Goal: Task Accomplishment & Management: Manage account settings

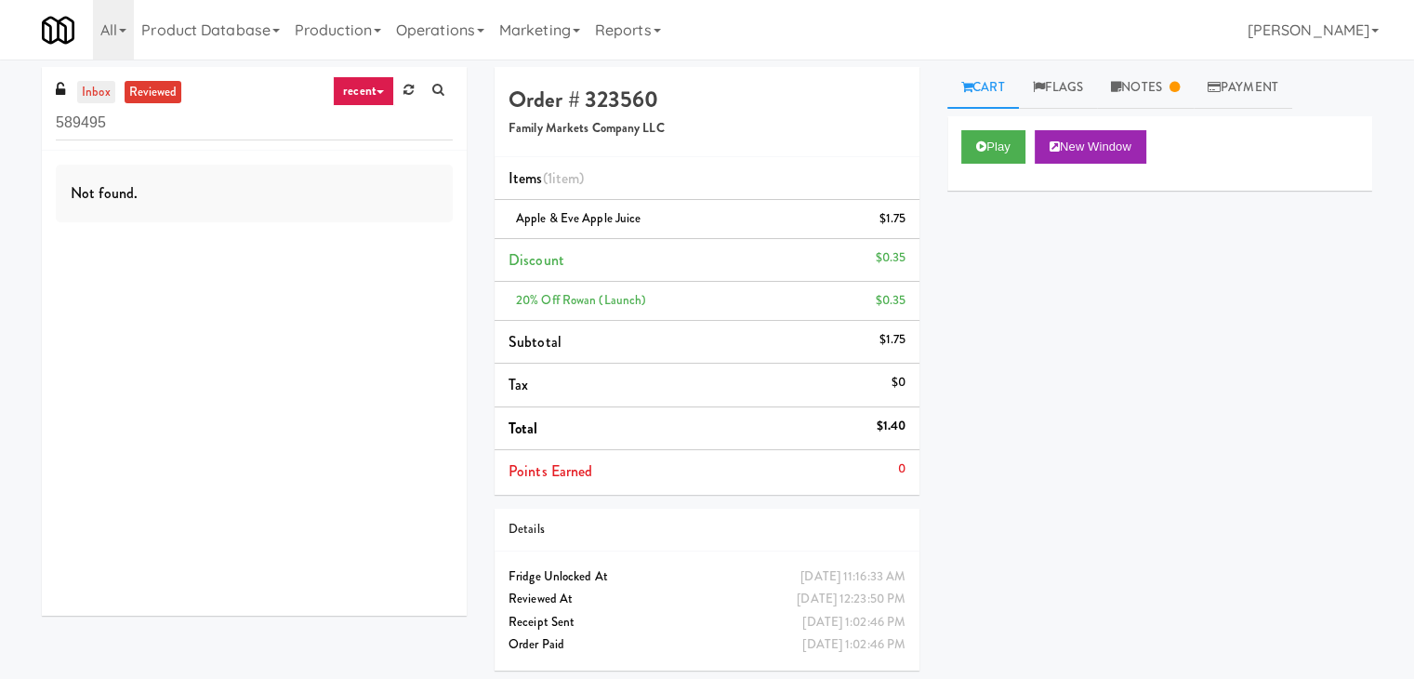
click at [98, 99] on link "inbox" at bounding box center [96, 92] width 38 height 23
click at [151, 113] on input "589495" at bounding box center [254, 123] width 397 height 34
paste input "UHN - [GEOGRAPHIC_DATA] - Cafe Lobby"
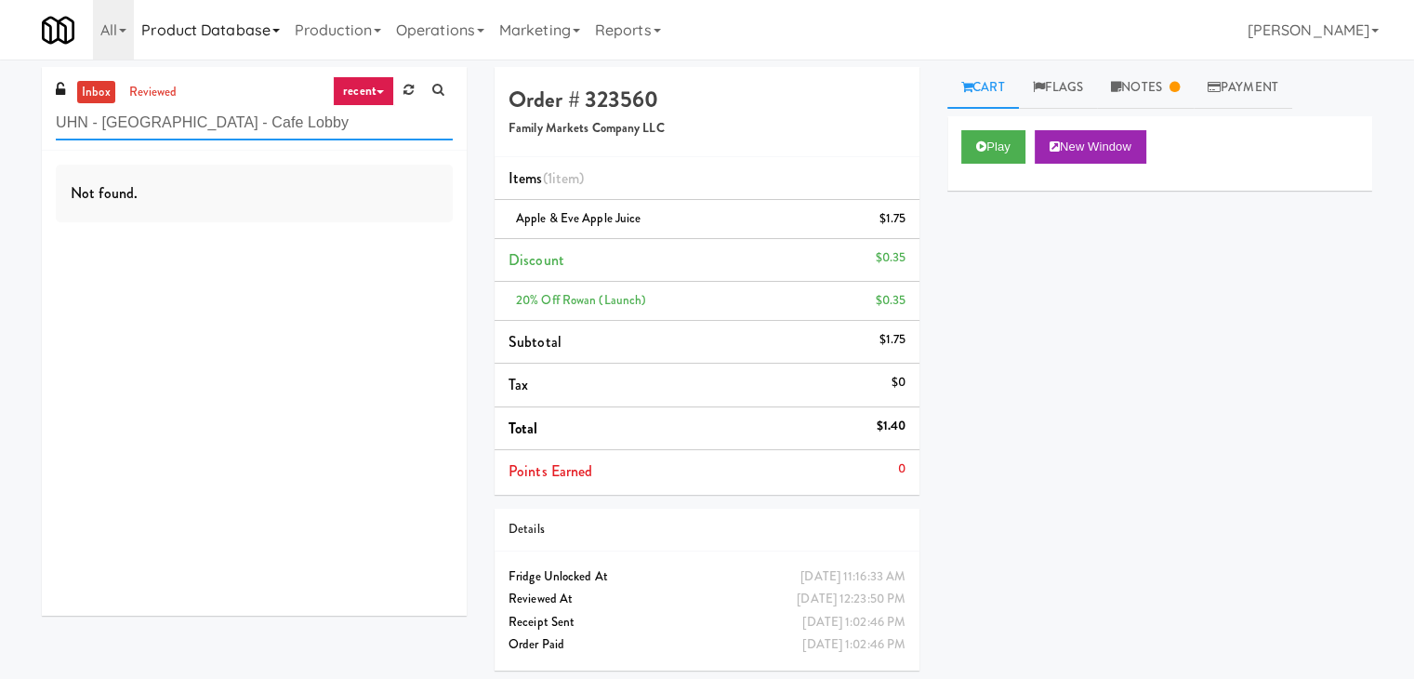
type input "UHN - [GEOGRAPHIC_DATA] - Cafe Lobby"
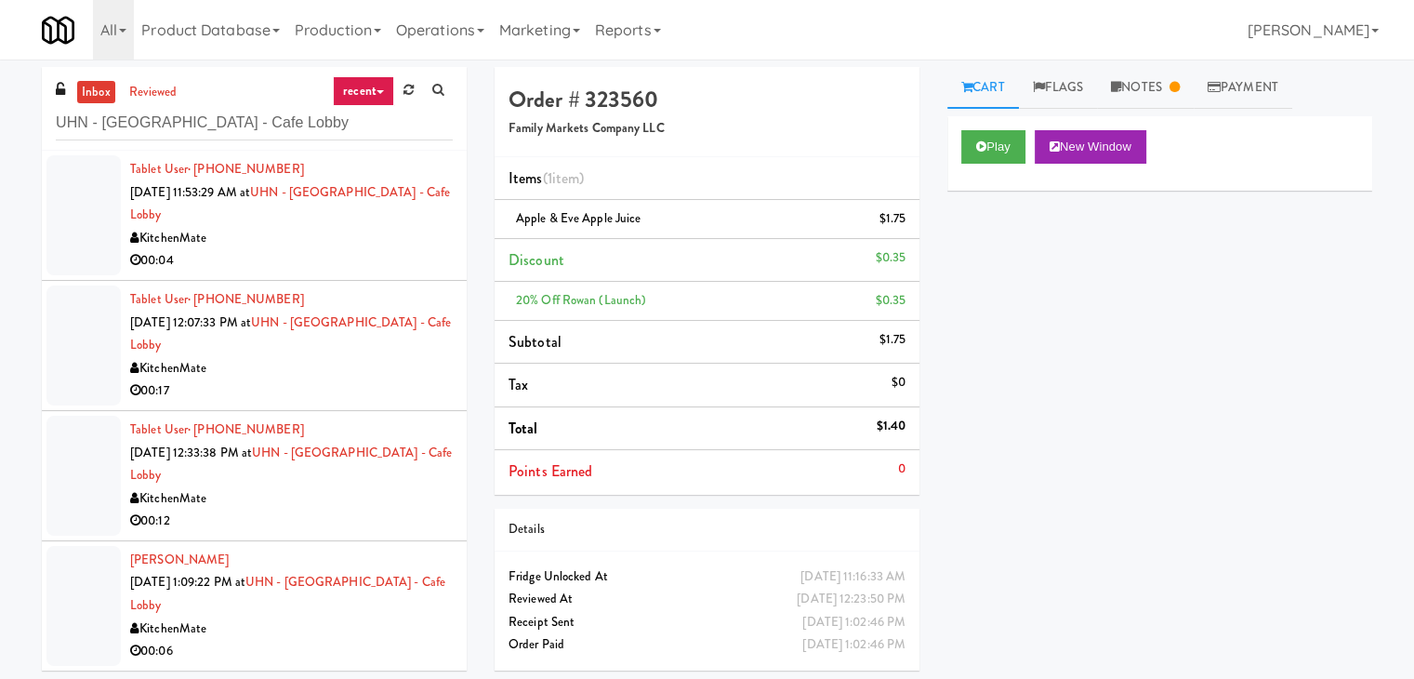
click at [398, 243] on div "KitchenMate" at bounding box center [291, 238] width 323 height 23
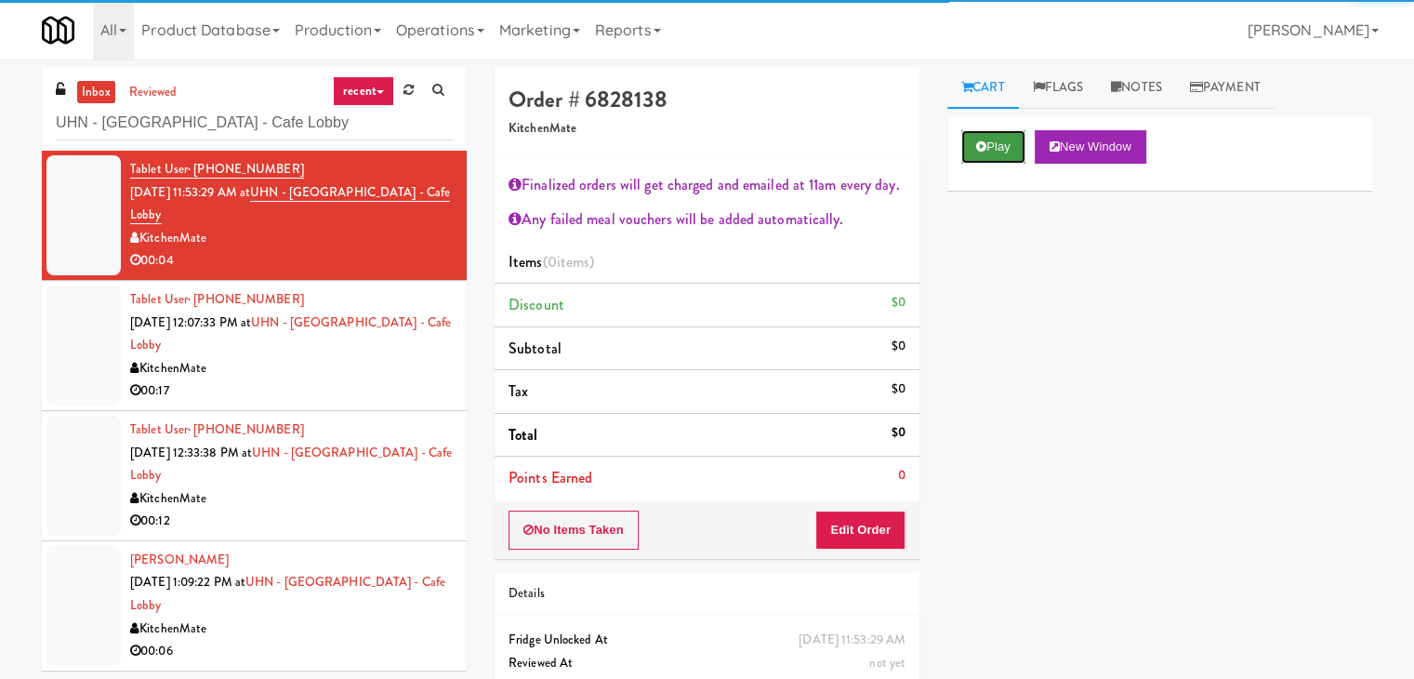
click at [968, 149] on button "Play" at bounding box center [993, 146] width 64 height 33
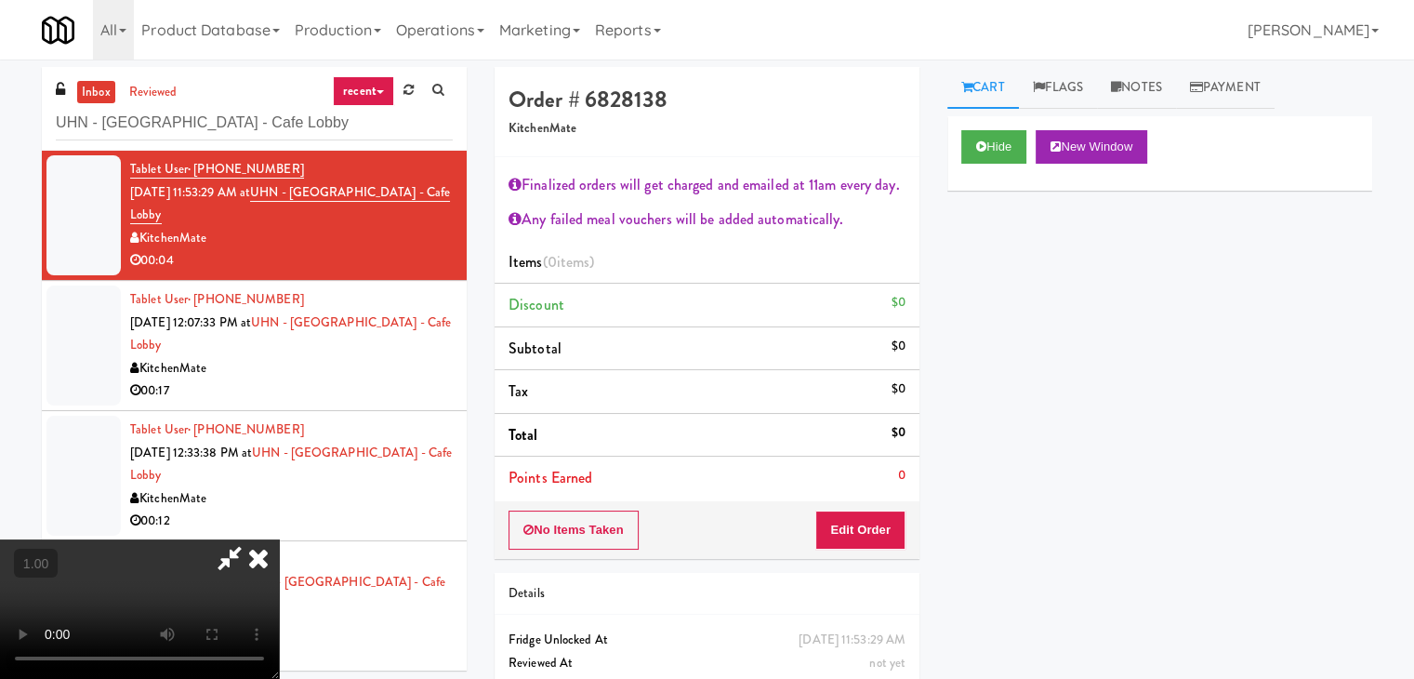
click at [279, 539] on video at bounding box center [139, 608] width 279 height 139
click at [279, 539] on icon at bounding box center [258, 557] width 41 height 37
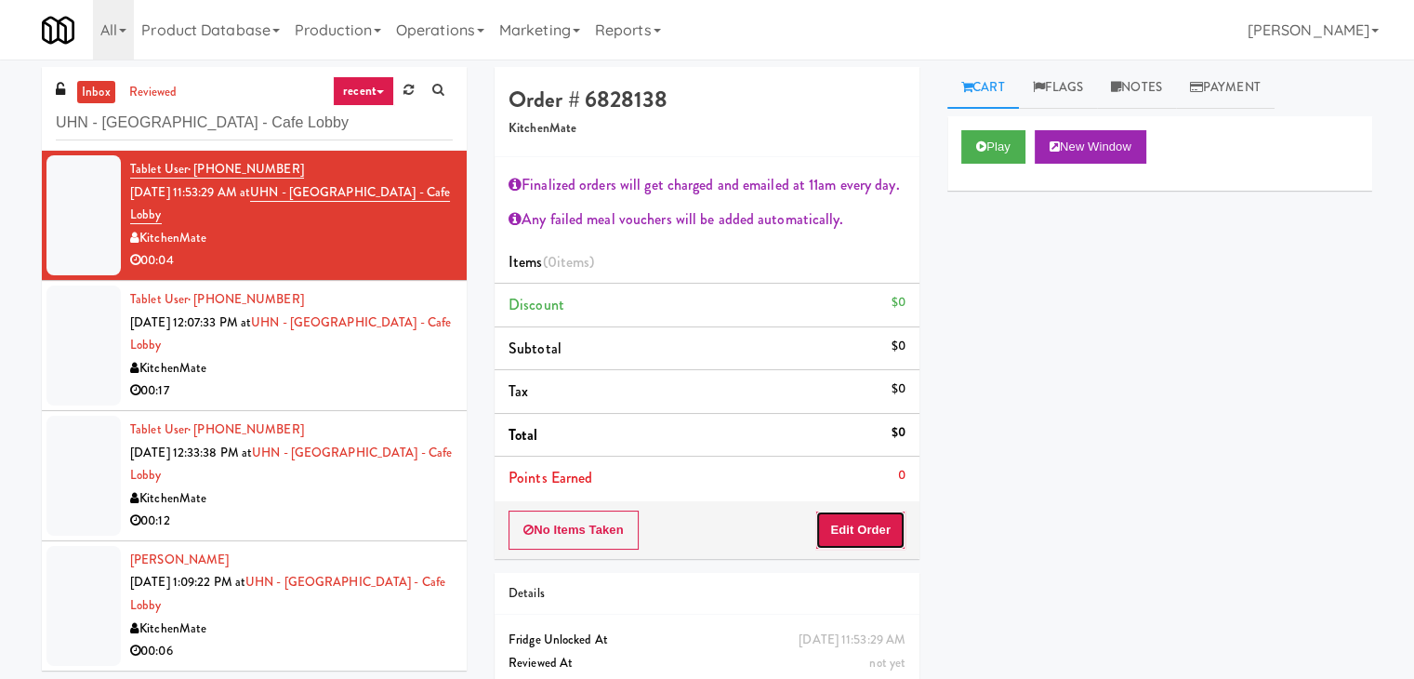
click at [835, 519] on button "Edit Order" at bounding box center [860, 529] width 90 height 39
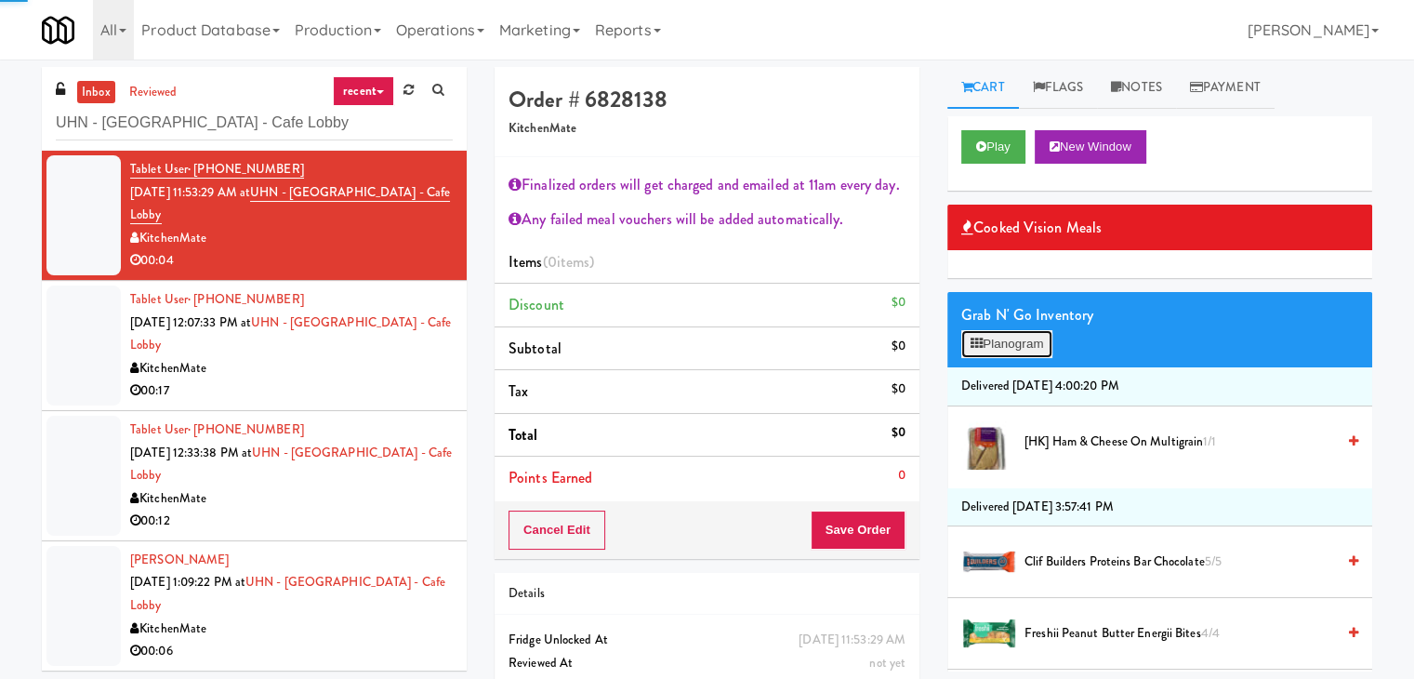
click at [1009, 348] on button "Planogram" at bounding box center [1006, 344] width 91 height 28
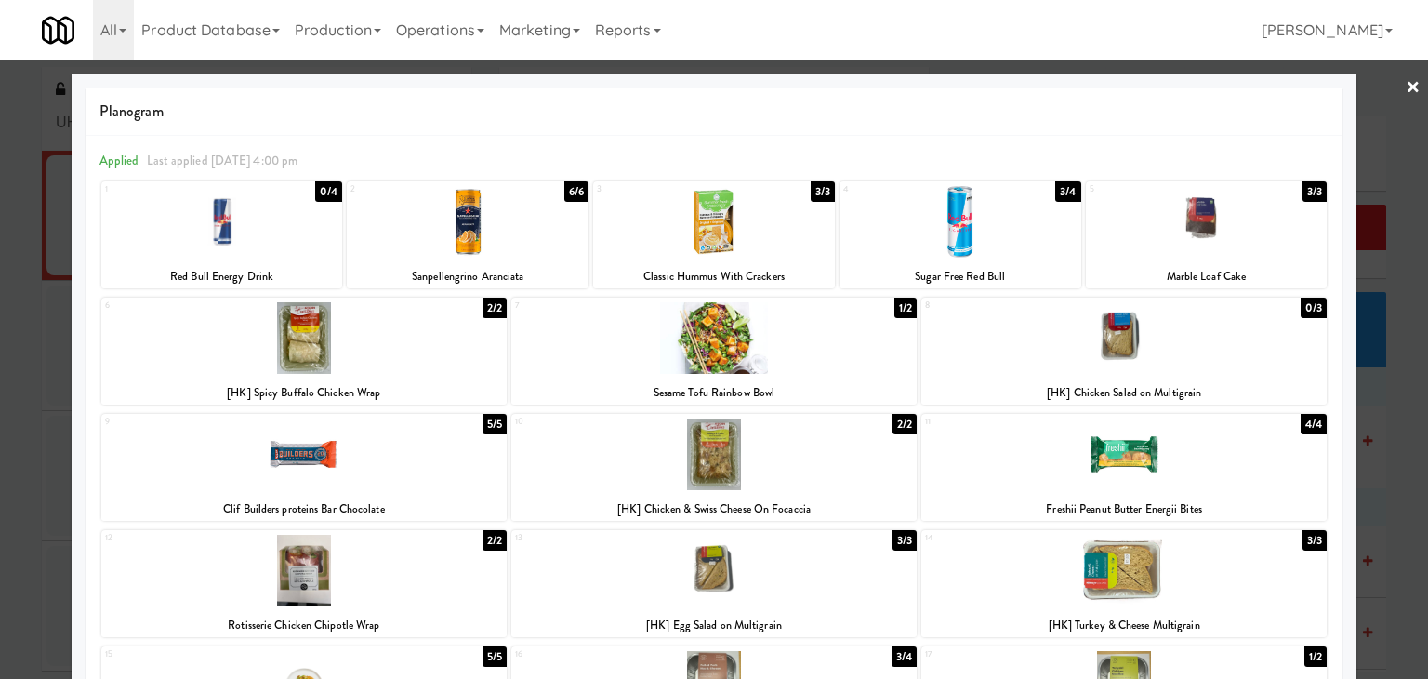
click at [1406, 83] on link "×" at bounding box center [1413, 89] width 15 height 58
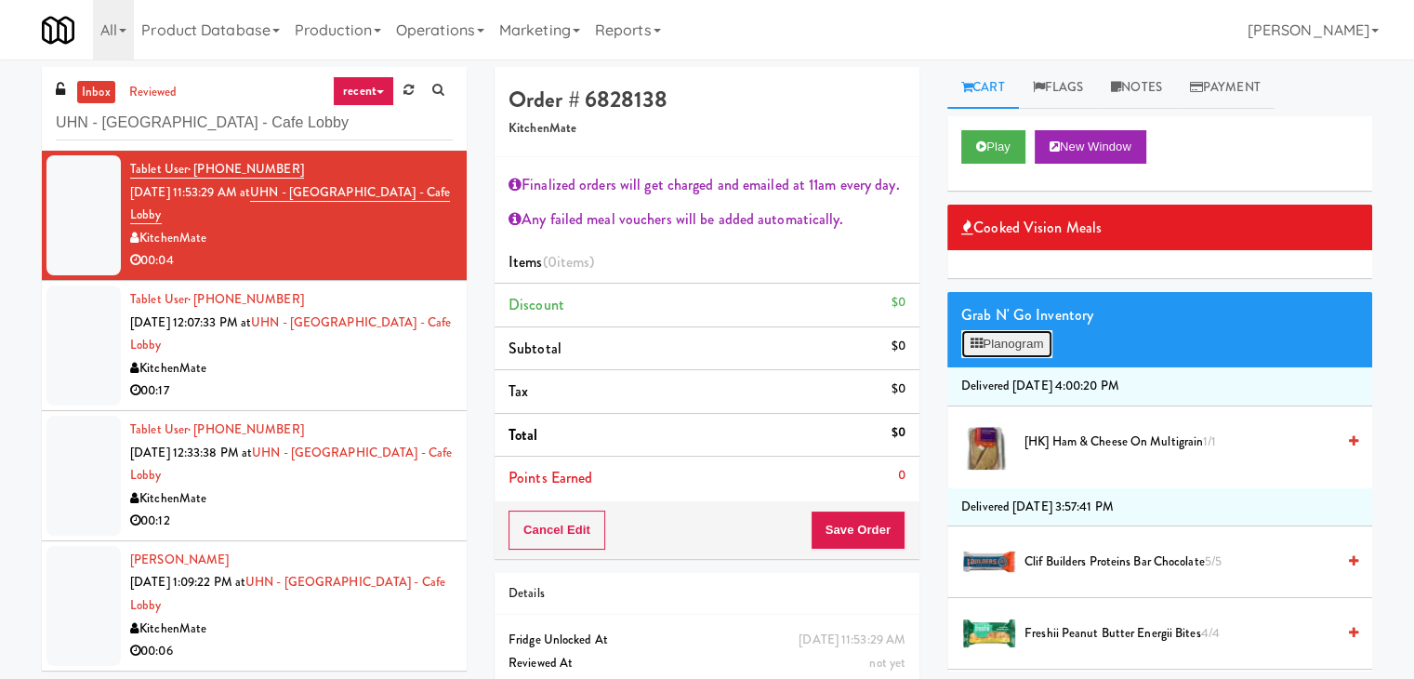
click at [1019, 337] on button "Planogram" at bounding box center [1006, 344] width 91 height 28
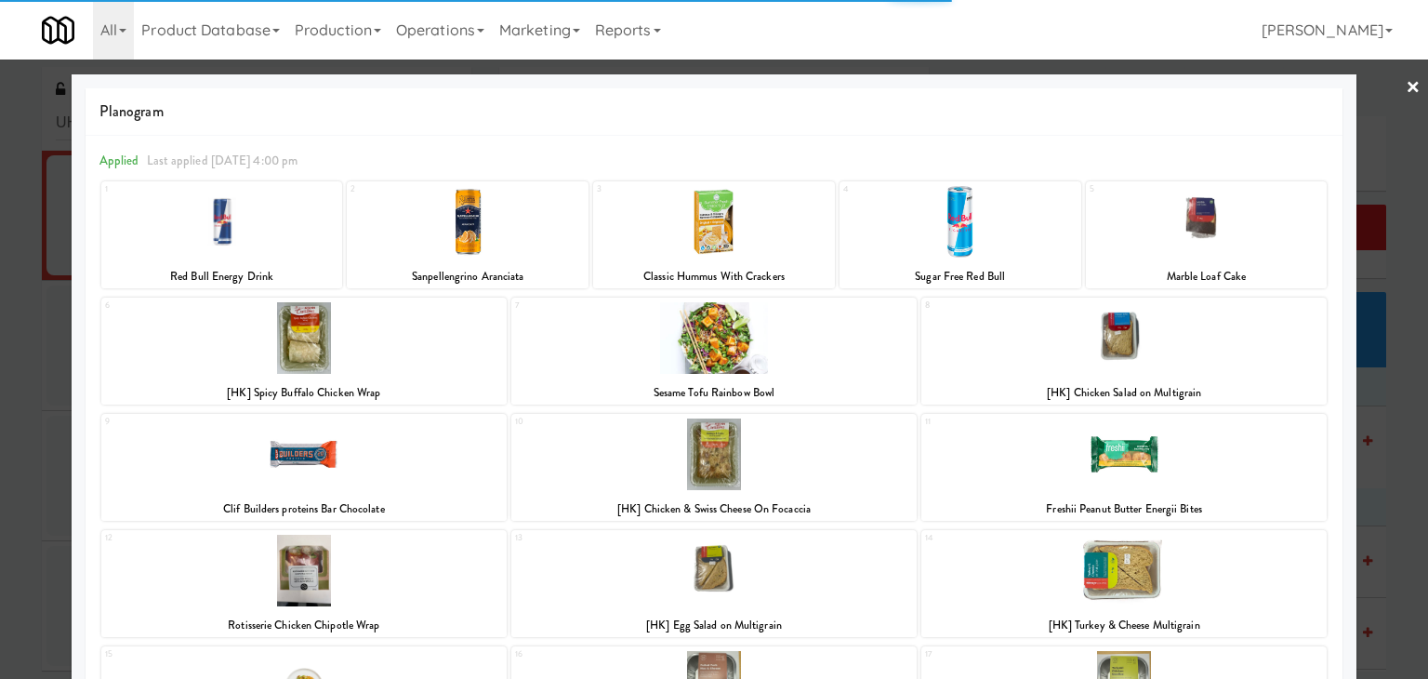
click at [1406, 84] on link "×" at bounding box center [1413, 89] width 15 height 58
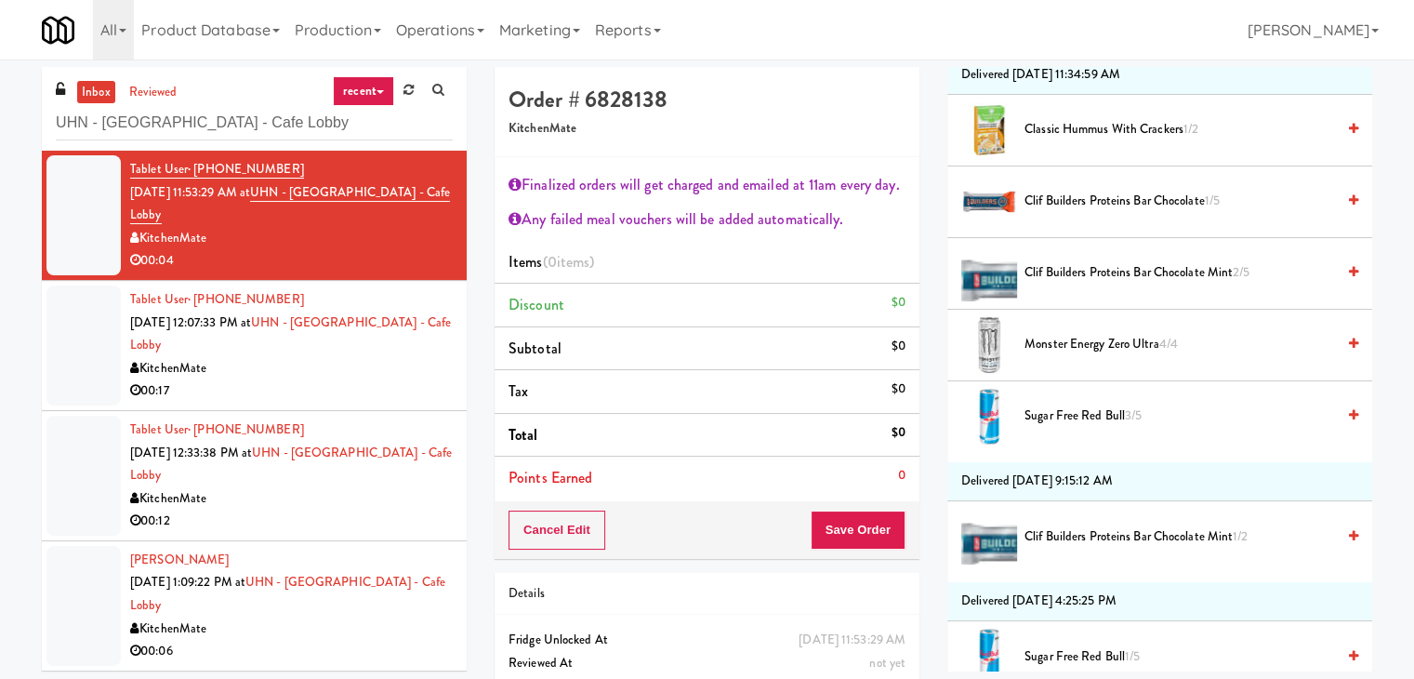
scroll to position [2697, 0]
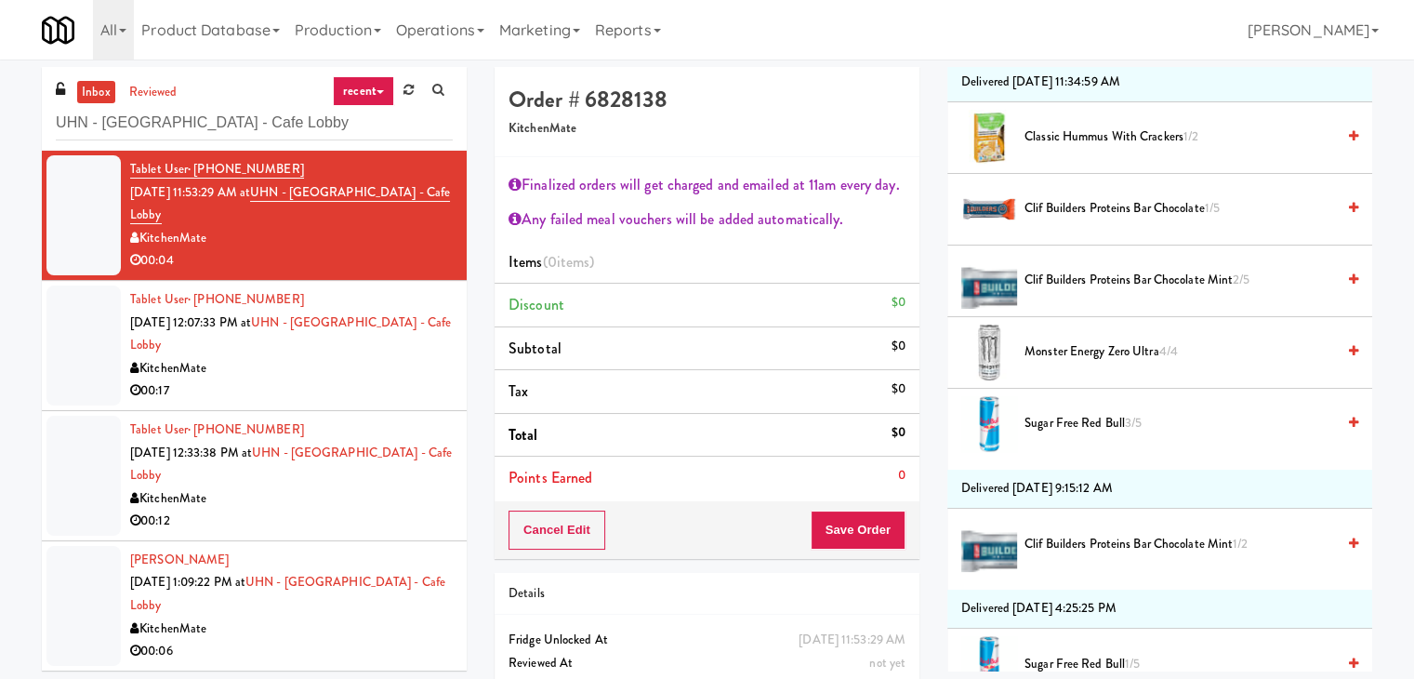
click at [1121, 273] on span "Clif Builders proteins Bar Chocolate Mint 2/5" at bounding box center [1180, 280] width 311 height 23
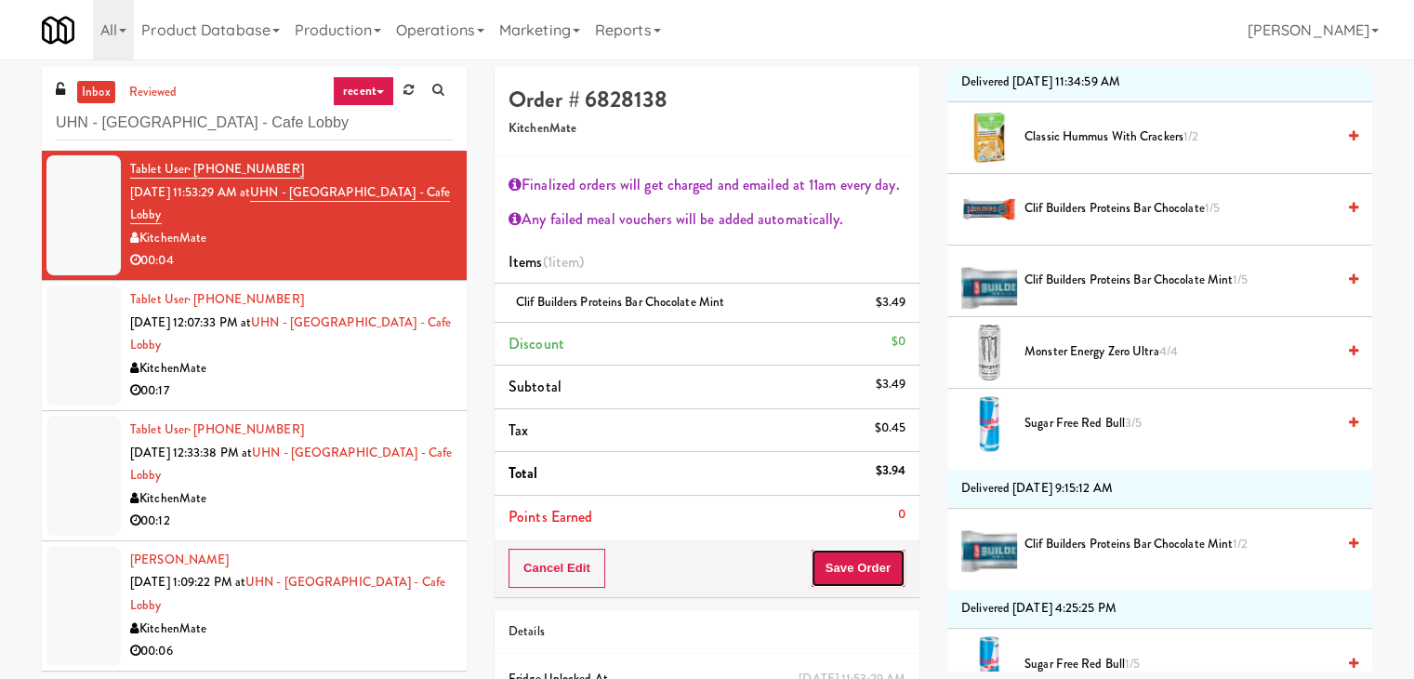
click at [855, 558] on button "Save Order" at bounding box center [858, 568] width 95 height 39
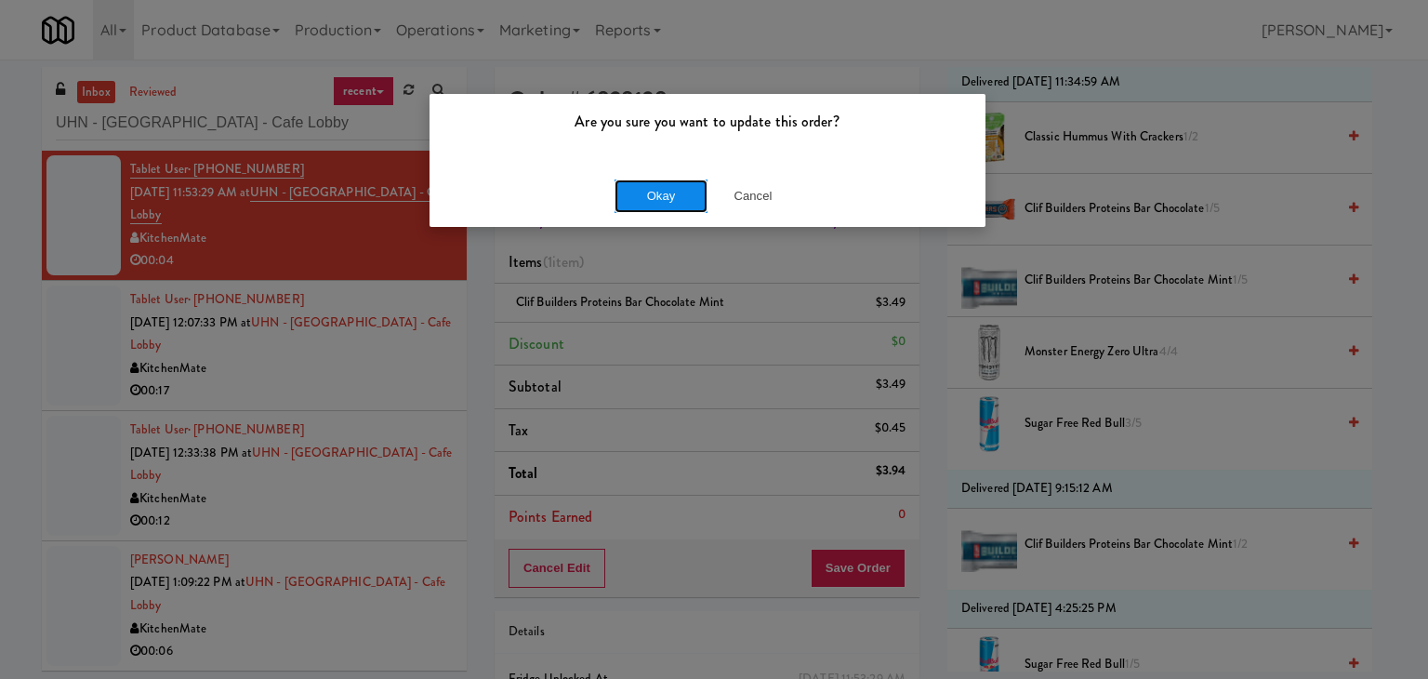
click at [656, 194] on button "Okay" at bounding box center [661, 195] width 93 height 33
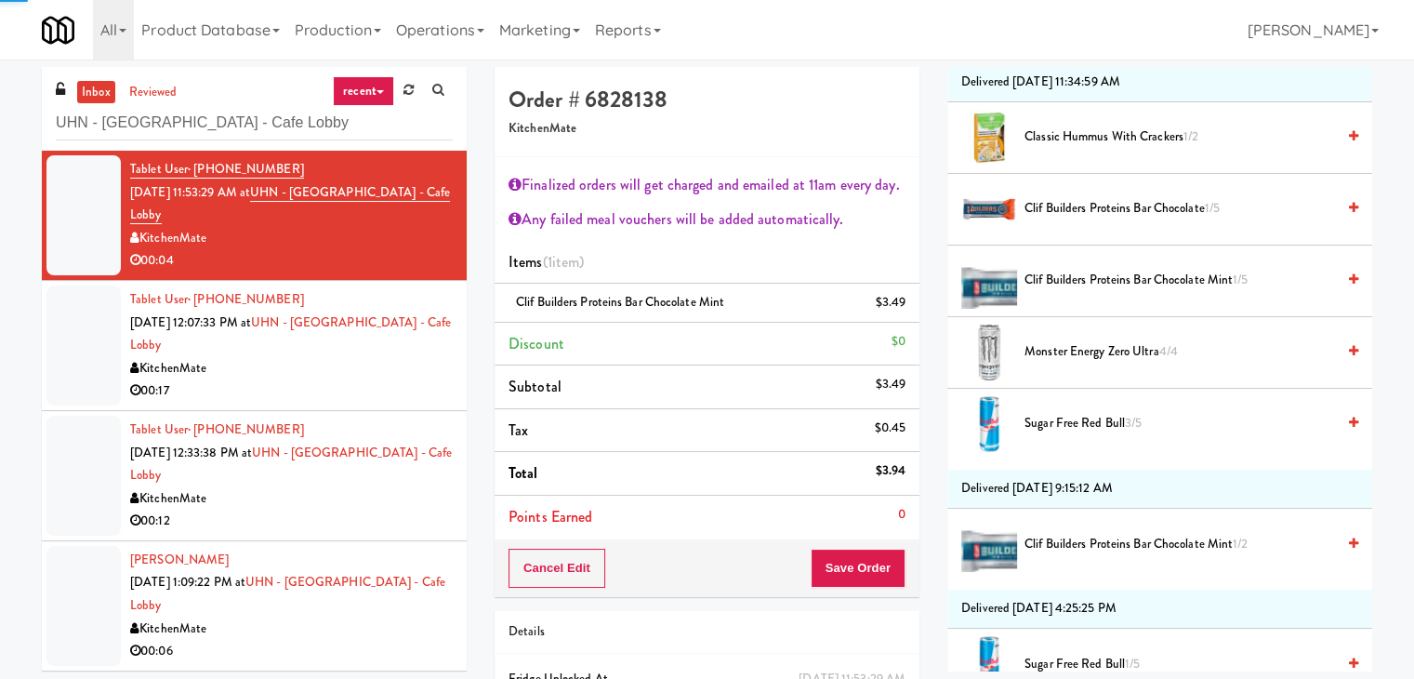
click at [358, 366] on div "KitchenMate" at bounding box center [291, 368] width 323 height 23
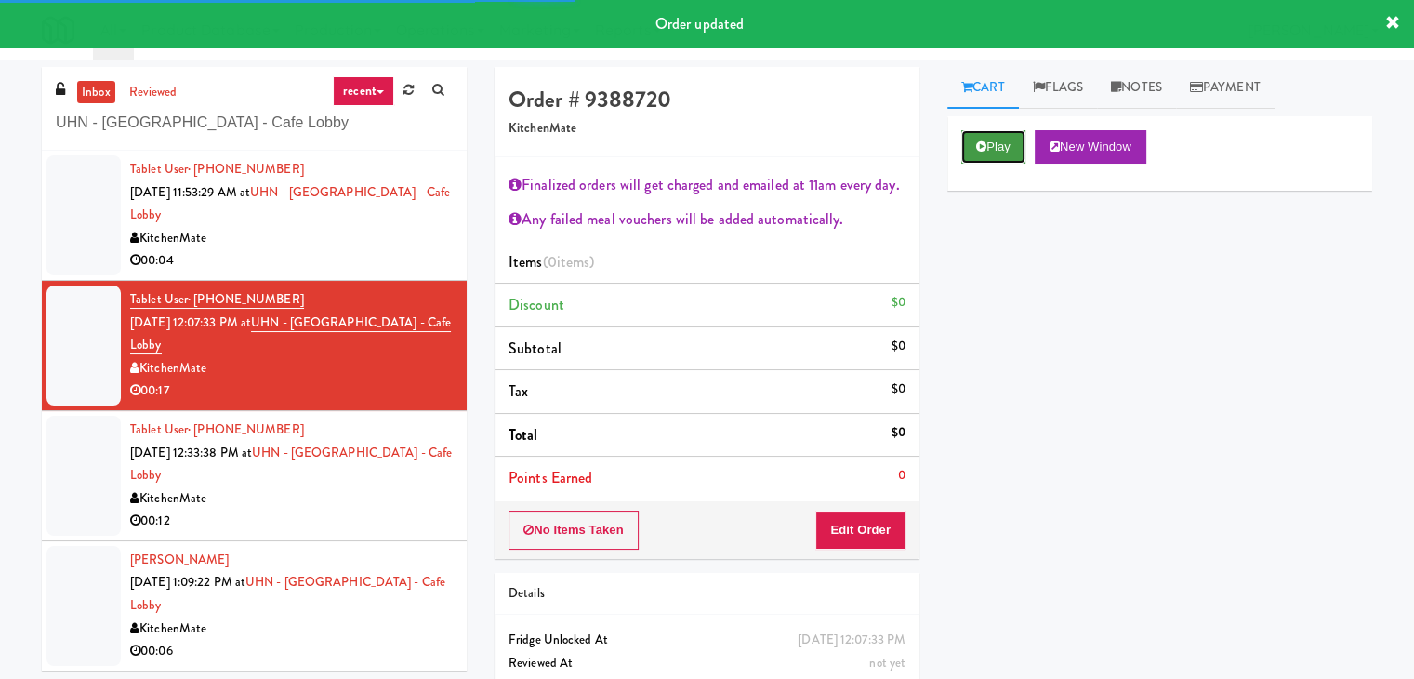
click at [1012, 139] on button "Play" at bounding box center [993, 146] width 64 height 33
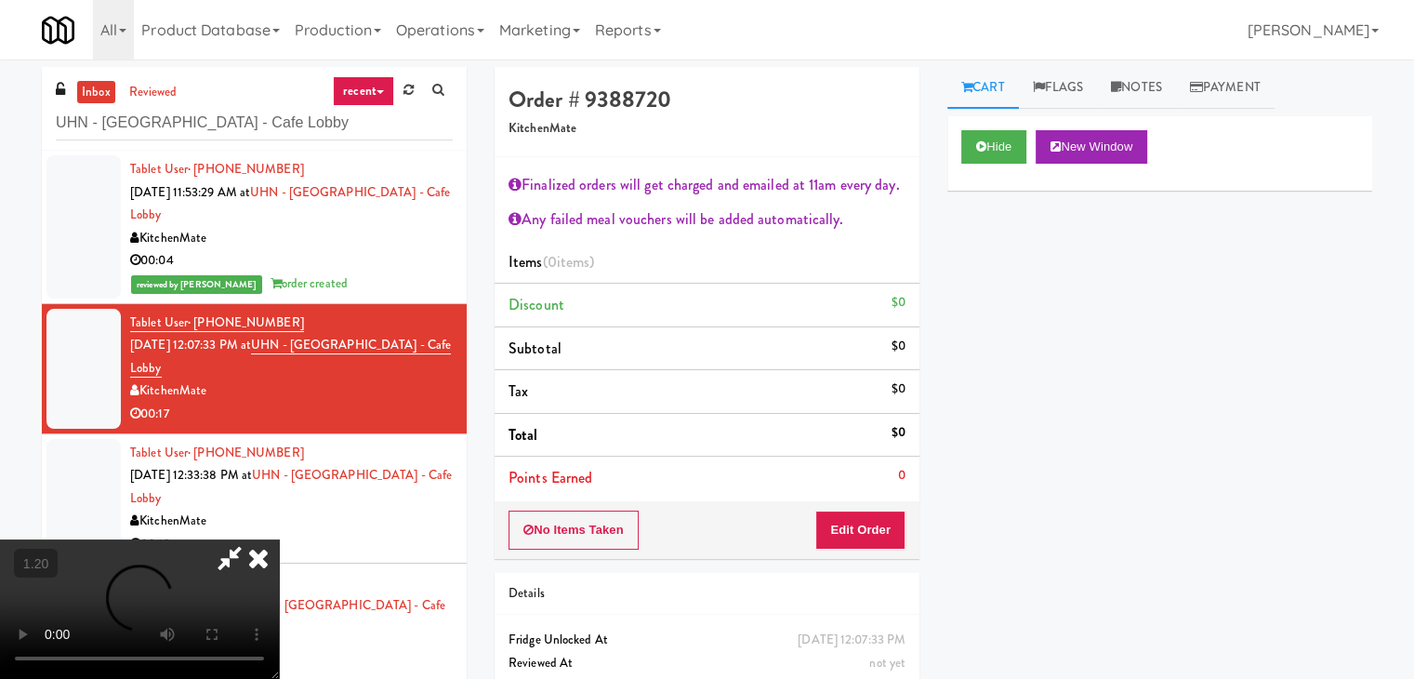
click at [279, 539] on video at bounding box center [139, 608] width 279 height 139
click at [279, 539] on icon at bounding box center [258, 557] width 41 height 37
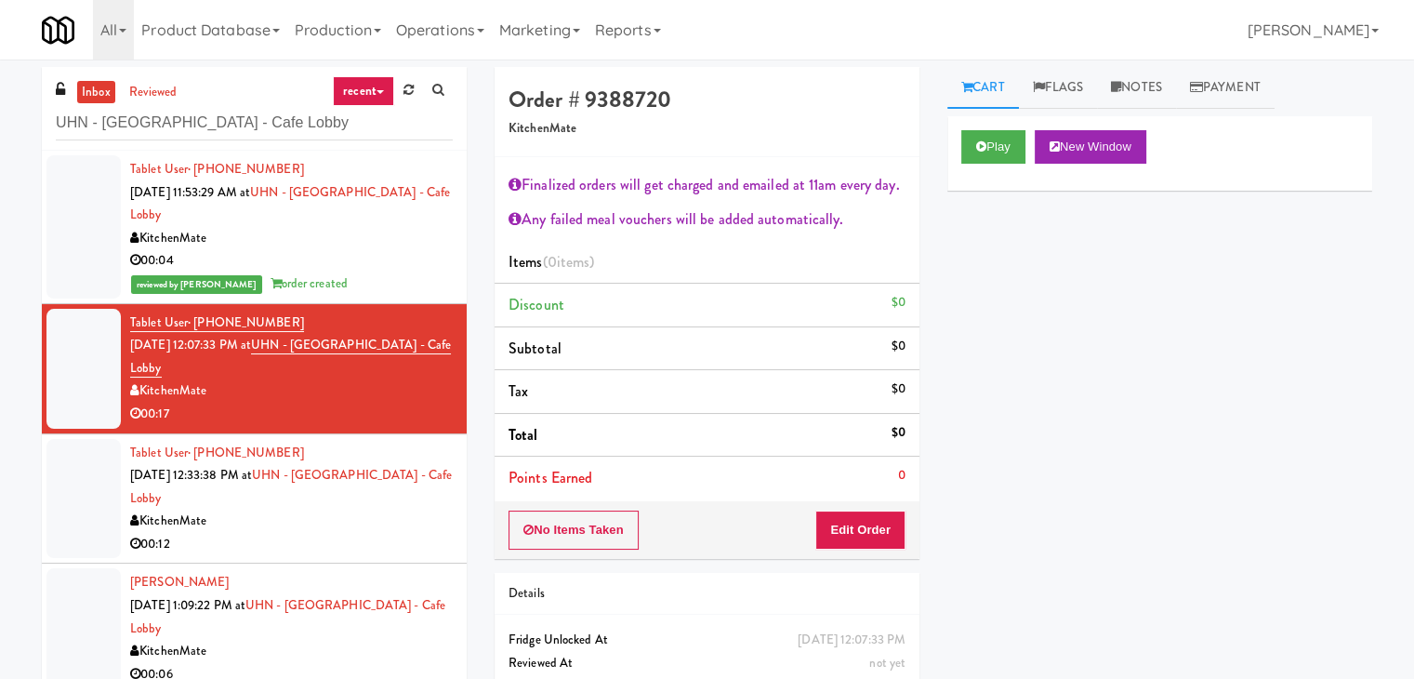
click at [844, 511] on div "No Items Taken Edit Order" at bounding box center [707, 530] width 425 height 58
click at [874, 527] on button "Edit Order" at bounding box center [860, 529] width 90 height 39
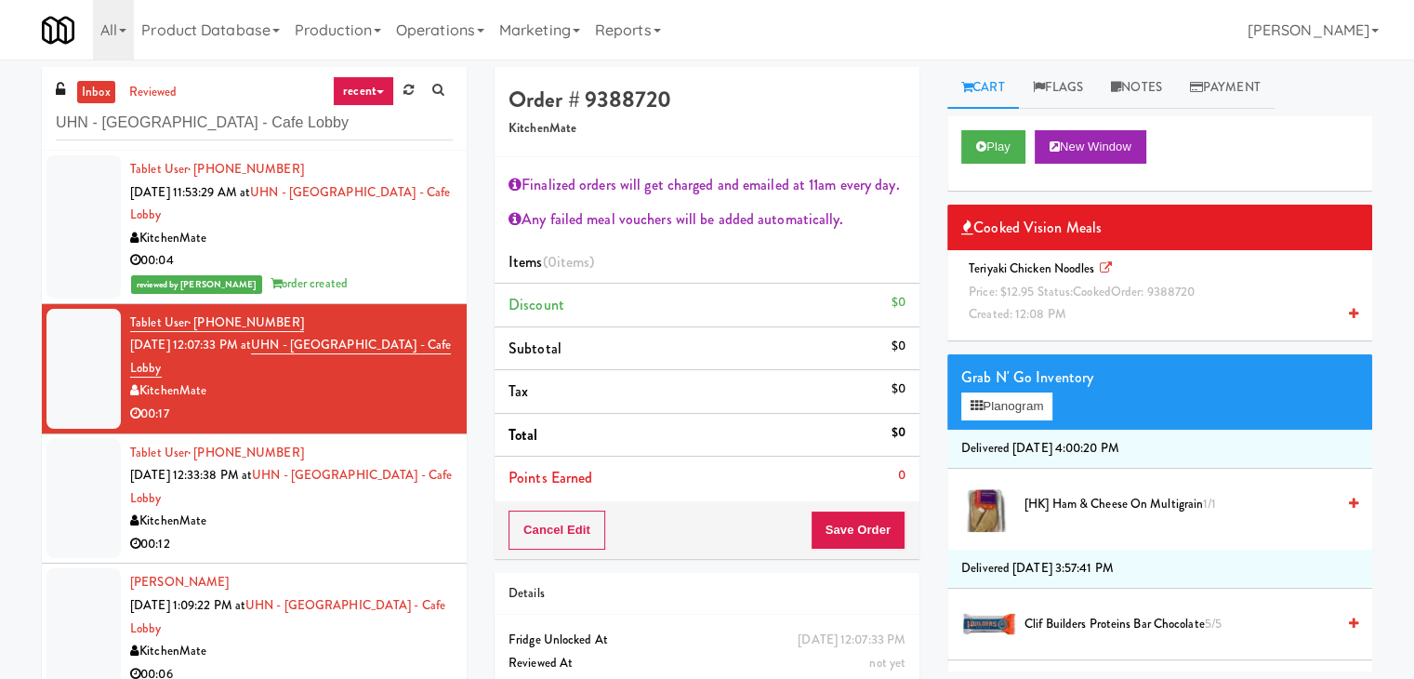
click at [1056, 297] on span "Price: $12.95 Status: cooked Order: 9388720" at bounding box center [1082, 292] width 226 height 18
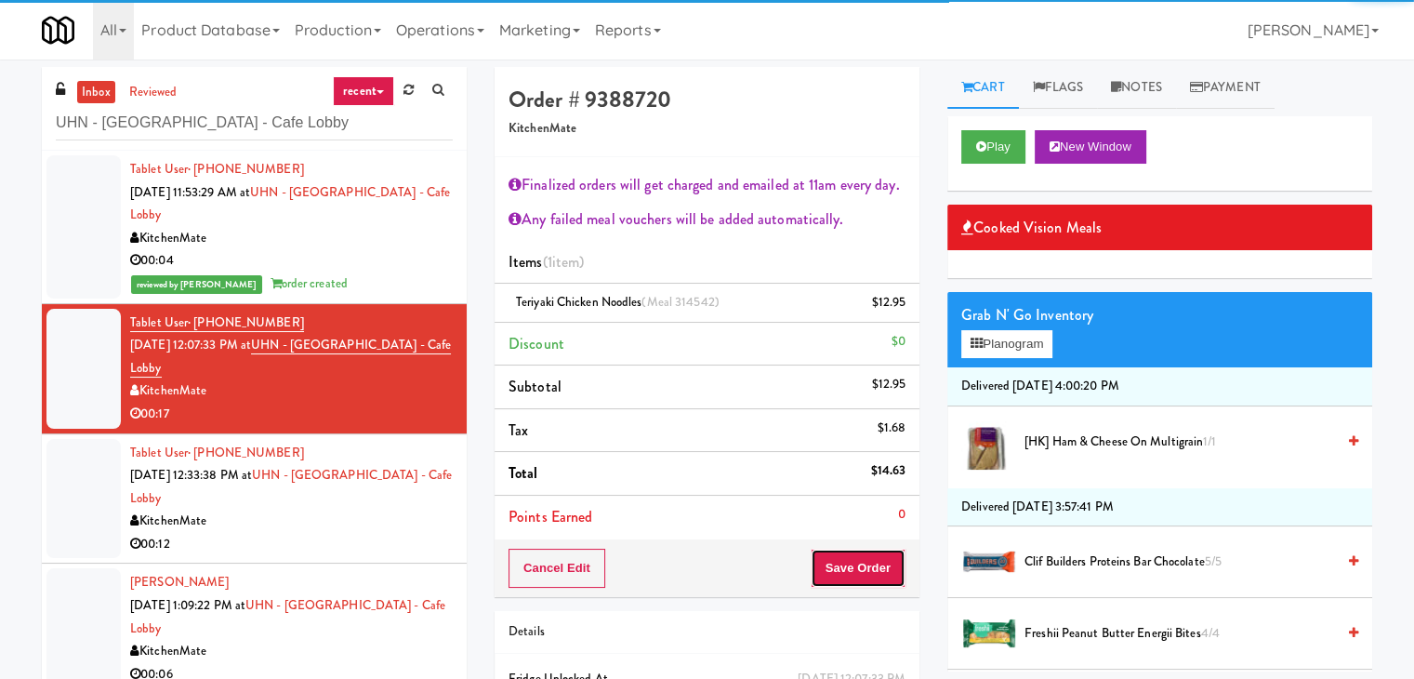
click at [844, 565] on button "Save Order" at bounding box center [858, 568] width 95 height 39
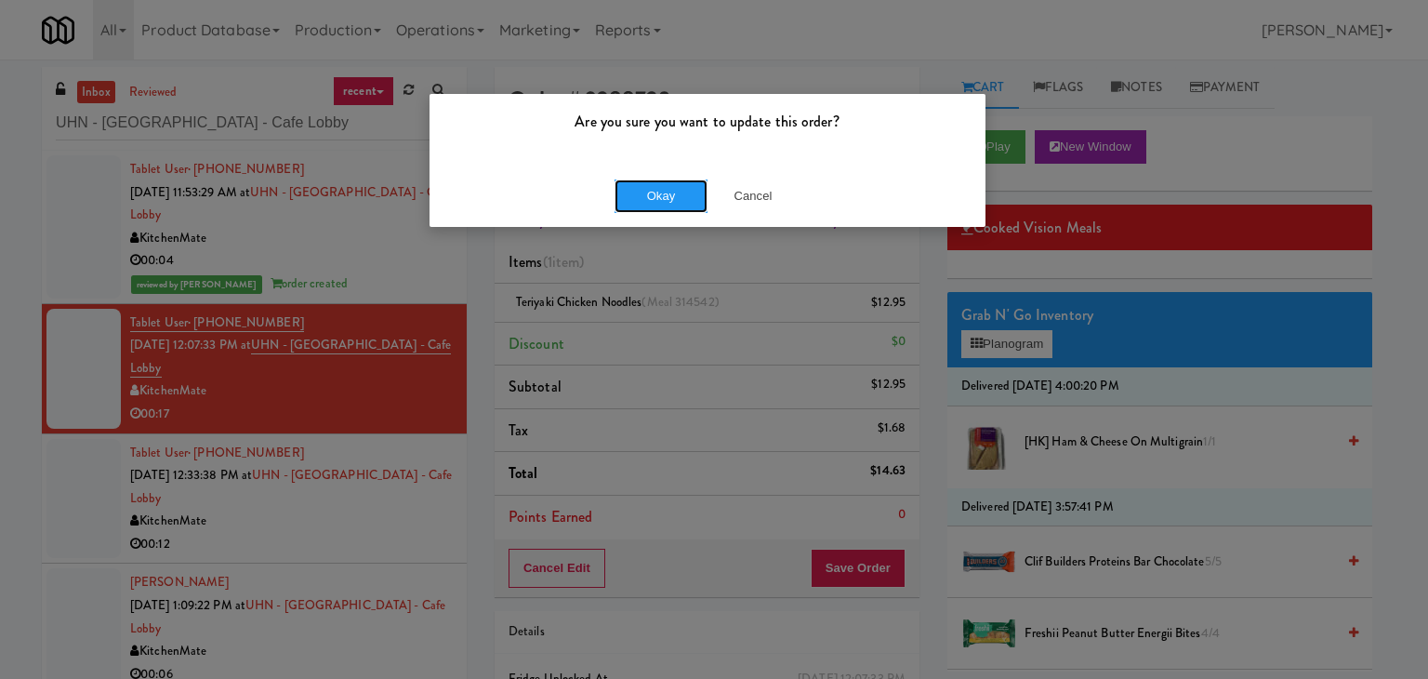
click at [666, 197] on button "Okay" at bounding box center [661, 195] width 93 height 33
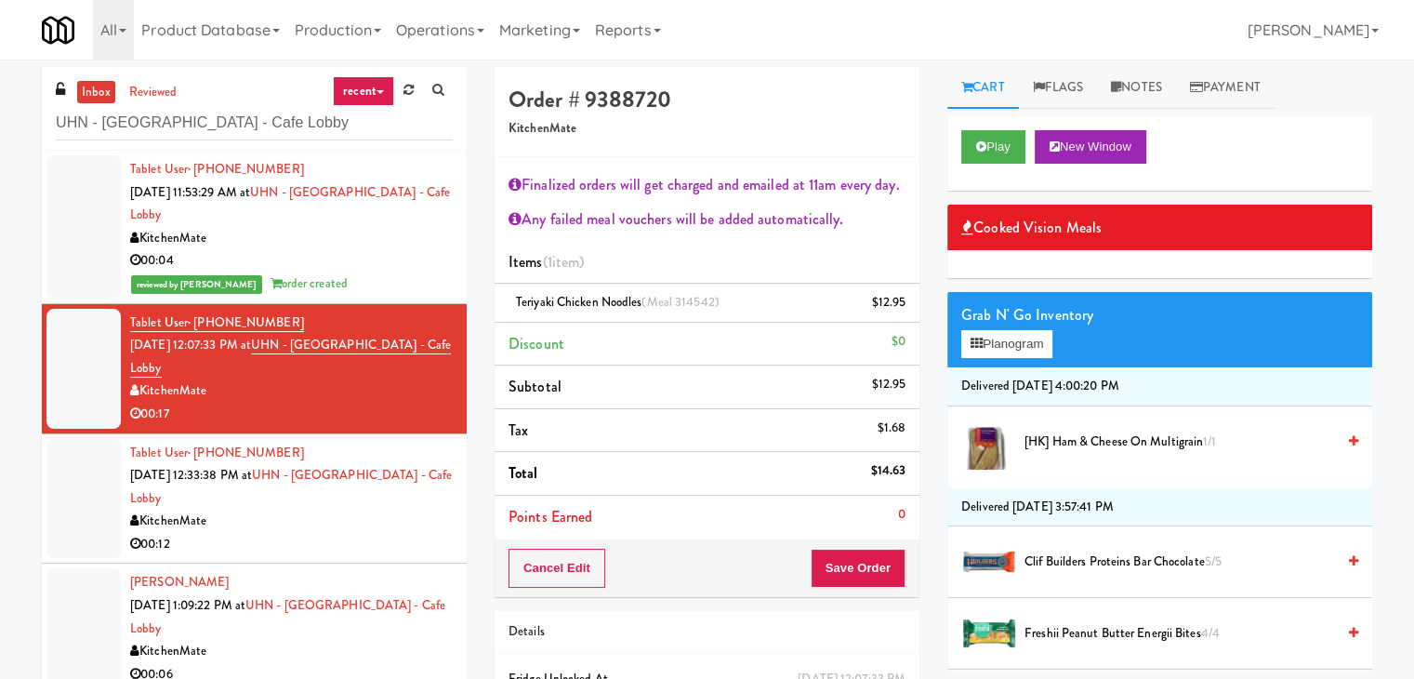
click at [391, 537] on div "00:12" at bounding box center [291, 544] width 323 height 23
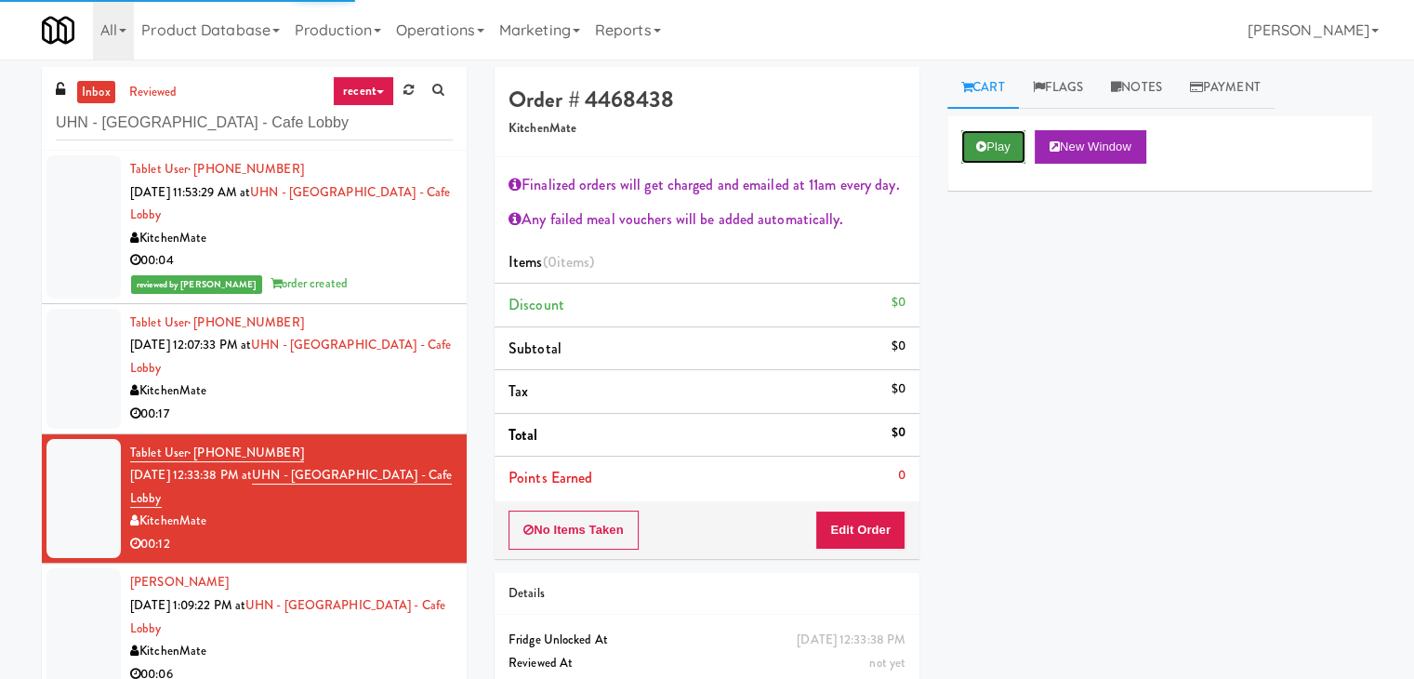
click at [986, 149] on button "Play" at bounding box center [993, 146] width 64 height 33
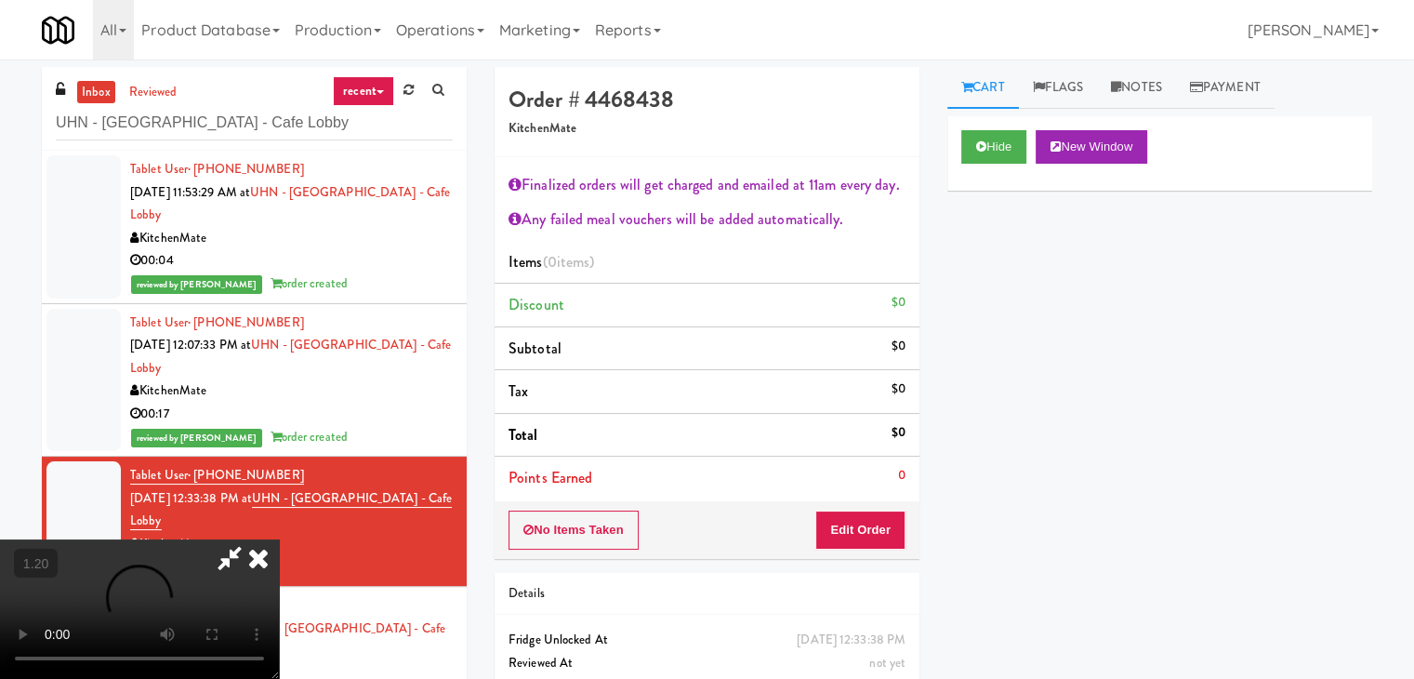
click at [279, 539] on video at bounding box center [139, 608] width 279 height 139
drag, startPoint x: 815, startPoint y: 79, endPoint x: 826, endPoint y: 270, distance: 190.9
click at [279, 539] on icon at bounding box center [258, 557] width 41 height 37
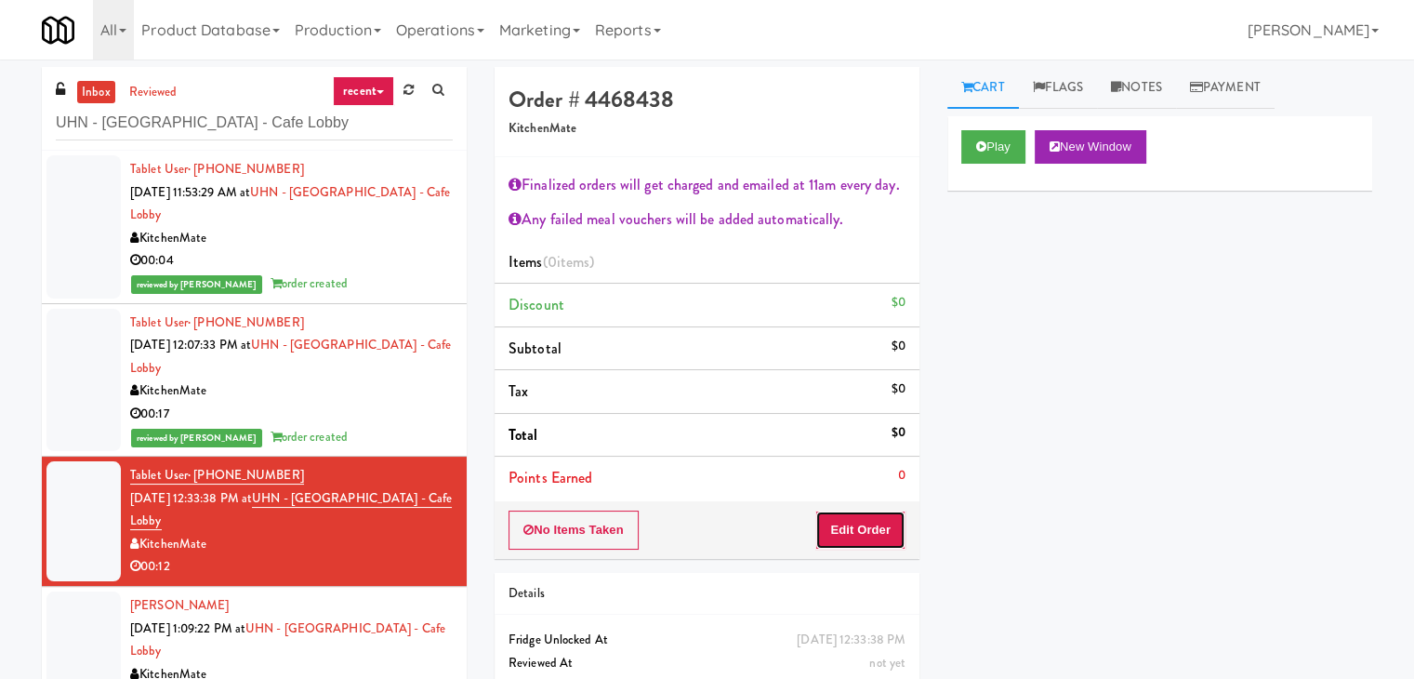
click at [840, 523] on button "Edit Order" at bounding box center [860, 529] width 90 height 39
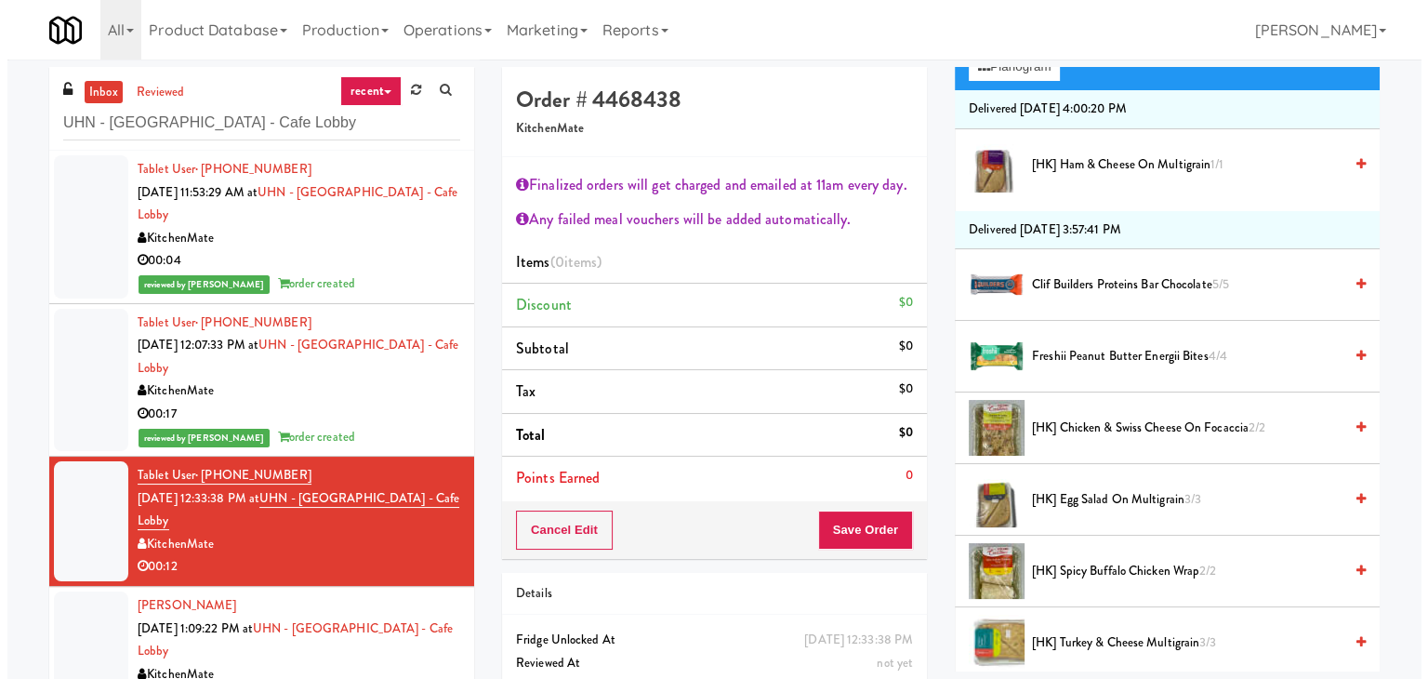
scroll to position [372, 0]
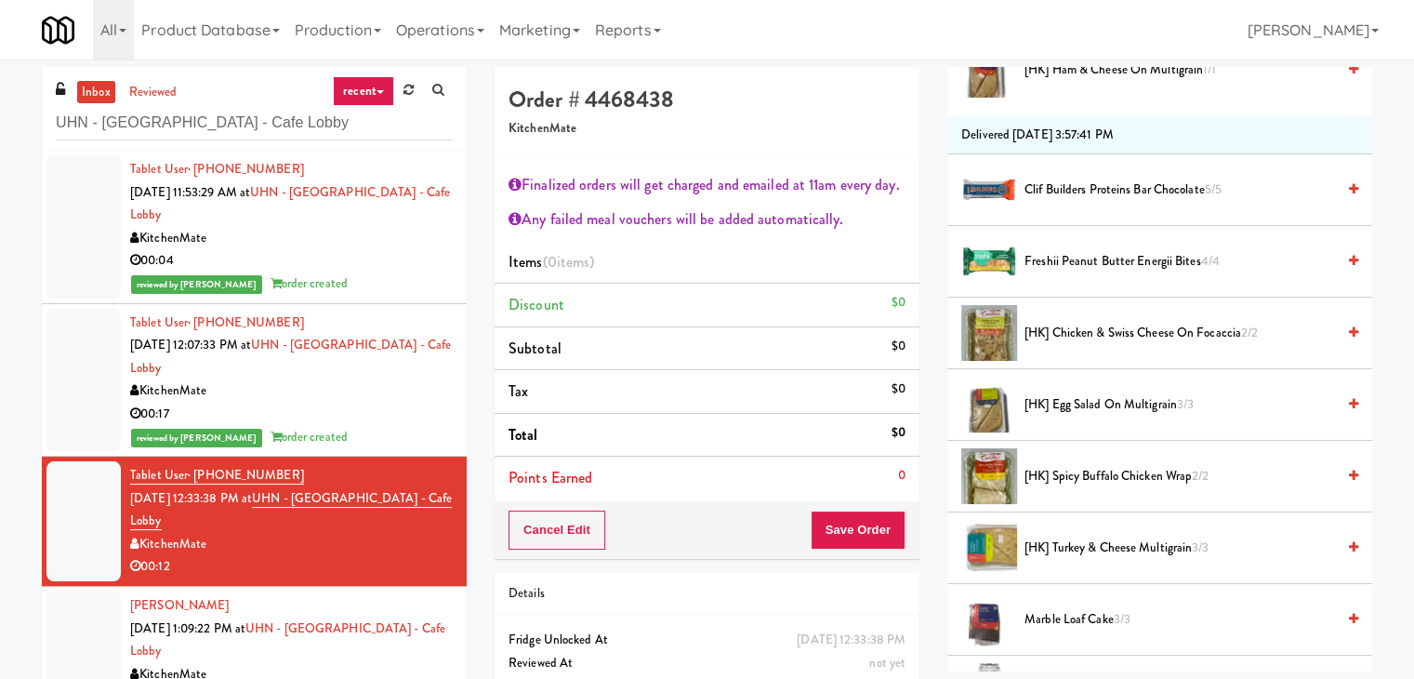
click at [1049, 394] on span "[HK] Egg Salad on Multigrain 3/3" at bounding box center [1180, 404] width 311 height 23
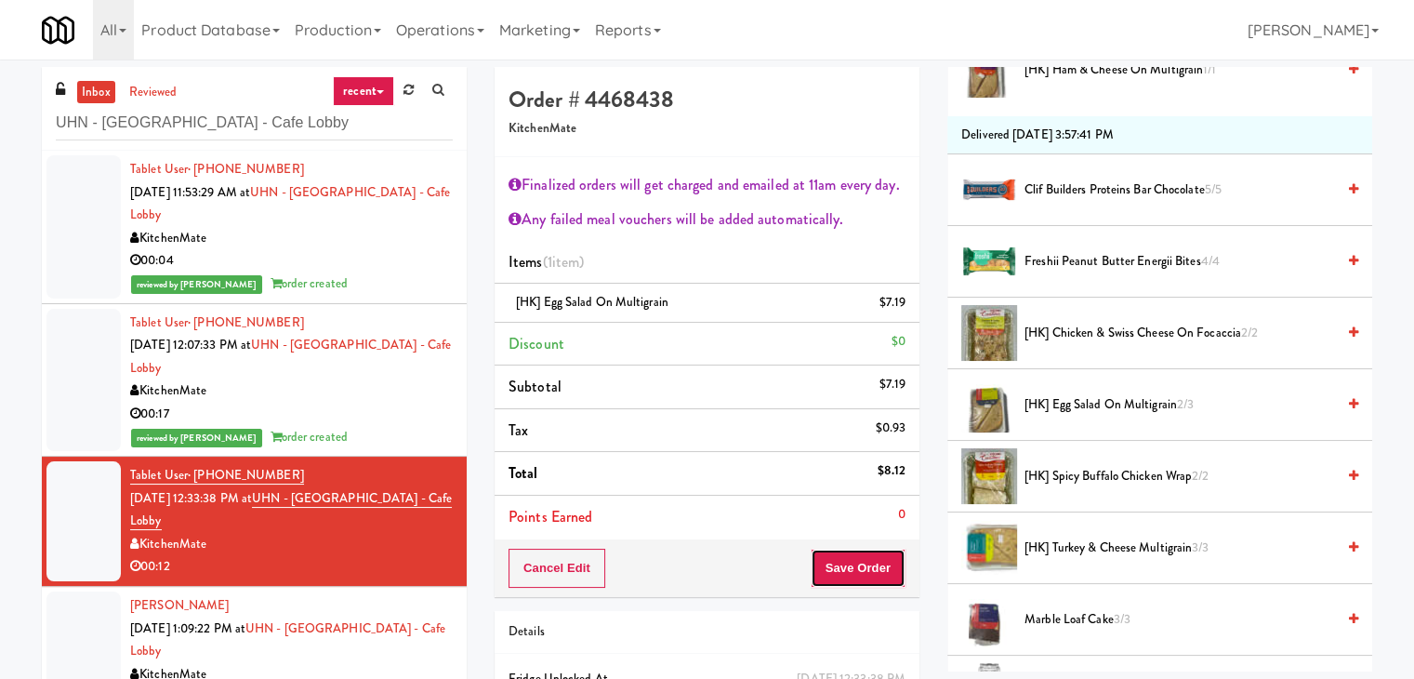
click at [854, 566] on button "Save Order" at bounding box center [858, 568] width 95 height 39
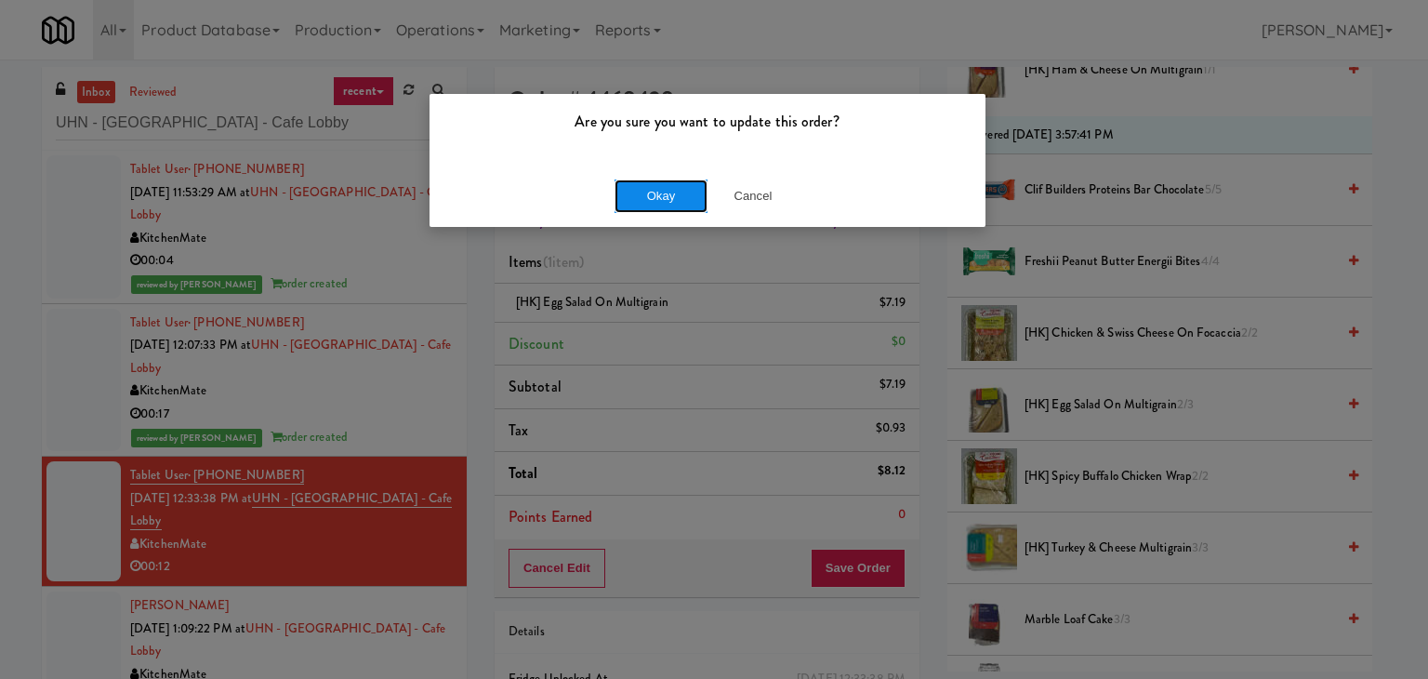
drag, startPoint x: 678, startPoint y: 197, endPoint x: 510, endPoint y: 293, distance: 192.8
click at [677, 197] on button "Okay" at bounding box center [661, 195] width 93 height 33
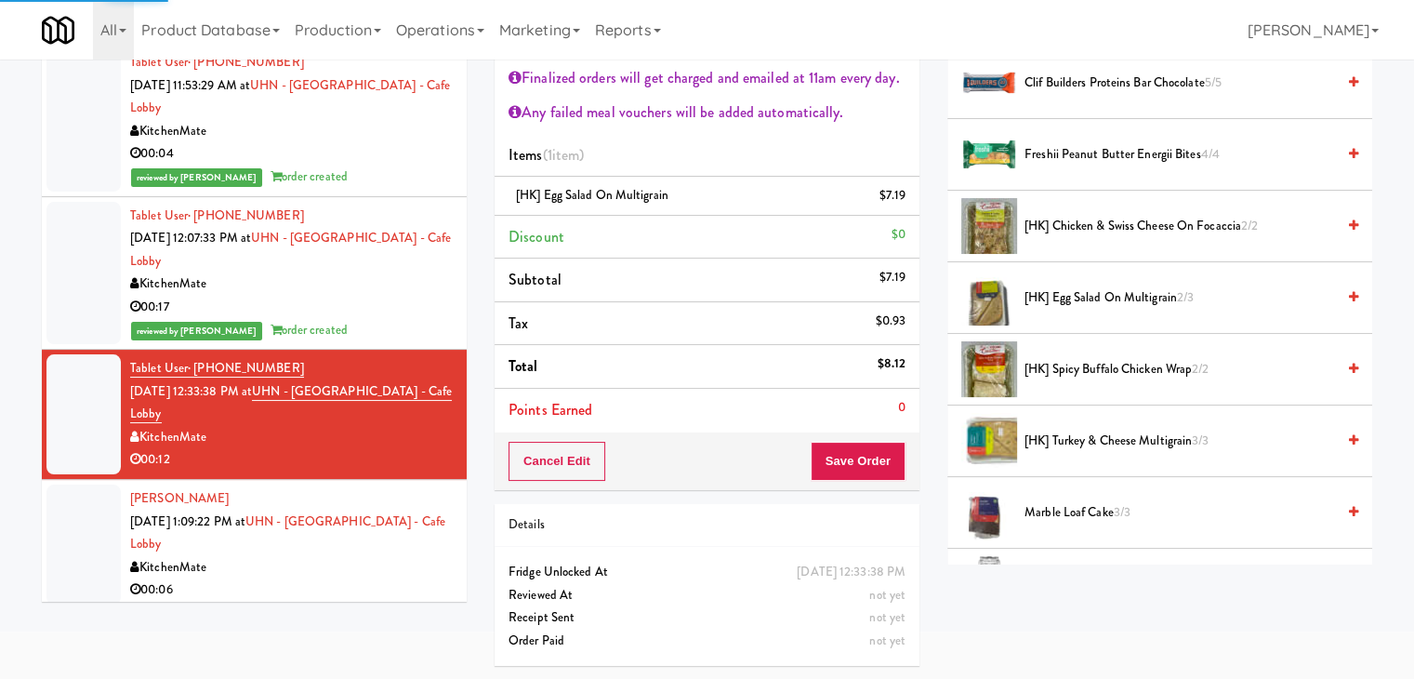
click at [371, 578] on div "00:06" at bounding box center [291, 589] width 323 height 23
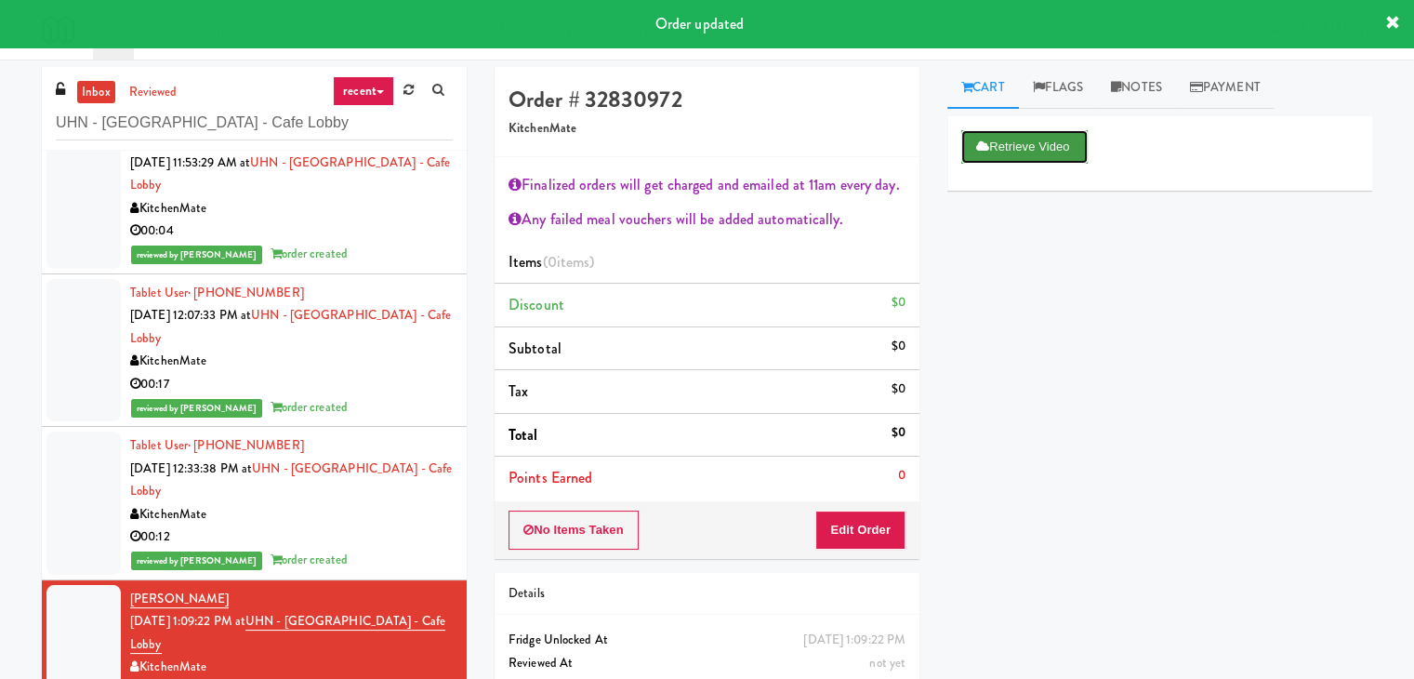
click at [1045, 151] on button "Retrieve Video" at bounding box center [1024, 146] width 126 height 33
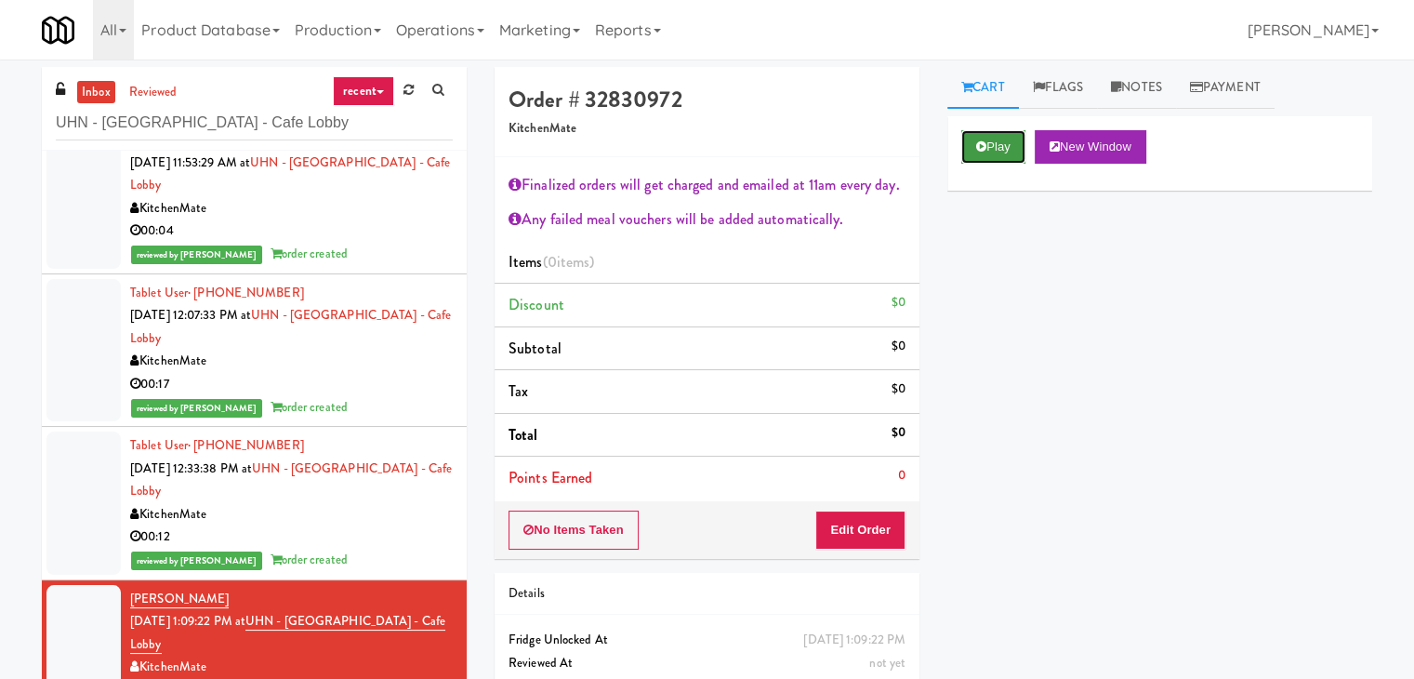
click at [988, 149] on button "Play" at bounding box center [993, 146] width 64 height 33
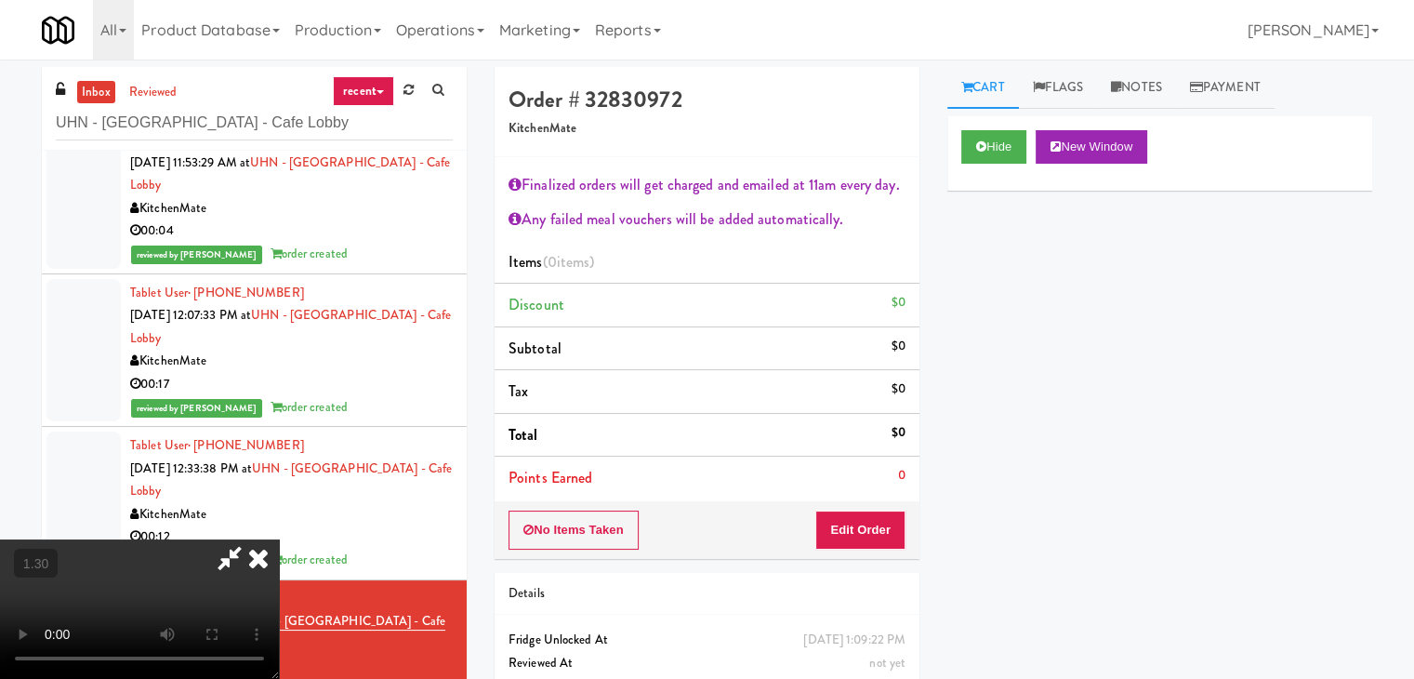
click at [279, 539] on video at bounding box center [139, 608] width 279 height 139
click at [279, 539] on icon at bounding box center [258, 557] width 41 height 37
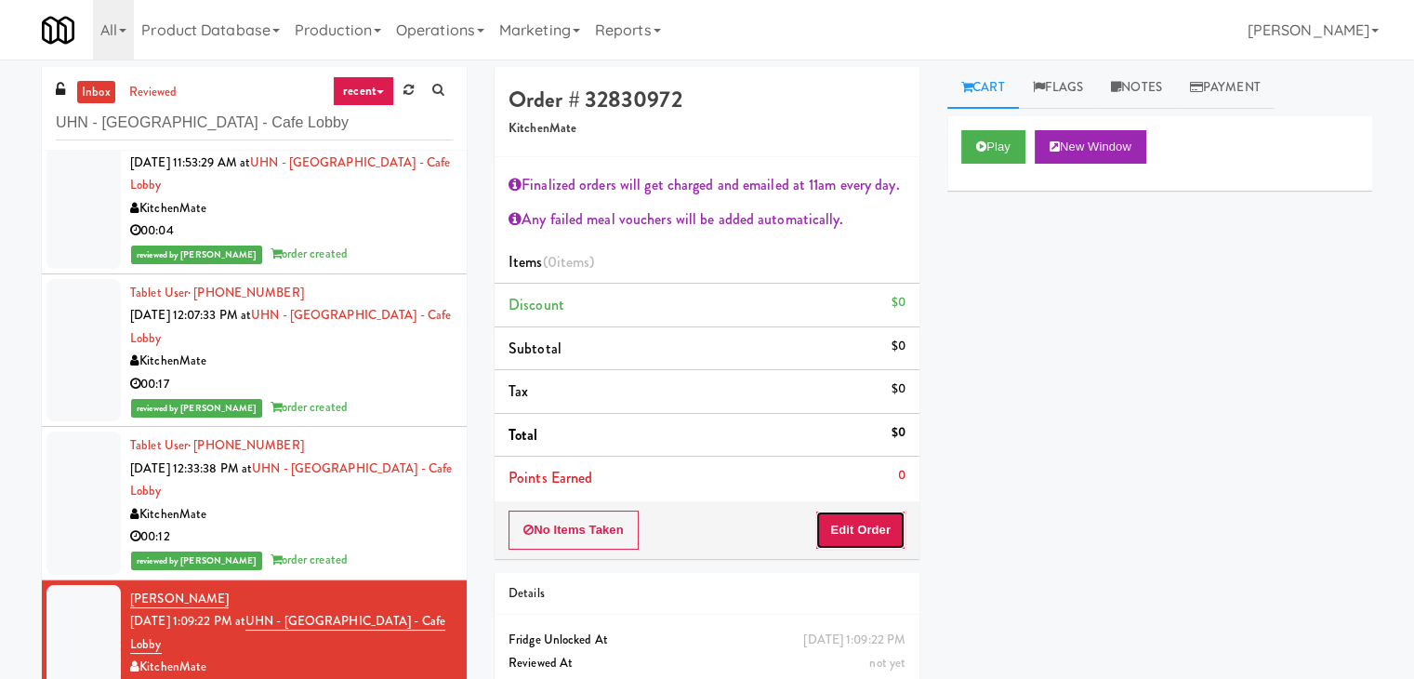
drag, startPoint x: 884, startPoint y: 534, endPoint x: 934, endPoint y: 487, distance: 67.8
click at [884, 531] on button "Edit Order" at bounding box center [860, 529] width 90 height 39
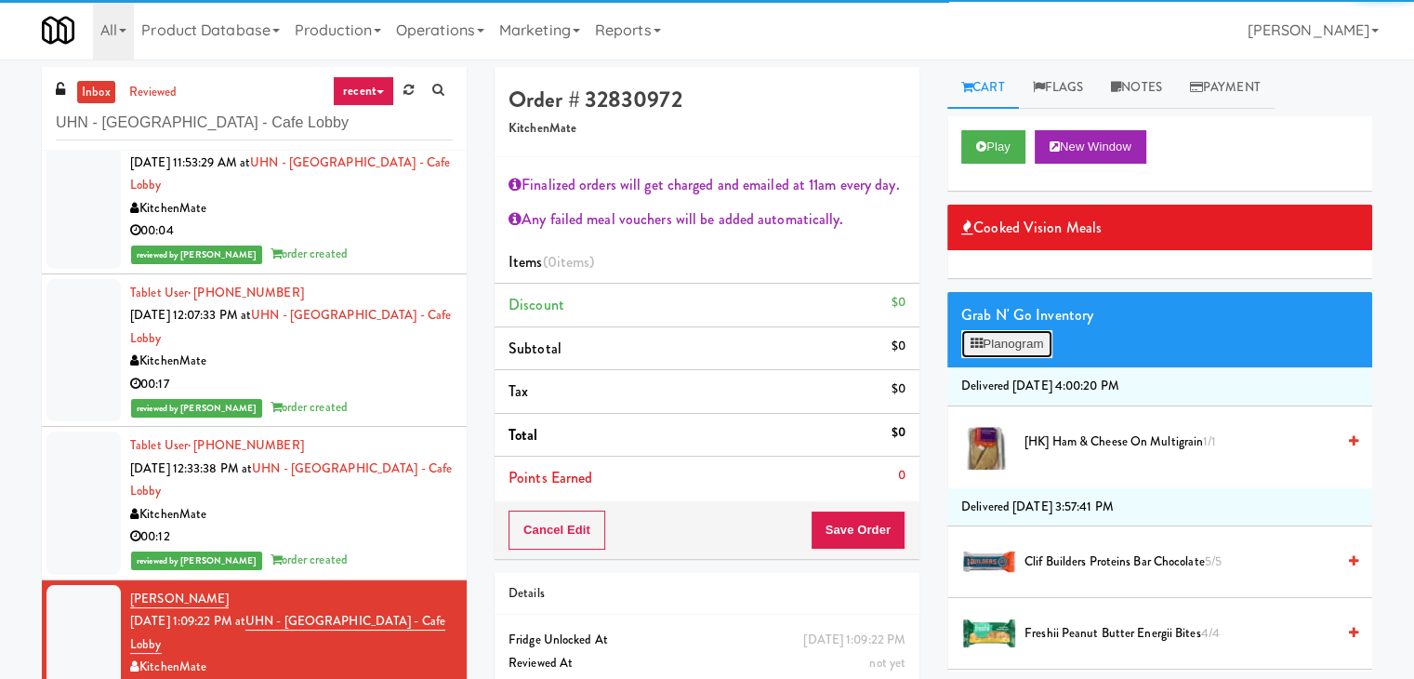
click at [1034, 334] on button "Planogram" at bounding box center [1006, 344] width 91 height 28
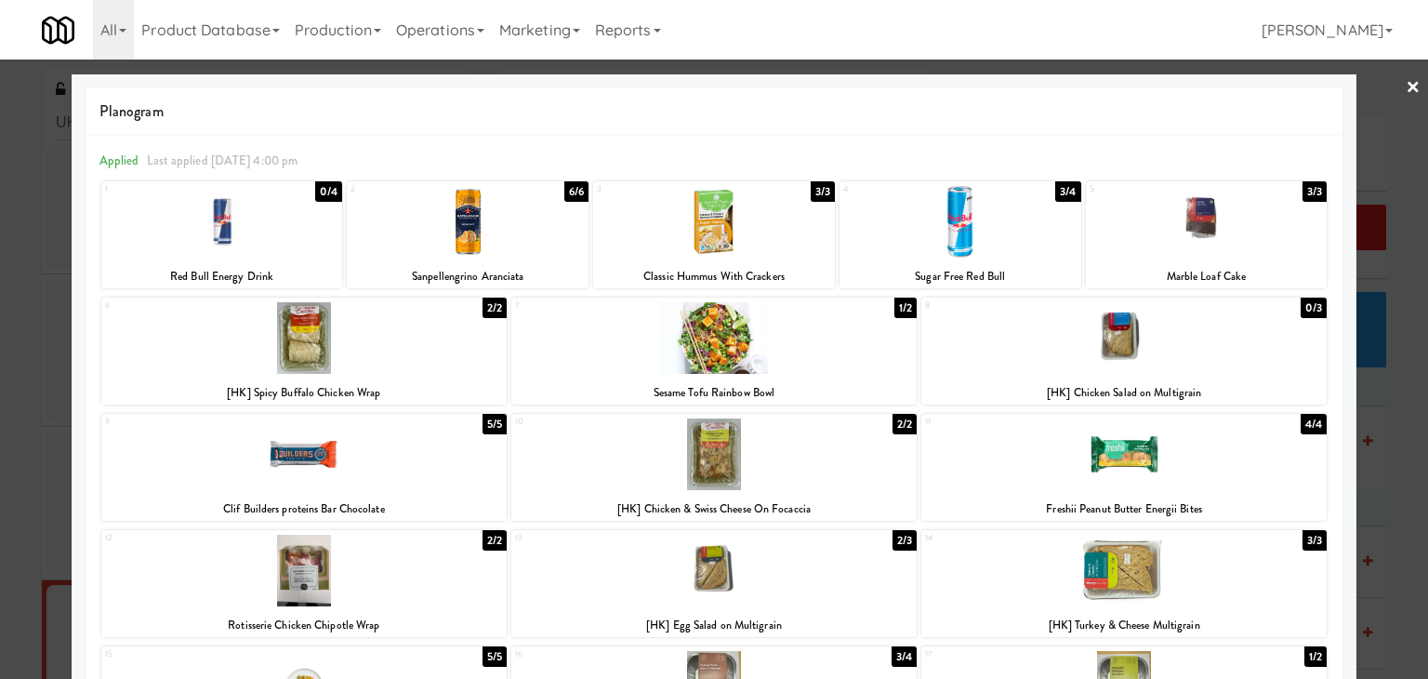
scroll to position [279, 0]
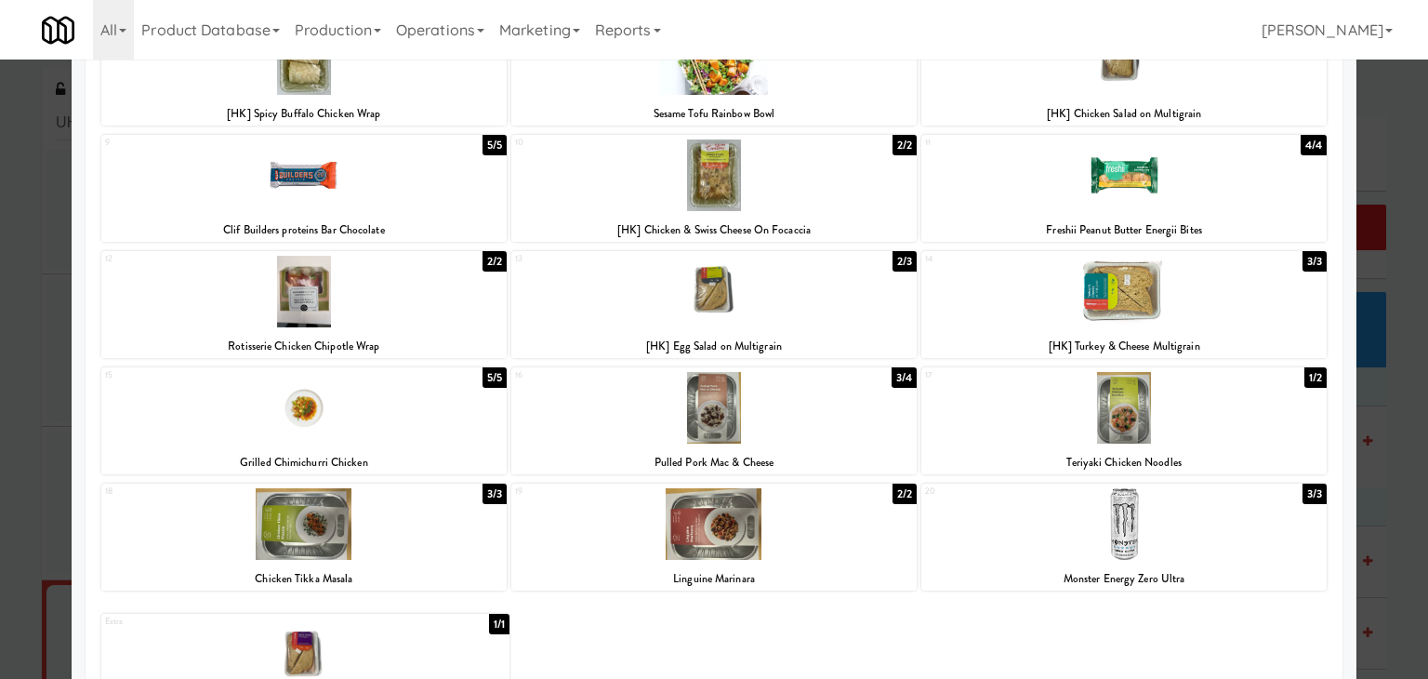
click at [752, 305] on div at bounding box center [713, 292] width 405 height 72
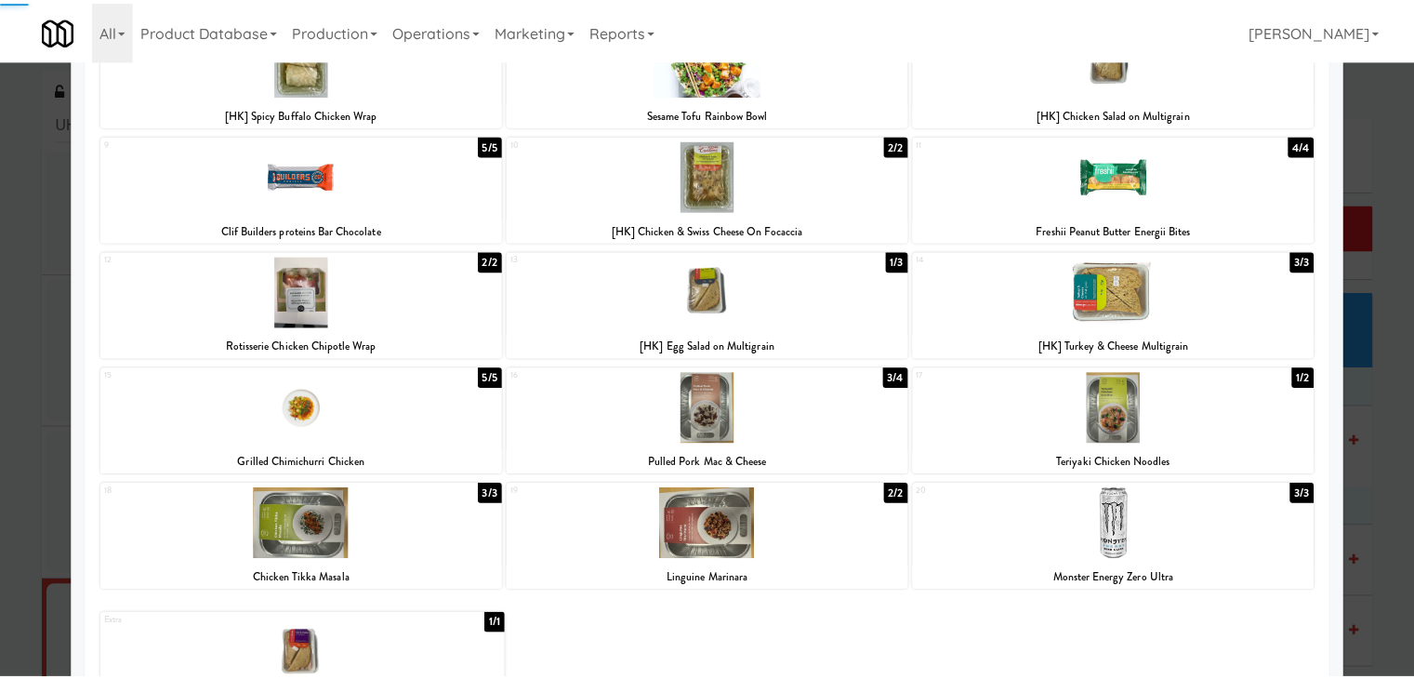
scroll to position [0, 0]
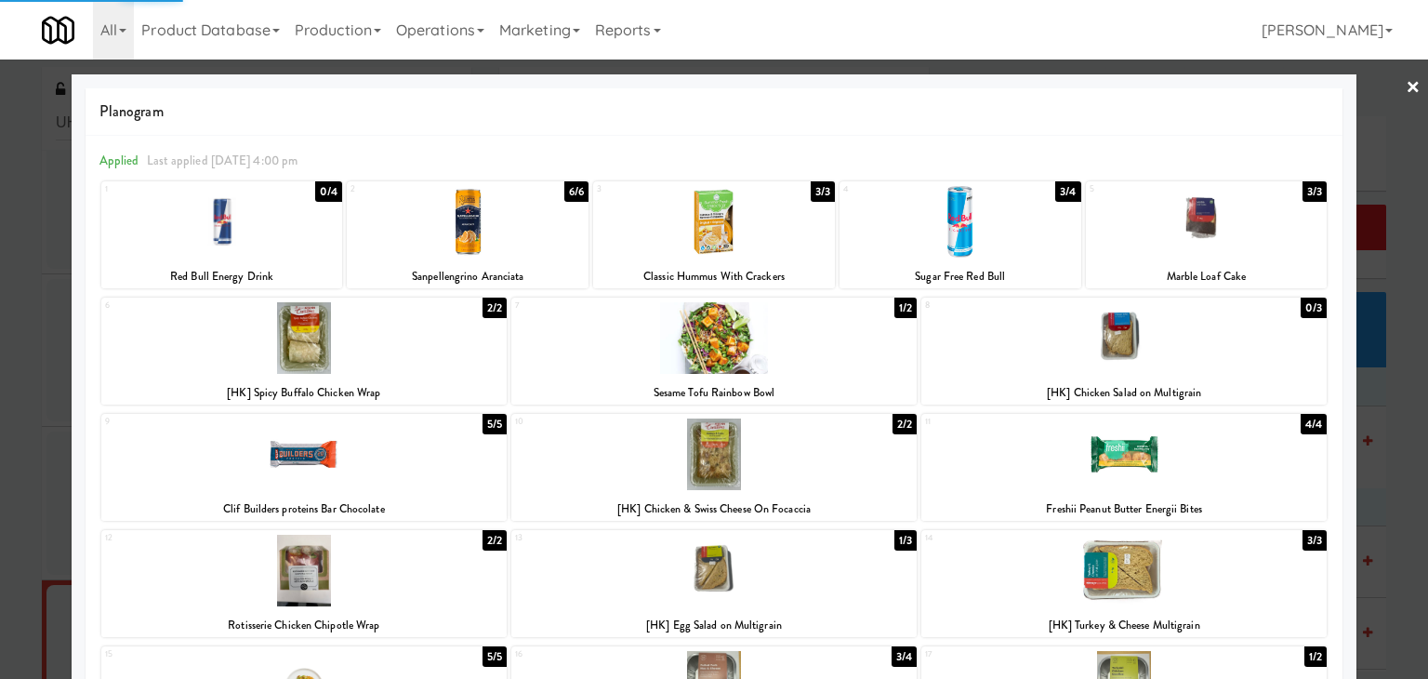
drag, startPoint x: 1402, startPoint y: 88, endPoint x: 1360, endPoint y: 120, distance: 52.4
click at [1406, 91] on link "×" at bounding box center [1413, 89] width 15 height 58
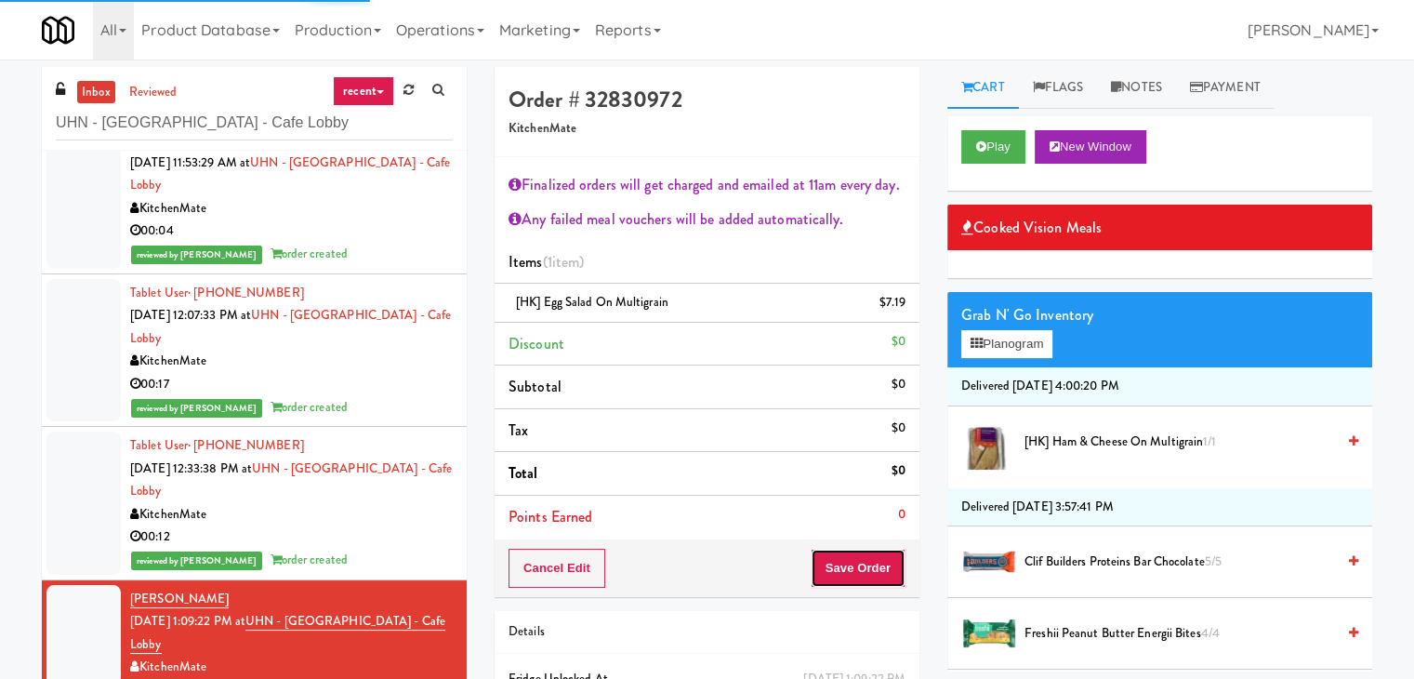
click at [844, 577] on button "Save Order" at bounding box center [858, 568] width 95 height 39
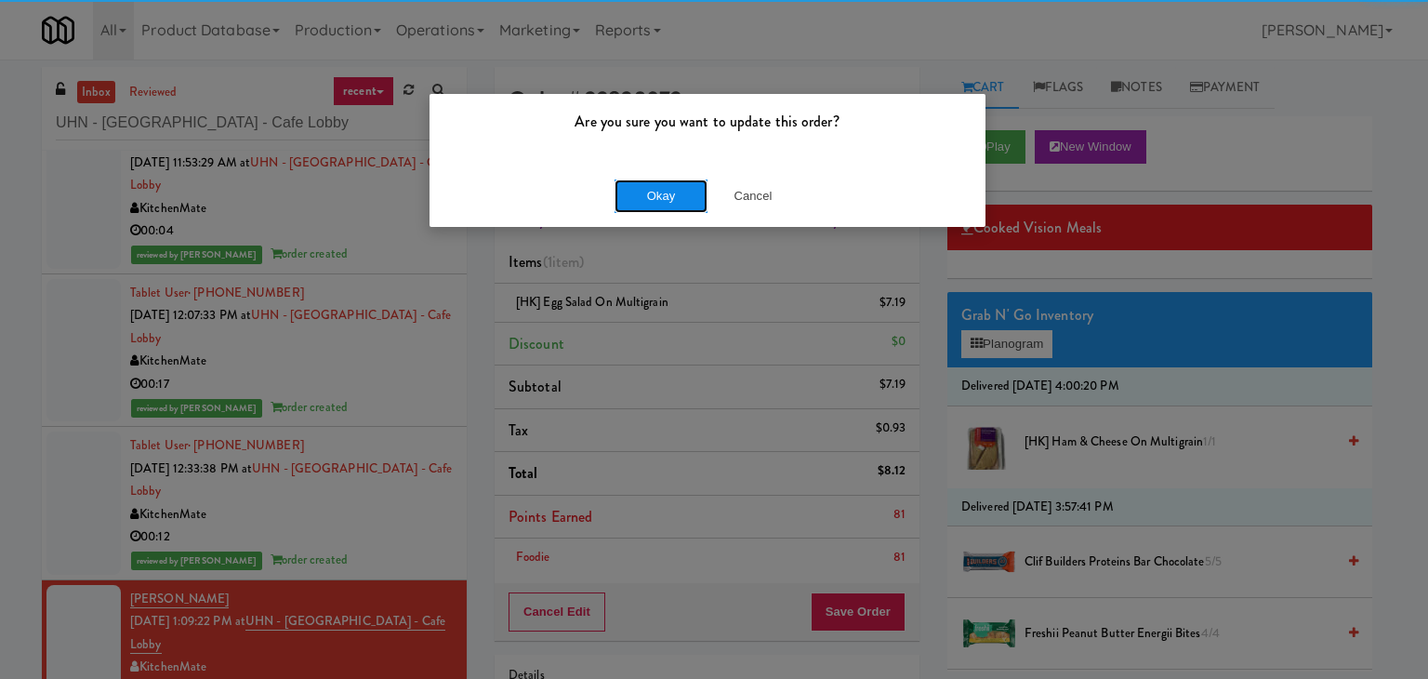
click at [681, 194] on button "Okay" at bounding box center [661, 195] width 93 height 33
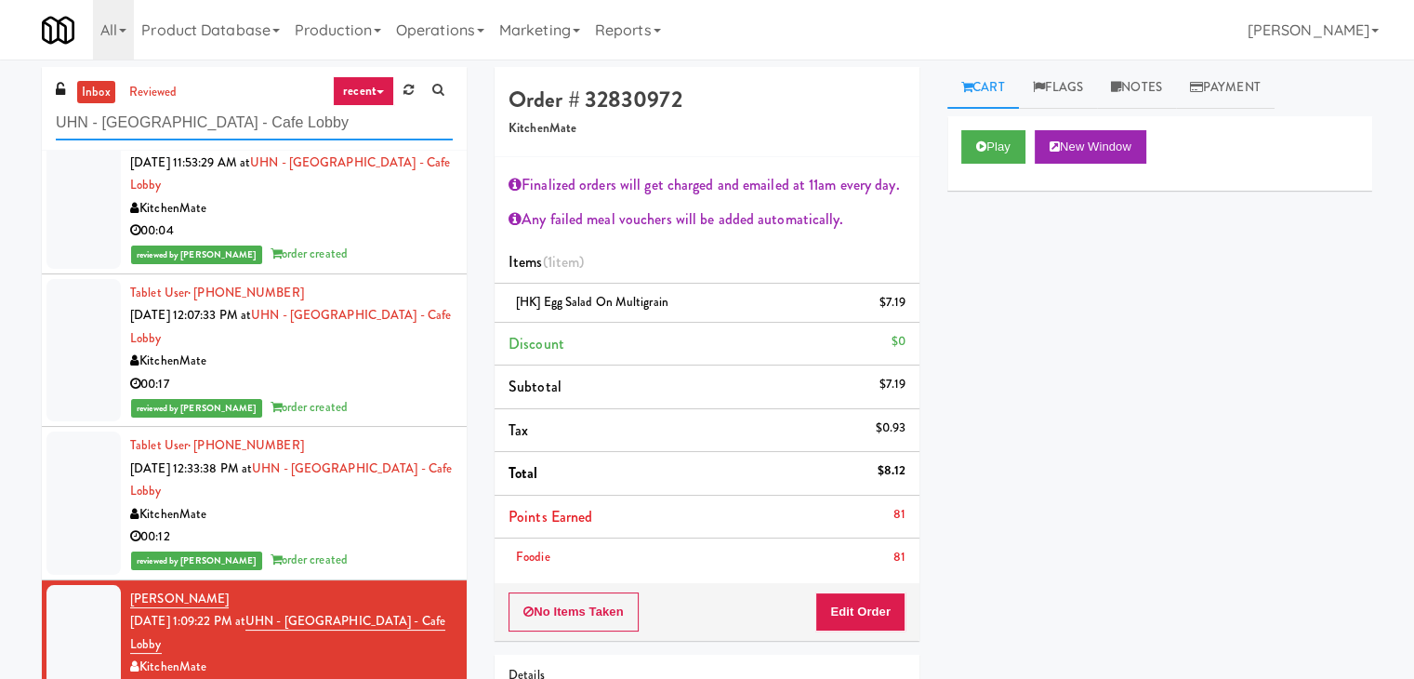
click at [325, 127] on input "UHN - [GEOGRAPHIC_DATA] - Cafe Lobby" at bounding box center [254, 123] width 397 height 34
paste input "Pantry Left-2 [GEOGRAPHIC_DATA]"
type input "Pantry Left-2 [GEOGRAPHIC_DATA]"
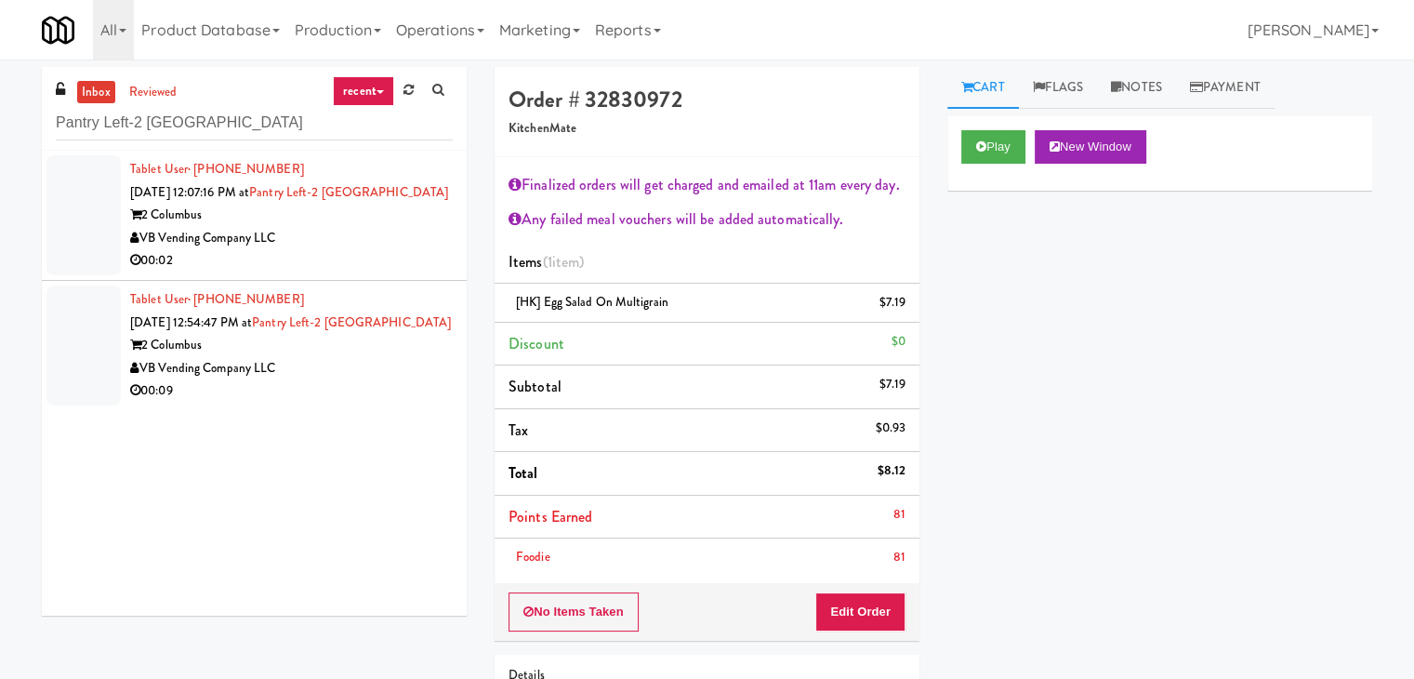
click at [409, 259] on div "00:02" at bounding box center [291, 260] width 323 height 23
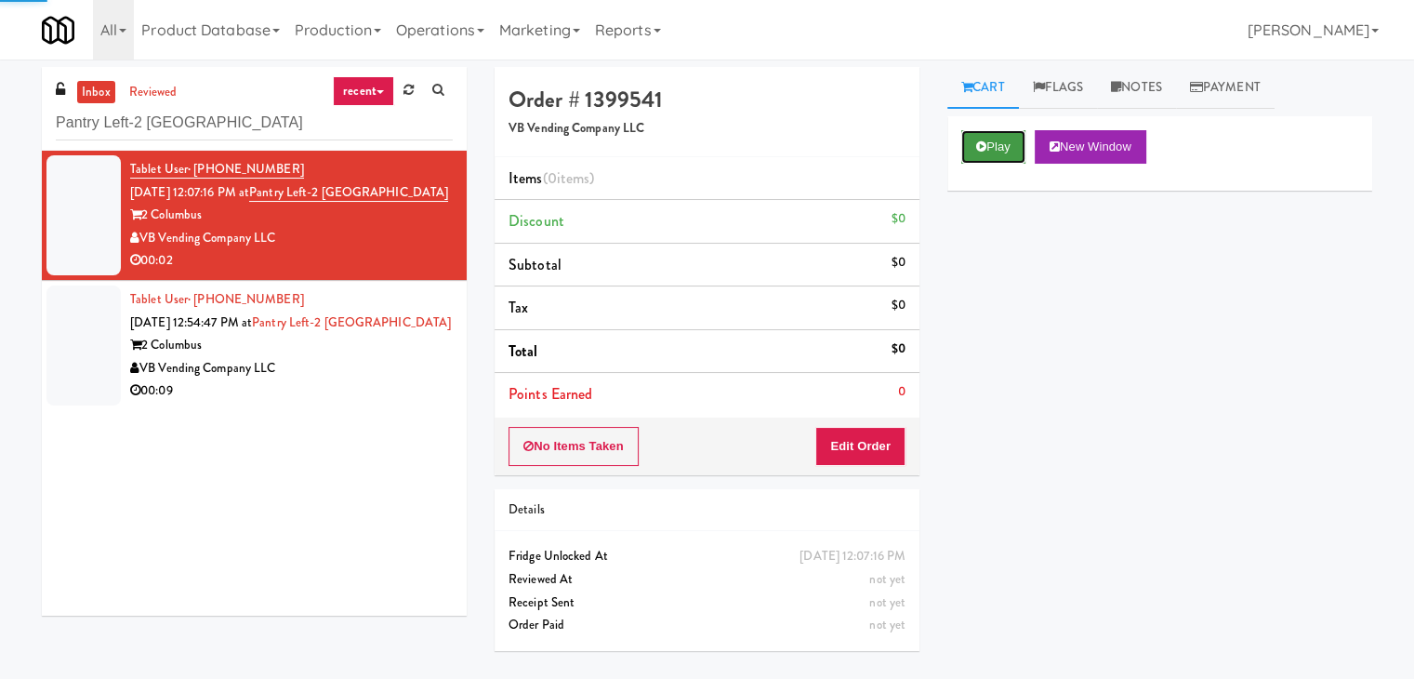
click at [992, 131] on button "Play" at bounding box center [993, 146] width 64 height 33
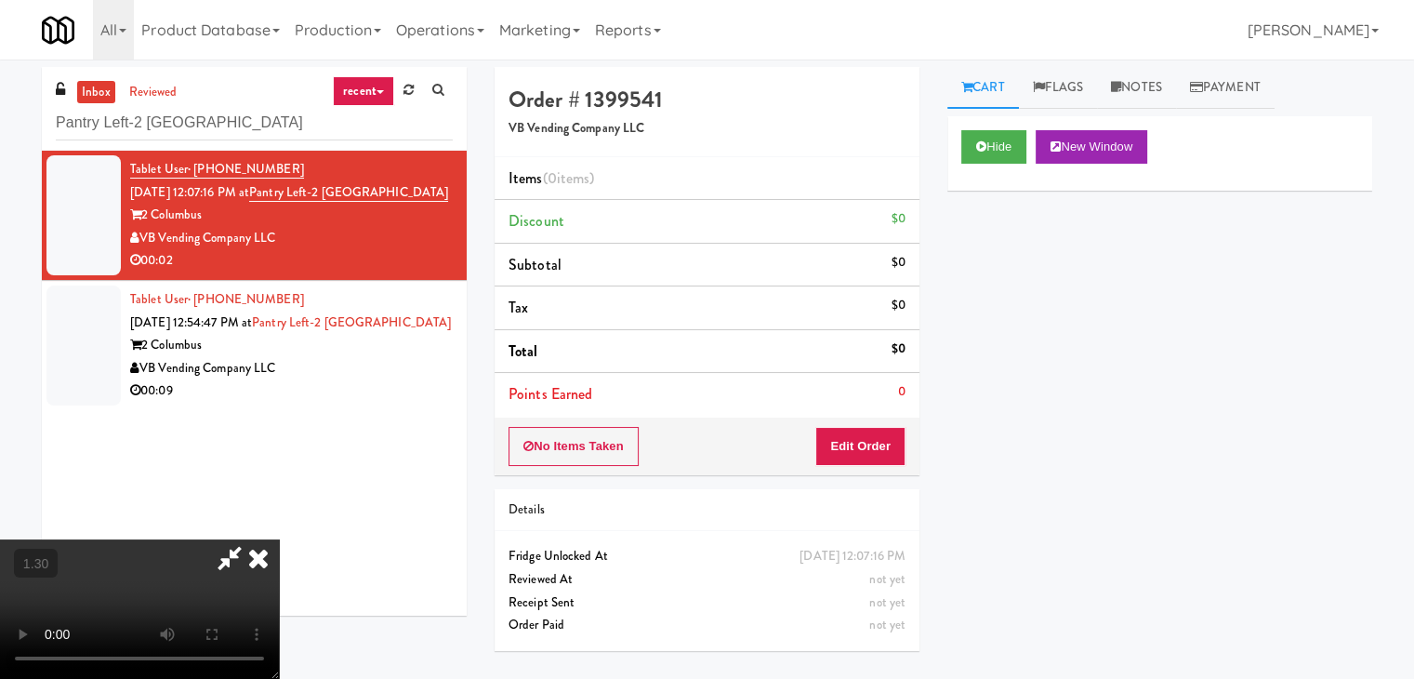
click at [279, 539] on video at bounding box center [139, 608] width 279 height 139
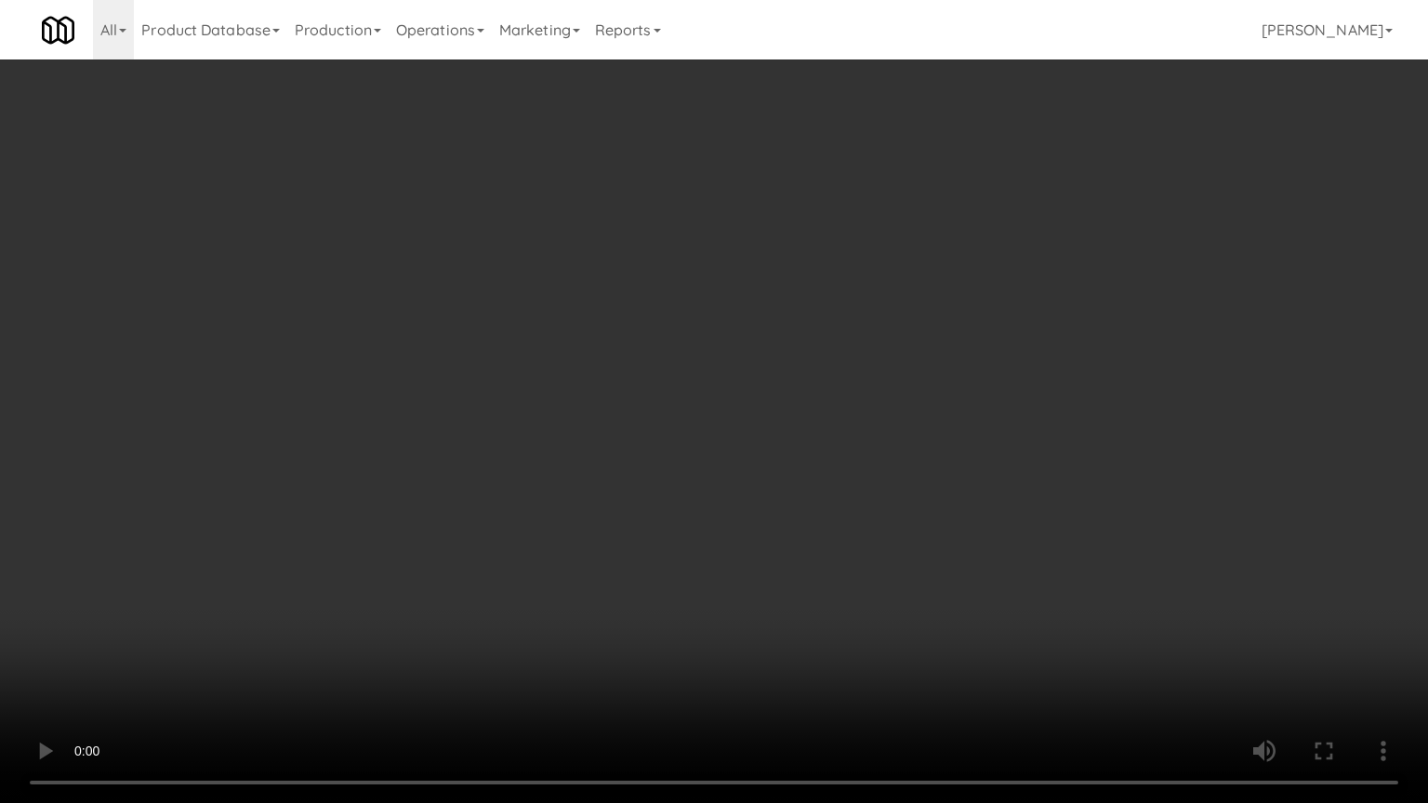
click at [672, 394] on video at bounding box center [714, 401] width 1428 height 803
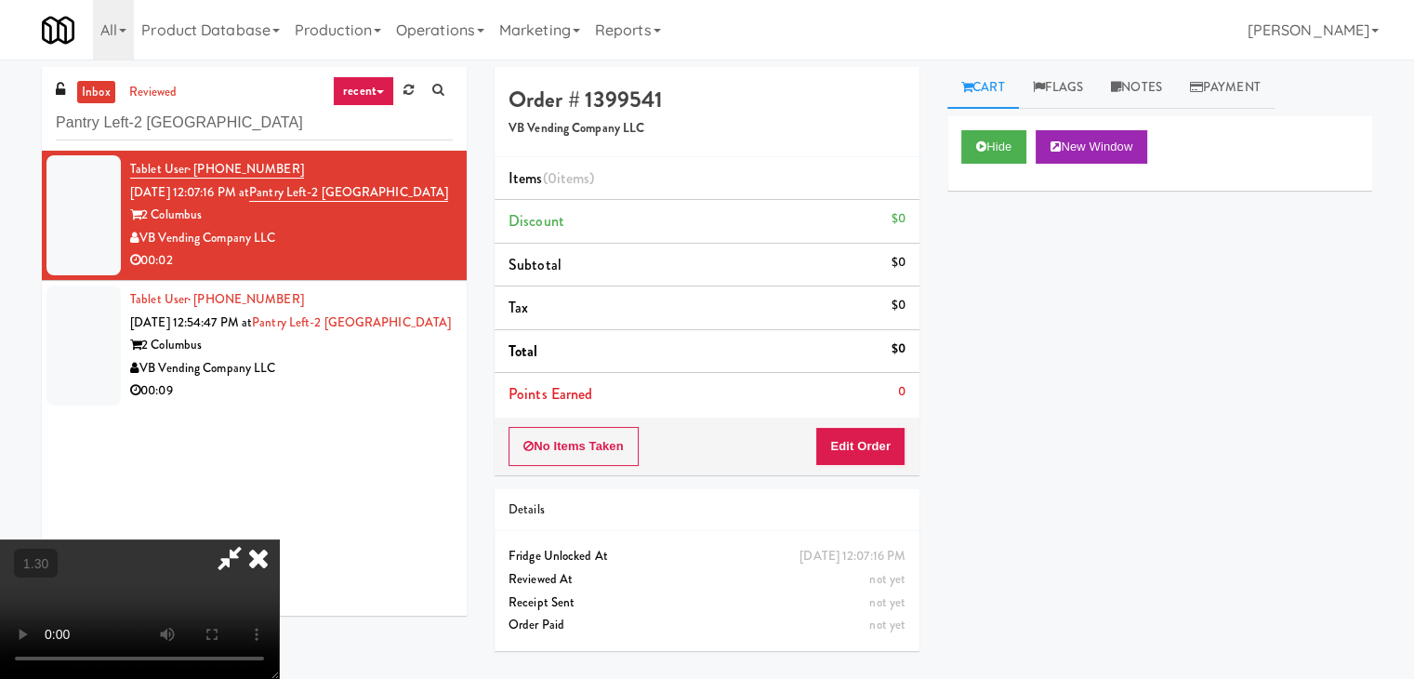
click at [279, 539] on icon at bounding box center [258, 557] width 41 height 37
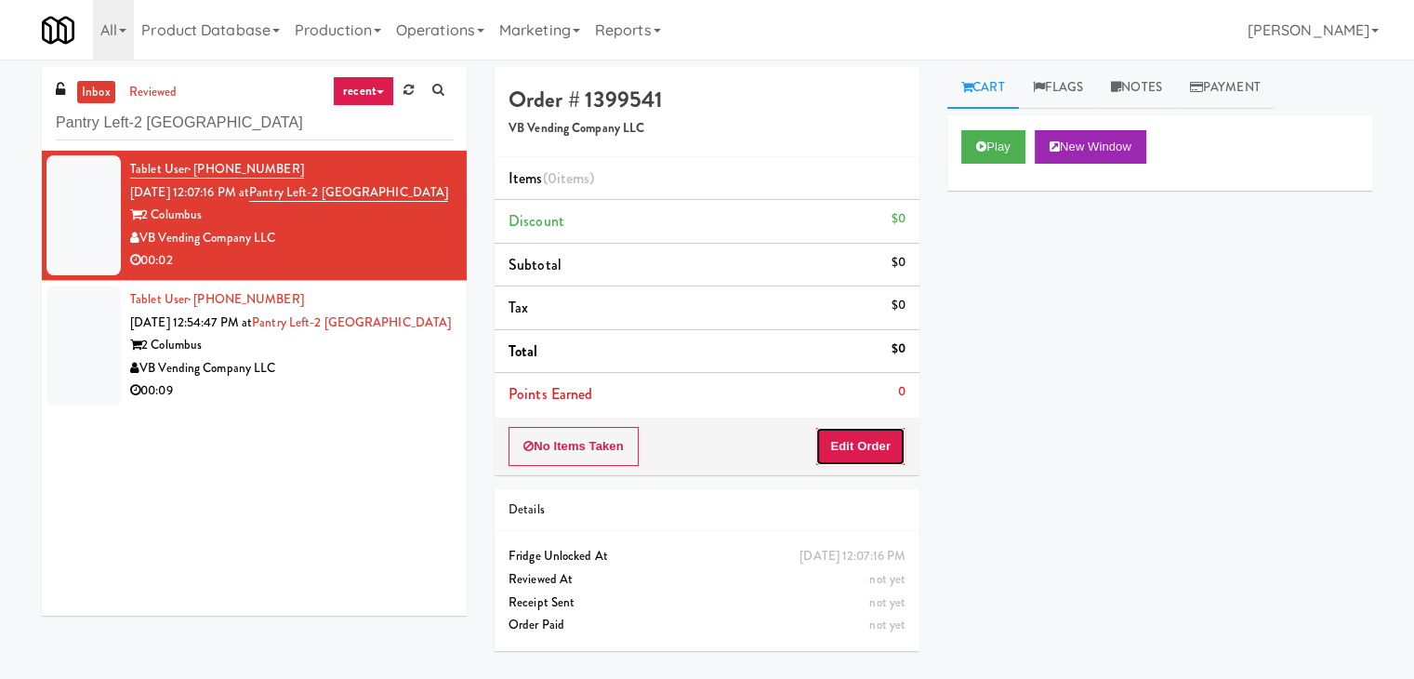
click at [886, 446] on button "Edit Order" at bounding box center [860, 446] width 90 height 39
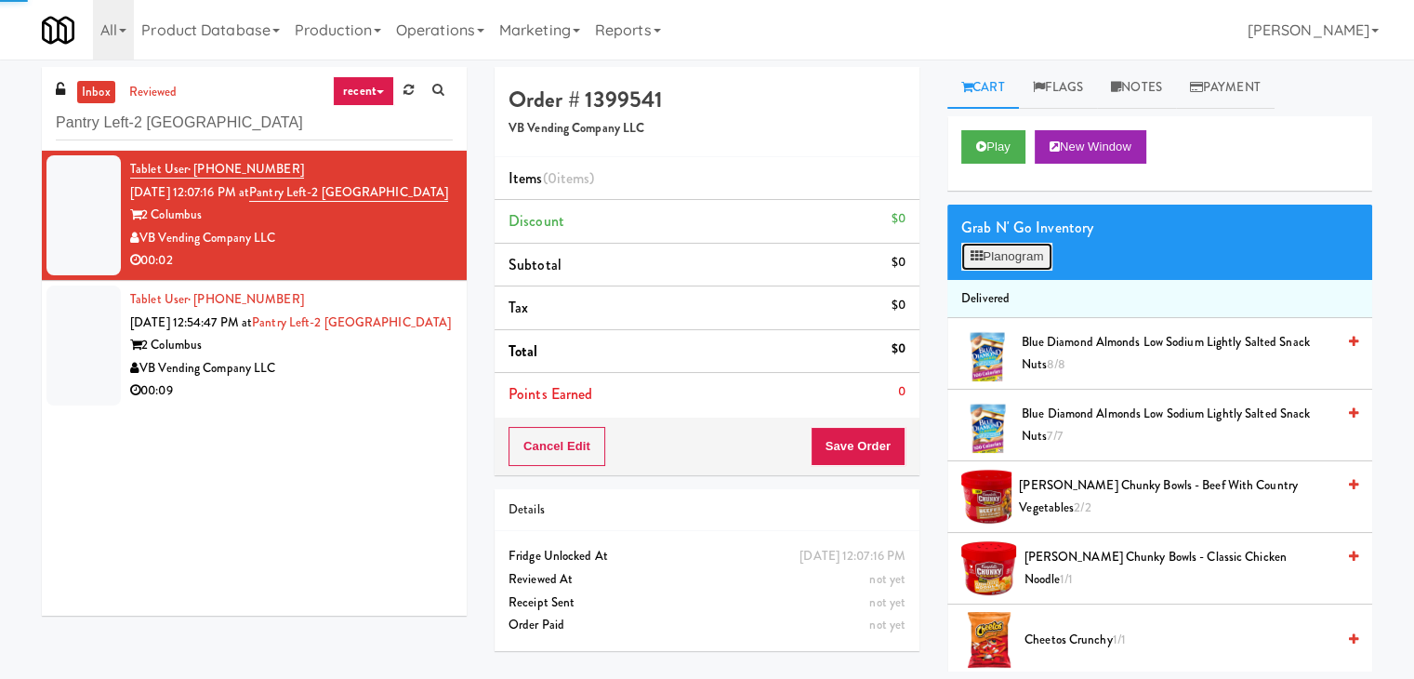
click at [1014, 266] on button "Planogram" at bounding box center [1006, 257] width 91 height 28
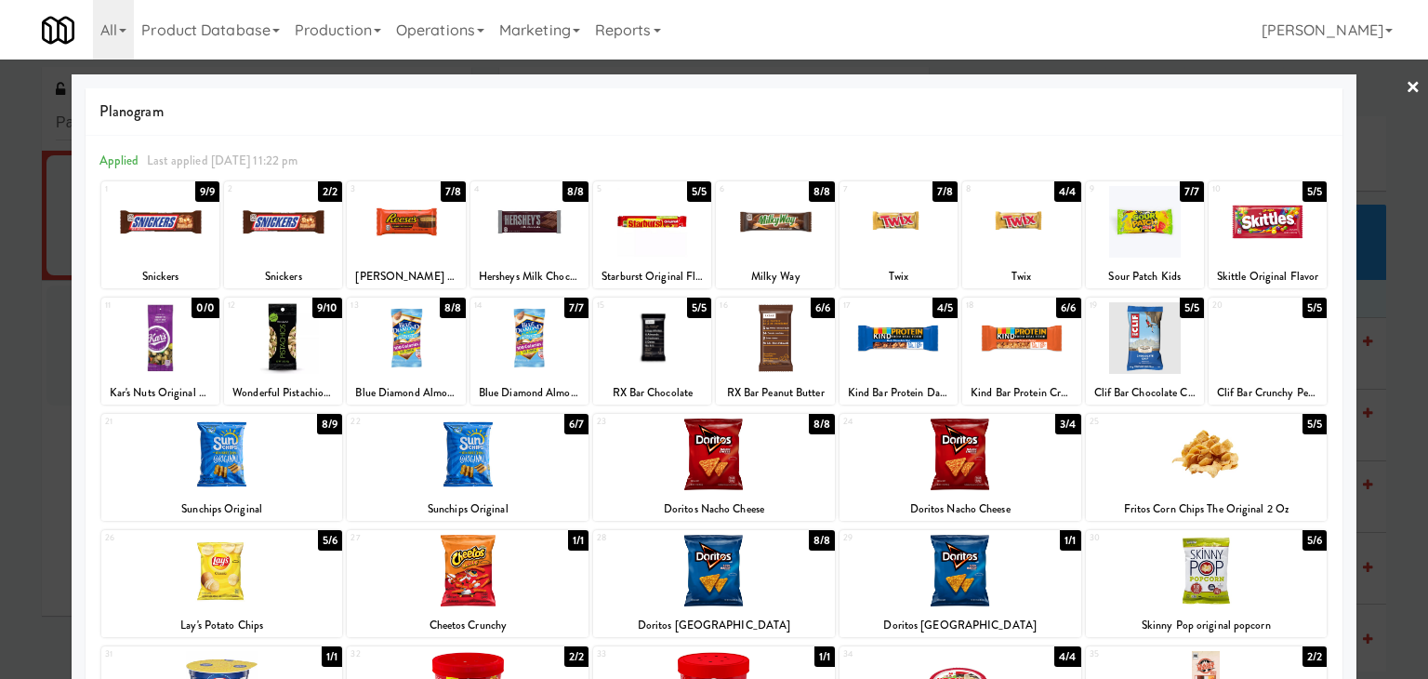
drag, startPoint x: 282, startPoint y: 328, endPoint x: 616, endPoint y: 310, distance: 335.3
click at [282, 326] on div at bounding box center [283, 338] width 118 height 72
click at [1406, 82] on link "×" at bounding box center [1413, 89] width 15 height 58
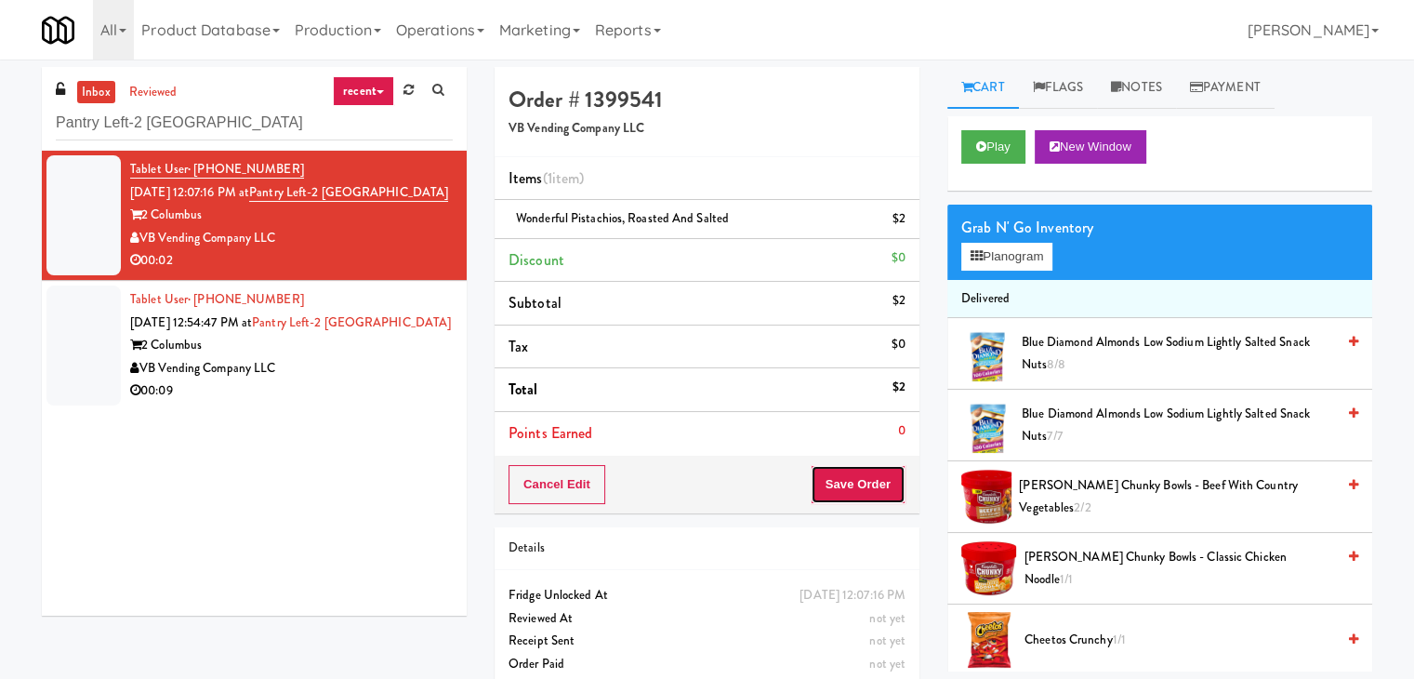
click at [884, 481] on button "Save Order" at bounding box center [858, 484] width 95 height 39
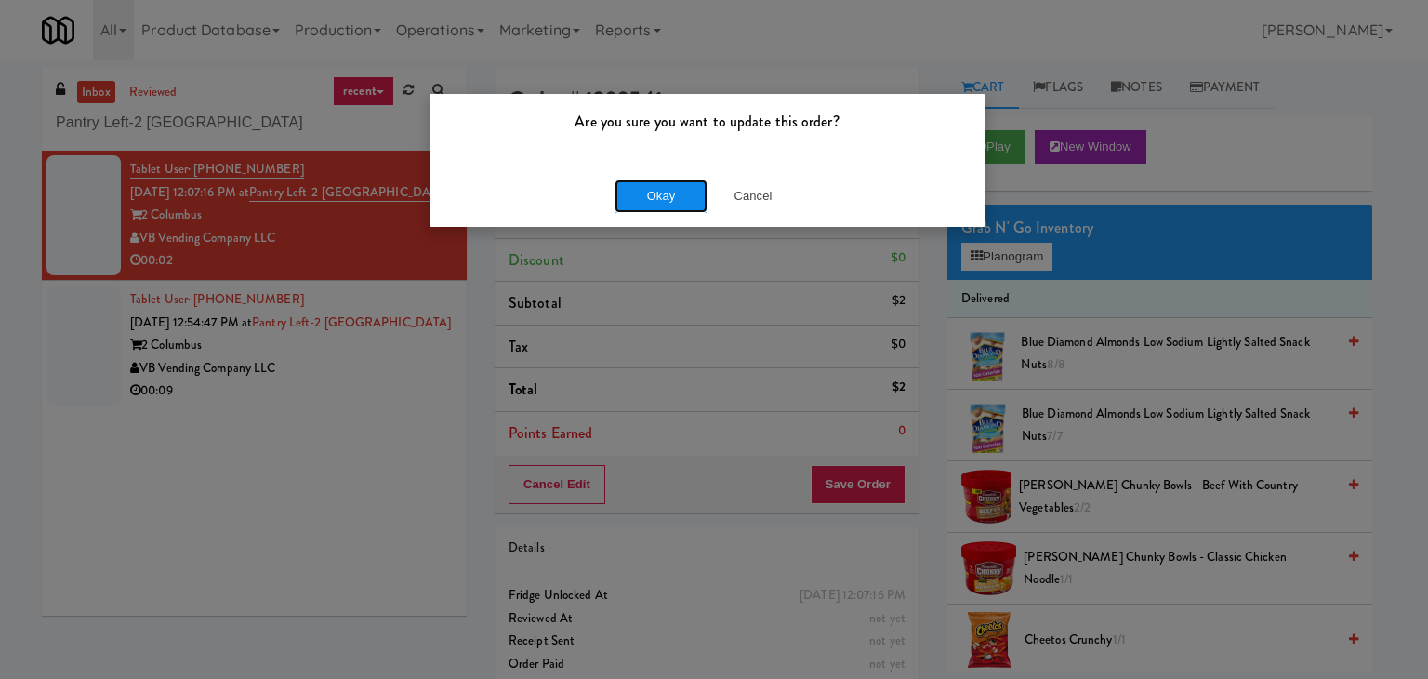
click at [651, 191] on button "Okay" at bounding box center [661, 195] width 93 height 33
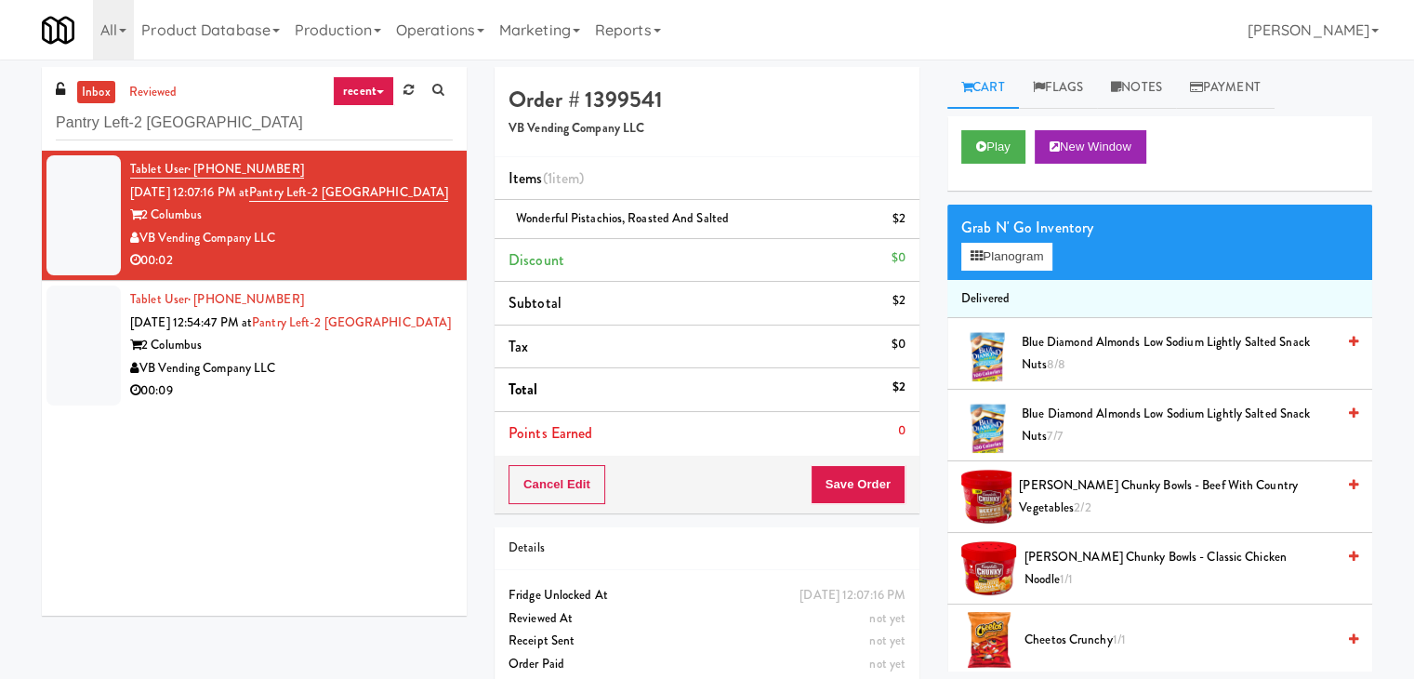
click at [390, 392] on div "00:09" at bounding box center [291, 390] width 323 height 23
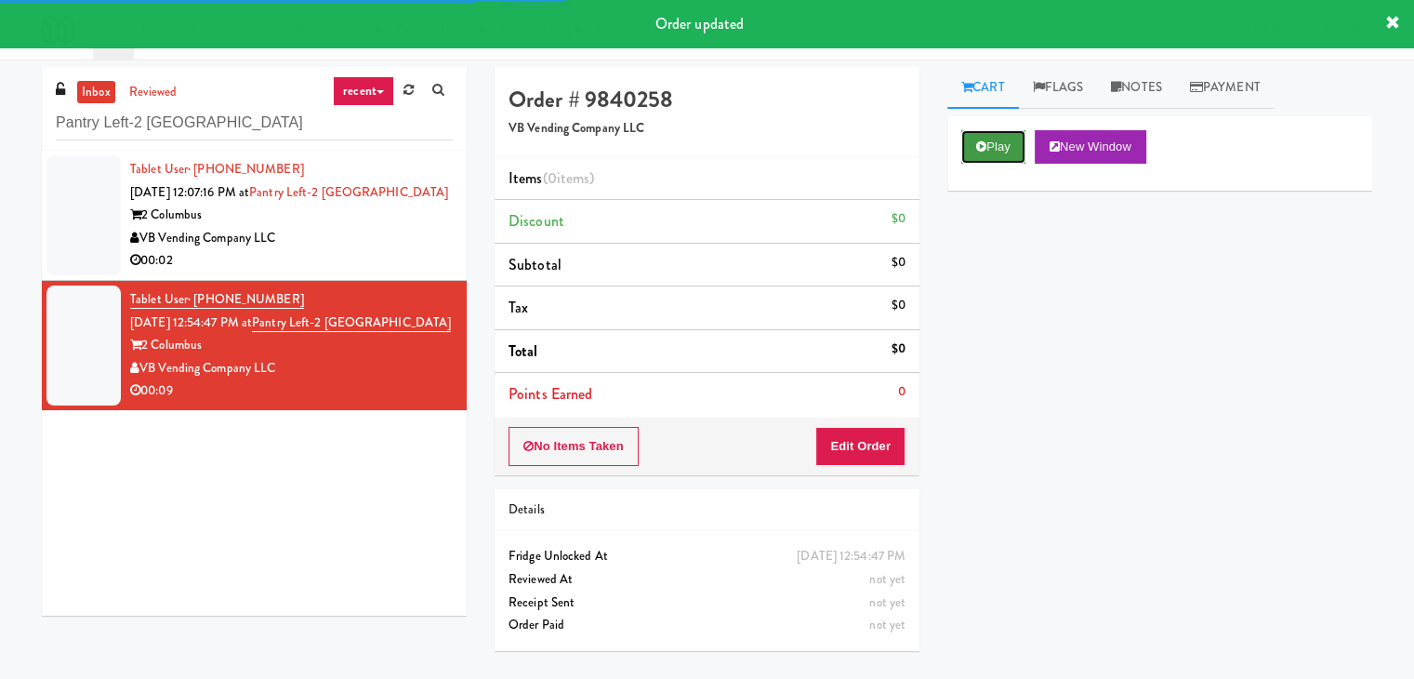
click at [1004, 137] on button "Play" at bounding box center [993, 146] width 64 height 33
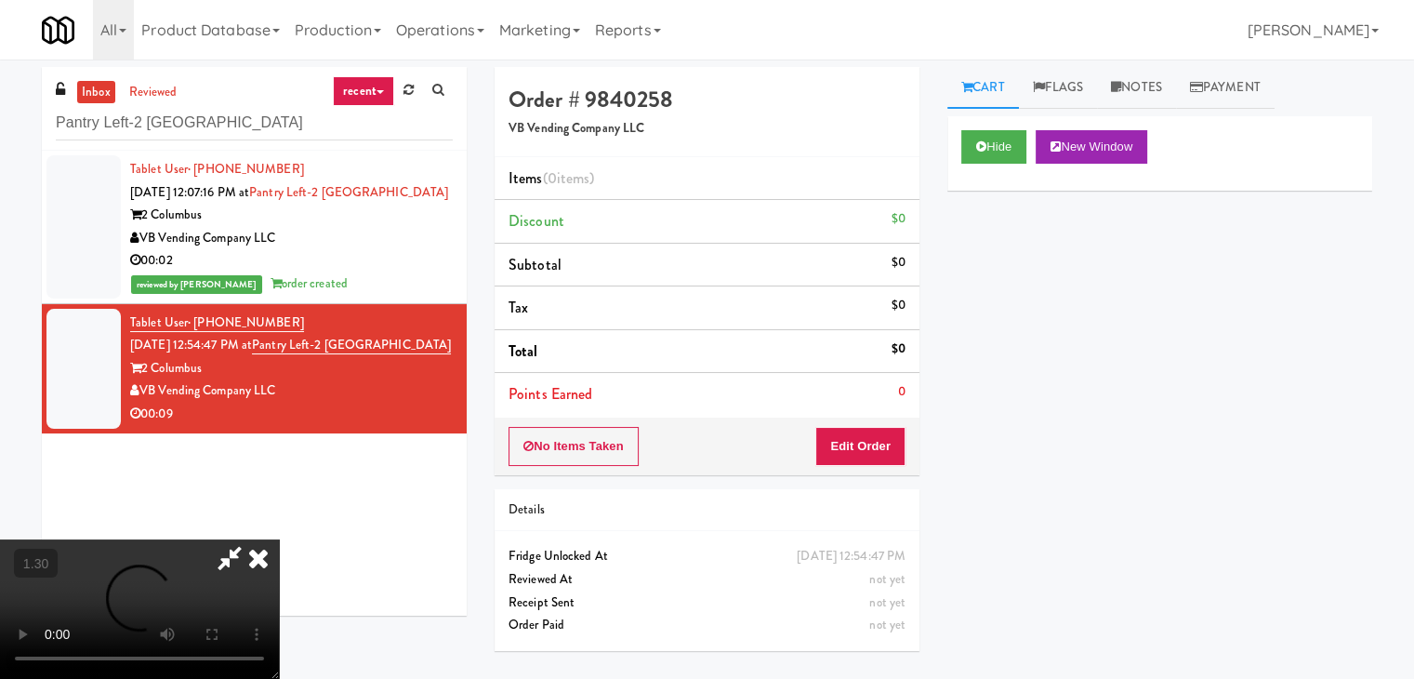
click at [279, 539] on video at bounding box center [139, 608] width 279 height 139
click at [279, 539] on icon at bounding box center [258, 557] width 41 height 37
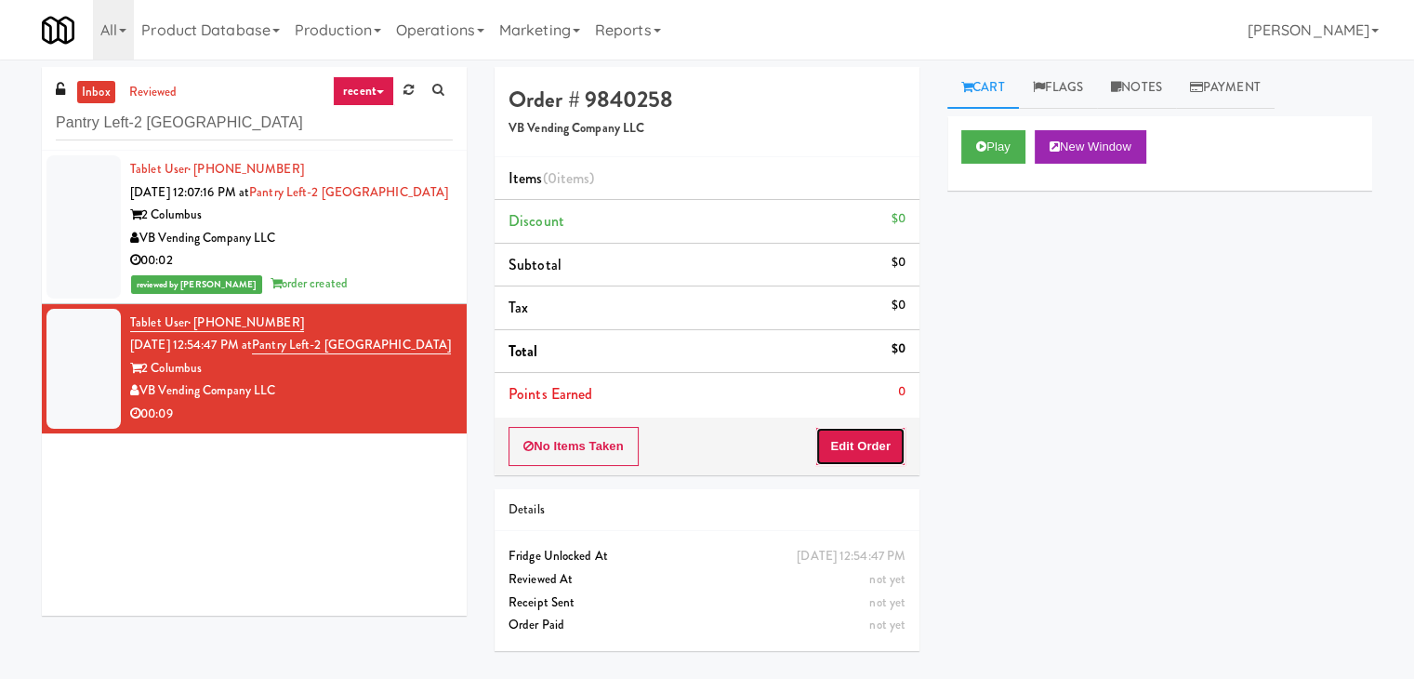
click at [877, 447] on button "Edit Order" at bounding box center [860, 446] width 90 height 39
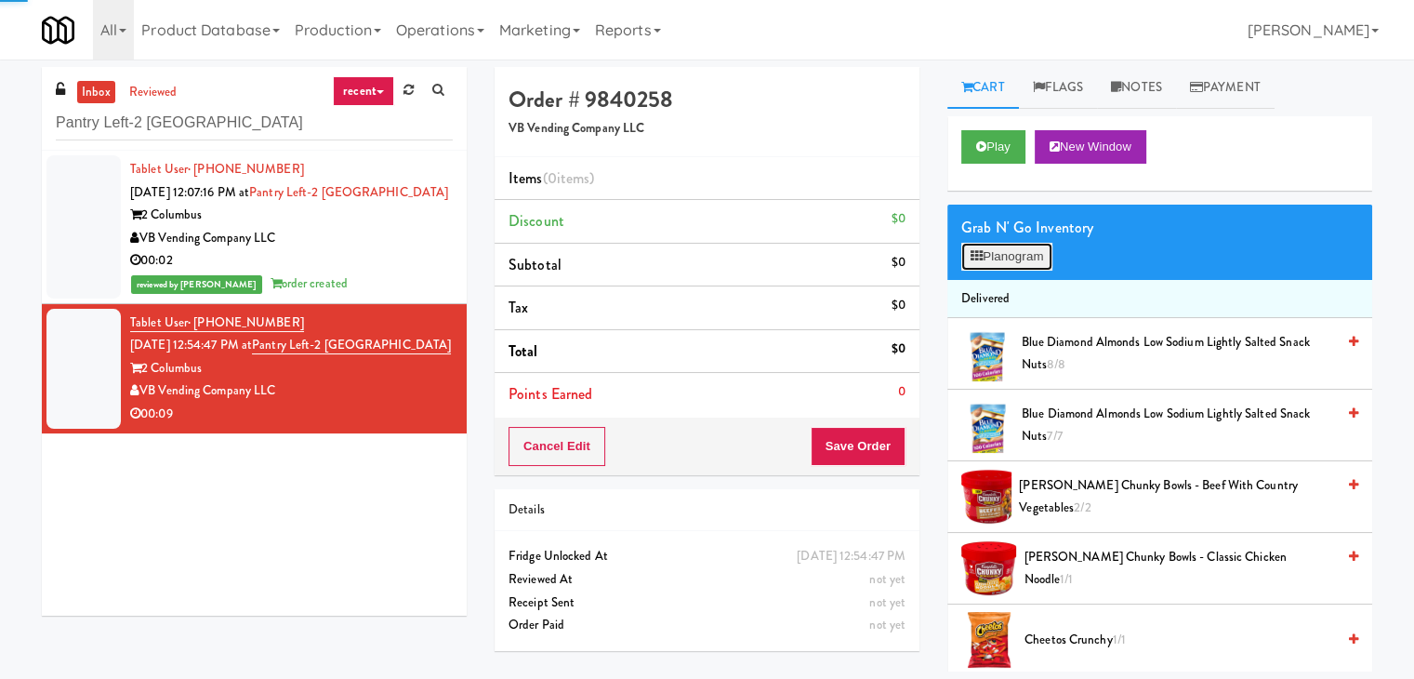
click at [1026, 250] on button "Planogram" at bounding box center [1006, 257] width 91 height 28
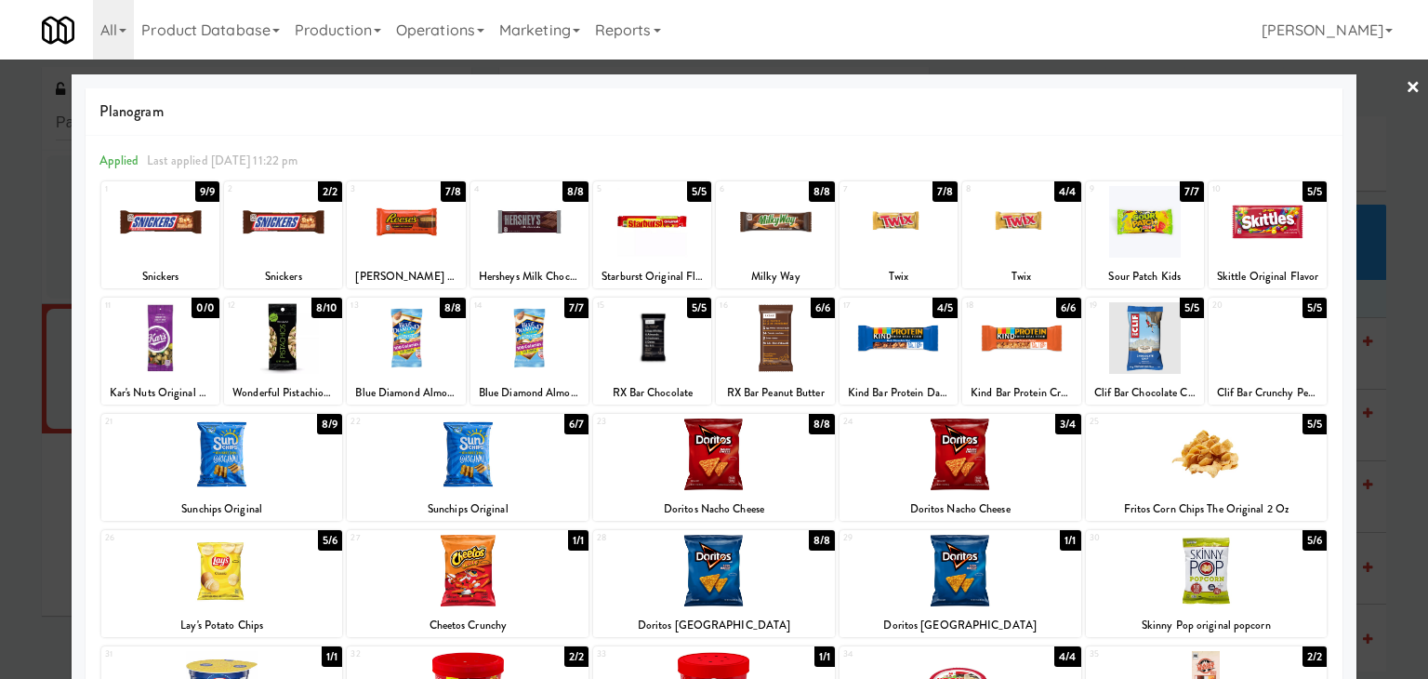
click at [1019, 219] on div at bounding box center [1021, 222] width 118 height 72
click at [1406, 81] on link "×" at bounding box center [1413, 89] width 15 height 58
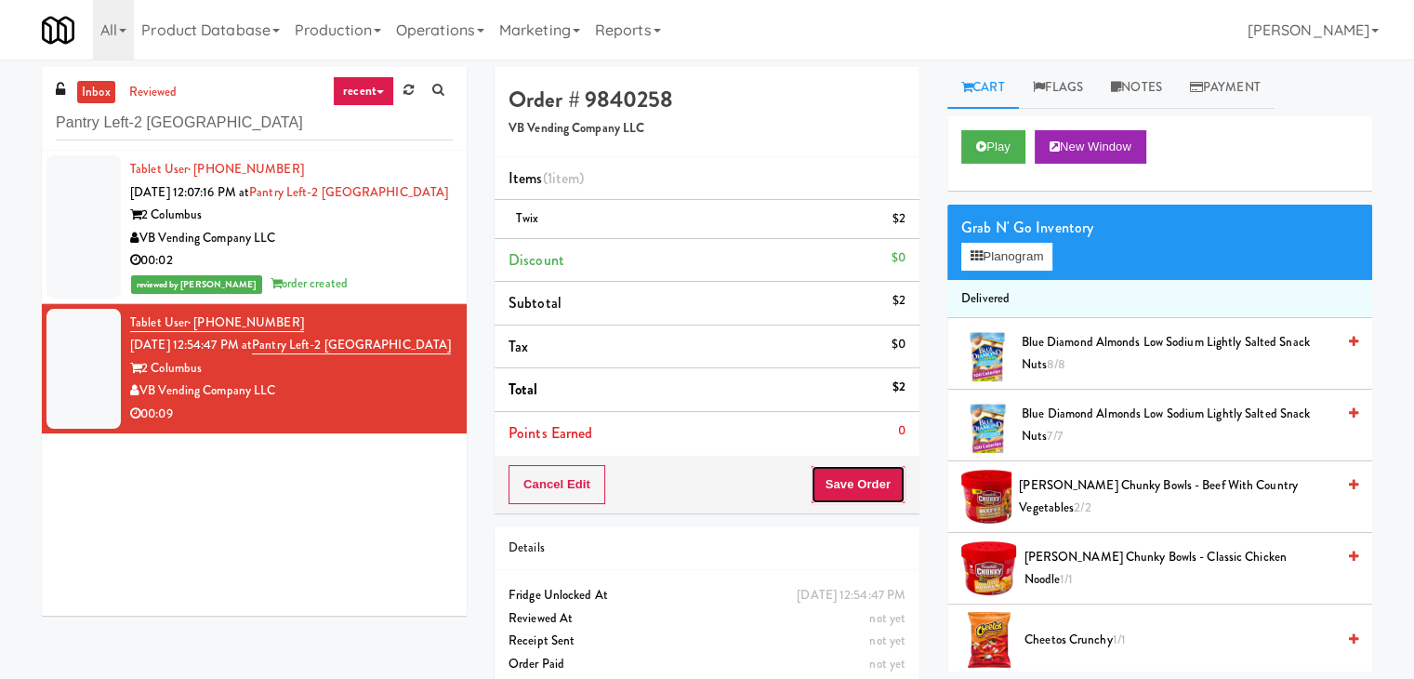
click at [832, 484] on button "Save Order" at bounding box center [858, 484] width 95 height 39
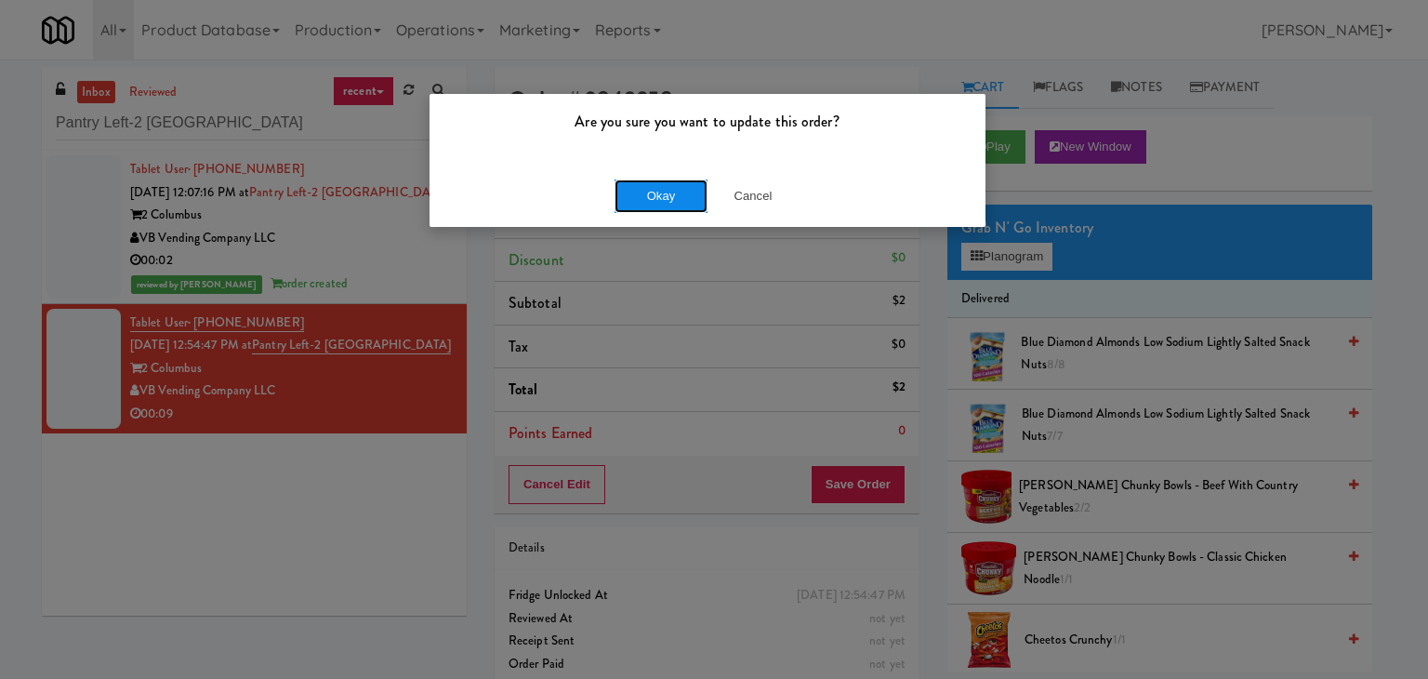
drag, startPoint x: 676, startPoint y: 199, endPoint x: 575, endPoint y: 86, distance: 152.1
click at [675, 199] on button "Okay" at bounding box center [661, 195] width 93 height 33
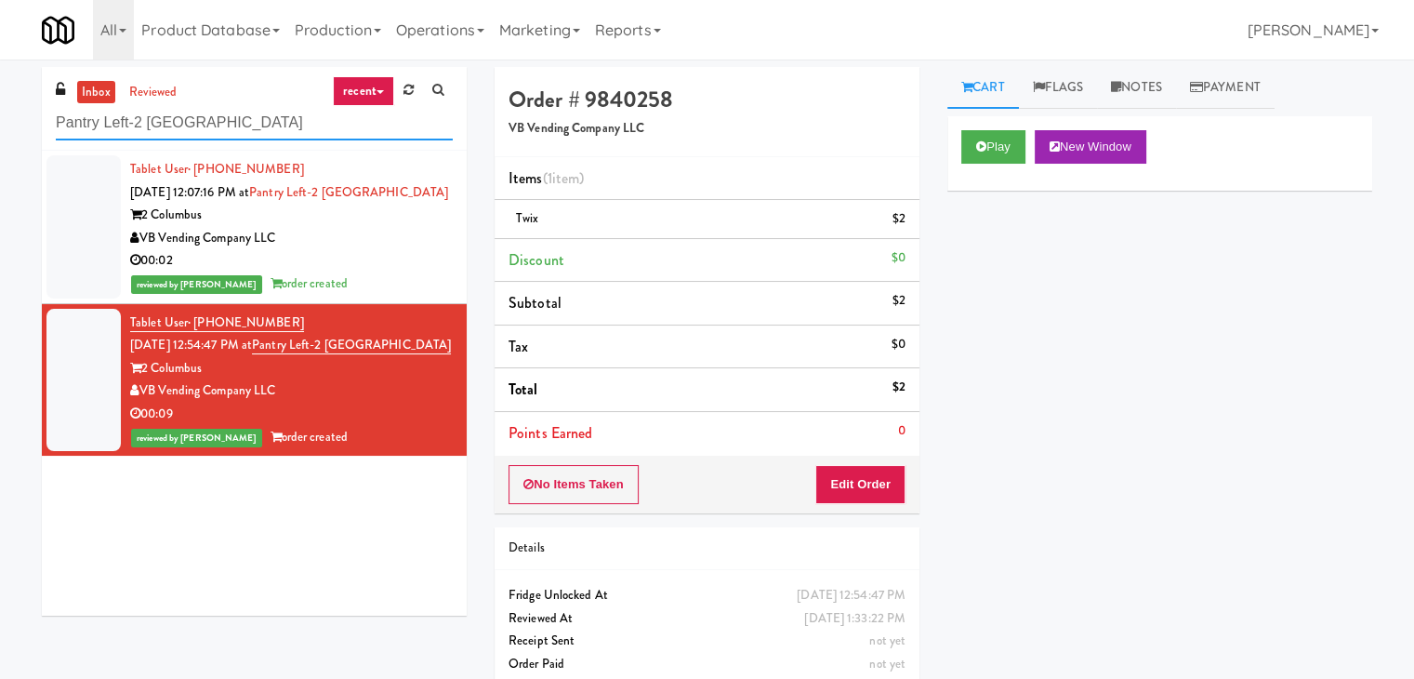
click at [257, 127] on input "Pantry Left-2 [GEOGRAPHIC_DATA]" at bounding box center [254, 123] width 397 height 34
paste input "[STREET_ADDRESS]"
type input "[STREET_ADDRESS]"
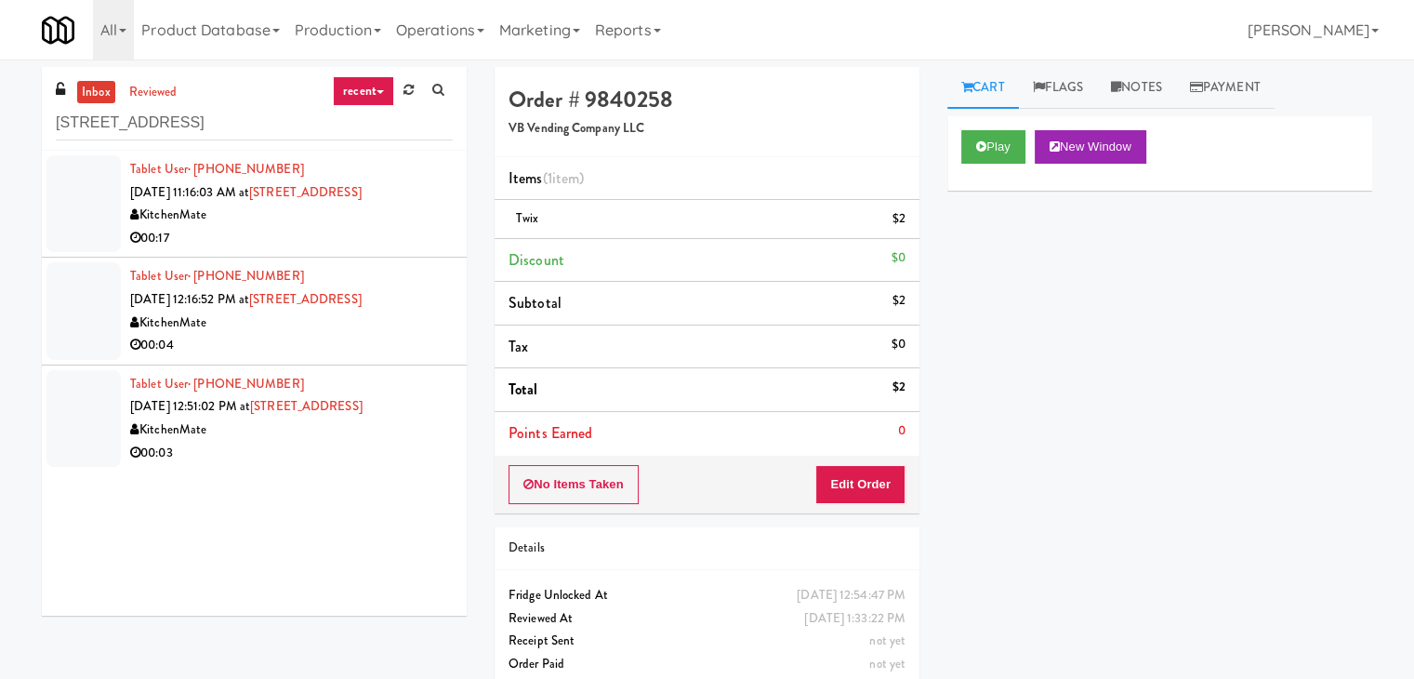
click at [391, 231] on div "00:17" at bounding box center [291, 238] width 323 height 23
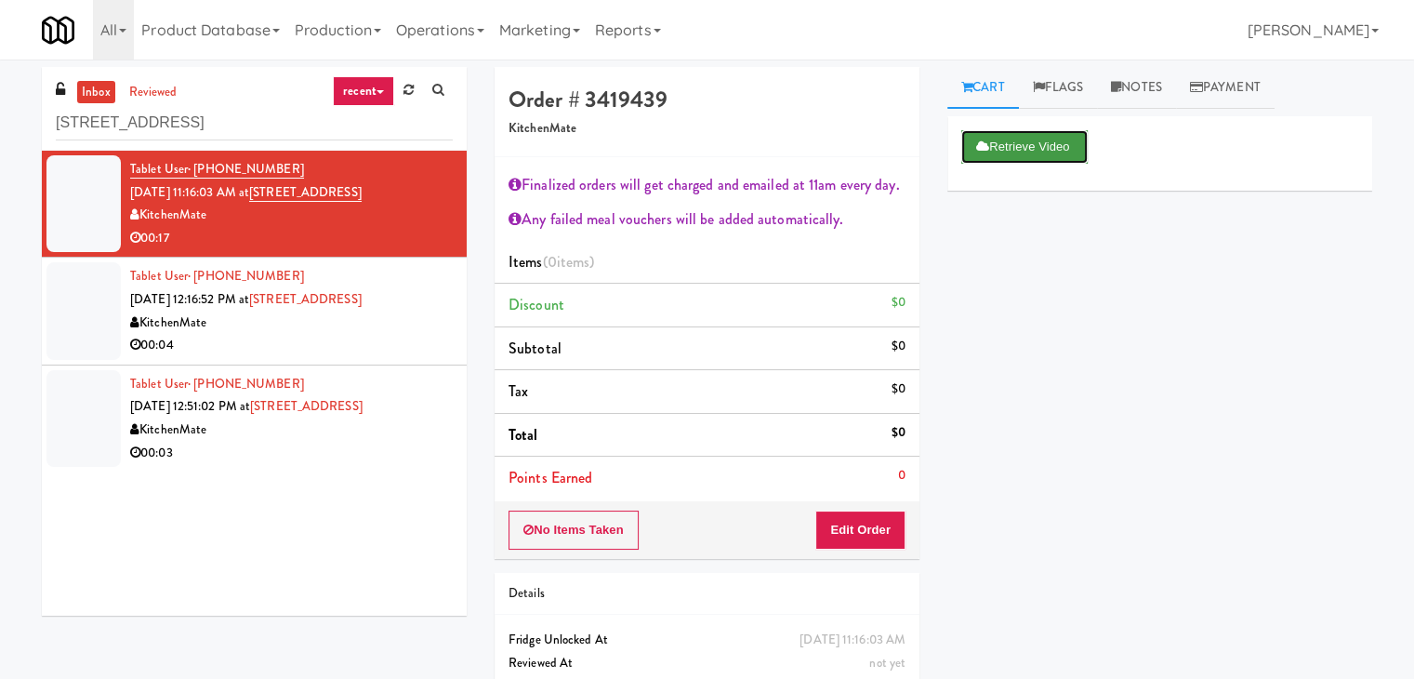
click at [1001, 151] on button "Retrieve Video" at bounding box center [1024, 146] width 126 height 33
click at [851, 530] on button "Edit Order" at bounding box center [860, 529] width 90 height 39
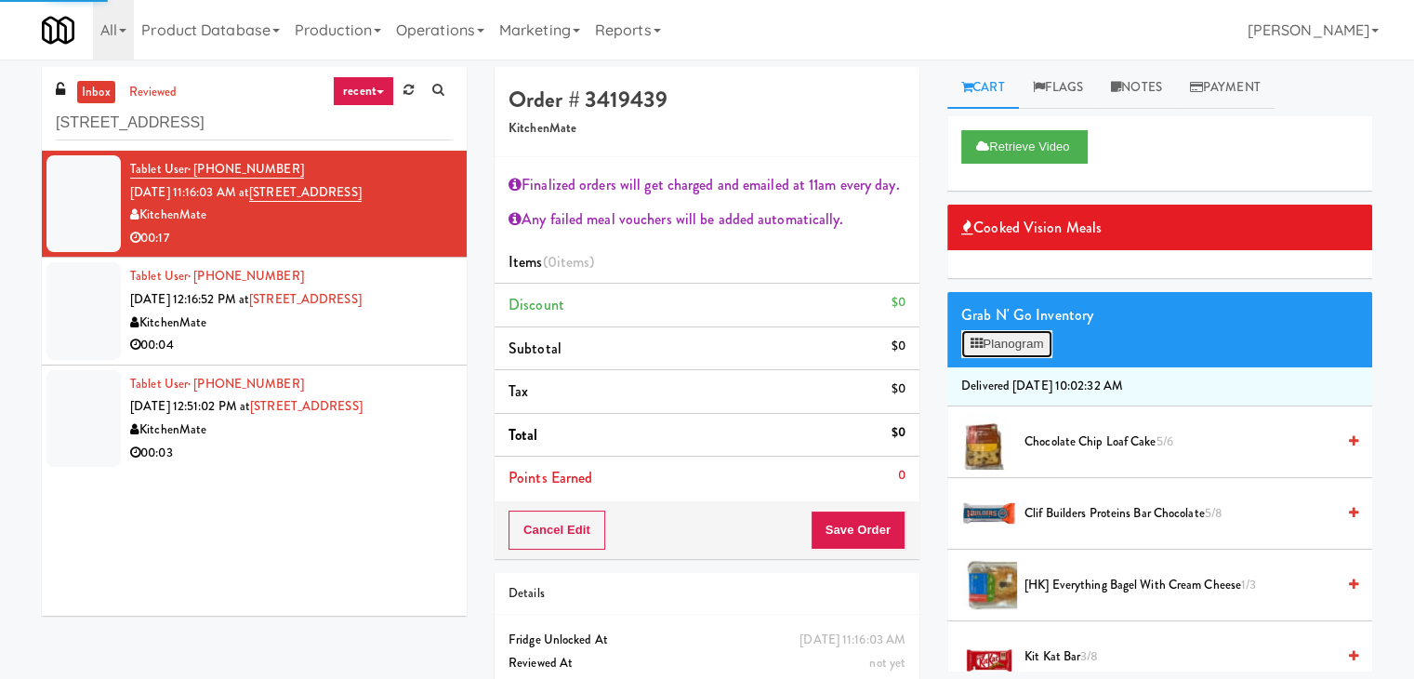
click at [1004, 343] on button "Planogram" at bounding box center [1006, 344] width 91 height 28
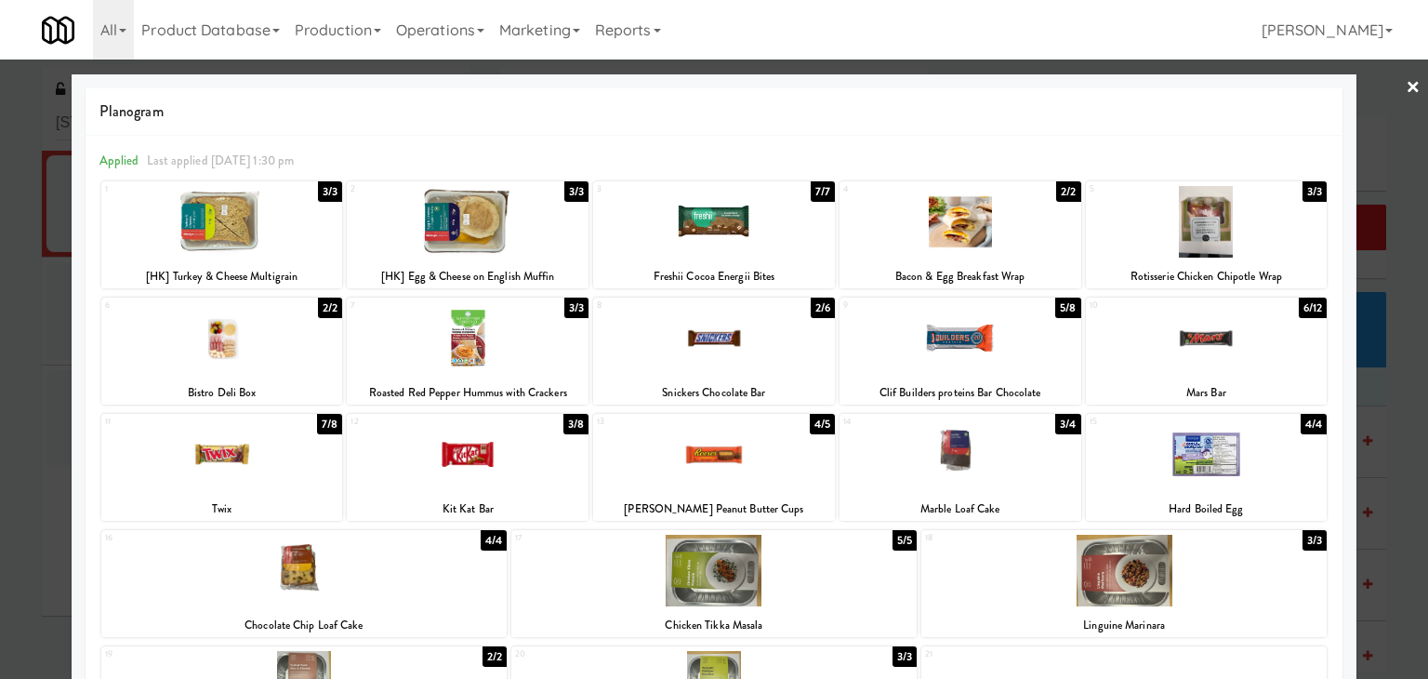
click at [506, 351] on div at bounding box center [468, 338] width 242 height 72
click at [1406, 88] on link "×" at bounding box center [1413, 89] width 15 height 58
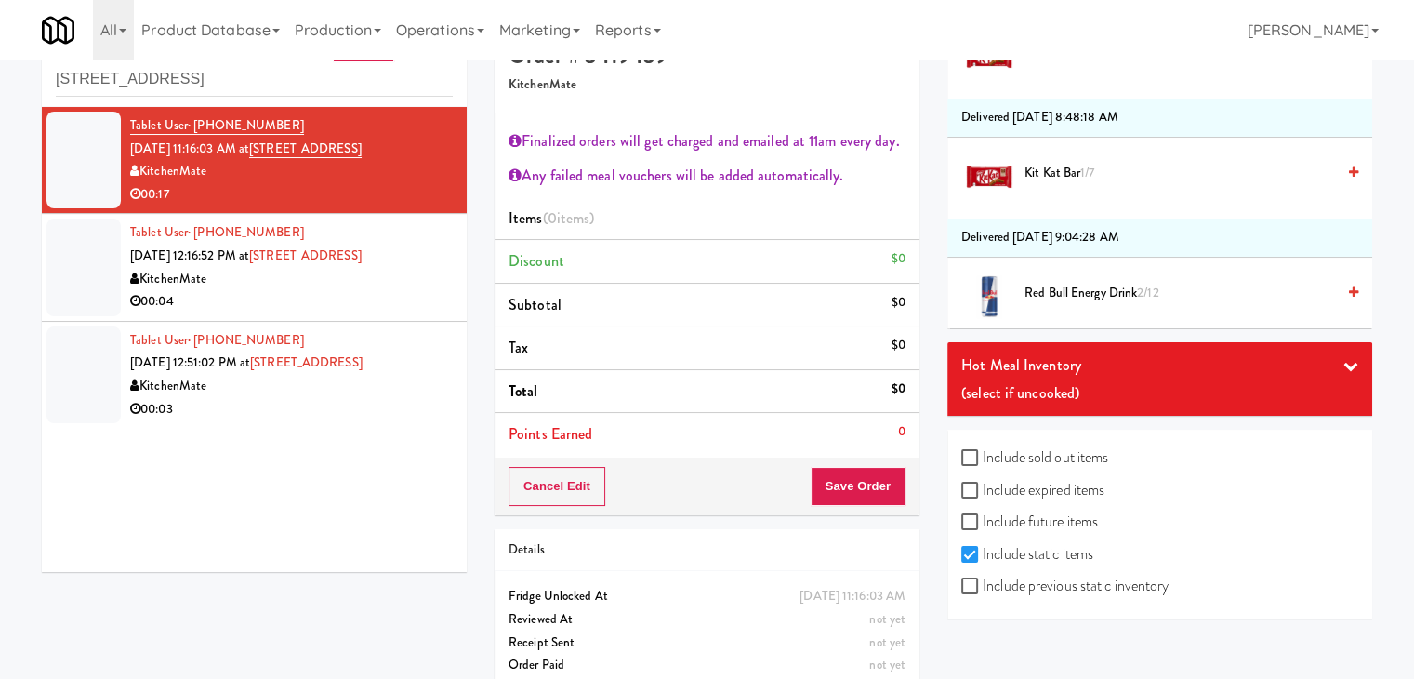
scroll to position [68, 0]
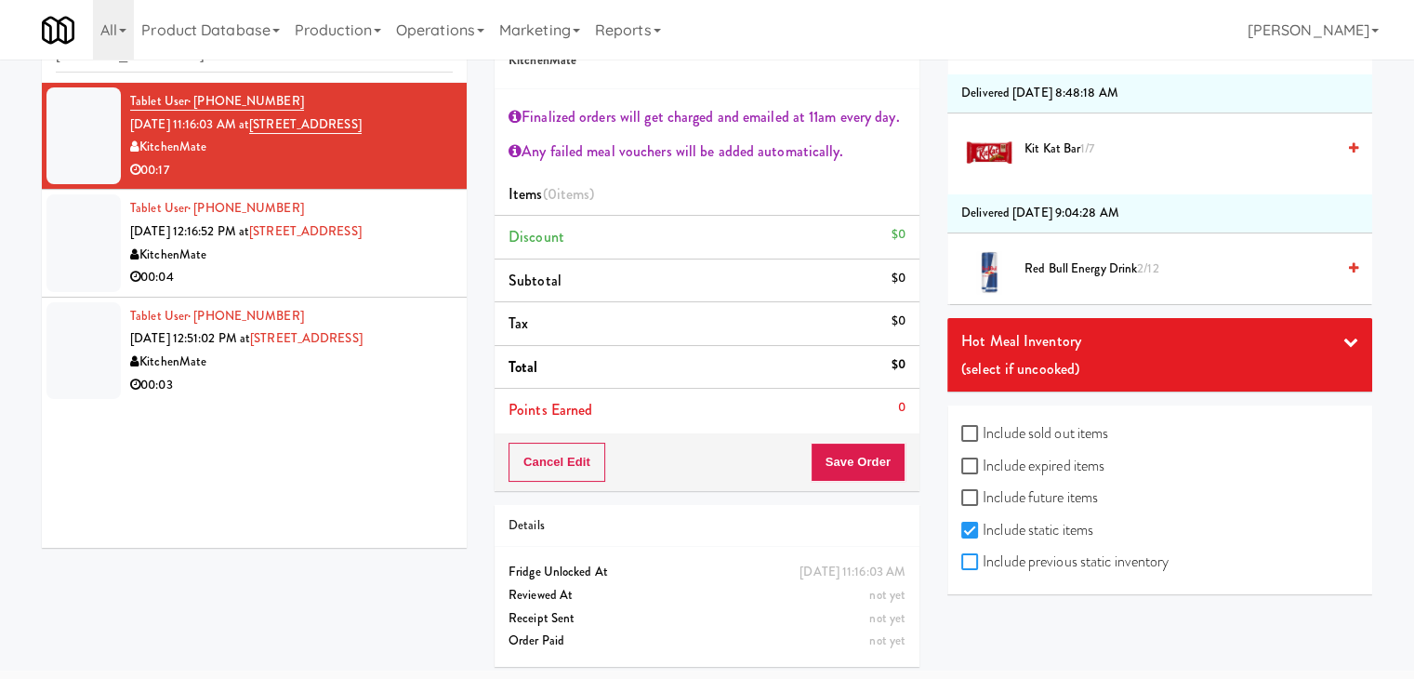
click at [974, 555] on input "Include previous static inventory" at bounding box center [971, 562] width 21 height 15
checkbox input "true"
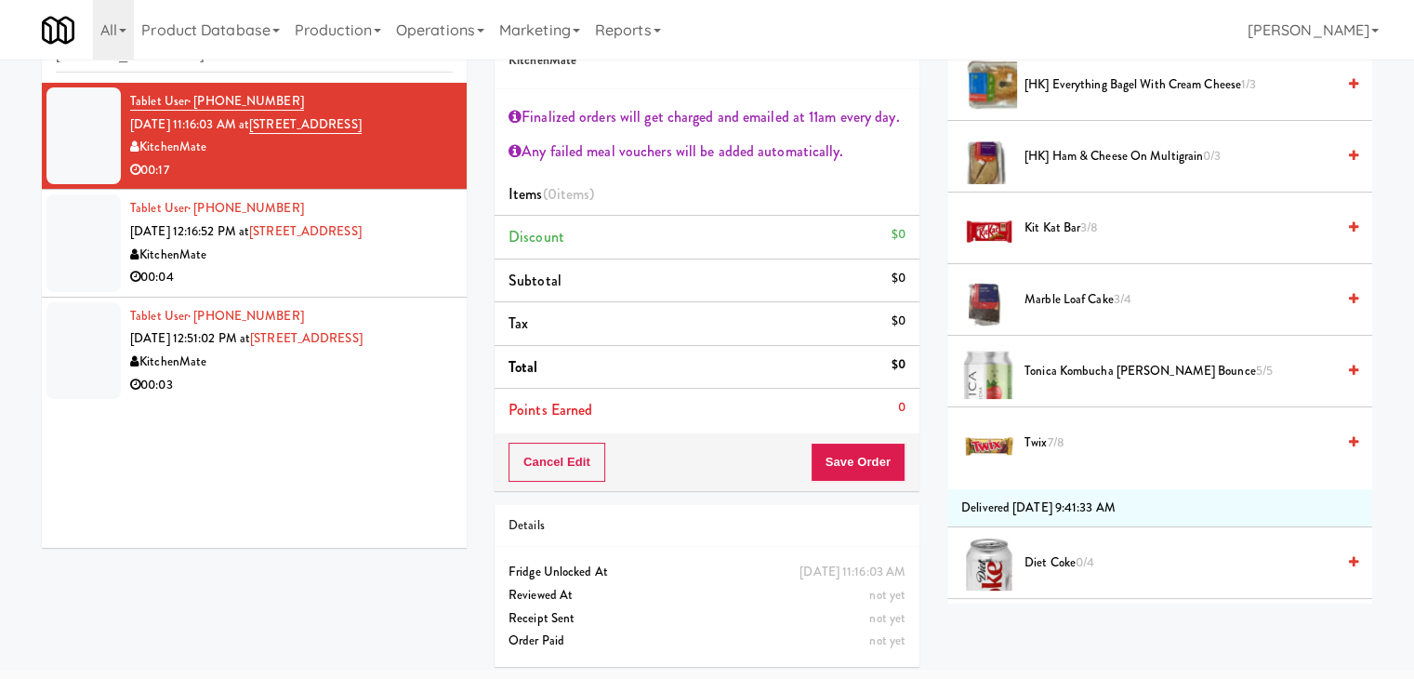
scroll to position [651, 0]
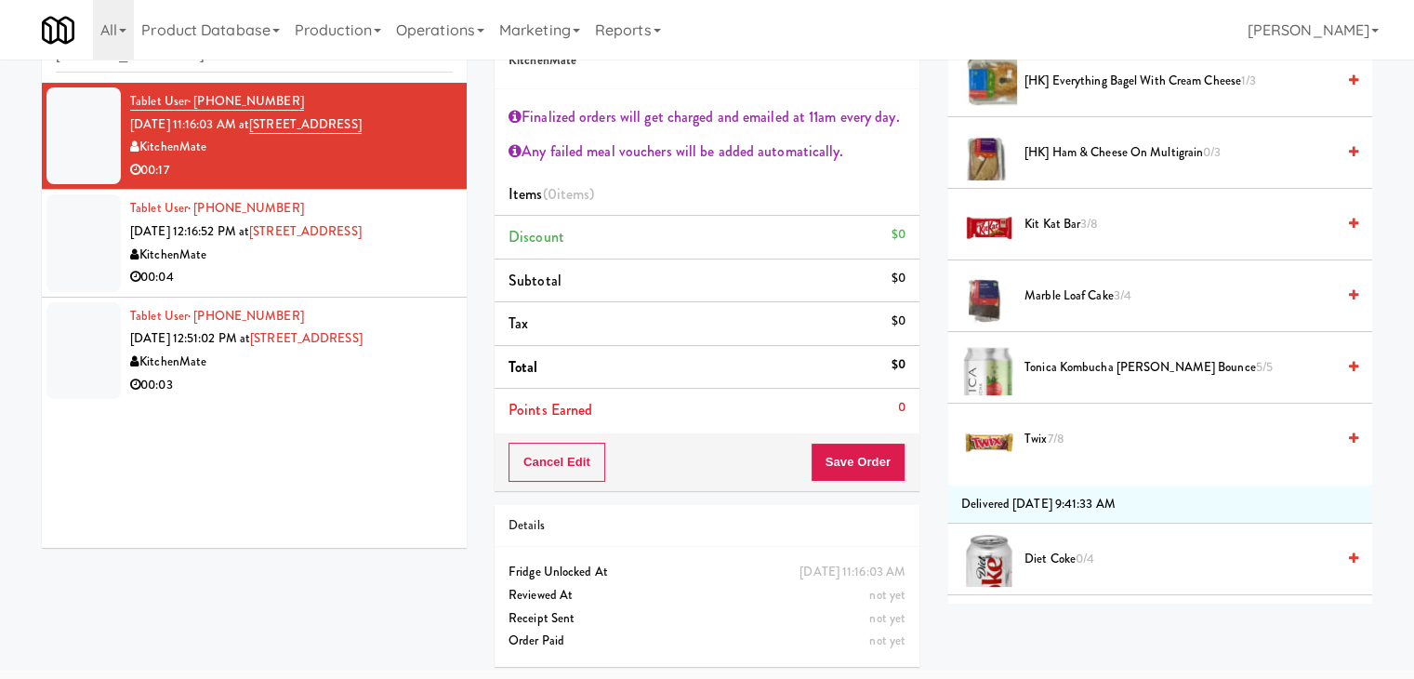
click at [1064, 358] on span "Tonica Kombucha [PERSON_NAME] Bounce 5/5" at bounding box center [1180, 367] width 311 height 23
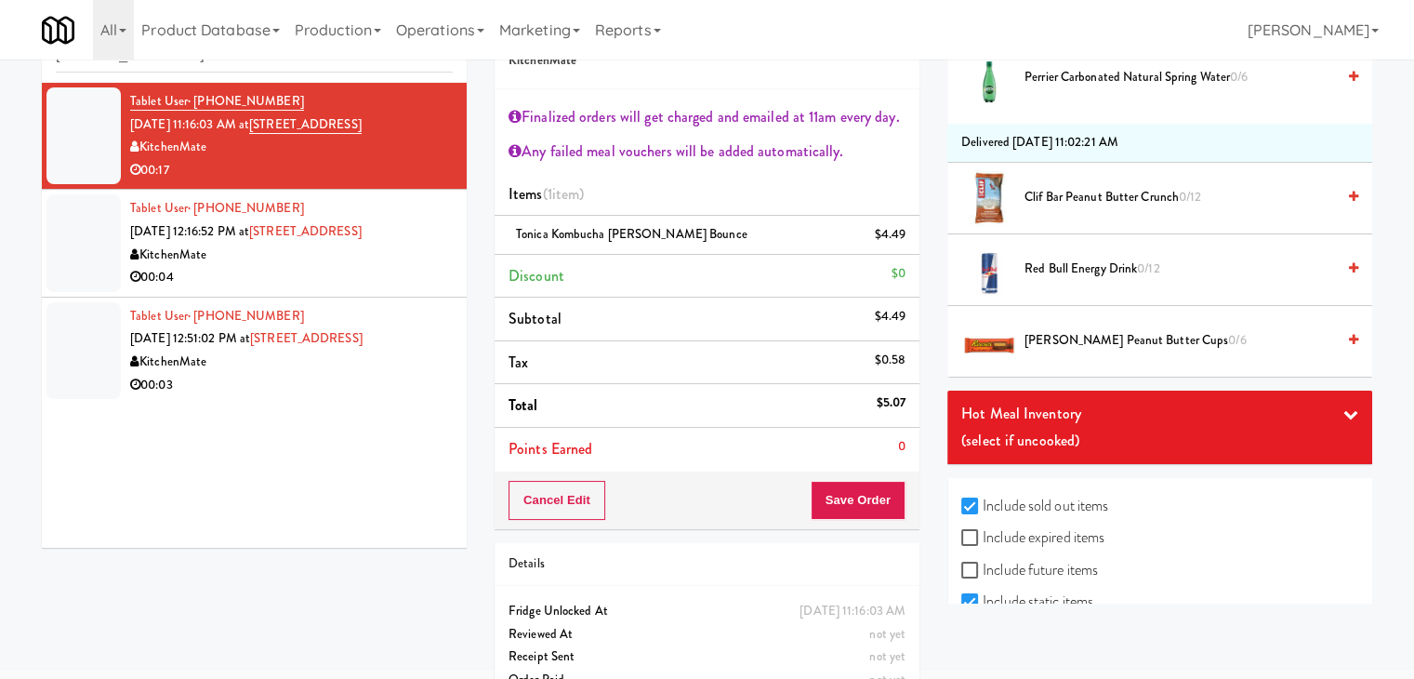
scroll to position [9206, 0]
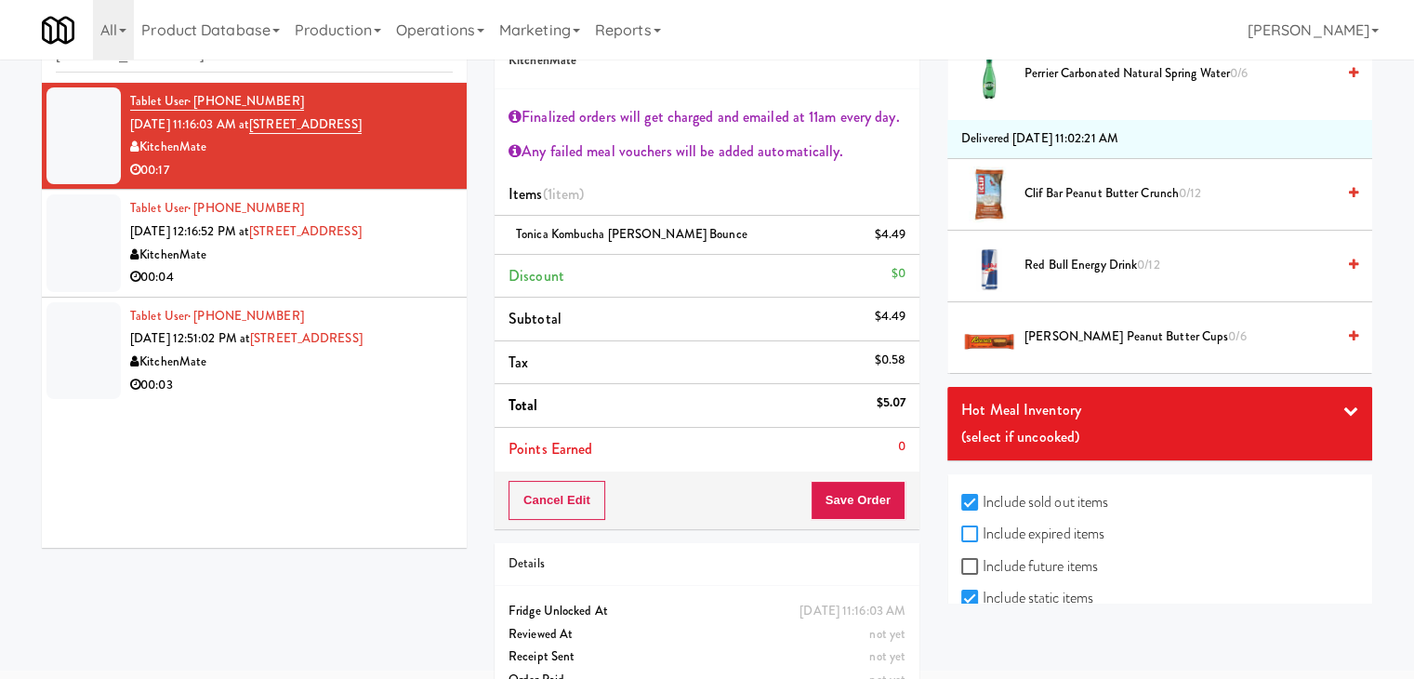
click at [963, 527] on input "Include expired items" at bounding box center [971, 534] width 21 height 15
checkbox input "true"
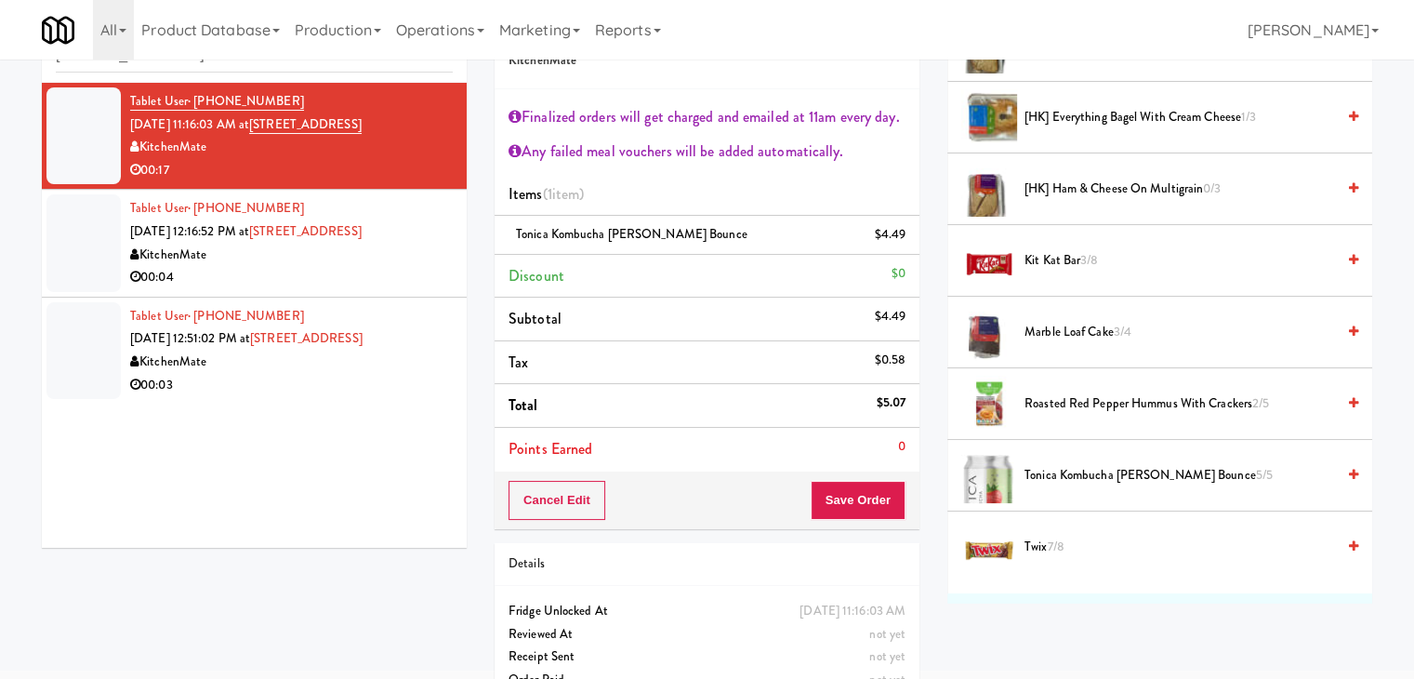
scroll to position [837, 0]
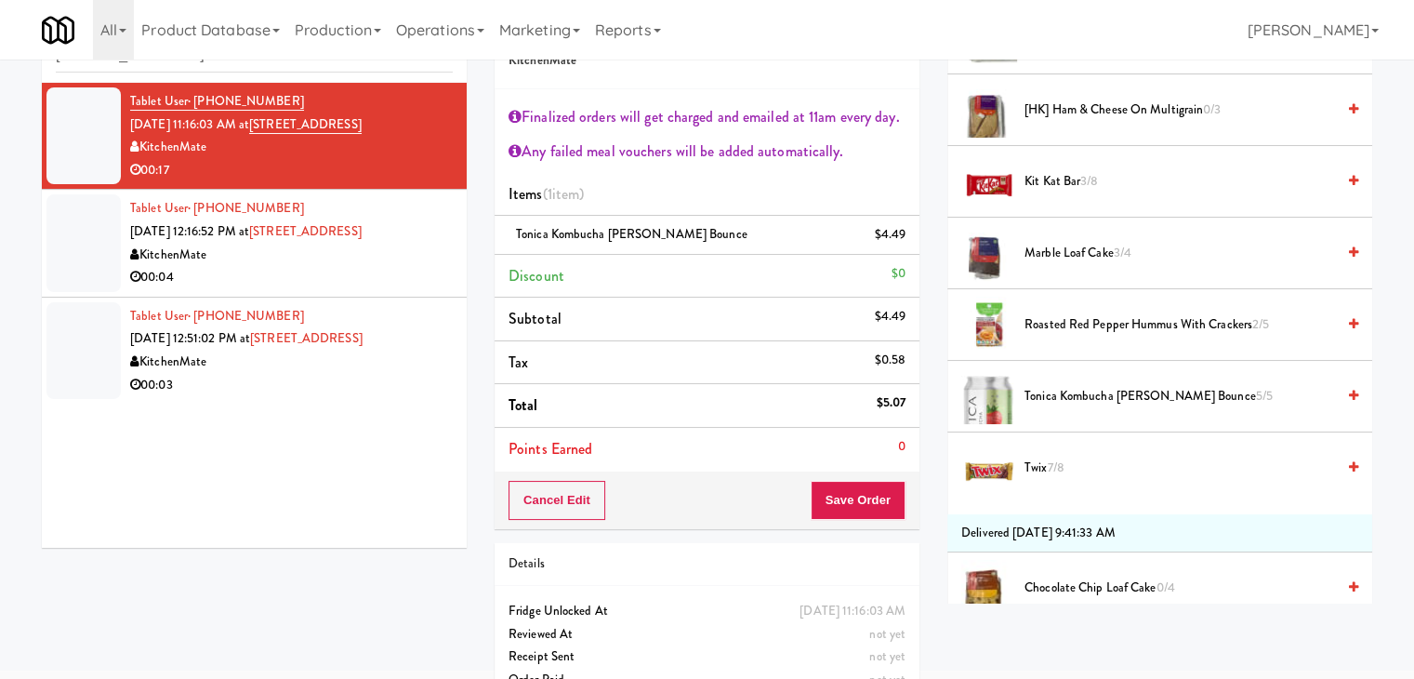
click at [1094, 321] on span "Roasted Red Pepper Hummus with Crackers 2/5" at bounding box center [1180, 324] width 311 height 23
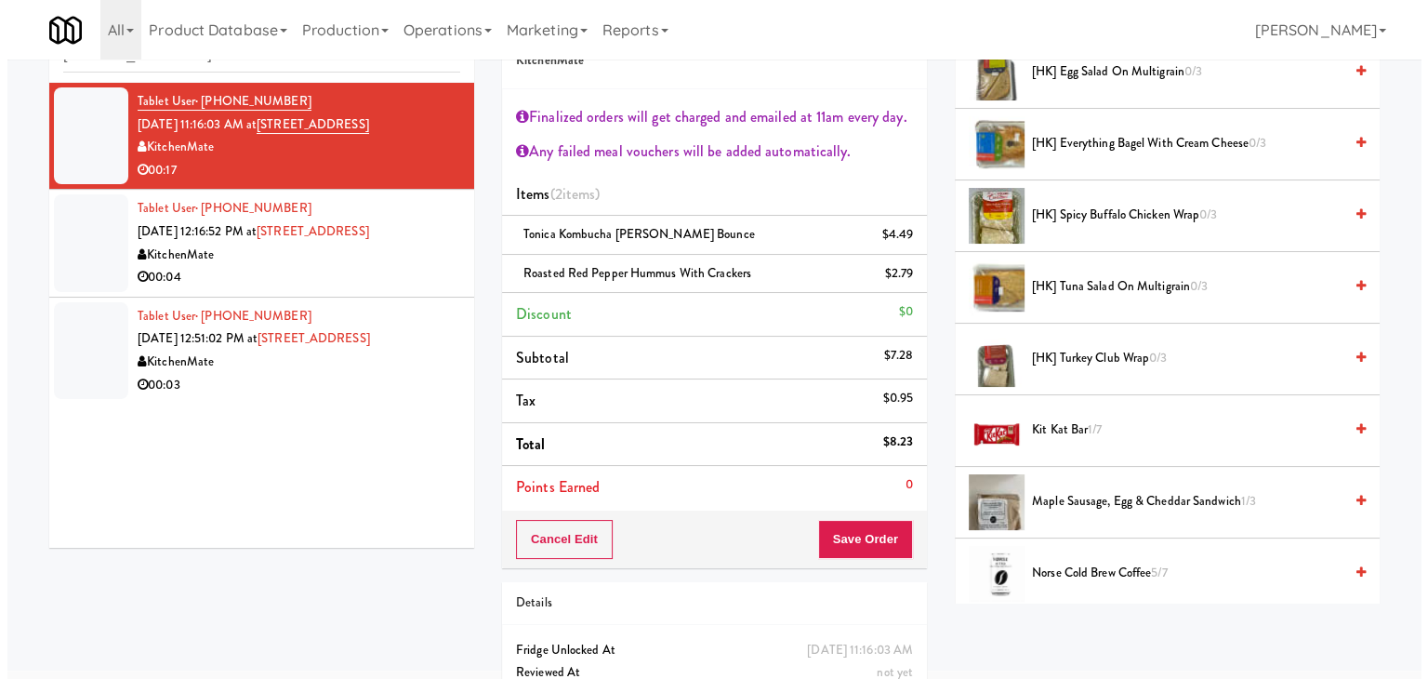
scroll to position [11716, 0]
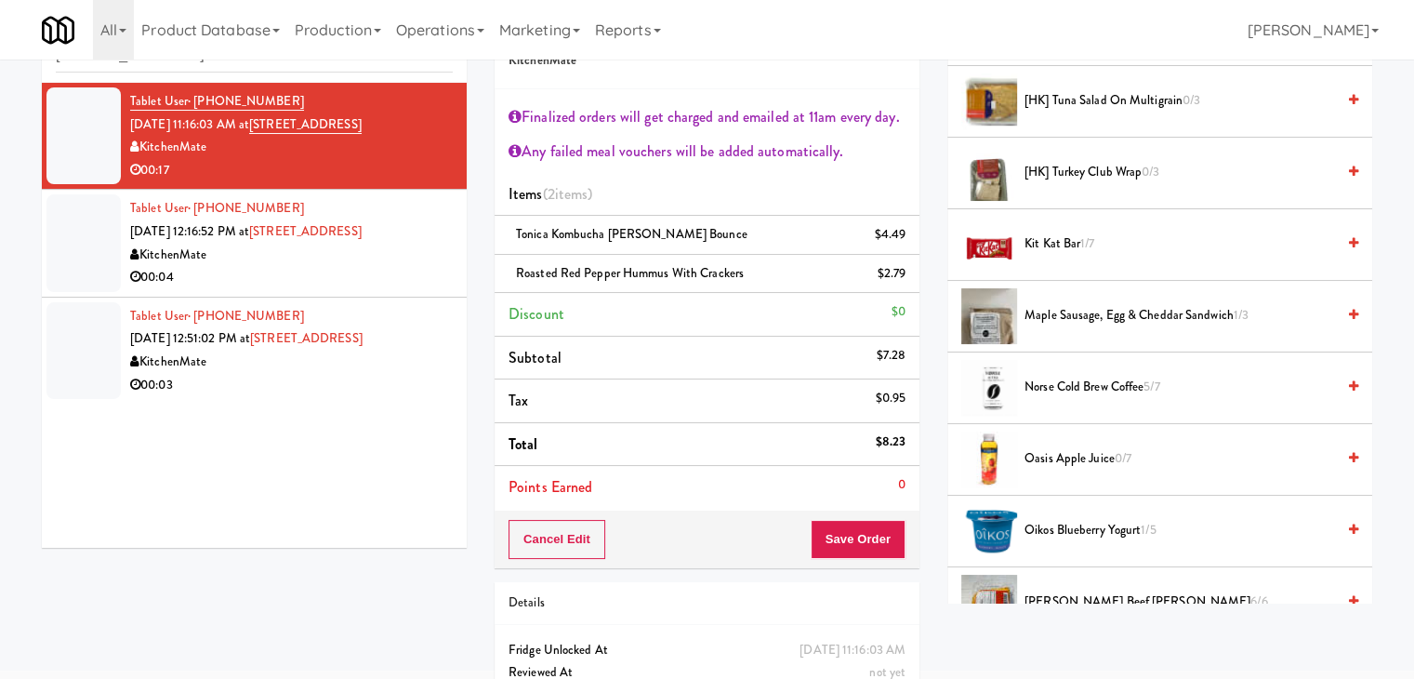
click at [1055, 376] on span "Norse Cold Brew Coffee 5/7" at bounding box center [1180, 387] width 311 height 23
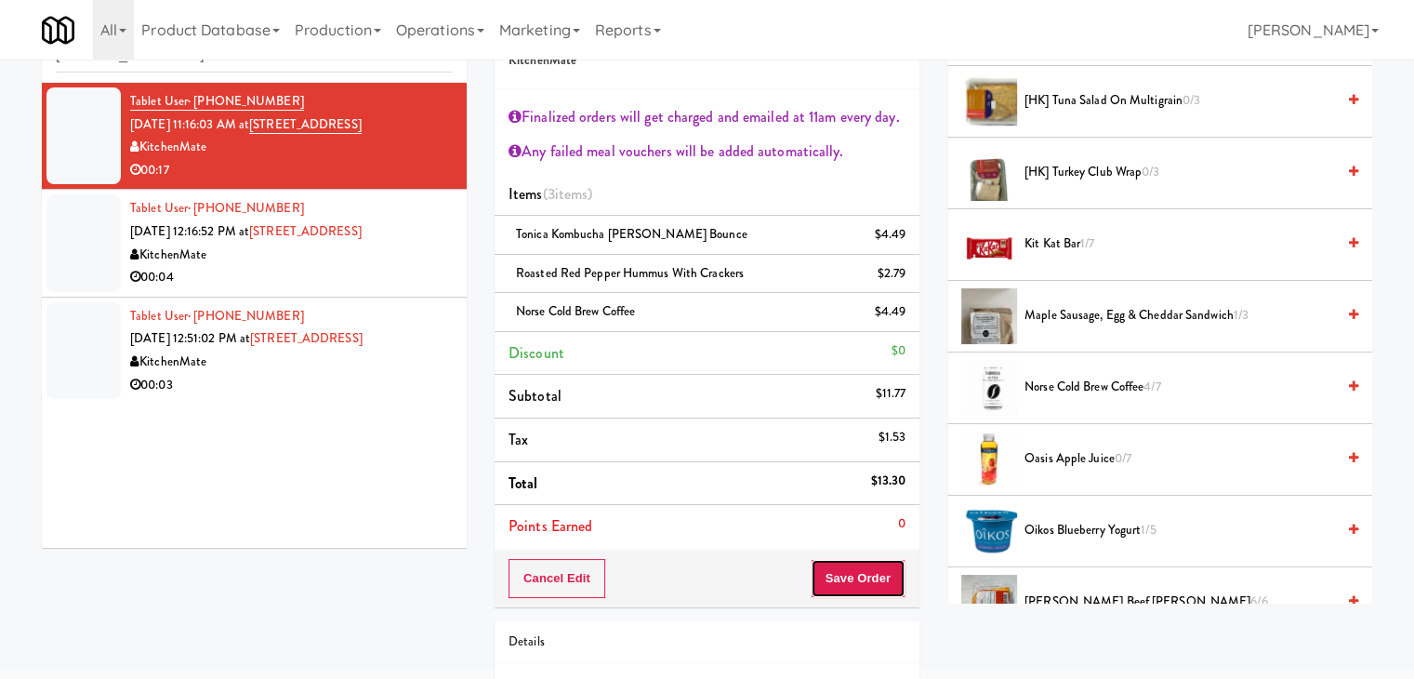
click at [856, 577] on button "Save Order" at bounding box center [858, 578] width 95 height 39
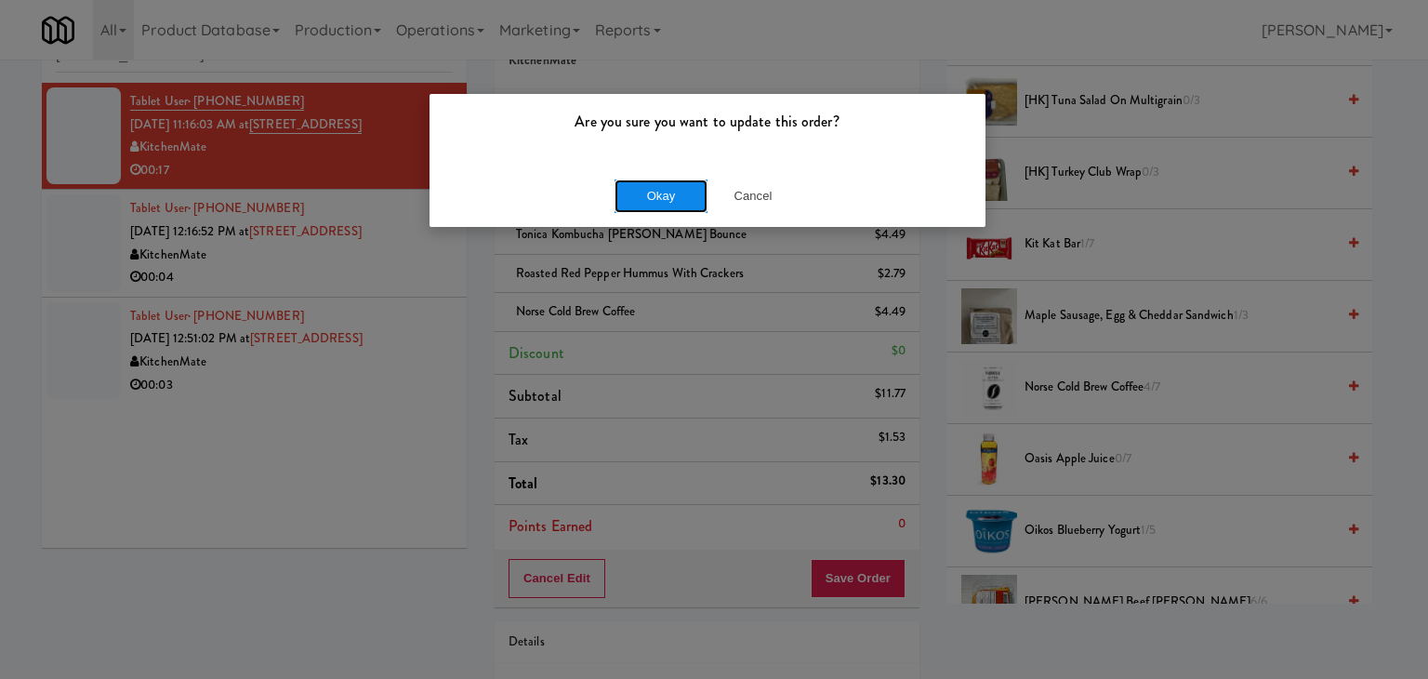
click at [682, 191] on button "Okay" at bounding box center [661, 195] width 93 height 33
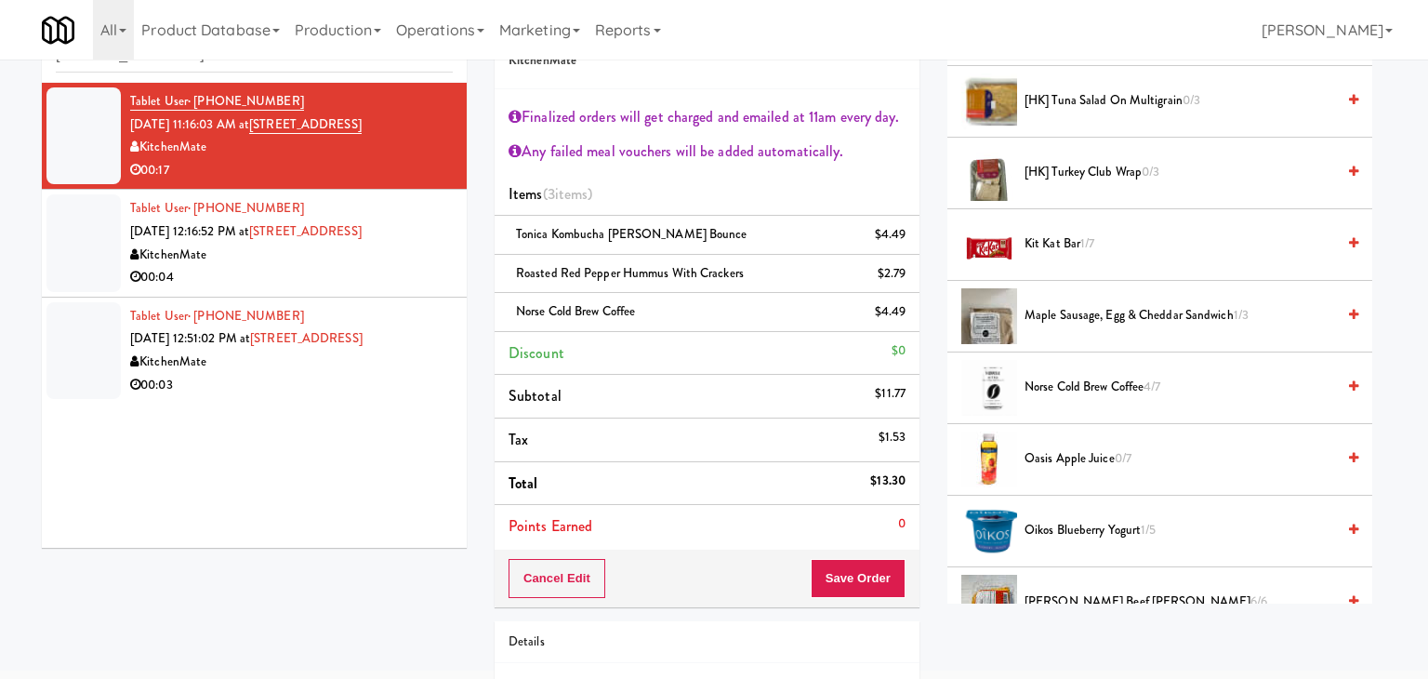
click at [404, 266] on div "00:04" at bounding box center [291, 277] width 323 height 23
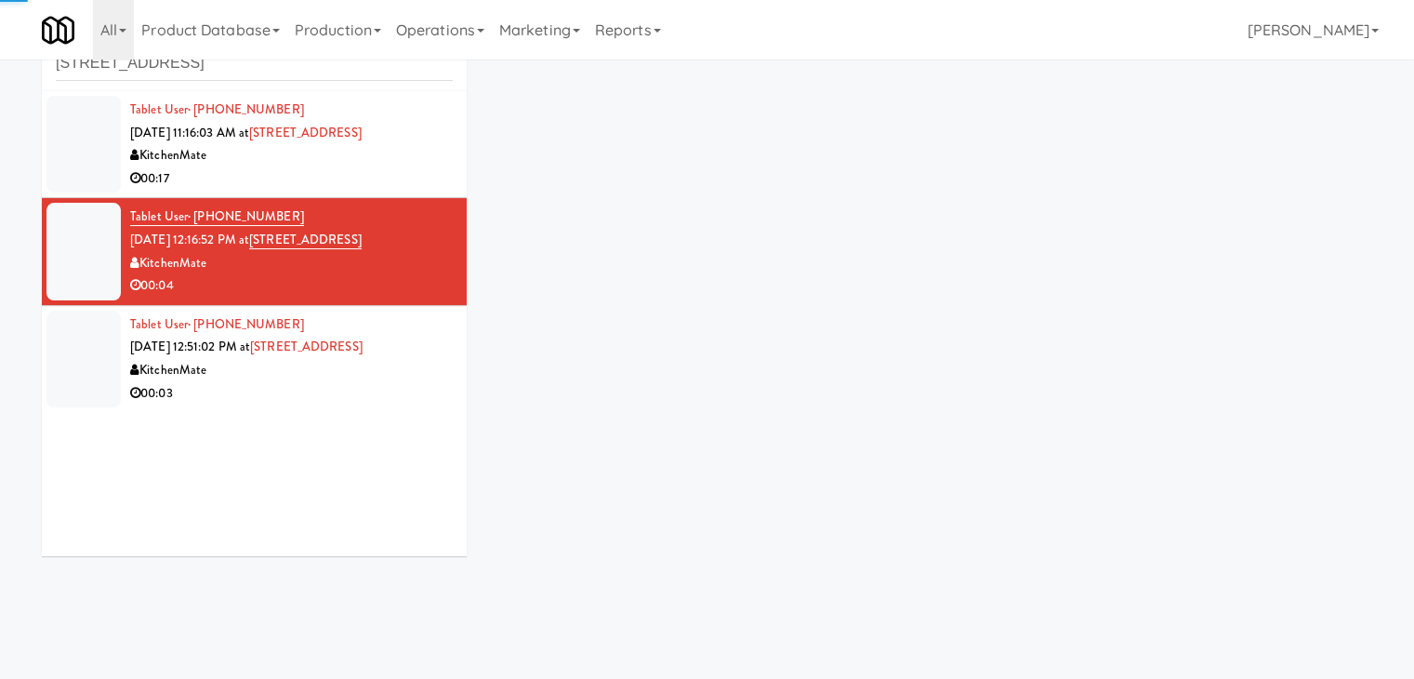
scroll to position [68, 0]
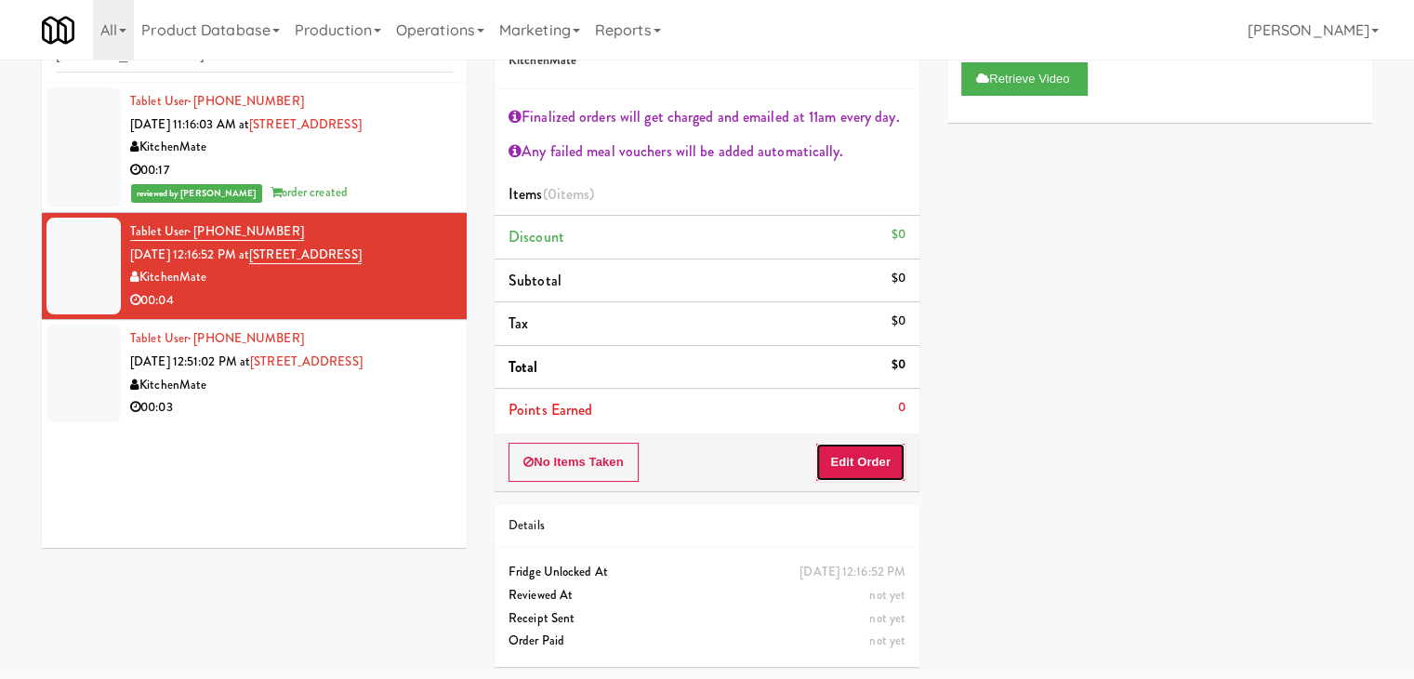
click at [855, 468] on button "Edit Order" at bounding box center [860, 462] width 90 height 39
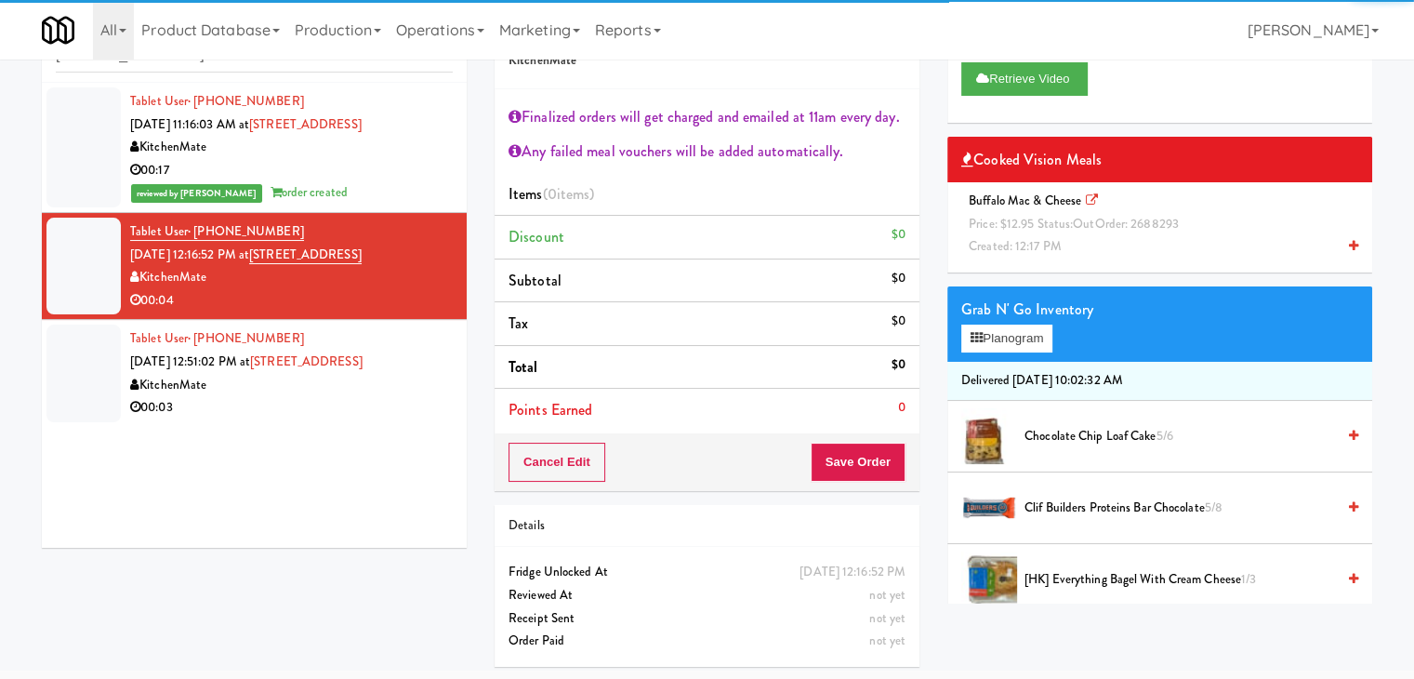
click at [1054, 221] on span "Price: $12.95 Status: out Order: 2688293" at bounding box center [1074, 224] width 210 height 18
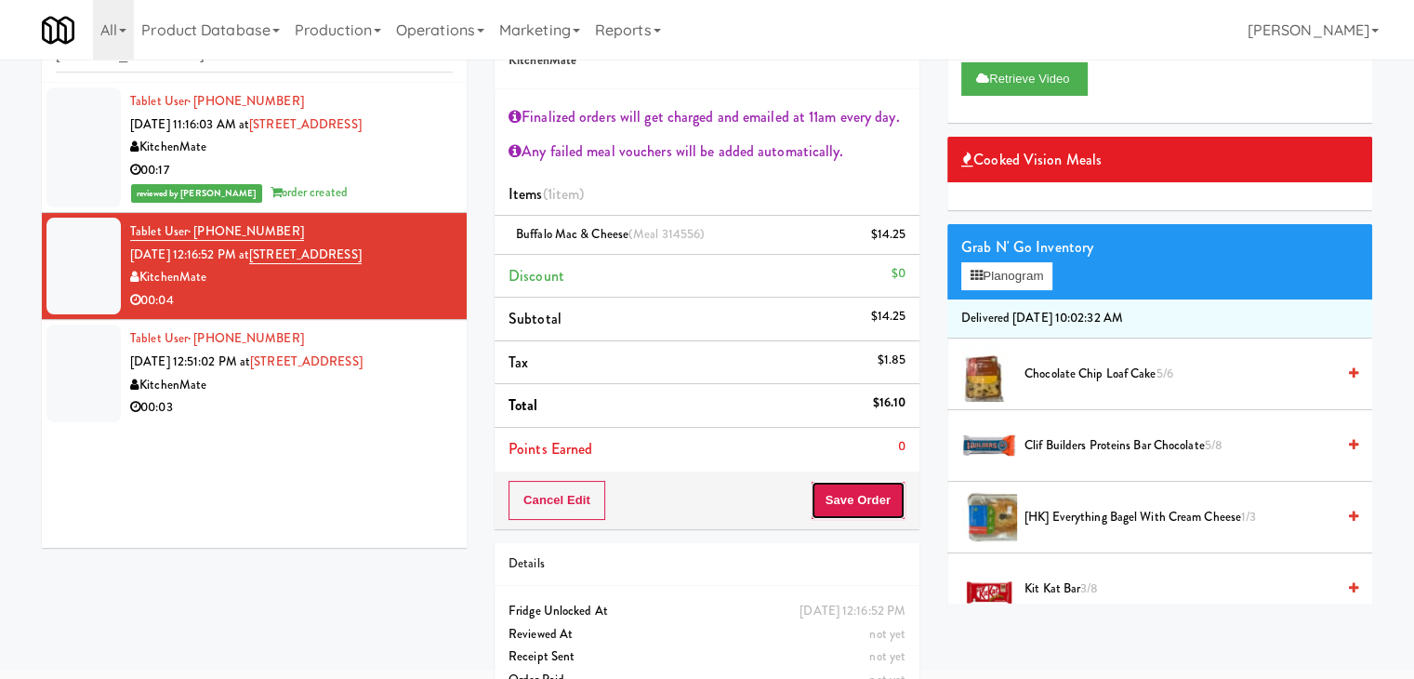
click at [838, 489] on button "Save Order" at bounding box center [858, 500] width 95 height 39
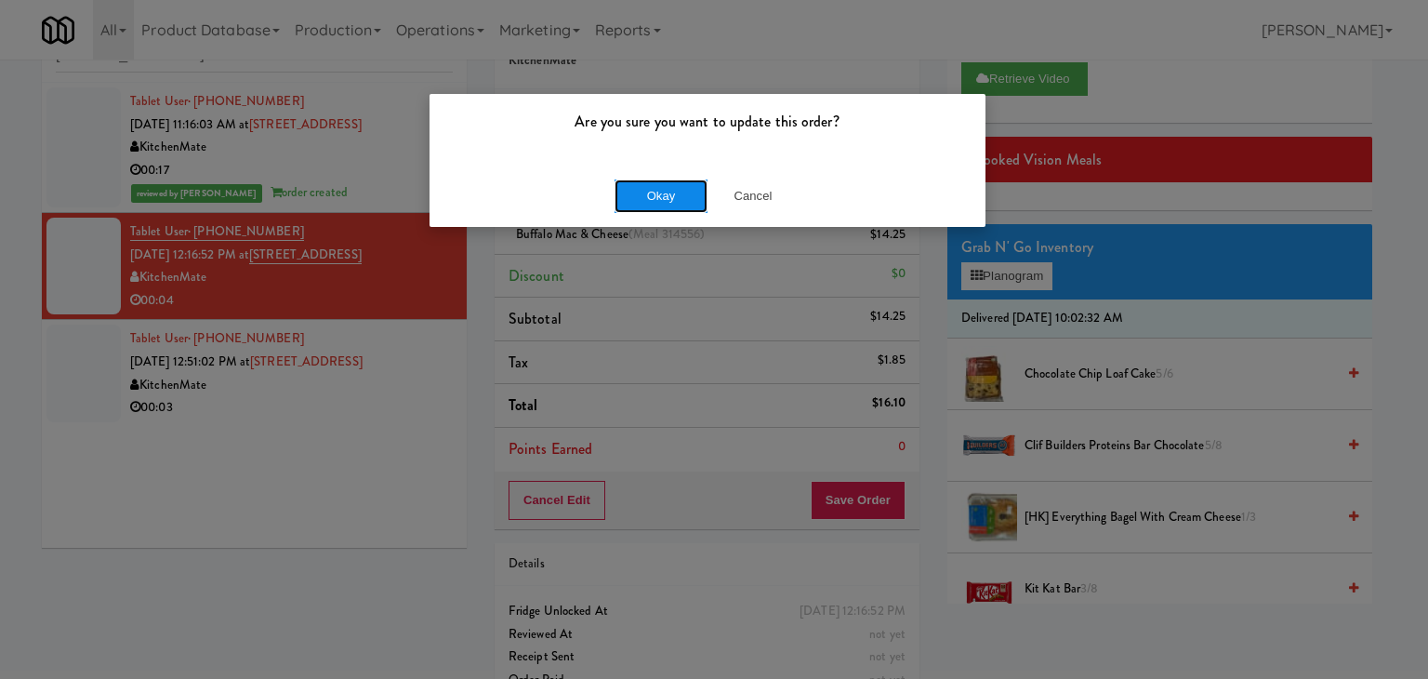
click at [665, 185] on button "Okay" at bounding box center [661, 195] width 93 height 33
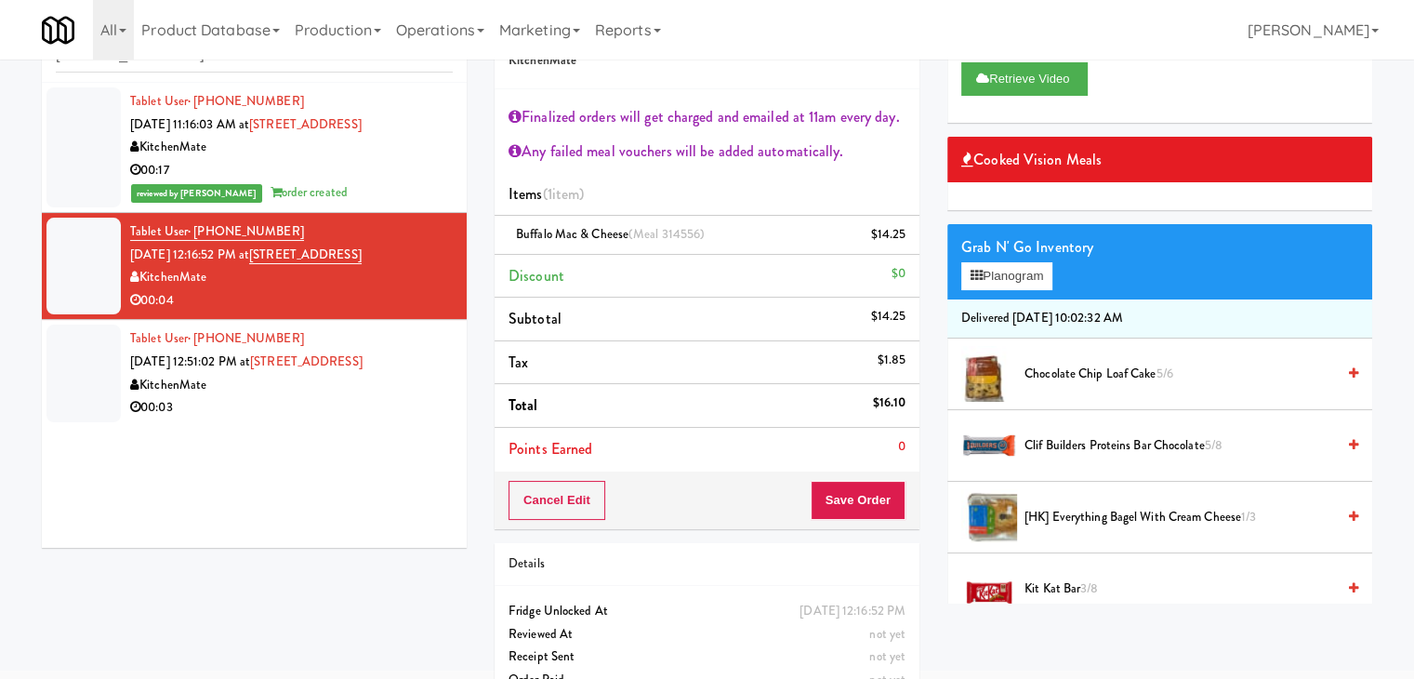
click at [329, 409] on div "00:03" at bounding box center [291, 407] width 323 height 23
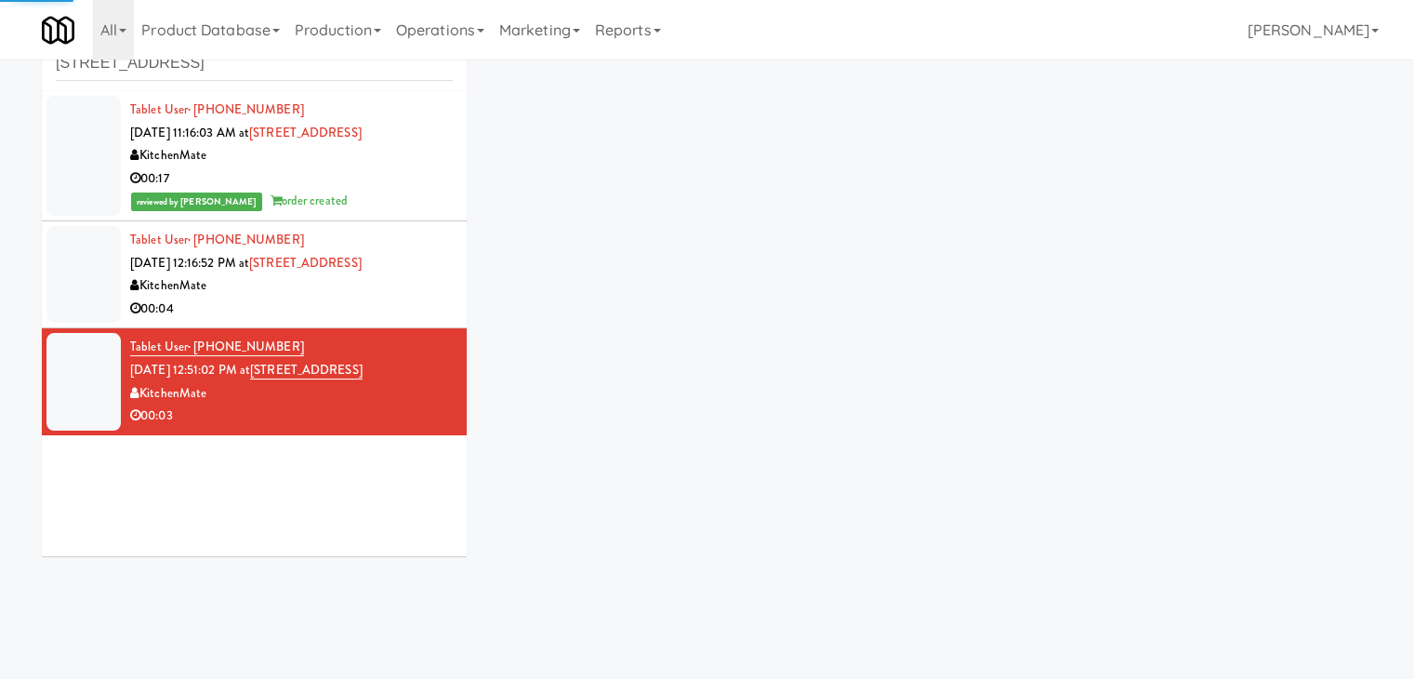
scroll to position [68, 0]
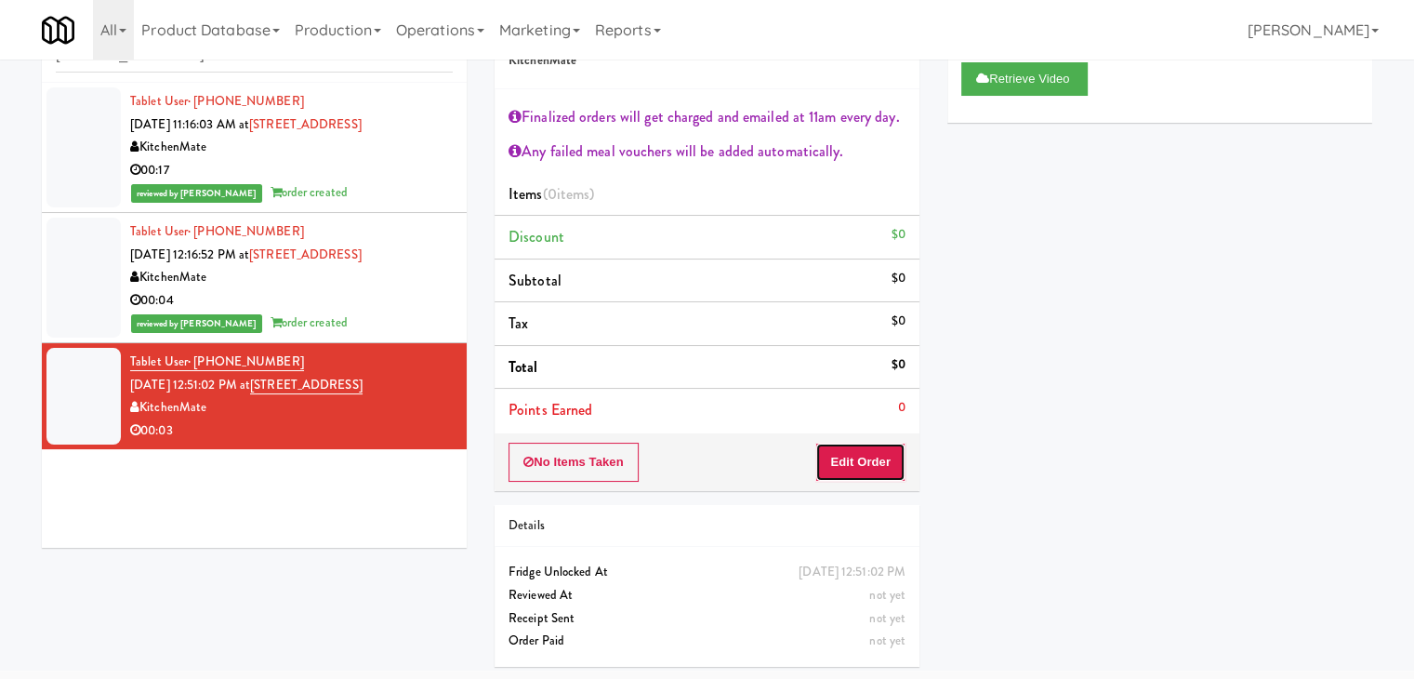
click at [870, 466] on button "Edit Order" at bounding box center [860, 462] width 90 height 39
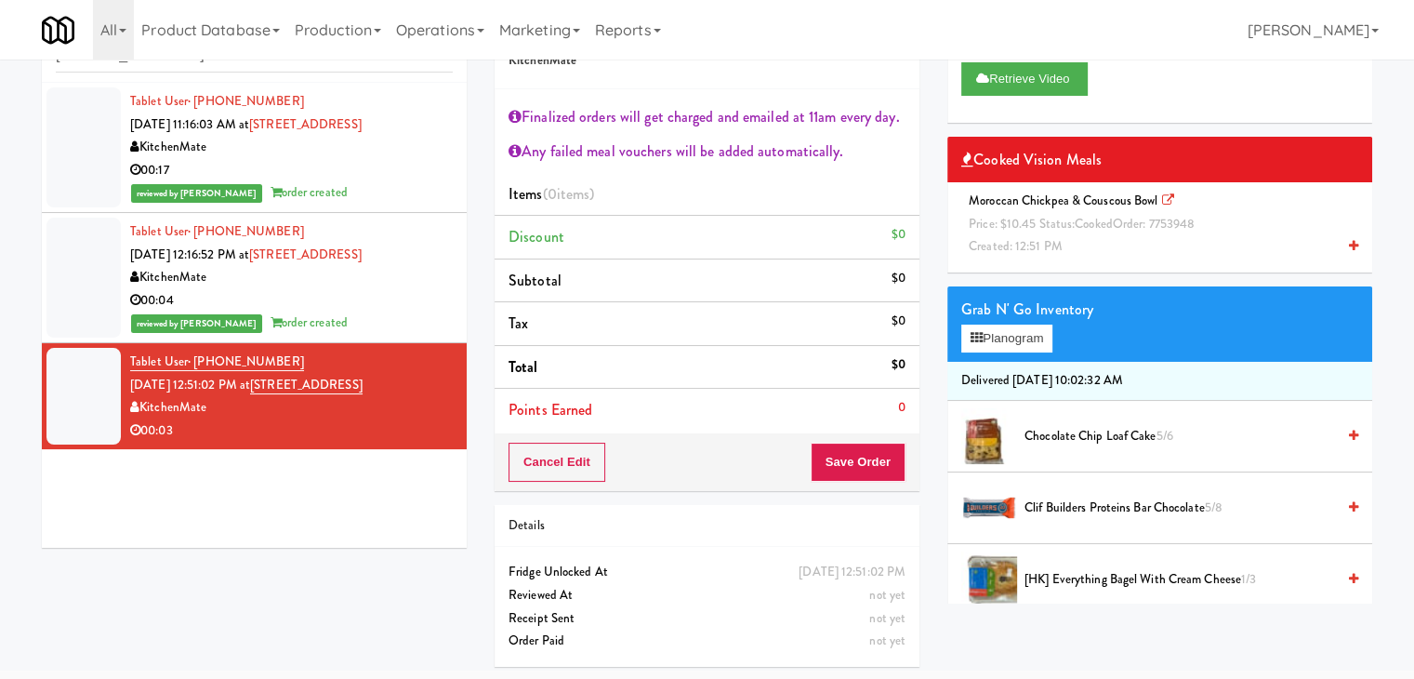
click at [1054, 230] on span "Price: $10.45 Status: cooked Order: 7753948" at bounding box center [1082, 224] width 226 height 18
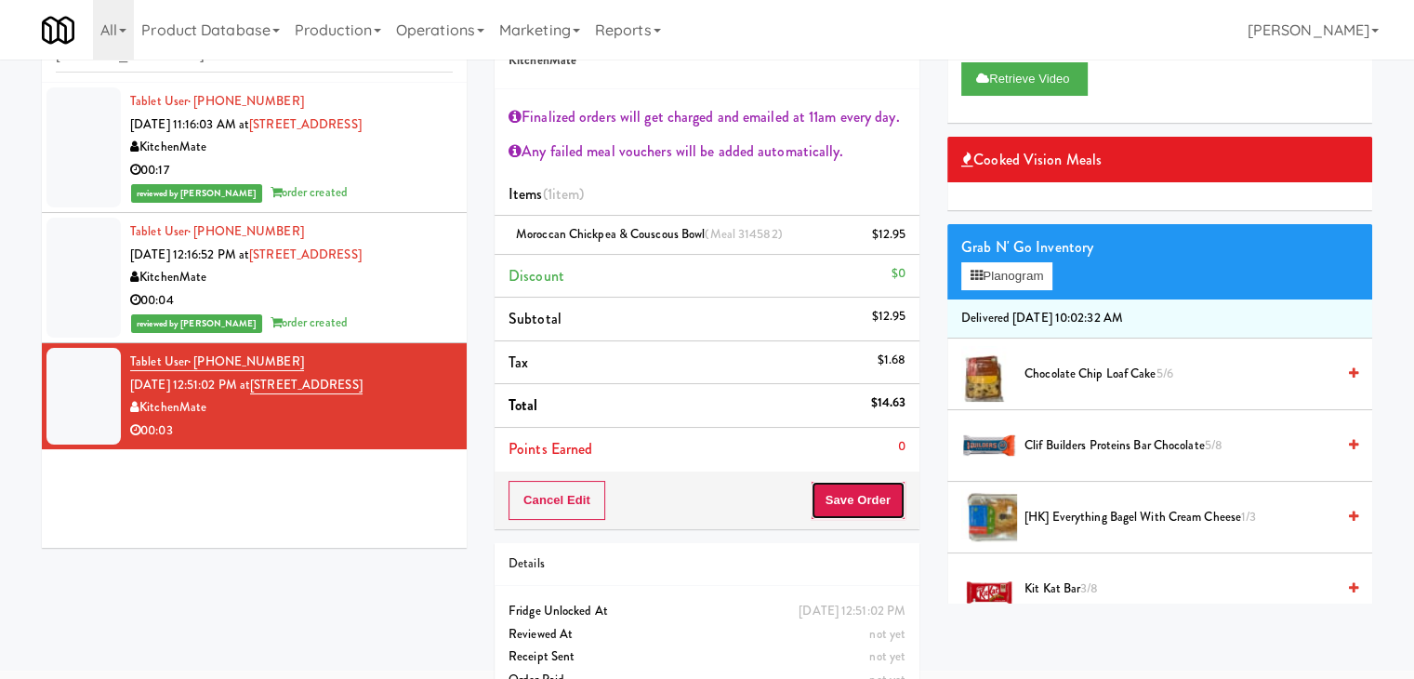
click at [854, 493] on button "Save Order" at bounding box center [858, 500] width 95 height 39
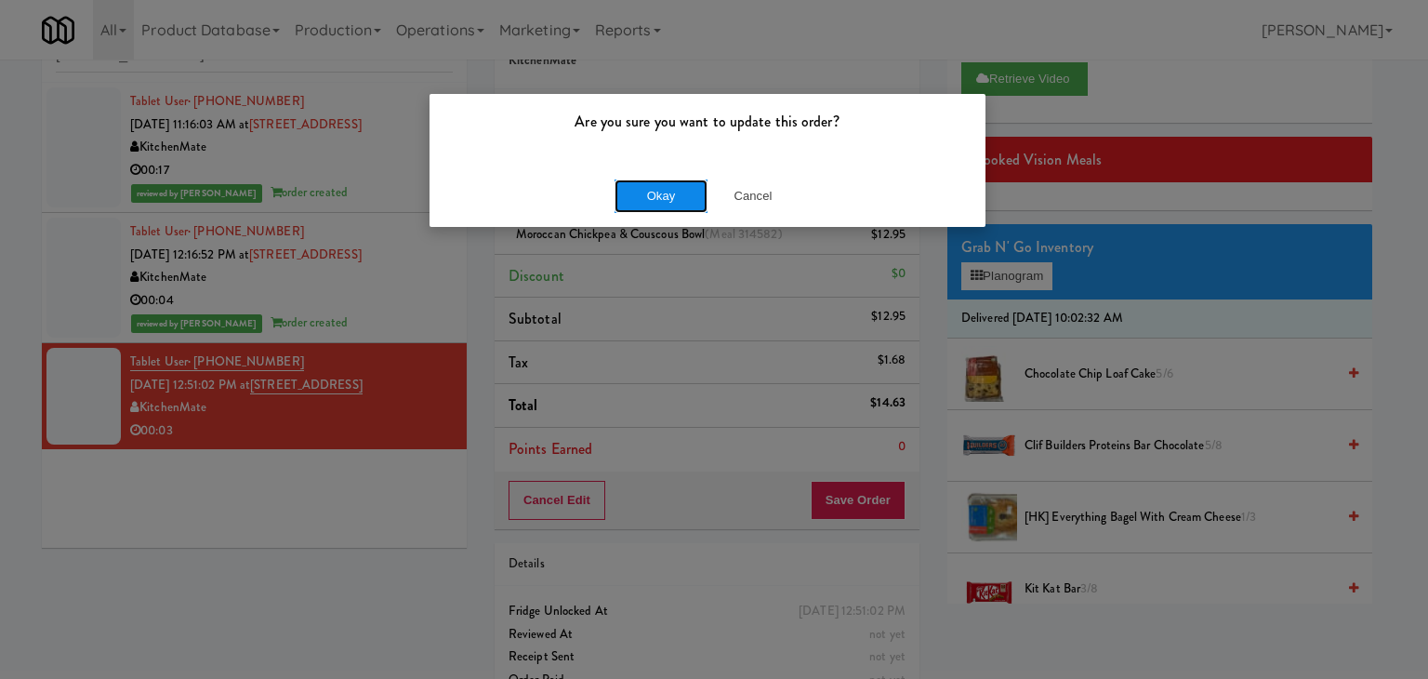
click at [651, 192] on button "Okay" at bounding box center [661, 195] width 93 height 33
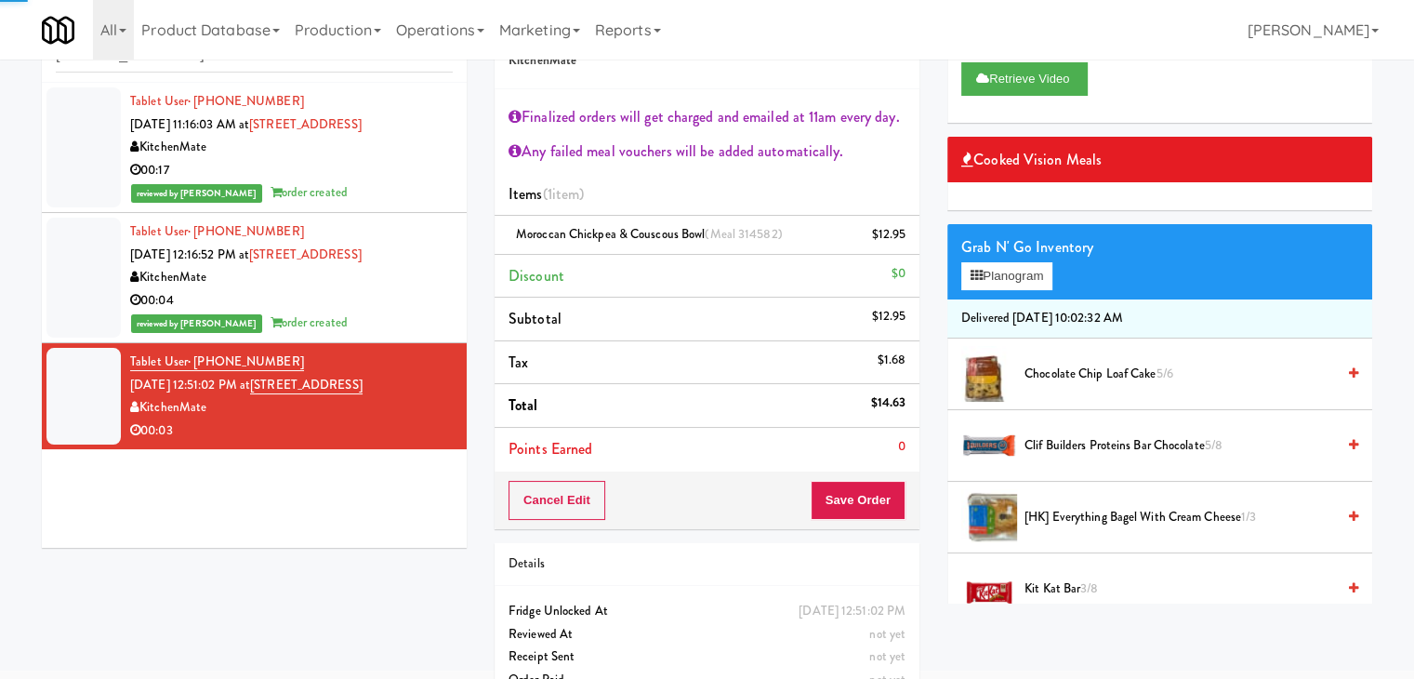
scroll to position [0, 0]
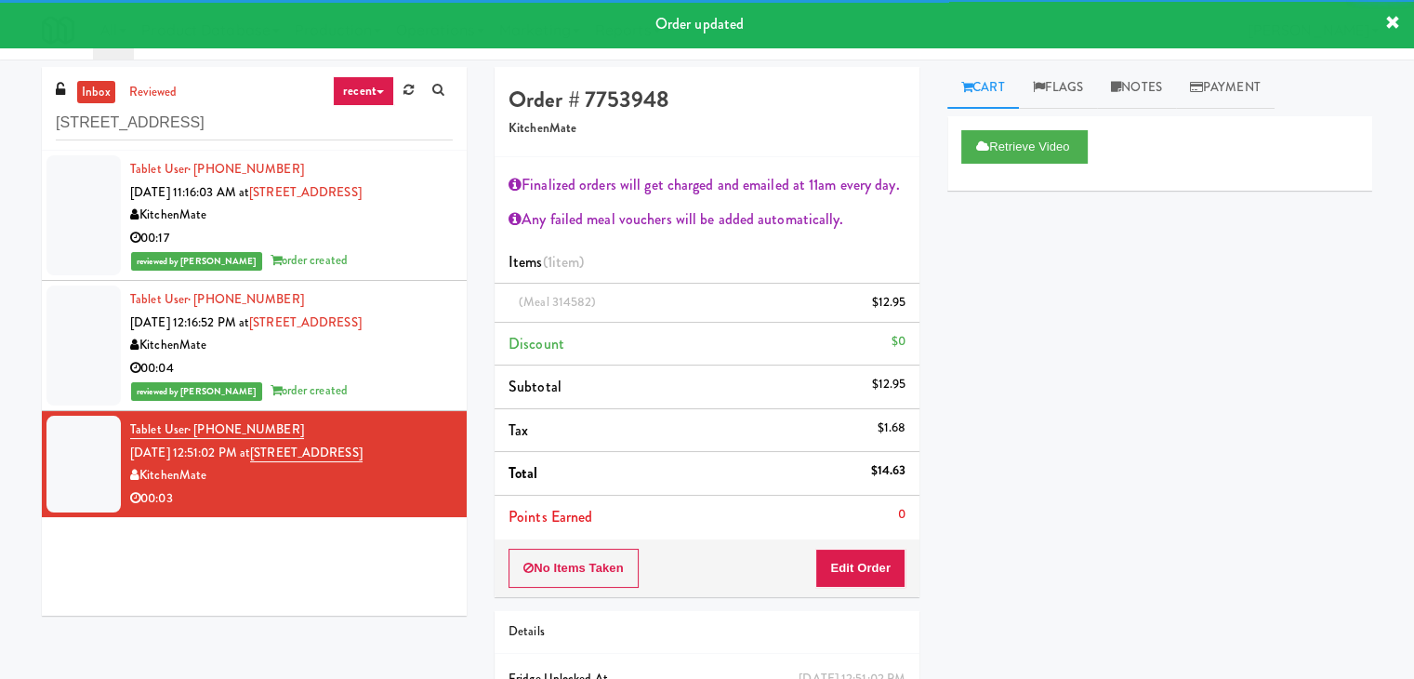
click at [414, 243] on div "00:17" at bounding box center [291, 238] width 323 height 23
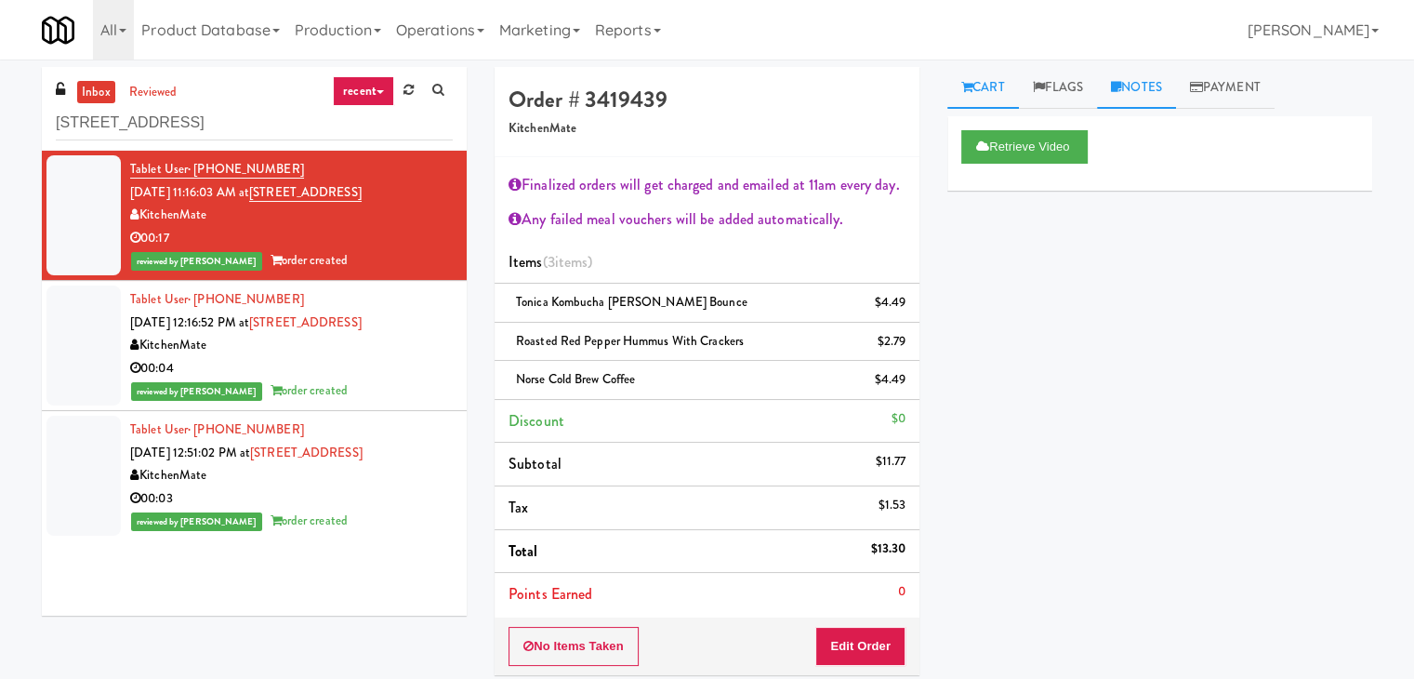
click at [1139, 80] on link "Notes" at bounding box center [1136, 88] width 79 height 42
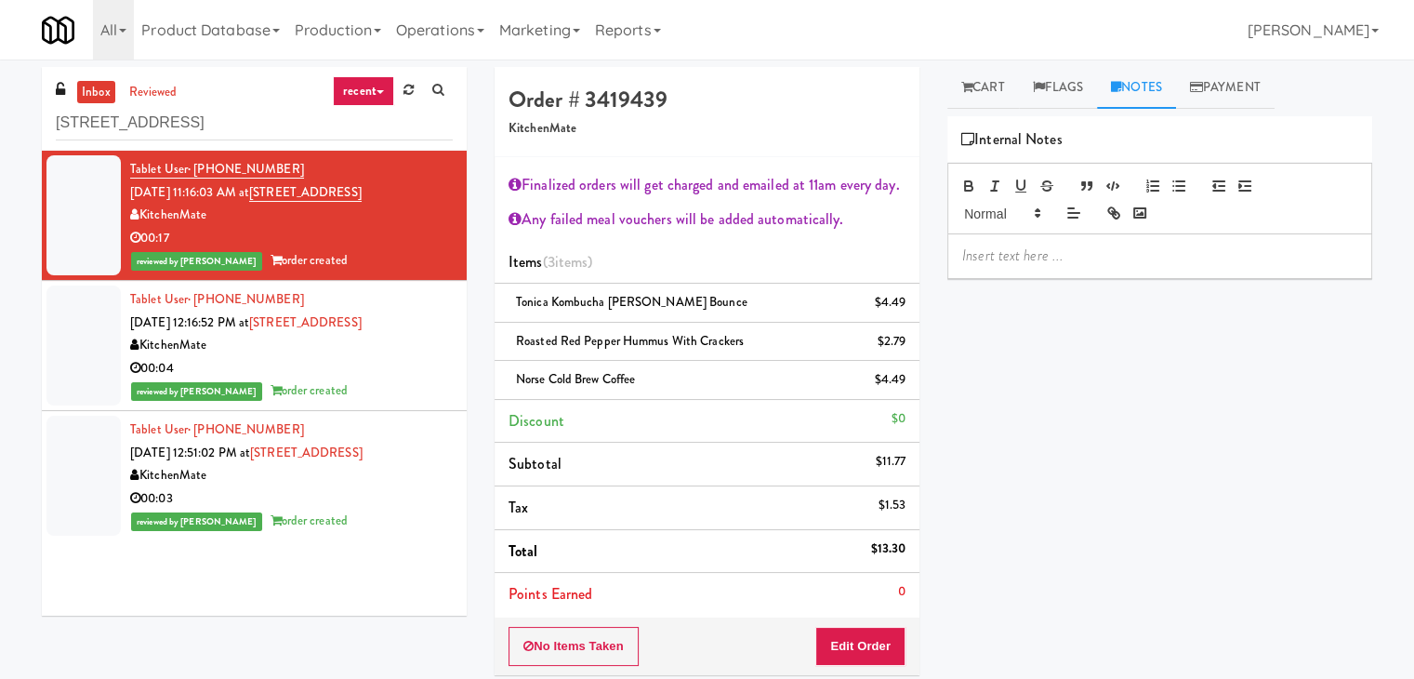
click at [1062, 265] on p at bounding box center [1159, 255] width 395 height 20
click at [8, 187] on div "inbox reviewed recent all unclear take inventory issue suspicious failed recent…" at bounding box center [707, 466] width 1414 height 798
click at [997, 245] on p at bounding box center [1159, 255] width 395 height 20
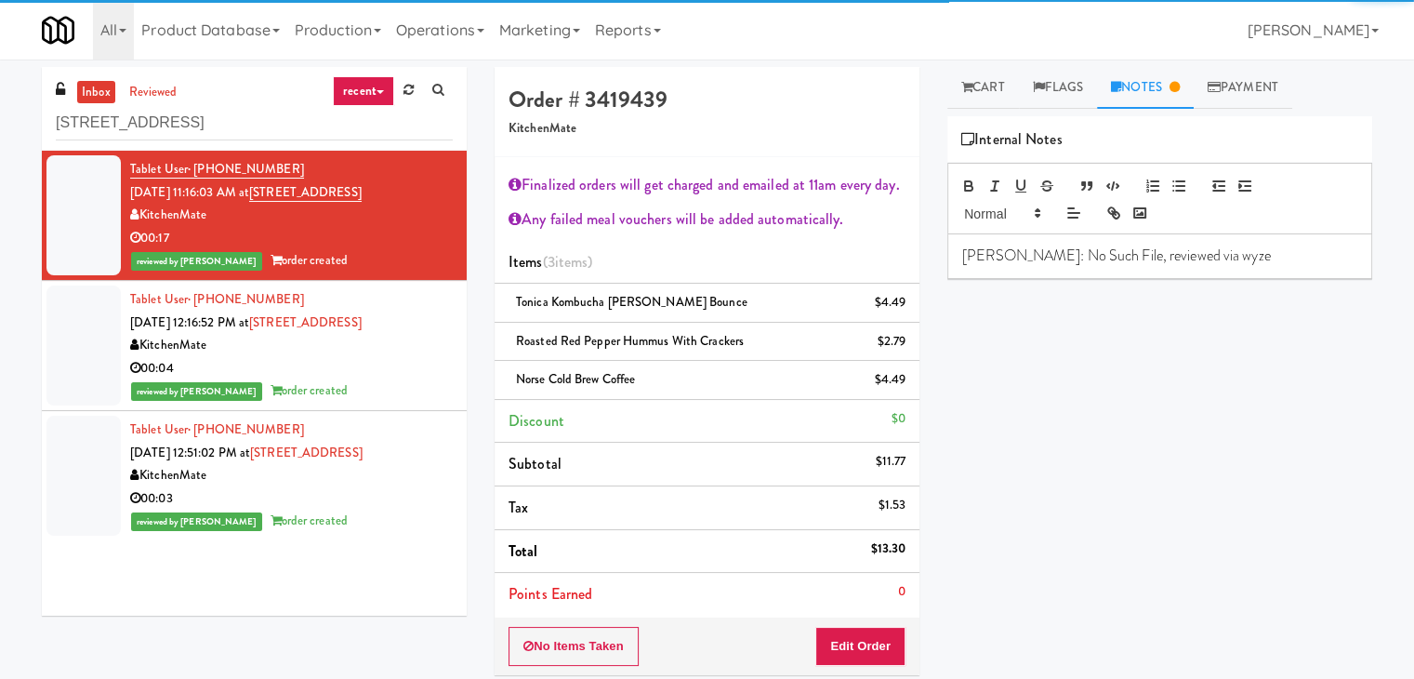
drag, startPoint x: 350, startPoint y: 358, endPoint x: 576, endPoint y: 360, distance: 226.0
click at [351, 358] on div "00:04" at bounding box center [291, 368] width 323 height 23
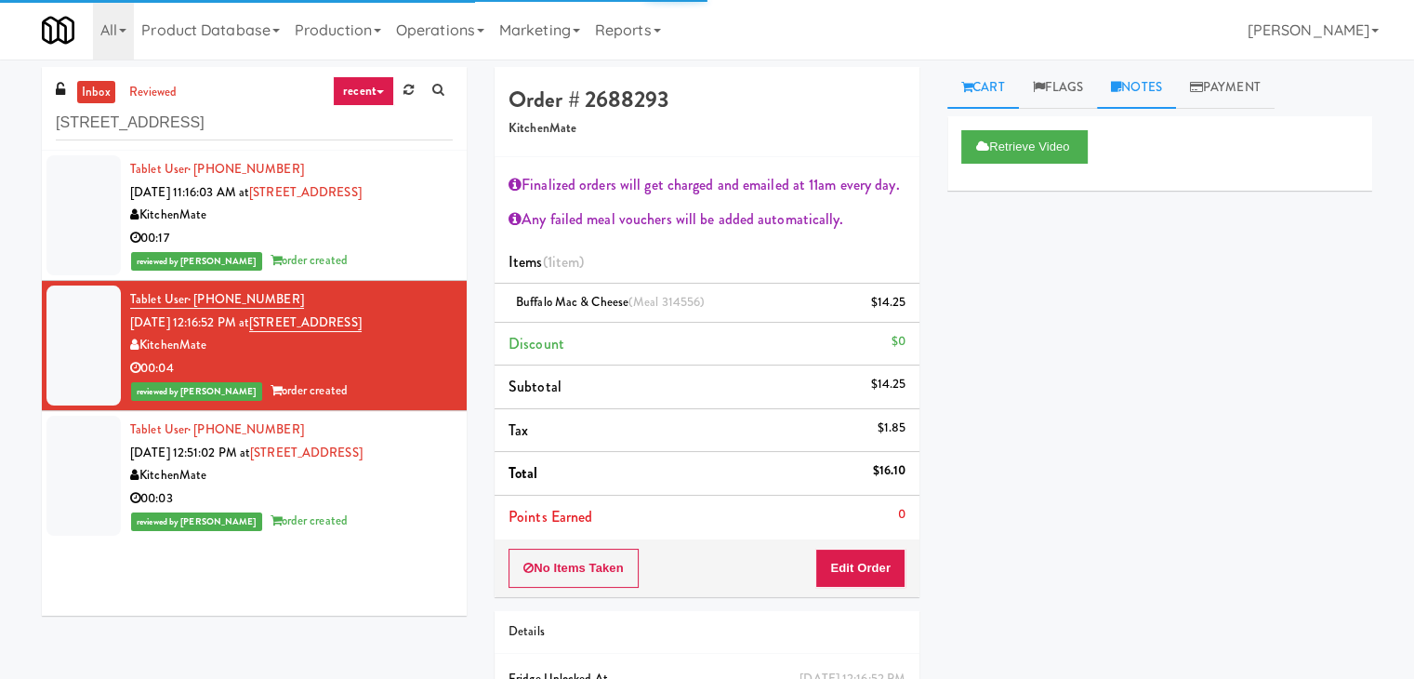
click at [1142, 75] on link "Notes" at bounding box center [1136, 88] width 79 height 42
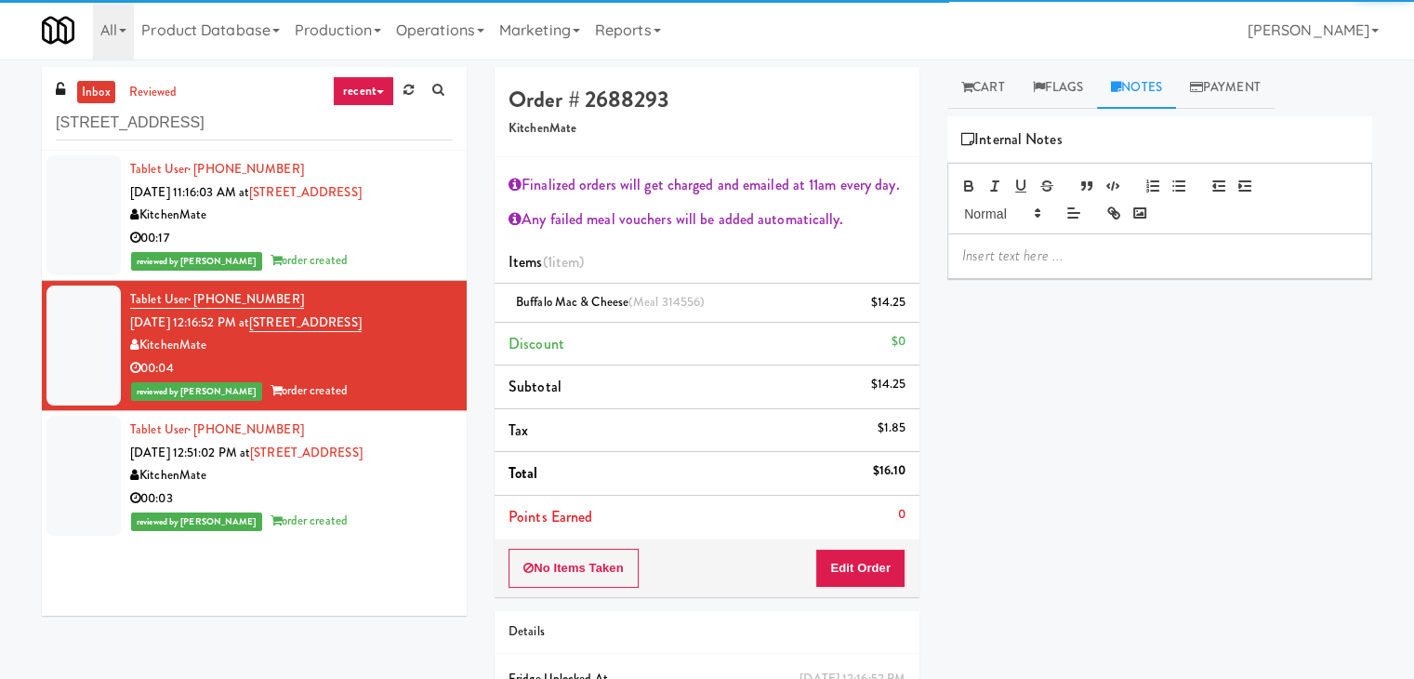
drag, startPoint x: 1063, startPoint y: 282, endPoint x: 1060, endPoint y: 255, distance: 27.1
click at [1061, 276] on div "Retrieve Video Primary Flag Clear Flag if unable to determine what was taken or…" at bounding box center [1160, 464] width 425 height 697
click at [1060, 249] on p at bounding box center [1159, 255] width 395 height 20
click at [420, 492] on div "00:03" at bounding box center [291, 498] width 323 height 23
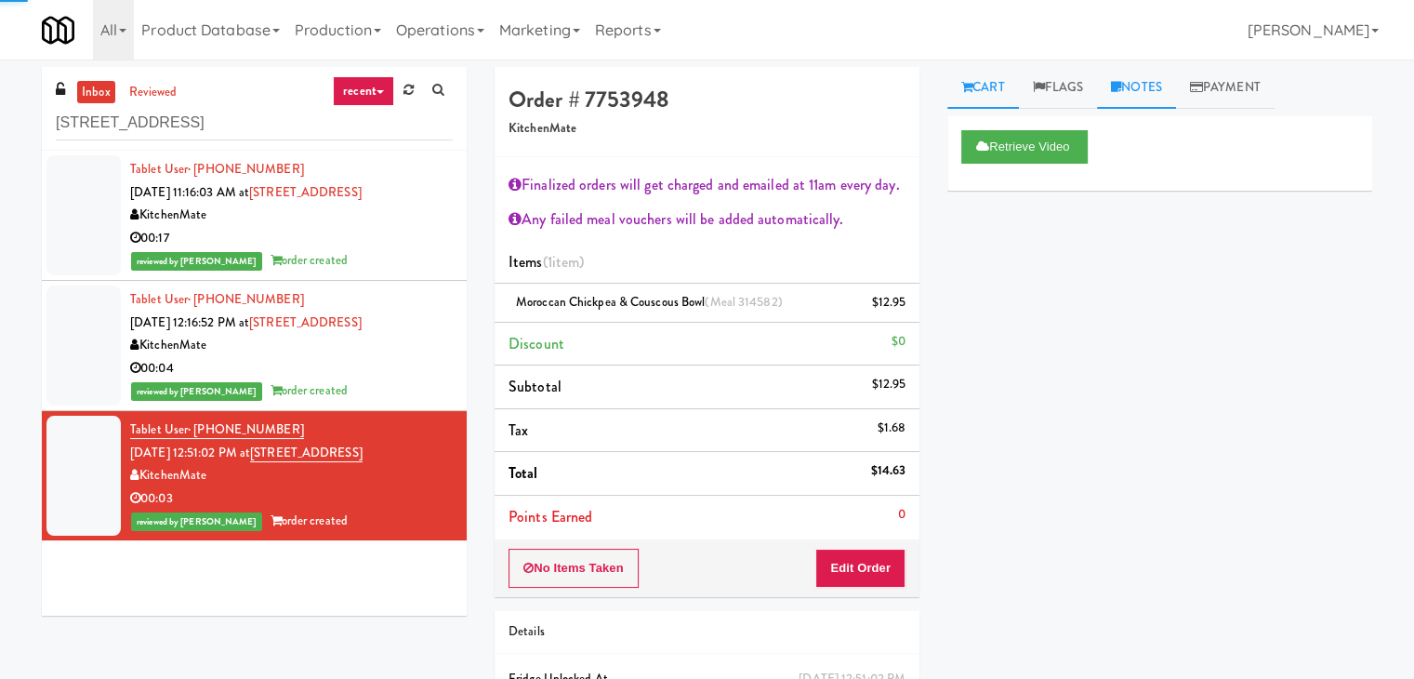
click at [1130, 91] on link "Notes" at bounding box center [1136, 88] width 79 height 42
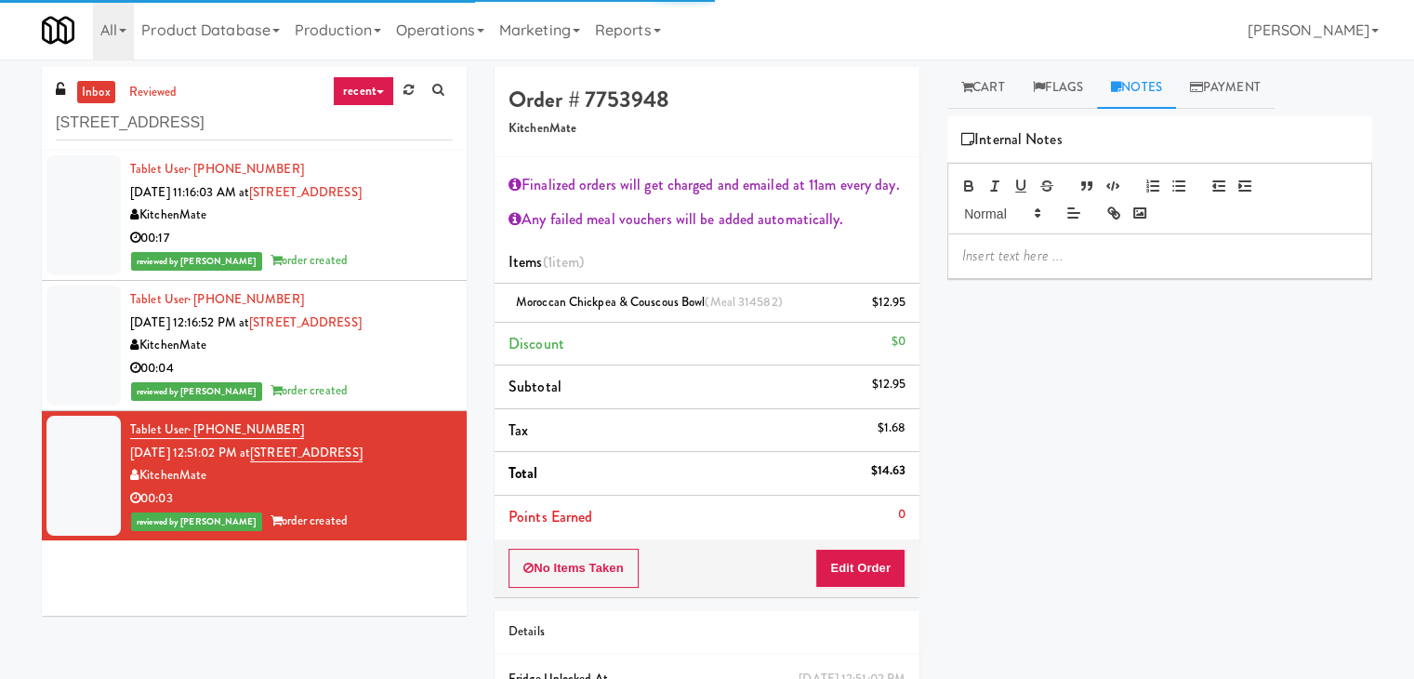
drag, startPoint x: 1067, startPoint y: 278, endPoint x: 1064, endPoint y: 259, distance: 19.9
click at [1067, 277] on div "Retrieve Video Primary Flag Clear Flag if unable to determine what was taken or…" at bounding box center [1160, 464] width 425 height 697
click at [1063, 254] on p at bounding box center [1159, 255] width 395 height 20
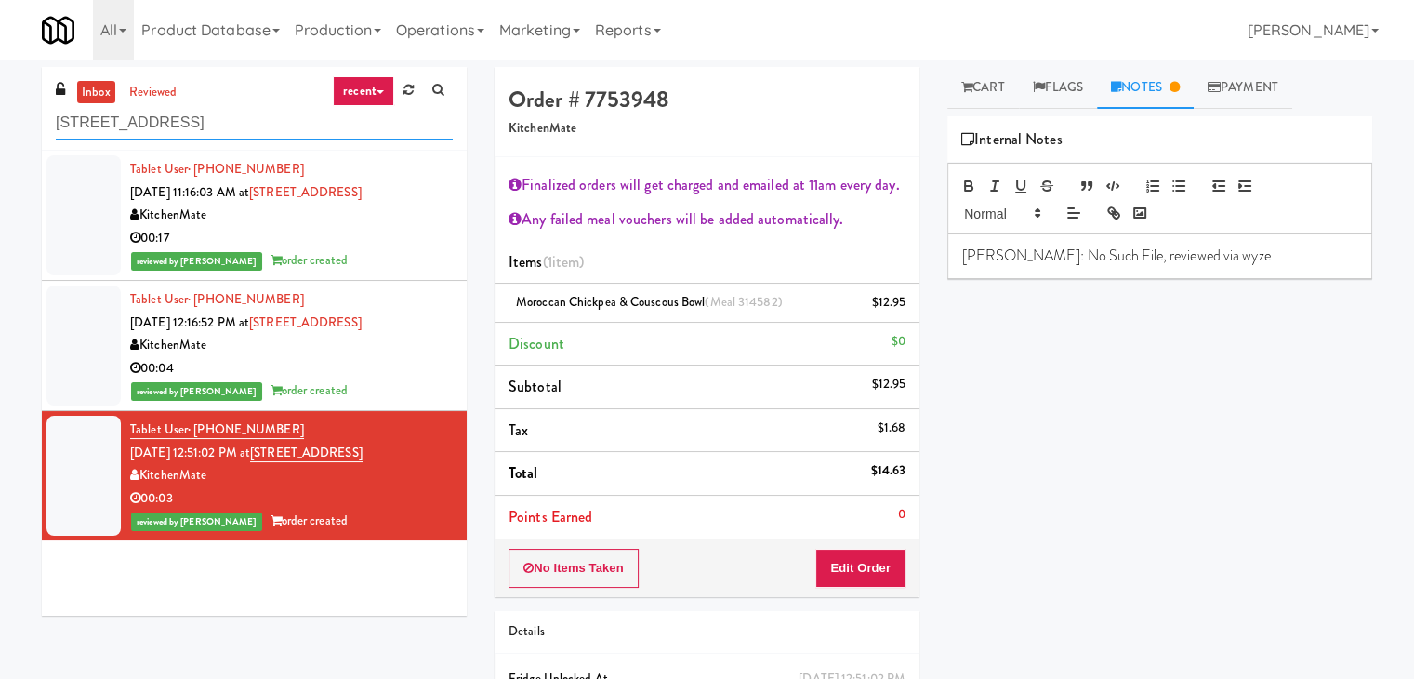
click at [205, 126] on input "[STREET_ADDRESS]" at bounding box center [254, 123] width 397 height 34
paste input "Revolution Mill - Cooler"
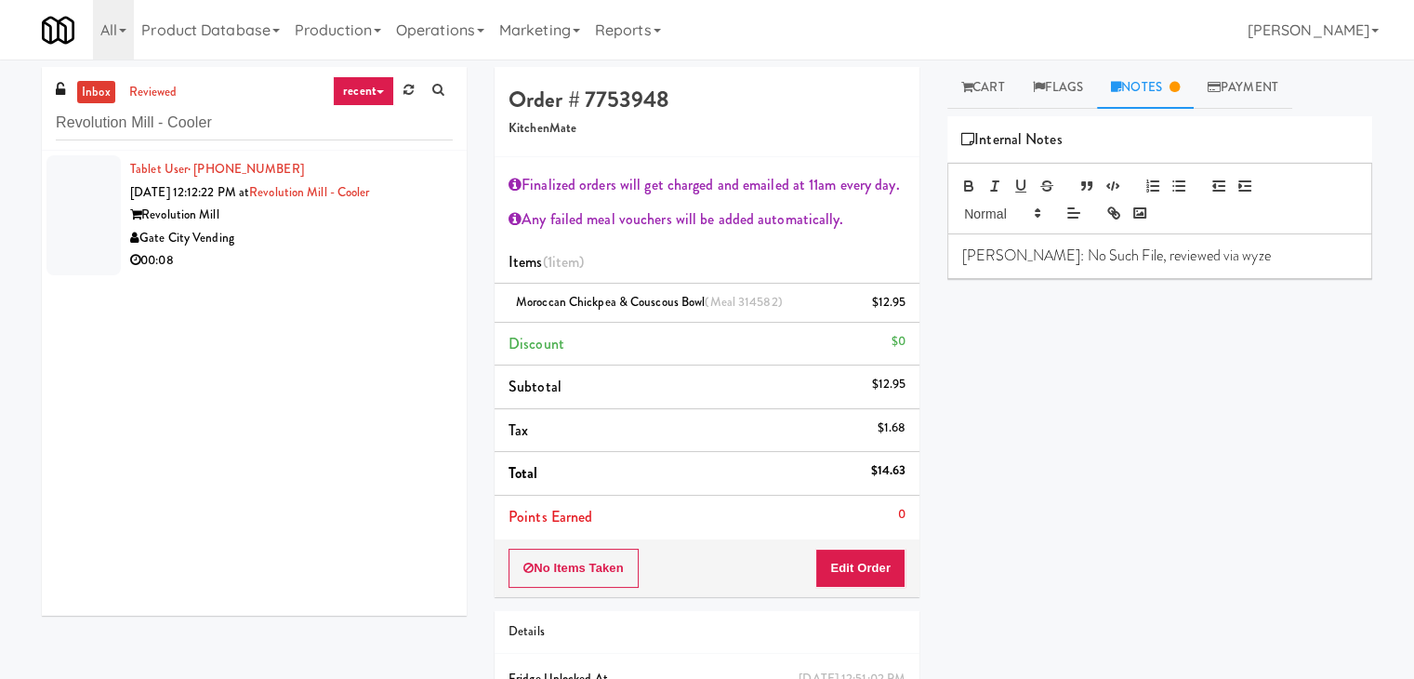
click at [335, 233] on div "Gate City Vending" at bounding box center [291, 238] width 323 height 23
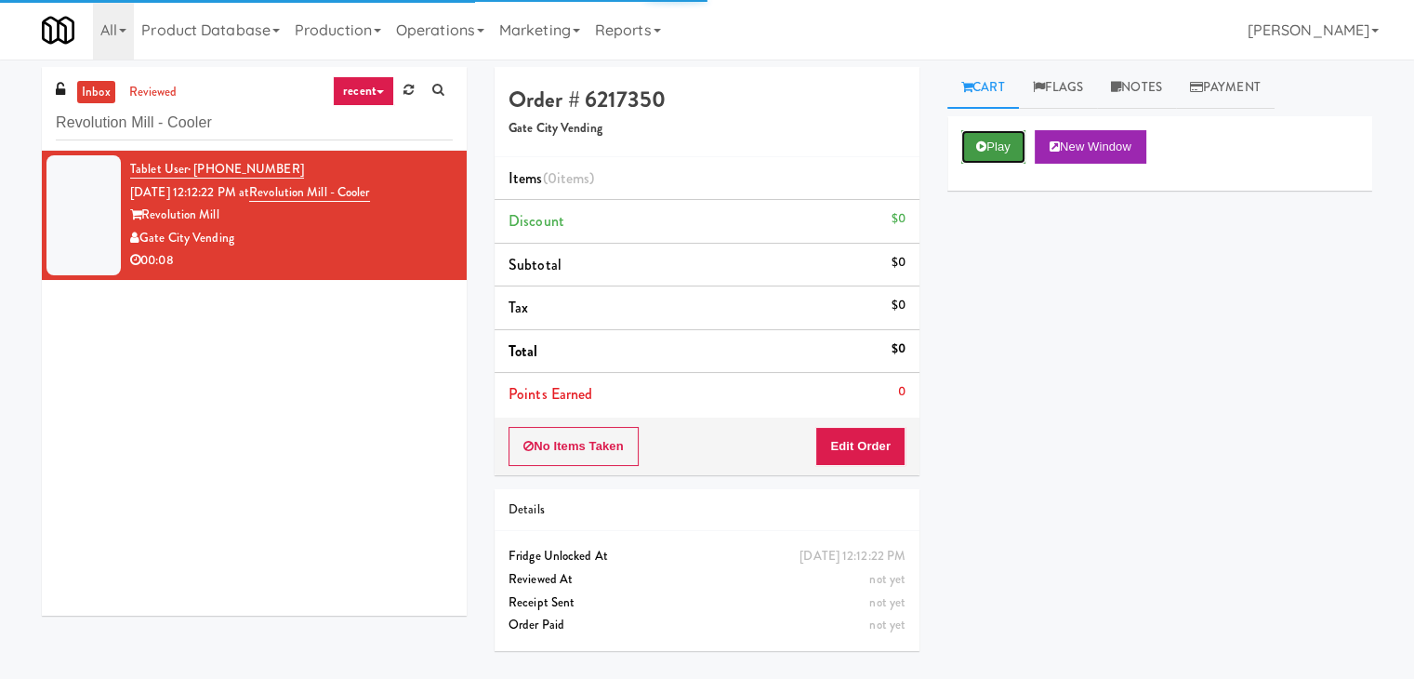
click at [992, 154] on button "Play" at bounding box center [993, 146] width 64 height 33
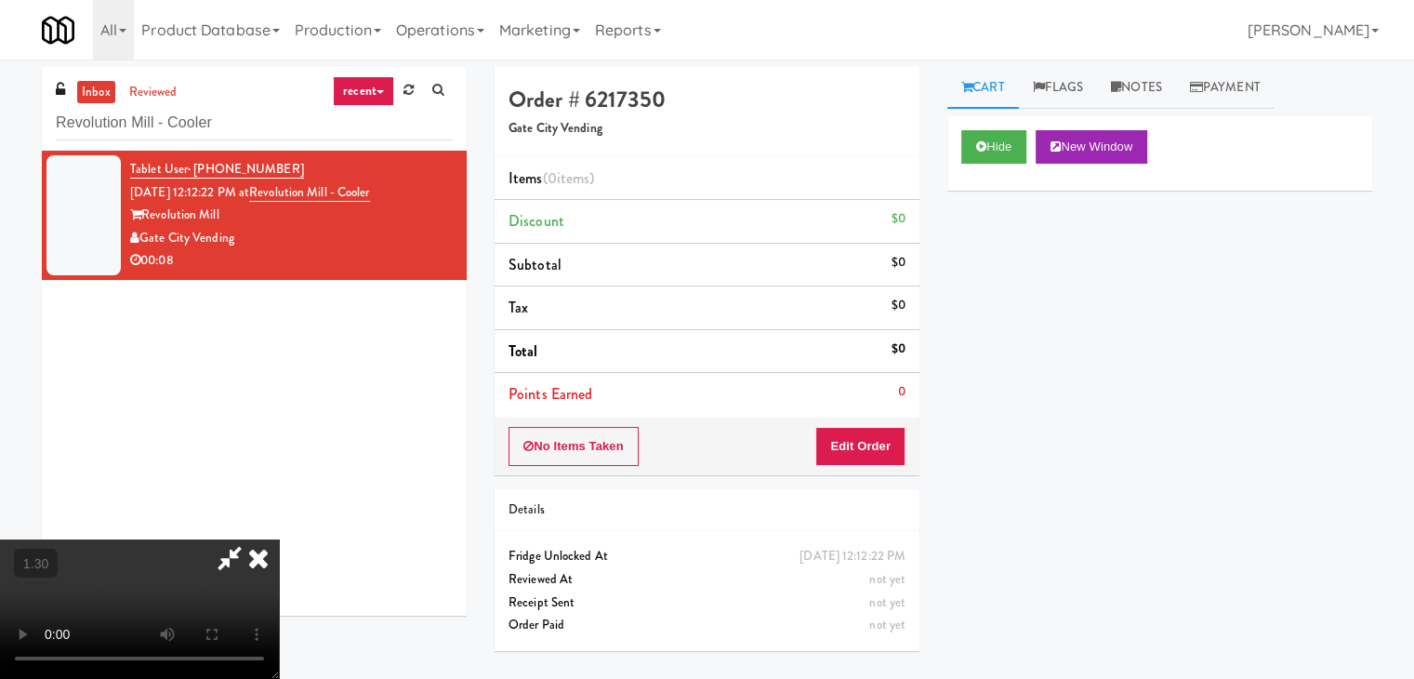
click at [279, 539] on video at bounding box center [139, 608] width 279 height 139
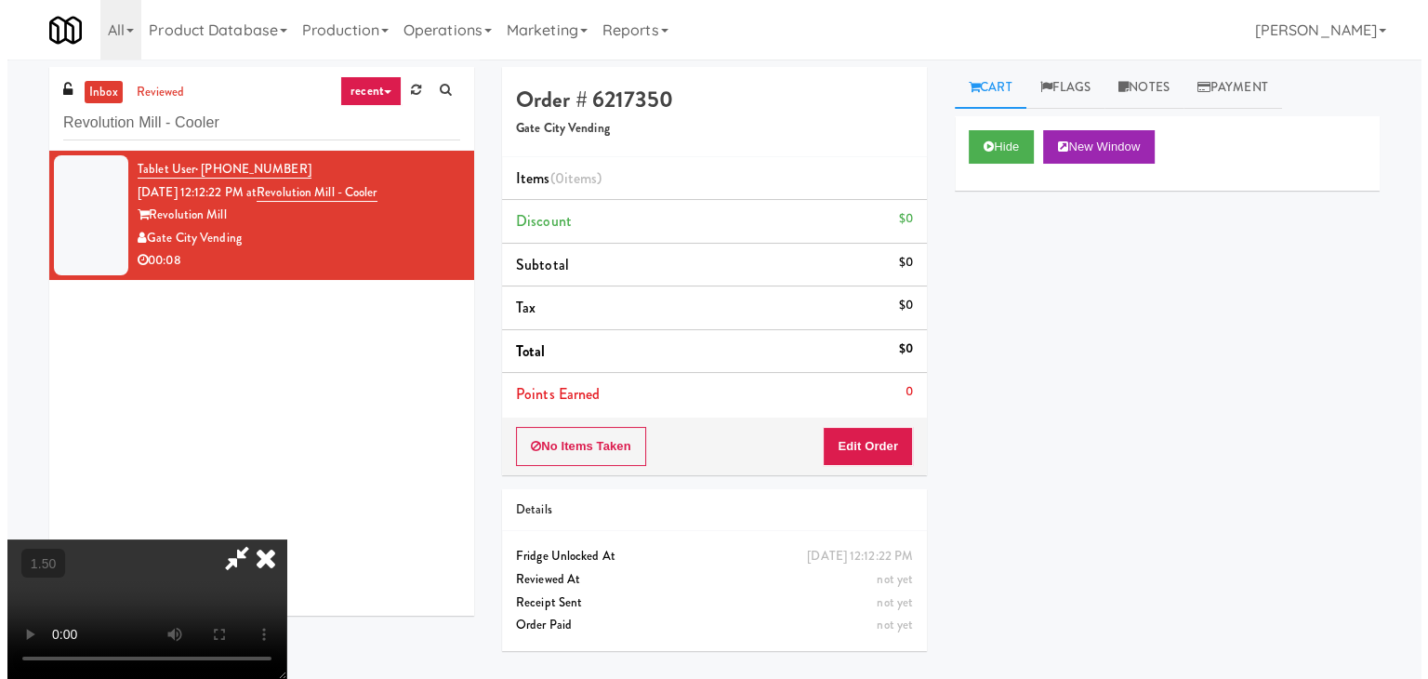
scroll to position [0, 0]
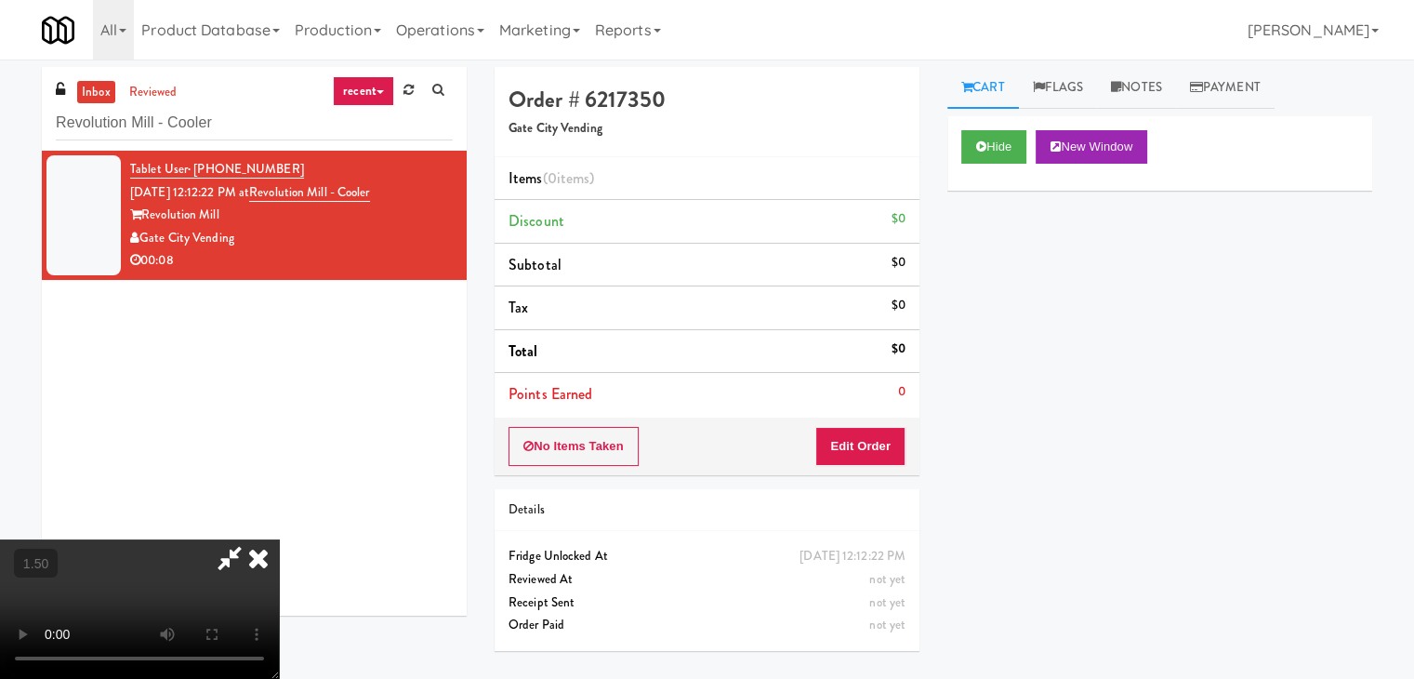
drag, startPoint x: 825, startPoint y: 72, endPoint x: 890, endPoint y: 353, distance: 289.2
click at [279, 539] on icon at bounding box center [258, 557] width 41 height 37
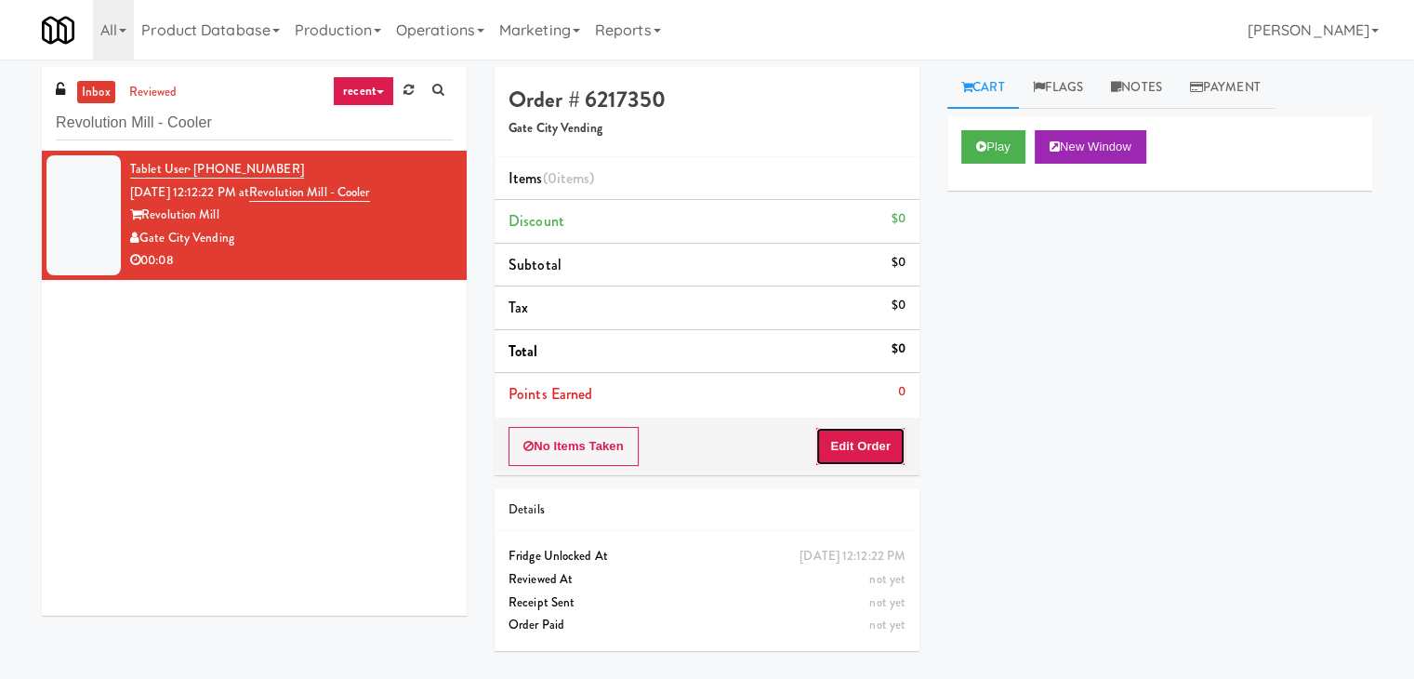
click at [895, 428] on button "Edit Order" at bounding box center [860, 446] width 90 height 39
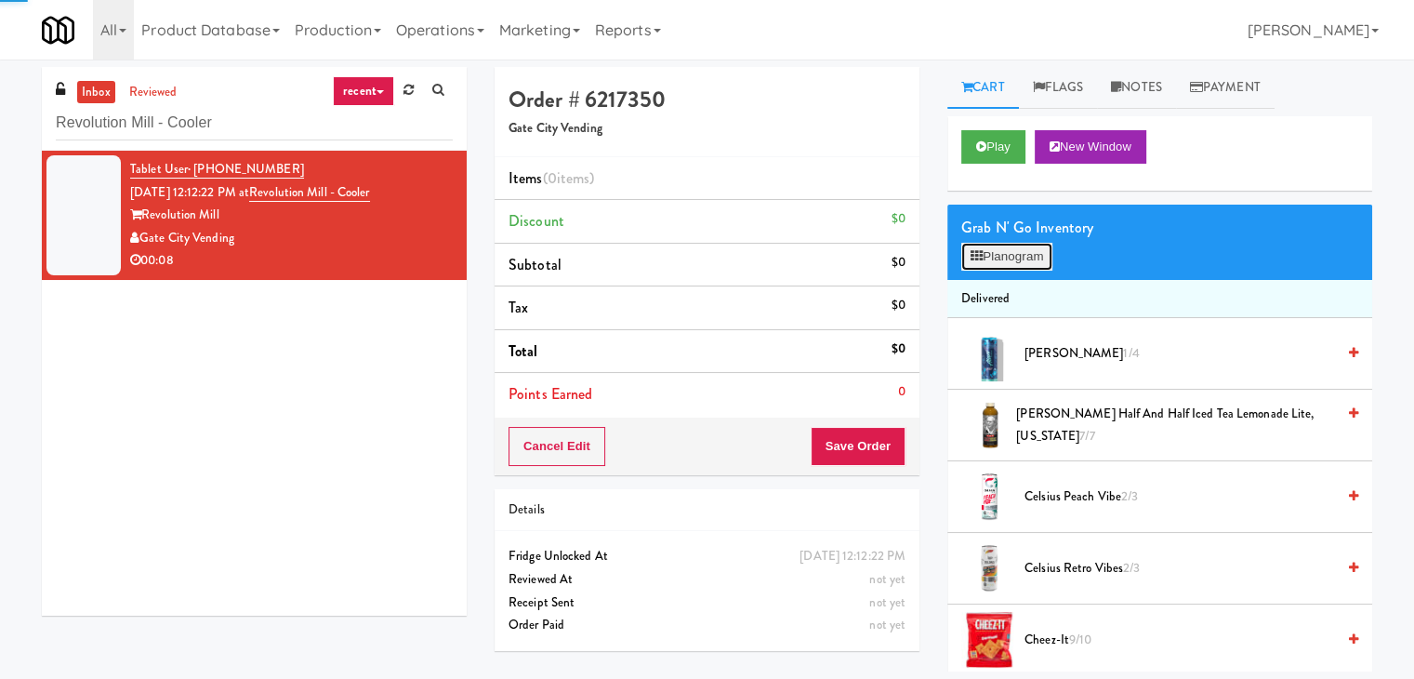
click at [1026, 262] on button "Planogram" at bounding box center [1006, 257] width 91 height 28
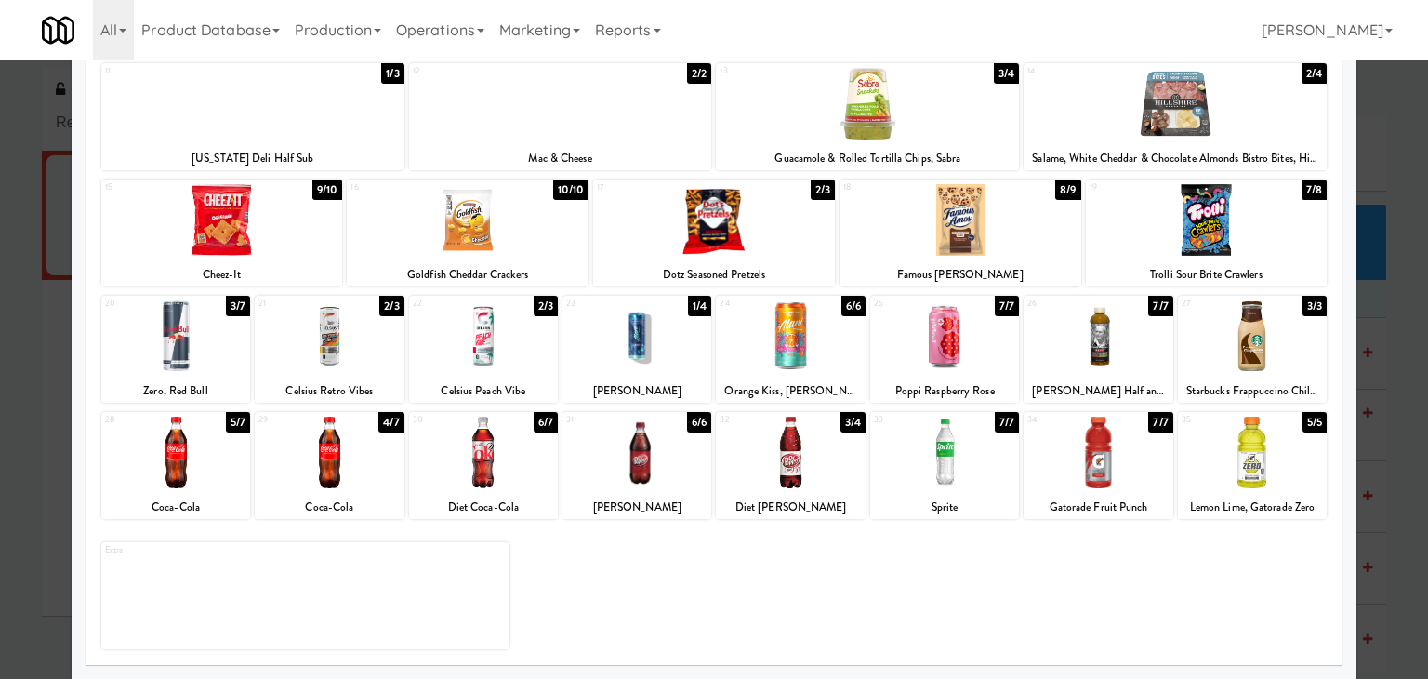
drag, startPoint x: 294, startPoint y: 449, endPoint x: 313, endPoint y: 450, distance: 19.5
click at [292, 450] on div at bounding box center [329, 453] width 149 height 72
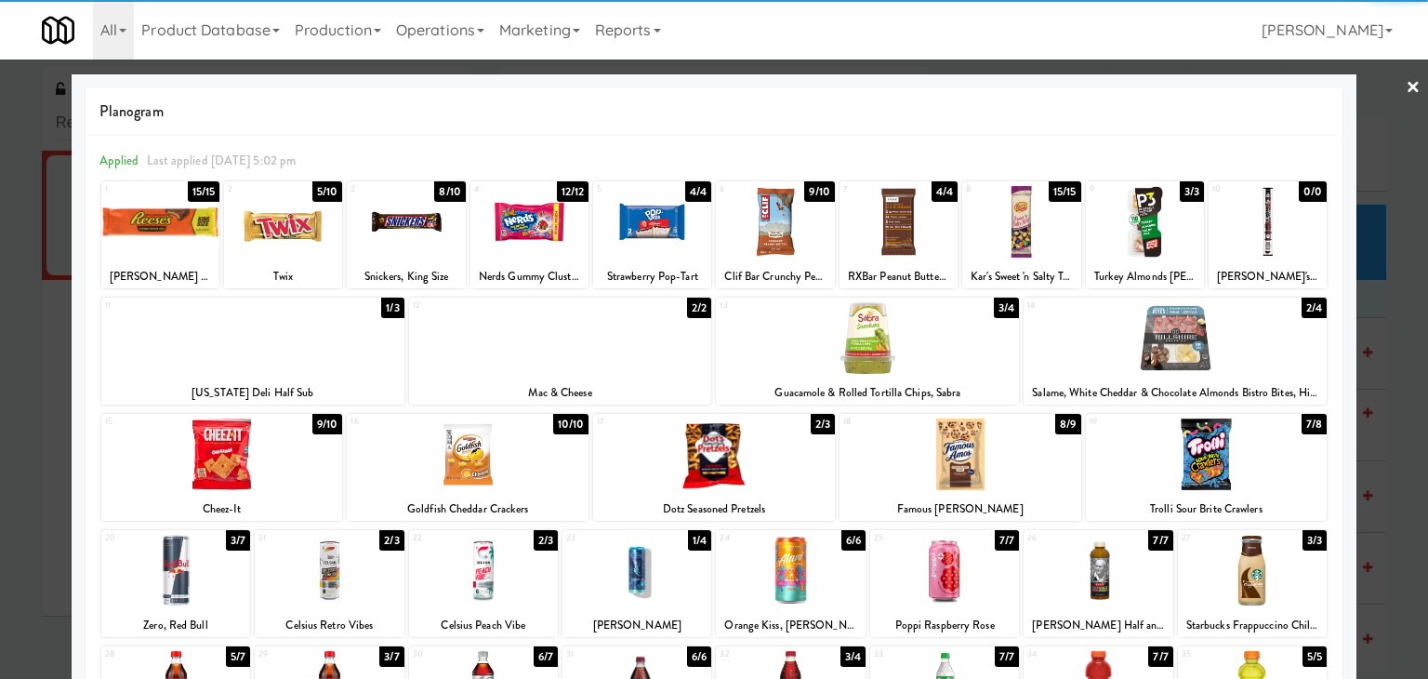
click at [1406, 81] on link "×" at bounding box center [1413, 89] width 15 height 58
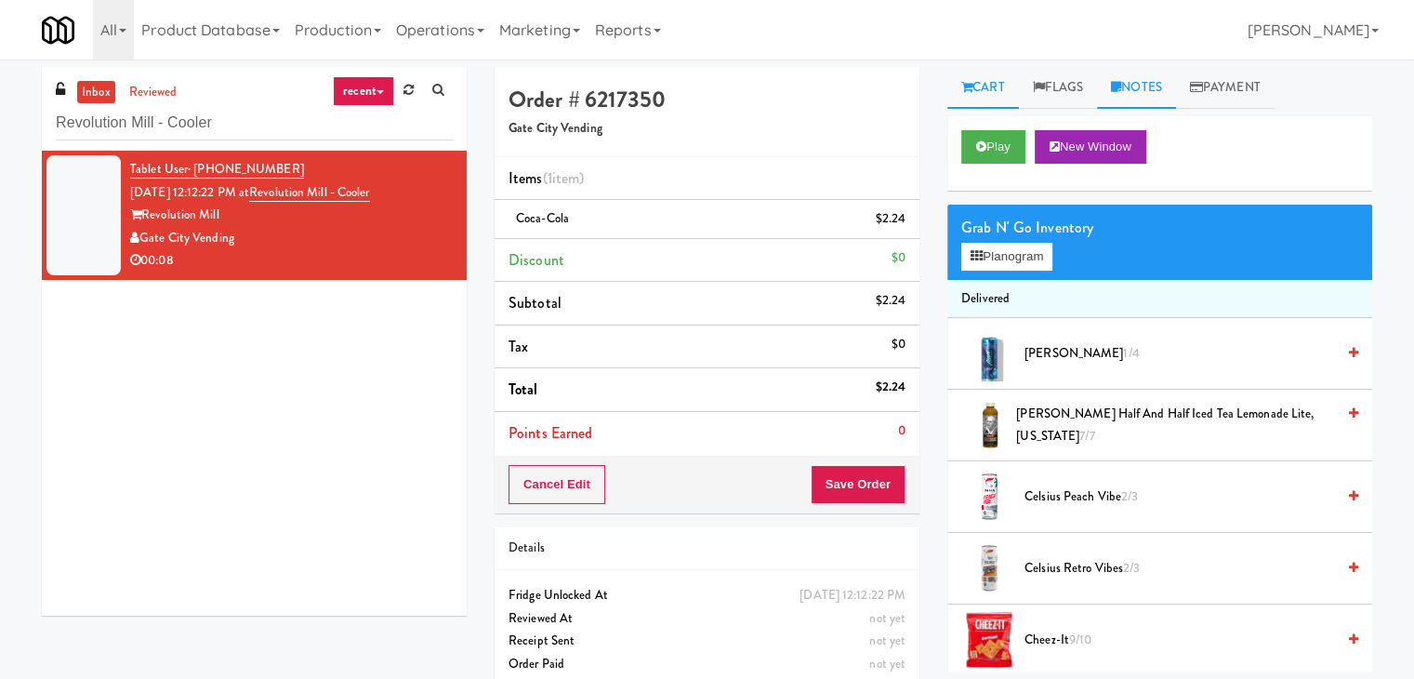
click at [1142, 91] on link "Notes" at bounding box center [1136, 88] width 79 height 42
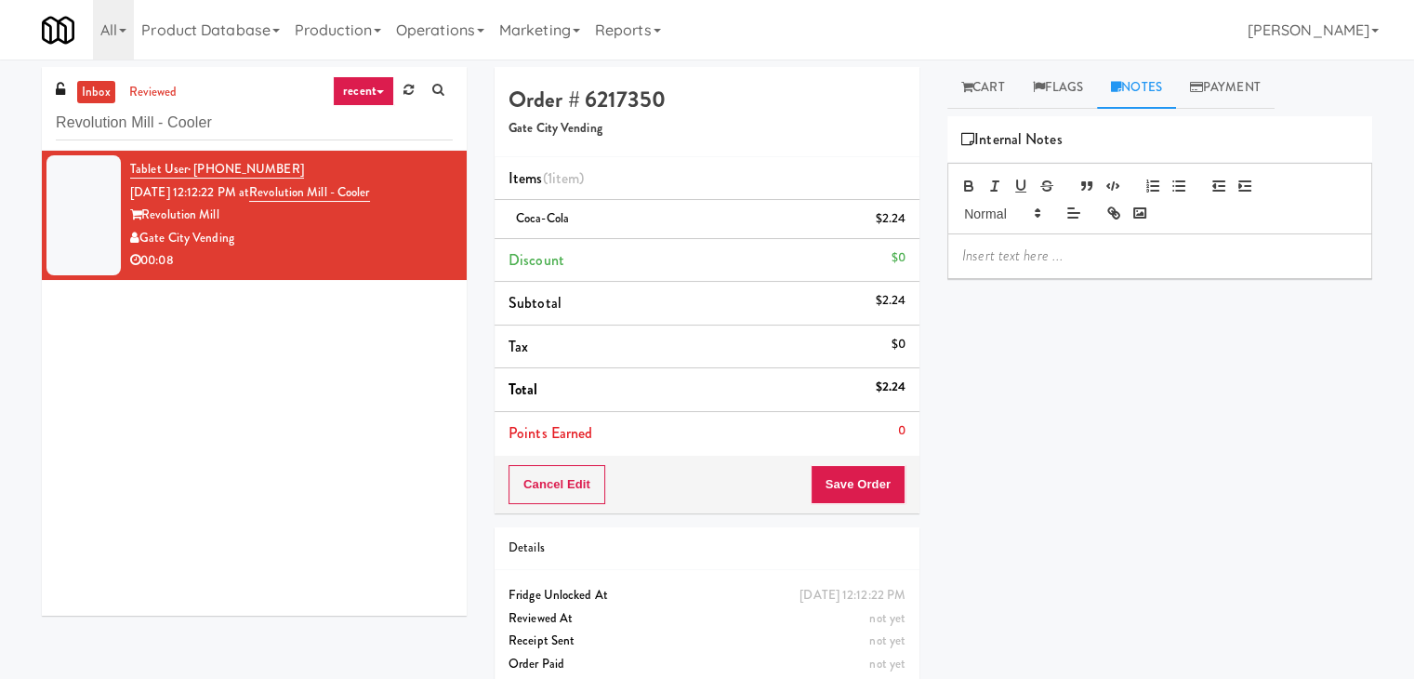
click at [1074, 246] on p at bounding box center [1159, 255] width 395 height 20
drag, startPoint x: 139, startPoint y: 342, endPoint x: 682, endPoint y: 344, distance: 542.1
click at [141, 342] on div "Tablet User · (336) 471-0165 [DATE] 12:12:22 PM at Revolution Mill - Cooler Rev…" at bounding box center [254, 383] width 425 height 465
click at [1039, 251] on p at bounding box center [1159, 255] width 395 height 20
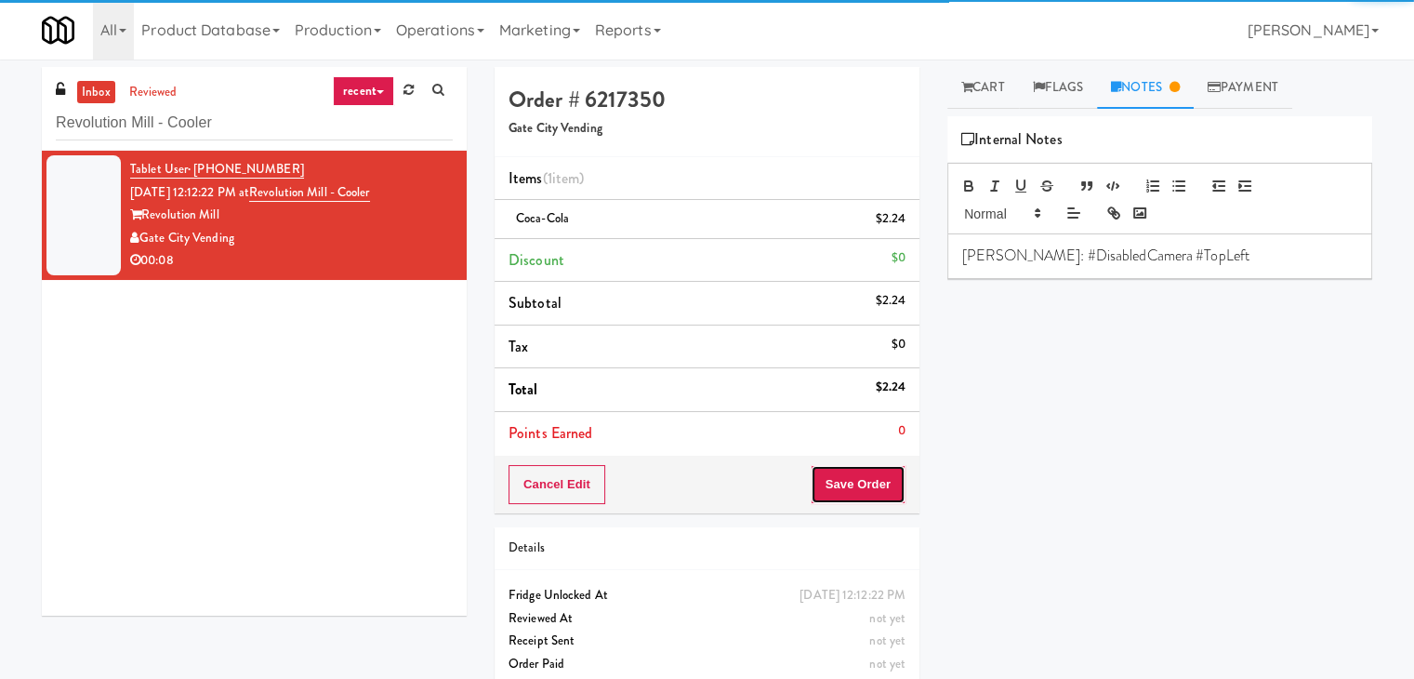
click at [853, 488] on button "Save Order" at bounding box center [858, 484] width 95 height 39
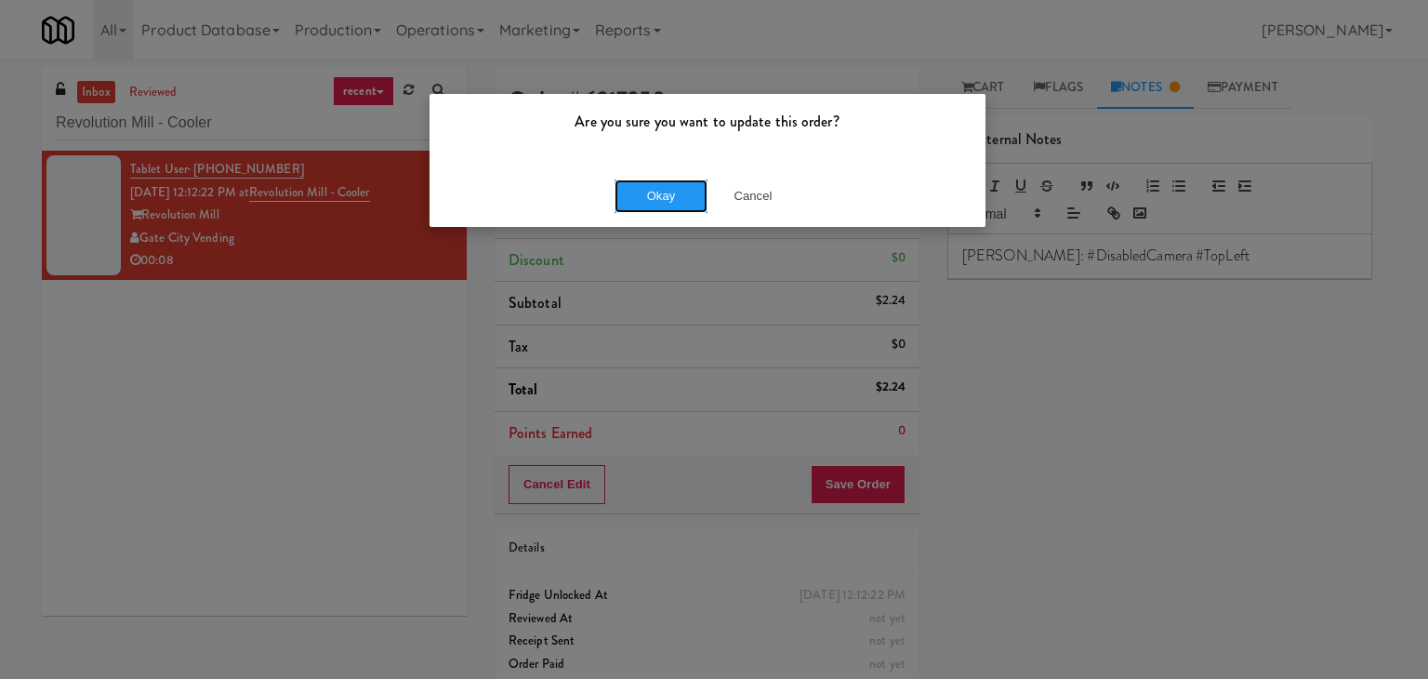
drag, startPoint x: 653, startPoint y: 195, endPoint x: 569, endPoint y: 101, distance: 125.8
click at [651, 193] on button "Okay" at bounding box center [661, 195] width 93 height 33
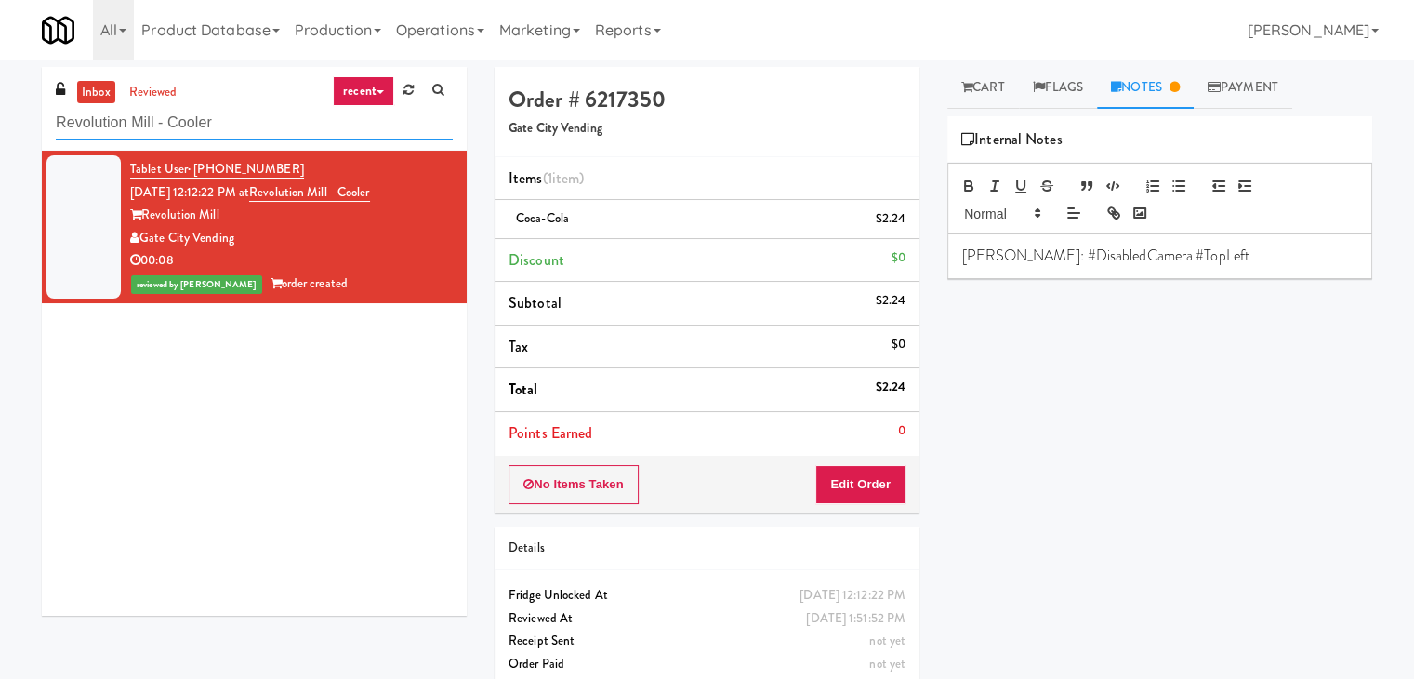
click at [223, 131] on input "Revolution Mill - Cooler" at bounding box center [254, 123] width 397 height 34
click at [223, 130] on input "Revolution Mill - Cooler" at bounding box center [254, 123] width 397 height 34
paste input "[GEOGRAPHIC_DATA] - A-Wing, Level 0"
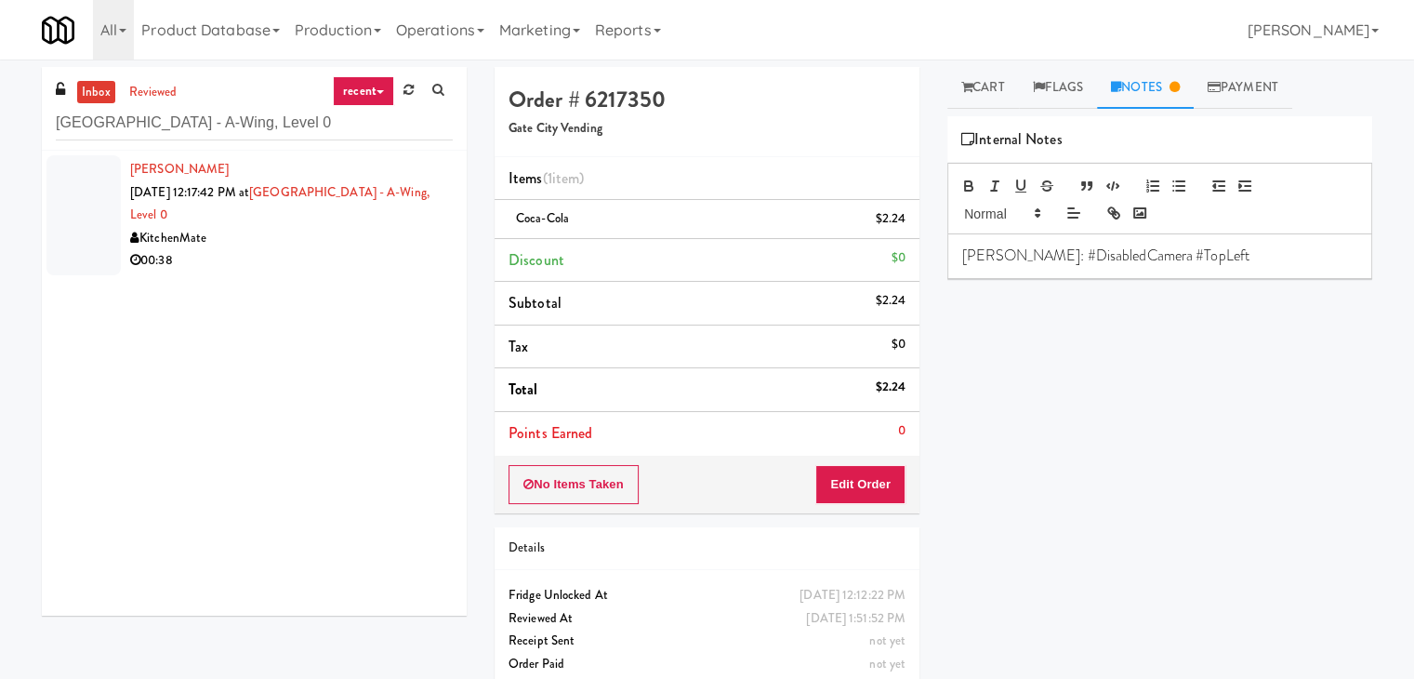
click at [372, 232] on div "KitchenMate" at bounding box center [291, 238] width 323 height 23
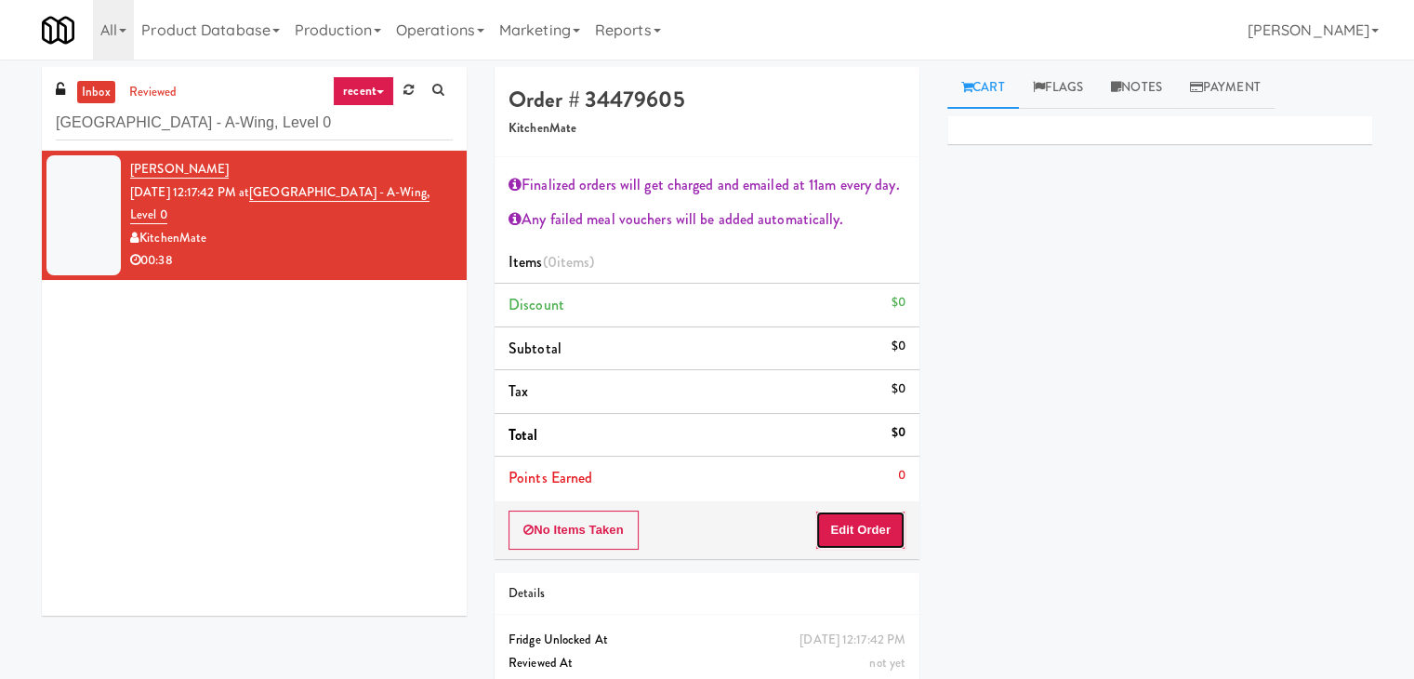
click at [852, 530] on button "Edit Order" at bounding box center [860, 529] width 90 height 39
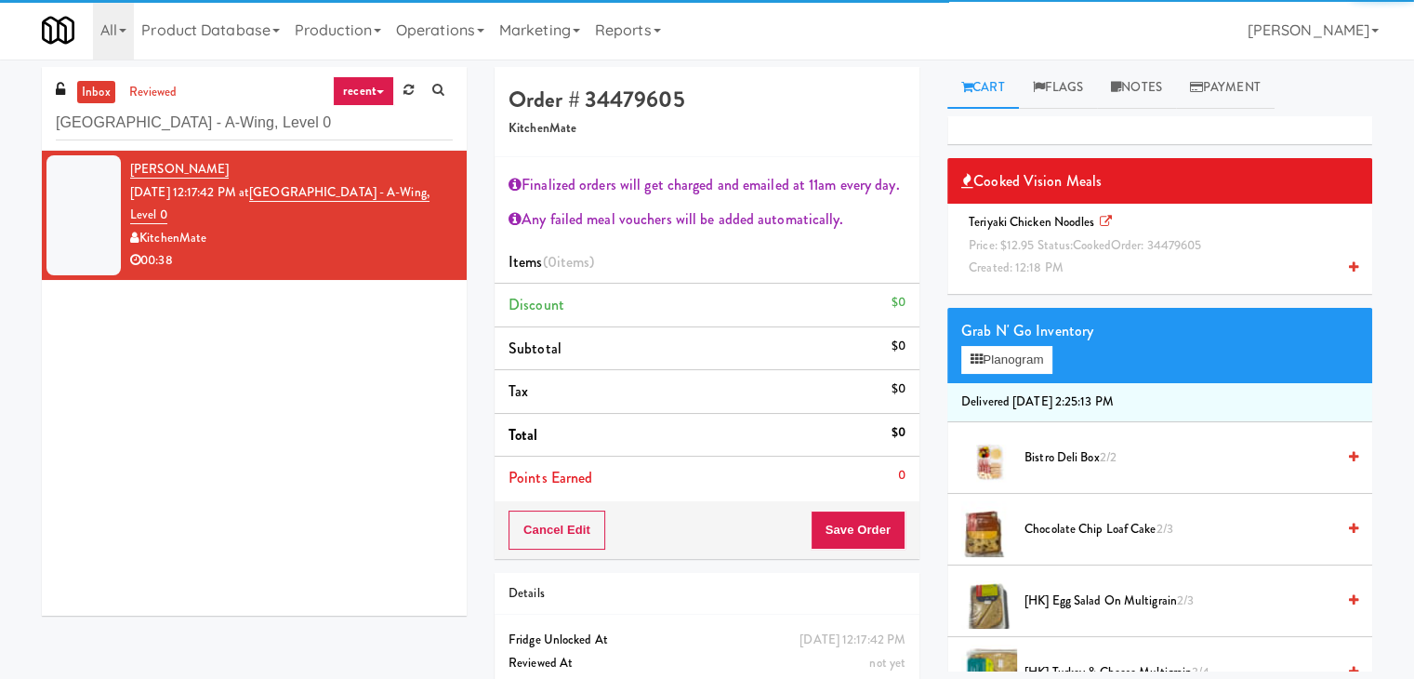
click at [1079, 255] on div "Teriyaki Chicken Noodles Price: $12.95 Status: cooked Order: 34479605 Created: …" at bounding box center [1159, 245] width 397 height 69
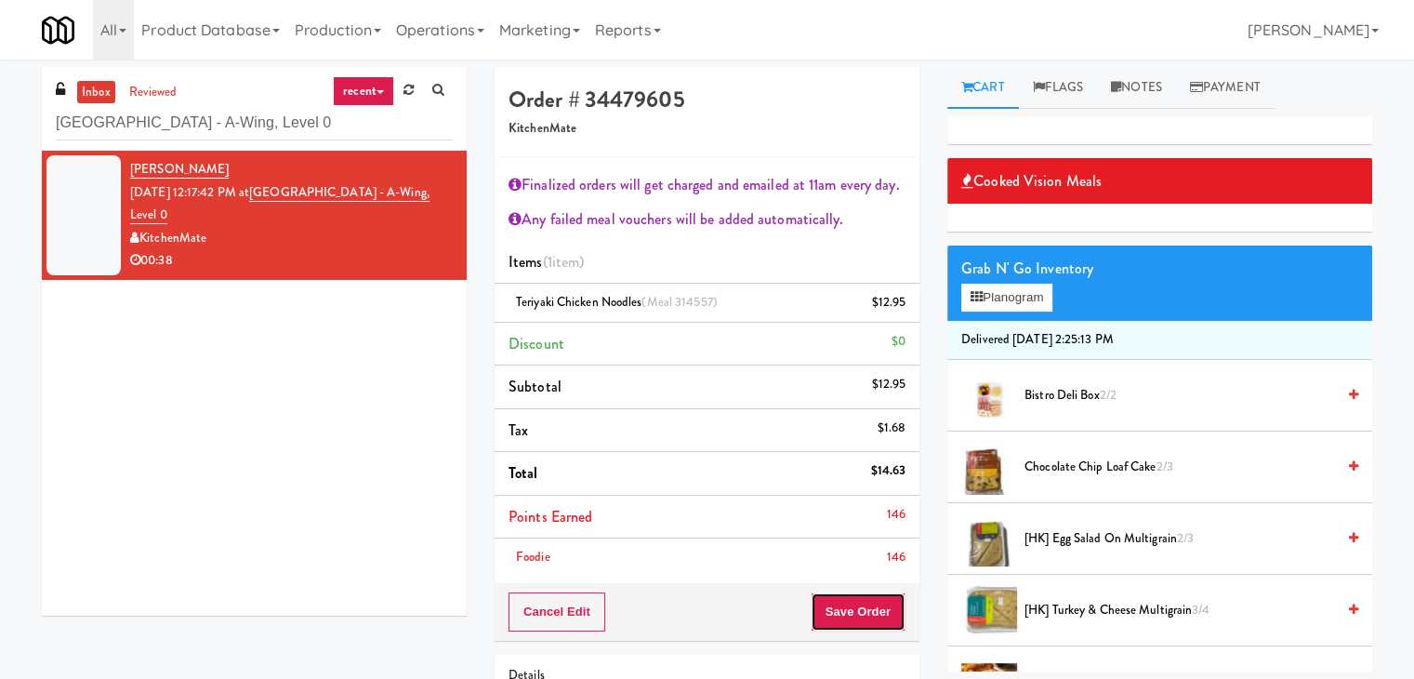
click at [859, 610] on button "Save Order" at bounding box center [858, 611] width 95 height 39
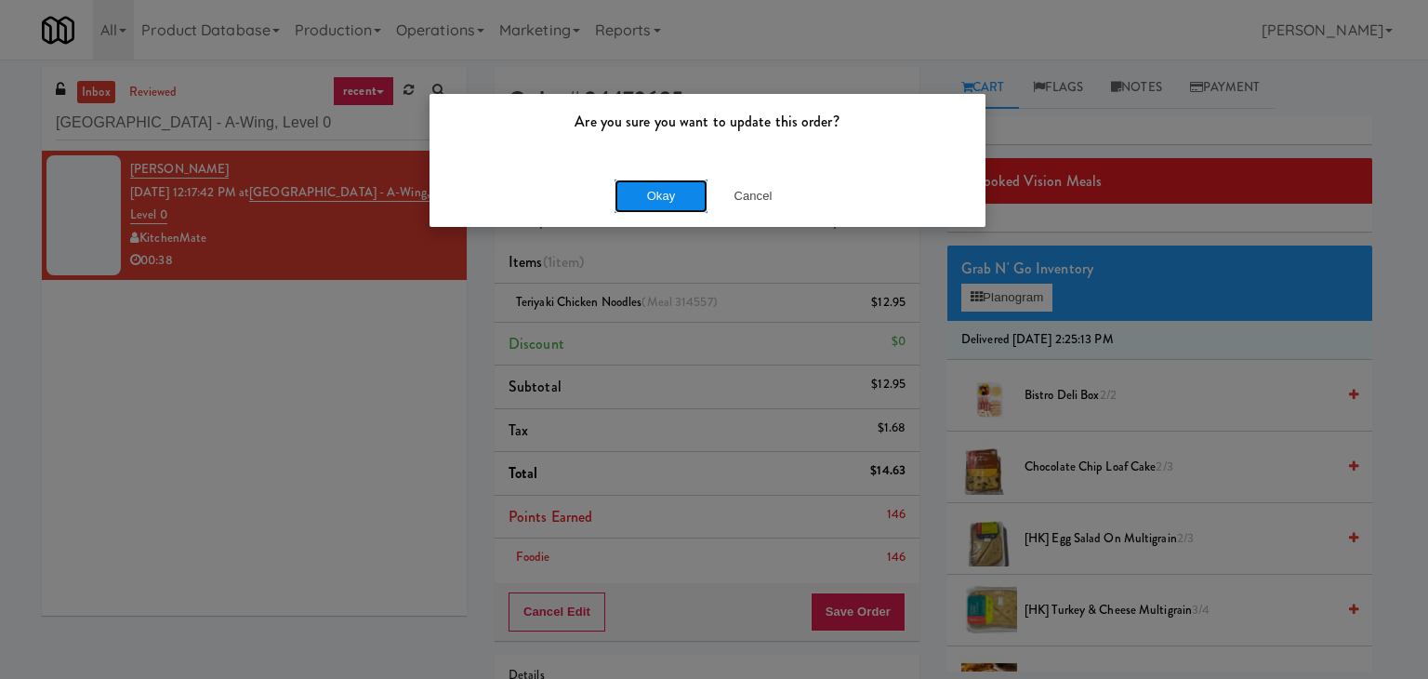
click at [667, 207] on button "Okay" at bounding box center [661, 195] width 93 height 33
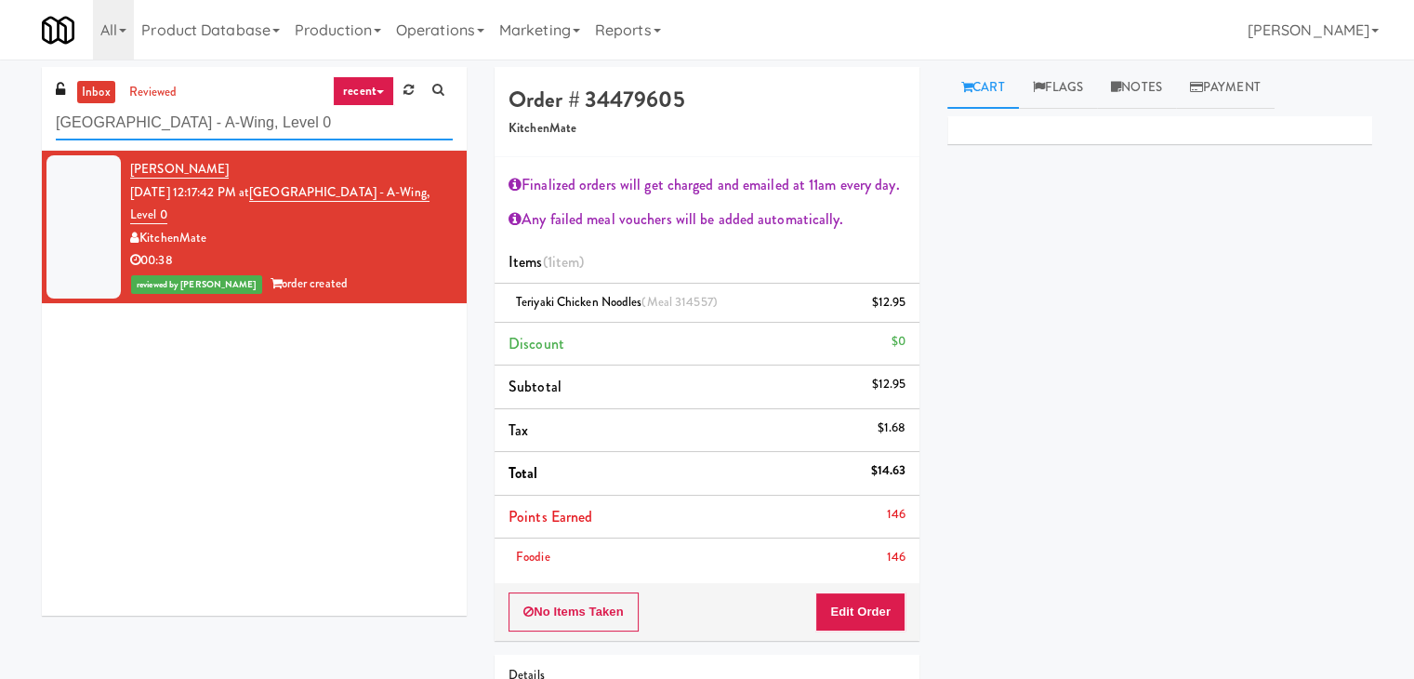
click at [208, 125] on input "[GEOGRAPHIC_DATA] - A-Wing, Level 0" at bounding box center [254, 123] width 397 height 34
paste input "481 on [PERSON_NAME]"
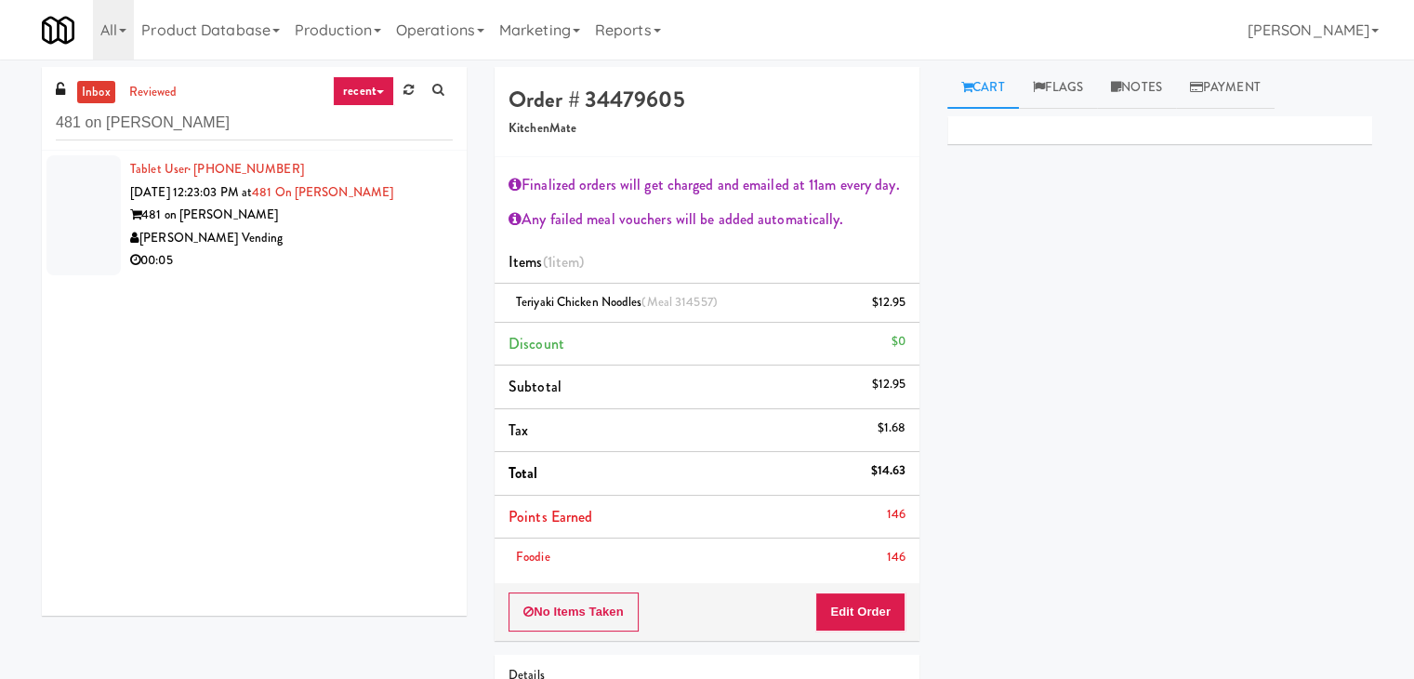
click at [358, 215] on div "481 on [PERSON_NAME]" at bounding box center [291, 215] width 323 height 23
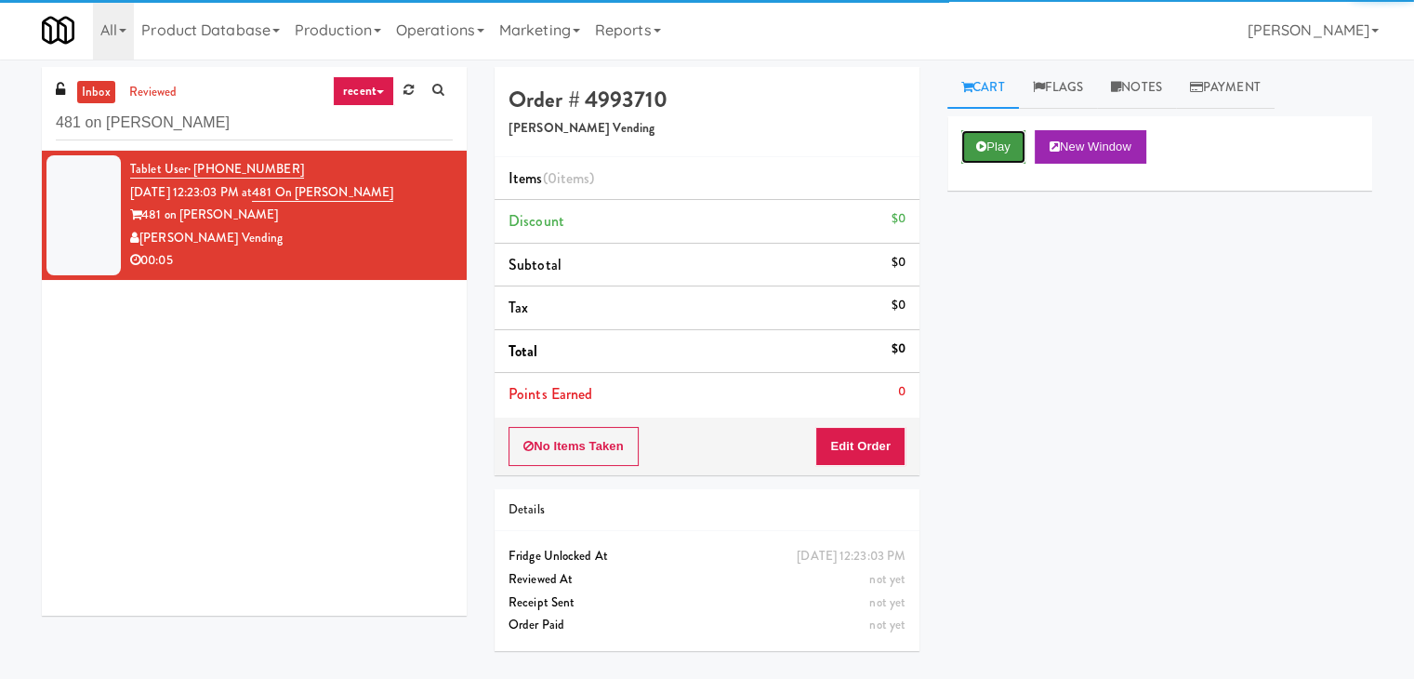
click at [976, 148] on icon at bounding box center [981, 146] width 10 height 12
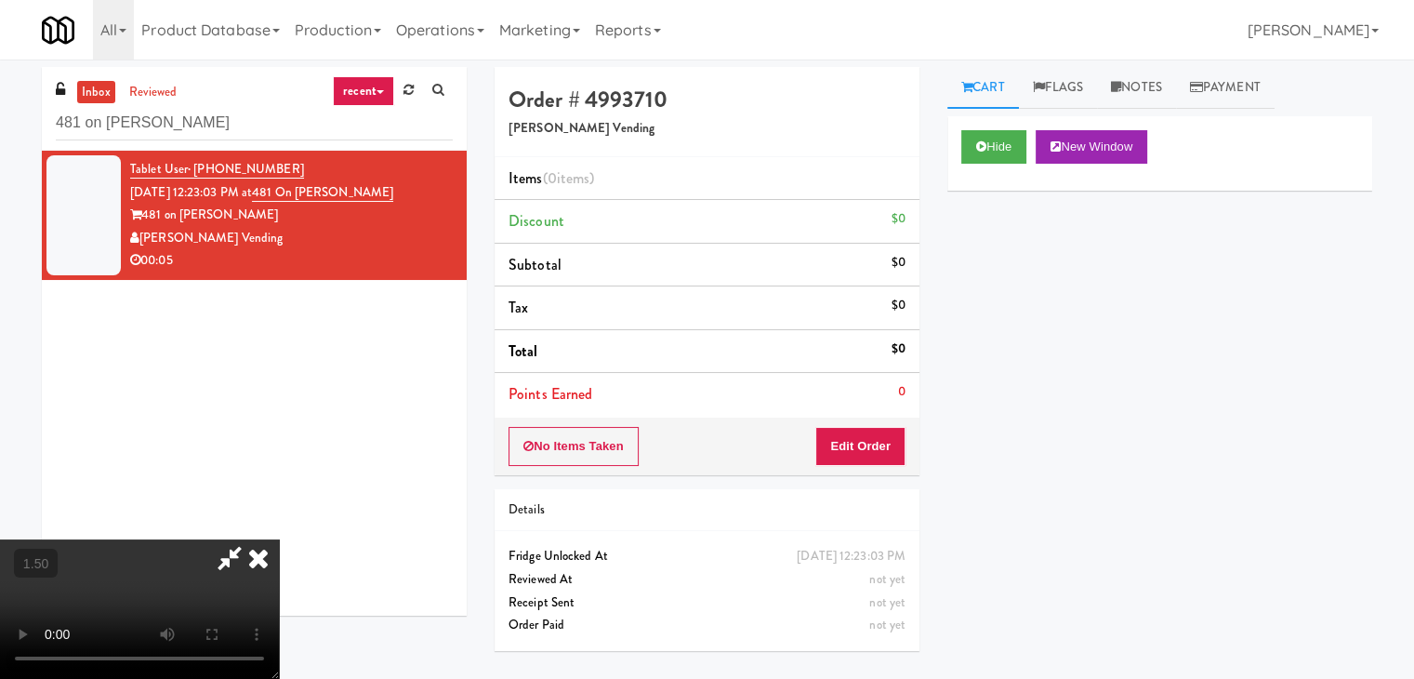
click at [279, 539] on icon at bounding box center [258, 557] width 41 height 37
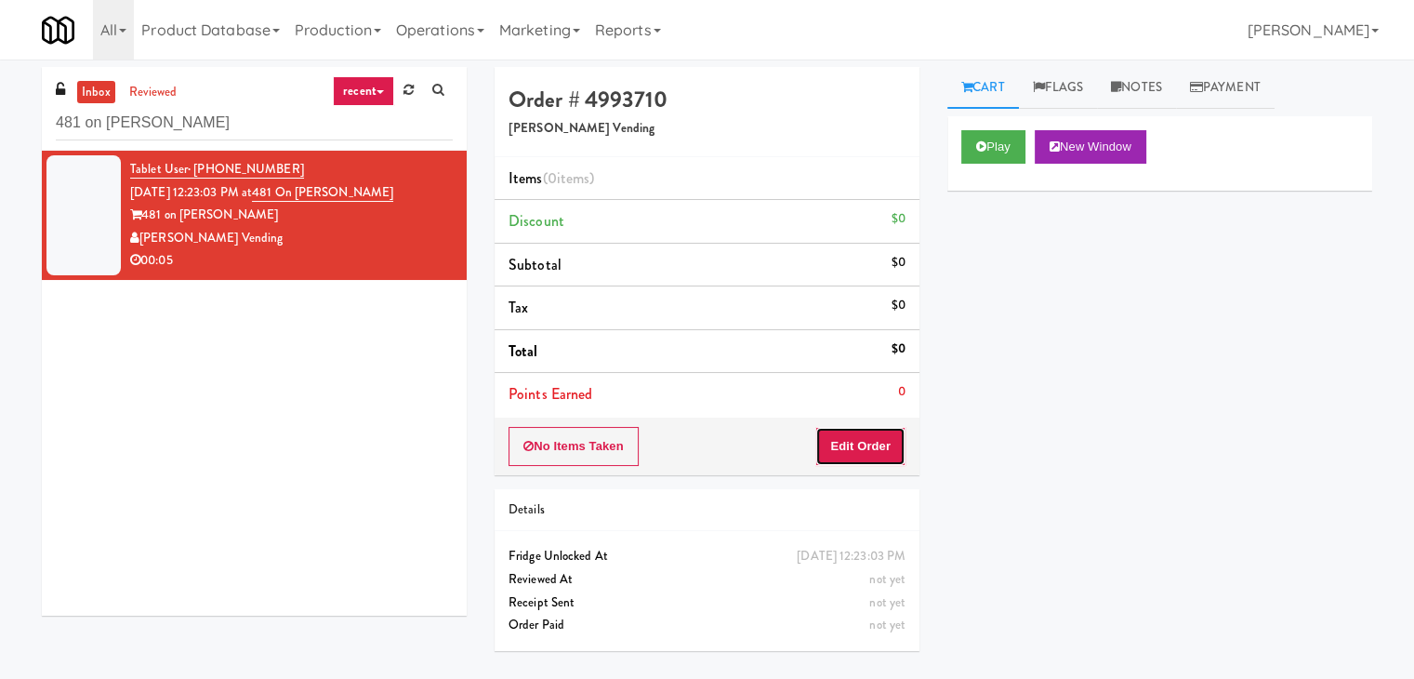
drag, startPoint x: 870, startPoint y: 447, endPoint x: 943, endPoint y: 406, distance: 83.3
click at [870, 444] on button "Edit Order" at bounding box center [860, 446] width 90 height 39
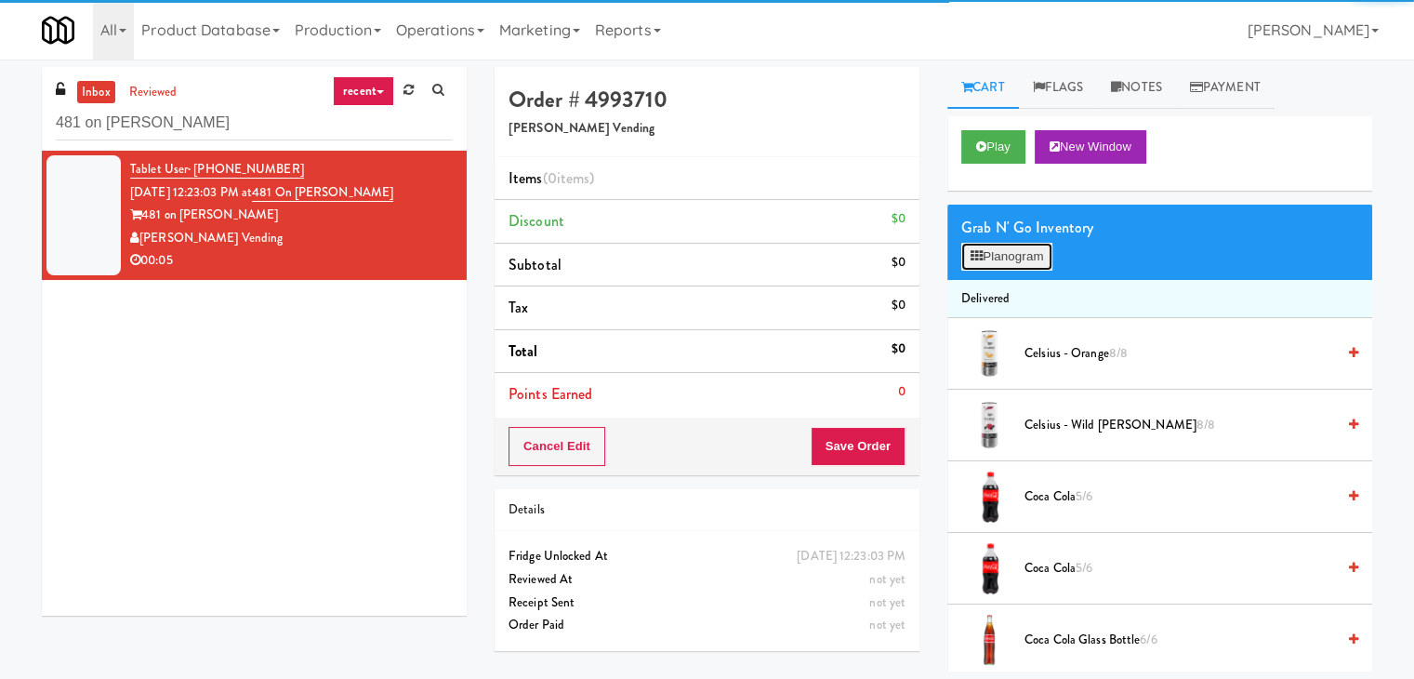
click at [1018, 253] on button "Planogram" at bounding box center [1006, 257] width 91 height 28
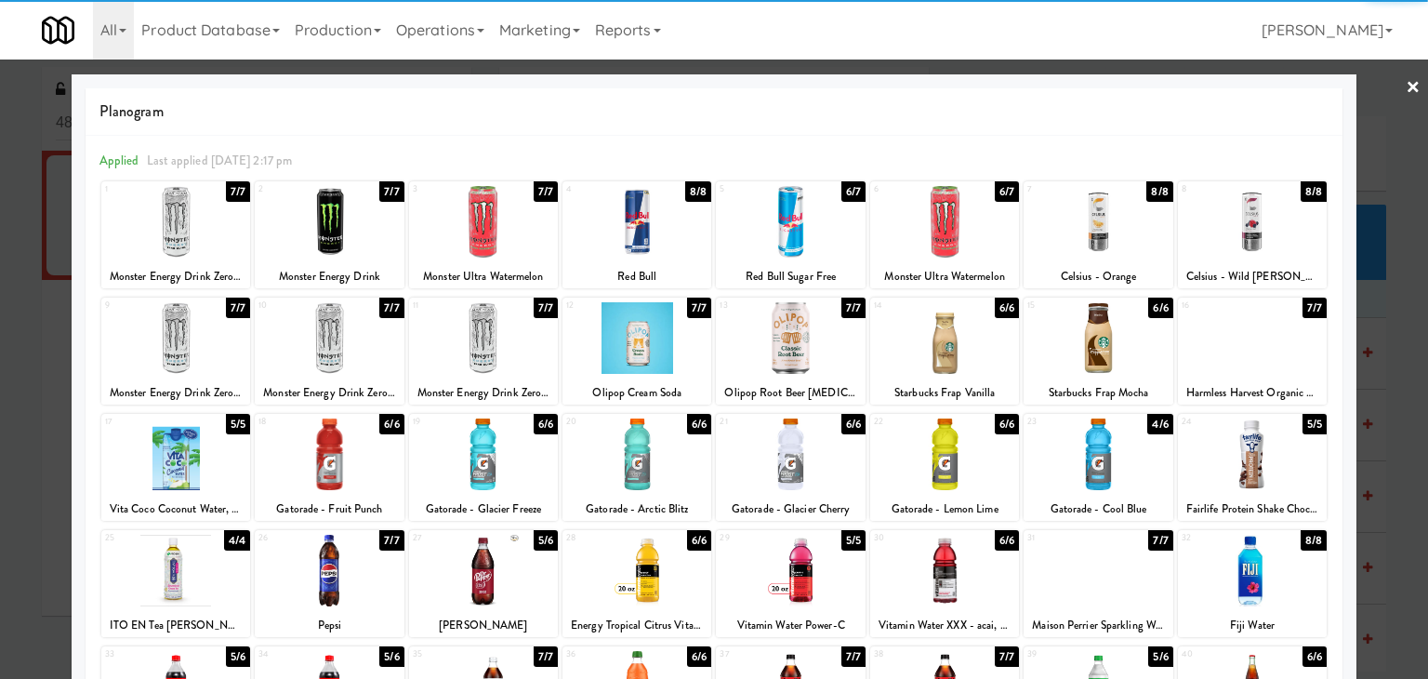
click at [1067, 338] on div at bounding box center [1098, 338] width 149 height 72
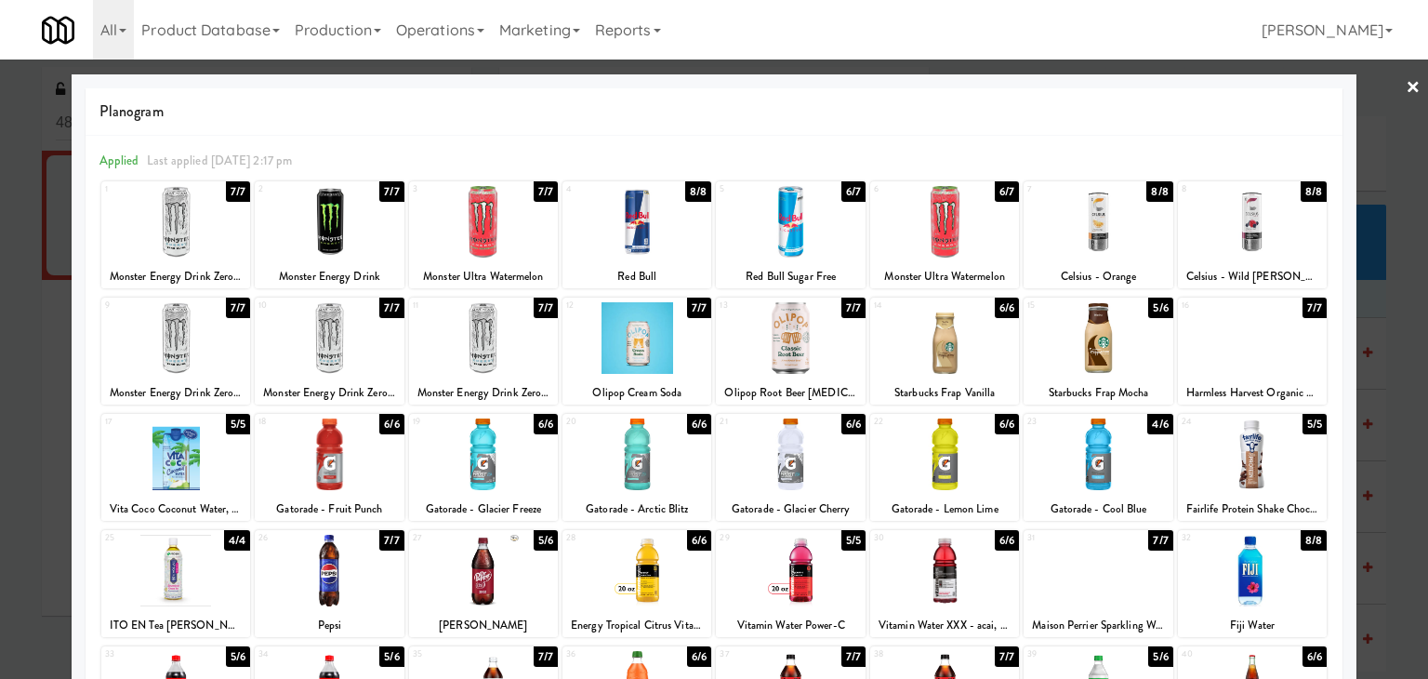
drag, startPoint x: 1406, startPoint y: 82, endPoint x: 1265, endPoint y: 179, distance: 171.8
click at [1406, 82] on link "×" at bounding box center [1413, 89] width 15 height 58
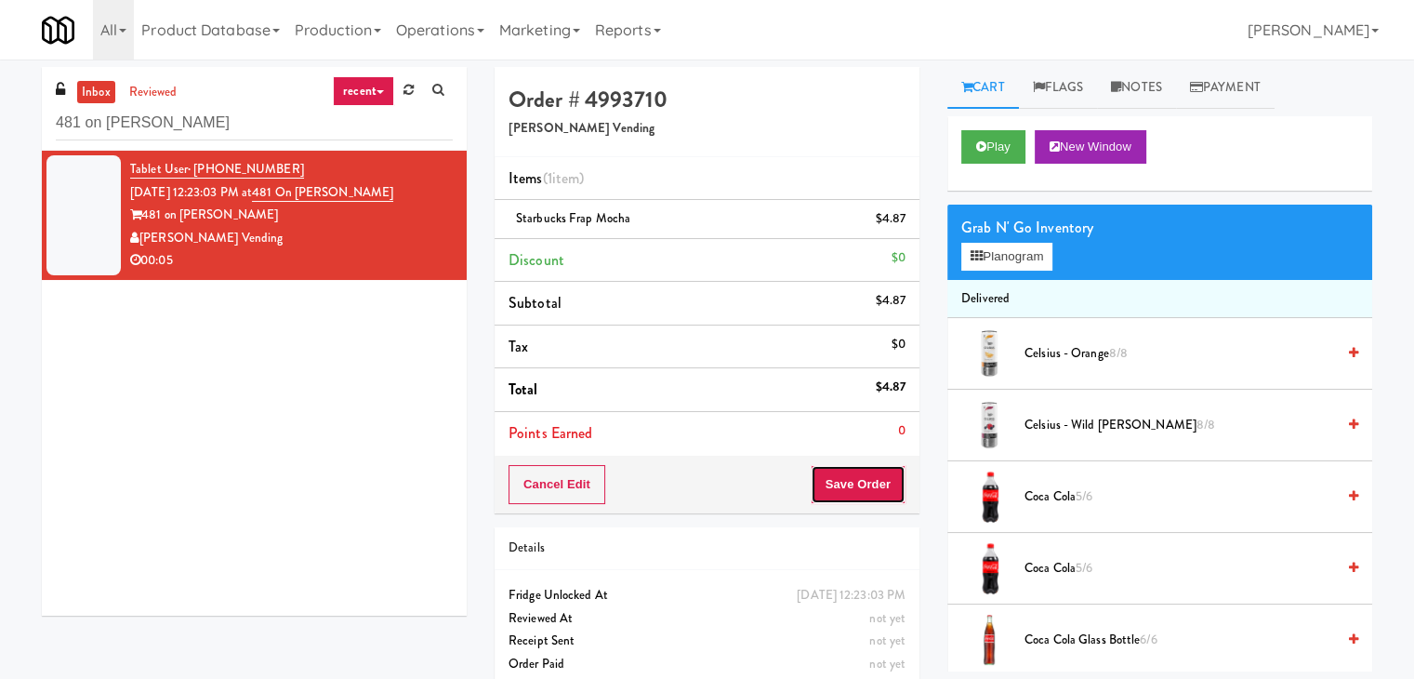
click at [871, 473] on button "Save Order" at bounding box center [858, 484] width 95 height 39
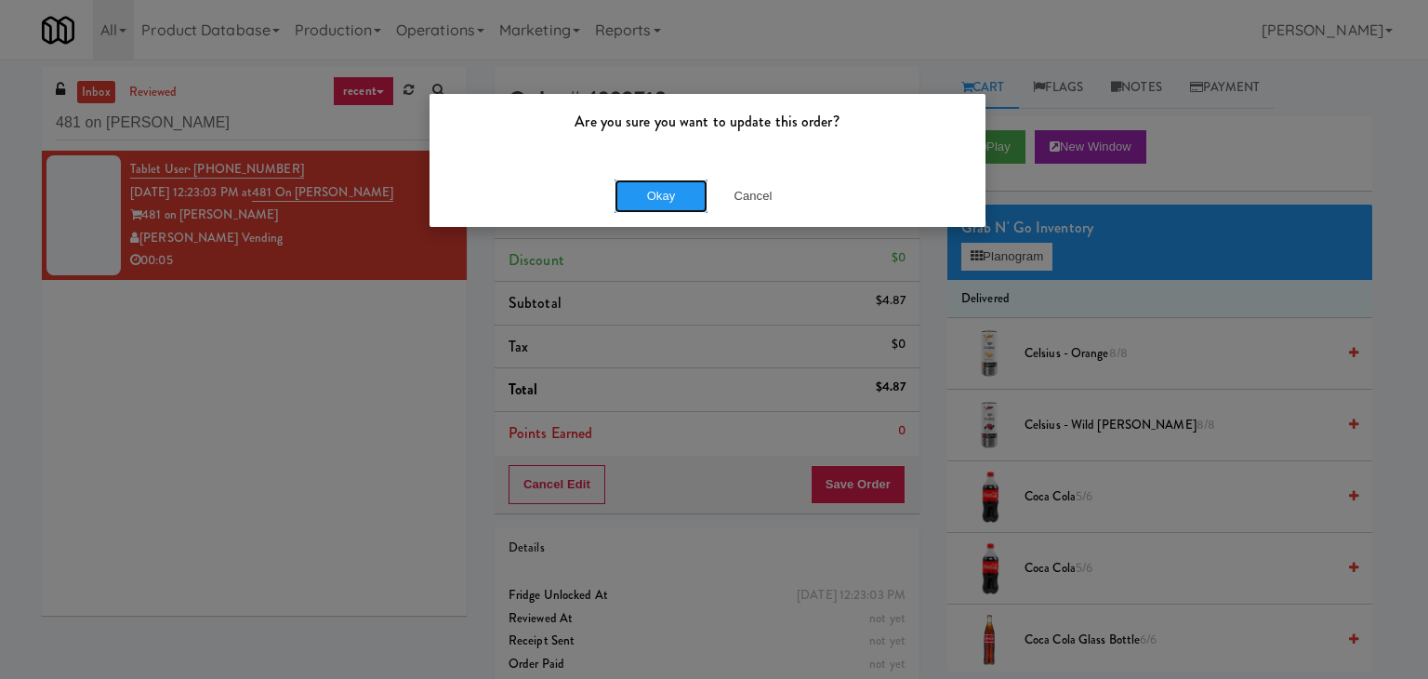
drag, startPoint x: 664, startPoint y: 209, endPoint x: 614, endPoint y: 152, distance: 75.8
click at [663, 207] on button "Okay" at bounding box center [661, 195] width 93 height 33
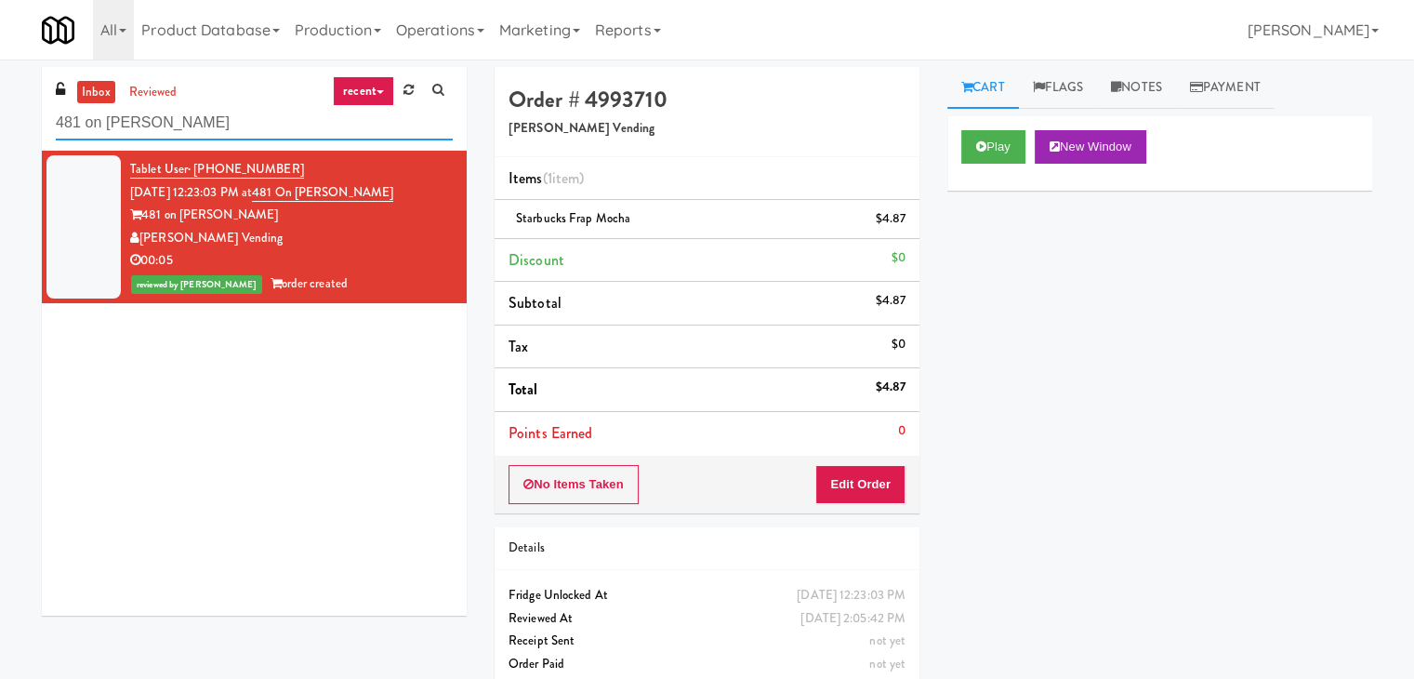
click at [236, 126] on input "481 on [PERSON_NAME]" at bounding box center [254, 123] width 397 height 34
paste input "[PERSON_NAME]"
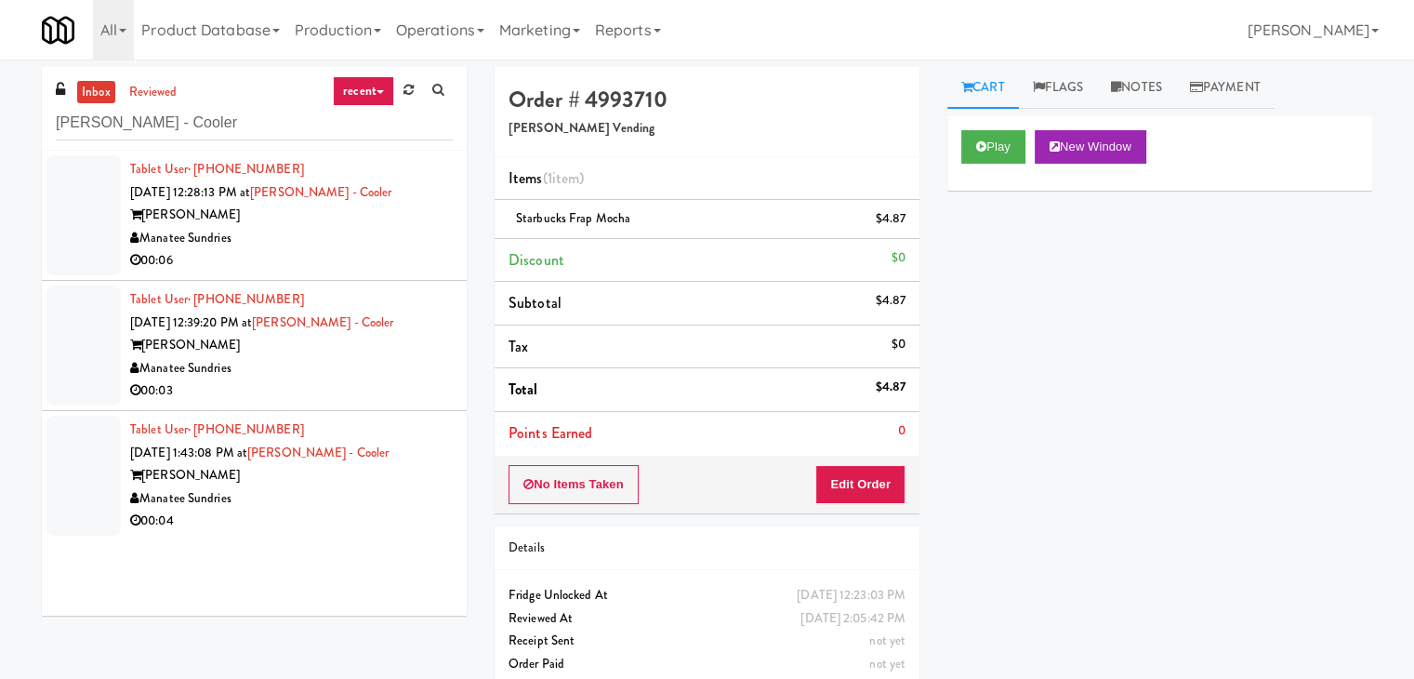
click at [365, 242] on div "Manatee Sundries" at bounding box center [291, 238] width 323 height 23
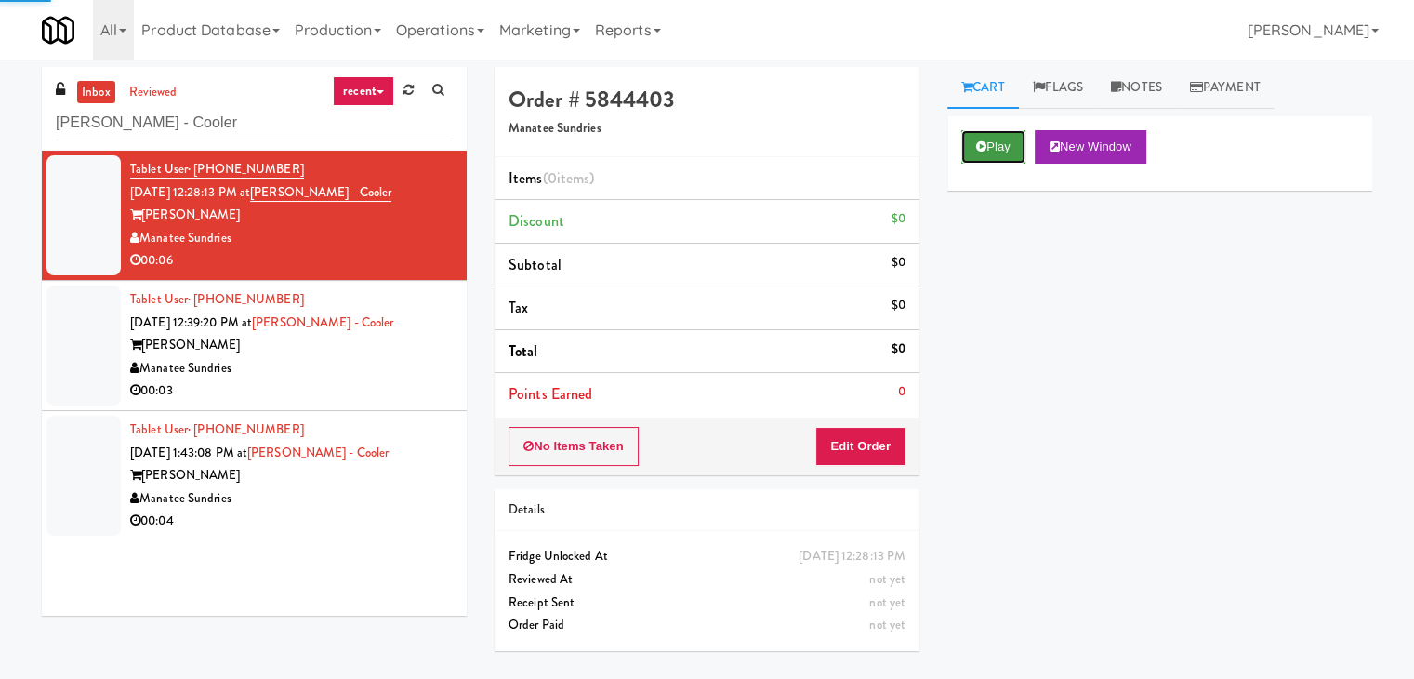
click at [992, 145] on button "Play" at bounding box center [993, 146] width 64 height 33
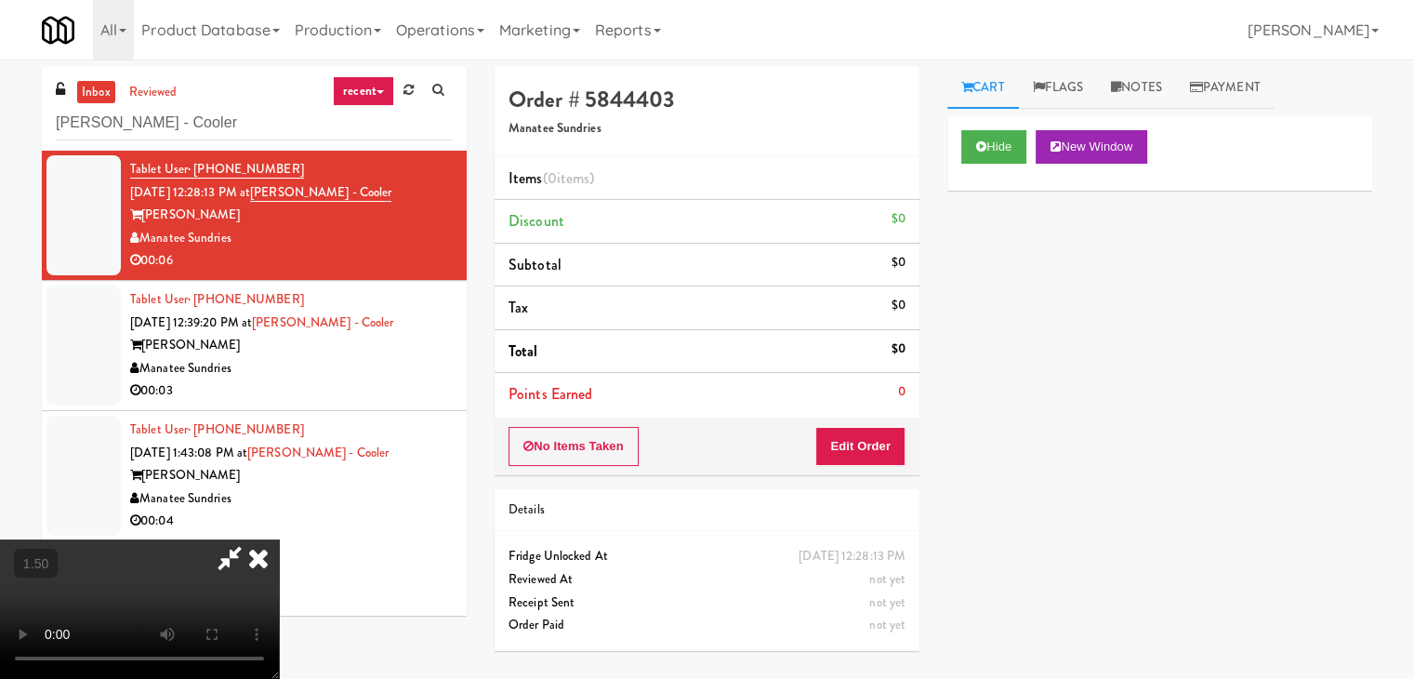
click at [279, 539] on video at bounding box center [139, 608] width 279 height 139
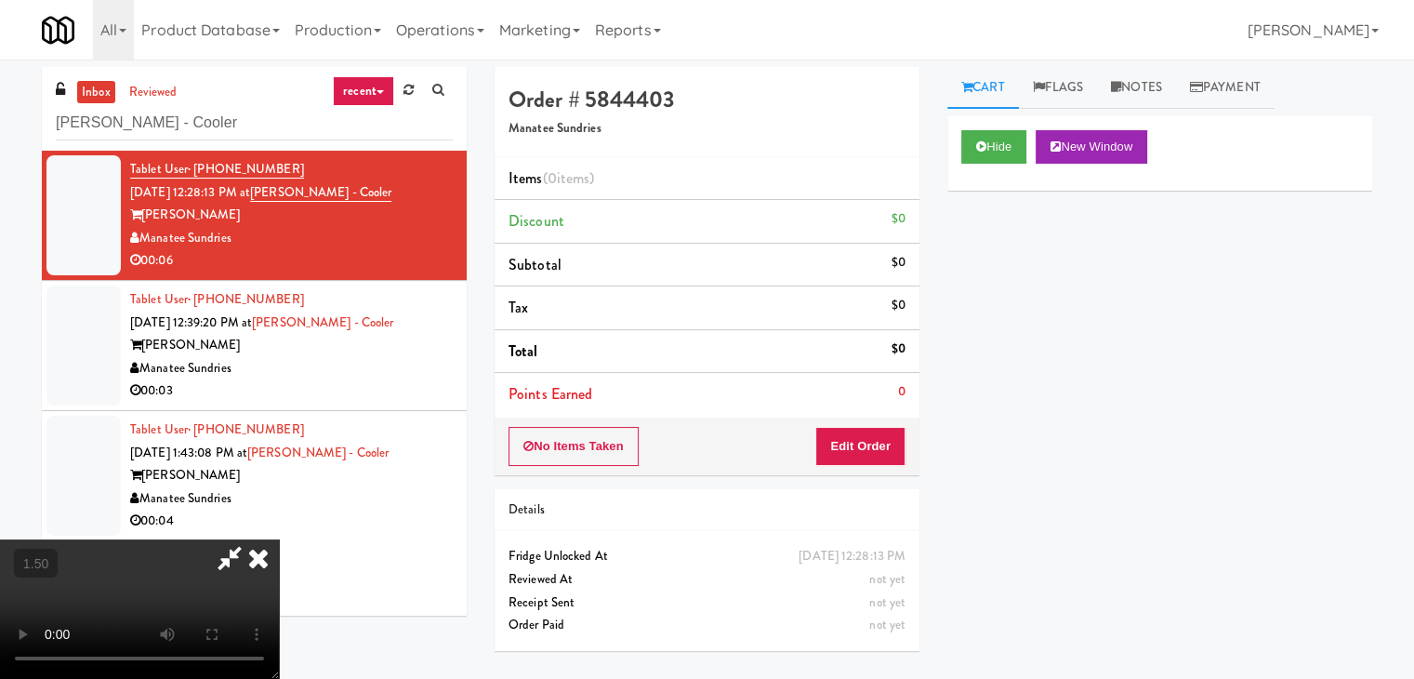
click at [279, 539] on video at bounding box center [139, 608] width 279 height 139
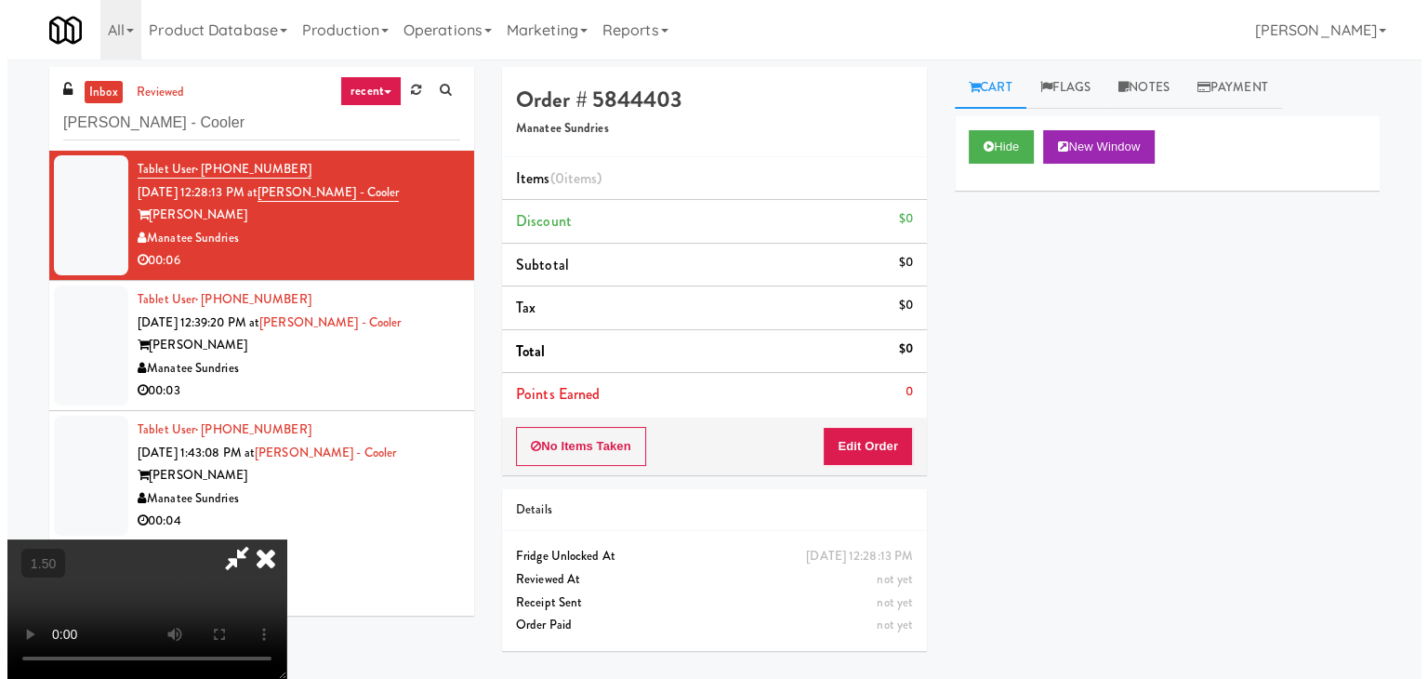
scroll to position [0, 0]
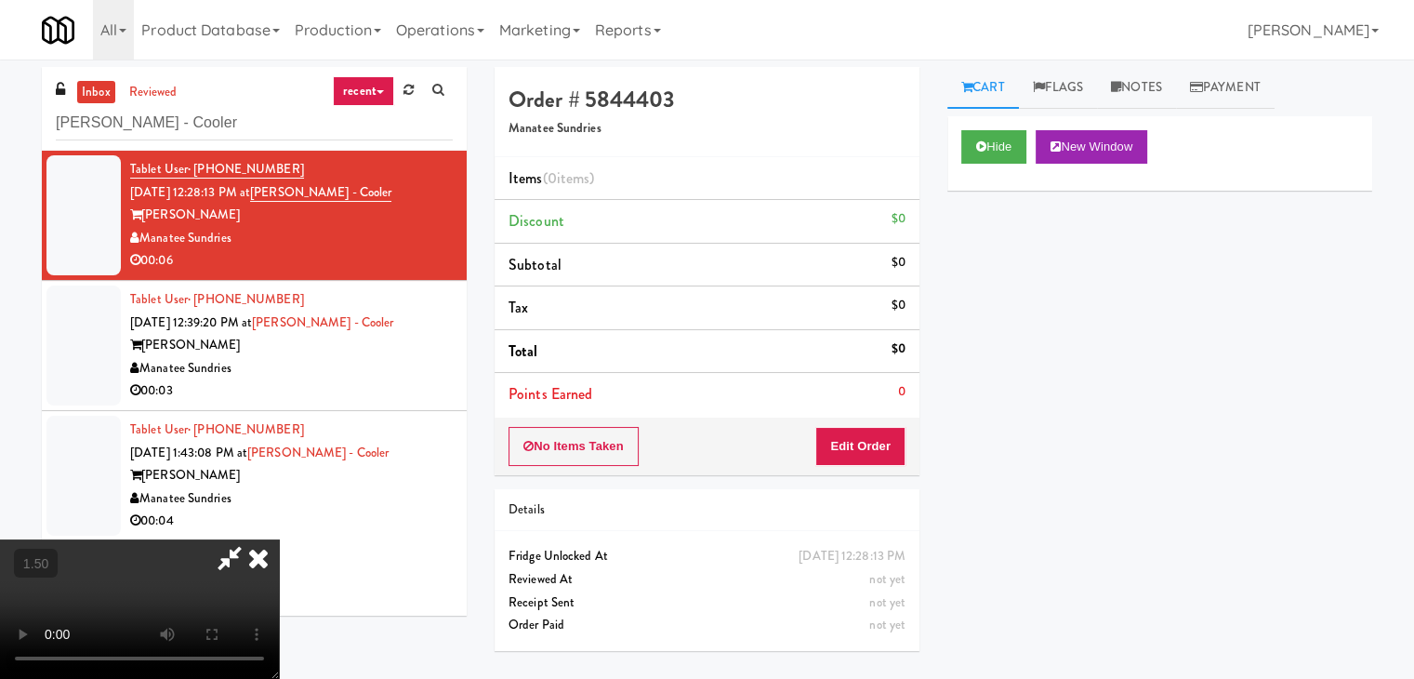
click at [251, 539] on icon at bounding box center [229, 557] width 43 height 37
click at [845, 436] on div "No Items Taken Edit Order" at bounding box center [707, 447] width 425 height 58
click at [850, 431] on button "Edit Order" at bounding box center [860, 446] width 90 height 39
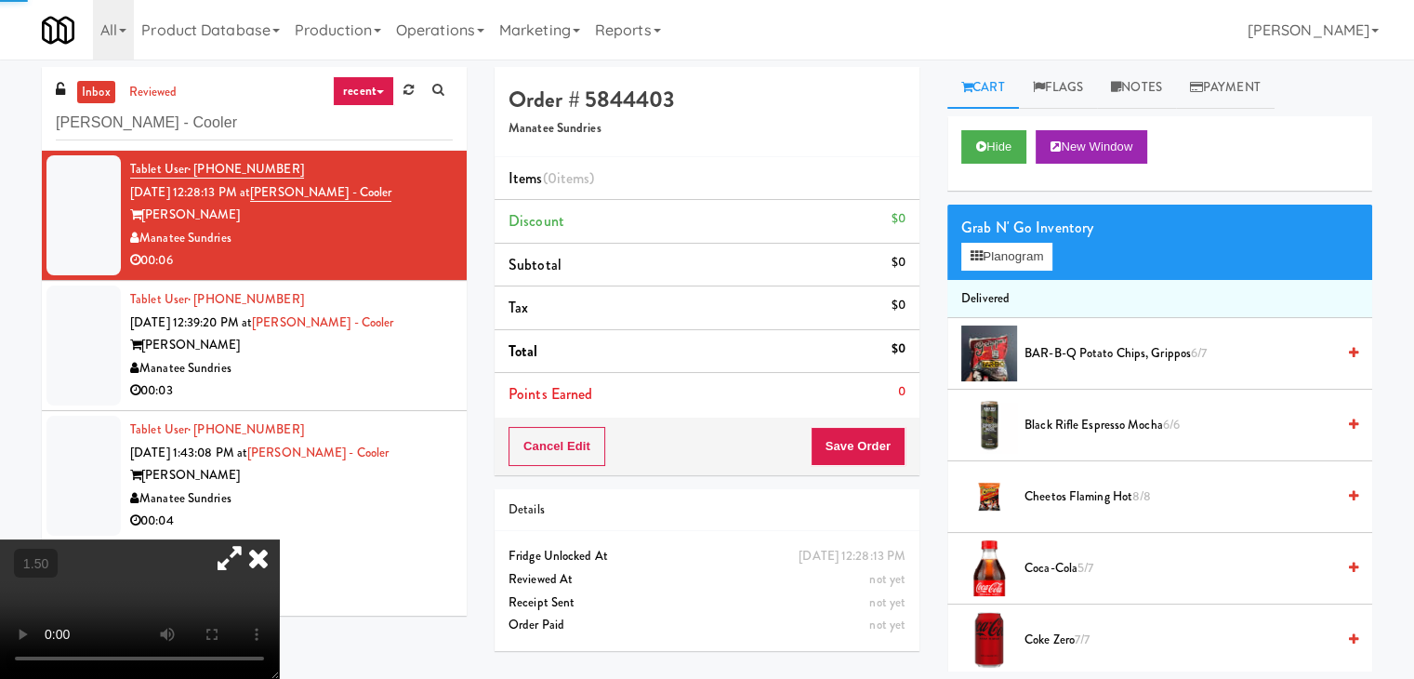
click at [1001, 240] on div "Grab N' Go Inventory Planogram" at bounding box center [1160, 242] width 425 height 75
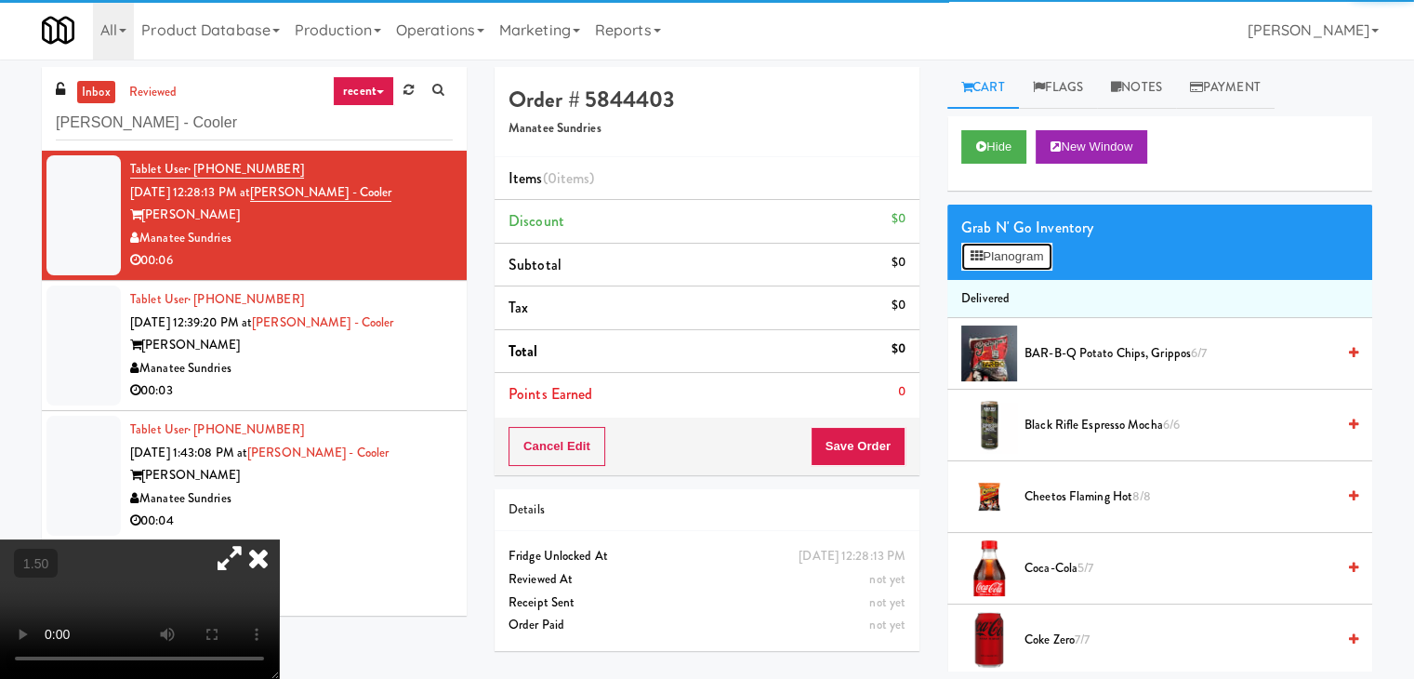
click at [978, 258] on icon at bounding box center [977, 256] width 12 height 12
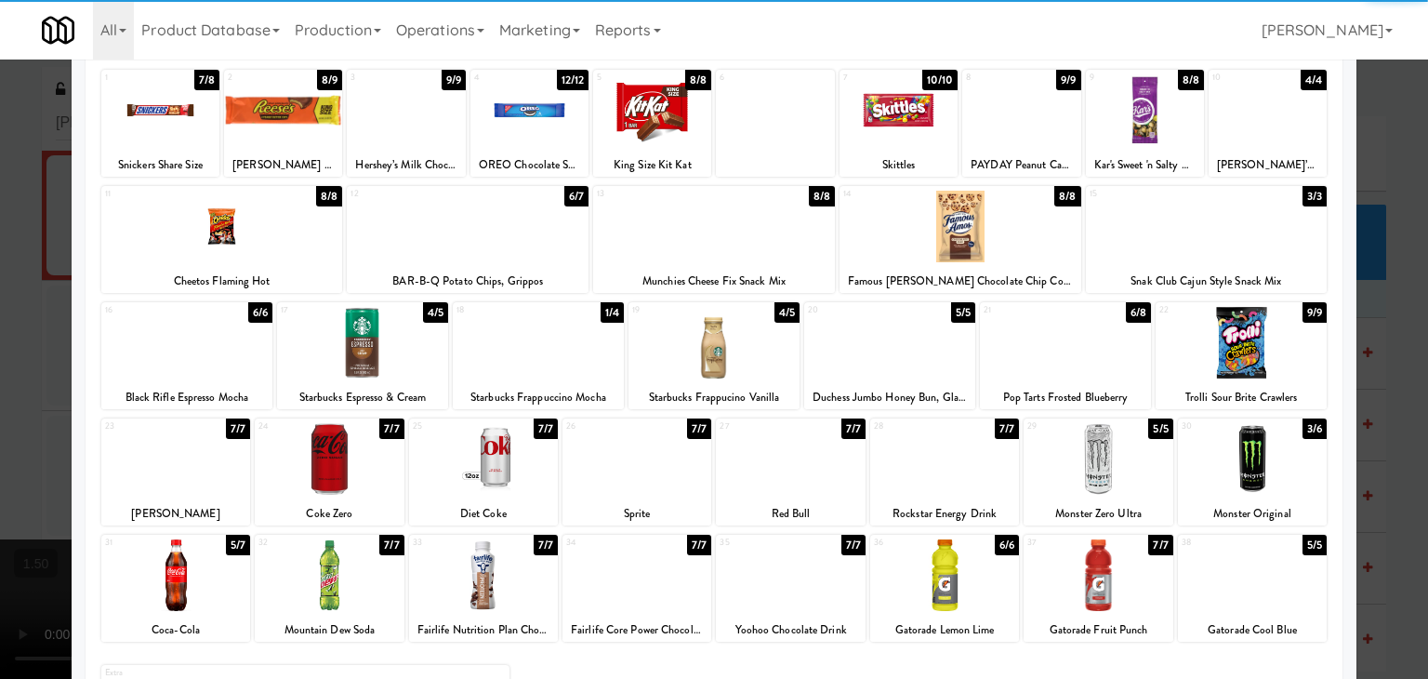
scroll to position [234, 0]
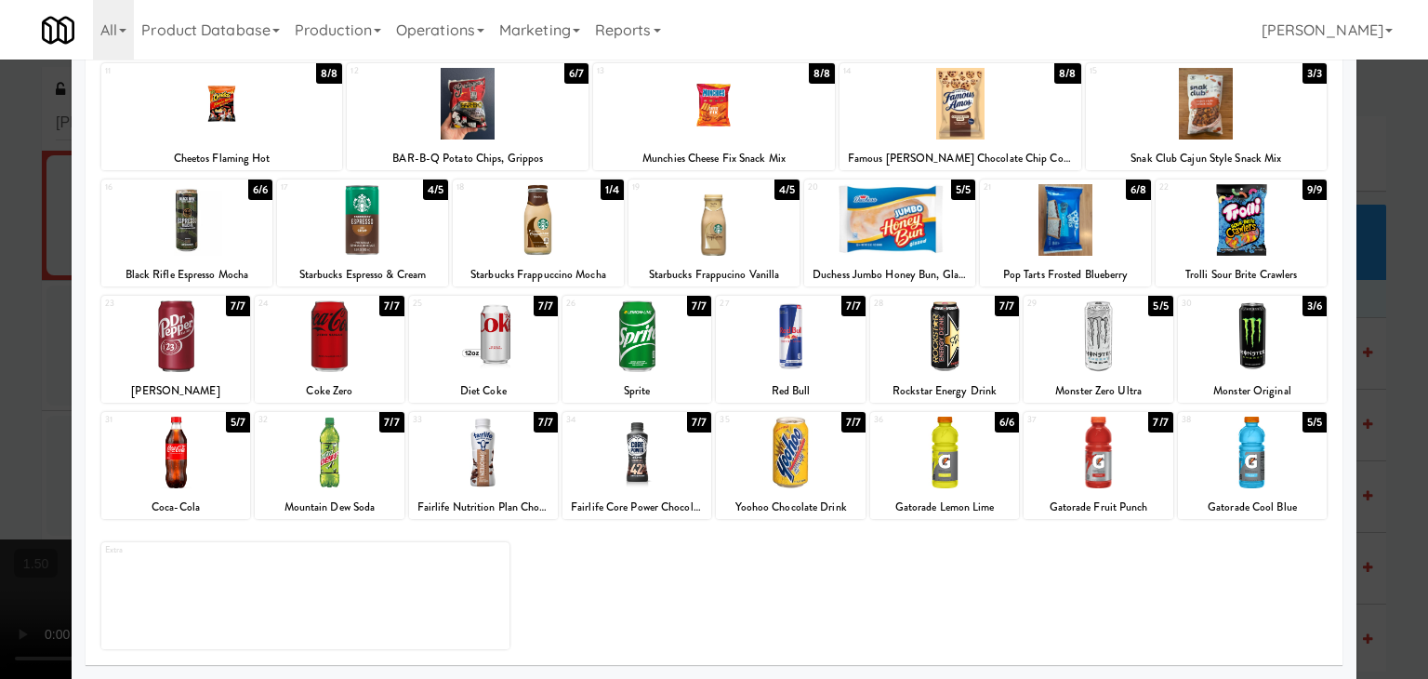
click at [170, 442] on div at bounding box center [175, 453] width 149 height 72
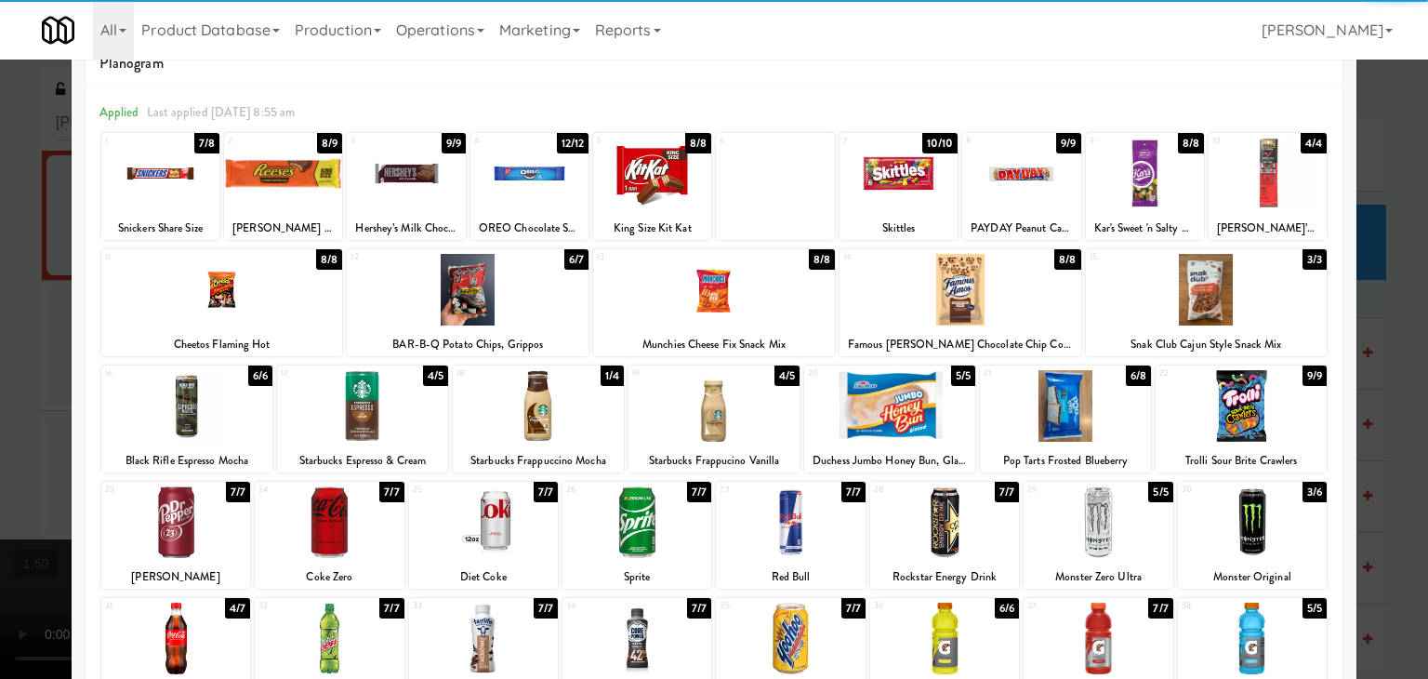
click at [230, 306] on div at bounding box center [222, 290] width 242 height 72
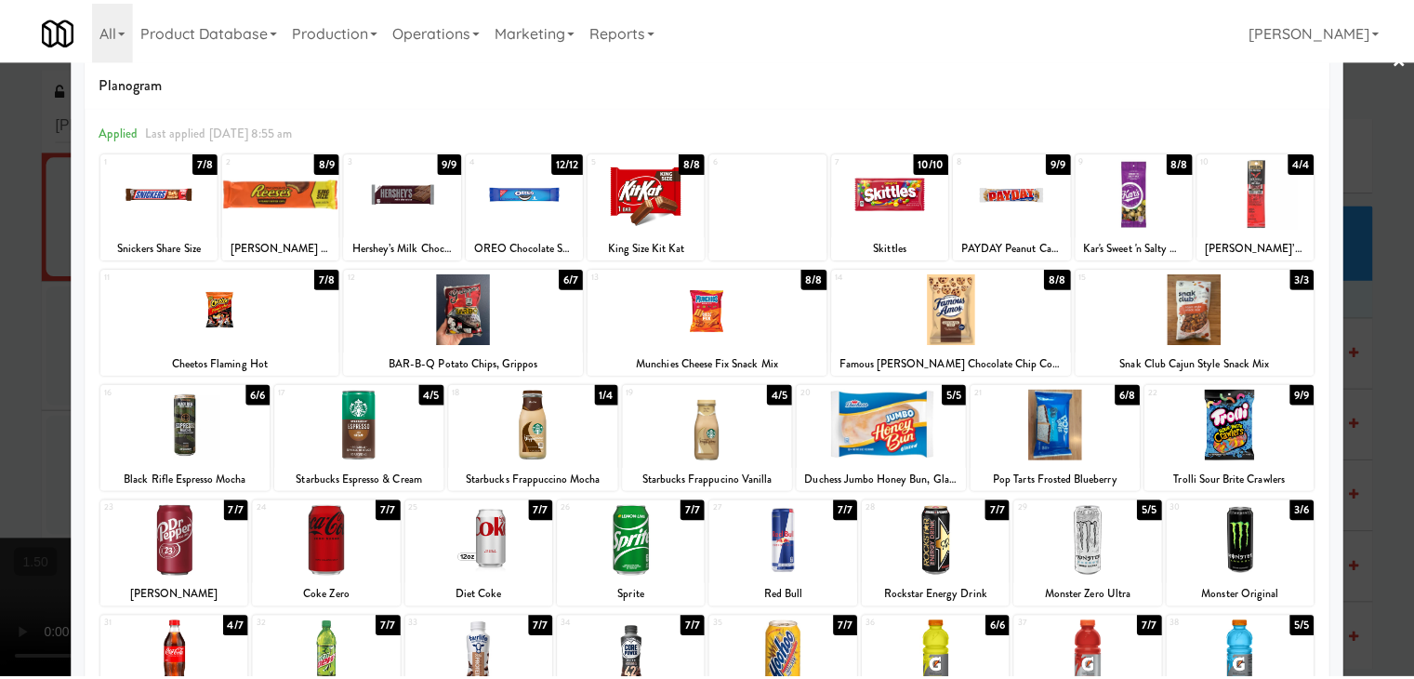
scroll to position [0, 0]
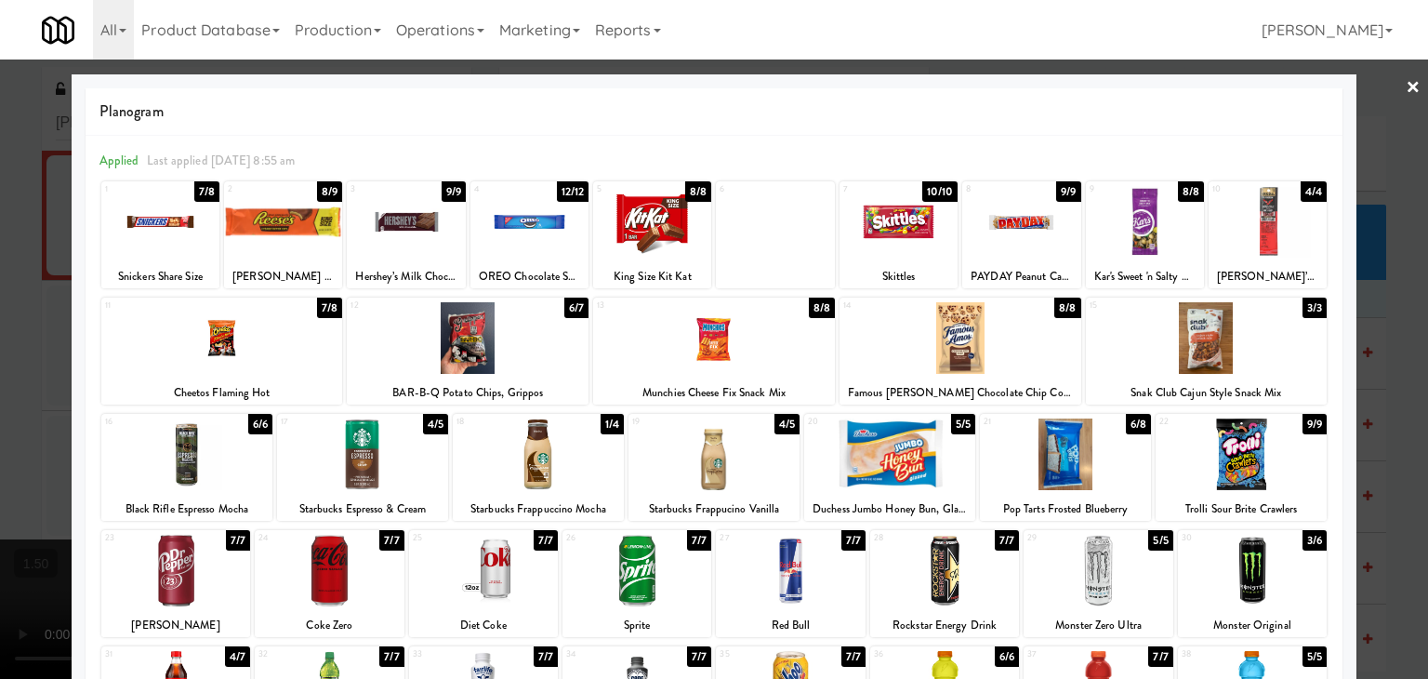
drag, startPoint x: 1398, startPoint y: 86, endPoint x: 1304, endPoint y: 157, distance: 118.1
click at [1406, 86] on link "×" at bounding box center [1413, 89] width 15 height 58
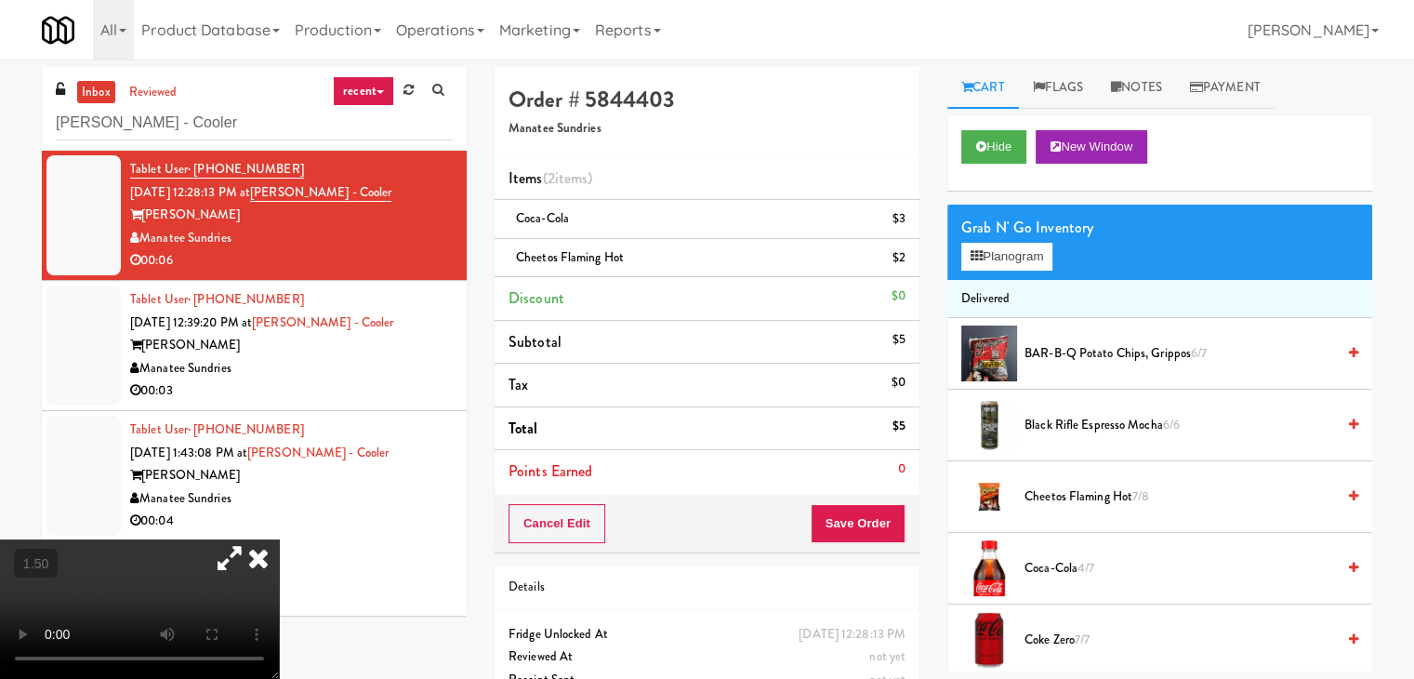
click at [279, 539] on icon at bounding box center [258, 557] width 41 height 37
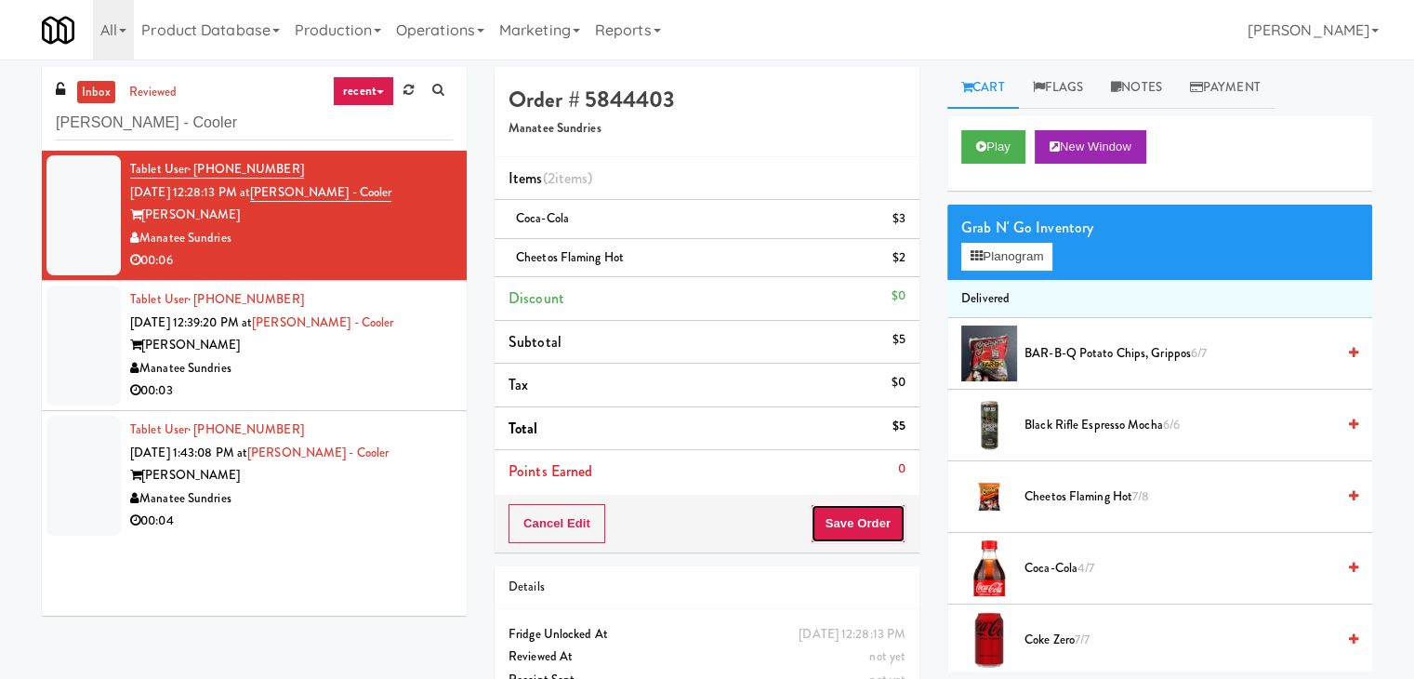
click at [844, 521] on button "Save Order" at bounding box center [858, 523] width 95 height 39
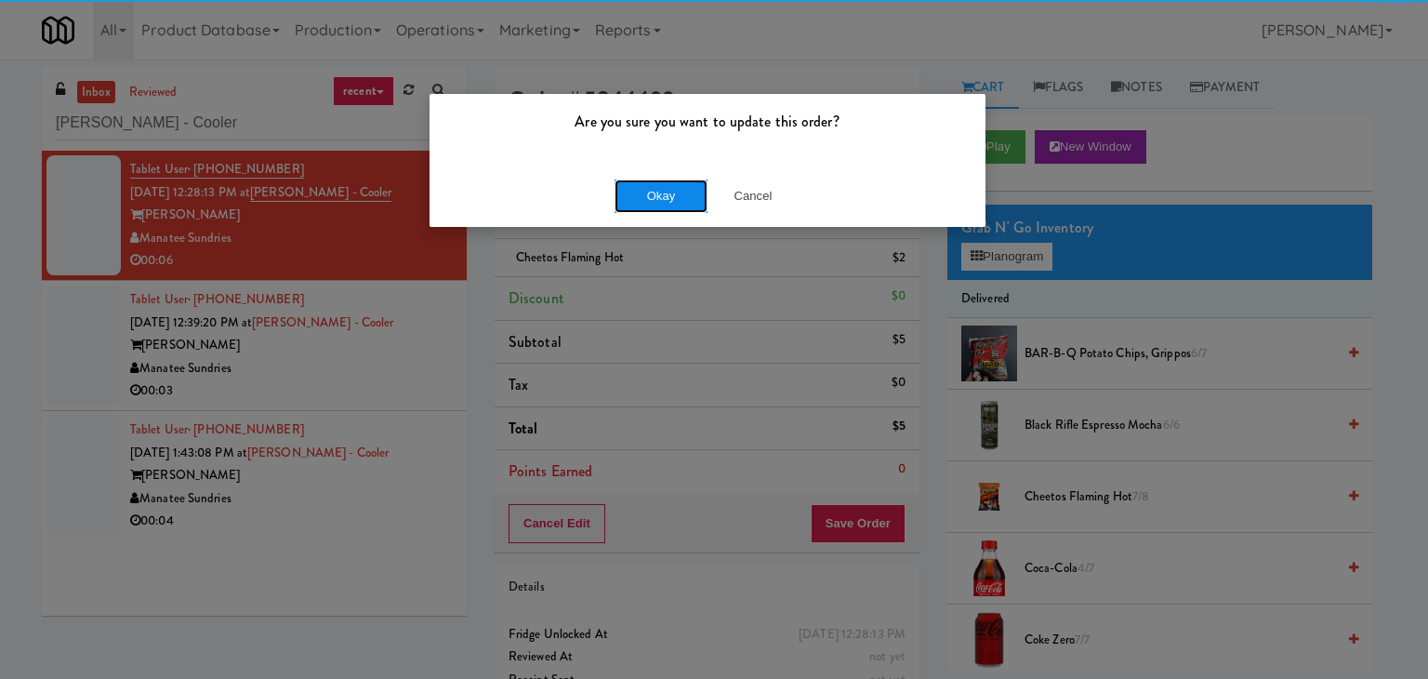
click at [635, 205] on button "Okay" at bounding box center [661, 195] width 93 height 33
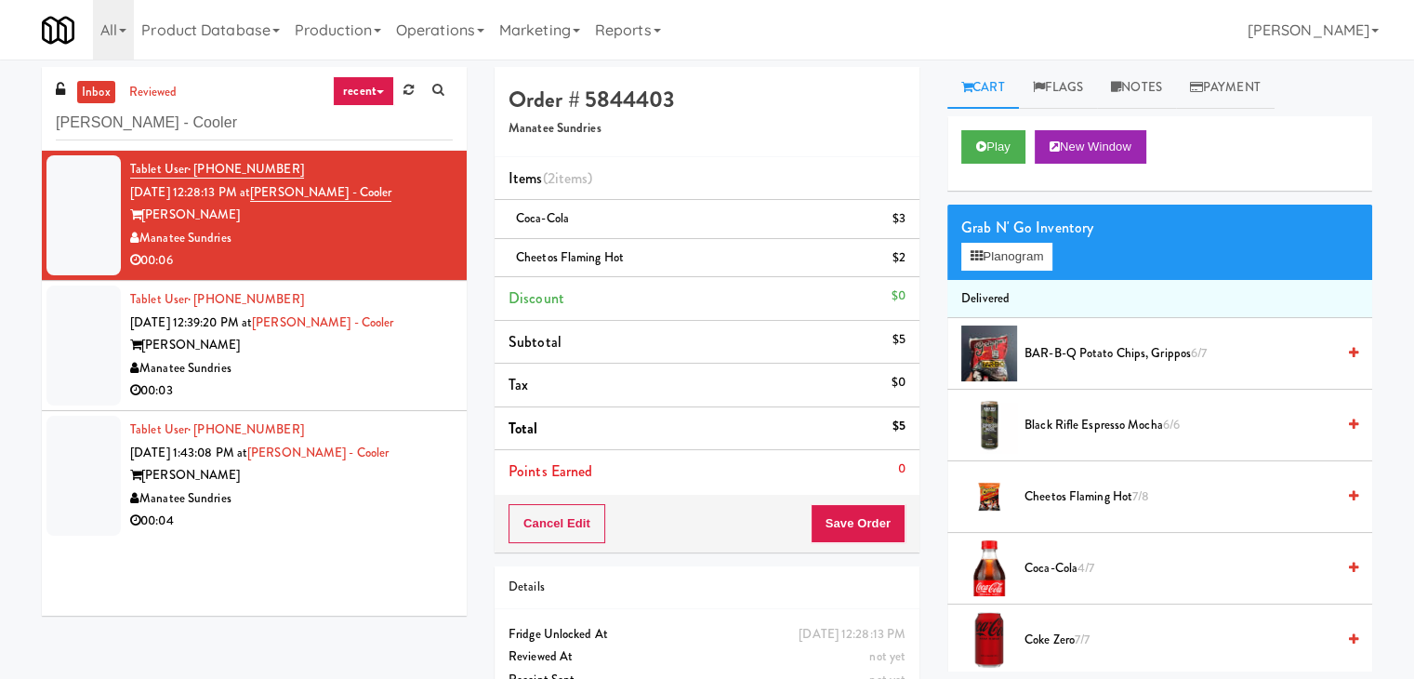
click at [382, 372] on div "Manatee Sundries" at bounding box center [291, 368] width 323 height 23
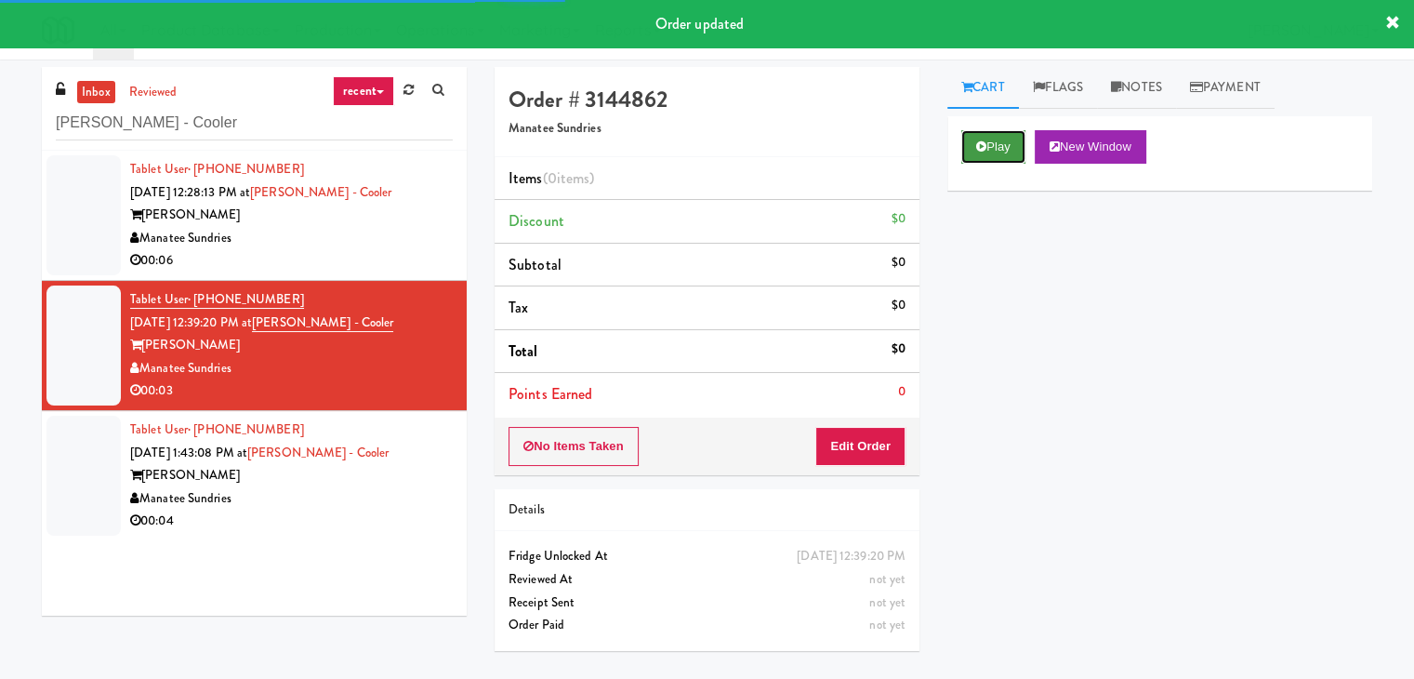
click at [999, 139] on button "Play" at bounding box center [993, 146] width 64 height 33
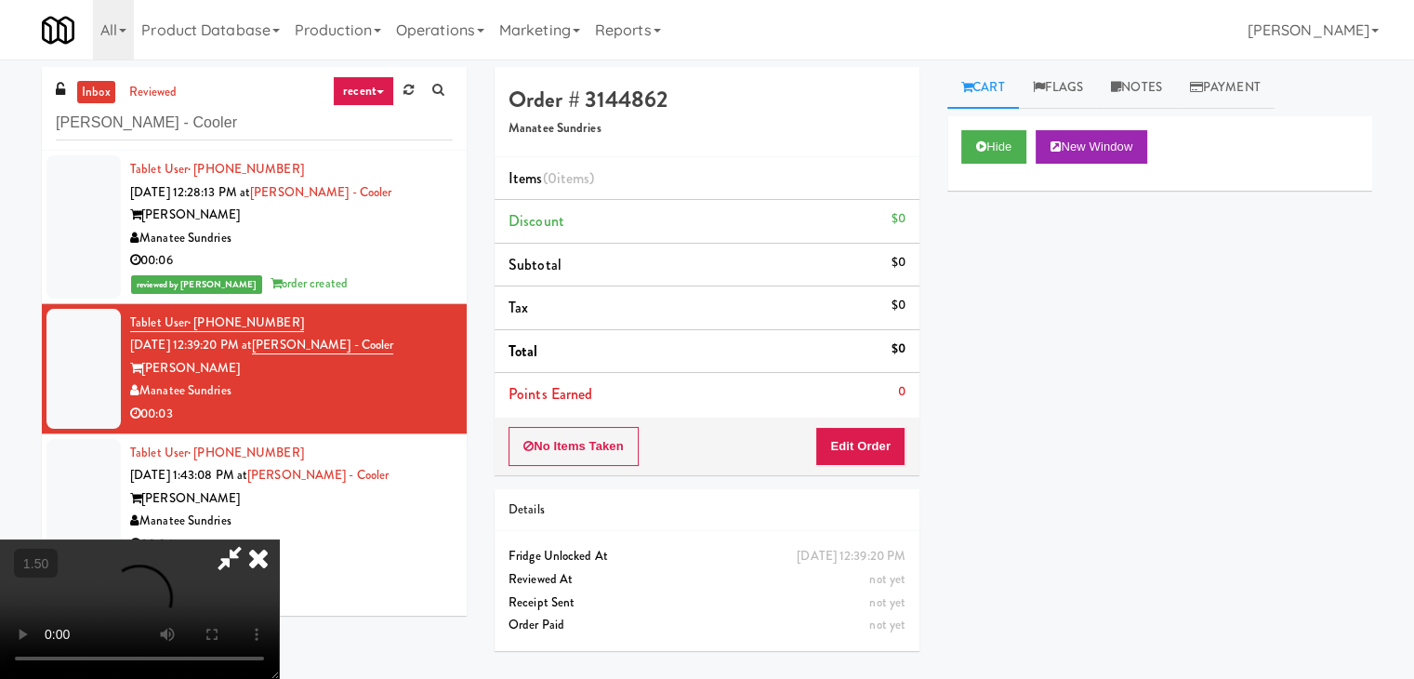
click at [279, 539] on video at bounding box center [139, 608] width 279 height 139
drag, startPoint x: 812, startPoint y: 77, endPoint x: 818, endPoint y: 120, distance: 43.3
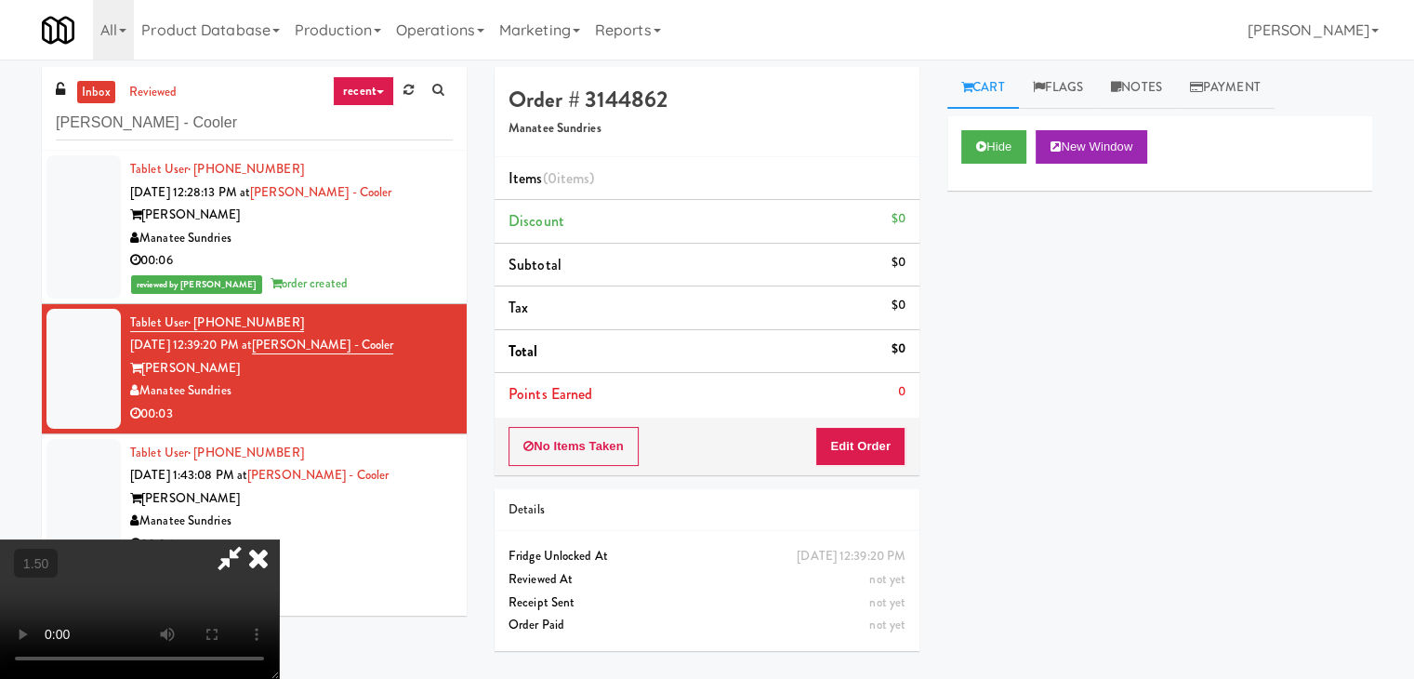
click at [279, 539] on icon at bounding box center [258, 557] width 41 height 37
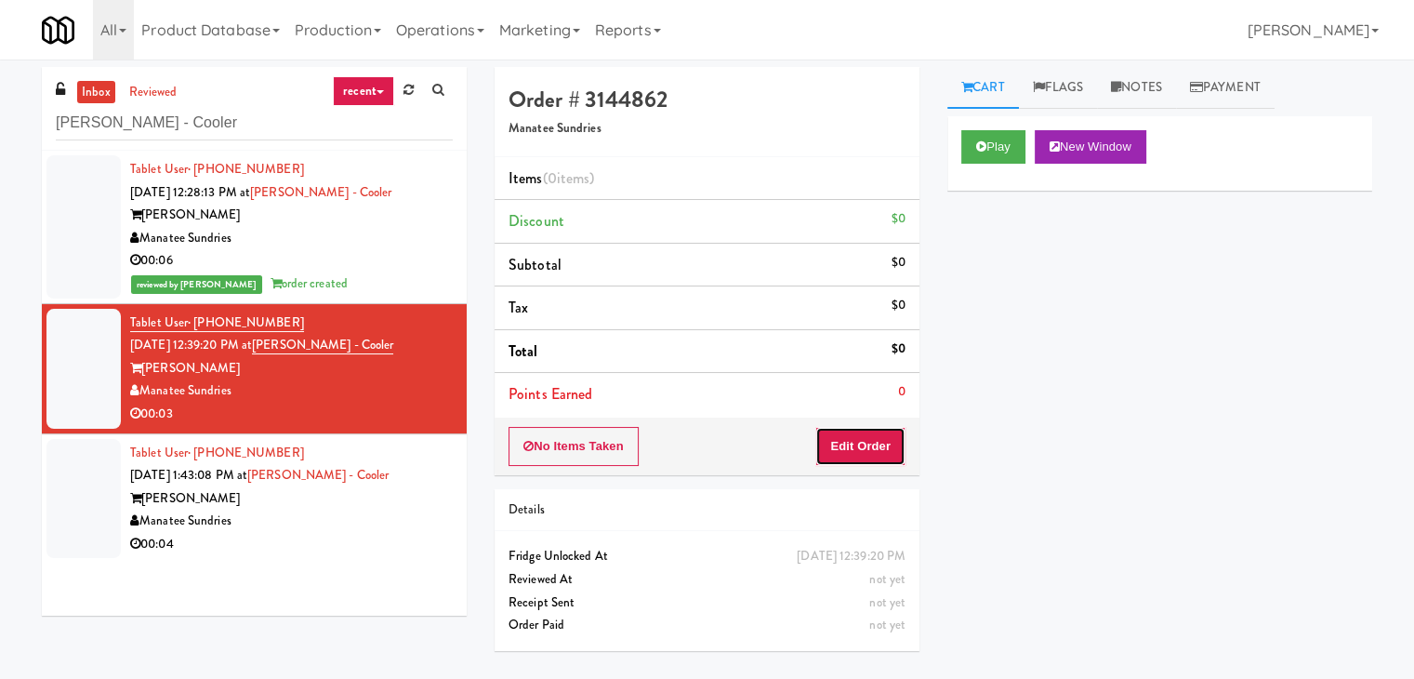
click at [859, 443] on button "Edit Order" at bounding box center [860, 446] width 90 height 39
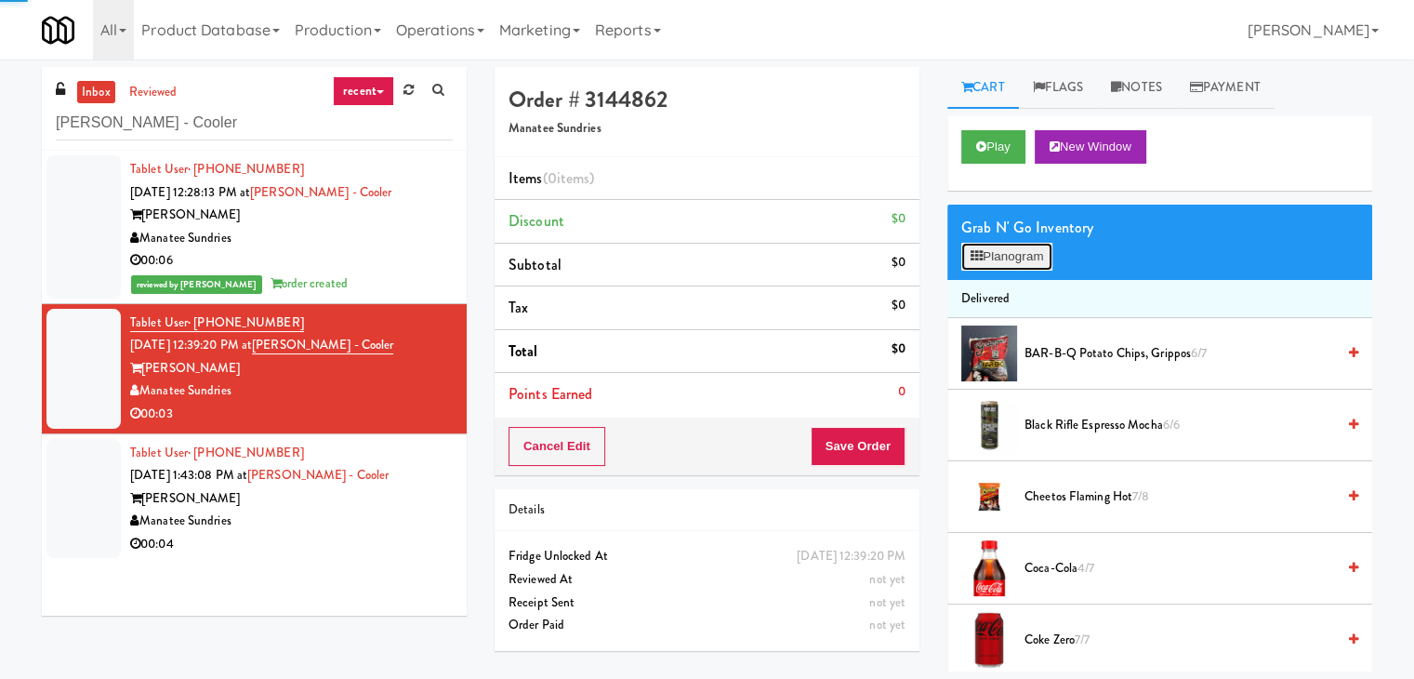
click at [1022, 259] on button "Planogram" at bounding box center [1006, 257] width 91 height 28
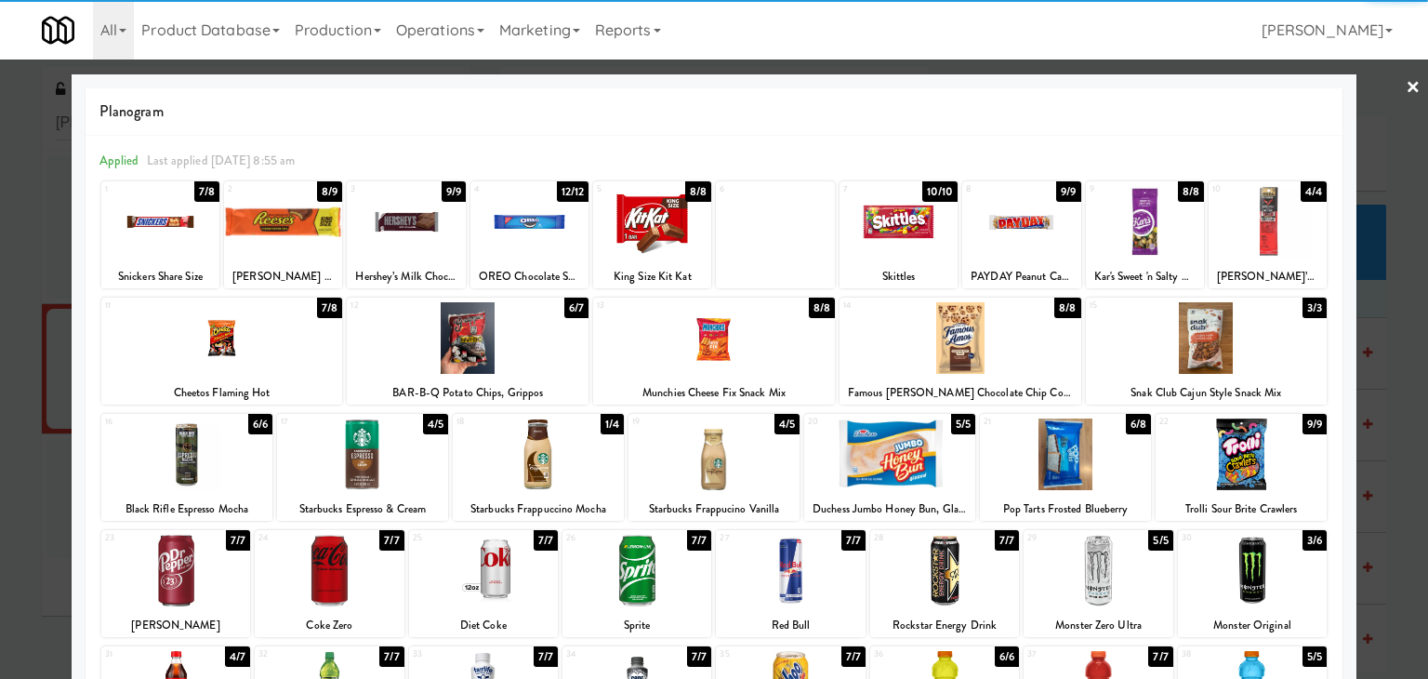
click at [1215, 335] on div at bounding box center [1207, 338] width 242 height 72
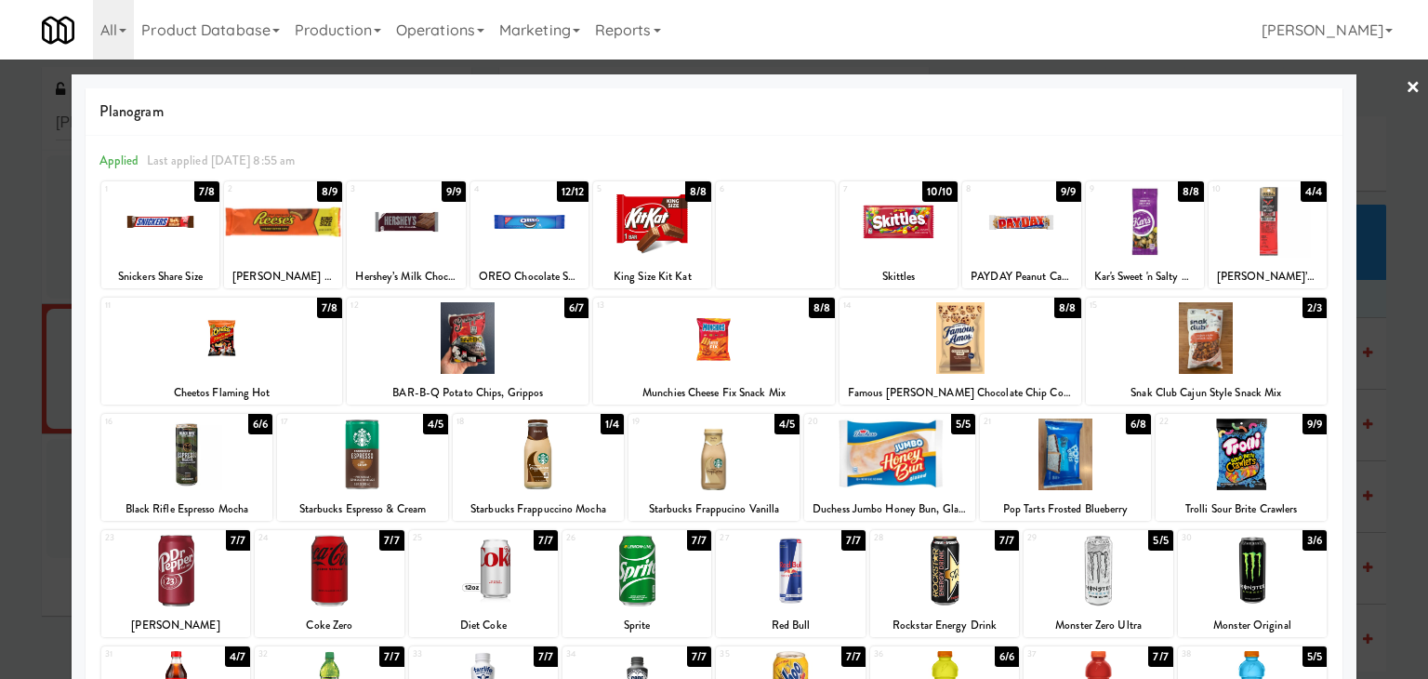
click at [1407, 79] on div at bounding box center [714, 339] width 1428 height 679
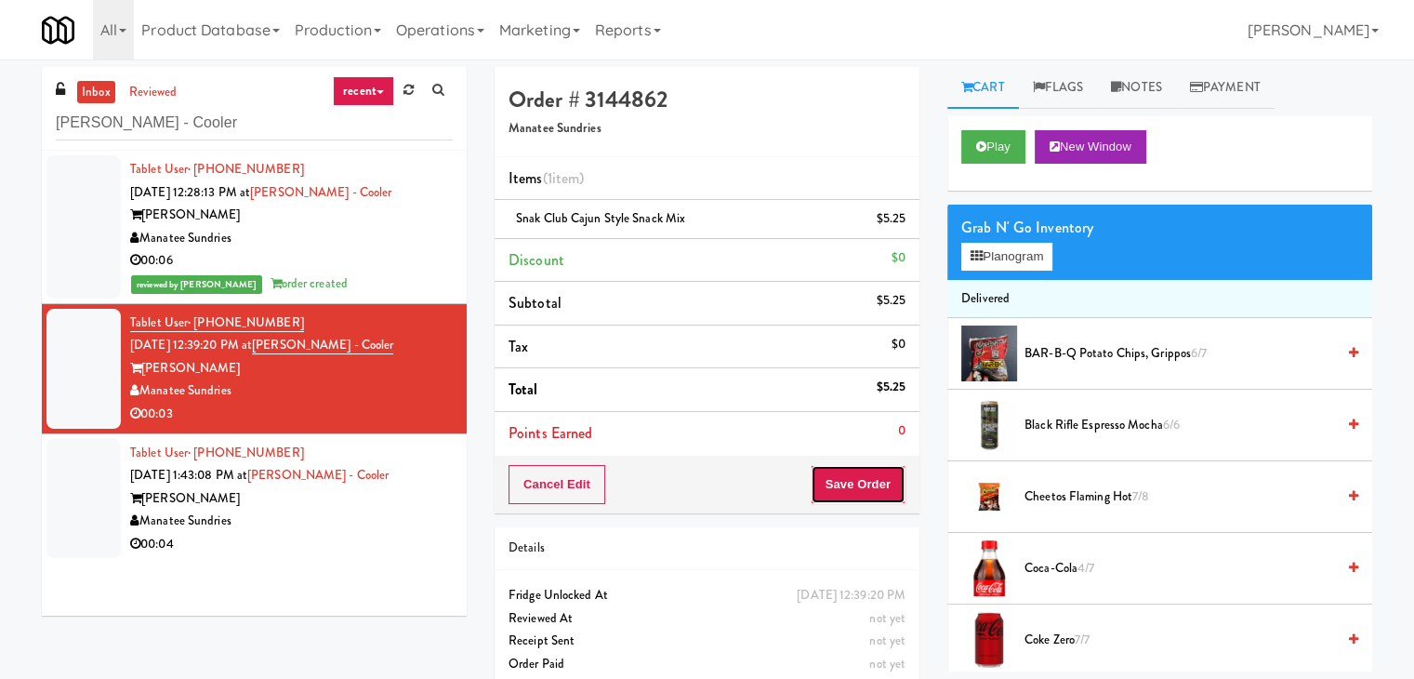
click at [880, 477] on button "Save Order" at bounding box center [858, 484] width 95 height 39
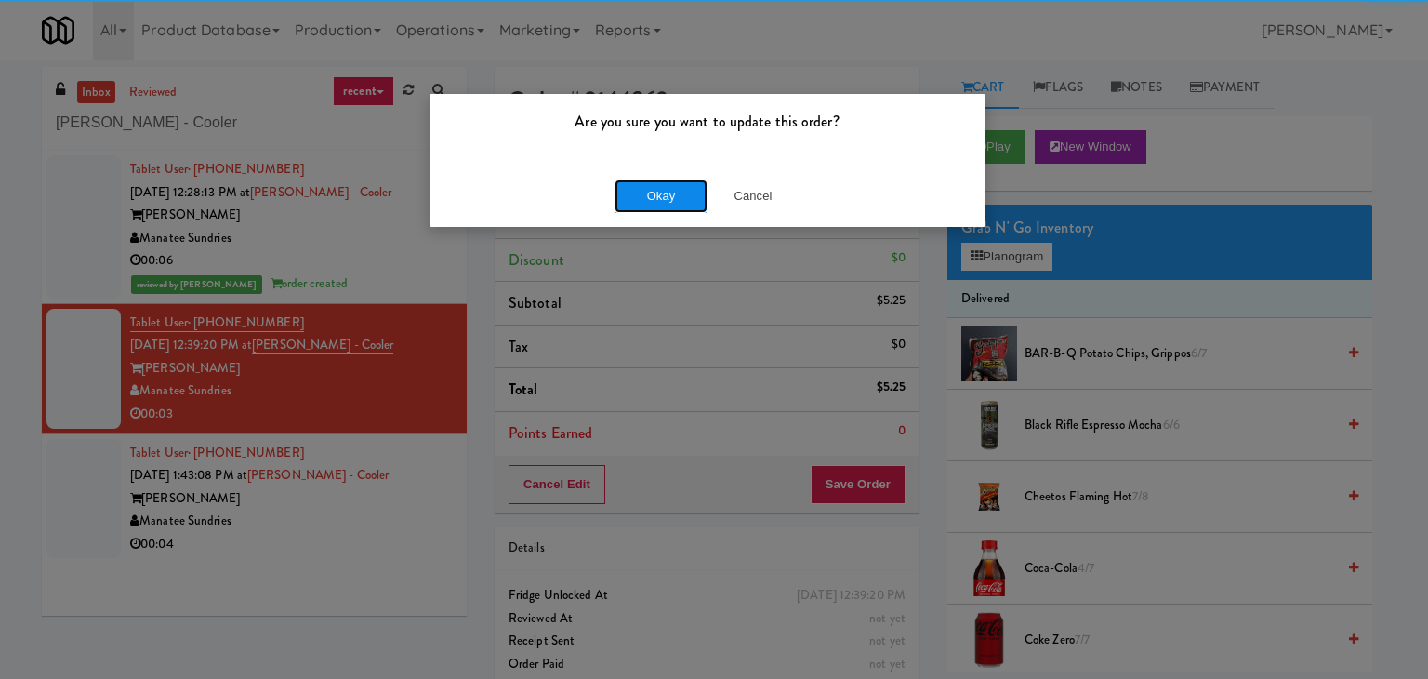
click at [675, 199] on button "Okay" at bounding box center [661, 195] width 93 height 33
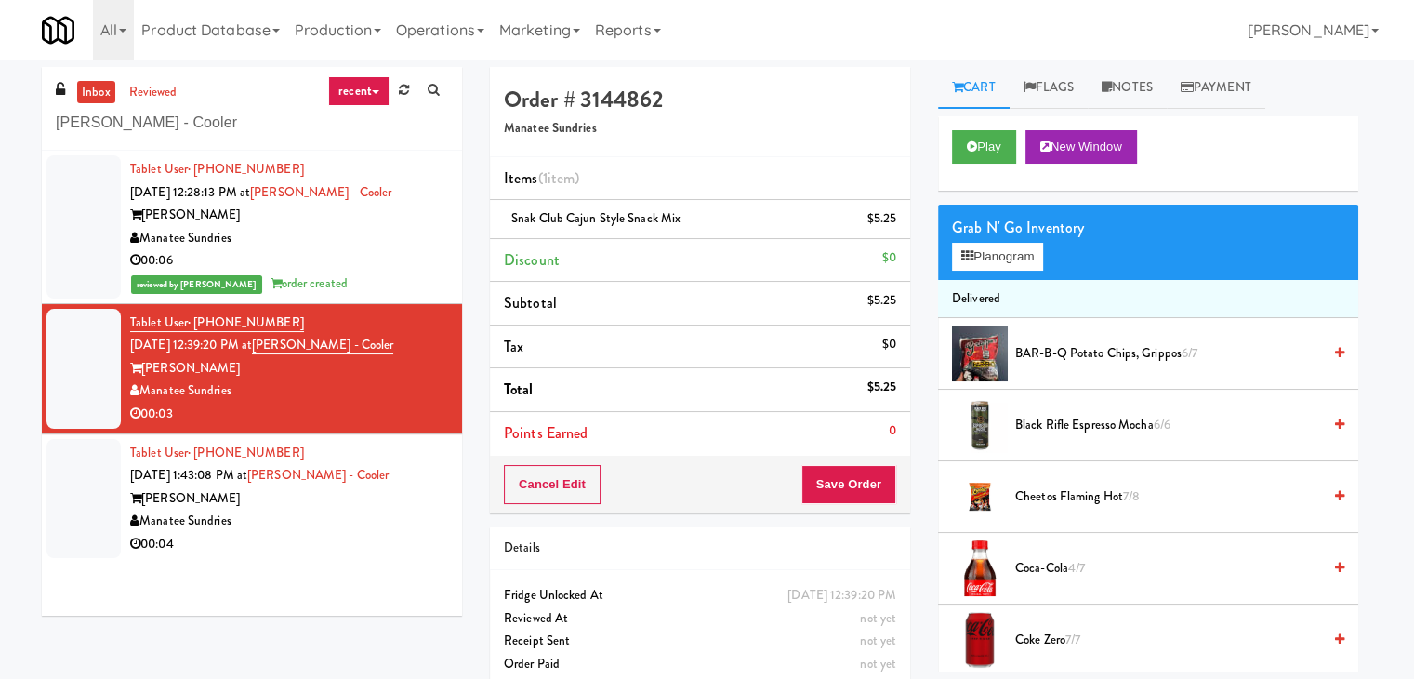
click at [418, 513] on div "Manatee Sundries" at bounding box center [289, 521] width 318 height 23
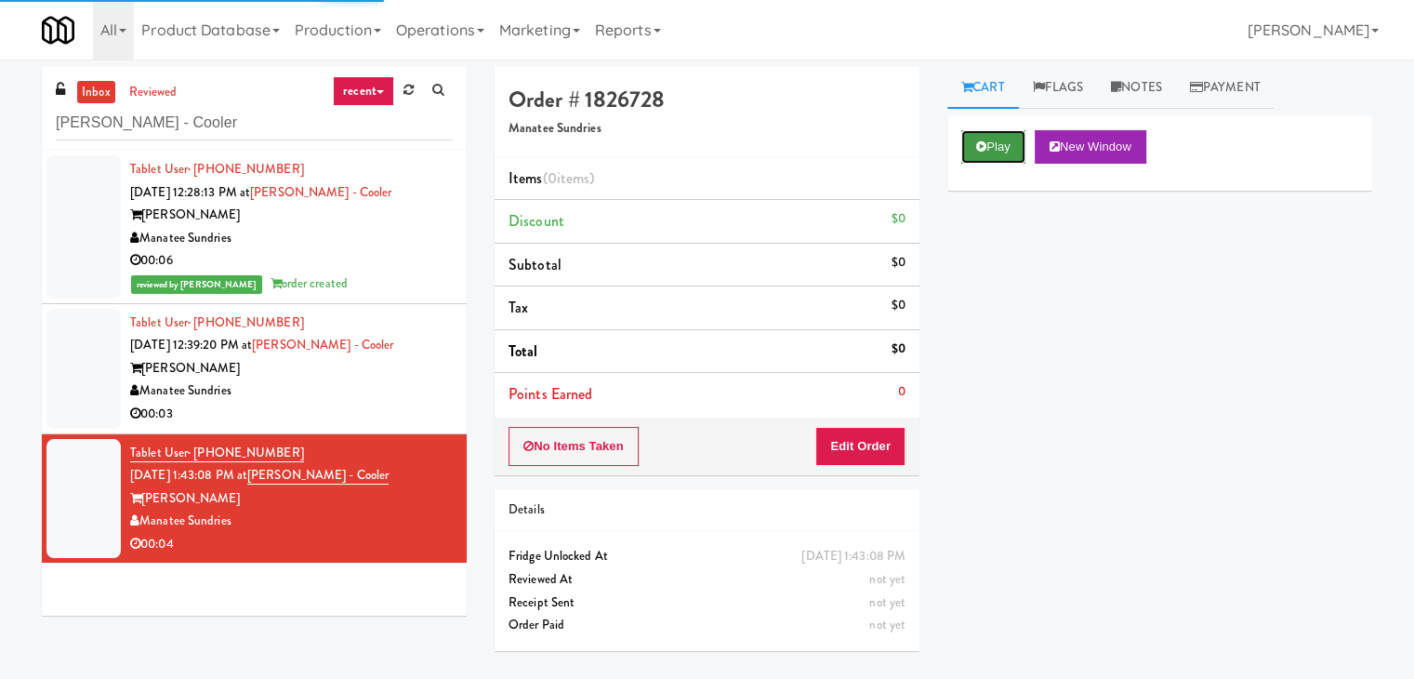
click at [997, 153] on button "Play" at bounding box center [993, 146] width 64 height 33
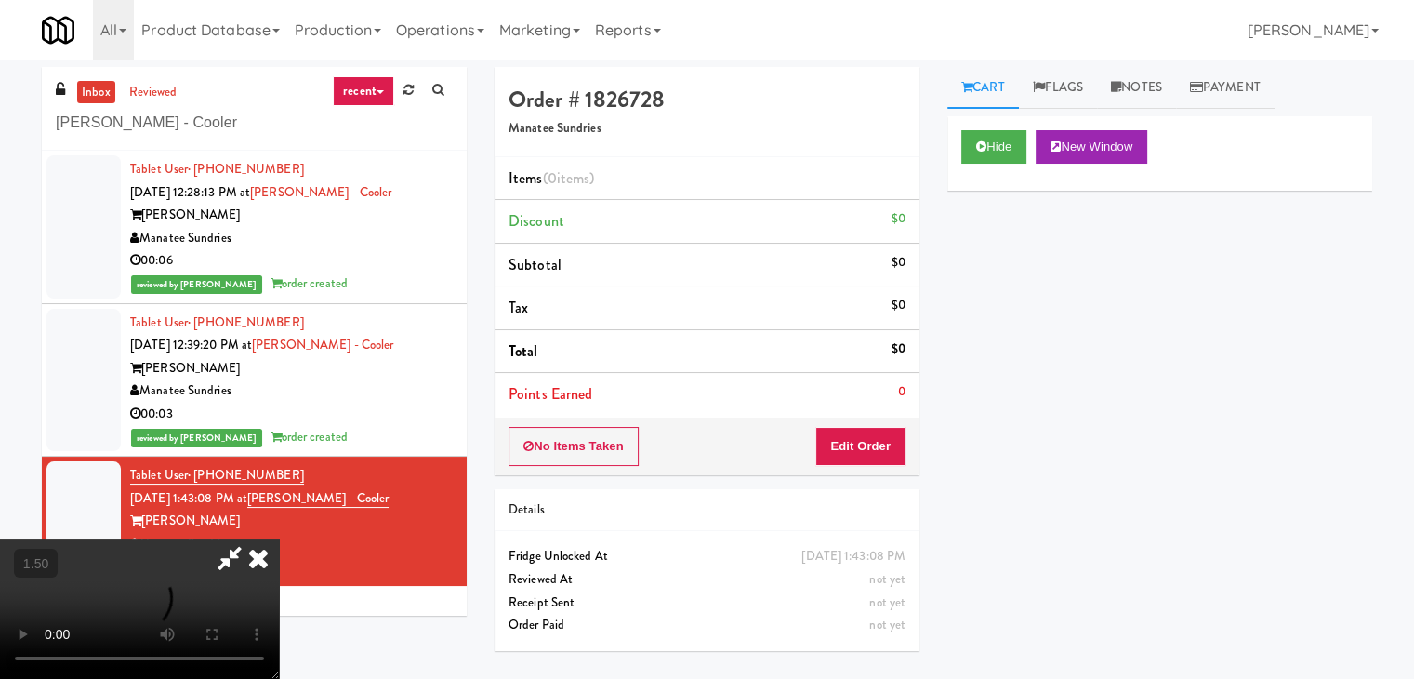
click at [279, 539] on video at bounding box center [139, 608] width 279 height 139
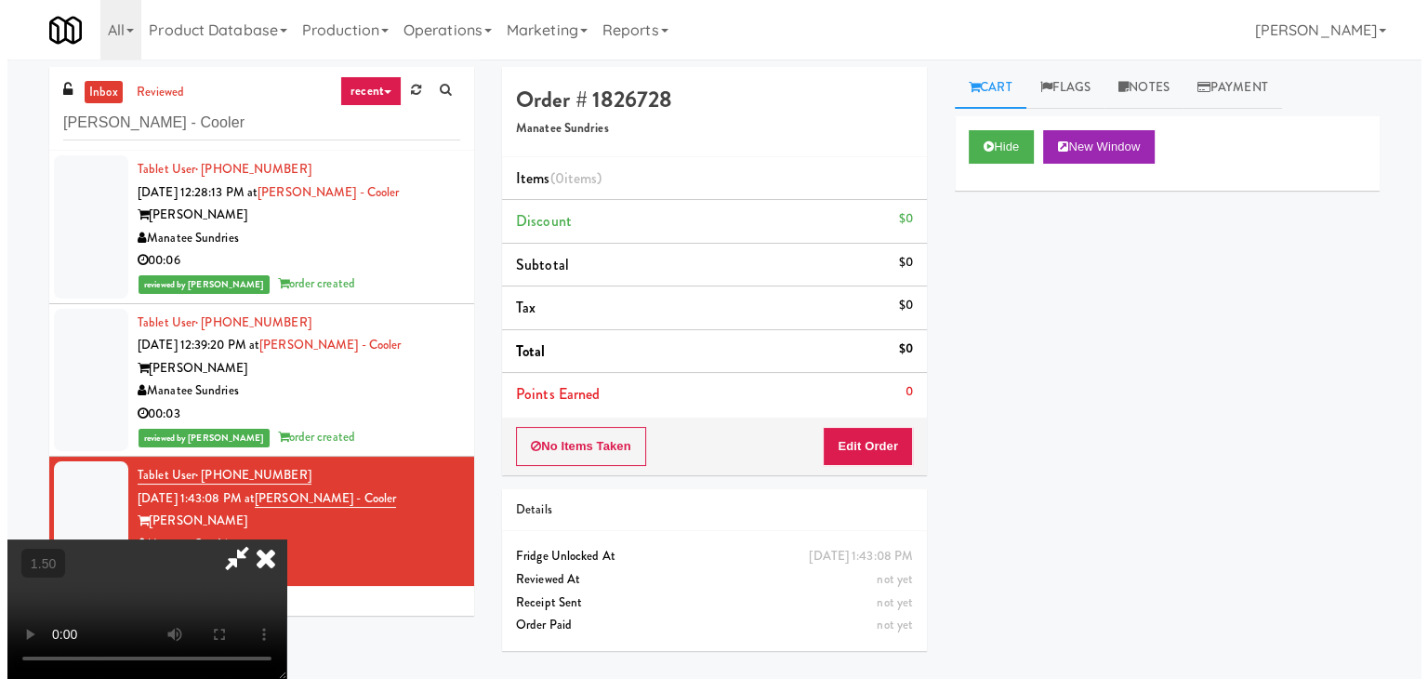
scroll to position [0, 0]
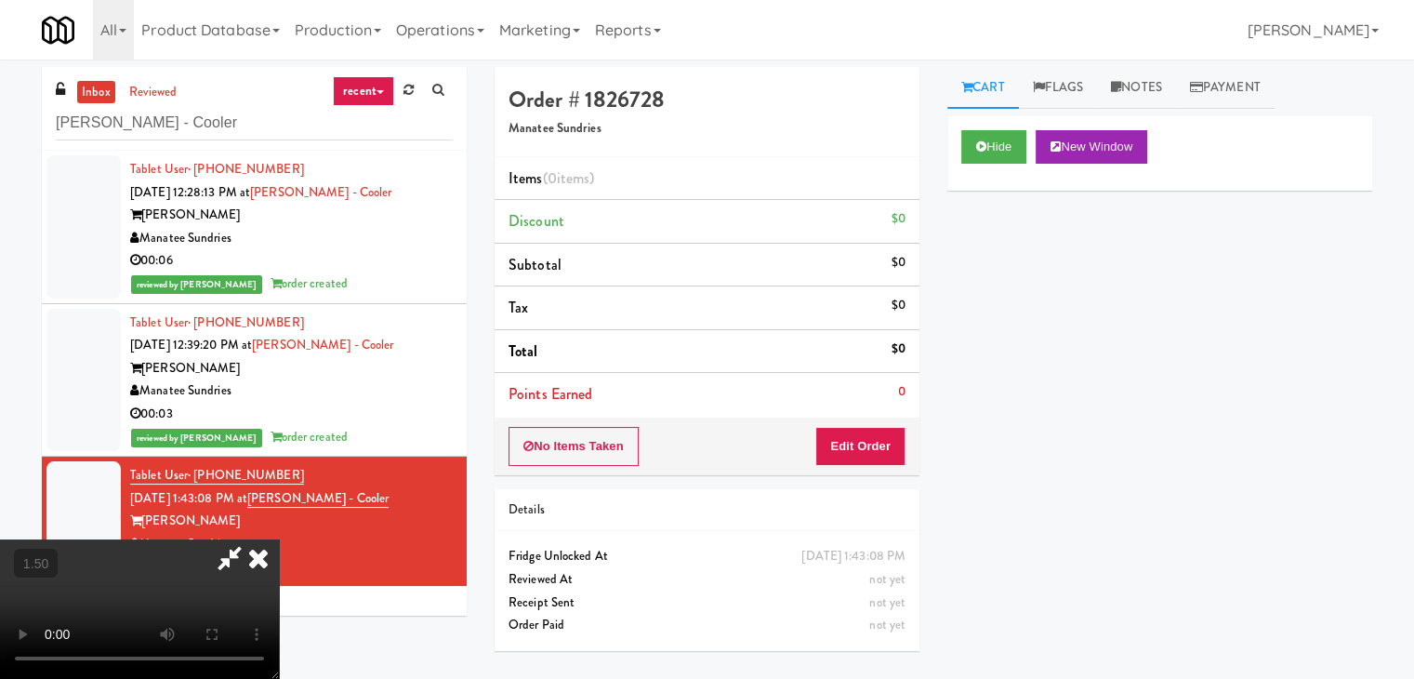
click at [279, 539] on icon at bounding box center [258, 557] width 41 height 37
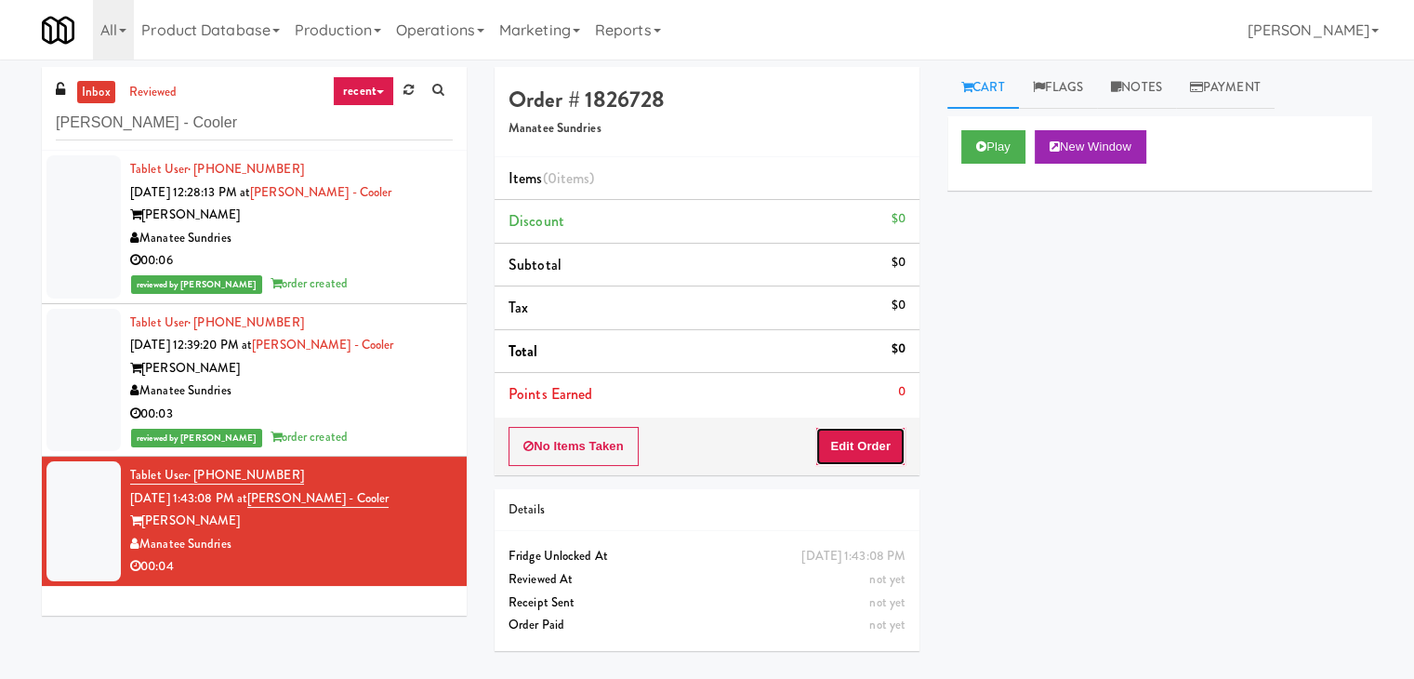
click at [867, 444] on button "Edit Order" at bounding box center [860, 446] width 90 height 39
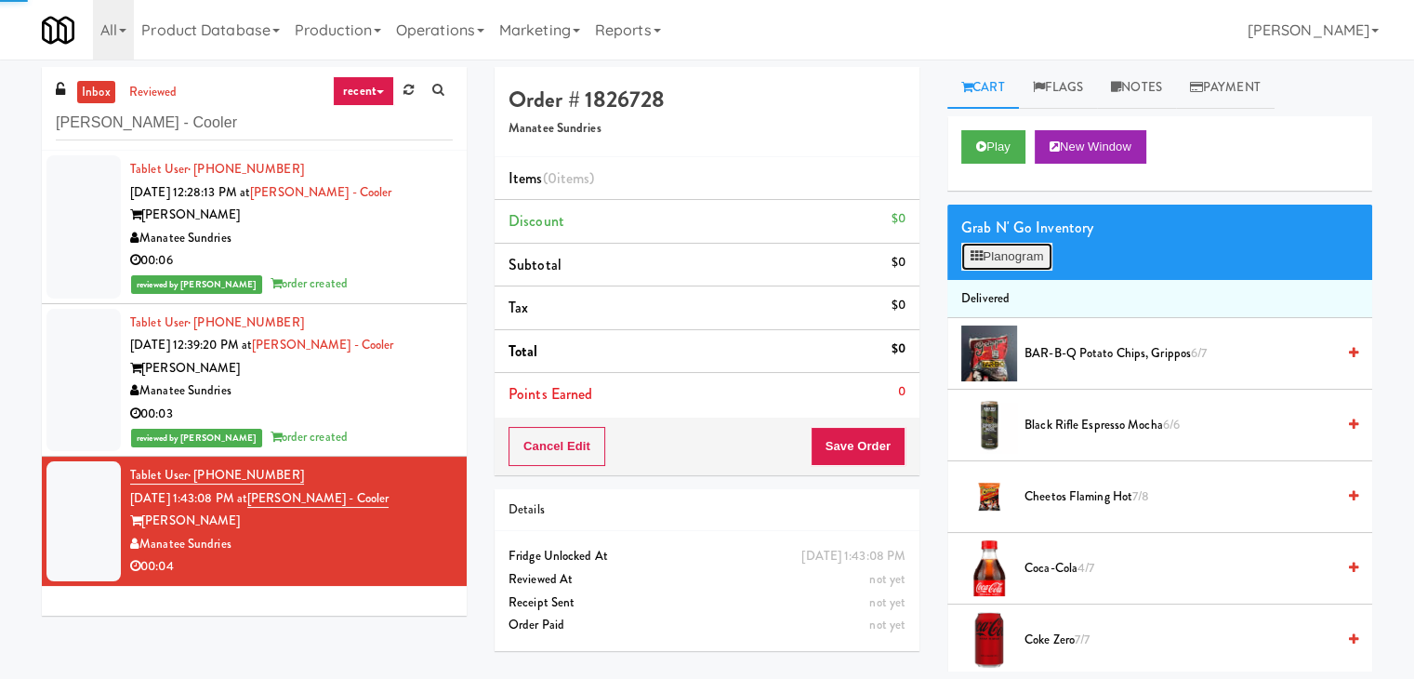
click at [1015, 256] on button "Planogram" at bounding box center [1006, 257] width 91 height 28
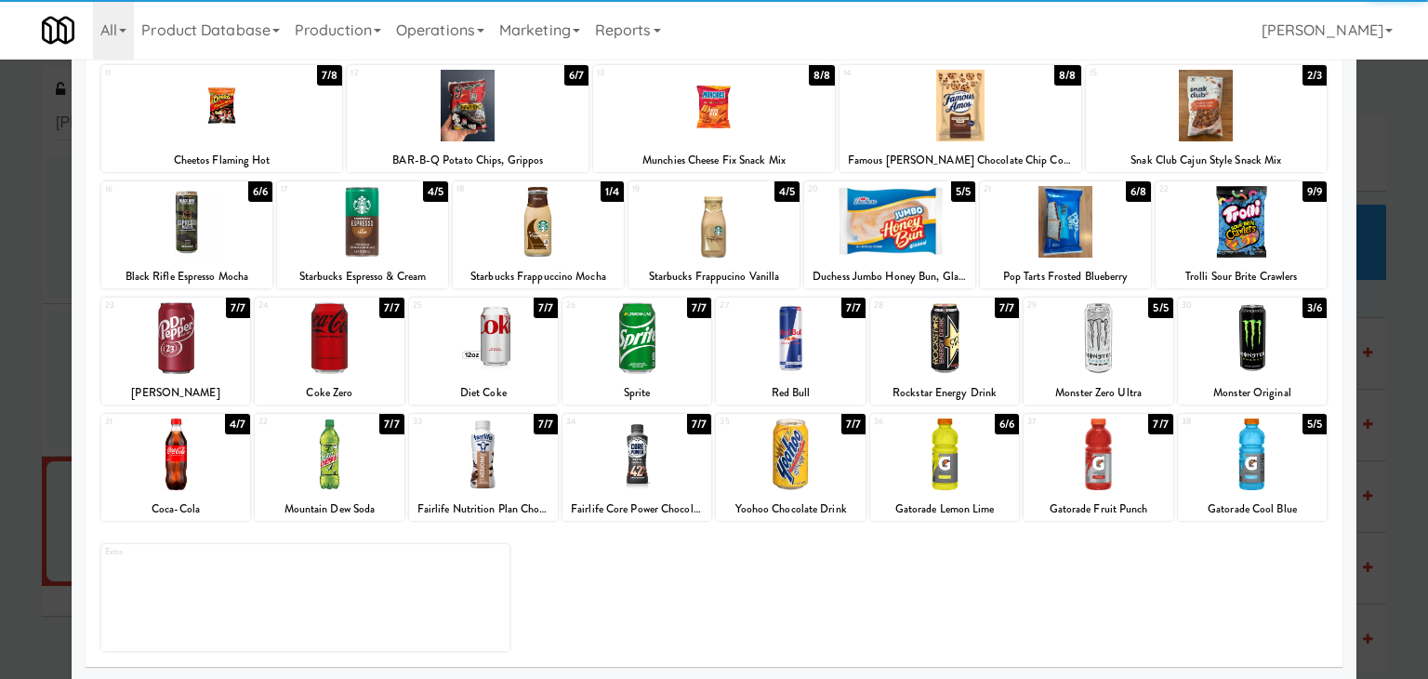
scroll to position [234, 0]
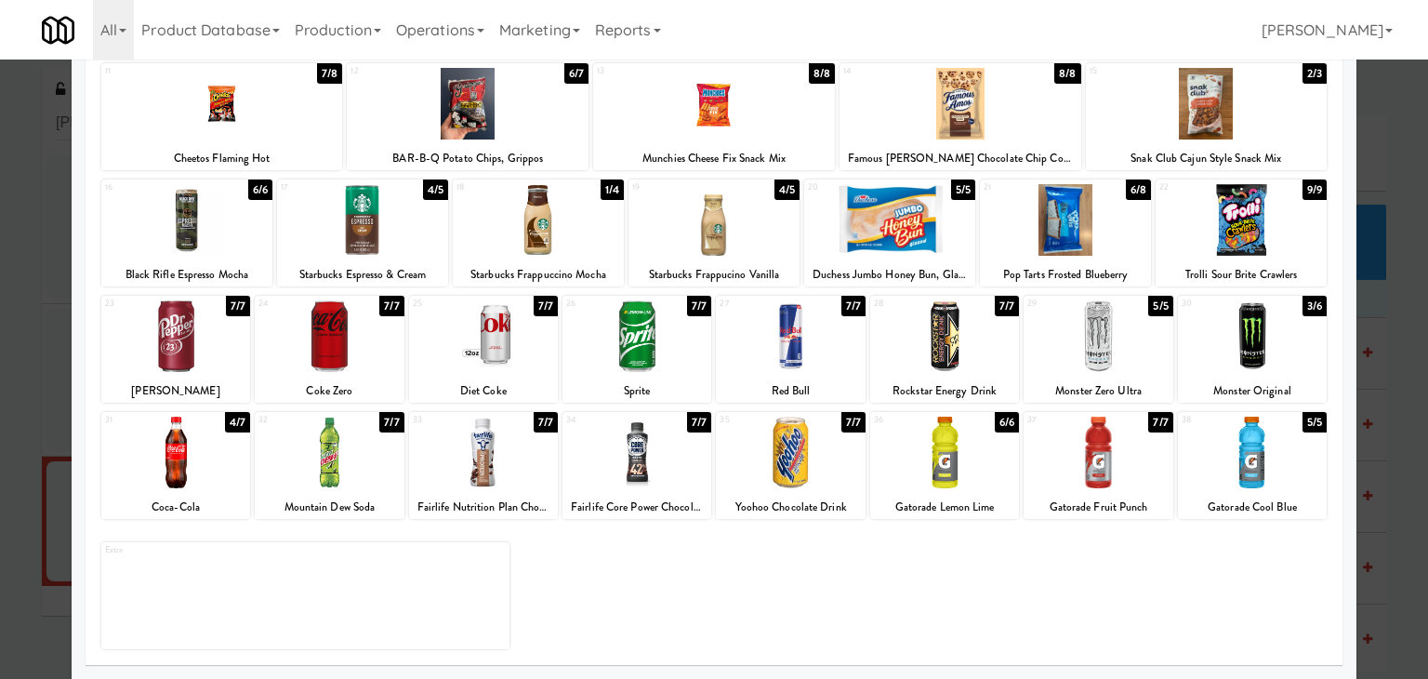
click at [130, 465] on div at bounding box center [175, 453] width 149 height 72
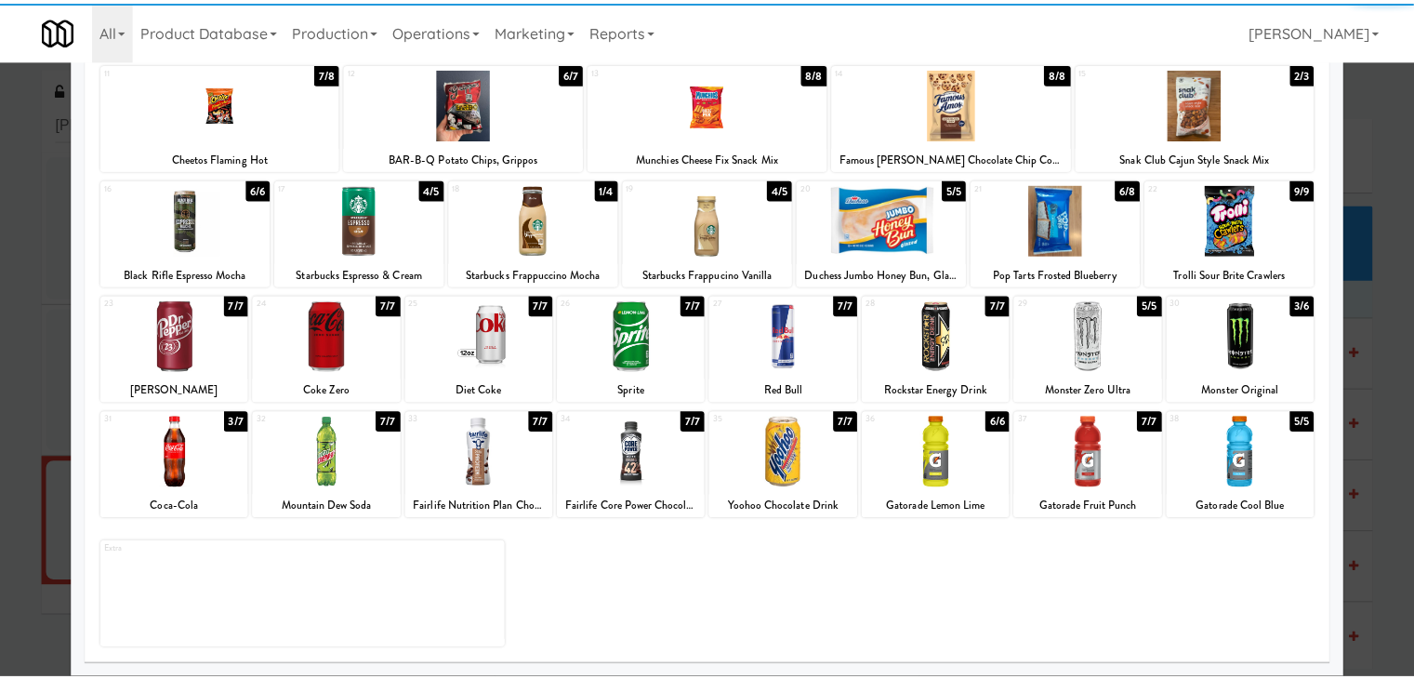
scroll to position [0, 0]
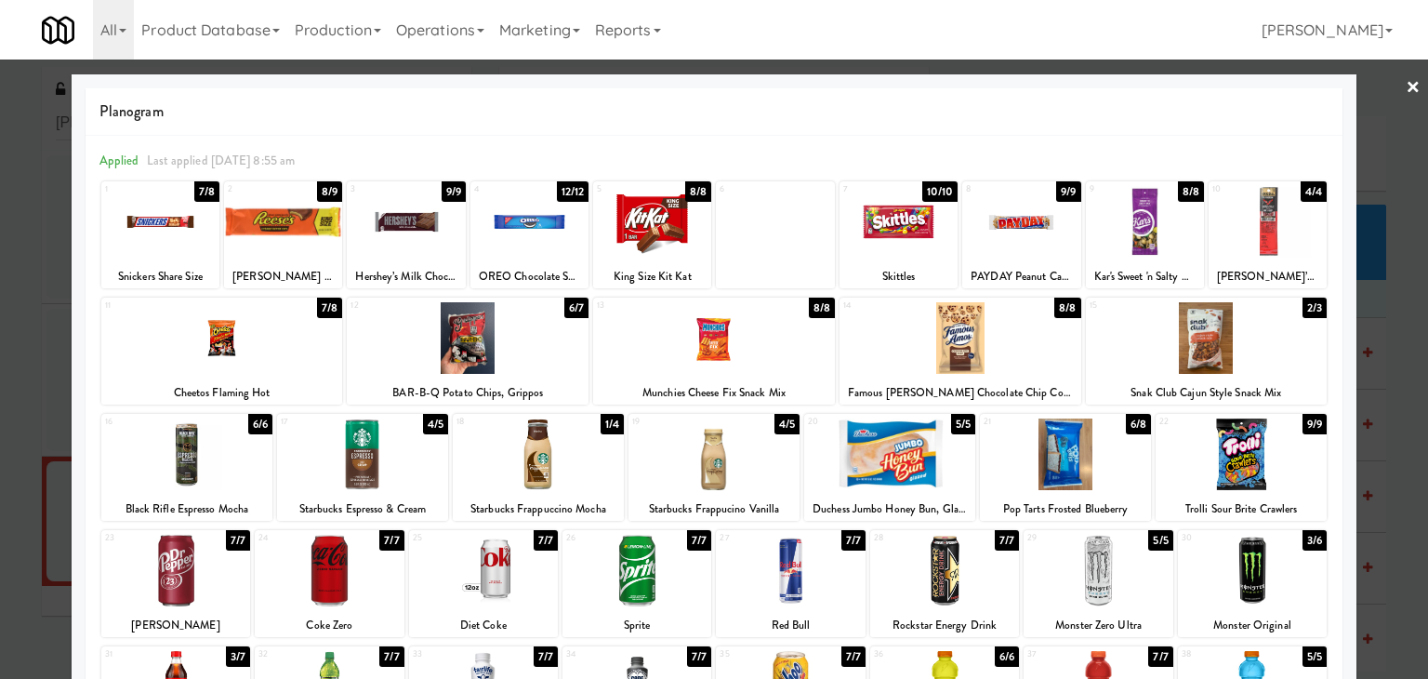
click at [1406, 82] on link "×" at bounding box center [1413, 89] width 15 height 58
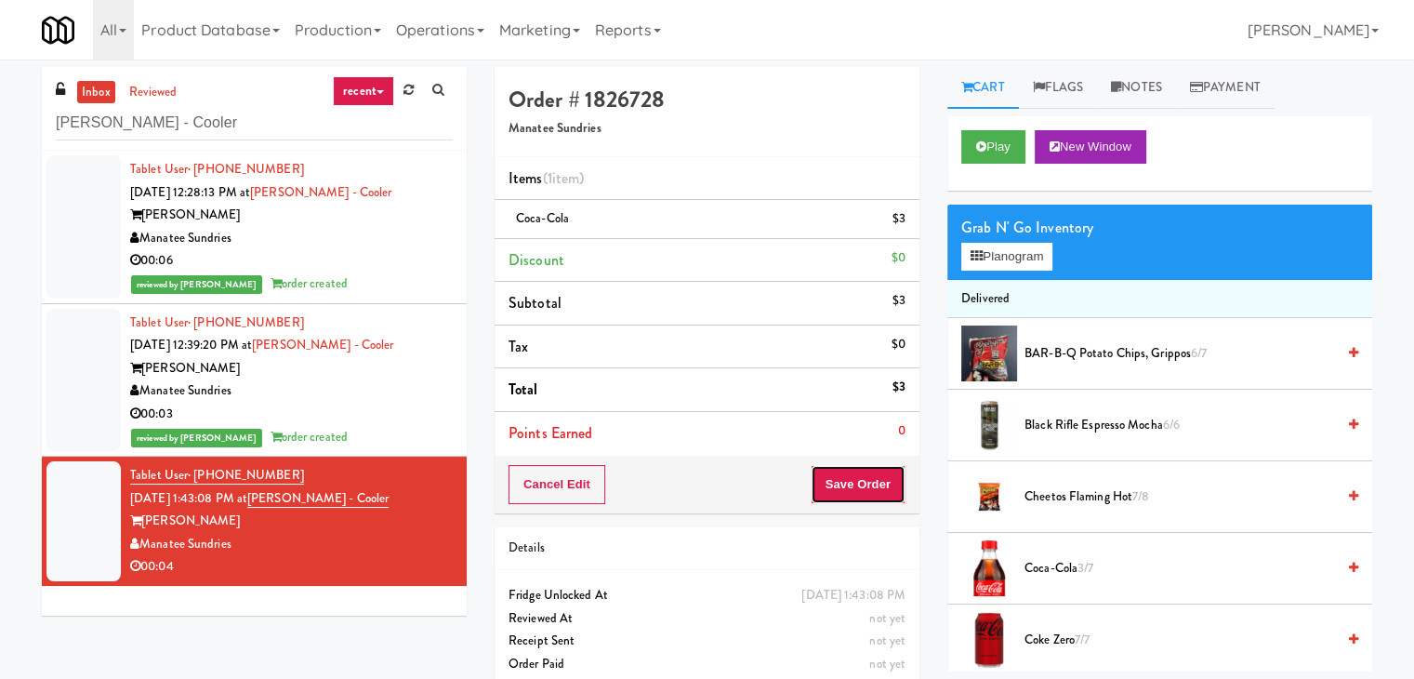
click at [829, 496] on button "Save Order" at bounding box center [858, 484] width 95 height 39
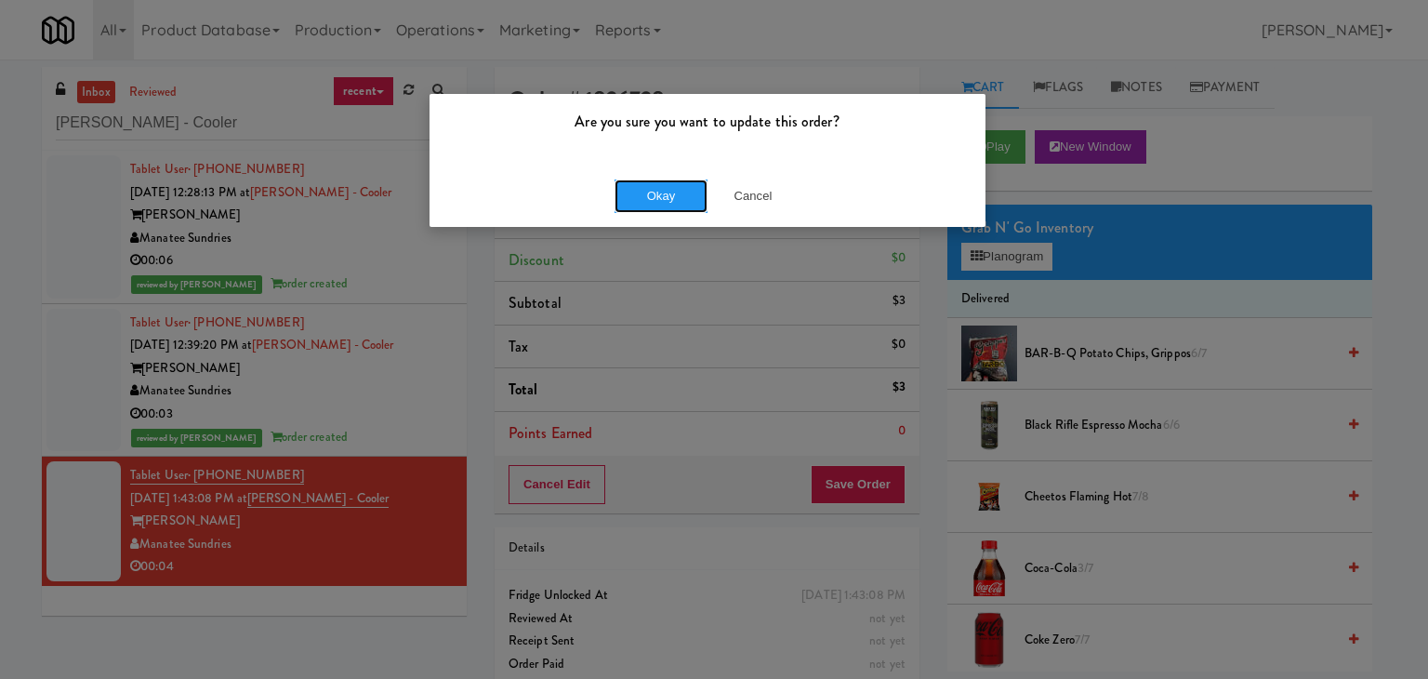
drag, startPoint x: 671, startPoint y: 198, endPoint x: 569, endPoint y: 135, distance: 120.3
click at [670, 198] on button "Okay" at bounding box center [661, 195] width 93 height 33
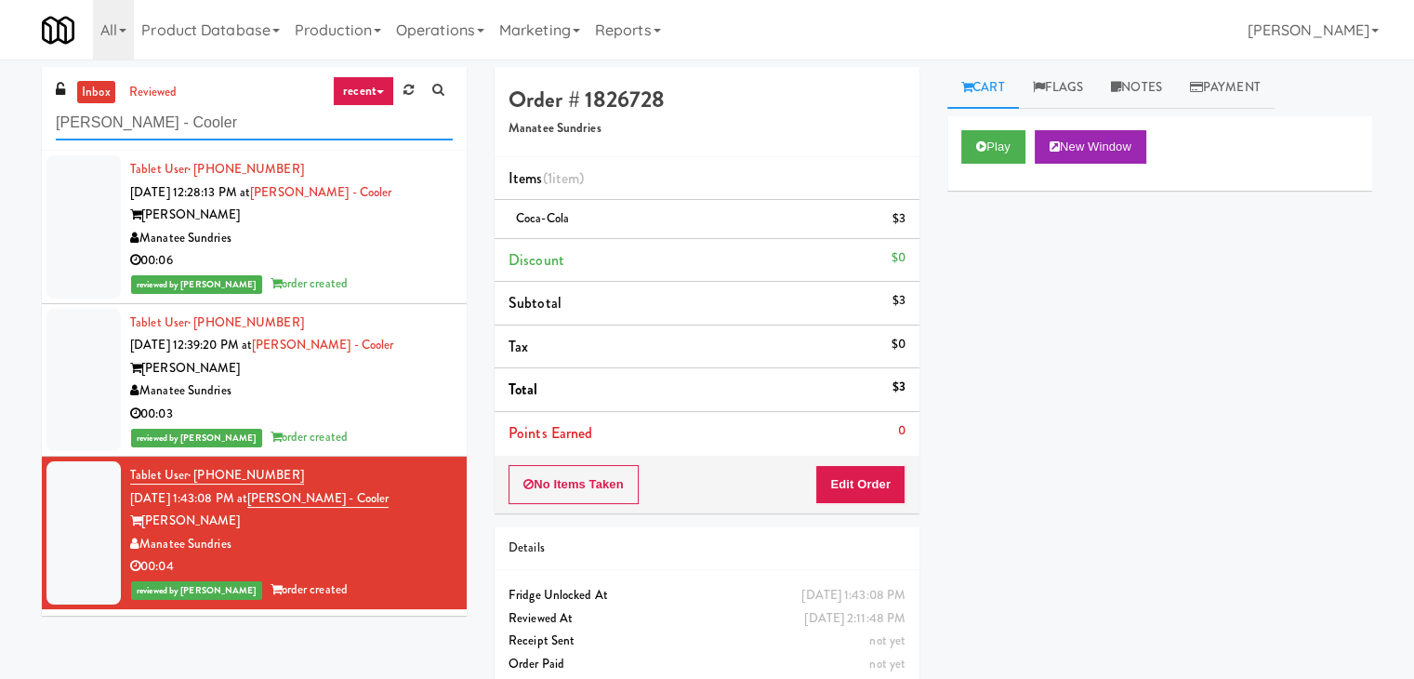
click at [233, 131] on input "[PERSON_NAME] - Cooler" at bounding box center [254, 123] width 397 height 34
paste input "Paradox - Ambient - Left"
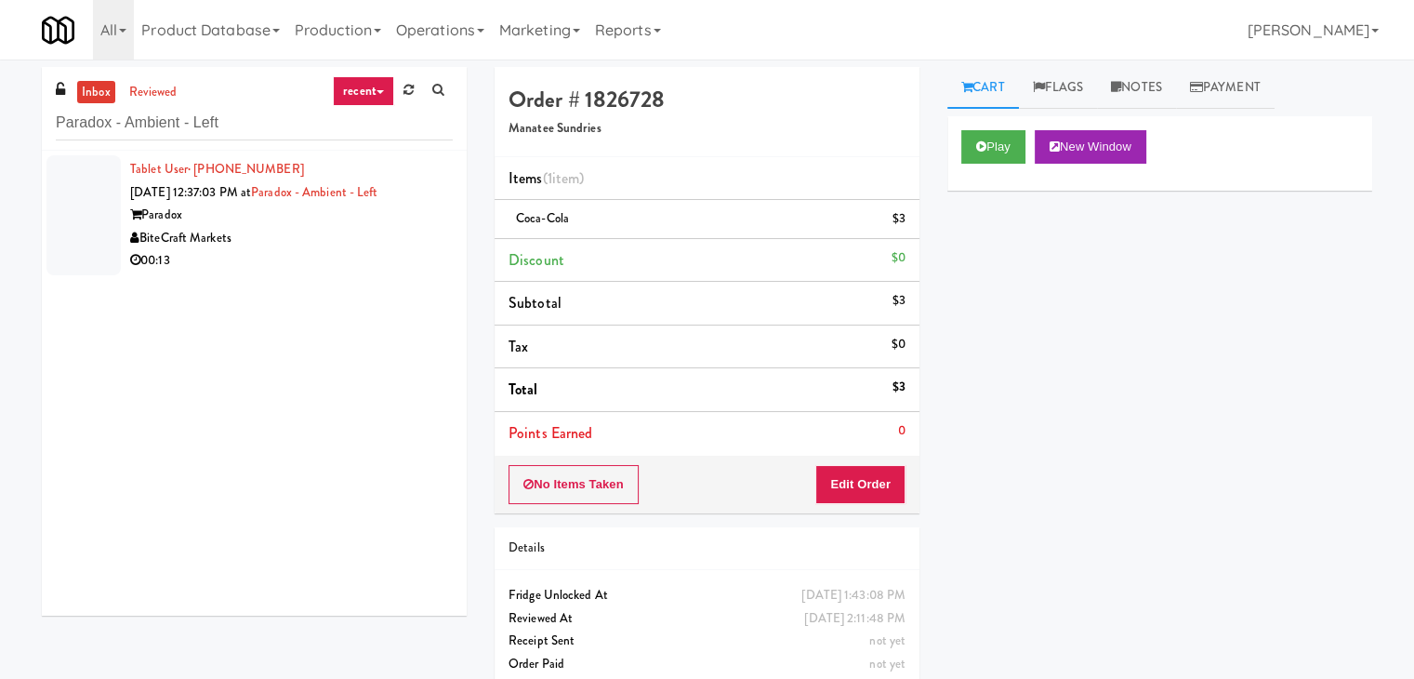
click at [365, 256] on div "00:13" at bounding box center [291, 260] width 323 height 23
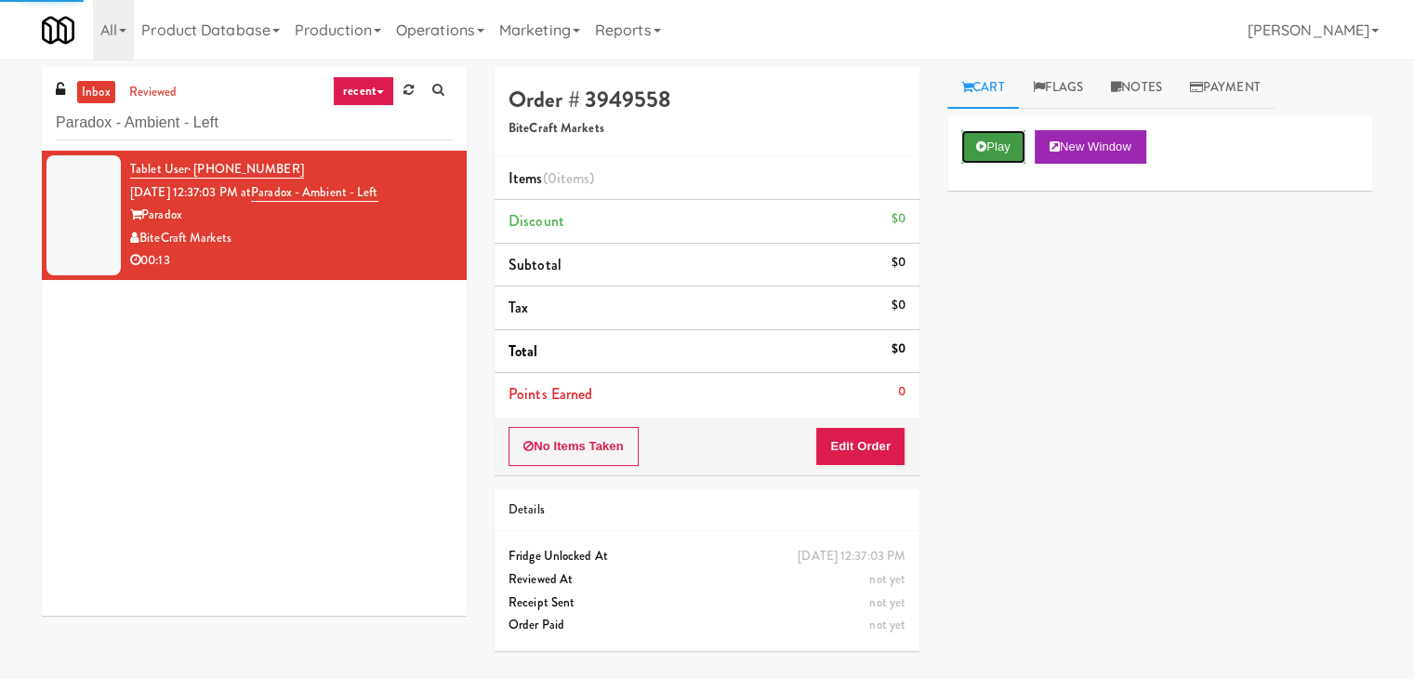
click at [986, 145] on button "Play" at bounding box center [993, 146] width 64 height 33
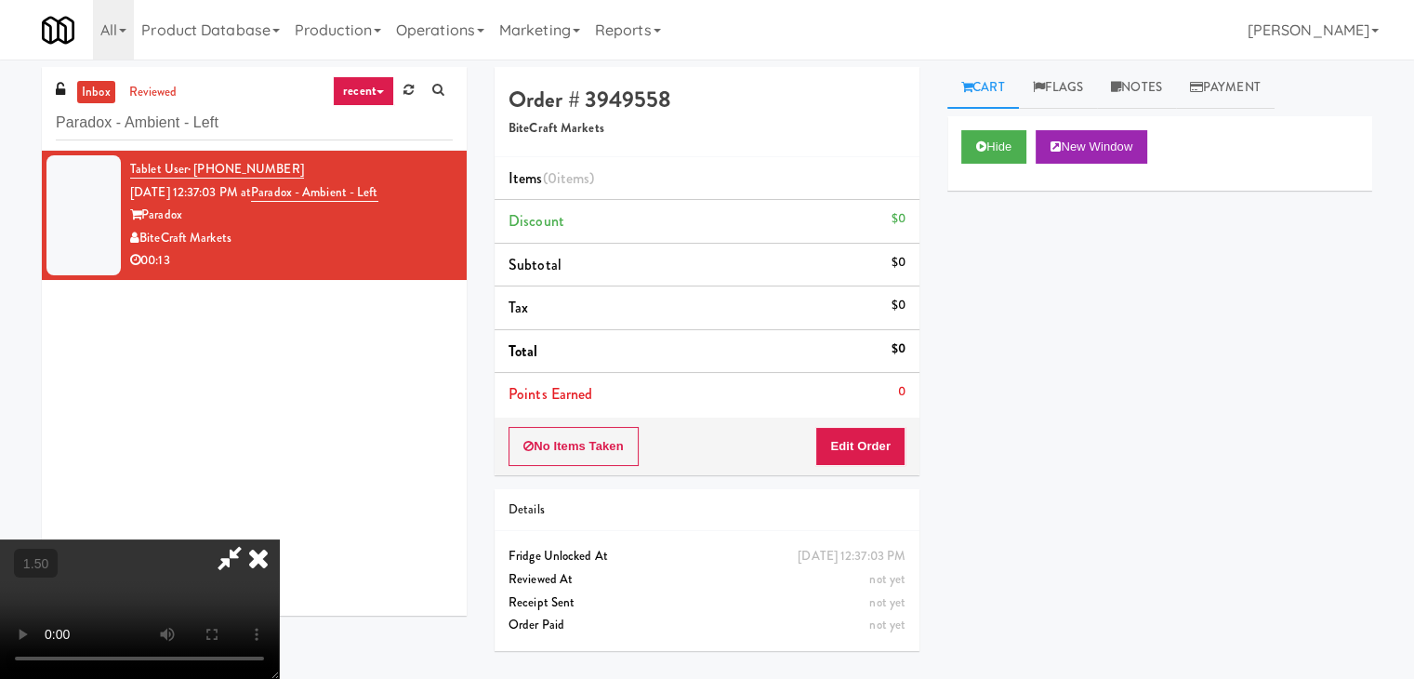
click at [279, 539] on video at bounding box center [139, 608] width 279 height 139
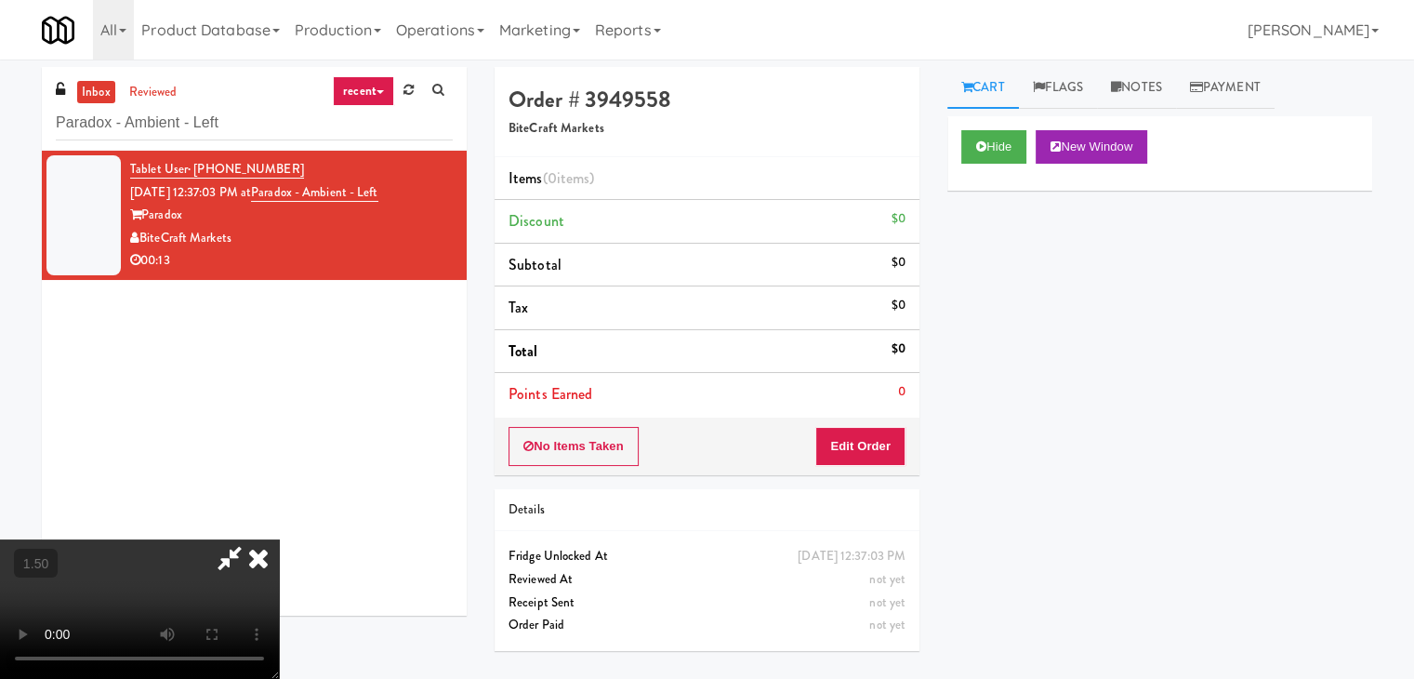
click at [279, 539] on video at bounding box center [139, 608] width 279 height 139
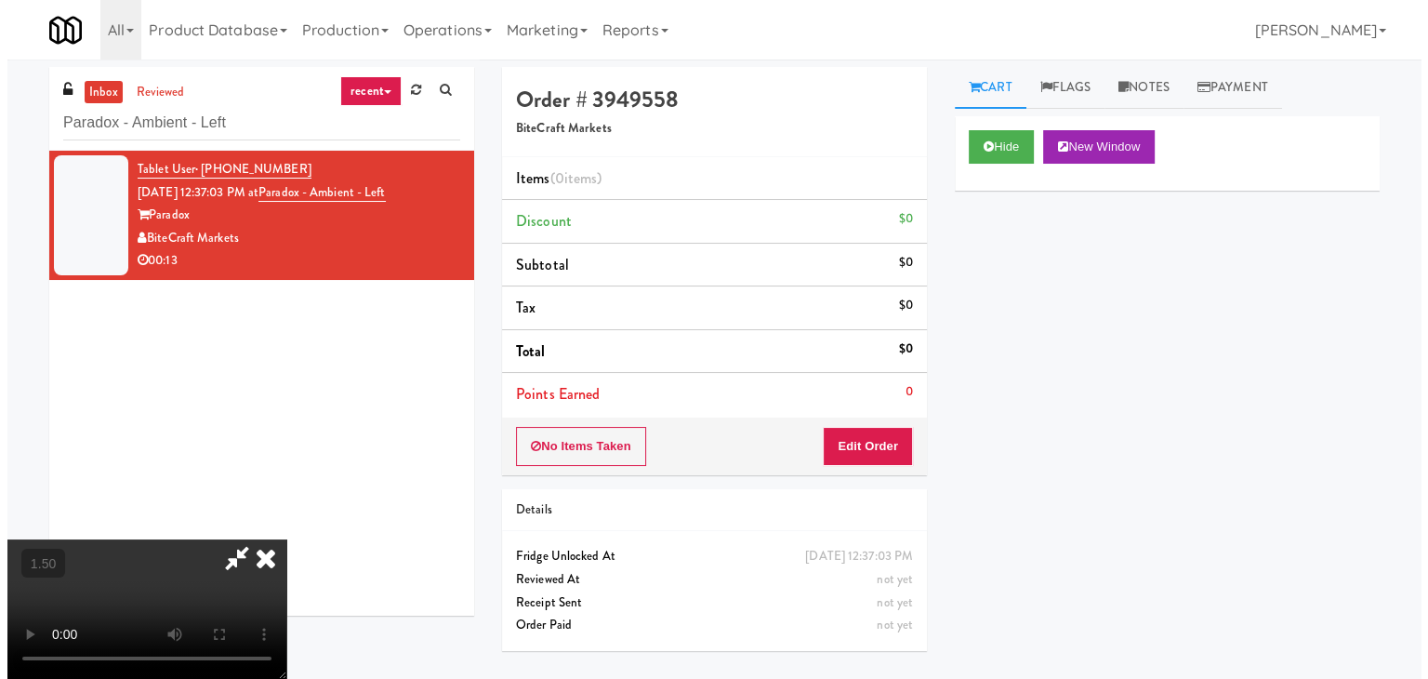
scroll to position [0, 0]
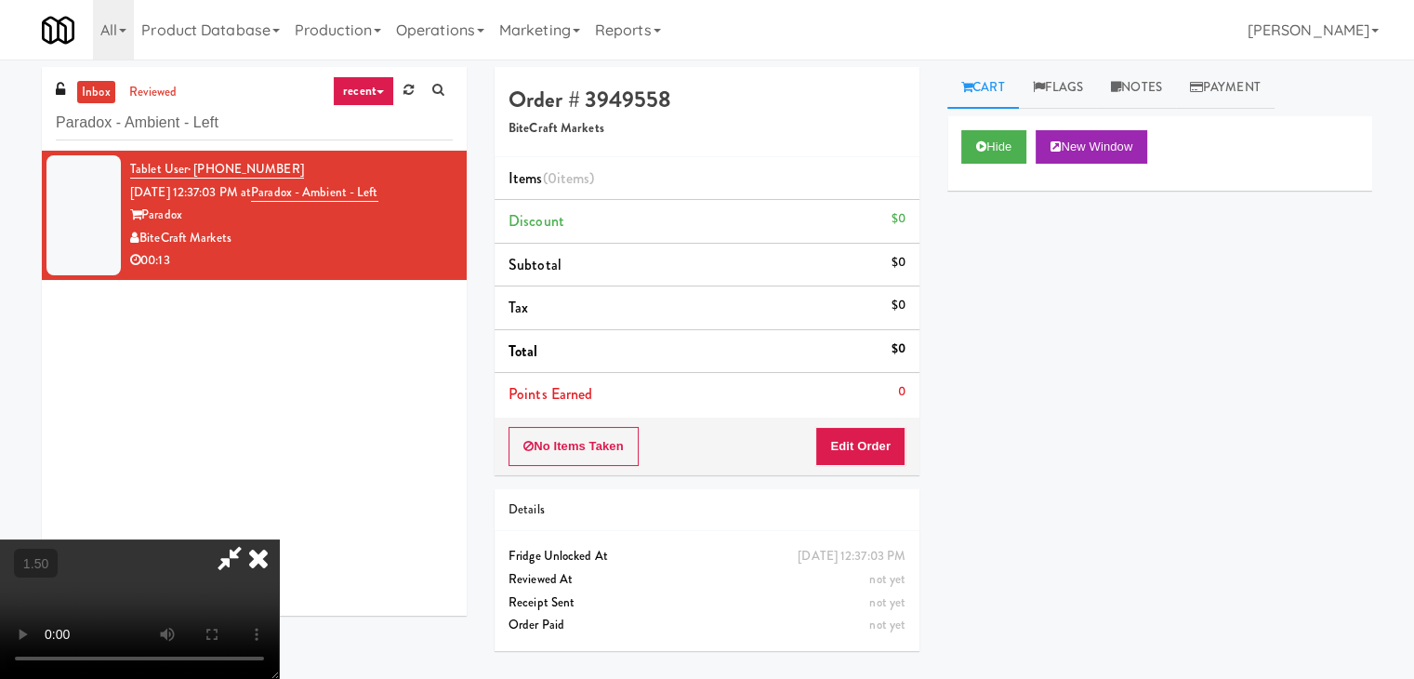
click at [279, 539] on icon at bounding box center [258, 557] width 41 height 37
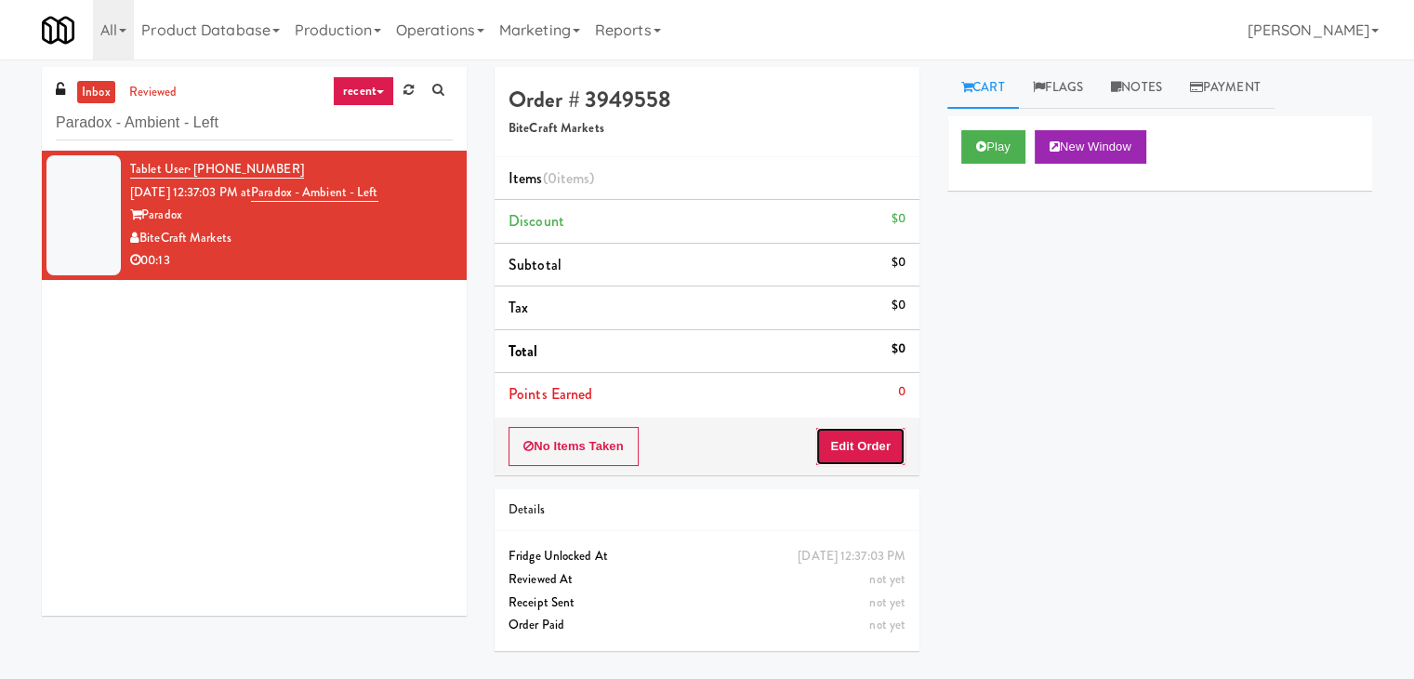
click at [857, 436] on button "Edit Order" at bounding box center [860, 446] width 90 height 39
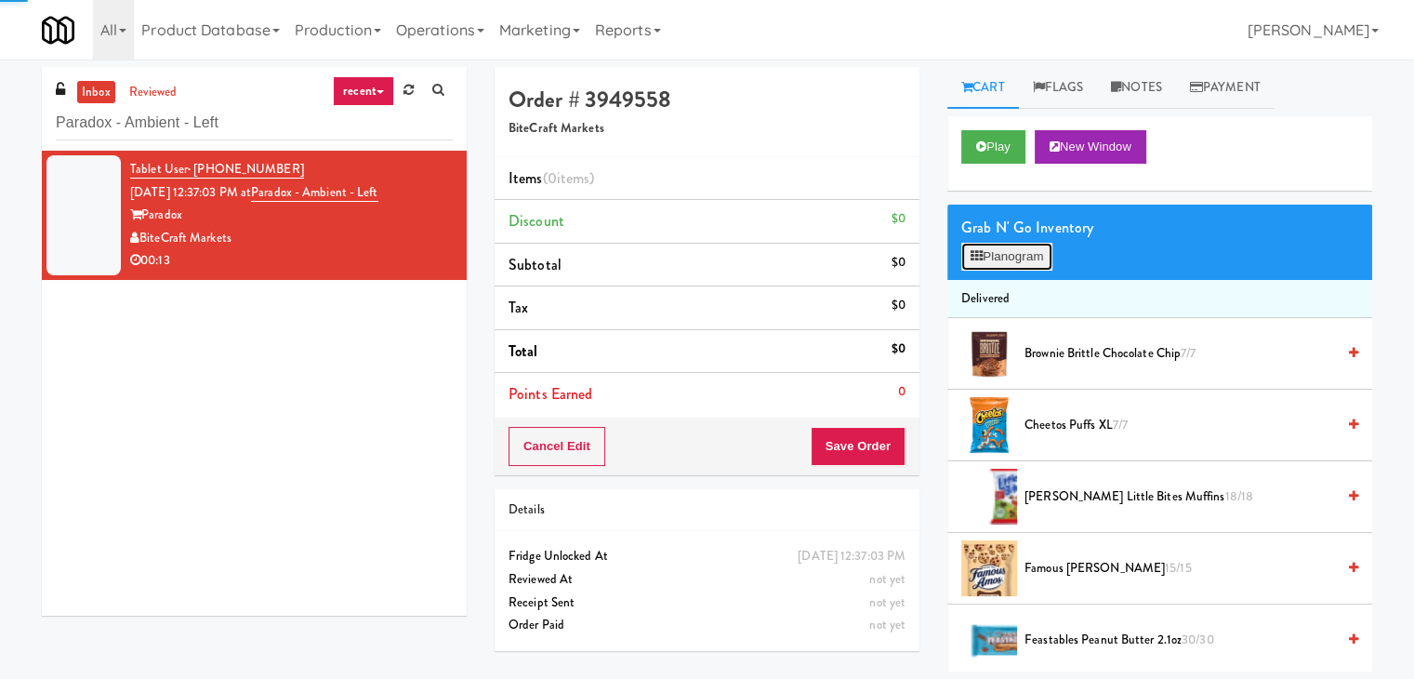
click at [988, 265] on button "Planogram" at bounding box center [1006, 257] width 91 height 28
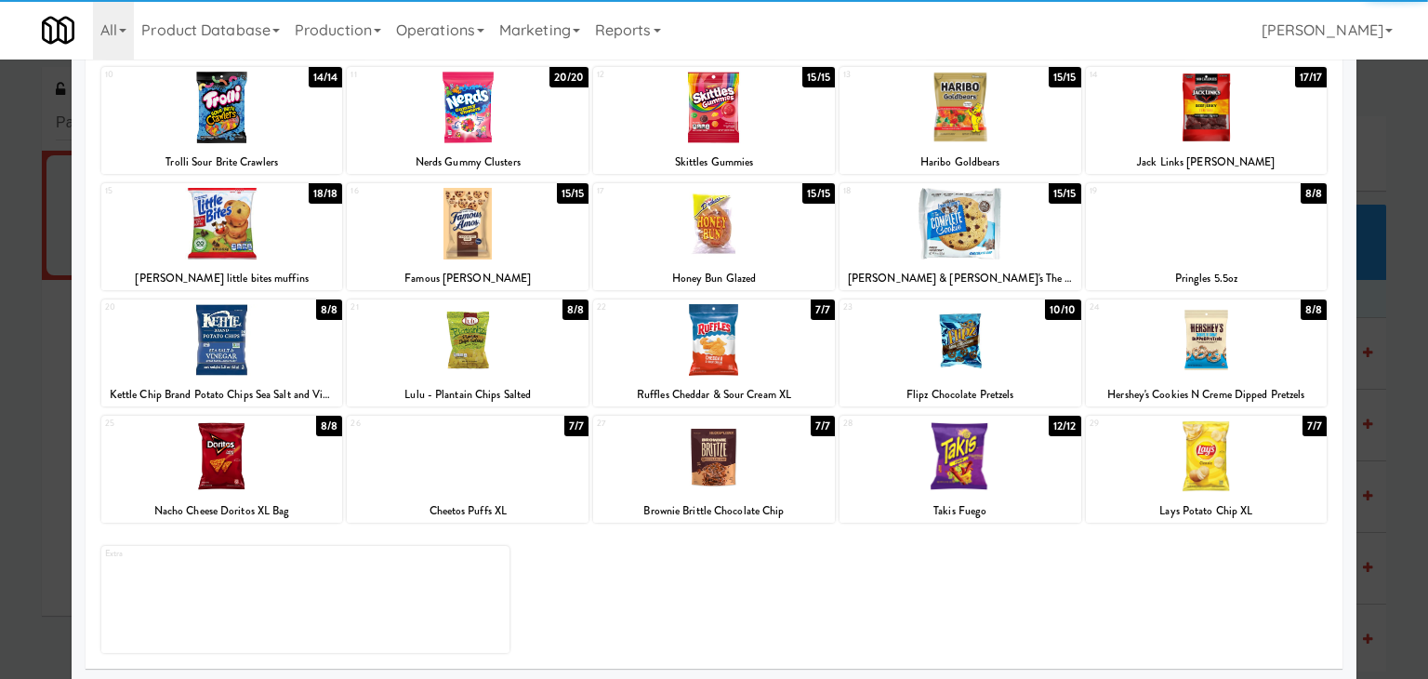
scroll to position [234, 0]
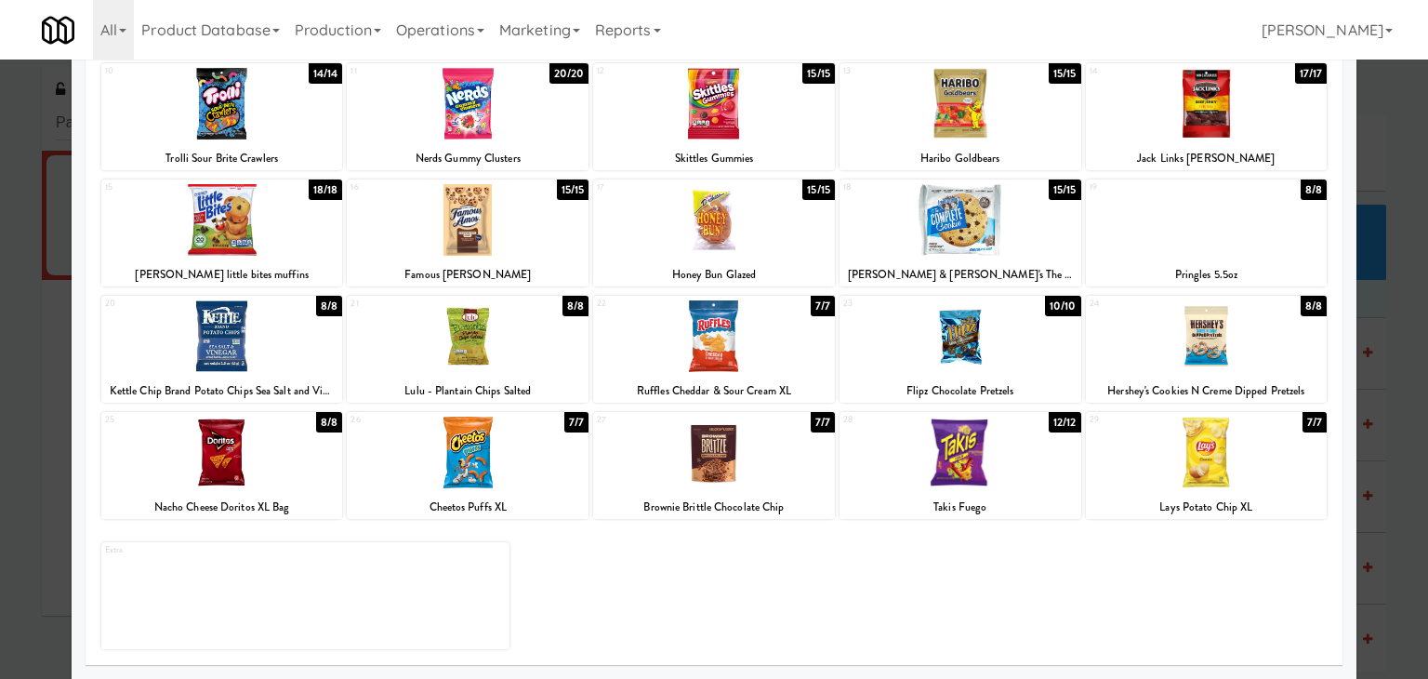
click at [964, 455] on div at bounding box center [961, 453] width 242 height 72
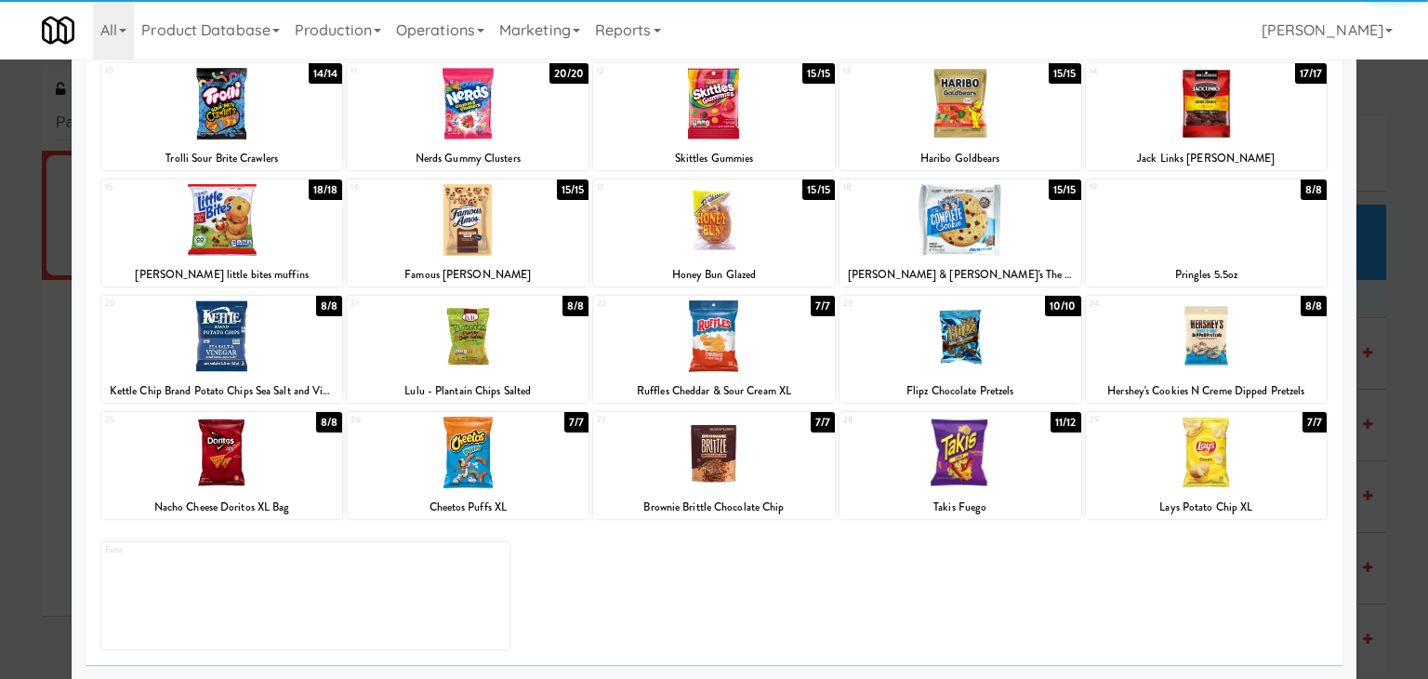
click at [736, 353] on div at bounding box center [714, 336] width 242 height 72
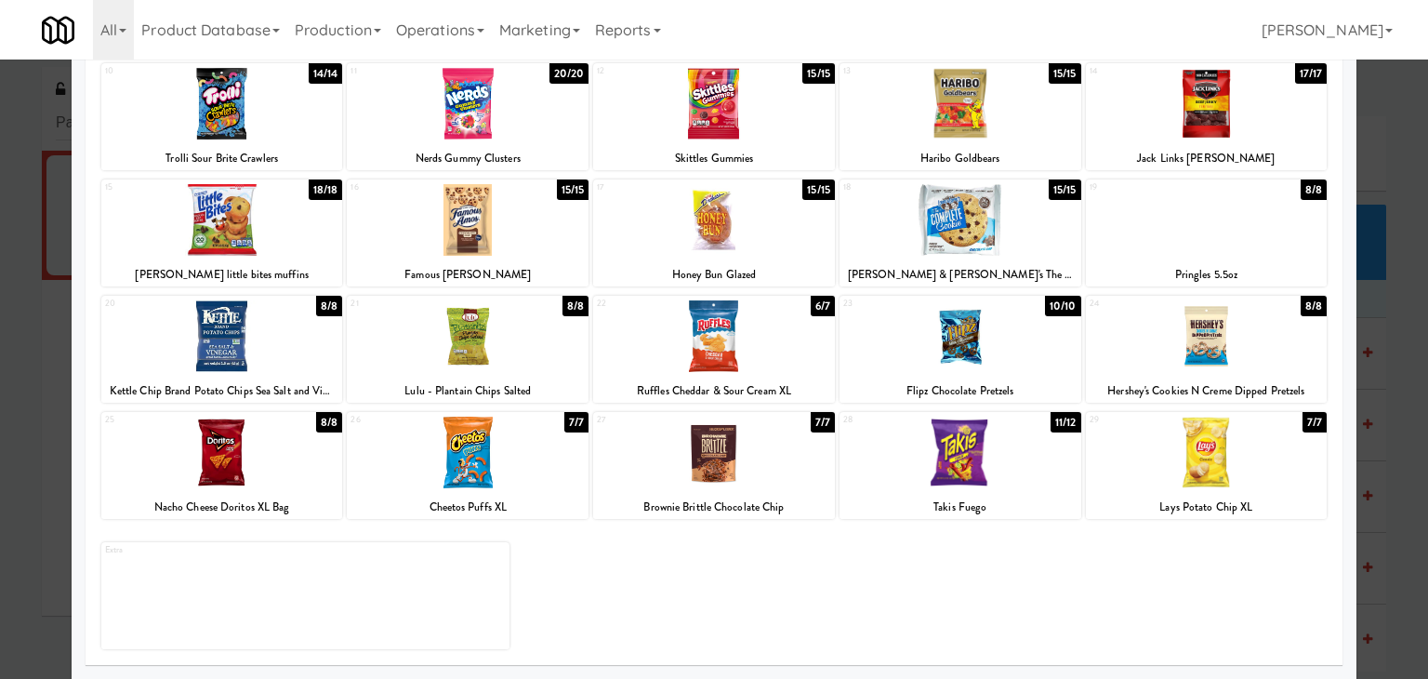
click at [283, 334] on div at bounding box center [222, 336] width 242 height 72
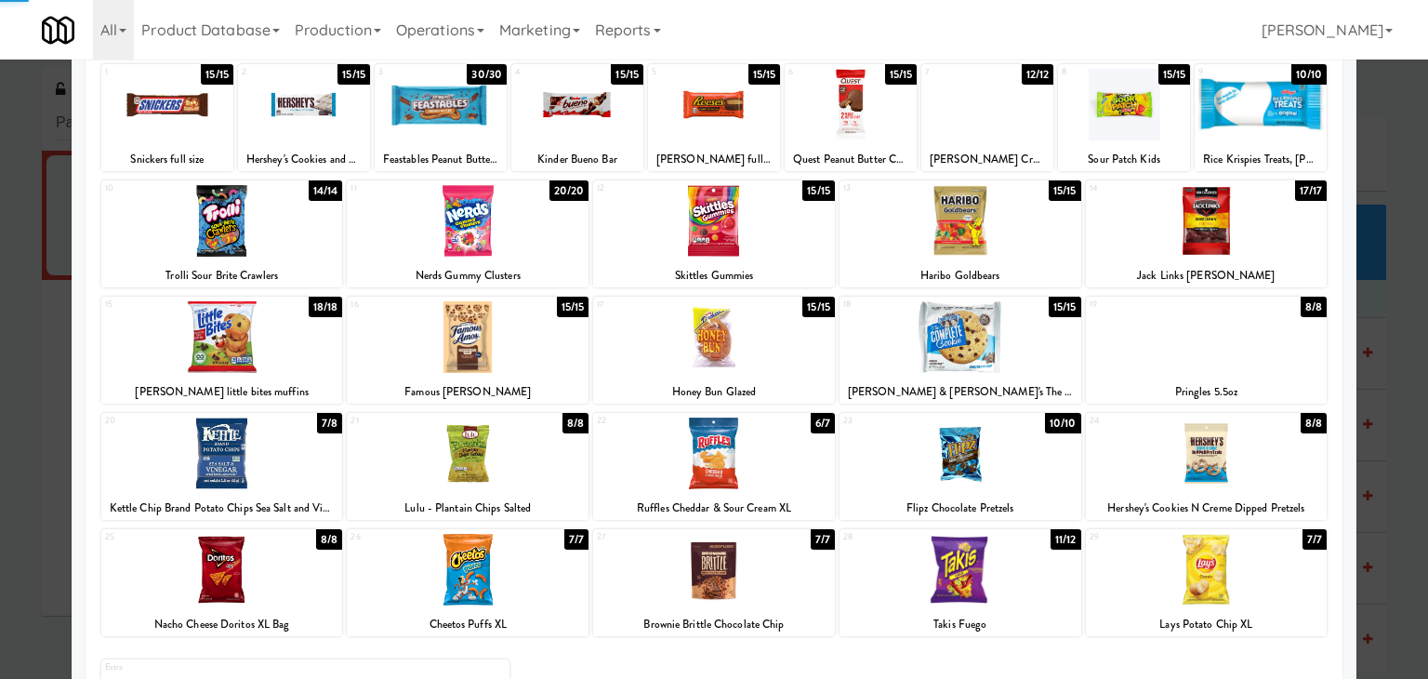
scroll to position [0, 0]
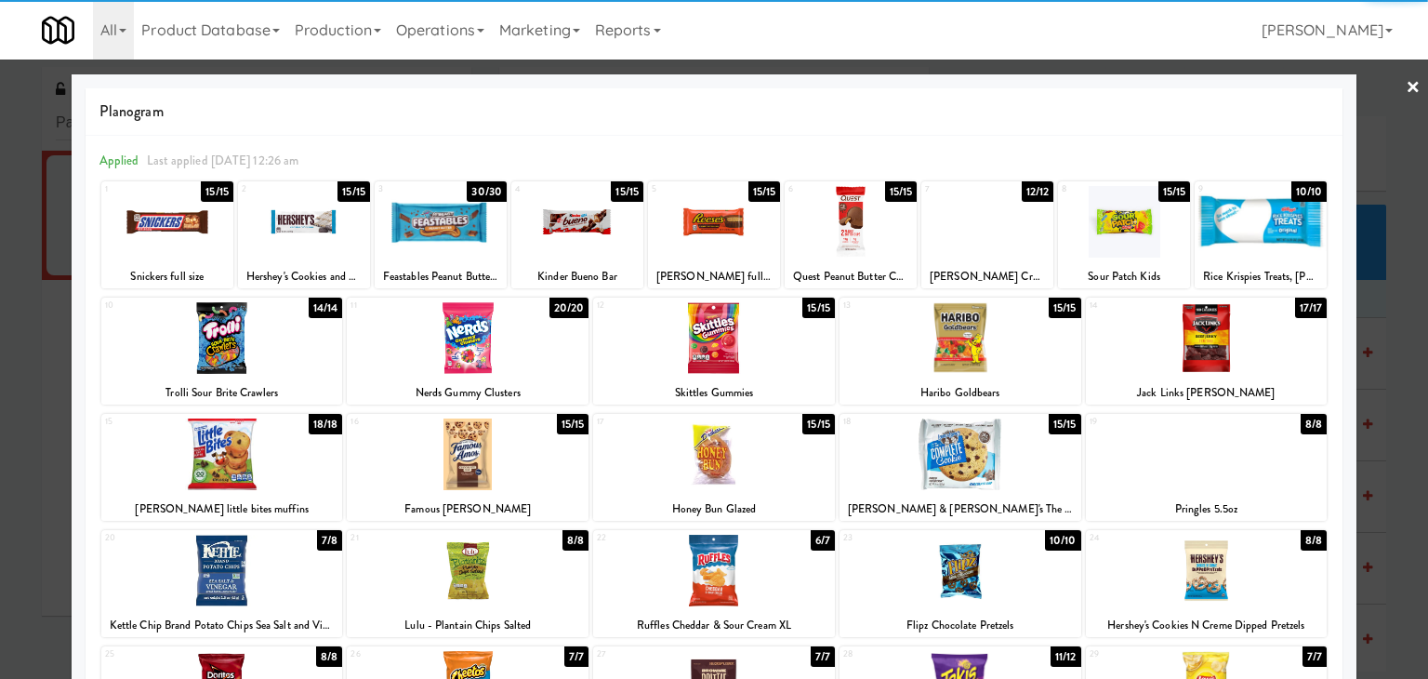
drag, startPoint x: 1399, startPoint y: 81, endPoint x: 963, endPoint y: 150, distance: 440.6
click at [1406, 81] on link "×" at bounding box center [1413, 89] width 15 height 58
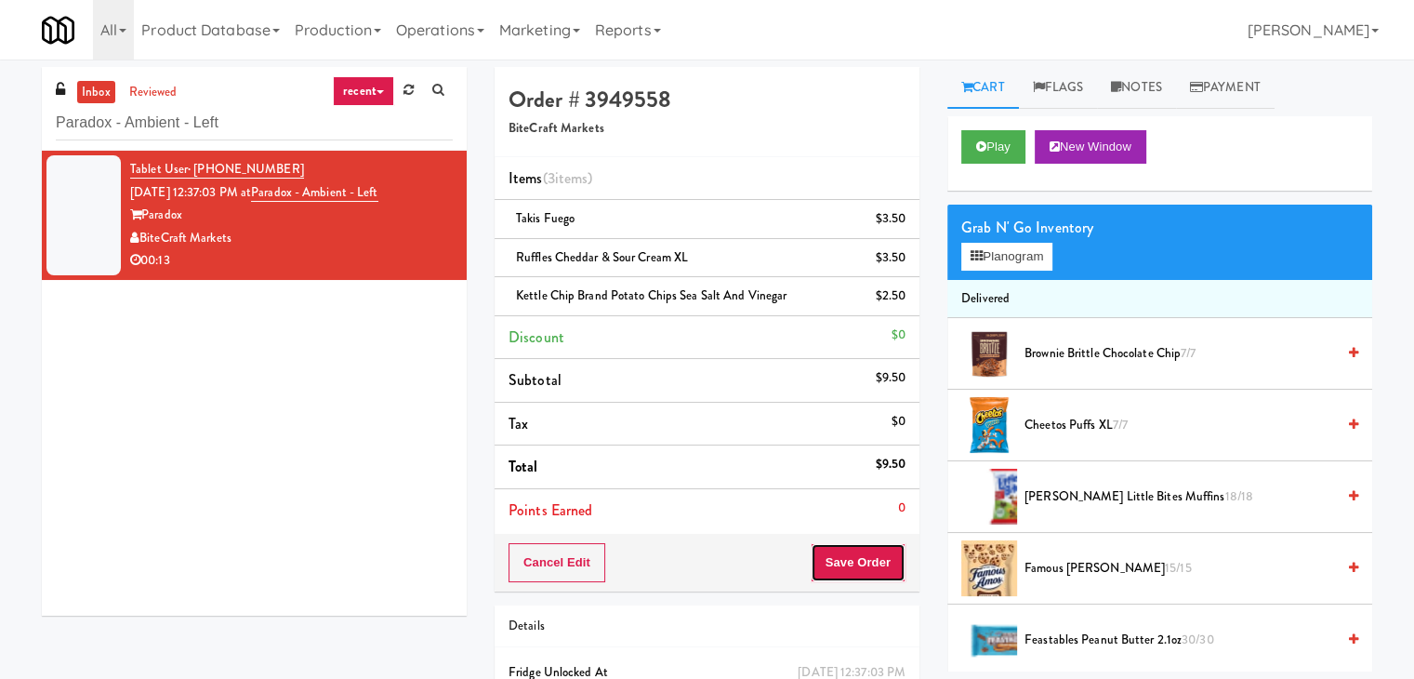
drag, startPoint x: 859, startPoint y: 559, endPoint x: 826, endPoint y: 550, distance: 34.7
click at [859, 559] on button "Save Order" at bounding box center [858, 562] width 95 height 39
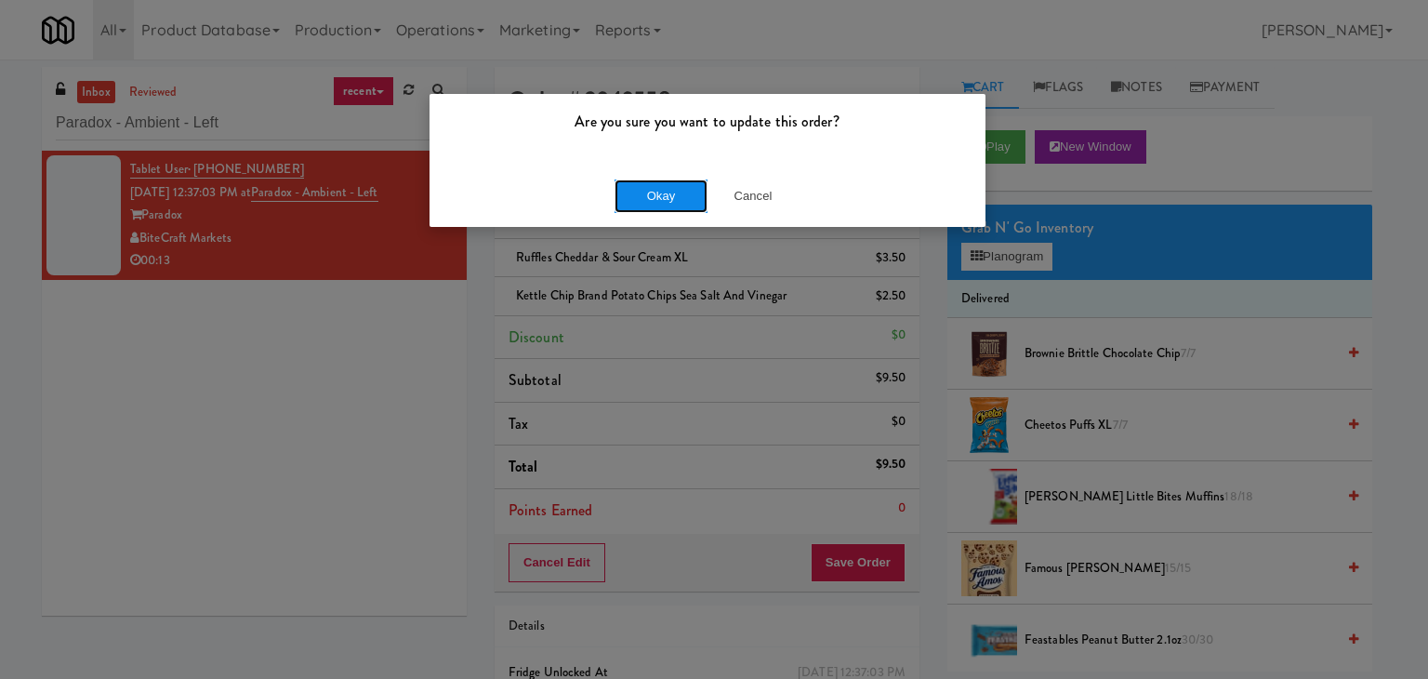
click at [658, 198] on button "Okay" at bounding box center [661, 195] width 93 height 33
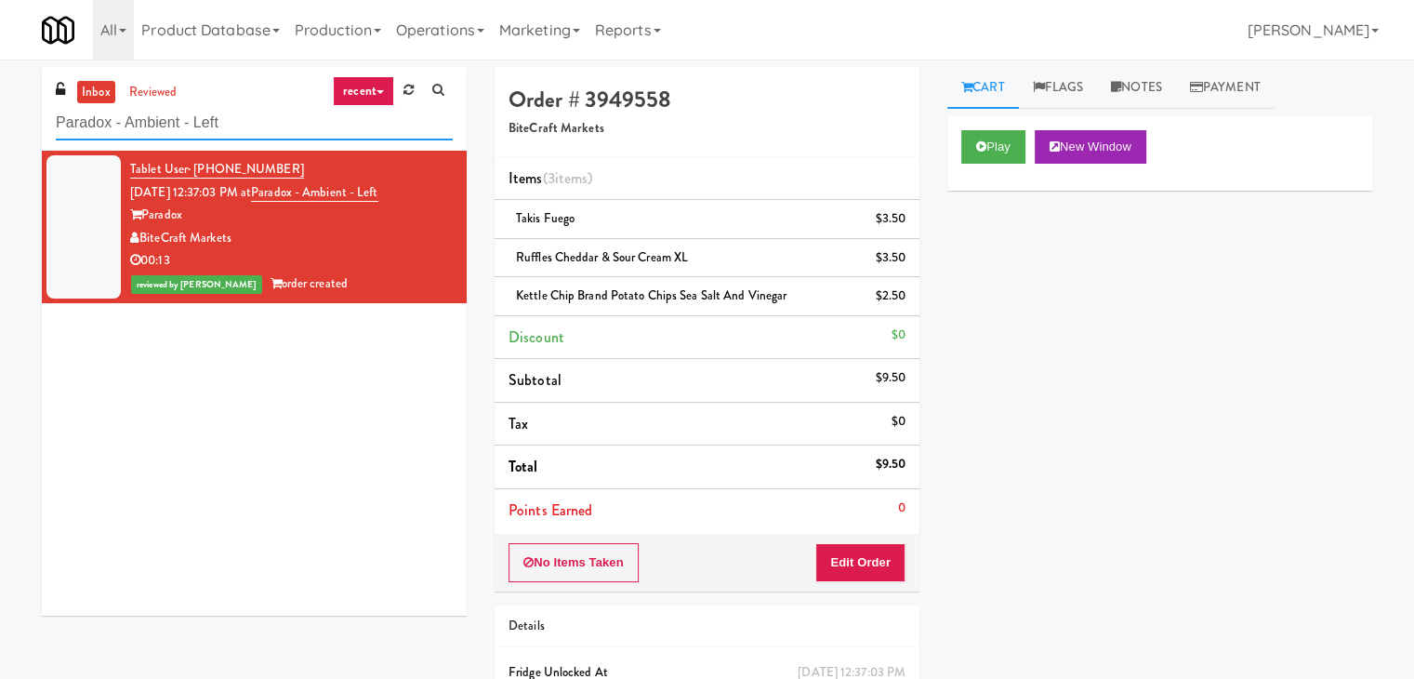
click at [242, 118] on input "Paradox - Ambient - Left" at bounding box center [254, 123] width 397 height 34
click at [241, 118] on input "Paradox - Ambient - Left" at bounding box center [254, 123] width 397 height 34
paste input "MG - Cooler - Righ"
type input "MG - Cooler - Right"
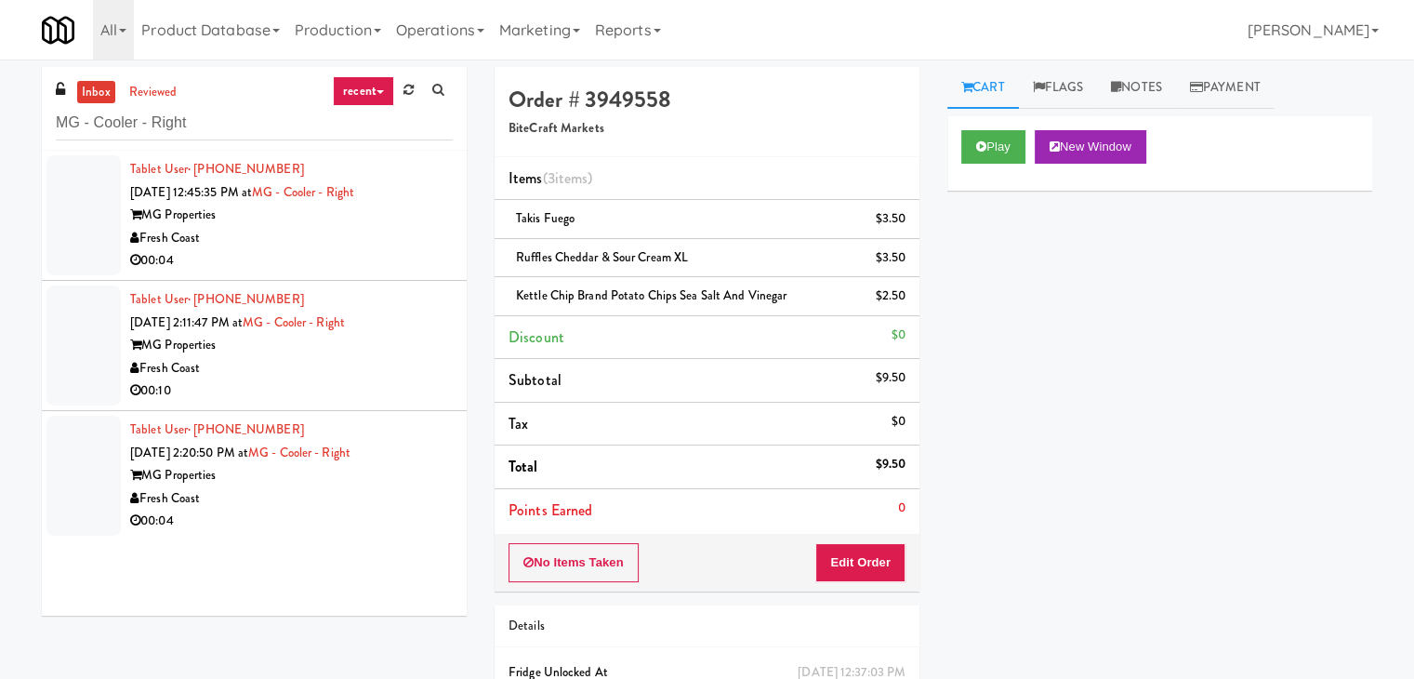
click at [386, 246] on div "Fresh Coast" at bounding box center [291, 238] width 323 height 23
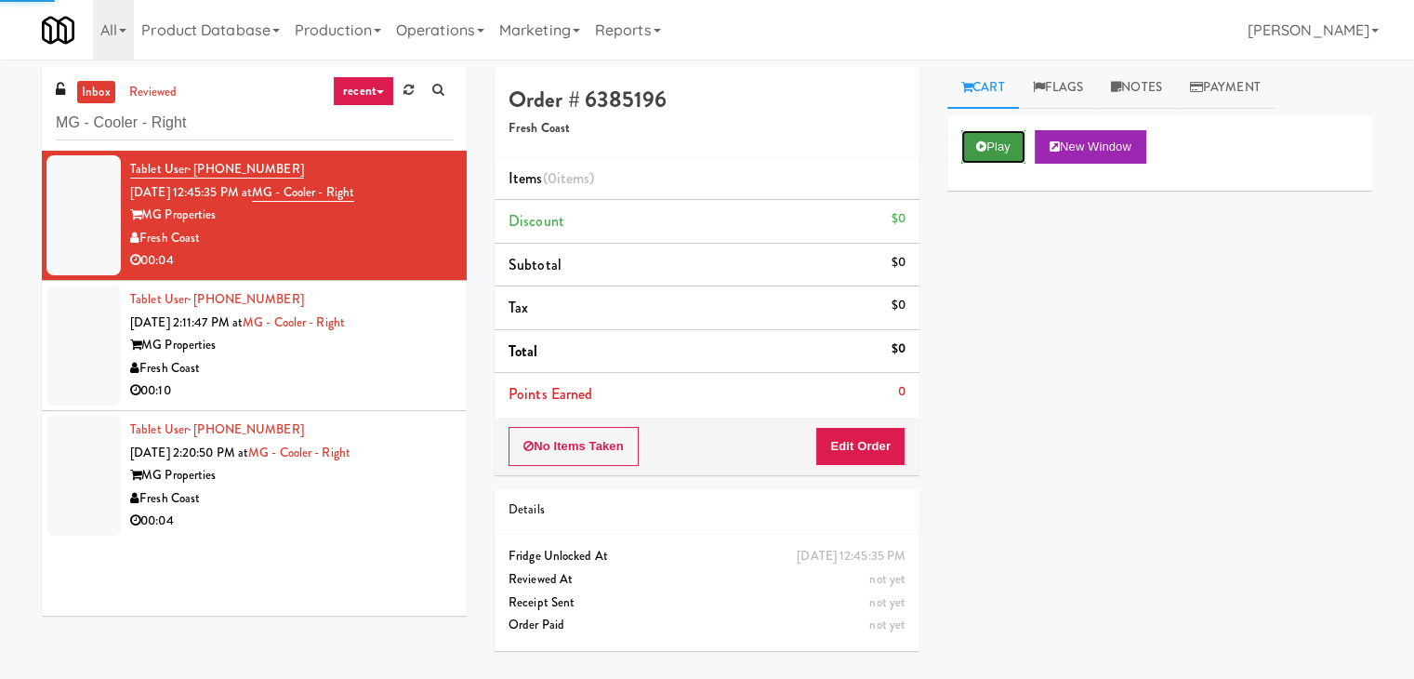
click at [967, 154] on button "Play" at bounding box center [993, 146] width 64 height 33
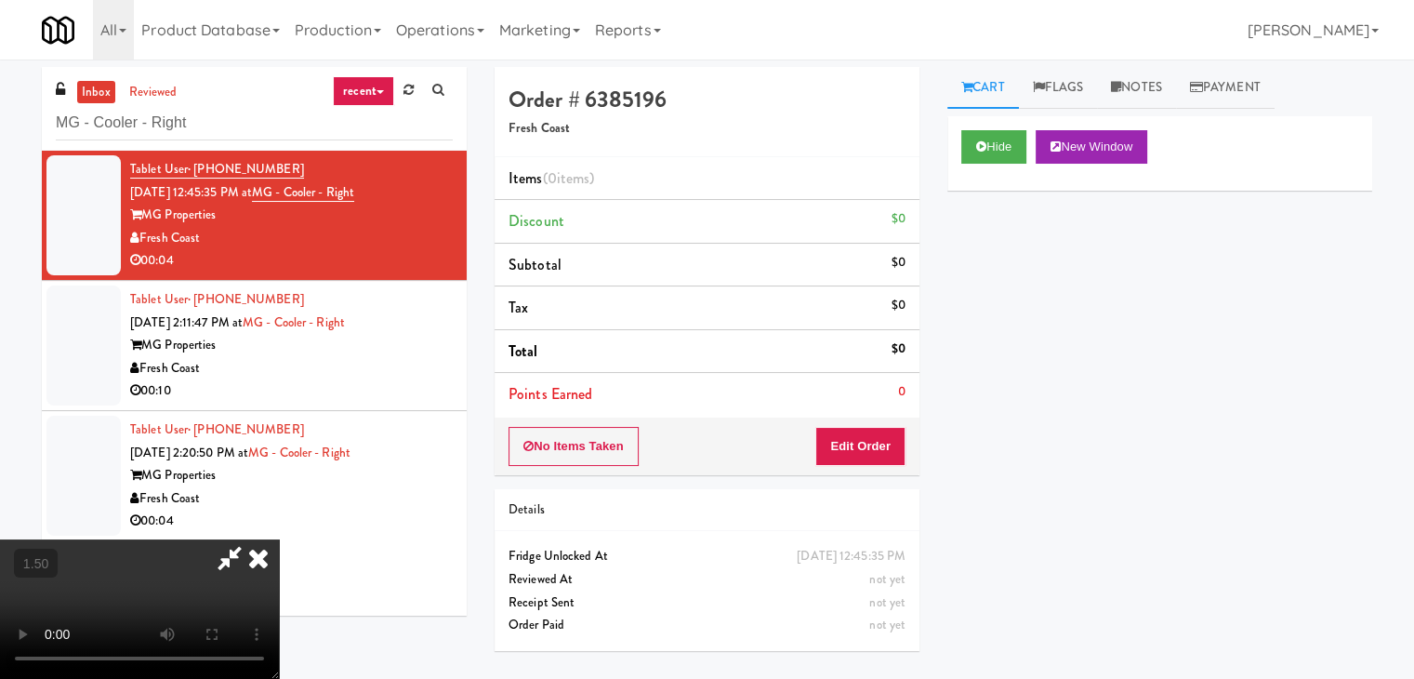
click at [279, 539] on video at bounding box center [139, 608] width 279 height 139
click at [279, 539] on icon at bounding box center [258, 557] width 41 height 37
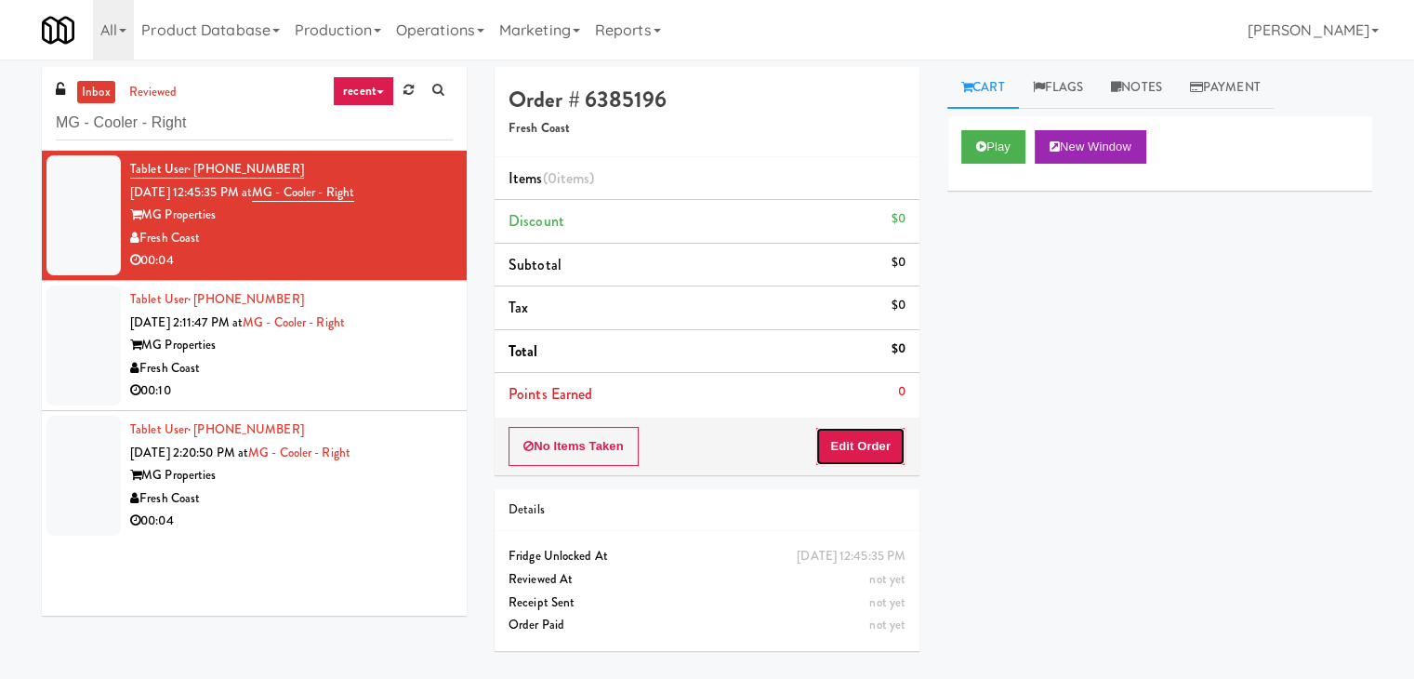
click at [882, 447] on button "Edit Order" at bounding box center [860, 446] width 90 height 39
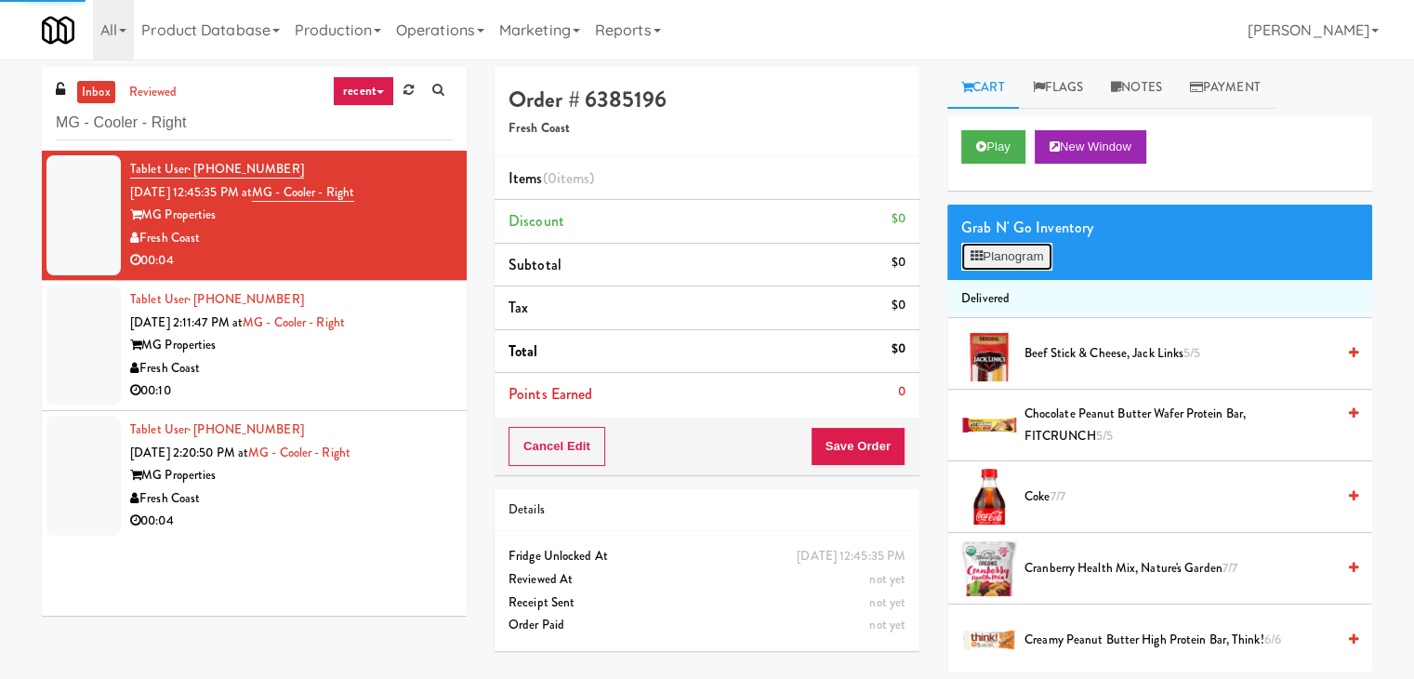
click at [1037, 256] on button "Planogram" at bounding box center [1006, 257] width 91 height 28
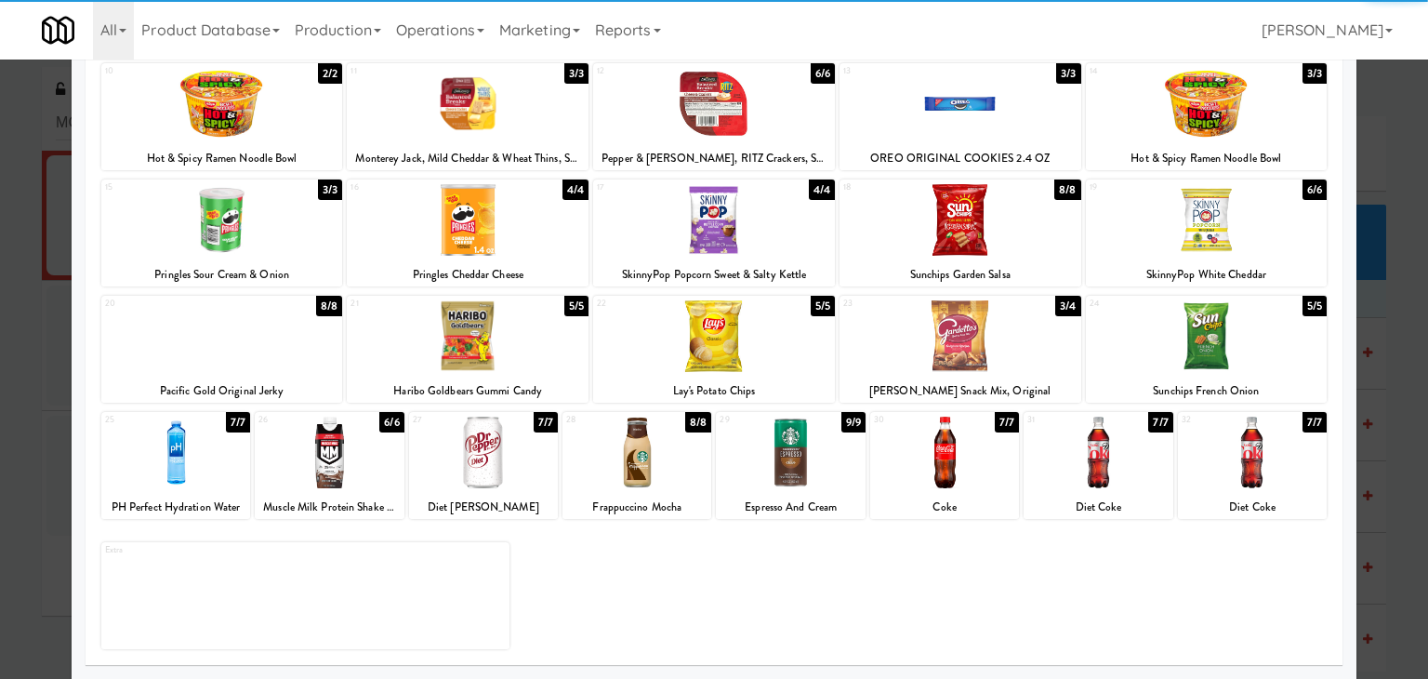
click at [1219, 445] on div at bounding box center [1252, 453] width 149 height 72
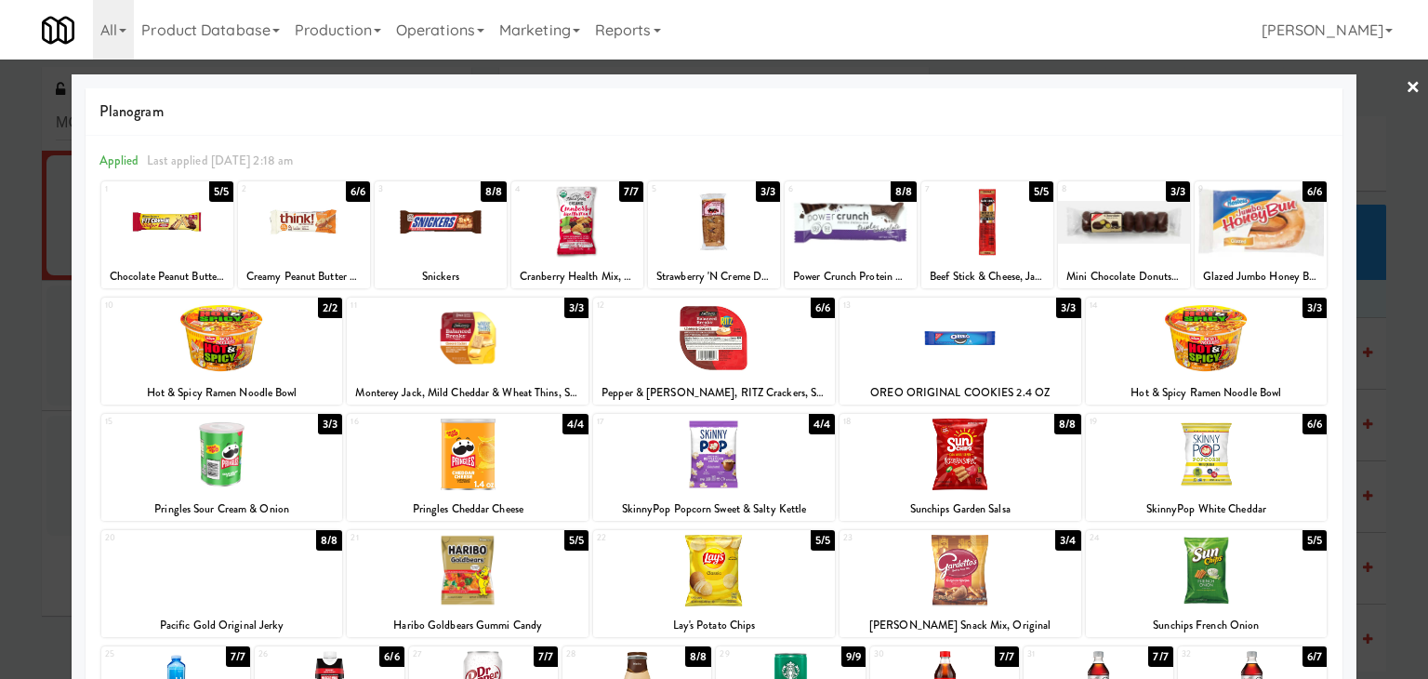
click at [1406, 87] on link "×" at bounding box center [1413, 89] width 15 height 58
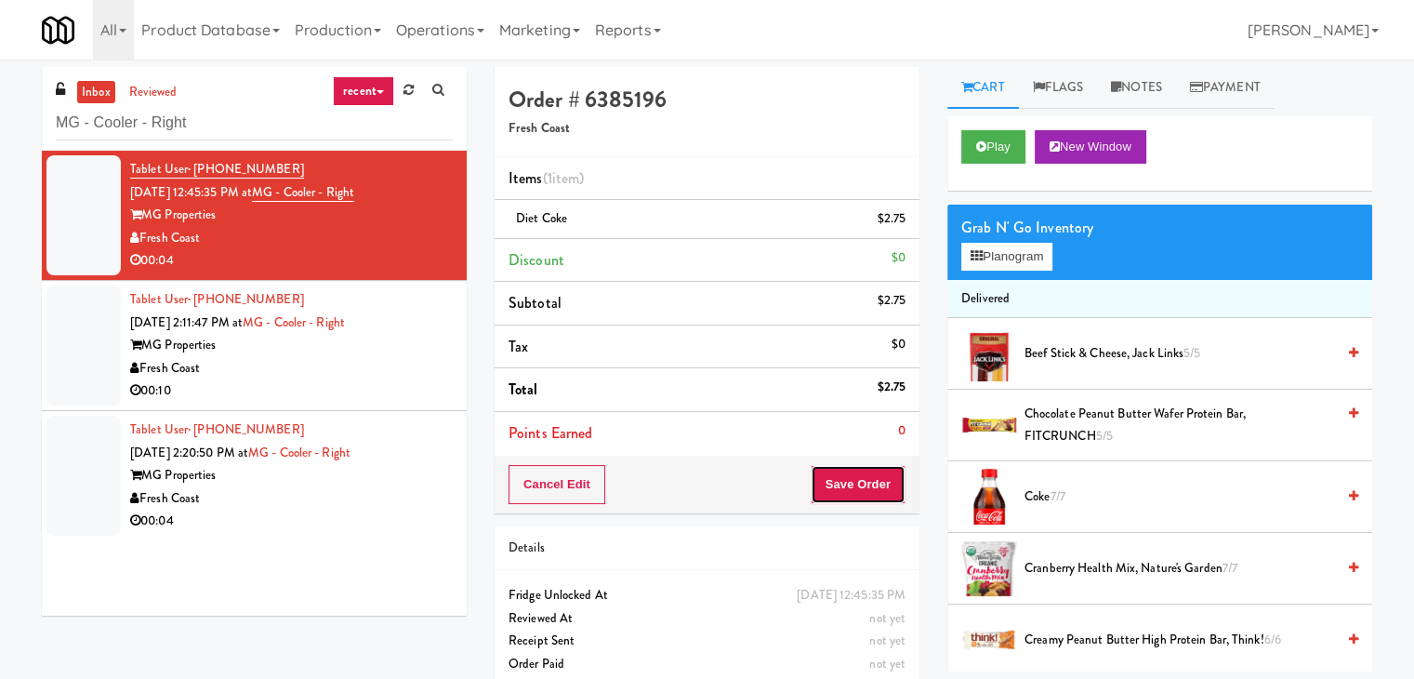
click at [870, 479] on button "Save Order" at bounding box center [858, 484] width 95 height 39
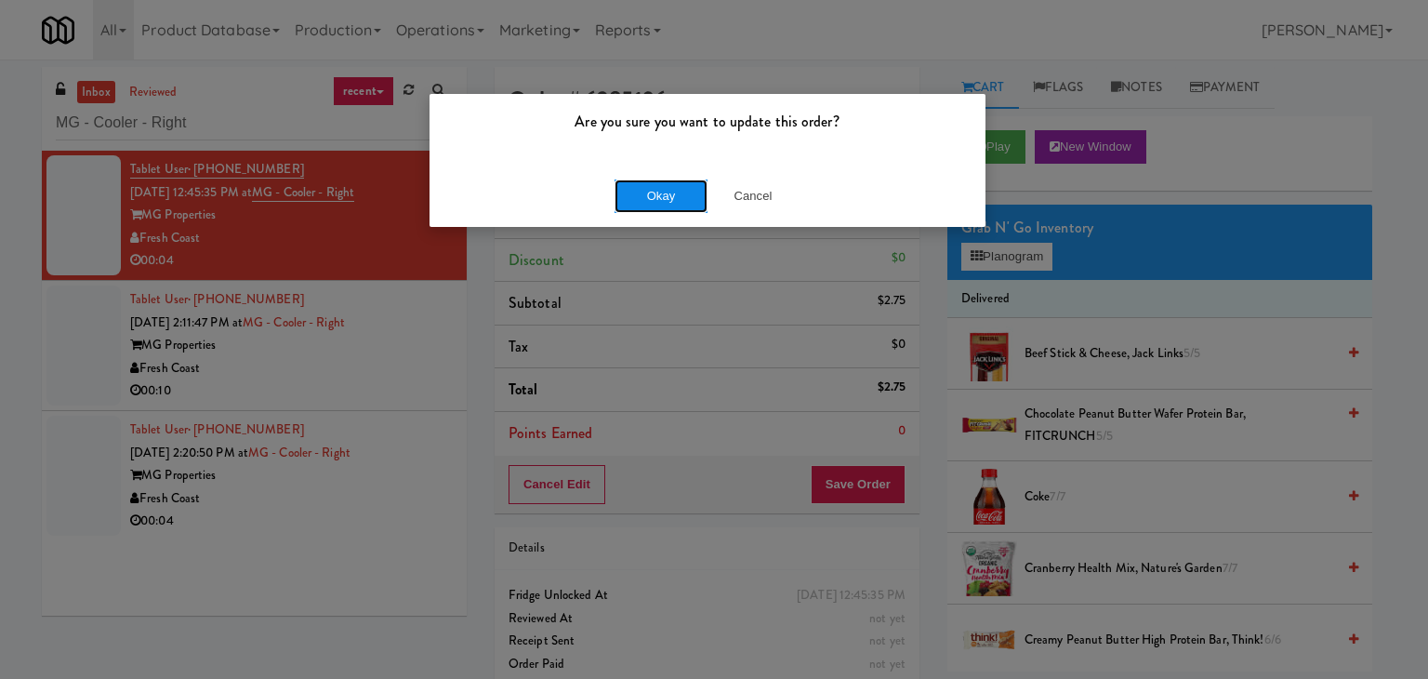
drag, startPoint x: 642, startPoint y: 183, endPoint x: 607, endPoint y: 237, distance: 64.0
click at [641, 183] on button "Okay" at bounding box center [661, 195] width 93 height 33
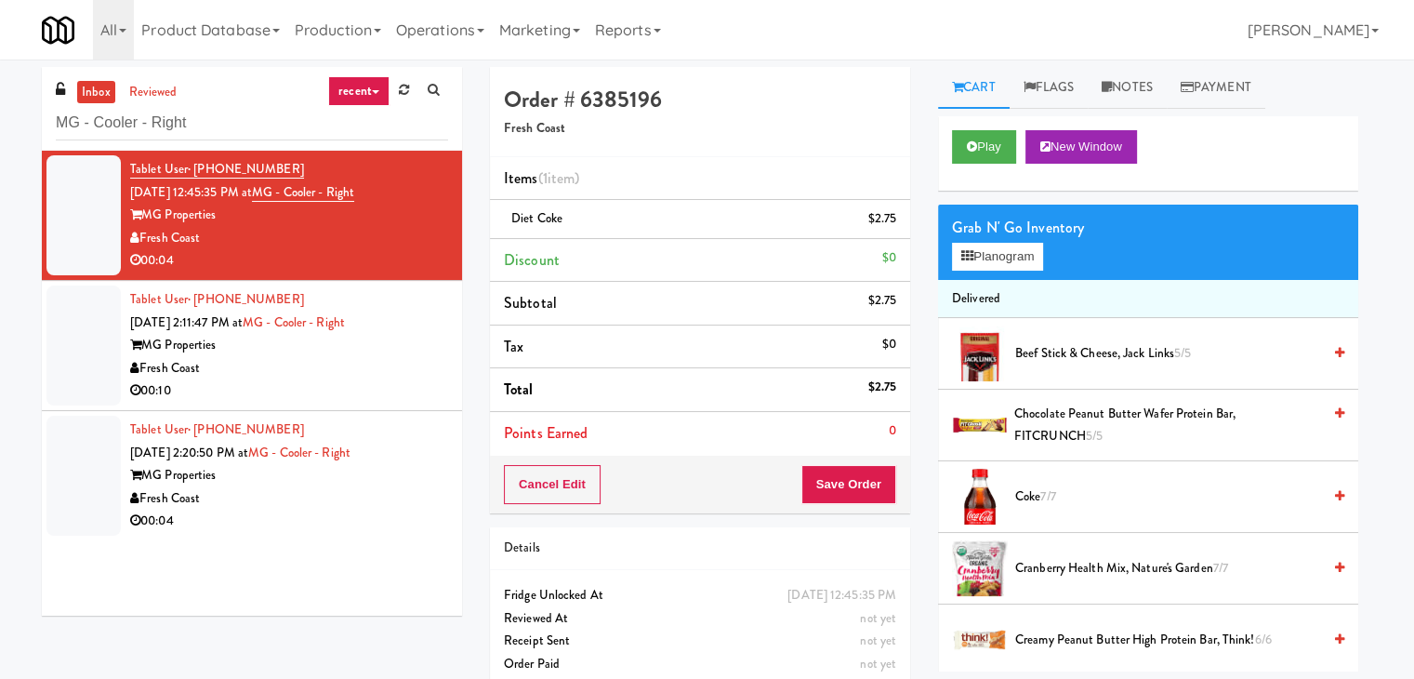
click at [349, 386] on div "00:10" at bounding box center [289, 390] width 318 height 23
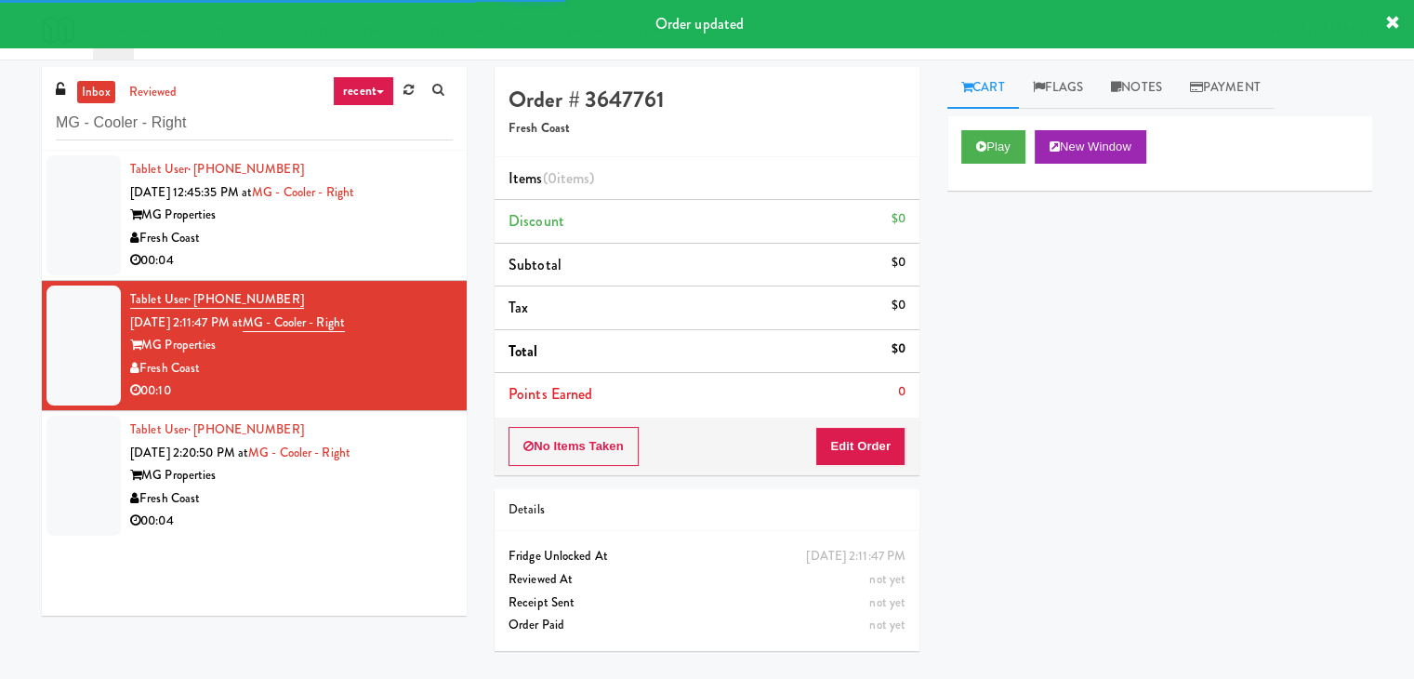
click at [967, 140] on button "Play" at bounding box center [993, 146] width 64 height 33
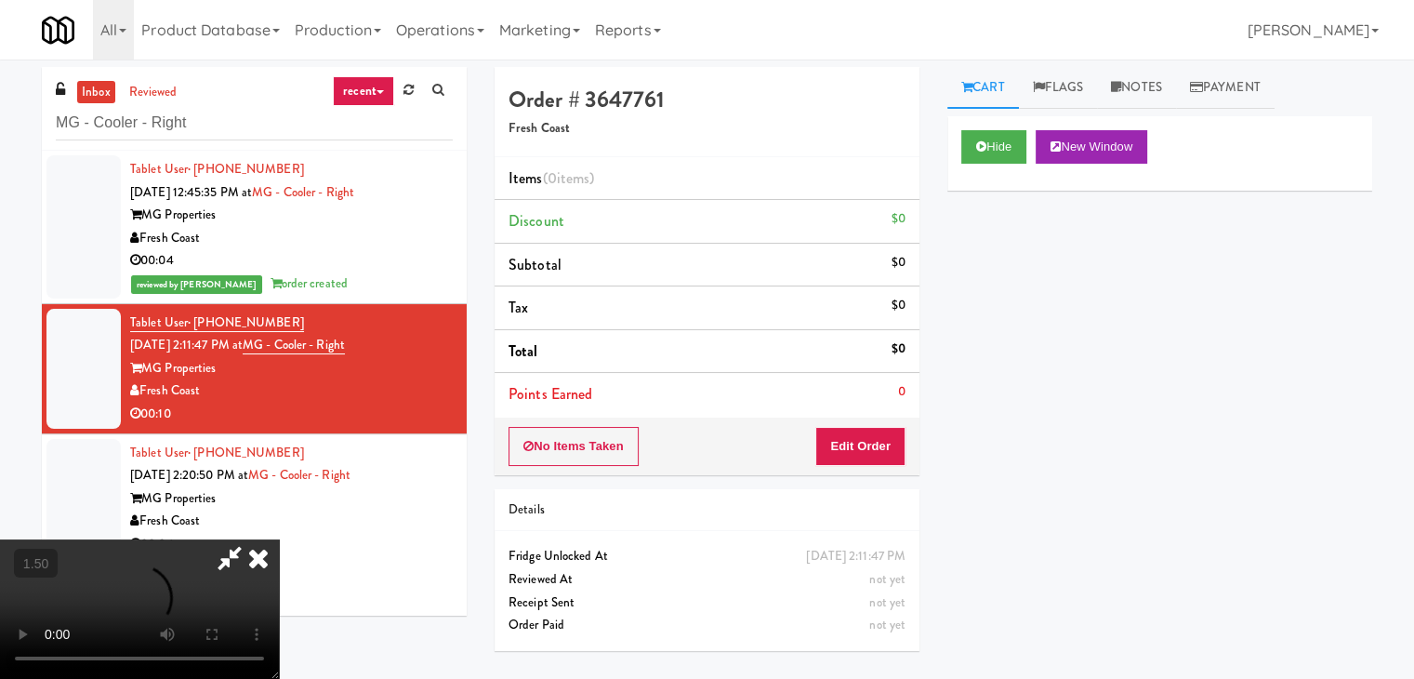
click at [279, 539] on video at bounding box center [139, 608] width 279 height 139
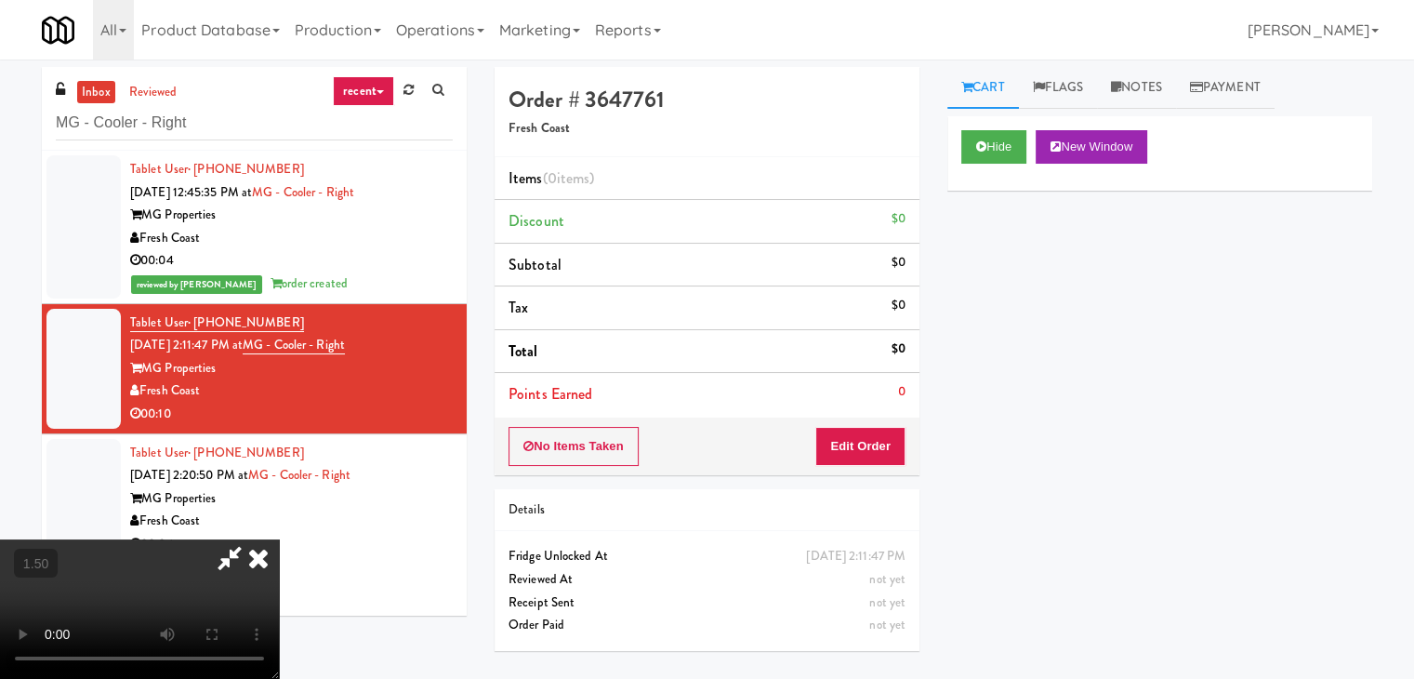
click at [279, 539] on video at bounding box center [139, 608] width 279 height 139
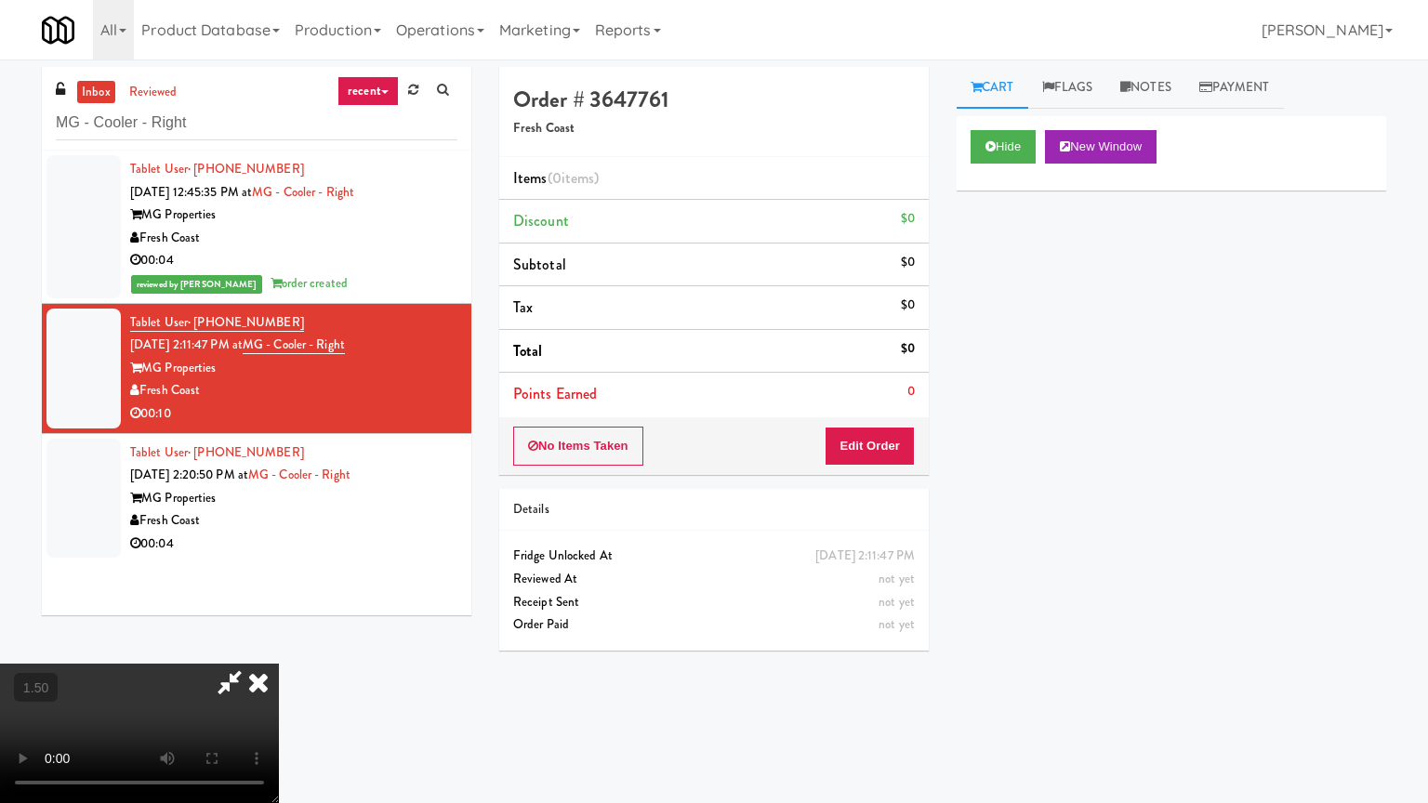
click at [279, 664] on video at bounding box center [139, 733] width 279 height 139
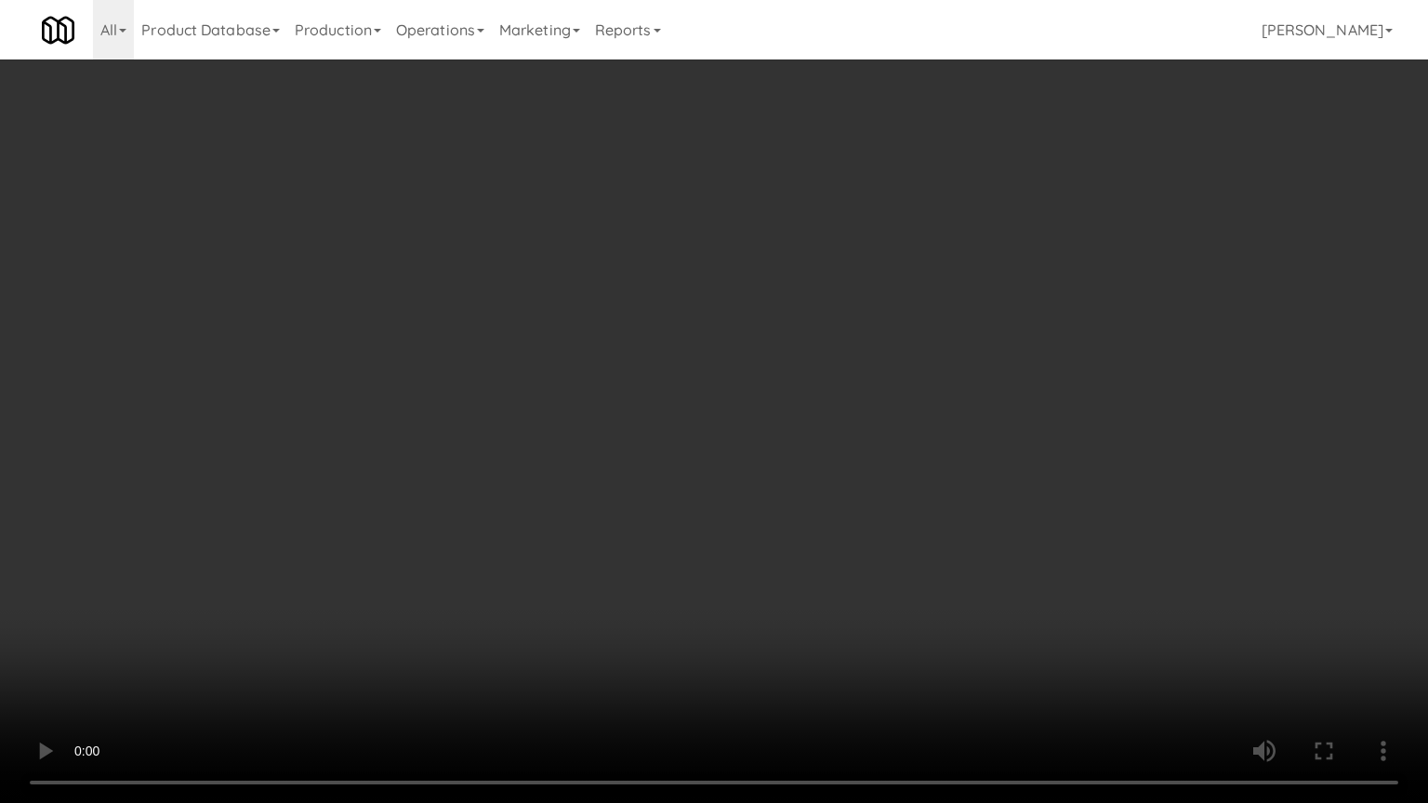
click at [785, 456] on video at bounding box center [714, 401] width 1428 height 803
click at [787, 455] on video at bounding box center [714, 401] width 1428 height 803
click at [788, 454] on video at bounding box center [714, 401] width 1428 height 803
click at [789, 454] on video at bounding box center [714, 401] width 1428 height 803
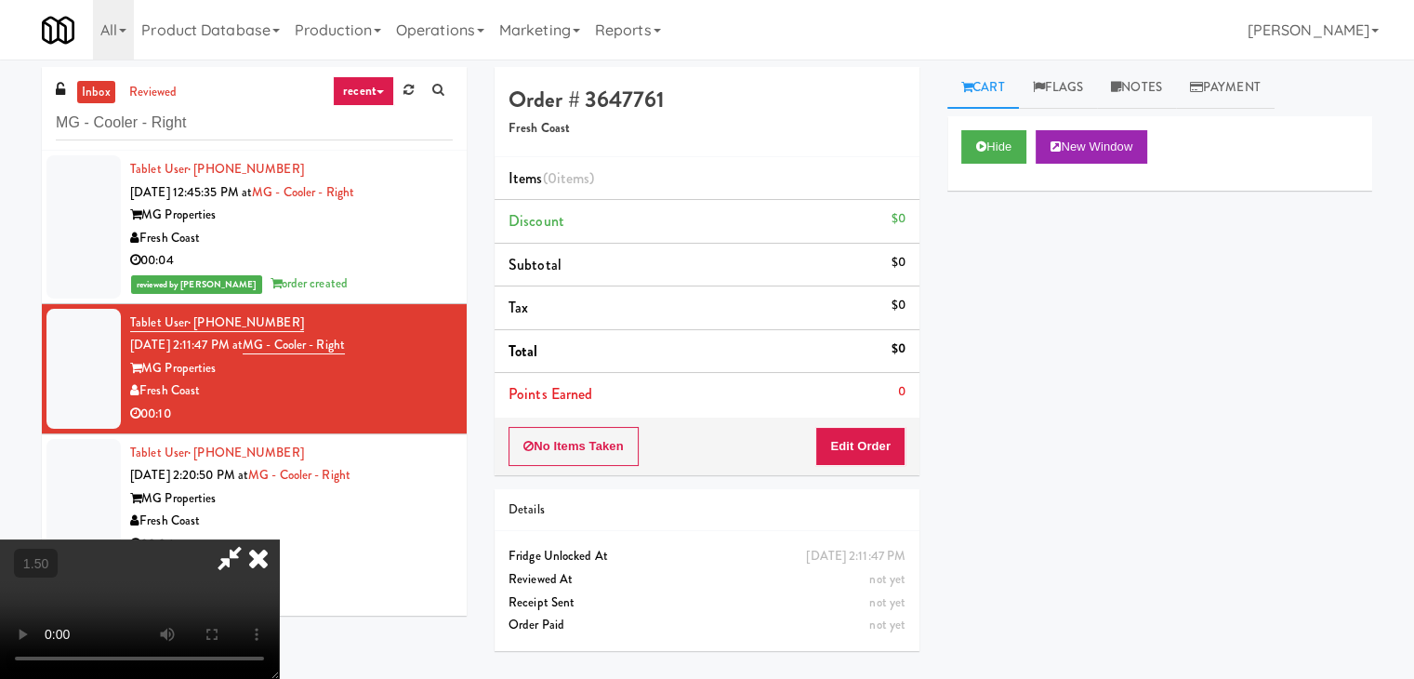
drag, startPoint x: 838, startPoint y: 217, endPoint x: 857, endPoint y: 377, distance: 161.1
click at [279, 539] on icon at bounding box center [258, 557] width 41 height 37
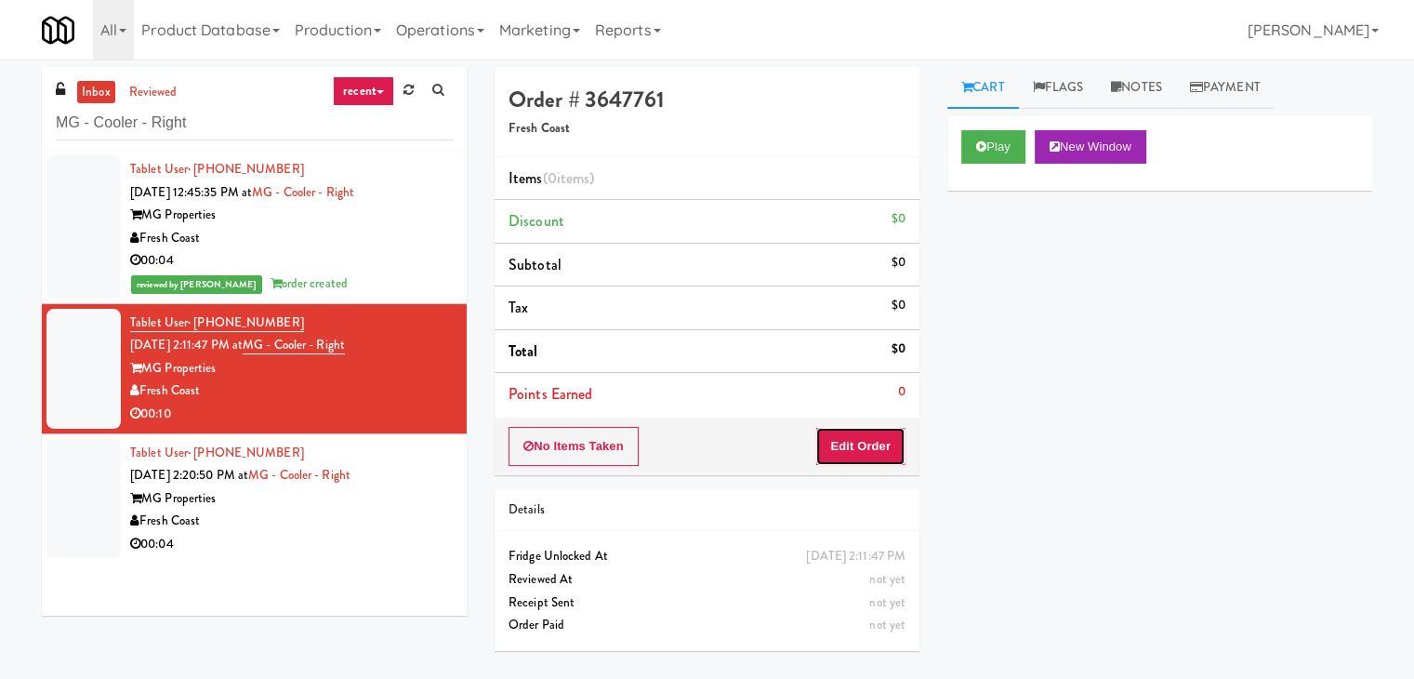
click at [868, 431] on button "Edit Order" at bounding box center [860, 446] width 90 height 39
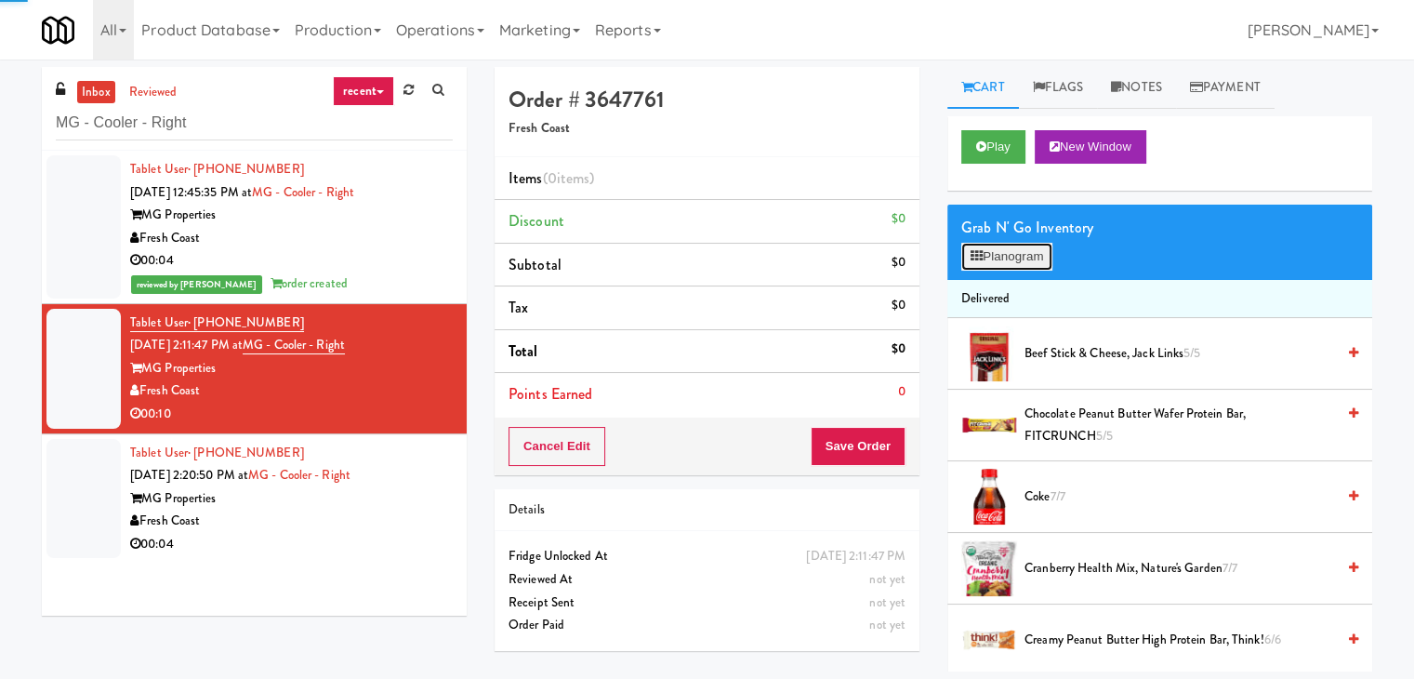
click at [998, 259] on button "Planogram" at bounding box center [1006, 257] width 91 height 28
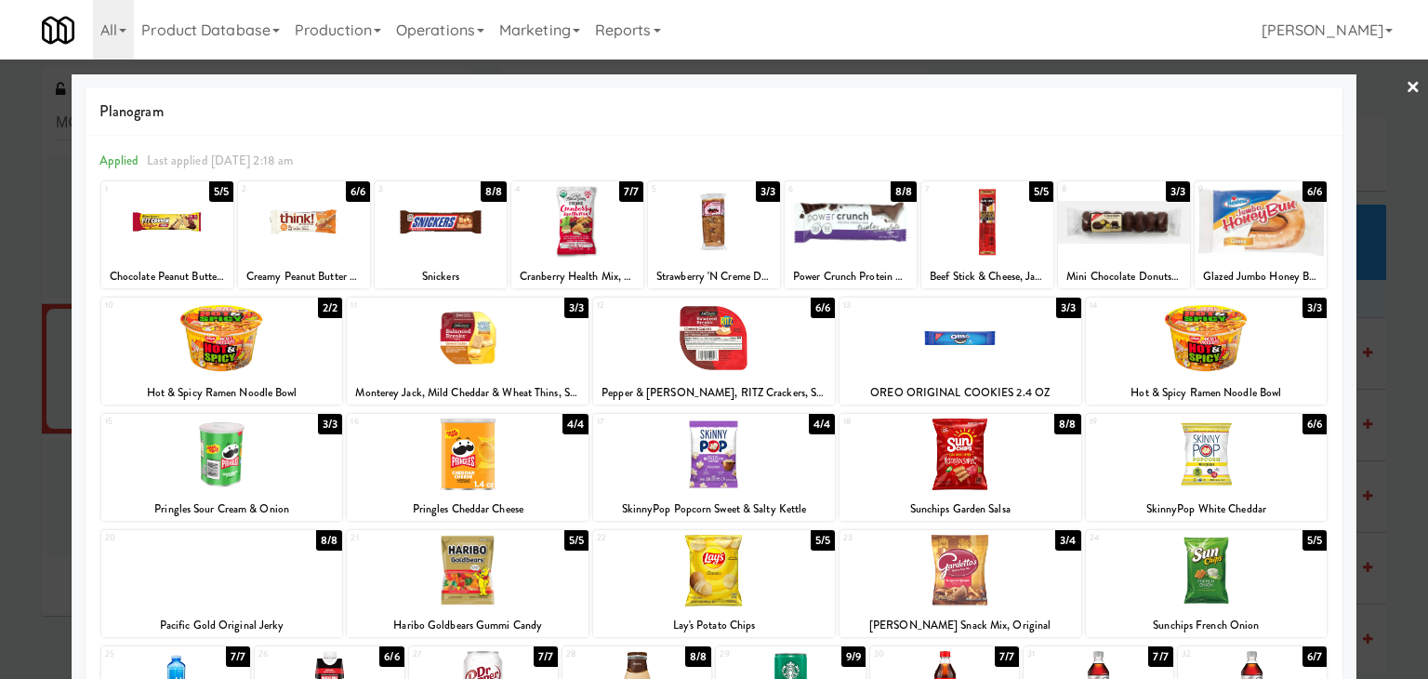
click at [947, 568] on div at bounding box center [961, 571] width 242 height 72
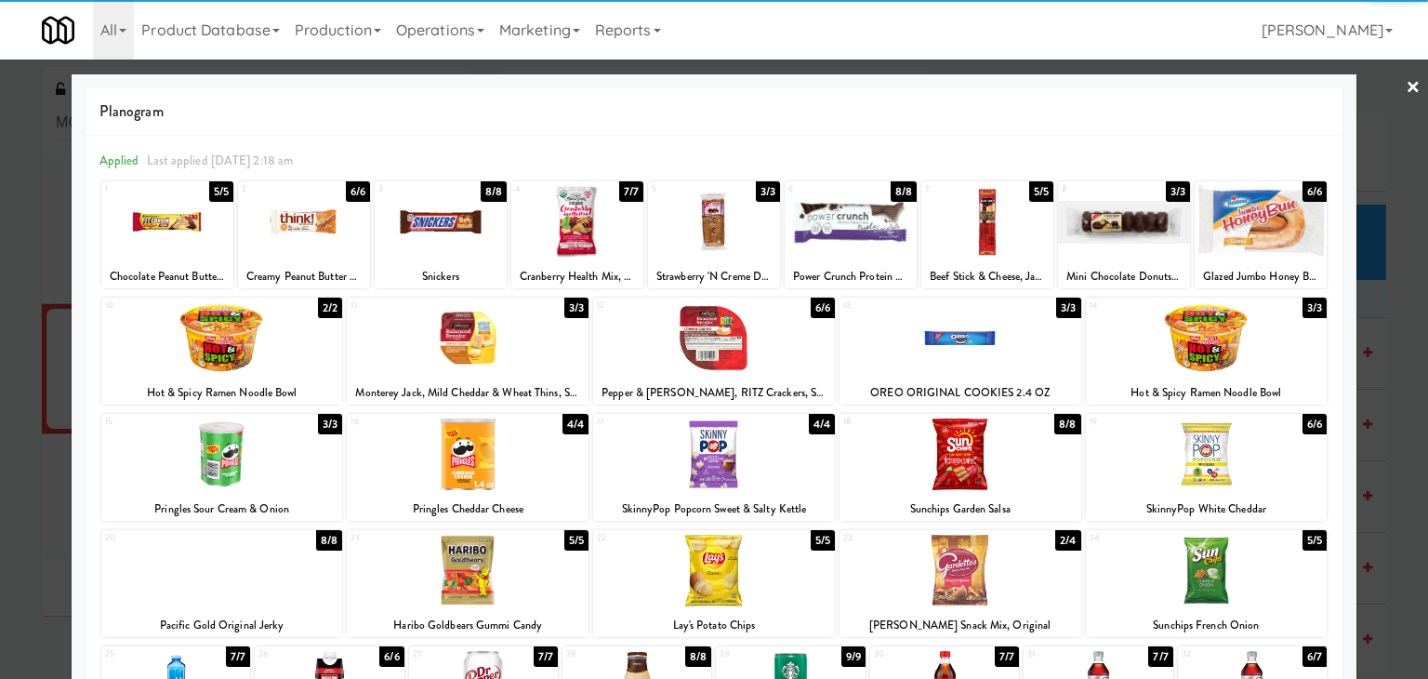
click at [1267, 226] on div at bounding box center [1261, 222] width 132 height 72
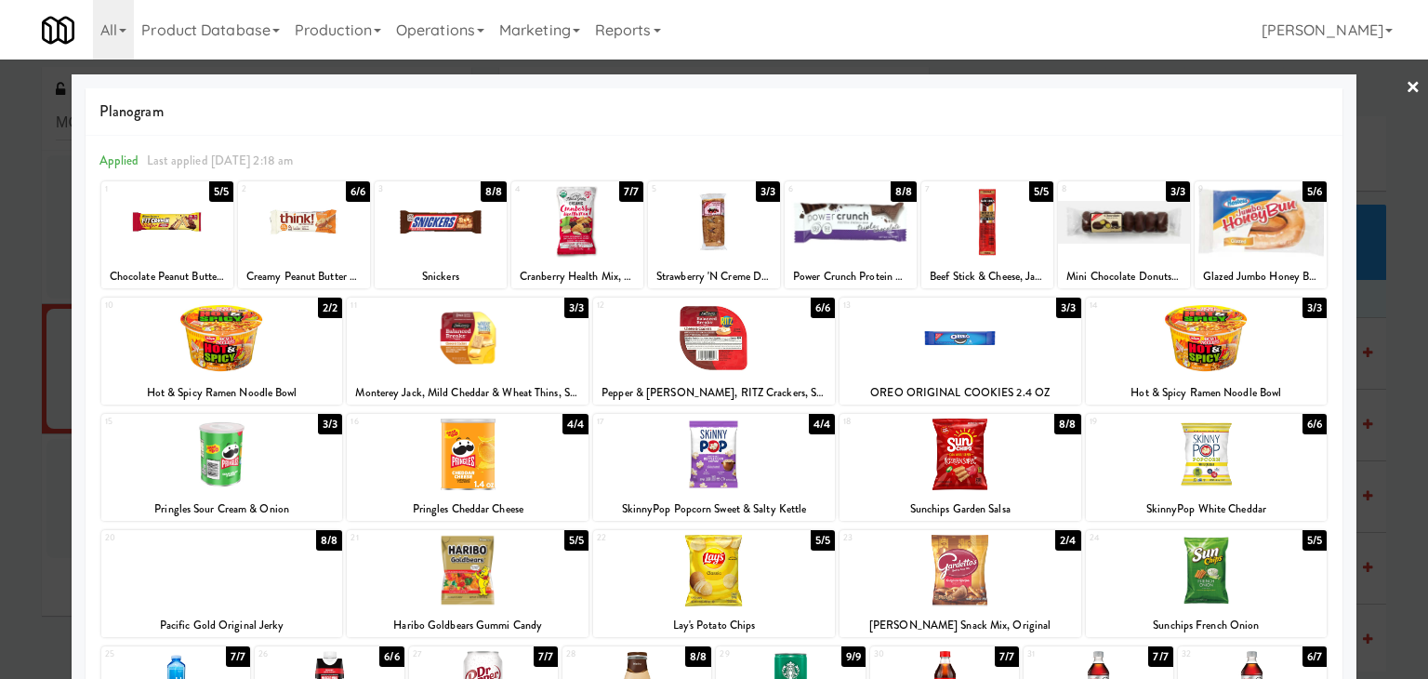
drag, startPoint x: 1404, startPoint y: 85, endPoint x: 1213, endPoint y: 137, distance: 198.5
click at [1406, 85] on link "×" at bounding box center [1413, 89] width 15 height 58
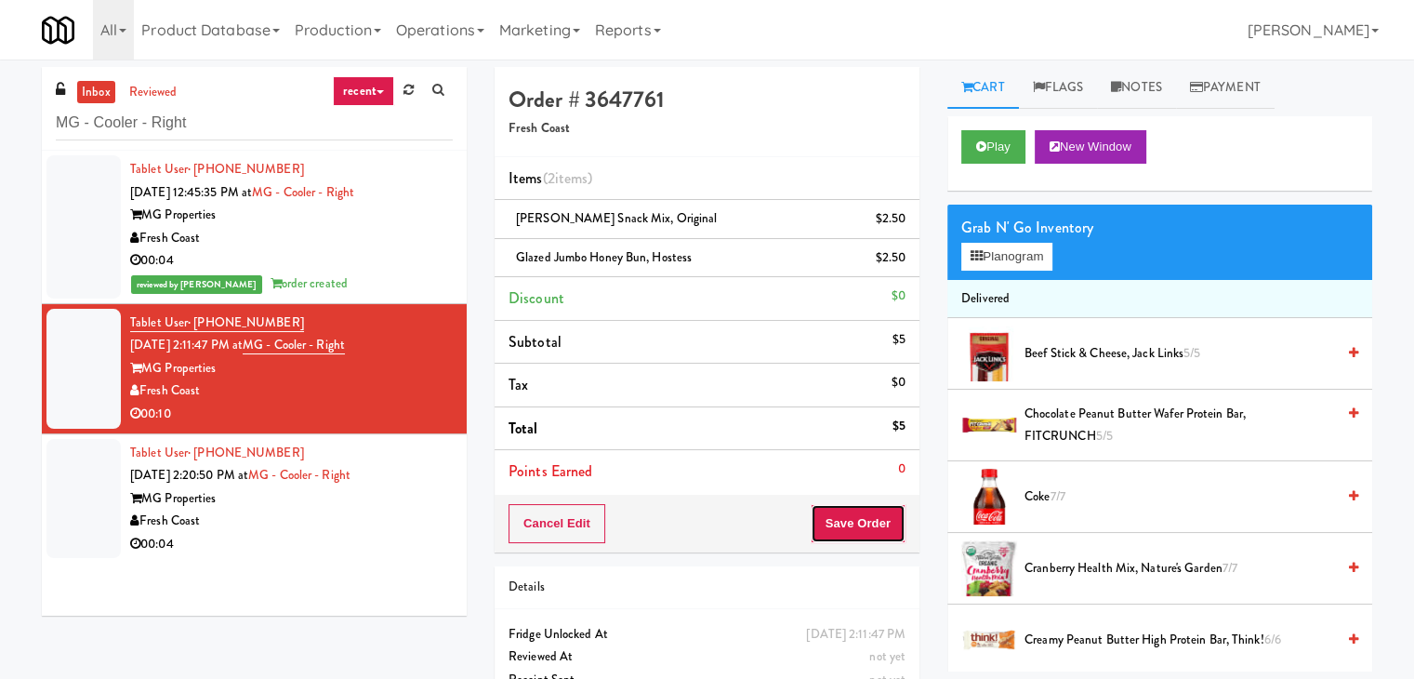
click at [855, 517] on button "Save Order" at bounding box center [858, 523] width 95 height 39
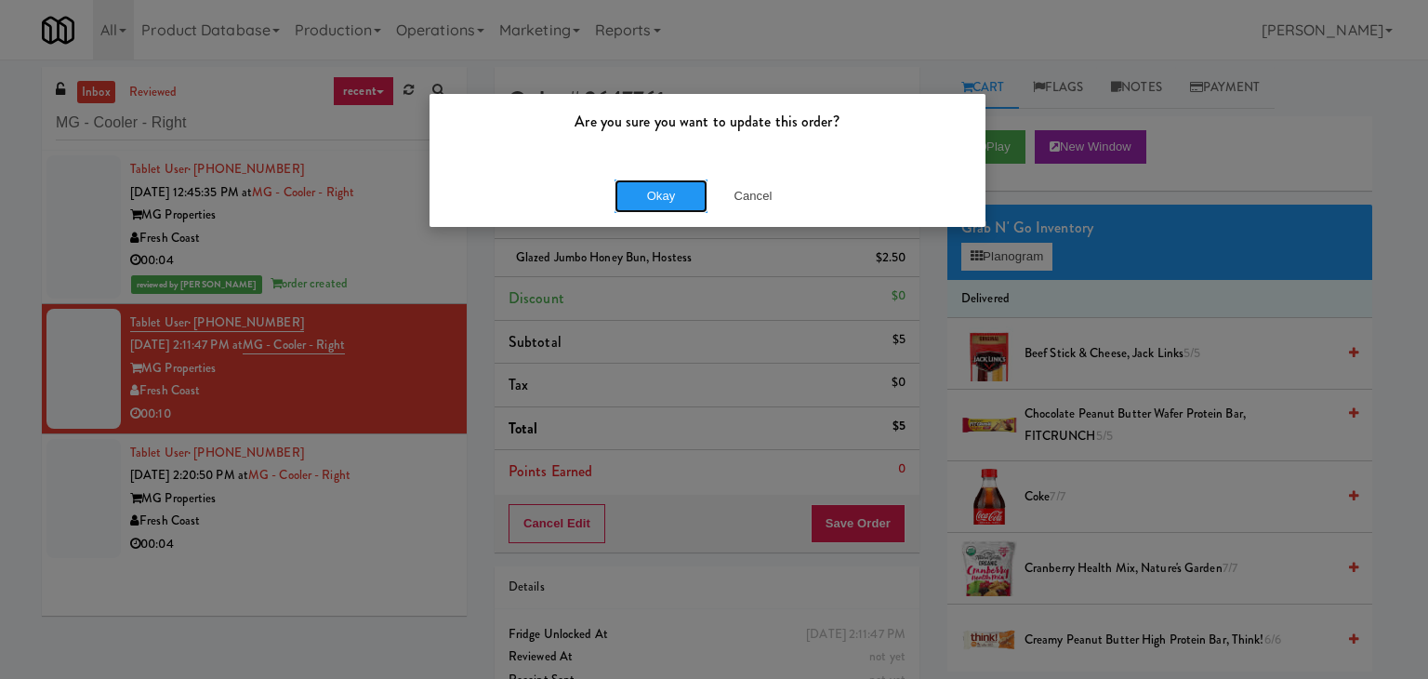
click at [655, 186] on button "Okay" at bounding box center [661, 195] width 93 height 33
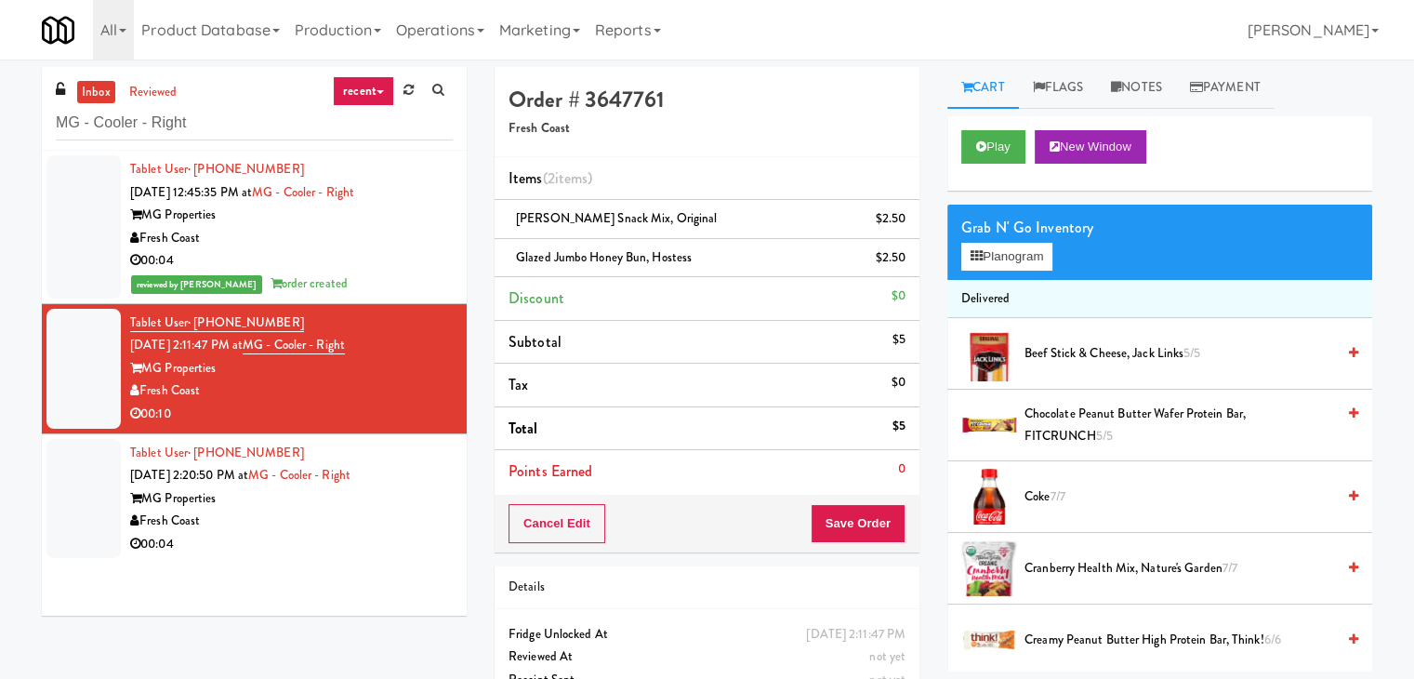
click at [385, 527] on div "Fresh Coast" at bounding box center [291, 521] width 323 height 23
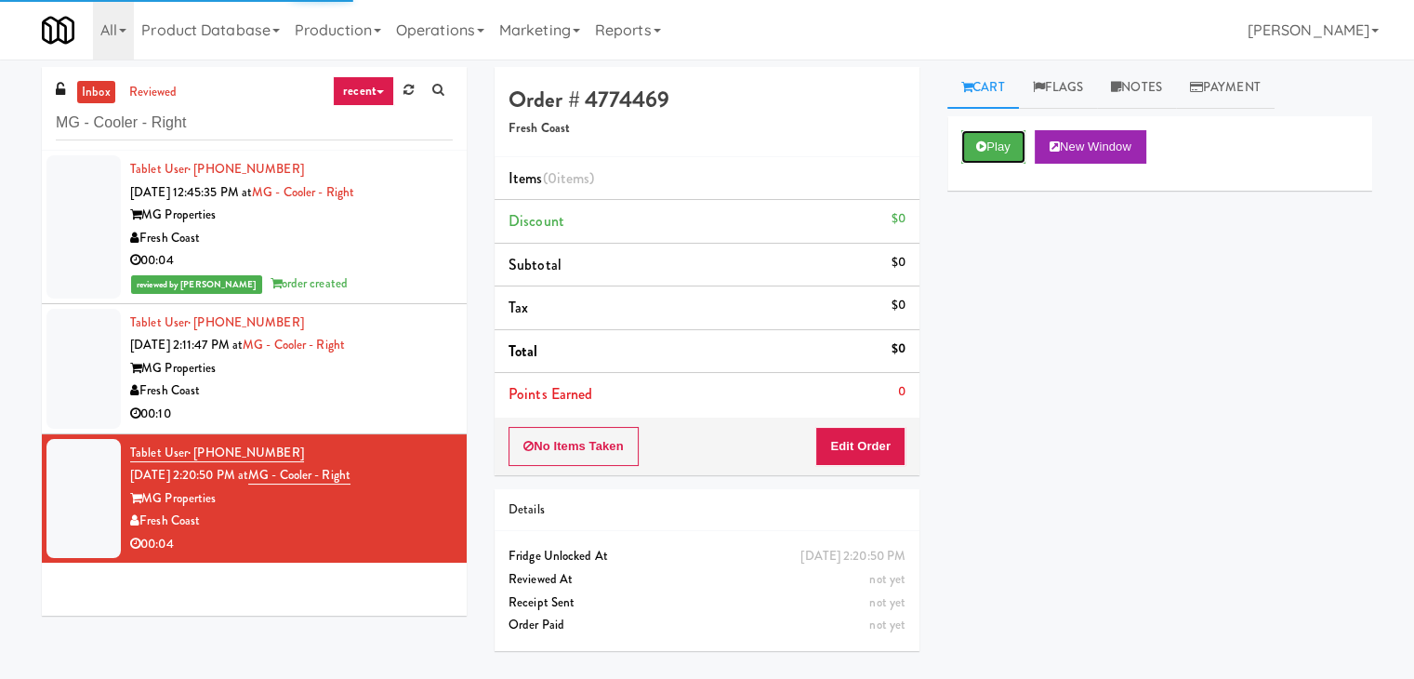
drag, startPoint x: 995, startPoint y: 150, endPoint x: 922, endPoint y: 188, distance: 81.9
click at [994, 150] on button "Play" at bounding box center [993, 146] width 64 height 33
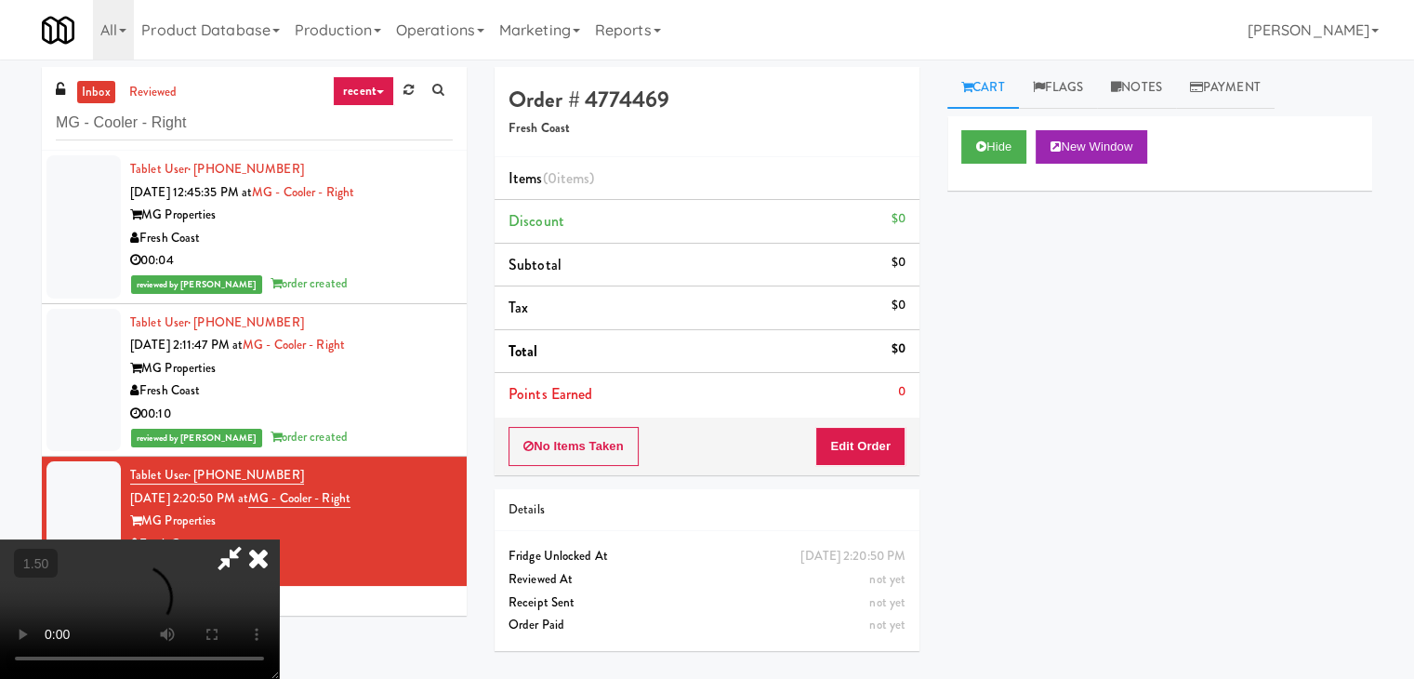
click at [279, 539] on video at bounding box center [139, 608] width 279 height 139
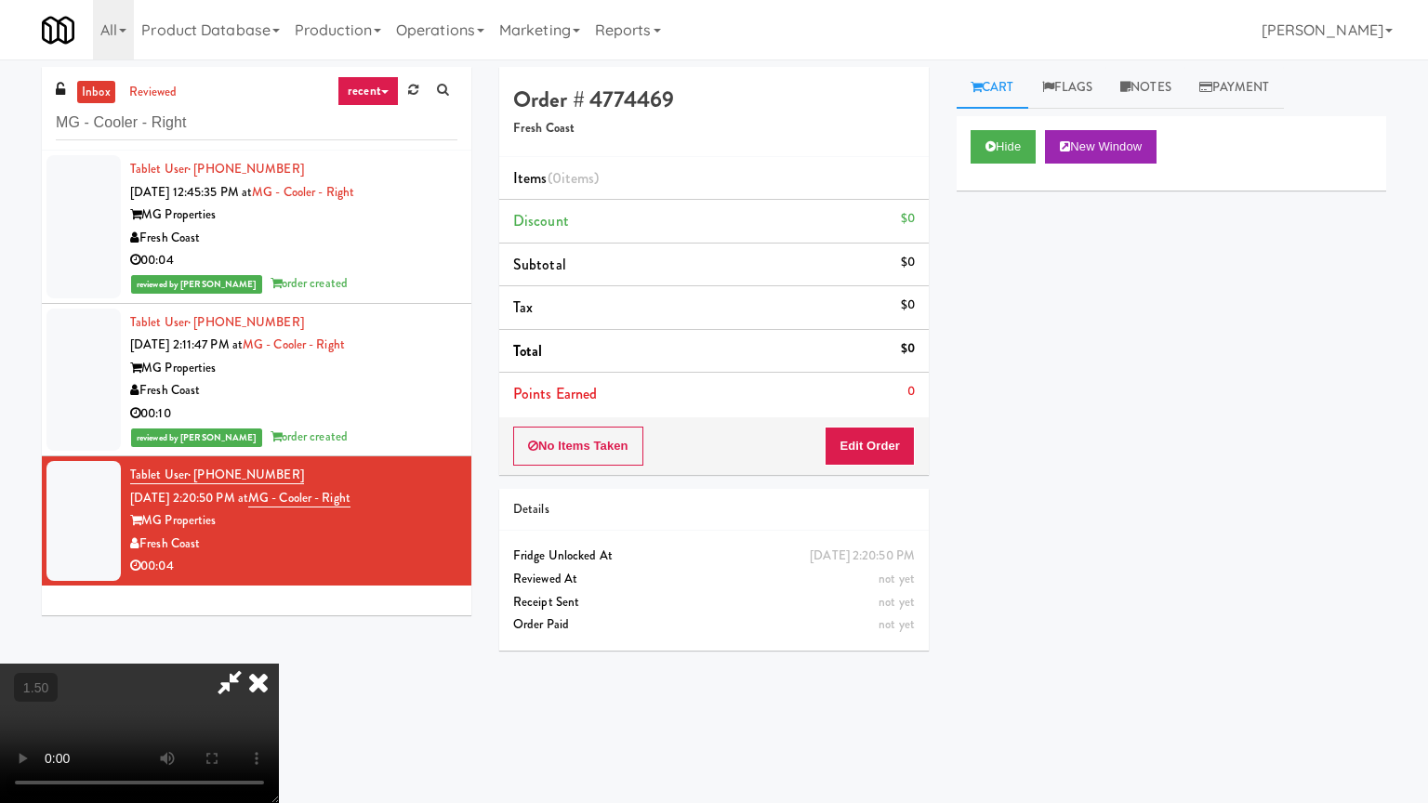
click at [279, 664] on video at bounding box center [139, 733] width 279 height 139
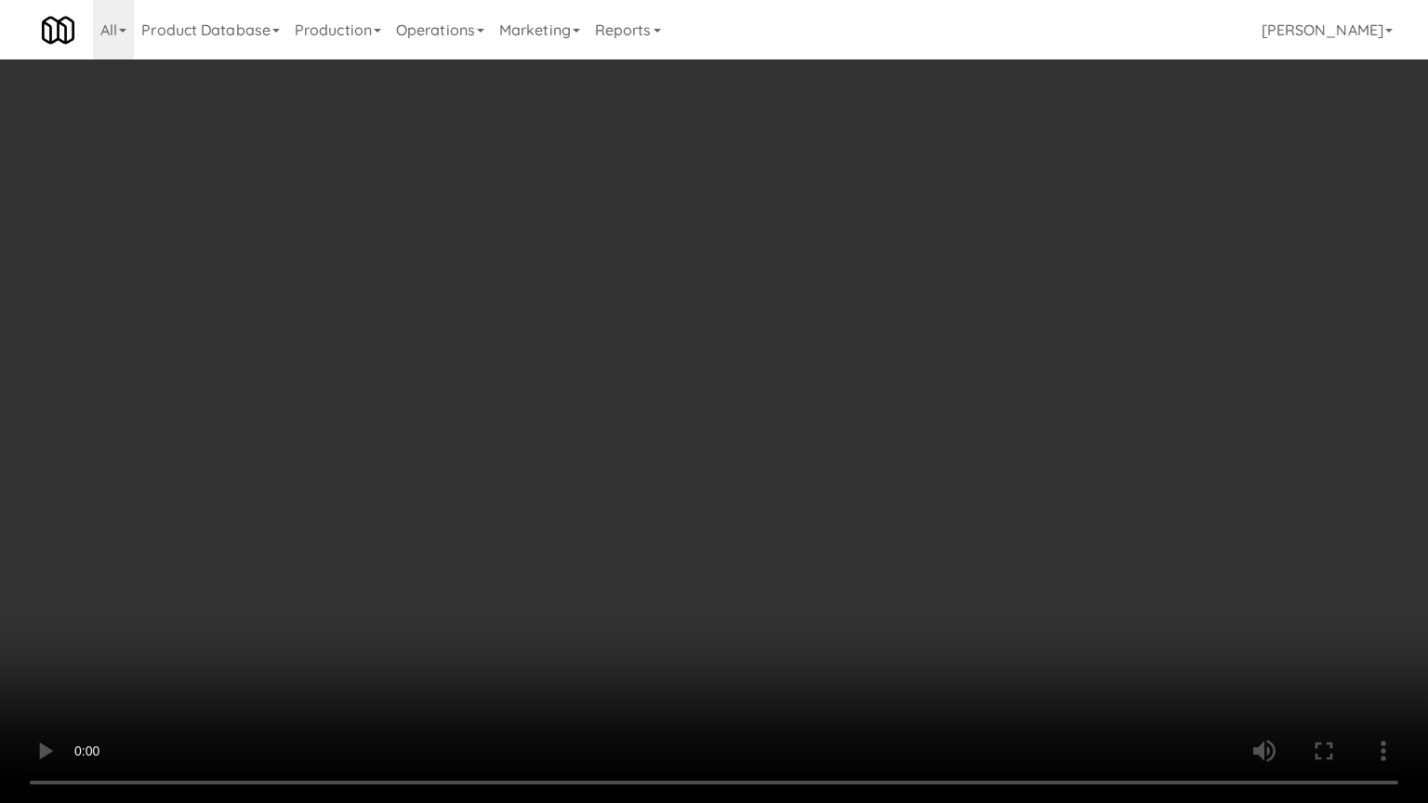
click at [698, 373] on video at bounding box center [714, 401] width 1428 height 803
click at [700, 371] on video at bounding box center [714, 401] width 1428 height 803
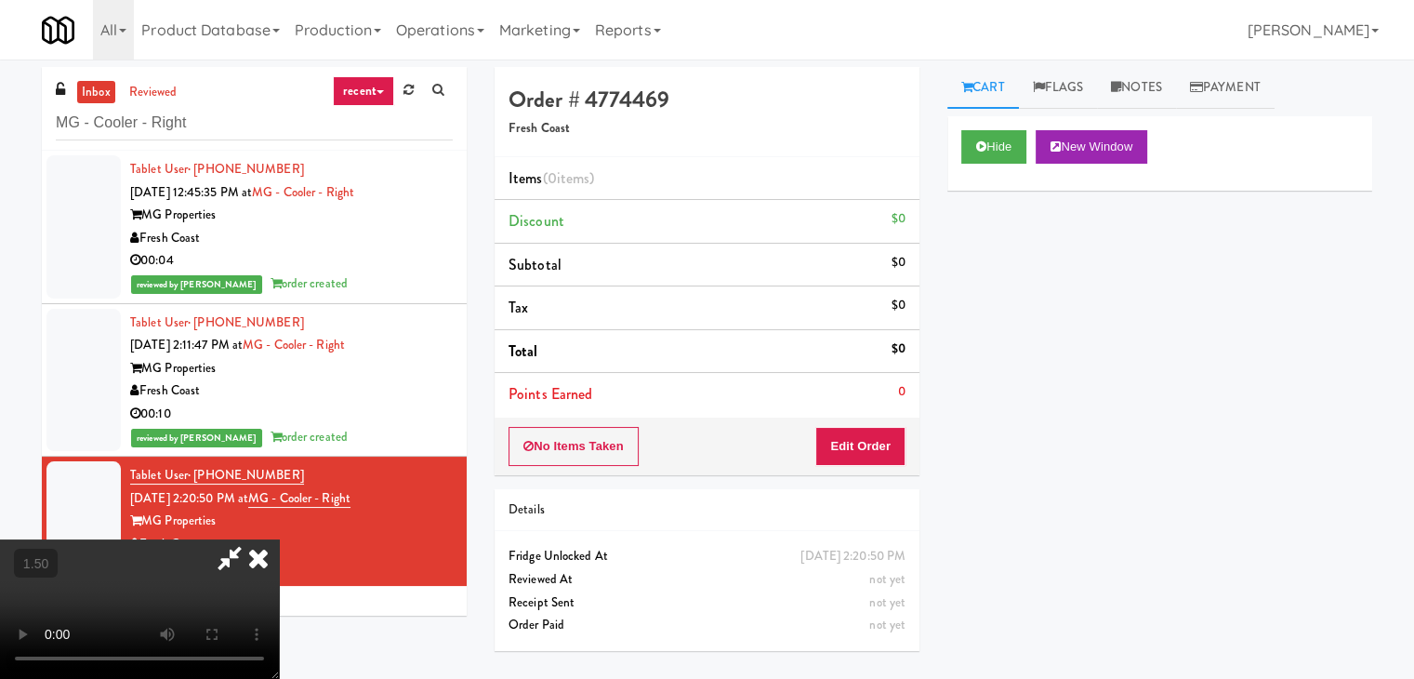
click at [279, 539] on icon at bounding box center [258, 557] width 41 height 37
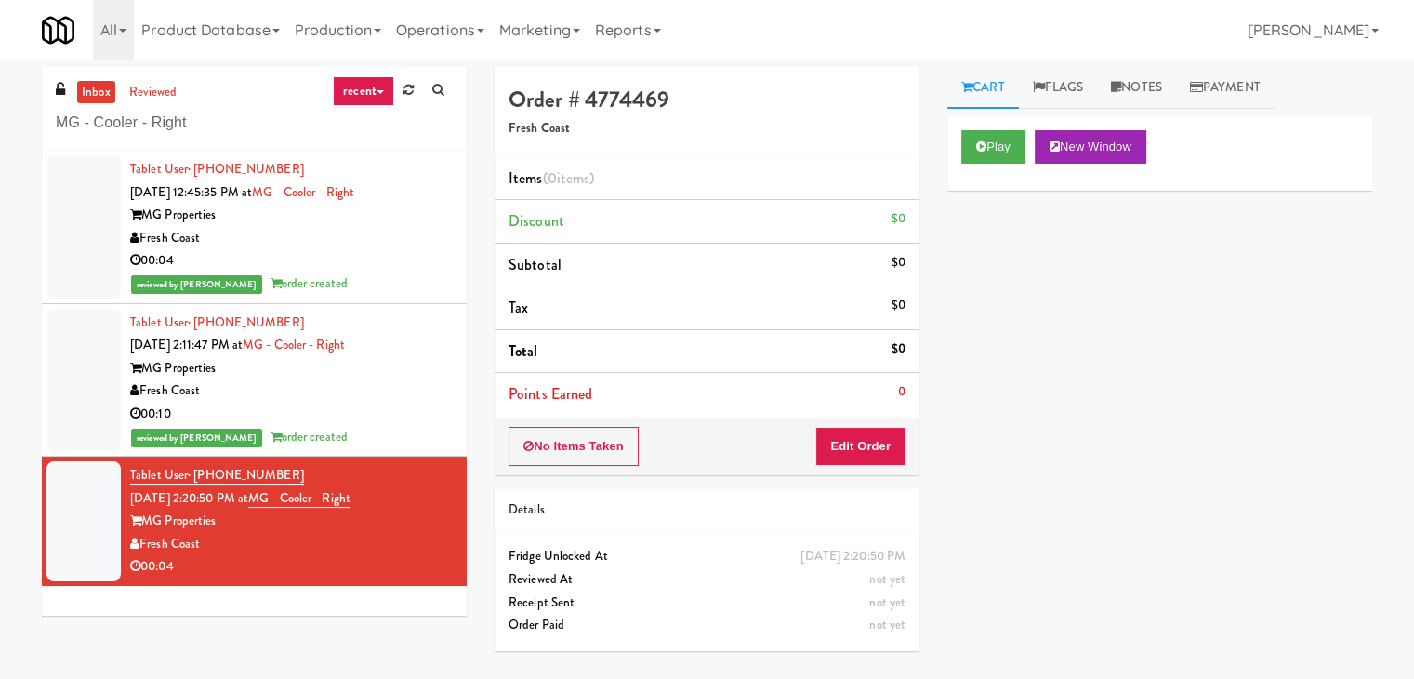
click at [841, 422] on div "No Items Taken Edit Order" at bounding box center [707, 447] width 425 height 58
drag, startPoint x: 858, startPoint y: 458, endPoint x: 944, endPoint y: 362, distance: 129.1
click at [858, 457] on button "Edit Order" at bounding box center [860, 446] width 90 height 39
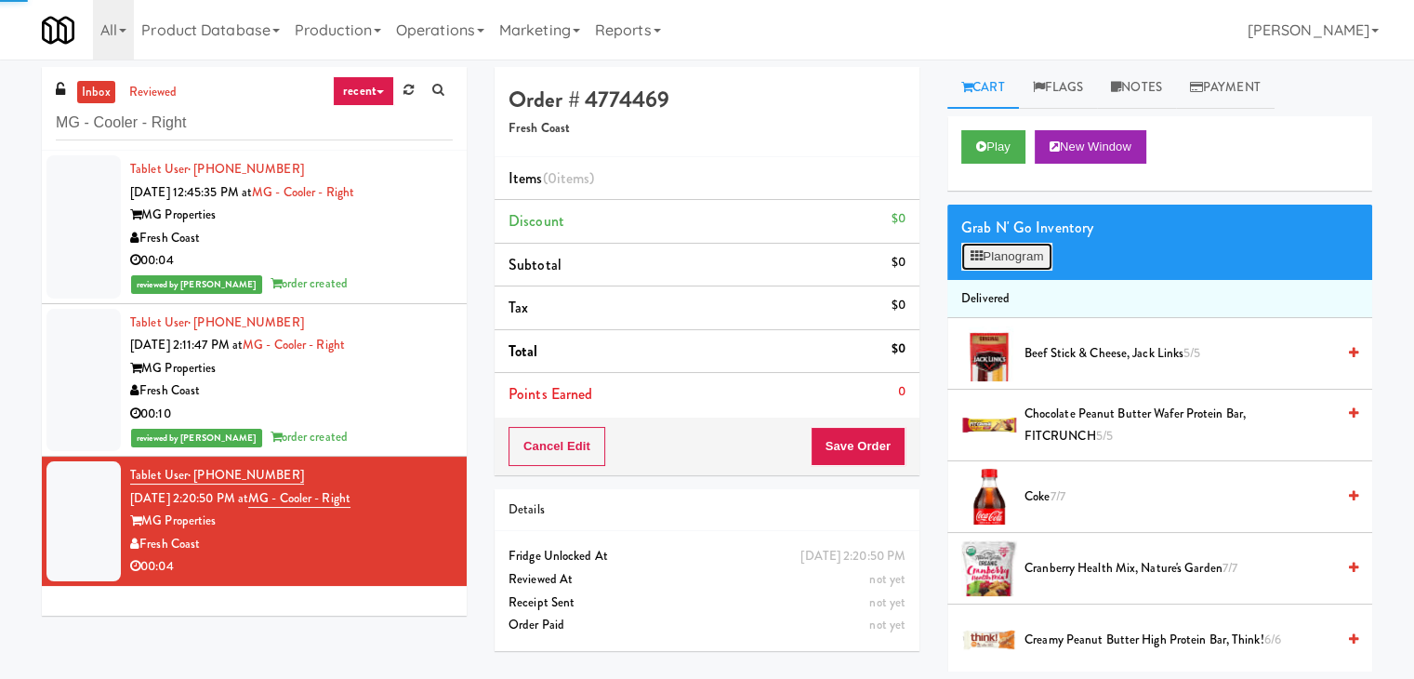
click at [1002, 265] on button "Planogram" at bounding box center [1006, 257] width 91 height 28
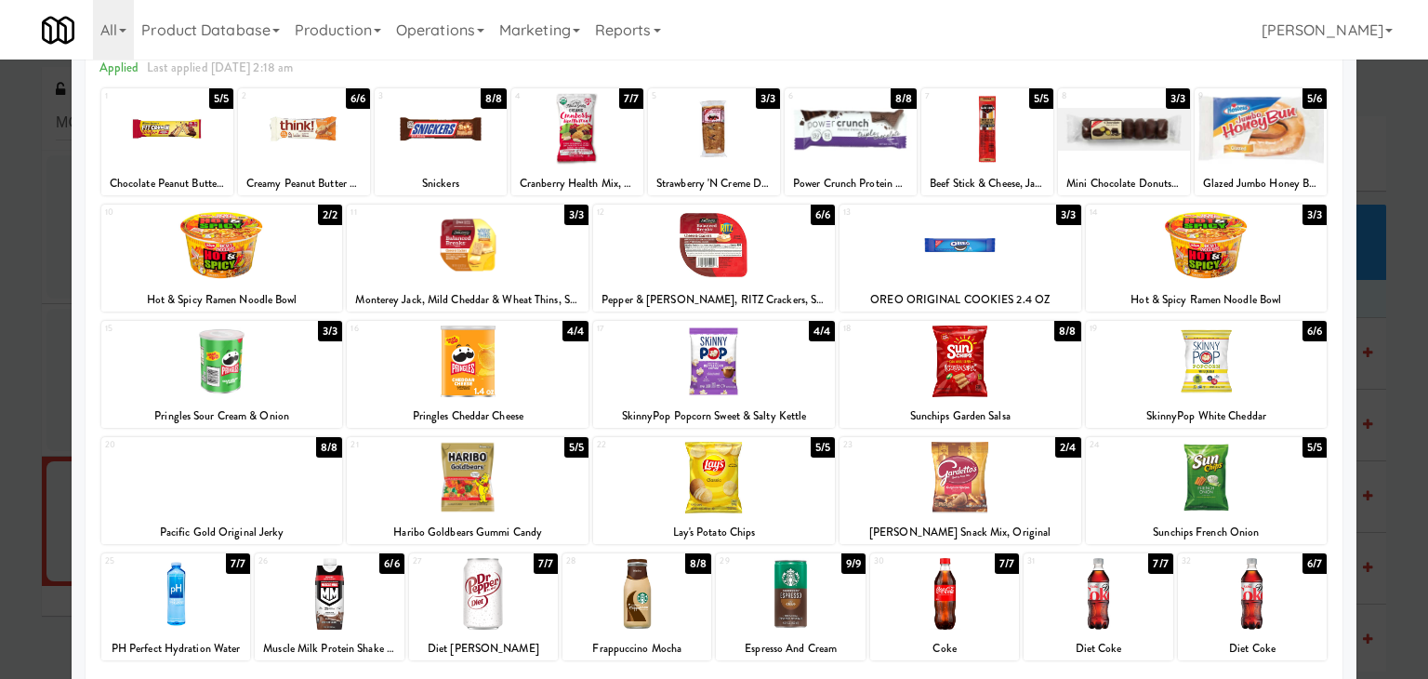
click at [1135, 130] on div at bounding box center [1124, 129] width 132 height 72
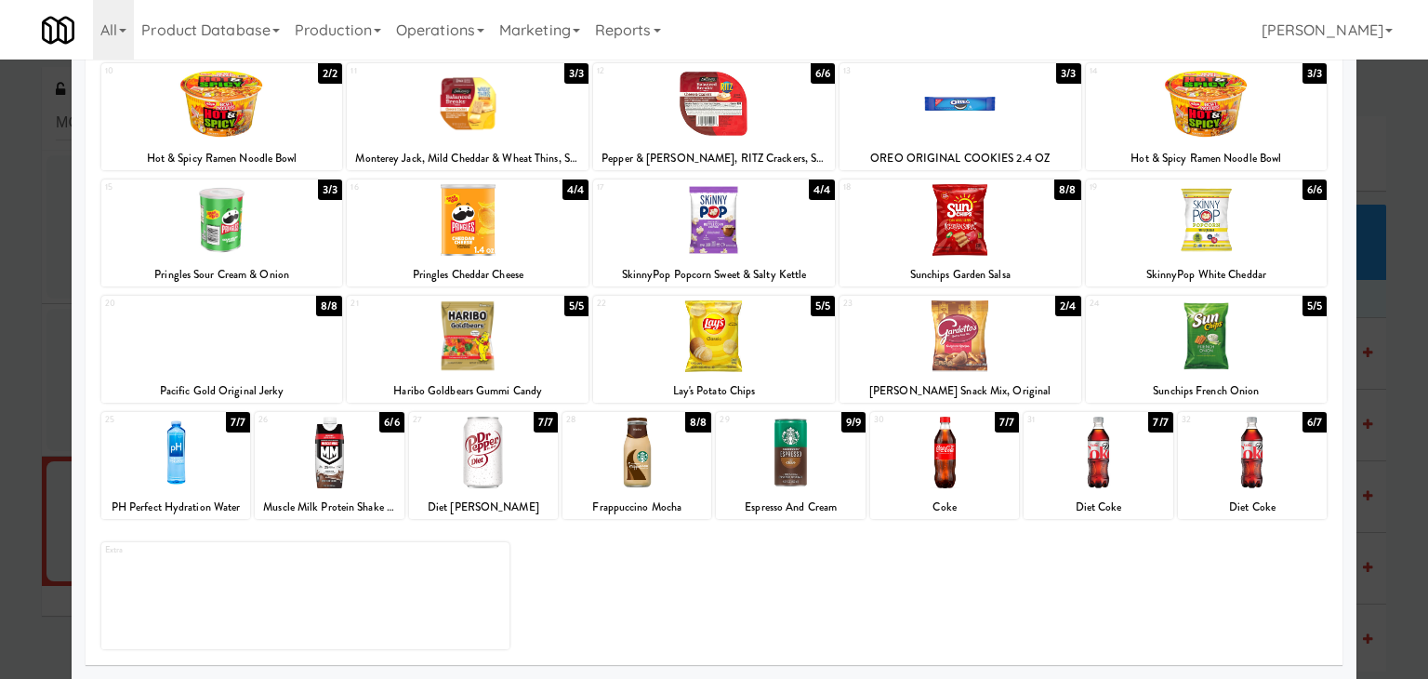
click at [1236, 450] on div at bounding box center [1252, 453] width 149 height 72
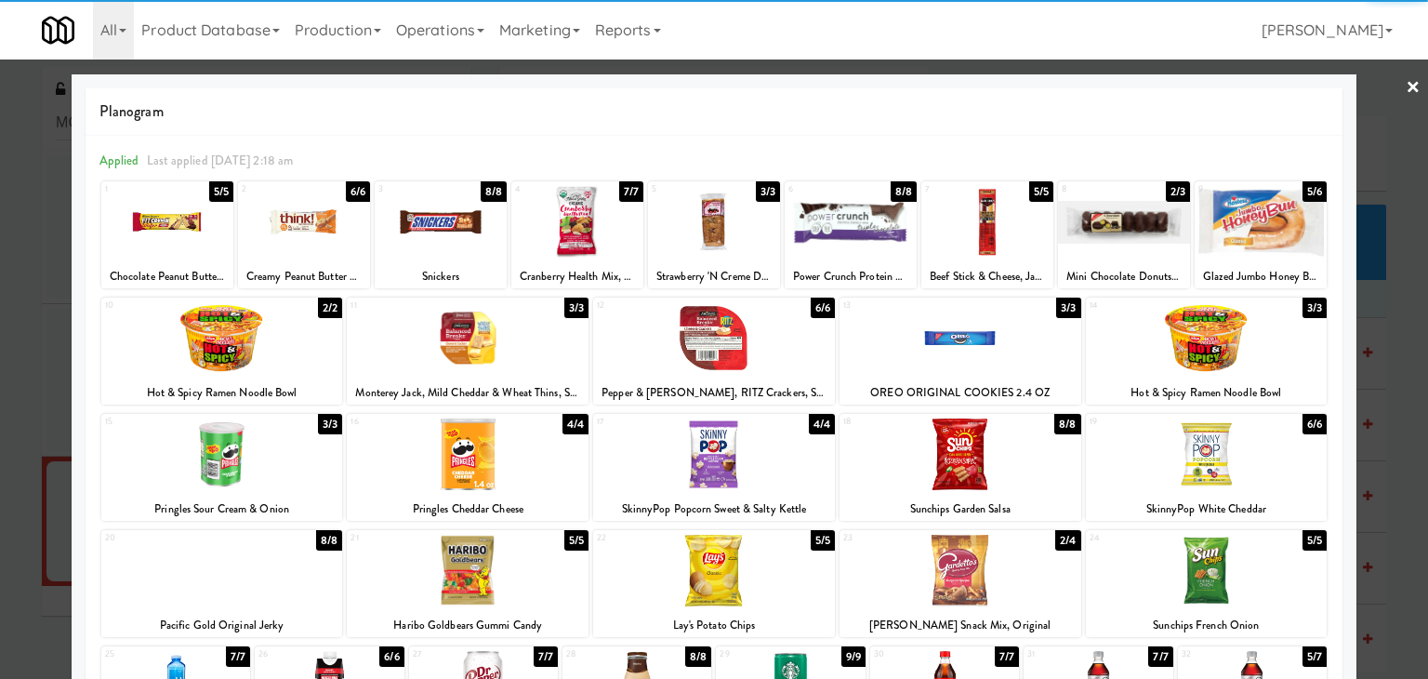
click at [1406, 79] on link "×" at bounding box center [1413, 89] width 15 height 58
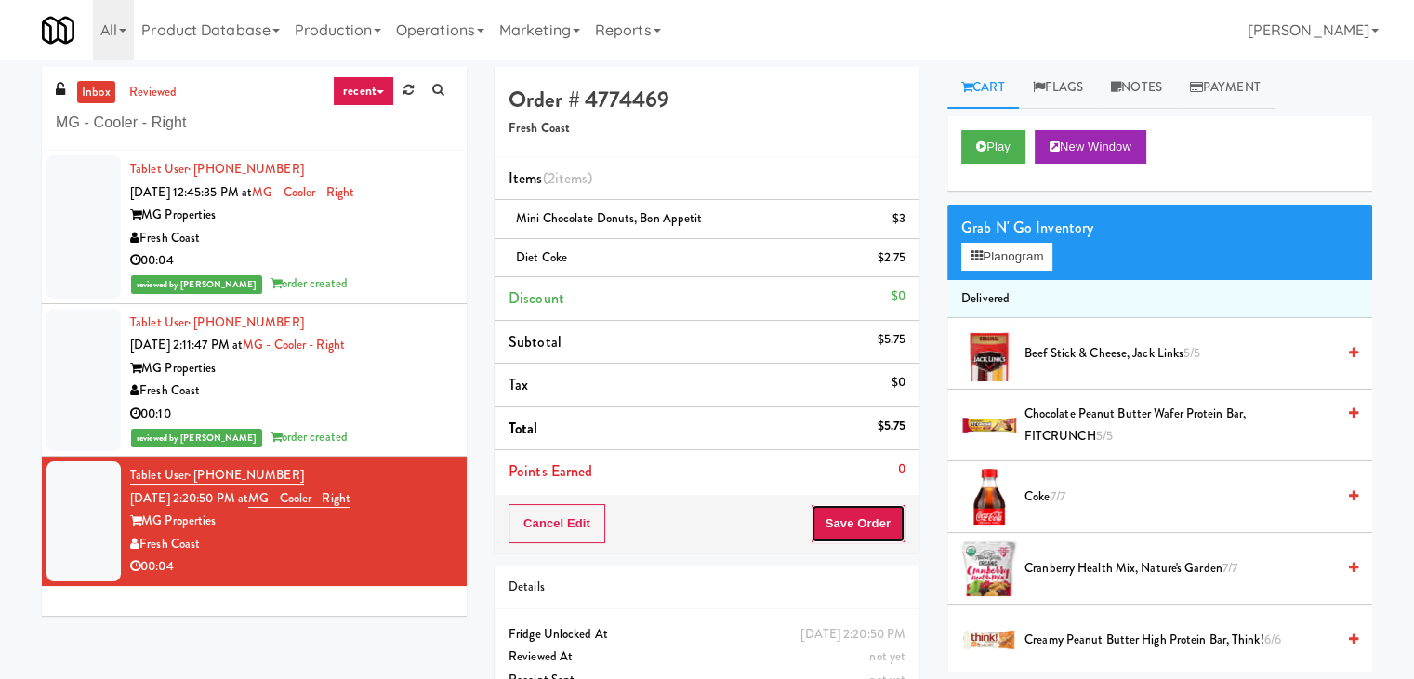
drag, startPoint x: 867, startPoint y: 538, endPoint x: 867, endPoint y: 527, distance: 11.2
click at [867, 536] on button "Save Order" at bounding box center [858, 523] width 95 height 39
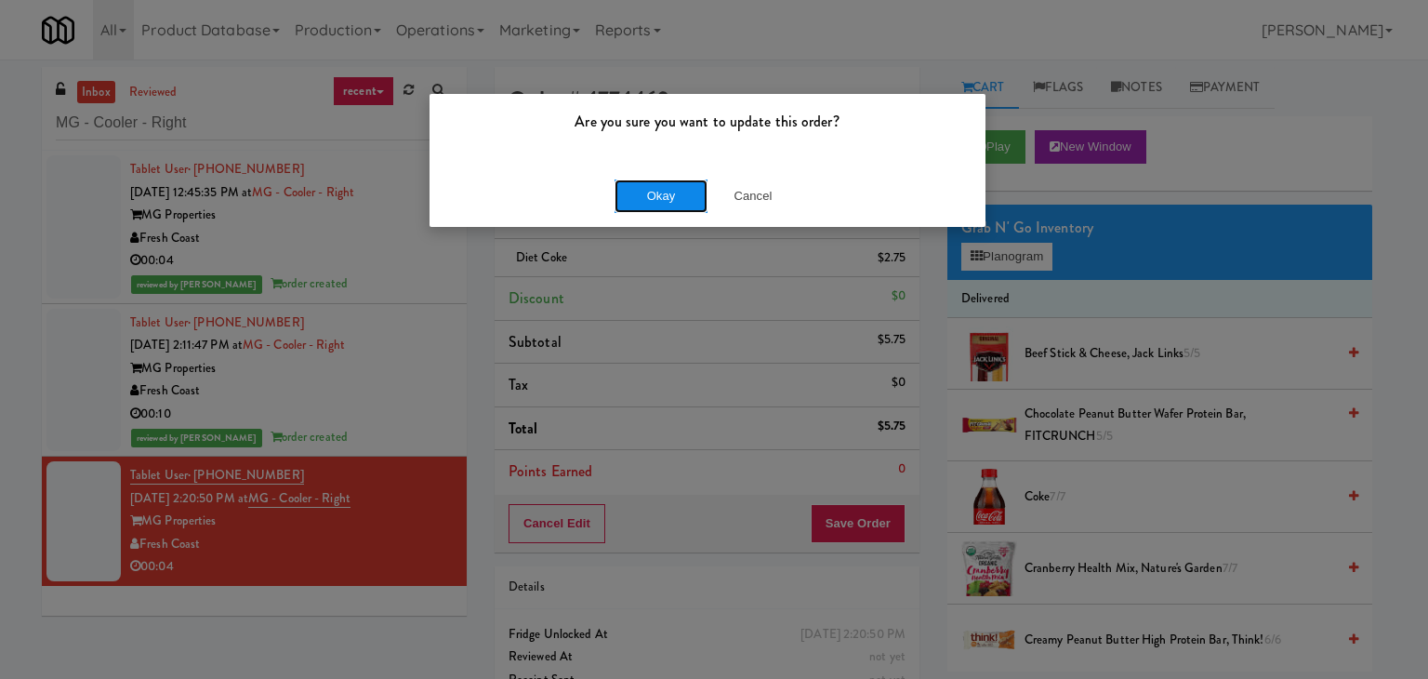
click at [691, 192] on button "Okay" at bounding box center [661, 195] width 93 height 33
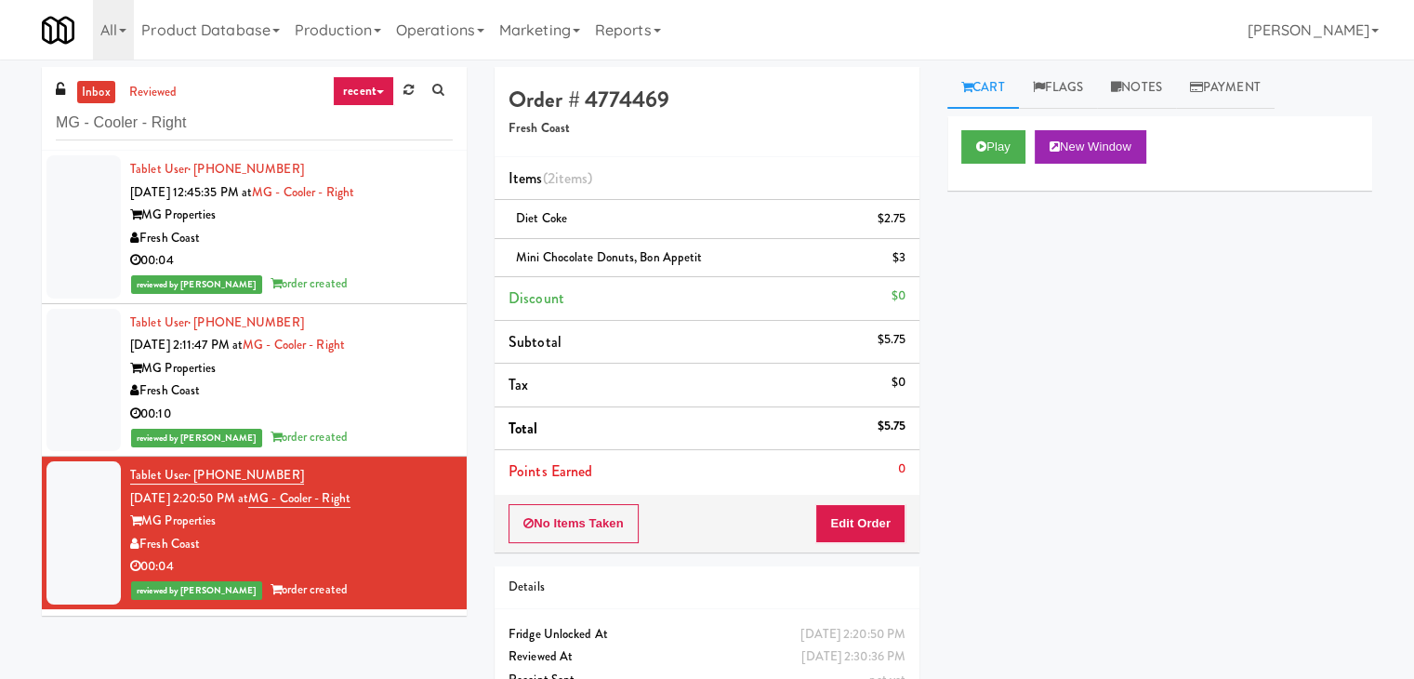
click at [367, 414] on div "00:10" at bounding box center [291, 414] width 323 height 23
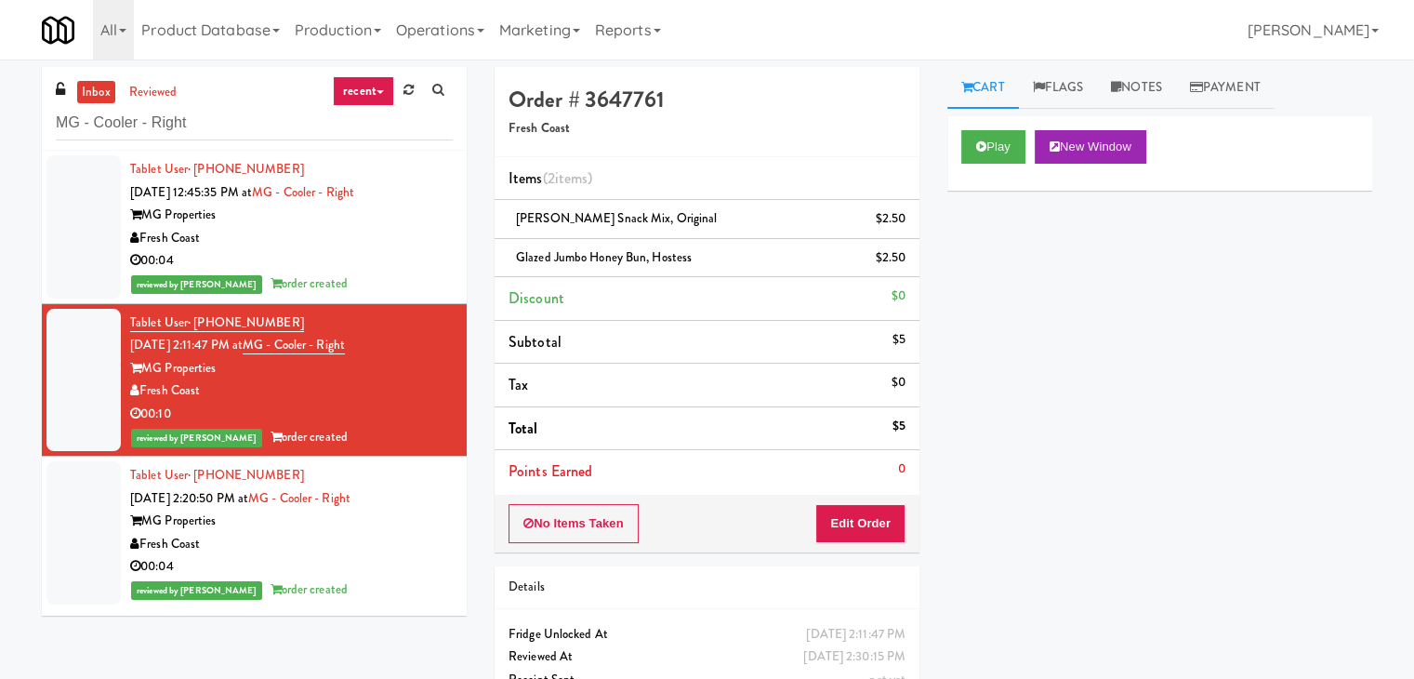
drag, startPoint x: 203, startPoint y: 393, endPoint x: 141, endPoint y: 395, distance: 61.4
click at [141, 395] on div "Fresh Coast" at bounding box center [291, 390] width 323 height 23
copy div "Fresh Coast"
drag, startPoint x: 216, startPoint y: 369, endPoint x: 146, endPoint y: 369, distance: 69.7
click at [146, 369] on div "MG Properties" at bounding box center [291, 368] width 323 height 23
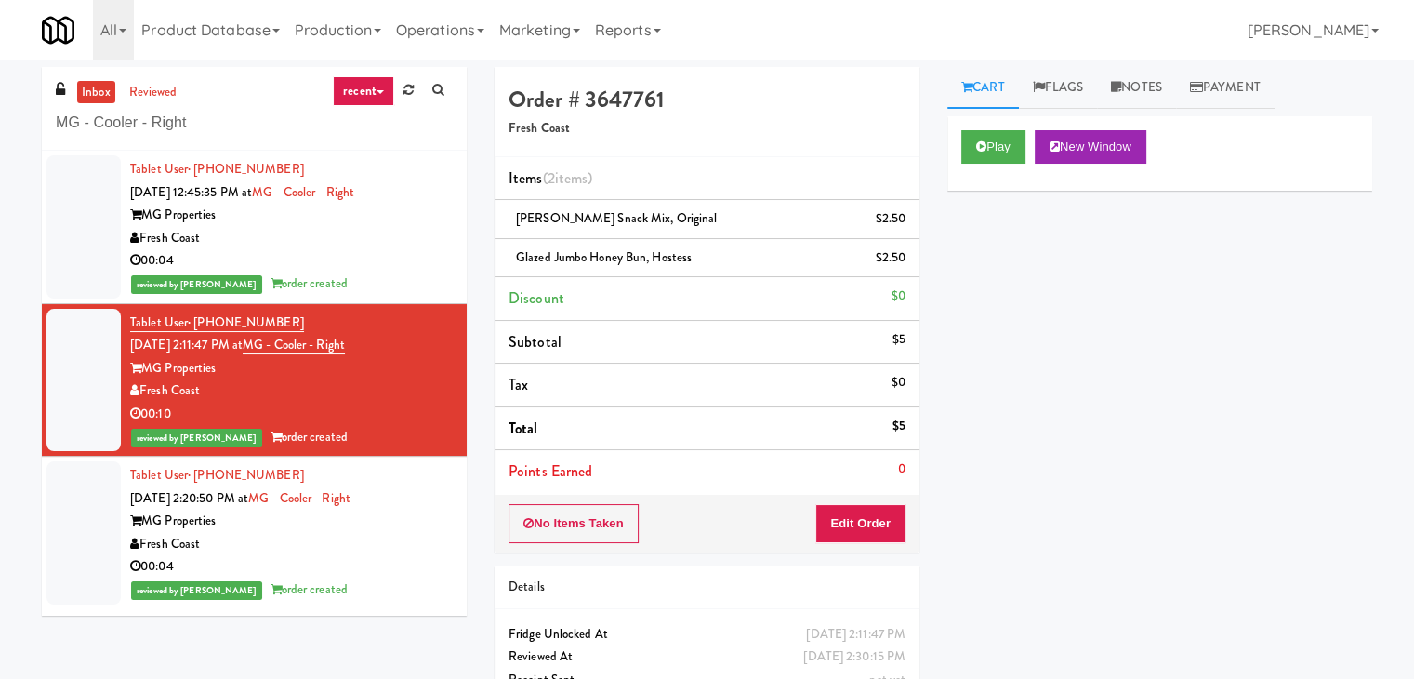
copy div "MG Properties"
click at [1005, 146] on button "Play" at bounding box center [993, 146] width 64 height 33
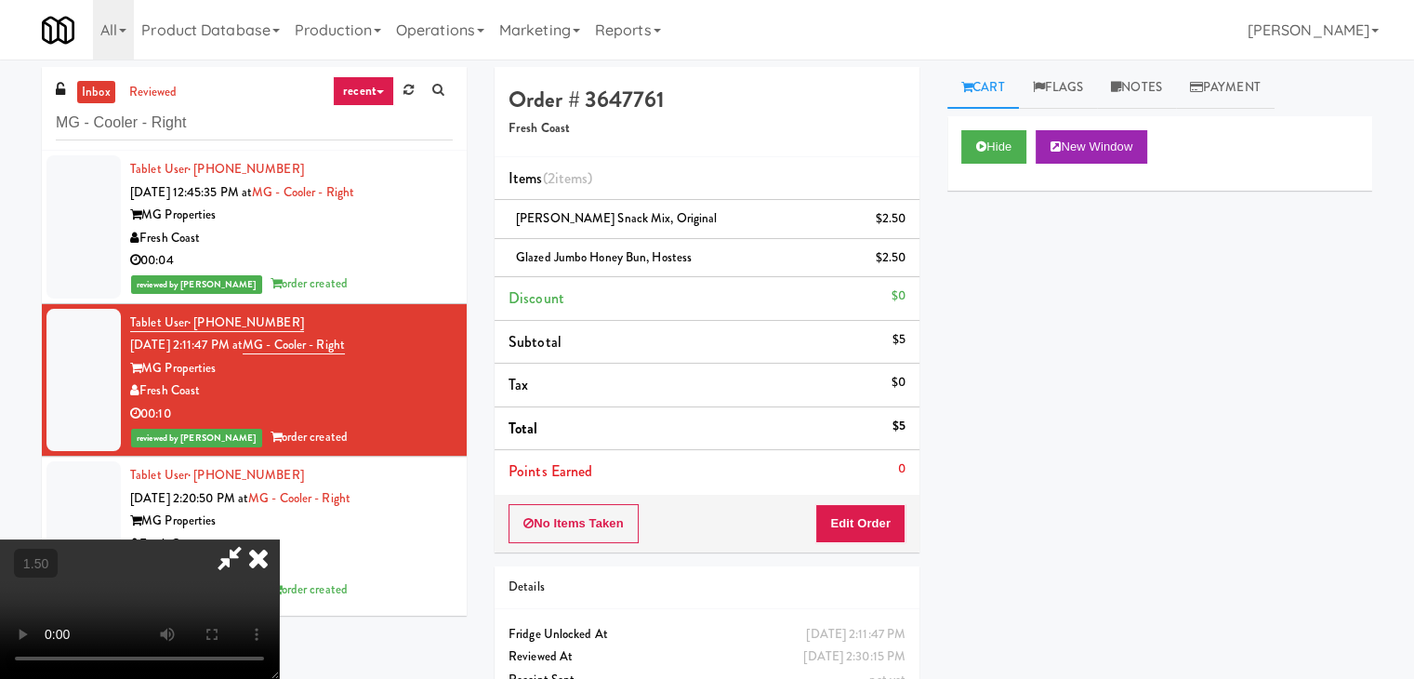
drag, startPoint x: 502, startPoint y: 525, endPoint x: 688, endPoint y: 607, distance: 203.2
click at [279, 539] on video at bounding box center [139, 608] width 279 height 139
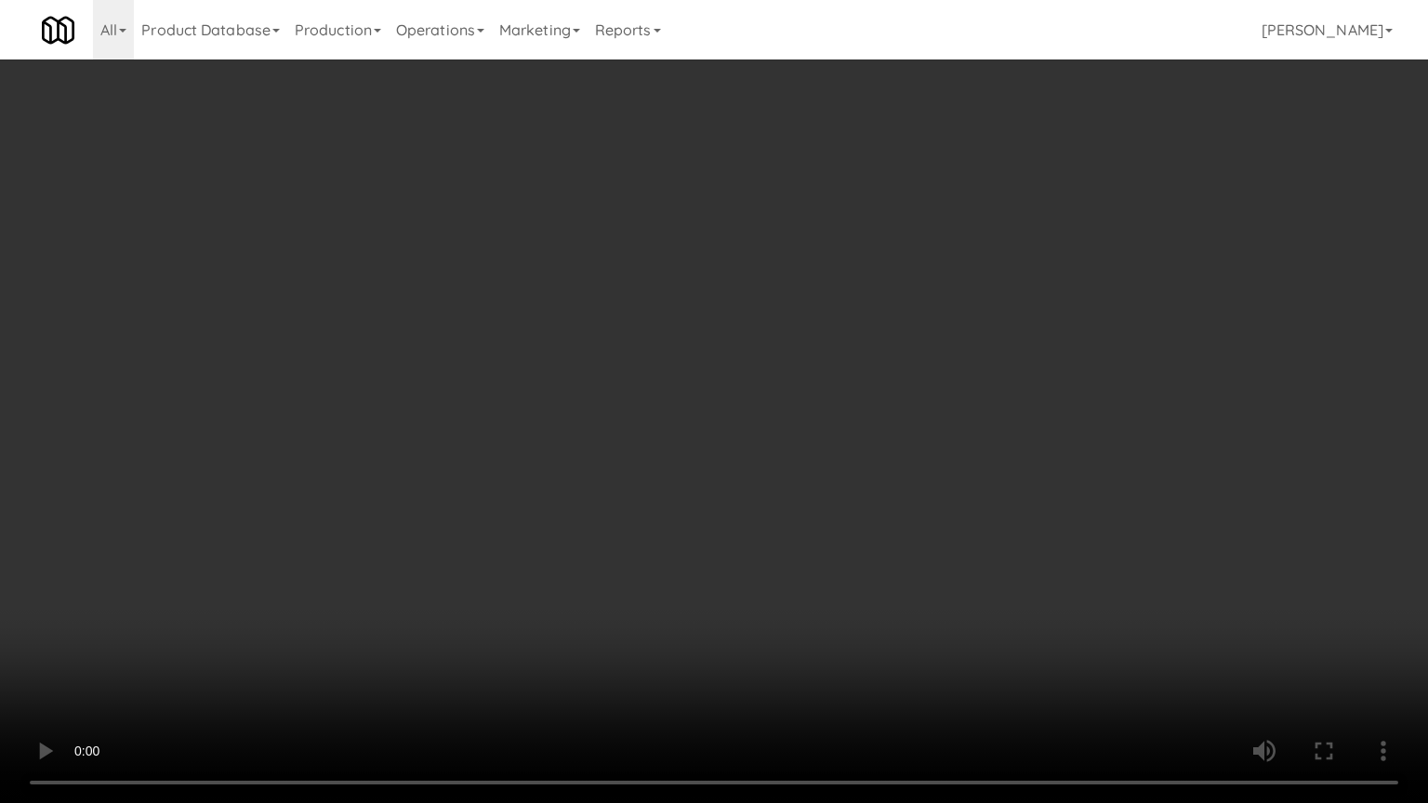
drag, startPoint x: 796, startPoint y: 285, endPoint x: 786, endPoint y: 339, distance: 55.8
click at [796, 285] on video at bounding box center [714, 401] width 1428 height 803
click at [692, 408] on video at bounding box center [714, 401] width 1428 height 803
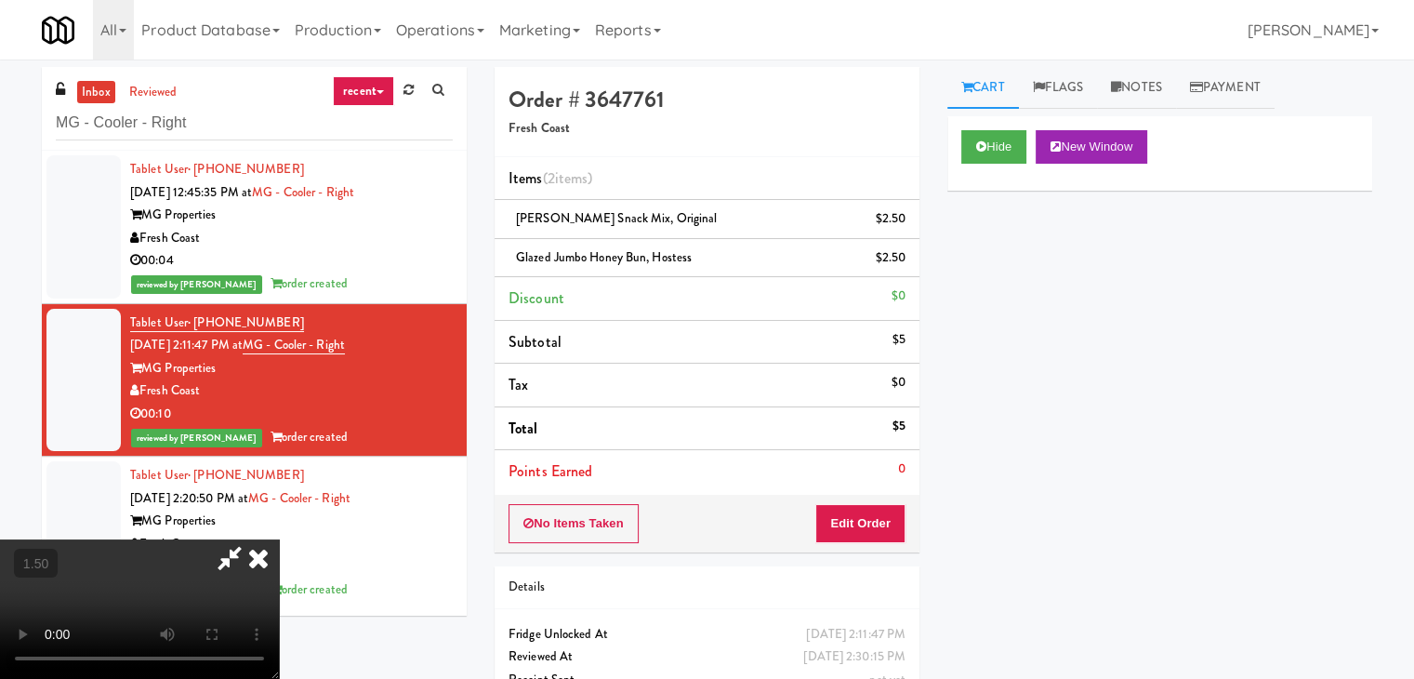
drag, startPoint x: 832, startPoint y: 226, endPoint x: 822, endPoint y: 226, distance: 10.2
click at [279, 539] on icon at bounding box center [258, 557] width 41 height 37
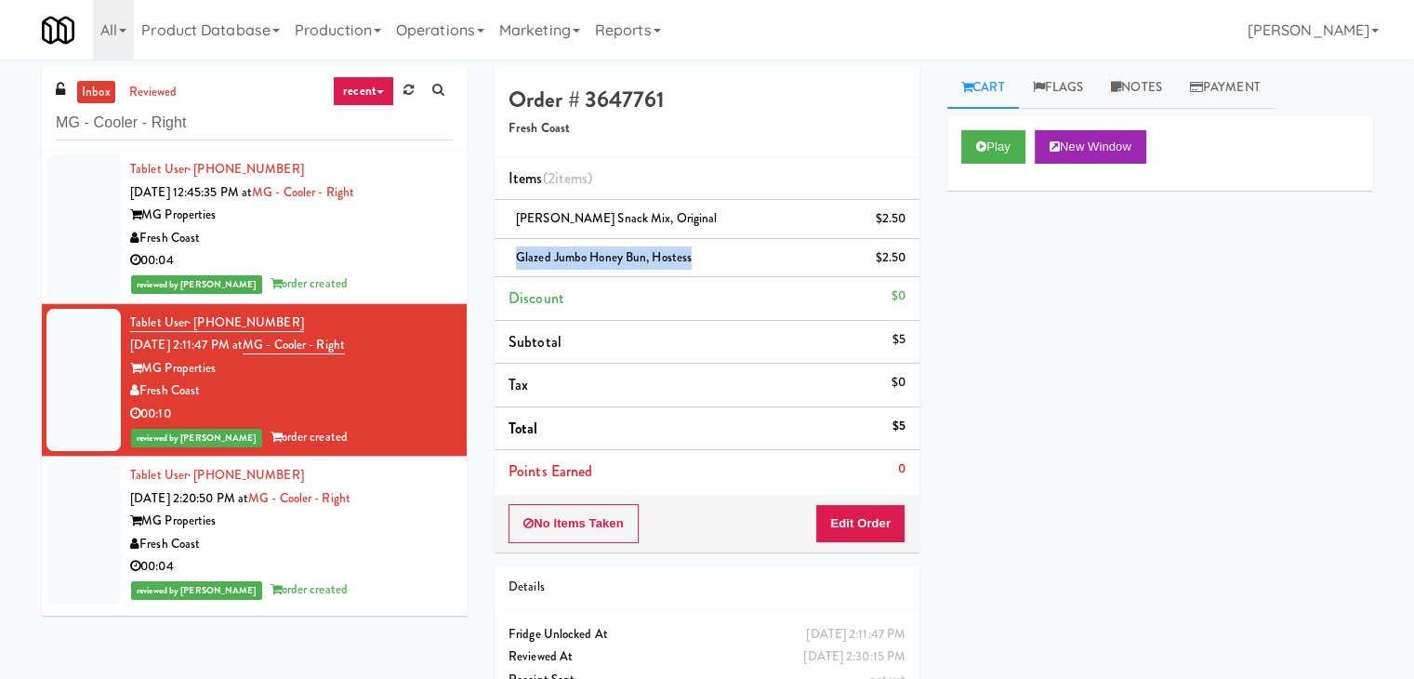
drag, startPoint x: 687, startPoint y: 256, endPoint x: 513, endPoint y: 252, distance: 173.9
click at [513, 252] on div "Glazed Jumbo Honey Bun, Hostess $2.50" at bounding box center [707, 257] width 397 height 23
copy span "Glazed Jumbo Honey Bun, Hostess"
click at [1133, 274] on div "Play New Window Primary Flag Clear Flag if unable to determine what was taken o…" at bounding box center [1160, 464] width 425 height 697
click at [1146, 85] on link "Notes" at bounding box center [1136, 88] width 79 height 42
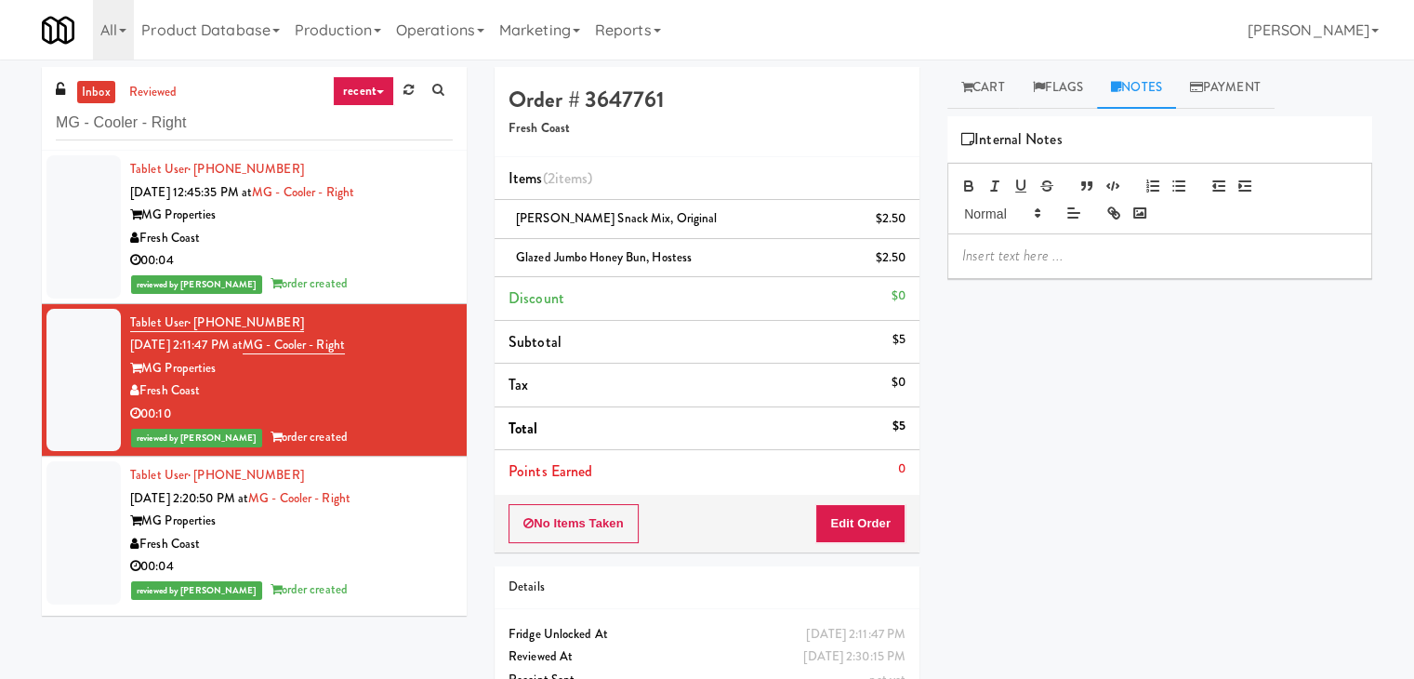
click at [1075, 276] on div at bounding box center [1159, 255] width 423 height 43
drag, startPoint x: 0, startPoint y: 194, endPoint x: 19, endPoint y: 198, distance: 19.0
click at [1, 194] on div "inbox reviewed recent all unclear take inventory issue suspicious failed recent…" at bounding box center [707, 404] width 1414 height 675
click at [980, 255] on p at bounding box center [1159, 255] width 395 height 20
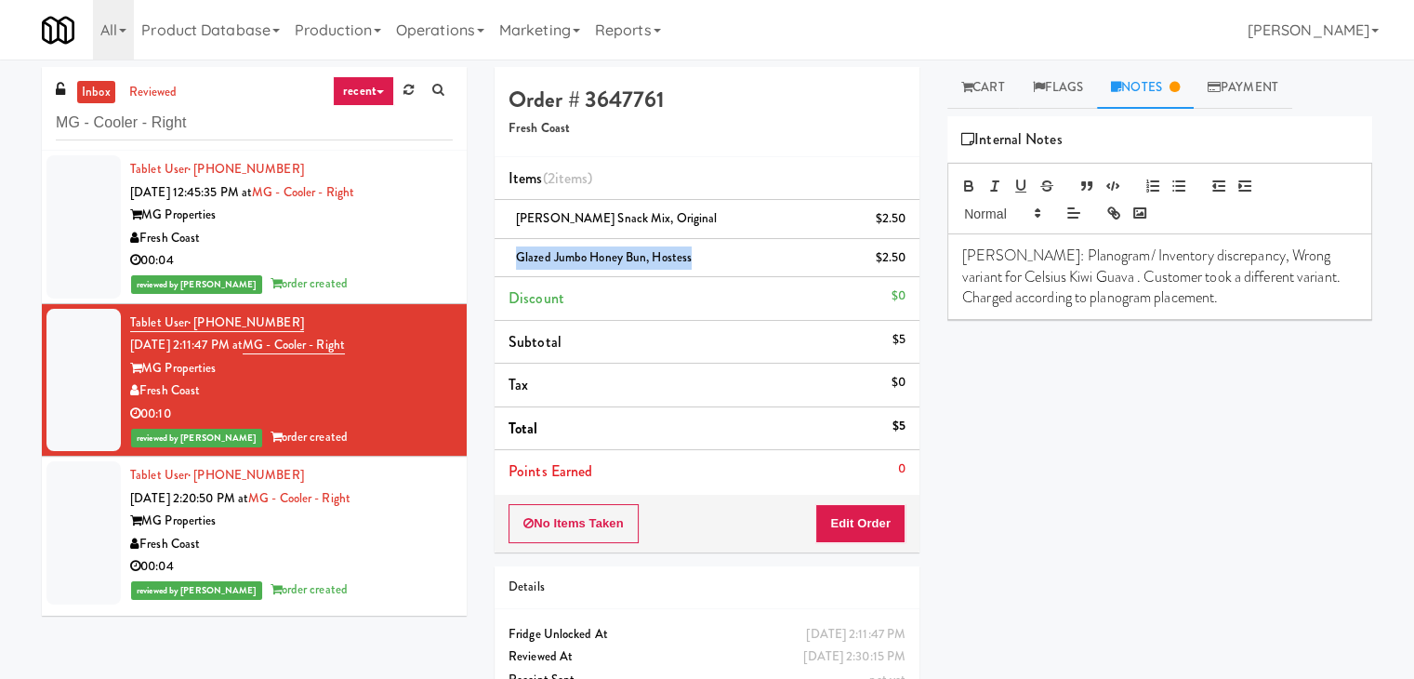
drag, startPoint x: 690, startPoint y: 256, endPoint x: 517, endPoint y: 254, distance: 173.0
click at [517, 254] on span "Glazed Jumbo Honey Bun, Hostess" at bounding box center [604, 257] width 176 height 18
drag, startPoint x: 1073, startPoint y: 275, endPoint x: 953, endPoint y: 274, distance: 120.0
click at [953, 274] on div "[PERSON_NAME]: Planogram/ Inventory discrepancy, Wrong variant for Celsius Kiwi…" at bounding box center [1159, 276] width 423 height 85
click at [842, 525] on button "Edit Order" at bounding box center [860, 523] width 90 height 39
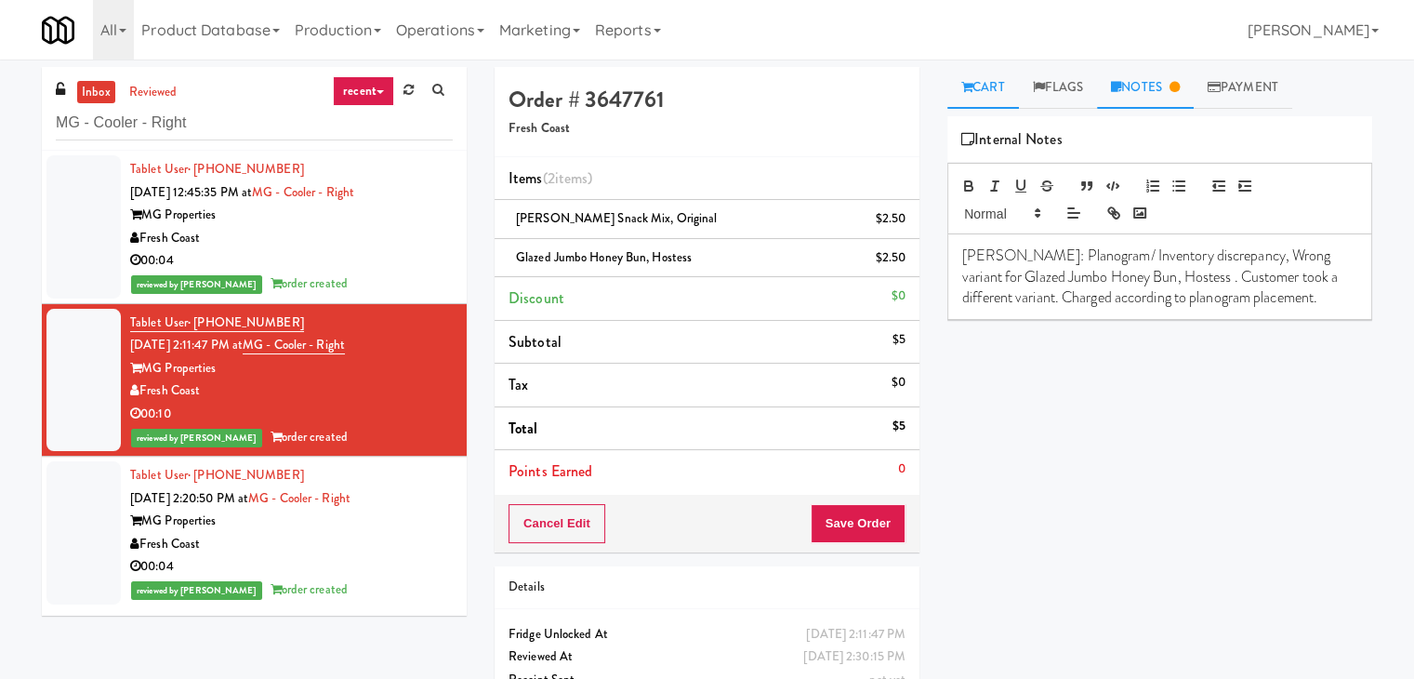
click at [974, 98] on link "Cart" at bounding box center [984, 88] width 72 height 42
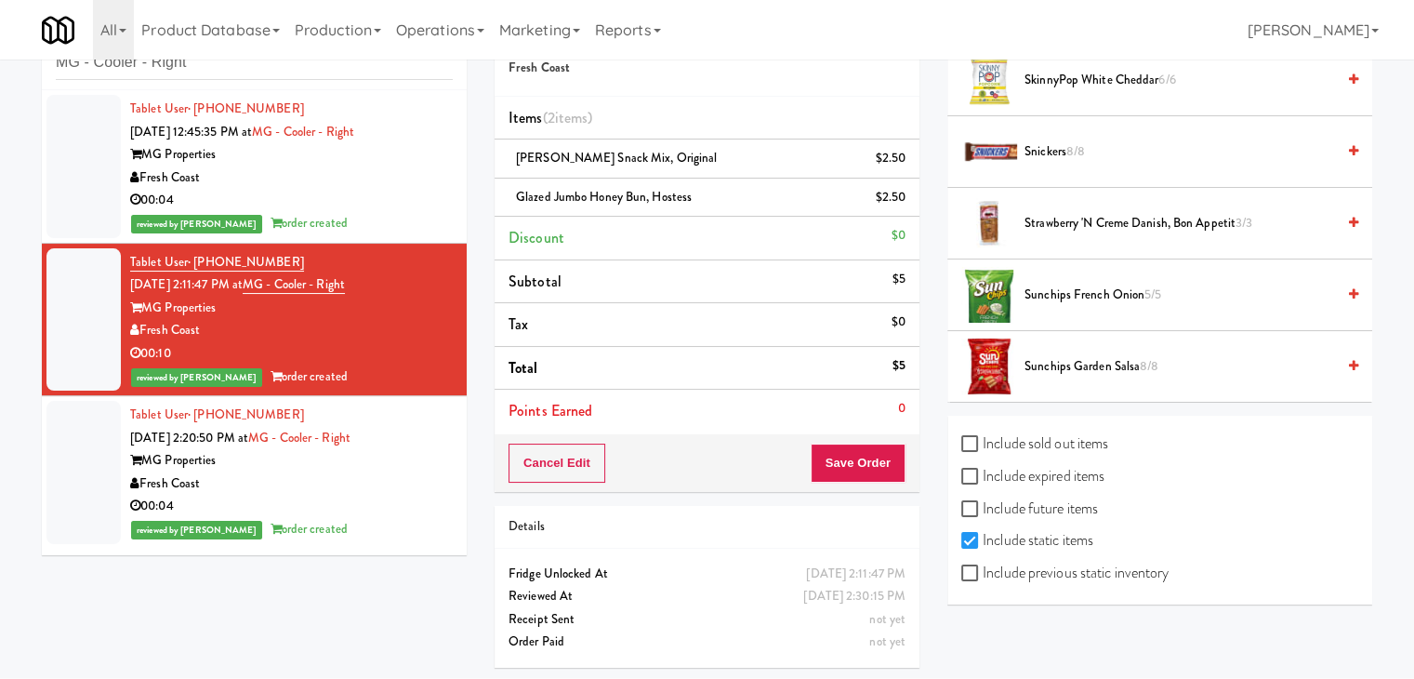
scroll to position [61, 0]
click at [960, 563] on div "Include sold out items Include expired items Include future items Include stati…" at bounding box center [1160, 509] width 425 height 189
click at [974, 568] on input "Include previous static inventory" at bounding box center [971, 572] width 21 height 15
checkbox input "true"
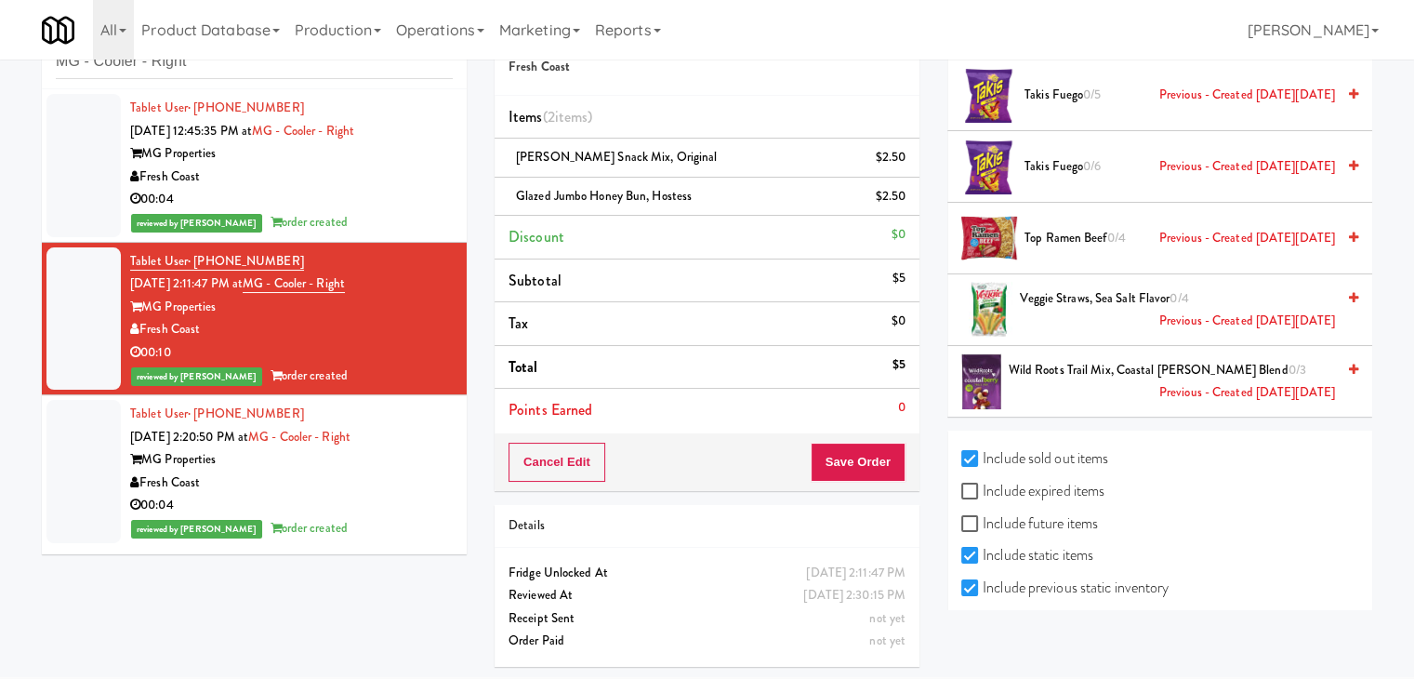
scroll to position [6003, 0]
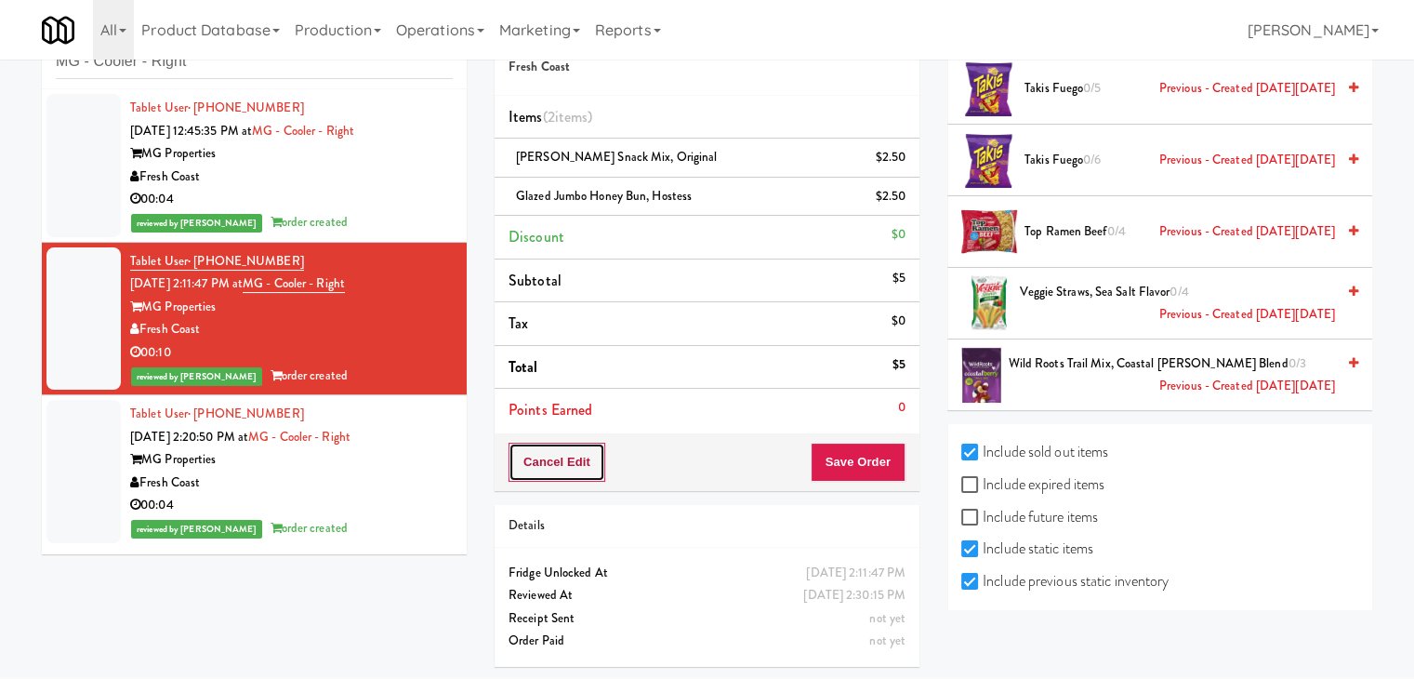
click at [564, 463] on button "Cancel Edit" at bounding box center [557, 462] width 97 height 39
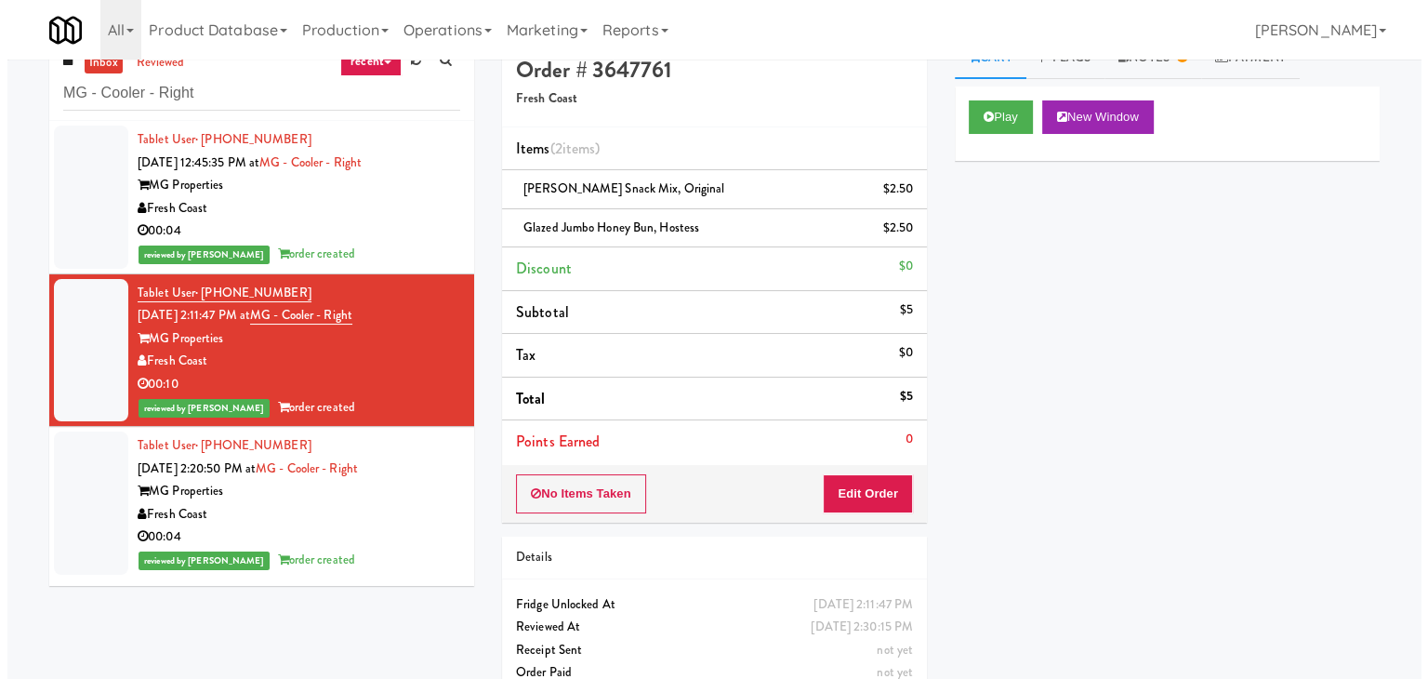
scroll to position [0, 0]
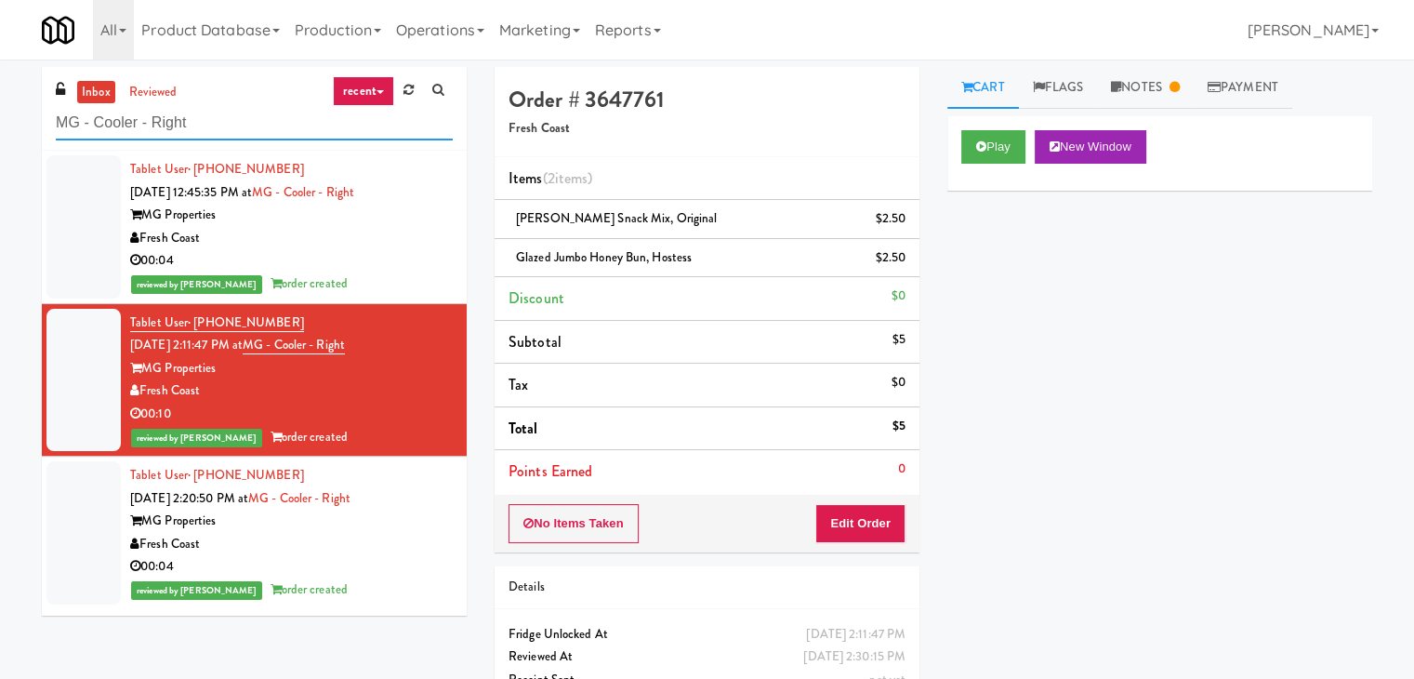
click at [227, 125] on input "MG - Cooler - Right" at bounding box center [254, 123] width 397 height 34
click at [227, 124] on input "MG - Cooler - Right" at bounding box center [254, 123] width 397 height 34
paste input "Fridge Right-[PERSON_NAME]"
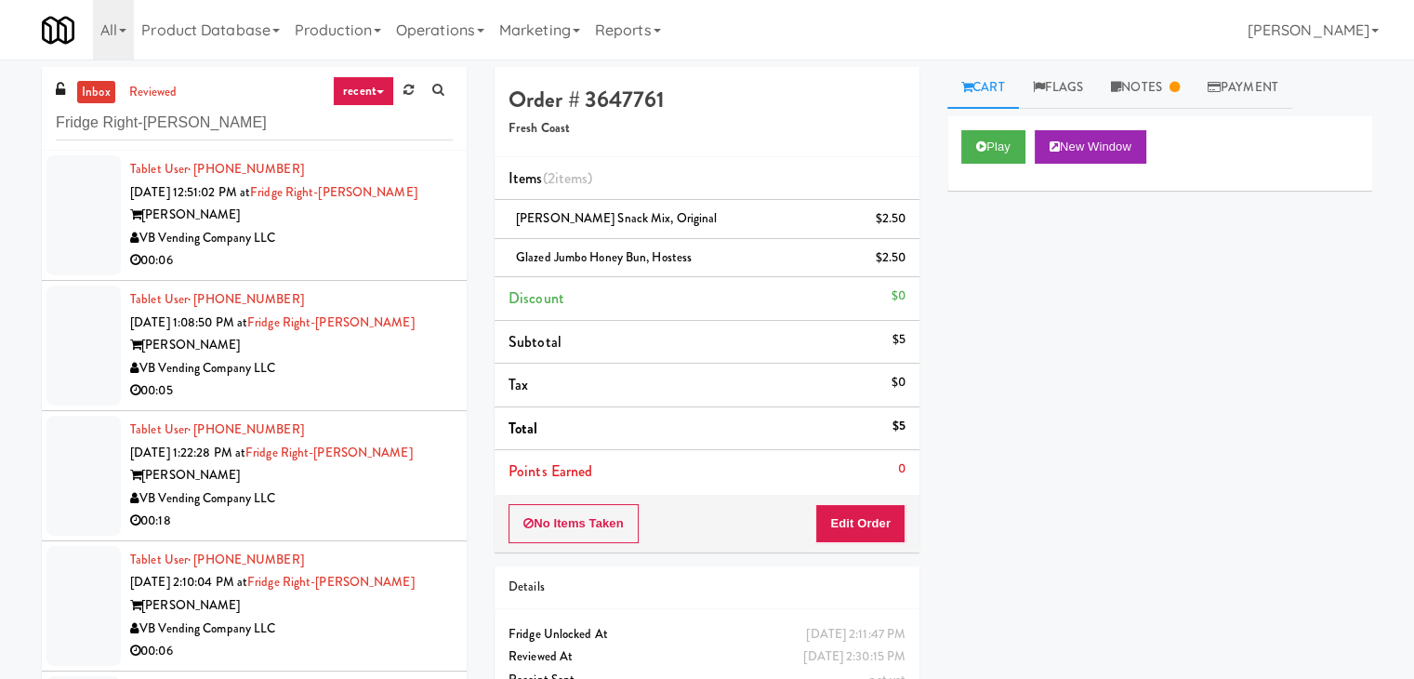
click at [345, 265] on div "00:06" at bounding box center [291, 260] width 323 height 23
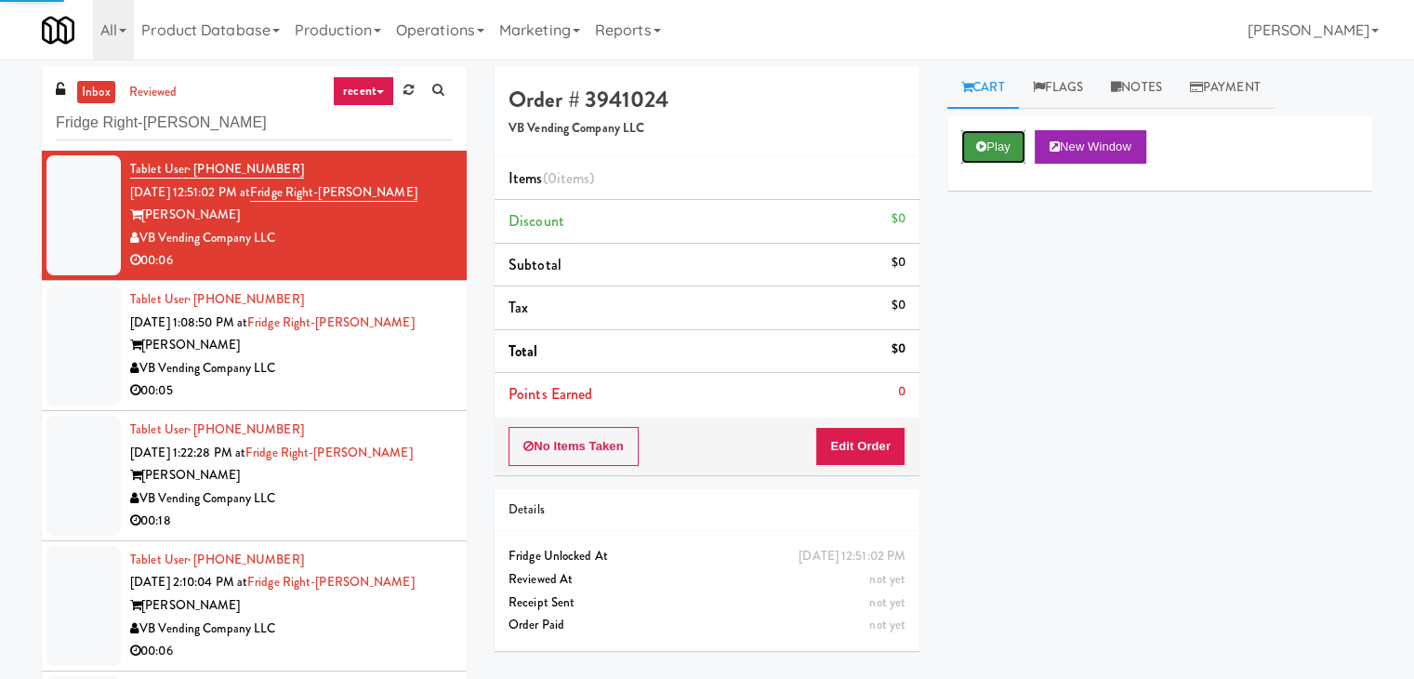
drag, startPoint x: 994, startPoint y: 146, endPoint x: 893, endPoint y: 127, distance: 103.0
click at [993, 146] on button "Play" at bounding box center [993, 146] width 64 height 33
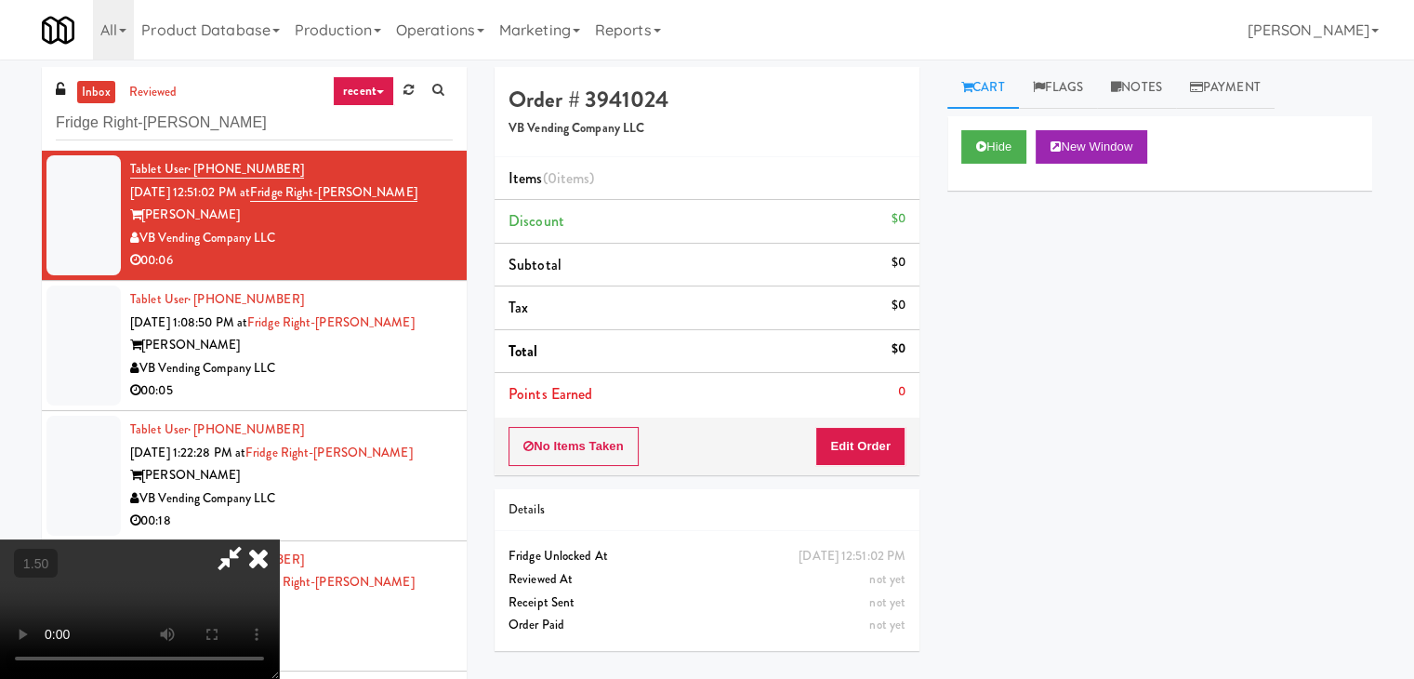
click at [279, 539] on video at bounding box center [139, 608] width 279 height 139
drag, startPoint x: 825, startPoint y: 216, endPoint x: 855, endPoint y: 414, distance: 200.4
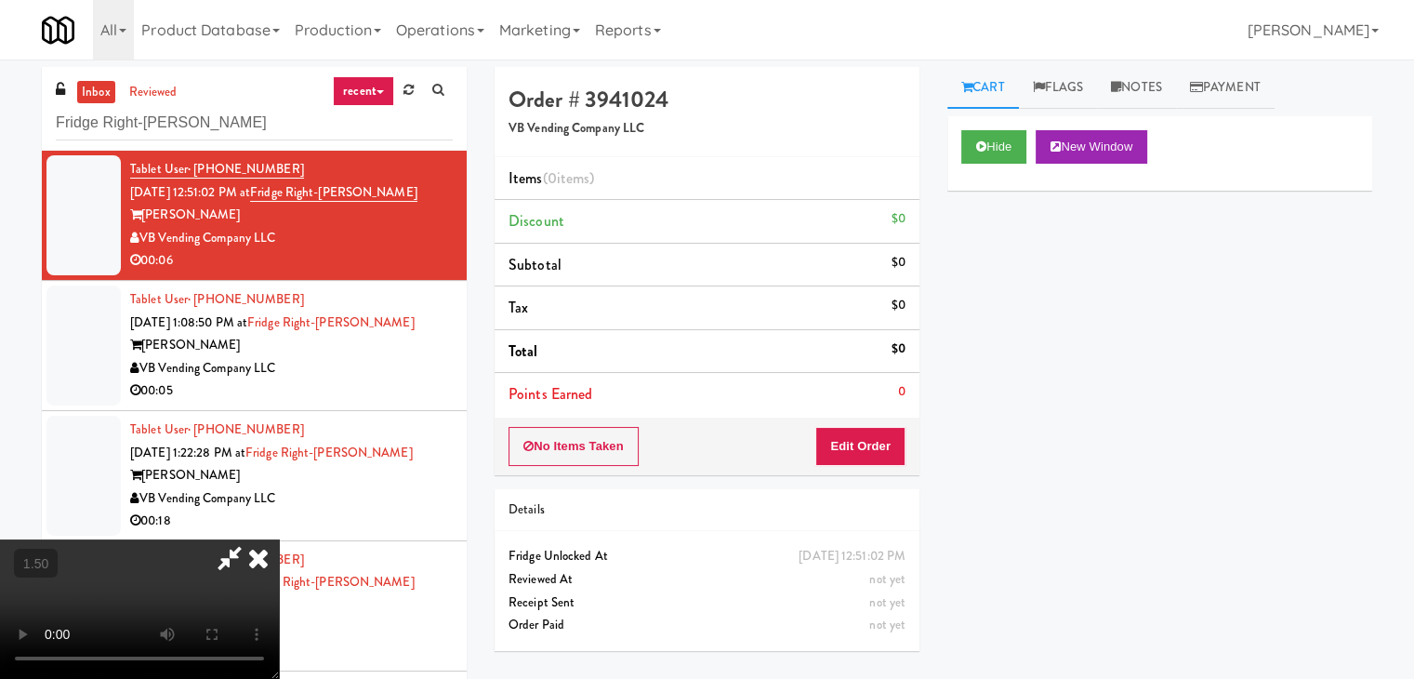
click at [279, 539] on icon at bounding box center [258, 557] width 41 height 37
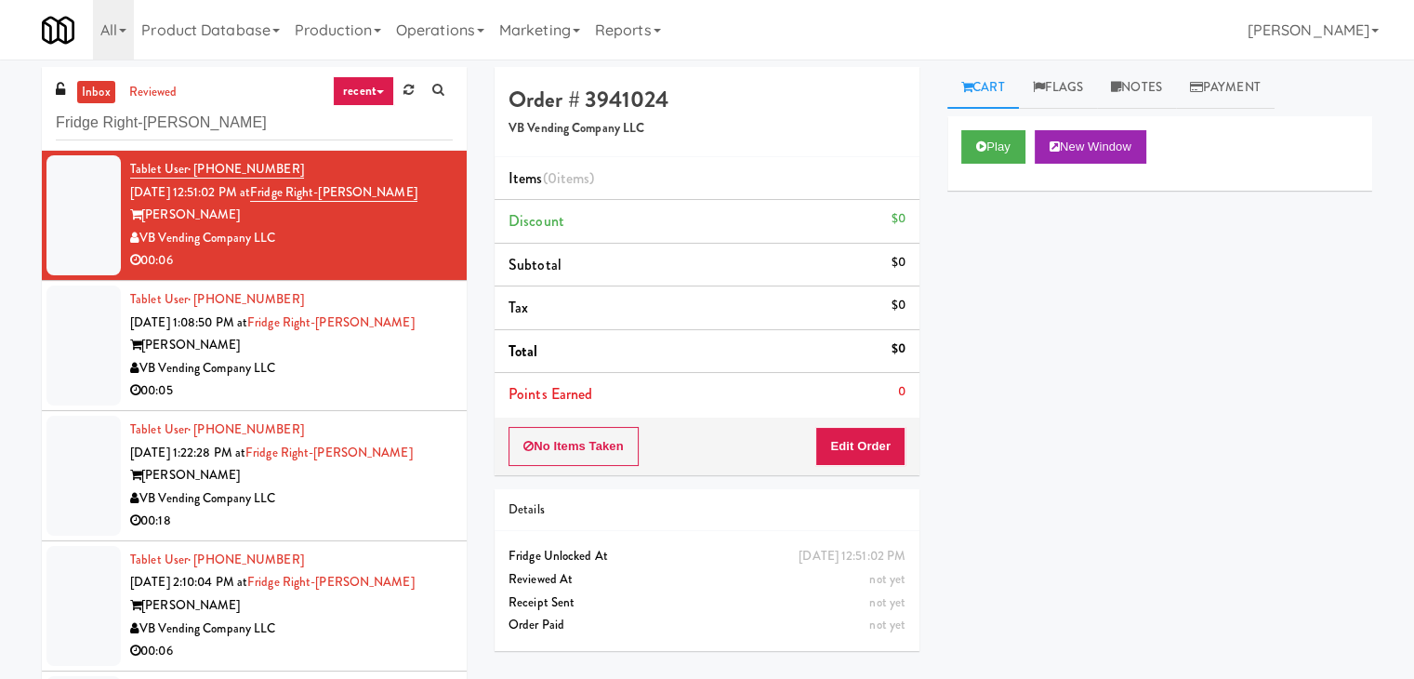
click at [863, 466] on div "No Items Taken Edit Order" at bounding box center [707, 447] width 425 height 58
drag, startPoint x: 874, startPoint y: 450, endPoint x: 925, endPoint y: 398, distance: 73.0
click at [875, 447] on button "Edit Order" at bounding box center [860, 446] width 90 height 39
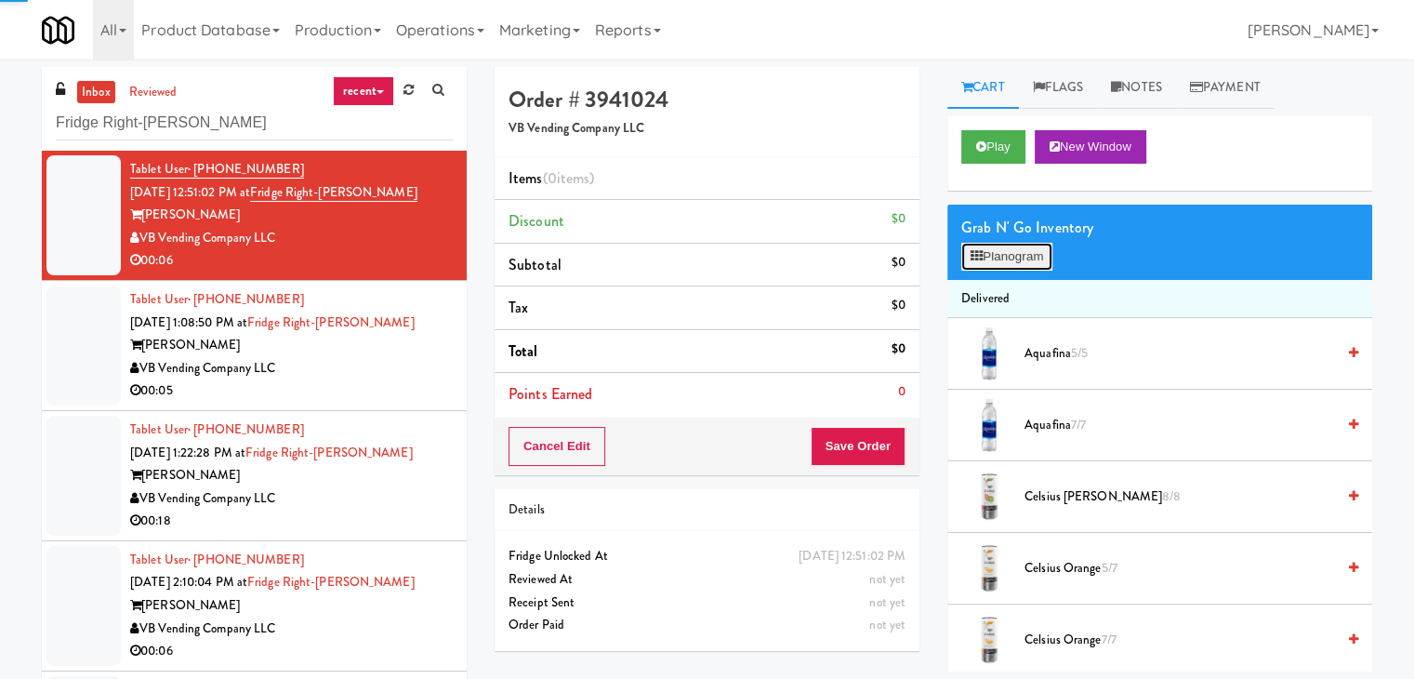
click at [1001, 251] on button "Planogram" at bounding box center [1006, 257] width 91 height 28
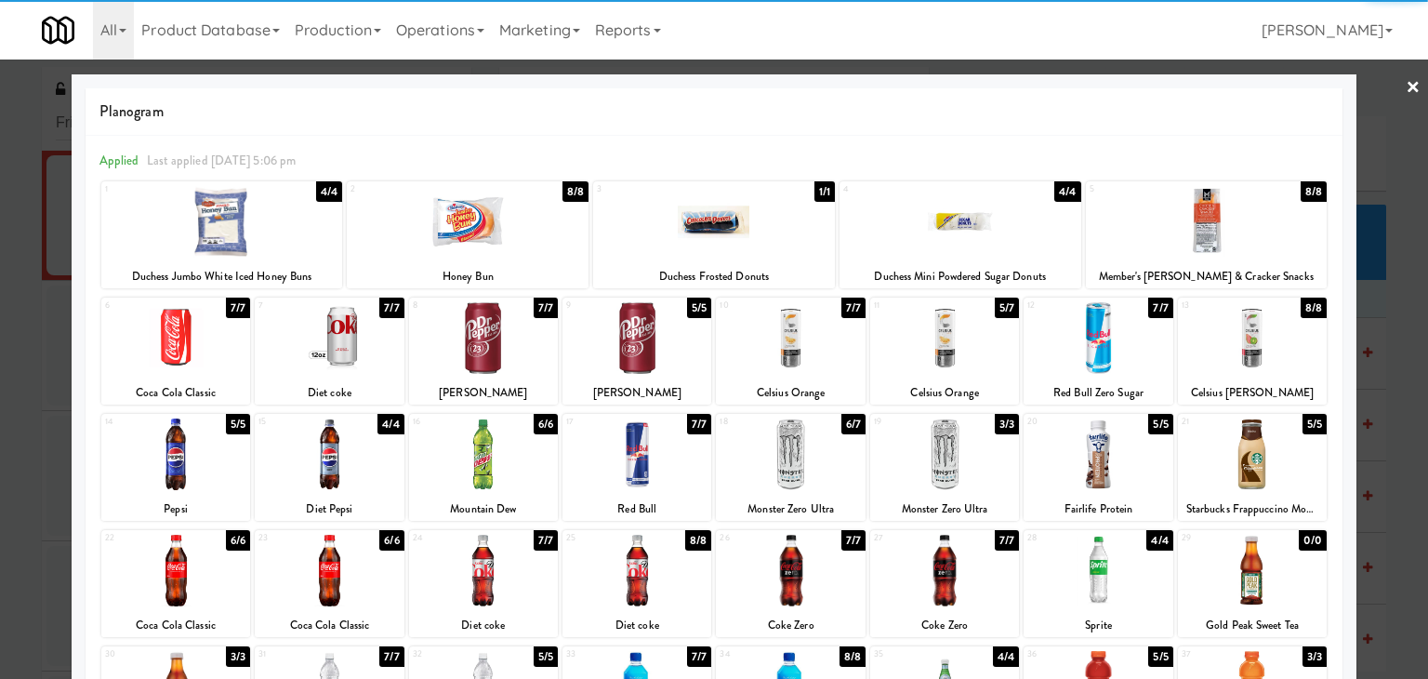
click at [497, 340] on div at bounding box center [483, 338] width 149 height 72
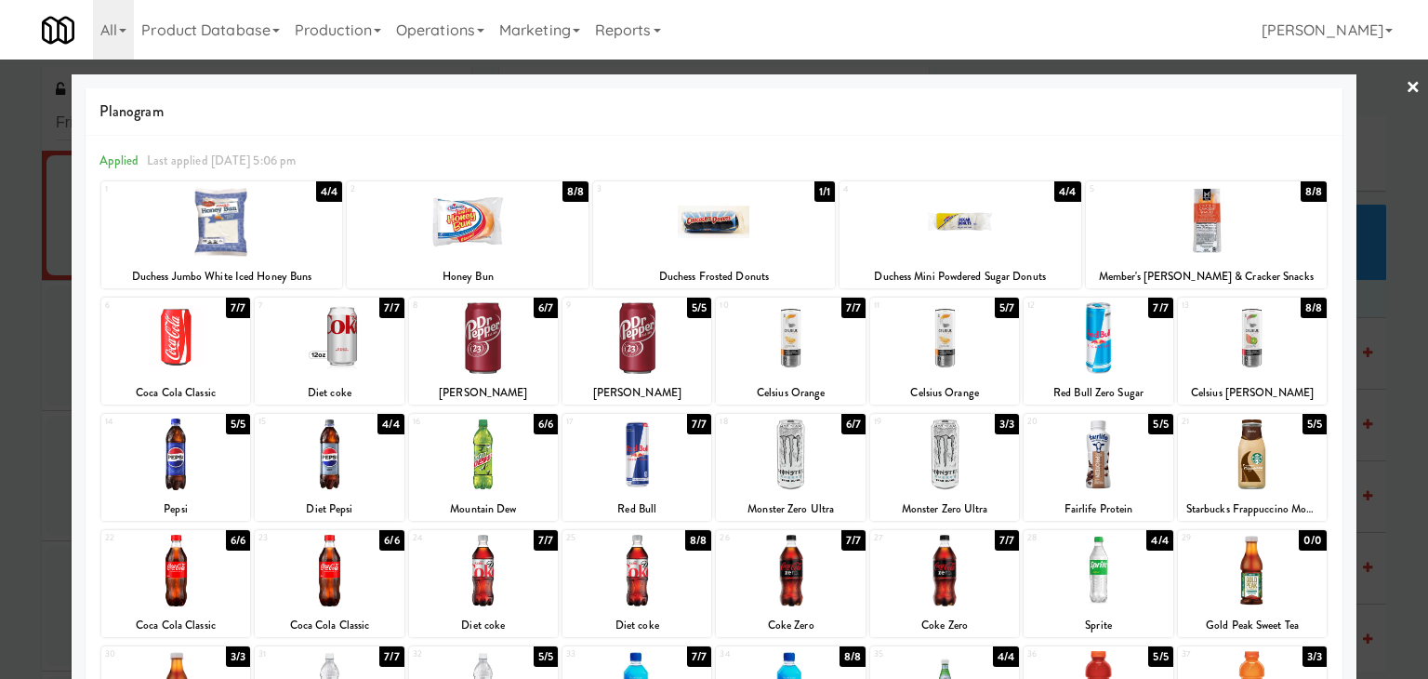
click at [1406, 94] on link "×" at bounding box center [1413, 89] width 15 height 58
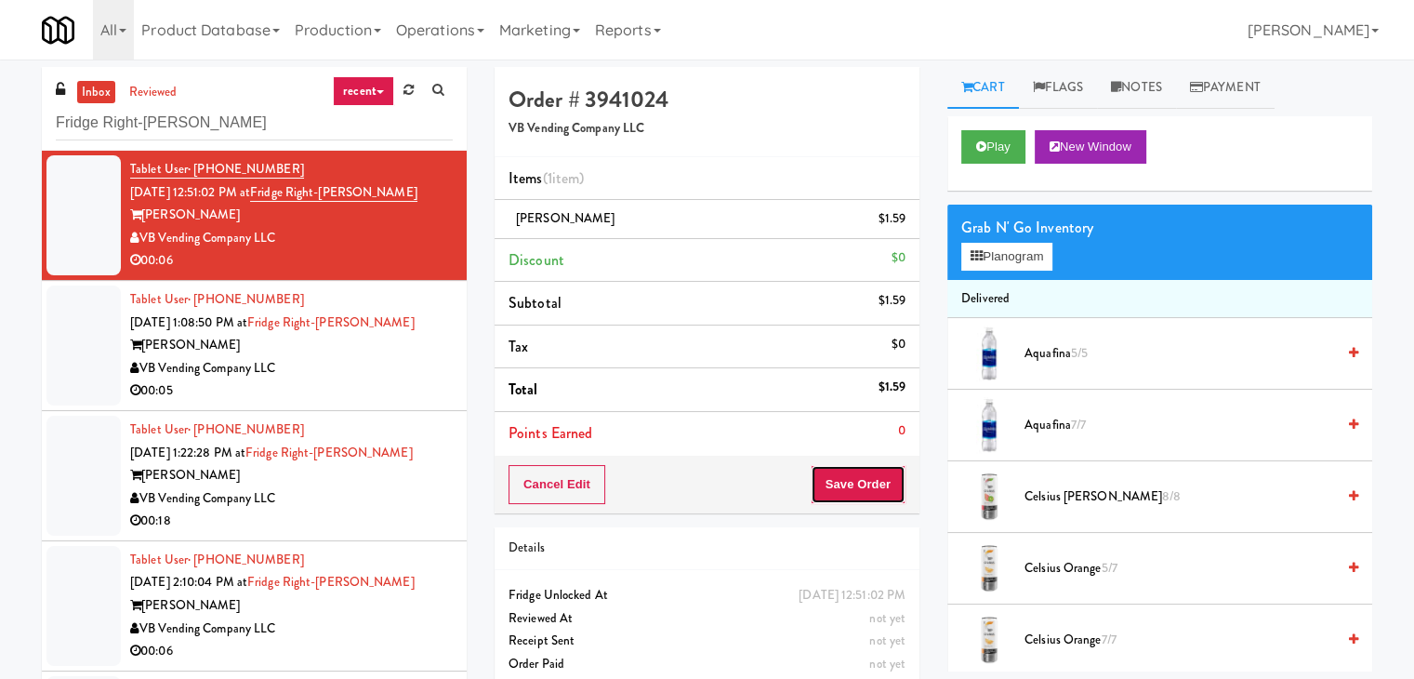
click at [873, 482] on button "Save Order" at bounding box center [858, 484] width 95 height 39
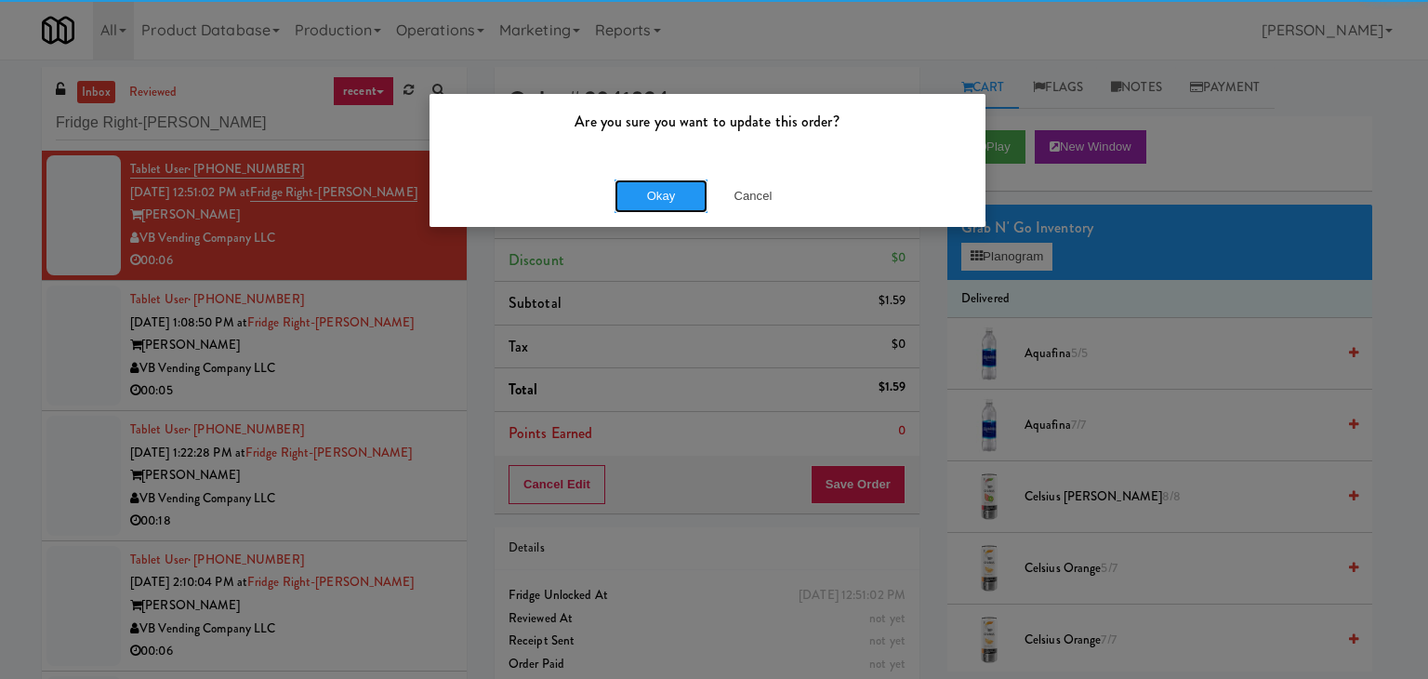
drag, startPoint x: 655, startPoint y: 191, endPoint x: 608, endPoint y: 253, distance: 77.7
click at [655, 190] on button "Okay" at bounding box center [661, 195] width 93 height 33
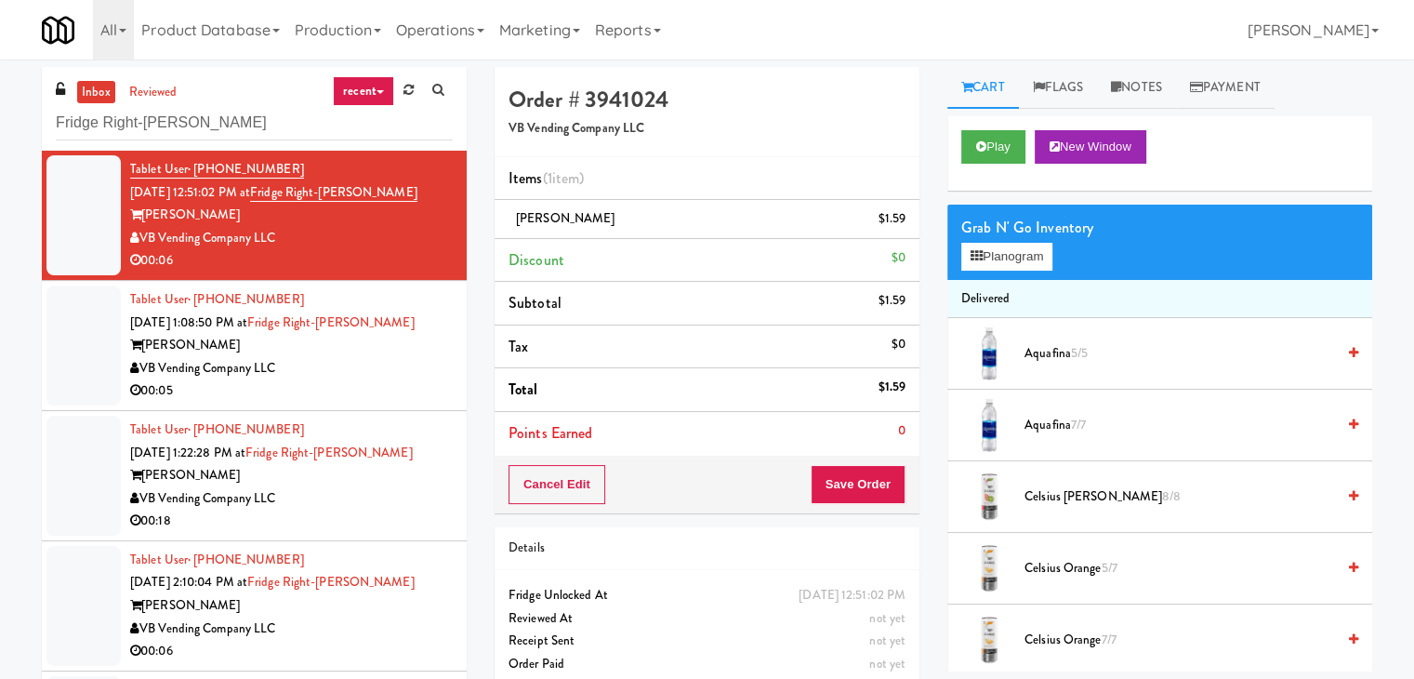
click at [417, 383] on div "00:05" at bounding box center [291, 390] width 323 height 23
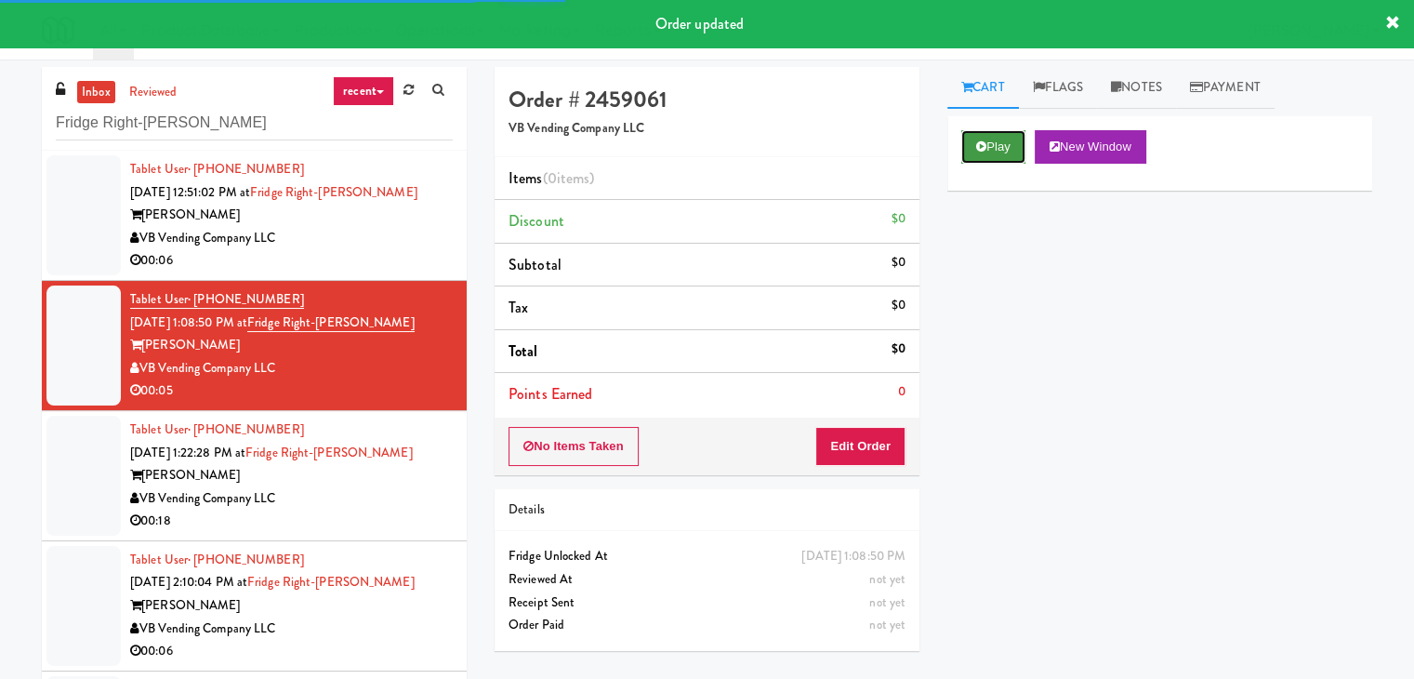
click at [988, 155] on button "Play" at bounding box center [993, 146] width 64 height 33
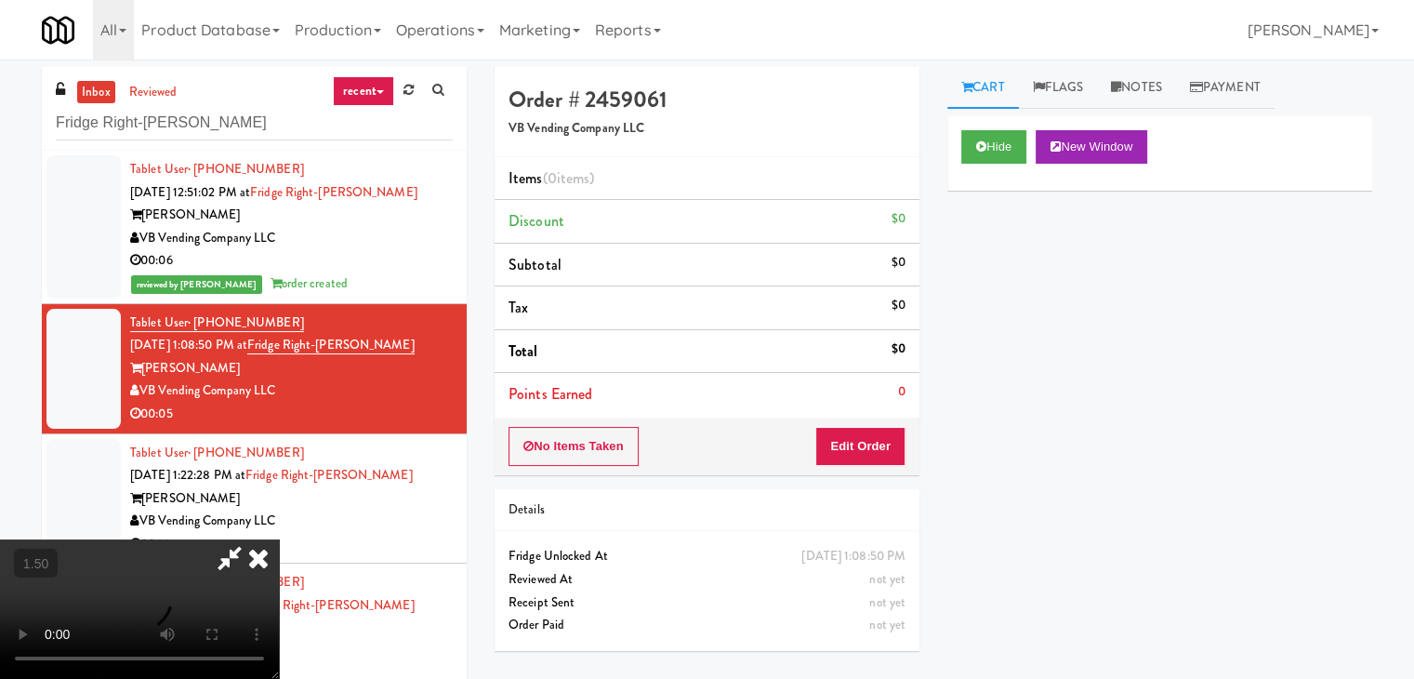
click at [279, 539] on video at bounding box center [139, 608] width 279 height 139
click at [279, 539] on icon at bounding box center [258, 557] width 41 height 37
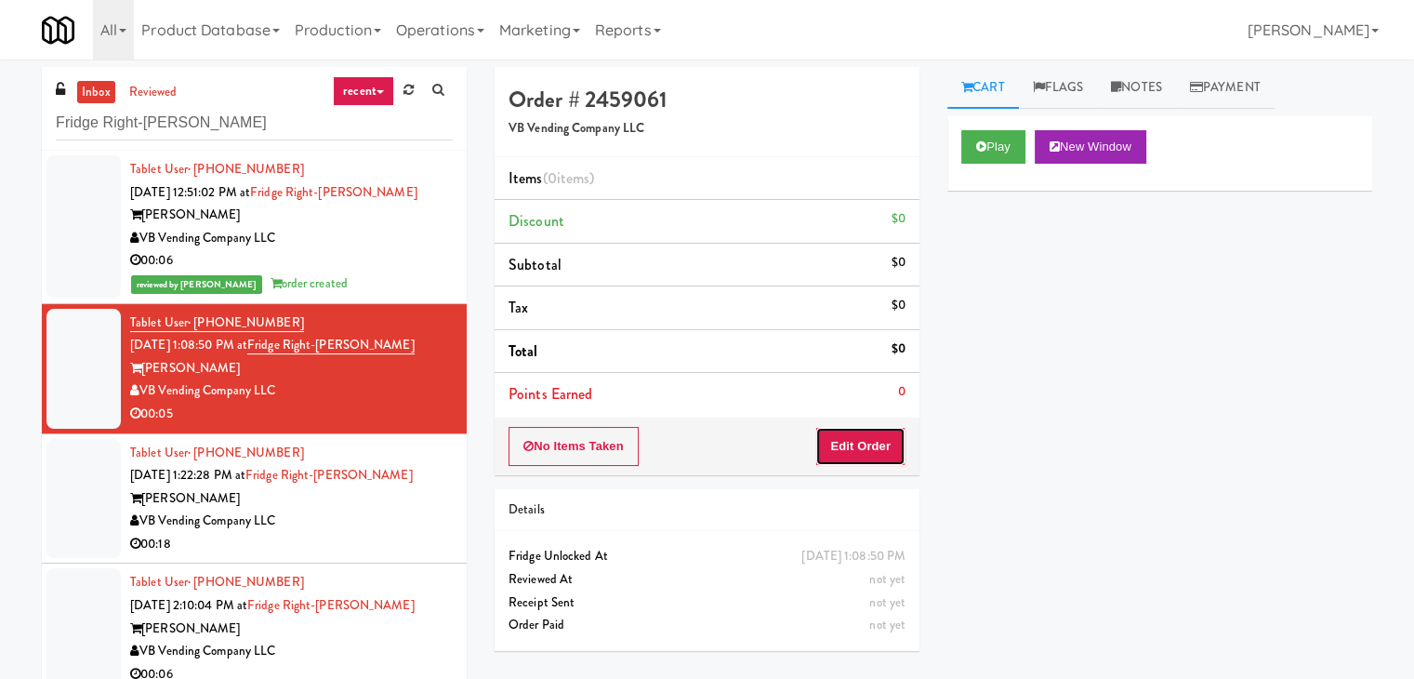
click at [842, 440] on button "Edit Order" at bounding box center [860, 446] width 90 height 39
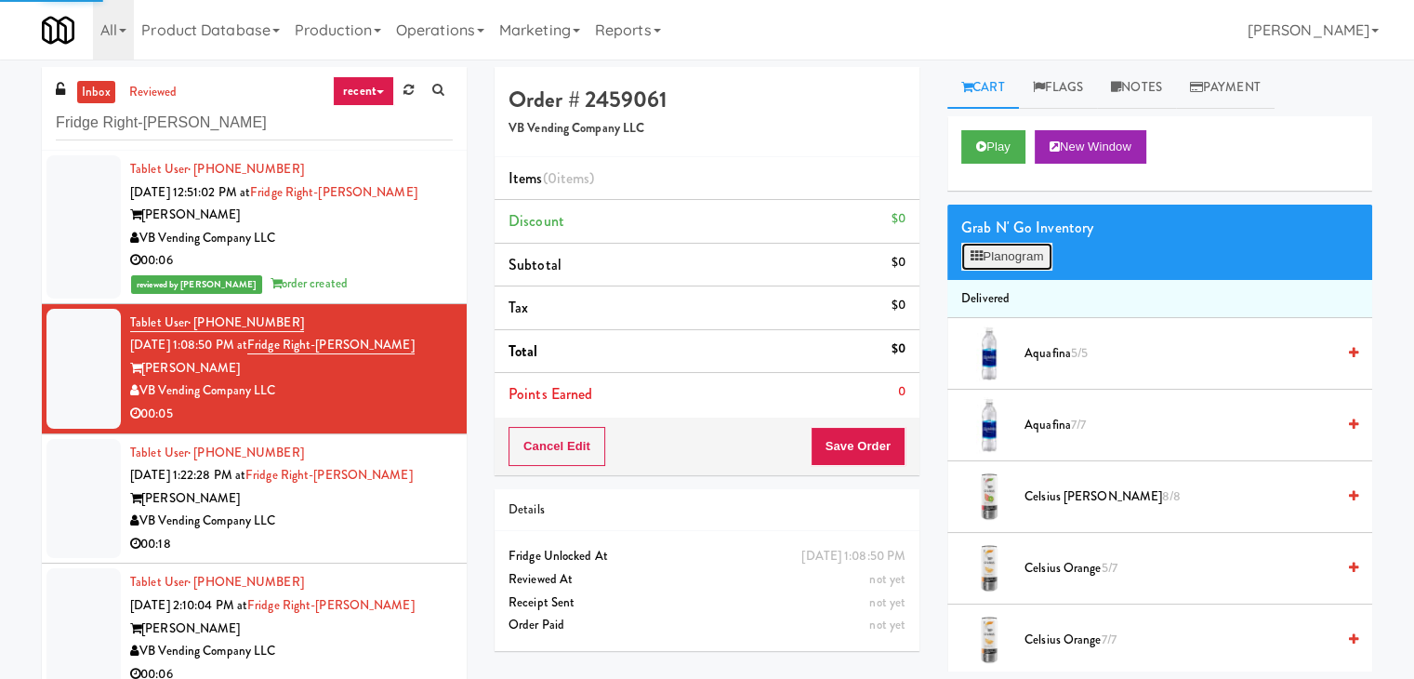
click at [1016, 246] on button "Planogram" at bounding box center [1006, 257] width 91 height 28
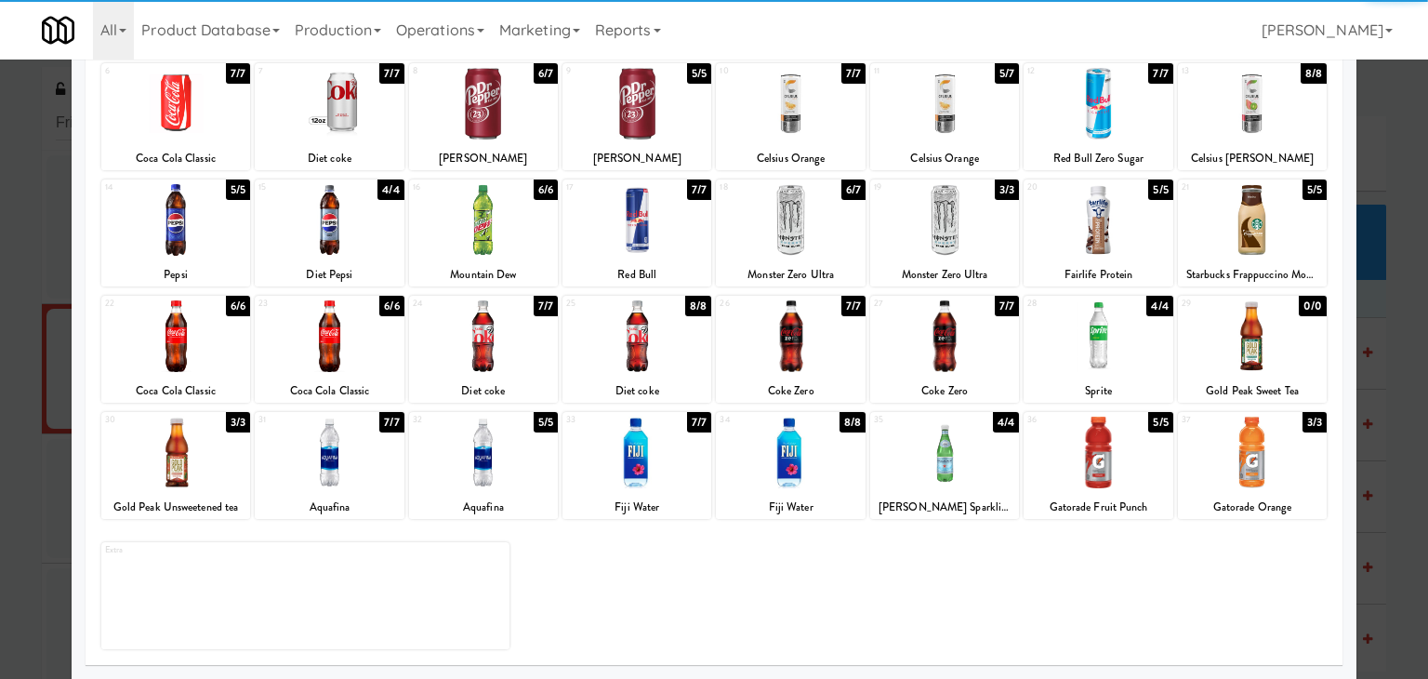
drag, startPoint x: 178, startPoint y: 335, endPoint x: 196, endPoint y: 338, distance: 18.8
click at [178, 334] on div at bounding box center [175, 336] width 149 height 72
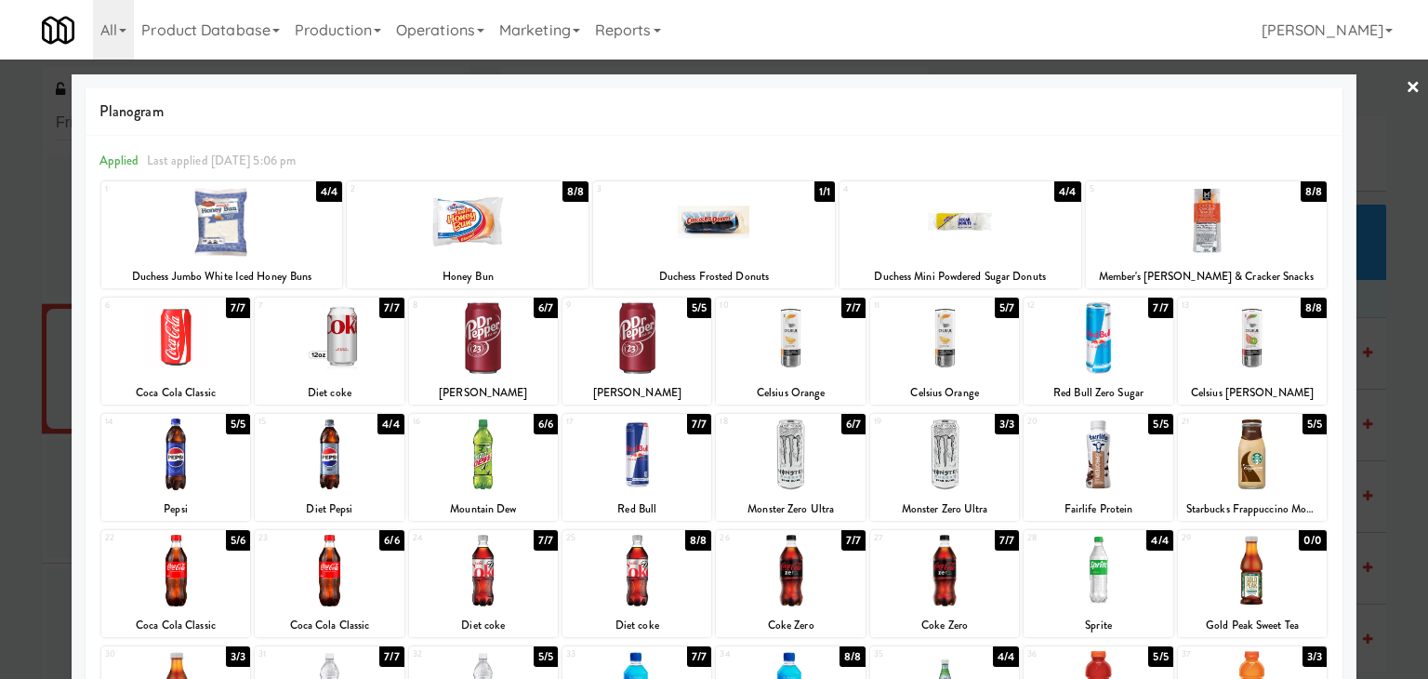
click at [1406, 87] on link "×" at bounding box center [1413, 89] width 15 height 58
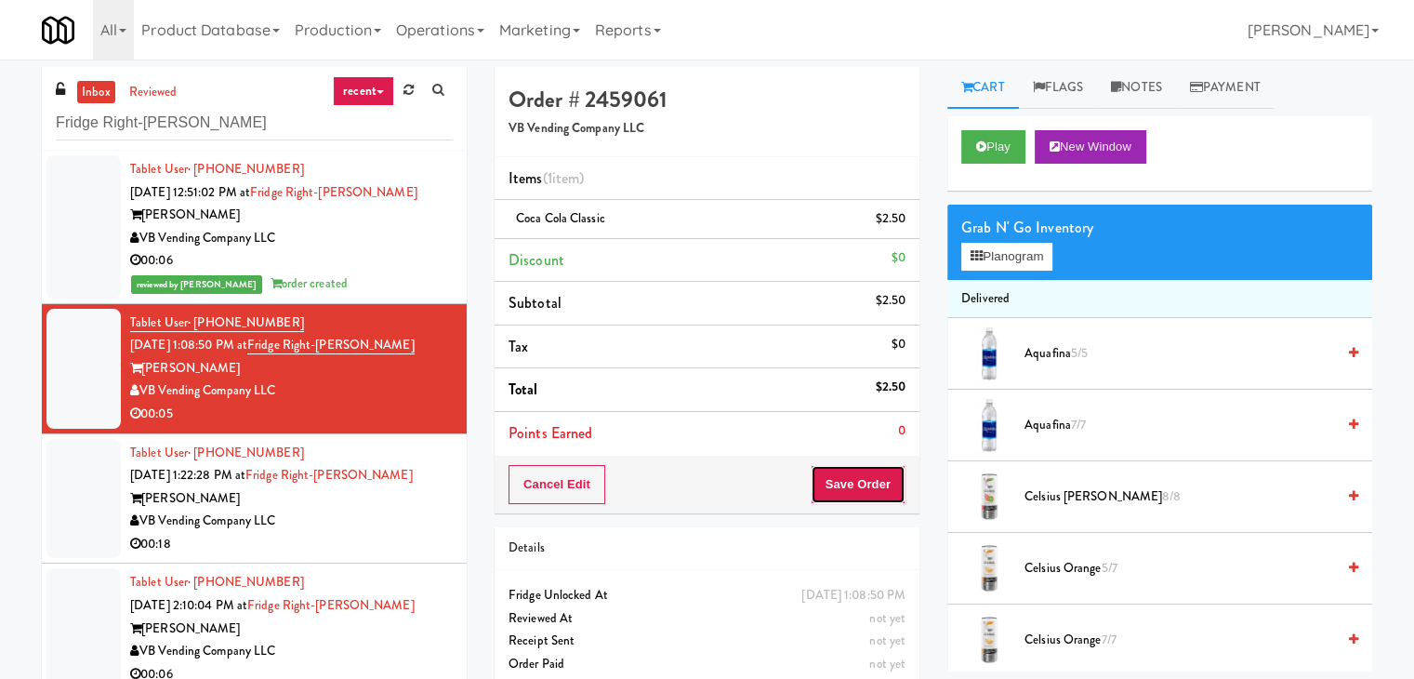
click at [829, 482] on button "Save Order" at bounding box center [858, 484] width 95 height 39
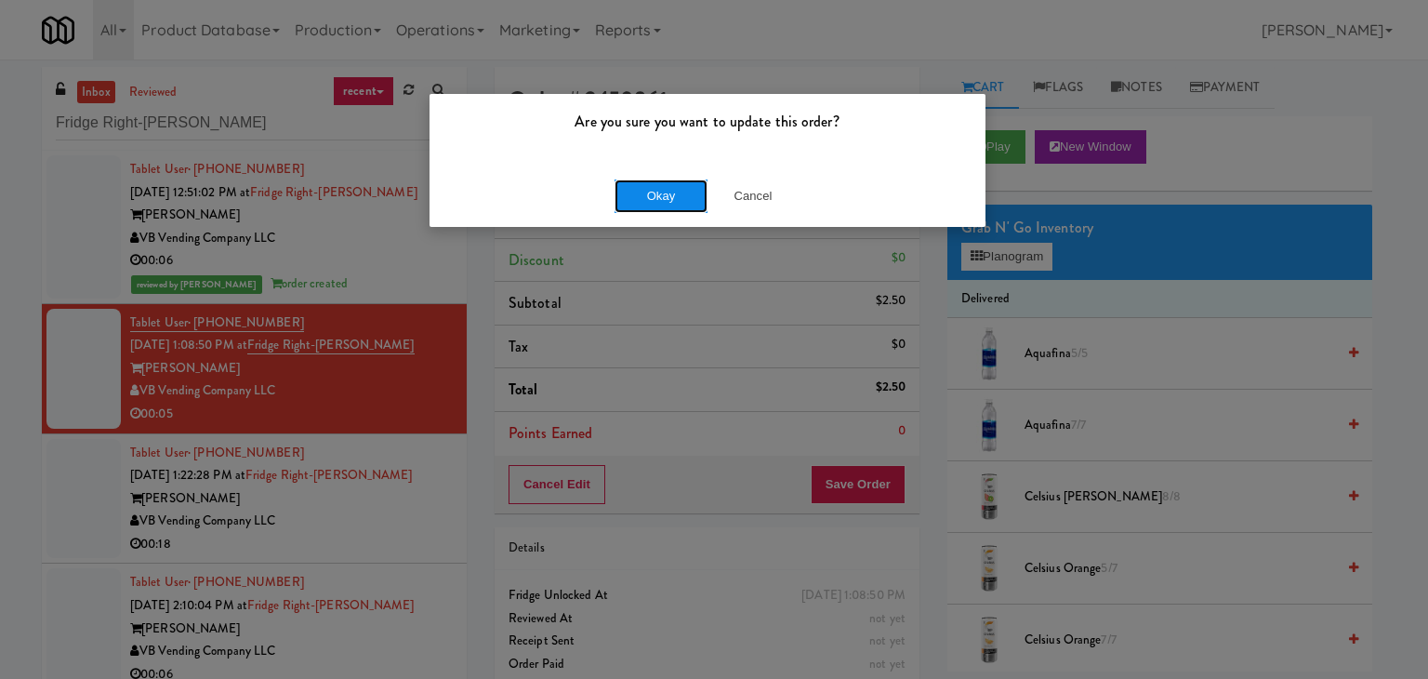
click at [656, 191] on button "Okay" at bounding box center [661, 195] width 93 height 33
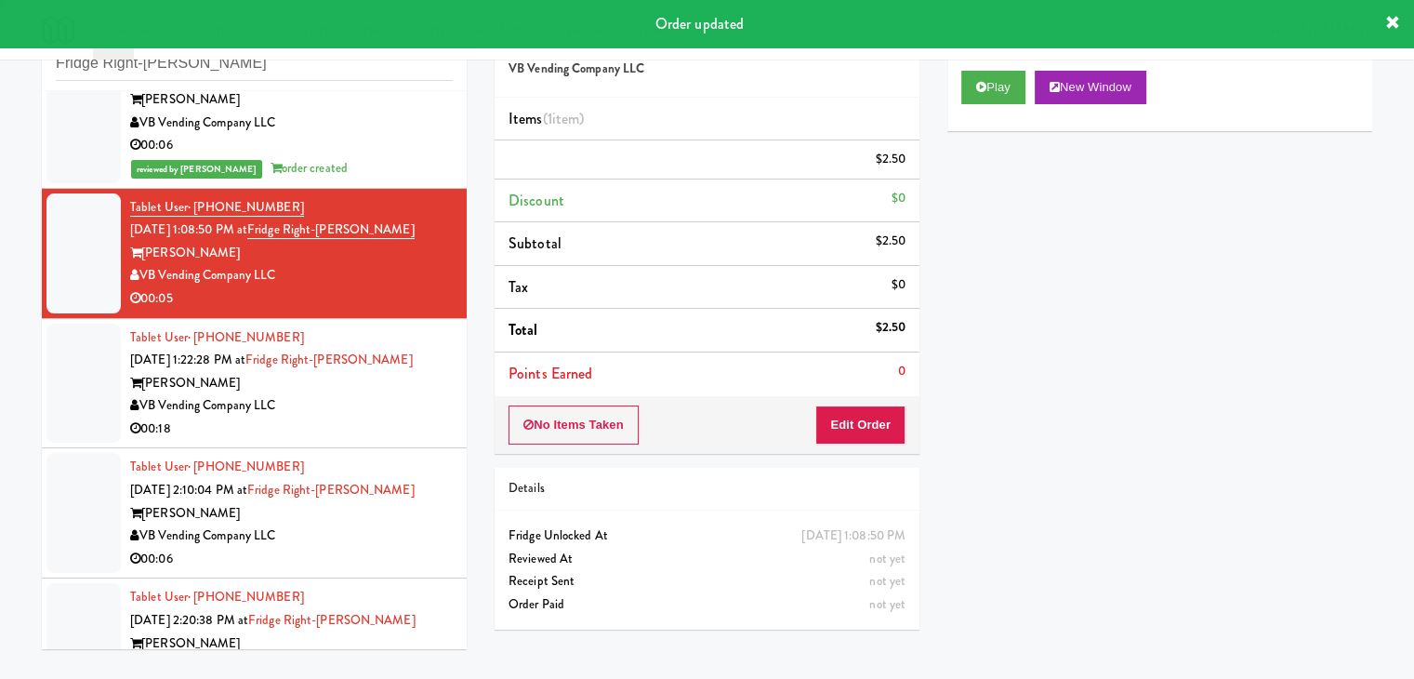
scroll to position [114, 0]
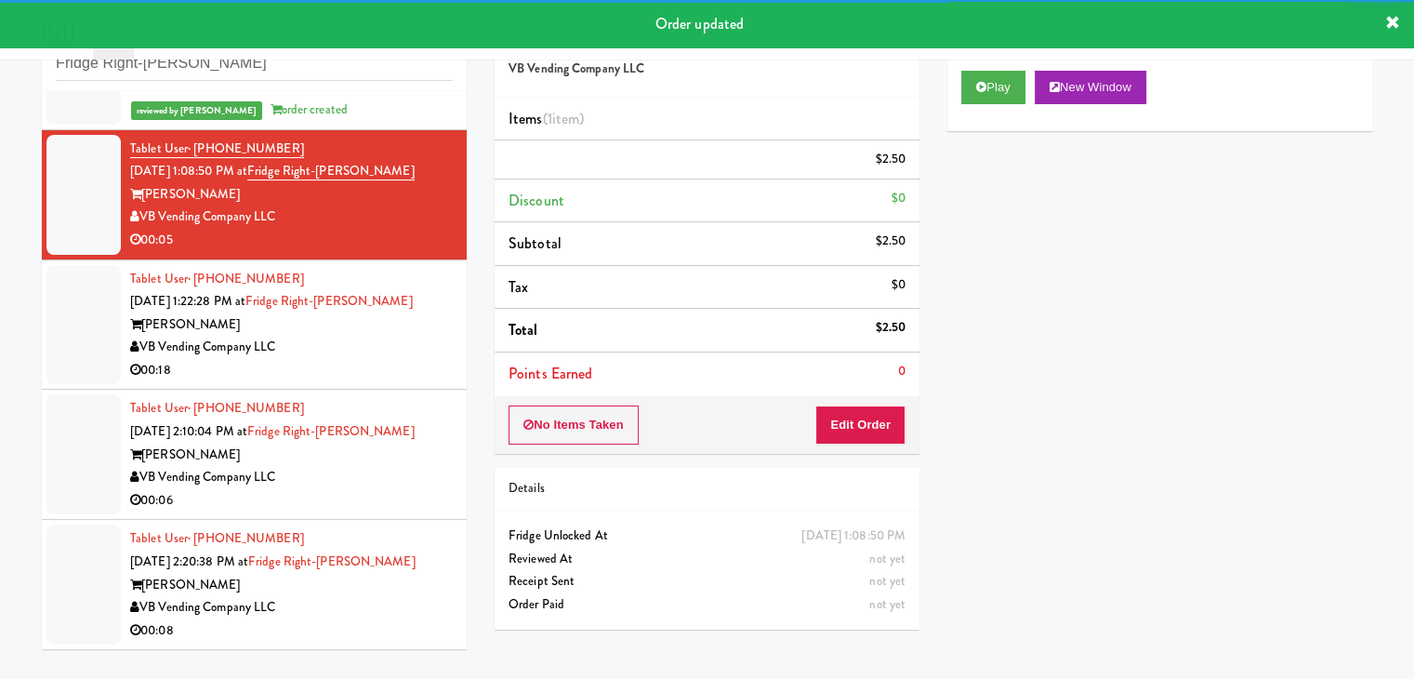
click at [411, 363] on div "00:18" at bounding box center [291, 370] width 323 height 23
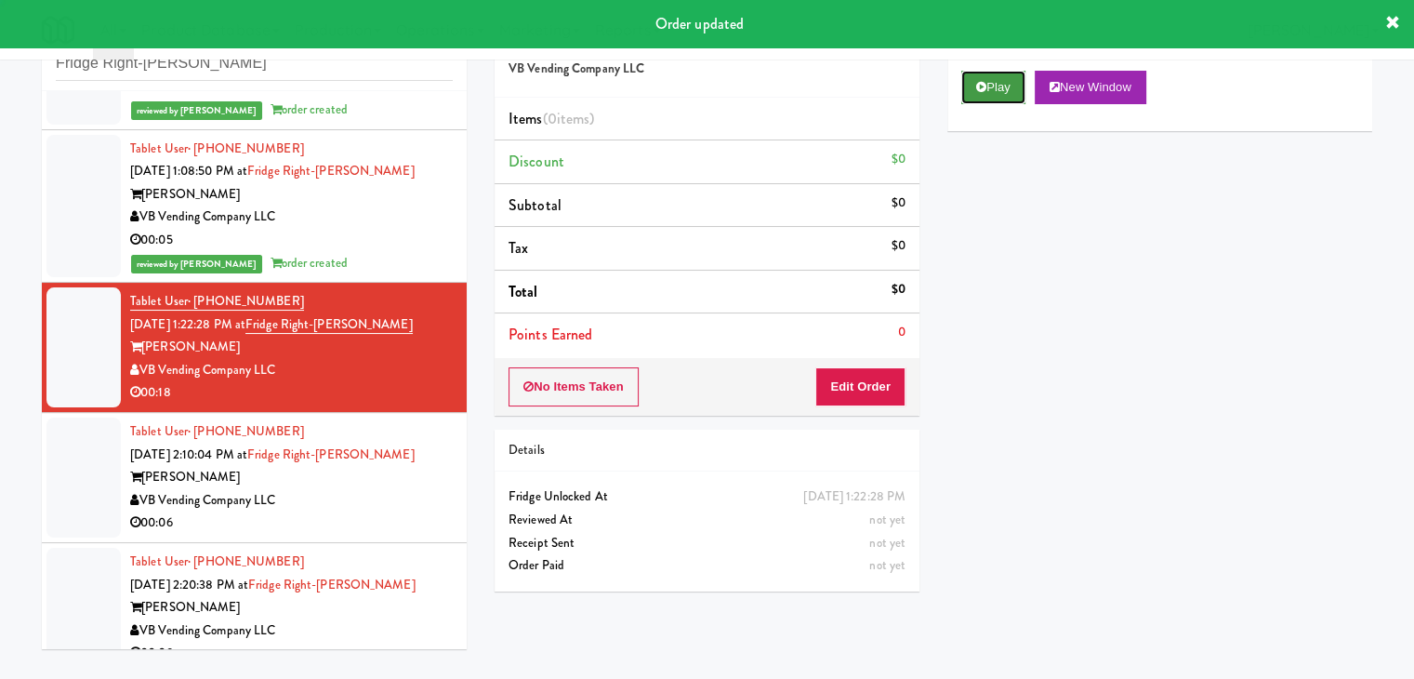
click at [997, 86] on button "Play" at bounding box center [993, 87] width 64 height 33
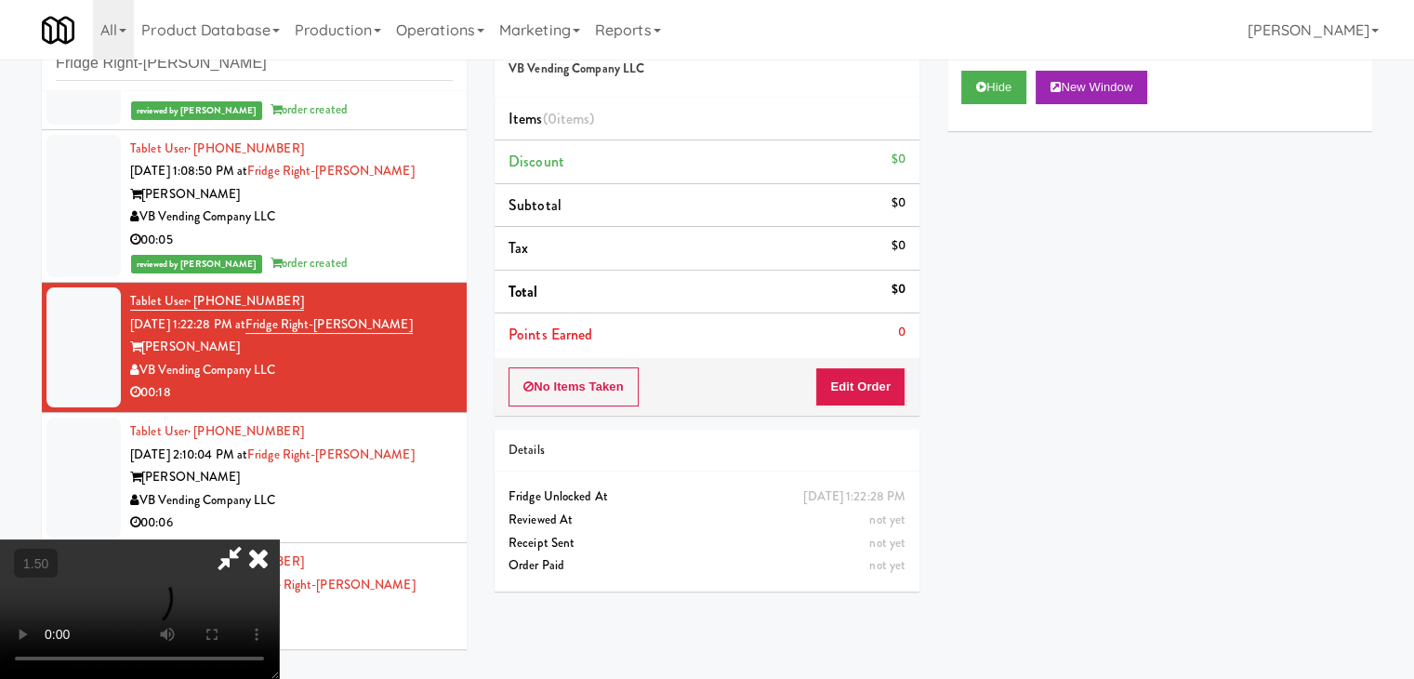
click at [279, 539] on video at bounding box center [139, 608] width 279 height 139
click at [279, 539] on icon at bounding box center [258, 557] width 41 height 37
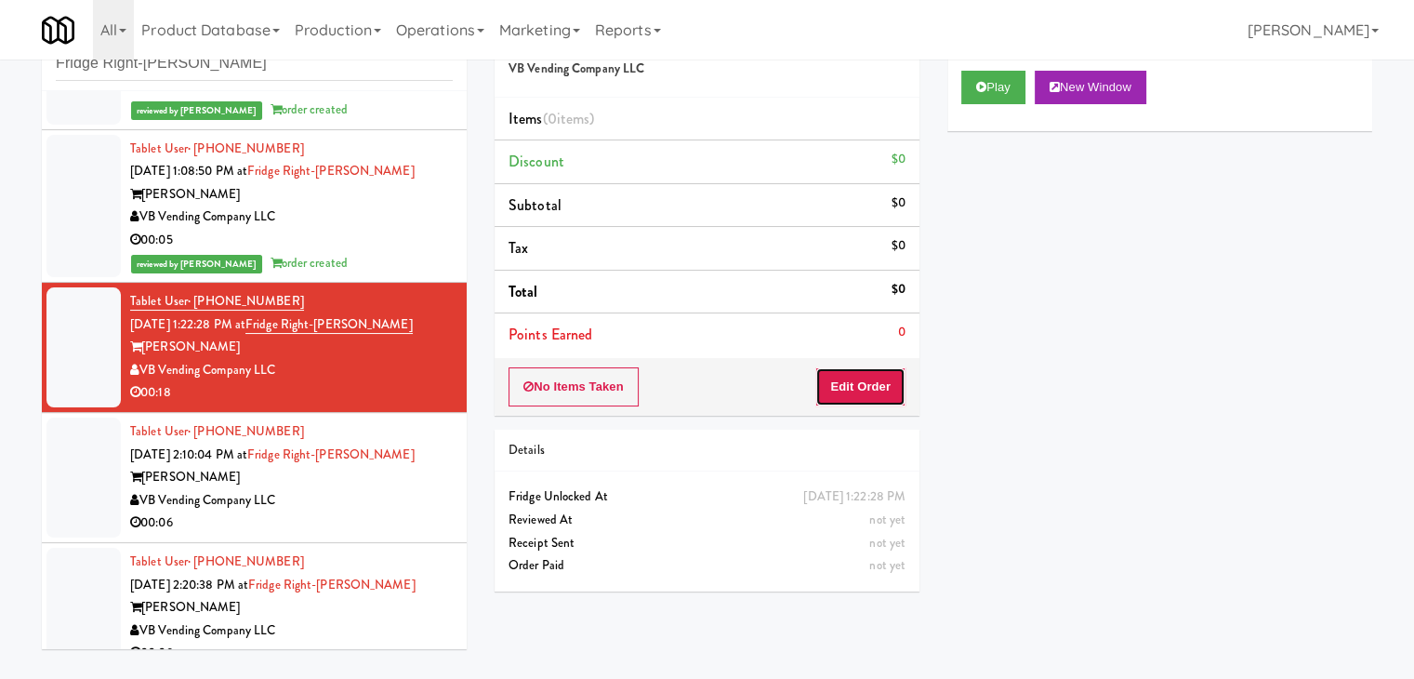
click at [850, 383] on button "Edit Order" at bounding box center [860, 386] width 90 height 39
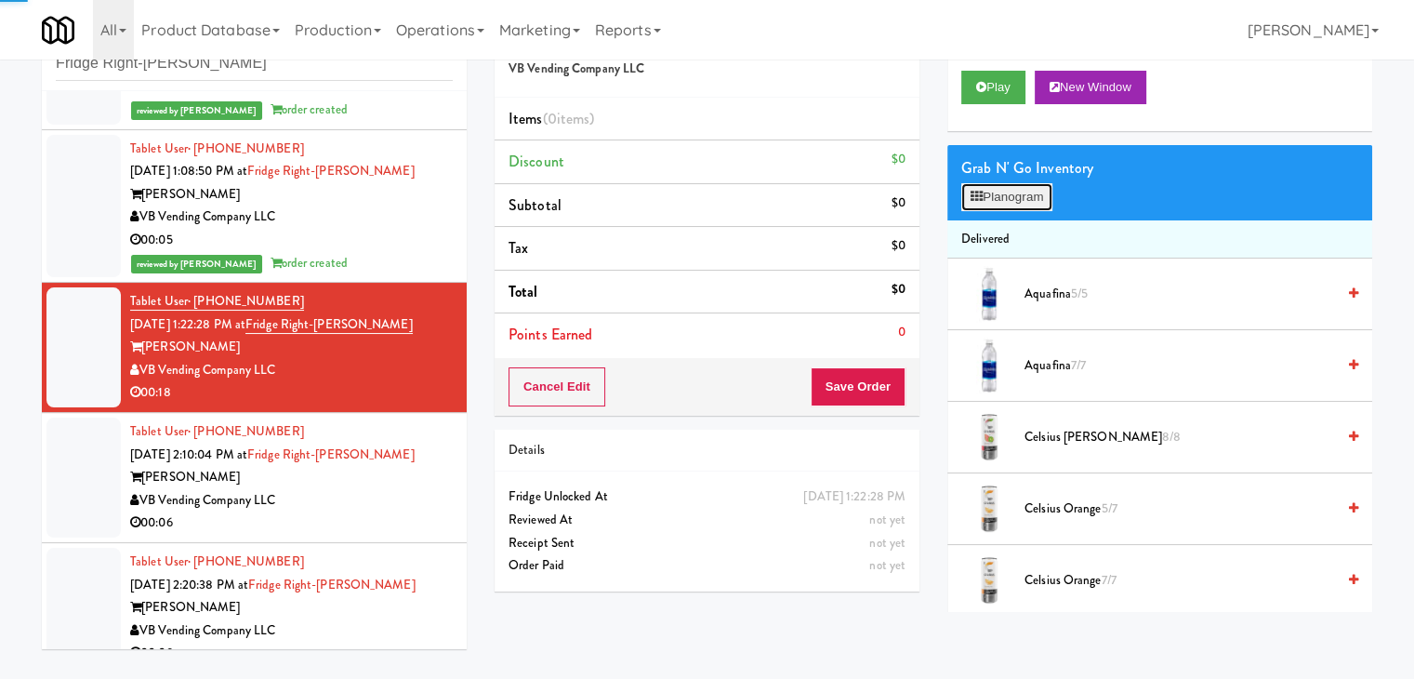
click at [1043, 205] on button "Planogram" at bounding box center [1006, 197] width 91 height 28
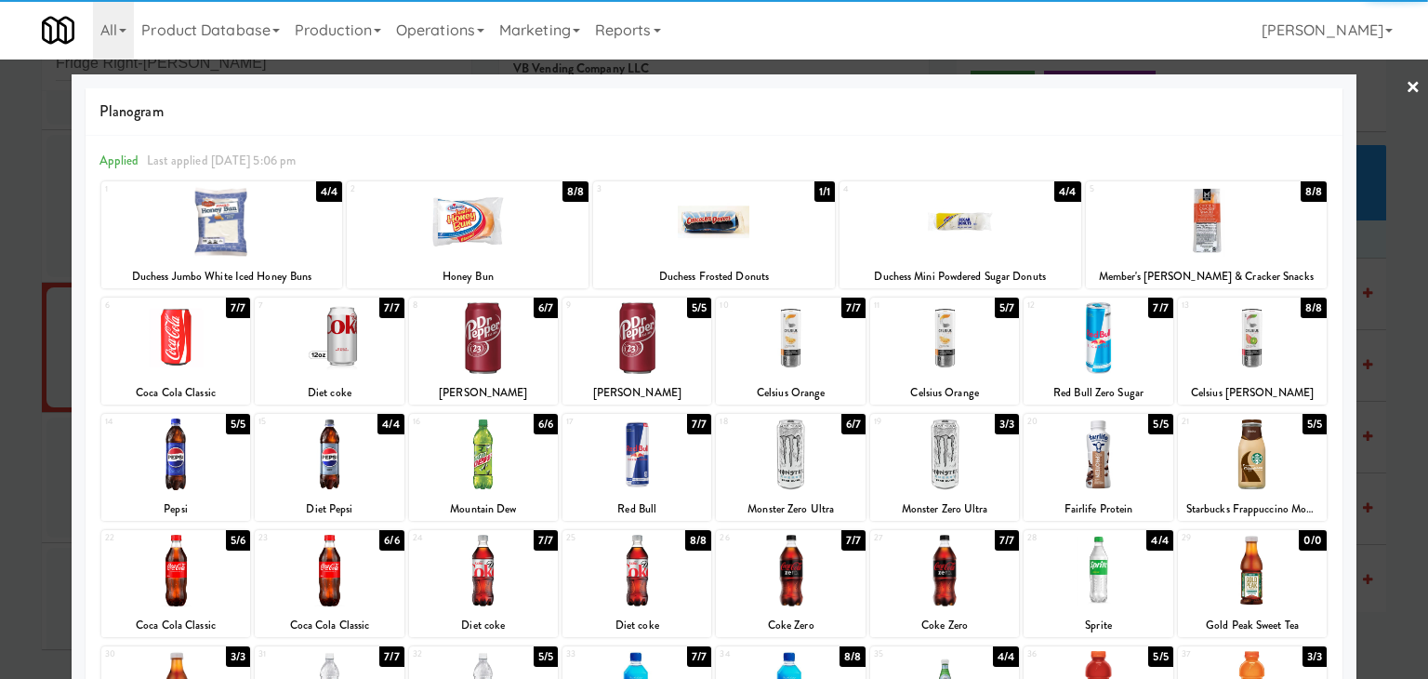
drag, startPoint x: 509, startPoint y: 456, endPoint x: 829, endPoint y: 390, distance: 326.6
click at [509, 455] on div at bounding box center [483, 454] width 149 height 72
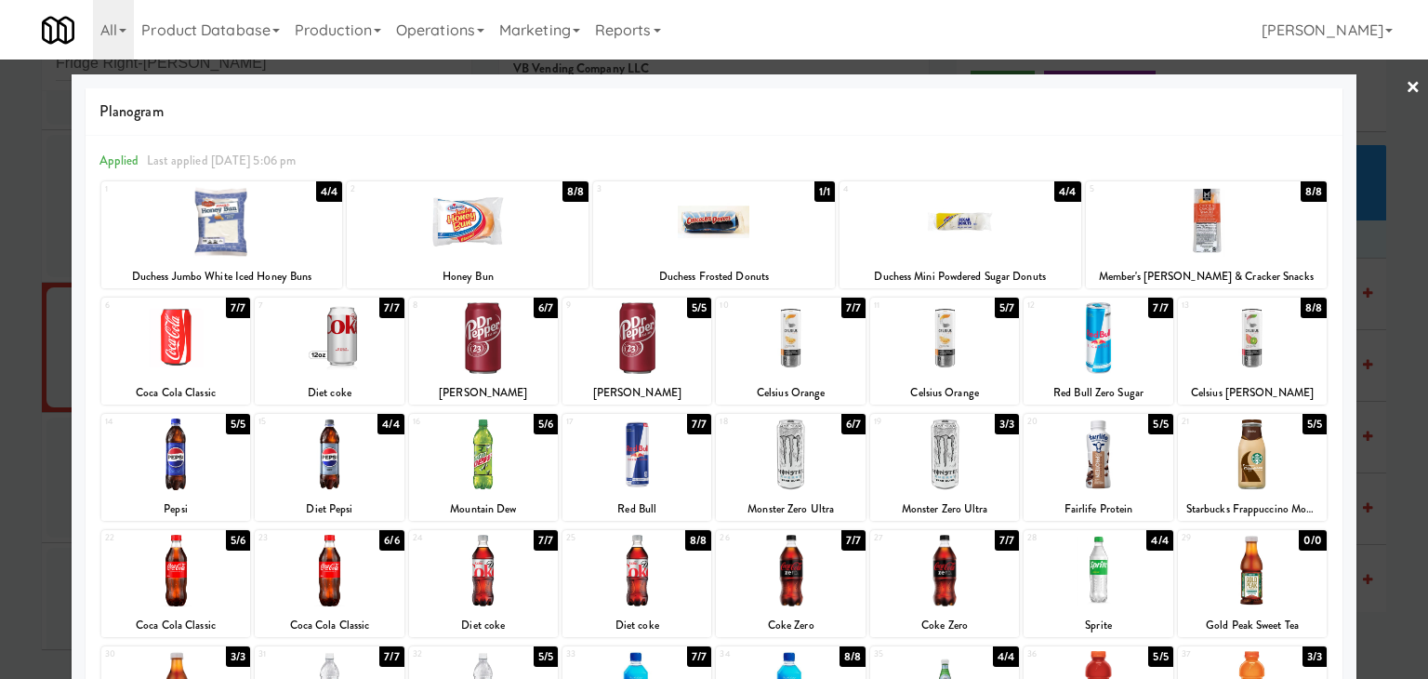
click at [1406, 77] on div at bounding box center [714, 339] width 1428 height 679
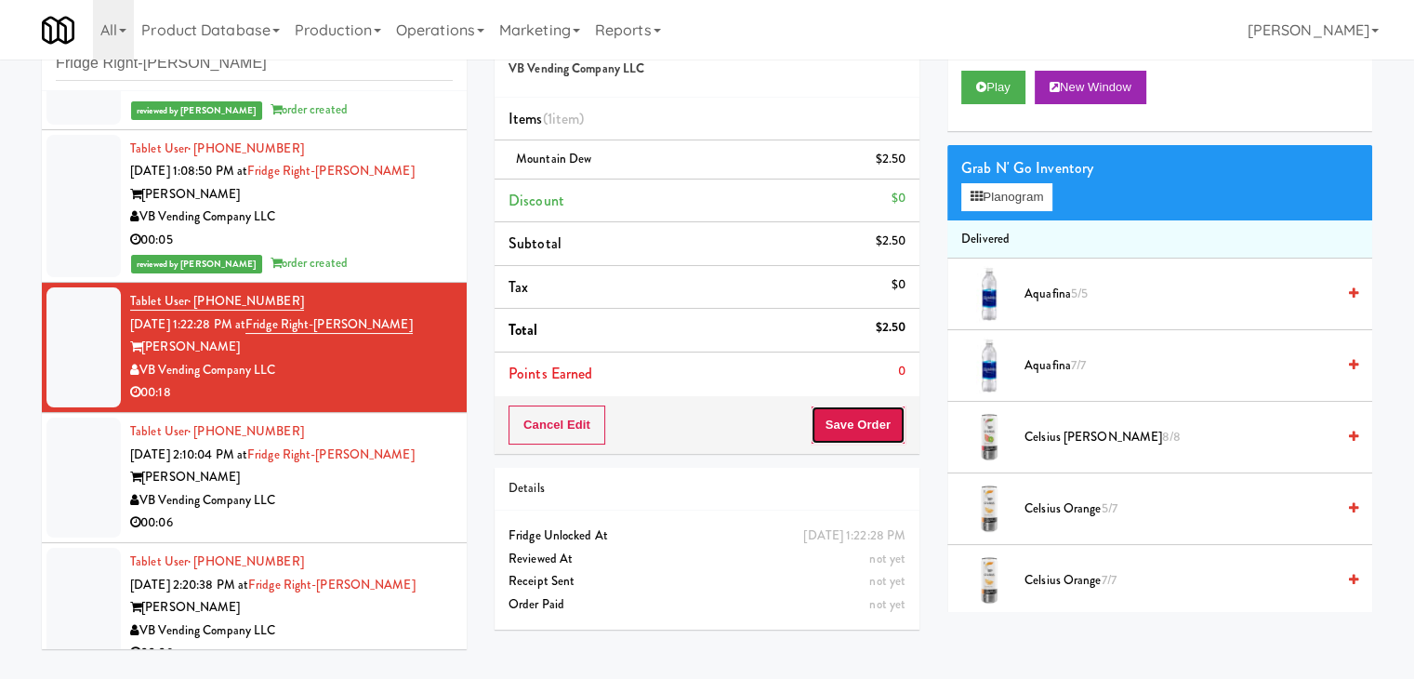
click at [855, 421] on button "Save Order" at bounding box center [858, 424] width 95 height 39
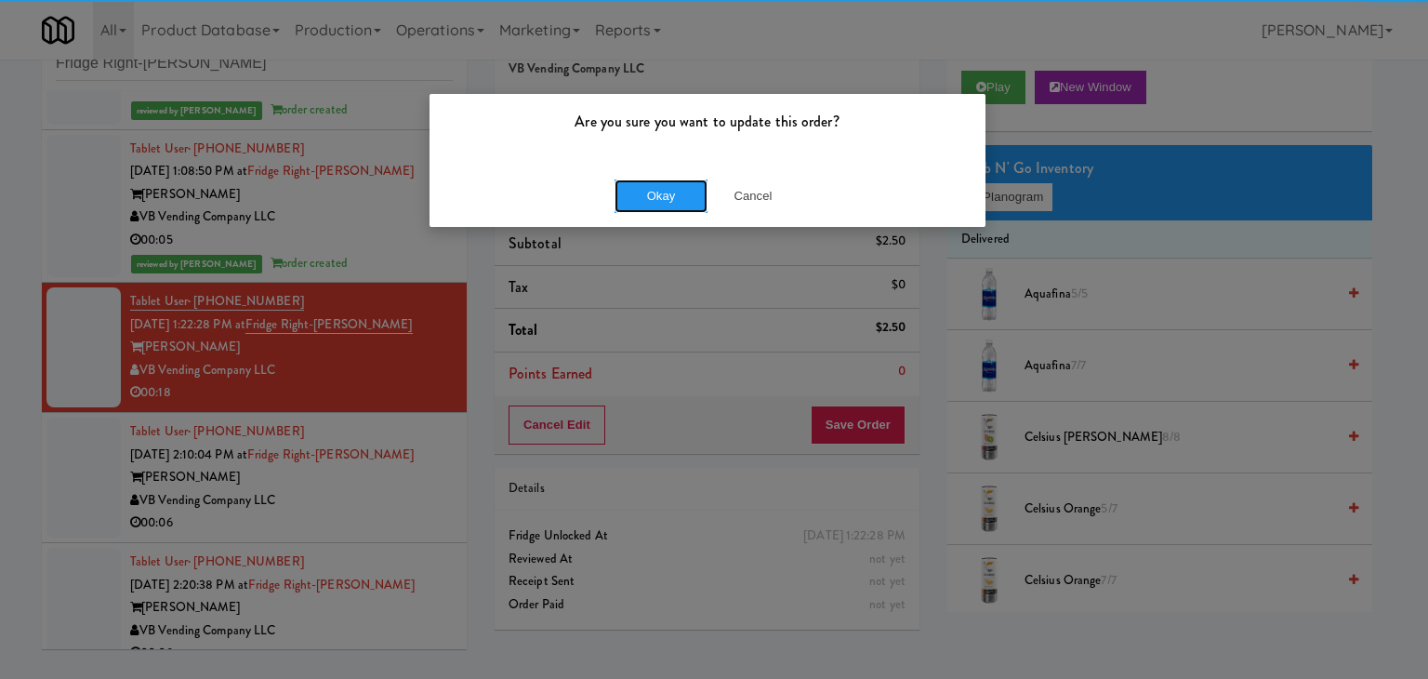
drag, startPoint x: 679, startPoint y: 193, endPoint x: 610, endPoint y: 246, distance: 86.9
click at [677, 192] on button "Okay" at bounding box center [661, 195] width 93 height 33
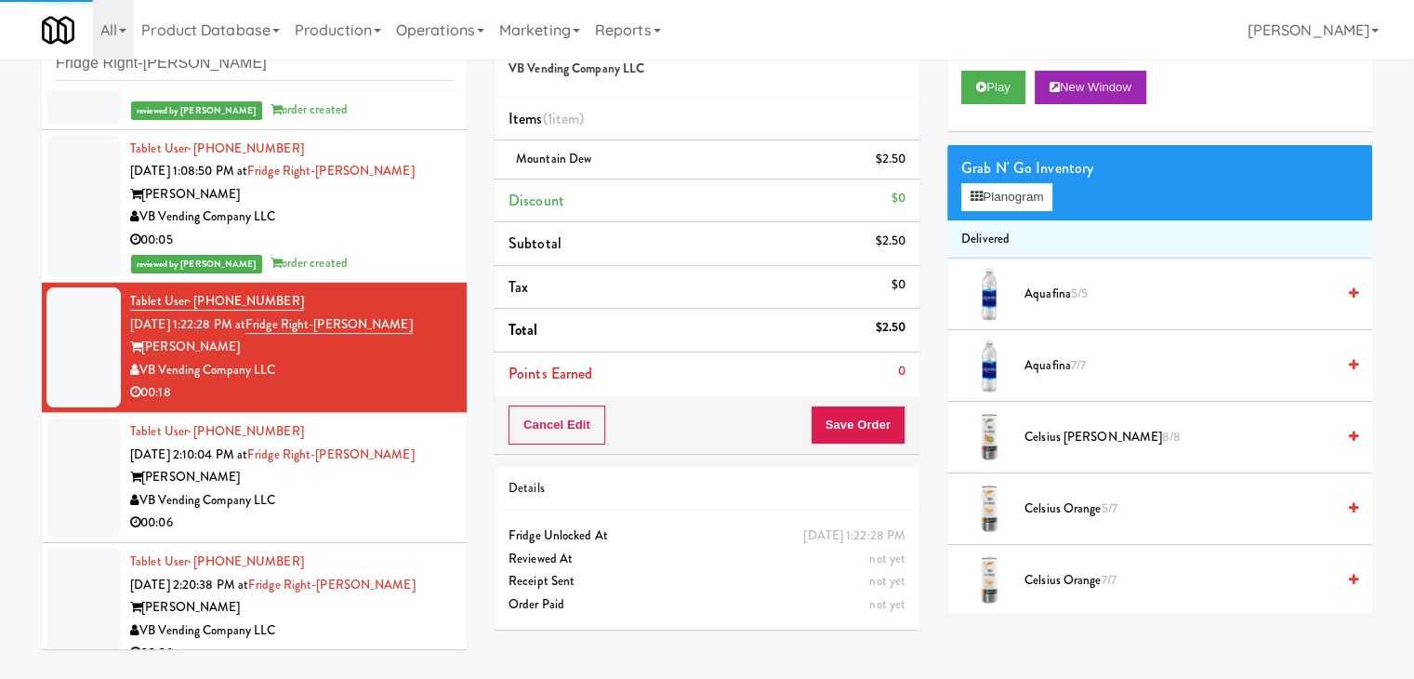
scroll to position [137, 0]
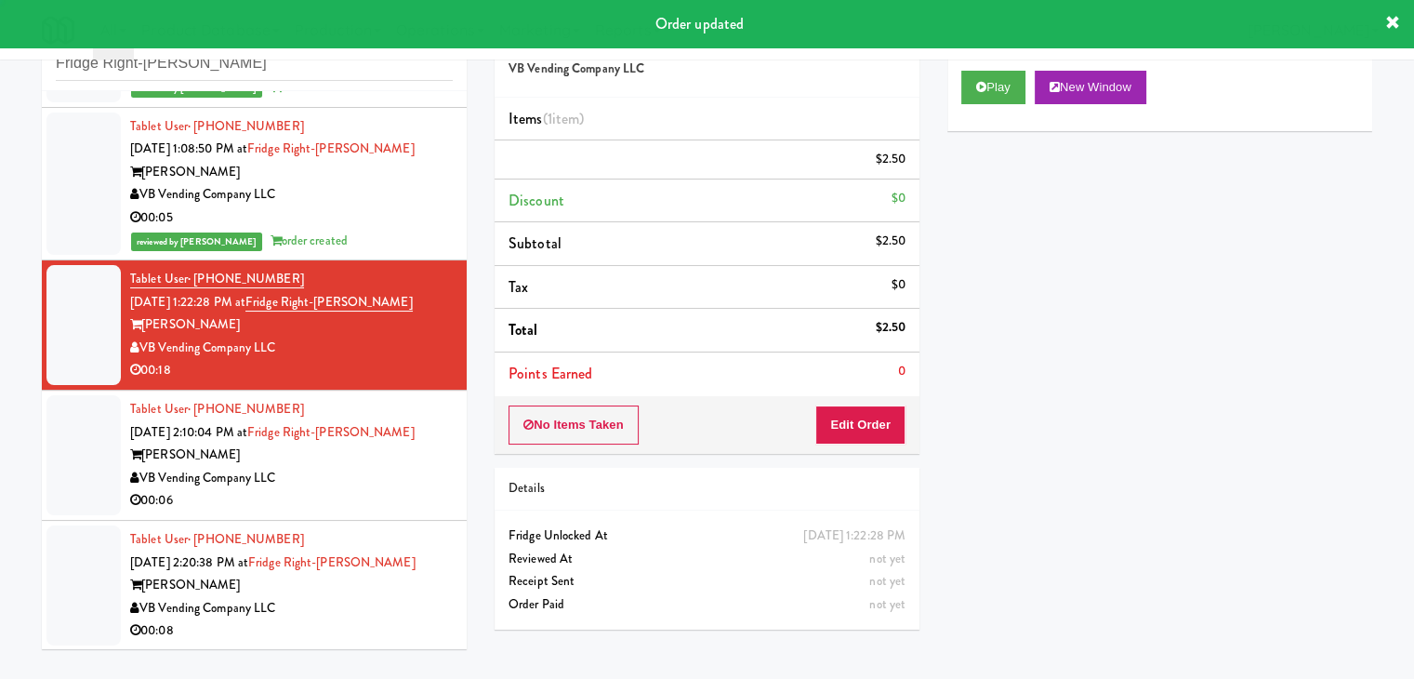
click at [420, 484] on div "VB Vending Company LLC" at bounding box center [291, 478] width 323 height 23
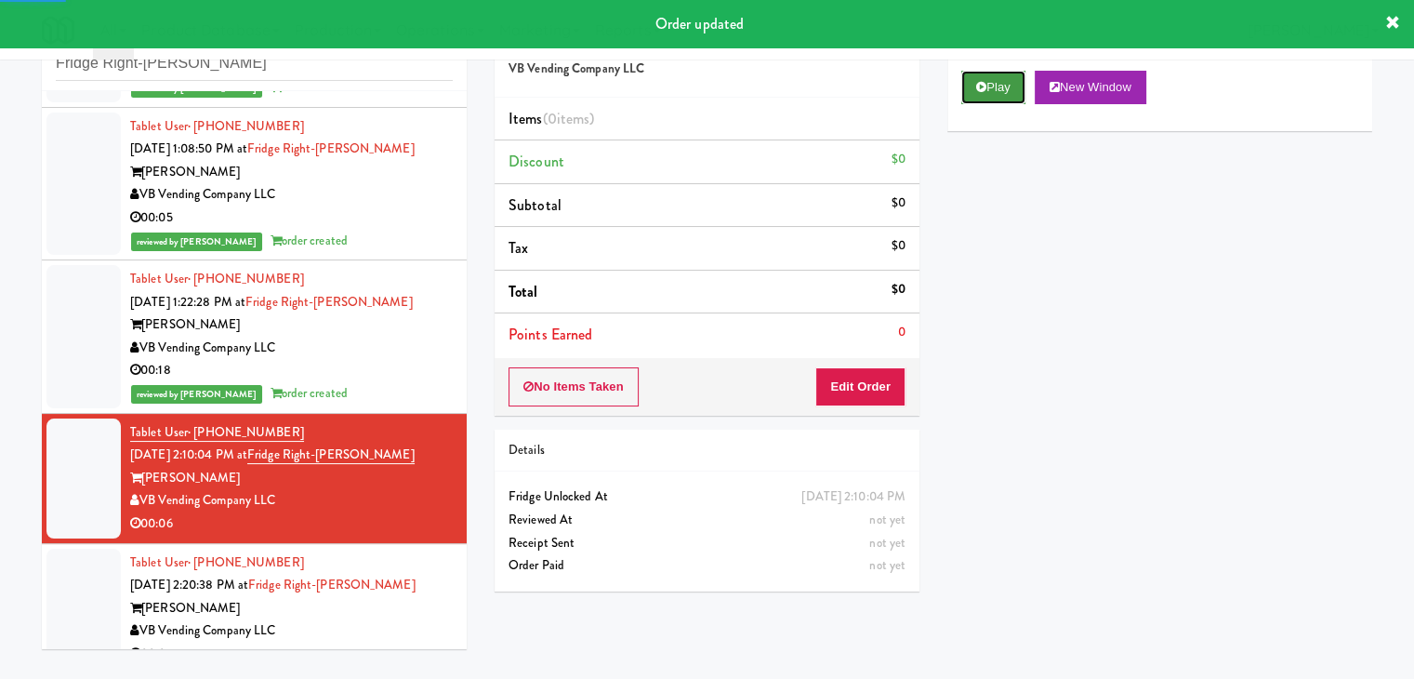
click at [996, 81] on button "Play" at bounding box center [993, 87] width 64 height 33
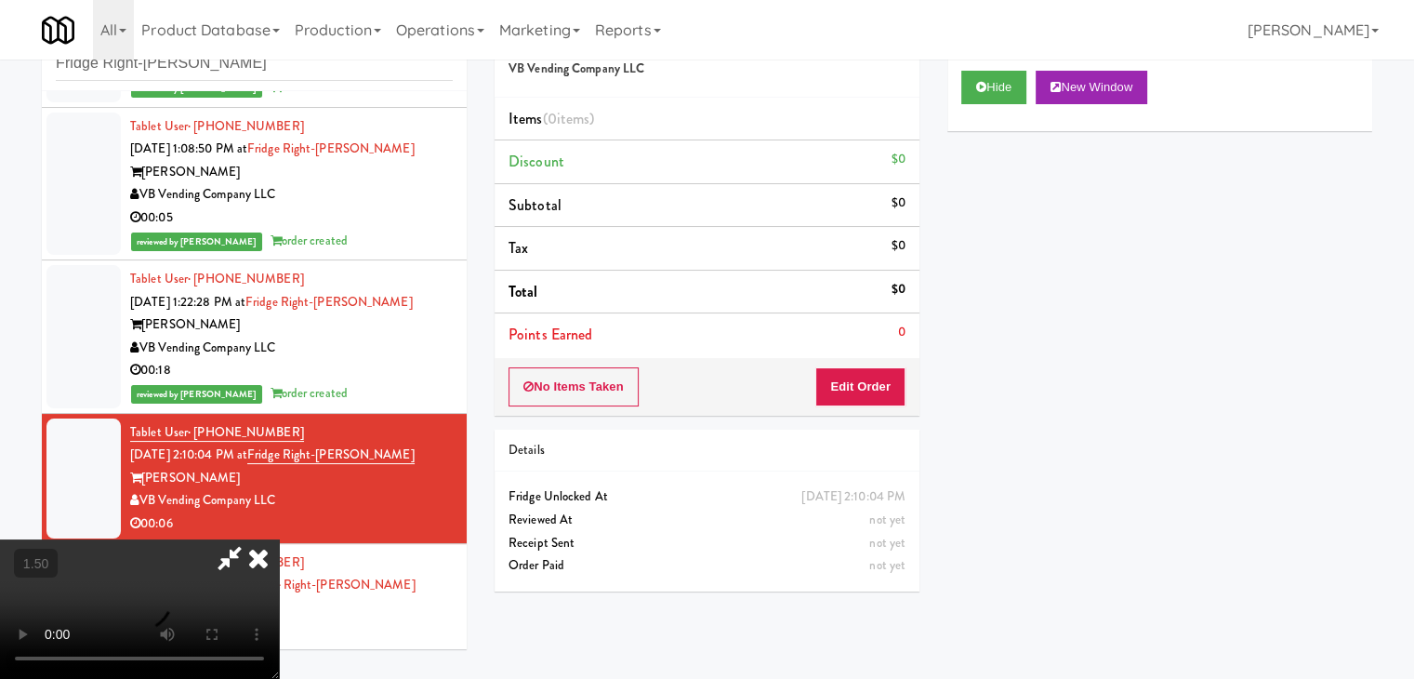
click at [279, 539] on video at bounding box center [139, 608] width 279 height 139
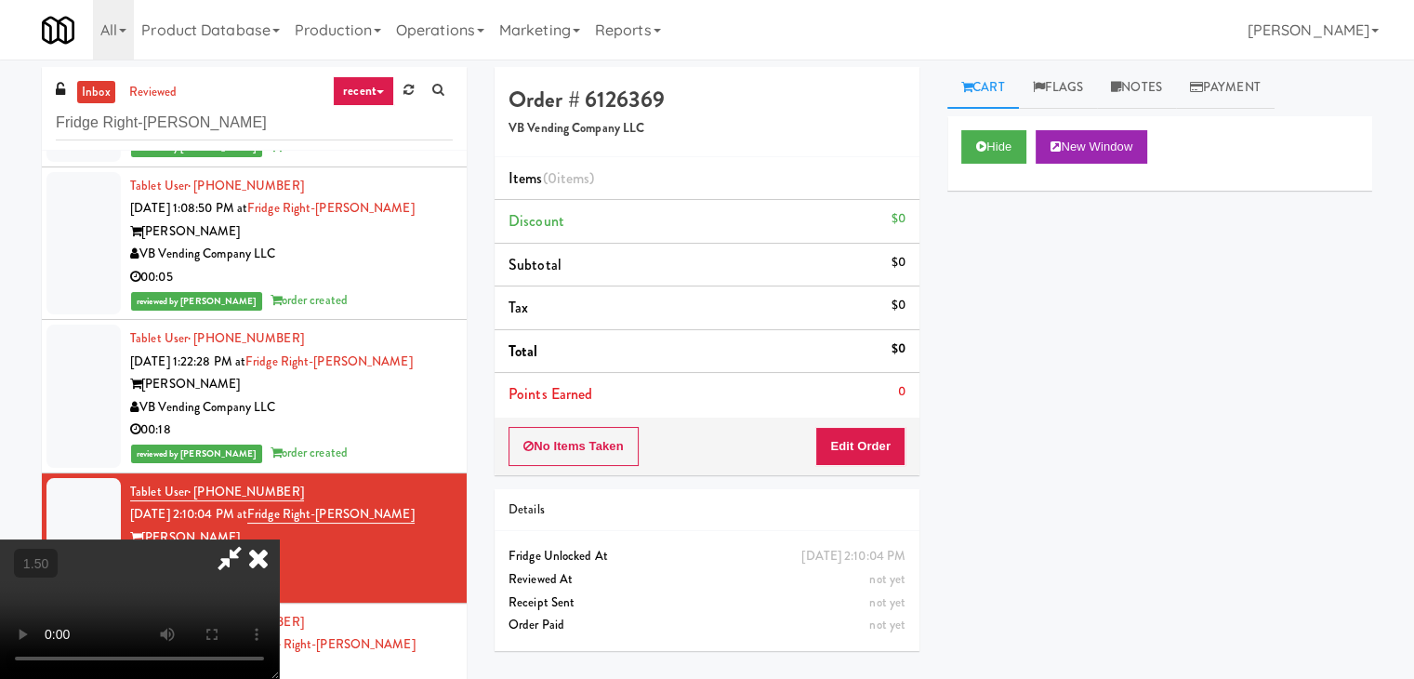
click at [279, 539] on icon at bounding box center [258, 557] width 41 height 37
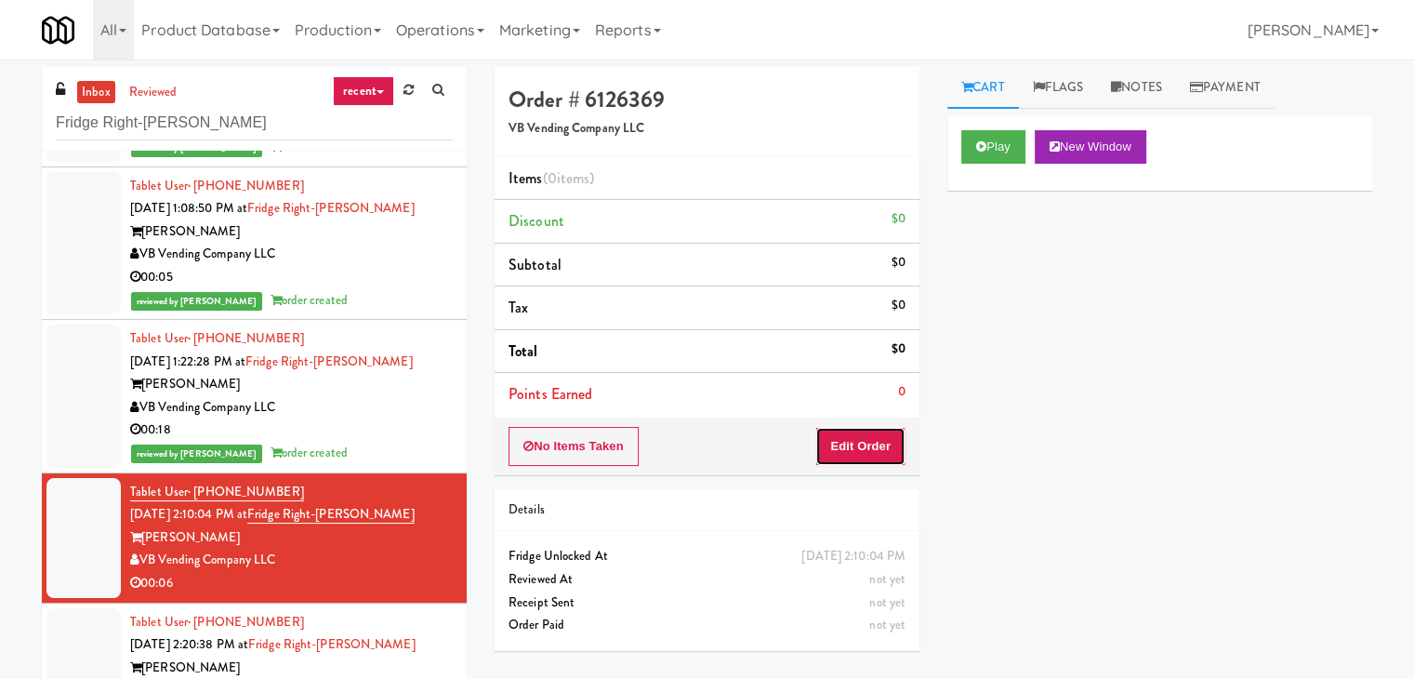
click at [851, 451] on button "Edit Order" at bounding box center [860, 446] width 90 height 39
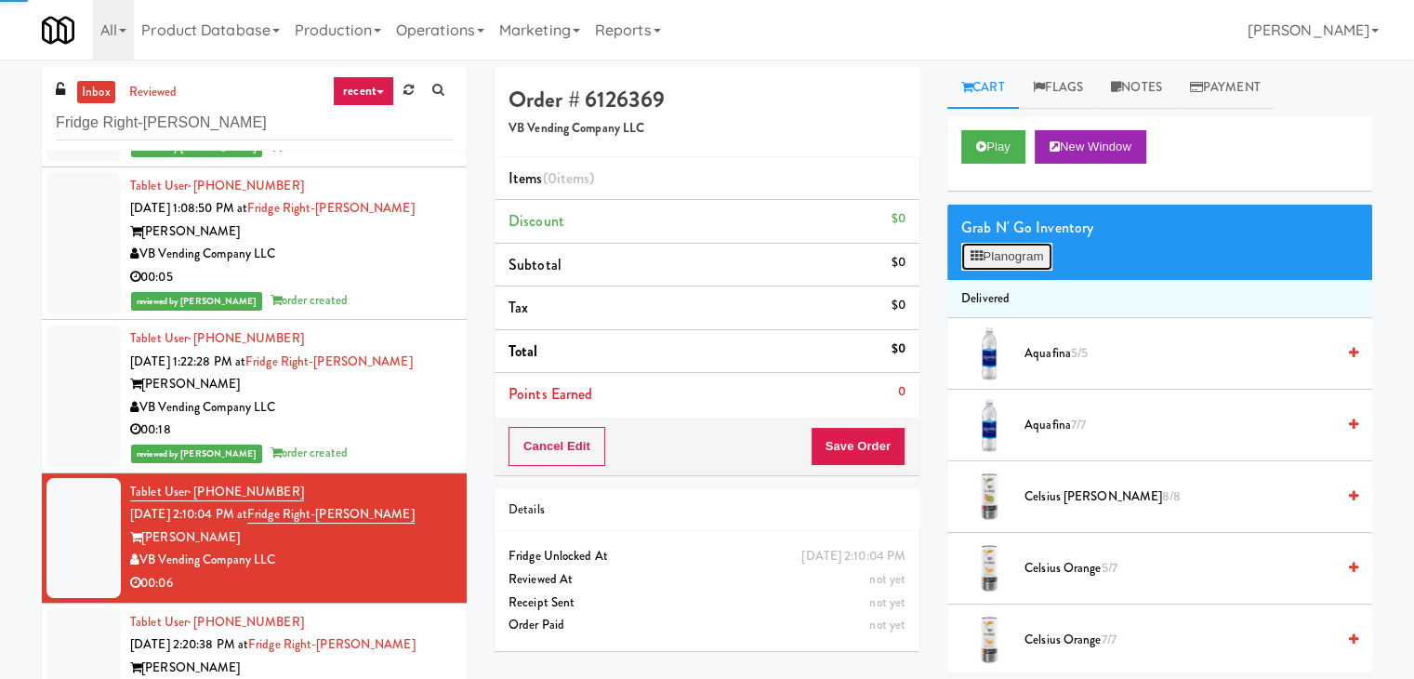
click at [1027, 268] on button "Planogram" at bounding box center [1006, 257] width 91 height 28
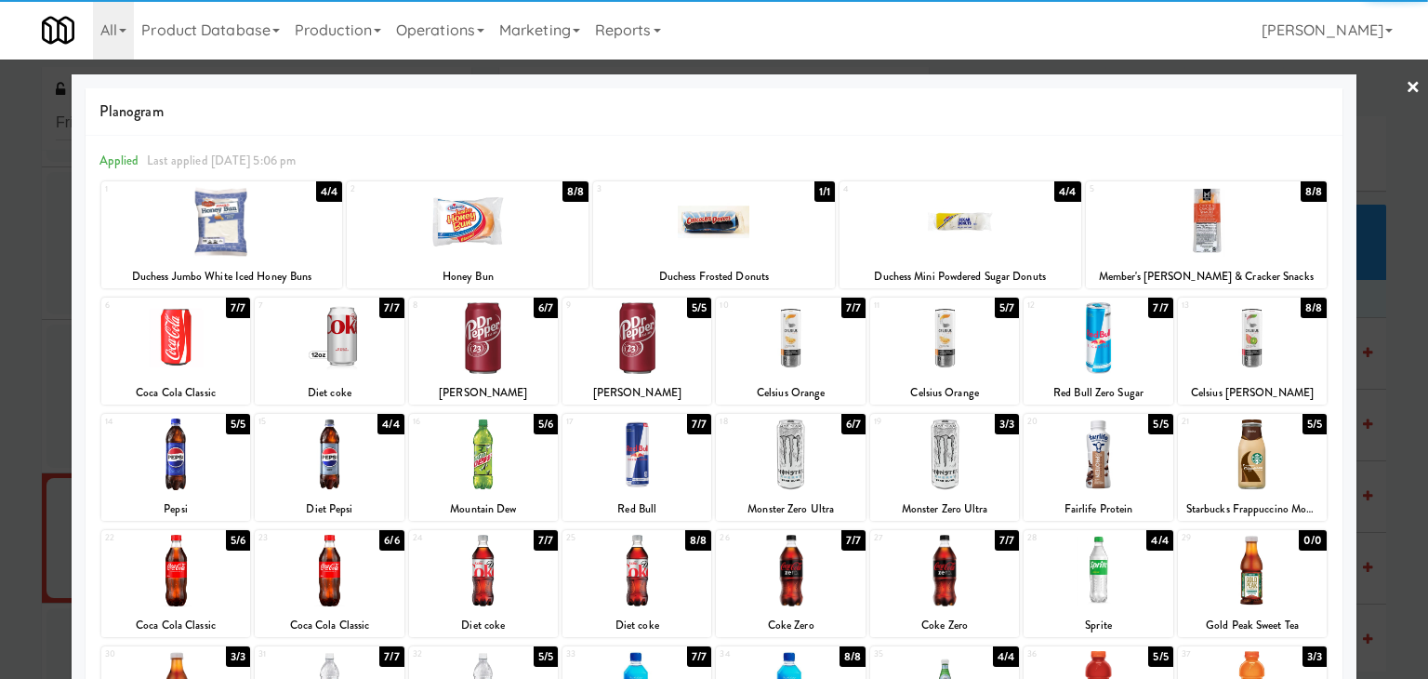
click at [943, 339] on div at bounding box center [944, 338] width 149 height 72
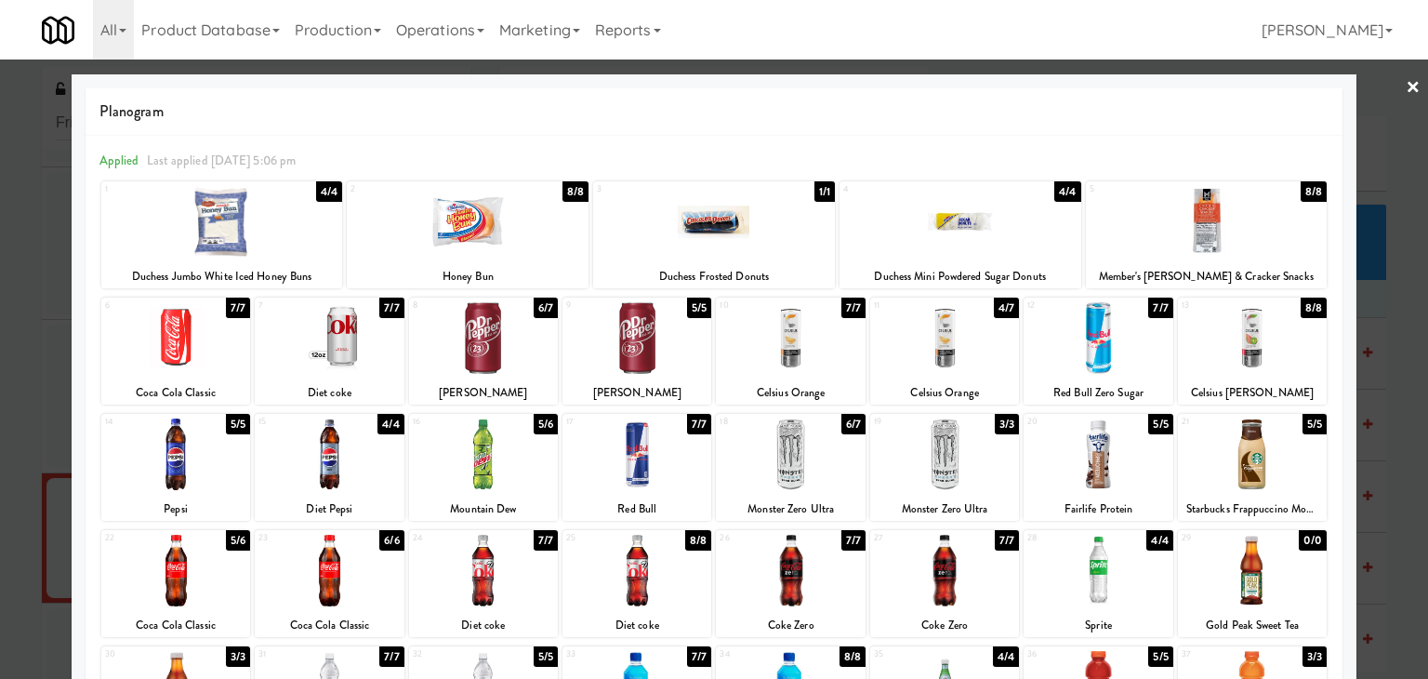
click at [1406, 80] on div at bounding box center [714, 339] width 1428 height 679
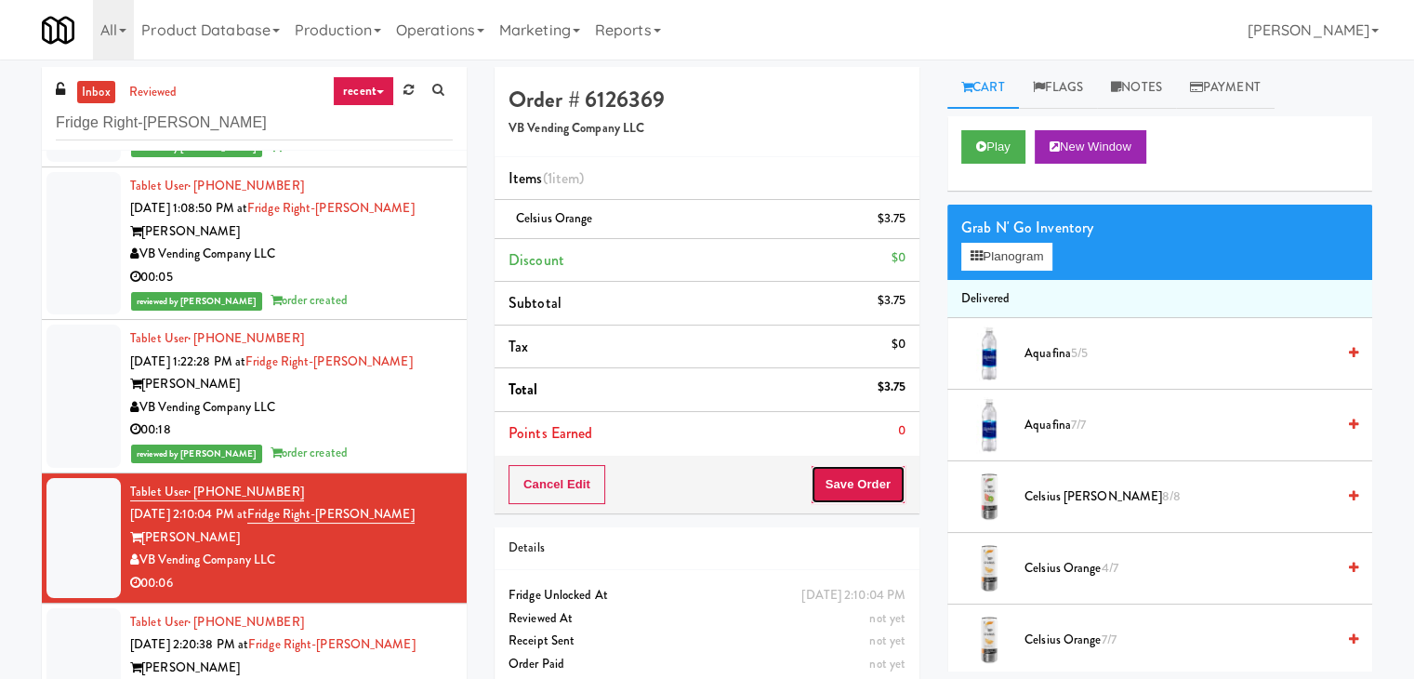
click at [831, 472] on button "Save Order" at bounding box center [858, 484] width 95 height 39
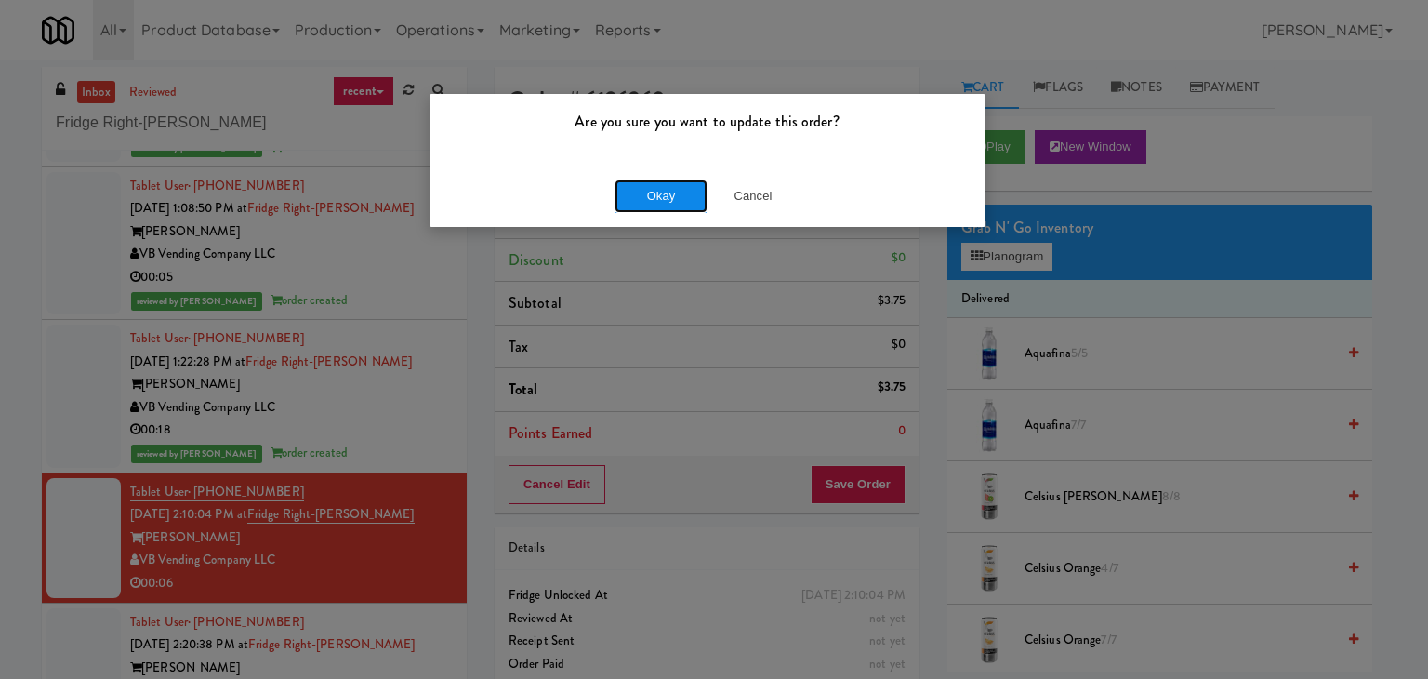
drag, startPoint x: 672, startPoint y: 193, endPoint x: 653, endPoint y: 199, distance: 20.3
click at [669, 193] on button "Okay" at bounding box center [661, 195] width 93 height 33
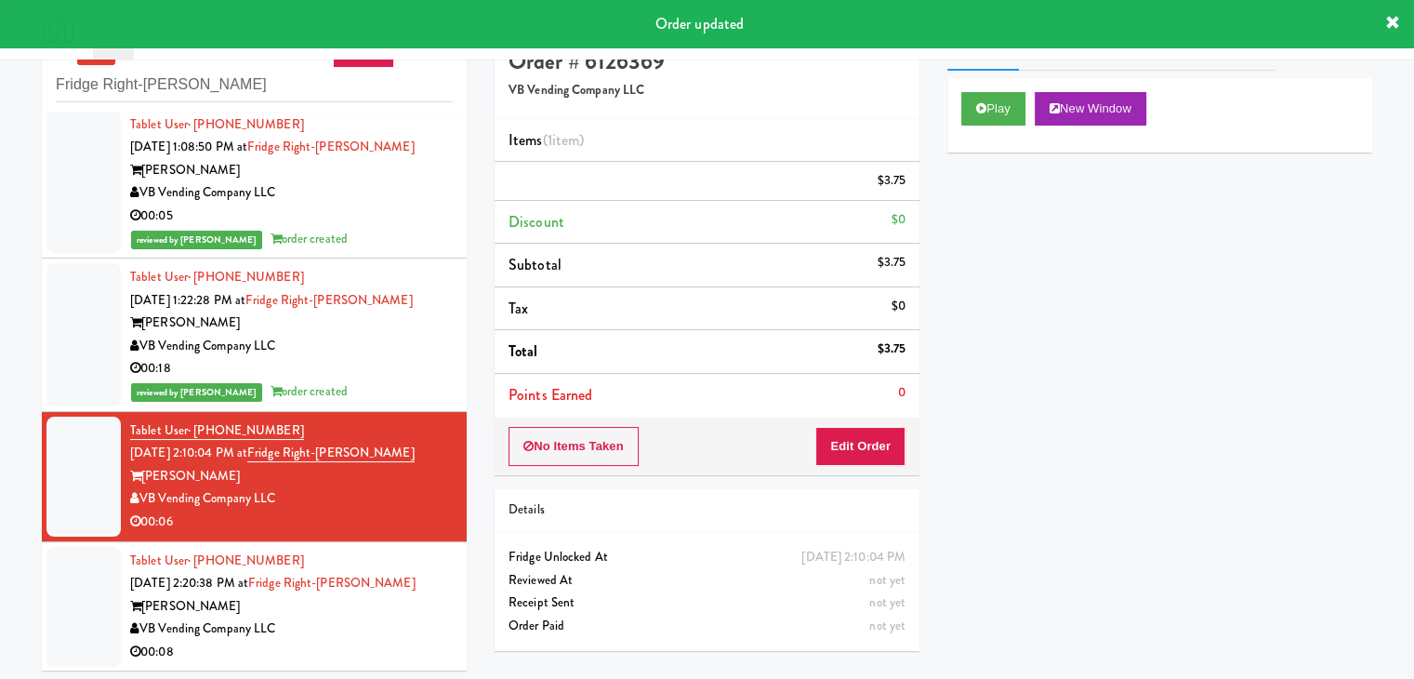
scroll to position [60, 0]
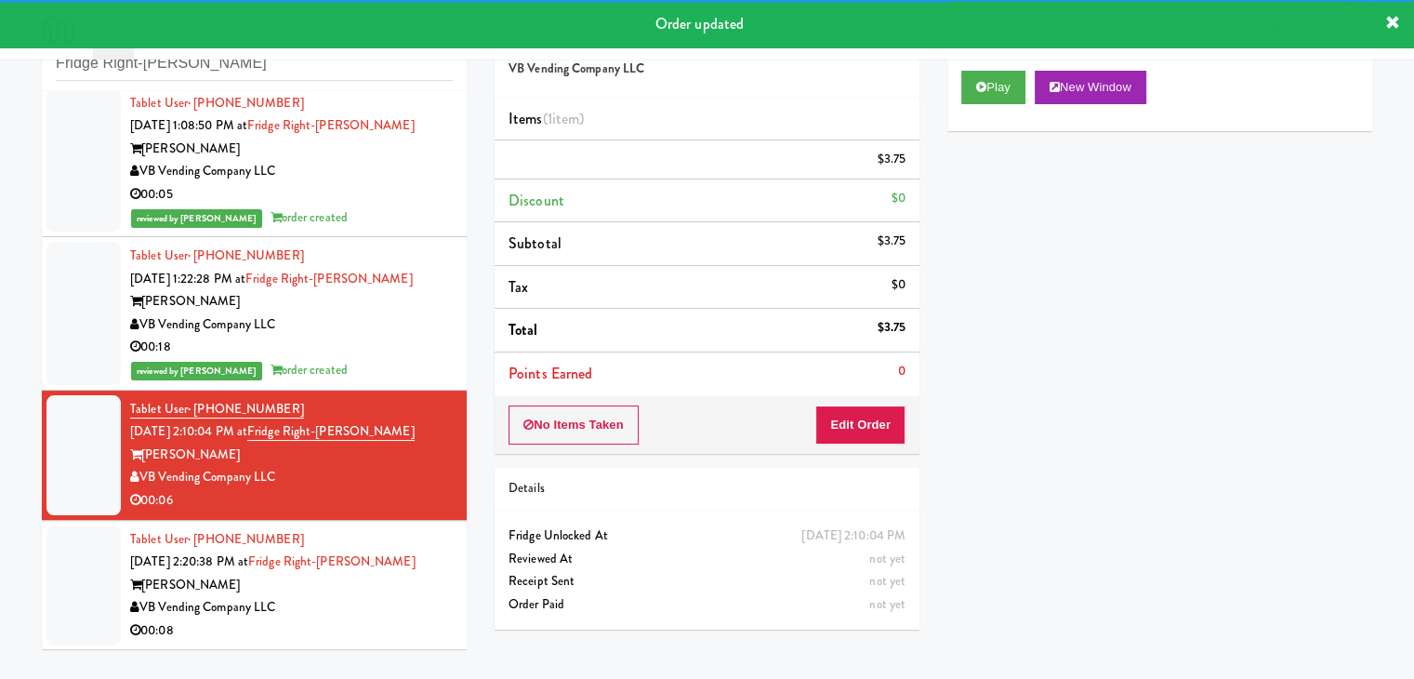
click at [404, 620] on div "00:08" at bounding box center [291, 630] width 323 height 23
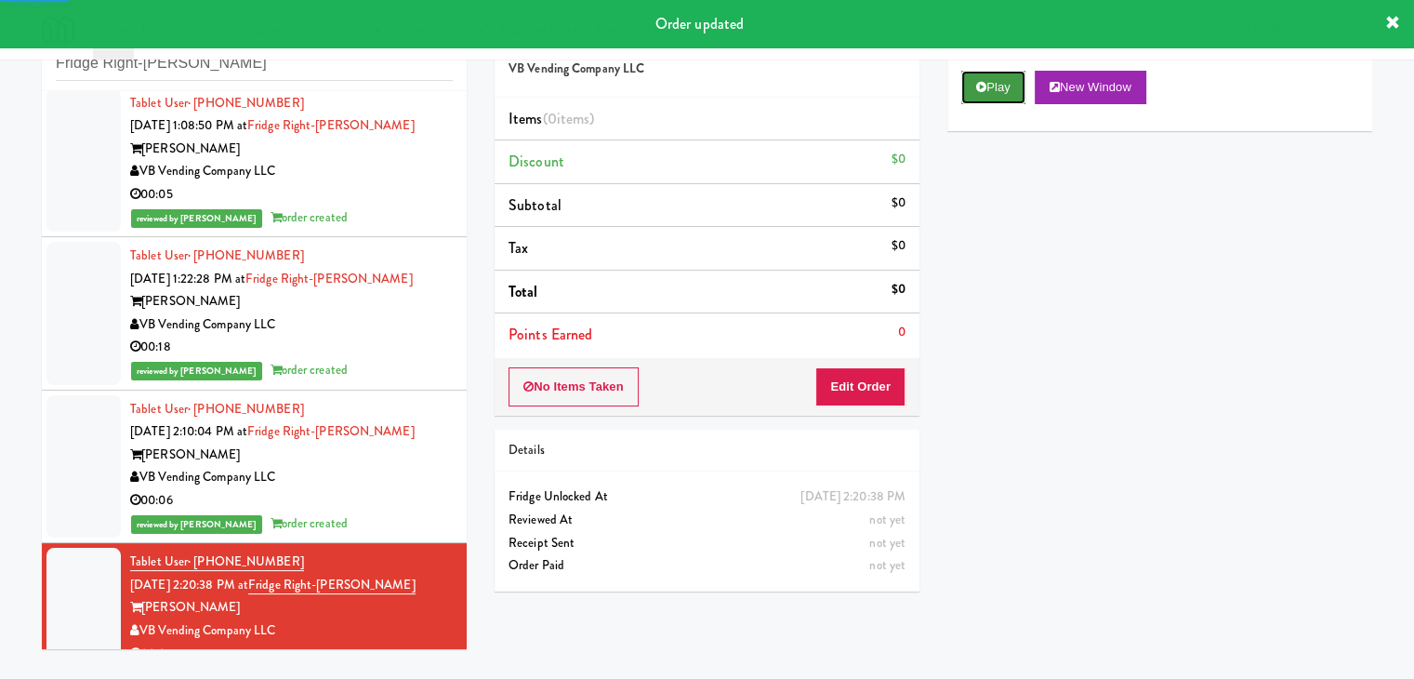
click at [991, 98] on button "Play" at bounding box center [993, 87] width 64 height 33
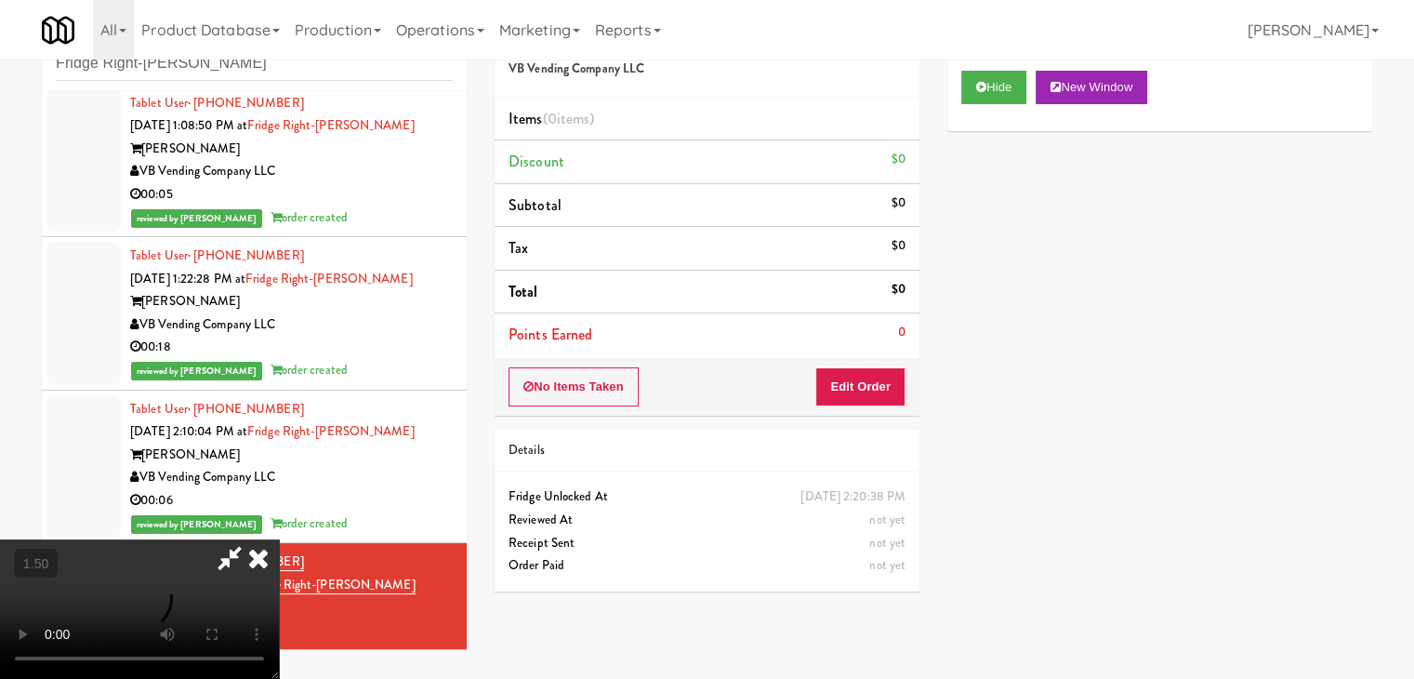
click at [279, 539] on video at bounding box center [139, 608] width 279 height 139
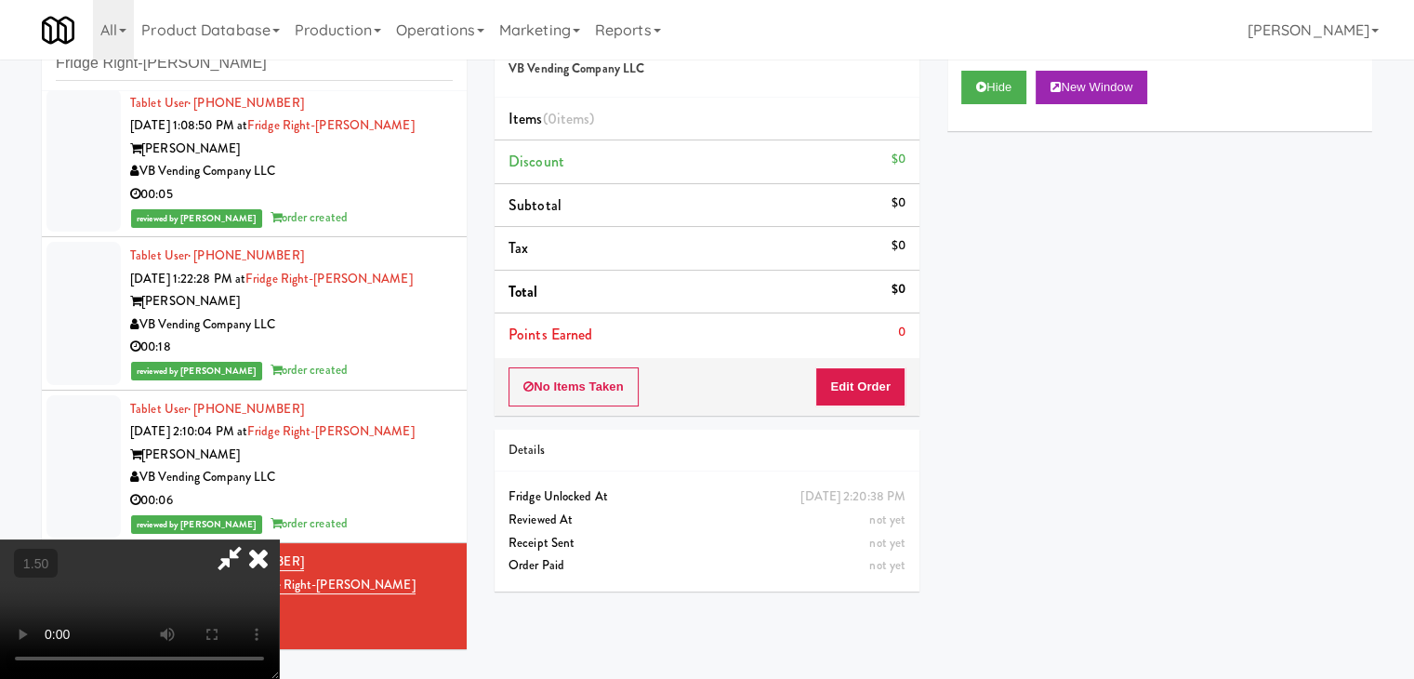
click at [279, 539] on video at bounding box center [139, 608] width 279 height 139
click at [279, 539] on icon at bounding box center [258, 557] width 41 height 37
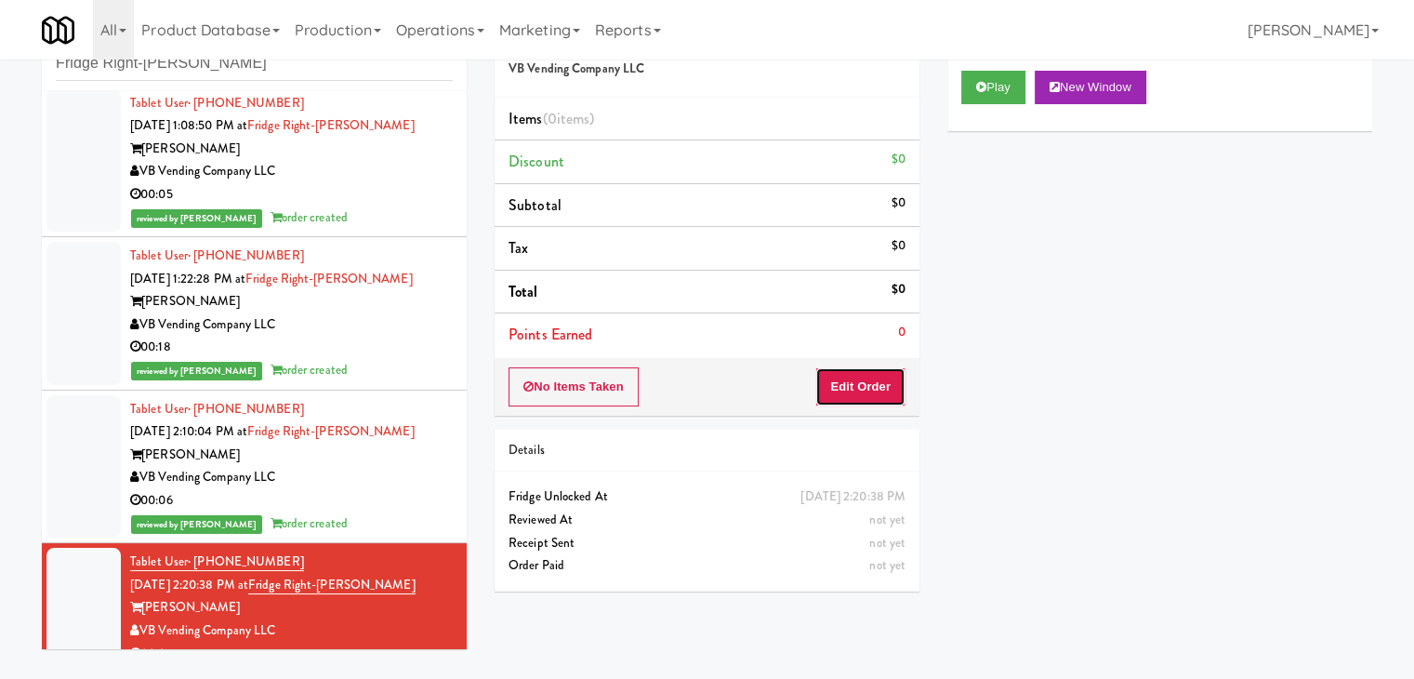
click at [856, 398] on button "Edit Order" at bounding box center [860, 386] width 90 height 39
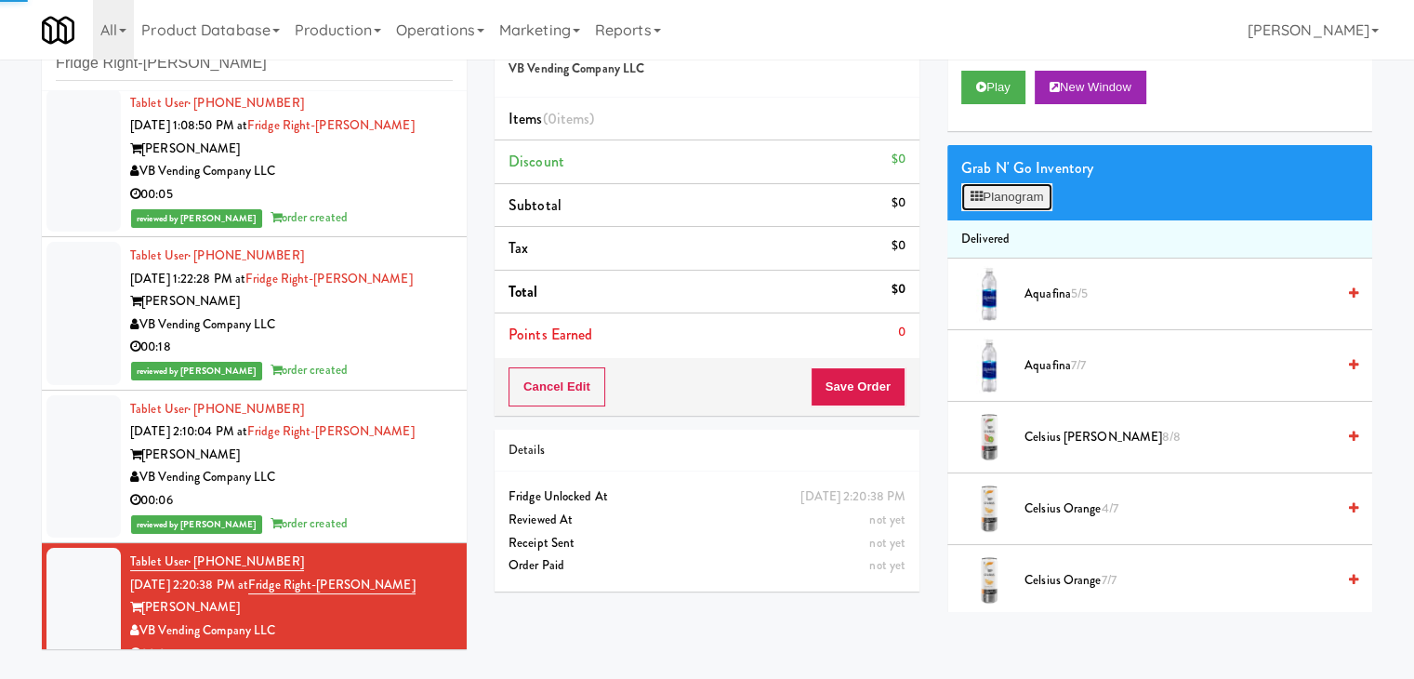
click at [1034, 191] on button "Planogram" at bounding box center [1006, 197] width 91 height 28
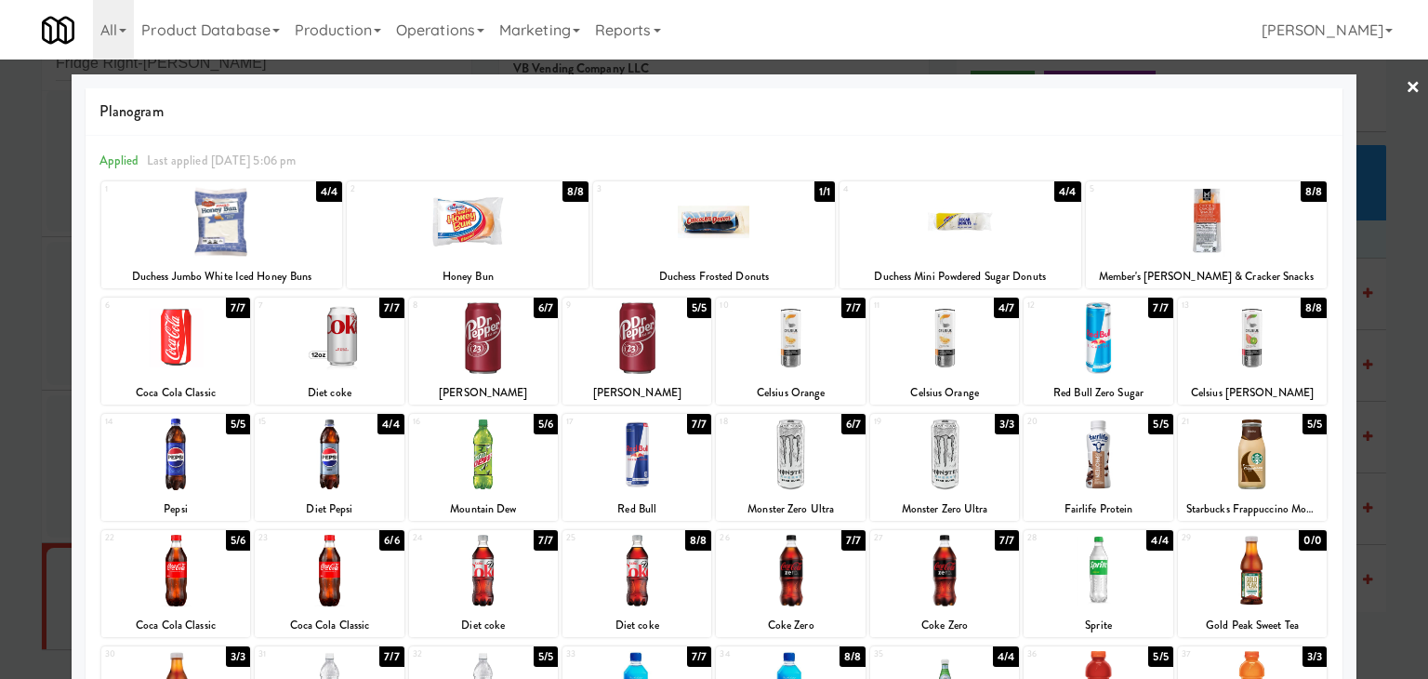
click at [283, 227] on div at bounding box center [222, 222] width 242 height 72
click at [1406, 91] on link "×" at bounding box center [1413, 89] width 15 height 58
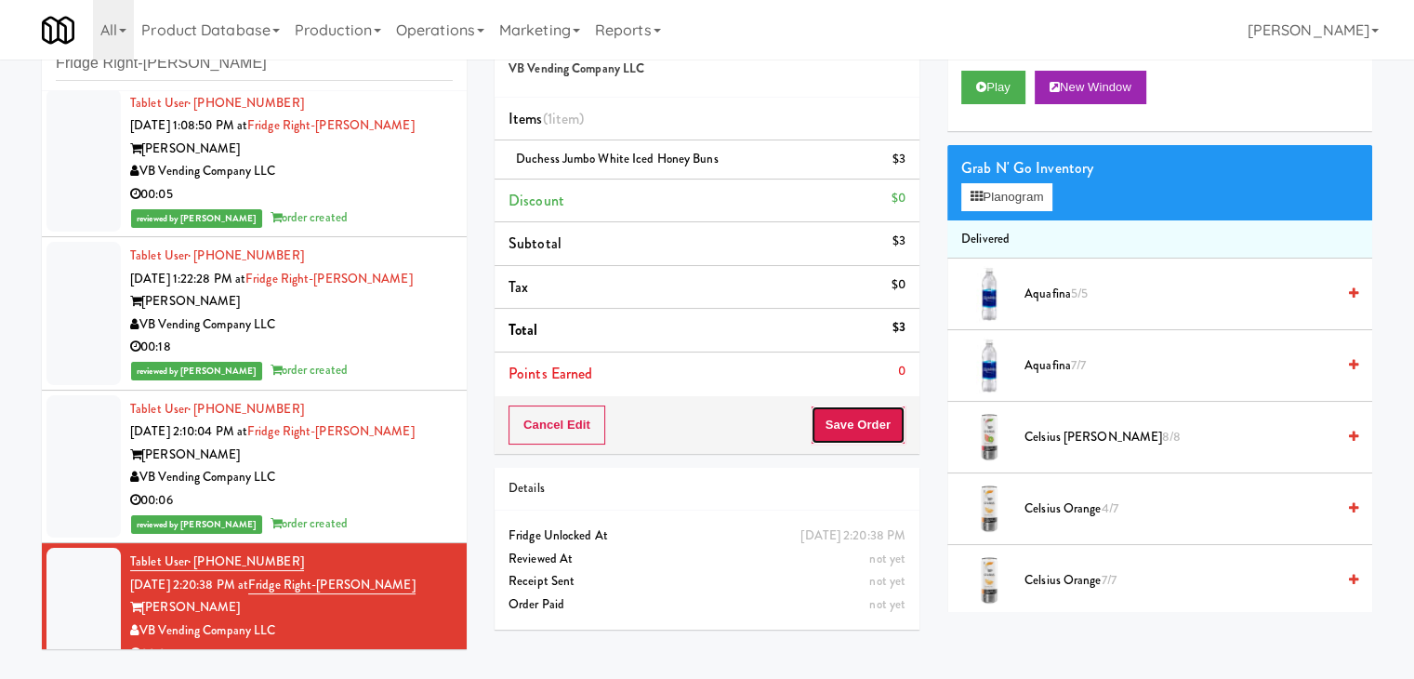
click at [853, 407] on button "Save Order" at bounding box center [858, 424] width 95 height 39
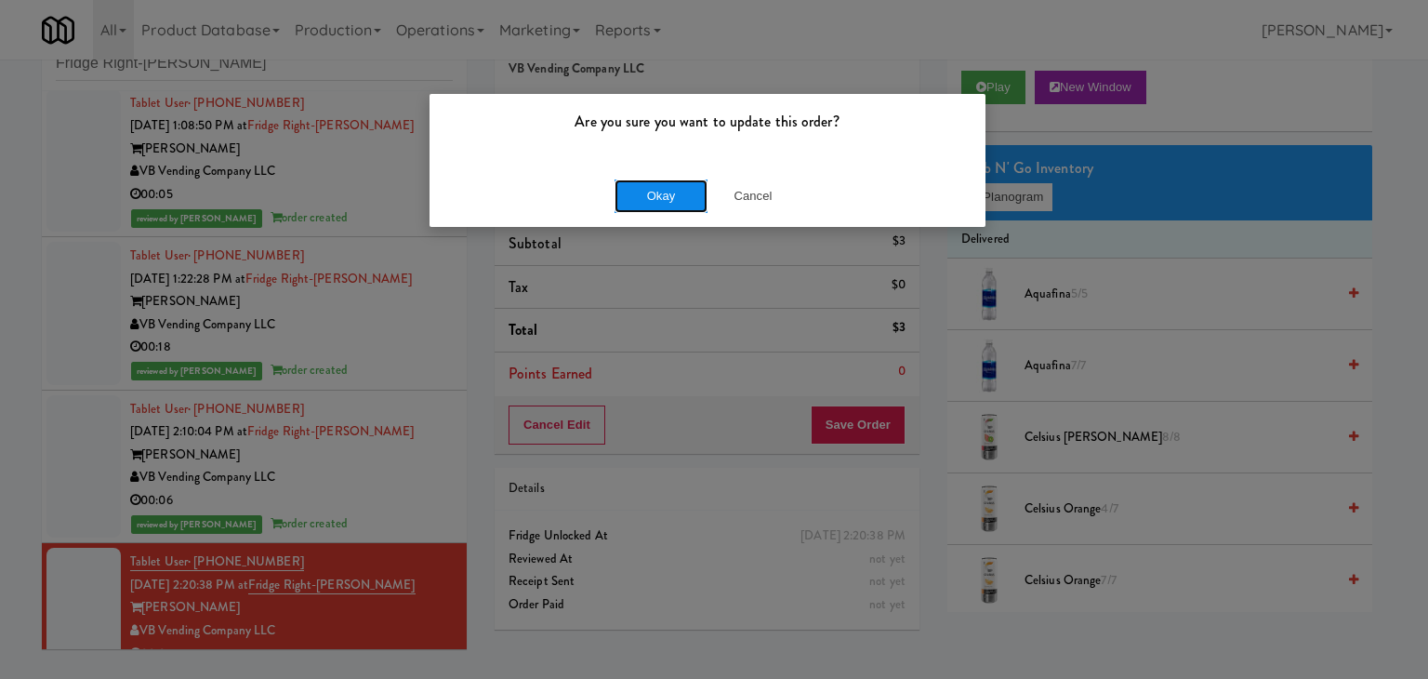
click at [663, 205] on button "Okay" at bounding box center [661, 195] width 93 height 33
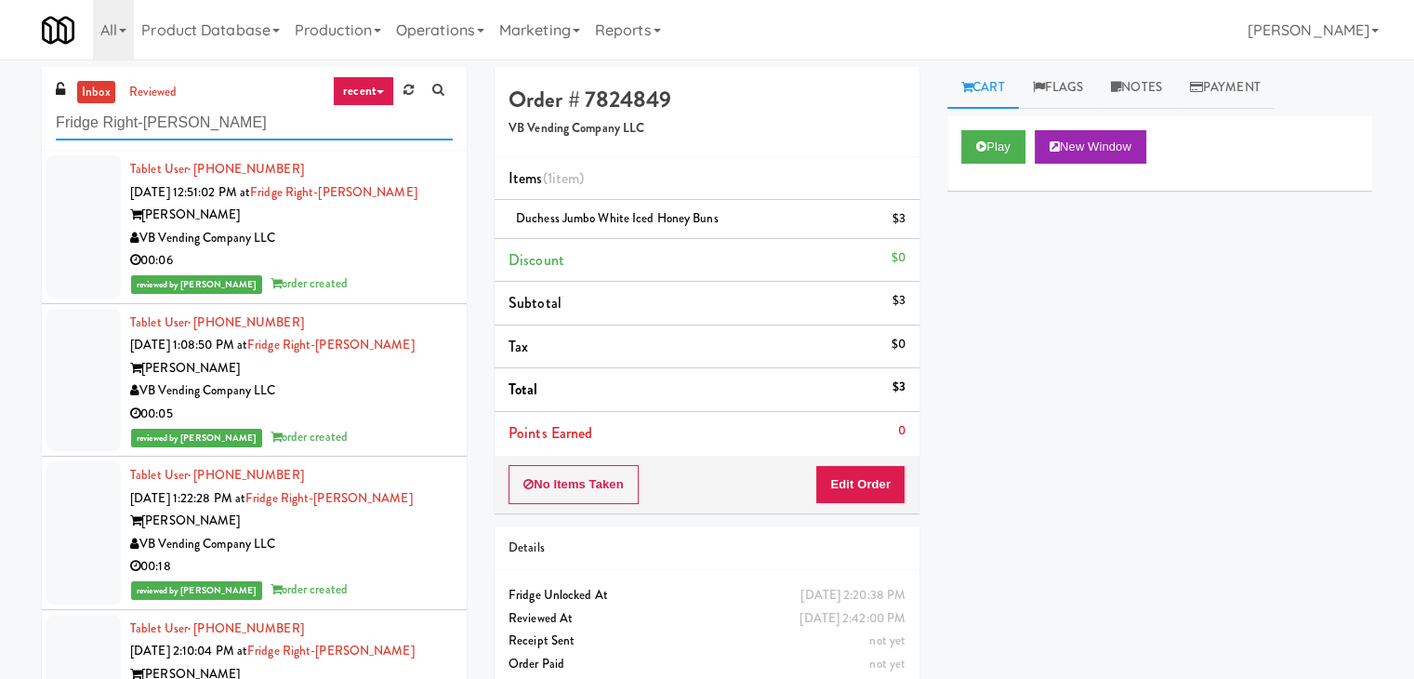
click at [271, 133] on input "Fridge Right-[PERSON_NAME]" at bounding box center [254, 123] width 397 height 34
paste input "Confederation College - Combo"
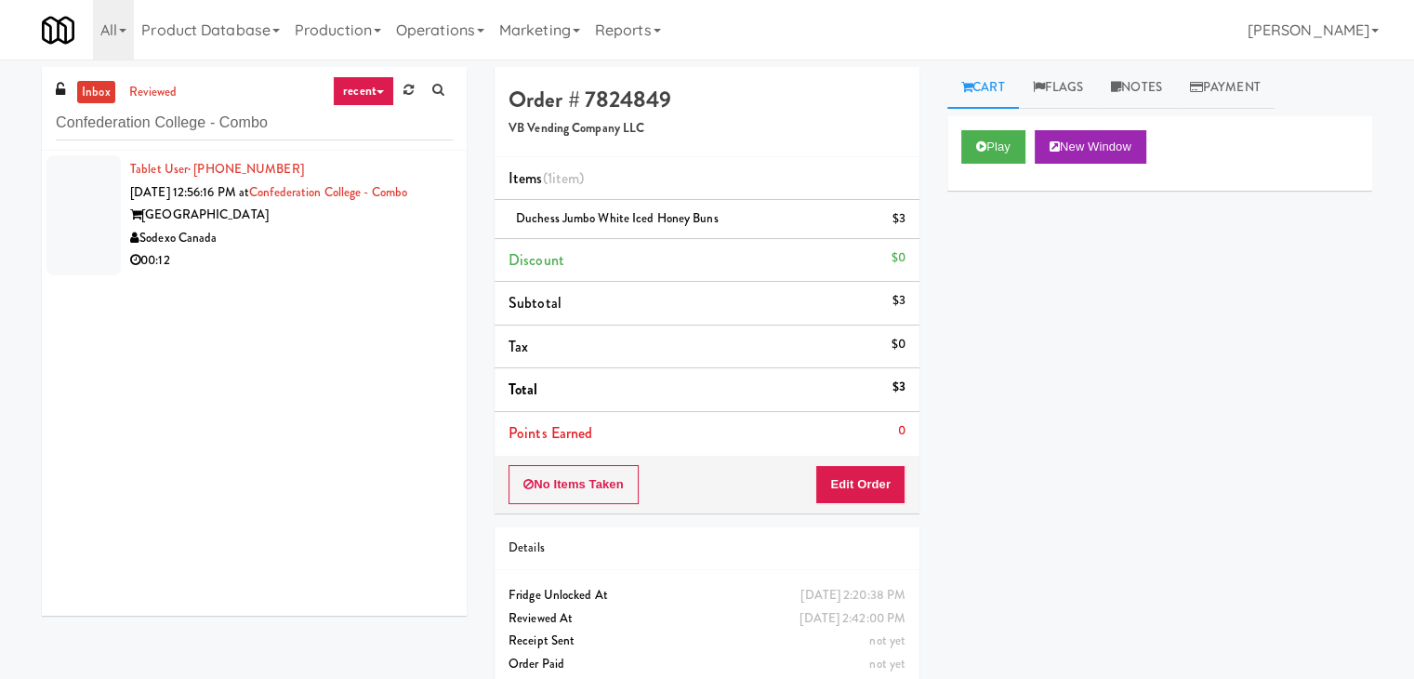
drag, startPoint x: 382, startPoint y: 234, endPoint x: 375, endPoint y: 224, distance: 12.6
click at [381, 232] on div "Sodexo Canada" at bounding box center [291, 238] width 323 height 23
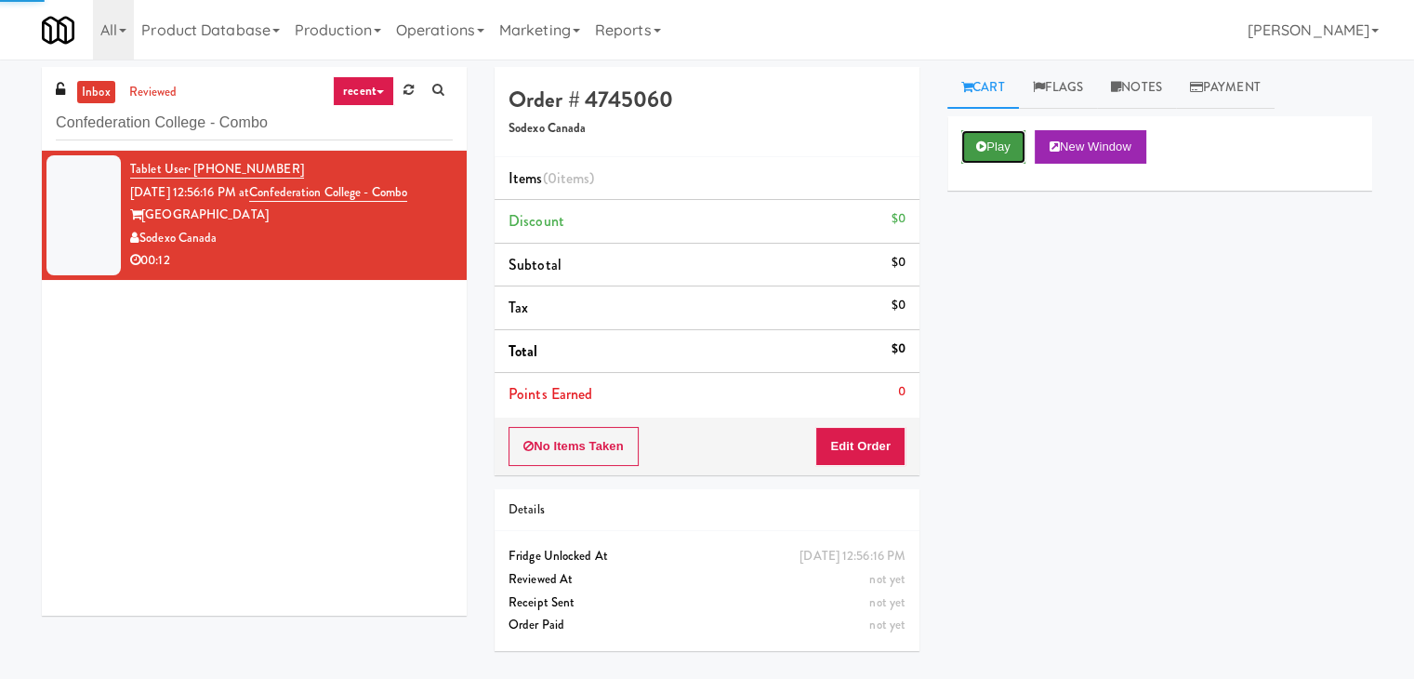
click at [990, 142] on button "Play" at bounding box center [993, 146] width 64 height 33
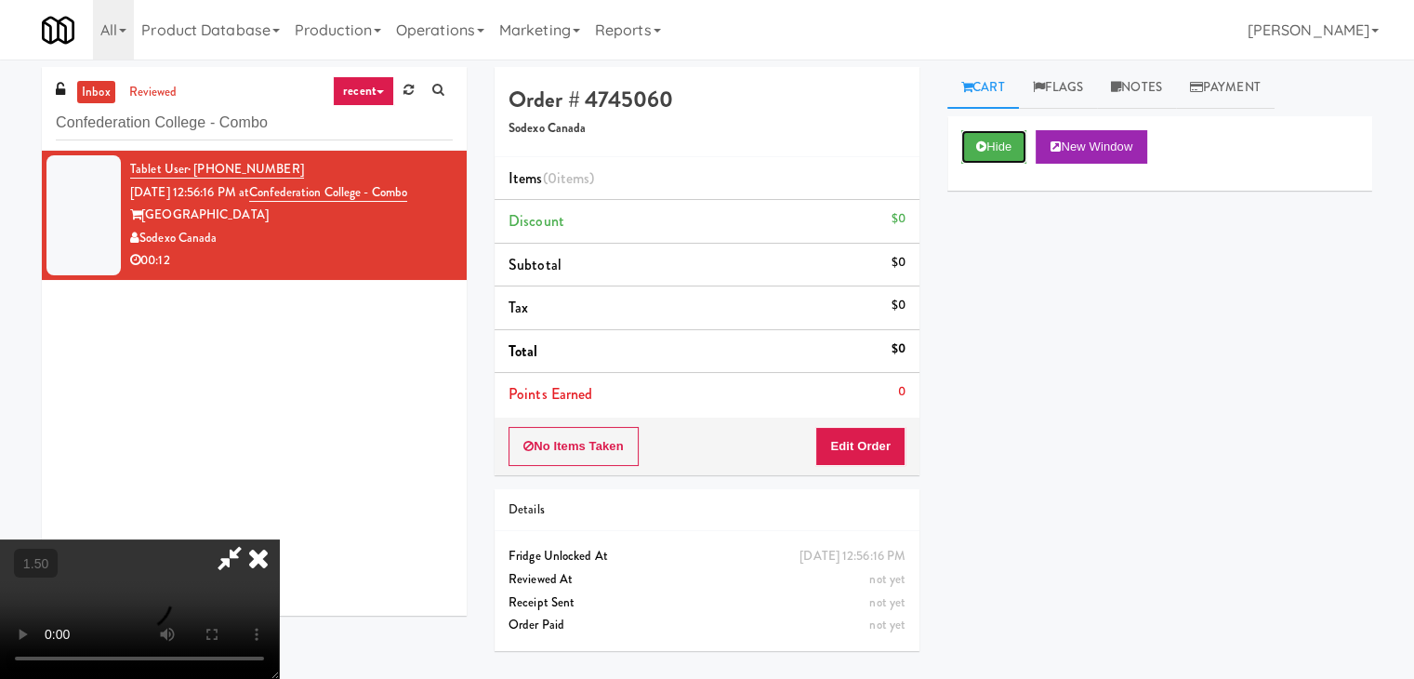
scroll to position [261, 0]
click at [279, 539] on video at bounding box center [139, 608] width 279 height 139
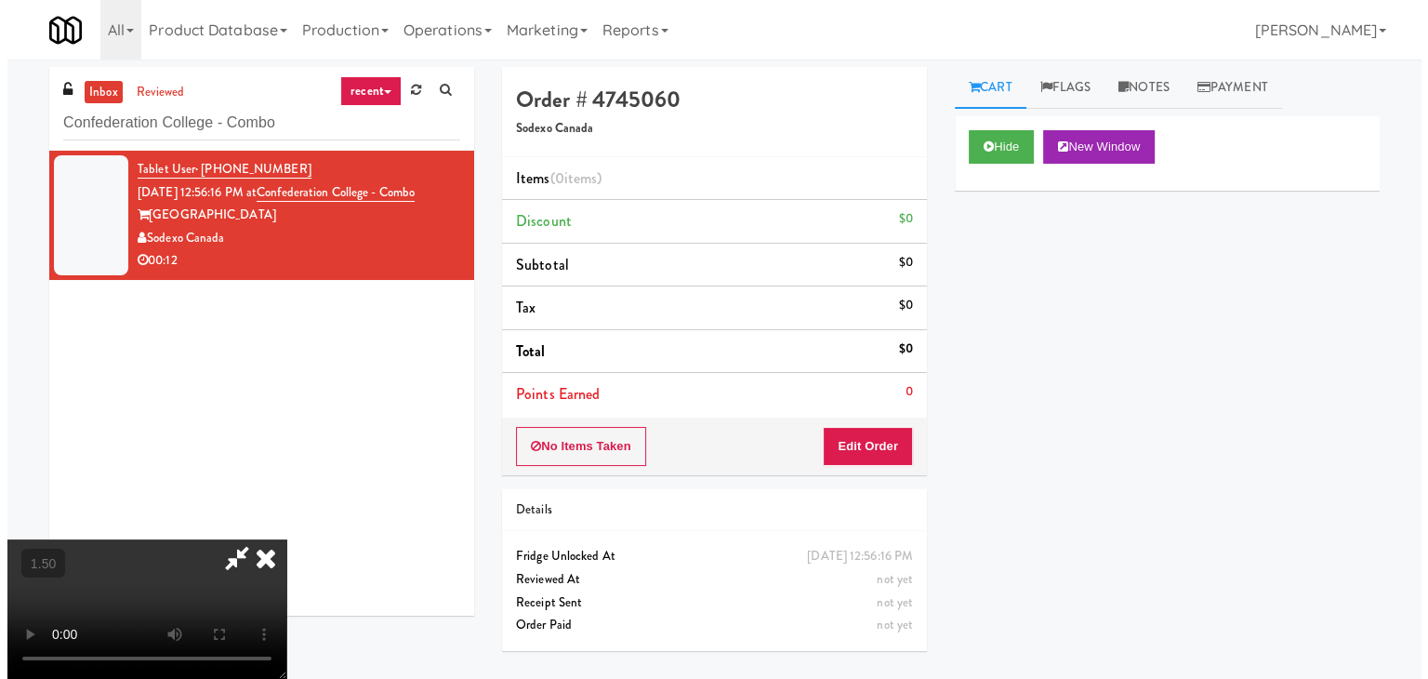
scroll to position [0, 0]
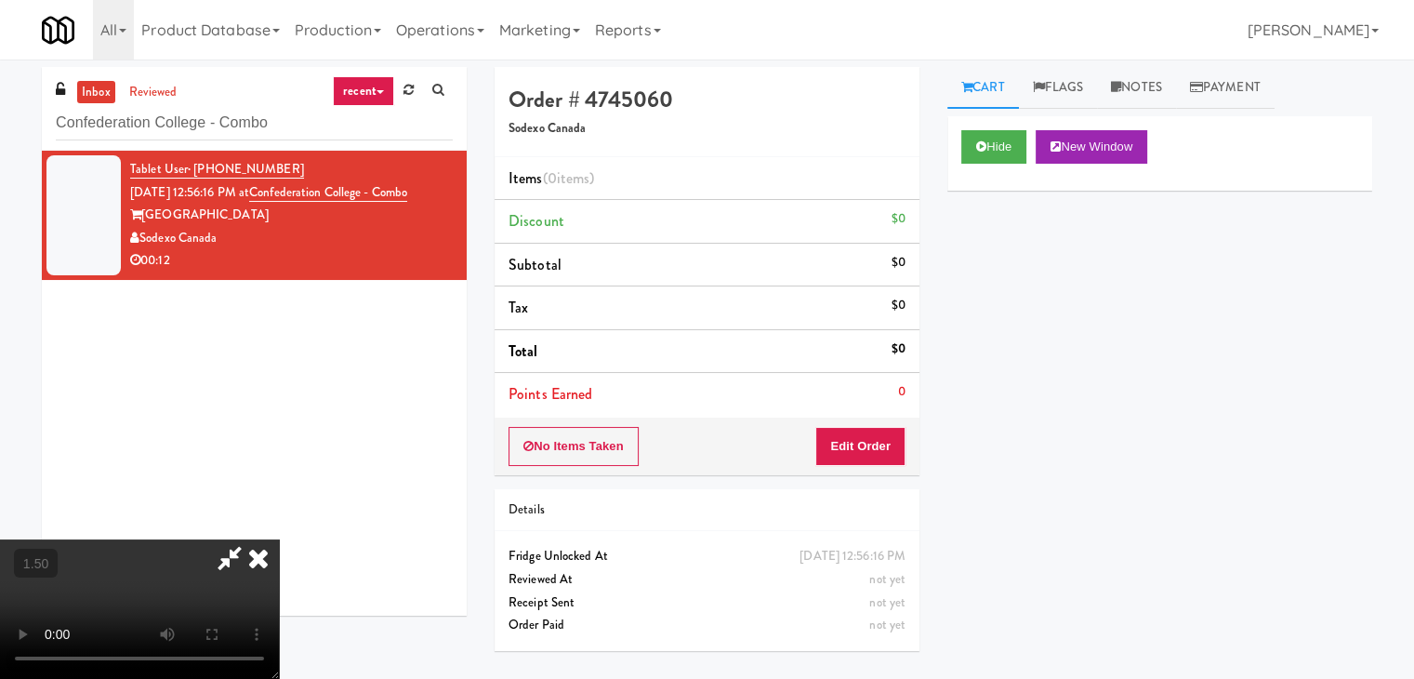
click at [279, 539] on icon at bounding box center [258, 557] width 41 height 37
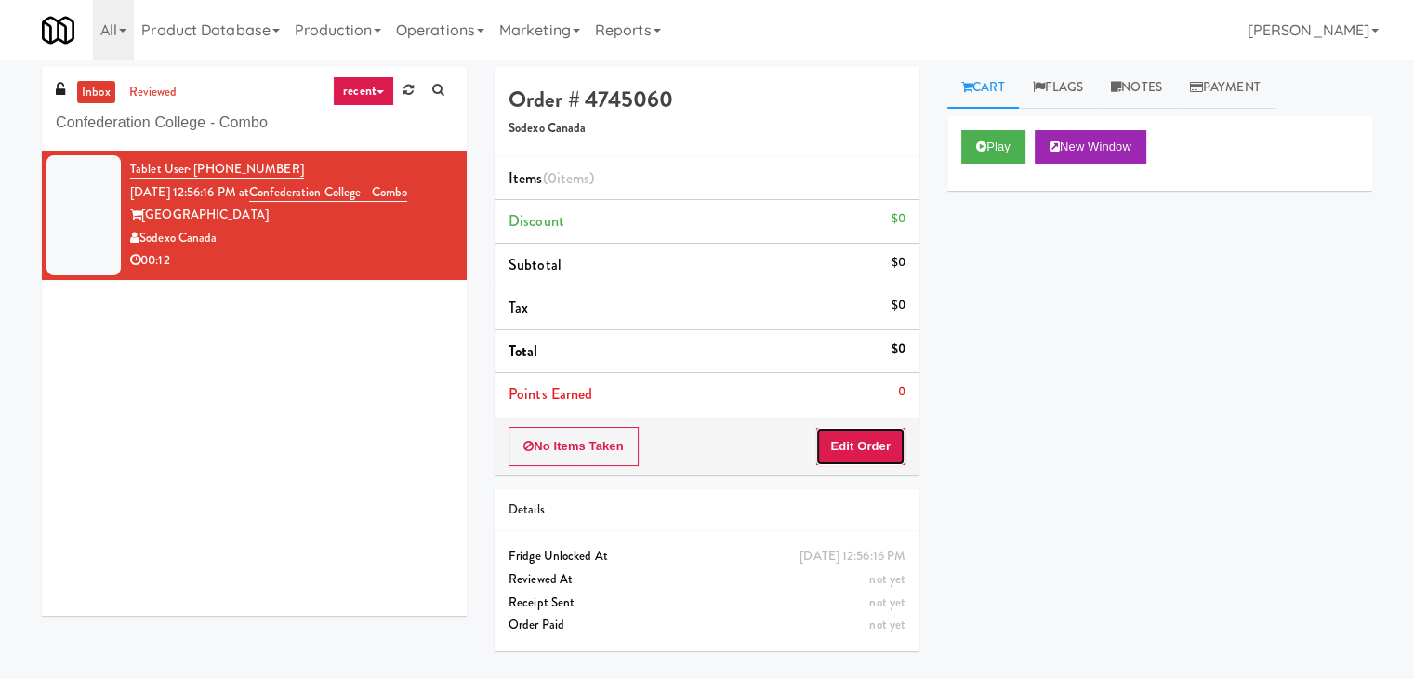
click at [864, 430] on button "Edit Order" at bounding box center [860, 446] width 90 height 39
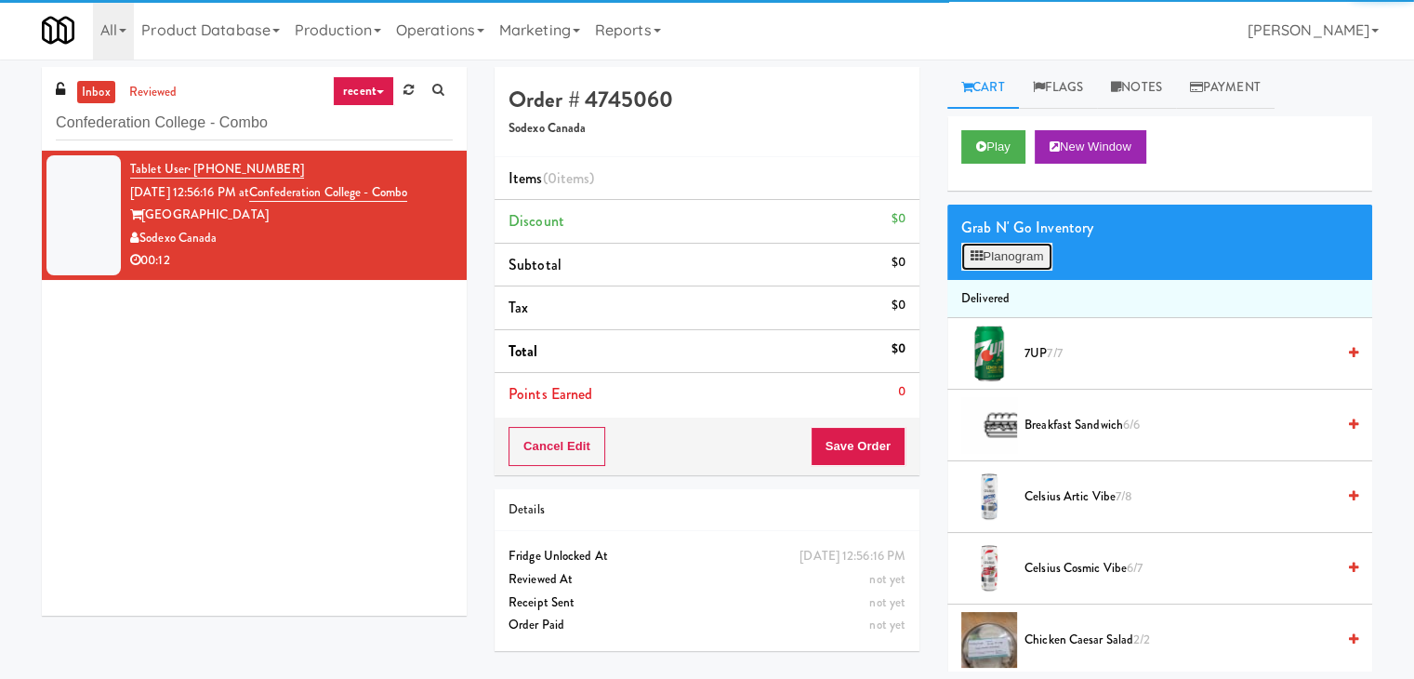
click at [1010, 254] on button "Planogram" at bounding box center [1006, 257] width 91 height 28
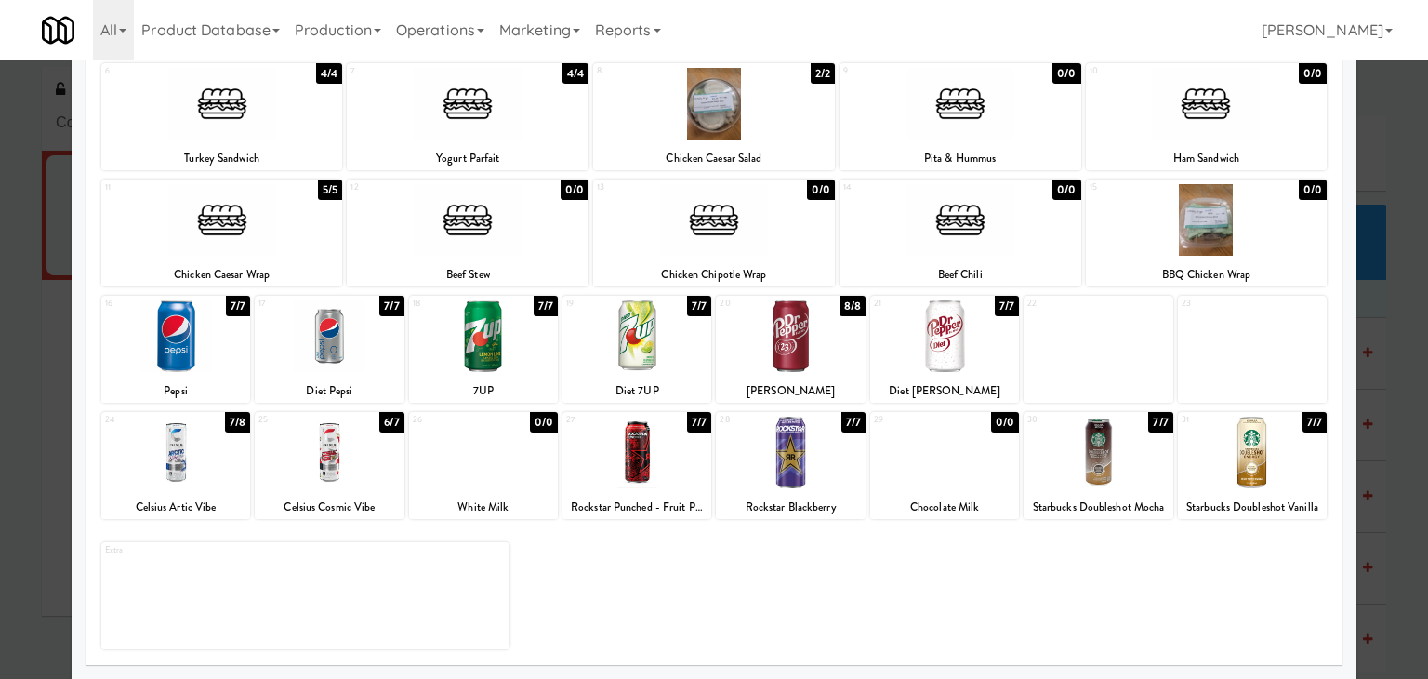
click at [349, 449] on div at bounding box center [329, 453] width 149 height 72
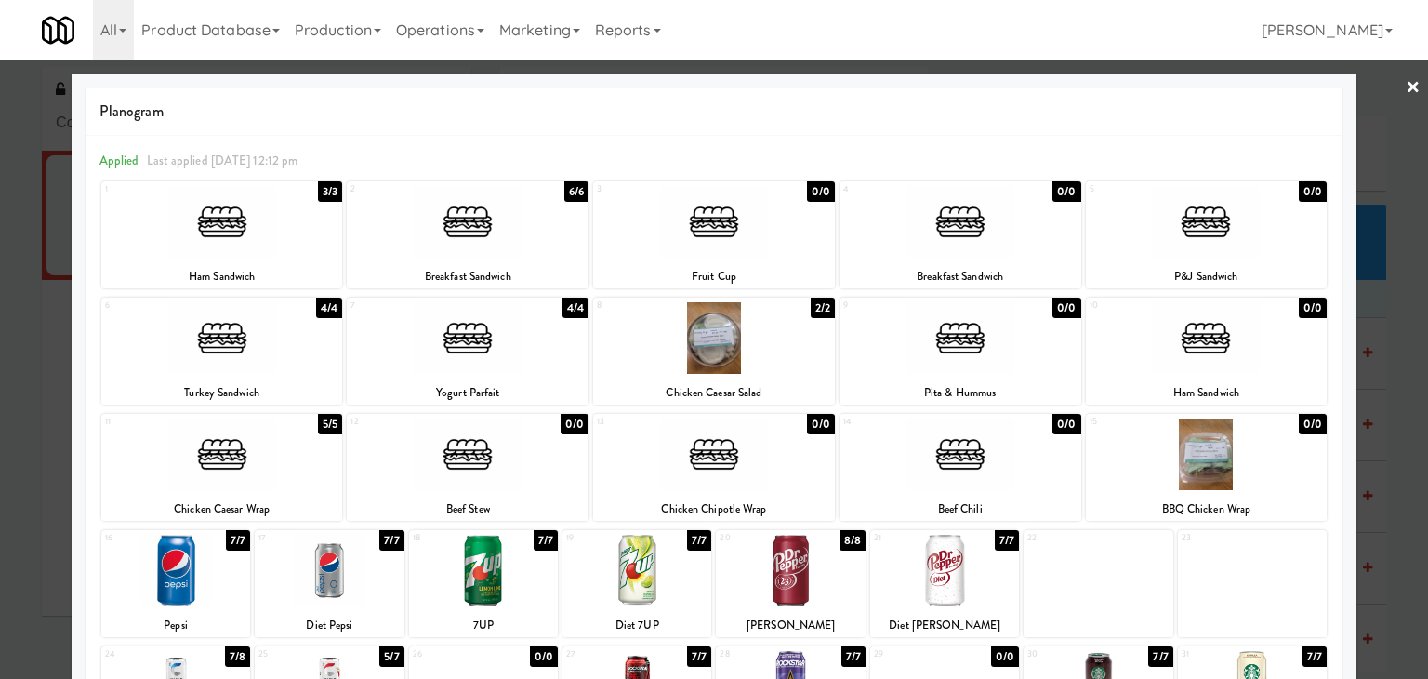
click at [1406, 78] on link "×" at bounding box center [1413, 89] width 15 height 58
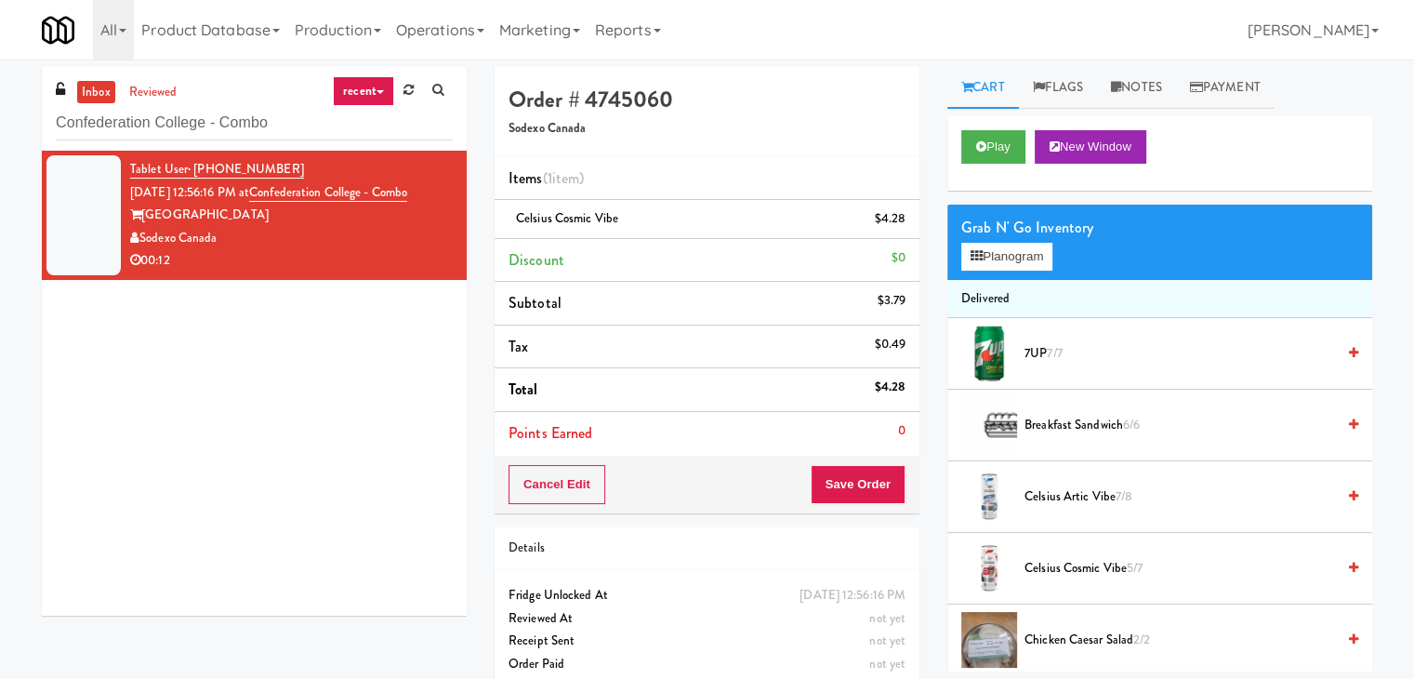
drag, startPoint x: 1142, startPoint y: 88, endPoint x: 1128, endPoint y: 150, distance: 62.9
click at [1142, 88] on link "Notes" at bounding box center [1136, 88] width 79 height 42
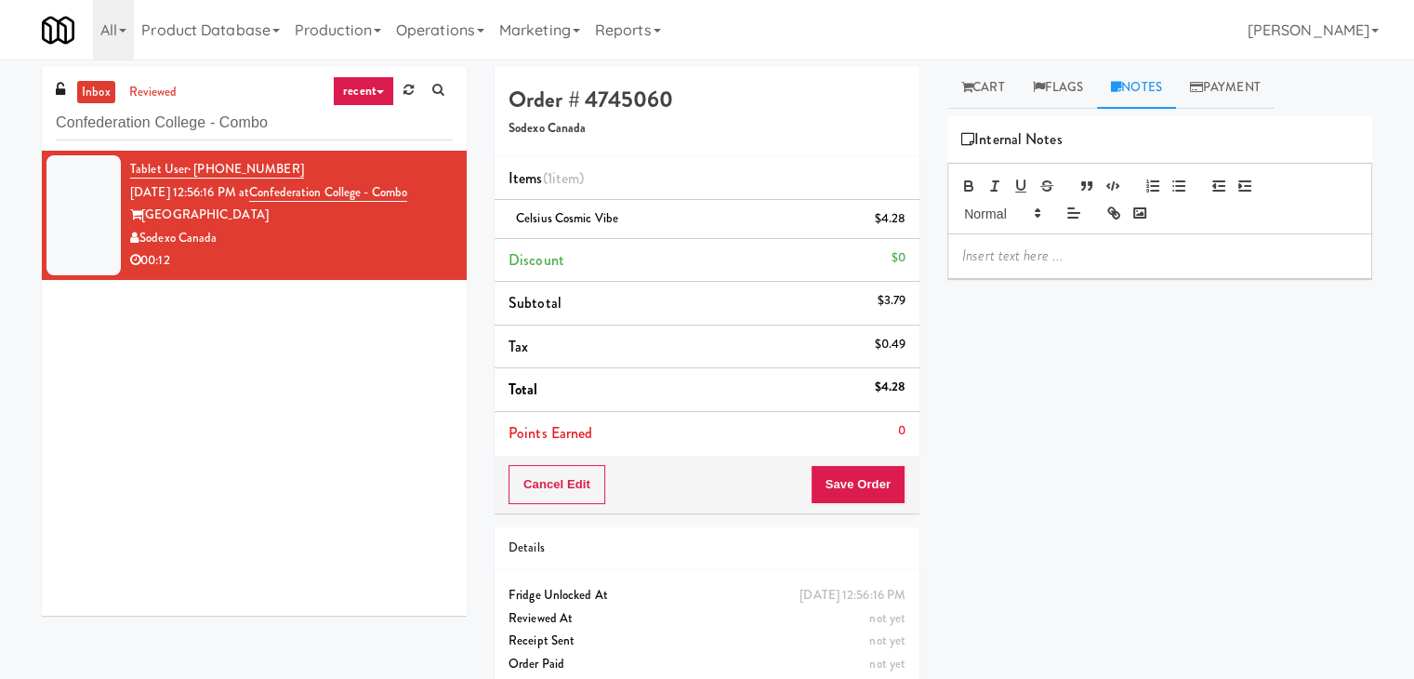
click at [1059, 273] on div at bounding box center [1159, 255] width 423 height 43
click at [0, 225] on div "inbox reviewed recent all unclear take inventory issue suspicious failed recent…" at bounding box center [707, 385] width 1414 height 636
click at [990, 250] on p at bounding box center [1159, 255] width 395 height 20
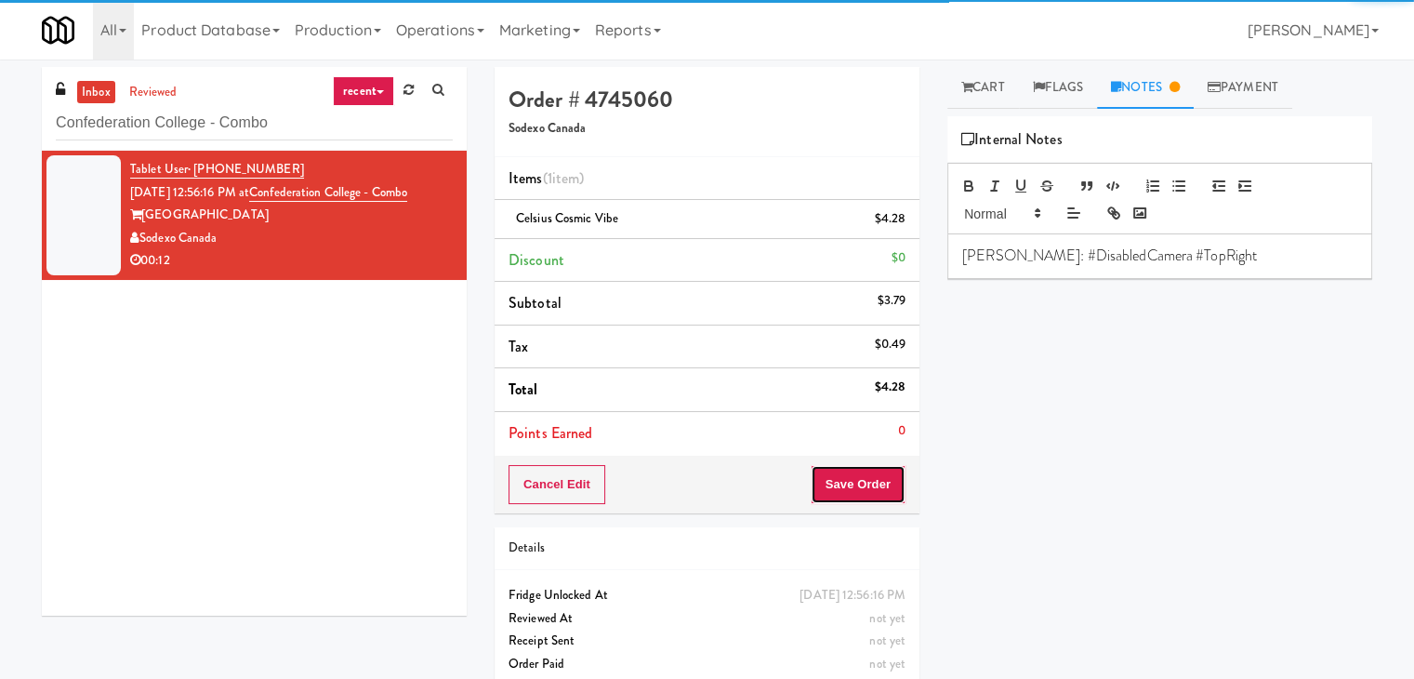
click at [844, 477] on button "Save Order" at bounding box center [858, 484] width 95 height 39
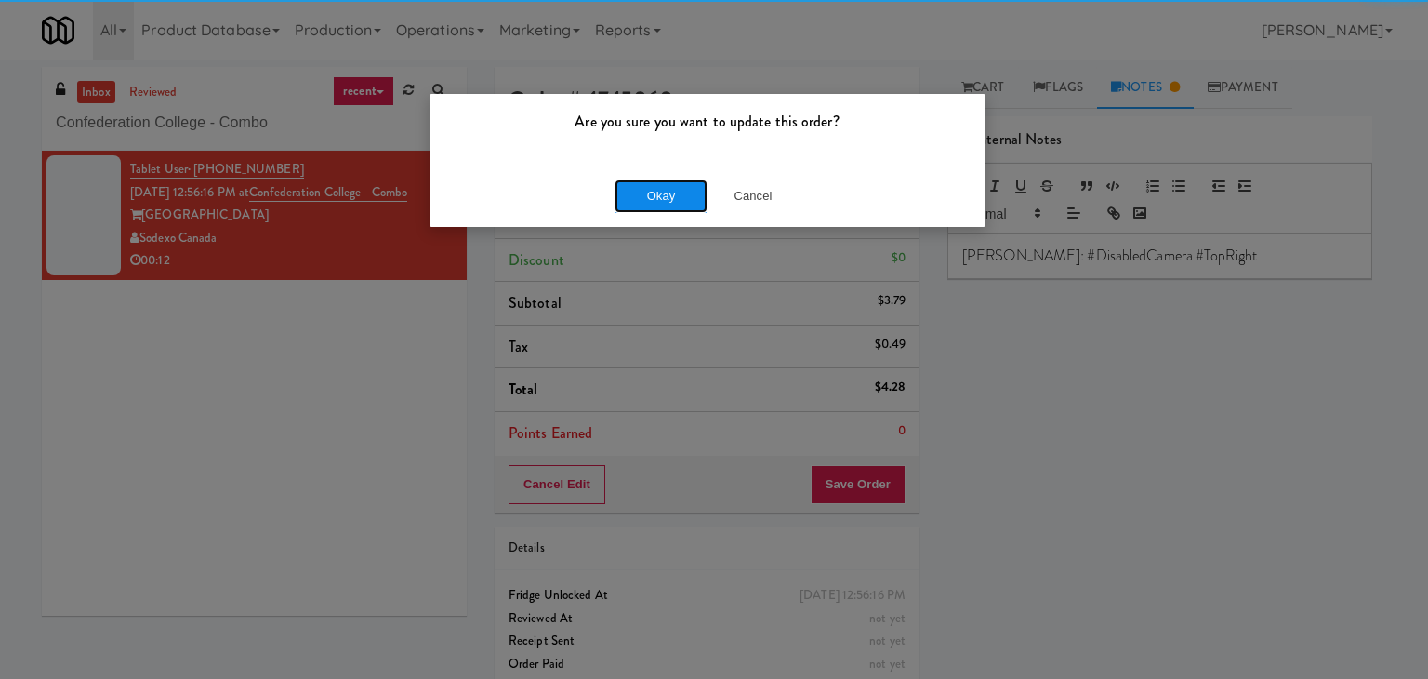
click at [672, 194] on button "Okay" at bounding box center [661, 195] width 93 height 33
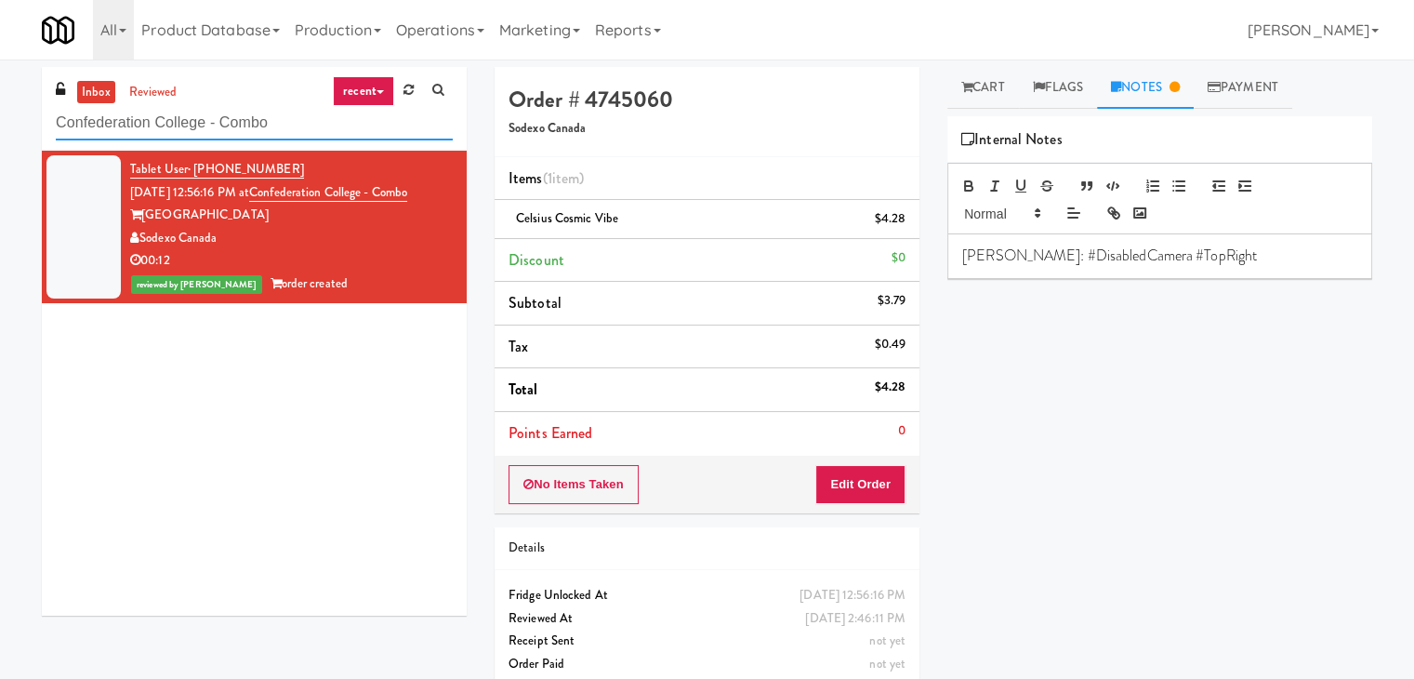
click at [266, 116] on input "Confederation College - Combo" at bounding box center [254, 123] width 397 height 34
paste input "5825 - [GEOGRAPHIC_DATA] - [GEOGRAPHIC_DATA] Scientific"
type input "5825 - [GEOGRAPHIC_DATA] - [GEOGRAPHIC_DATA] Scientific"
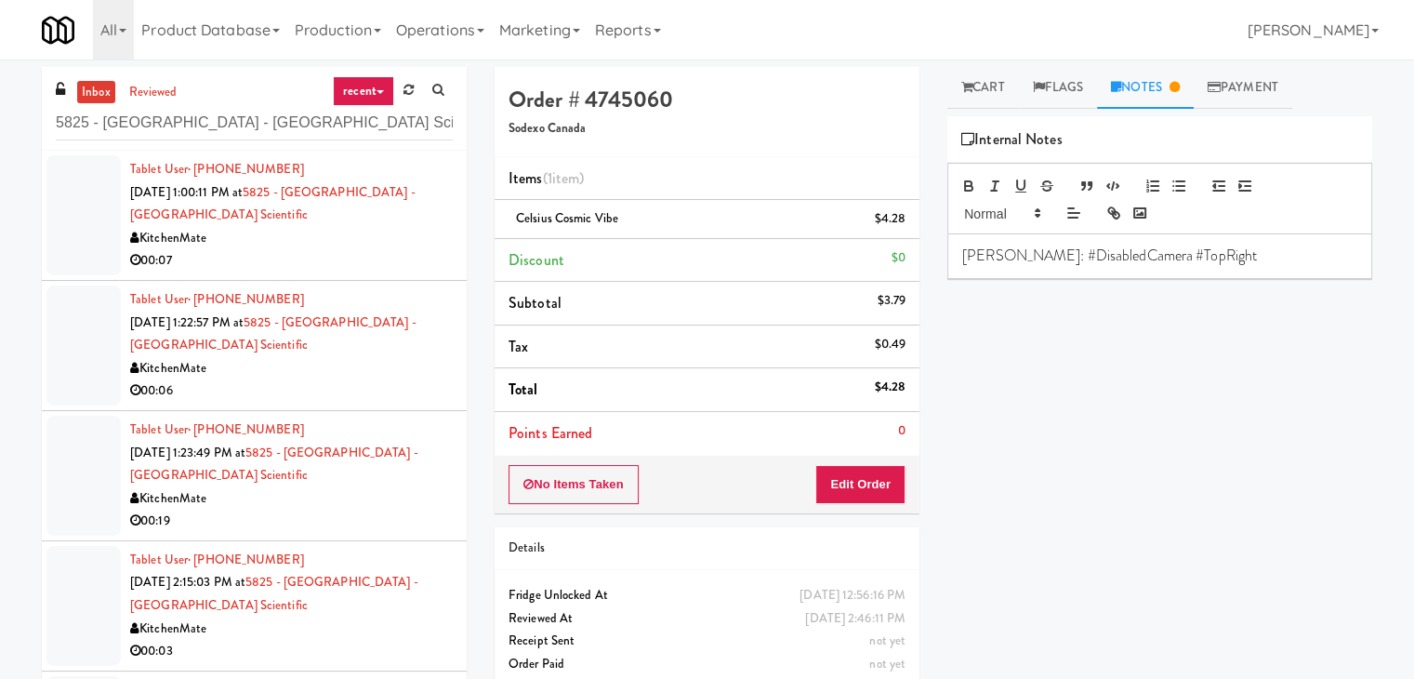
click at [336, 254] on div "00:07" at bounding box center [291, 260] width 323 height 23
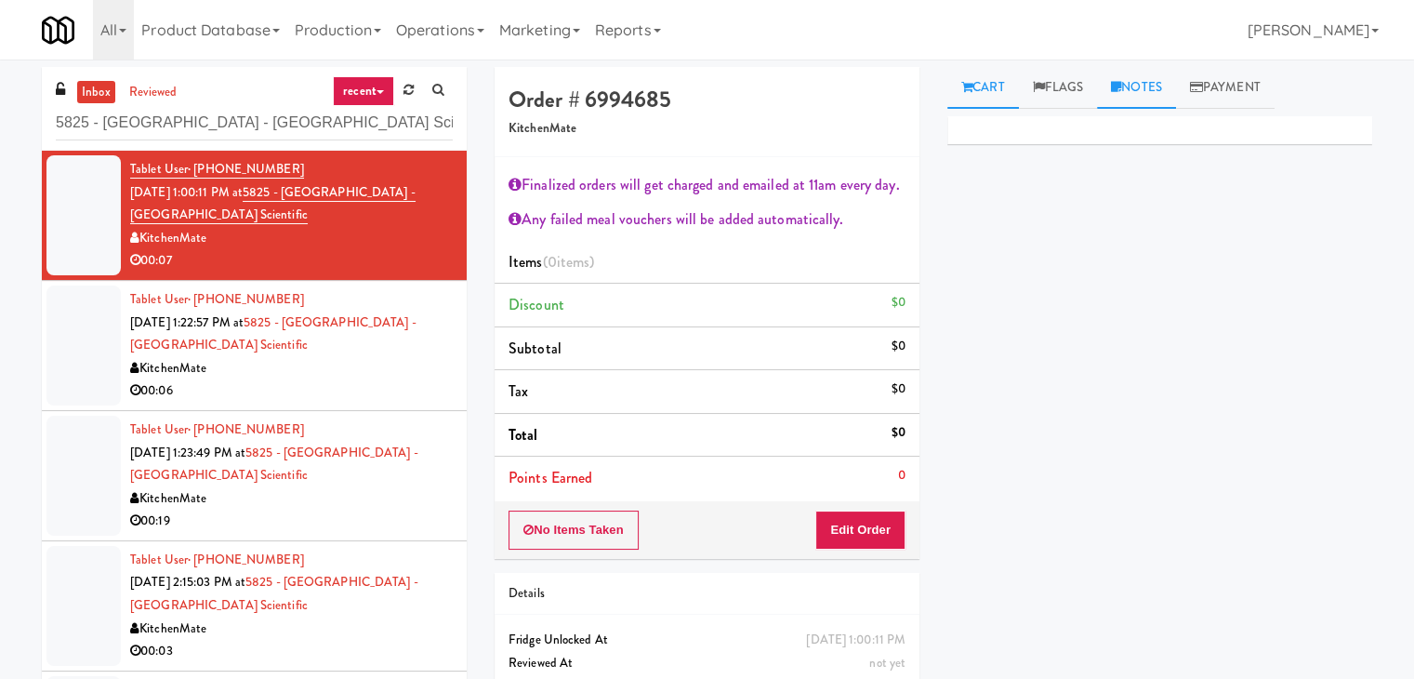
click at [1121, 83] on icon at bounding box center [1116, 87] width 10 height 12
click at [1001, 265] on div at bounding box center [1159, 255] width 423 height 43
drag, startPoint x: 7, startPoint y: 135, endPoint x: 111, endPoint y: 150, distance: 105.2
click at [7, 134] on div "inbox reviewed recent all unclear take inventory issue suspicious failed recent…" at bounding box center [707, 408] width 1414 height 682
click at [1037, 255] on p at bounding box center [1159, 255] width 395 height 20
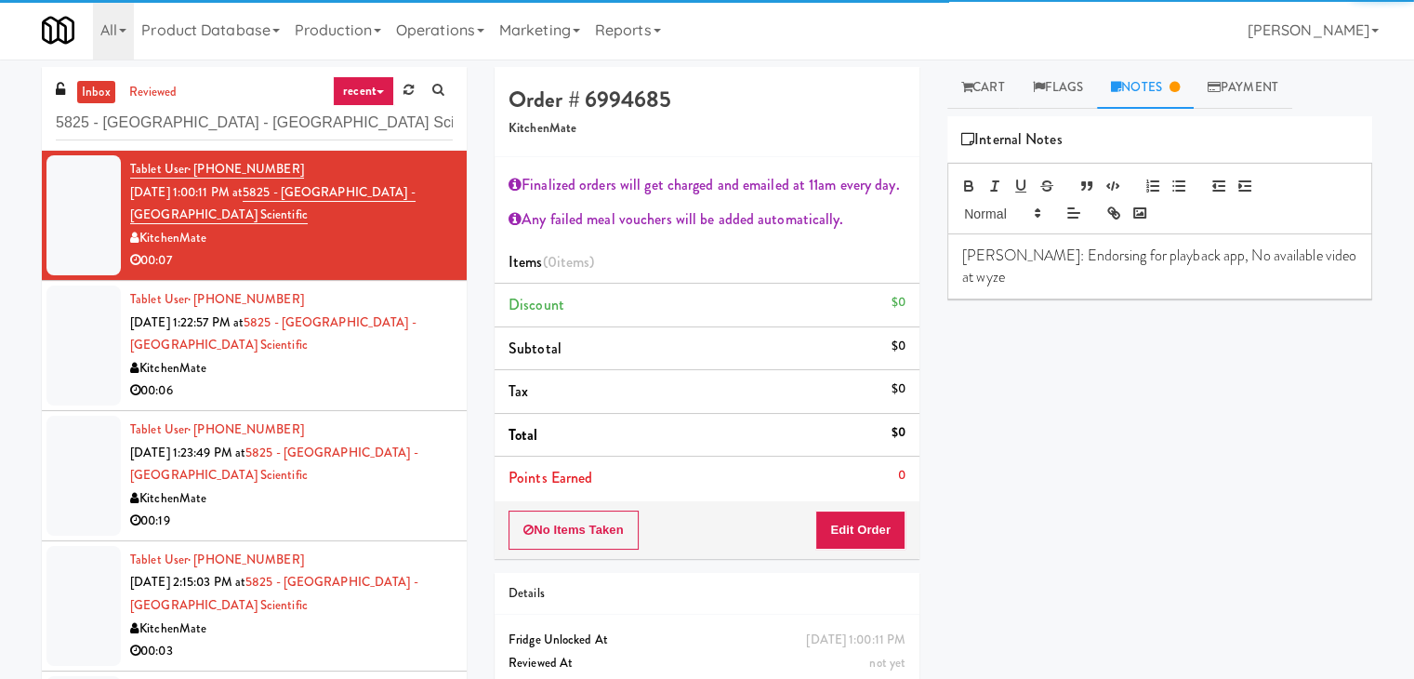
click at [310, 381] on div "00:06" at bounding box center [291, 390] width 323 height 23
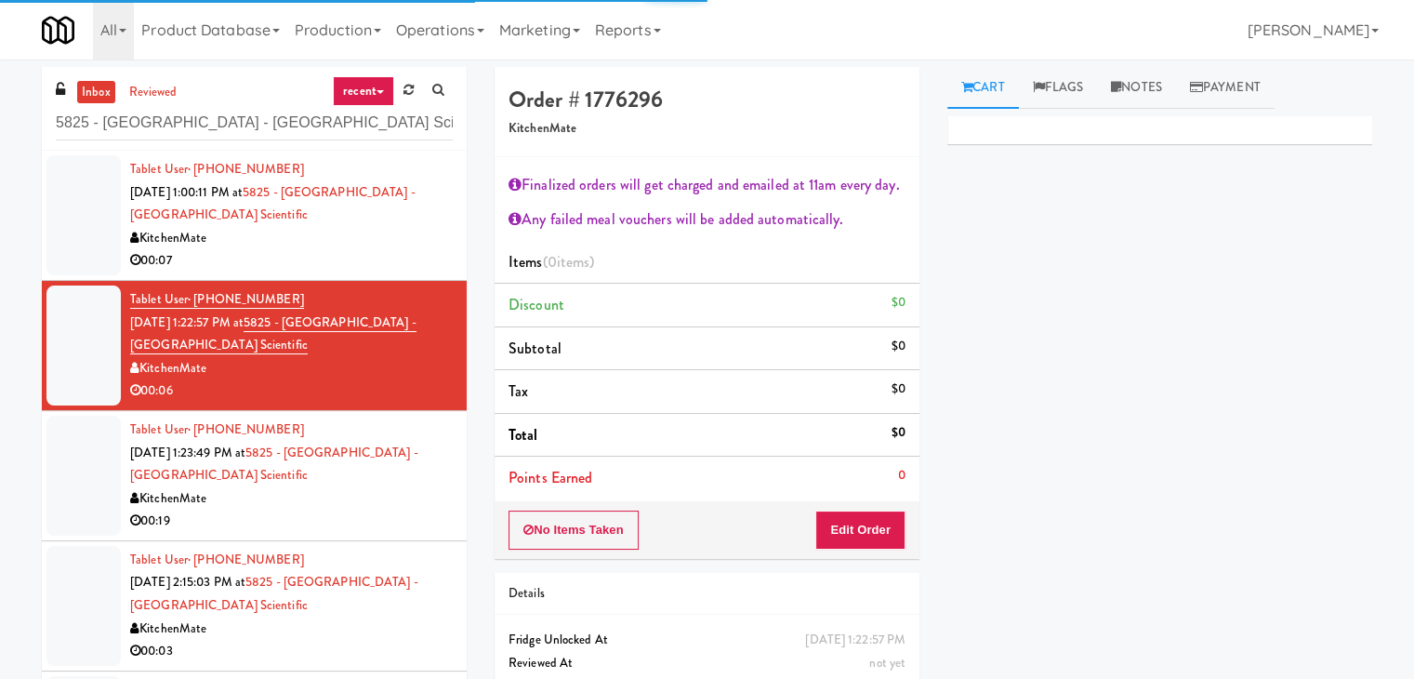
drag, startPoint x: 1126, startPoint y: 76, endPoint x: 1084, endPoint y: 179, distance: 111.4
click at [1126, 77] on link "Notes" at bounding box center [1136, 88] width 79 height 42
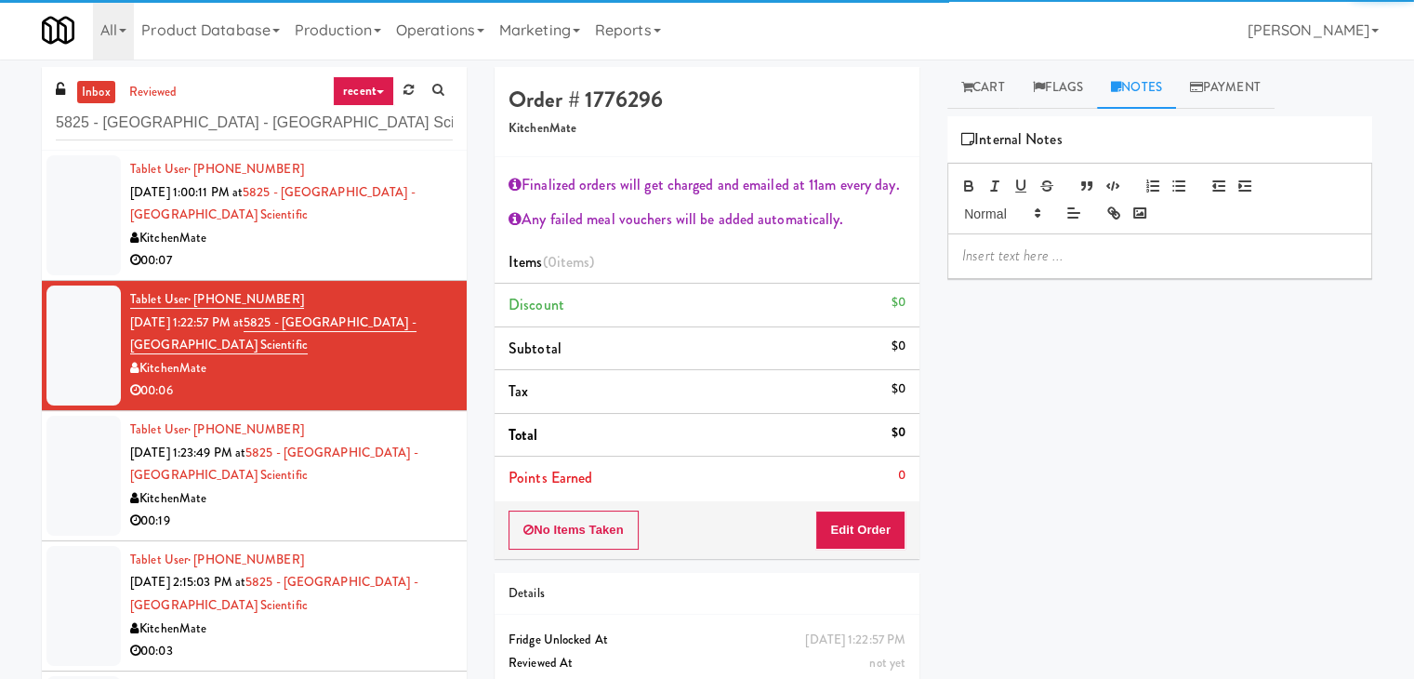
click at [1038, 255] on p at bounding box center [1159, 255] width 395 height 20
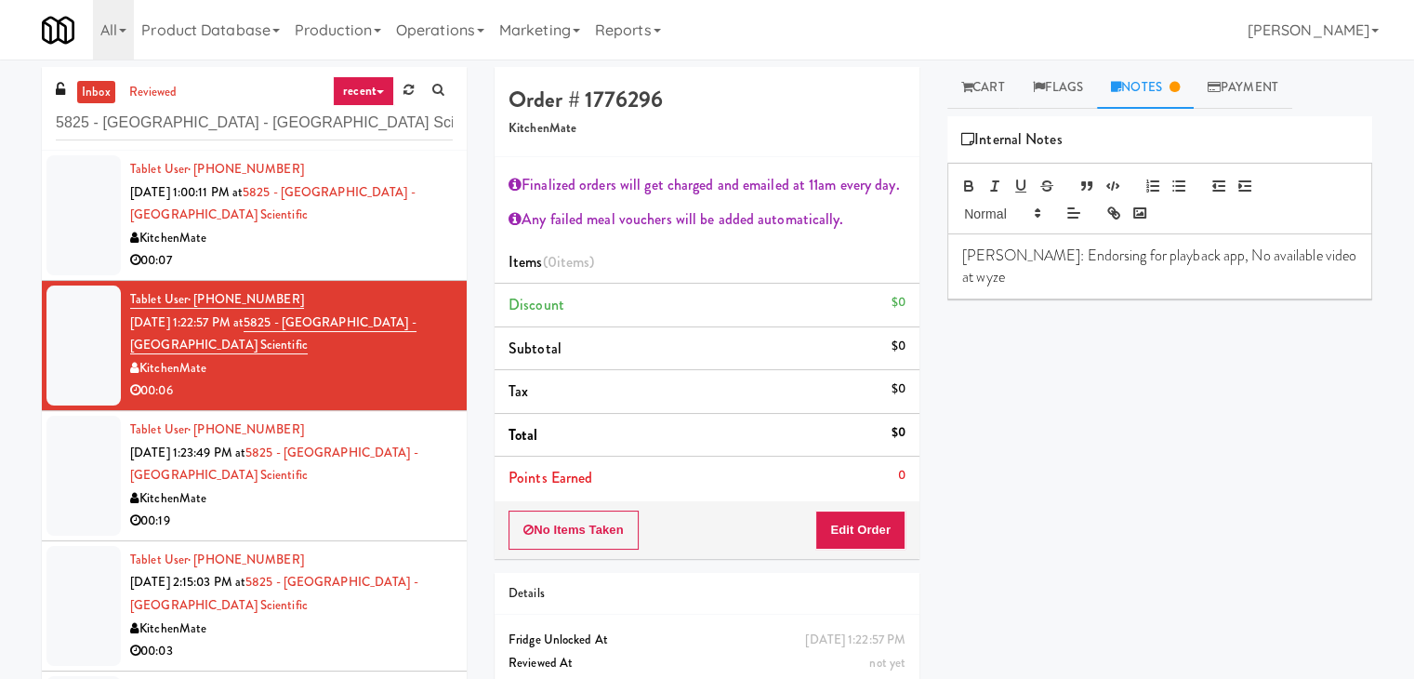
click at [301, 499] on div "KitchenMate" at bounding box center [291, 498] width 323 height 23
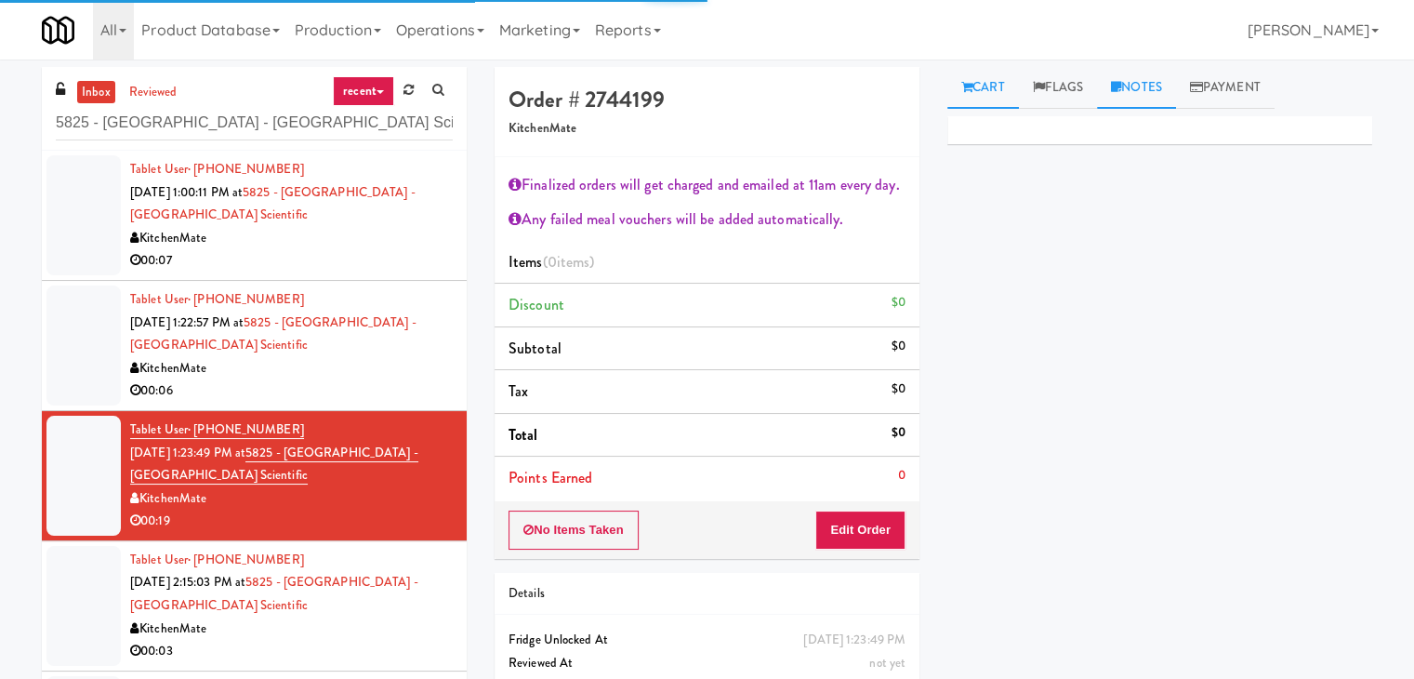
click at [1131, 91] on link "Notes" at bounding box center [1136, 88] width 79 height 42
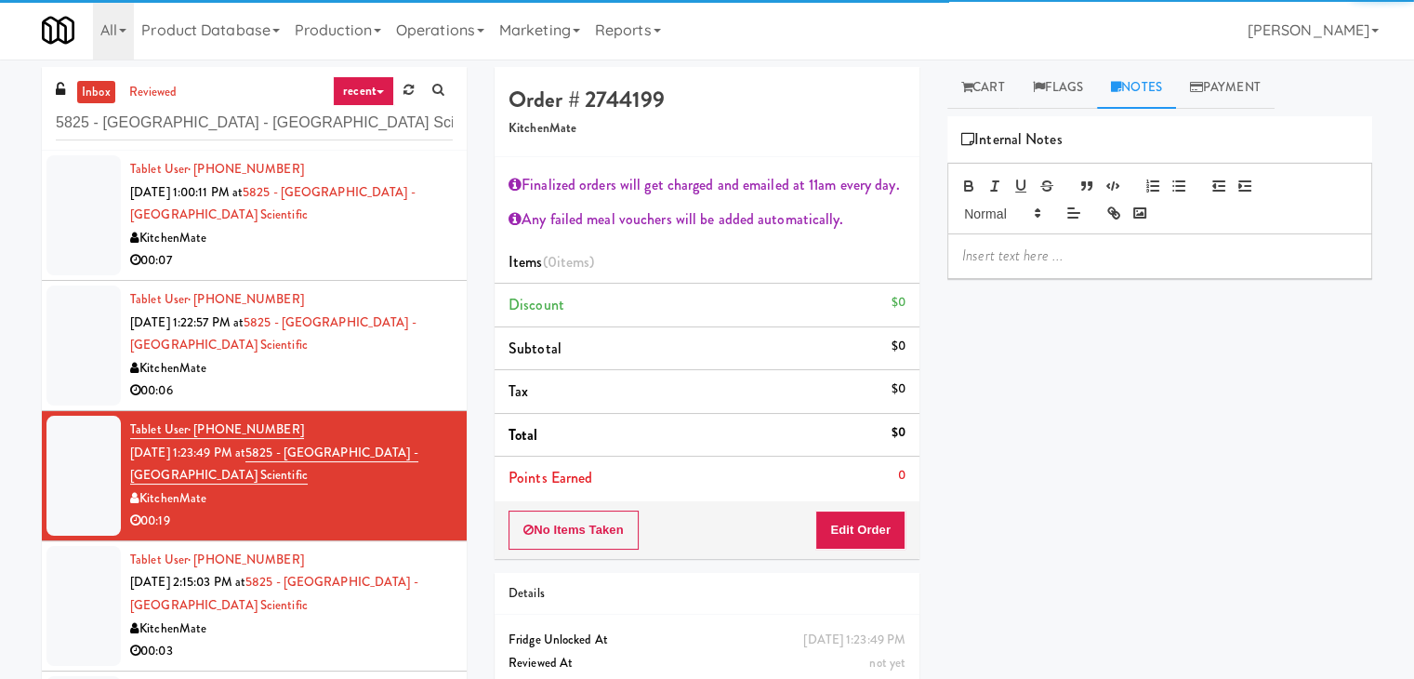
click at [1069, 264] on p at bounding box center [1159, 255] width 395 height 20
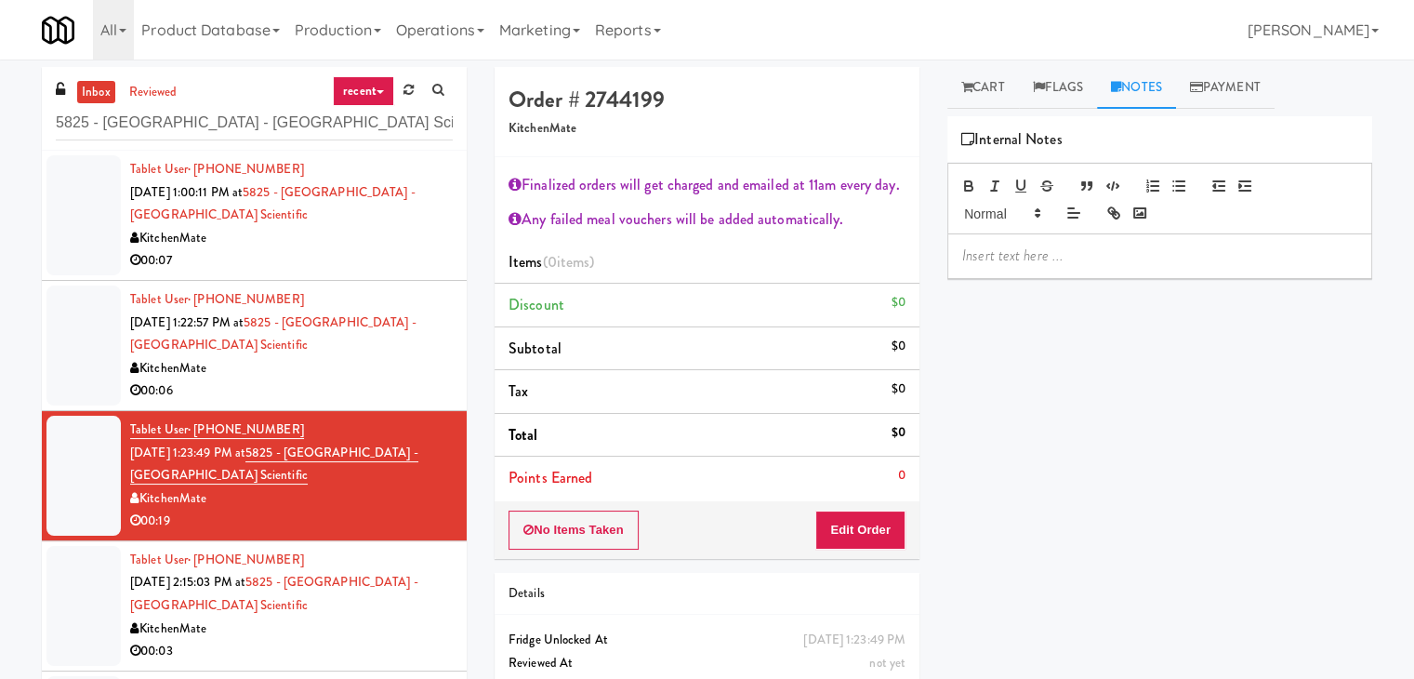
paste div
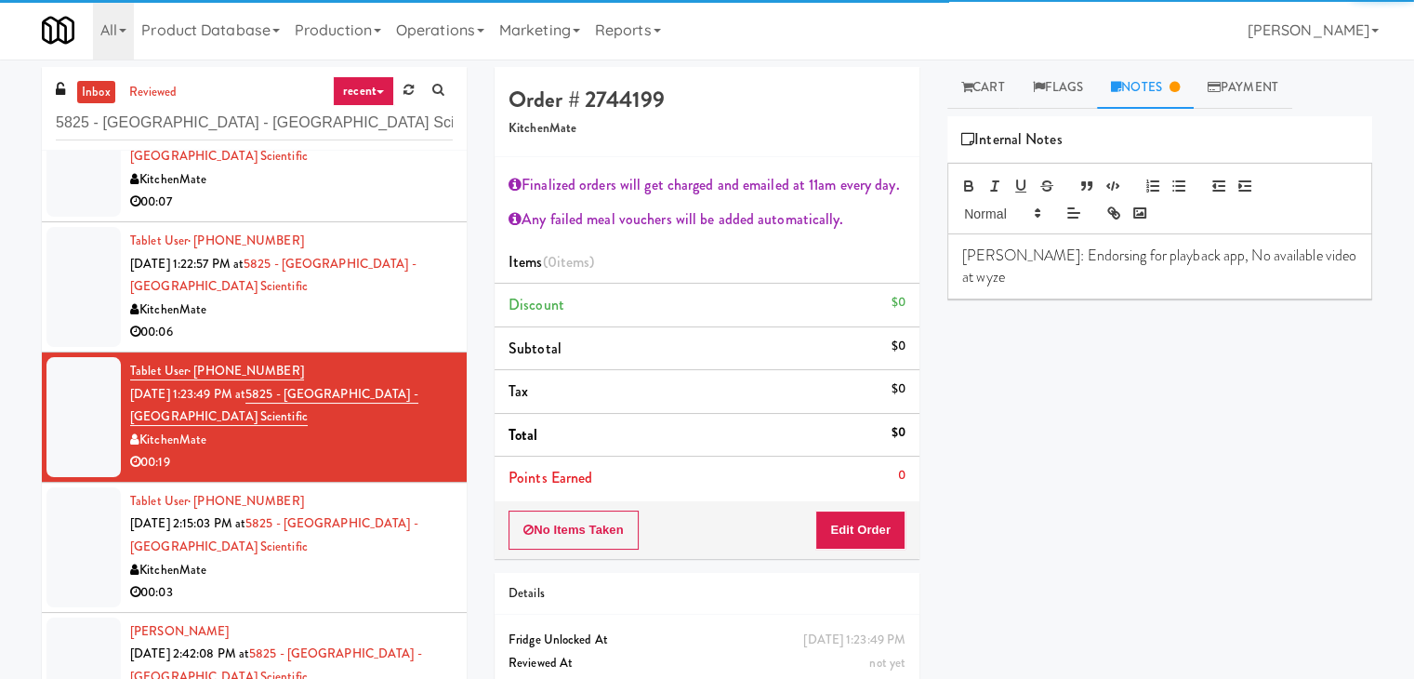
scroll to position [91, 0]
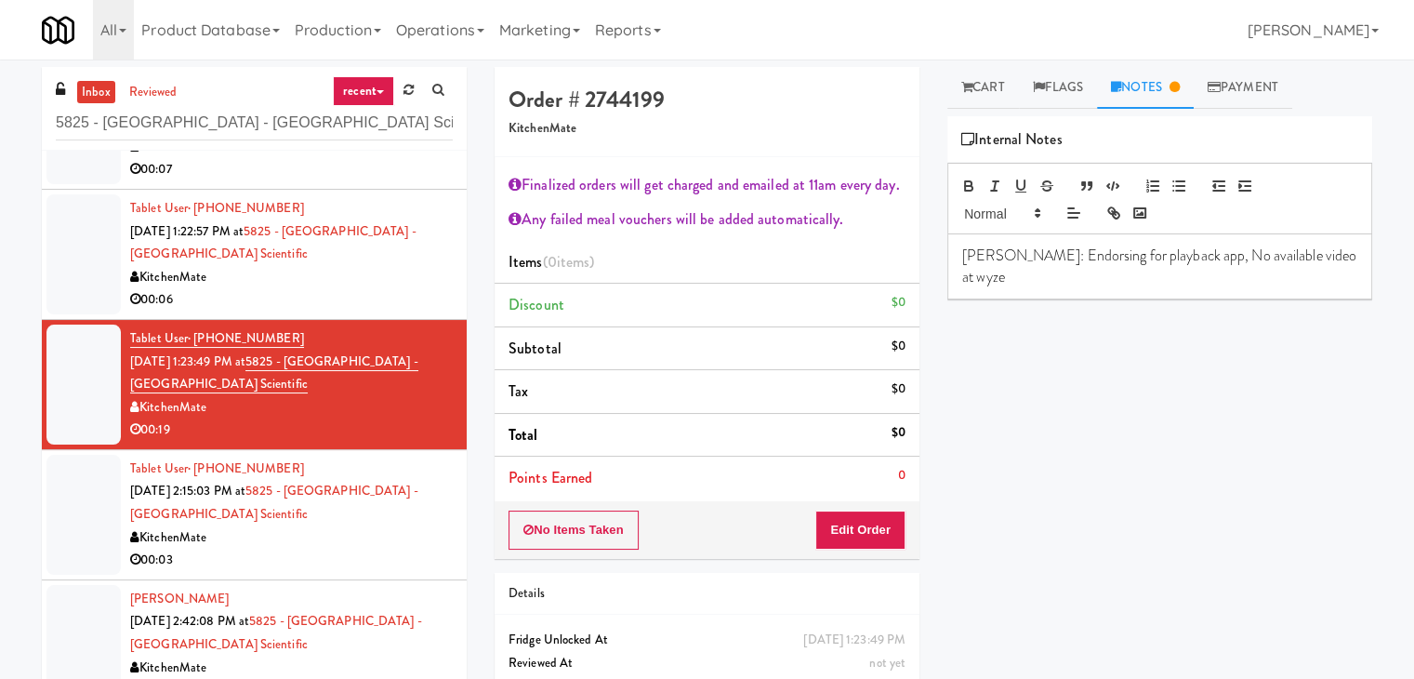
drag, startPoint x: 398, startPoint y: 566, endPoint x: 578, endPoint y: 522, distance: 185.8
click at [401, 566] on div "00:03" at bounding box center [291, 560] width 323 height 23
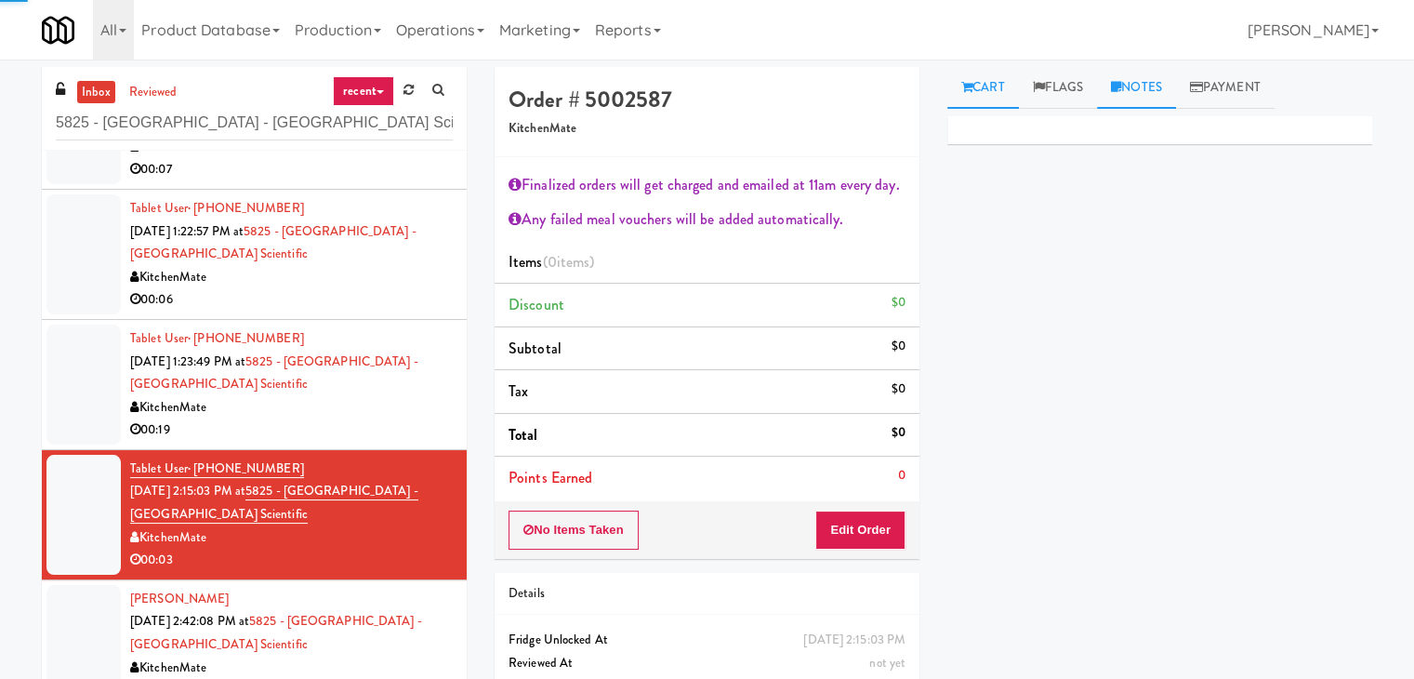
drag, startPoint x: 1131, startPoint y: 99, endPoint x: 1110, endPoint y: 162, distance: 66.5
click at [1131, 101] on link "Notes" at bounding box center [1136, 88] width 79 height 42
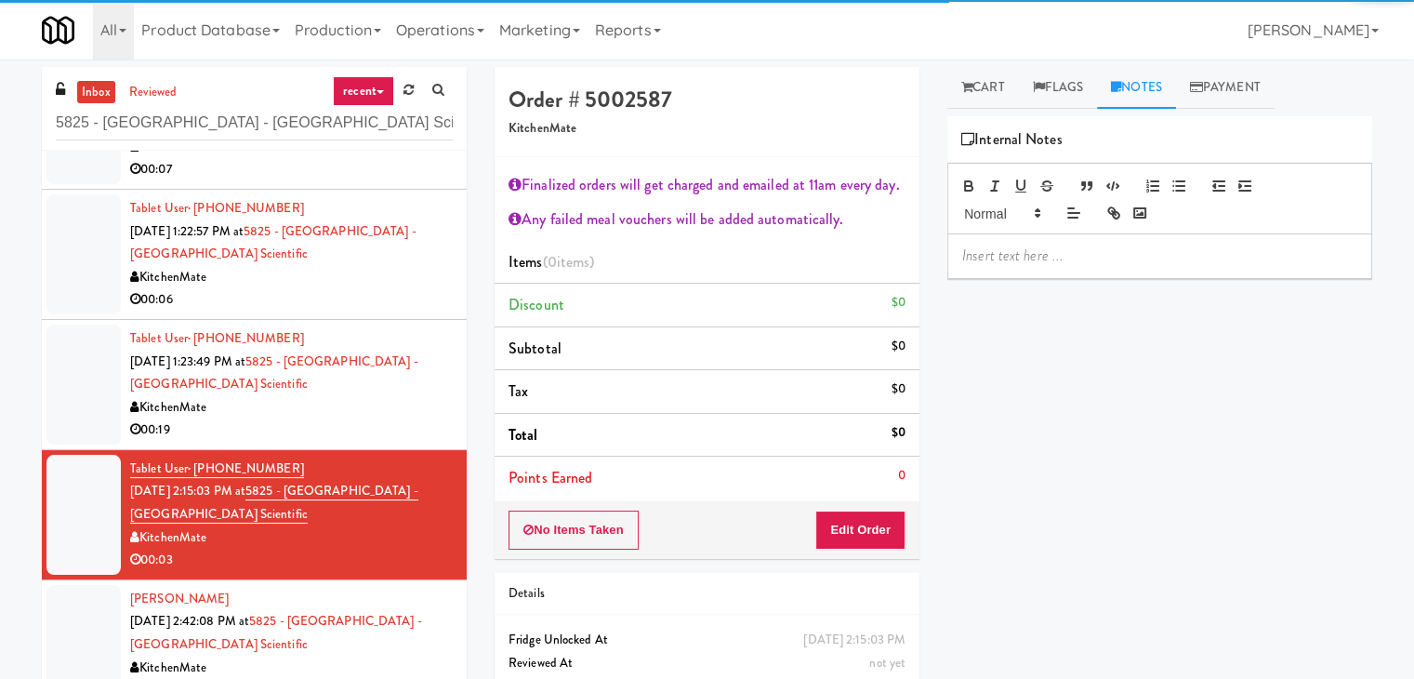
click at [1040, 268] on div at bounding box center [1159, 255] width 423 height 43
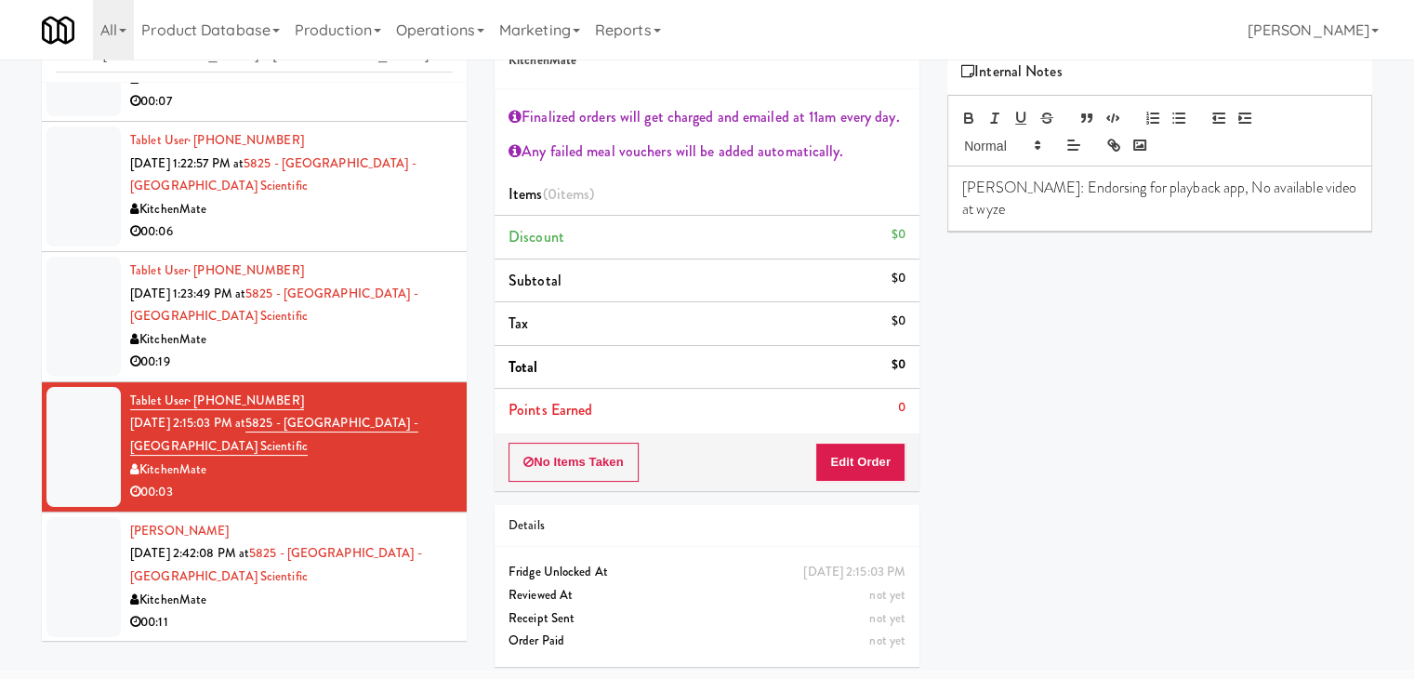
click at [372, 595] on div "KitchenMate" at bounding box center [291, 600] width 323 height 23
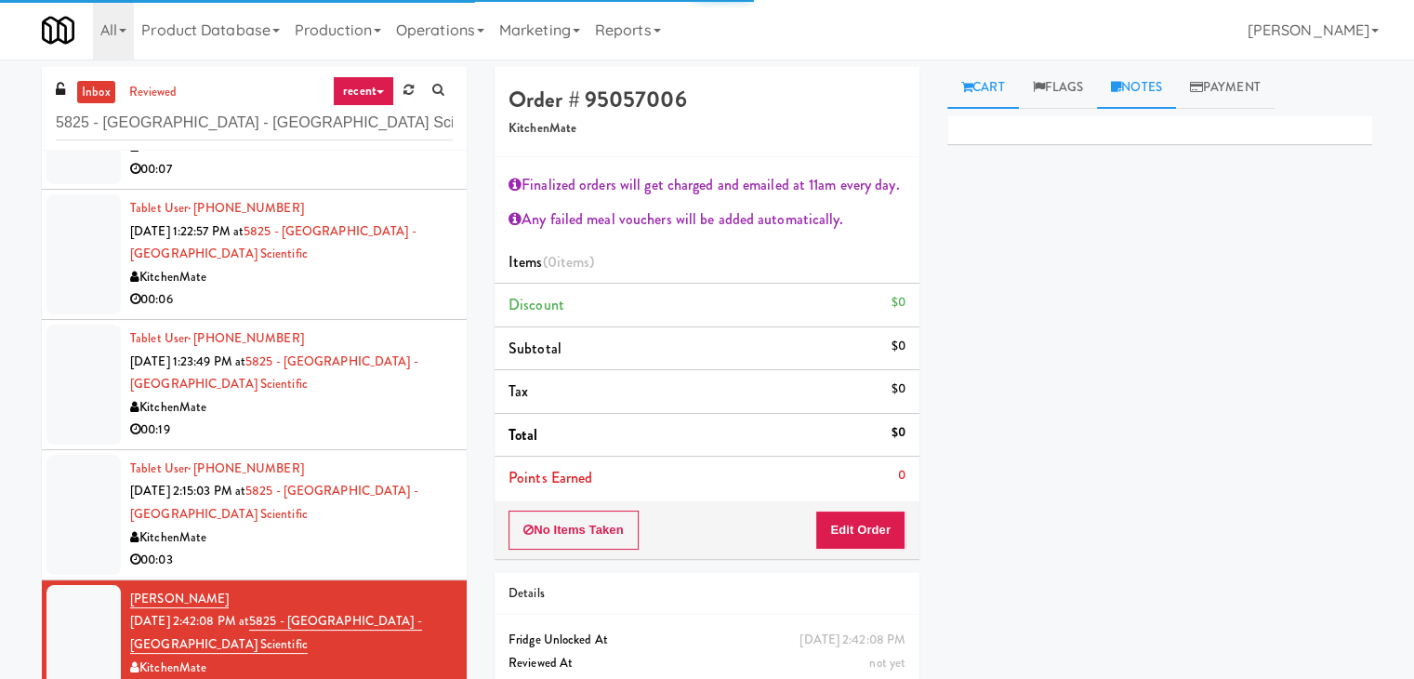
drag, startPoint x: 1160, startPoint y: 87, endPoint x: 1142, endPoint y: 92, distance: 19.2
click at [1156, 89] on link "Notes" at bounding box center [1136, 88] width 79 height 42
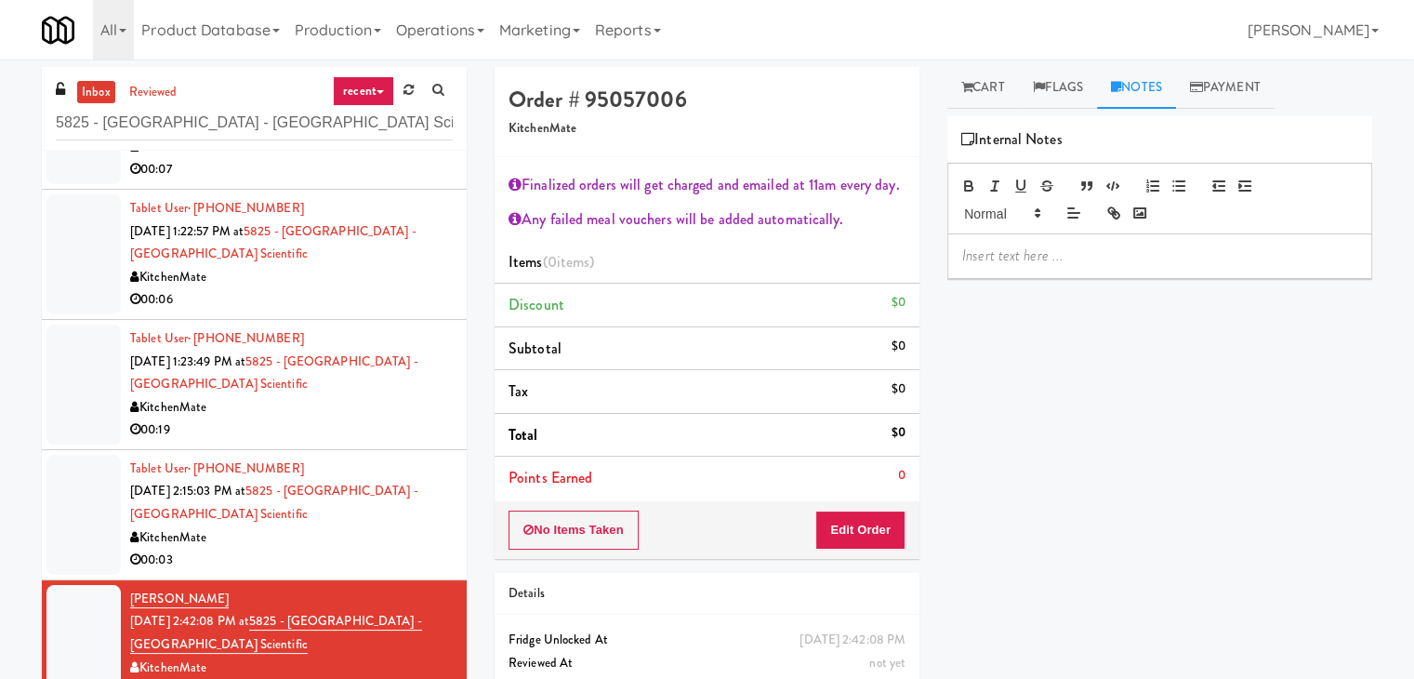
click at [1035, 267] on div at bounding box center [1159, 255] width 423 height 43
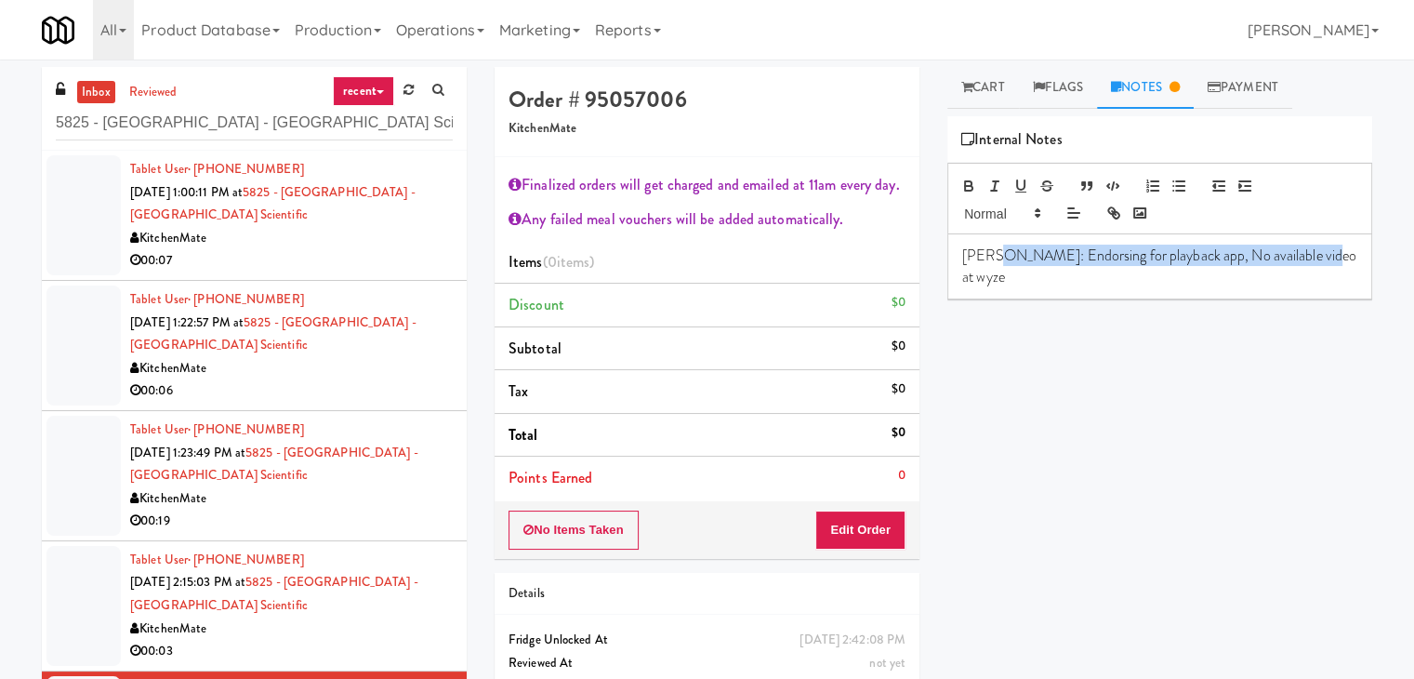
drag, startPoint x: 1335, startPoint y: 258, endPoint x: 993, endPoint y: 259, distance: 342.2
click at [993, 259] on p "[PERSON_NAME]: Endorsing for playback app, No available video at wyze" at bounding box center [1159, 266] width 395 height 42
copy p "Endorsing for playback app, No available video at wyze"
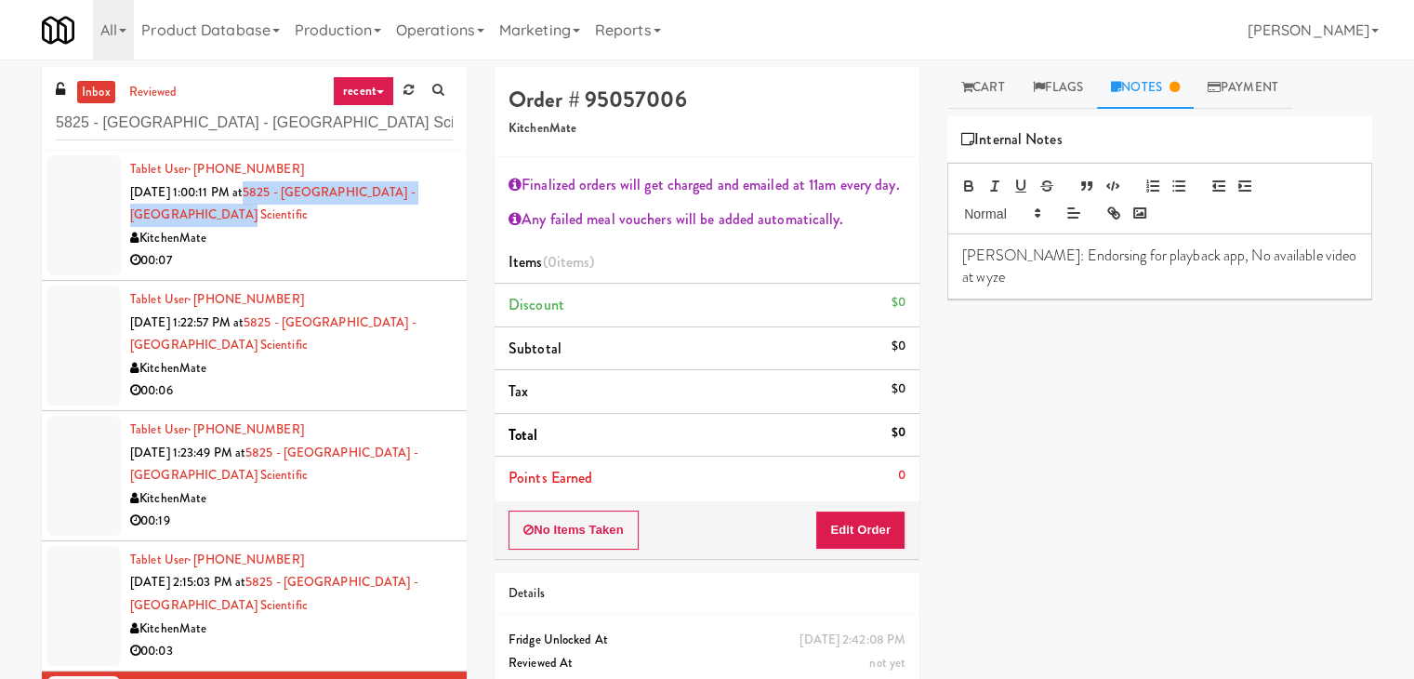
drag, startPoint x: 272, startPoint y: 185, endPoint x: 426, endPoint y: 216, distance: 157.4
click at [426, 216] on div "Tablet User · (416) 827-7323 [DATE] 1:00:11 PM at 5825 - [GEOGRAPHIC_DATA] - [G…" at bounding box center [291, 215] width 323 height 114
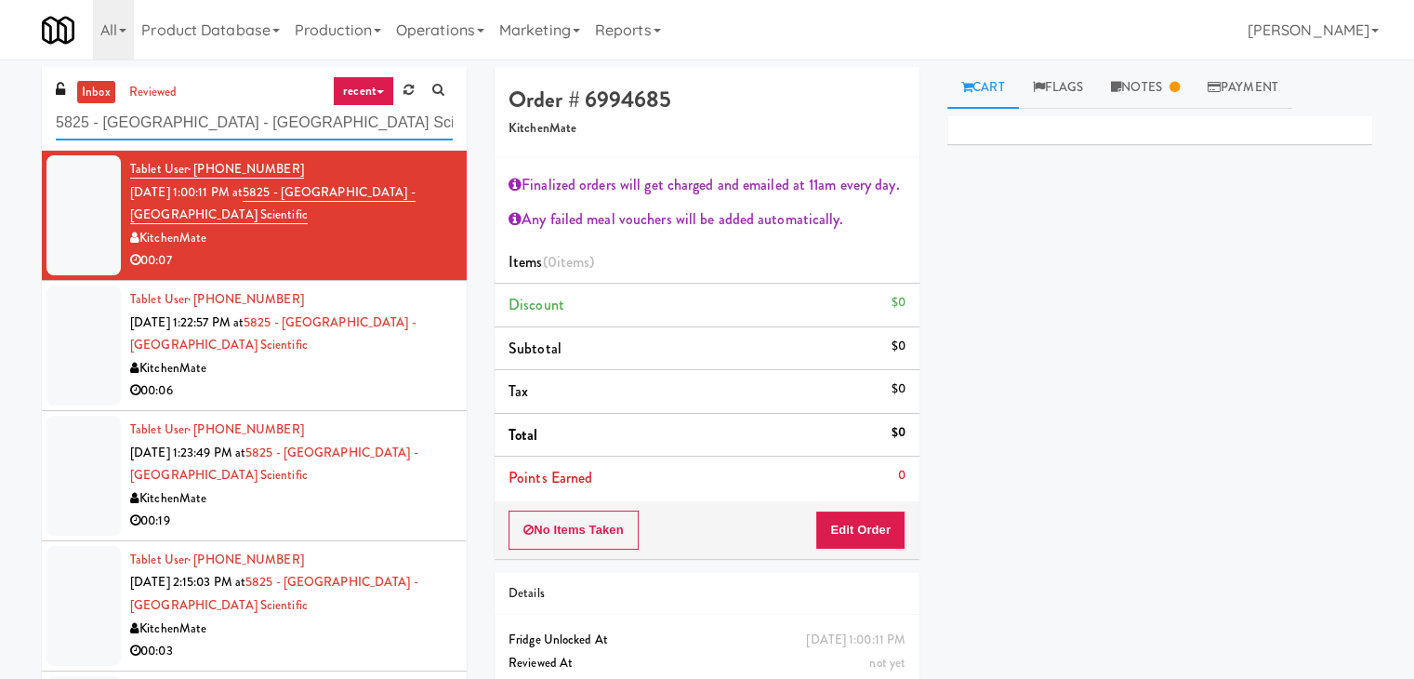
click at [230, 115] on input "5825 - [GEOGRAPHIC_DATA] - [GEOGRAPHIC_DATA] Scientific" at bounding box center [254, 123] width 397 height 34
click at [341, 365] on div "KitchenMate" at bounding box center [291, 368] width 323 height 23
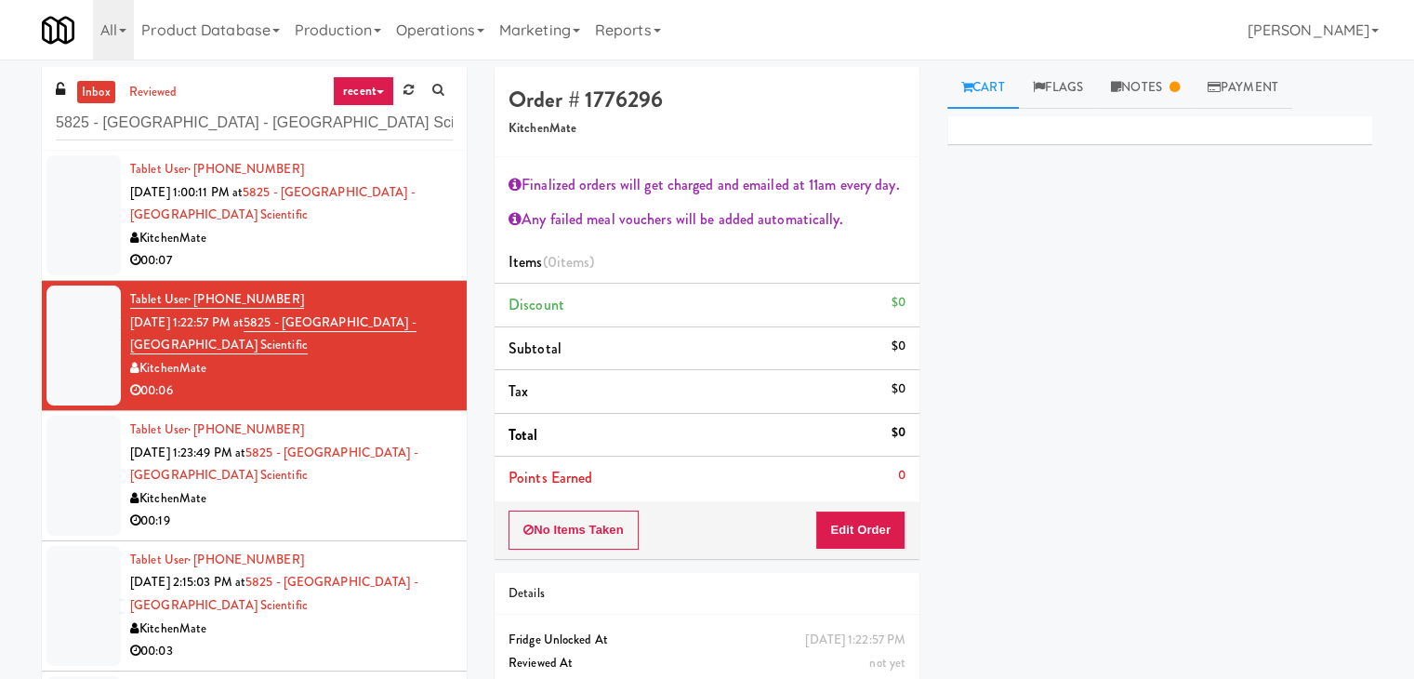
scroll to position [91, 0]
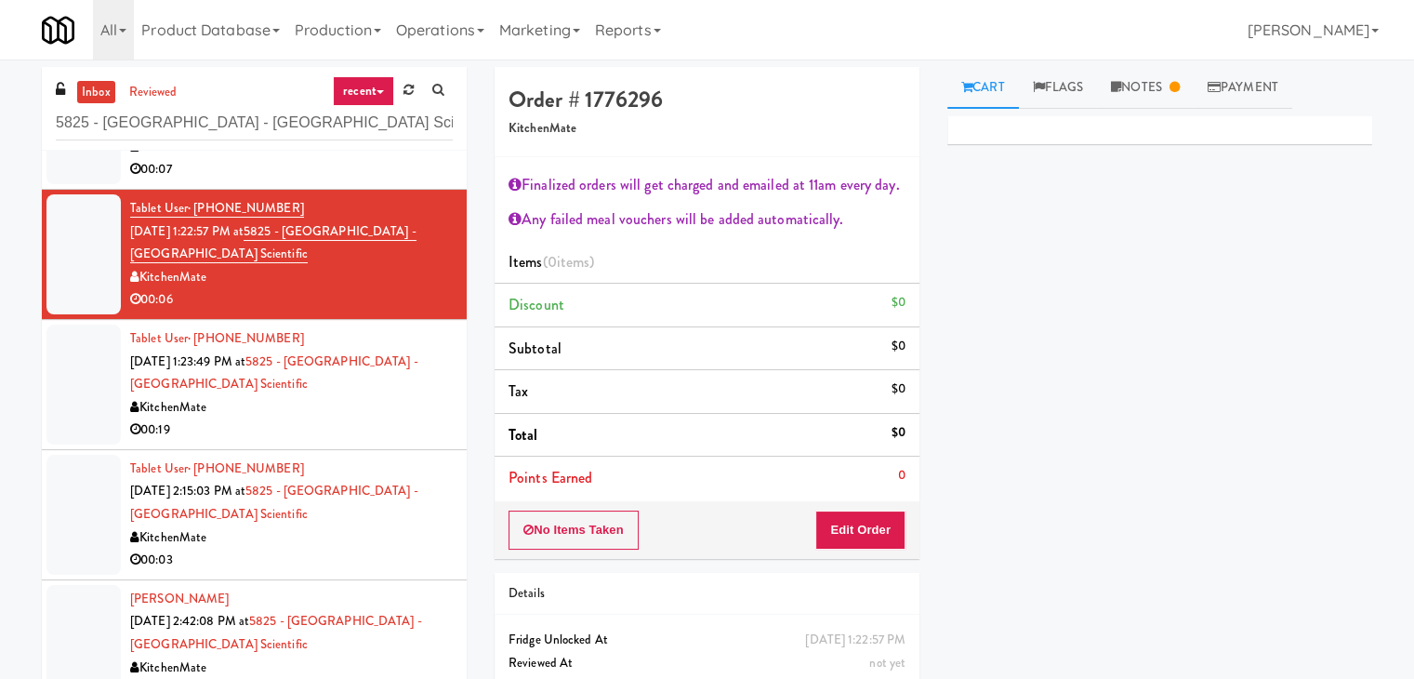
drag, startPoint x: 323, startPoint y: 415, endPoint x: 321, endPoint y: 402, distance: 13.2
click at [322, 412] on div "KitchenMate" at bounding box center [291, 407] width 323 height 23
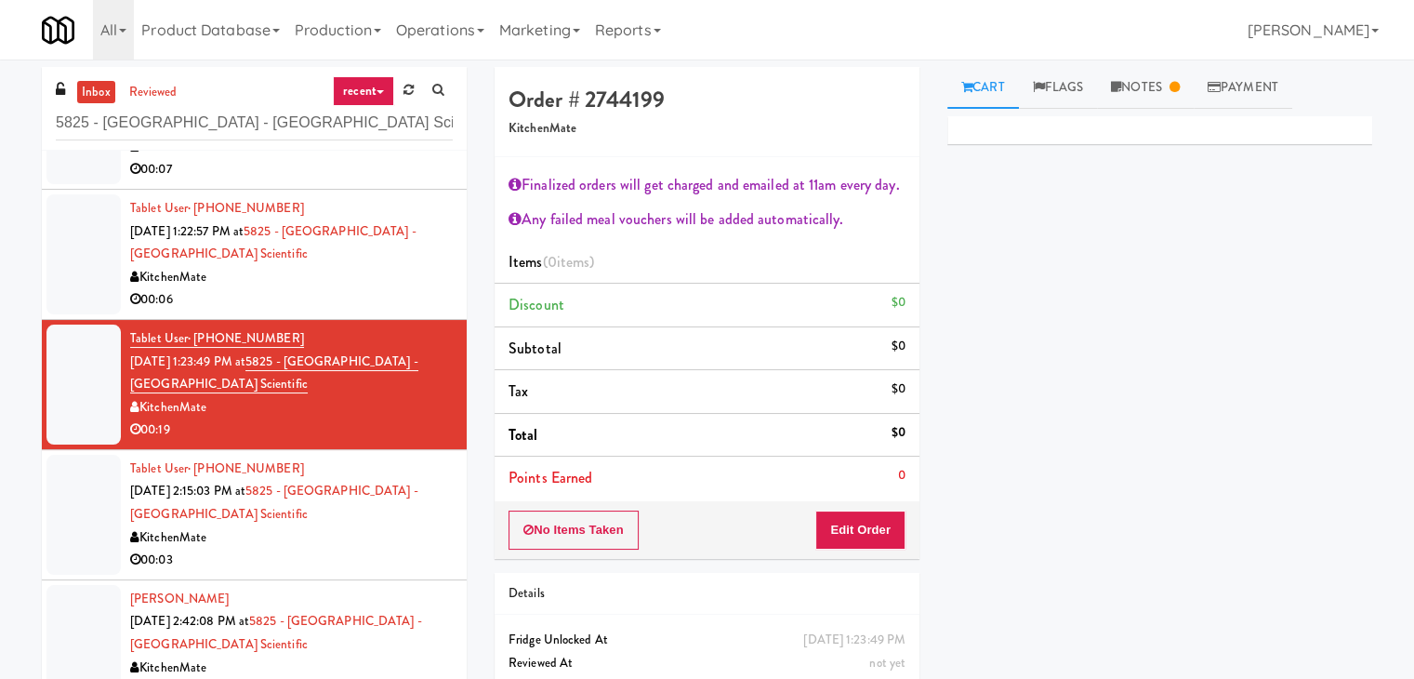
click at [278, 514] on div "Tablet User · (778) 877-5915 [DATE] 2:15:03 PM at 5825 - [GEOGRAPHIC_DATA] - [G…" at bounding box center [291, 514] width 323 height 114
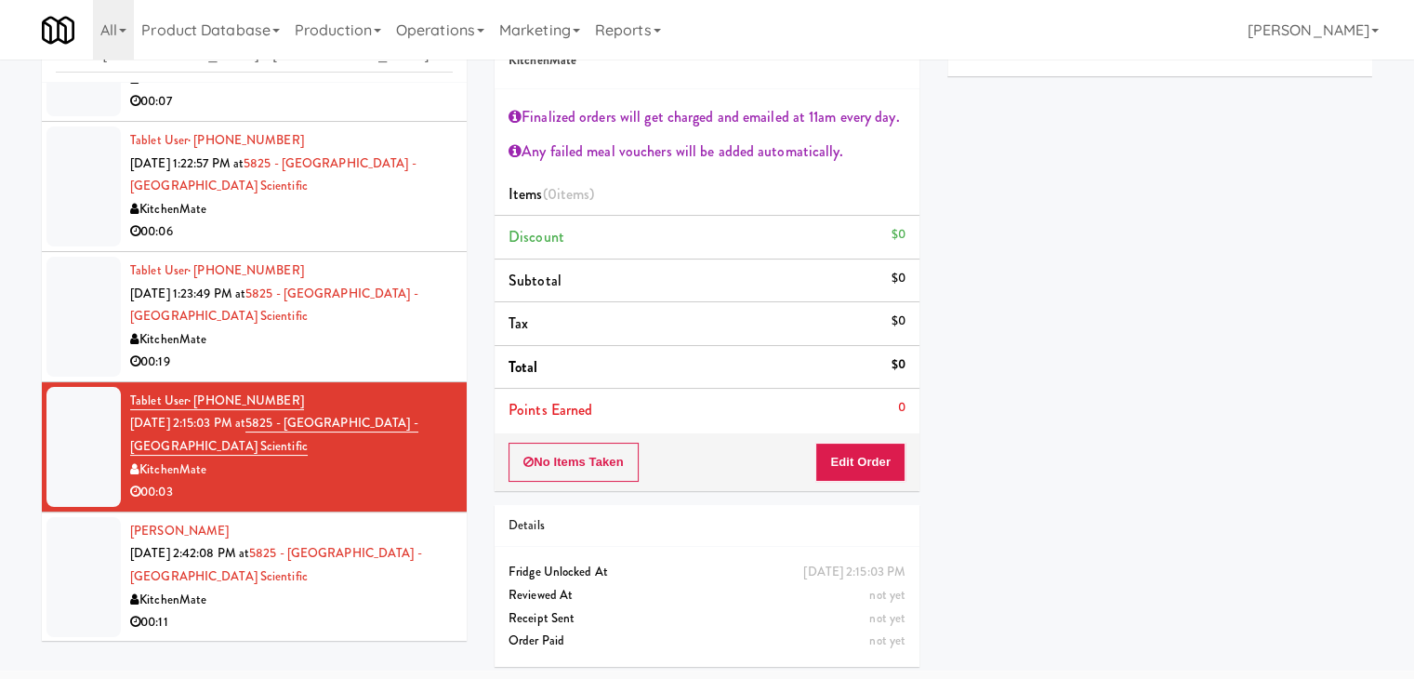
drag, startPoint x: 343, startPoint y: 612, endPoint x: 346, endPoint y: 595, distance: 17.0
click at [342, 612] on div "00:11" at bounding box center [291, 622] width 323 height 23
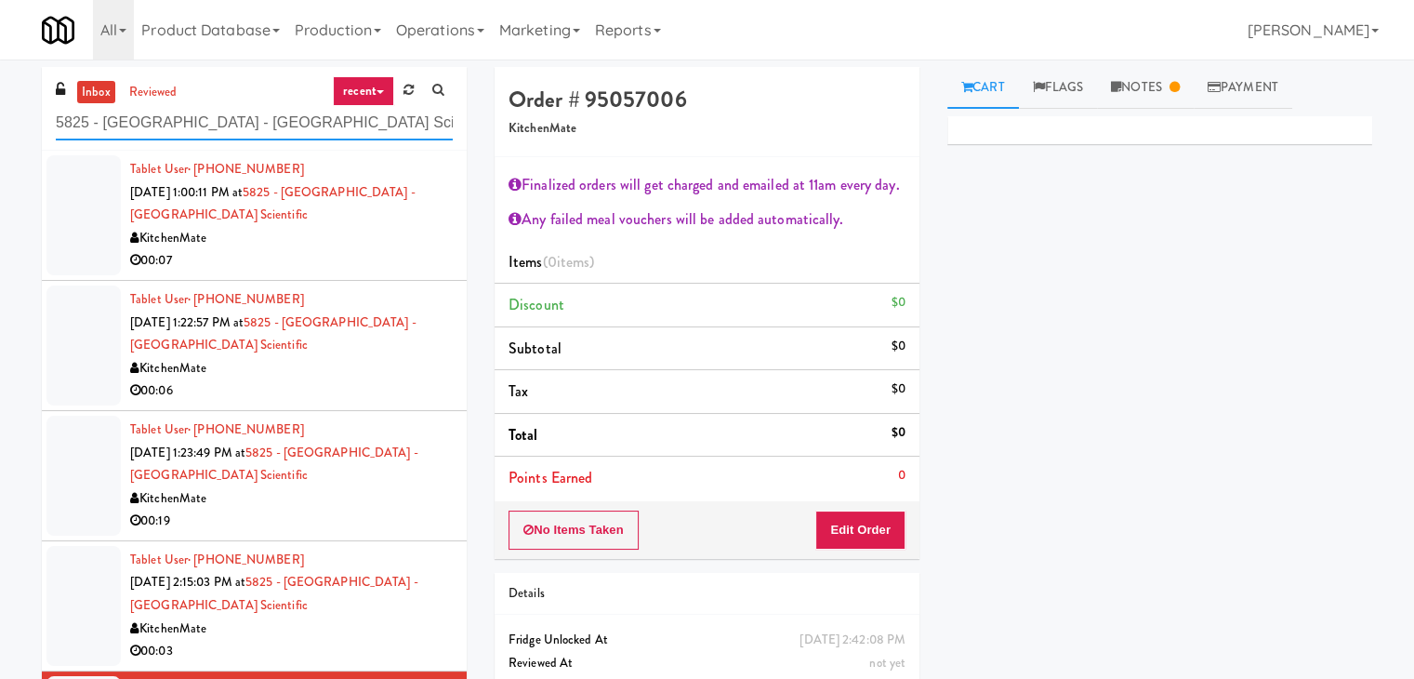
click at [217, 119] on input "5825 - [GEOGRAPHIC_DATA] - [GEOGRAPHIC_DATA] Scientific" at bounding box center [254, 123] width 397 height 34
paste input "1401 S State - Left - Fridge"
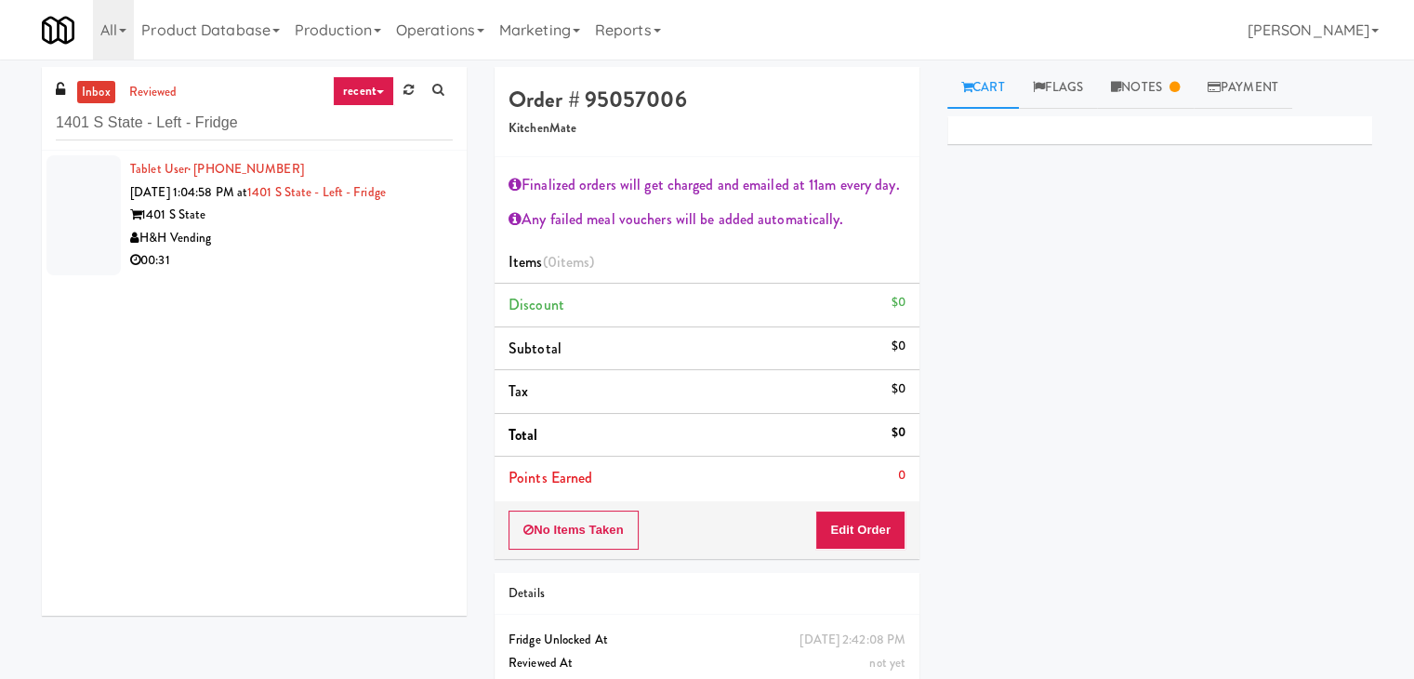
click at [361, 272] on li "Tablet User · (319) 883-9395 [DATE] 1:04:58 PM at 1401 S State - Left - Fridge …" at bounding box center [254, 215] width 425 height 129
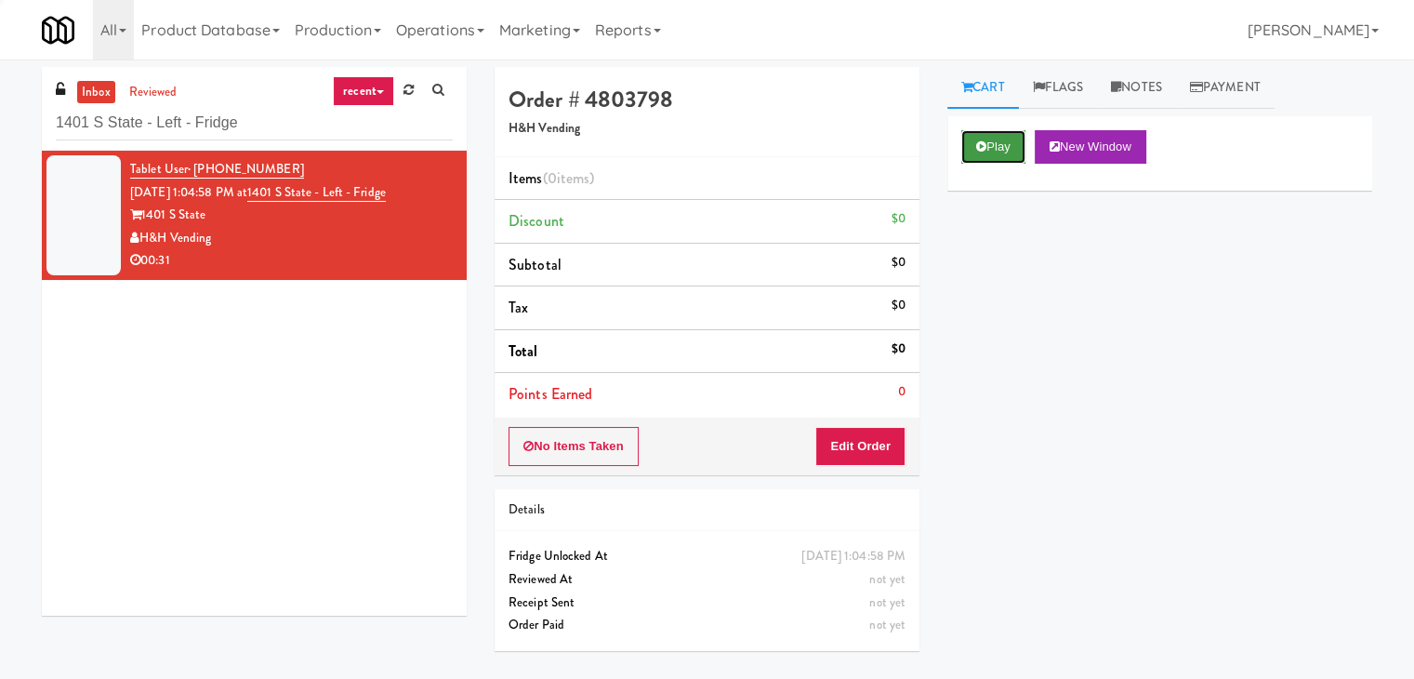
click at [992, 150] on button "Play" at bounding box center [993, 146] width 64 height 33
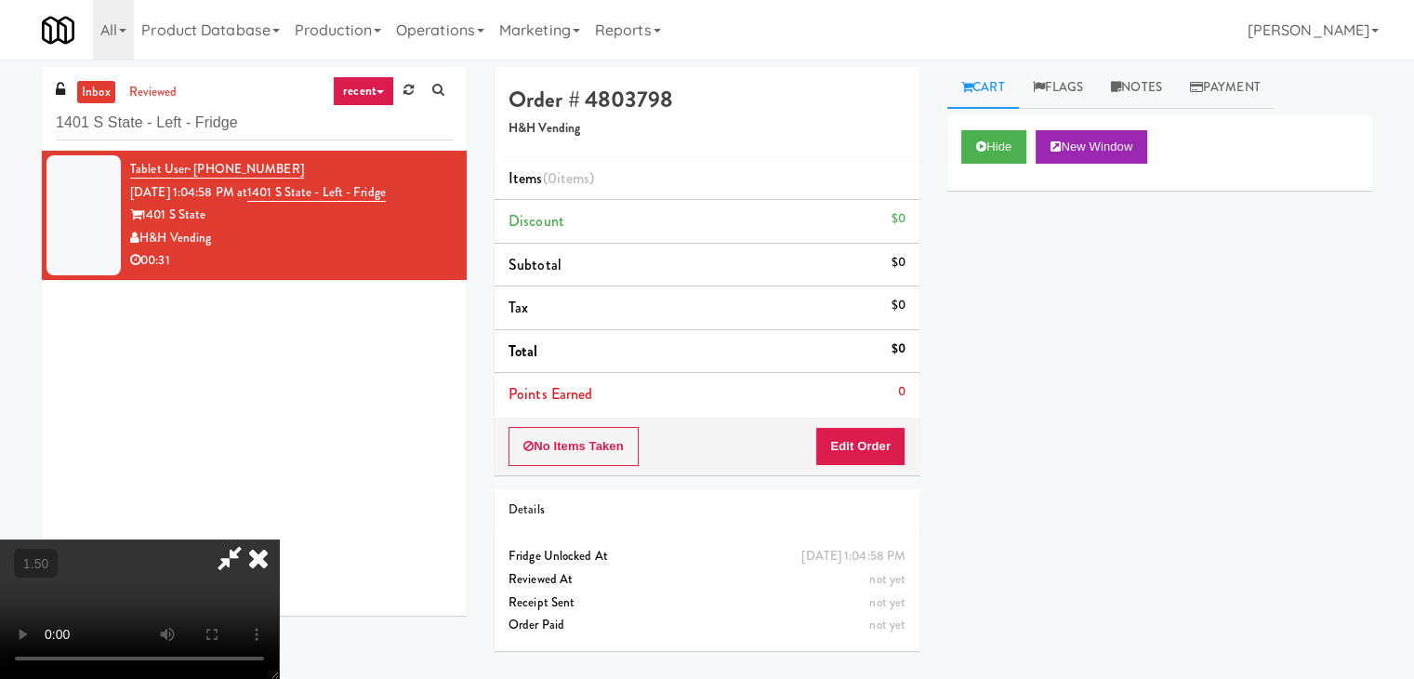
click at [279, 539] on video at bounding box center [139, 608] width 279 height 139
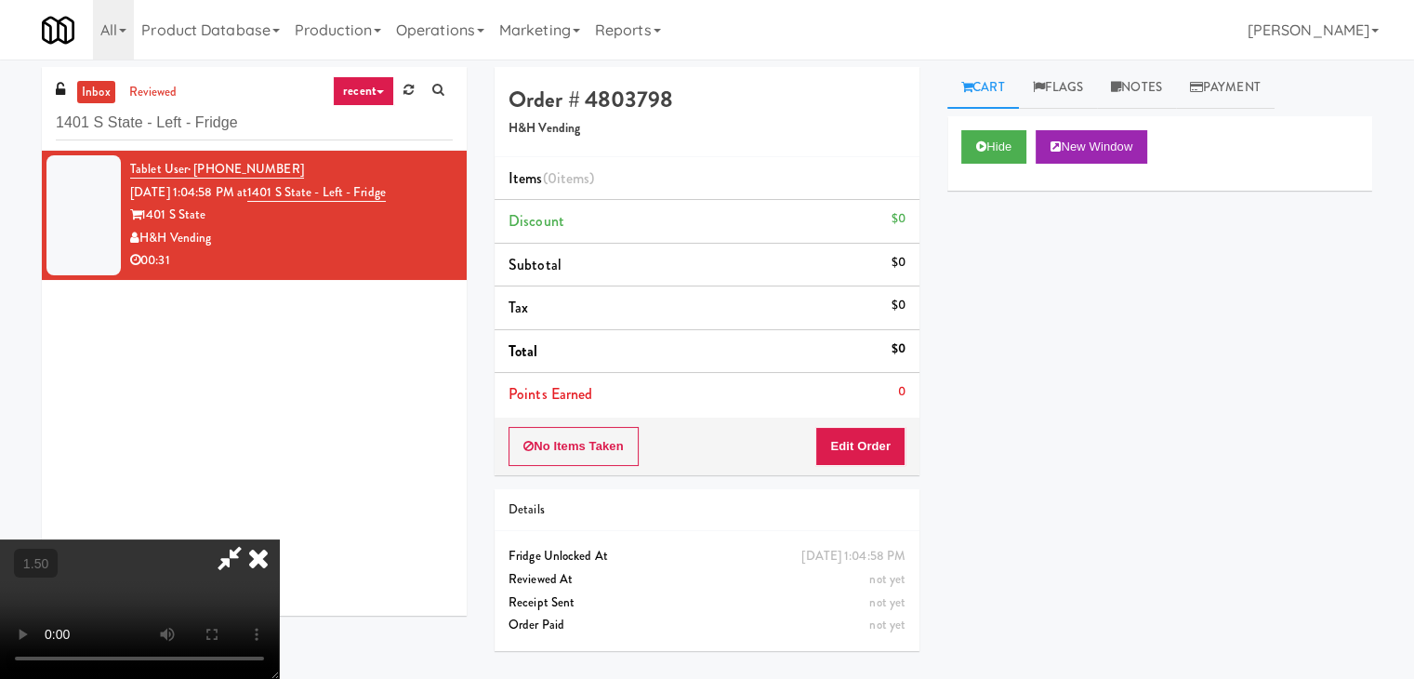
click at [279, 539] on video at bounding box center [139, 608] width 279 height 139
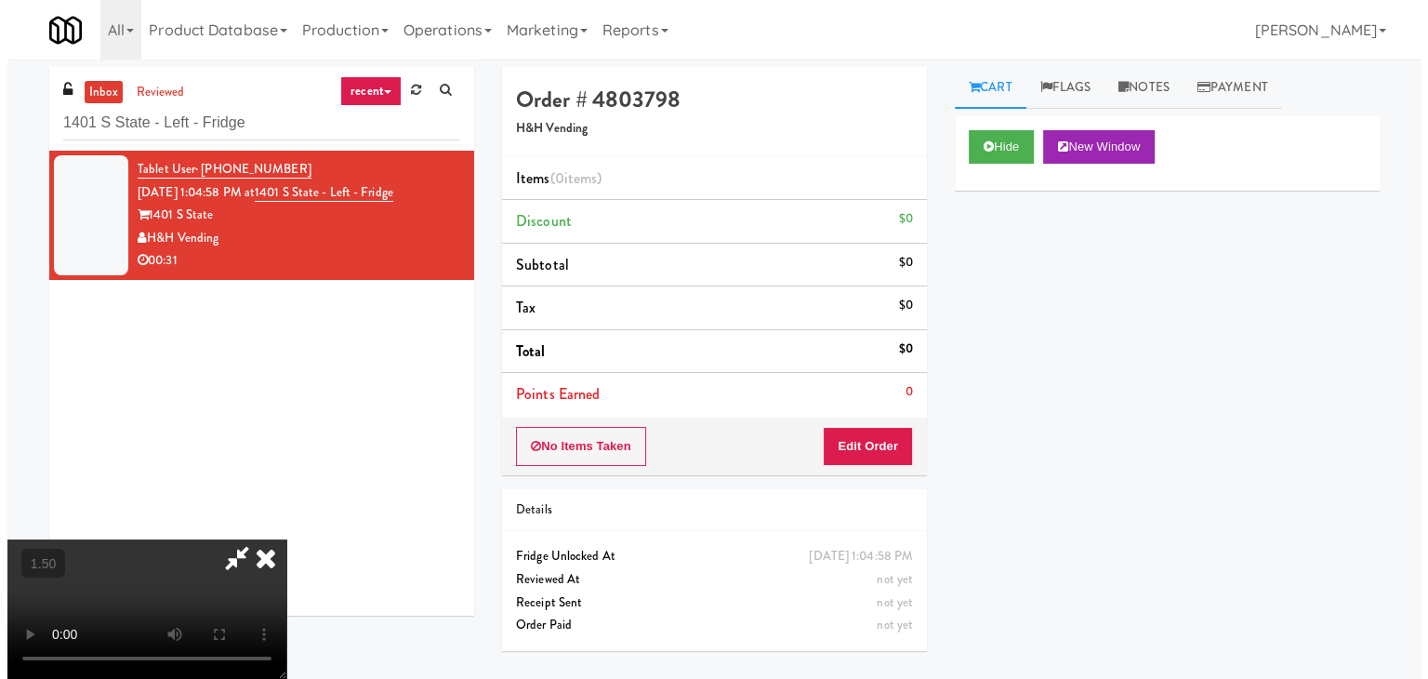
scroll to position [0, 0]
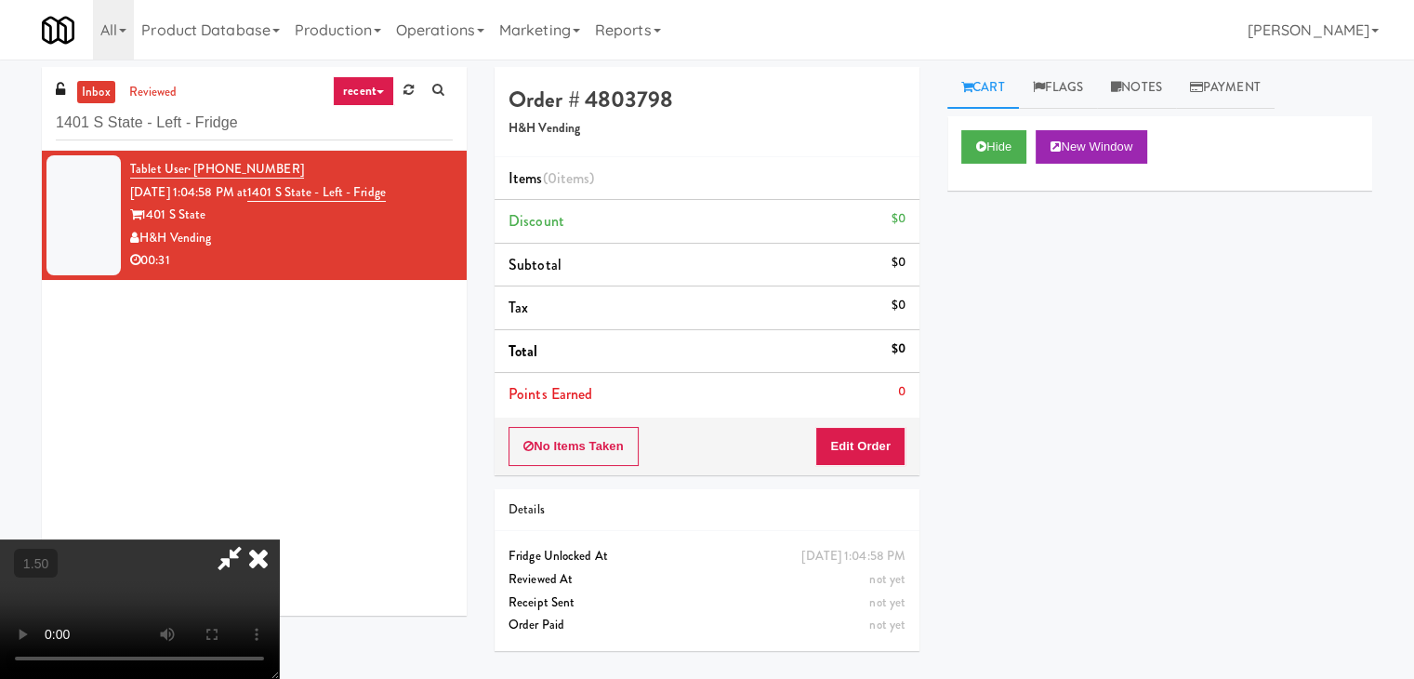
click at [279, 539] on icon at bounding box center [258, 557] width 41 height 37
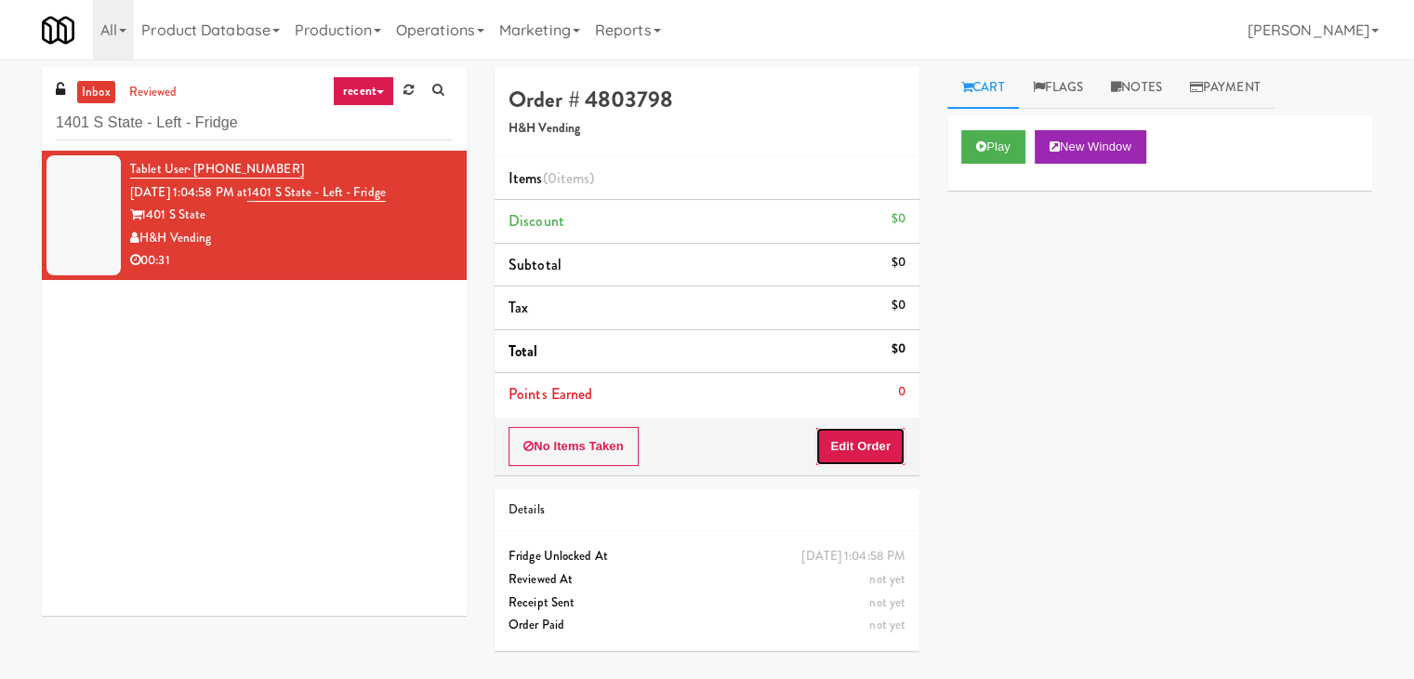
click at [861, 434] on button "Edit Order" at bounding box center [860, 446] width 90 height 39
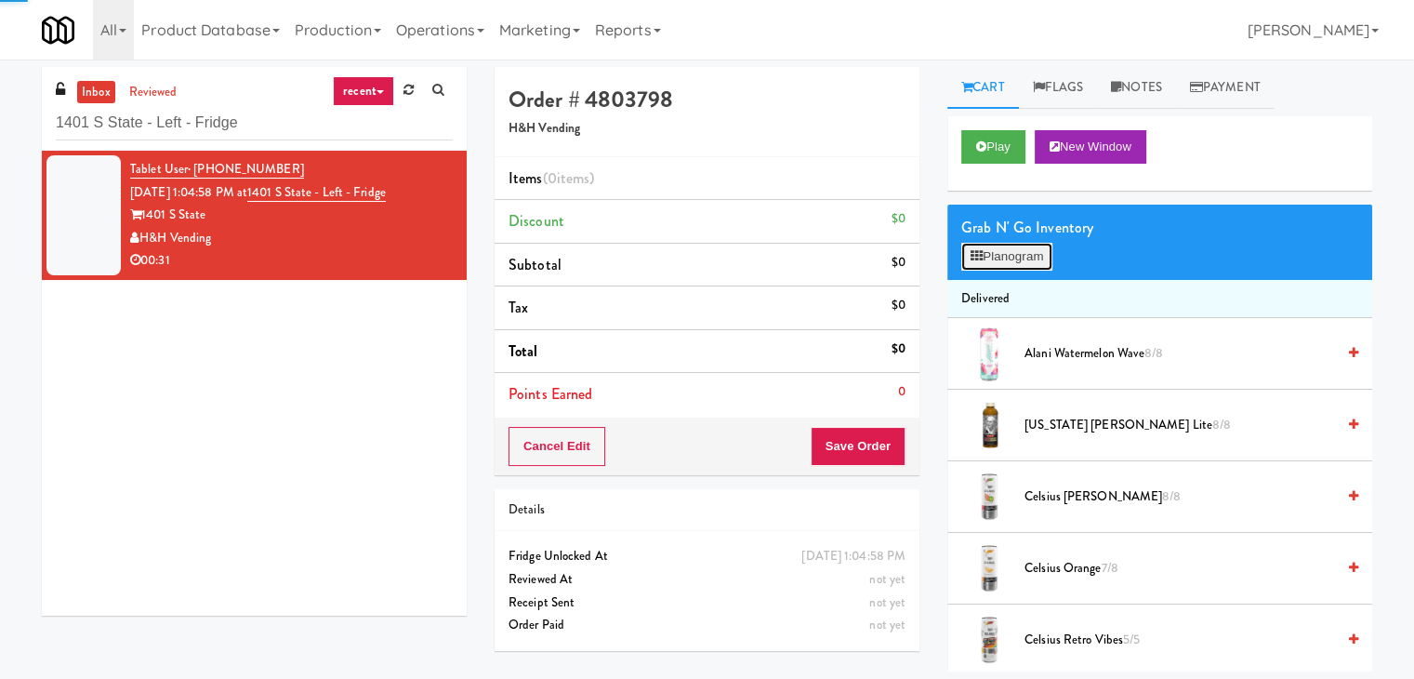
click at [988, 250] on button "Planogram" at bounding box center [1006, 257] width 91 height 28
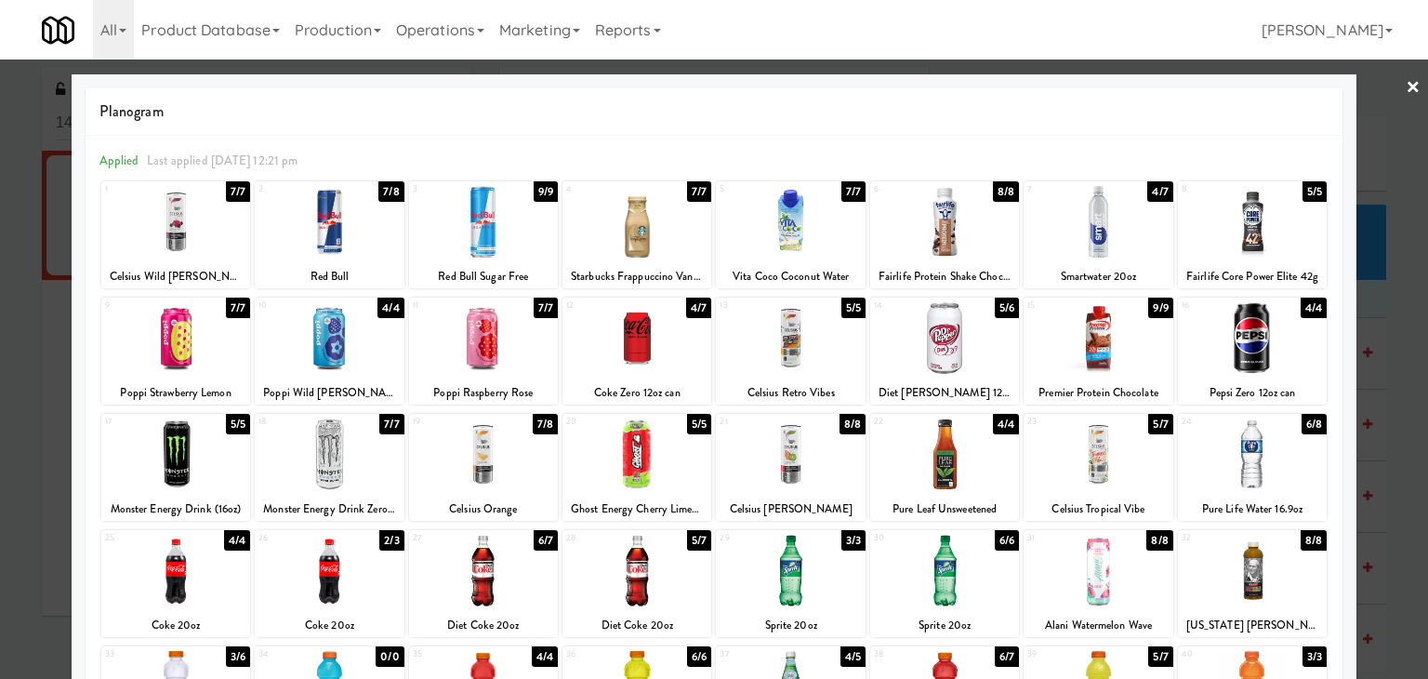
click at [616, 363] on div at bounding box center [637, 338] width 149 height 72
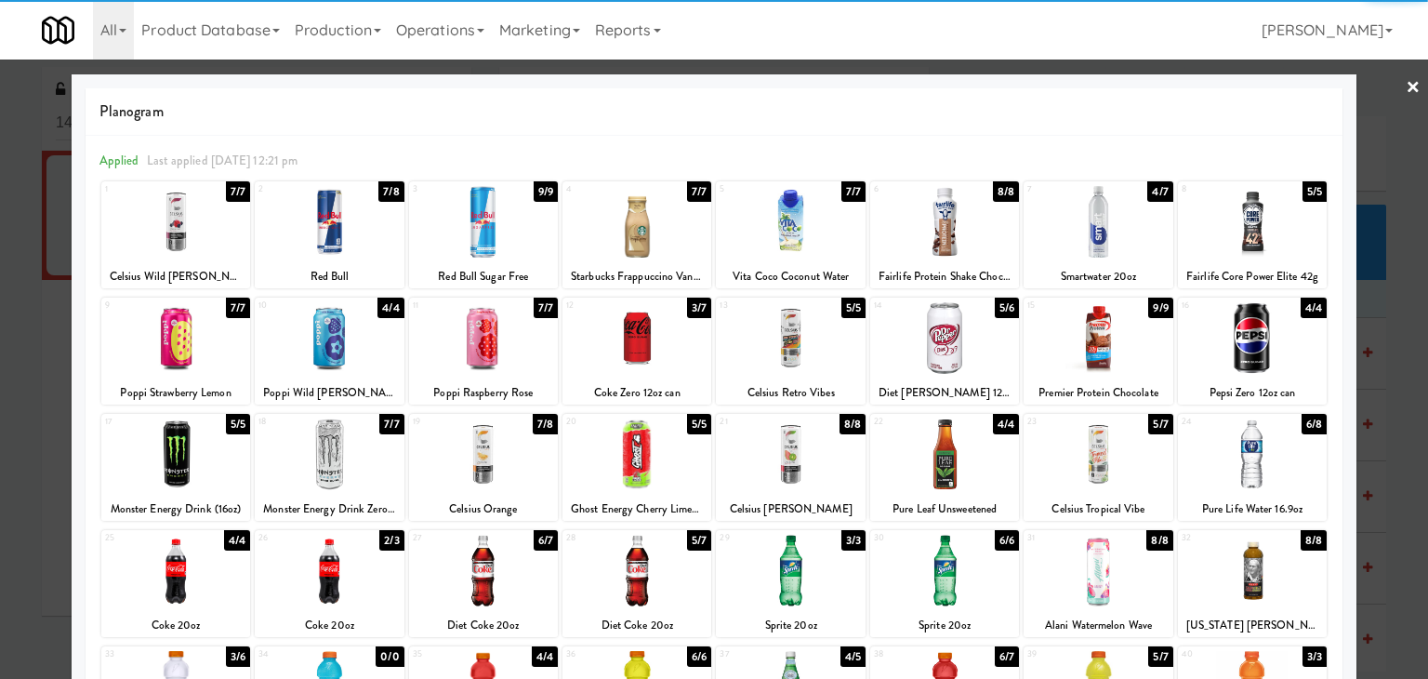
click at [616, 363] on div at bounding box center [637, 338] width 149 height 72
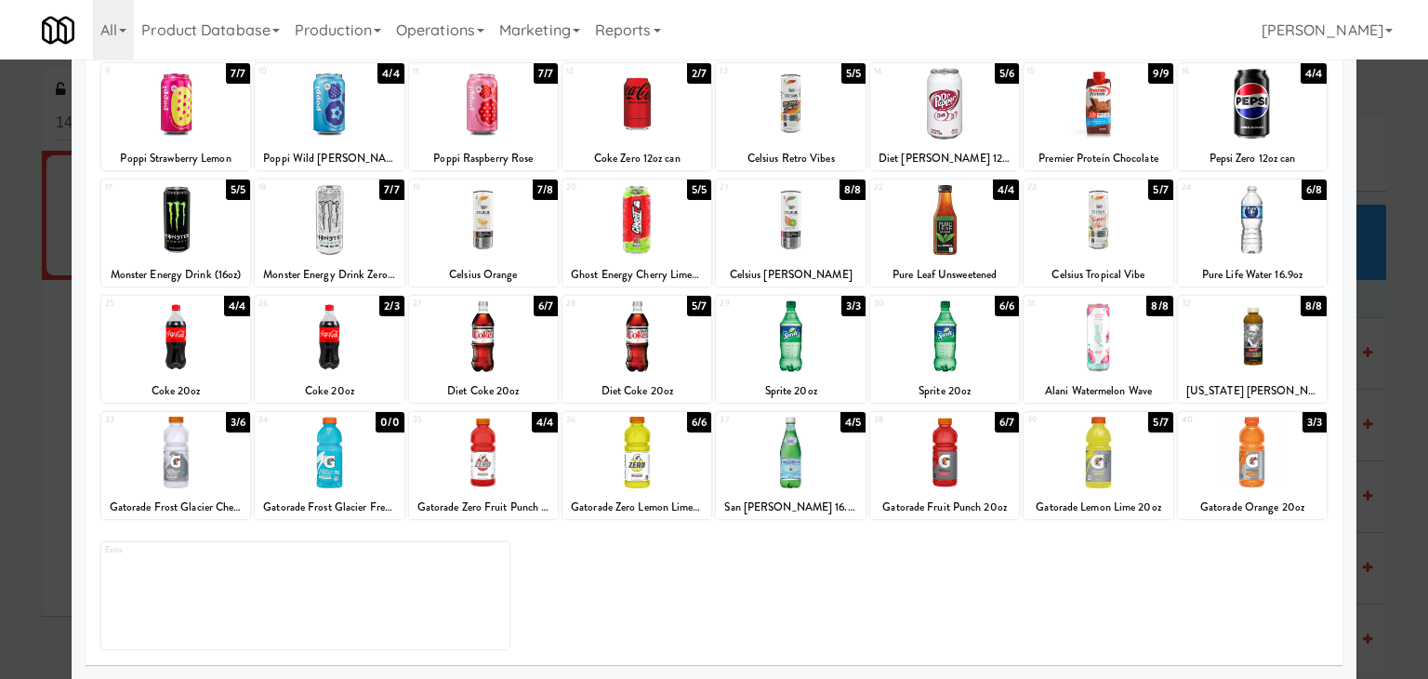
drag, startPoint x: 506, startPoint y: 351, endPoint x: 572, endPoint y: 365, distance: 67.7
click at [506, 350] on div at bounding box center [483, 336] width 149 height 72
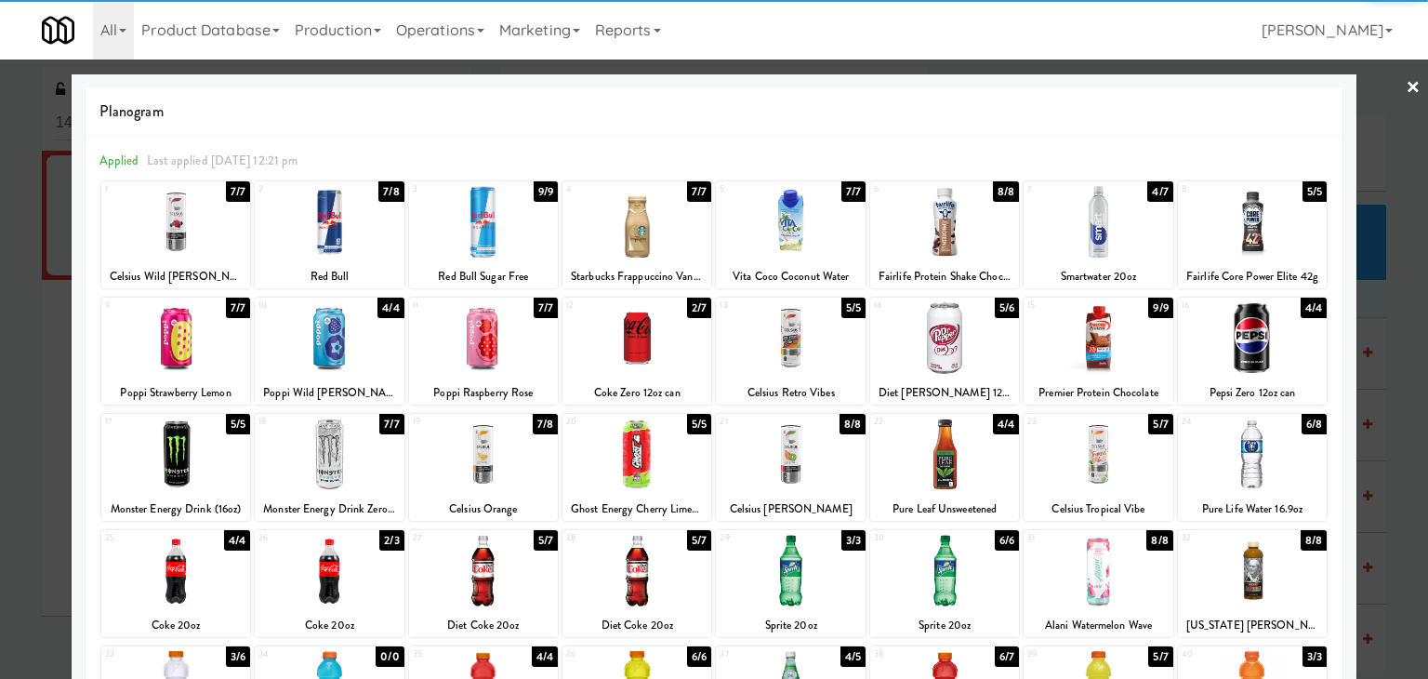
drag, startPoint x: 1397, startPoint y: 79, endPoint x: 1348, endPoint y: 98, distance: 51.8
click at [1406, 80] on link "×" at bounding box center [1413, 89] width 15 height 58
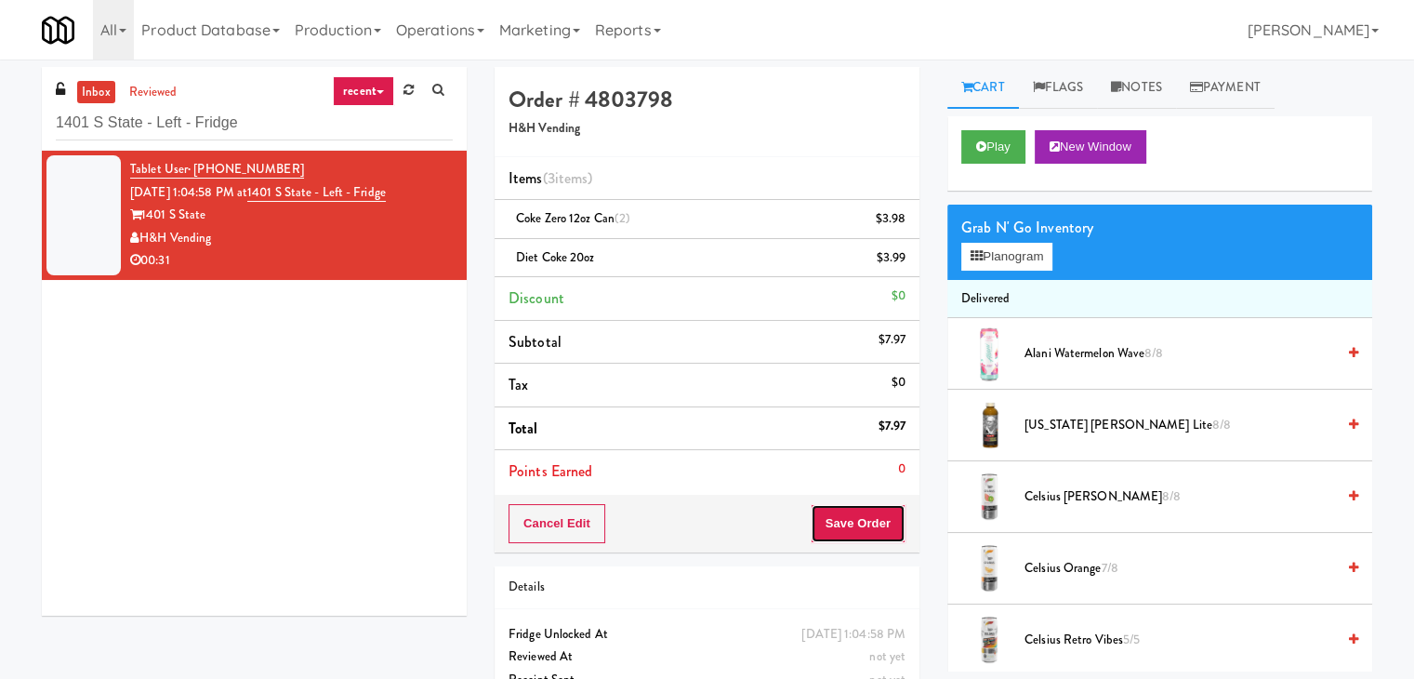
click at [854, 505] on button "Save Order" at bounding box center [858, 523] width 95 height 39
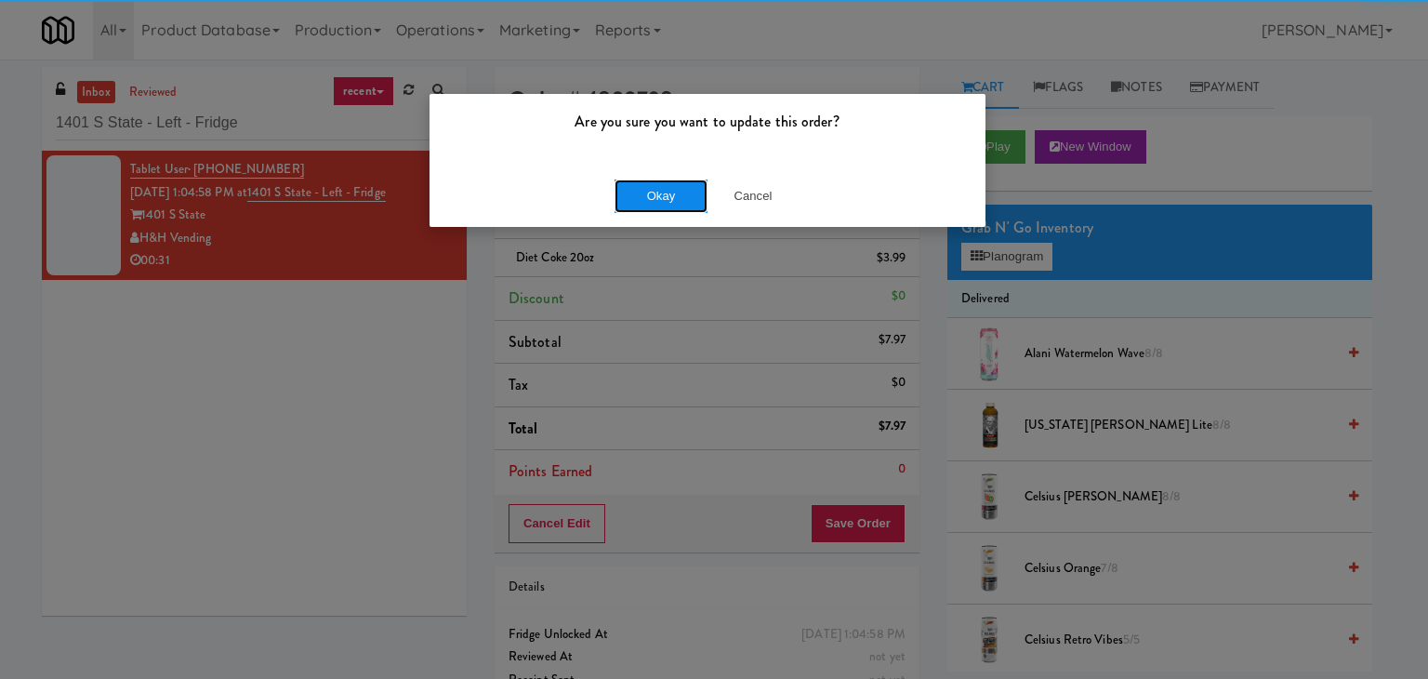
click at [649, 183] on button "Okay" at bounding box center [661, 195] width 93 height 33
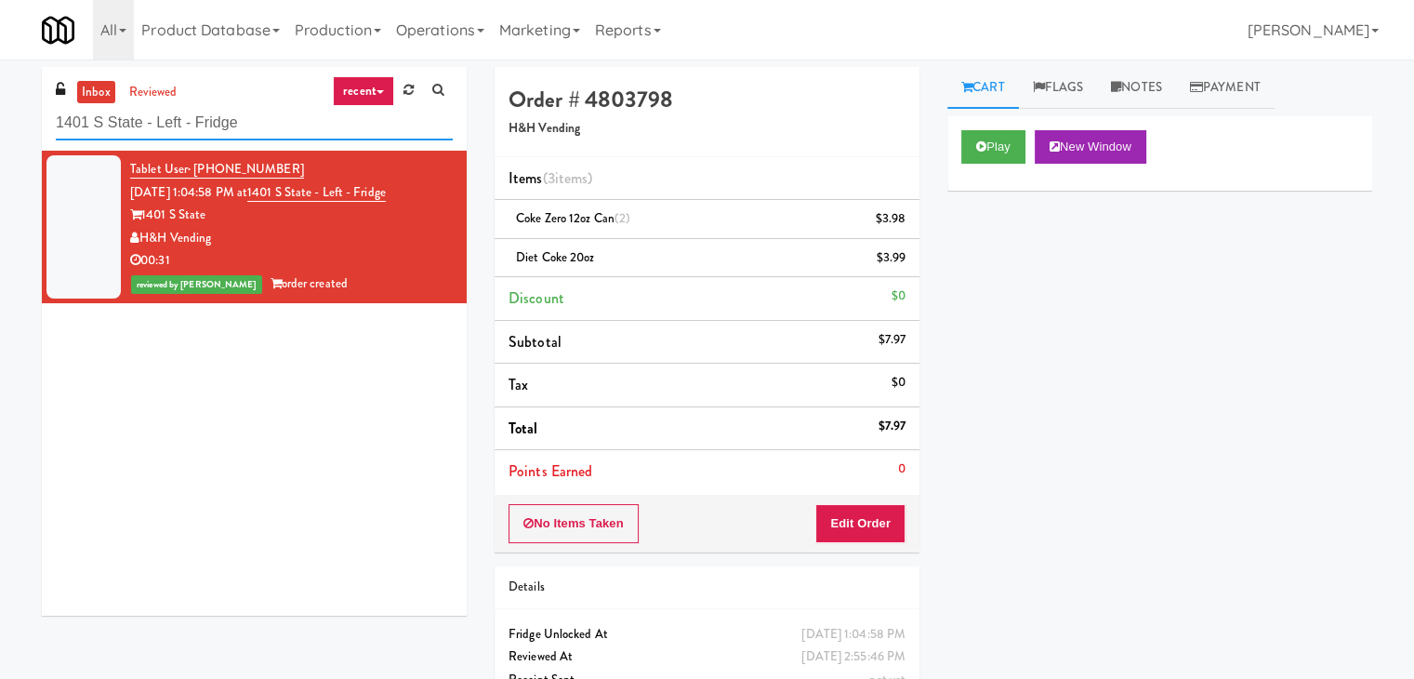
click at [245, 107] on input "1401 S State - Left - Fridge" at bounding box center [254, 123] width 397 height 34
paste input "545 N [PERSON_NAME]"
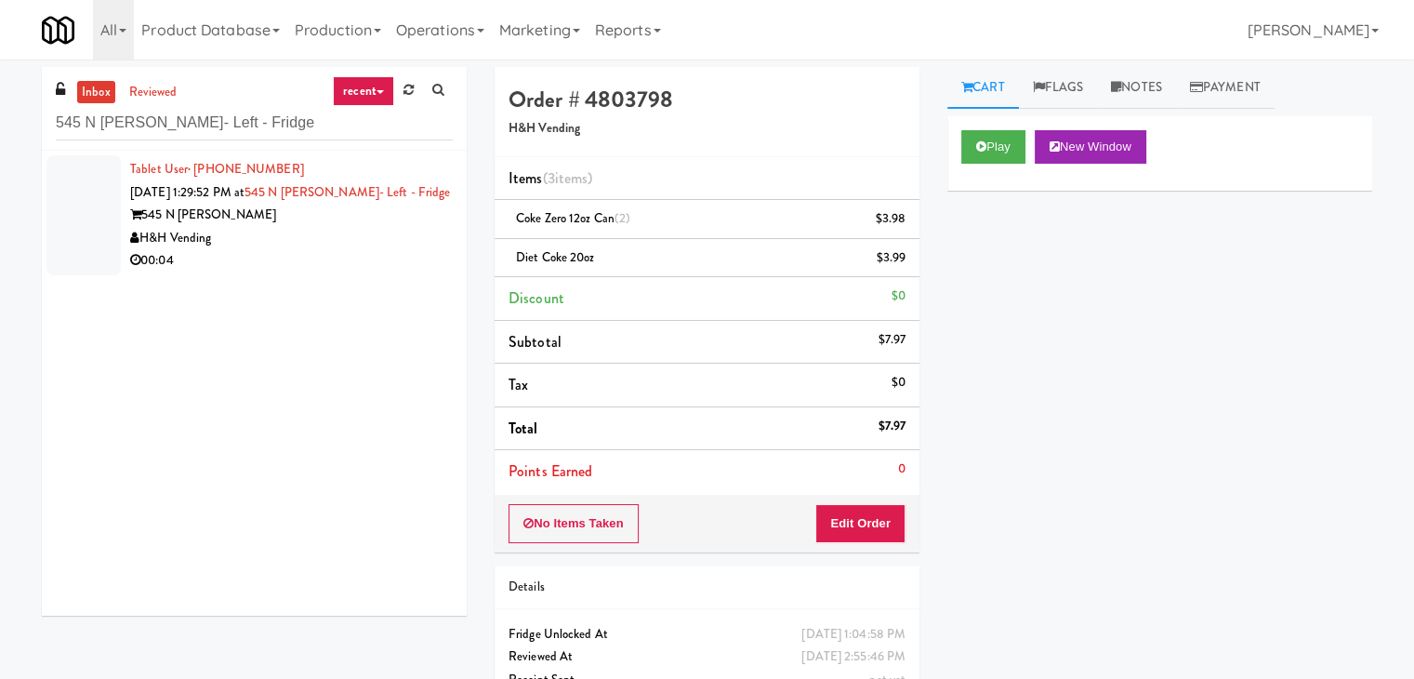
click at [345, 254] on div "00:04" at bounding box center [291, 260] width 323 height 23
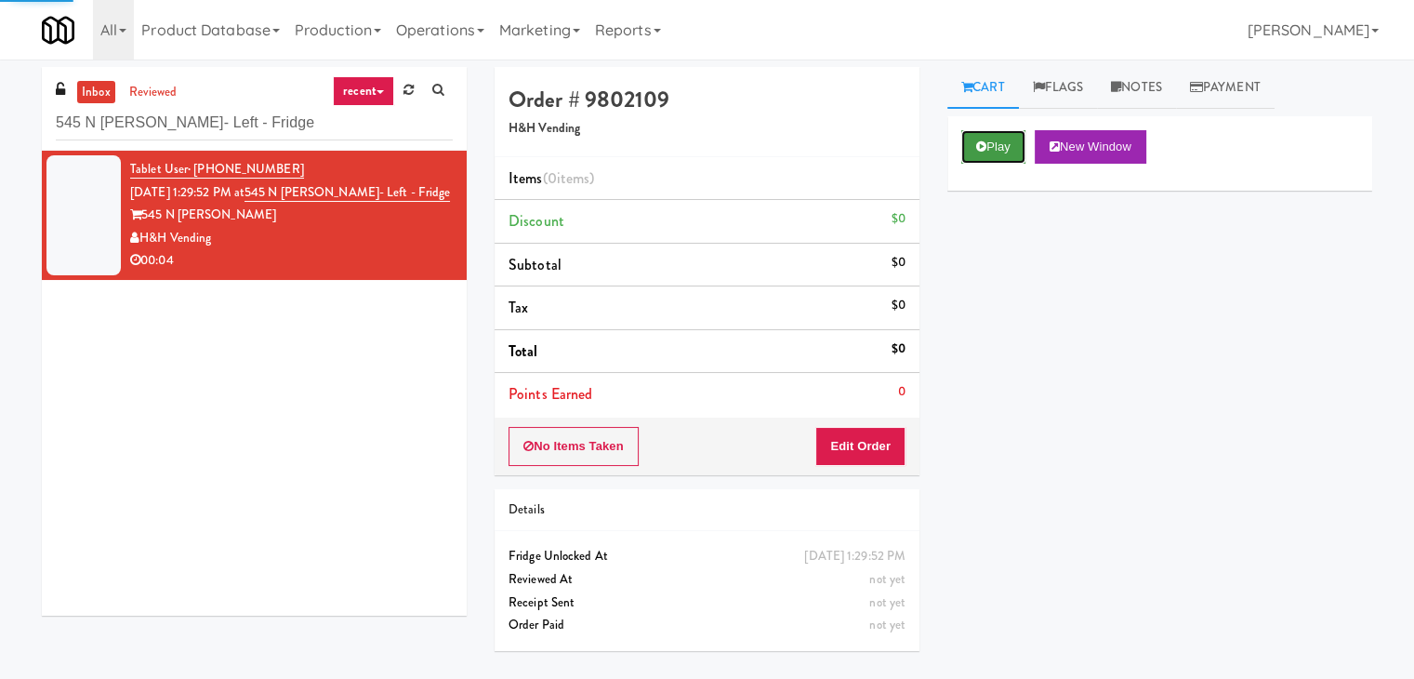
drag, startPoint x: 1001, startPoint y: 149, endPoint x: 756, endPoint y: 94, distance: 251.5
click at [1001, 148] on button "Play" at bounding box center [993, 146] width 64 height 33
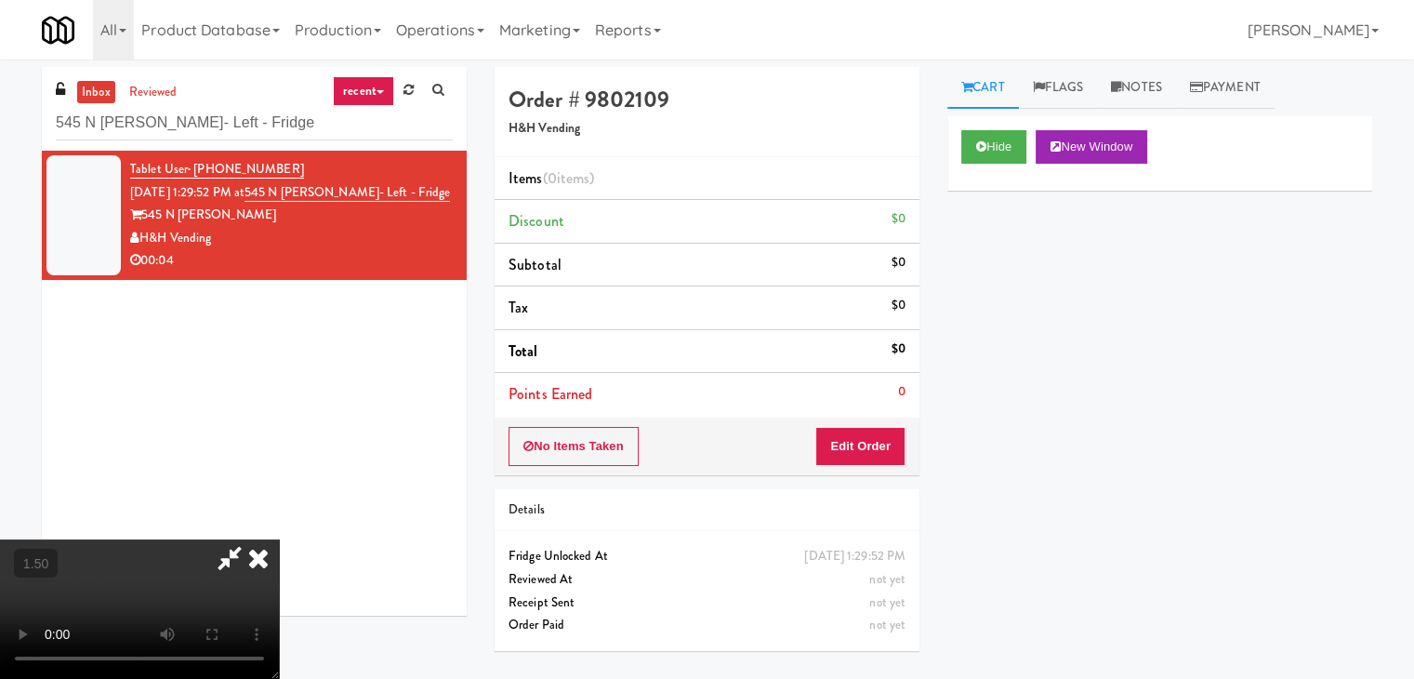
click at [279, 539] on video at bounding box center [139, 608] width 279 height 139
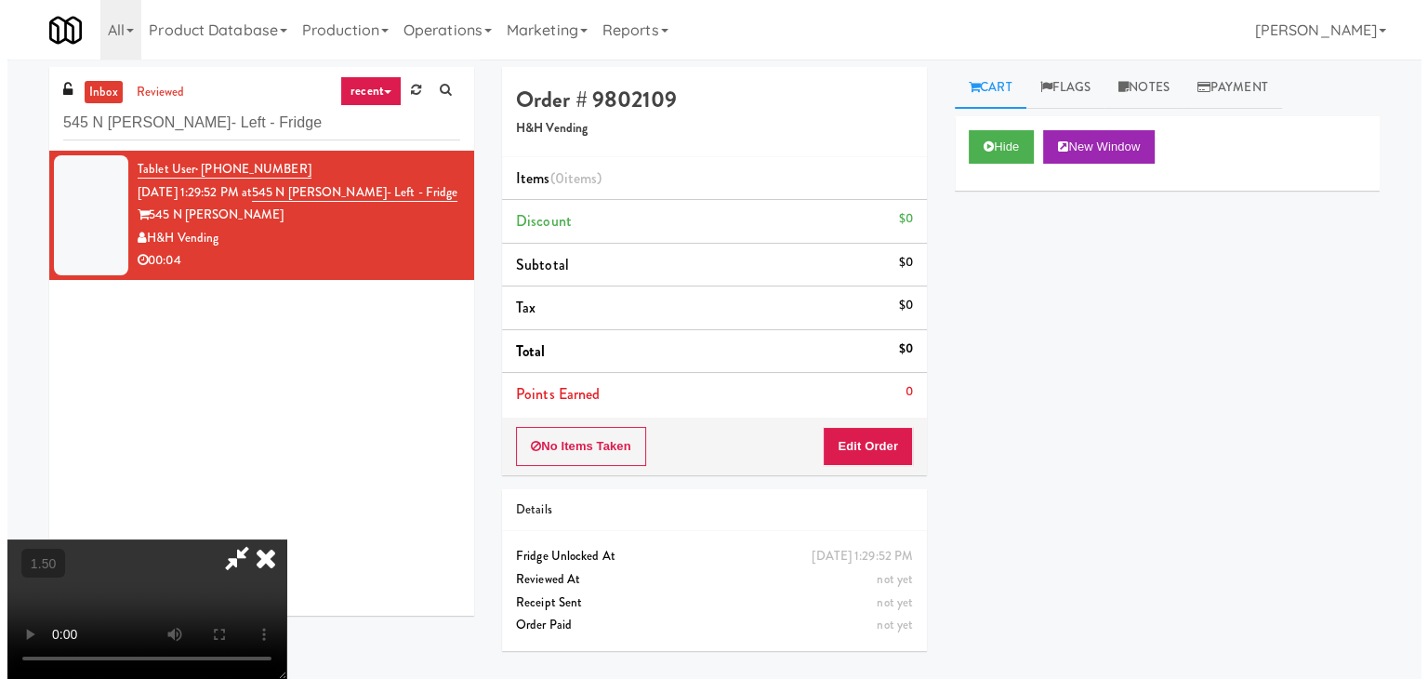
scroll to position [0, 0]
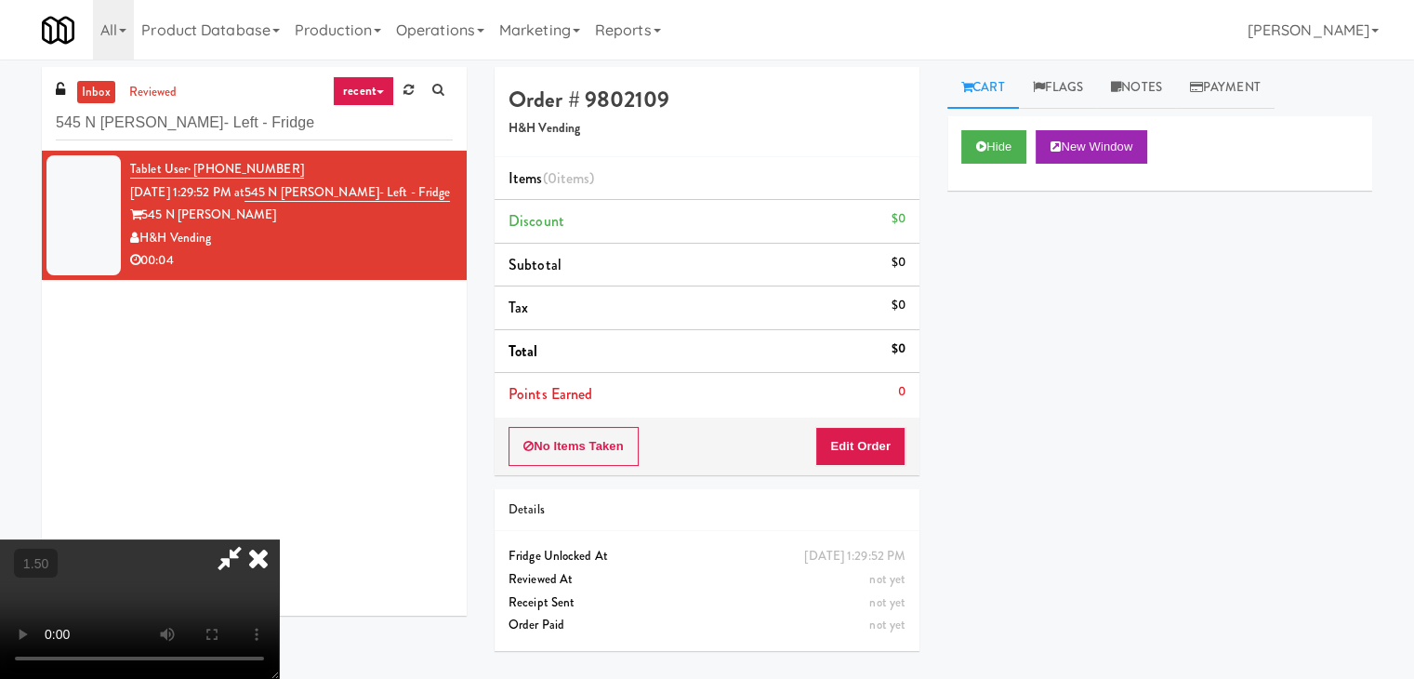
click at [279, 539] on icon at bounding box center [258, 557] width 41 height 37
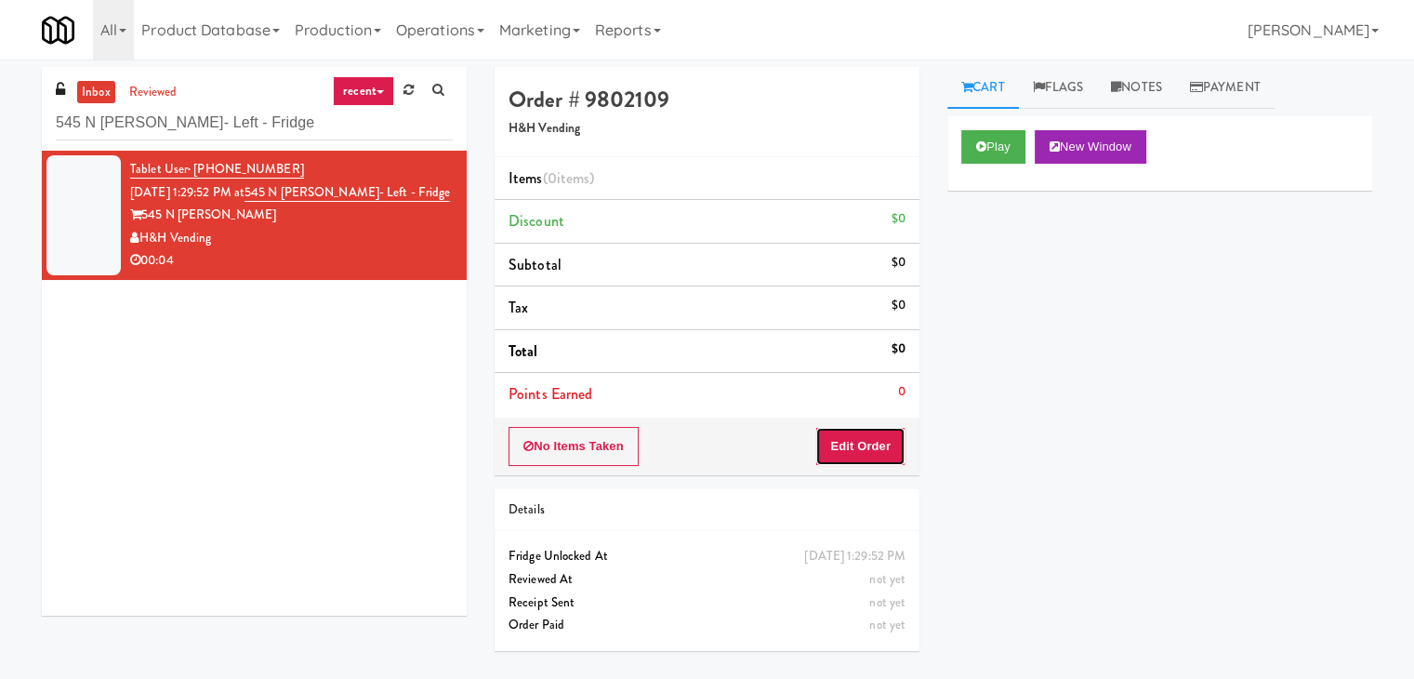
click at [855, 462] on button "Edit Order" at bounding box center [860, 446] width 90 height 39
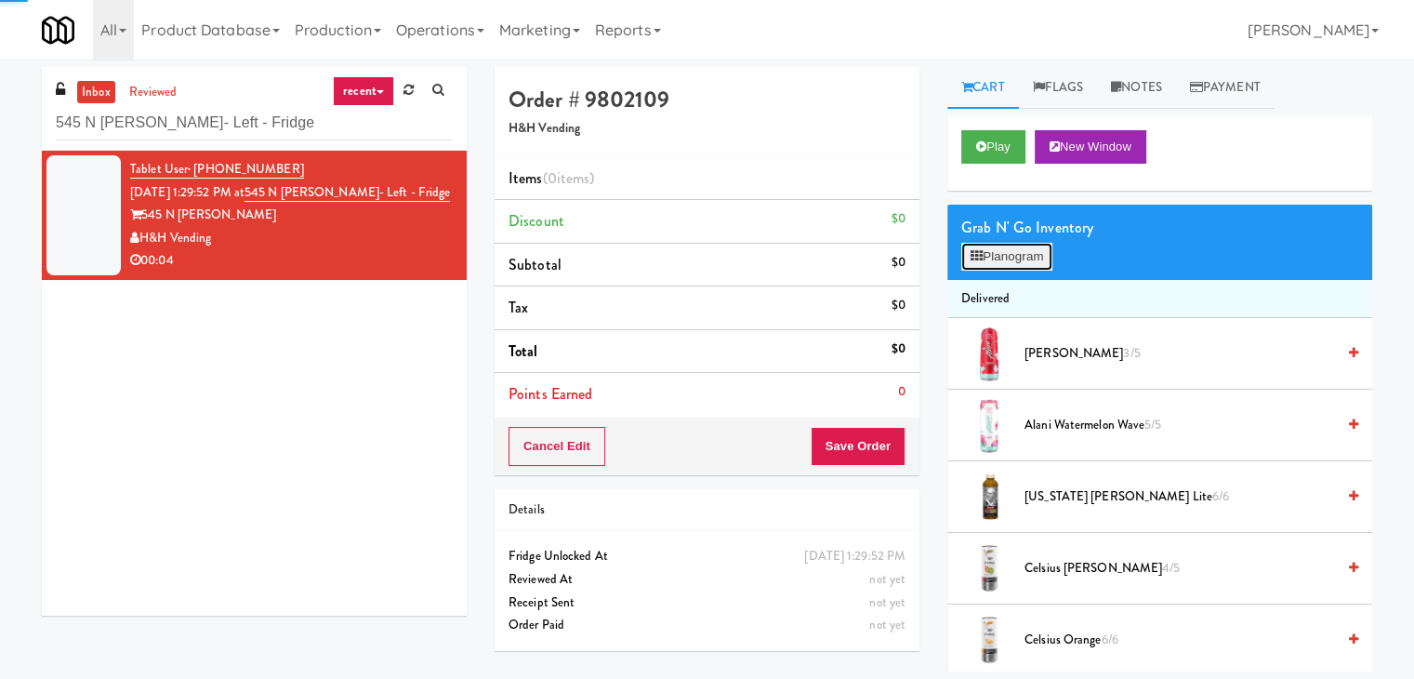
click at [1035, 265] on button "Planogram" at bounding box center [1006, 257] width 91 height 28
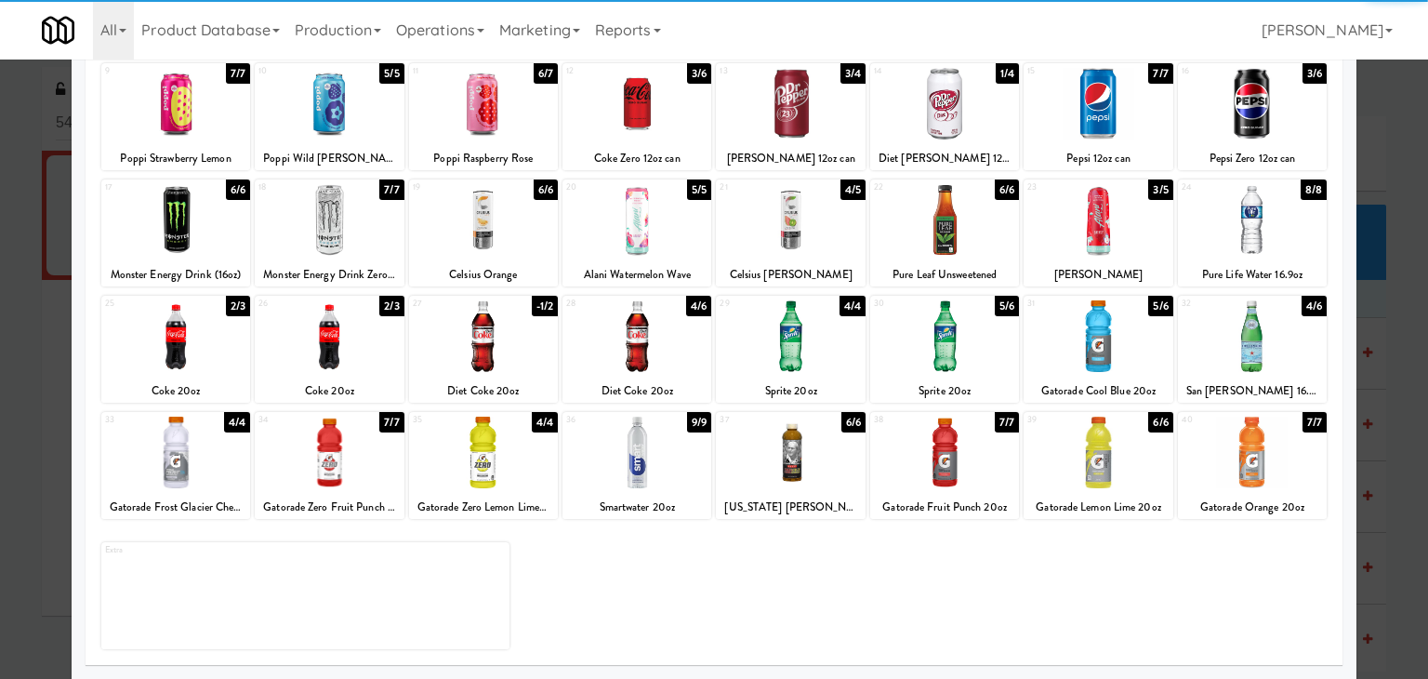
click at [342, 345] on div at bounding box center [329, 336] width 149 height 72
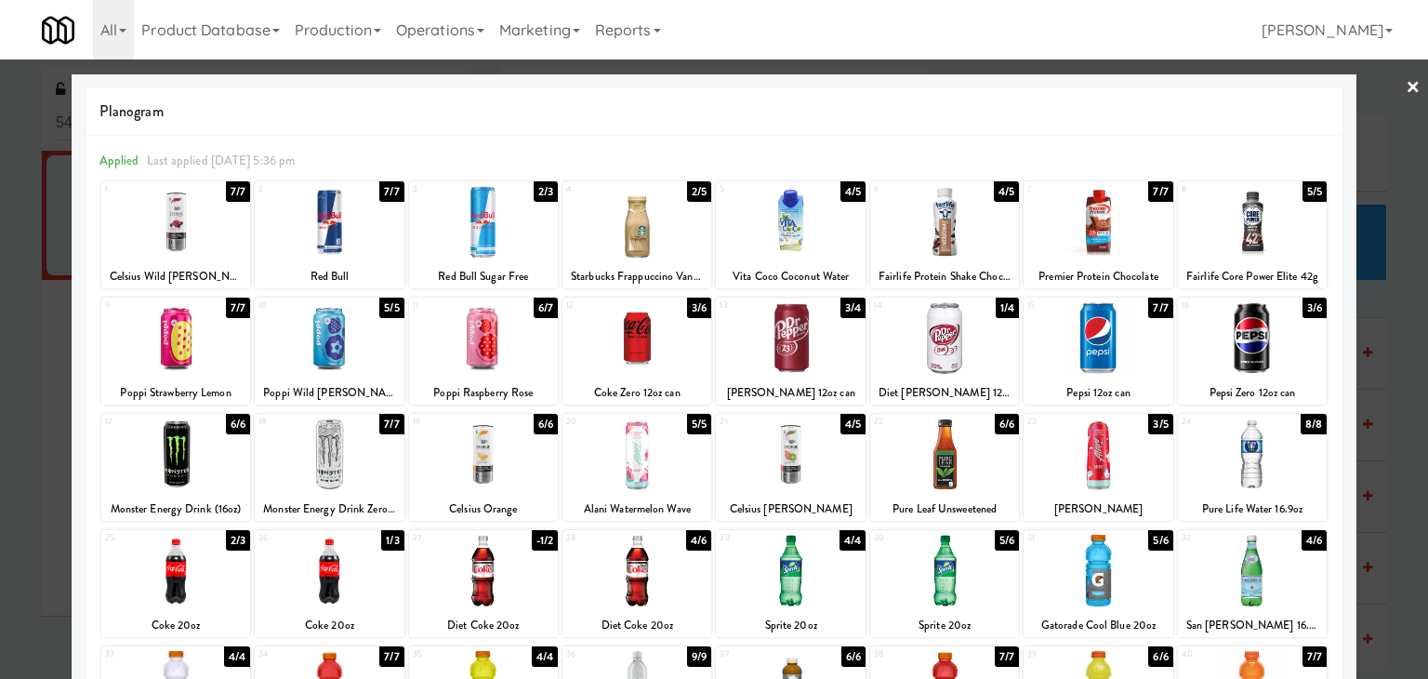
click at [1406, 86] on link "×" at bounding box center [1413, 89] width 15 height 58
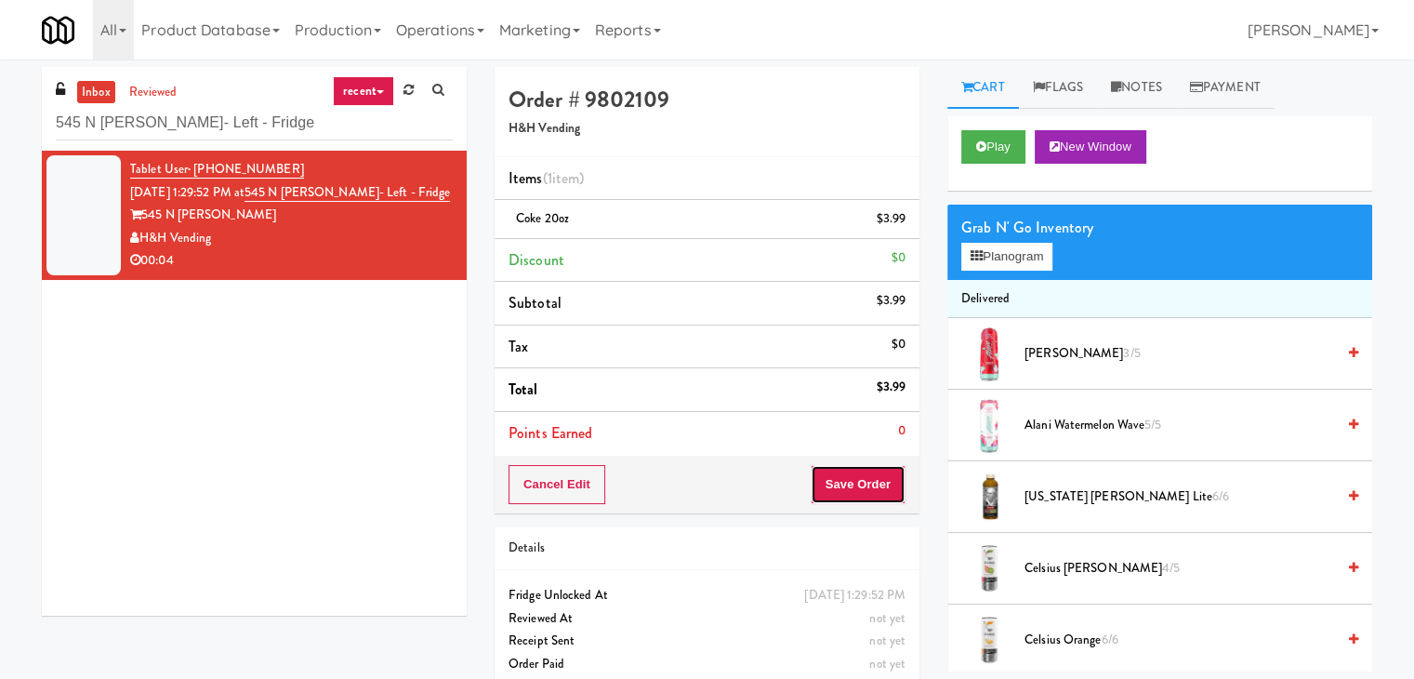
click at [839, 484] on button "Save Order" at bounding box center [858, 484] width 95 height 39
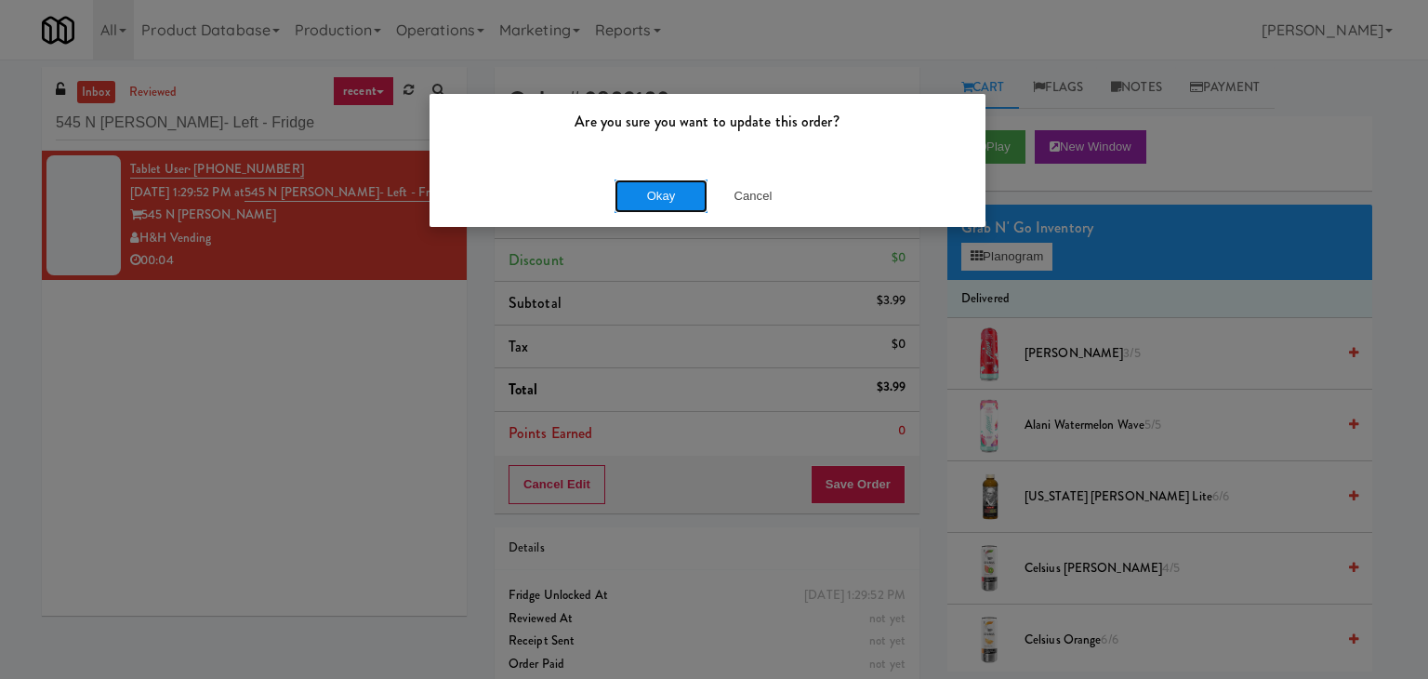
drag, startPoint x: 669, startPoint y: 209, endPoint x: 505, endPoint y: 89, distance: 202.9
click at [668, 209] on button "Okay" at bounding box center [661, 195] width 93 height 33
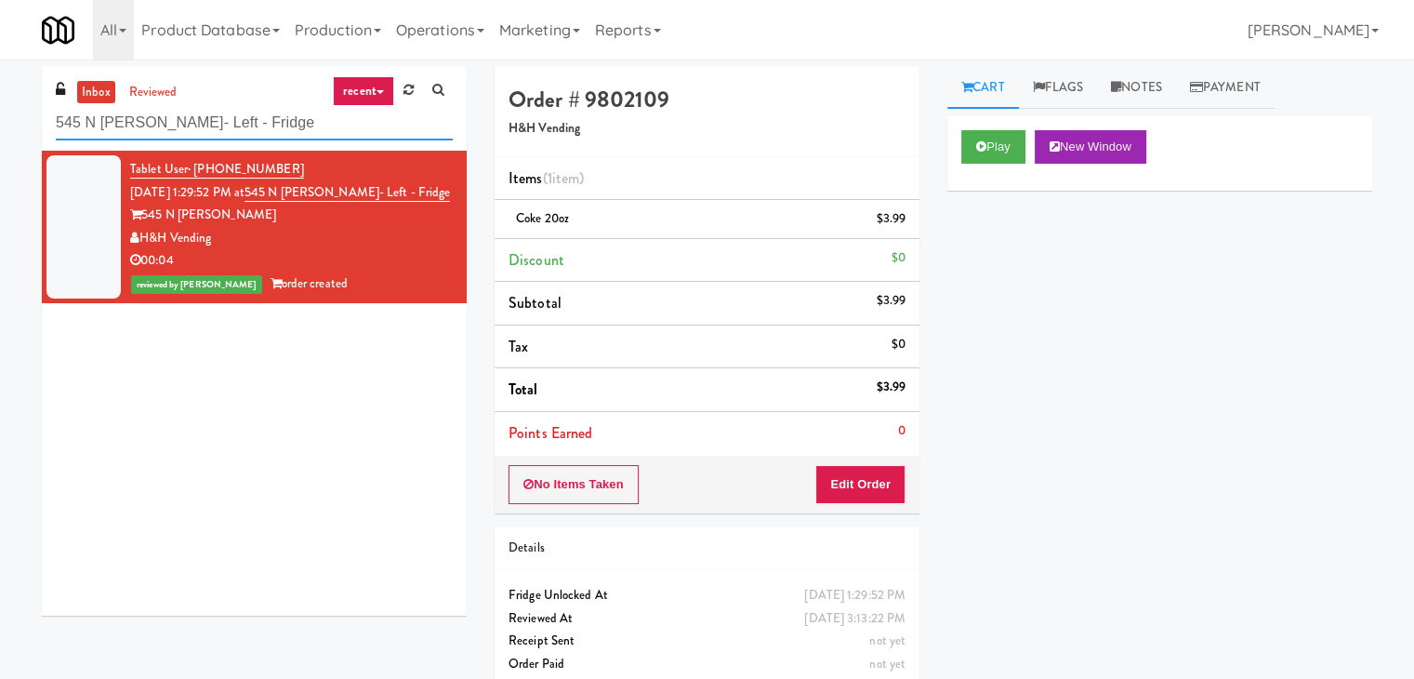
click at [262, 115] on input "545 N [PERSON_NAME]- Left - Fridge" at bounding box center [254, 123] width 397 height 34
click at [262, 114] on input "545 N [PERSON_NAME]- Left - Fridge" at bounding box center [254, 123] width 397 height 34
paste input "1001 State"
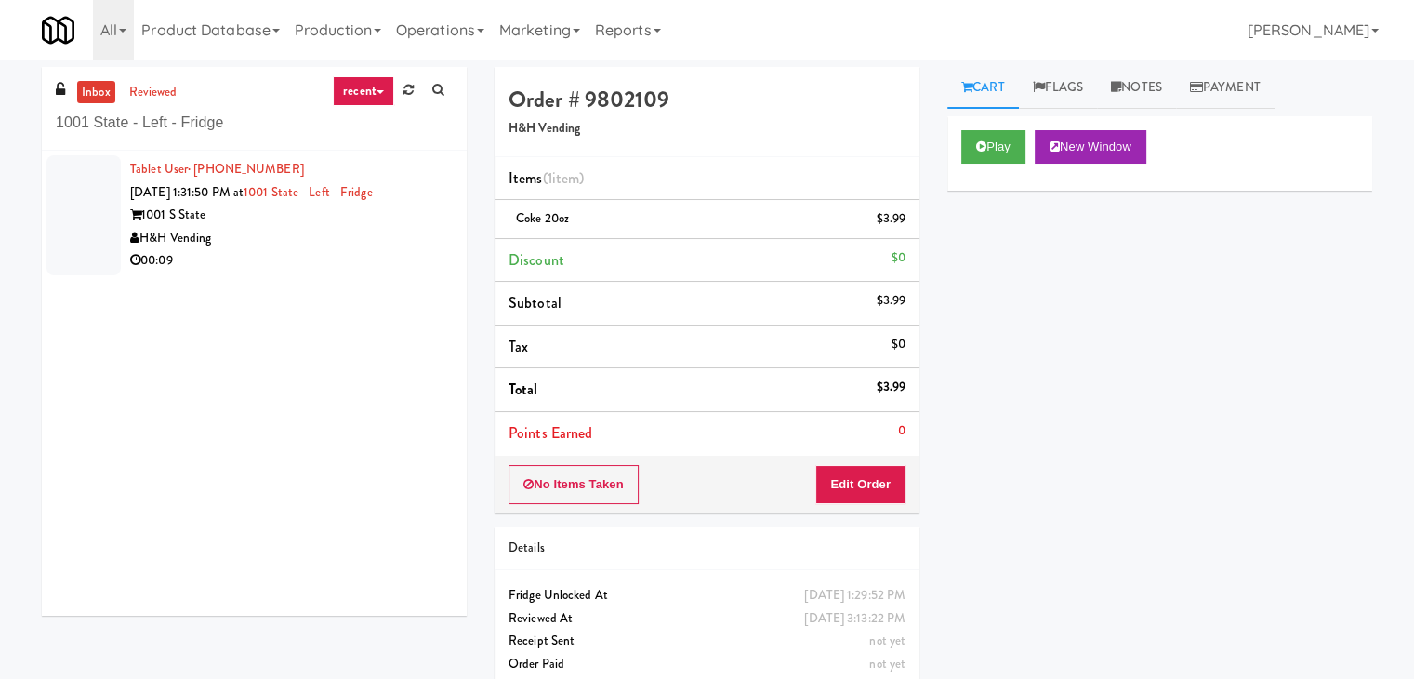
drag, startPoint x: 355, startPoint y: 265, endPoint x: 343, endPoint y: 256, distance: 15.3
click at [355, 265] on div "00:09" at bounding box center [291, 260] width 323 height 23
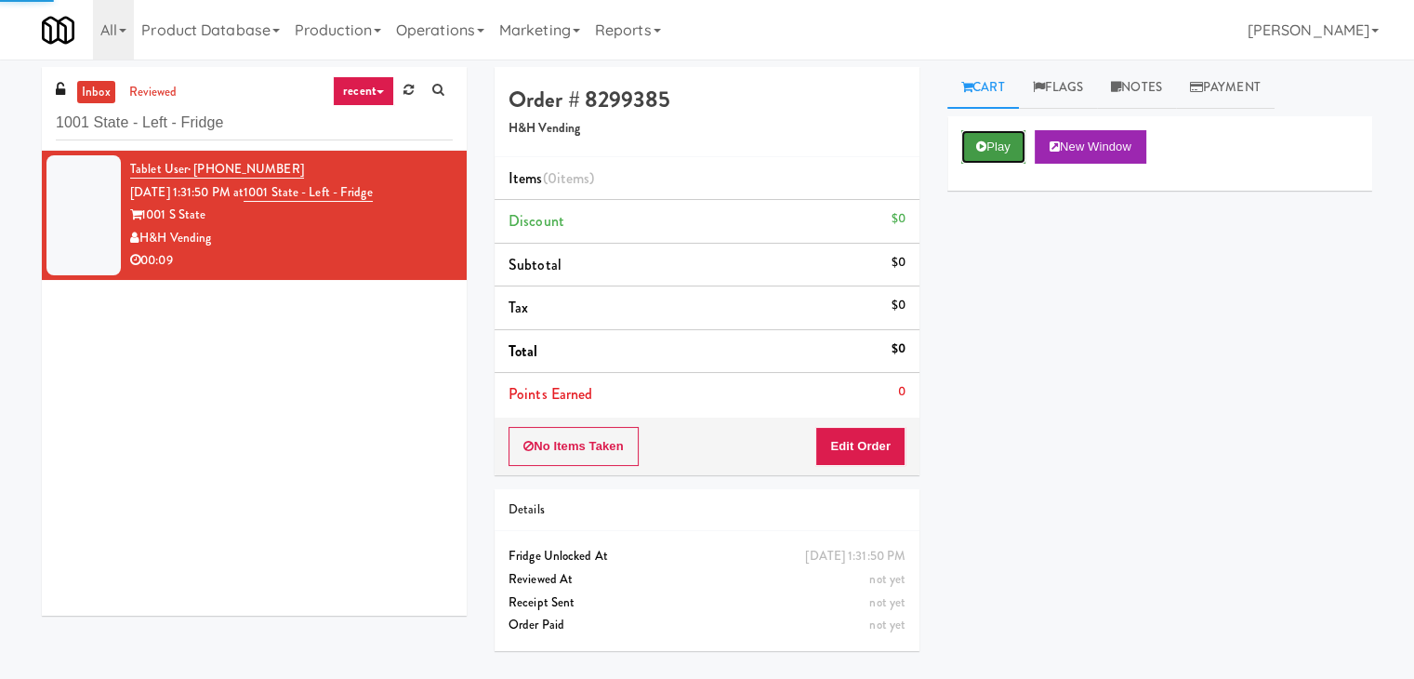
click at [1008, 146] on button "Play" at bounding box center [993, 146] width 64 height 33
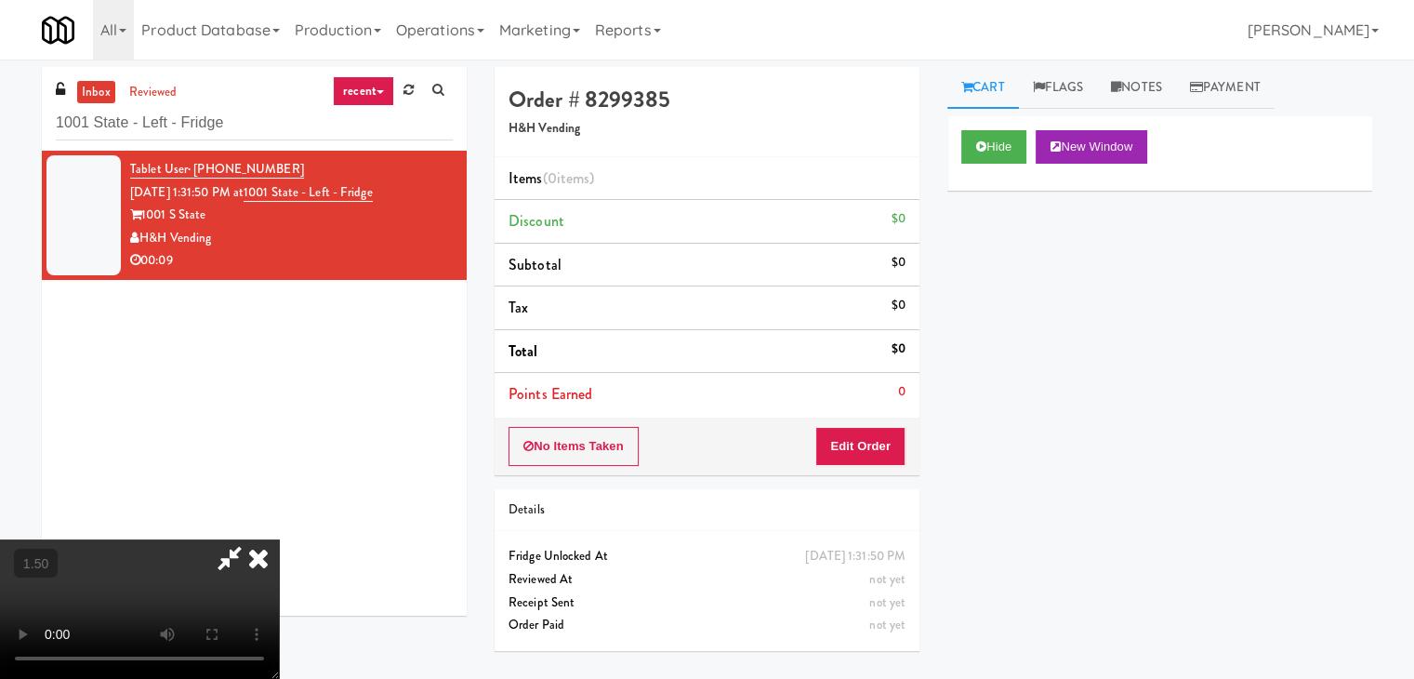
click at [279, 539] on video at bounding box center [139, 608] width 279 height 139
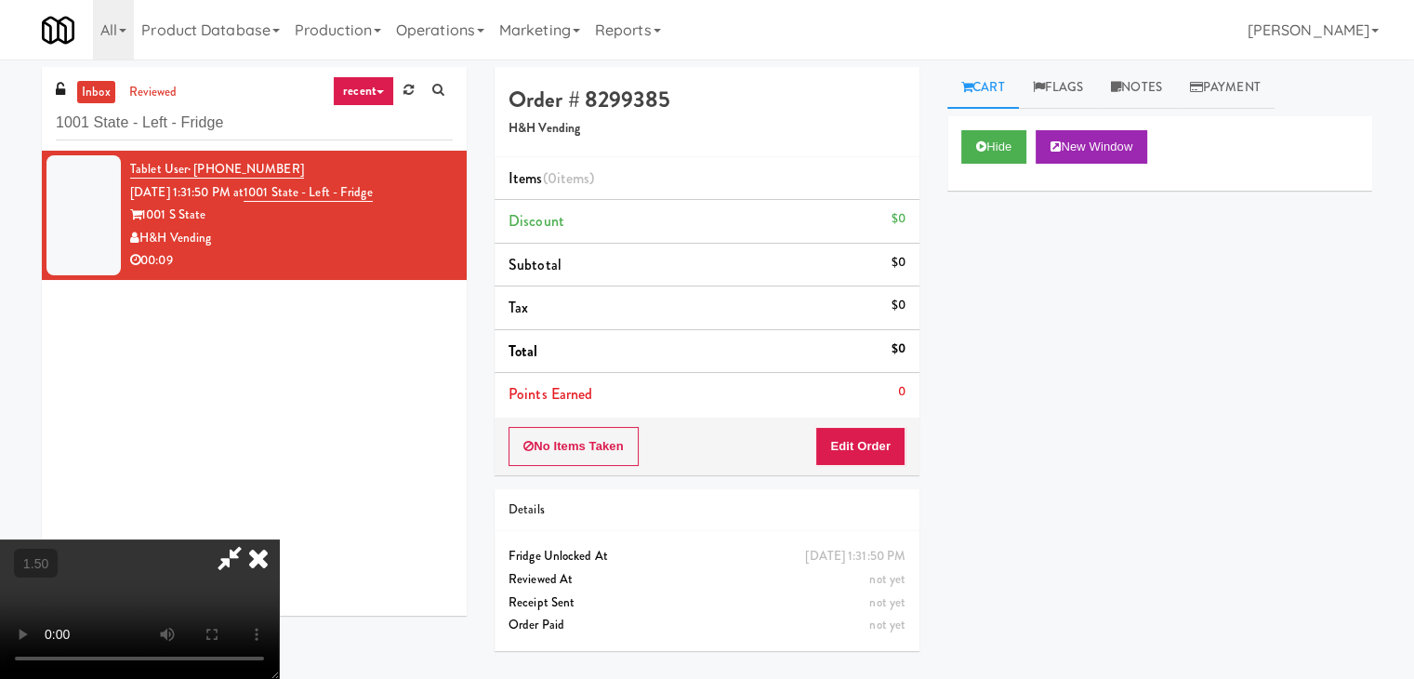
click at [279, 539] on video at bounding box center [139, 608] width 279 height 139
click at [279, 539] on icon at bounding box center [258, 557] width 41 height 37
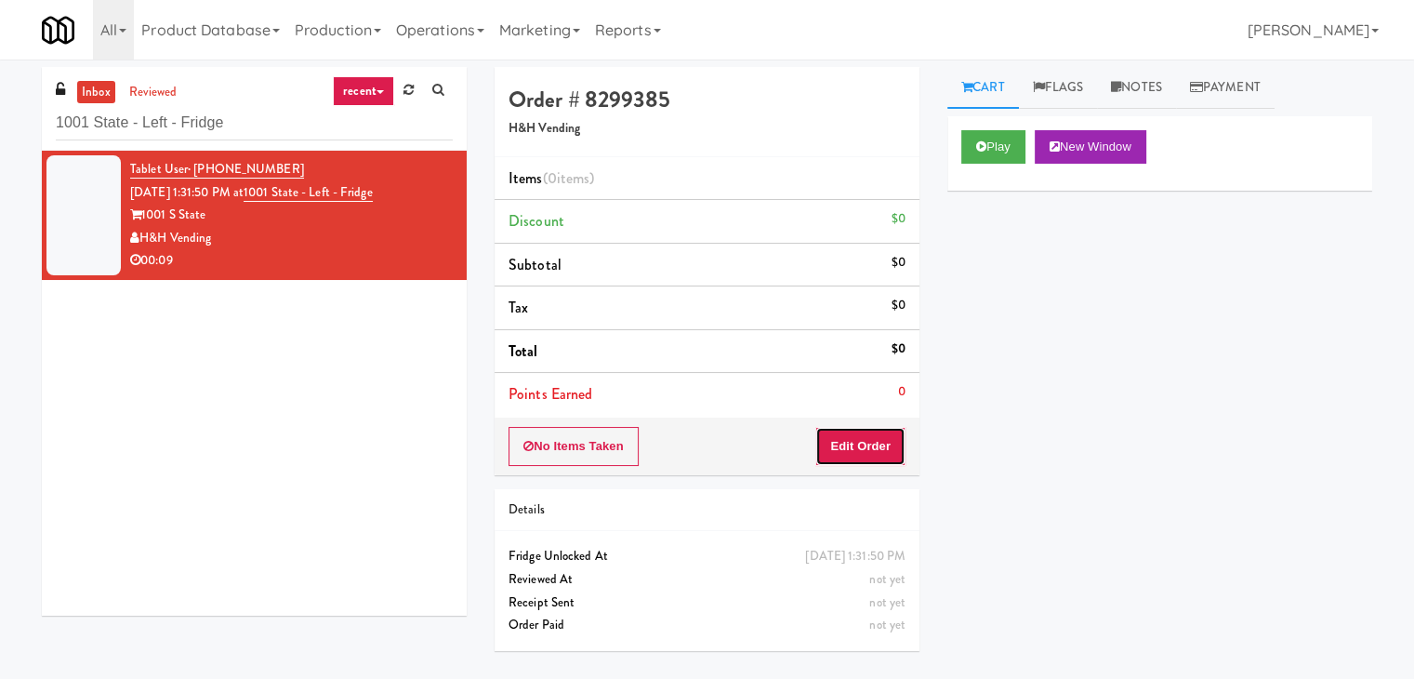
drag, startPoint x: 850, startPoint y: 444, endPoint x: 896, endPoint y: 410, distance: 57.3
click at [849, 446] on button "Edit Order" at bounding box center [860, 446] width 90 height 39
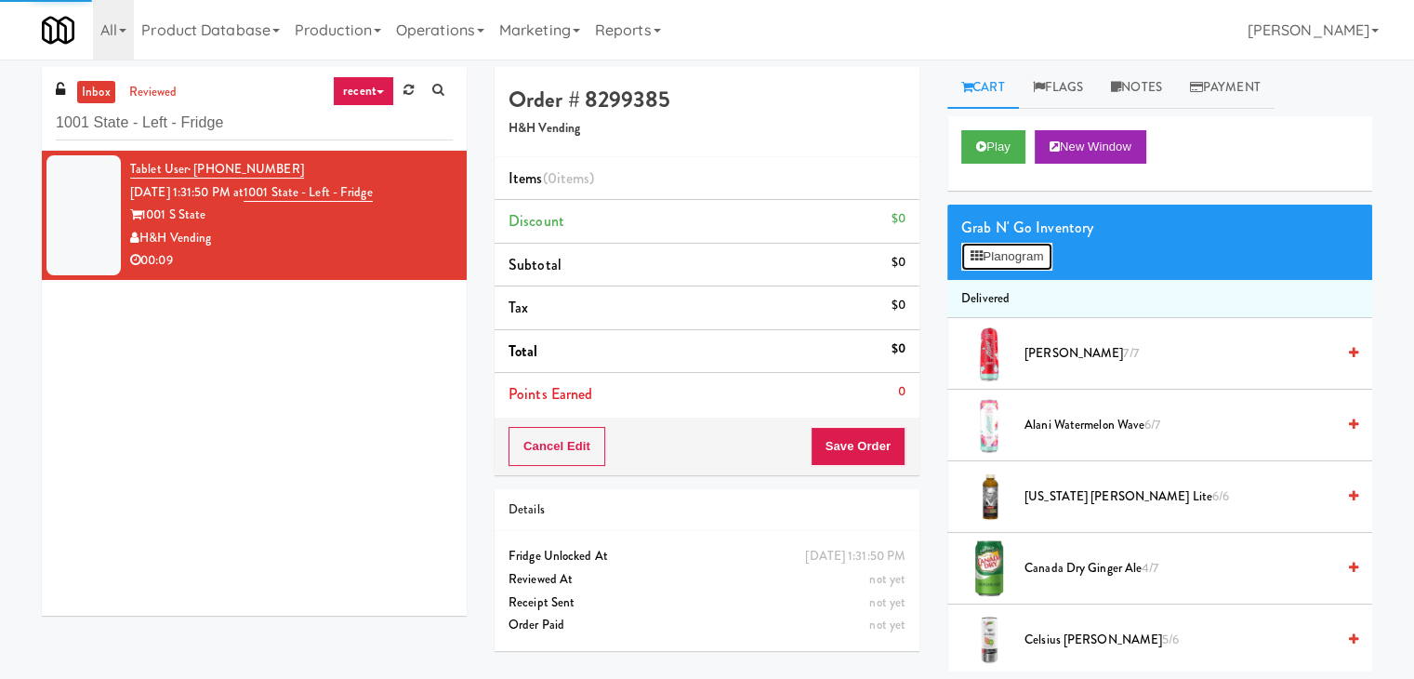
click at [1001, 257] on button "Planogram" at bounding box center [1006, 257] width 91 height 28
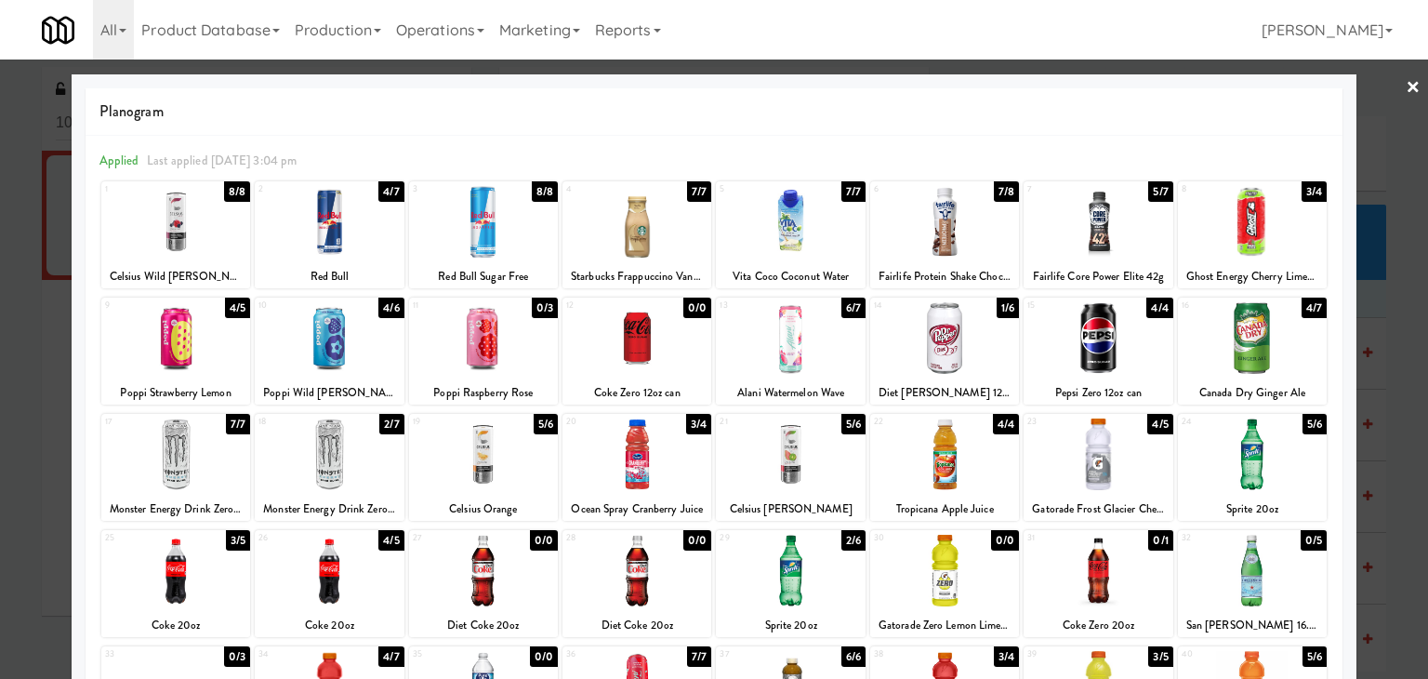
click at [1080, 457] on div at bounding box center [1098, 454] width 149 height 72
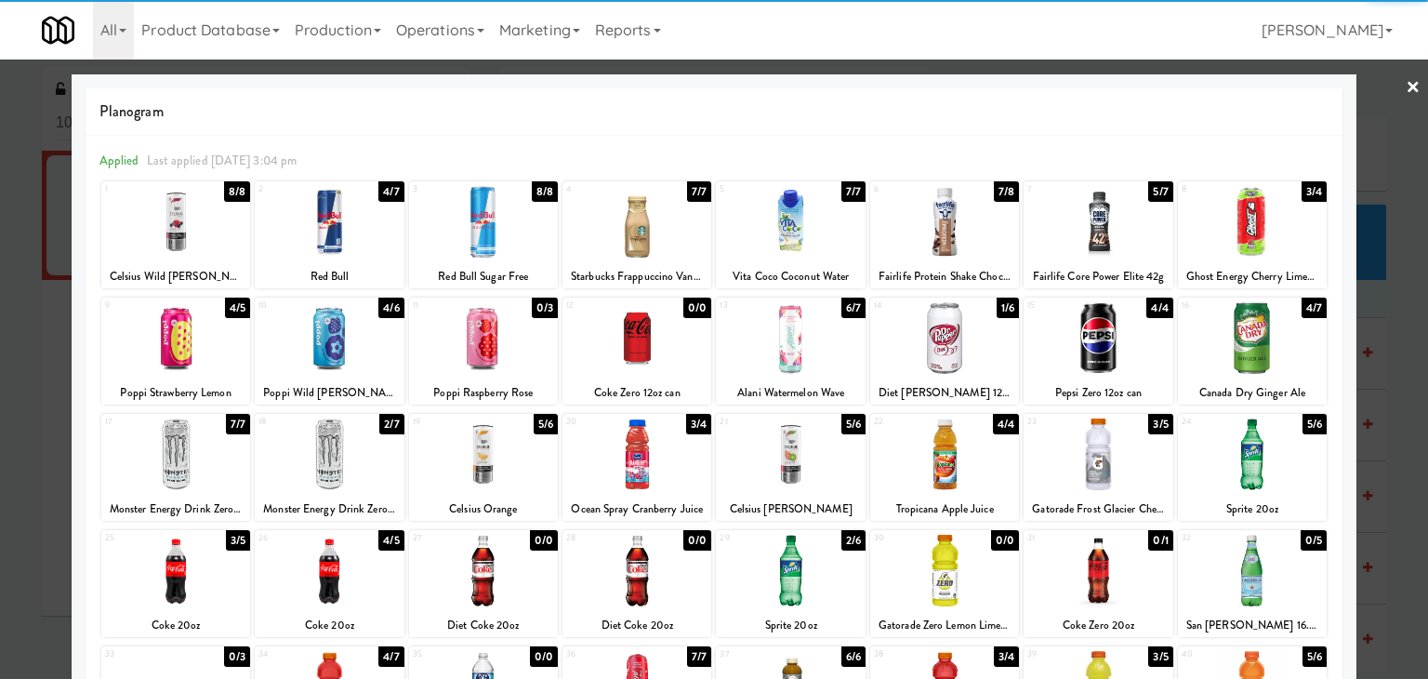
click at [794, 339] on div at bounding box center [790, 338] width 149 height 72
click at [1406, 86] on link "×" at bounding box center [1413, 89] width 15 height 58
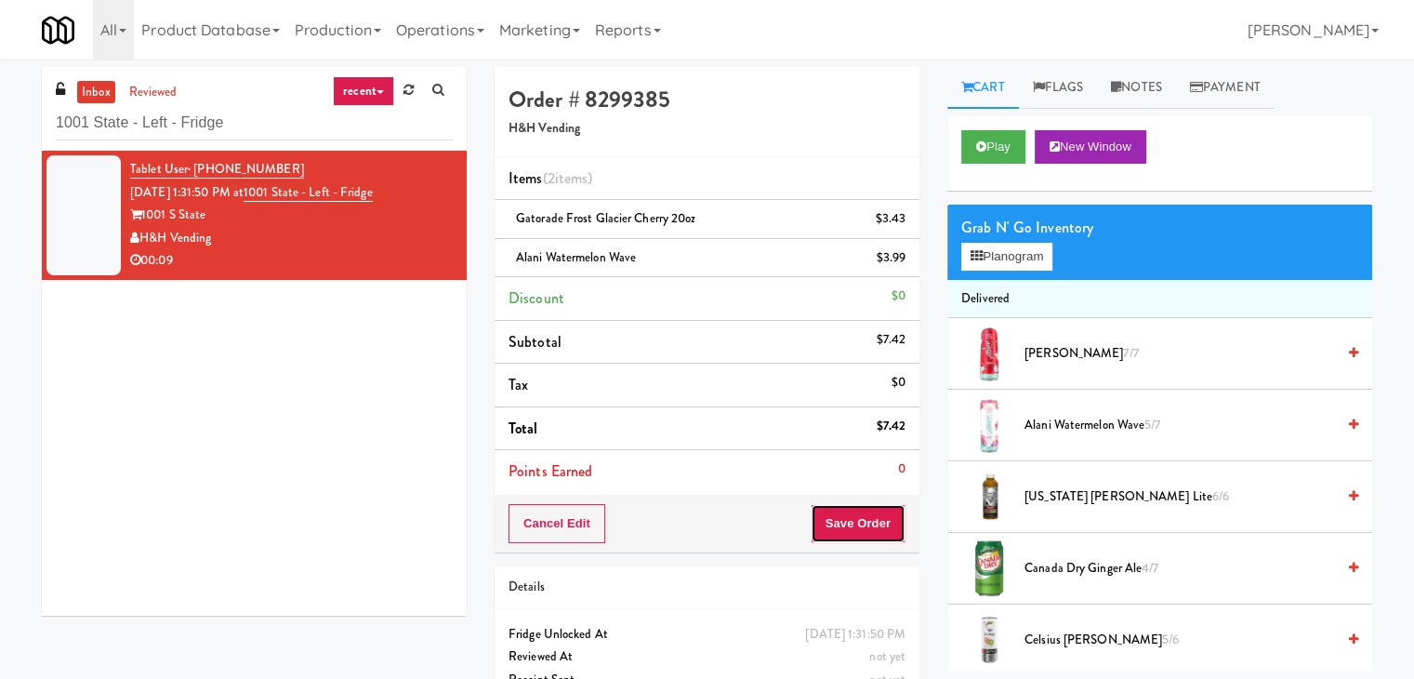
click at [849, 518] on button "Save Order" at bounding box center [858, 523] width 95 height 39
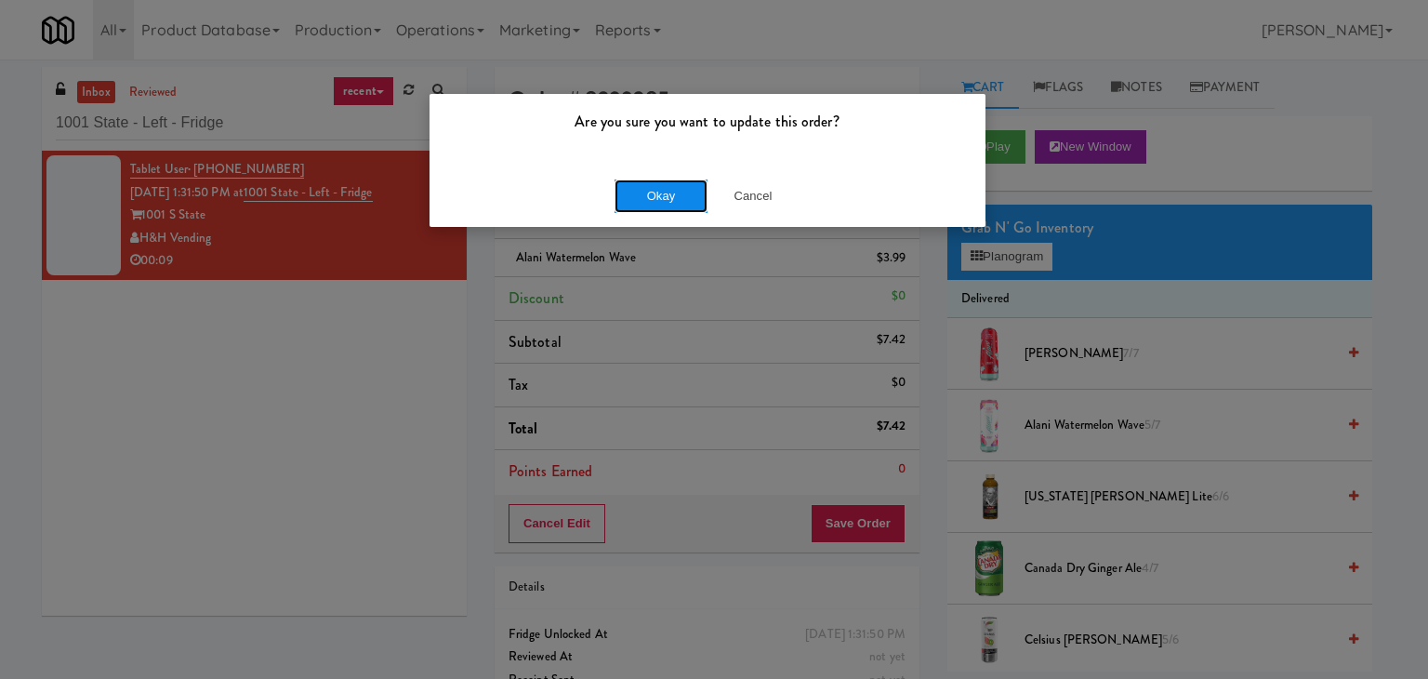
click at [659, 187] on button "Okay" at bounding box center [661, 195] width 93 height 33
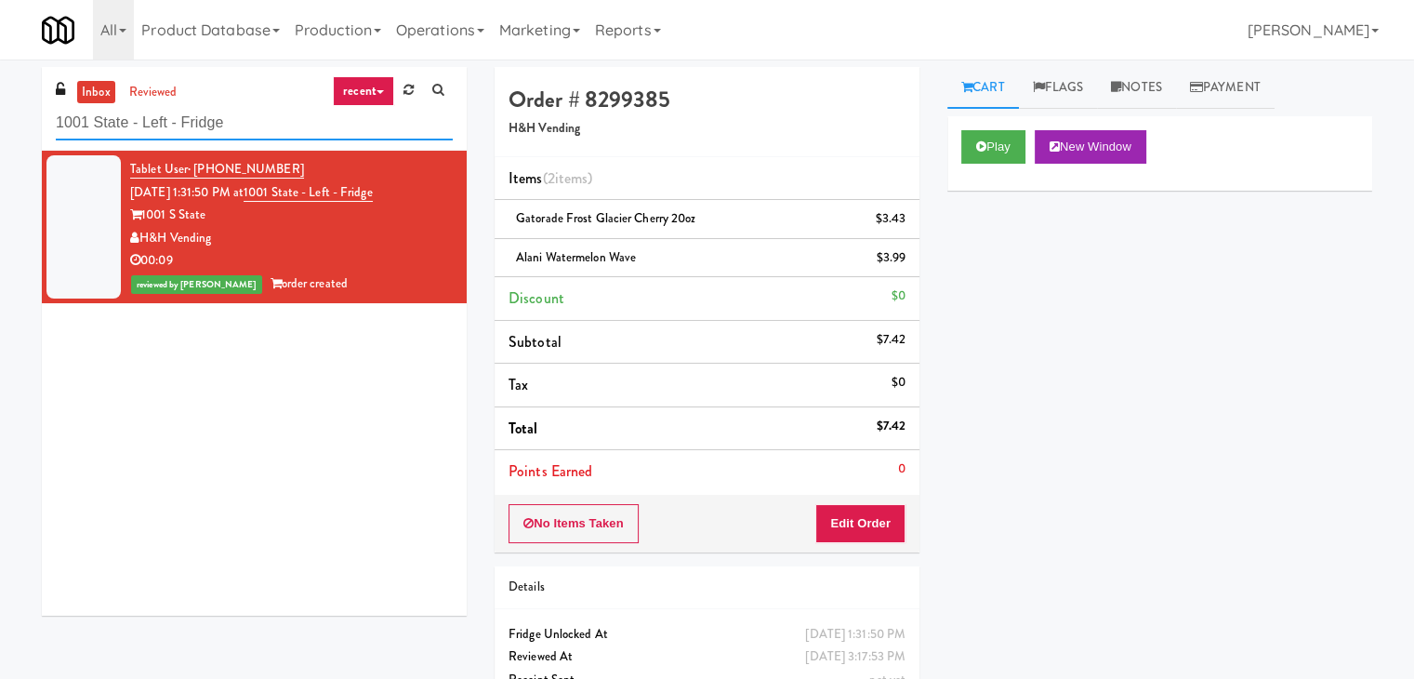
click at [205, 125] on input "1001 State - Left - Fridge" at bounding box center [254, 123] width 397 height 34
paste input "CSMO - Cooler - Left"
type input "CSMO - Cooler - Left"
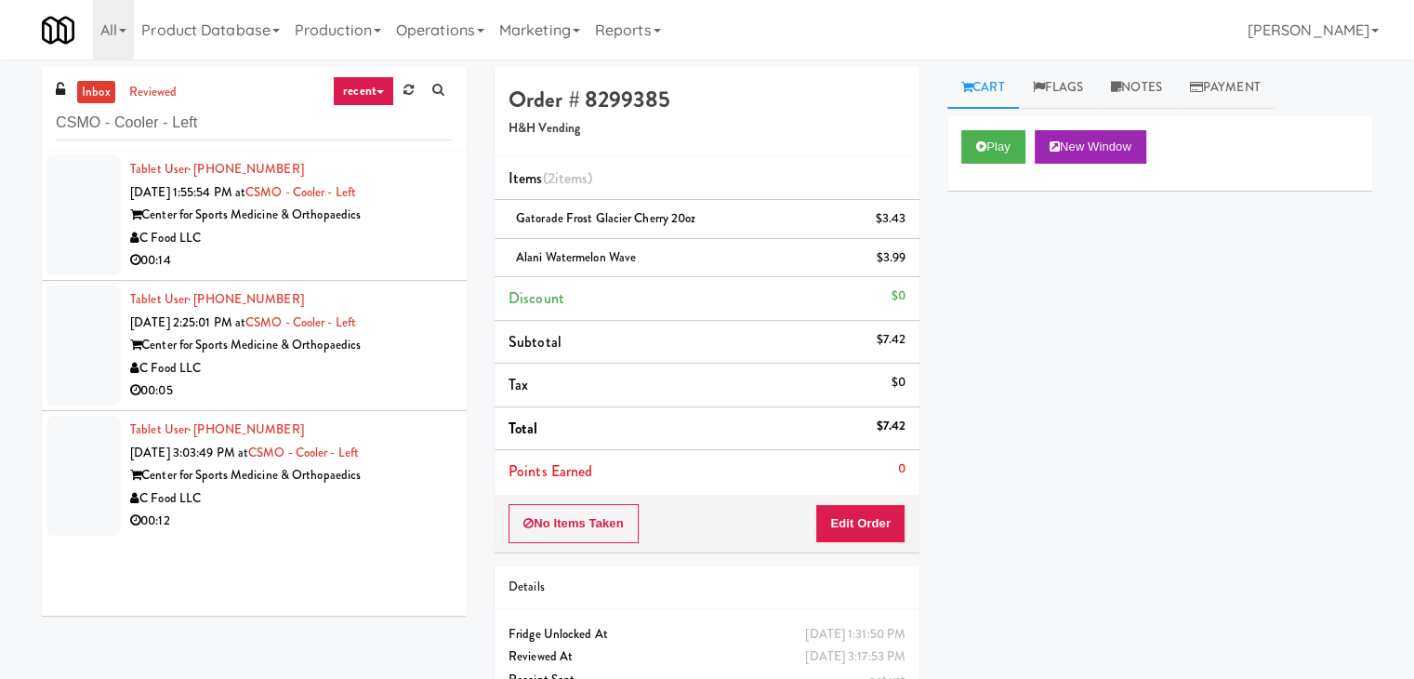
click at [364, 250] on div "00:14" at bounding box center [291, 260] width 323 height 23
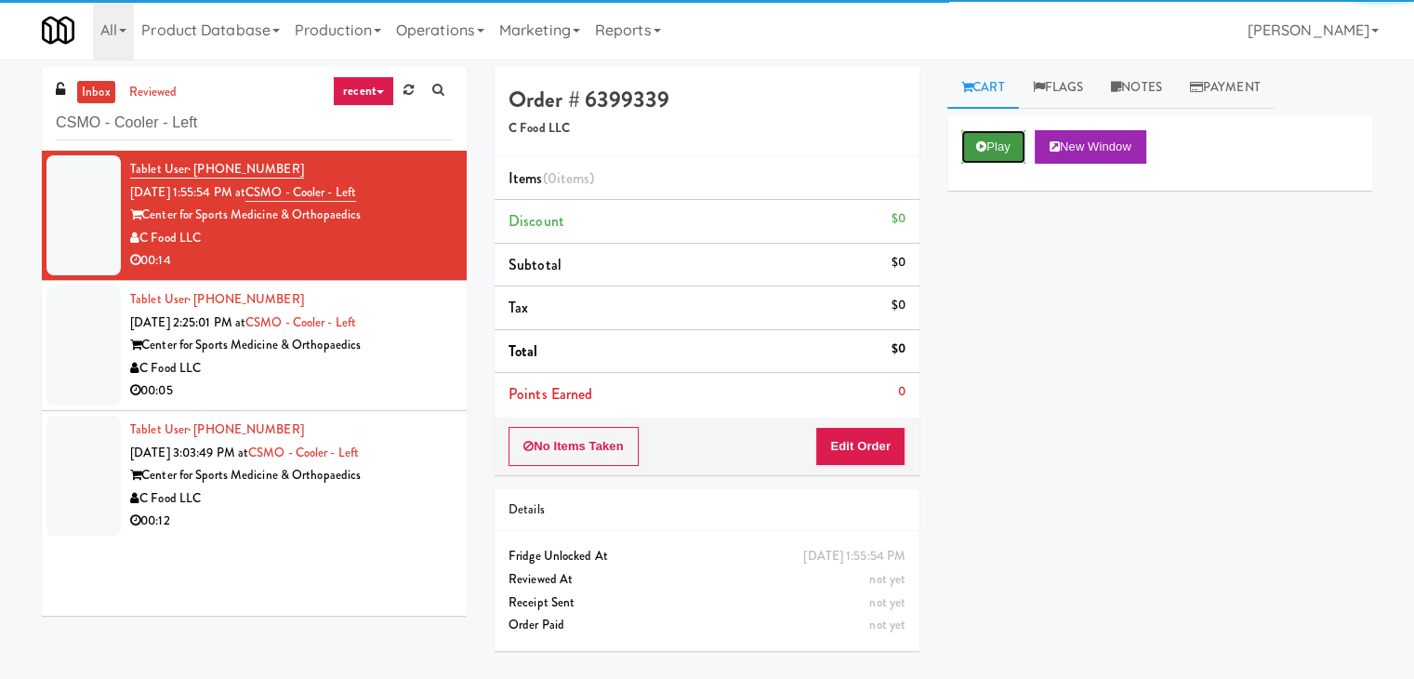
click at [988, 141] on button "Play" at bounding box center [993, 146] width 64 height 33
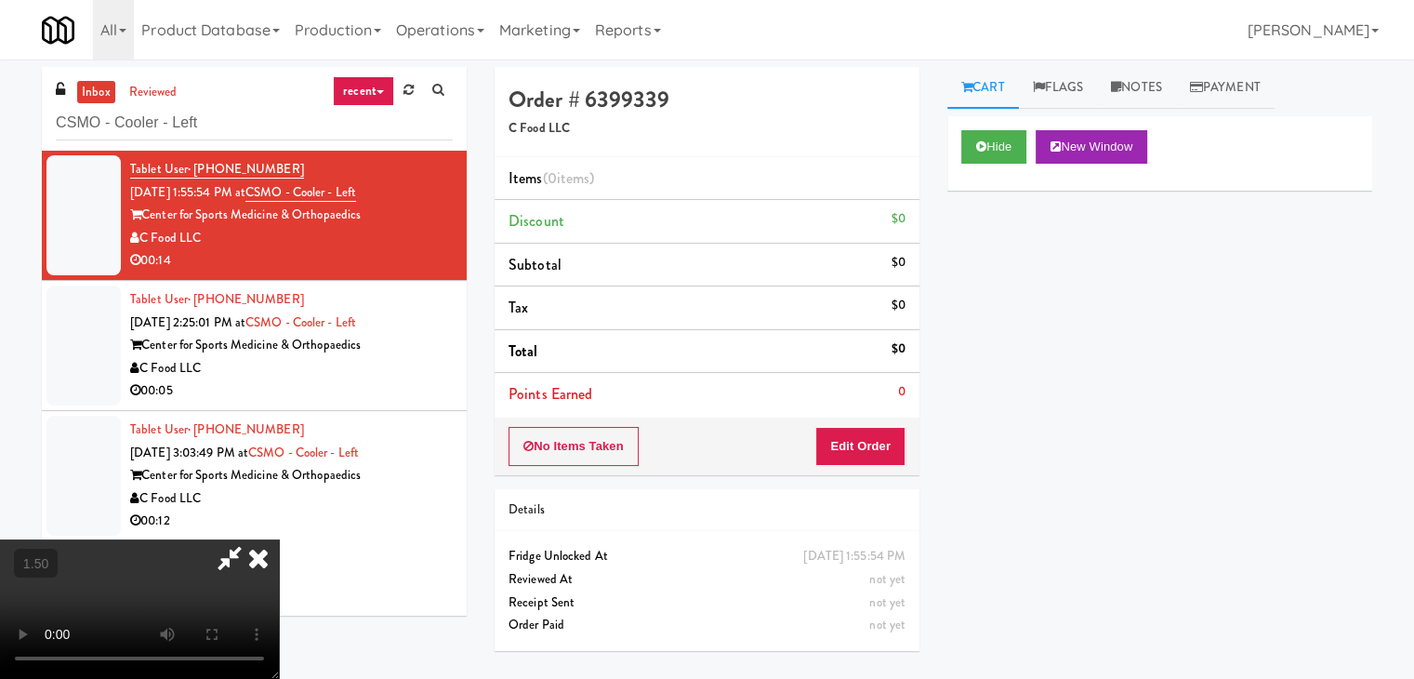
click at [279, 539] on icon at bounding box center [258, 557] width 41 height 37
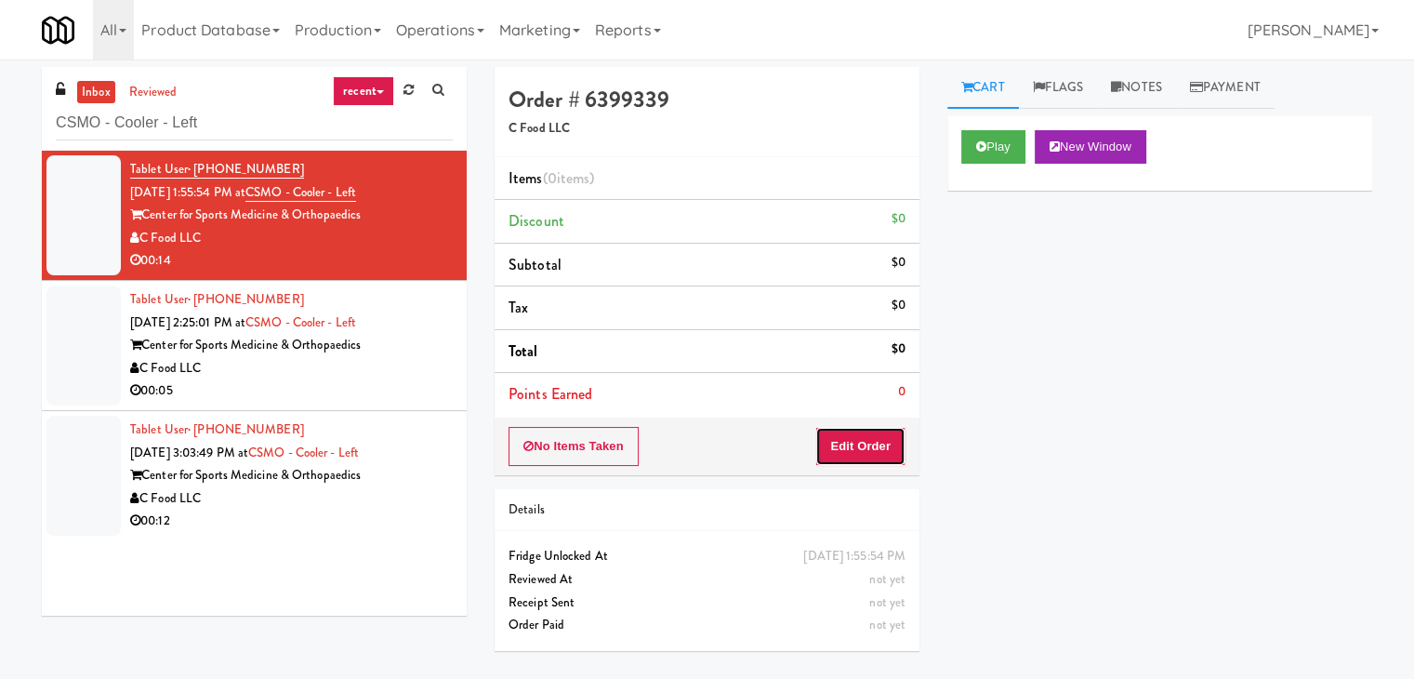
click at [874, 444] on button "Edit Order" at bounding box center [860, 446] width 90 height 39
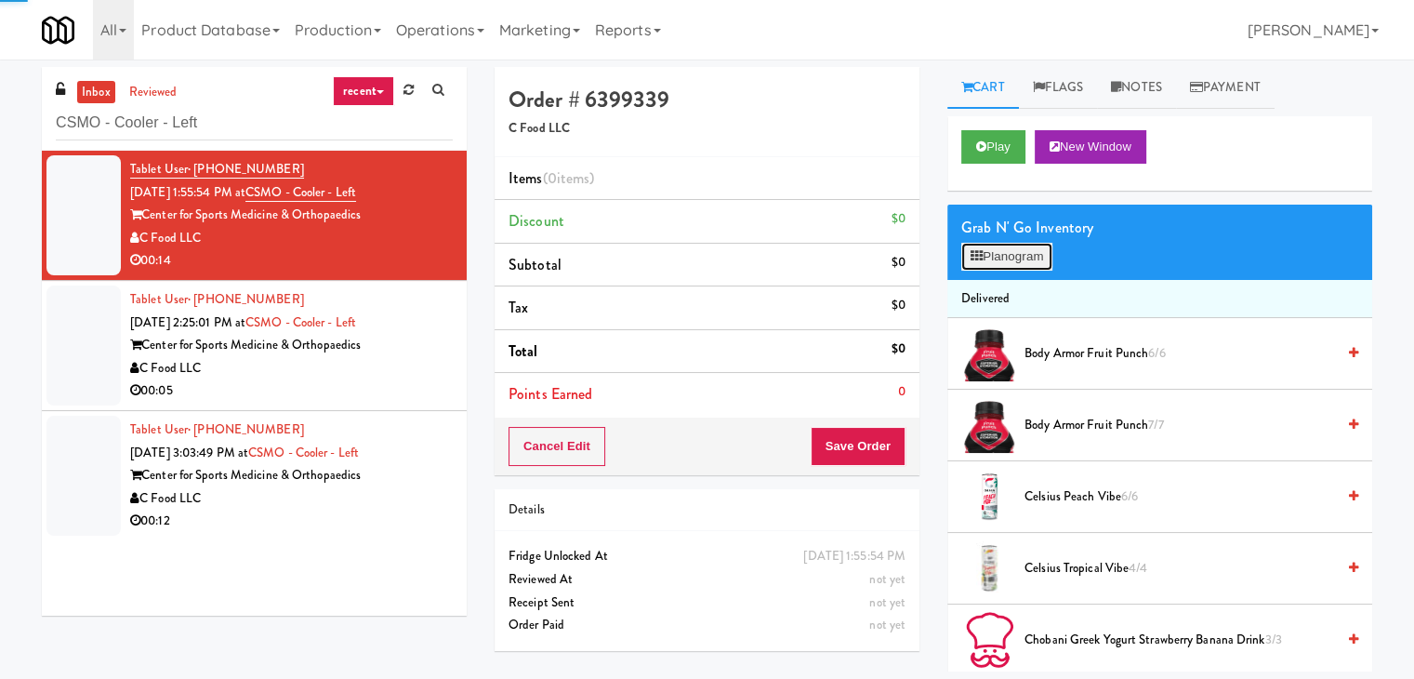
click at [1015, 258] on button "Planogram" at bounding box center [1006, 257] width 91 height 28
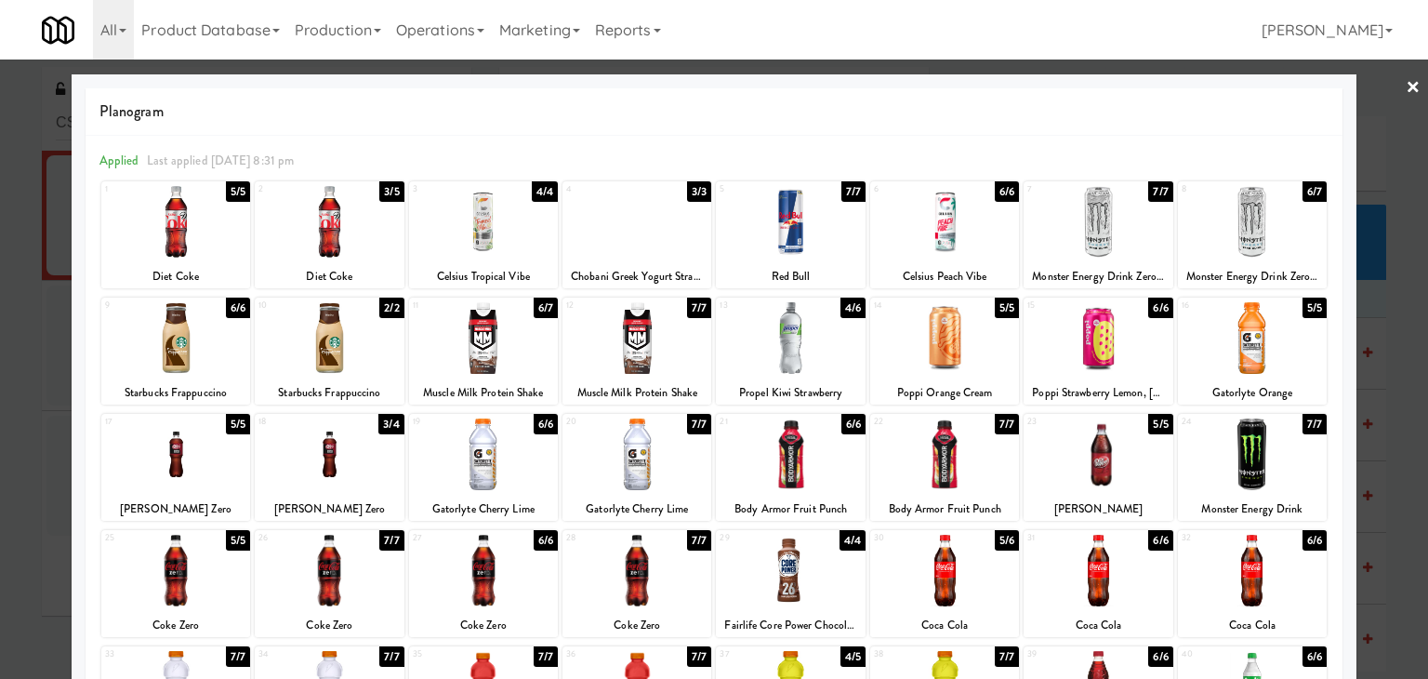
click at [491, 232] on div at bounding box center [483, 222] width 149 height 72
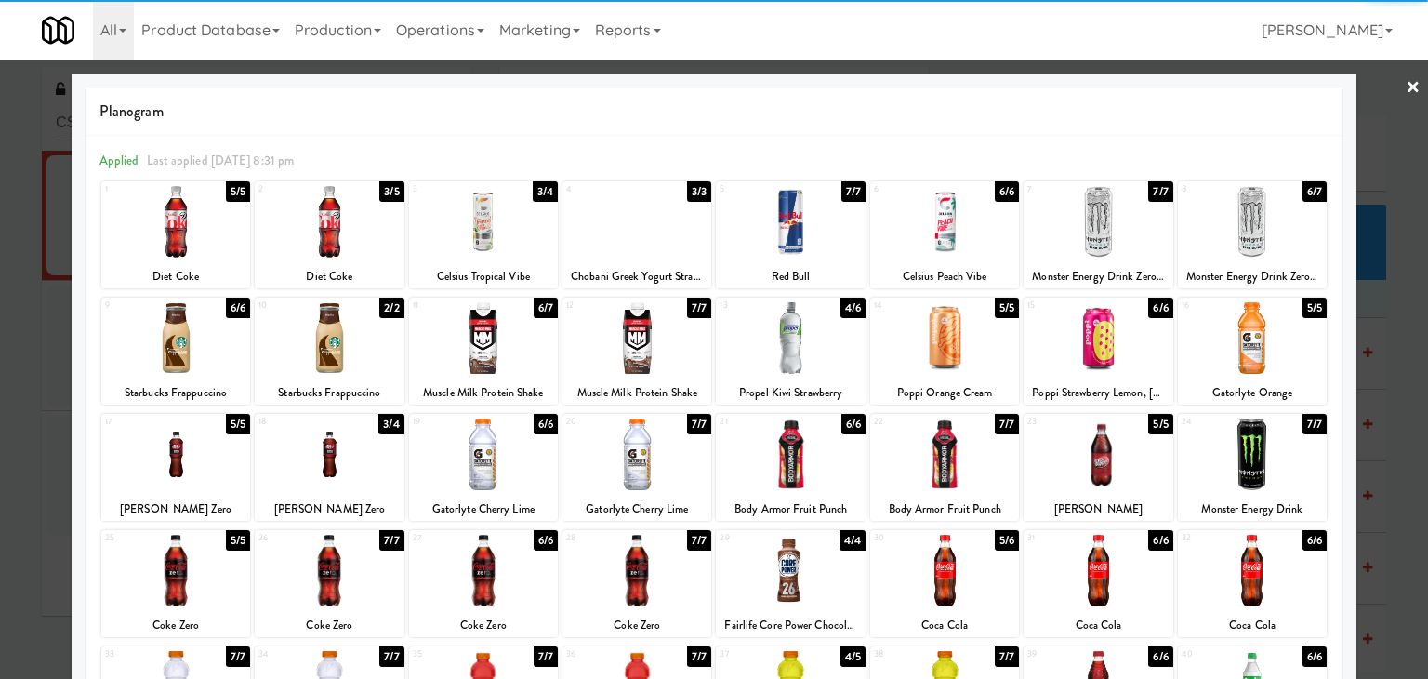
click at [1406, 85] on link "×" at bounding box center [1413, 89] width 15 height 58
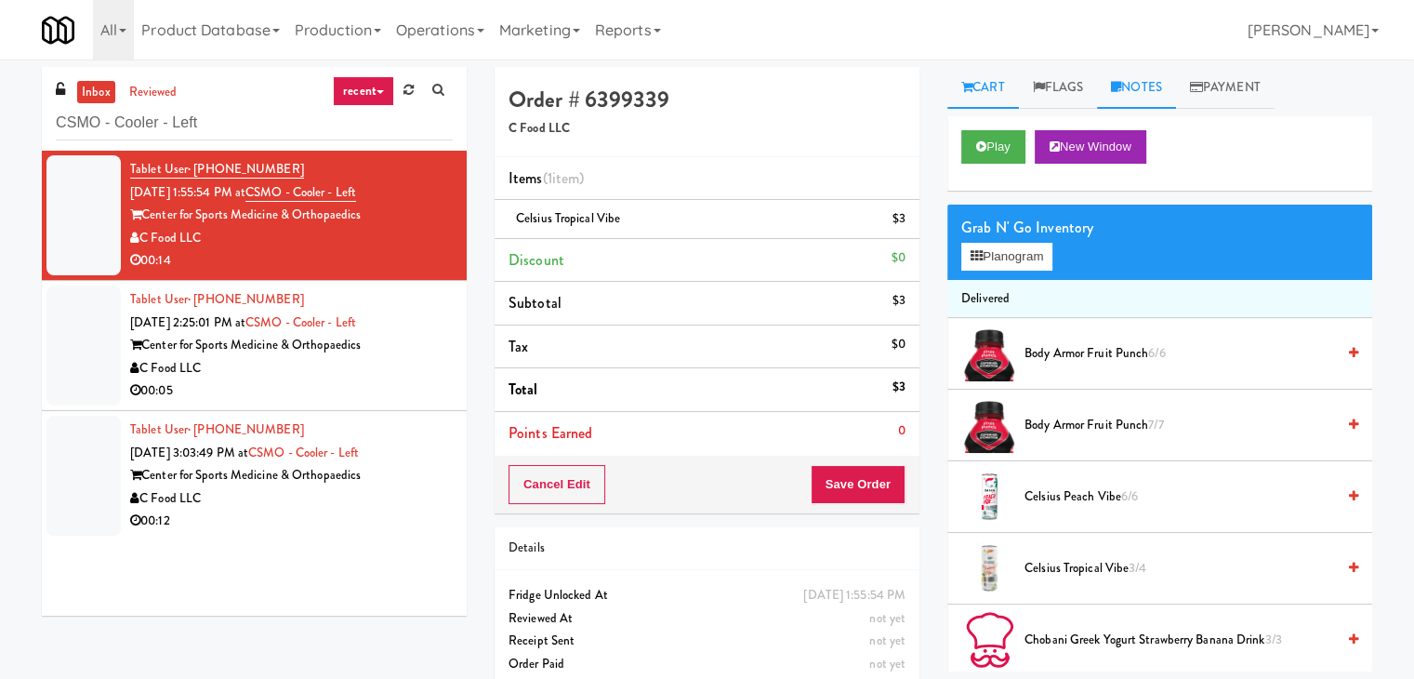
click at [1131, 86] on link "Notes" at bounding box center [1136, 88] width 79 height 42
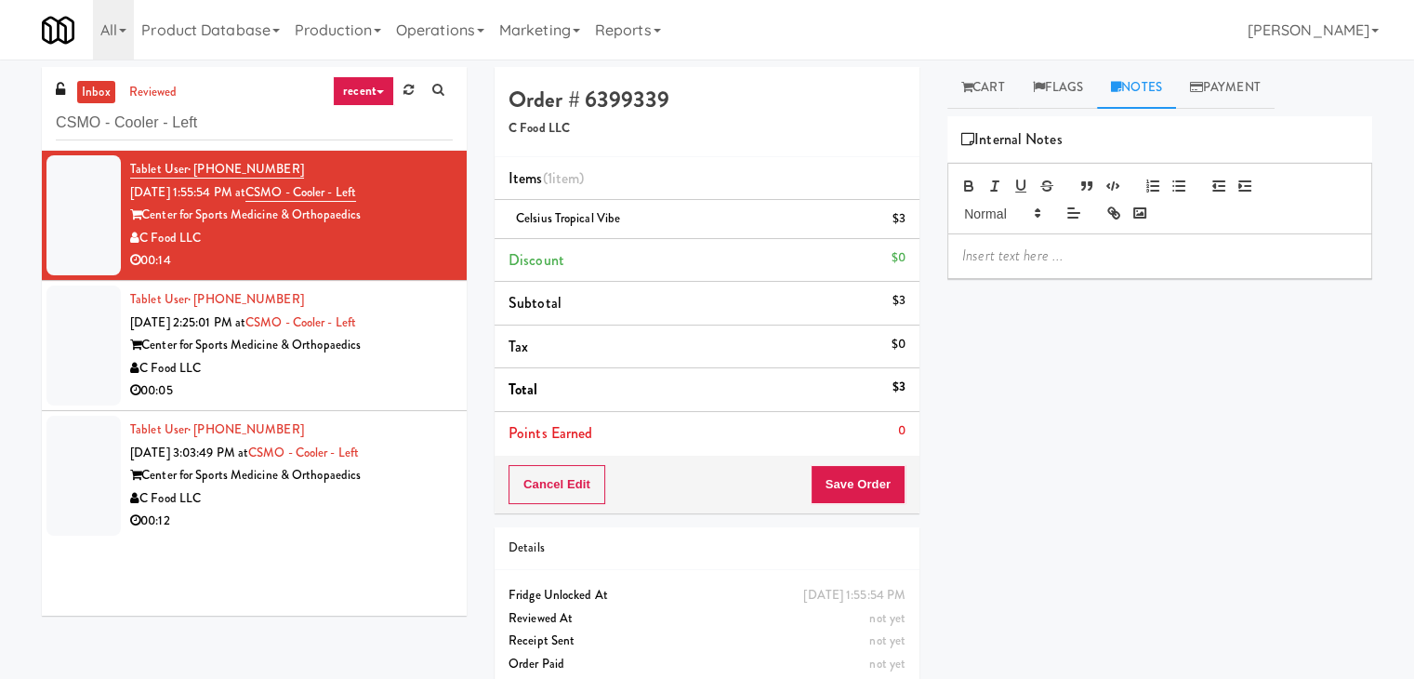
drag, startPoint x: 1086, startPoint y: 256, endPoint x: 1055, endPoint y: 243, distance: 33.3
click at [1084, 255] on p at bounding box center [1159, 255] width 395 height 20
drag, startPoint x: 0, startPoint y: 181, endPoint x: 23, endPoint y: 193, distance: 26.2
click at [3, 183] on div "inbox reviewed recent all unclear take inventory issue suspicious failed recent…" at bounding box center [707, 385] width 1414 height 636
click at [986, 250] on p at bounding box center [1159, 255] width 395 height 20
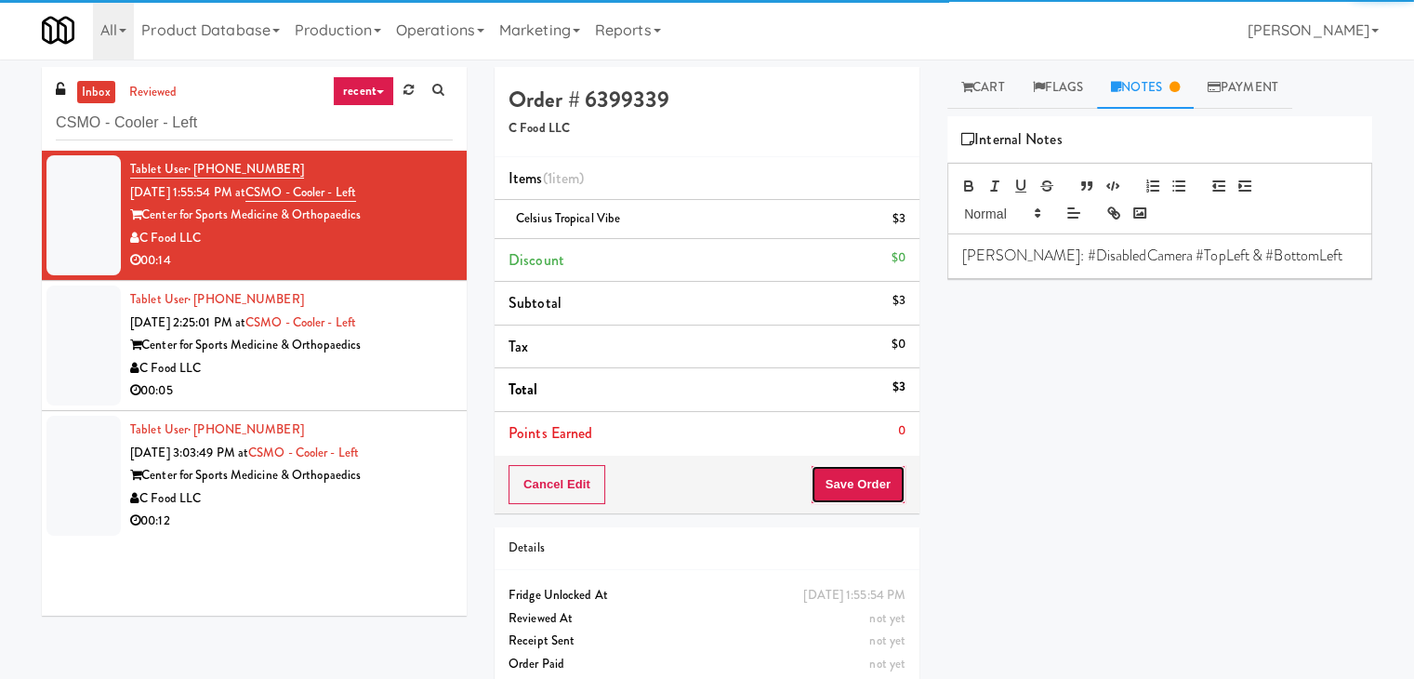
click at [843, 477] on button "Save Order" at bounding box center [858, 484] width 95 height 39
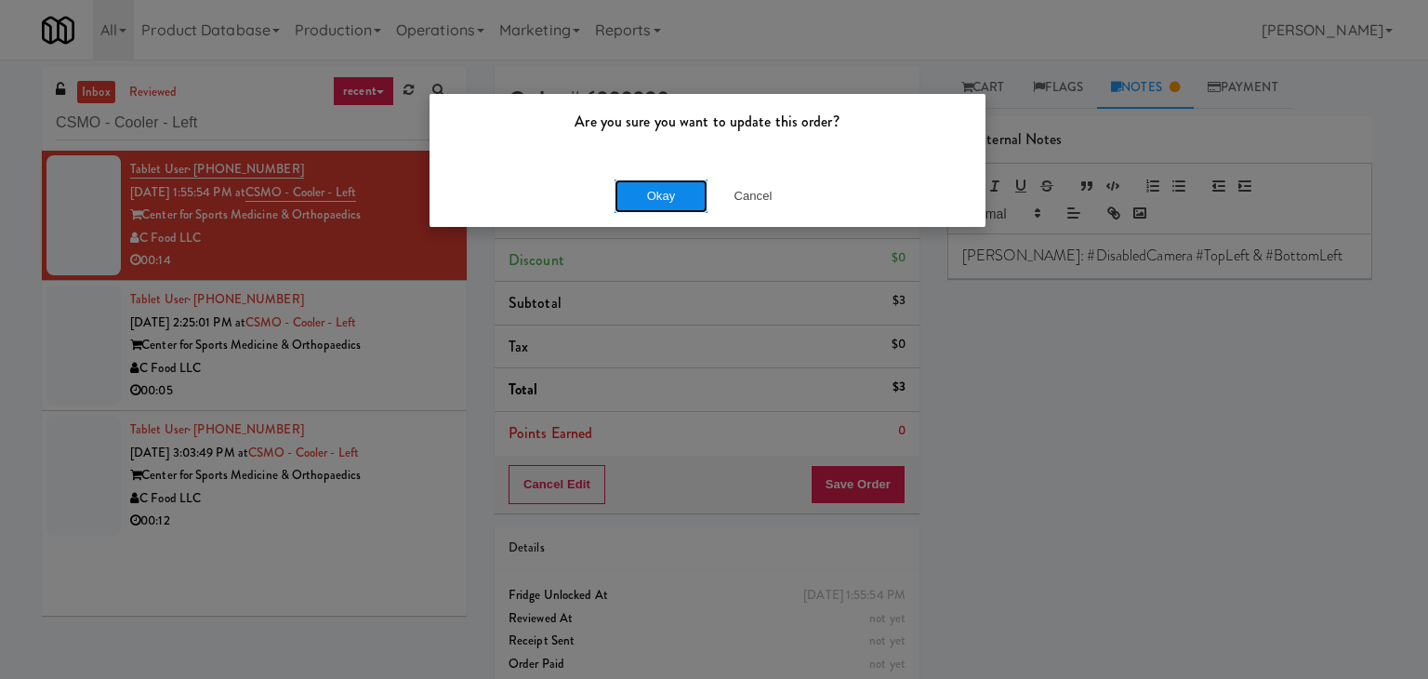
drag, startPoint x: 667, startPoint y: 205, endPoint x: 547, endPoint y: 302, distance: 154.1
click at [666, 205] on button "Okay" at bounding box center [661, 195] width 93 height 33
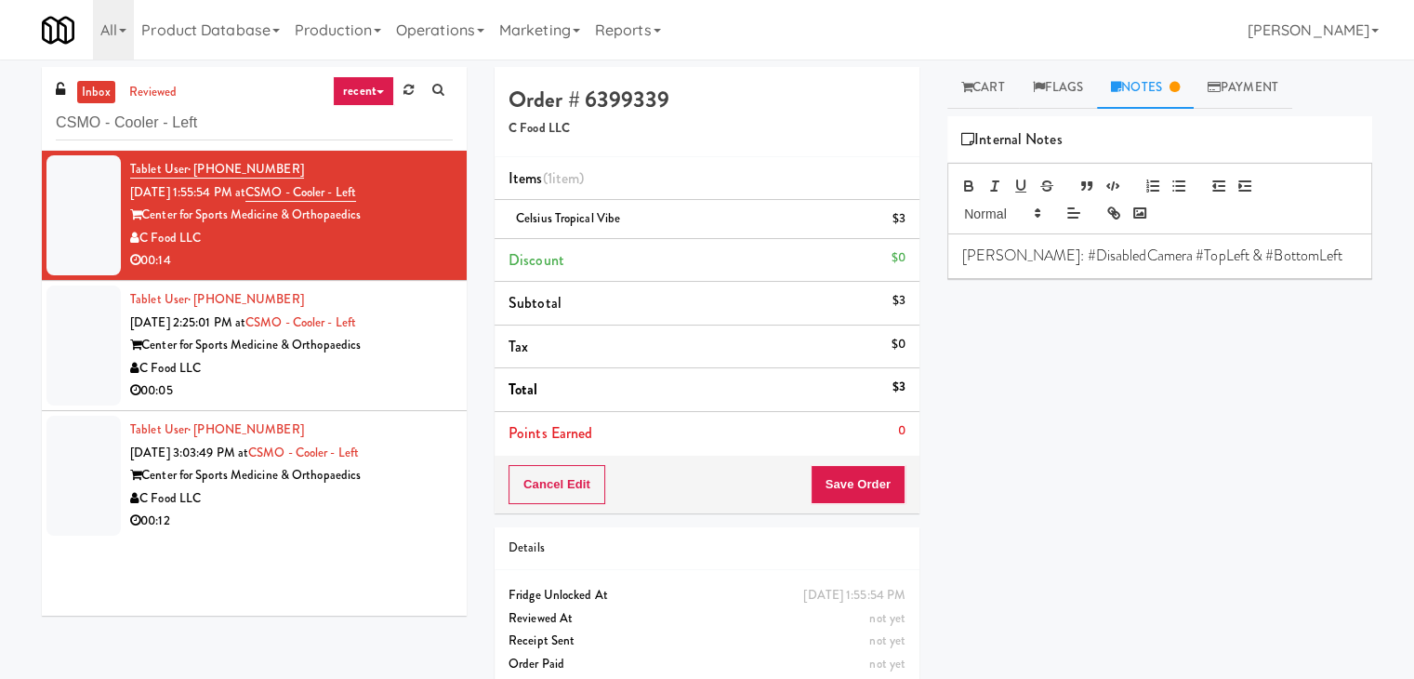
click at [370, 369] on div "C Food LLC" at bounding box center [291, 368] width 323 height 23
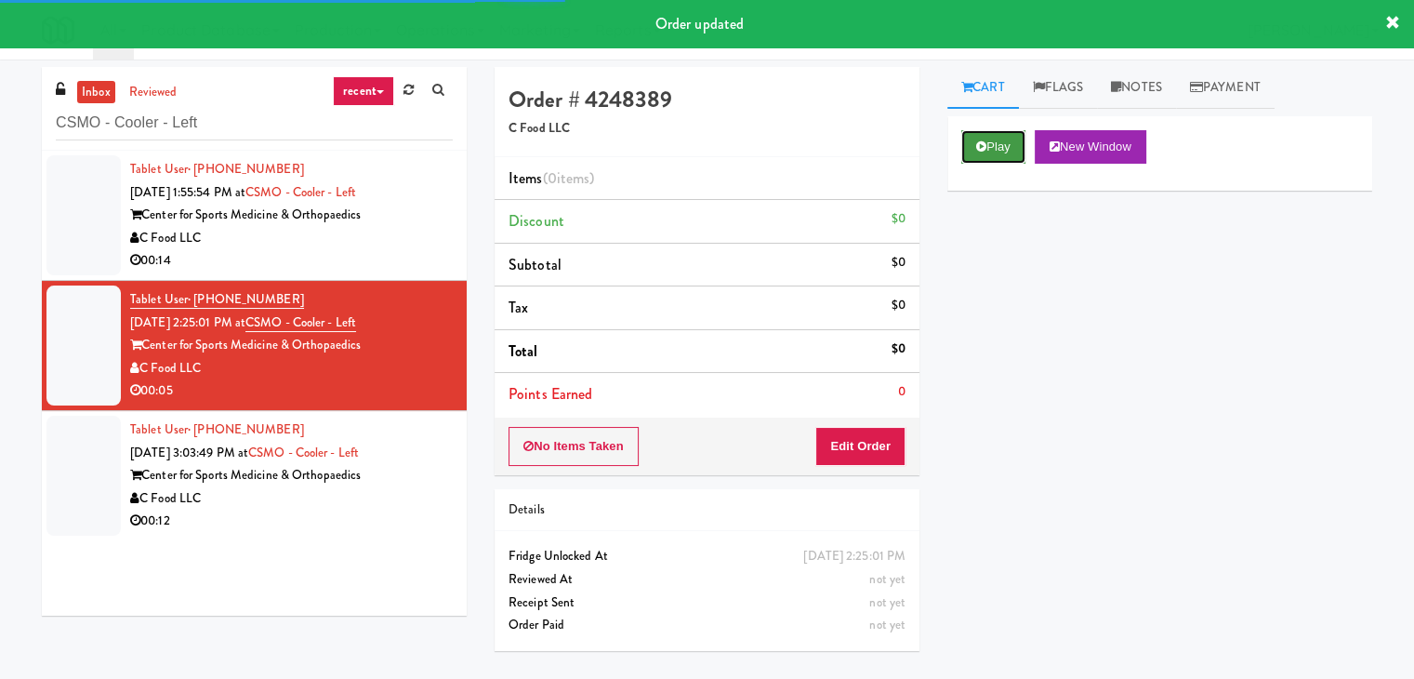
click at [996, 141] on button "Play" at bounding box center [993, 146] width 64 height 33
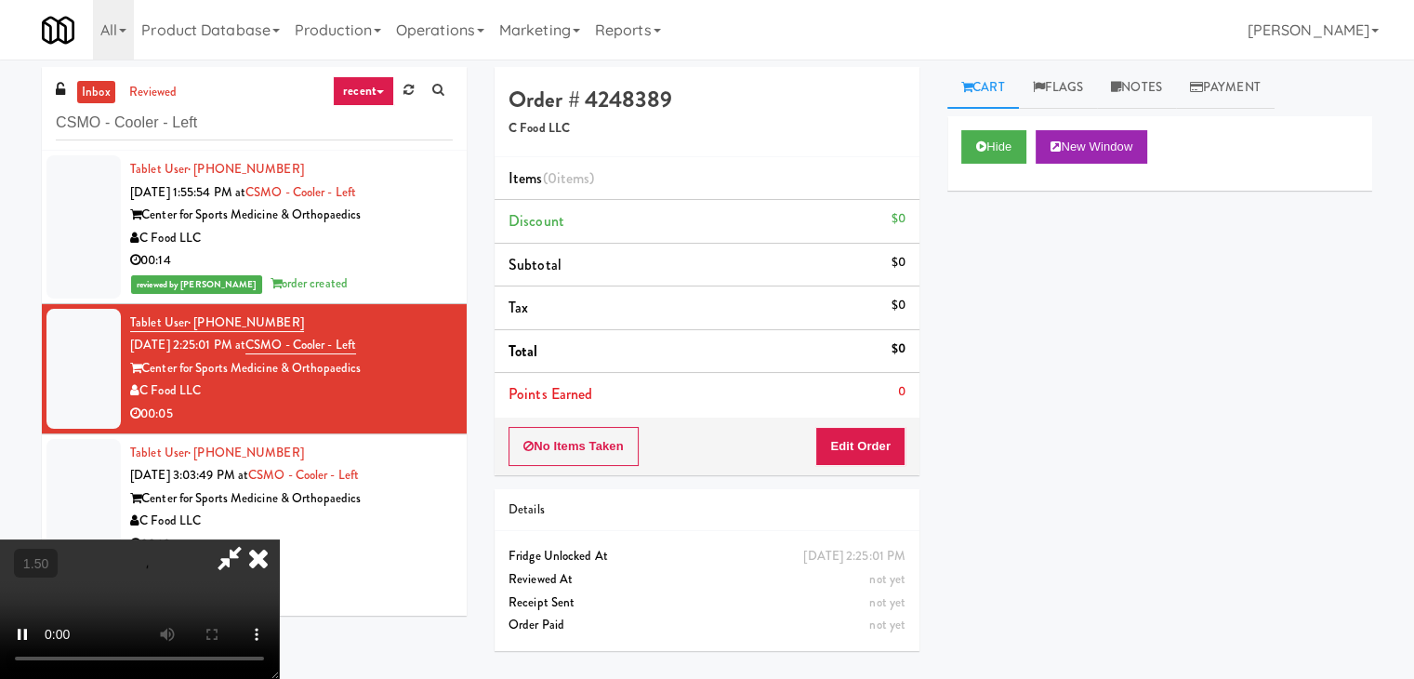
drag, startPoint x: 1140, startPoint y: 93, endPoint x: 1054, endPoint y: 242, distance: 172.1
click at [1139, 94] on link "Notes" at bounding box center [1136, 88] width 79 height 42
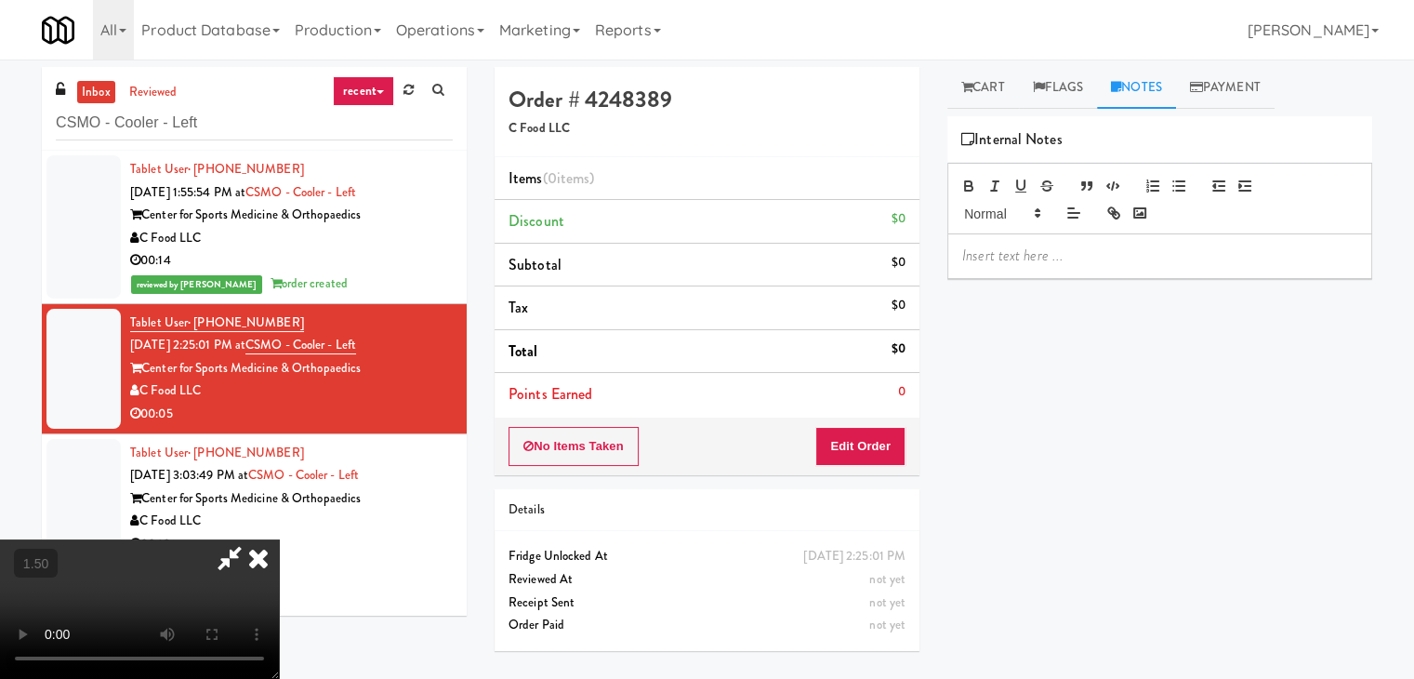
click at [1009, 264] on p at bounding box center [1159, 255] width 395 height 20
drag, startPoint x: 982, startPoint y: 96, endPoint x: 973, endPoint y: 99, distance: 10.0
click at [979, 95] on link "Cart" at bounding box center [984, 88] width 72 height 42
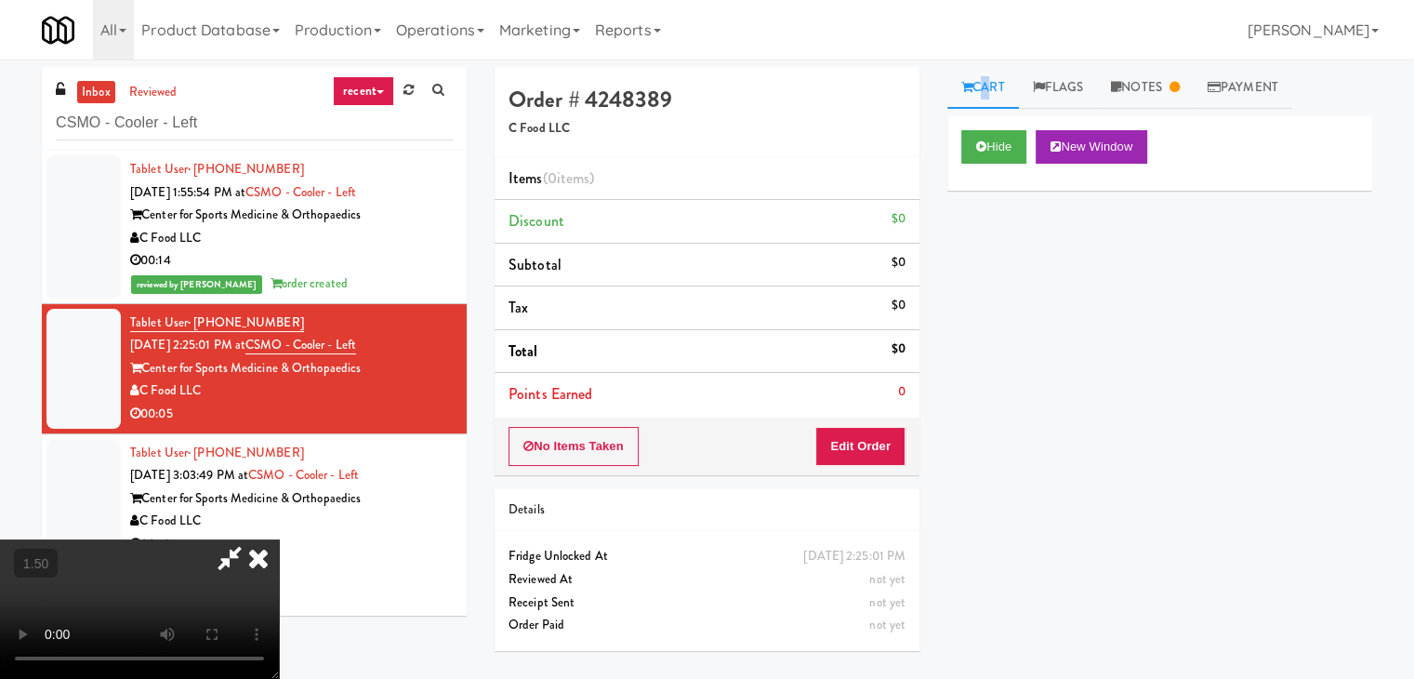
click at [279, 539] on video at bounding box center [139, 608] width 279 height 139
click at [279, 539] on icon at bounding box center [258, 557] width 41 height 37
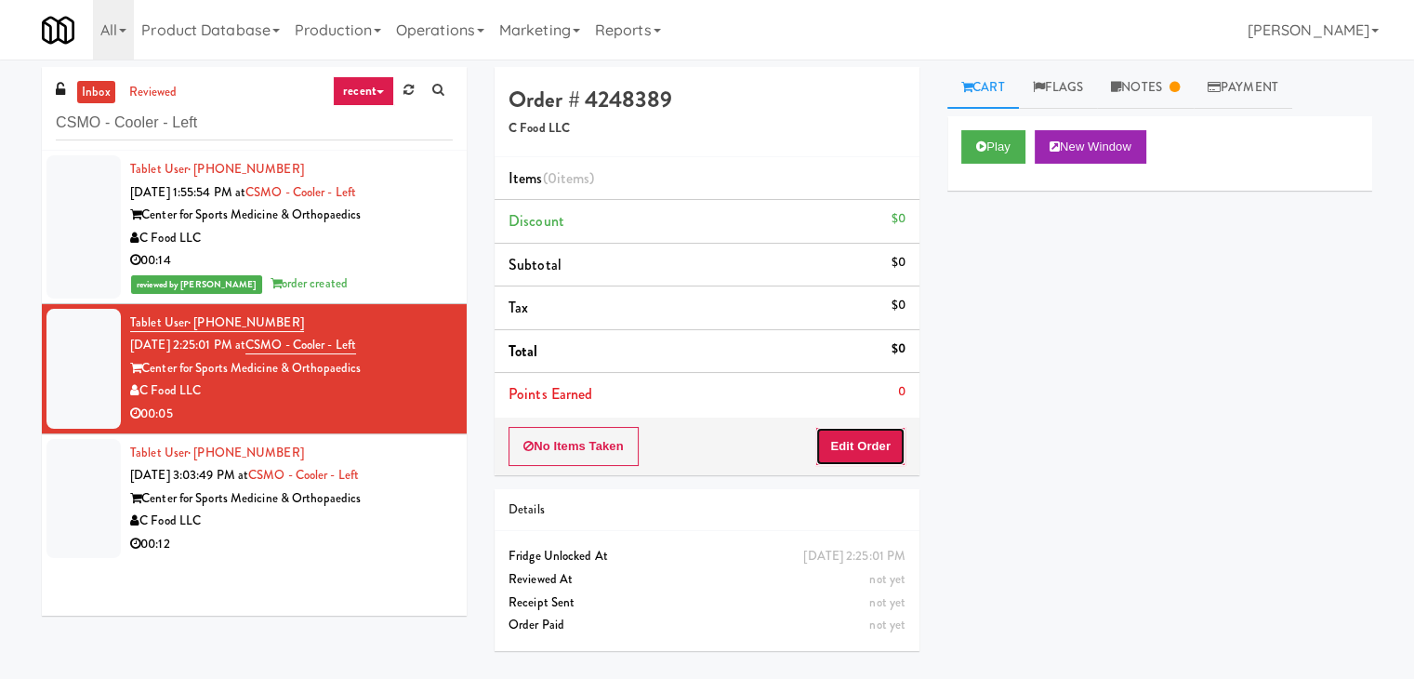
click at [869, 432] on button "Edit Order" at bounding box center [860, 446] width 90 height 39
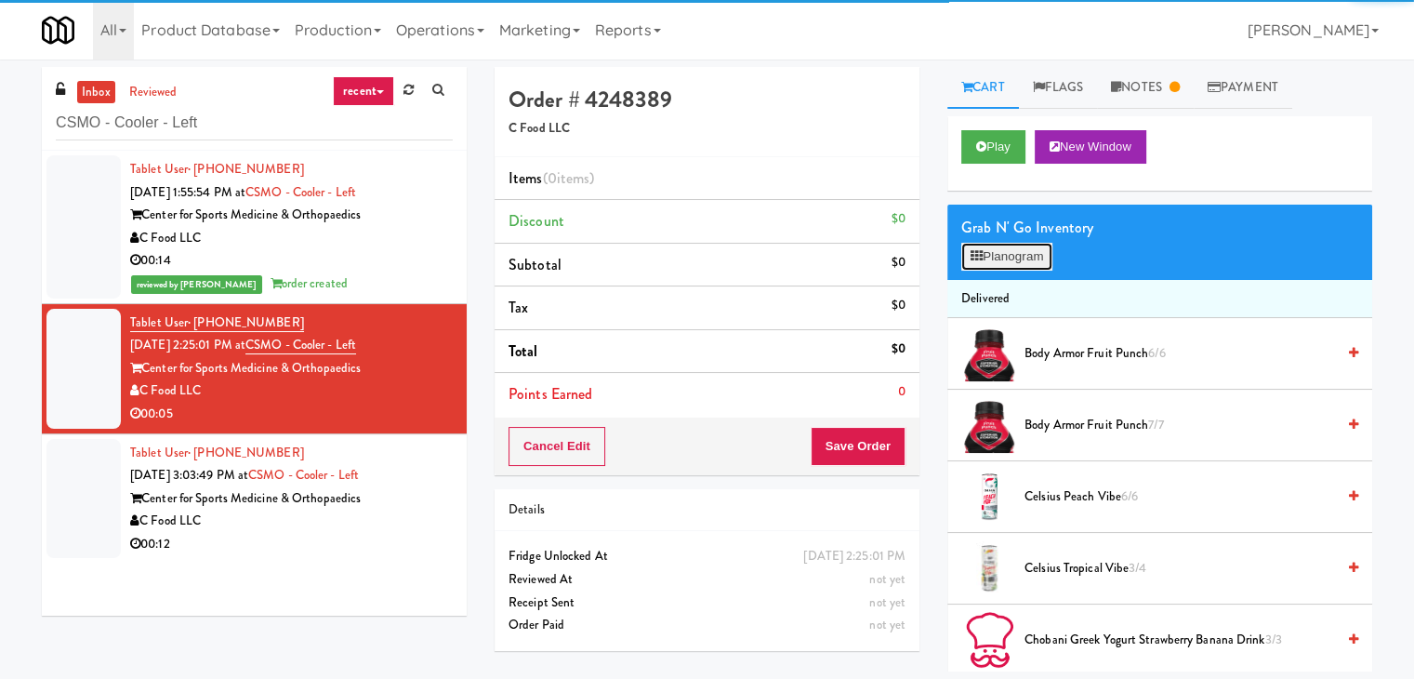
click at [1021, 248] on button "Planogram" at bounding box center [1006, 257] width 91 height 28
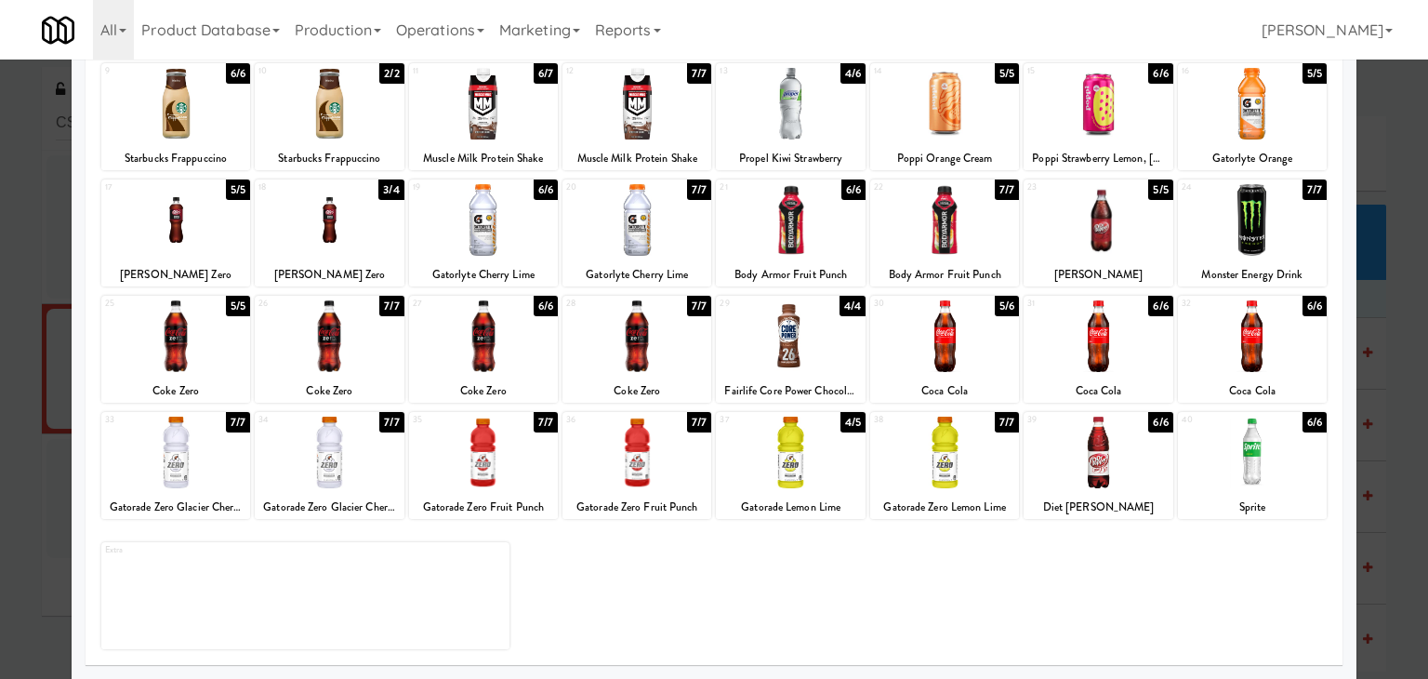
click at [922, 328] on div at bounding box center [944, 336] width 149 height 72
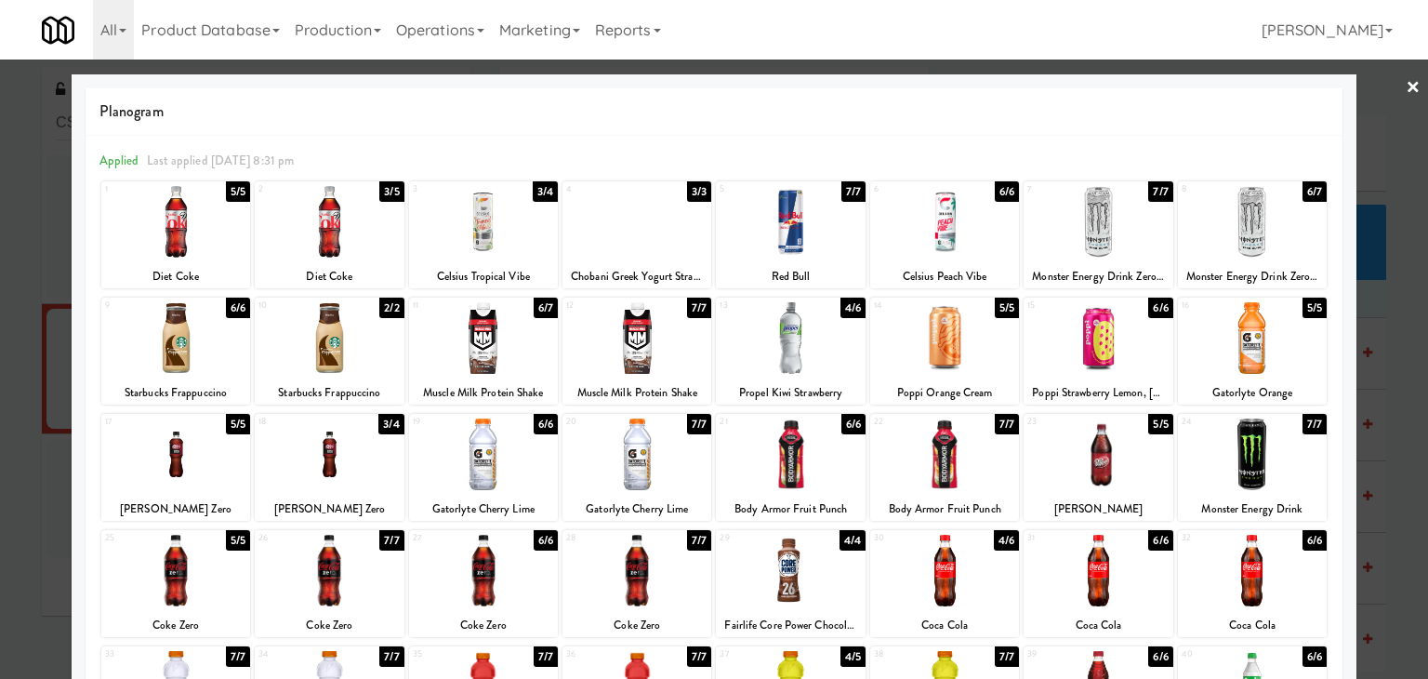
click at [1406, 91] on link "×" at bounding box center [1413, 89] width 15 height 58
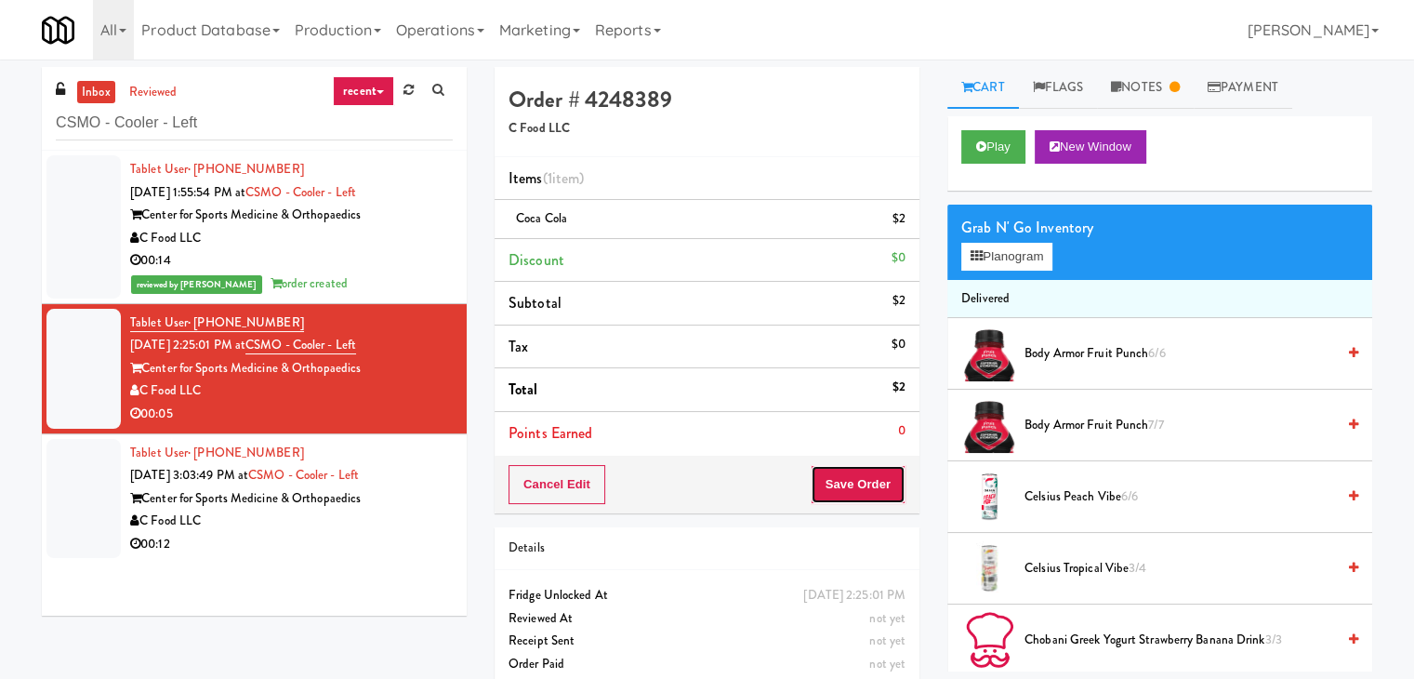
click at [829, 484] on button "Save Order" at bounding box center [858, 484] width 95 height 39
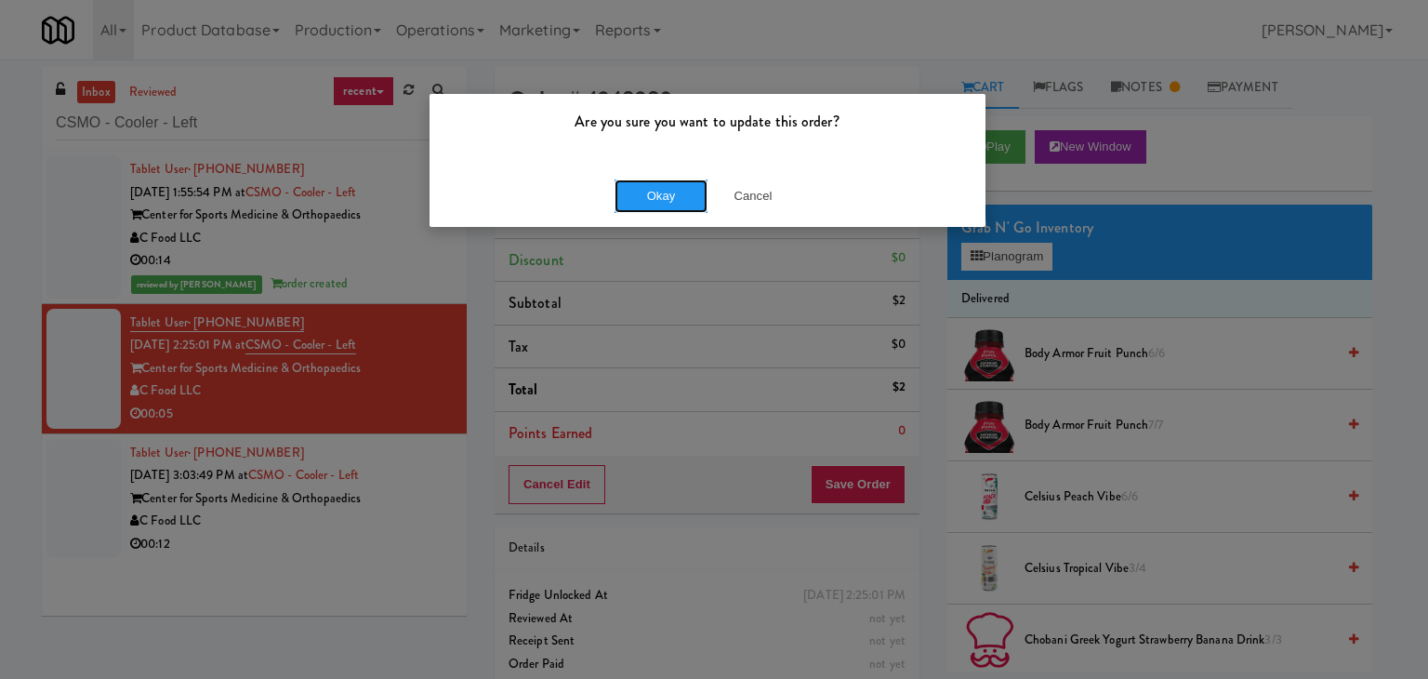
drag, startPoint x: 670, startPoint y: 197, endPoint x: 636, endPoint y: 252, distance: 64.8
click at [667, 197] on button "Okay" at bounding box center [661, 195] width 93 height 33
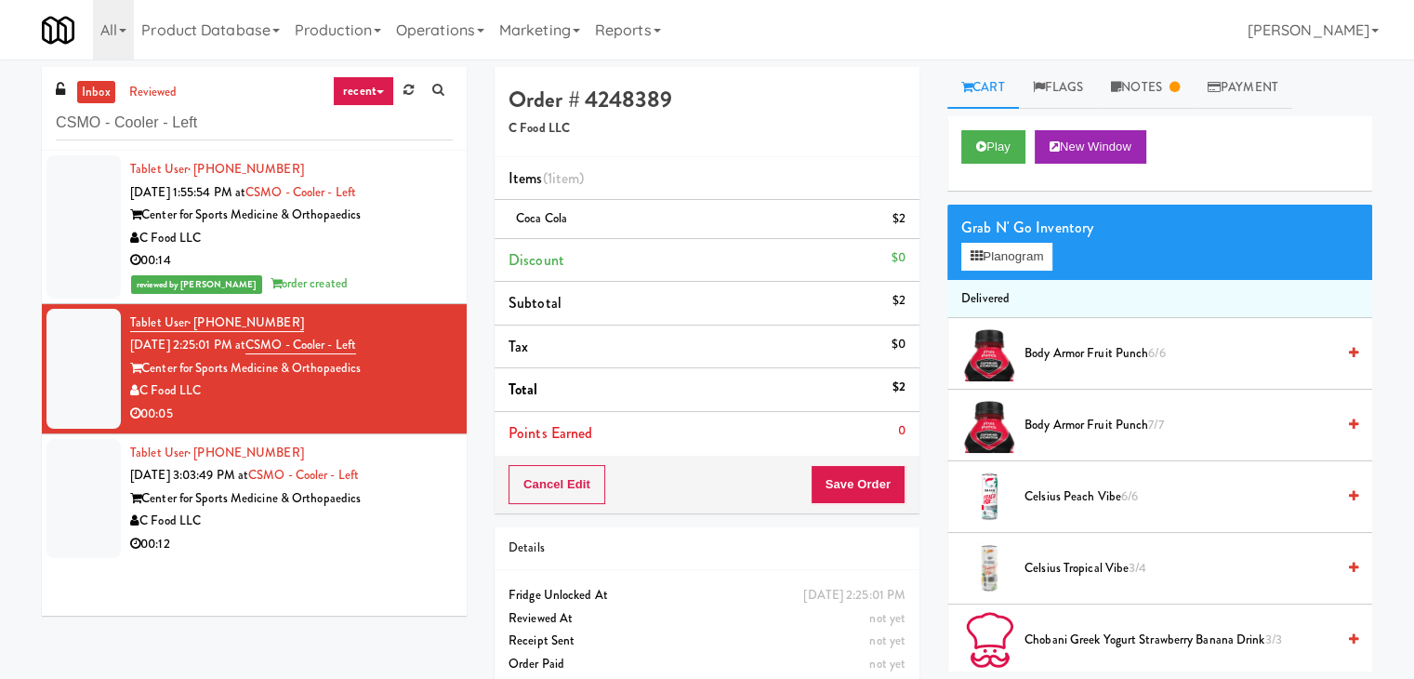
click at [387, 539] on div "00:12" at bounding box center [291, 544] width 323 height 23
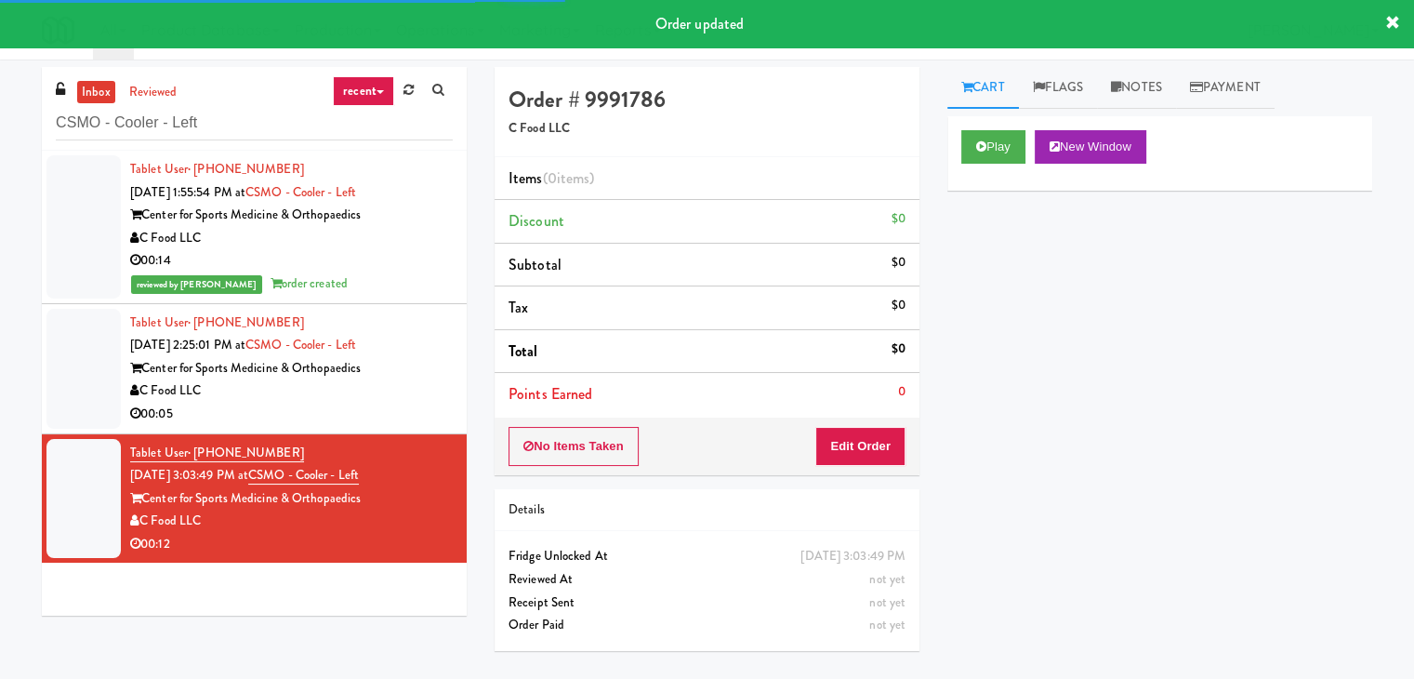
drag, startPoint x: 1139, startPoint y: 71, endPoint x: 1069, endPoint y: 184, distance: 133.2
click at [1138, 71] on link "Notes" at bounding box center [1136, 88] width 79 height 42
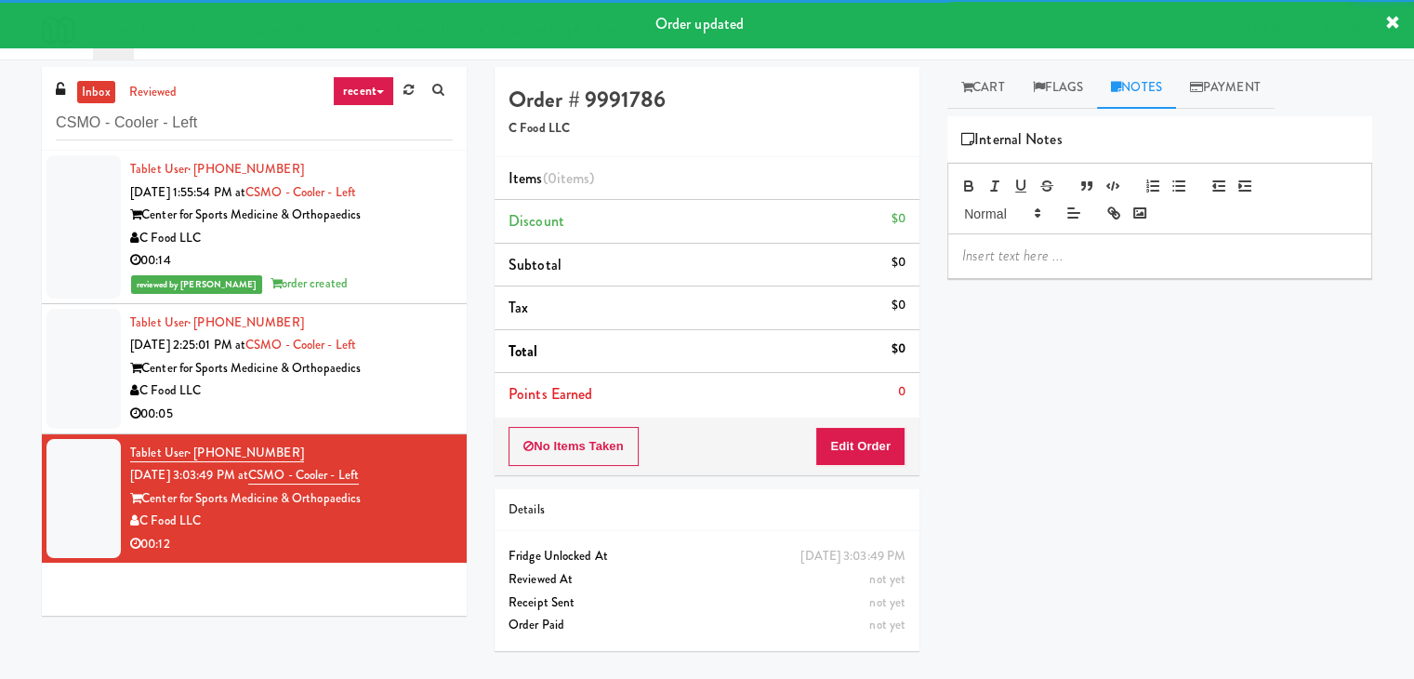
click at [1011, 234] on div at bounding box center [1159, 255] width 423 height 43
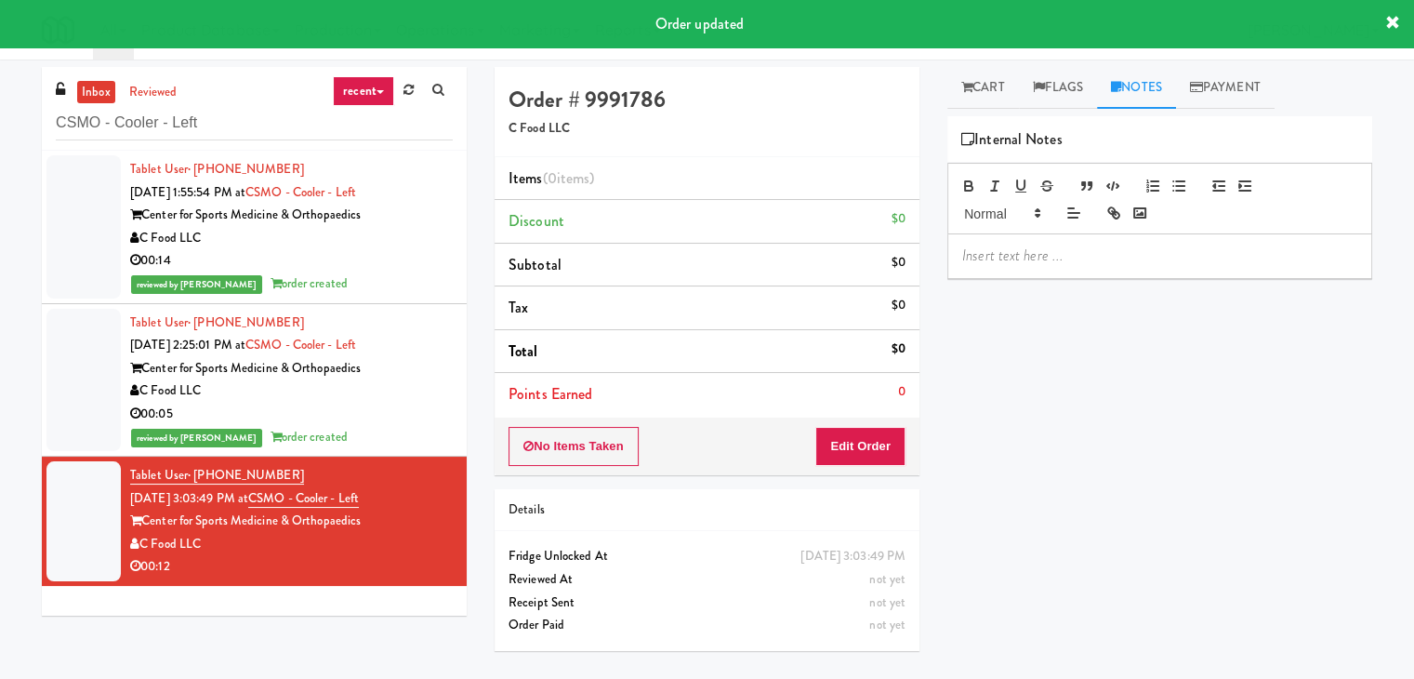
paste div
click at [995, 86] on link "Cart" at bounding box center [984, 88] width 72 height 42
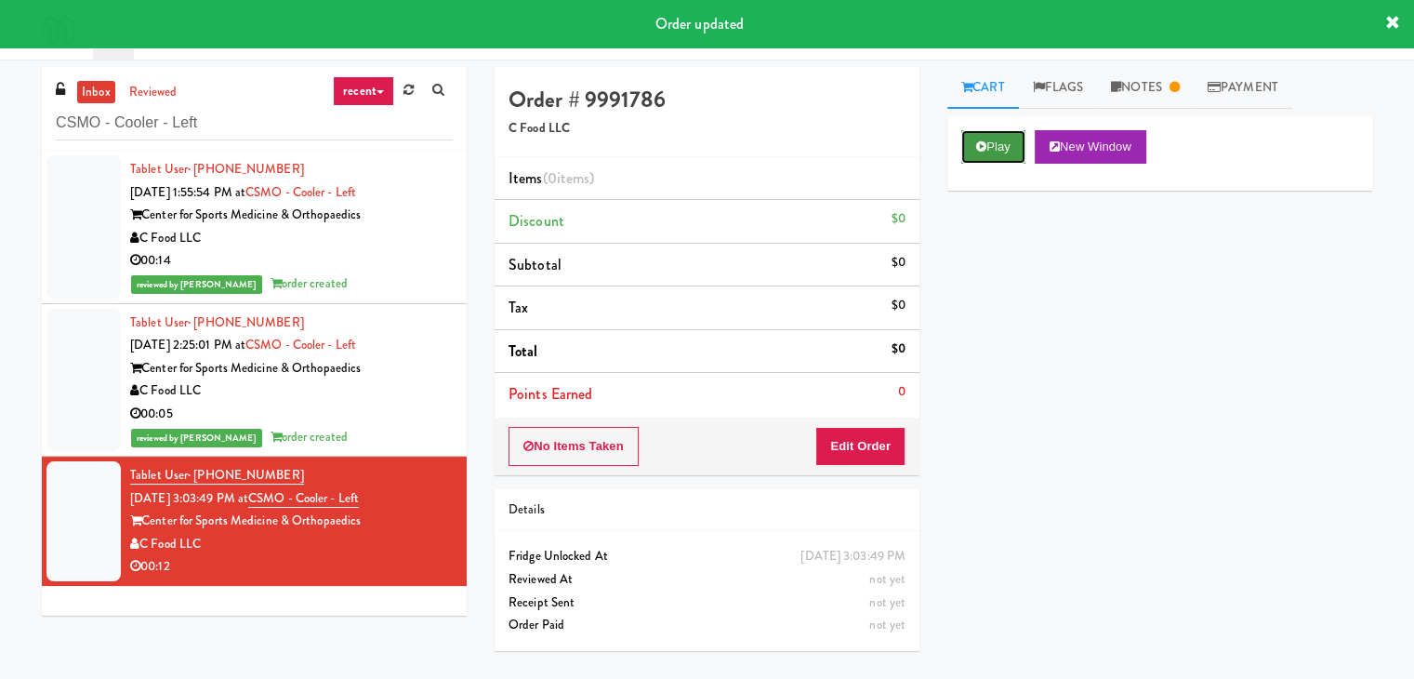
click at [985, 151] on icon at bounding box center [981, 146] width 10 height 12
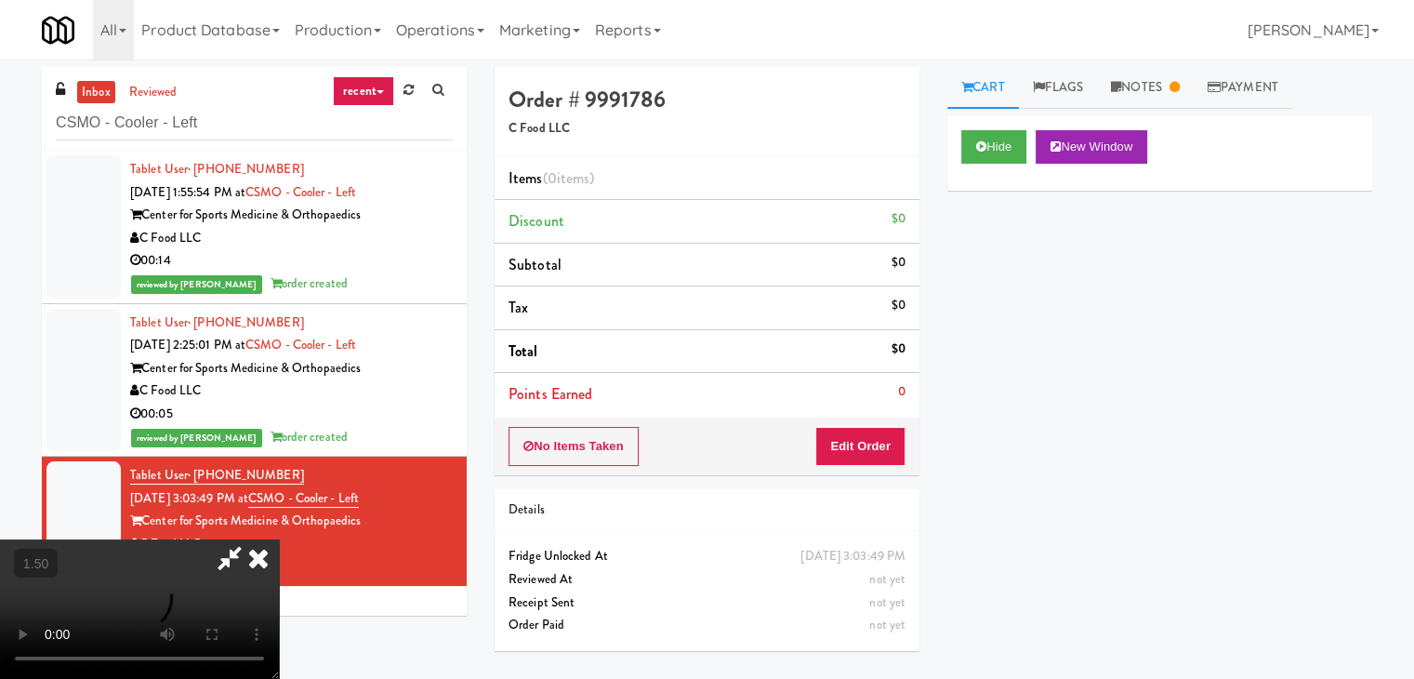
click at [279, 539] on video at bounding box center [139, 608] width 279 height 139
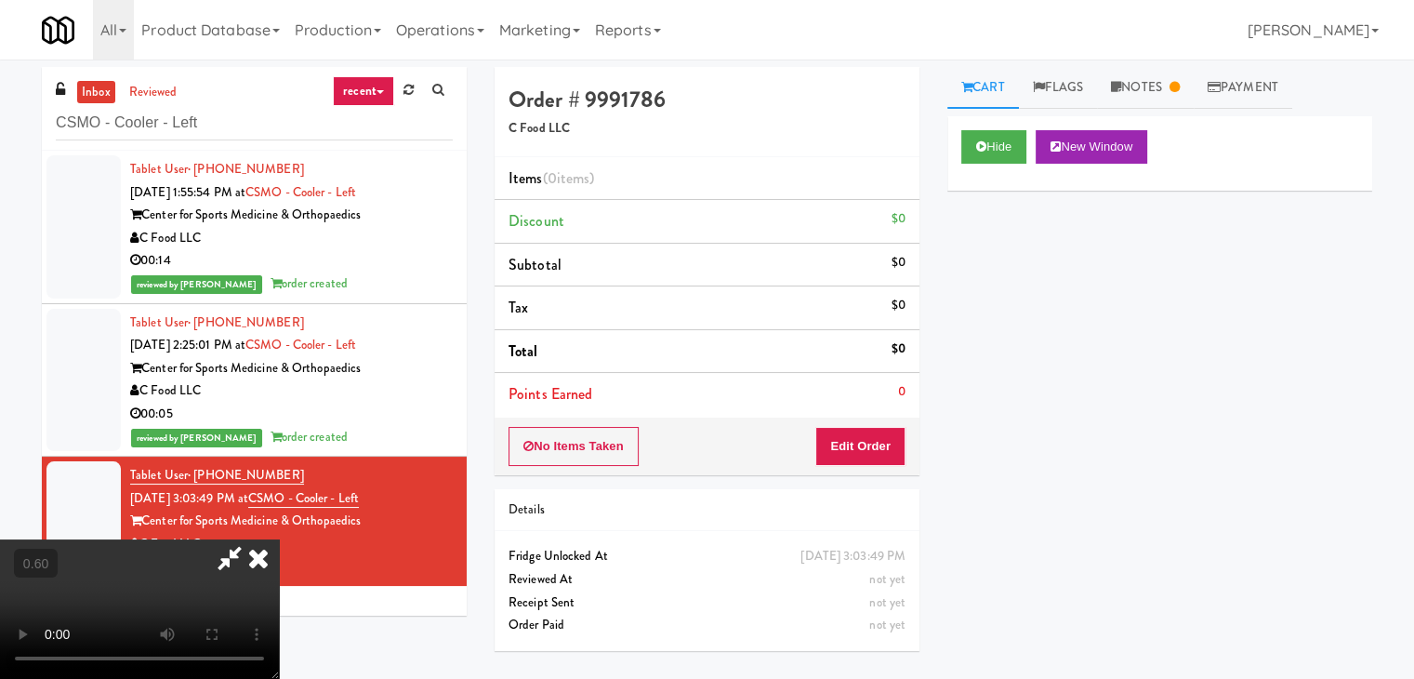
click at [279, 539] on video at bounding box center [139, 608] width 279 height 139
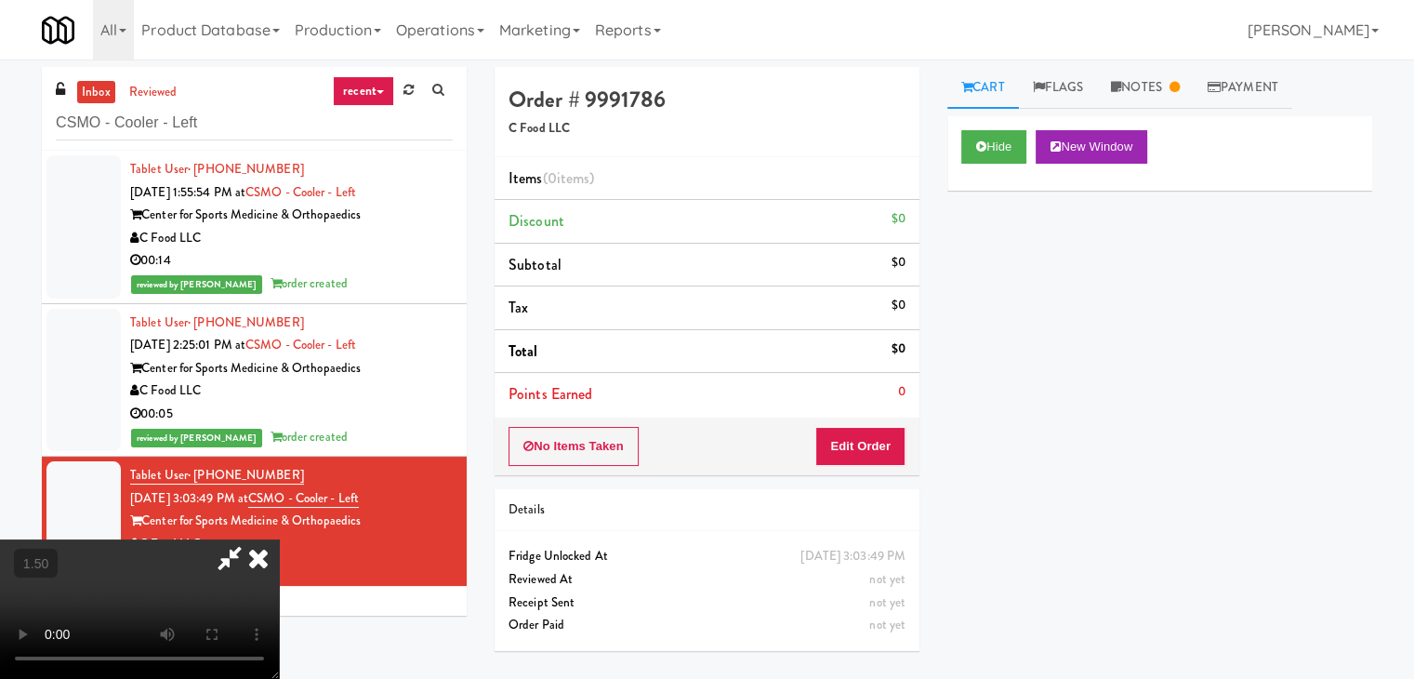
click at [279, 539] on video at bounding box center [139, 608] width 279 height 139
click at [279, 539] on icon at bounding box center [258, 557] width 41 height 37
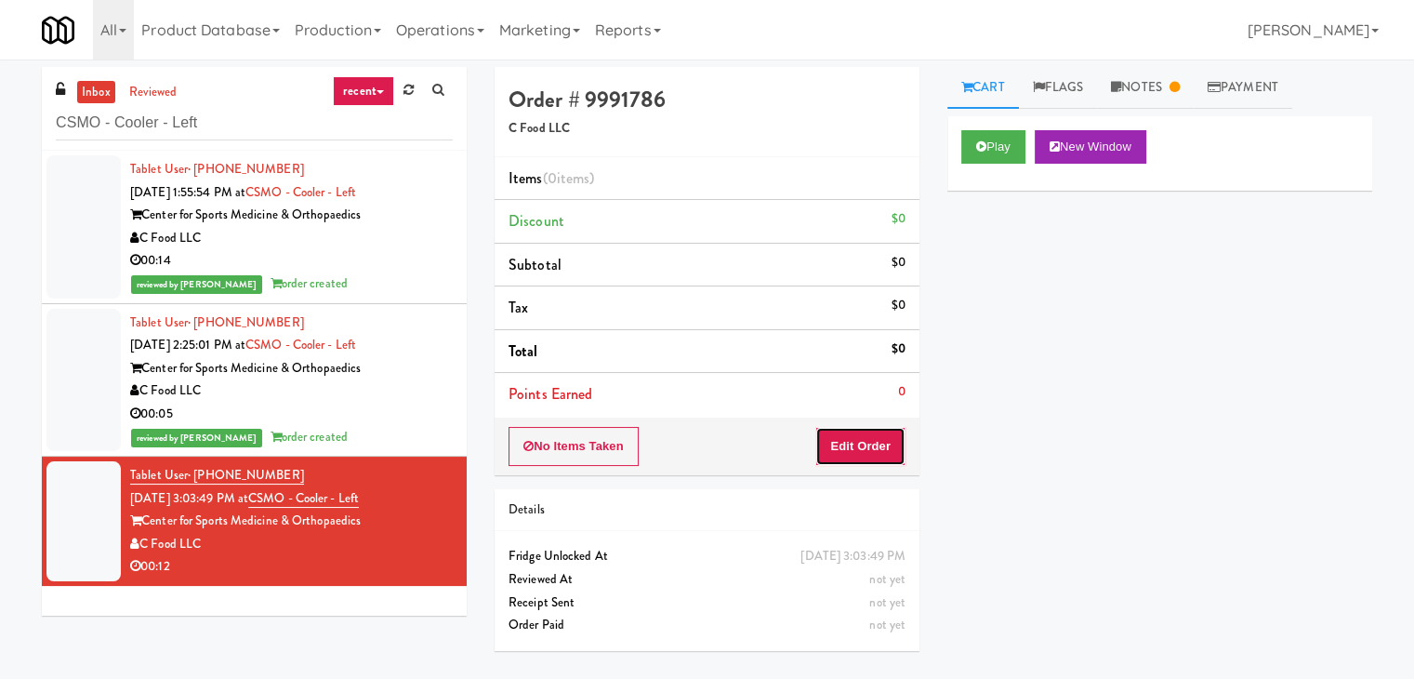
drag, startPoint x: 872, startPoint y: 450, endPoint x: 931, endPoint y: 371, distance: 98.4
click at [872, 449] on button "Edit Order" at bounding box center [860, 446] width 90 height 39
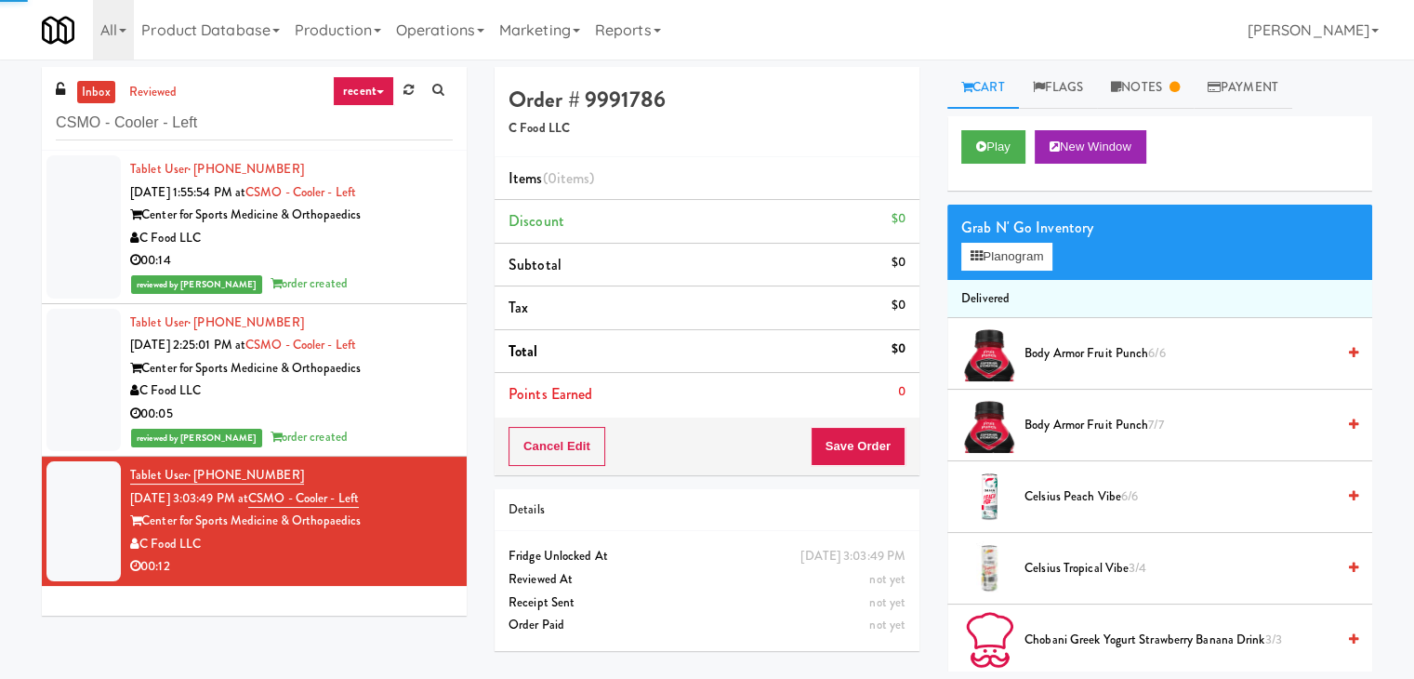
click at [1005, 273] on div "Grab N' Go Inventory Planogram" at bounding box center [1160, 242] width 425 height 75
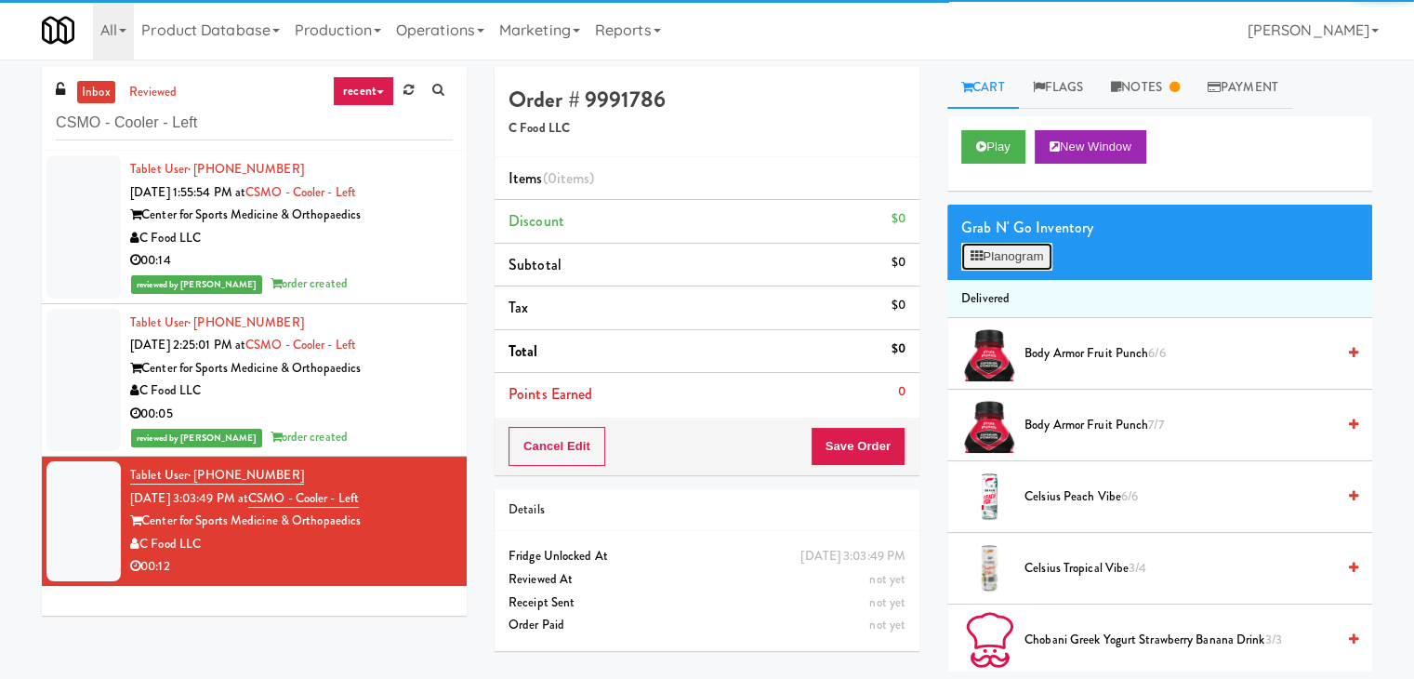
click at [1014, 250] on button "Planogram" at bounding box center [1006, 257] width 91 height 28
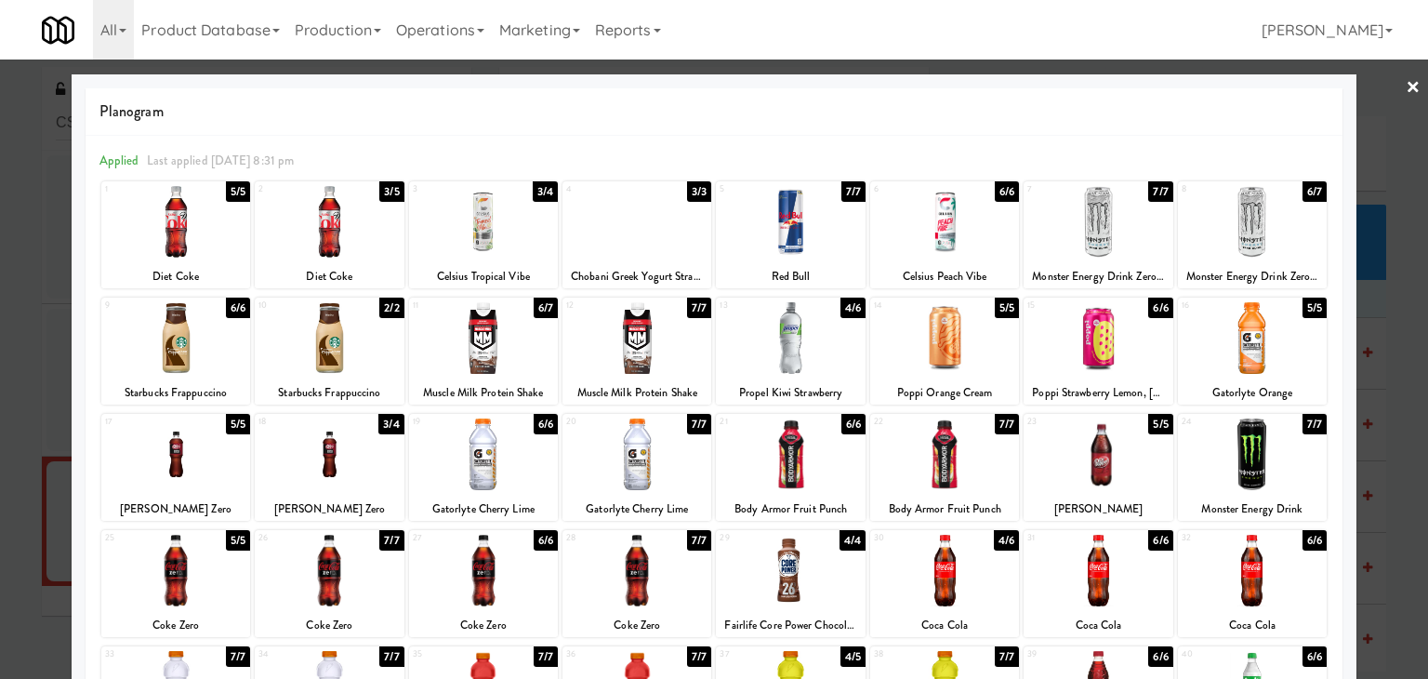
click at [1109, 226] on div at bounding box center [1098, 222] width 149 height 72
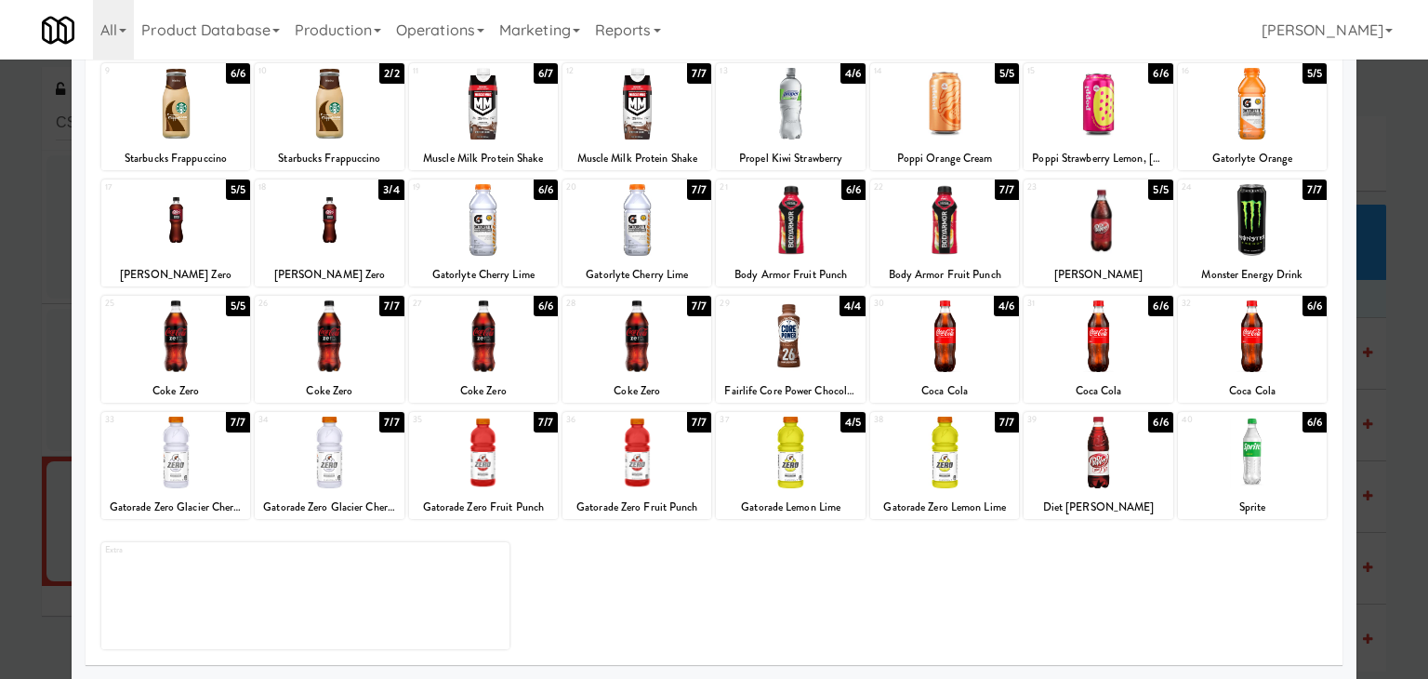
click at [201, 356] on div at bounding box center [175, 336] width 149 height 72
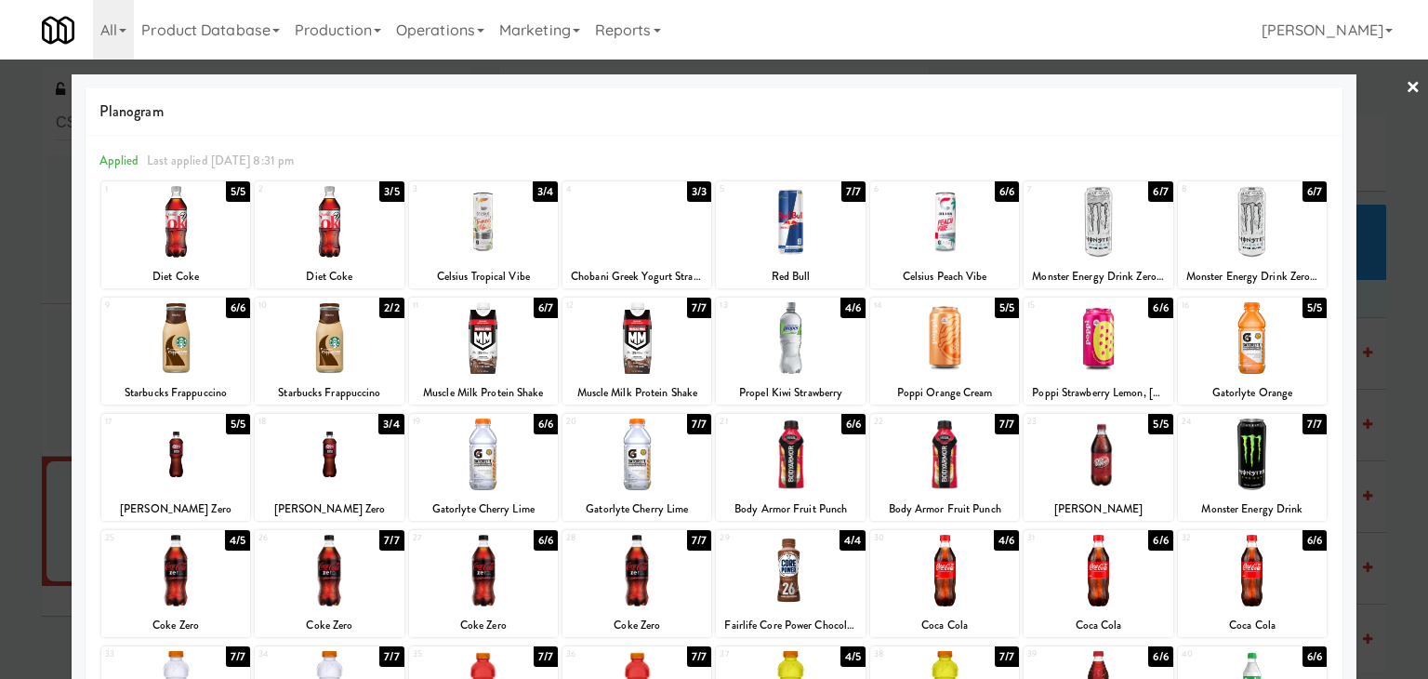
click at [1406, 84] on link "×" at bounding box center [1413, 89] width 15 height 58
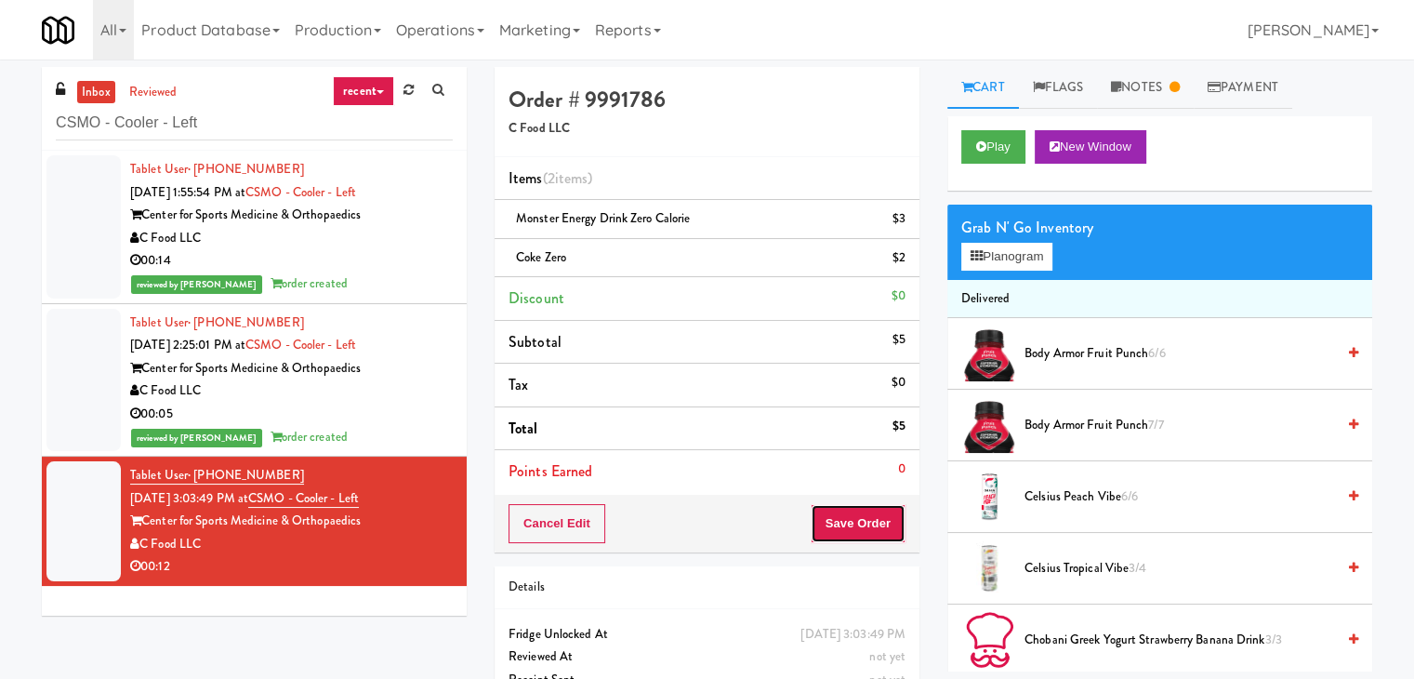
click at [838, 525] on button "Save Order" at bounding box center [858, 523] width 95 height 39
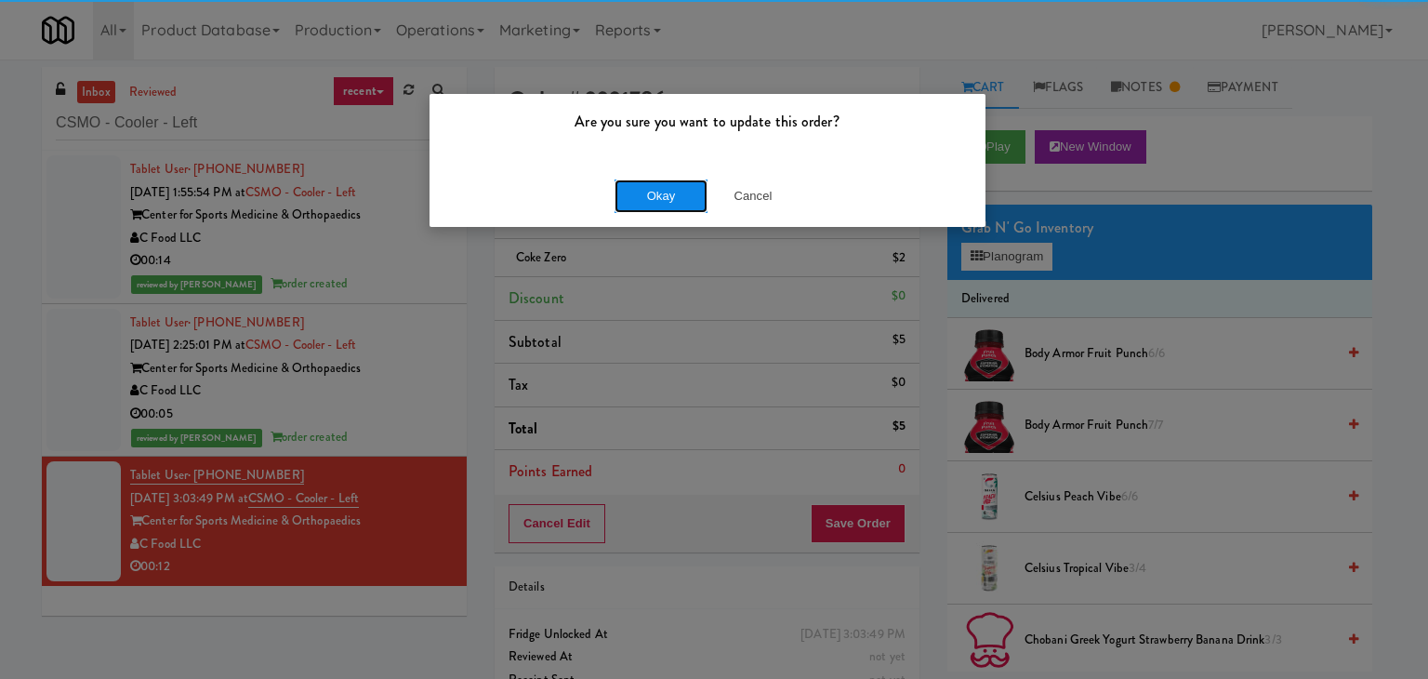
click at [656, 198] on button "Okay" at bounding box center [661, 195] width 93 height 33
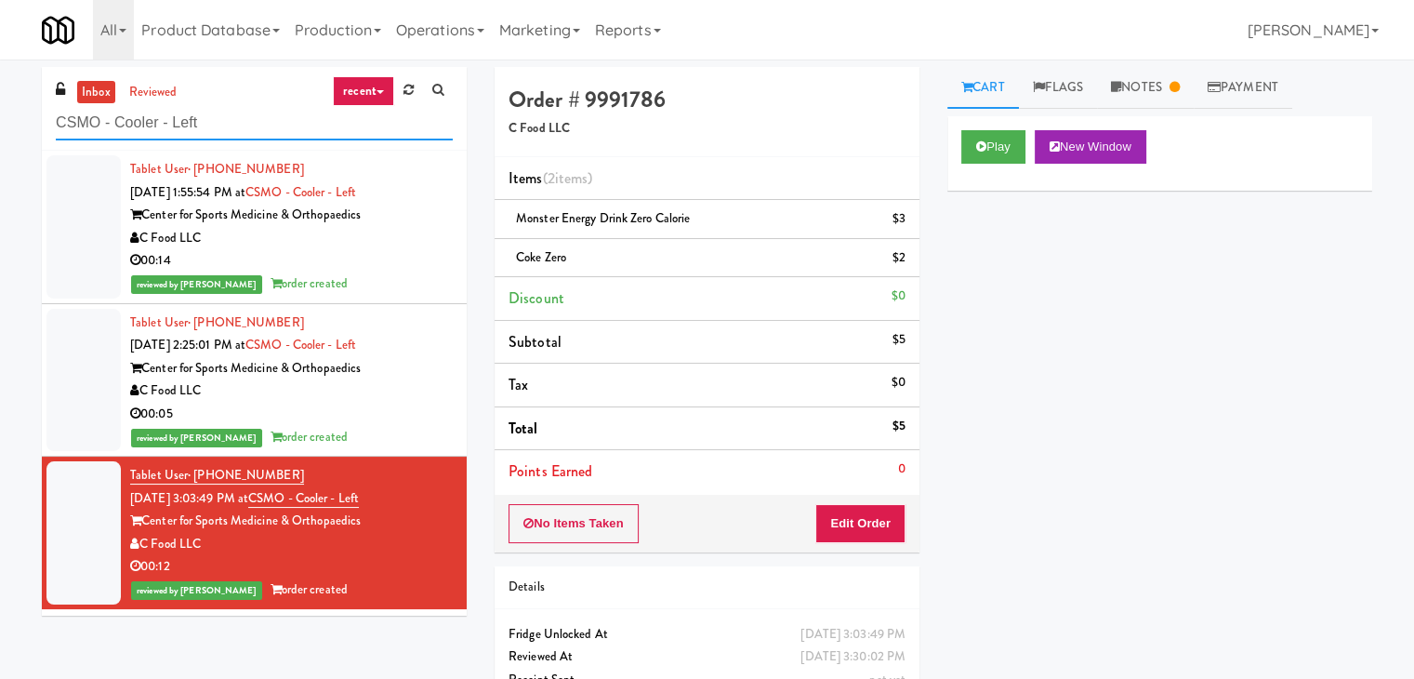
click at [245, 116] on input "CSMO - Cooler - Left" at bounding box center [254, 123] width 397 height 34
paste input "[PERSON_NAME]"
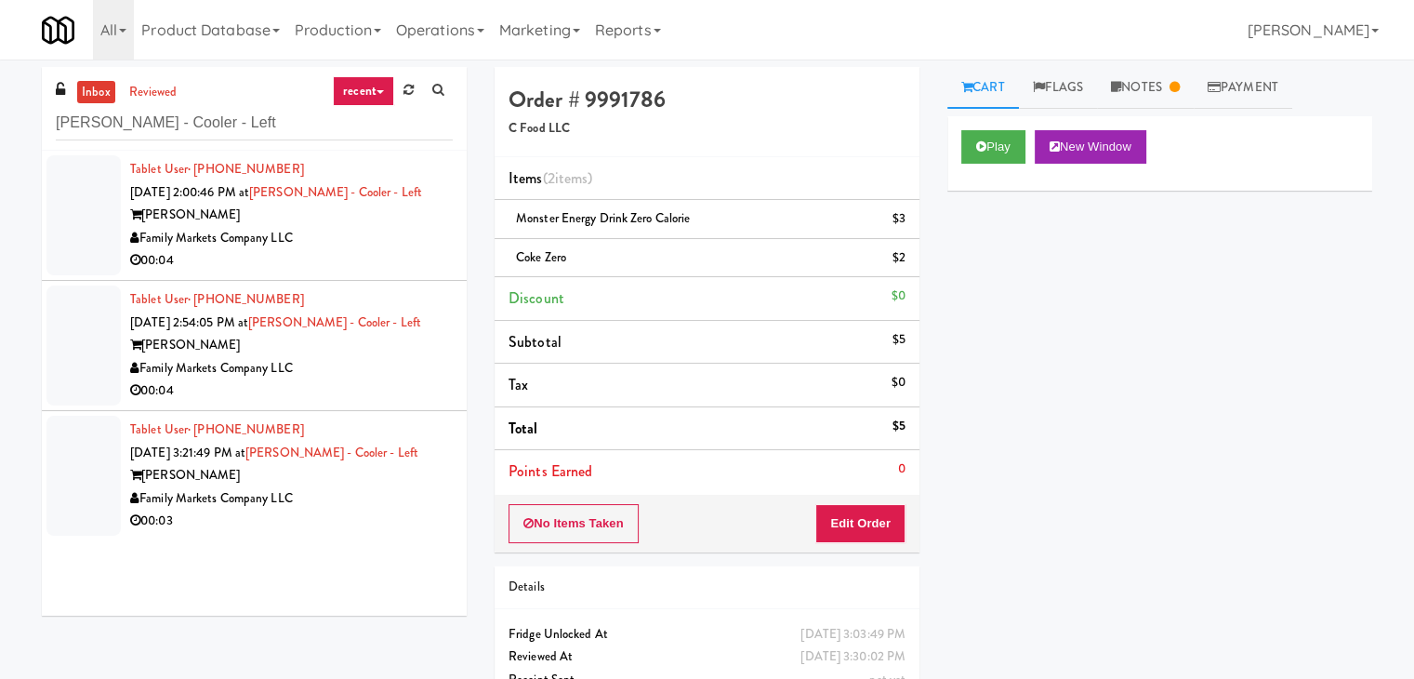
click at [387, 257] on div "00:04" at bounding box center [291, 260] width 323 height 23
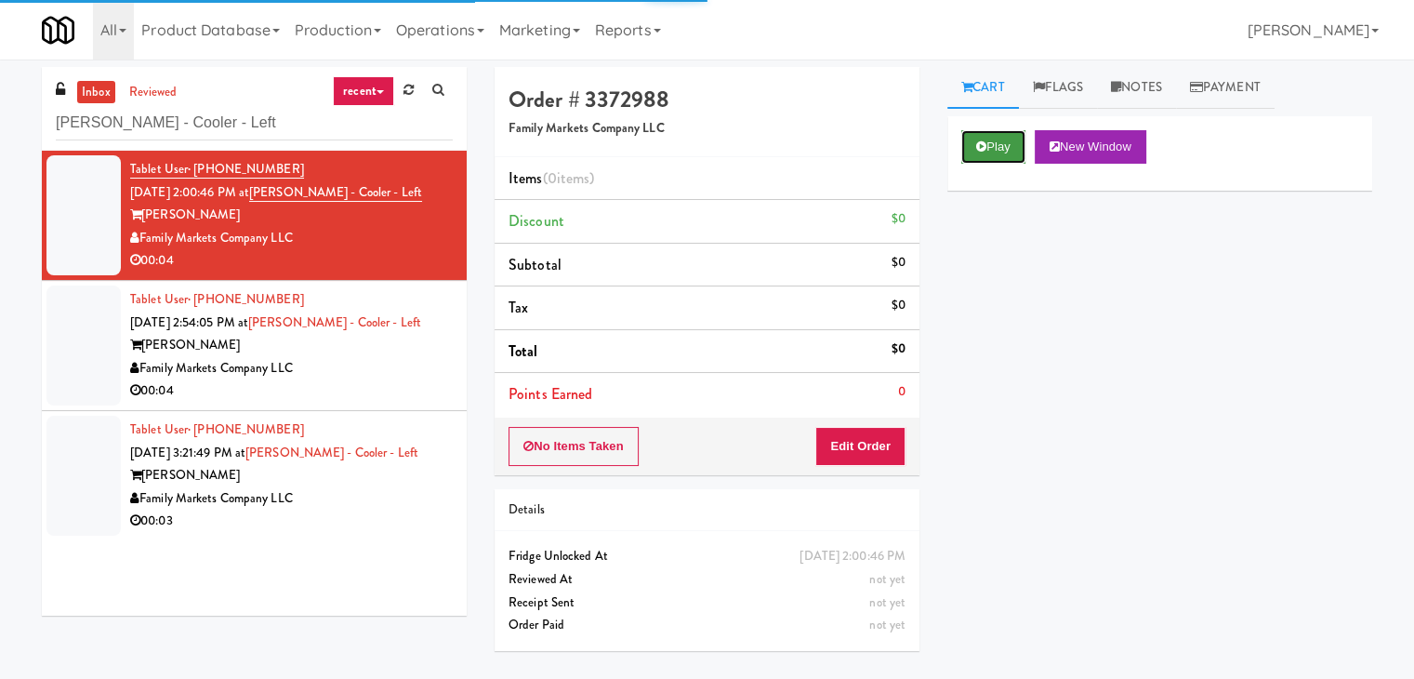
click at [984, 149] on button "Play" at bounding box center [993, 146] width 64 height 33
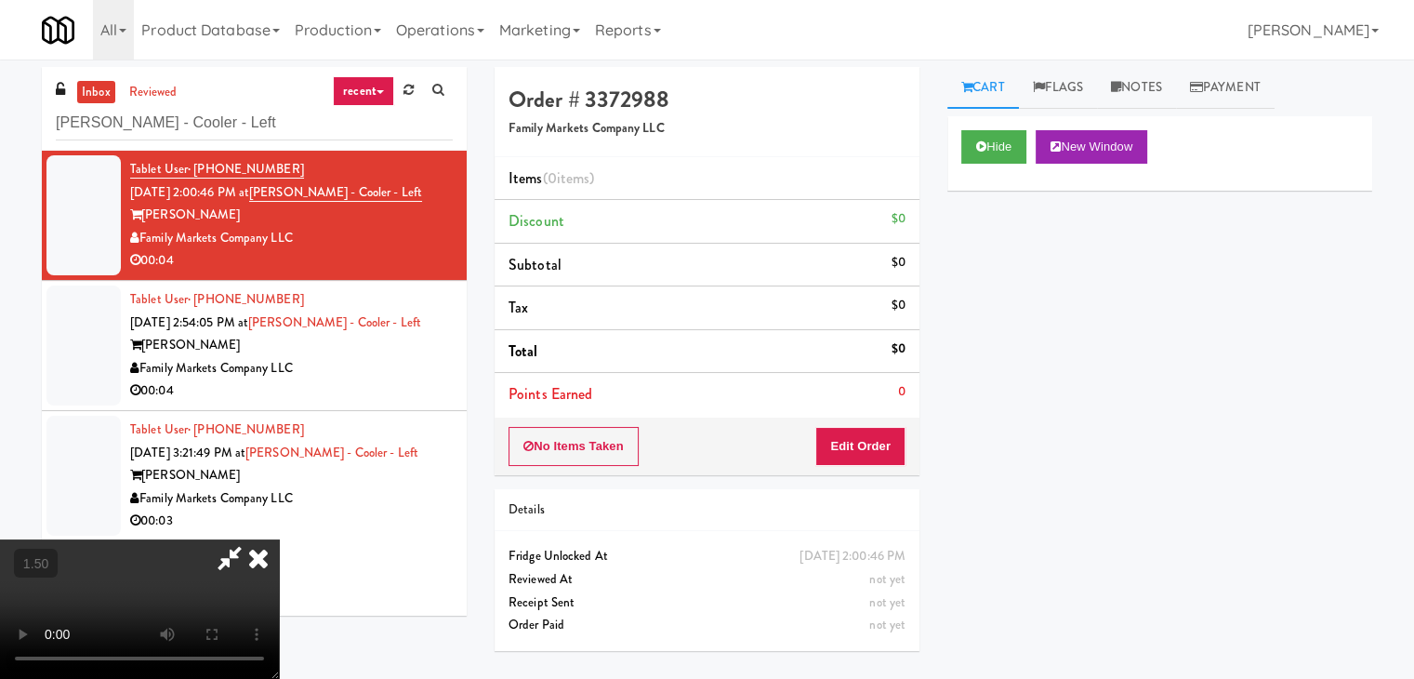
click at [279, 539] on video at bounding box center [139, 608] width 279 height 139
click at [279, 539] on icon at bounding box center [258, 557] width 41 height 37
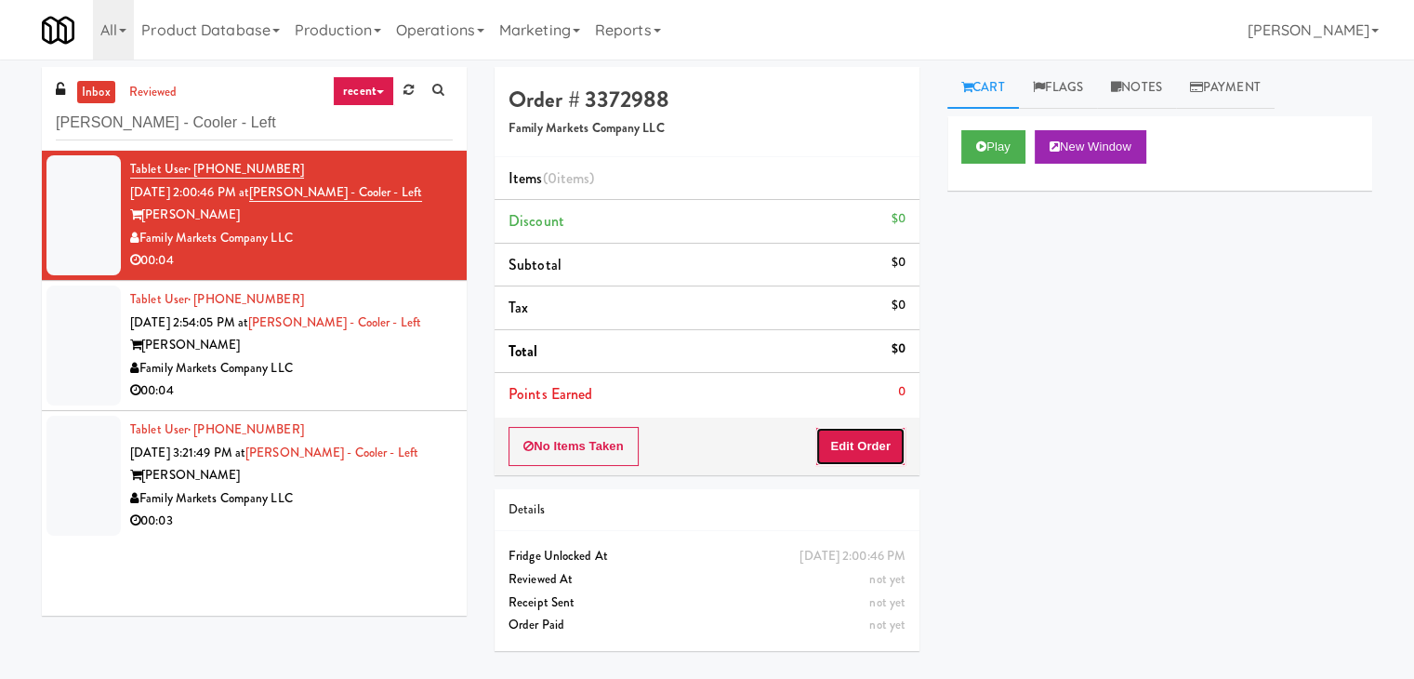
drag, startPoint x: 898, startPoint y: 455, endPoint x: 933, endPoint y: 395, distance: 68.7
click at [895, 451] on button "Edit Order" at bounding box center [860, 446] width 90 height 39
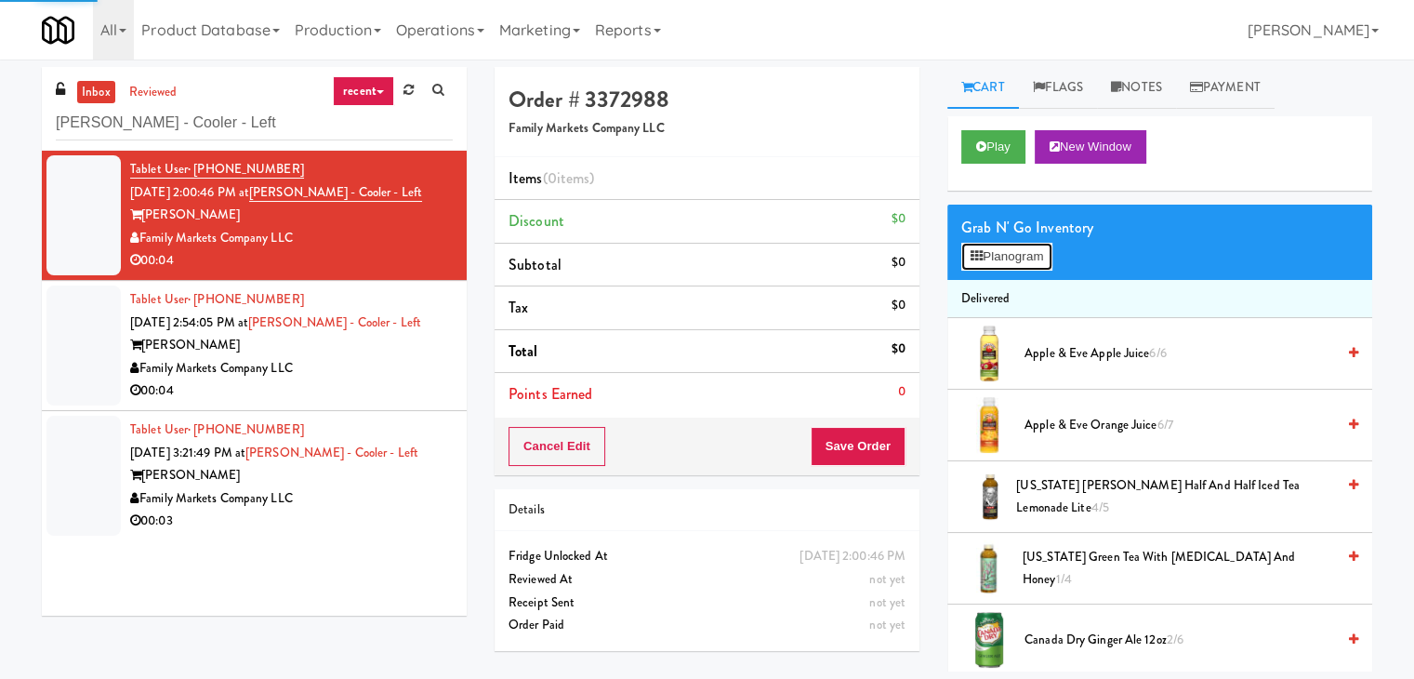
drag, startPoint x: 1010, startPoint y: 258, endPoint x: 772, endPoint y: 401, distance: 277.8
click at [1011, 258] on button "Planogram" at bounding box center [1006, 257] width 91 height 28
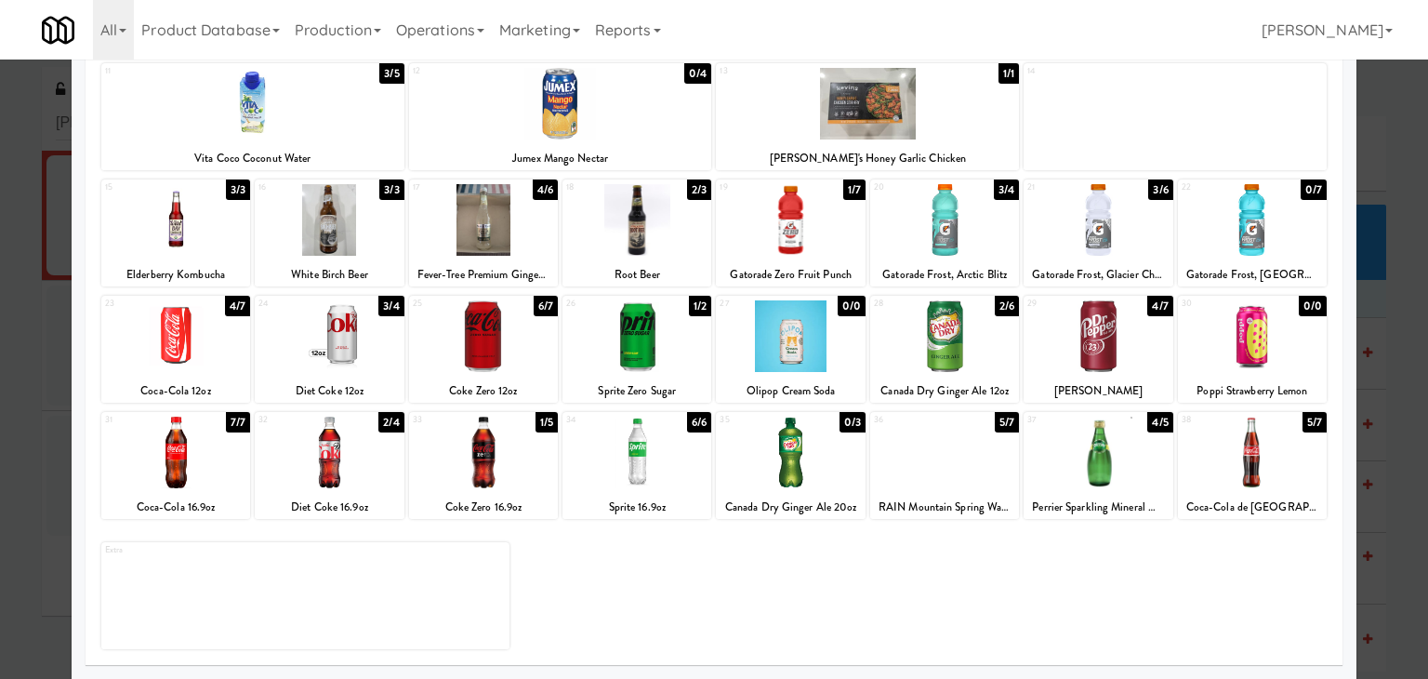
drag, startPoint x: 488, startPoint y: 367, endPoint x: 727, endPoint y: 396, distance: 240.7
click at [488, 366] on div at bounding box center [483, 336] width 149 height 72
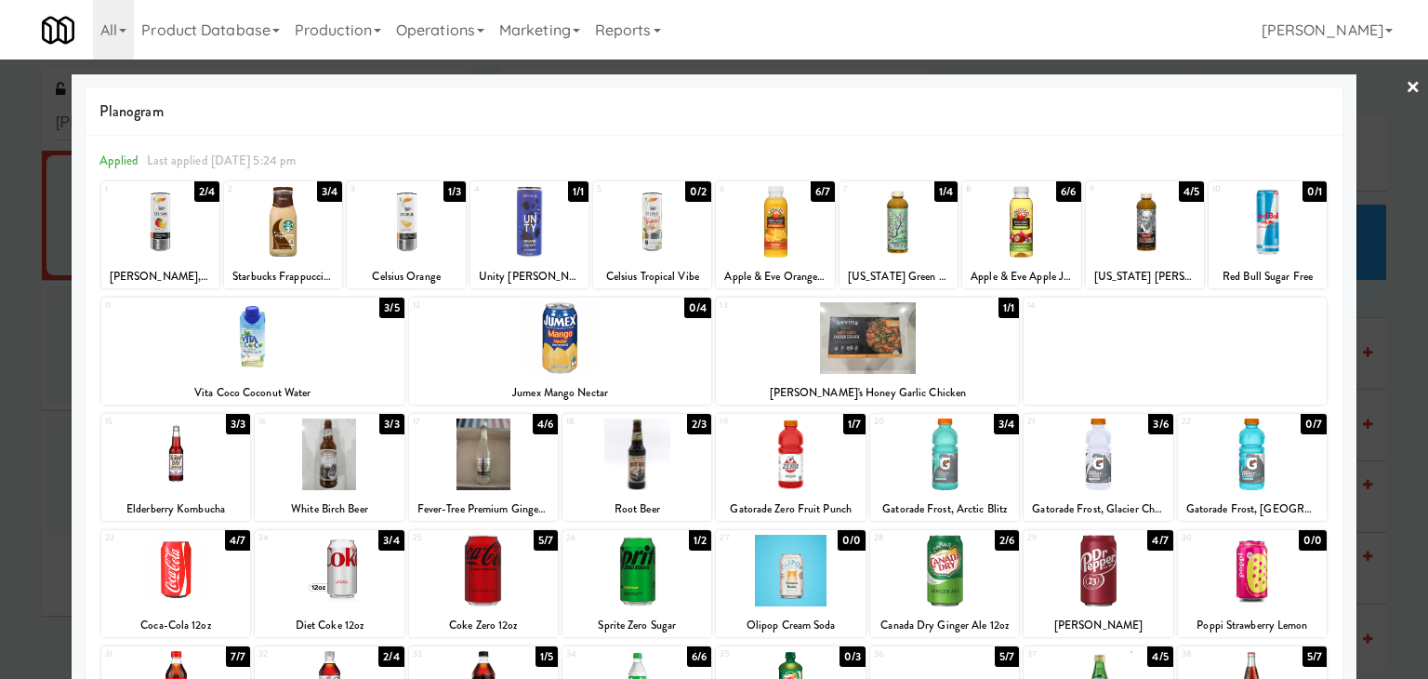
drag, startPoint x: 1395, startPoint y: 91, endPoint x: 1309, endPoint y: 162, distance: 111.0
click at [1406, 91] on link "×" at bounding box center [1413, 89] width 15 height 58
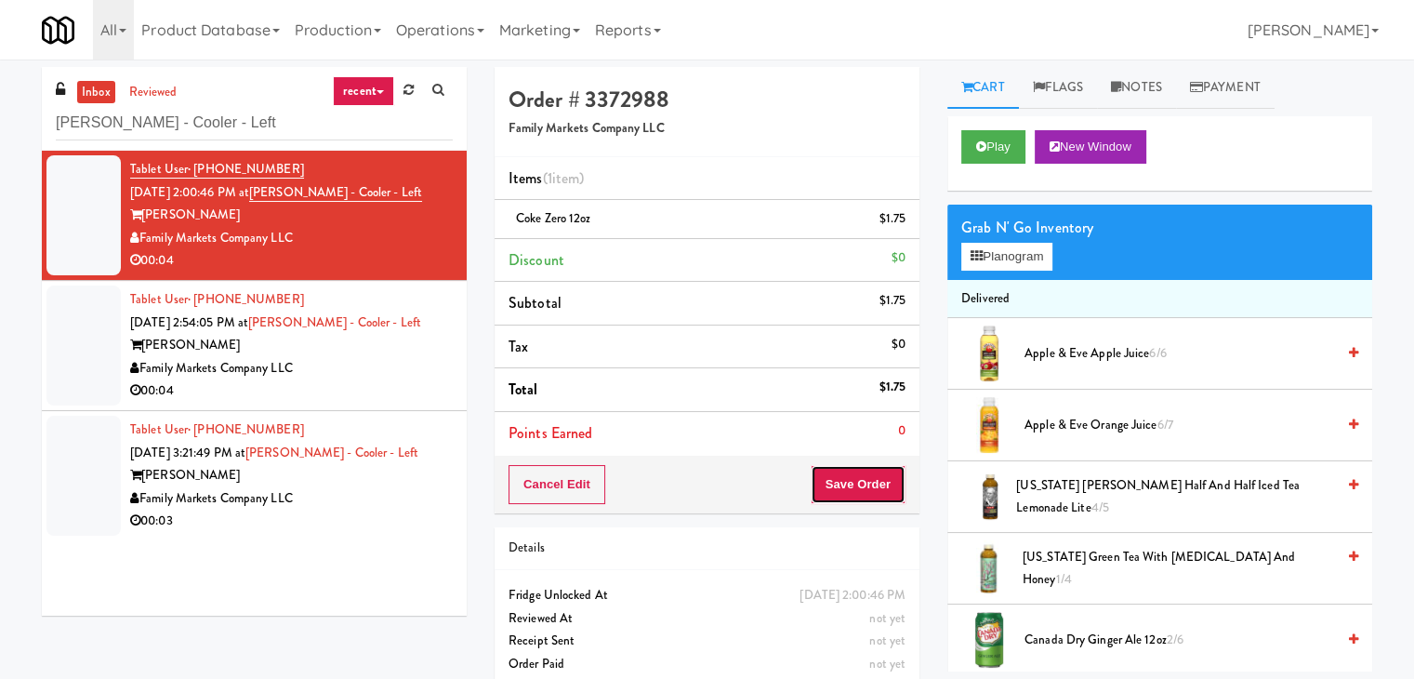
click at [848, 489] on button "Save Order" at bounding box center [858, 484] width 95 height 39
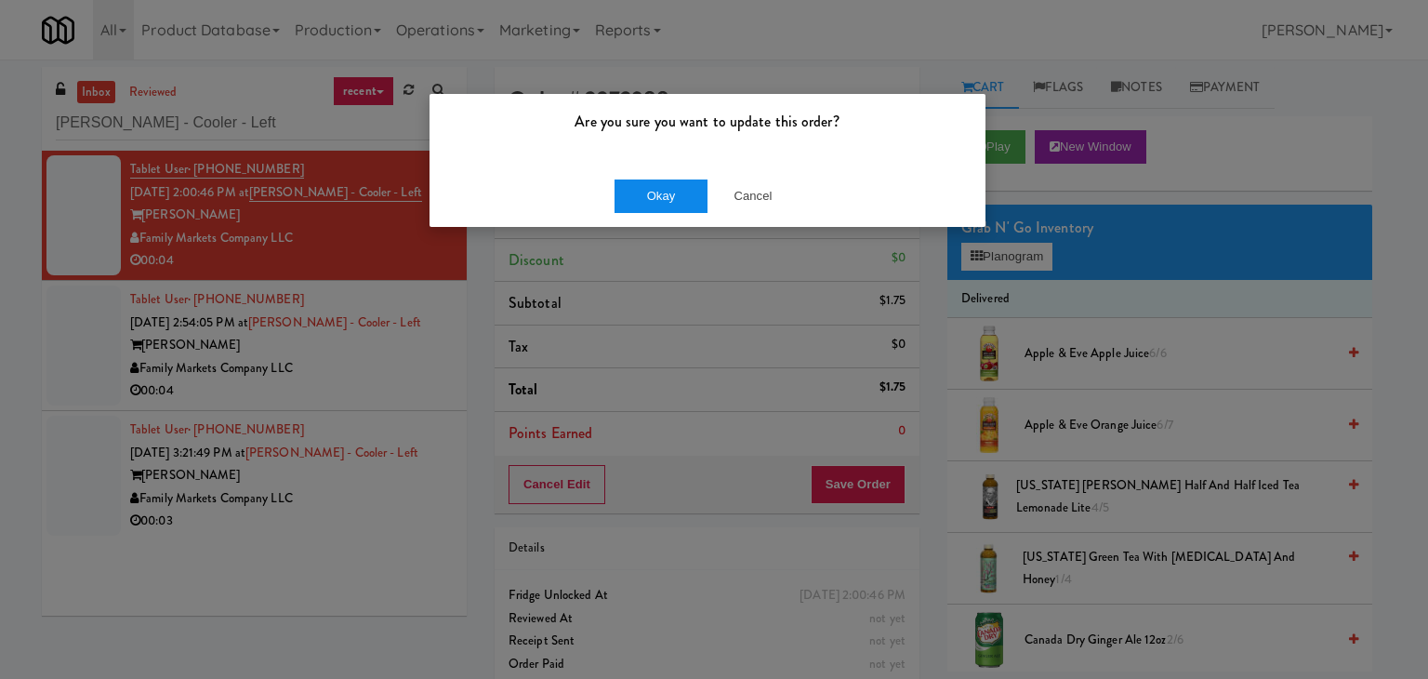
drag, startPoint x: 653, startPoint y: 176, endPoint x: 646, endPoint y: 183, distance: 9.9
click at [651, 176] on div "Okay Cancel" at bounding box center [708, 196] width 556 height 62
click at [629, 192] on button "Okay" at bounding box center [661, 195] width 93 height 33
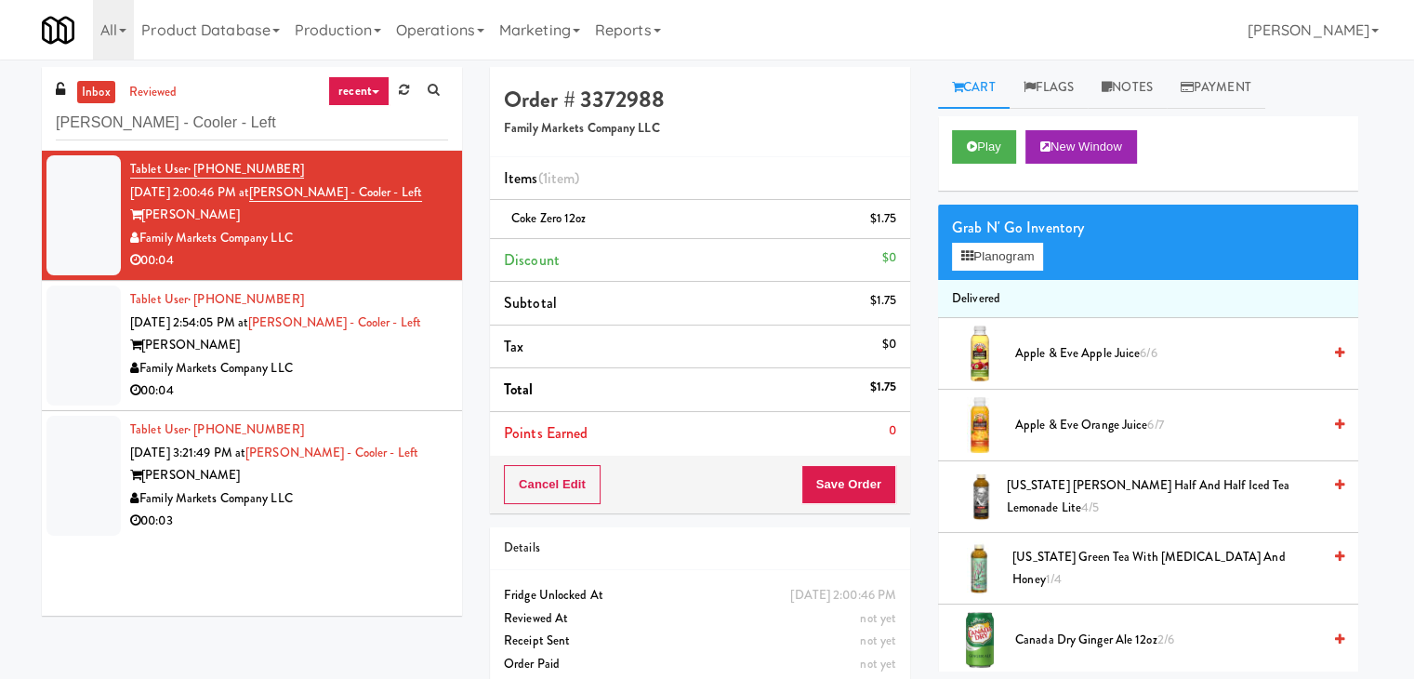
click at [437, 358] on div "Family Markets Company LLC" at bounding box center [289, 368] width 318 height 23
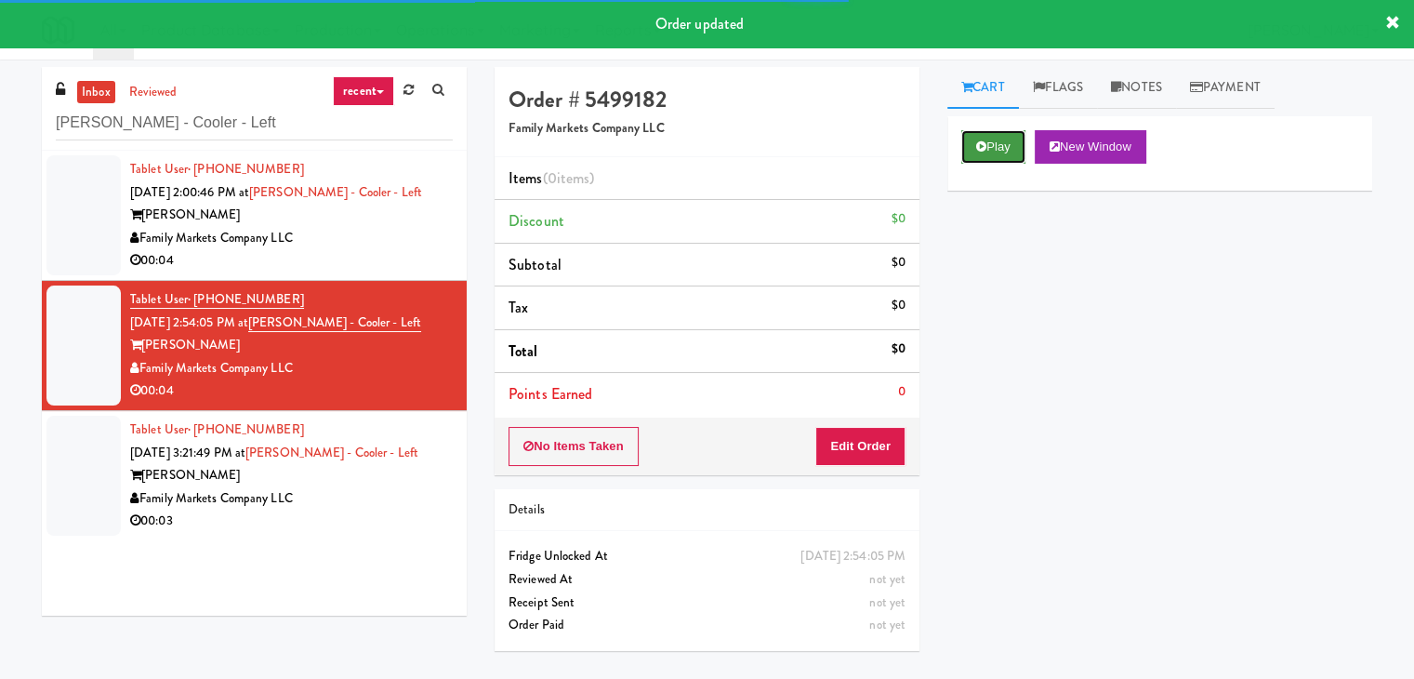
click at [1001, 136] on button "Play" at bounding box center [993, 146] width 64 height 33
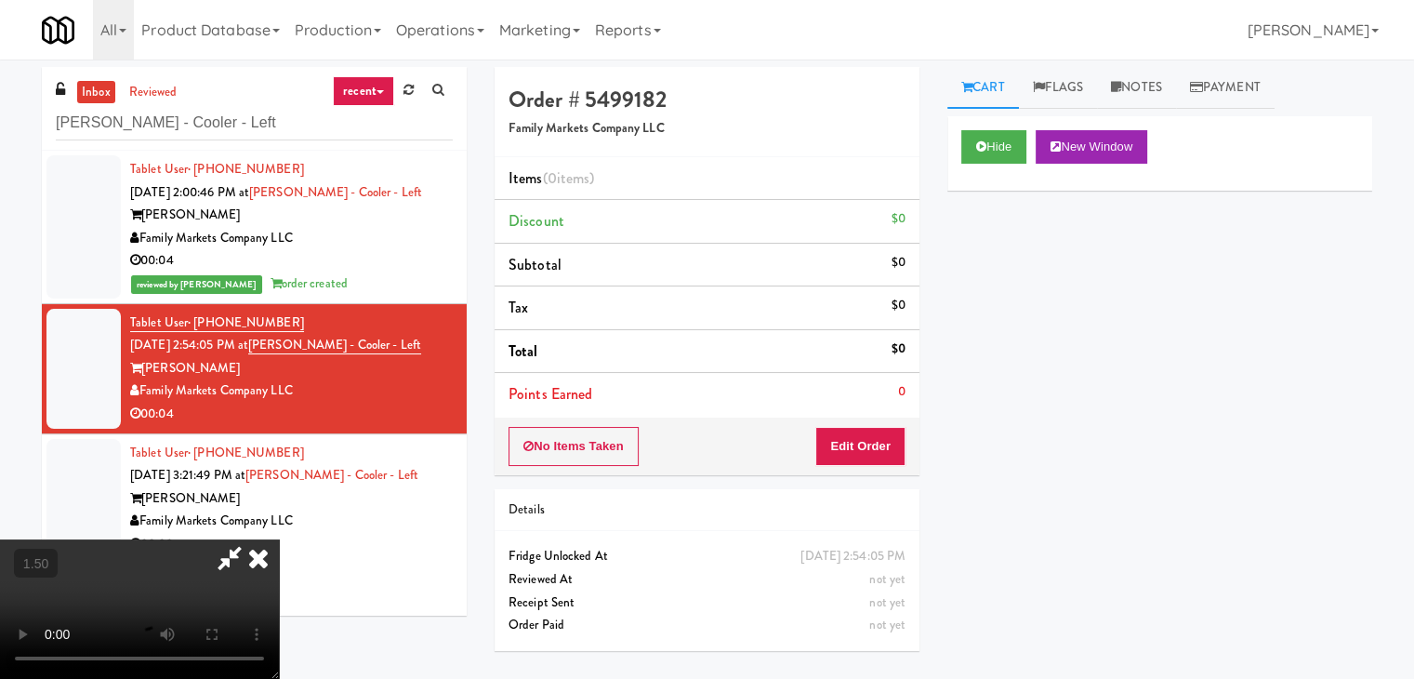
click at [279, 539] on video at bounding box center [139, 608] width 279 height 139
click at [279, 539] on icon at bounding box center [258, 557] width 41 height 37
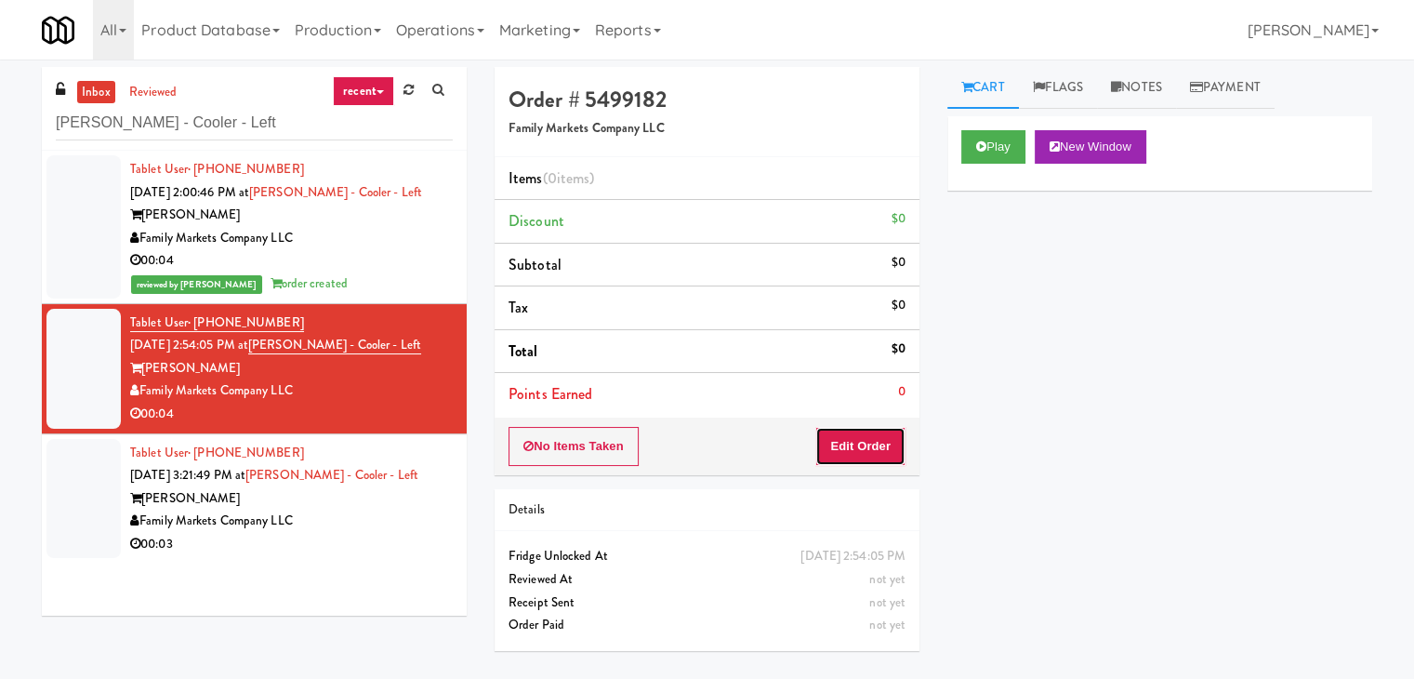
drag, startPoint x: 877, startPoint y: 436, endPoint x: 945, endPoint y: 346, distance: 112.9
click at [875, 436] on button "Edit Order" at bounding box center [860, 446] width 90 height 39
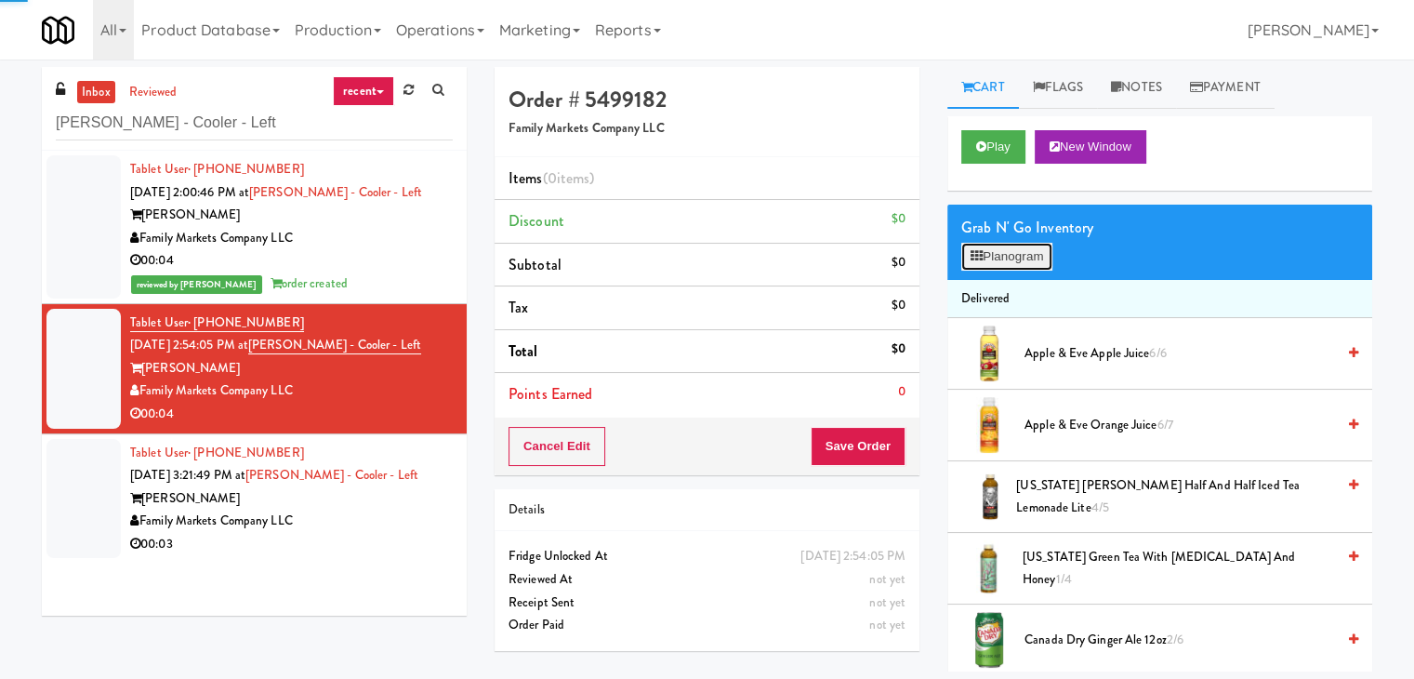
click at [1021, 243] on button "Planogram" at bounding box center [1006, 257] width 91 height 28
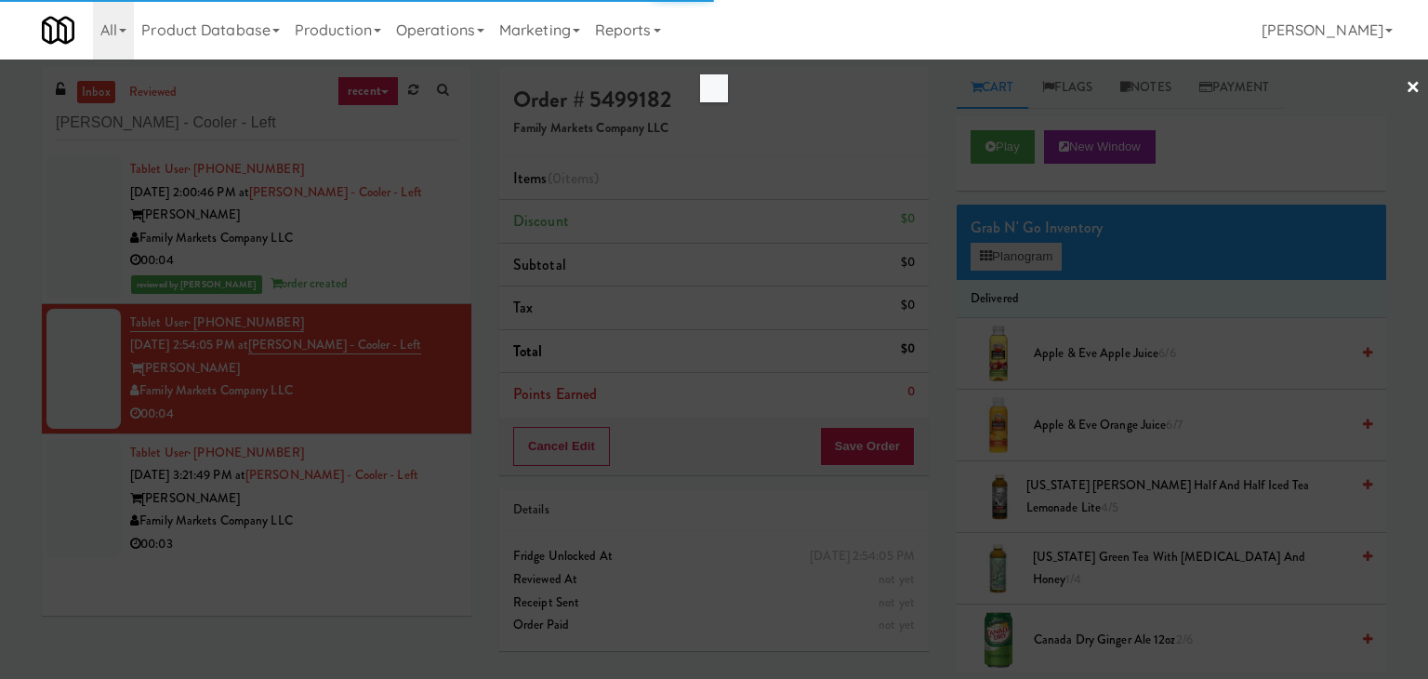
click at [1014, 254] on div at bounding box center [714, 339] width 1428 height 679
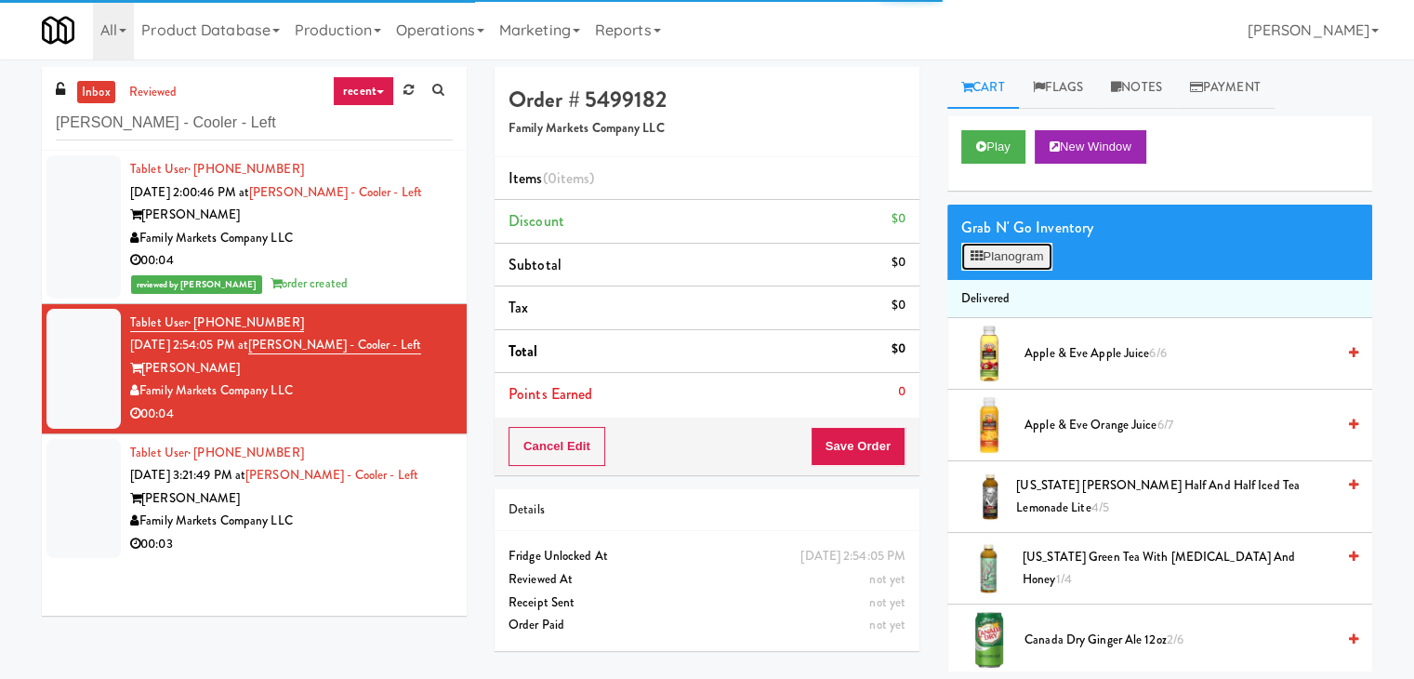
click at [1014, 254] on button "Planogram" at bounding box center [1006, 257] width 91 height 28
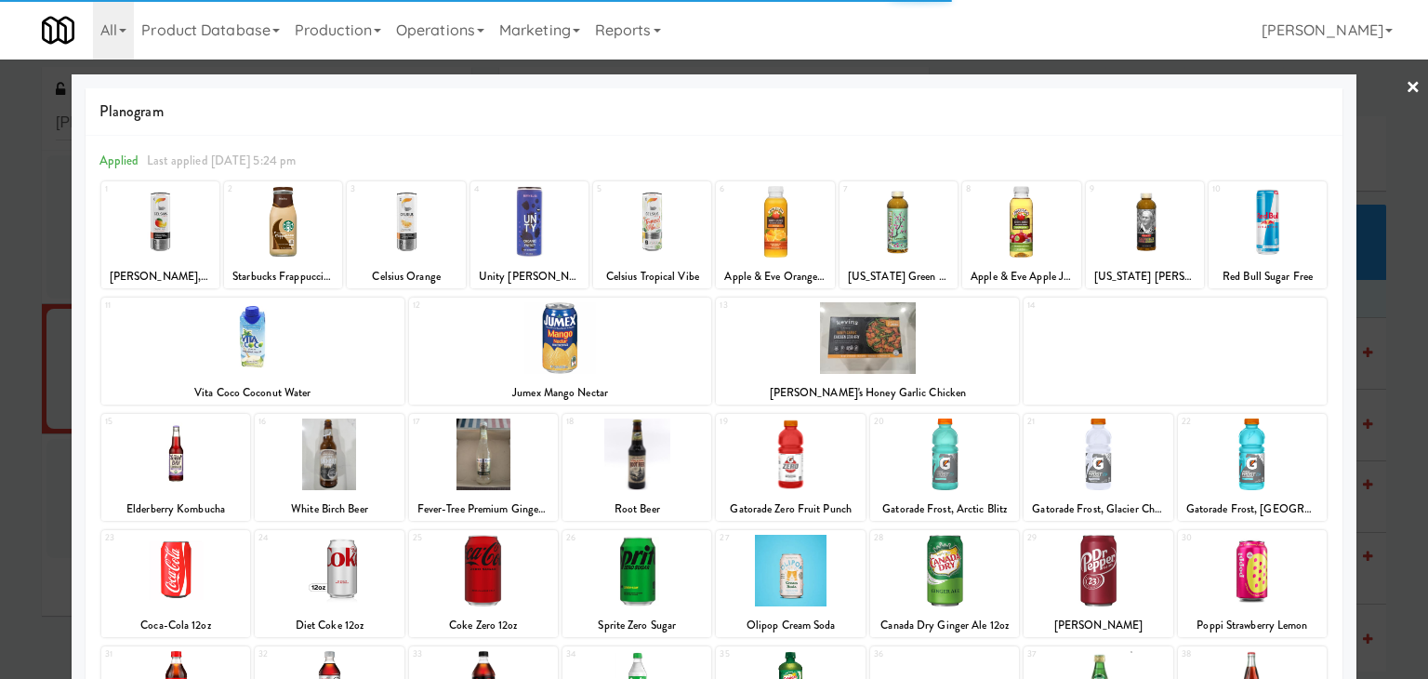
scroll to position [93, 0]
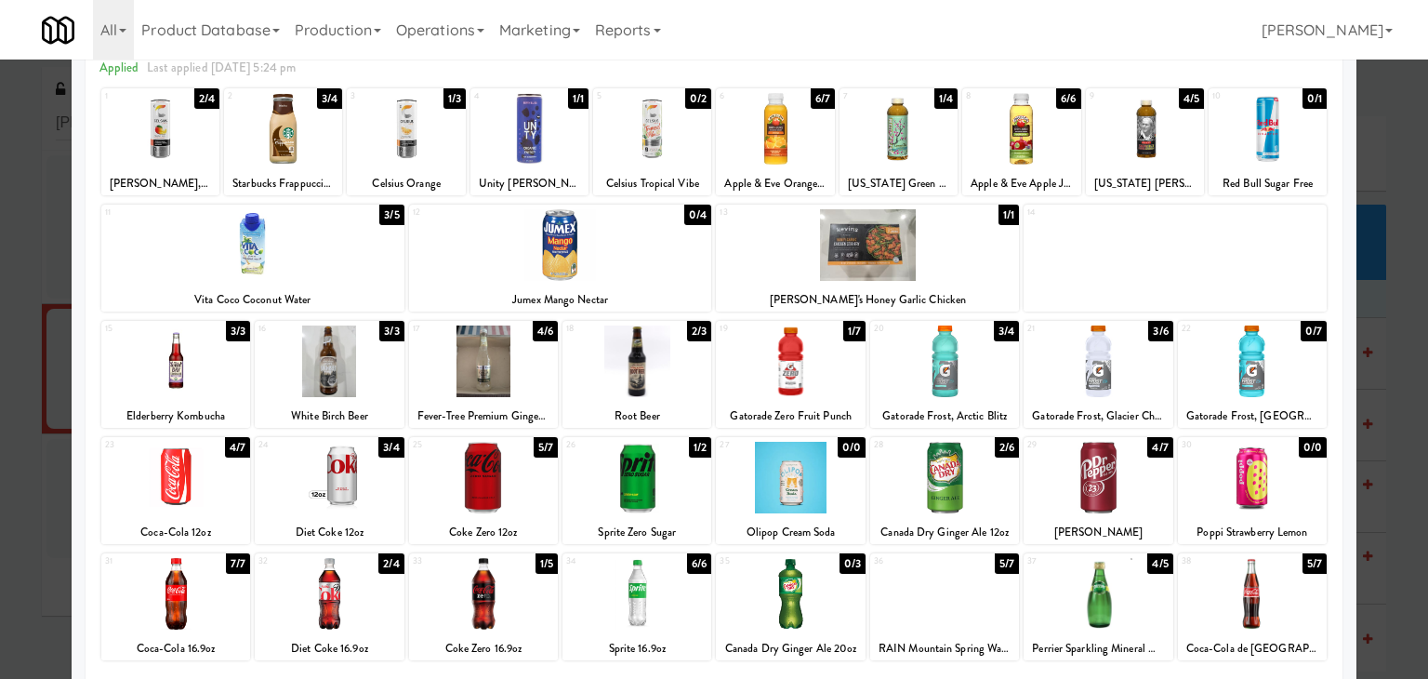
drag, startPoint x: 640, startPoint y: 585, endPoint x: 649, endPoint y: 580, distance: 10.4
click at [639, 585] on div at bounding box center [637, 594] width 149 height 72
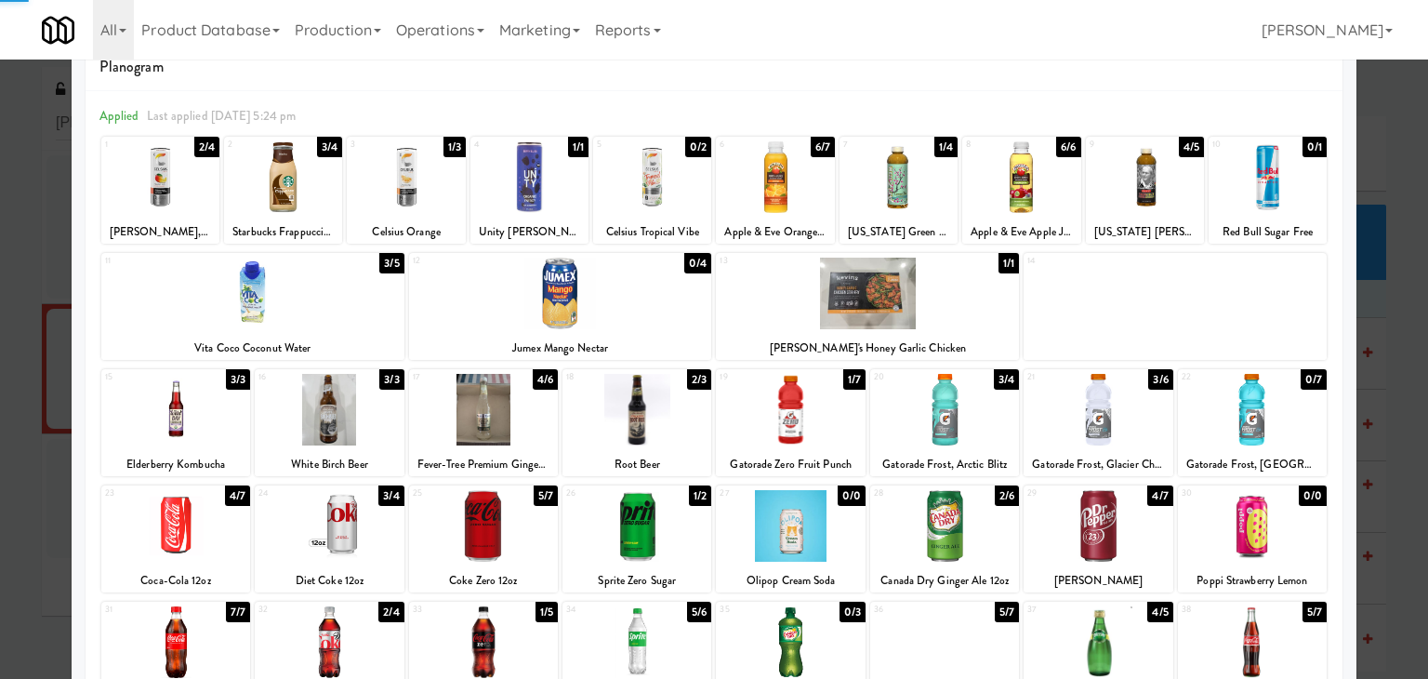
scroll to position [0, 0]
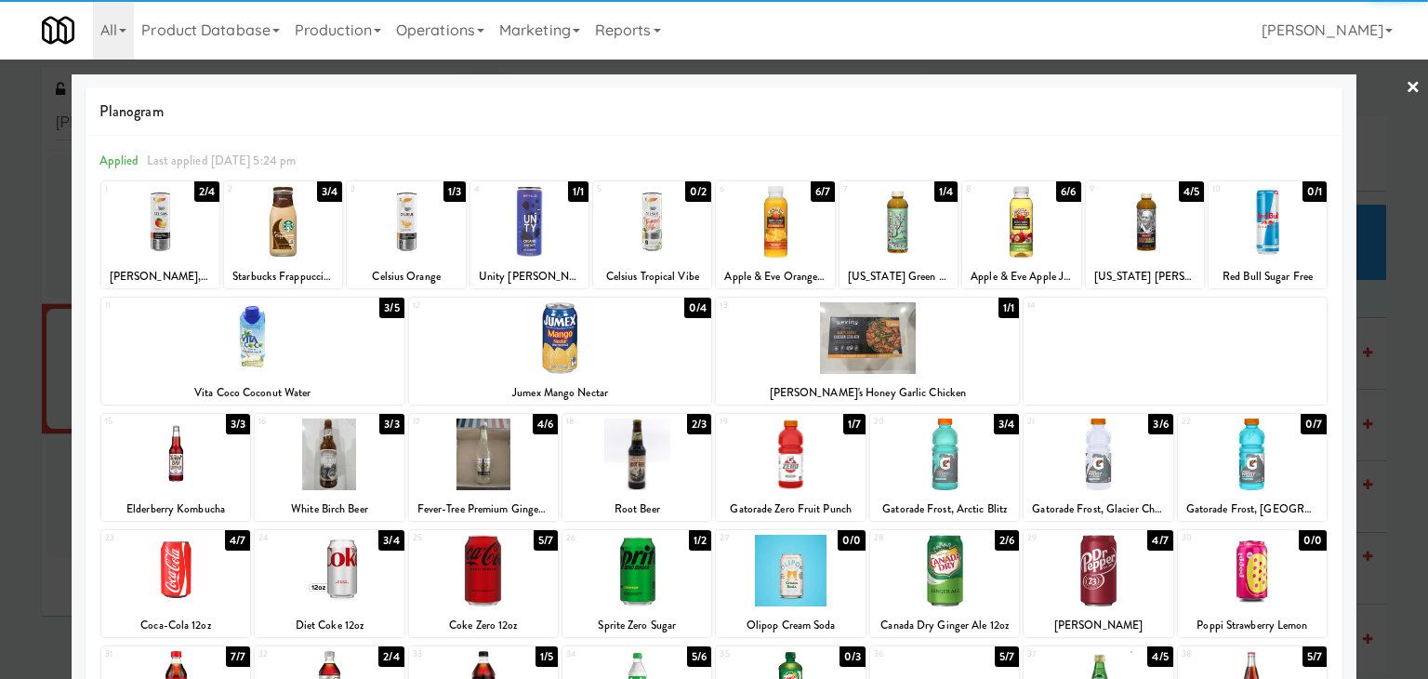
drag, startPoint x: 1398, startPoint y: 78, endPoint x: 1398, endPoint y: 88, distance: 10.2
click at [1406, 88] on link "×" at bounding box center [1413, 89] width 15 height 58
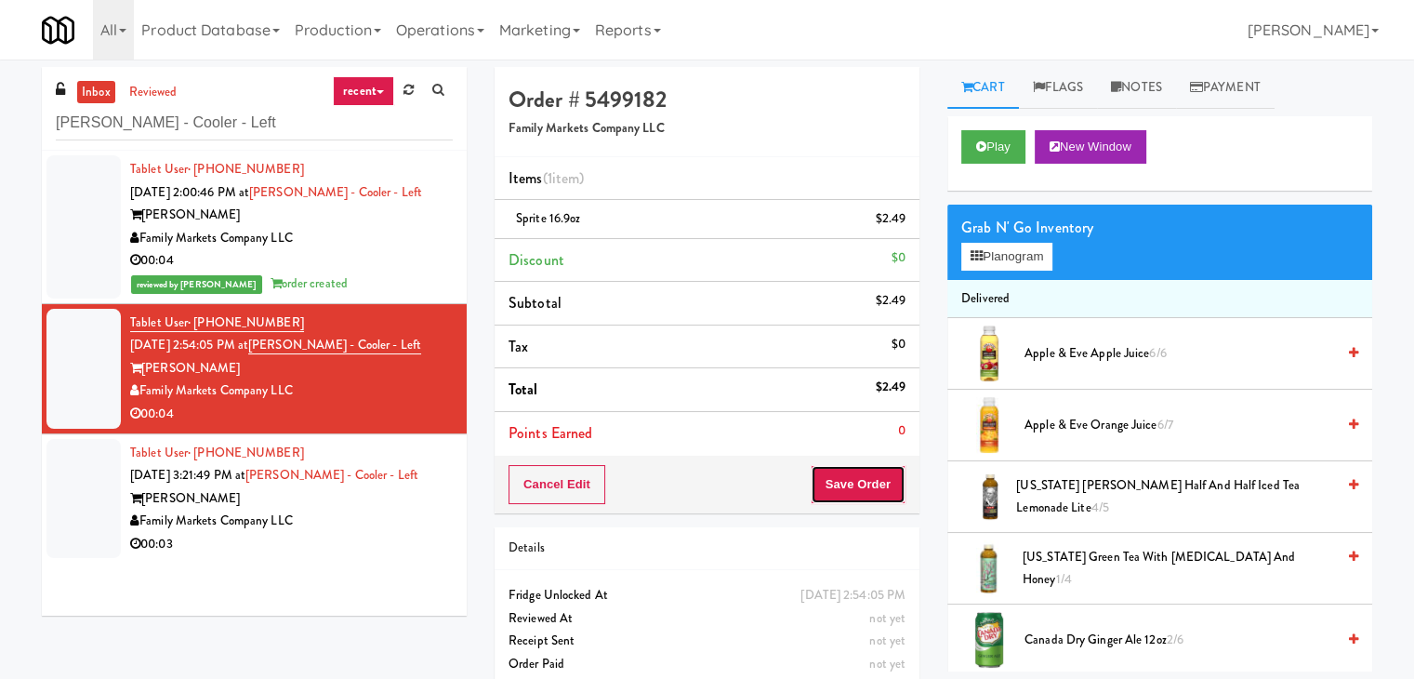
click at [857, 479] on button "Save Order" at bounding box center [858, 484] width 95 height 39
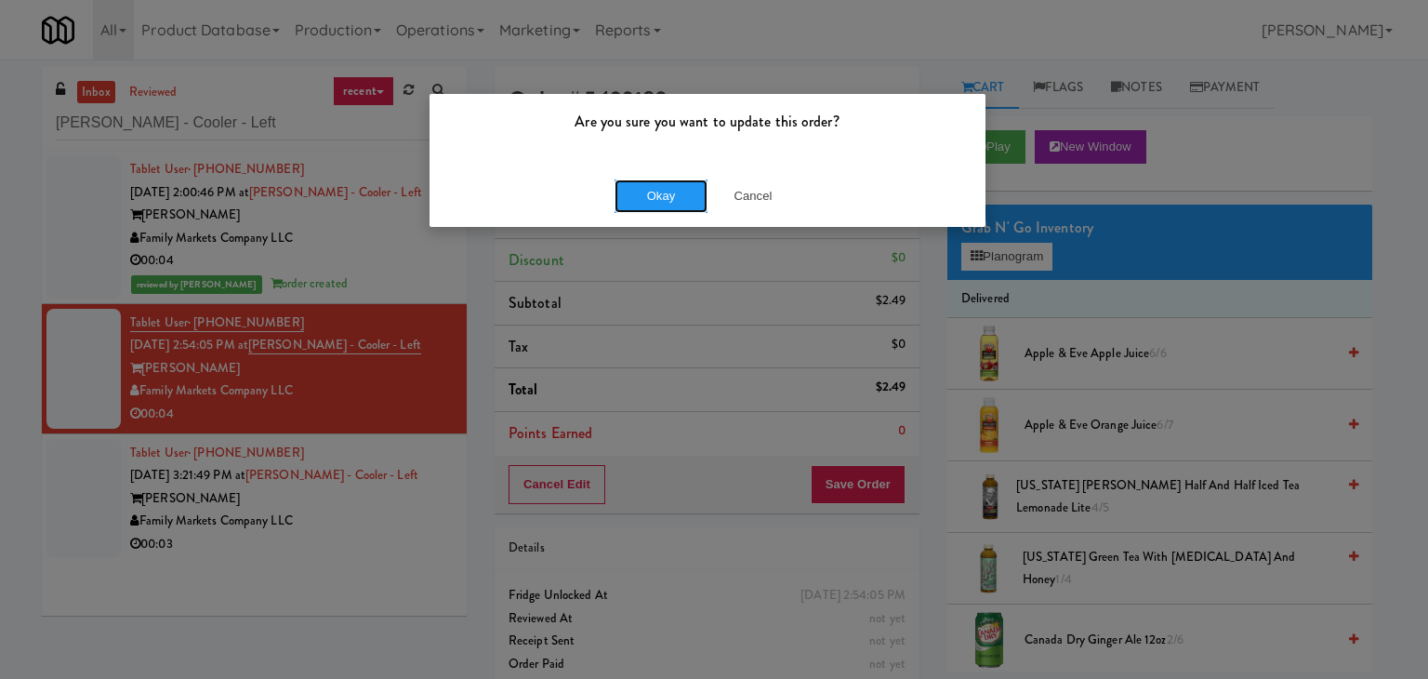
drag, startPoint x: 676, startPoint y: 197, endPoint x: 643, endPoint y: 235, distance: 50.1
click at [674, 197] on button "Okay" at bounding box center [661, 195] width 93 height 33
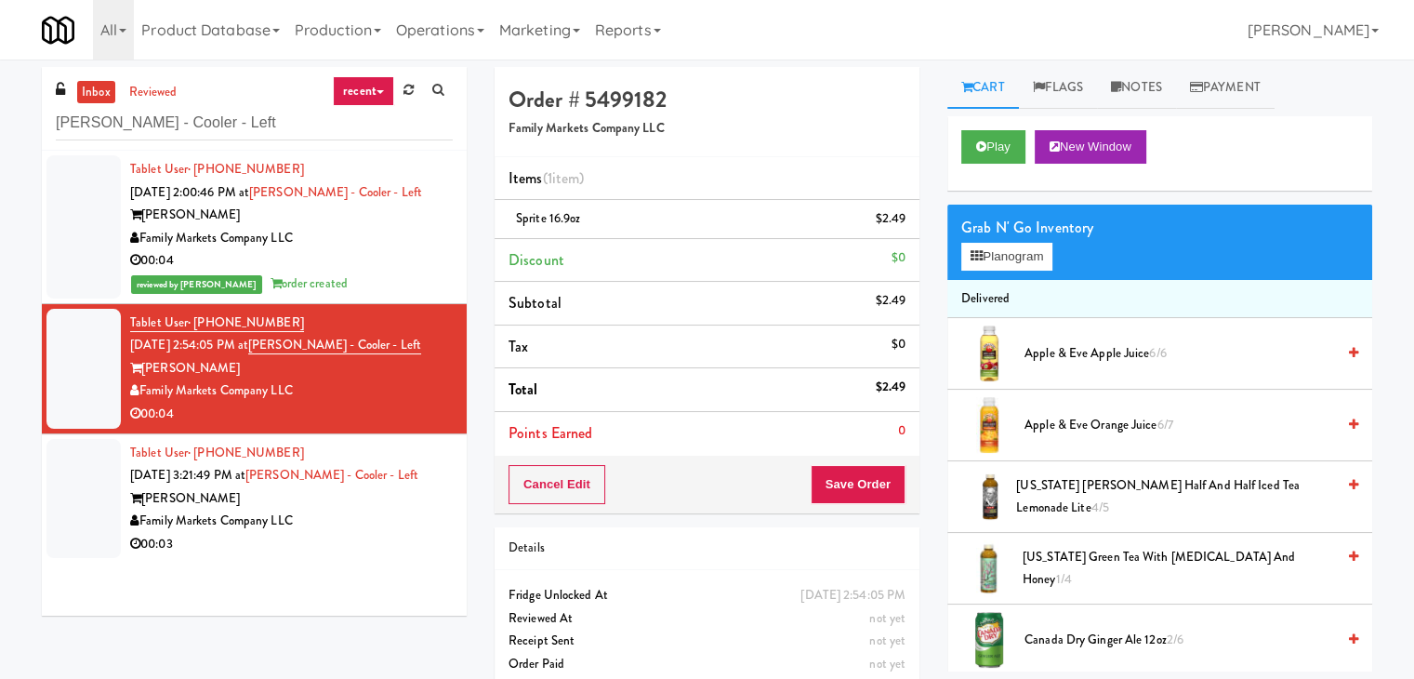
click at [411, 541] on div "00:03" at bounding box center [291, 544] width 323 height 23
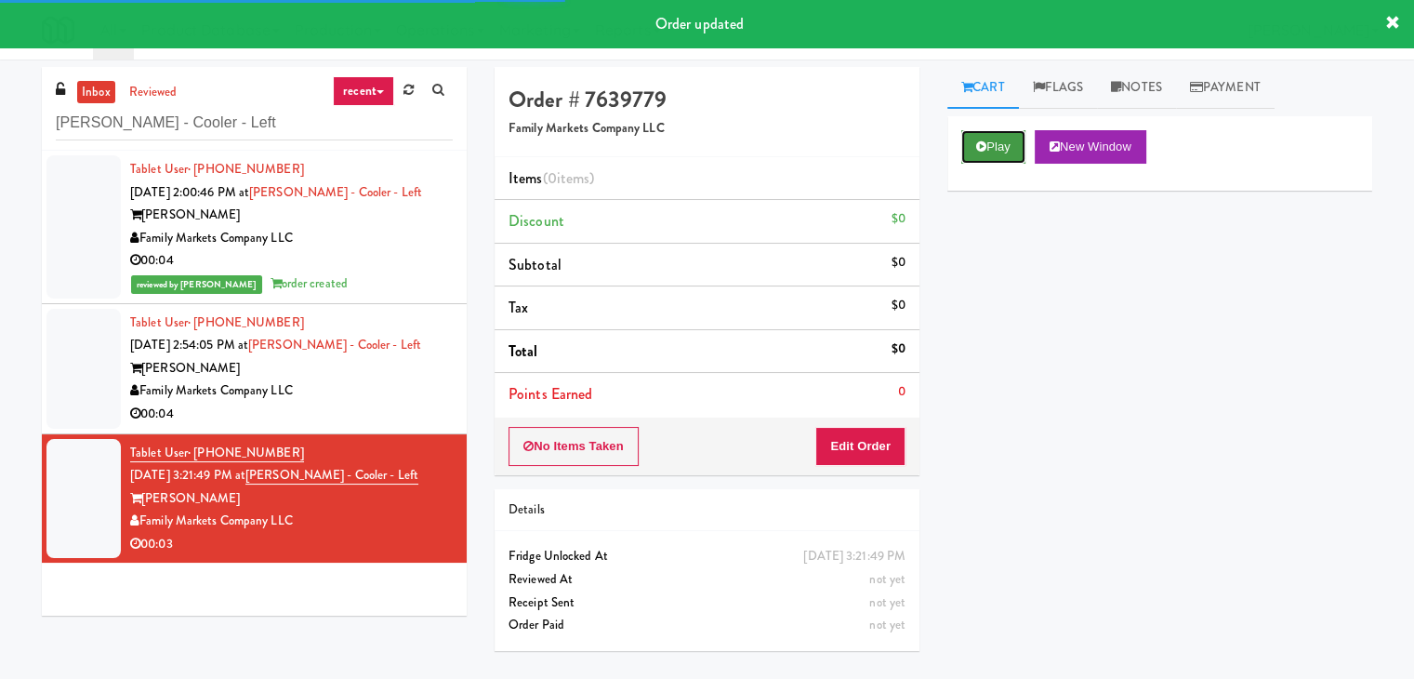
drag, startPoint x: 1012, startPoint y: 144, endPoint x: 995, endPoint y: 152, distance: 18.7
click at [1011, 144] on button "Play" at bounding box center [993, 146] width 64 height 33
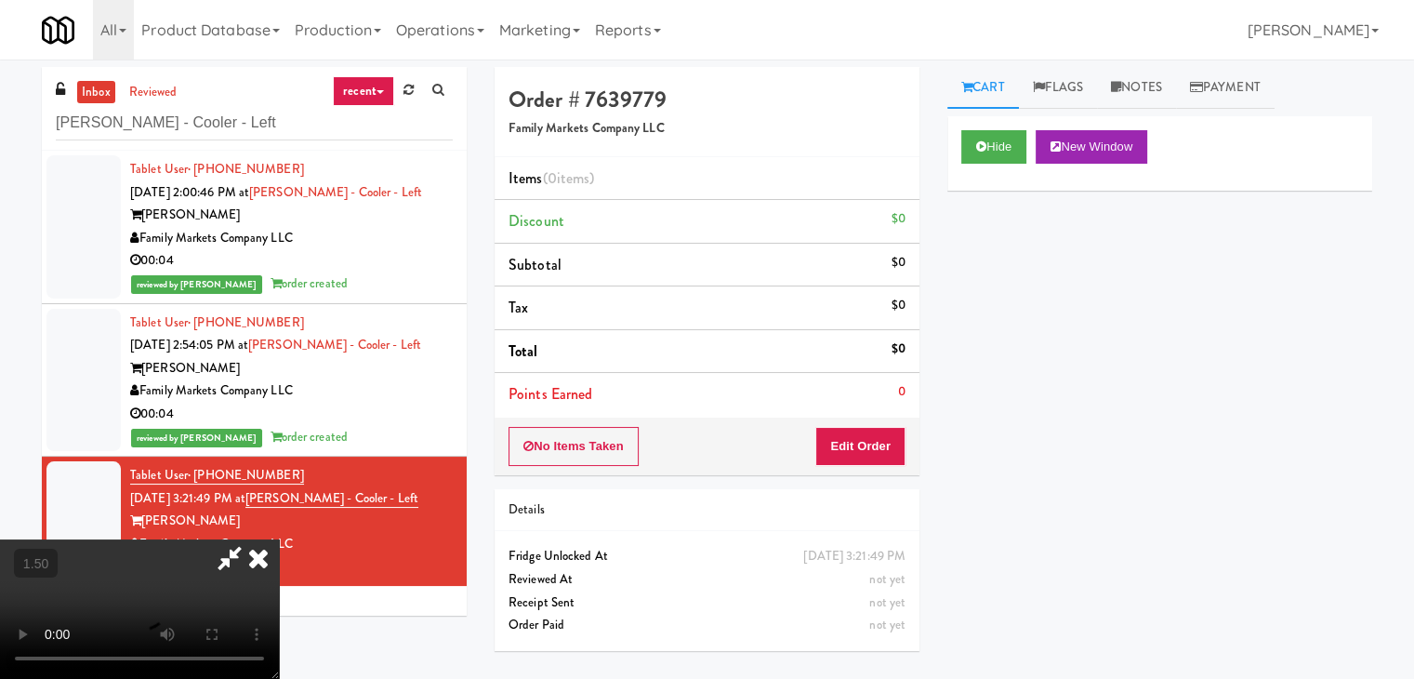
click at [279, 539] on video at bounding box center [139, 608] width 279 height 139
click at [279, 539] on icon at bounding box center [258, 557] width 41 height 37
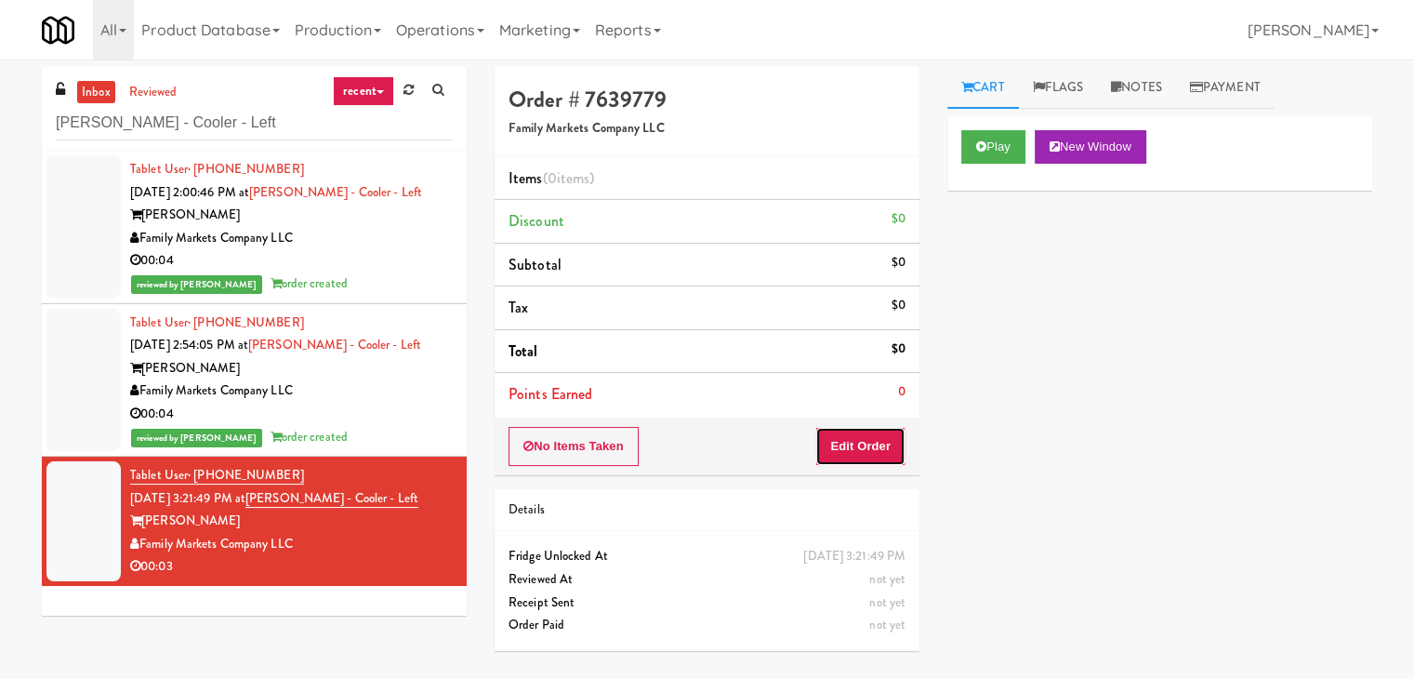
click at [866, 439] on button "Edit Order" at bounding box center [860, 446] width 90 height 39
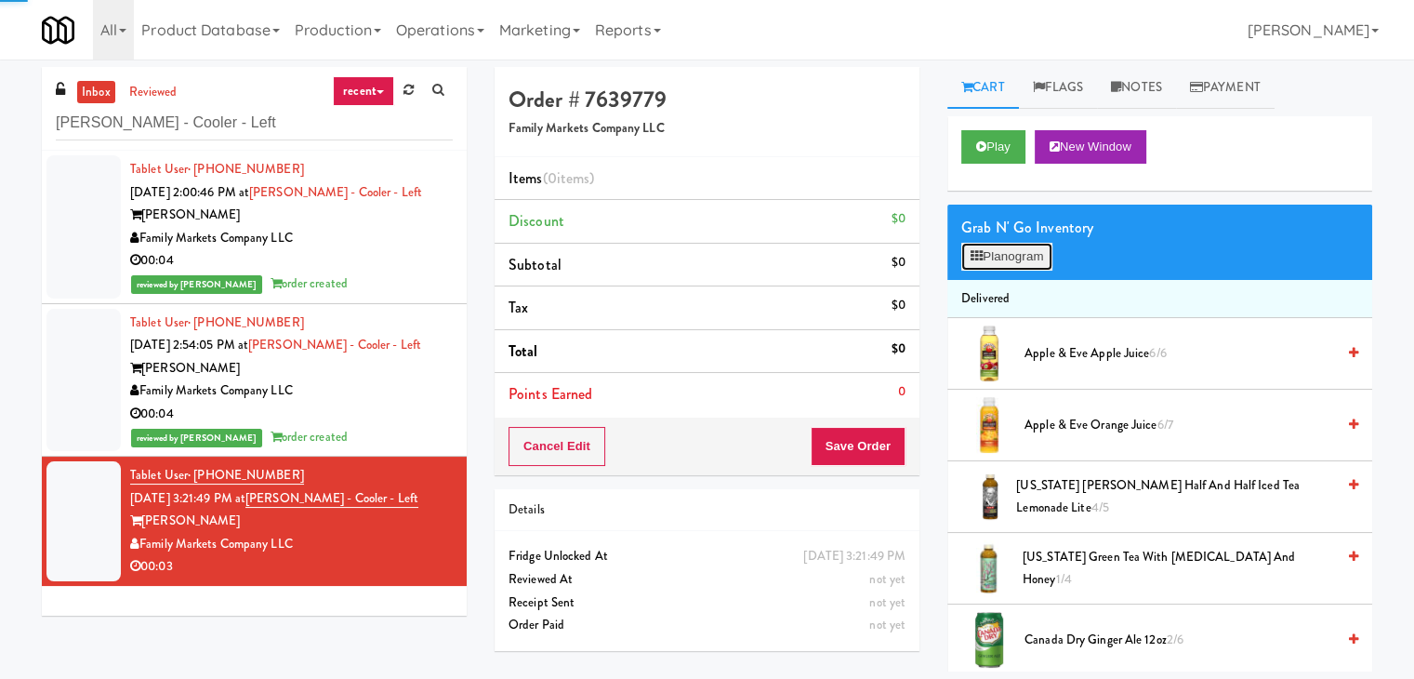
click at [1001, 253] on button "Planogram" at bounding box center [1006, 257] width 91 height 28
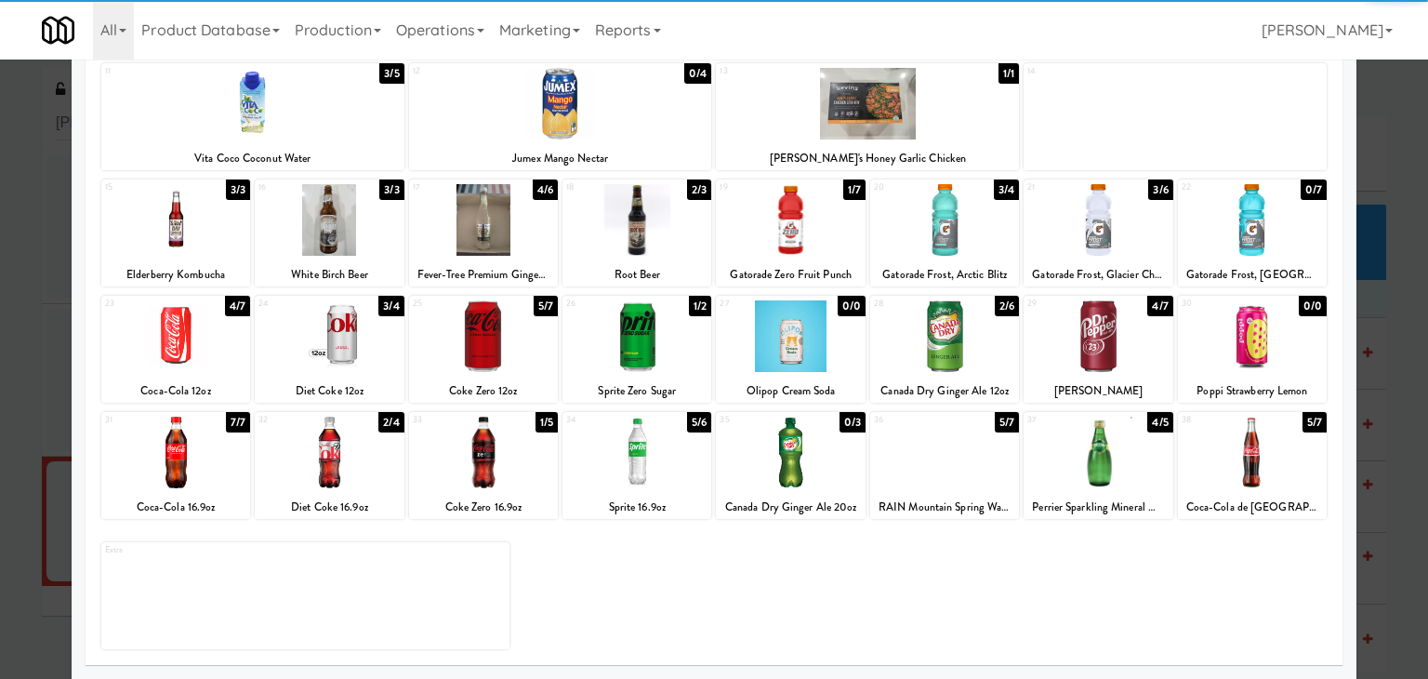
click at [501, 462] on div at bounding box center [483, 453] width 149 height 72
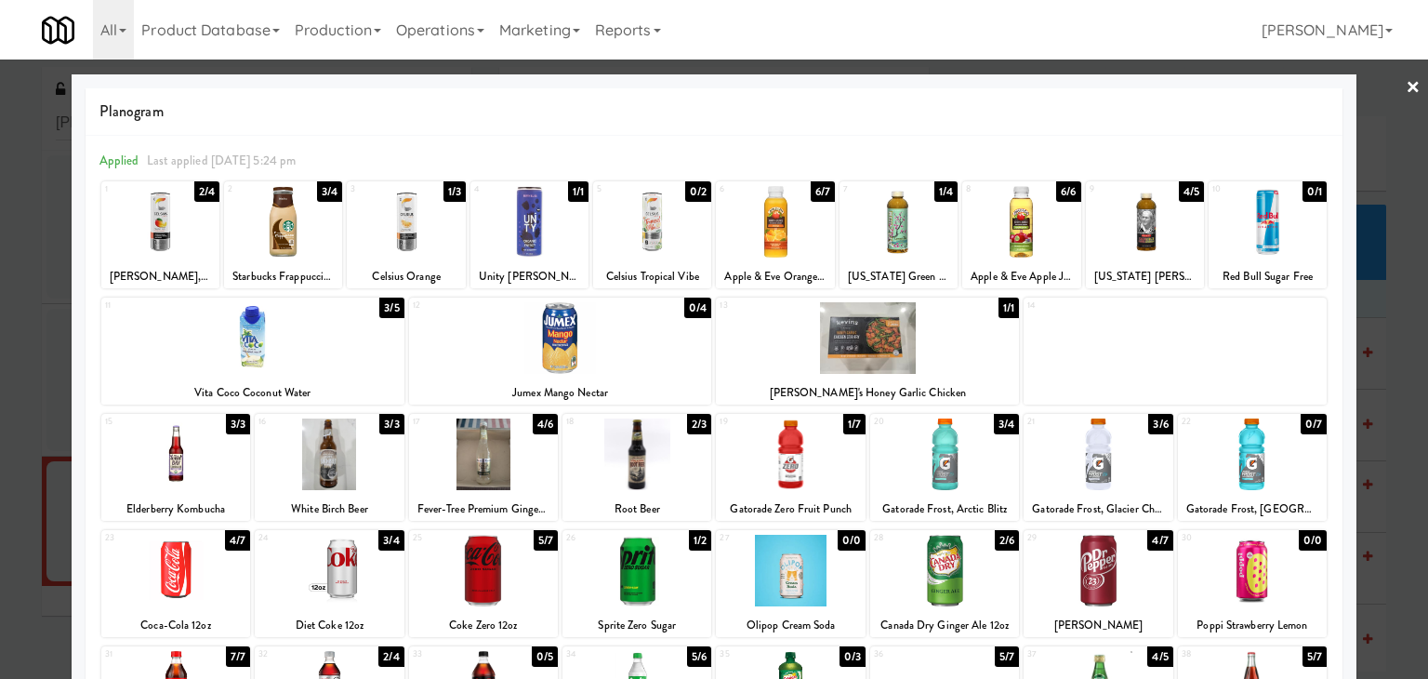
click at [1406, 90] on link "×" at bounding box center [1413, 89] width 15 height 58
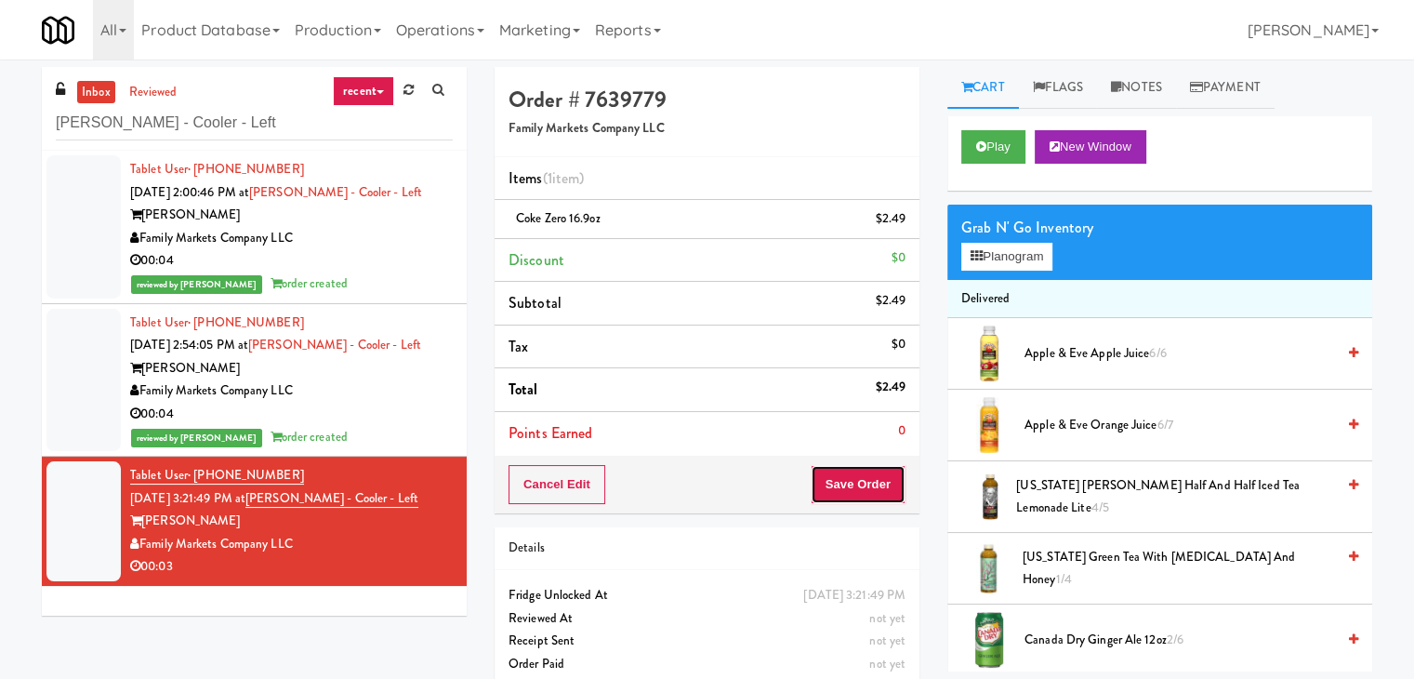
click at [861, 481] on button "Save Order" at bounding box center [858, 484] width 95 height 39
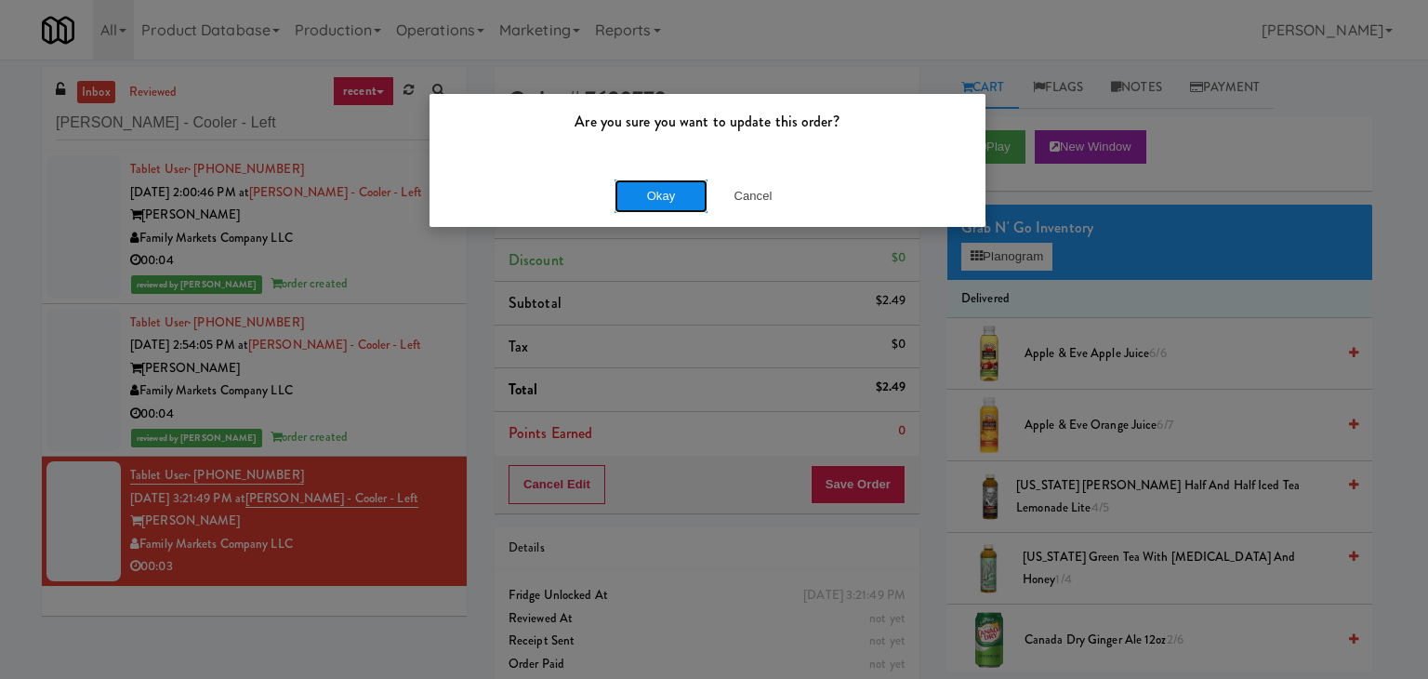
drag, startPoint x: 671, startPoint y: 198, endPoint x: 537, endPoint y: 58, distance: 194.7
click at [670, 197] on button "Okay" at bounding box center [661, 195] width 93 height 33
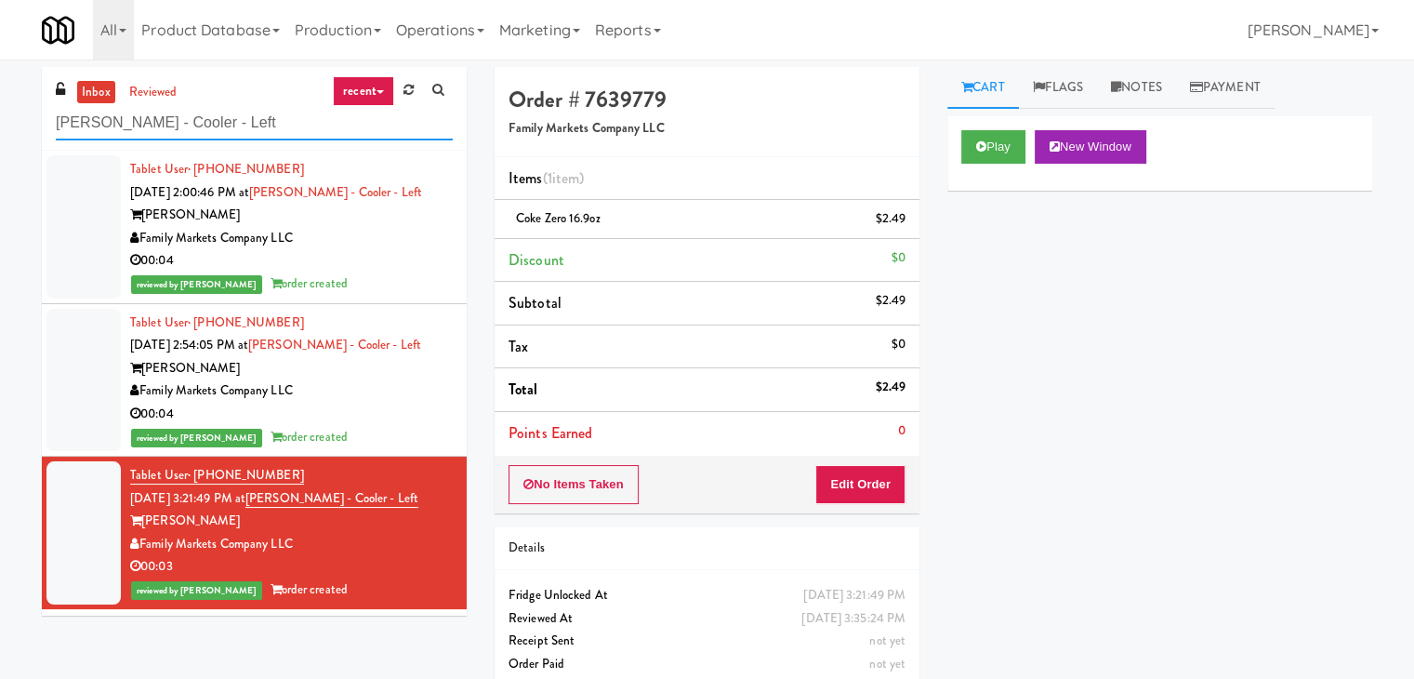
click at [228, 121] on input "[PERSON_NAME] - Cooler - Left" at bounding box center [254, 123] width 397 height 34
click at [229, 120] on input "[PERSON_NAME] - Cooler - Left" at bounding box center [254, 123] width 397 height 34
click at [230, 119] on input "[PERSON_NAME] - Cooler - Left" at bounding box center [254, 123] width 397 height 34
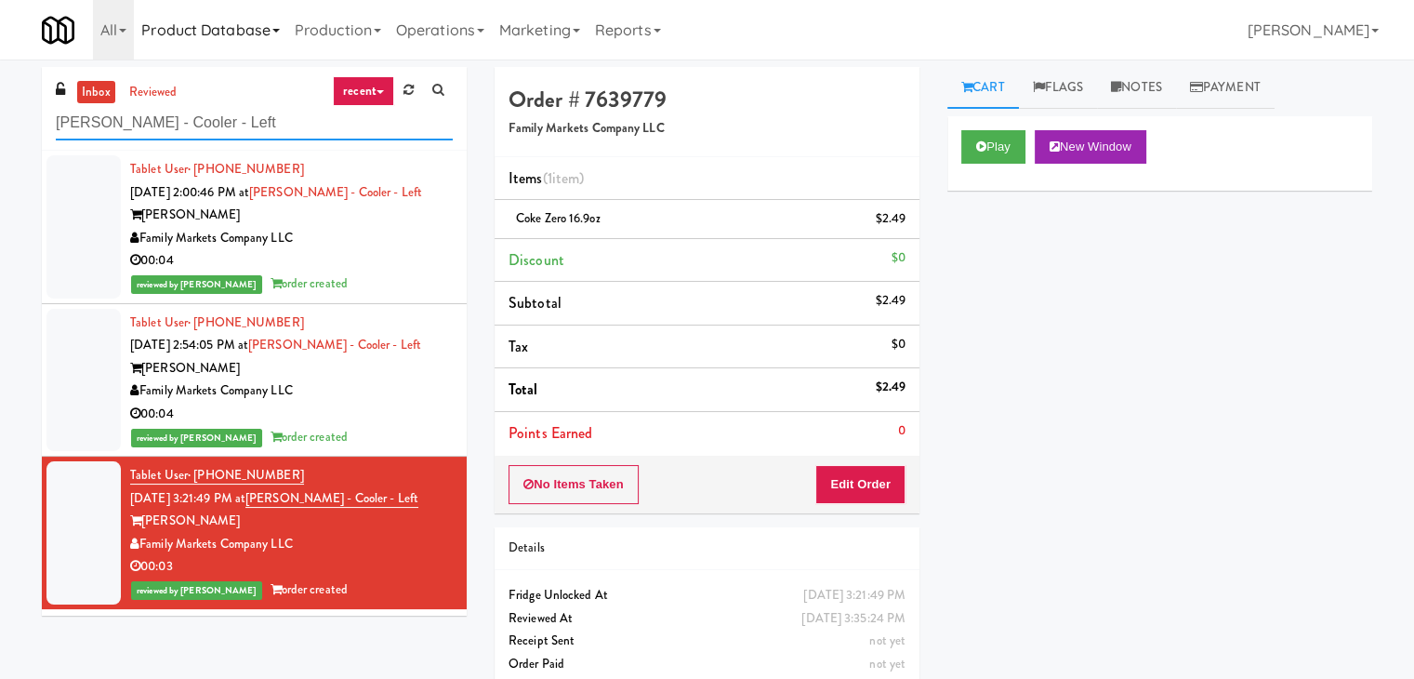
paste input "[GEOGRAPHIC_DATA] - A-Wing, Level 0"
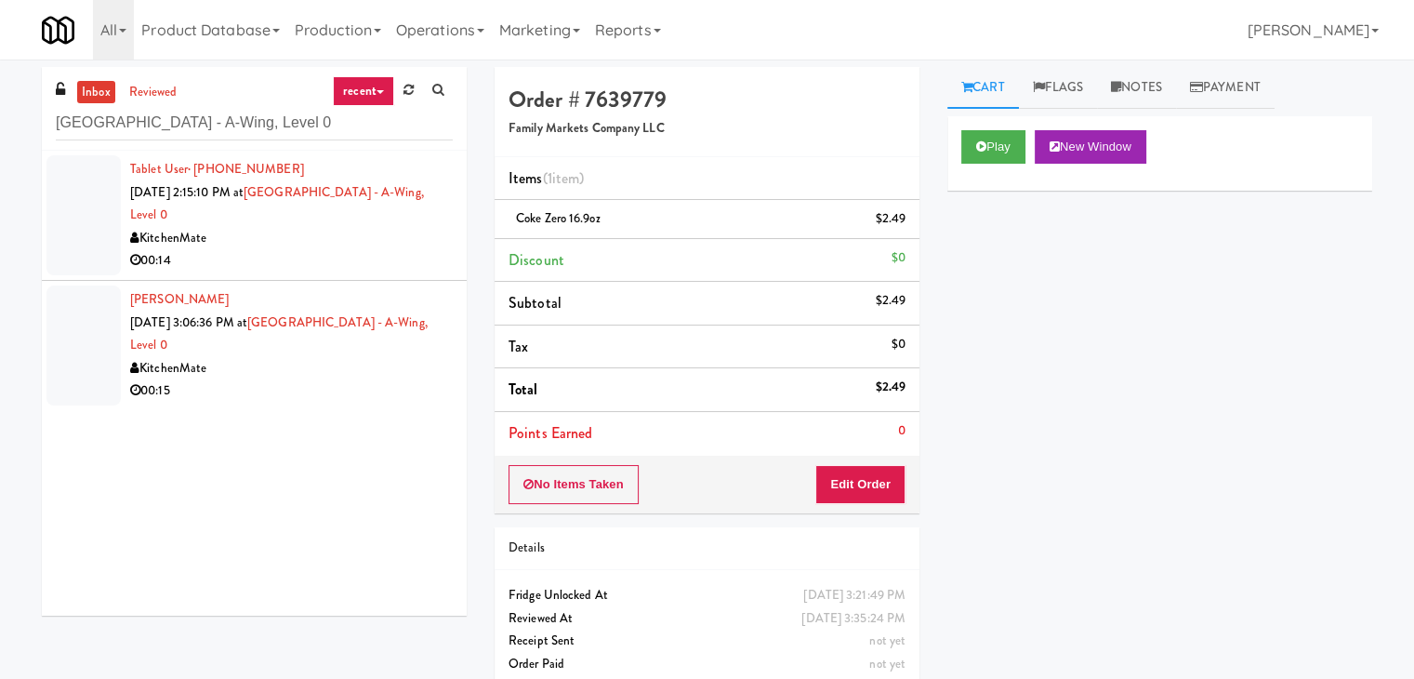
drag, startPoint x: 400, startPoint y: 251, endPoint x: 390, endPoint y: 249, distance: 10.4
click at [399, 251] on div "00:14" at bounding box center [291, 260] width 323 height 23
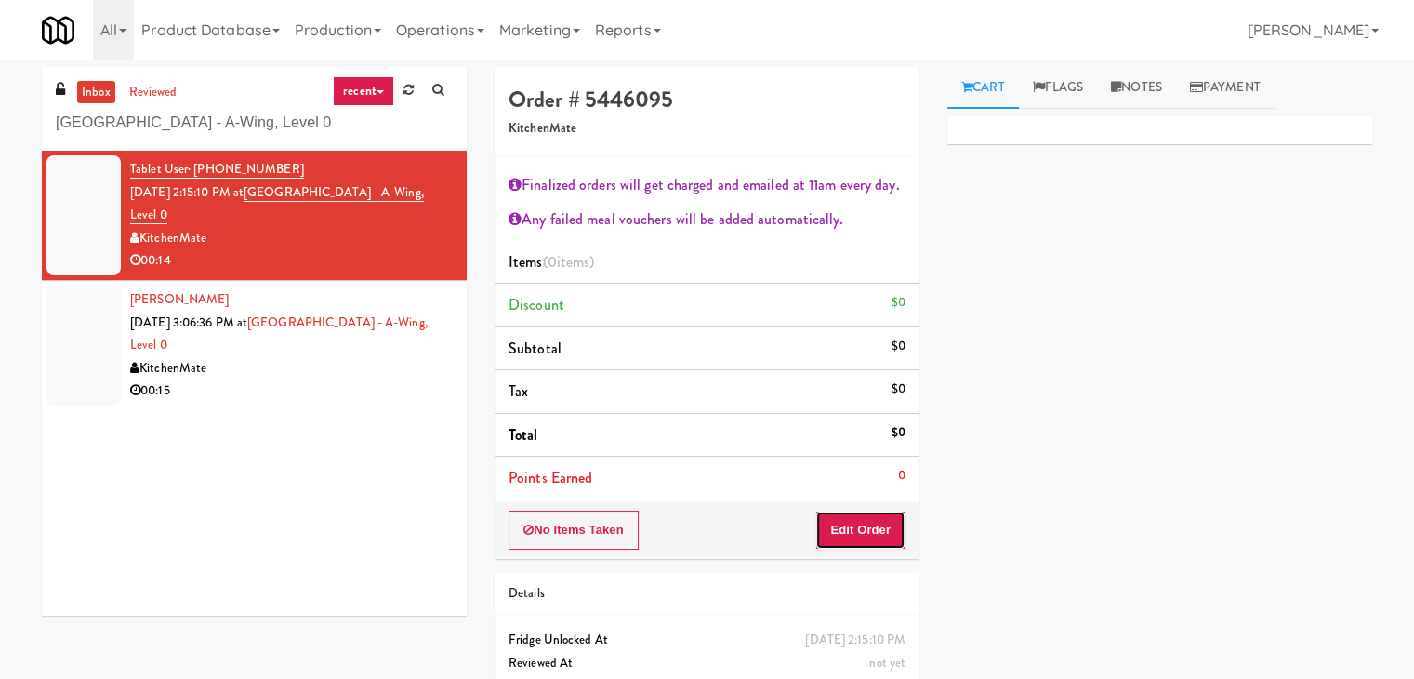
click at [843, 534] on button "Edit Order" at bounding box center [860, 529] width 90 height 39
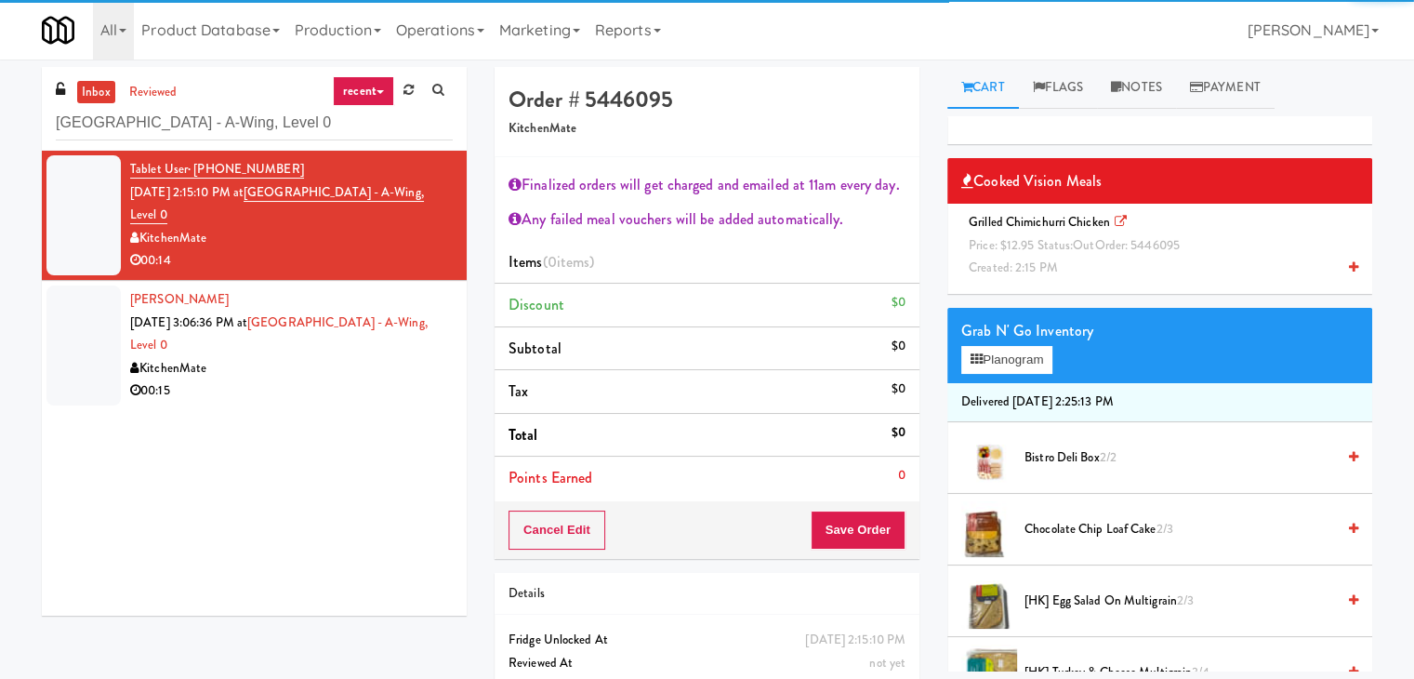
click at [1010, 242] on span "Price: $12.95 Status: out Order: 5446095" at bounding box center [1074, 245] width 211 height 18
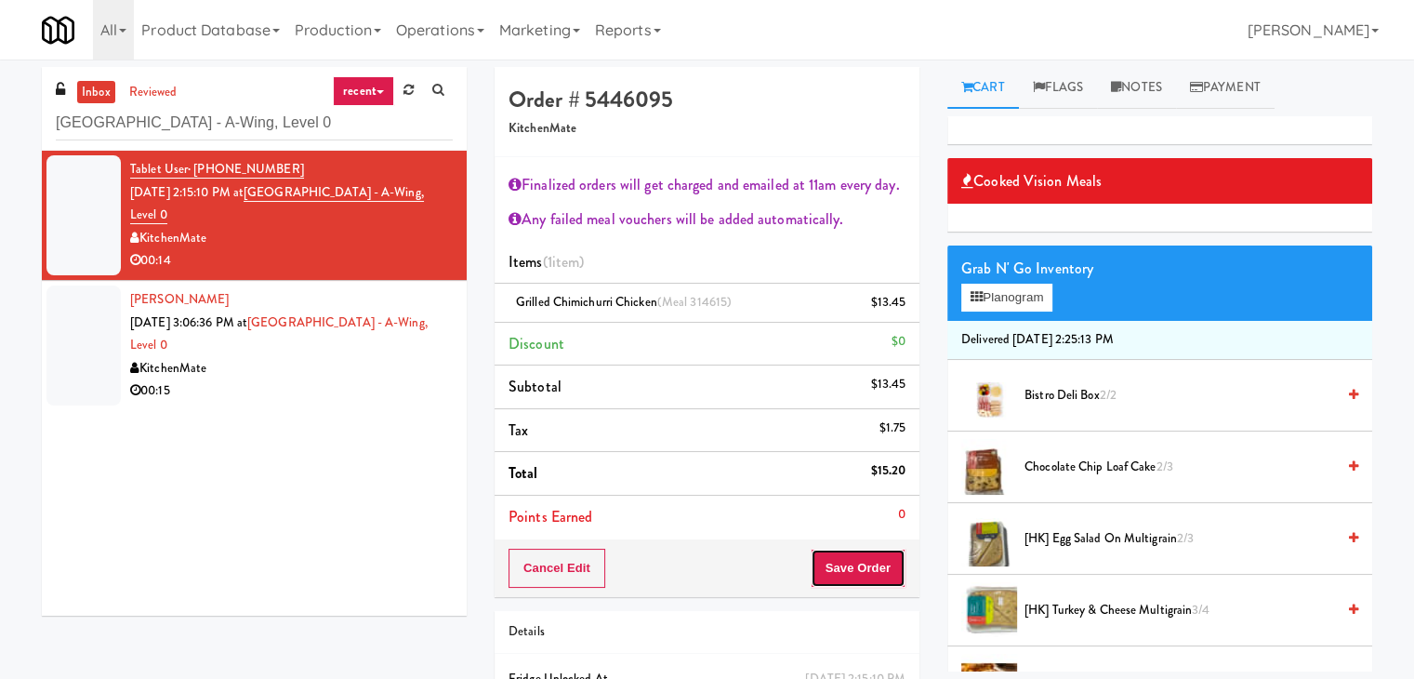
click at [855, 575] on button "Save Order" at bounding box center [858, 568] width 95 height 39
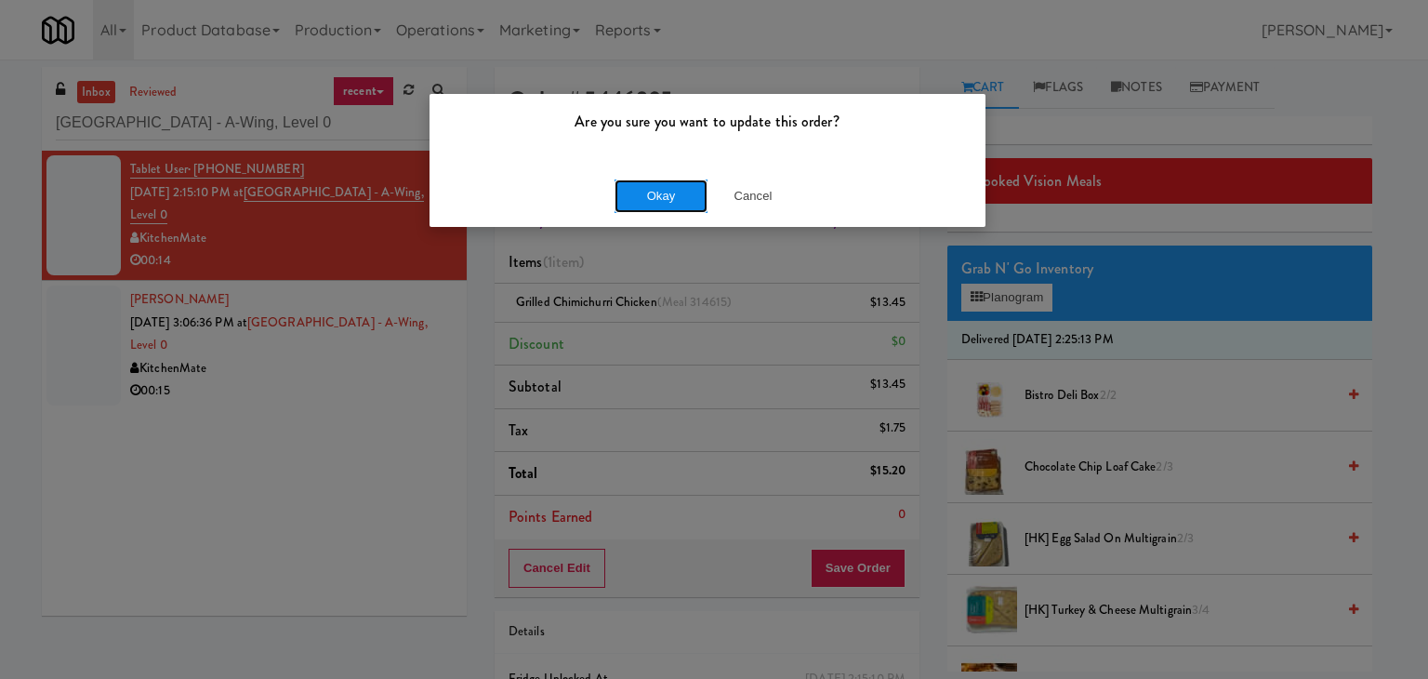
click at [647, 193] on button "Okay" at bounding box center [661, 195] width 93 height 33
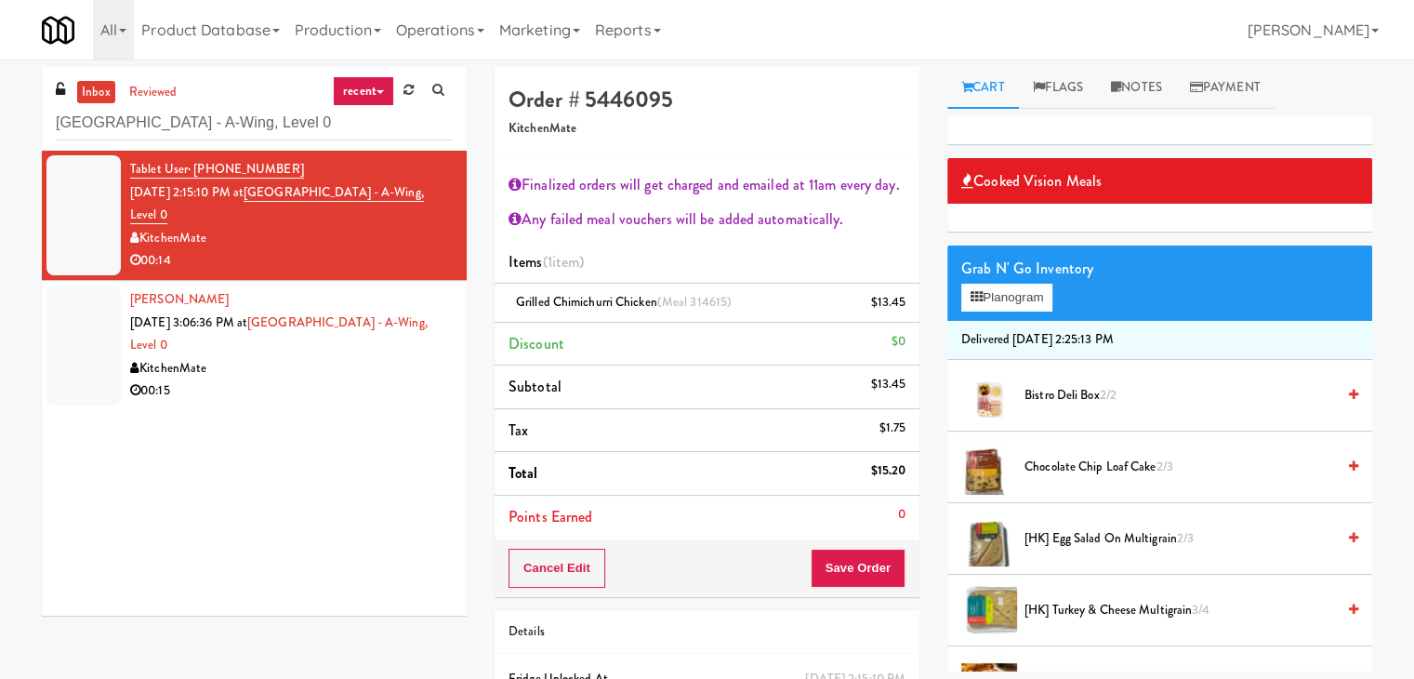
click at [378, 371] on div "KitchenMate" at bounding box center [291, 368] width 323 height 23
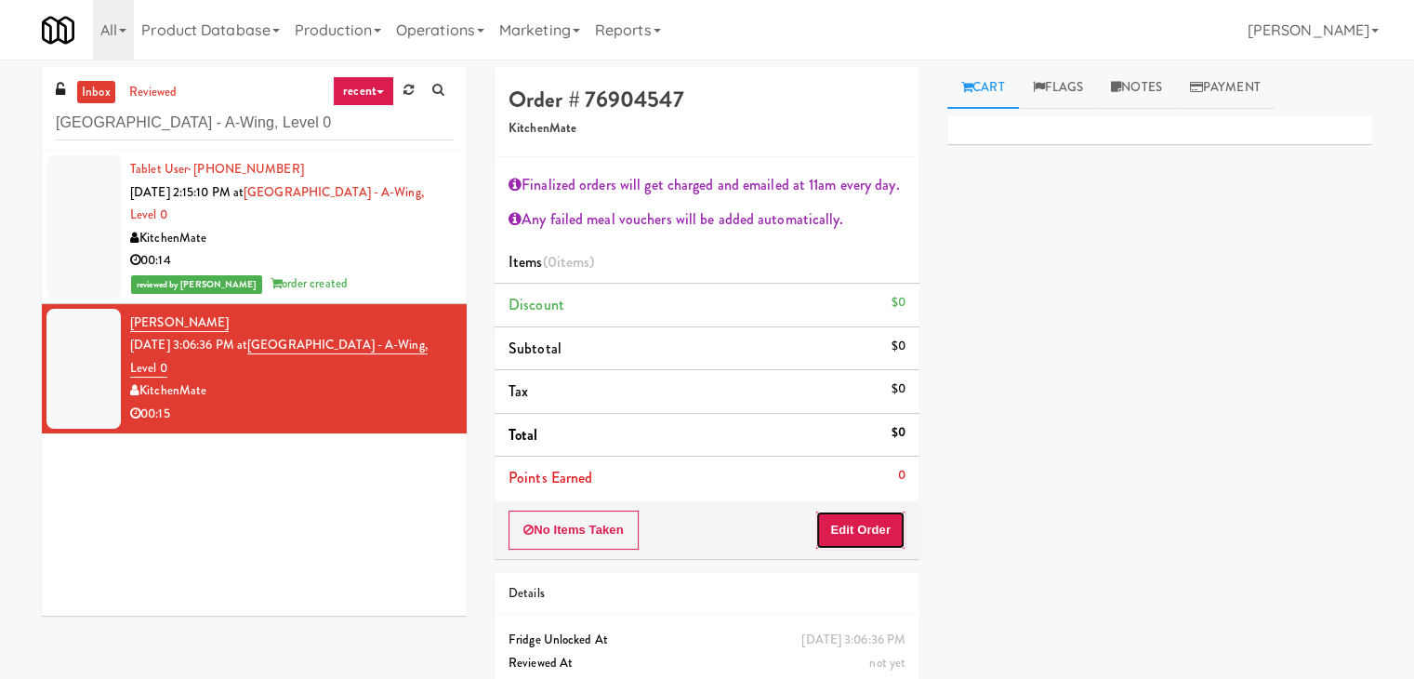
click at [831, 524] on button "Edit Order" at bounding box center [860, 529] width 90 height 39
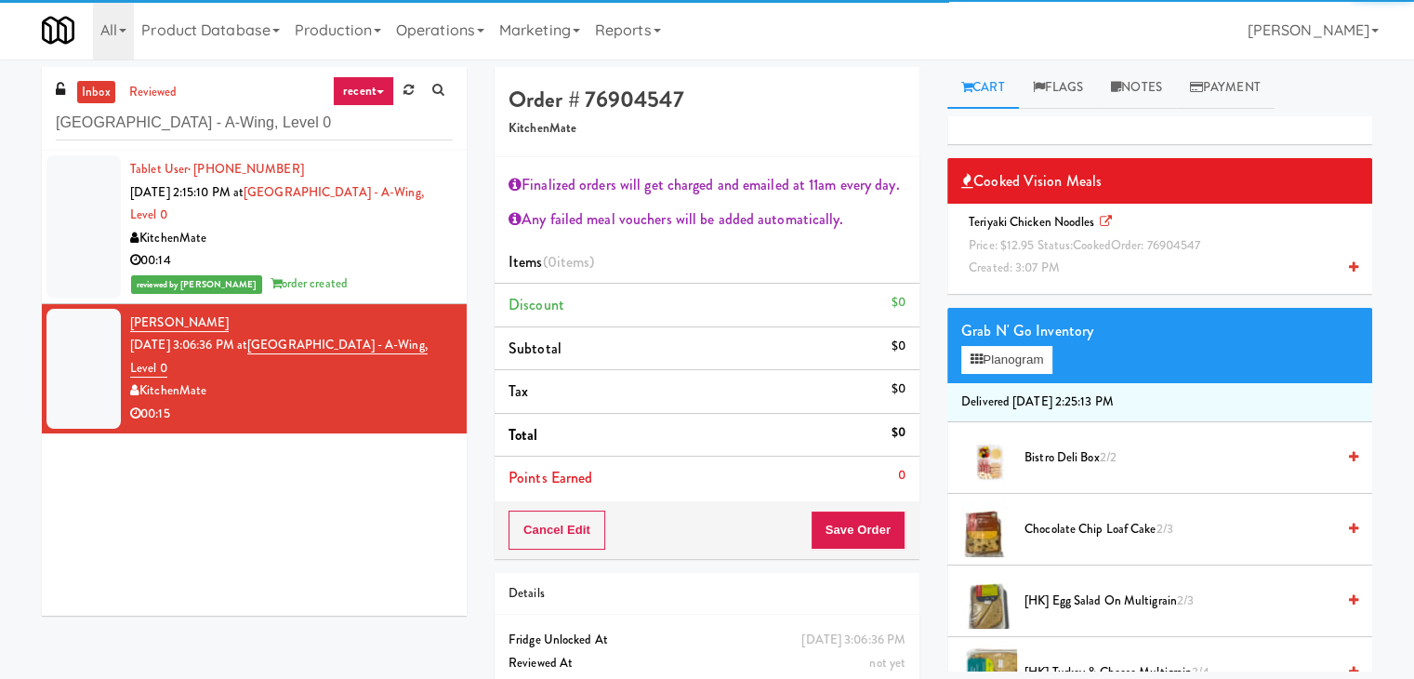
click at [1027, 254] on div "Teriyaki Chicken Noodles Price: $12.95 Status: cooked Order: 76904547 Created: …" at bounding box center [1159, 245] width 397 height 69
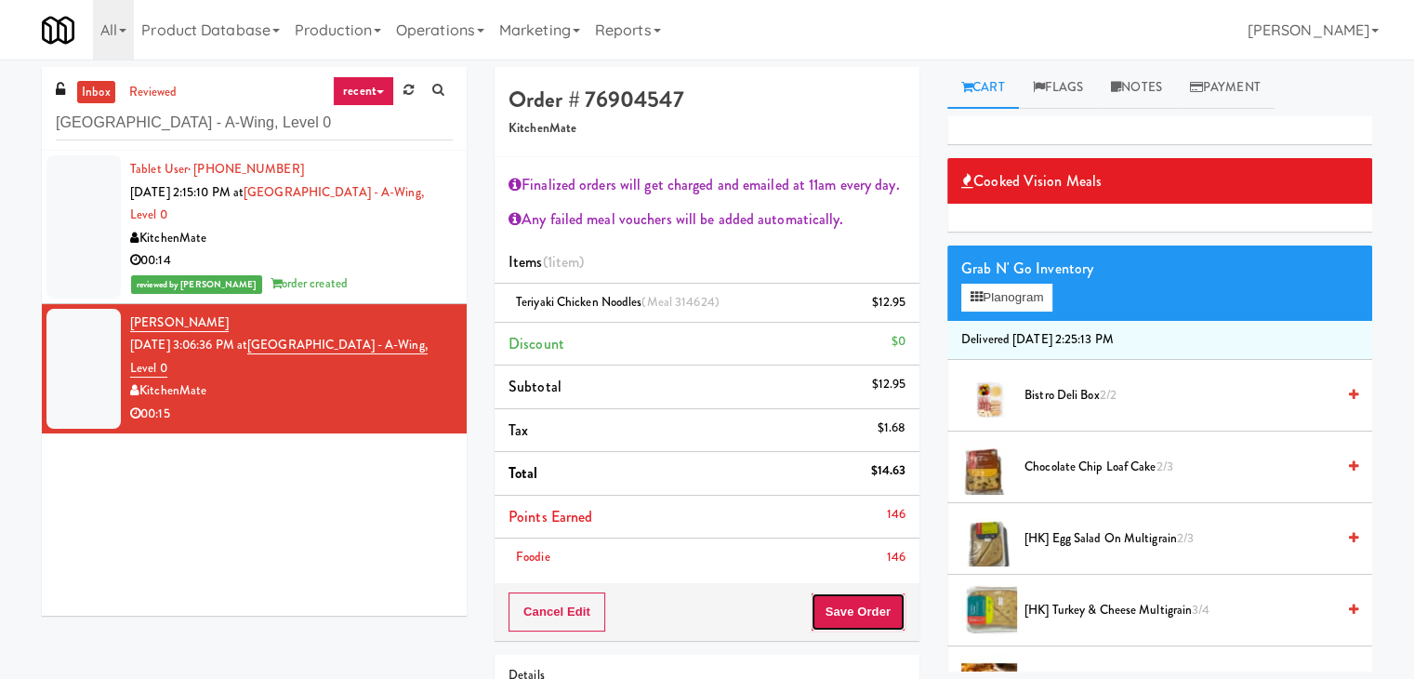
click at [862, 616] on button "Save Order" at bounding box center [858, 611] width 95 height 39
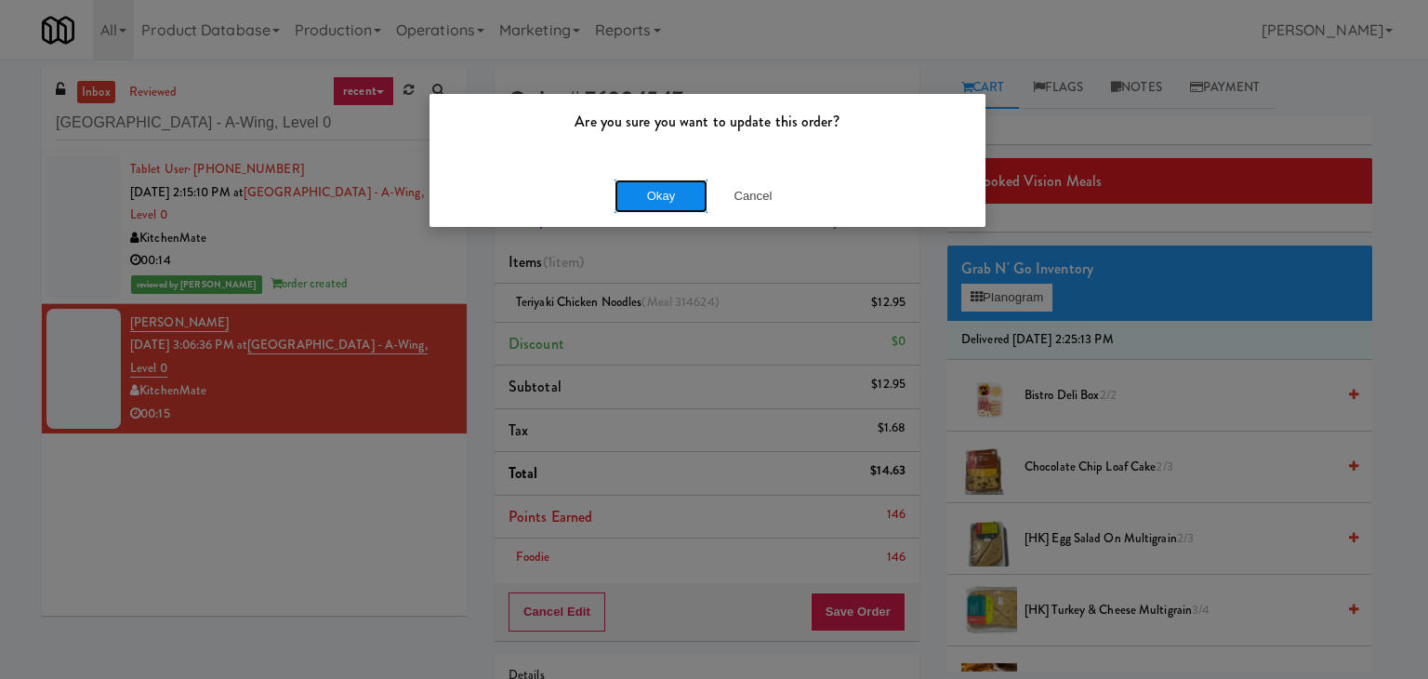
click at [651, 195] on button "Okay" at bounding box center [661, 195] width 93 height 33
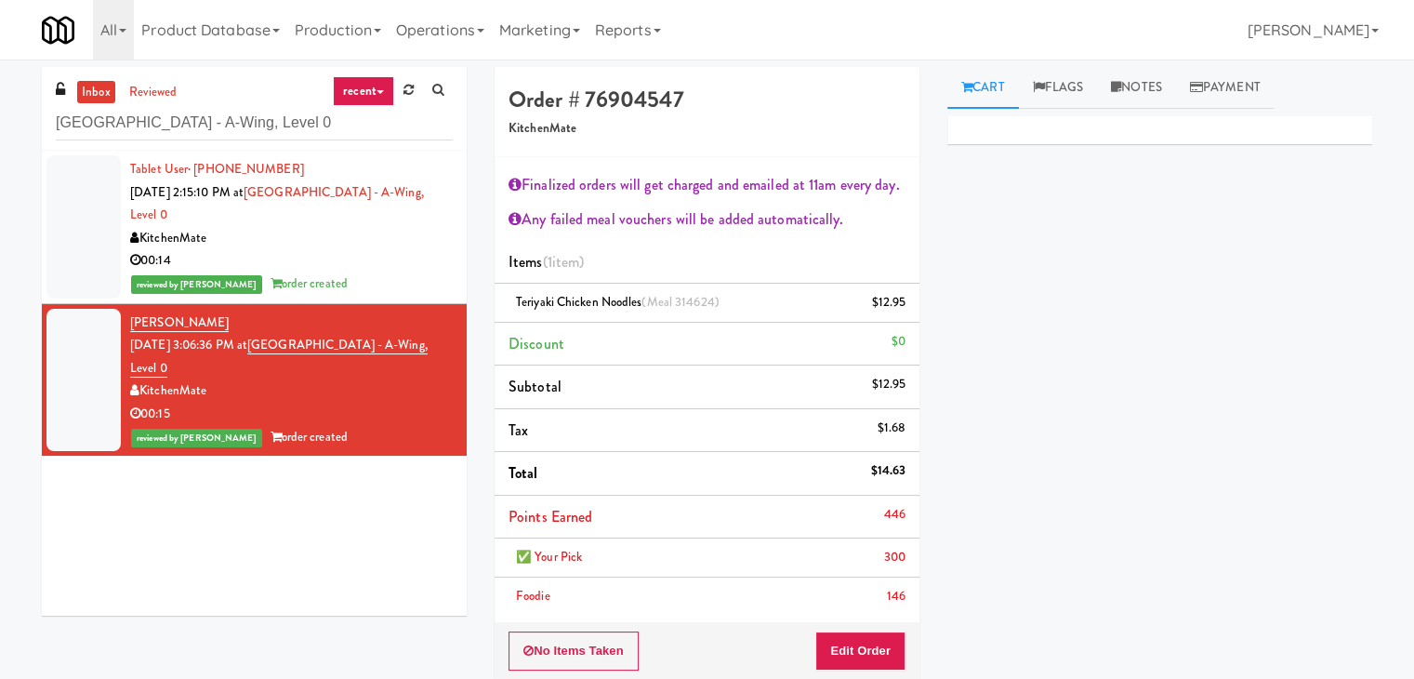
click at [320, 277] on div "reviewed by [PERSON_NAME] A order created" at bounding box center [291, 283] width 323 height 23
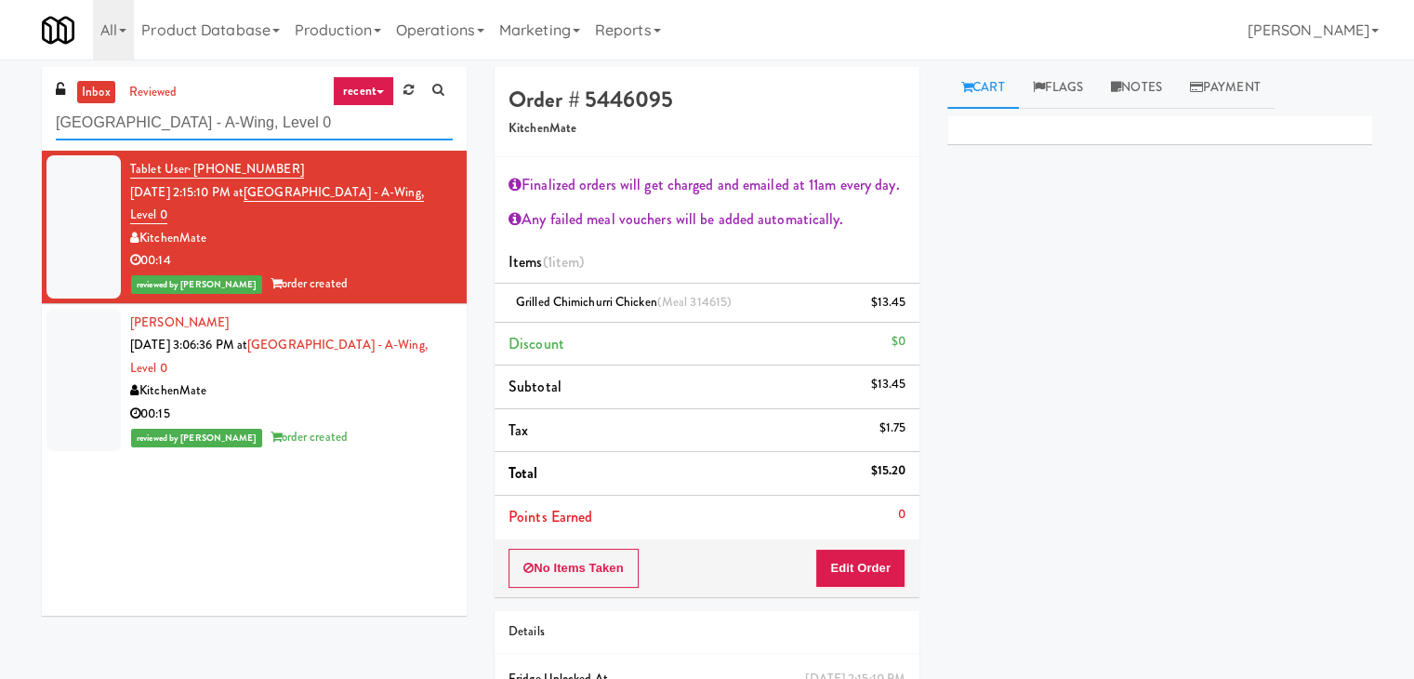
click at [284, 135] on input "[GEOGRAPHIC_DATA] - A-Wing, Level 0" at bounding box center [254, 123] width 397 height 34
paste input "Pantry Left-2 [GEOGRAPHIC_DATA]"
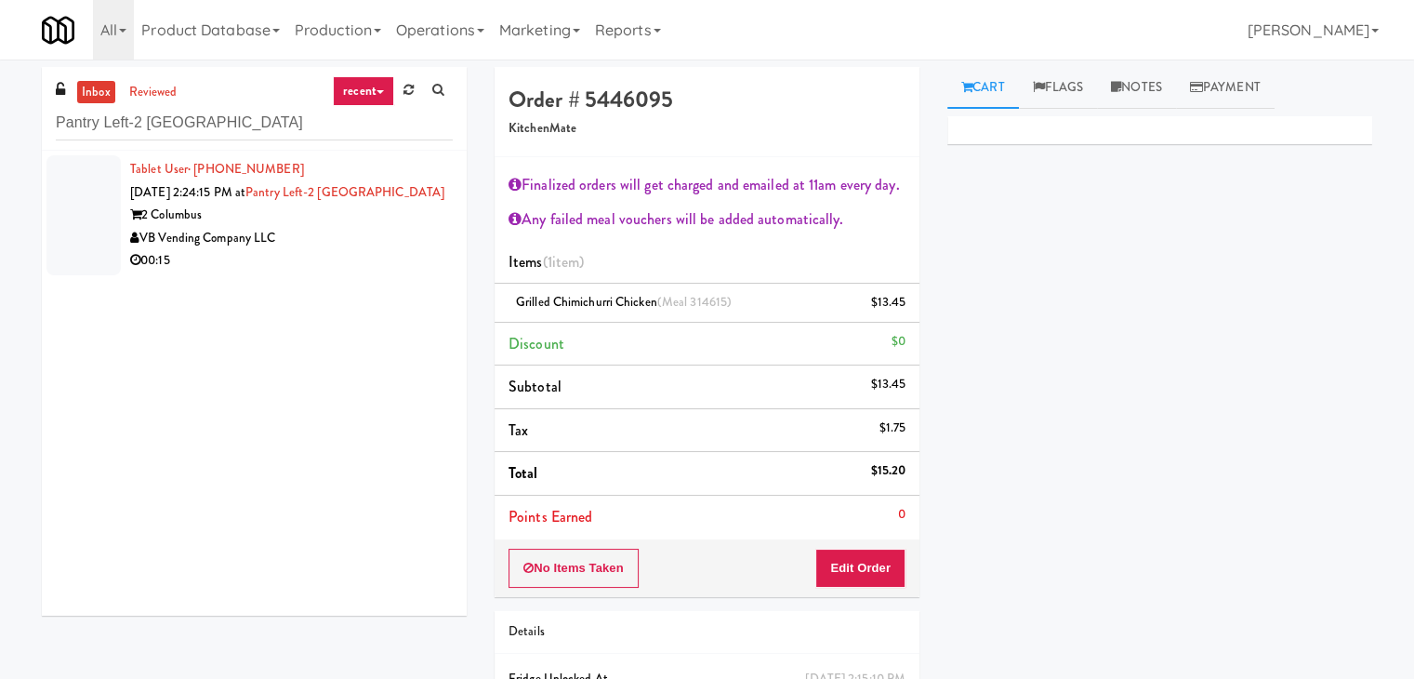
click at [365, 247] on div "Tablet User · (812) 686-6998 [DATE] 2:24:15 PM at Pantry Left-2 Columbus 2 Colu…" at bounding box center [291, 215] width 323 height 114
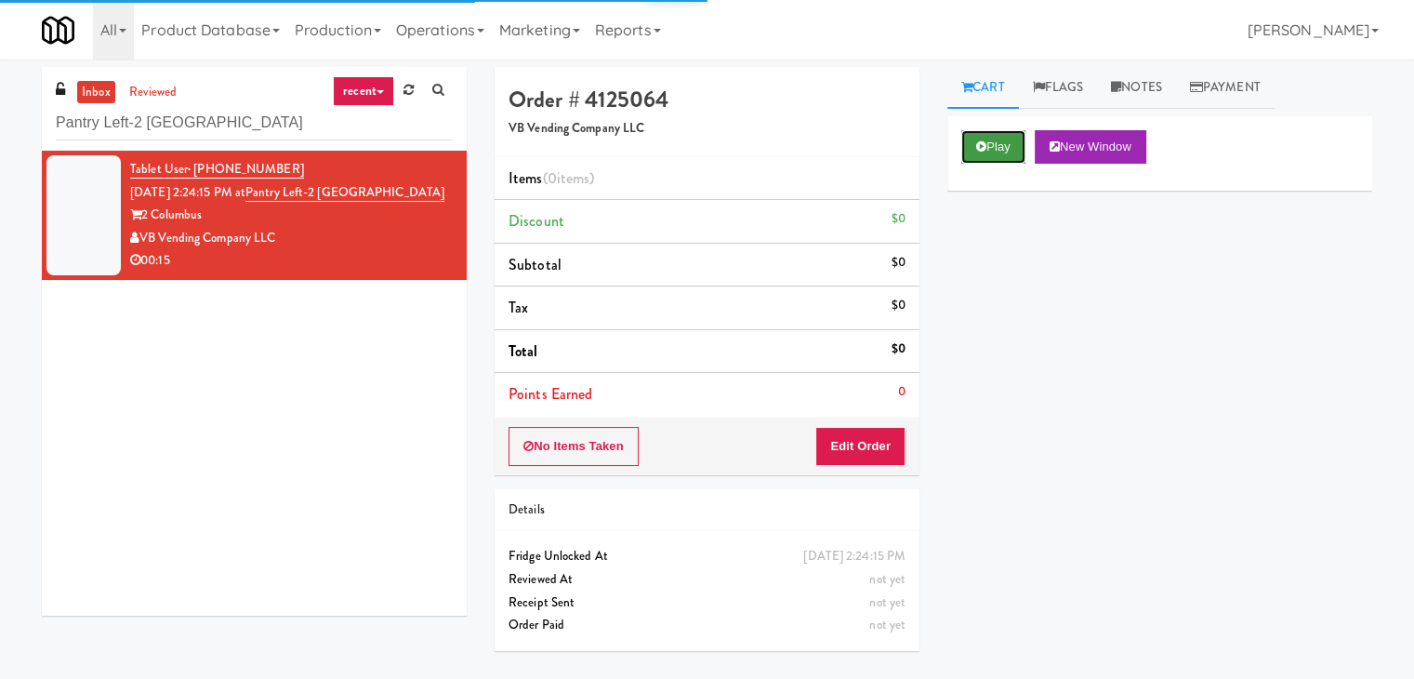
click at [993, 145] on button "Play" at bounding box center [993, 146] width 64 height 33
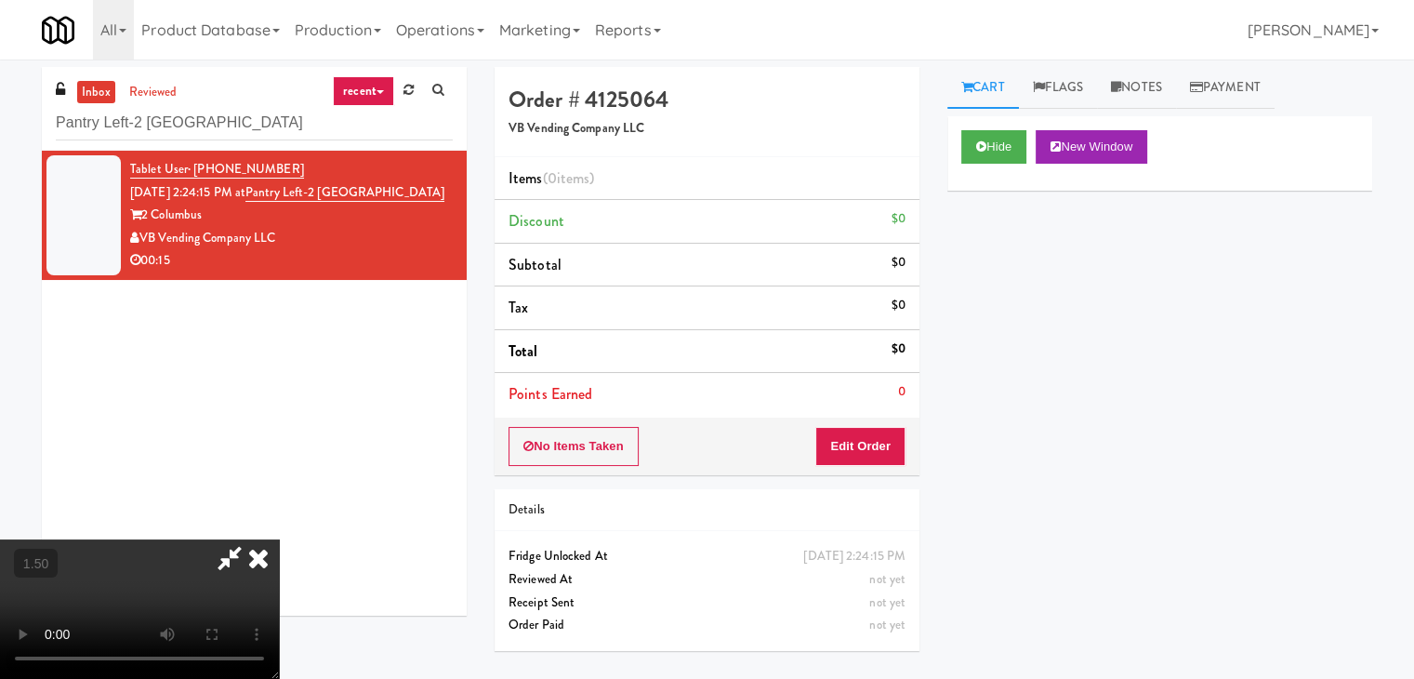
click at [279, 539] on video at bounding box center [139, 608] width 279 height 139
drag, startPoint x: 833, startPoint y: 223, endPoint x: 841, endPoint y: 280, distance: 57.2
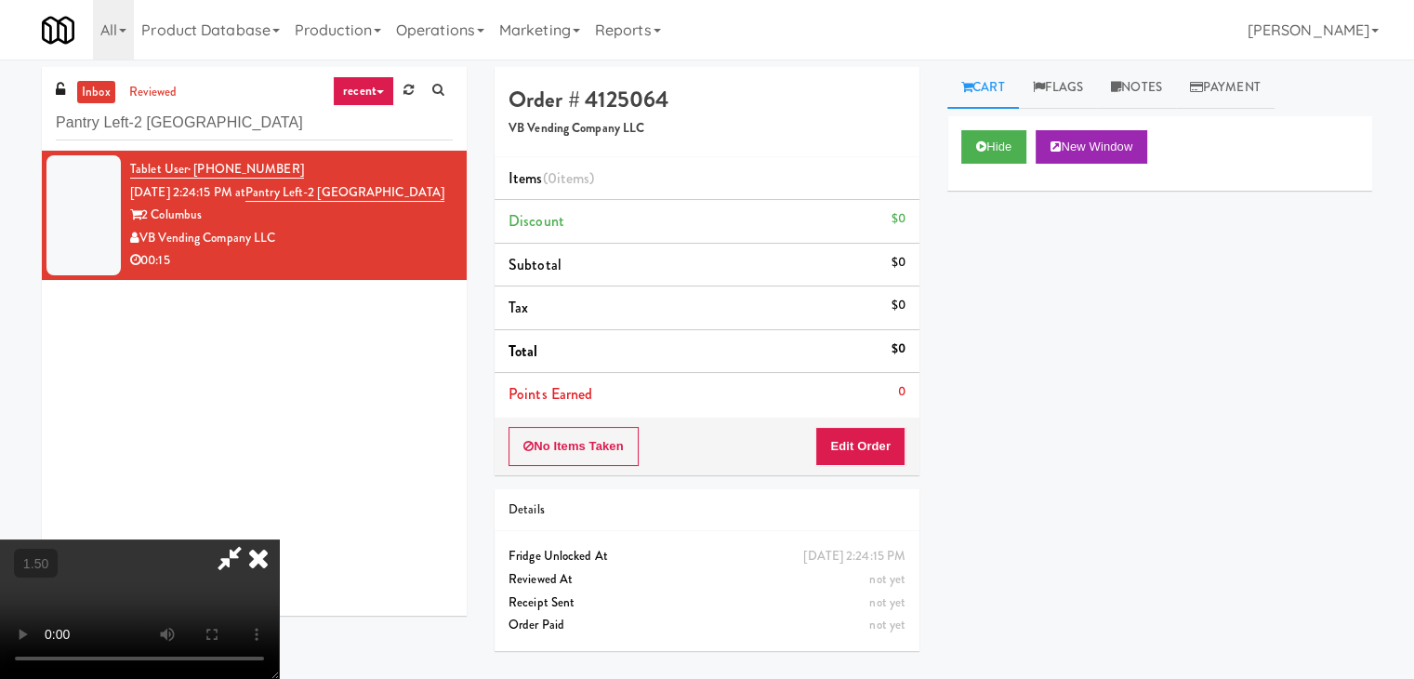
click at [279, 539] on icon at bounding box center [258, 557] width 41 height 37
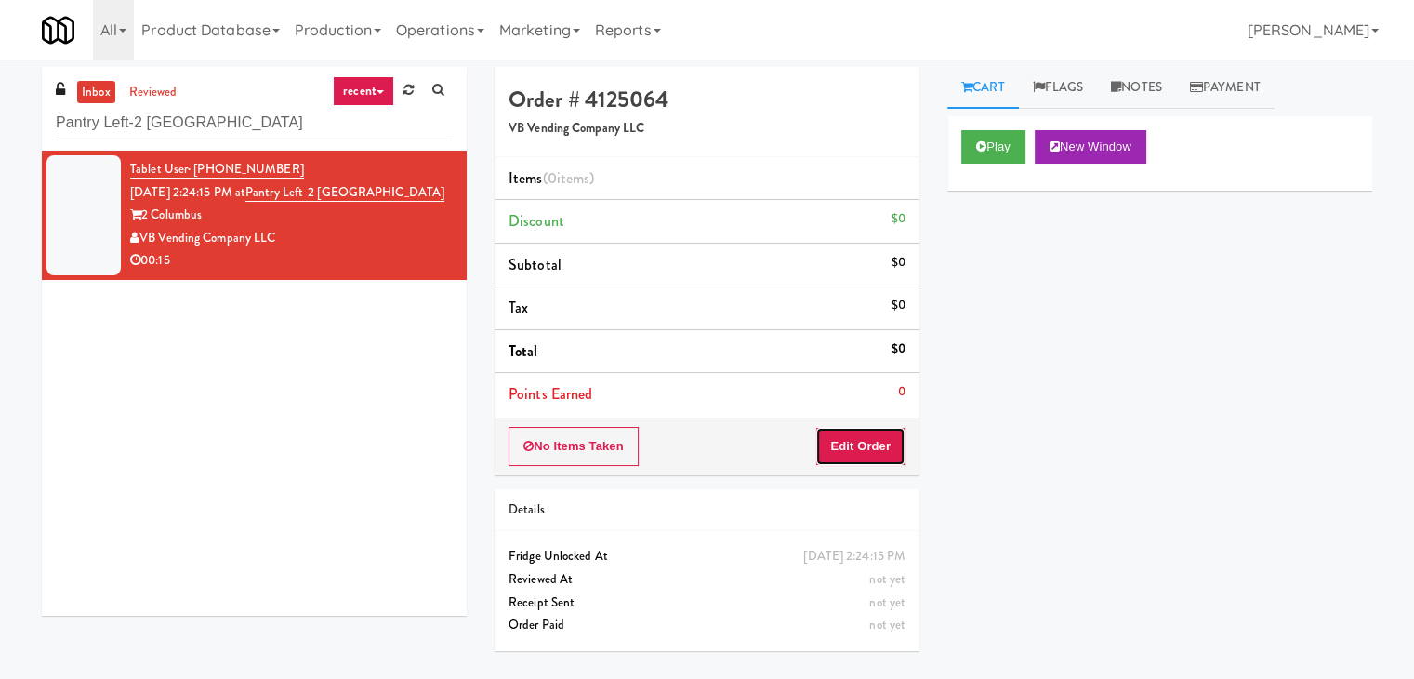
drag, startPoint x: 892, startPoint y: 453, endPoint x: 945, endPoint y: 388, distance: 83.9
click at [893, 451] on button "Edit Order" at bounding box center [860, 446] width 90 height 39
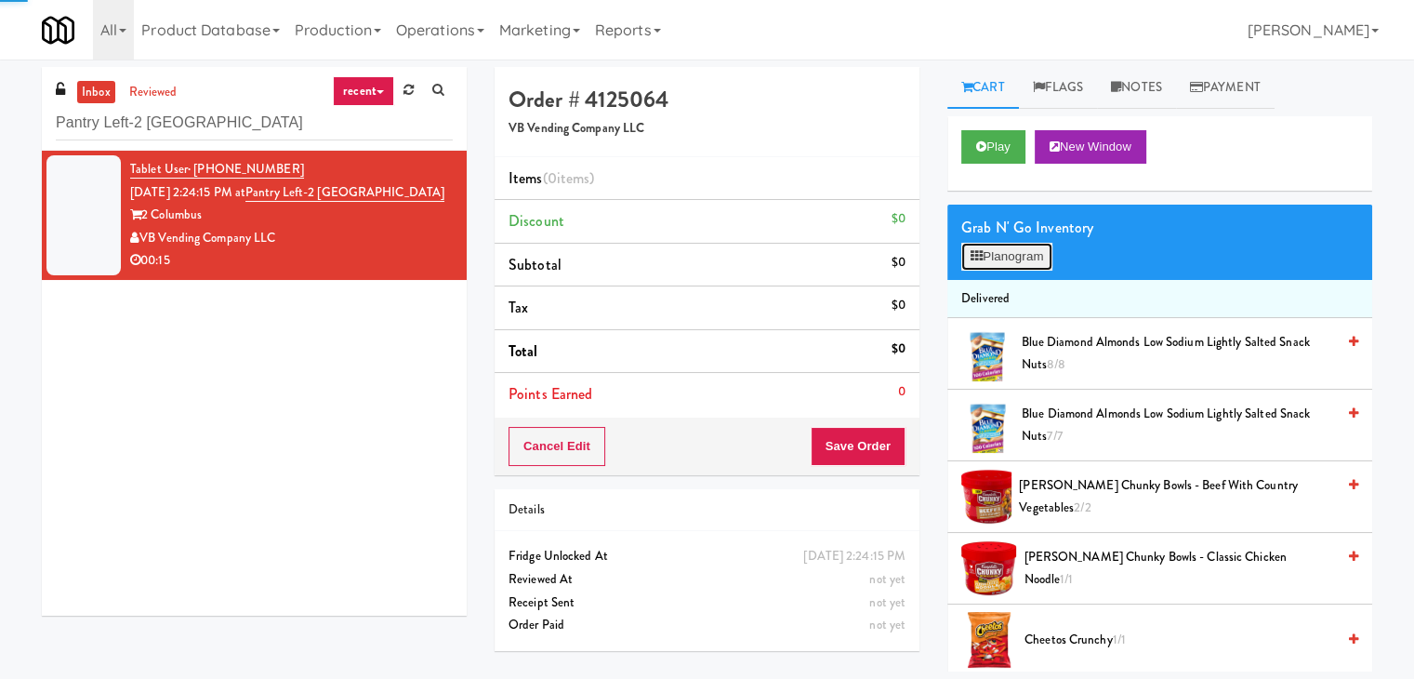
click at [1001, 256] on button "Planogram" at bounding box center [1006, 257] width 91 height 28
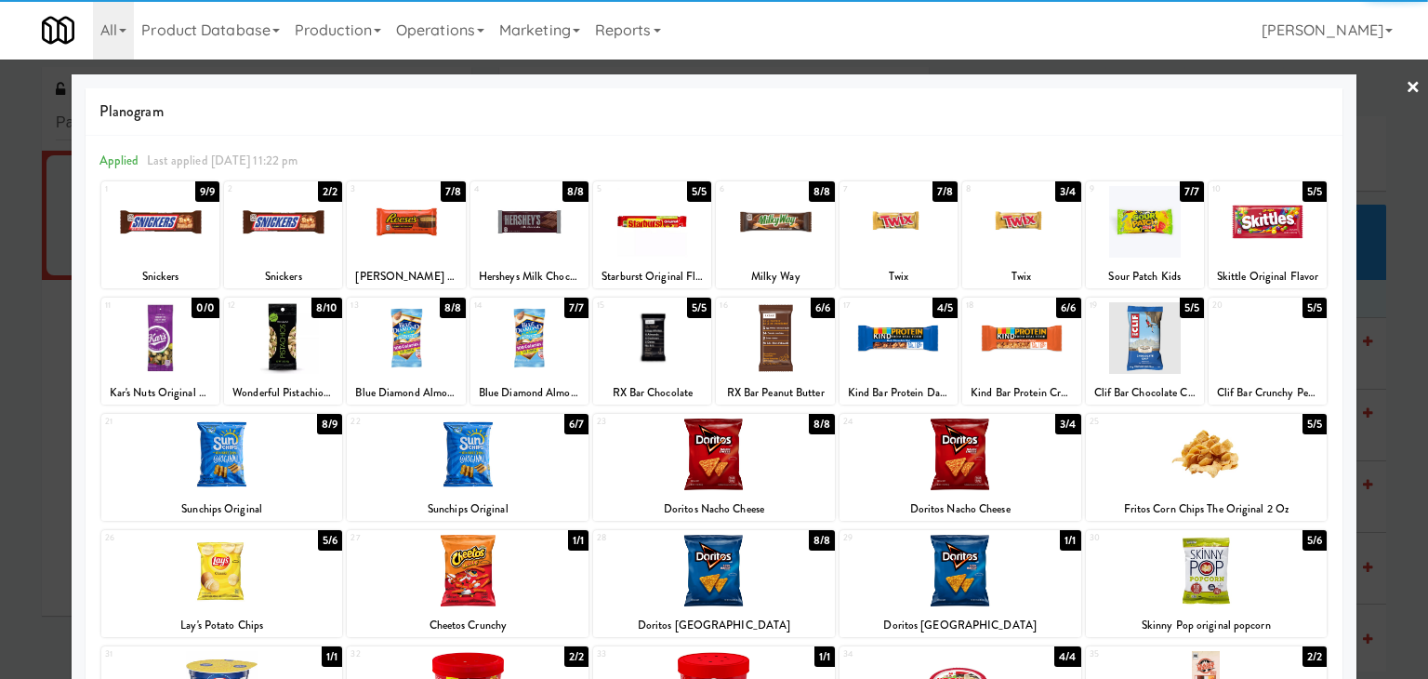
click at [729, 454] on div at bounding box center [714, 454] width 242 height 72
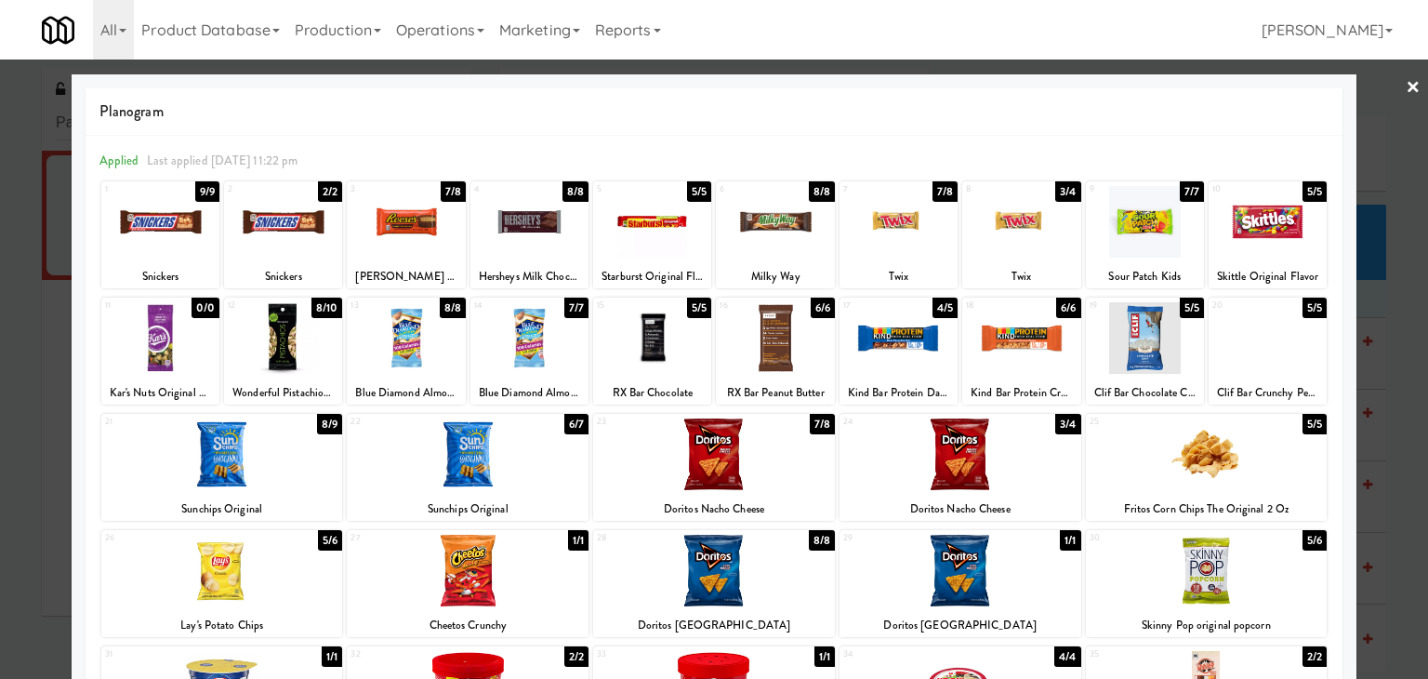
click at [1406, 85] on link "×" at bounding box center [1413, 89] width 15 height 58
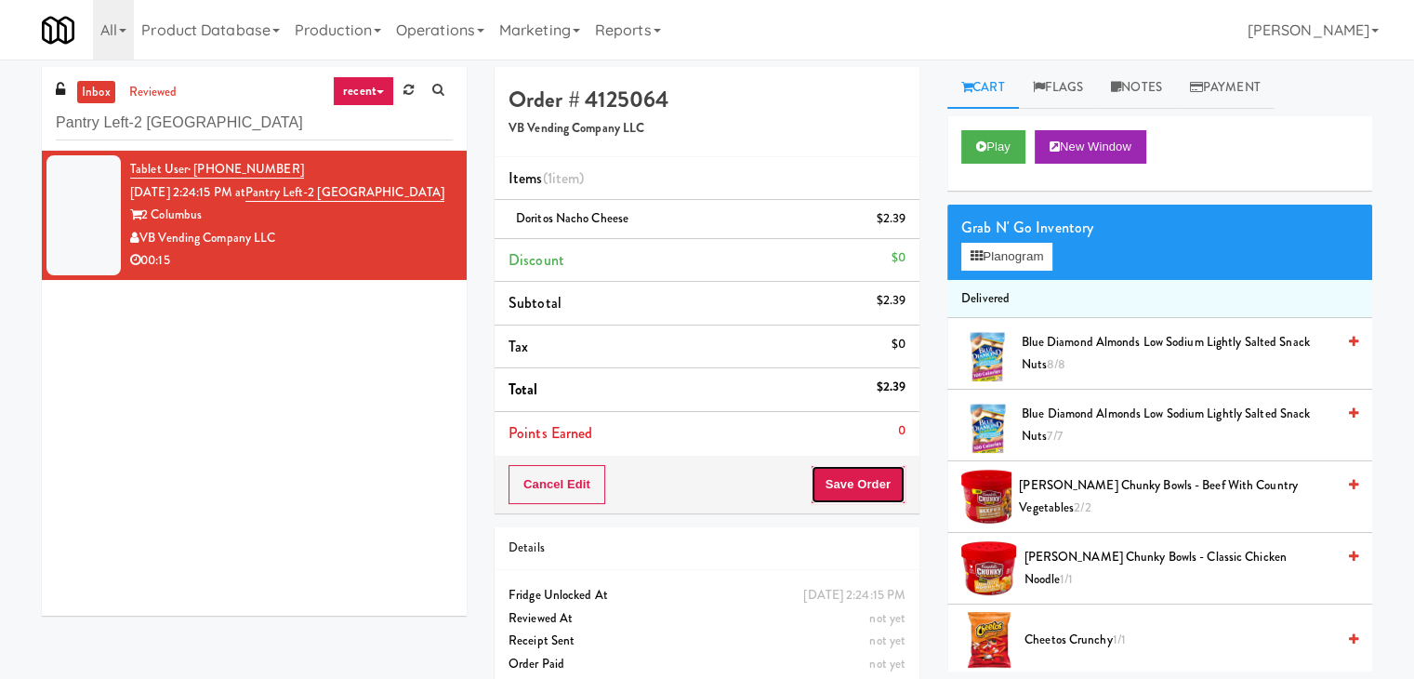
click at [836, 479] on button "Save Order" at bounding box center [858, 484] width 95 height 39
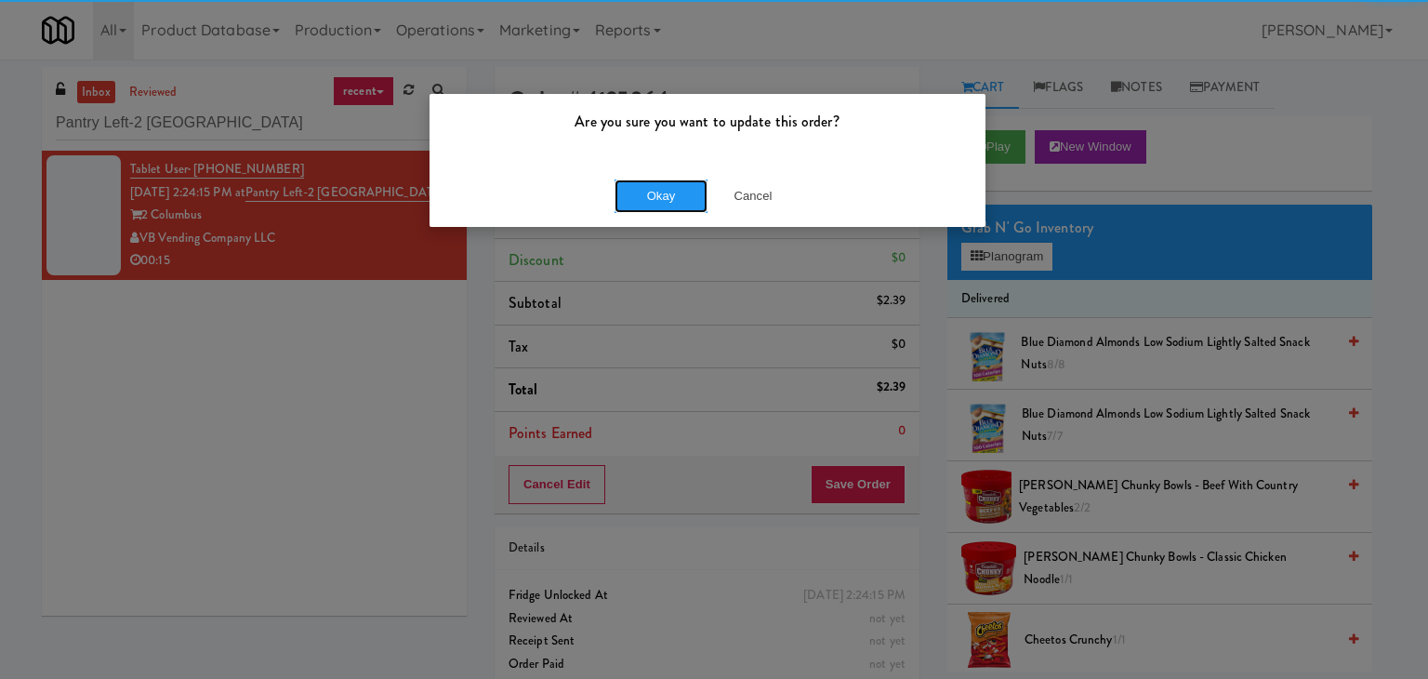
drag, startPoint x: 656, startPoint y: 192, endPoint x: 573, endPoint y: 116, distance: 113.2
click at [654, 190] on button "Okay" at bounding box center [661, 195] width 93 height 33
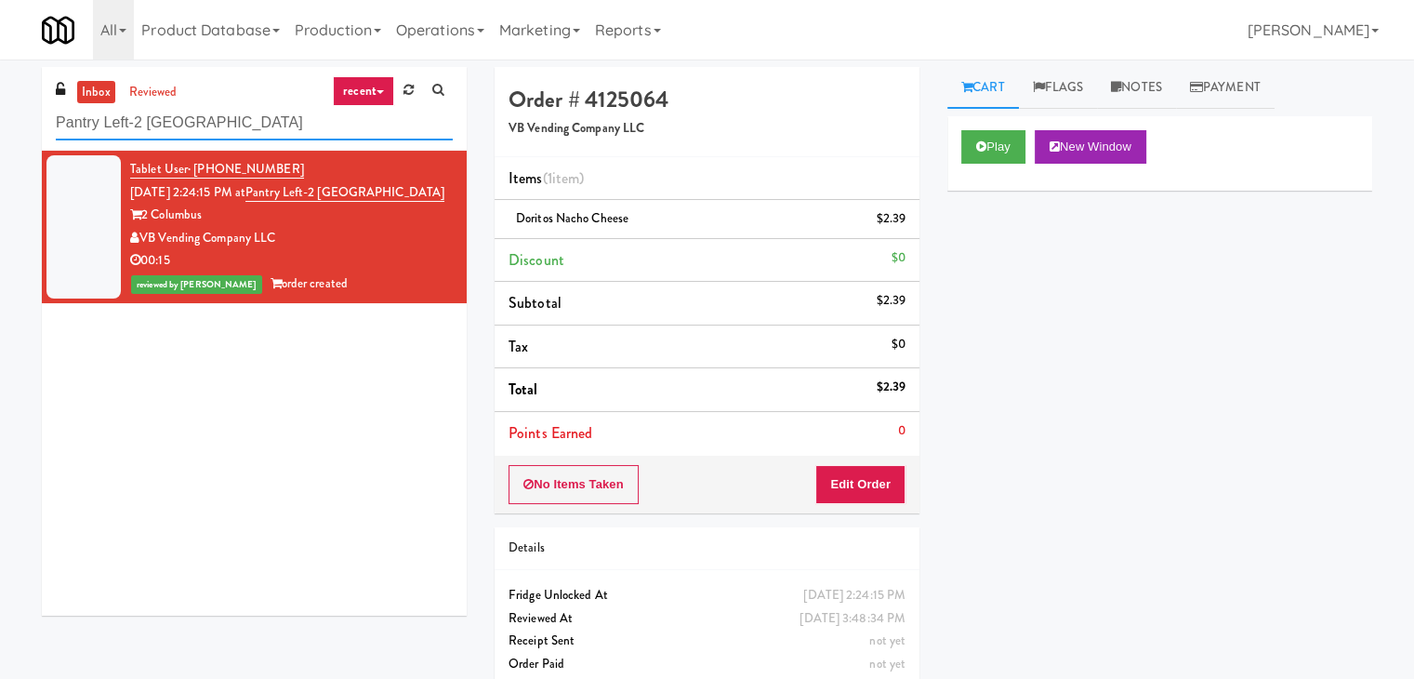
click at [261, 132] on input "Pantry Left-2 [GEOGRAPHIC_DATA]" at bounding box center [254, 123] width 397 height 34
paste input "Kinetic - Left"
type input "Kinetic - Left"
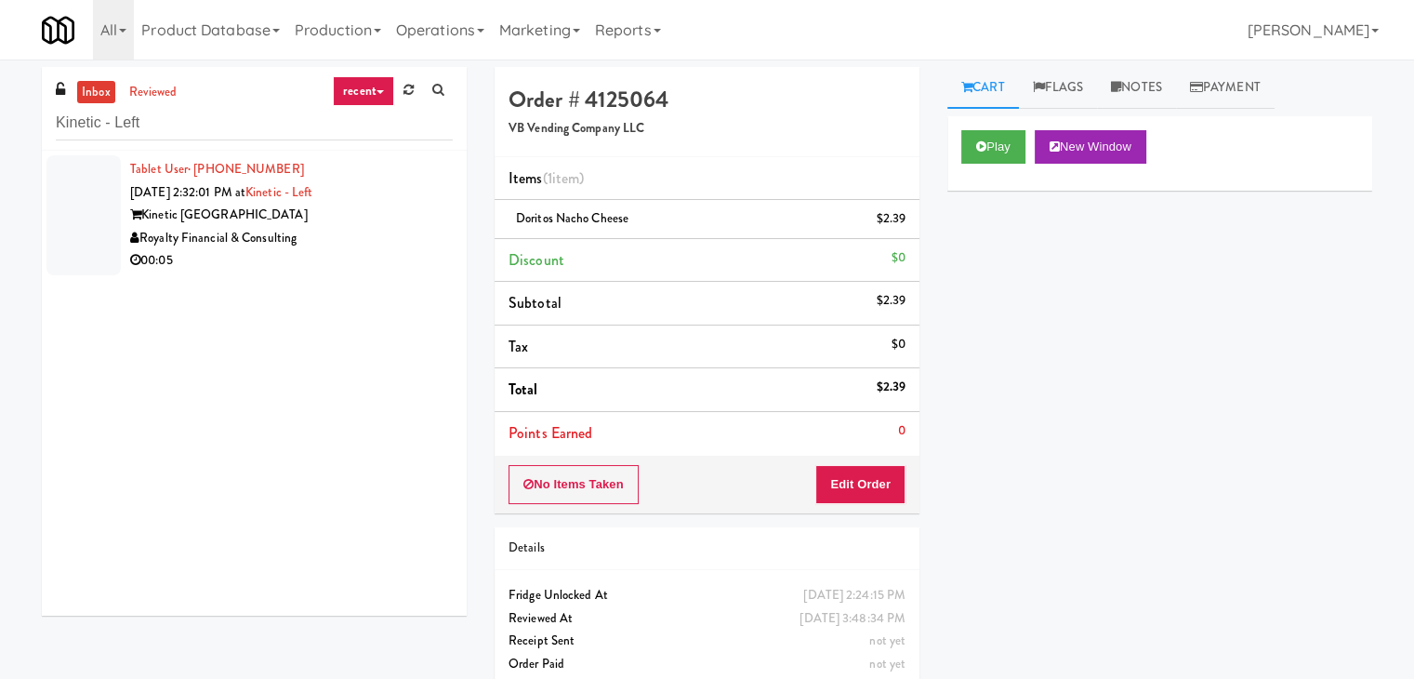
click at [379, 287] on div "Tablet User · (770) 712-2462 [DATE] 2:32:01 PM at Kinetic - Left Kinetic Atlant…" at bounding box center [254, 383] width 425 height 465
click at [390, 237] on div "Royalty Financial & Consulting" at bounding box center [291, 238] width 323 height 23
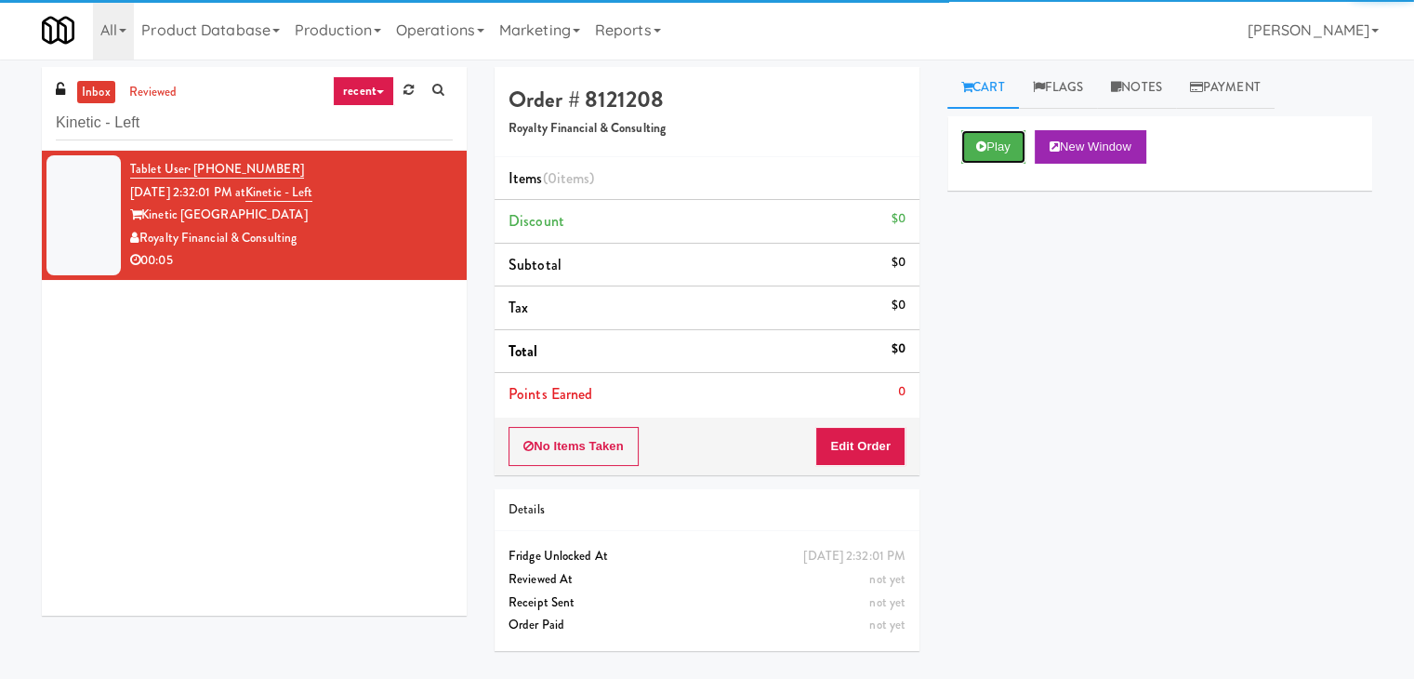
drag, startPoint x: 994, startPoint y: 133, endPoint x: 818, endPoint y: 76, distance: 184.7
click at [994, 132] on button "Play" at bounding box center [993, 146] width 64 height 33
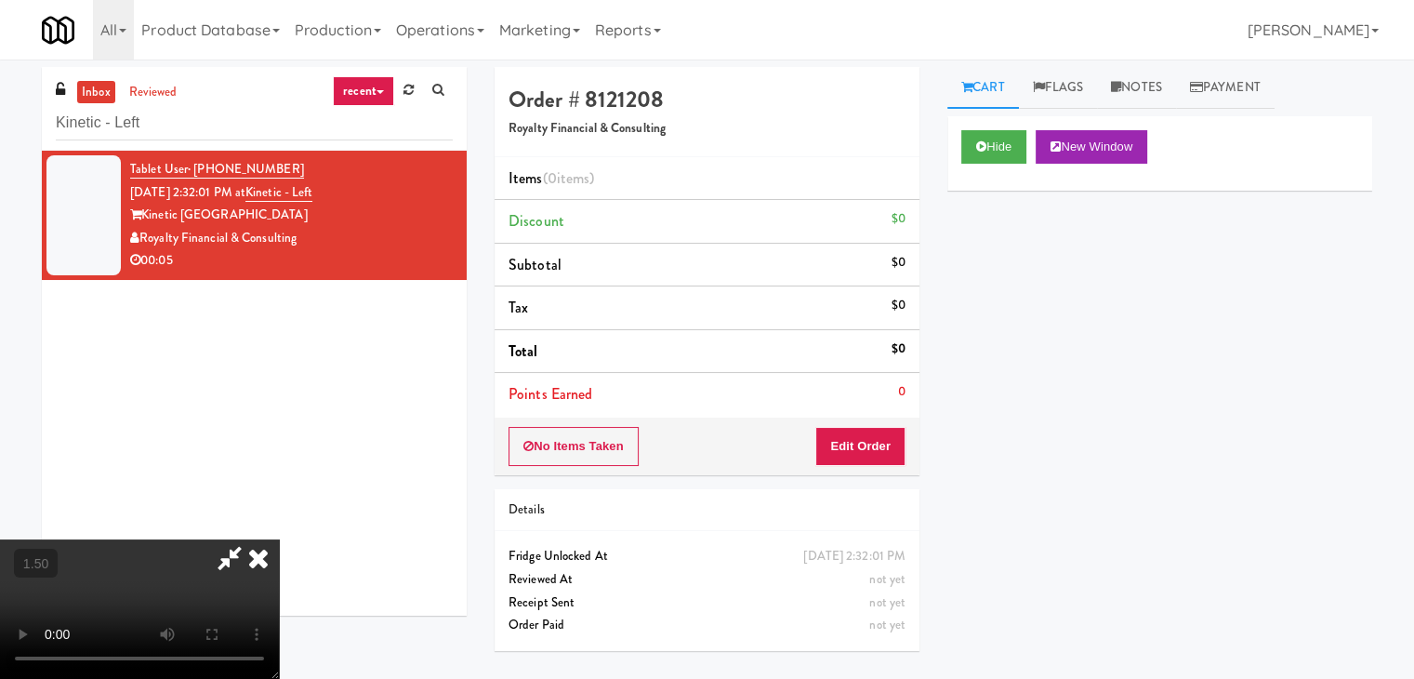
click at [279, 539] on video at bounding box center [139, 608] width 279 height 139
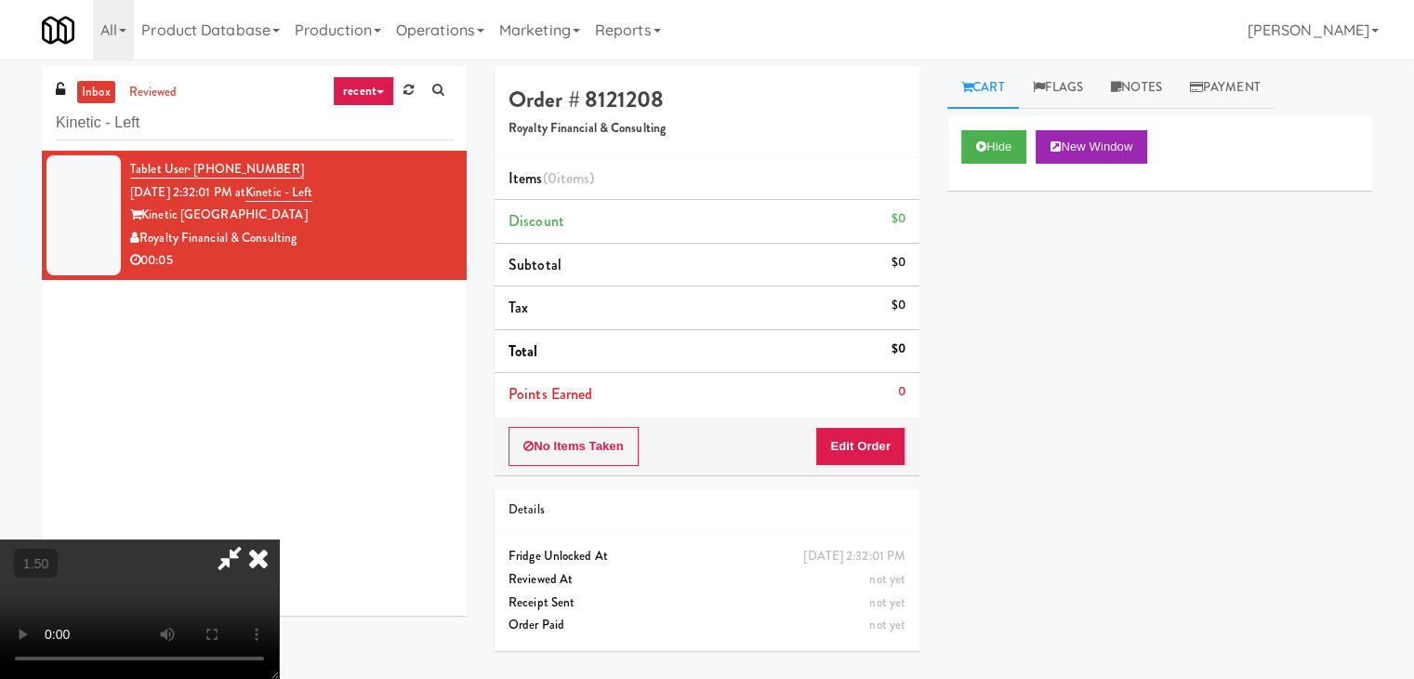
click at [279, 539] on video at bounding box center [139, 608] width 279 height 139
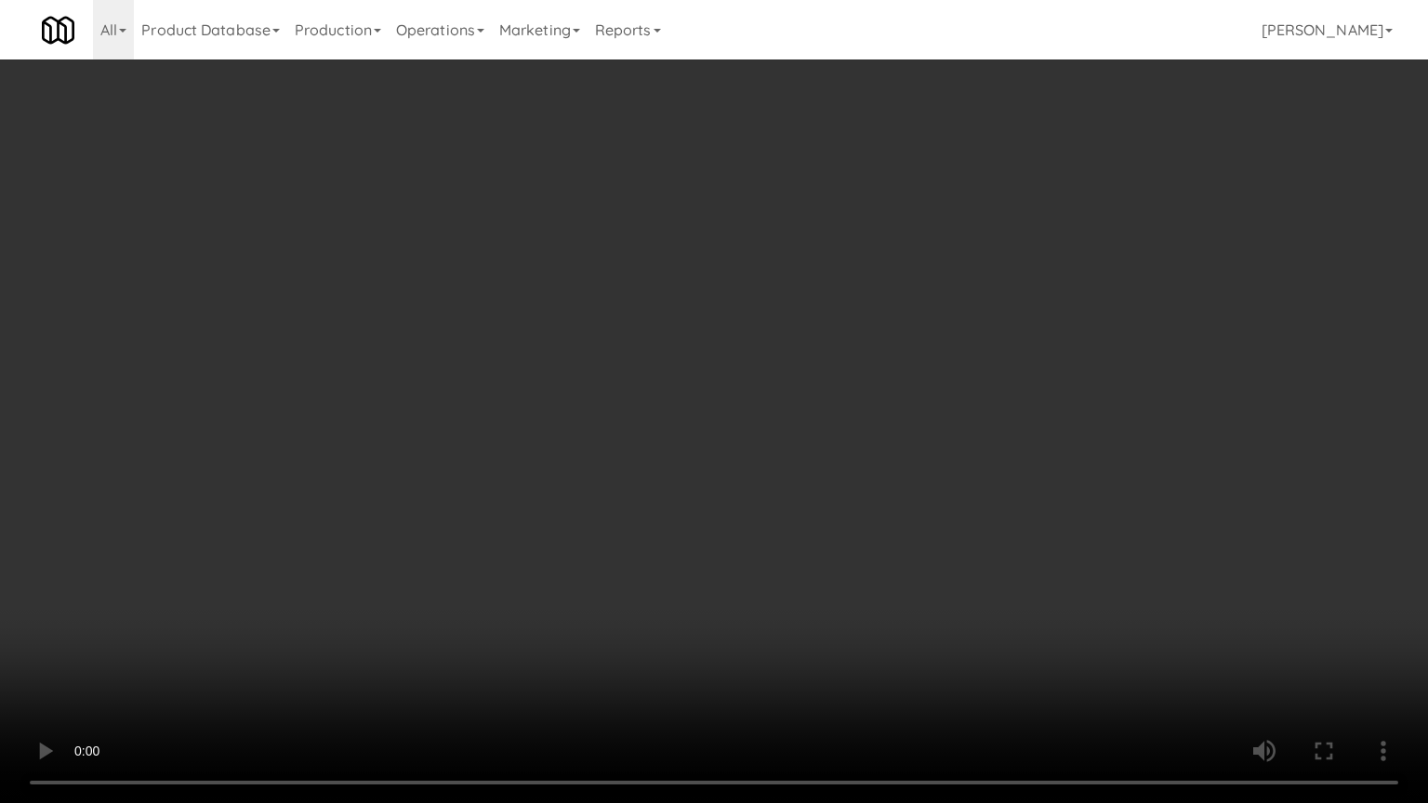
click at [766, 438] on video at bounding box center [714, 401] width 1428 height 803
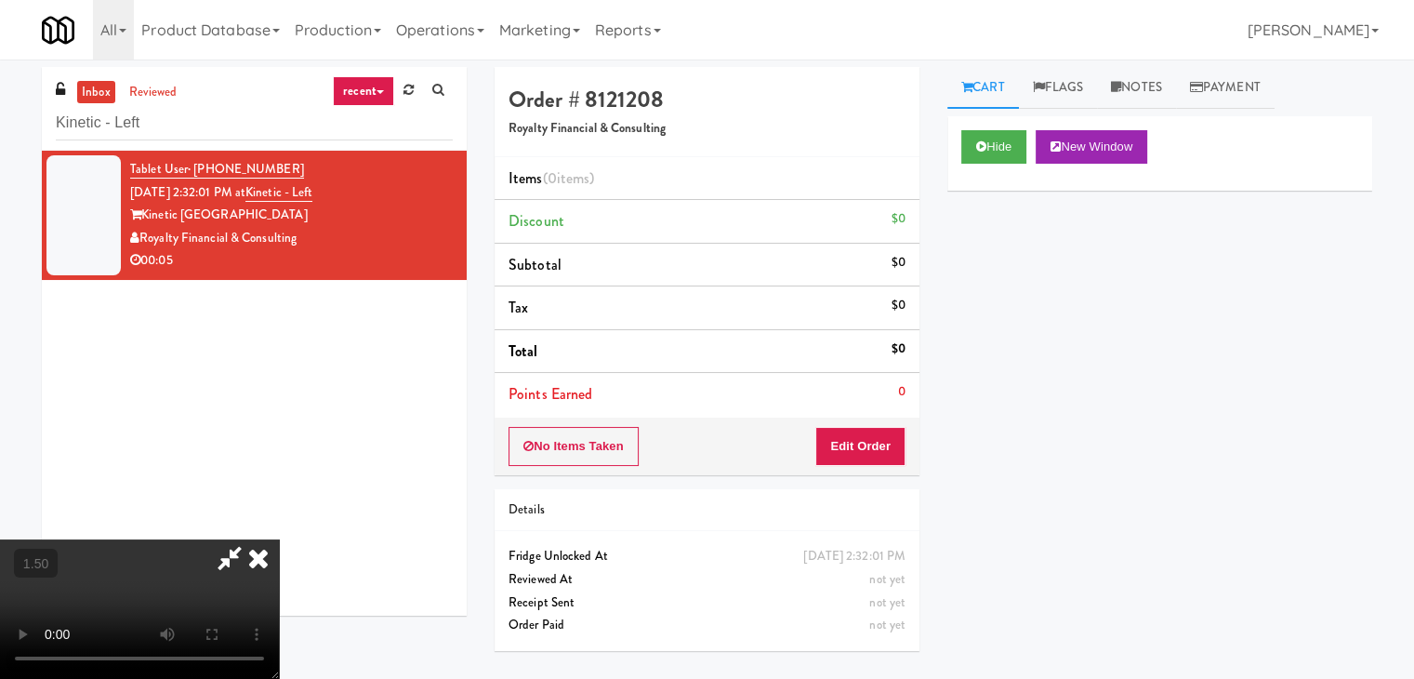
click at [279, 539] on icon at bounding box center [258, 557] width 41 height 37
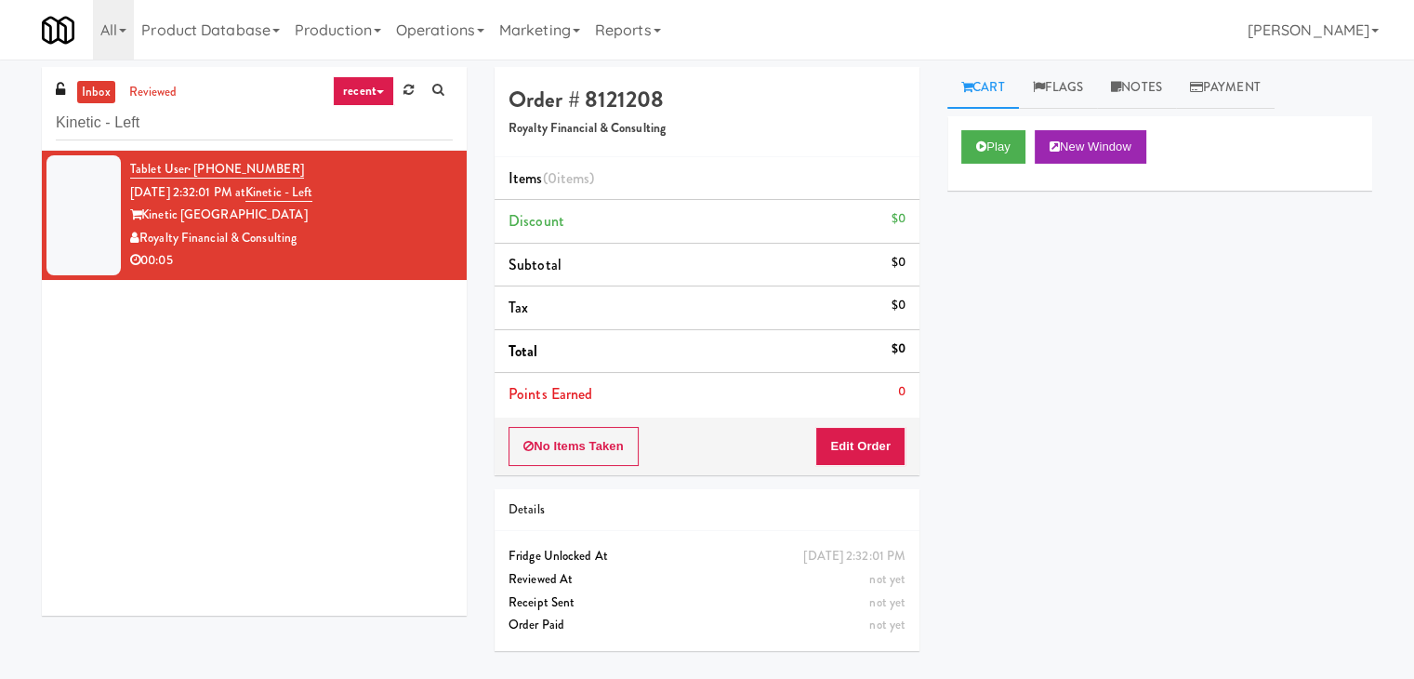
click at [871, 466] on div "No Items Taken Edit Order" at bounding box center [707, 447] width 425 height 58
click at [864, 447] on button "Edit Order" at bounding box center [860, 446] width 90 height 39
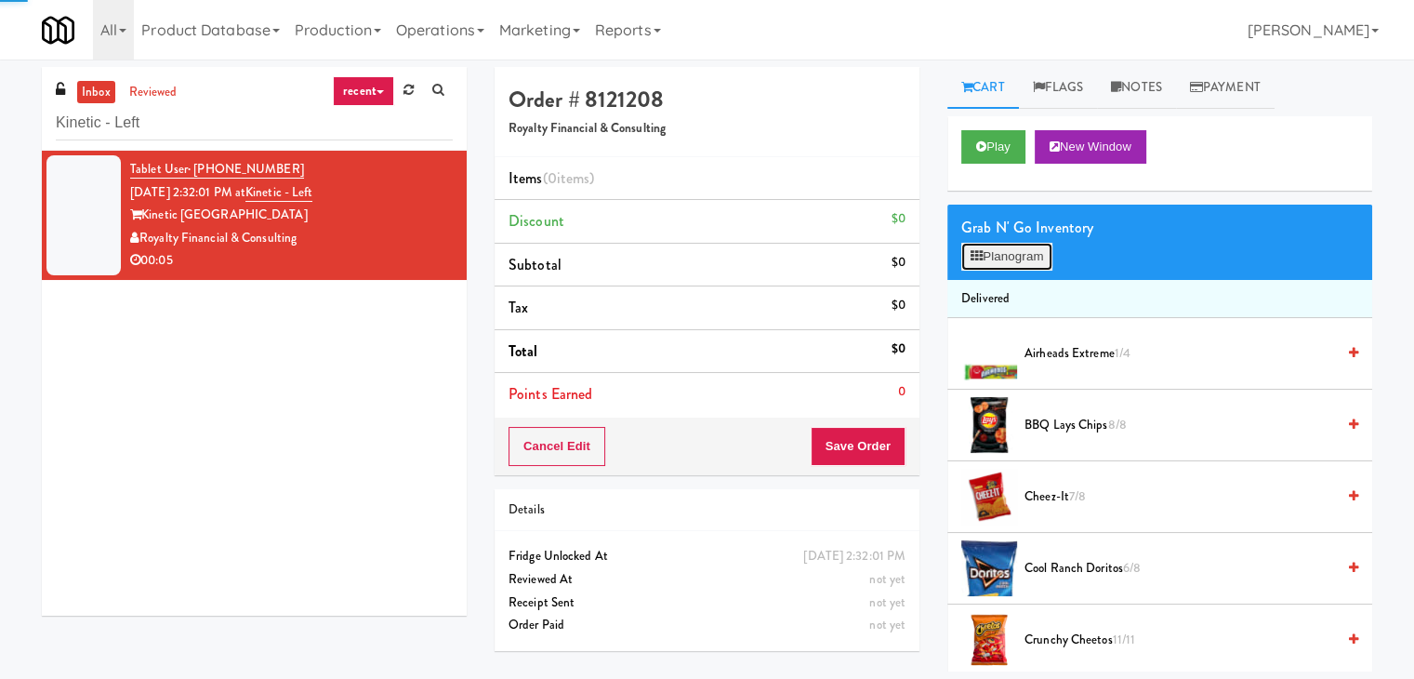
click at [1019, 259] on button "Planogram" at bounding box center [1006, 257] width 91 height 28
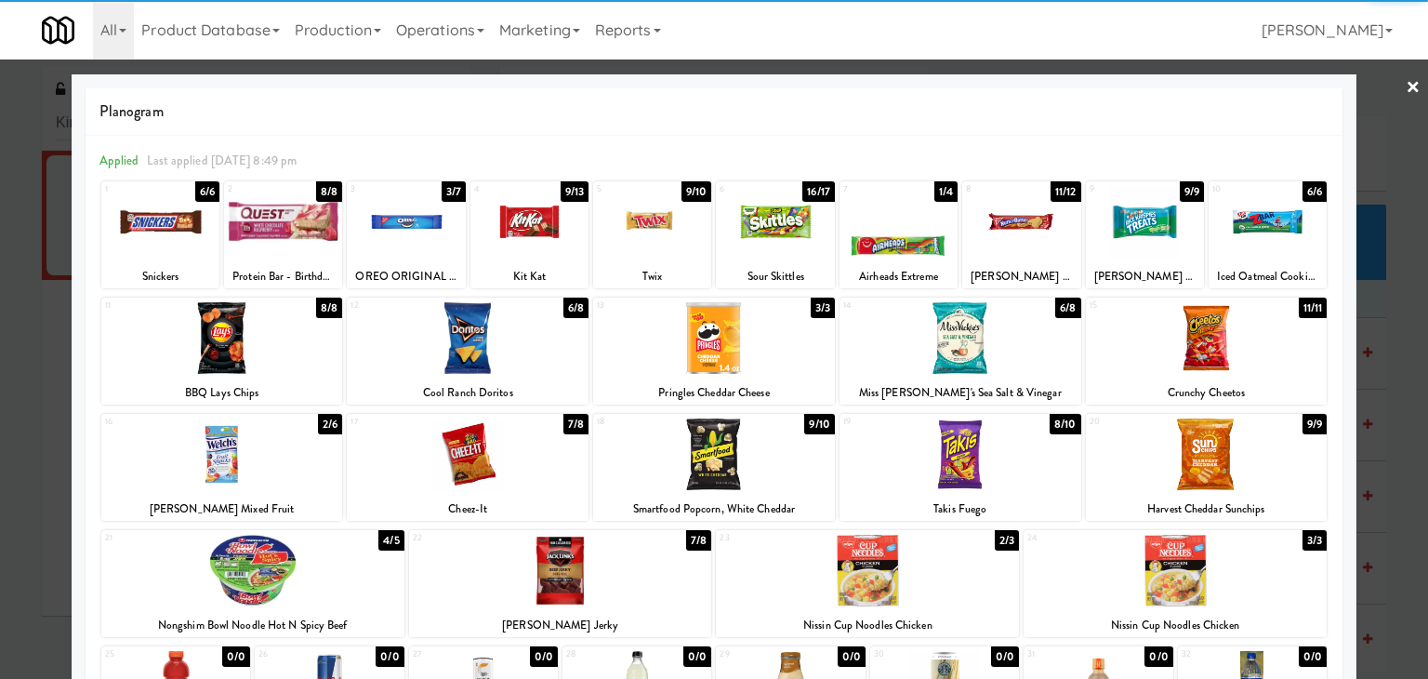
click at [499, 455] on div at bounding box center [468, 454] width 242 height 72
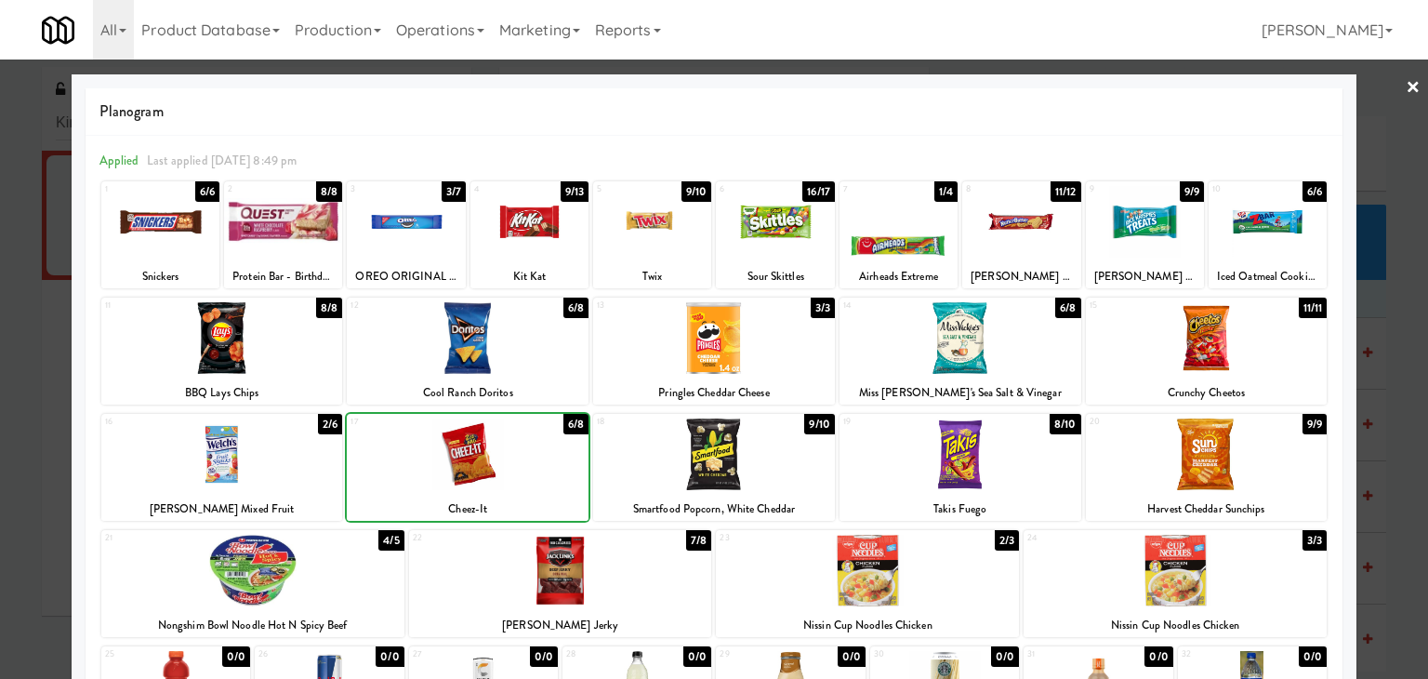
click at [499, 455] on div at bounding box center [468, 454] width 242 height 72
drag, startPoint x: 1400, startPoint y: 80, endPoint x: 1294, endPoint y: 165, distance: 135.6
click at [1406, 81] on link "×" at bounding box center [1413, 89] width 15 height 58
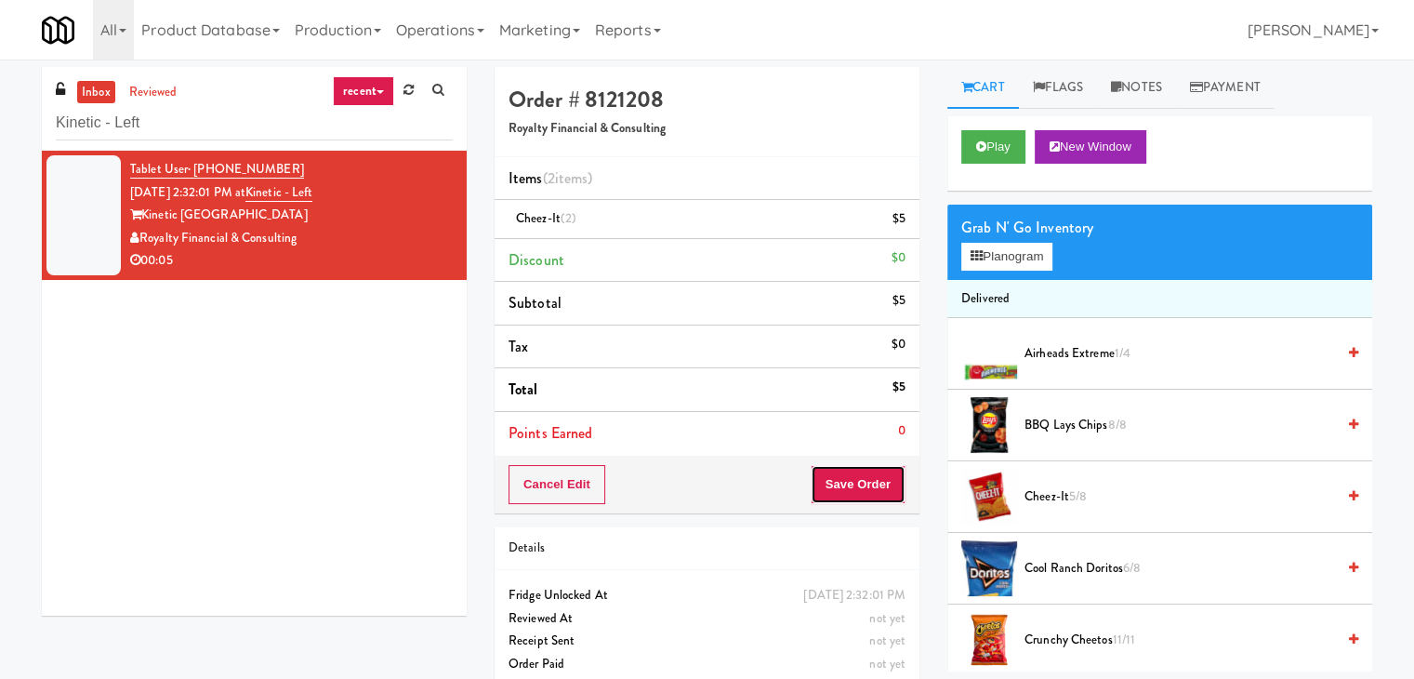
click at [841, 487] on button "Save Order" at bounding box center [858, 484] width 95 height 39
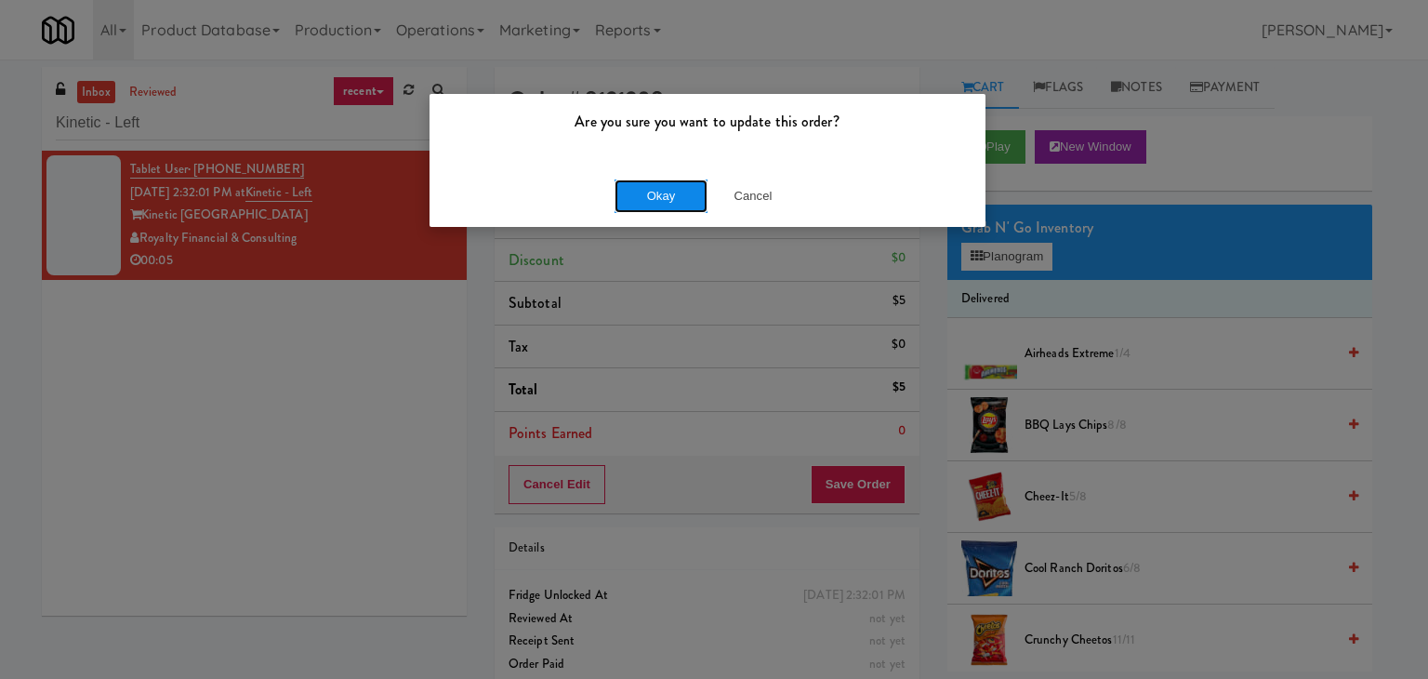
drag, startPoint x: 647, startPoint y: 187, endPoint x: 640, endPoint y: 177, distance: 12.6
click at [645, 183] on button "Okay" at bounding box center [661, 195] width 93 height 33
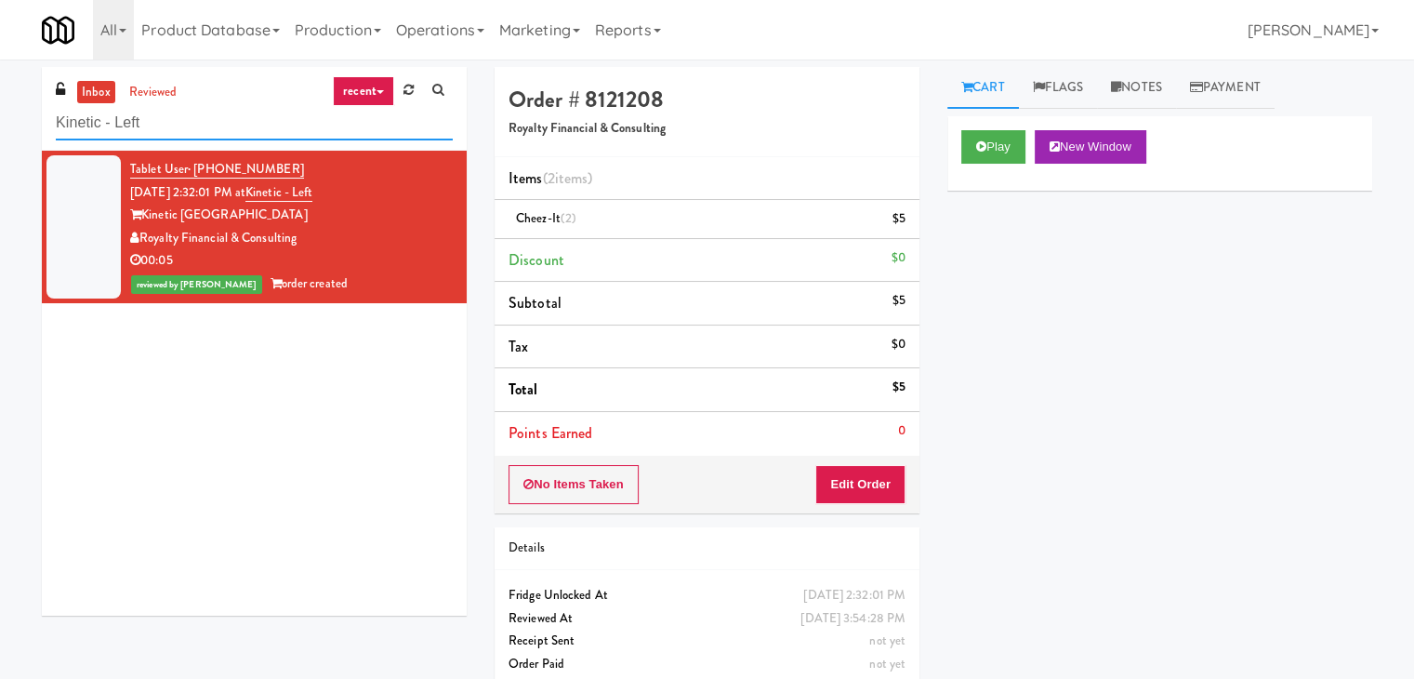
click at [168, 126] on input "Kinetic - Left" at bounding box center [254, 123] width 397 height 34
click at [167, 126] on input "Kinetic - Left" at bounding box center [254, 123] width 397 height 34
paste input "[PERSON_NAME] Injury Attorneys - Cooler"
type input "[PERSON_NAME] Injury Attorneys - Cooler"
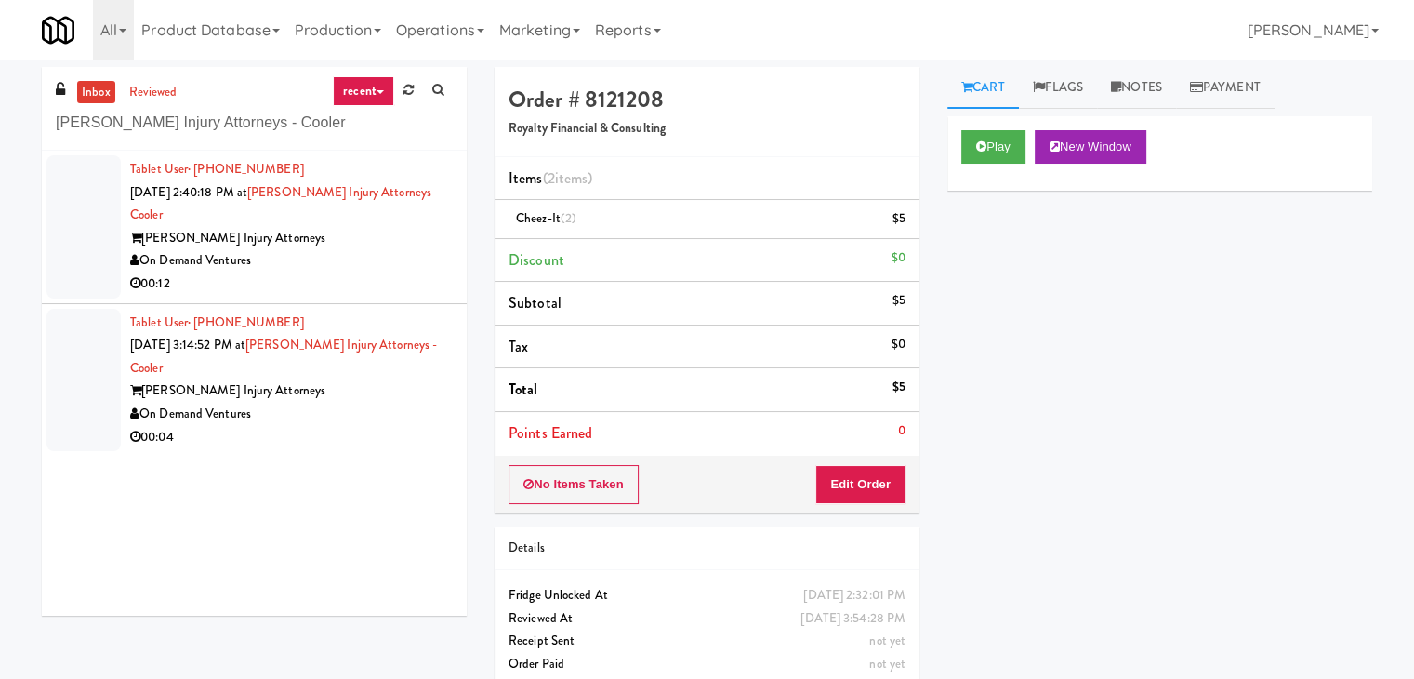
click at [417, 272] on div "00:12" at bounding box center [291, 283] width 323 height 23
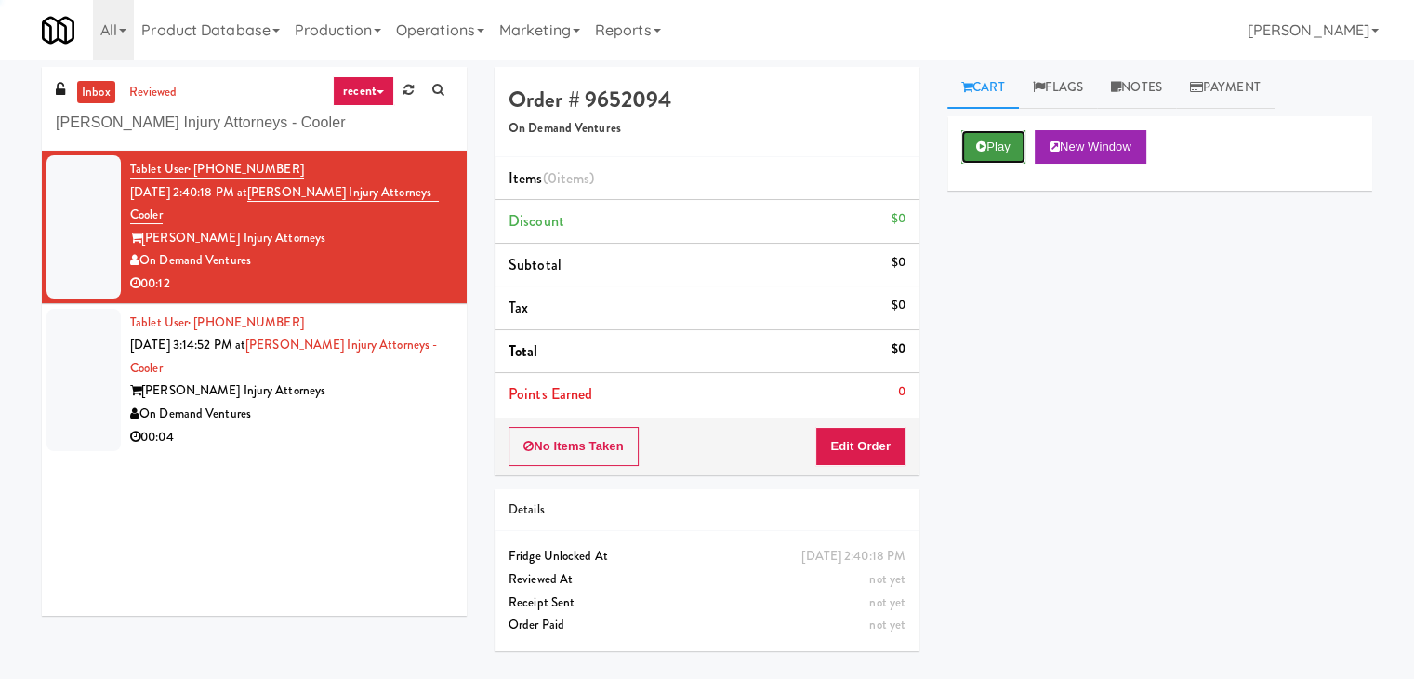
click at [979, 144] on icon at bounding box center [981, 146] width 10 height 12
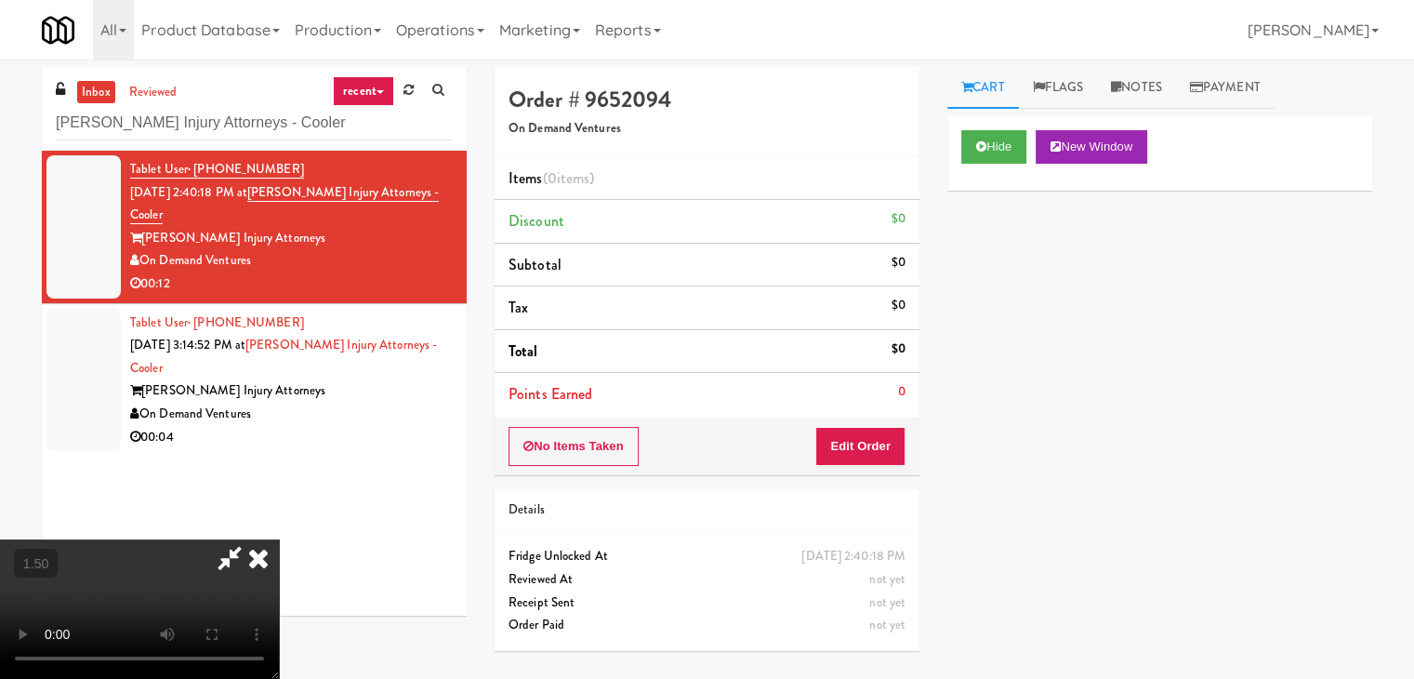
click at [279, 539] on video at bounding box center [139, 608] width 279 height 139
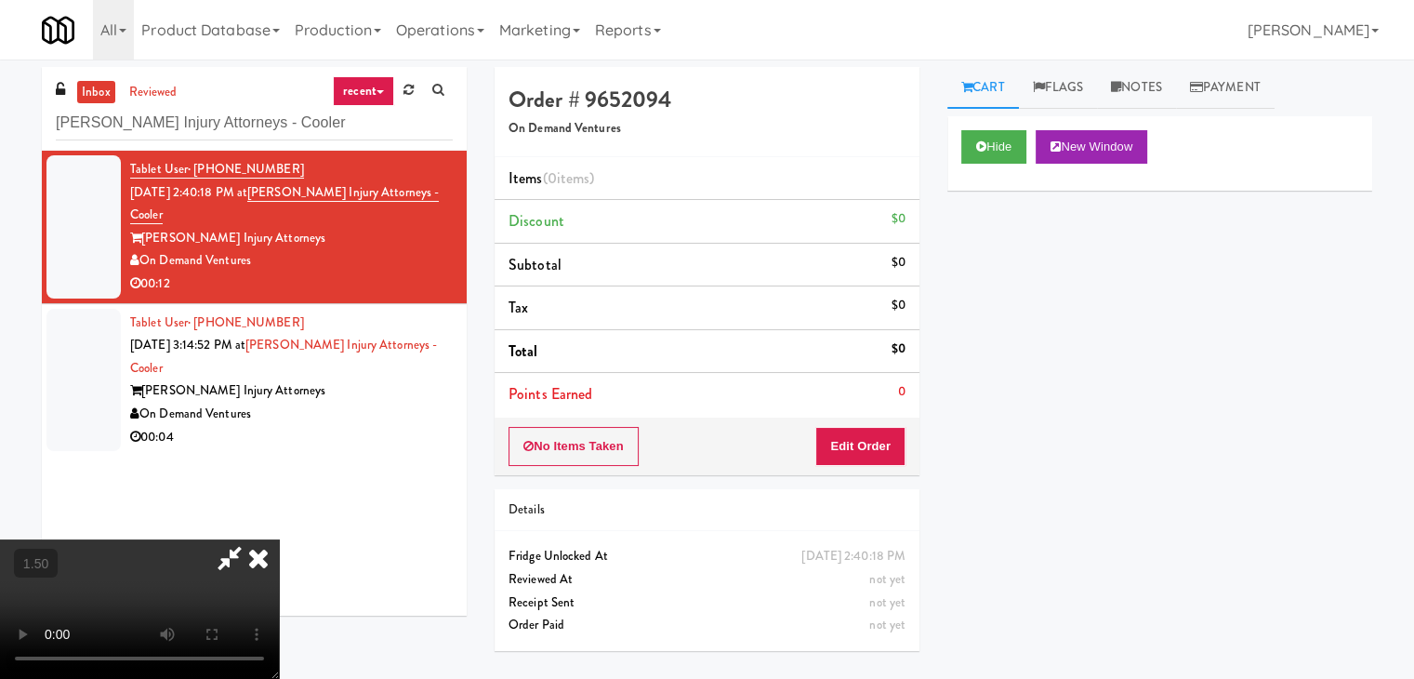
click at [279, 539] on video at bounding box center [139, 608] width 279 height 139
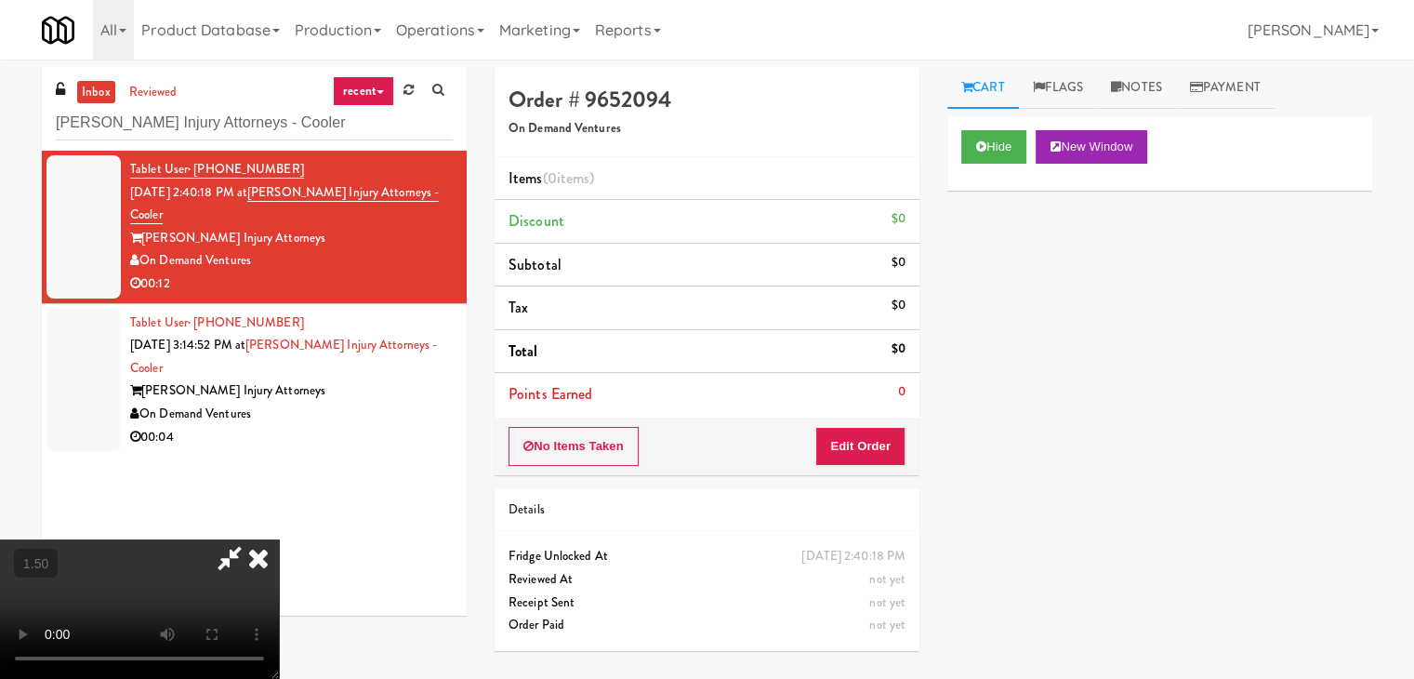
scroll to position [261, 0]
click at [279, 539] on video at bounding box center [139, 608] width 279 height 139
drag, startPoint x: 811, startPoint y: 79, endPoint x: 813, endPoint y: 97, distance: 17.8
click at [279, 539] on icon at bounding box center [258, 557] width 41 height 37
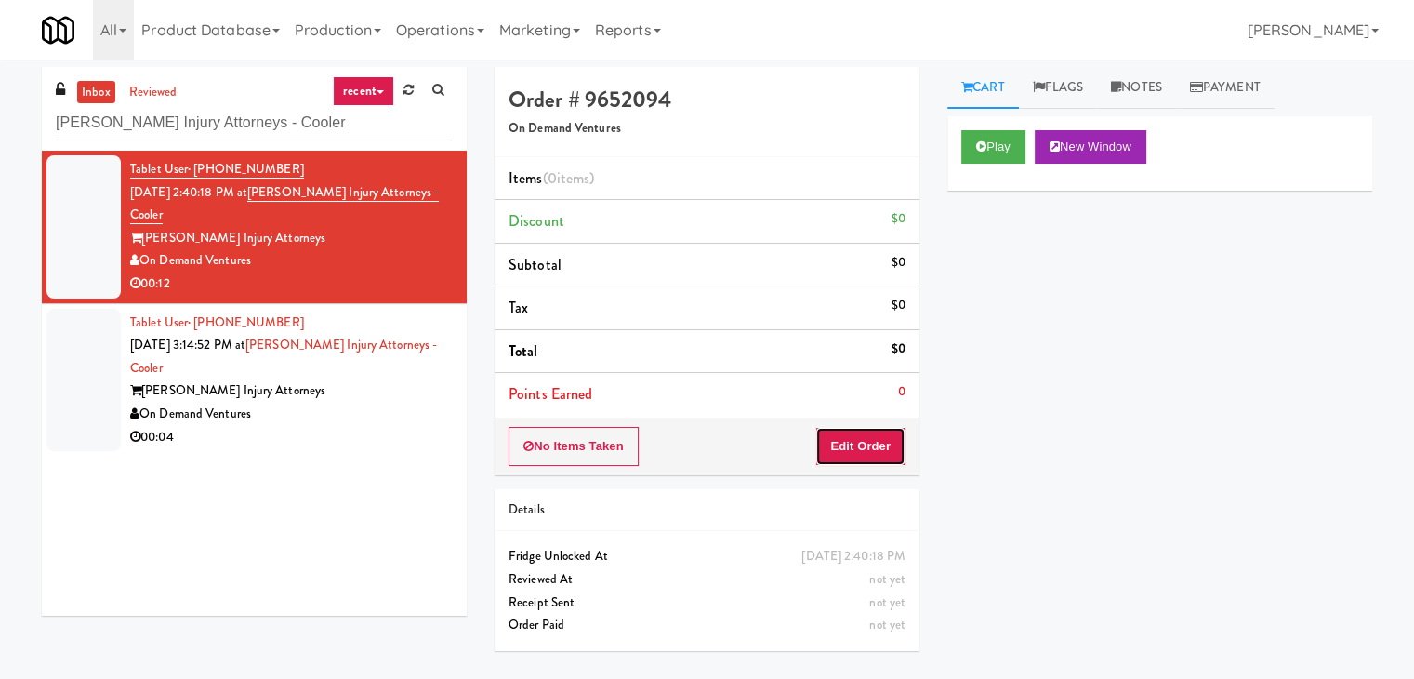
drag, startPoint x: 875, startPoint y: 459, endPoint x: 921, endPoint y: 416, distance: 63.1
click at [875, 455] on button "Edit Order" at bounding box center [860, 446] width 90 height 39
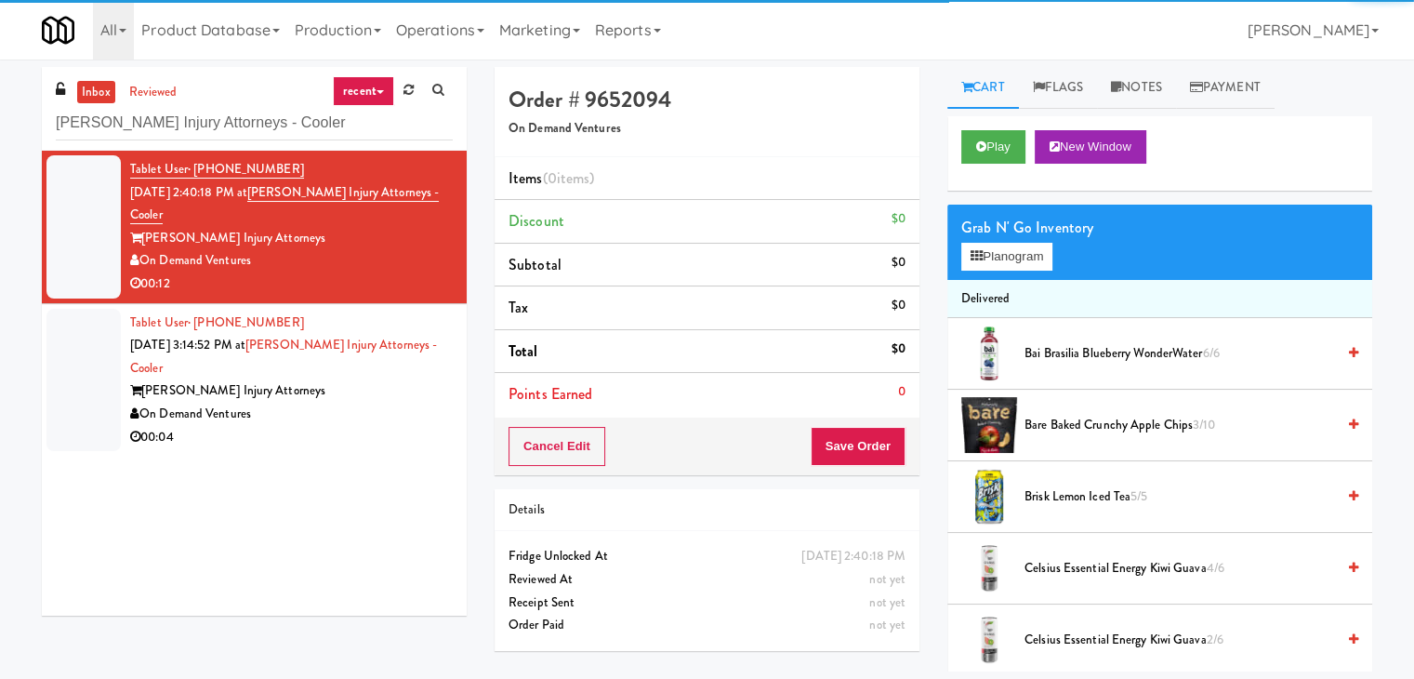
click at [999, 272] on div "Grab N' Go Inventory Planogram" at bounding box center [1160, 242] width 425 height 75
click at [1002, 249] on button "Planogram" at bounding box center [1006, 257] width 91 height 28
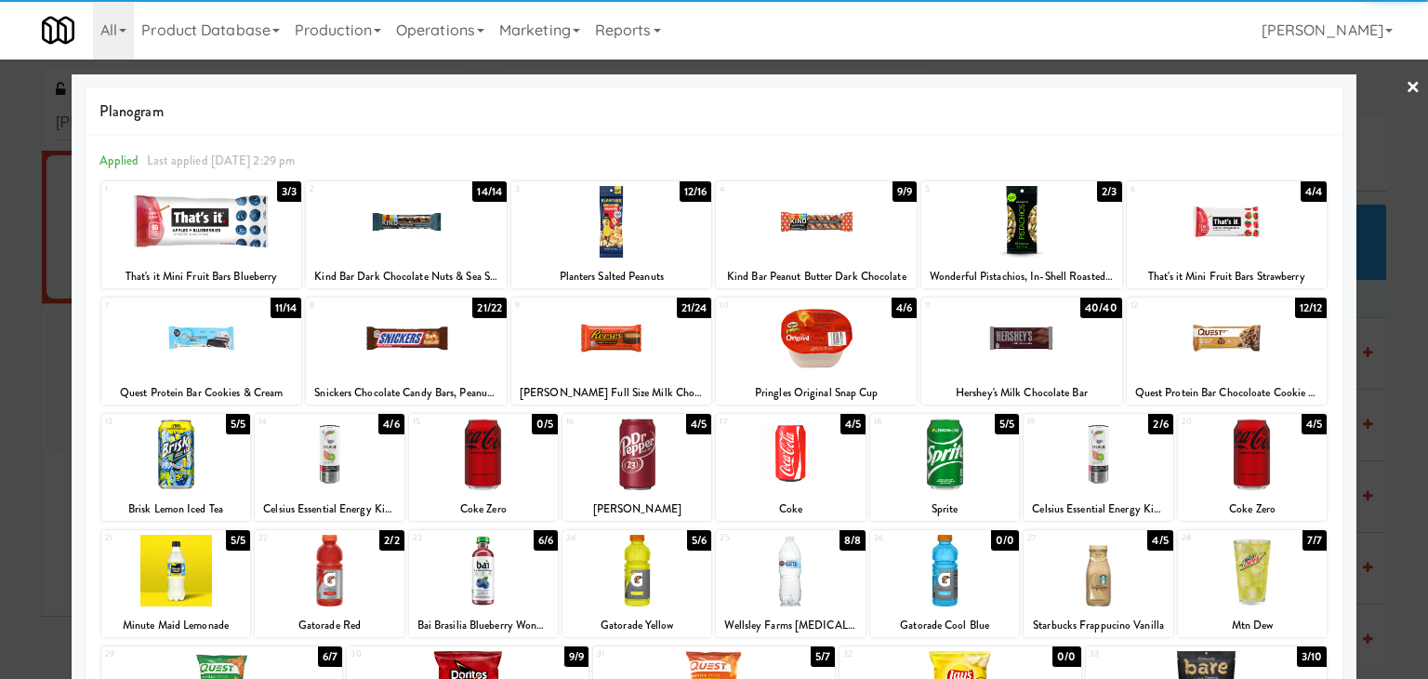
click at [413, 354] on div at bounding box center [406, 338] width 201 height 72
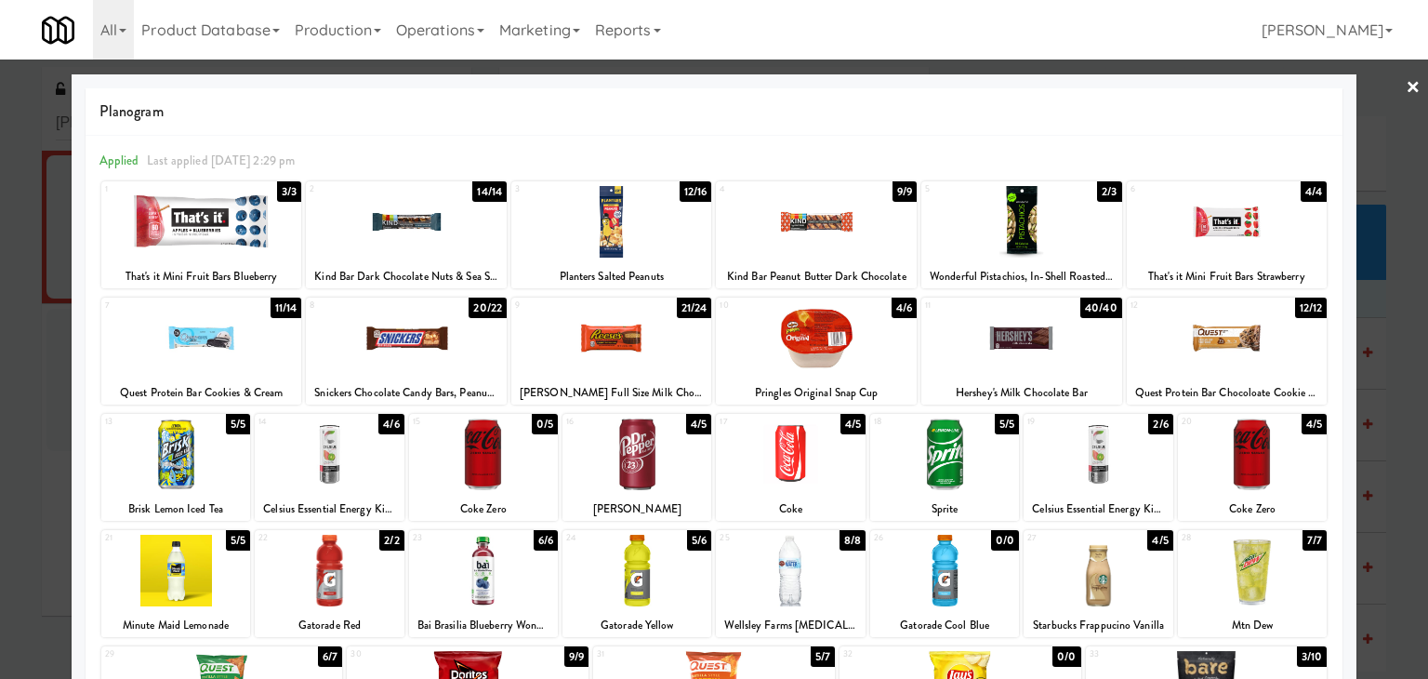
drag, startPoint x: 1408, startPoint y: 86, endPoint x: 1237, endPoint y: 310, distance: 281.2
click at [1406, 86] on div at bounding box center [714, 339] width 1428 height 679
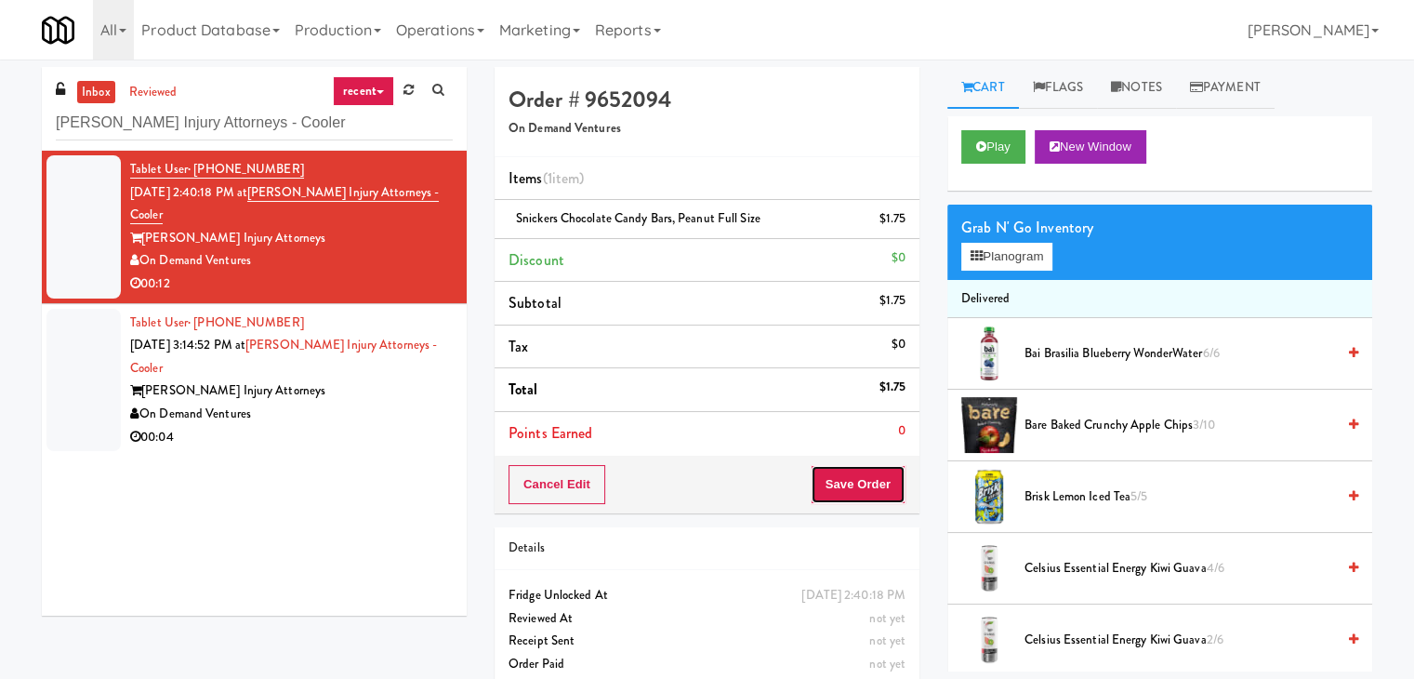
drag, startPoint x: 895, startPoint y: 488, endPoint x: 890, endPoint y: 480, distance: 10.1
click at [891, 481] on button "Save Order" at bounding box center [858, 484] width 95 height 39
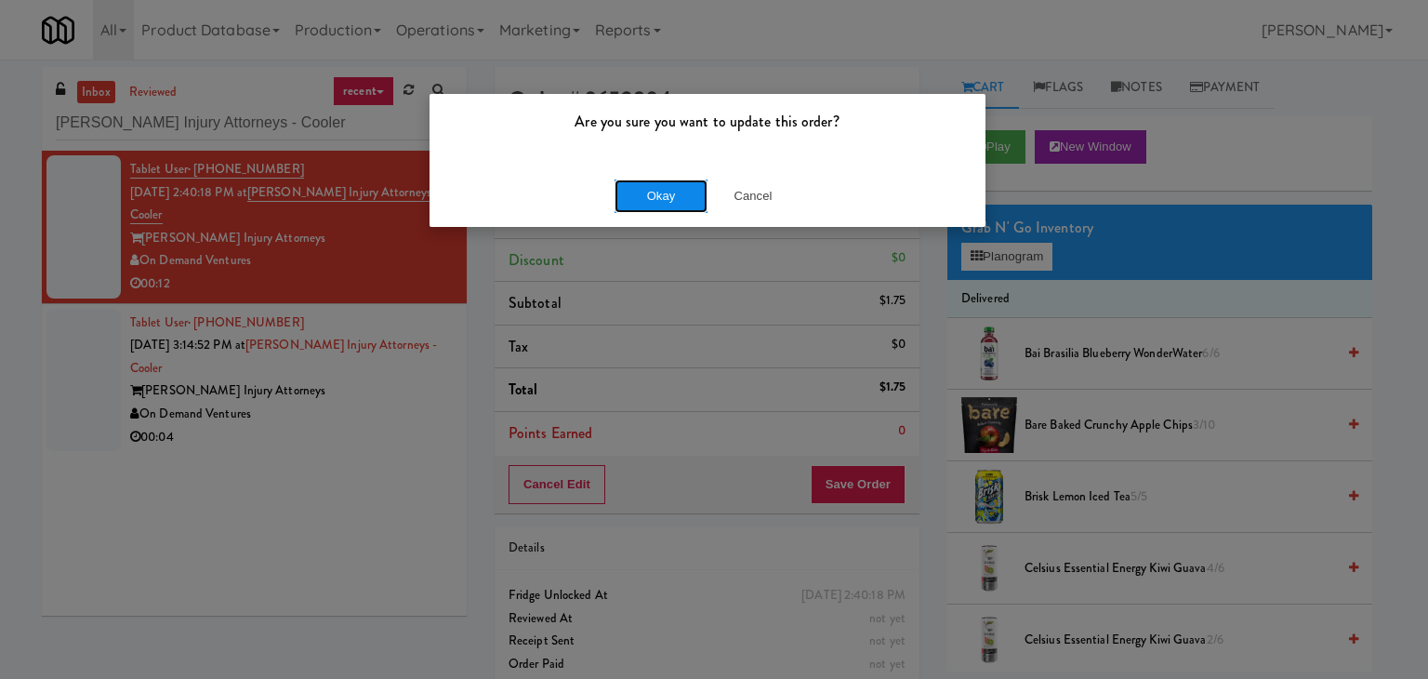
click at [676, 199] on button "Okay" at bounding box center [661, 195] width 93 height 33
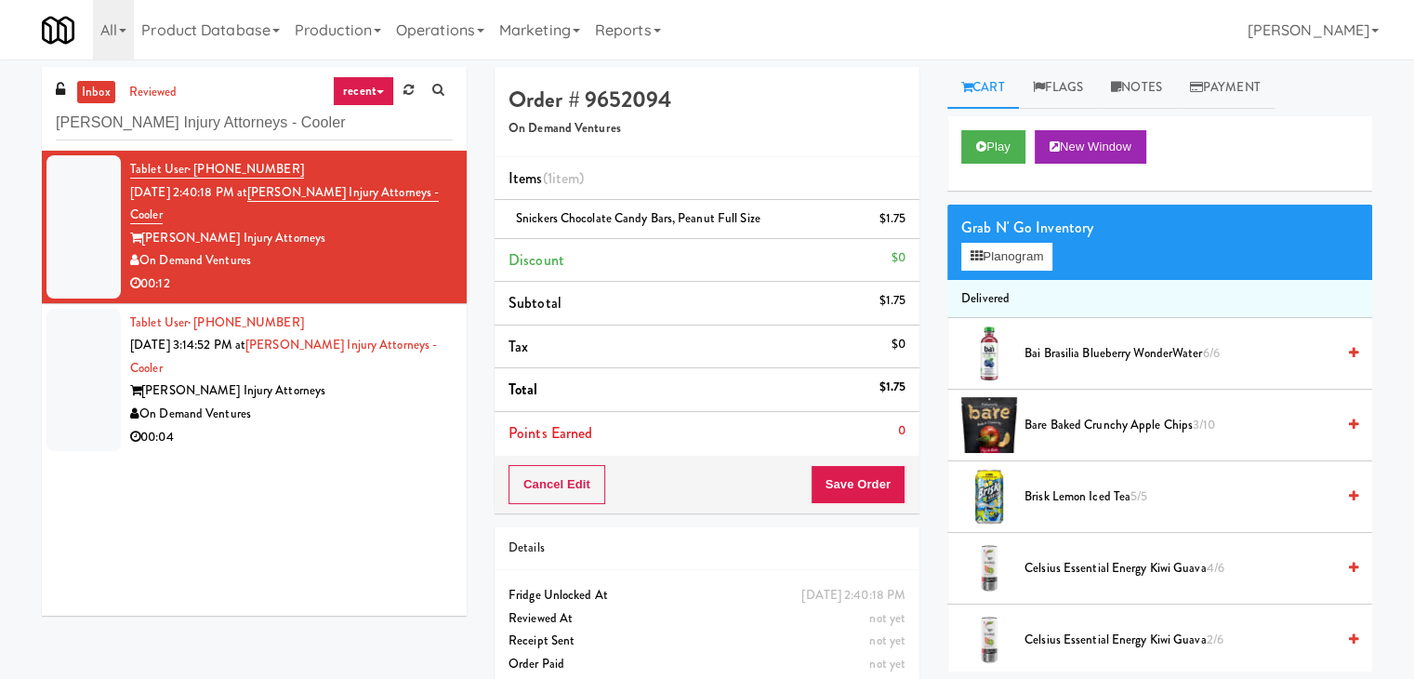
click at [424, 421] on div "On Demand Ventures" at bounding box center [291, 414] width 323 height 23
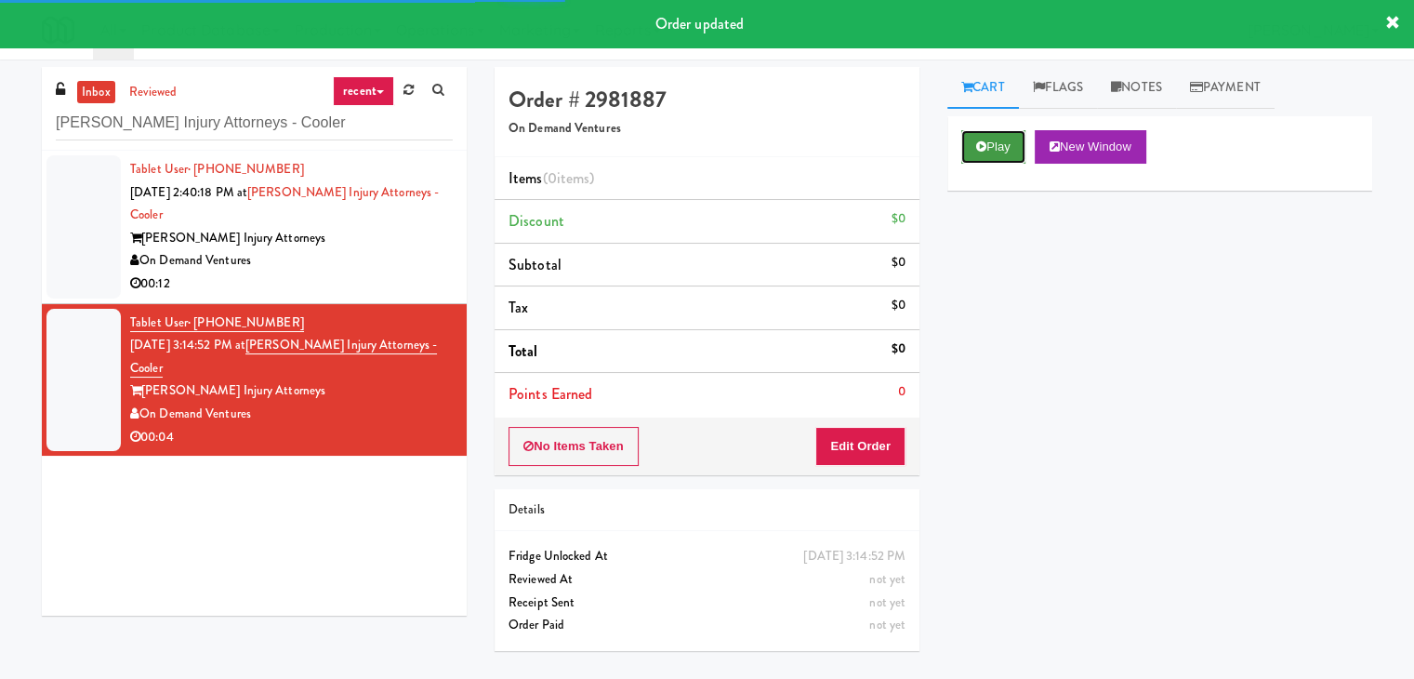
click at [996, 149] on button "Play" at bounding box center [993, 146] width 64 height 33
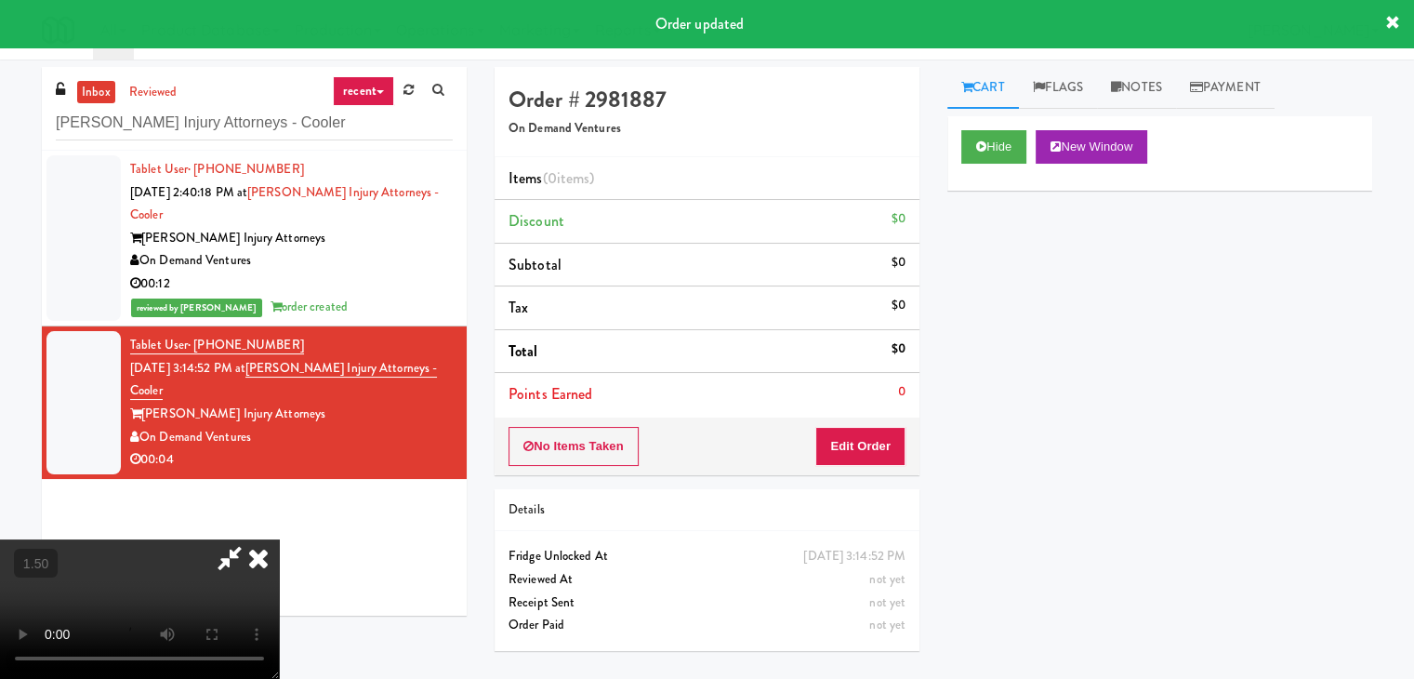
click at [228, 539] on video at bounding box center [139, 608] width 279 height 139
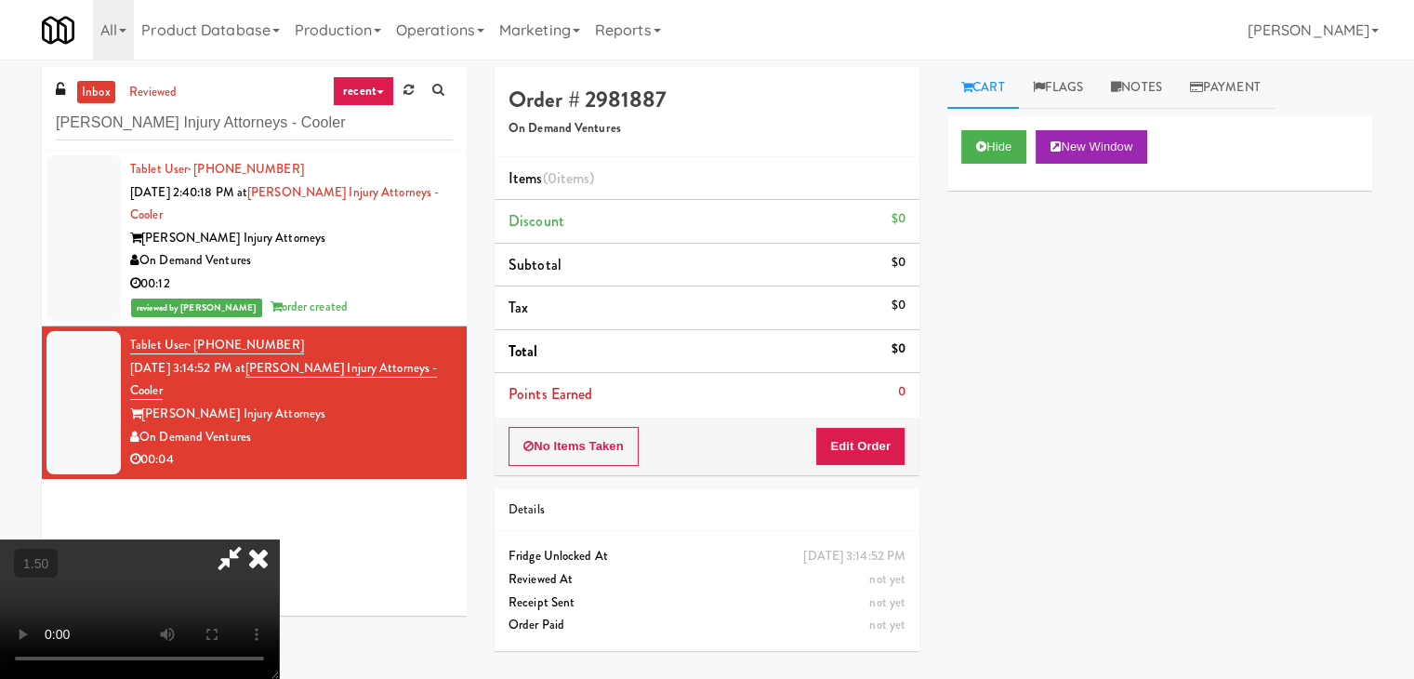
click at [279, 539] on video at bounding box center [139, 608] width 279 height 139
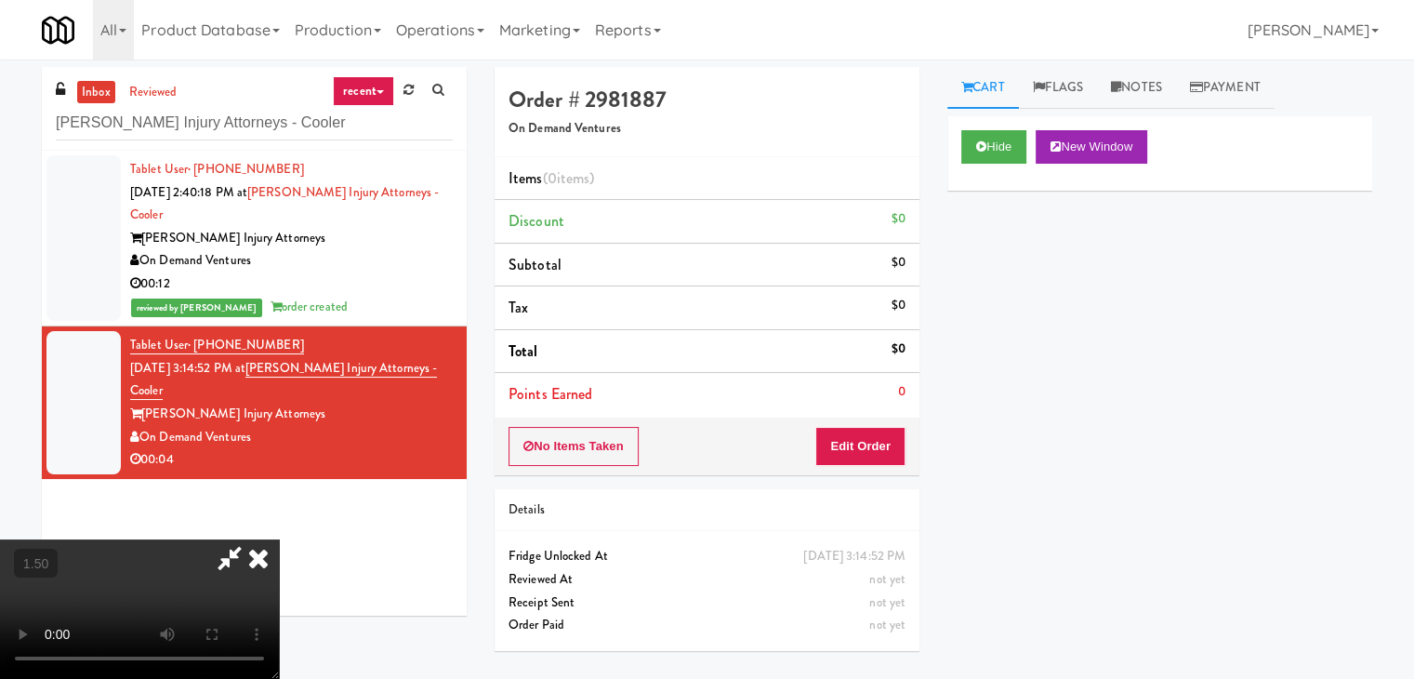
click at [279, 539] on video at bounding box center [139, 608] width 279 height 139
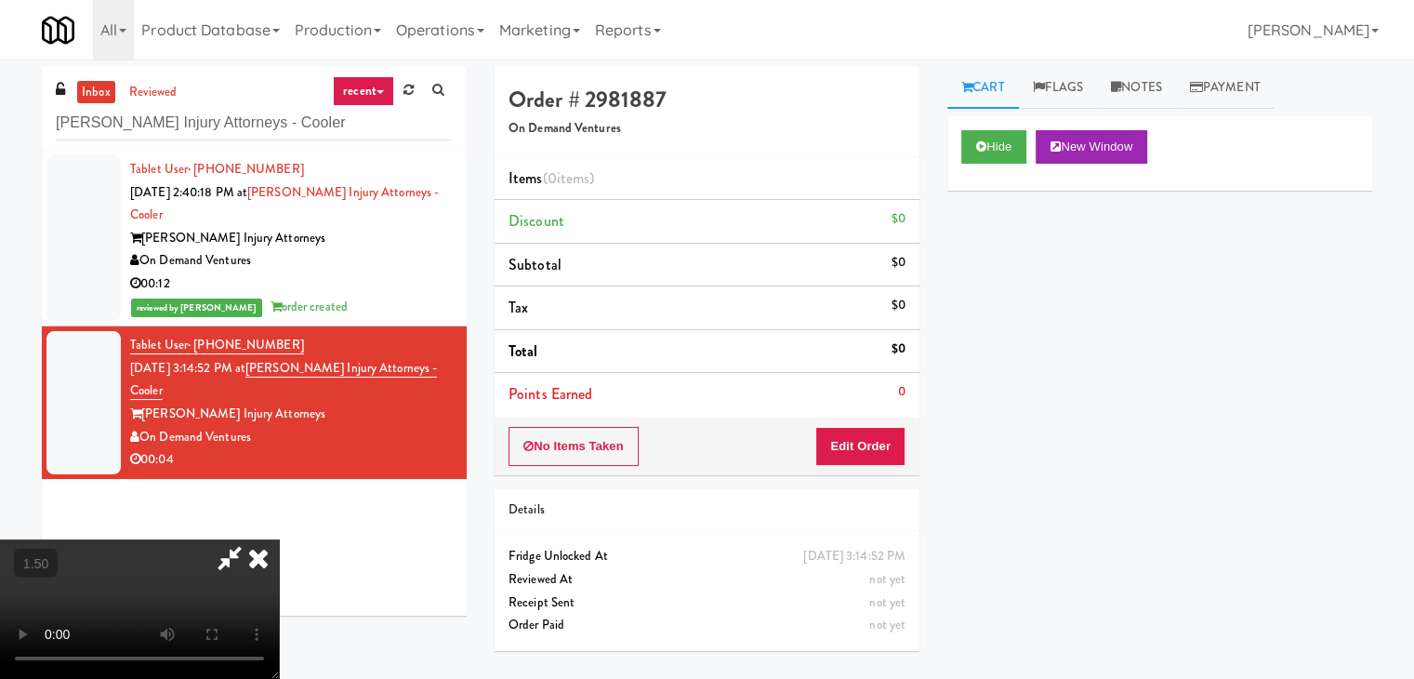
click at [279, 539] on video at bounding box center [139, 608] width 279 height 139
drag, startPoint x: 815, startPoint y: 73, endPoint x: 865, endPoint y: 356, distance: 287.9
click at [279, 539] on icon at bounding box center [258, 557] width 41 height 37
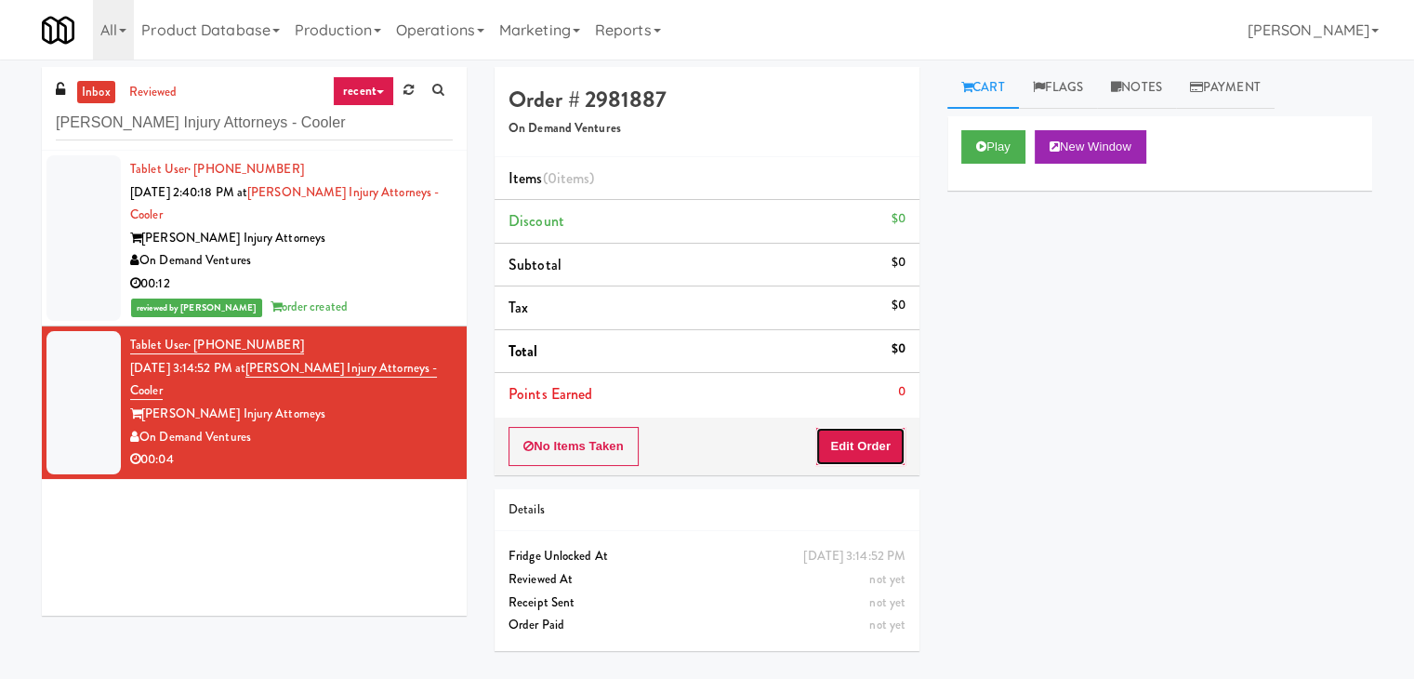
click at [867, 455] on button "Edit Order" at bounding box center [860, 446] width 90 height 39
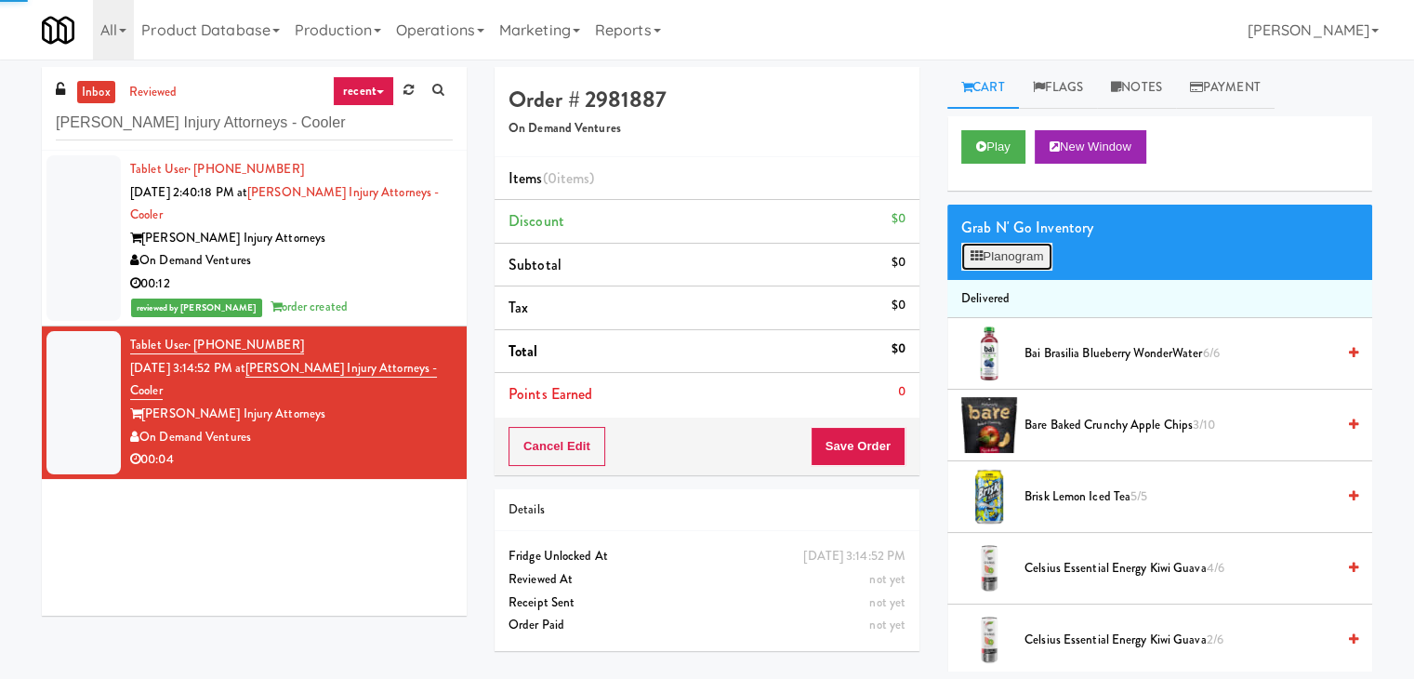
click at [994, 256] on button "Planogram" at bounding box center [1006, 257] width 91 height 28
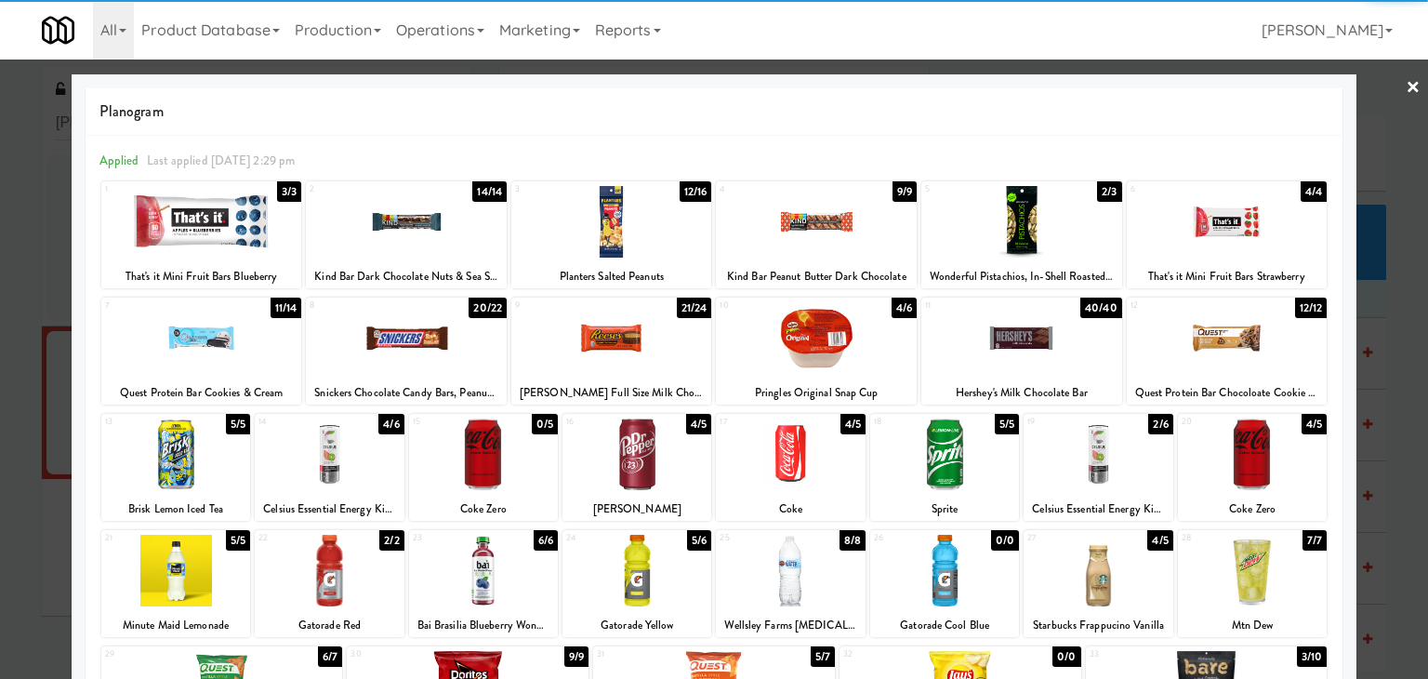
click at [413, 338] on div at bounding box center [406, 338] width 201 height 72
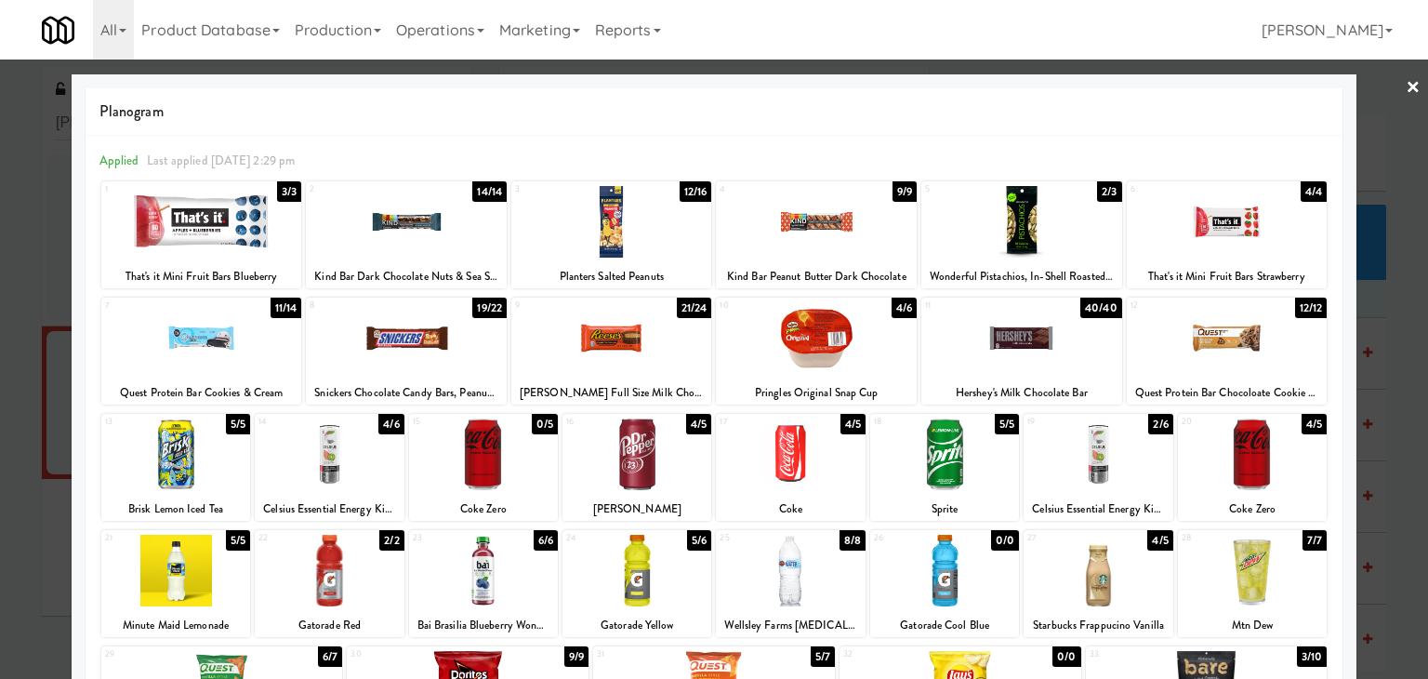
click at [803, 211] on div at bounding box center [816, 222] width 201 height 72
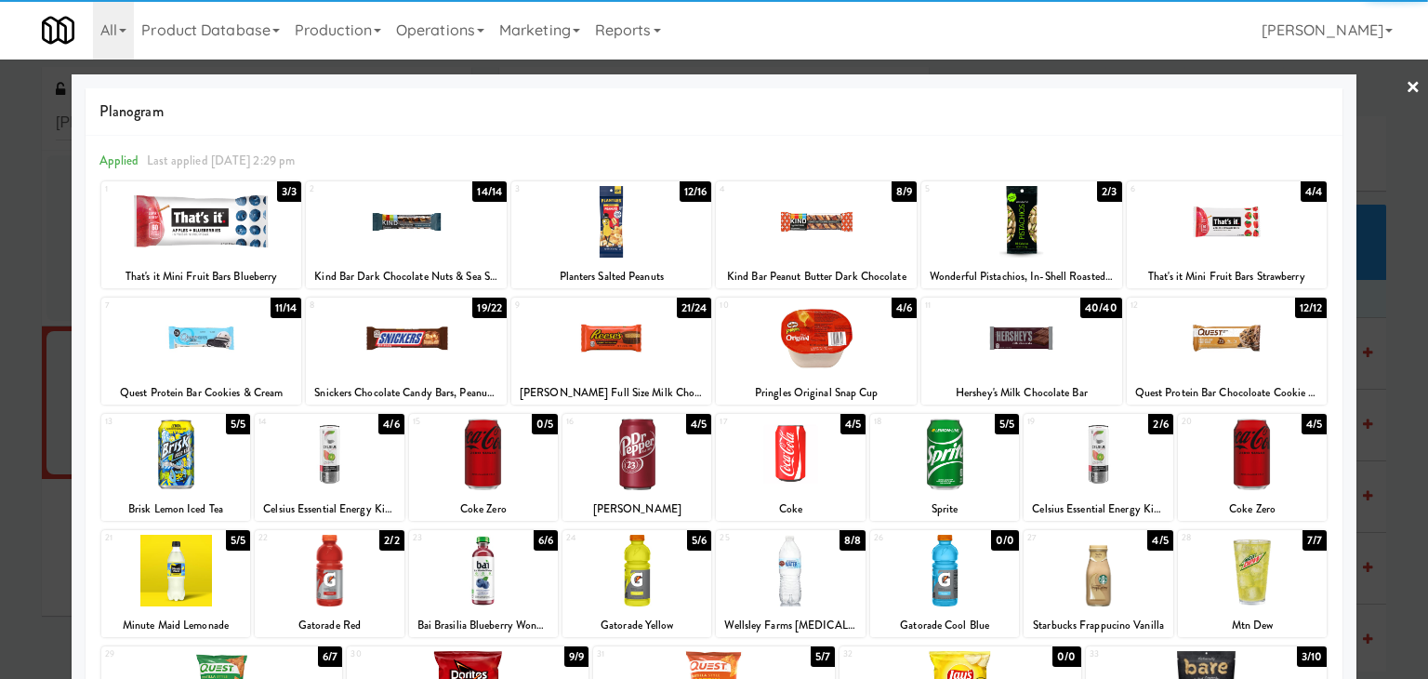
click at [1407, 90] on div at bounding box center [714, 339] width 1428 height 679
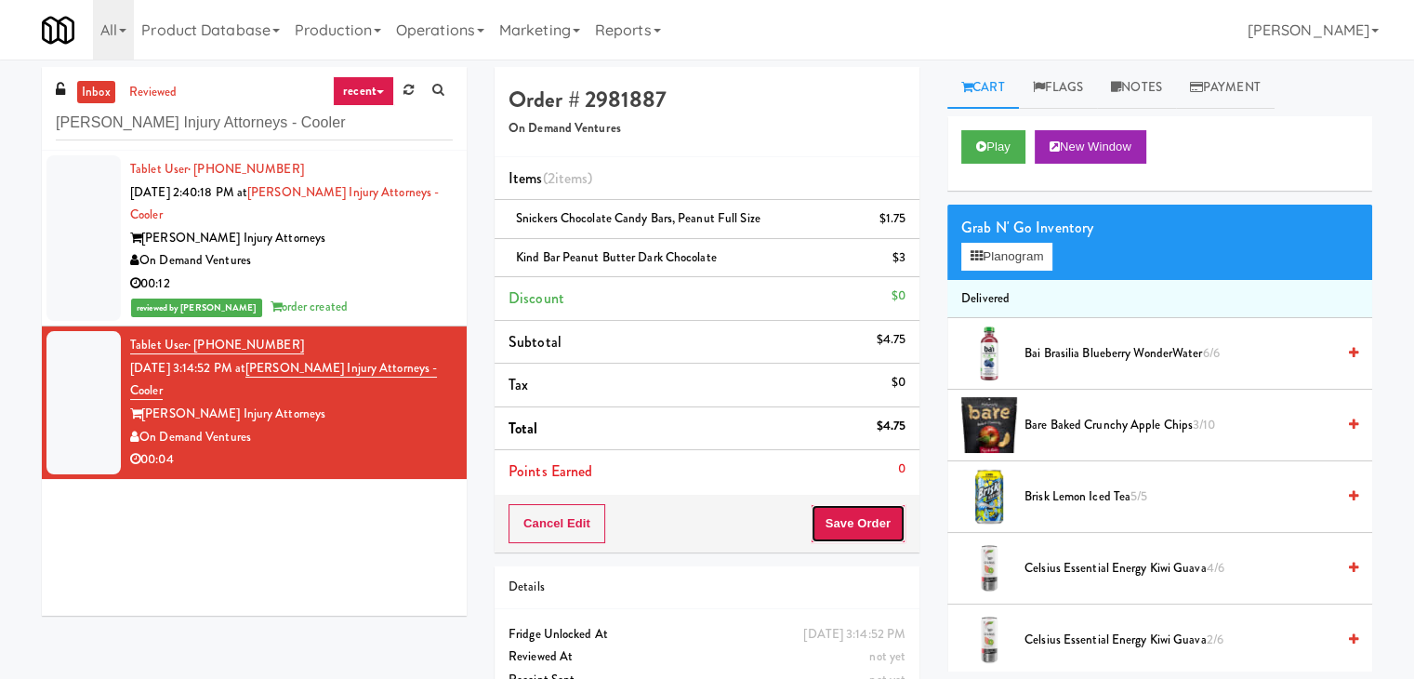
click at [877, 516] on button "Save Order" at bounding box center [858, 523] width 95 height 39
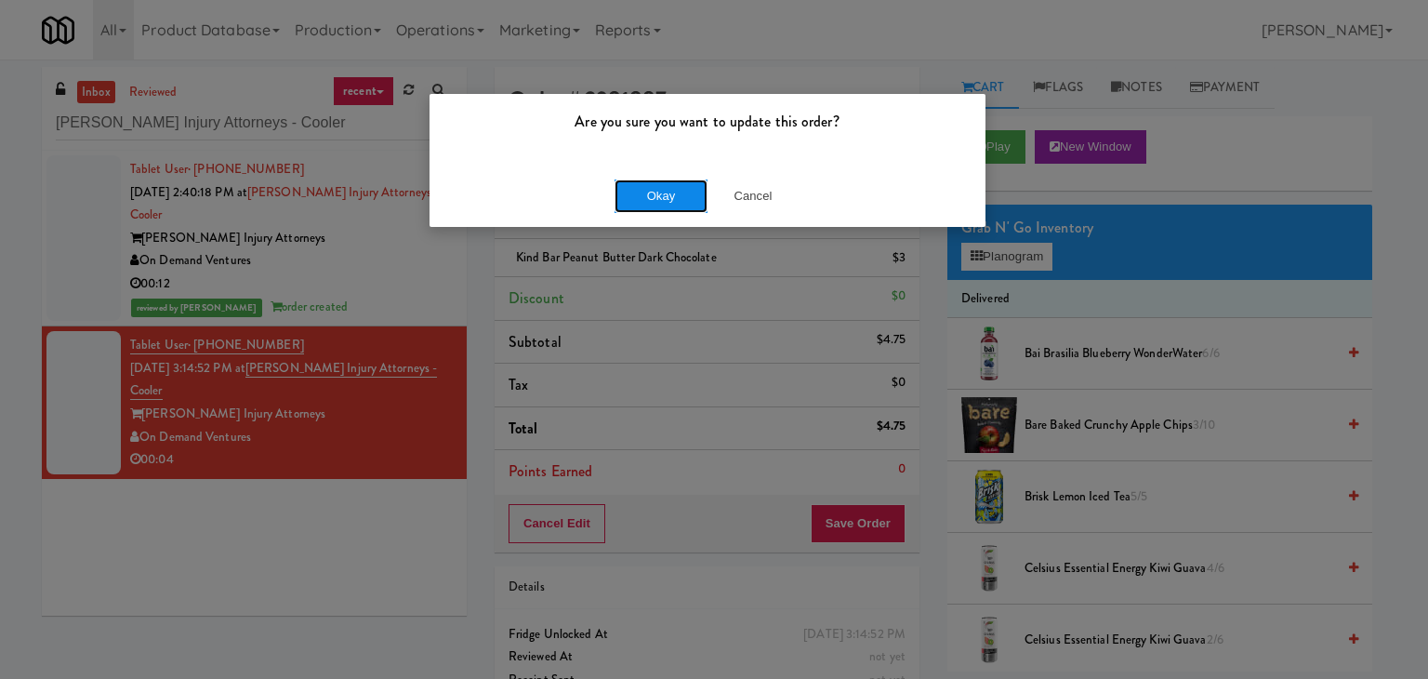
click at [690, 184] on button "Okay" at bounding box center [661, 195] width 93 height 33
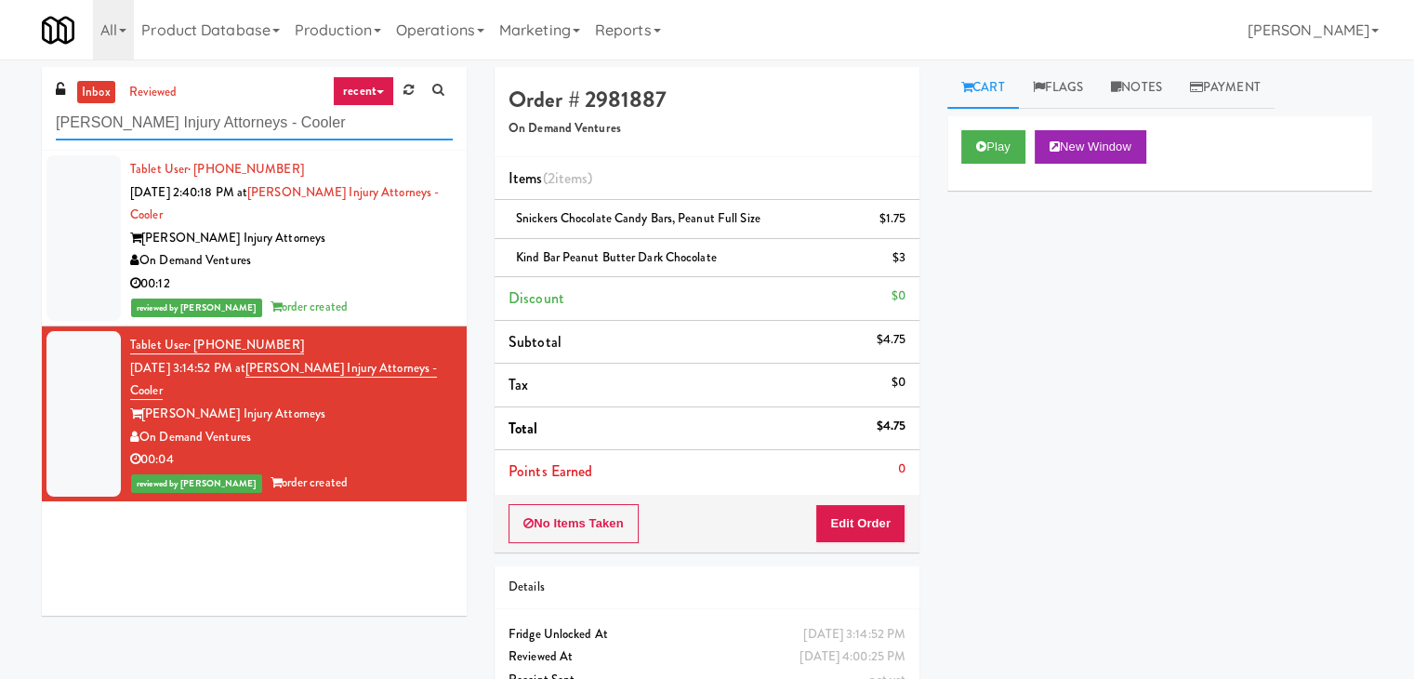
click at [240, 114] on input "[PERSON_NAME] Injury Attorneys - Cooler" at bounding box center [254, 123] width 397 height 34
paste input "[GEOGRAPHIC_DATA]"
type input "[GEOGRAPHIC_DATA]"
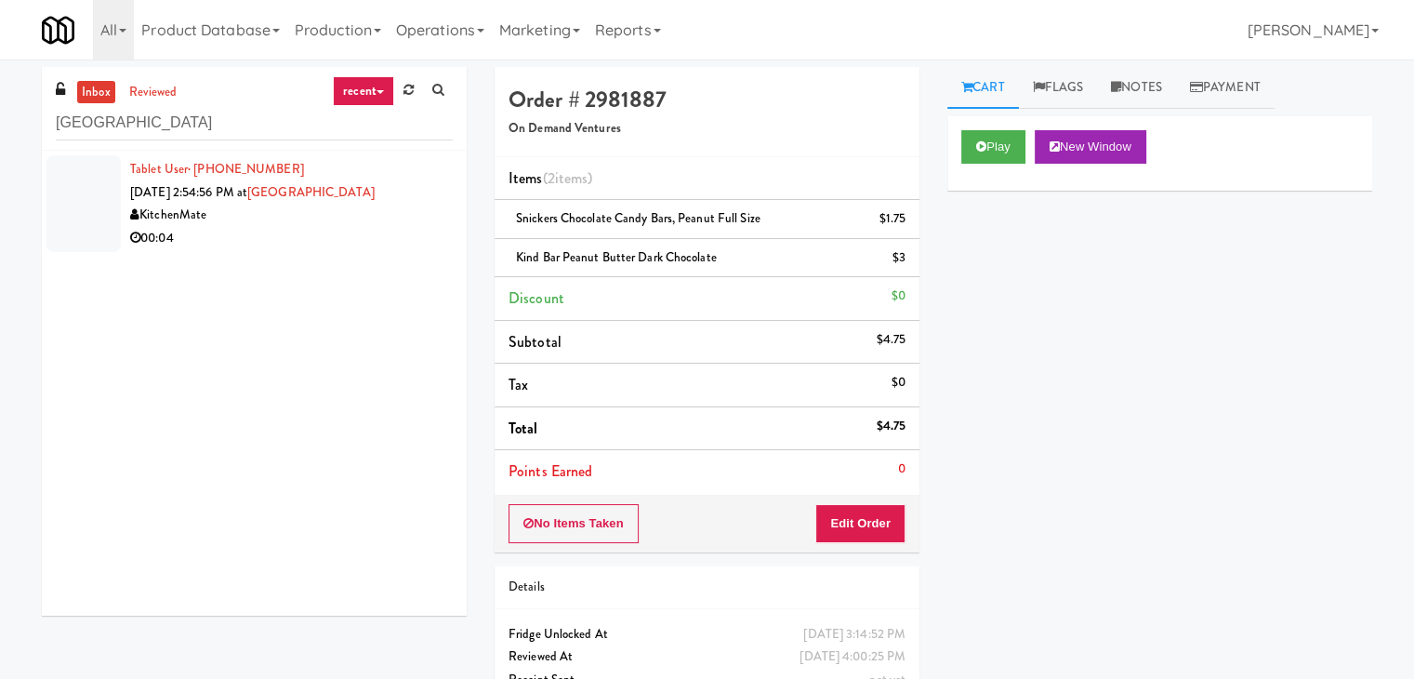
click at [361, 233] on div "00:04" at bounding box center [291, 238] width 323 height 23
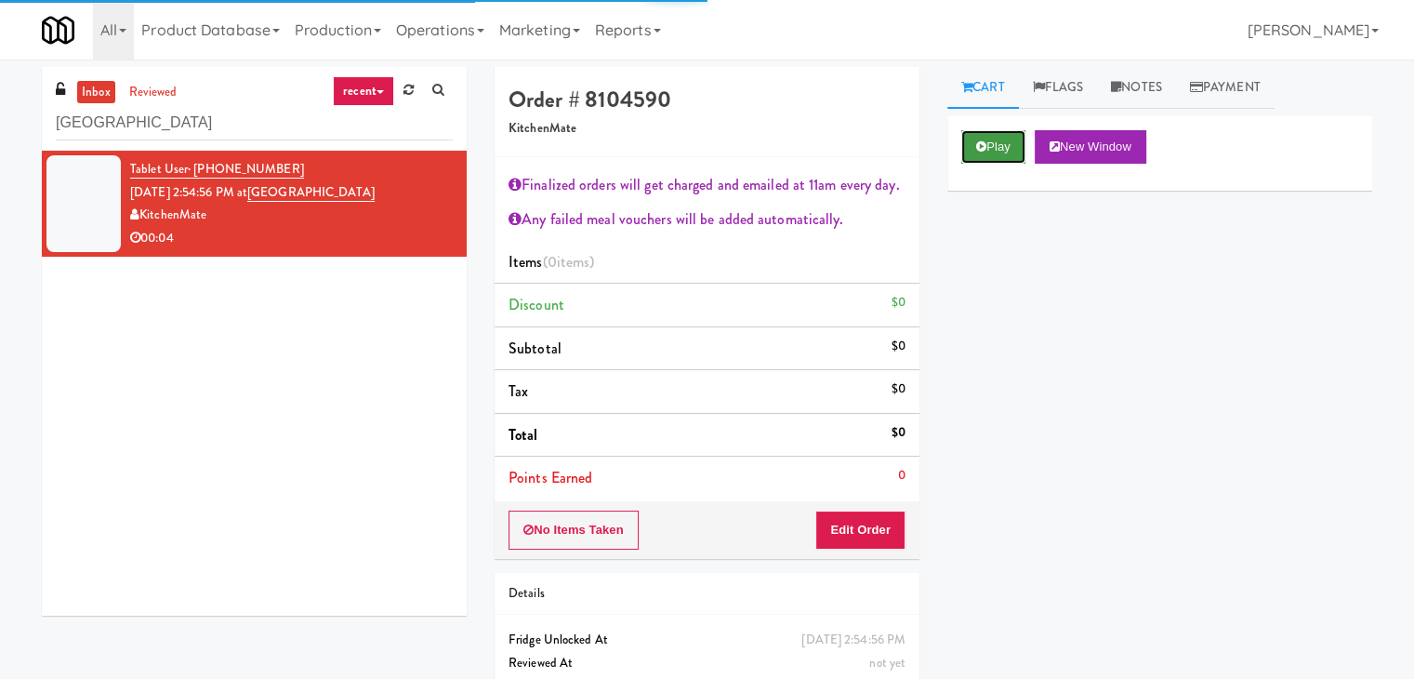
click at [1005, 148] on button "Play" at bounding box center [993, 146] width 64 height 33
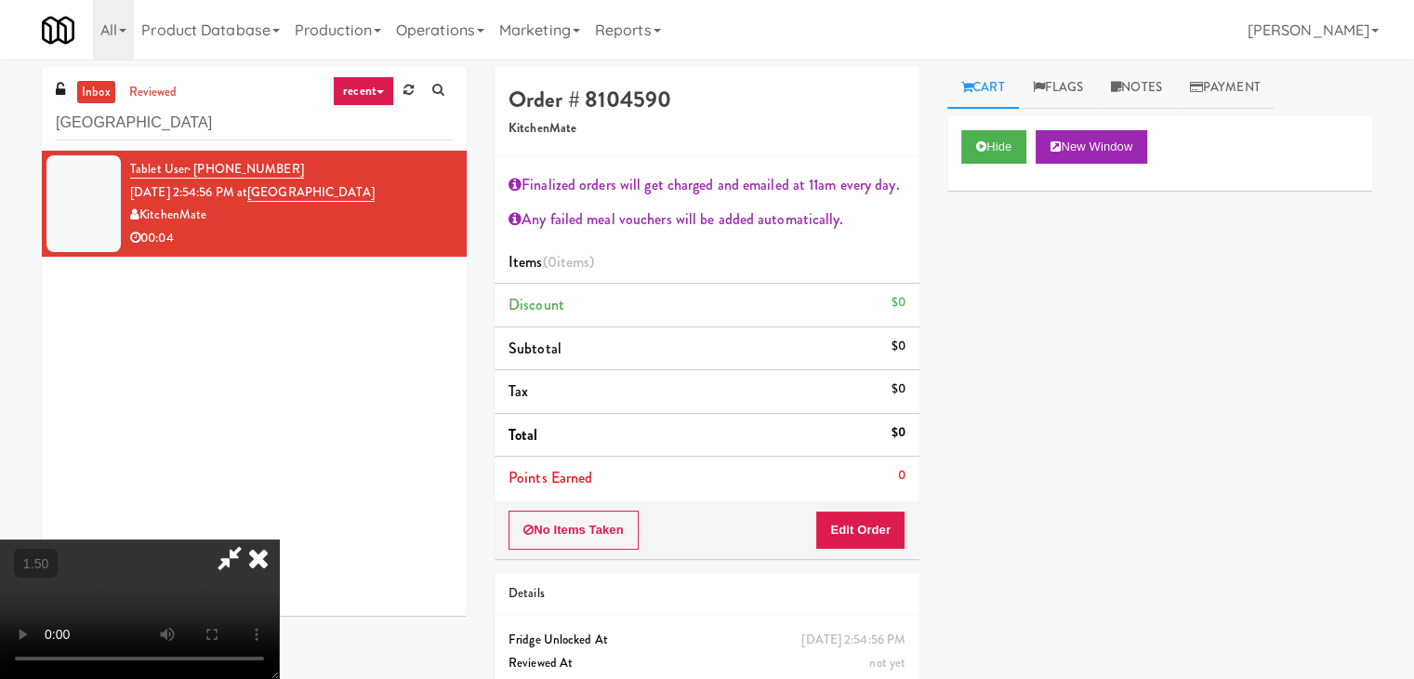
click at [279, 539] on video at bounding box center [139, 608] width 279 height 139
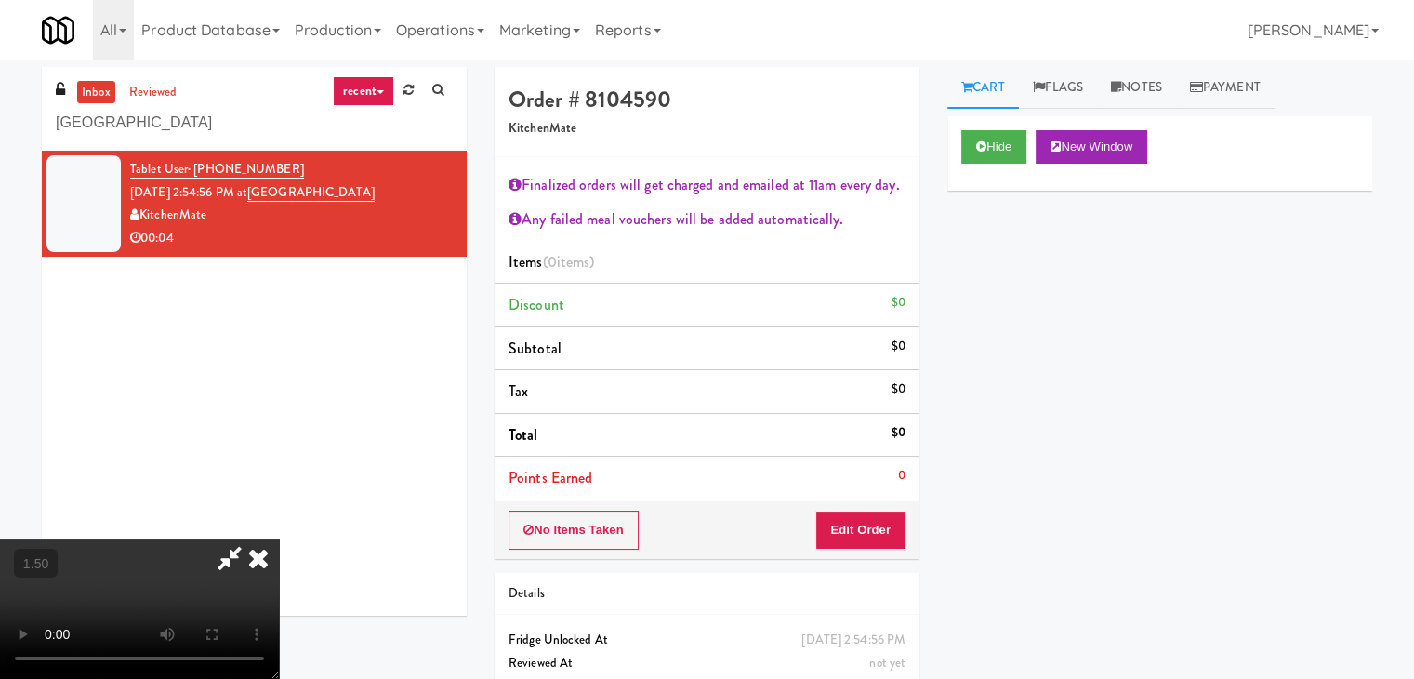
click at [279, 539] on video at bounding box center [139, 608] width 279 height 139
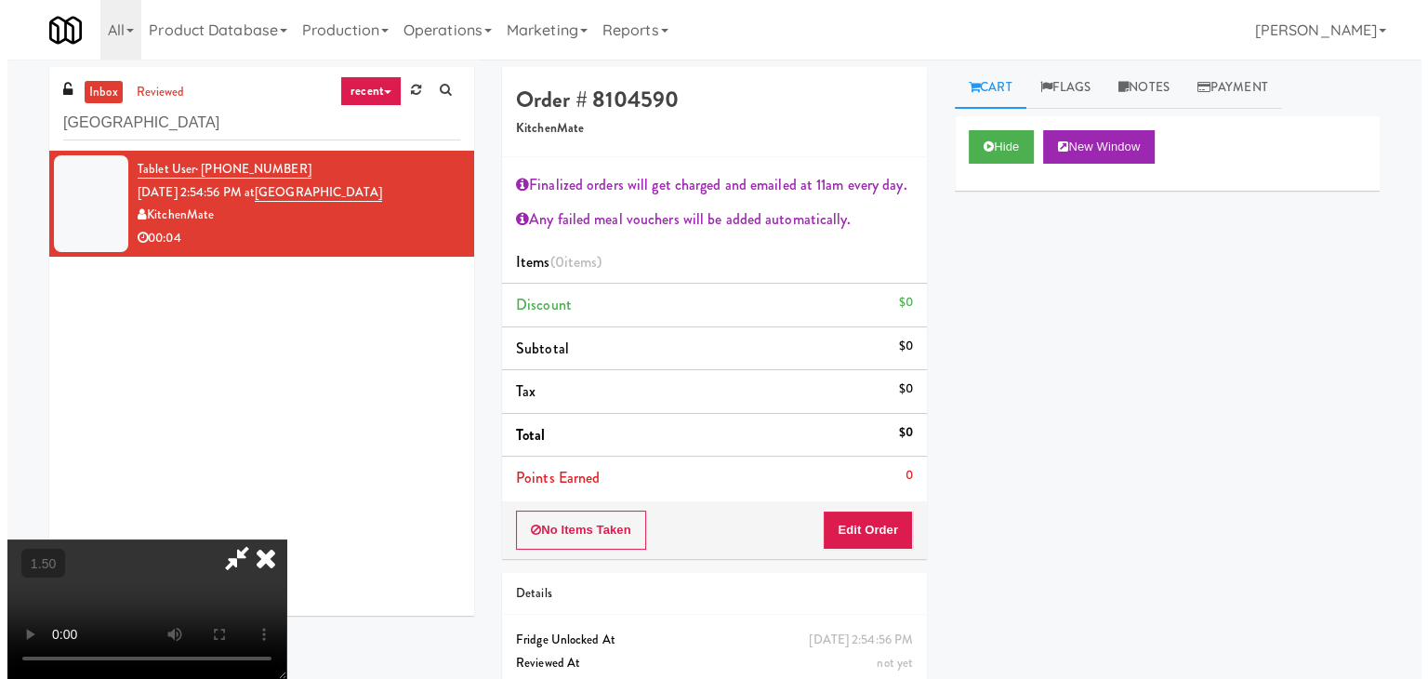
scroll to position [0, 0]
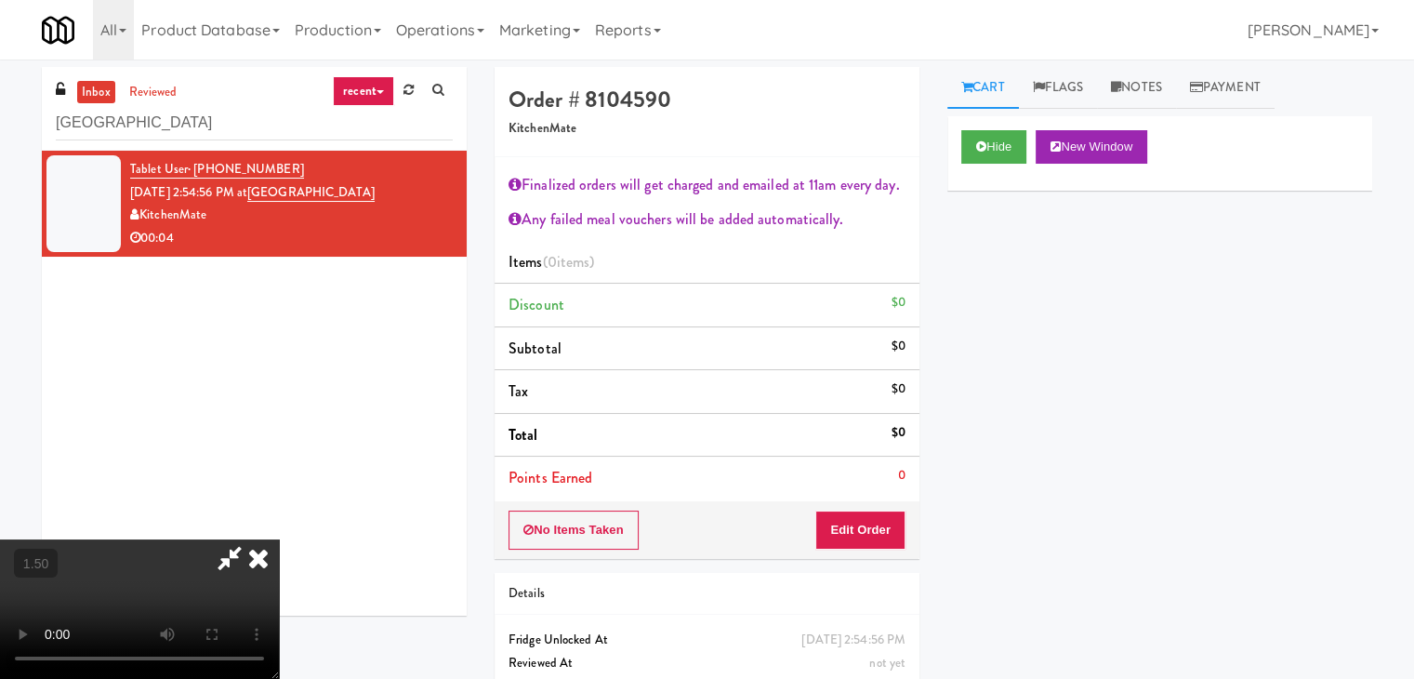
click at [279, 539] on icon at bounding box center [258, 557] width 41 height 37
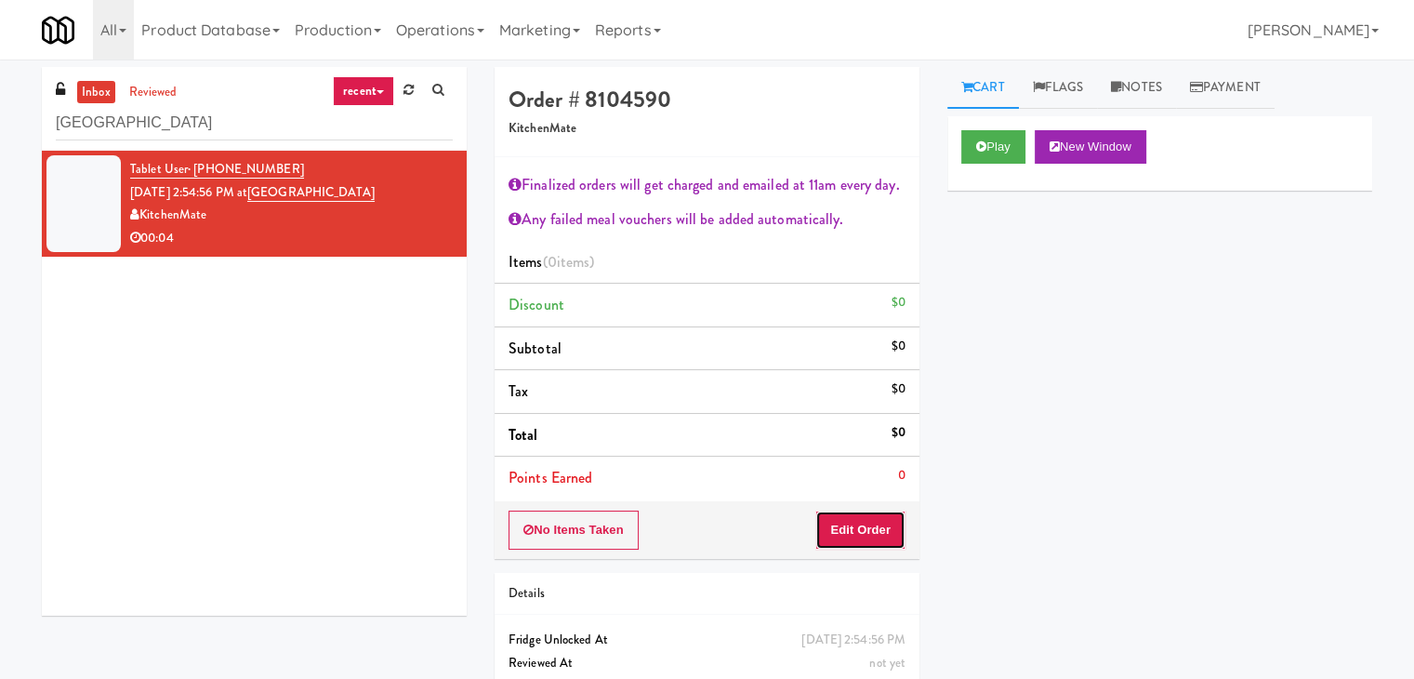
click at [858, 529] on button "Edit Order" at bounding box center [860, 529] width 90 height 39
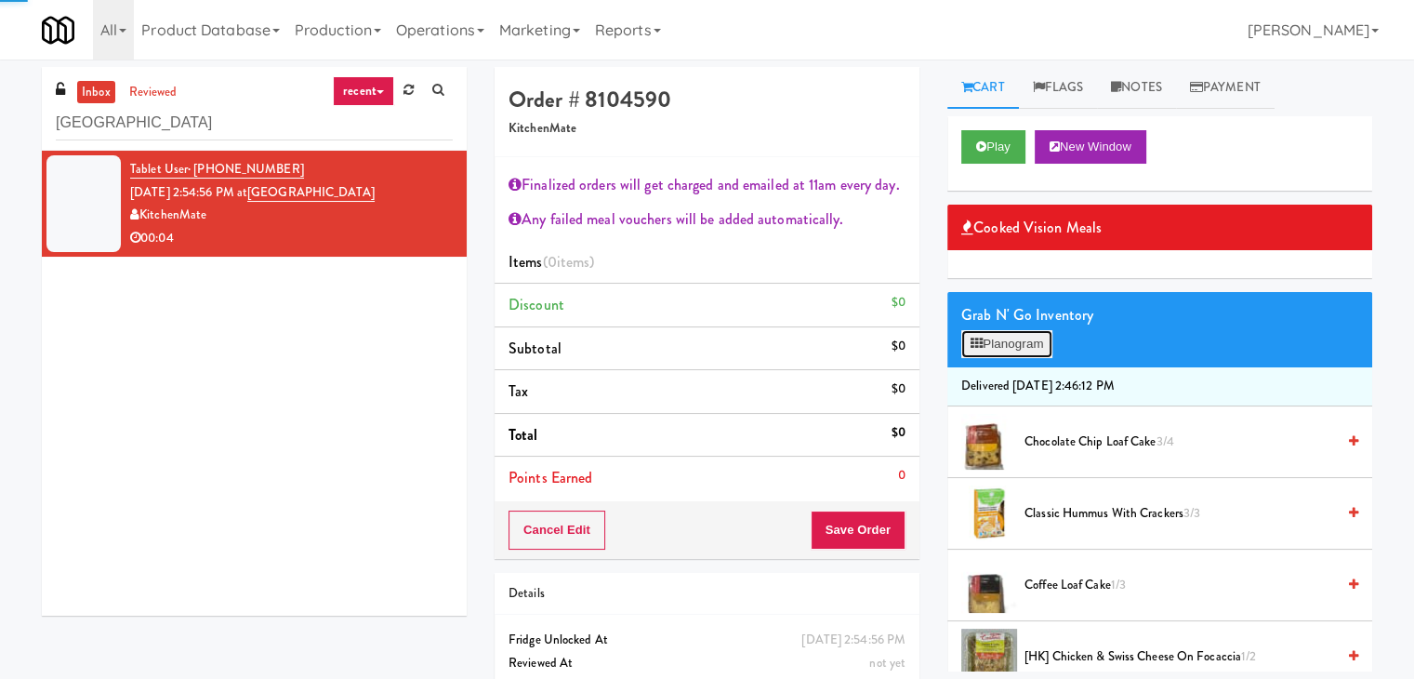
click at [974, 336] on button "Planogram" at bounding box center [1006, 344] width 91 height 28
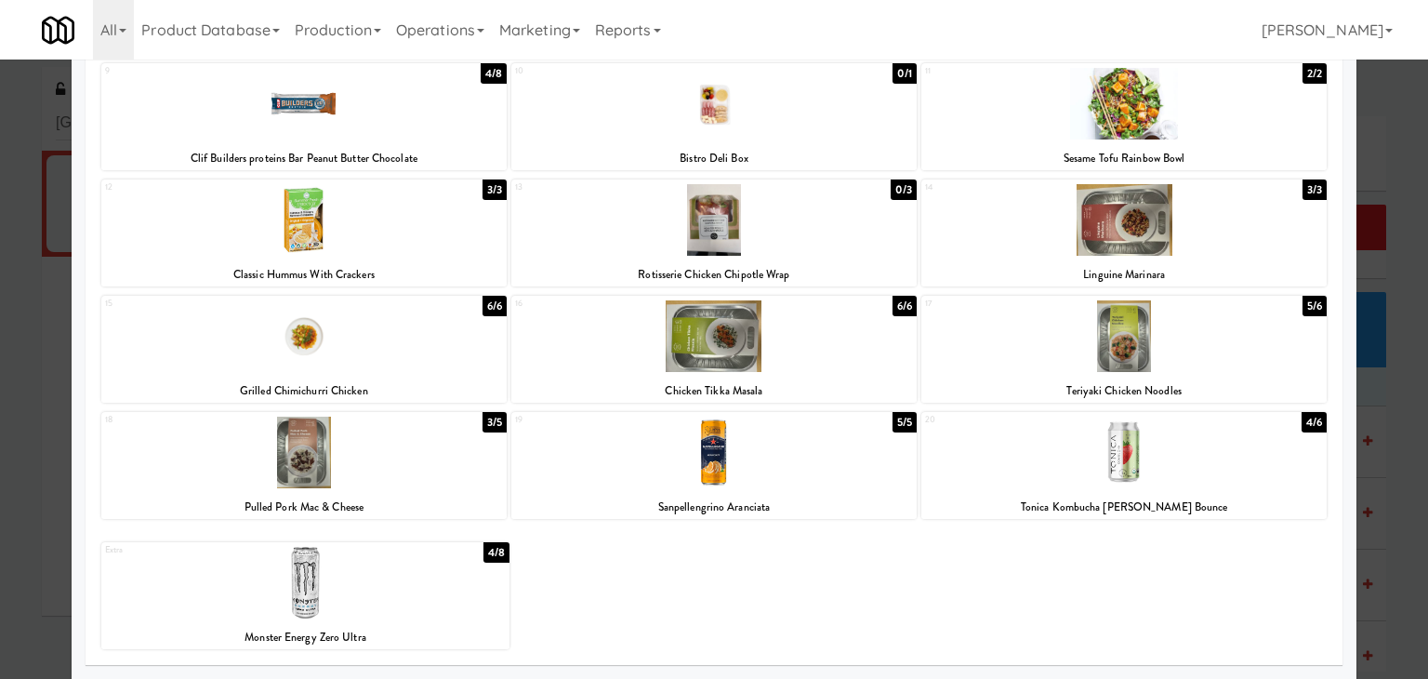
click at [745, 455] on div at bounding box center [713, 453] width 405 height 72
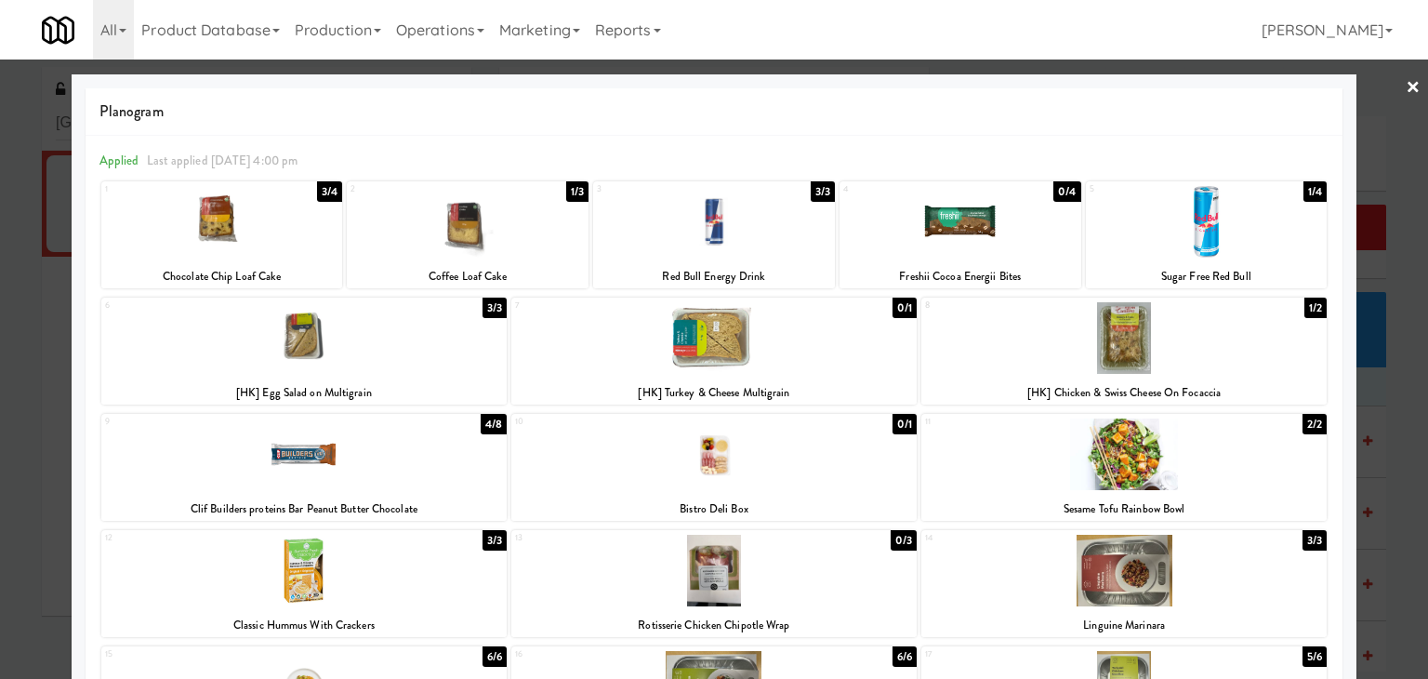
click at [1406, 84] on link "×" at bounding box center [1413, 89] width 15 height 58
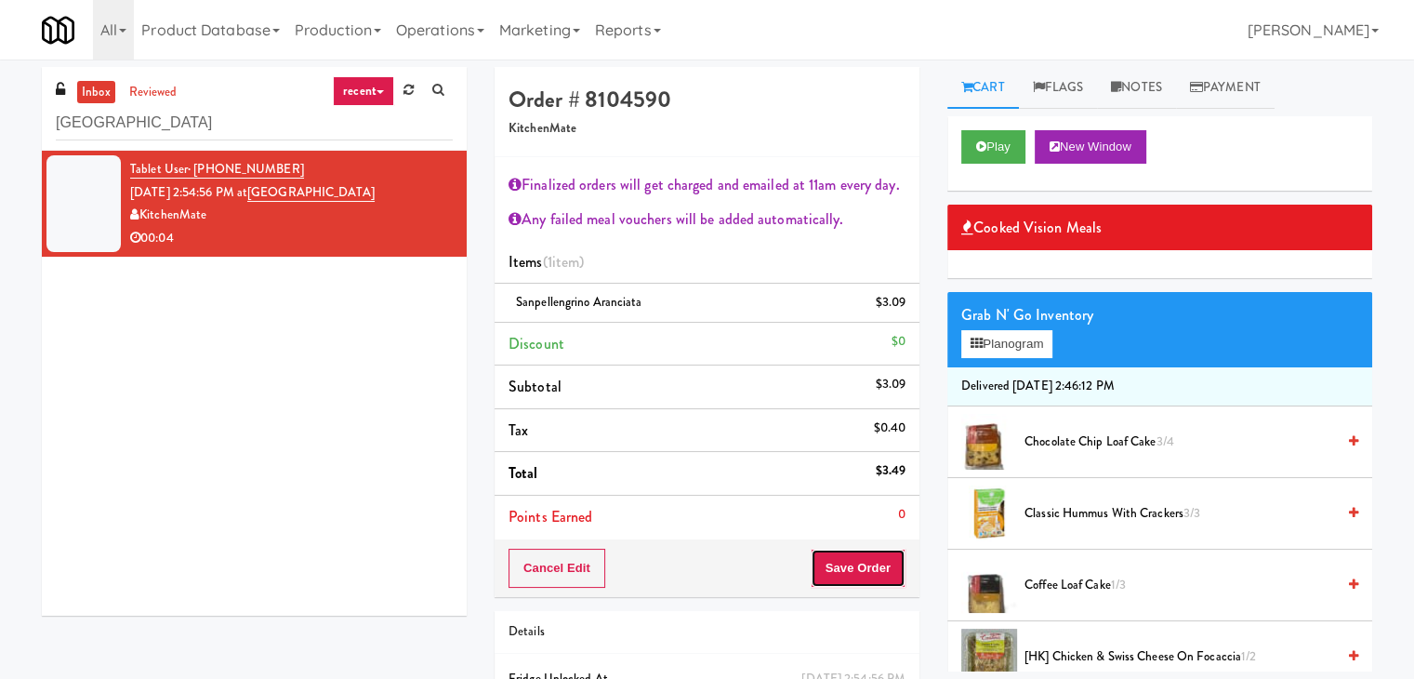
click at [857, 563] on button "Save Order" at bounding box center [858, 568] width 95 height 39
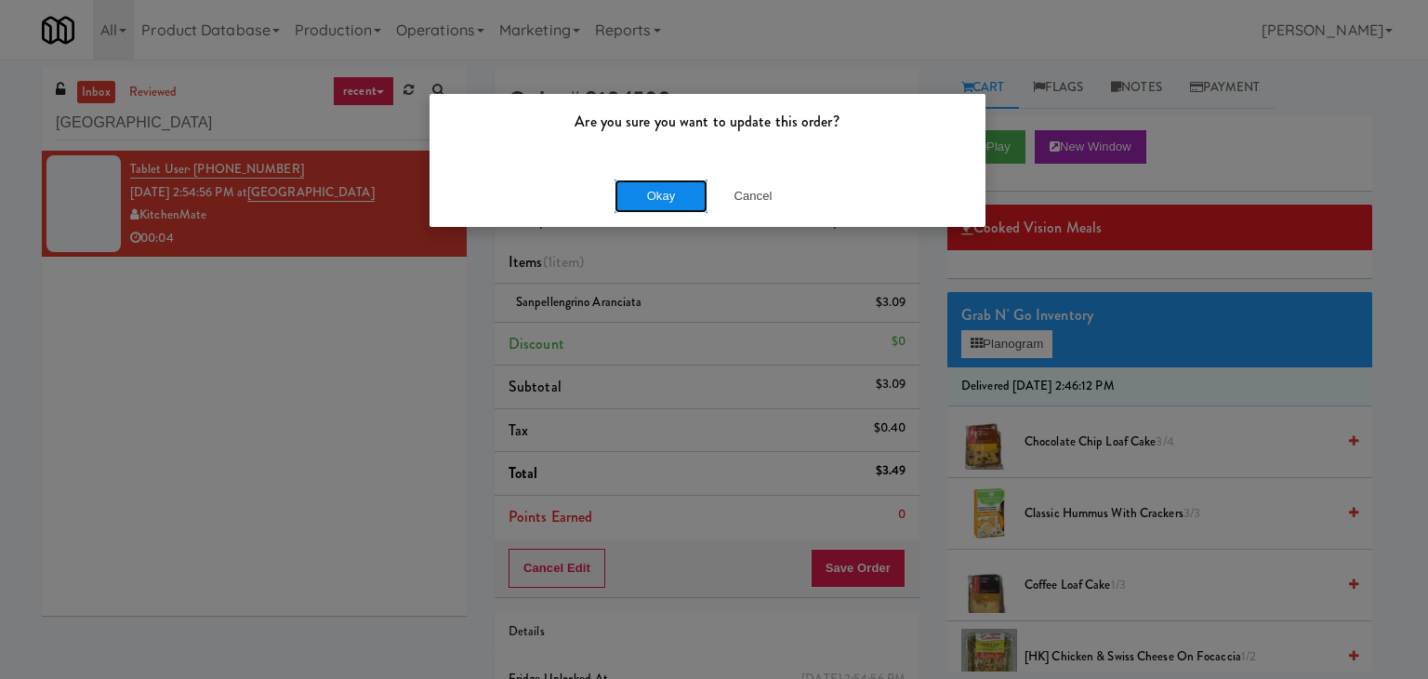
click at [669, 198] on button "Okay" at bounding box center [661, 195] width 93 height 33
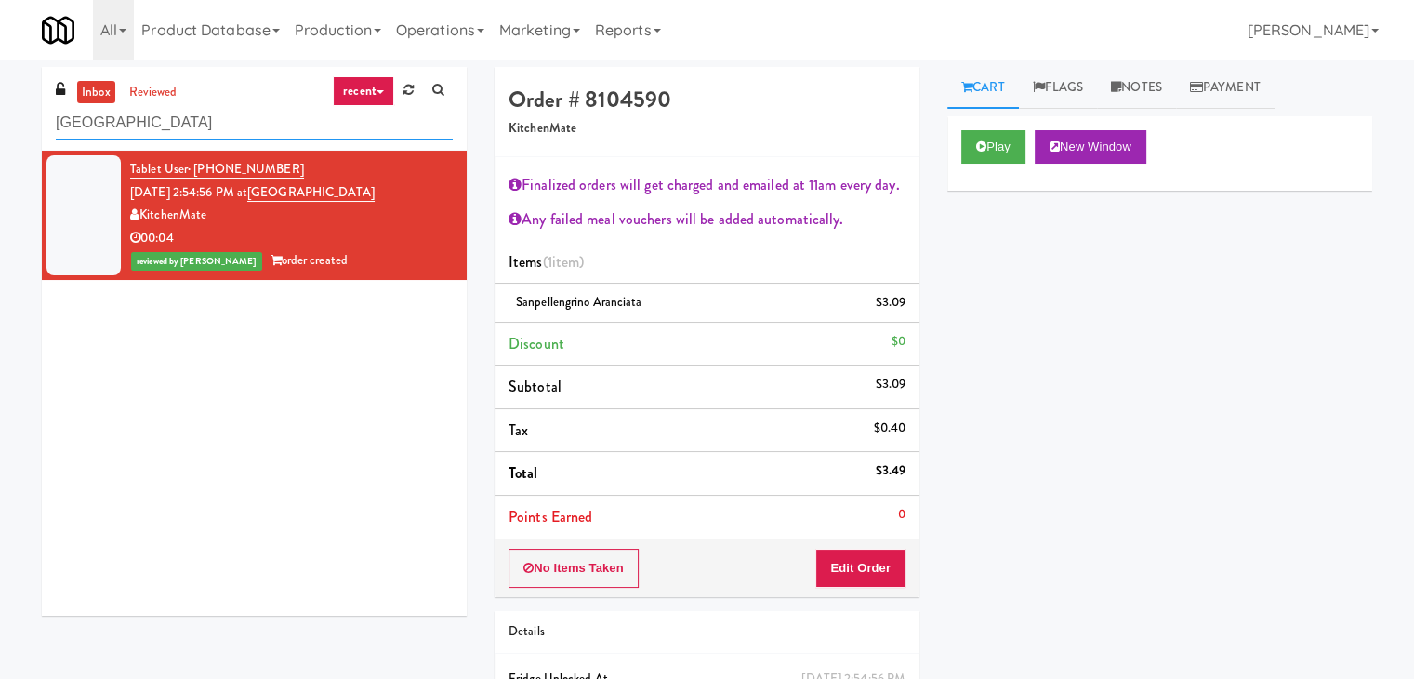
click at [257, 115] on input "[GEOGRAPHIC_DATA]" at bounding box center [254, 123] width 397 height 34
paste input "UHN - [GEOGRAPHIC_DATA] - Cafe Lobby"
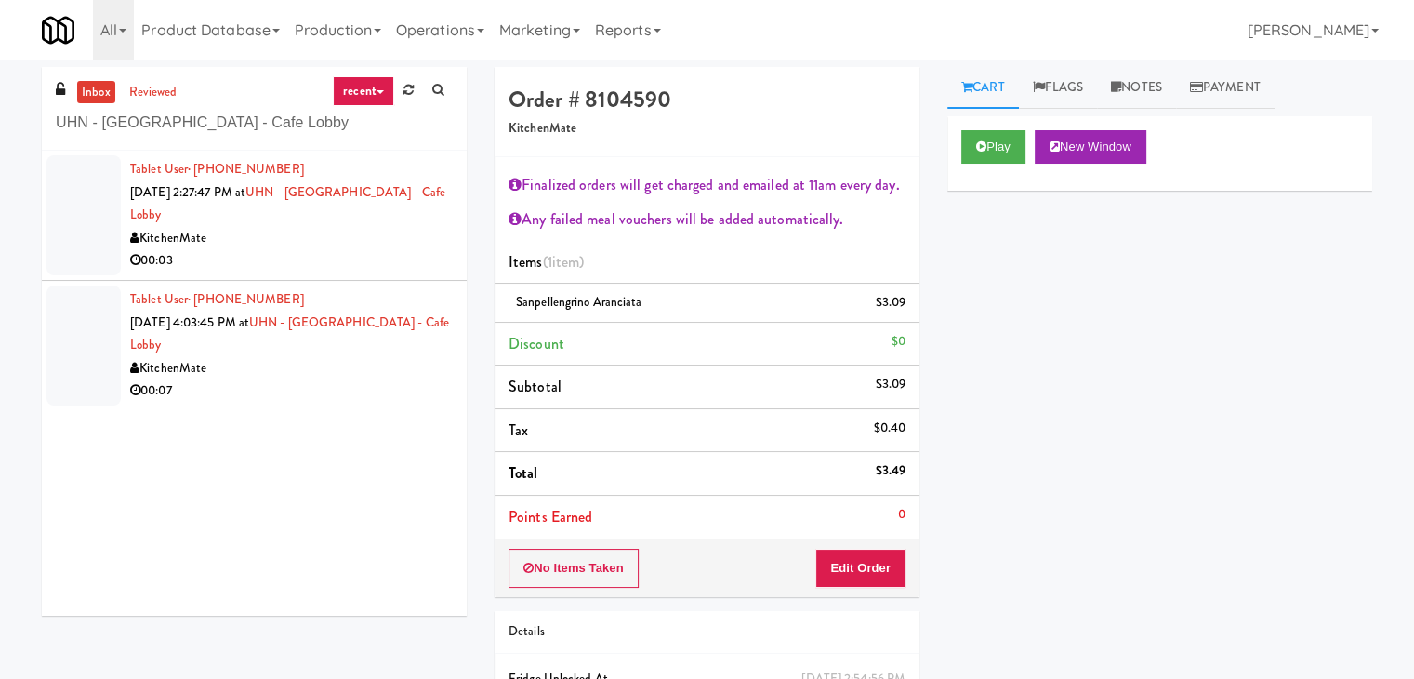
drag, startPoint x: 397, startPoint y: 281, endPoint x: 386, endPoint y: 274, distance: 12.9
click at [397, 281] on li "Tablet User · (647) 244-7530 [DATE] 4:03:45 PM at [GEOGRAPHIC_DATA] - Cafe Lobb…" at bounding box center [254, 345] width 425 height 129
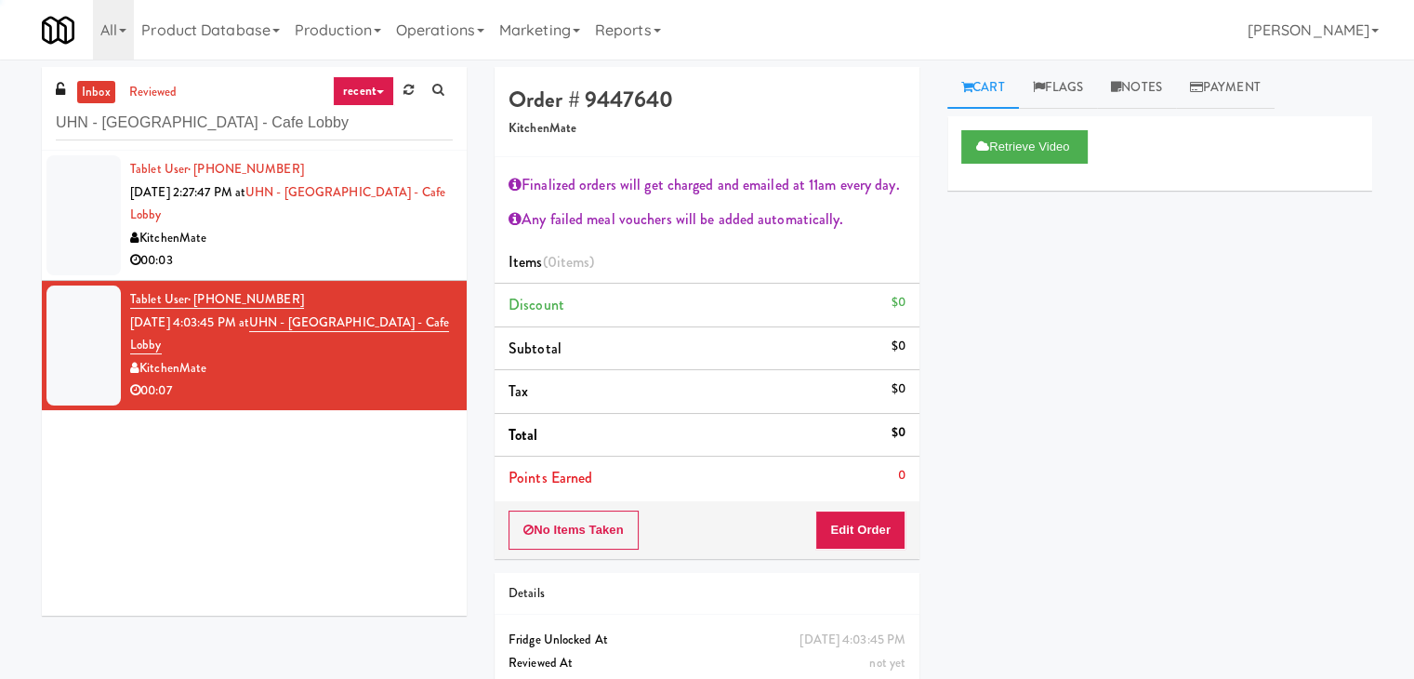
click at [394, 239] on div "KitchenMate" at bounding box center [291, 238] width 323 height 23
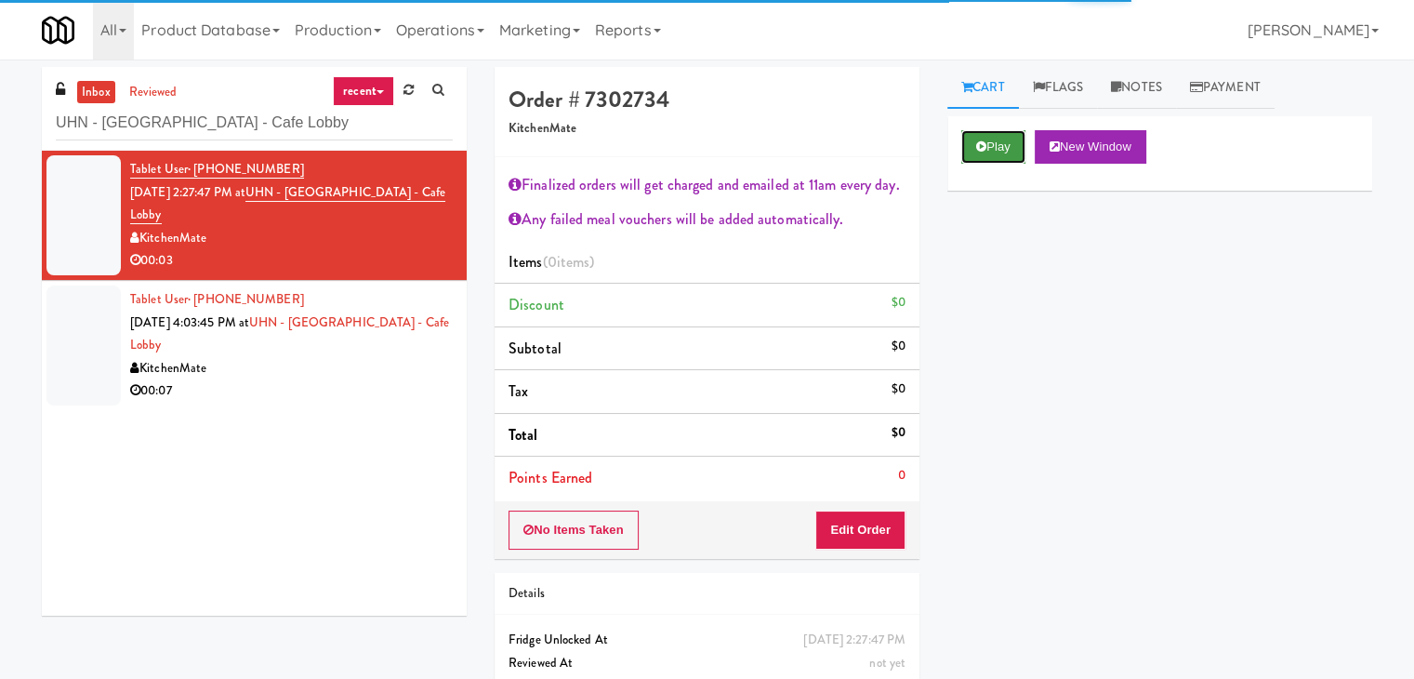
click at [969, 150] on button "Play" at bounding box center [993, 146] width 64 height 33
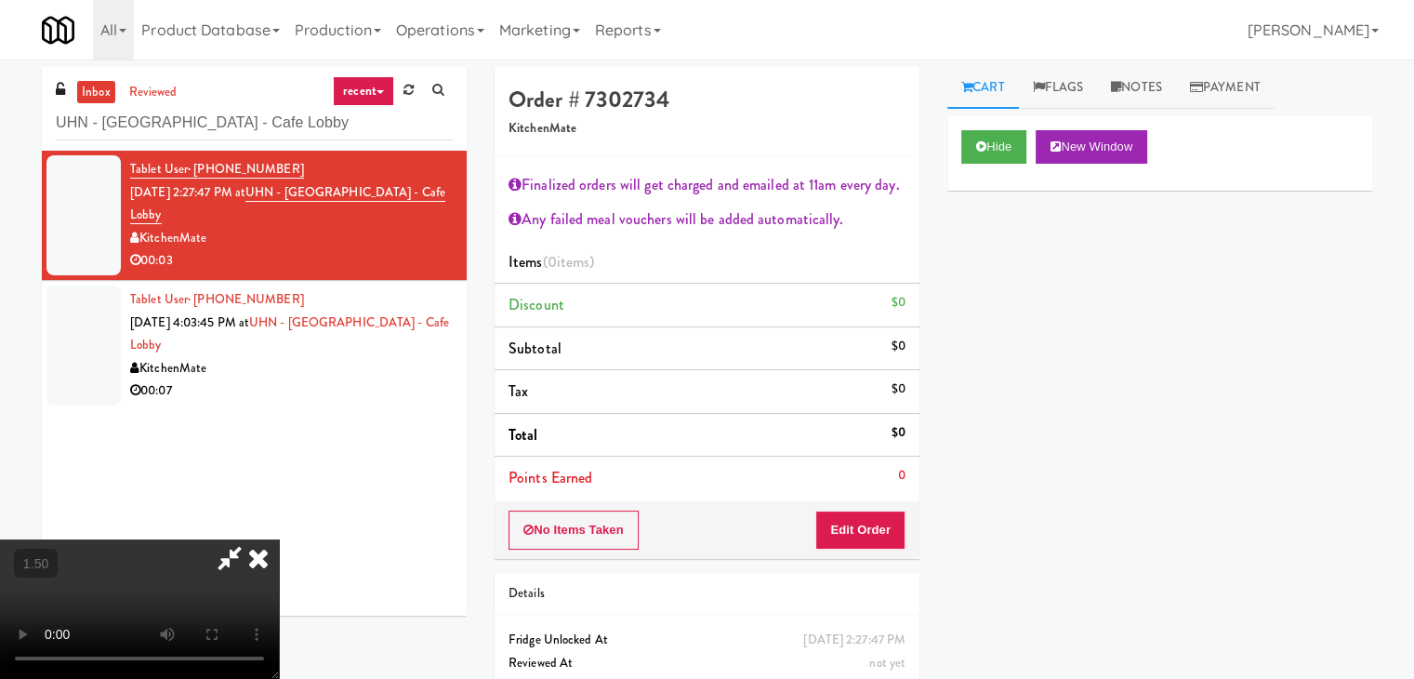
click at [279, 539] on video at bounding box center [139, 608] width 279 height 139
click at [279, 539] on icon at bounding box center [258, 557] width 41 height 37
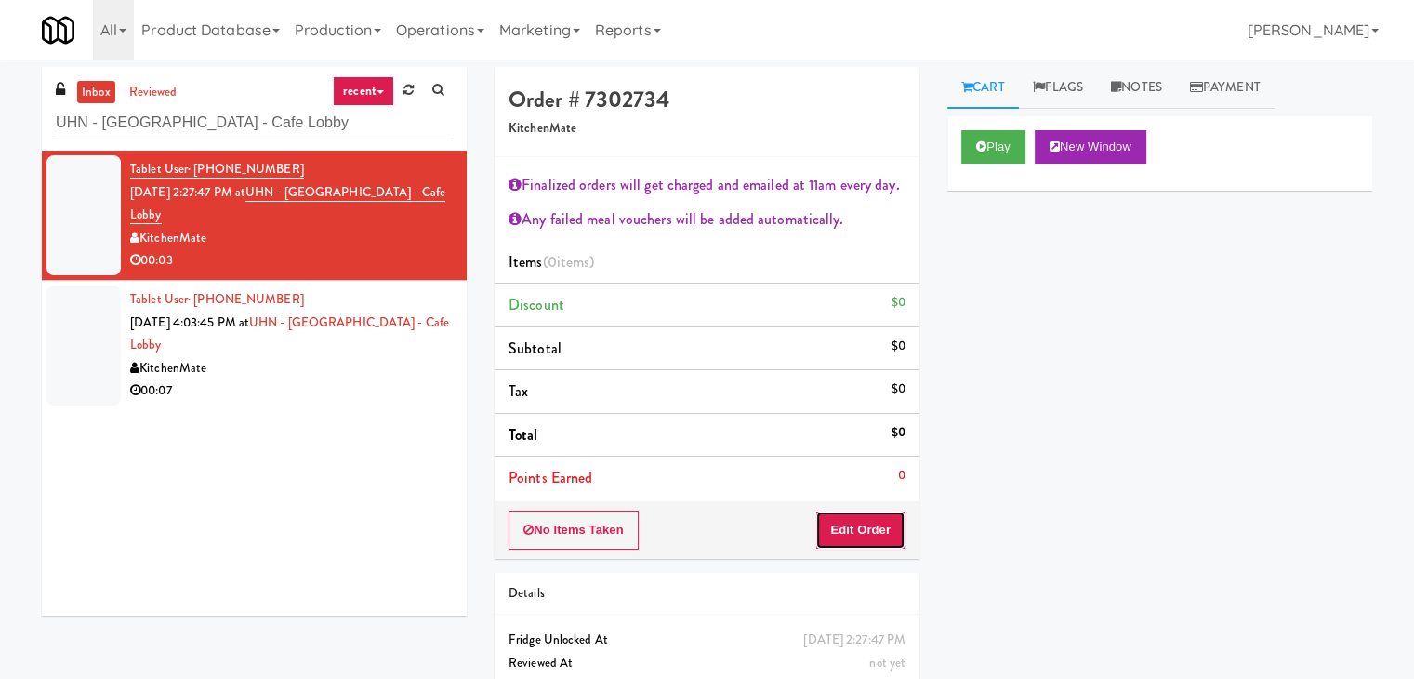
click at [855, 544] on button "Edit Order" at bounding box center [860, 529] width 90 height 39
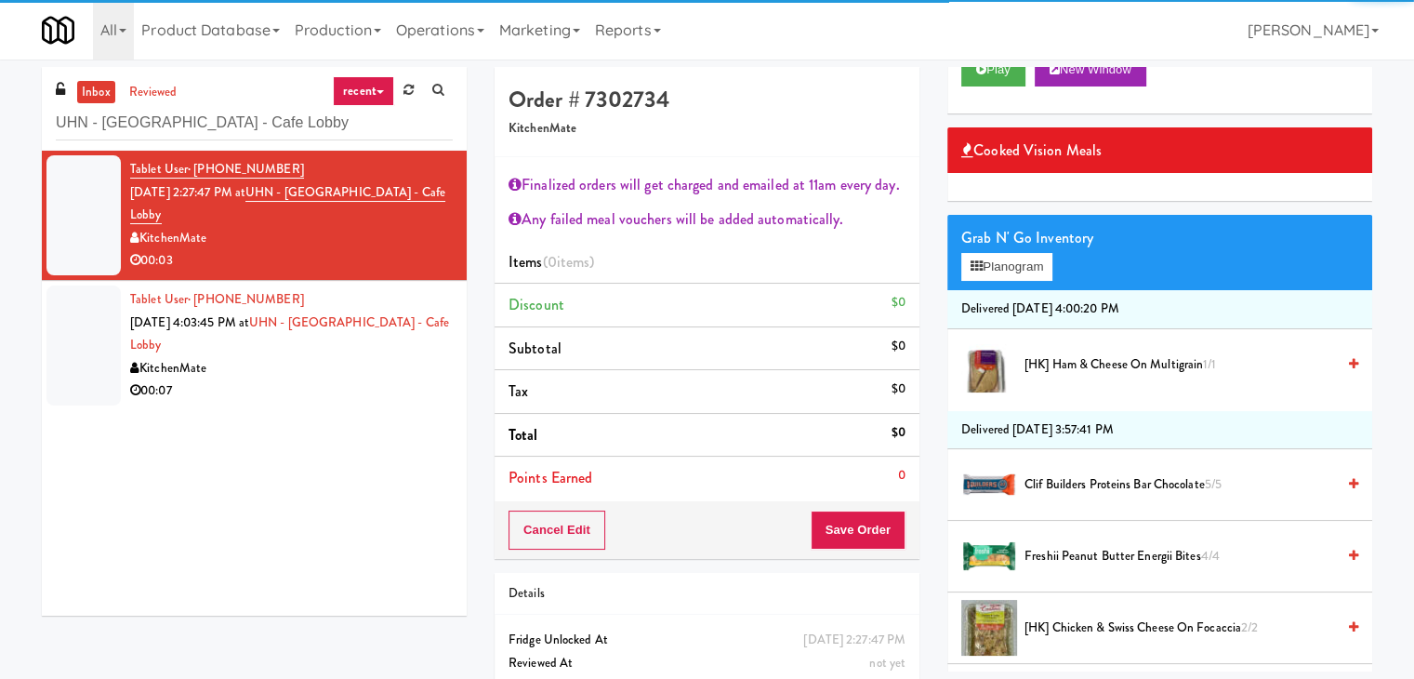
scroll to position [186, 0]
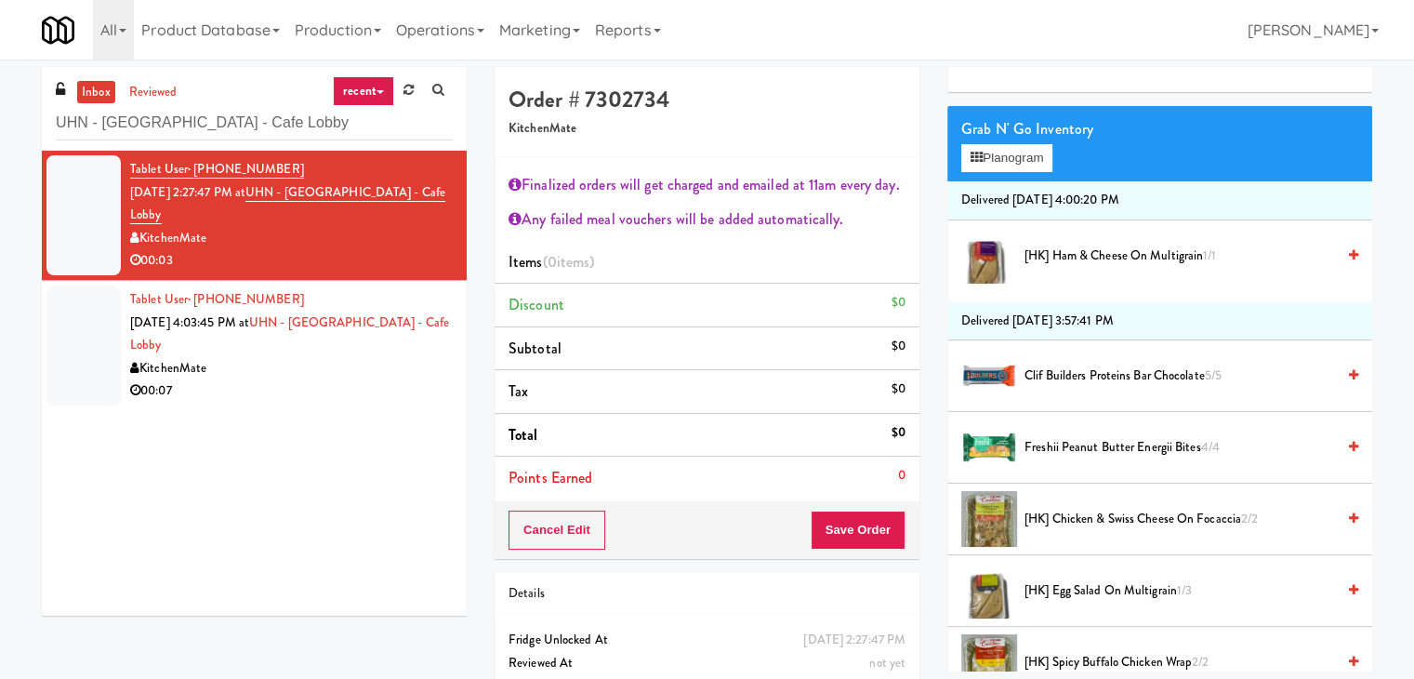
click at [1074, 445] on span "Freshii Peanut Butter Energii Bites 4/4" at bounding box center [1180, 447] width 311 height 23
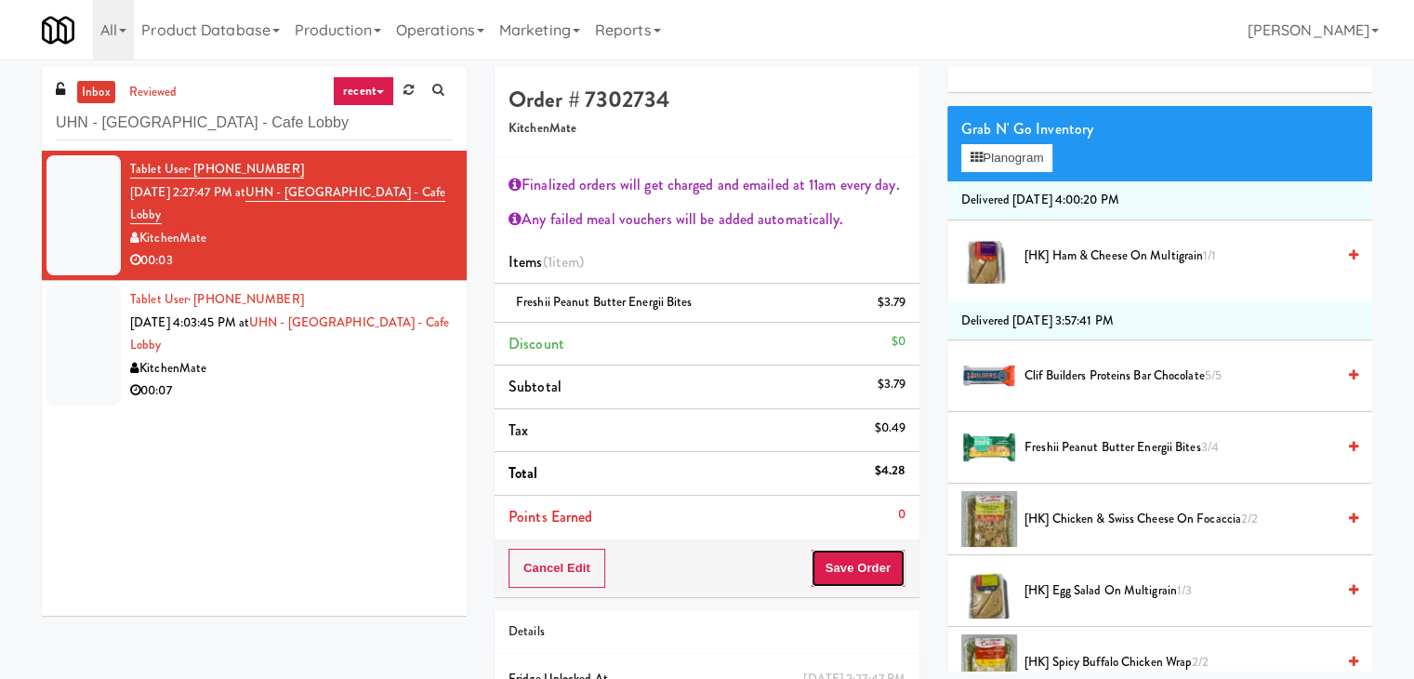
drag, startPoint x: 844, startPoint y: 571, endPoint x: 834, endPoint y: 571, distance: 10.2
click at [844, 571] on button "Save Order" at bounding box center [858, 568] width 95 height 39
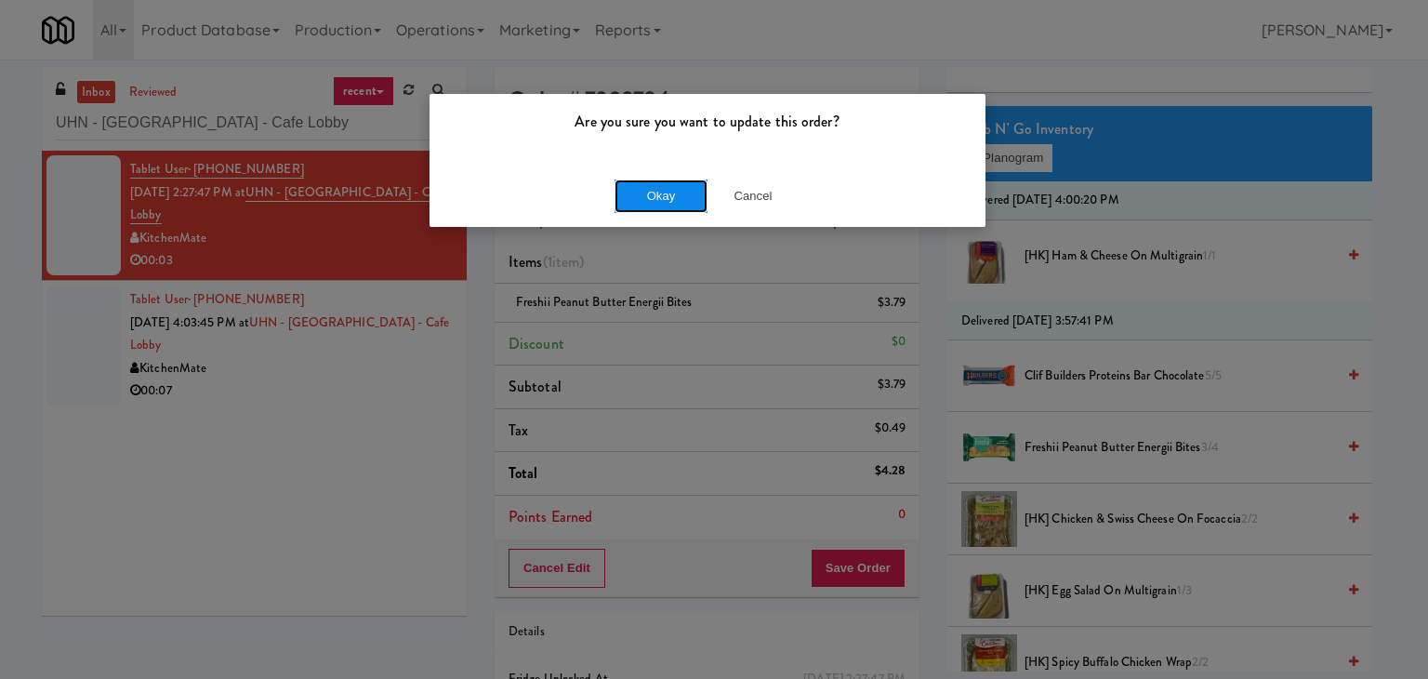
click at [643, 194] on button "Okay" at bounding box center [661, 195] width 93 height 33
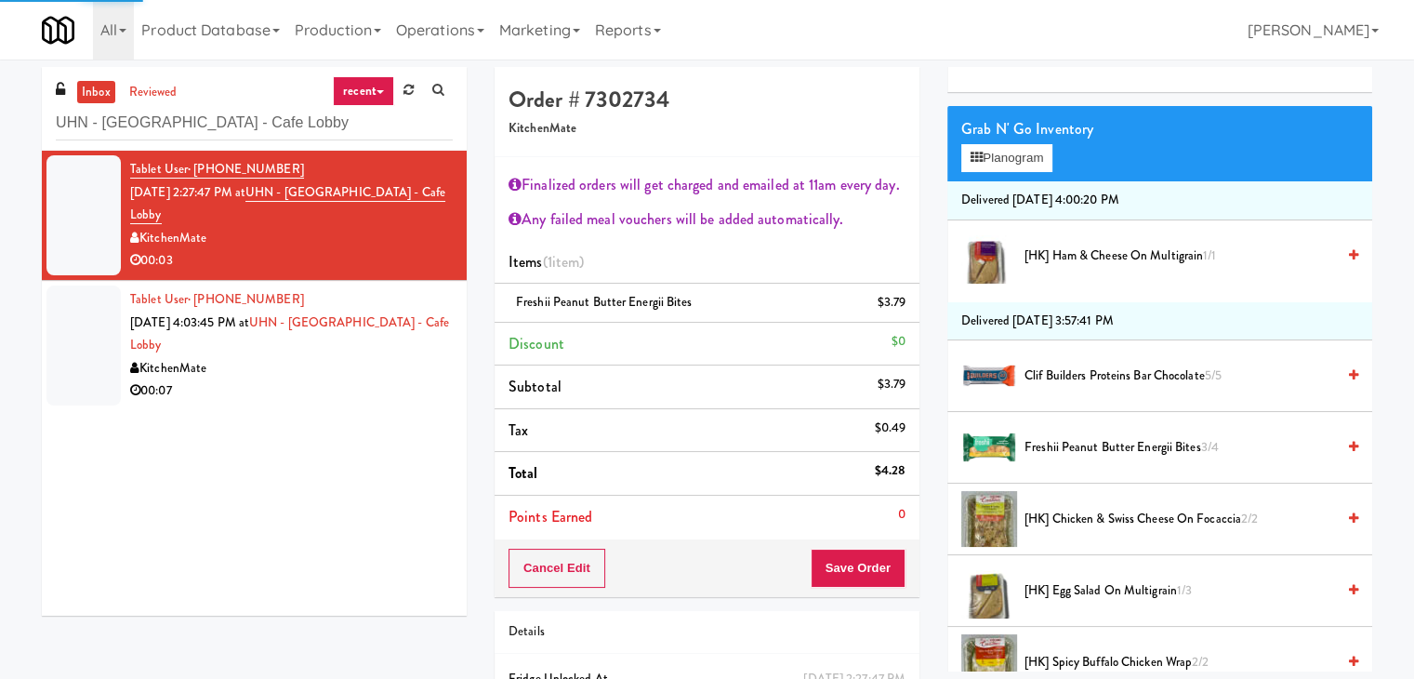
scroll to position [141, 0]
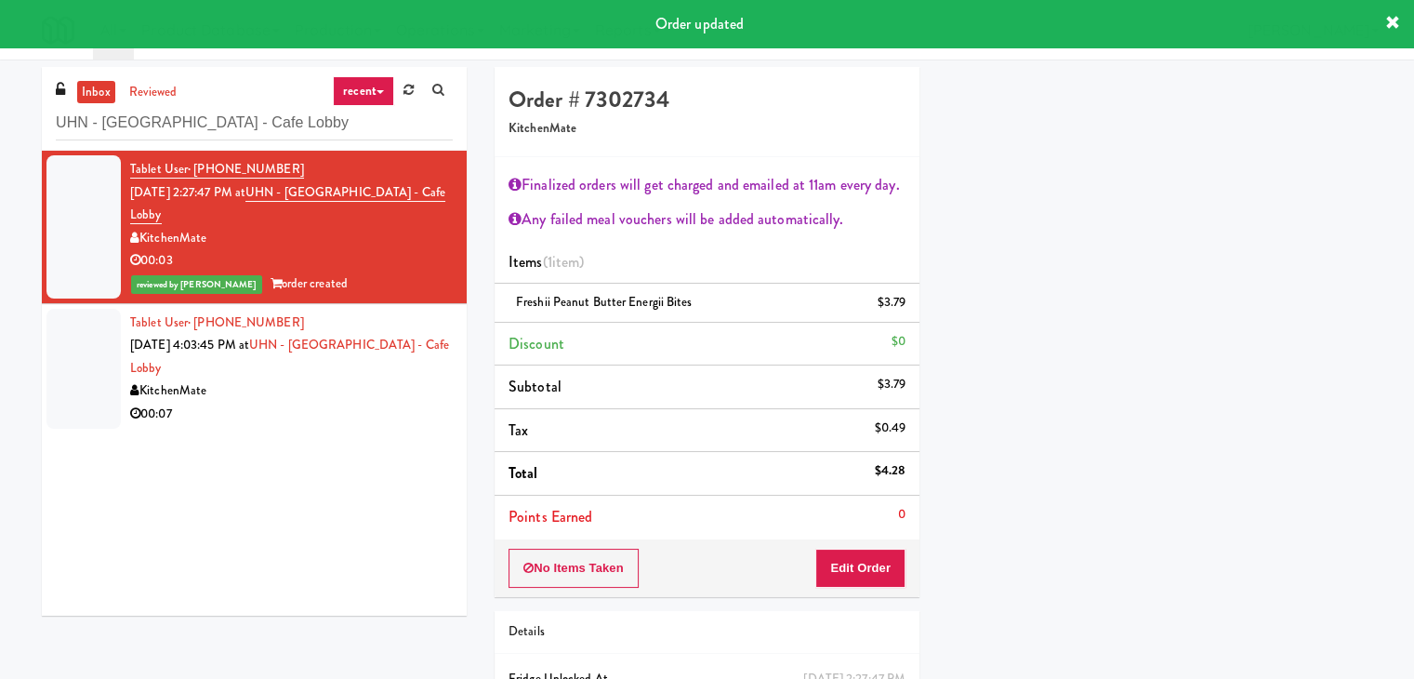
click at [367, 373] on div "Tablet User · (647) 244-7530 [DATE] 4:03:45 PM at [GEOGRAPHIC_DATA] - Cafe Lobb…" at bounding box center [291, 369] width 323 height 114
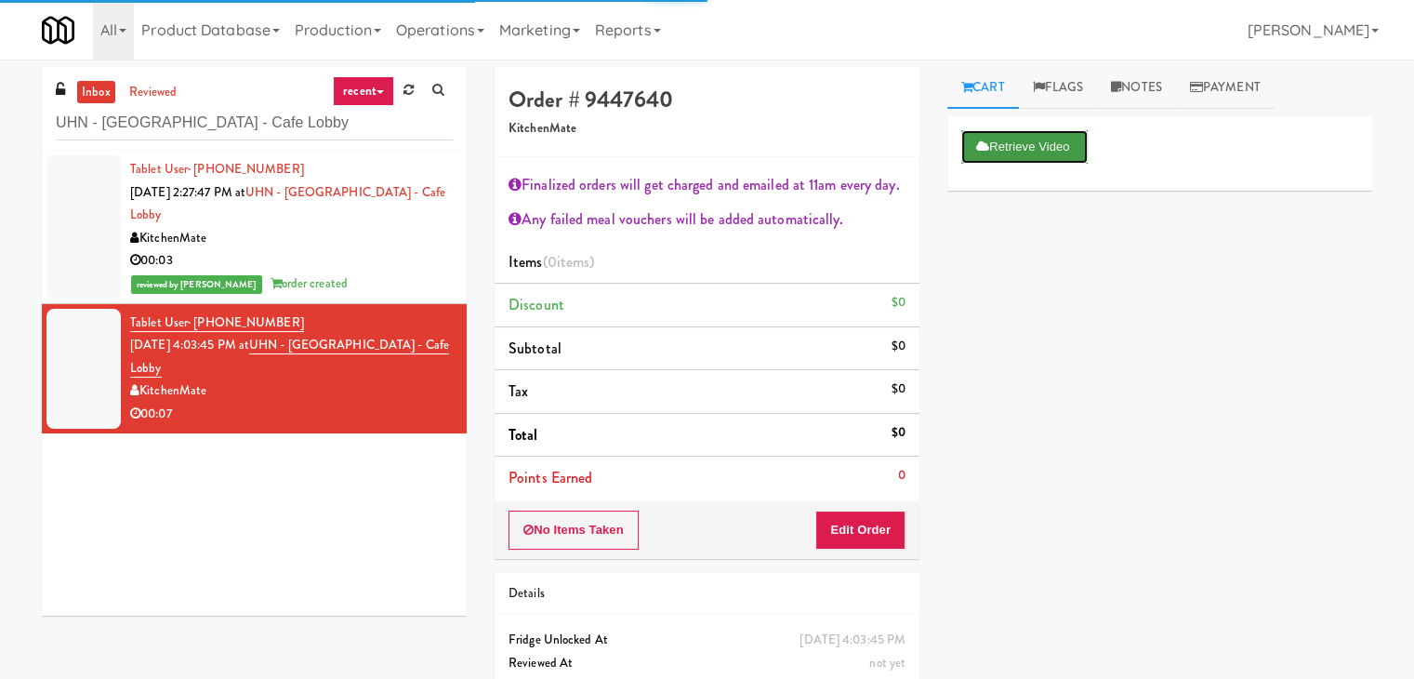
click at [989, 143] on button "Retrieve Video" at bounding box center [1024, 146] width 126 height 33
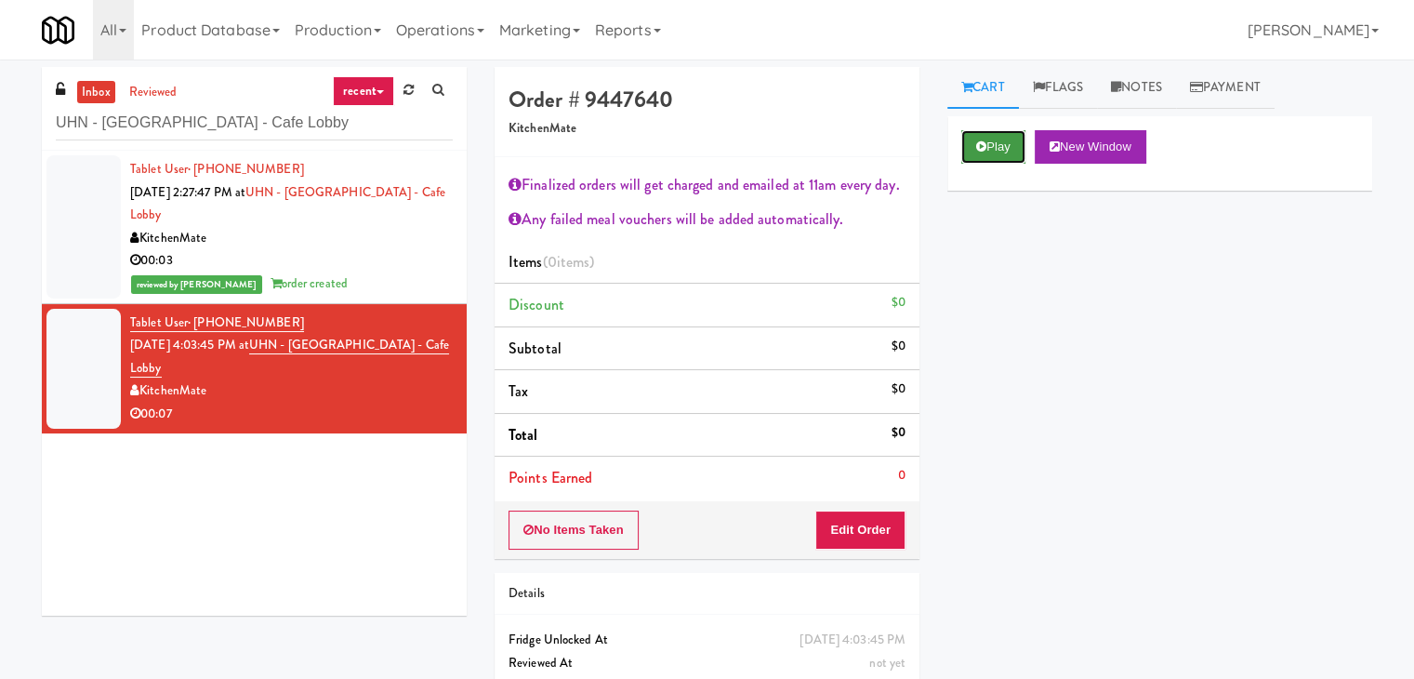
click at [993, 138] on button "Play" at bounding box center [993, 146] width 64 height 33
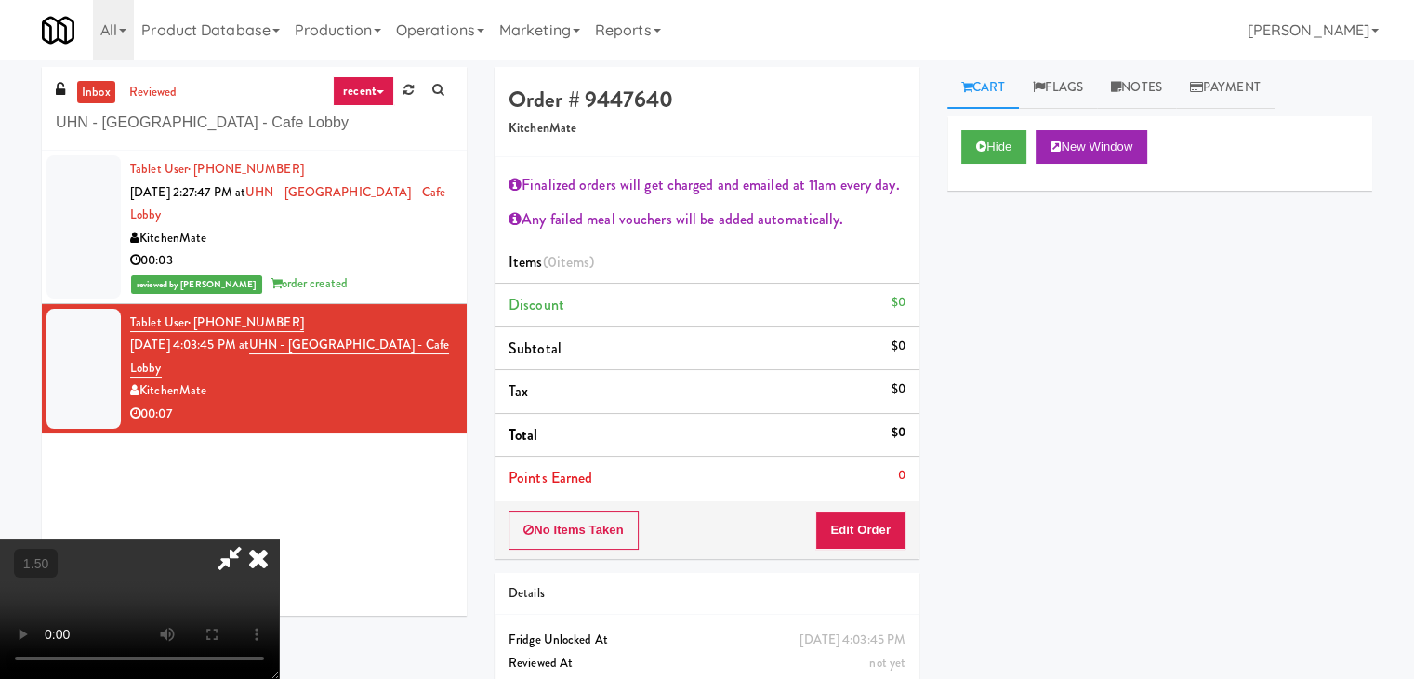
click at [279, 539] on video at bounding box center [139, 608] width 279 height 139
click at [279, 539] on icon at bounding box center [258, 557] width 41 height 37
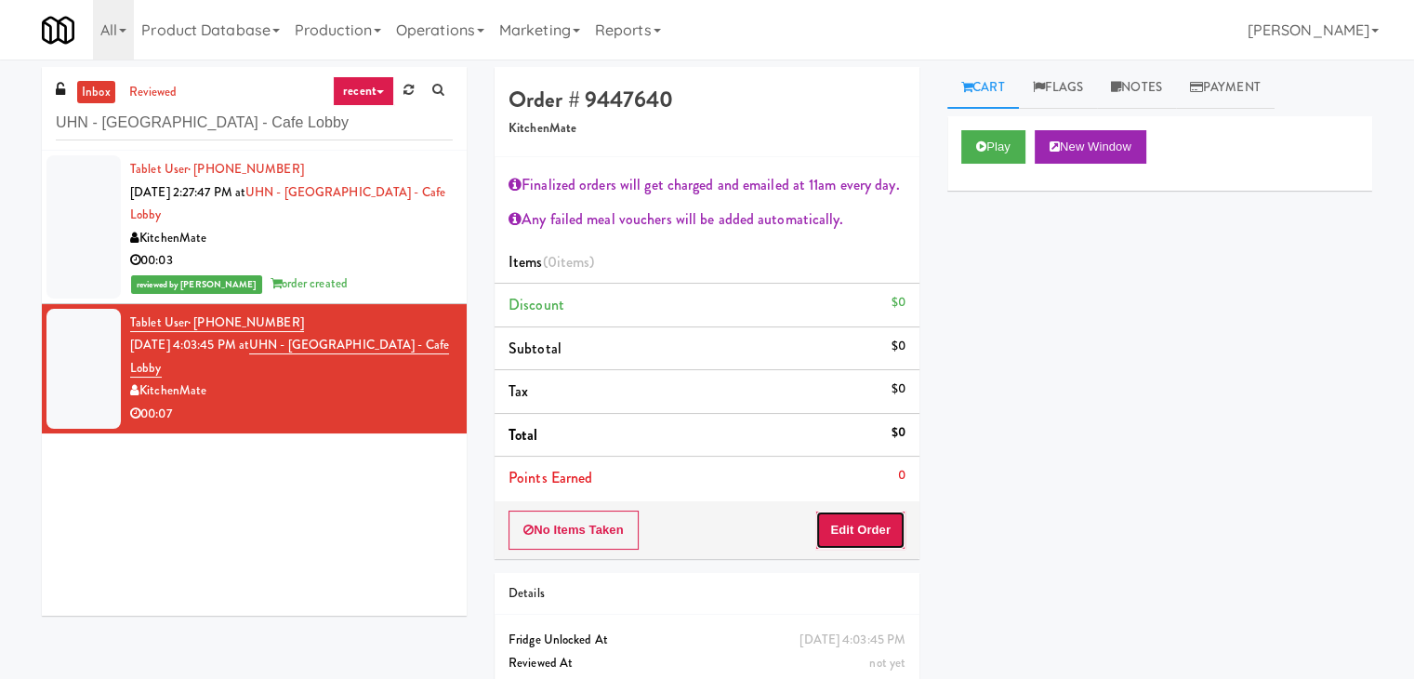
drag, startPoint x: 863, startPoint y: 527, endPoint x: 937, endPoint y: 460, distance: 100.1
click at [863, 525] on button "Edit Order" at bounding box center [860, 529] width 90 height 39
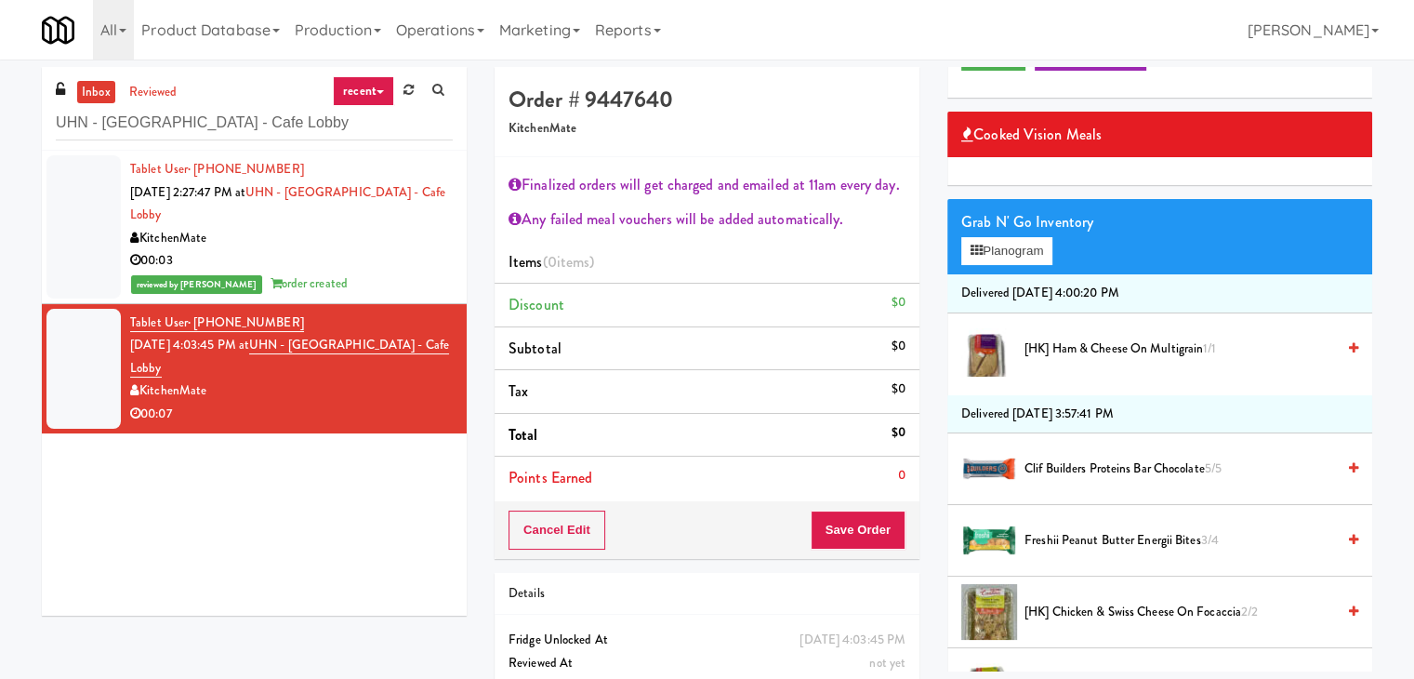
scroll to position [372, 0]
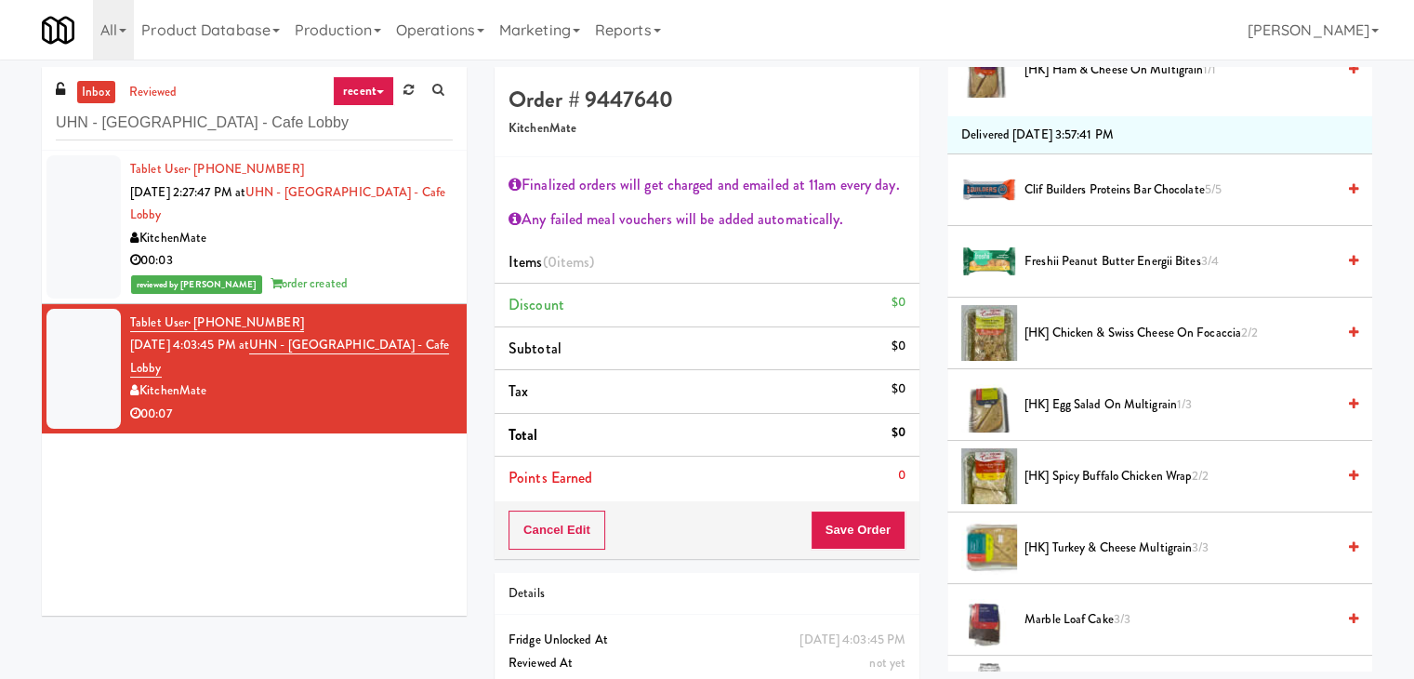
click at [1071, 556] on span "[HK] Turkey & Cheese Multigrain 3/3" at bounding box center [1180, 548] width 311 height 23
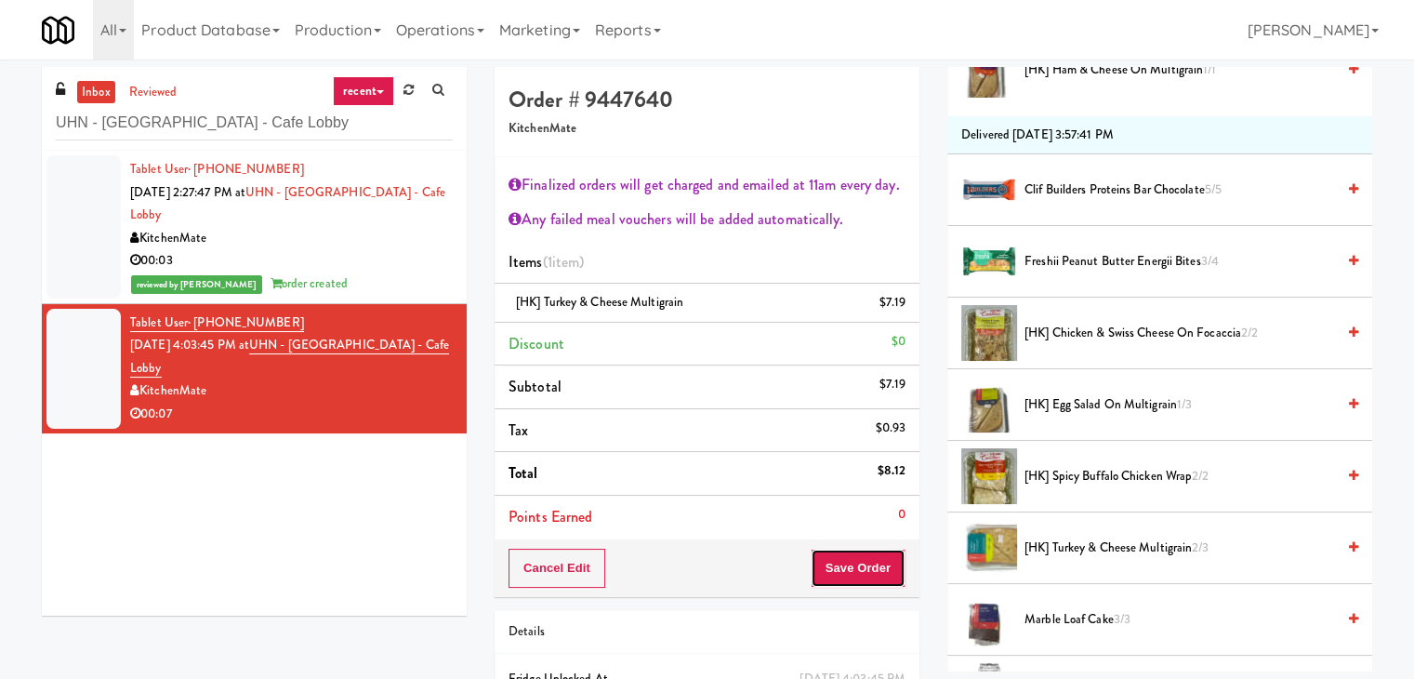
click at [829, 551] on button "Save Order" at bounding box center [858, 568] width 95 height 39
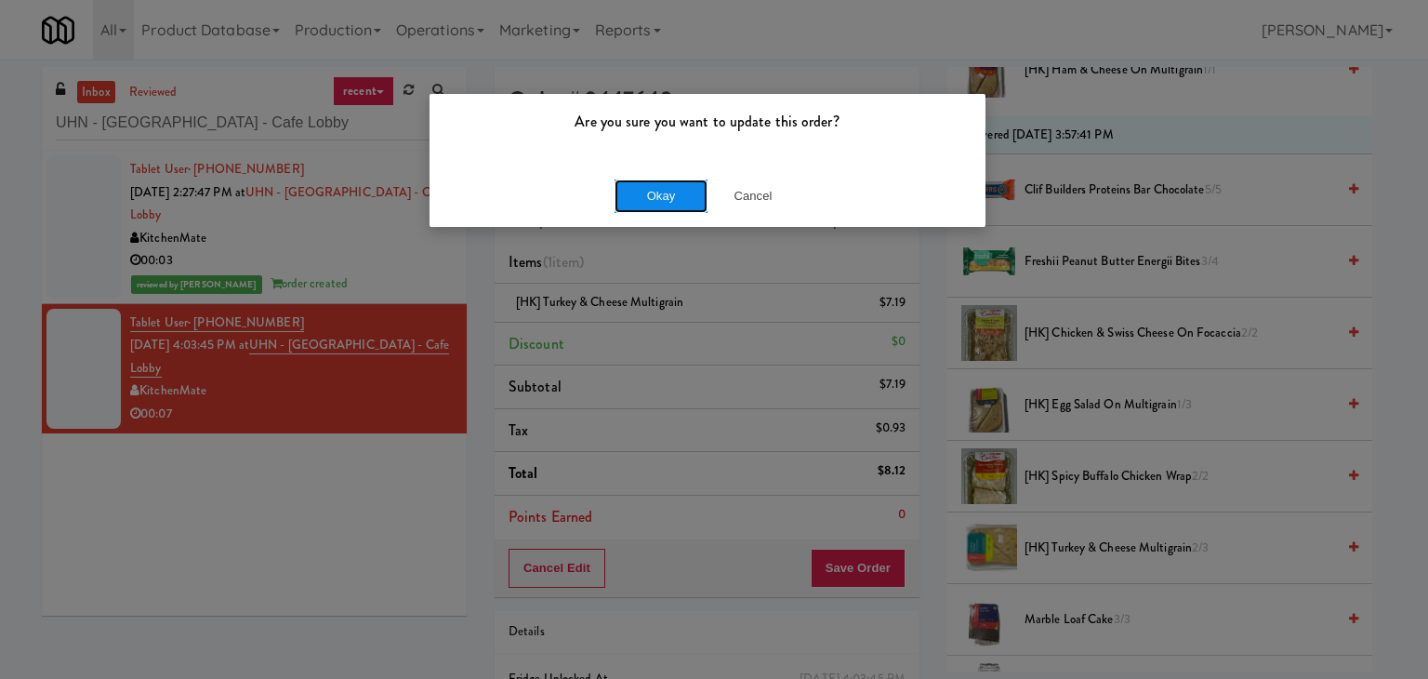
click at [677, 194] on button "Okay" at bounding box center [661, 195] width 93 height 33
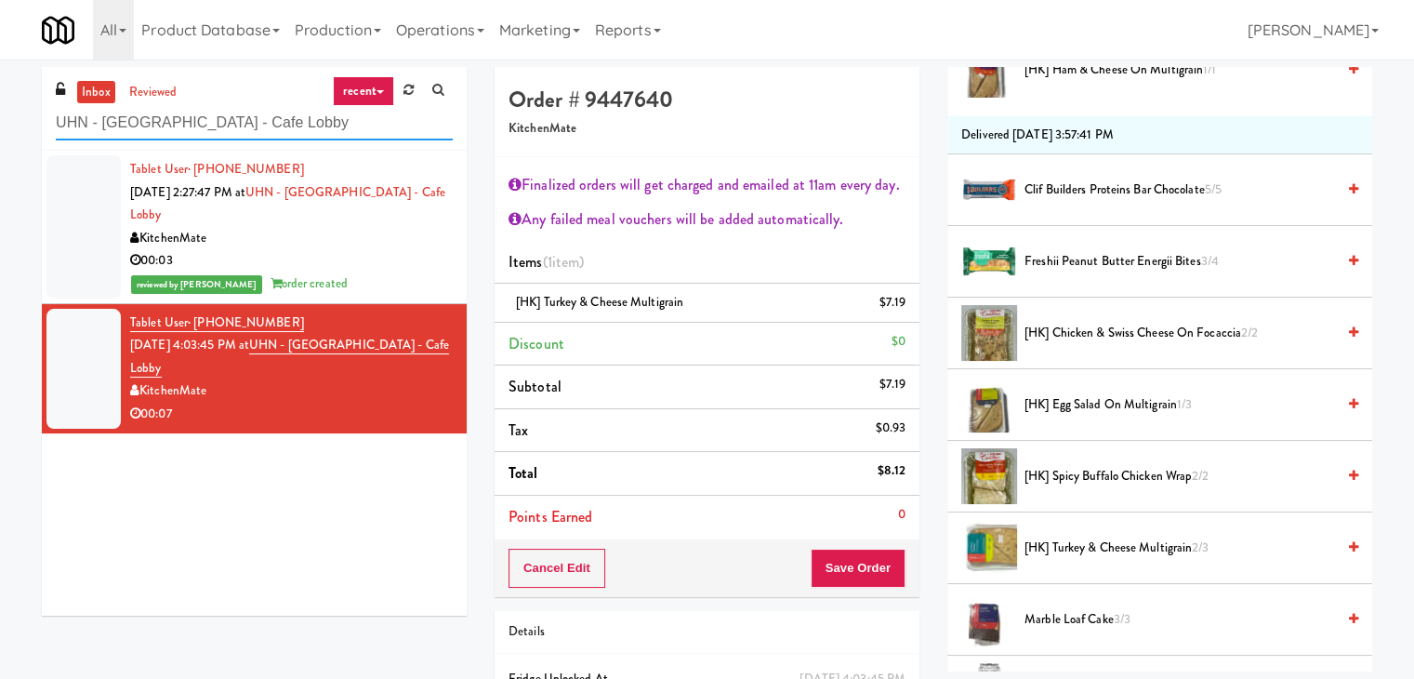
click at [276, 121] on input "UHN - [GEOGRAPHIC_DATA] - Cafe Lobby" at bounding box center [254, 123] width 397 height 34
click at [345, 486] on div "Tablet User · (647) 963-9246 [DATE] 2:27:47 PM at [GEOGRAPHIC_DATA] - Cafe Lobb…" at bounding box center [254, 383] width 425 height 465
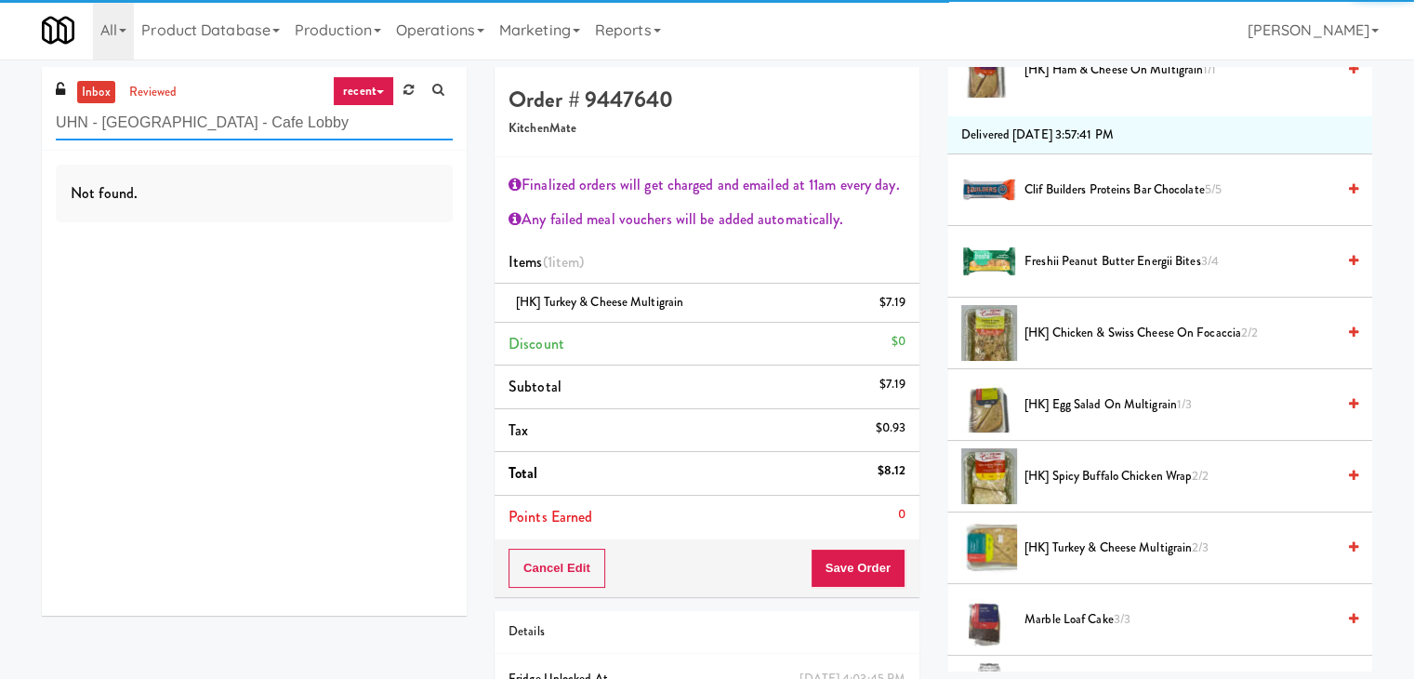
click at [327, 124] on input "UHN - [GEOGRAPHIC_DATA] - Cafe Lobby" at bounding box center [254, 123] width 397 height 34
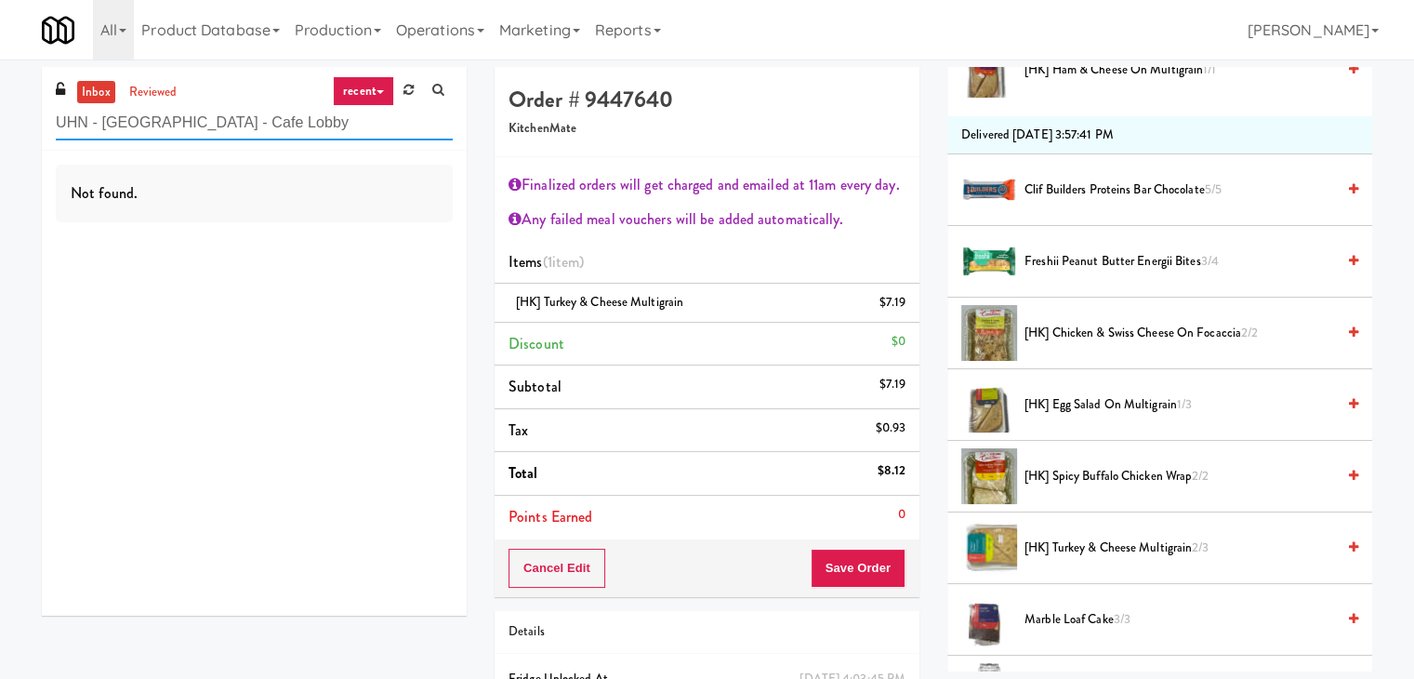
click at [327, 124] on input "UHN - [GEOGRAPHIC_DATA] - Cafe Lobby" at bounding box center [254, 123] width 397 height 34
paste input "1333 S Wabash - Left - Fridge"
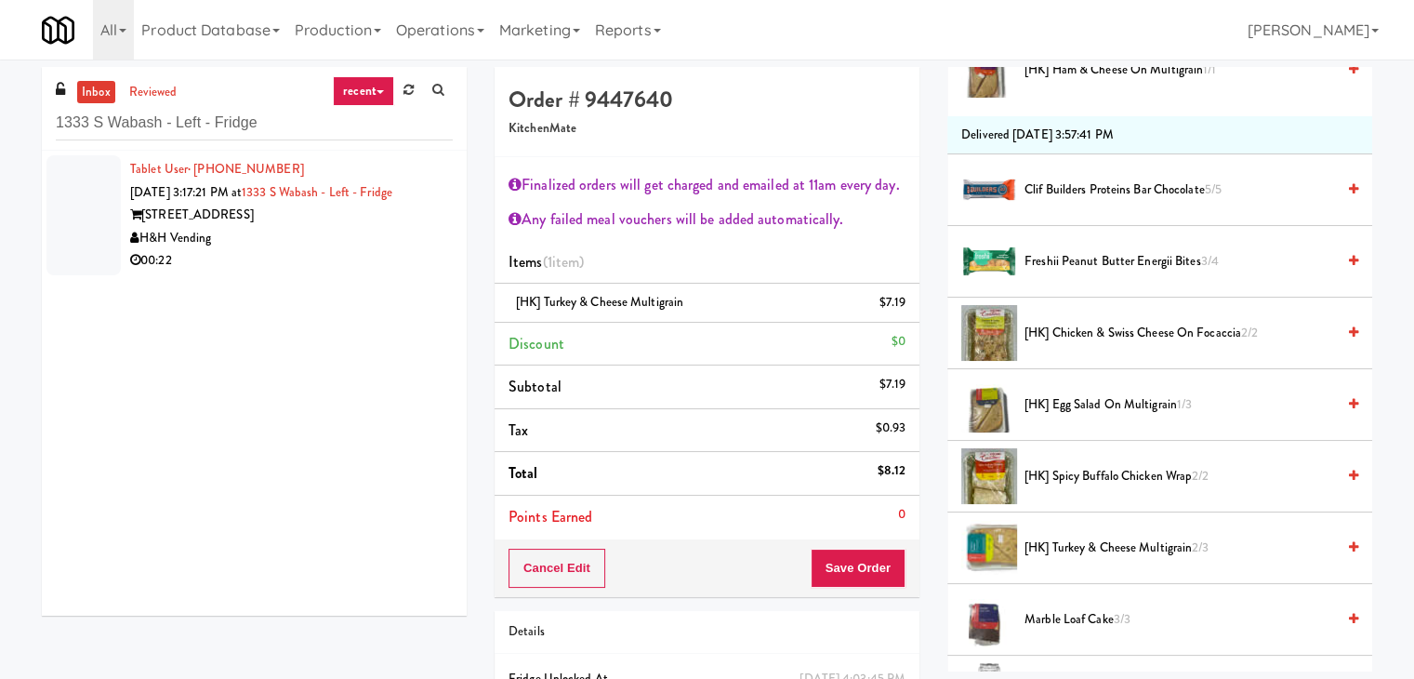
click at [312, 257] on div "00:22" at bounding box center [291, 260] width 323 height 23
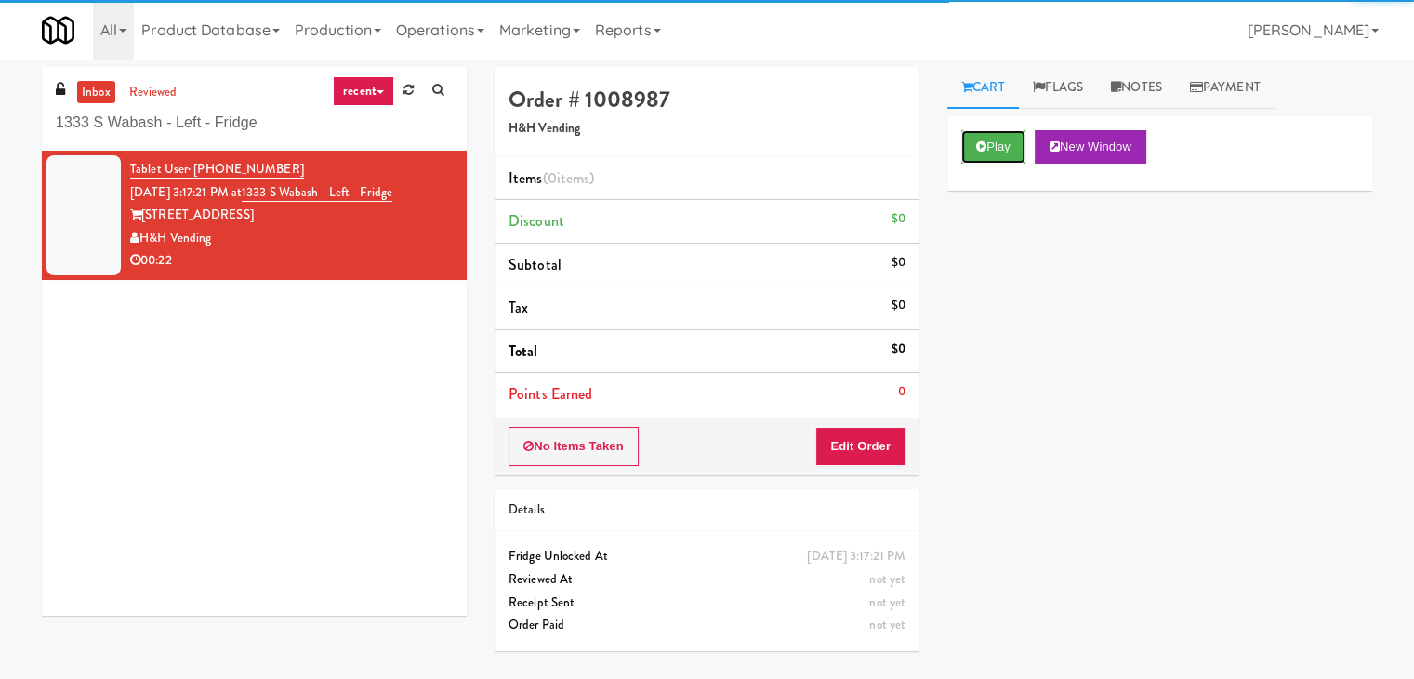
drag, startPoint x: 989, startPoint y: 150, endPoint x: 1018, endPoint y: 124, distance: 38.8
click at [990, 148] on button "Play" at bounding box center [993, 146] width 64 height 33
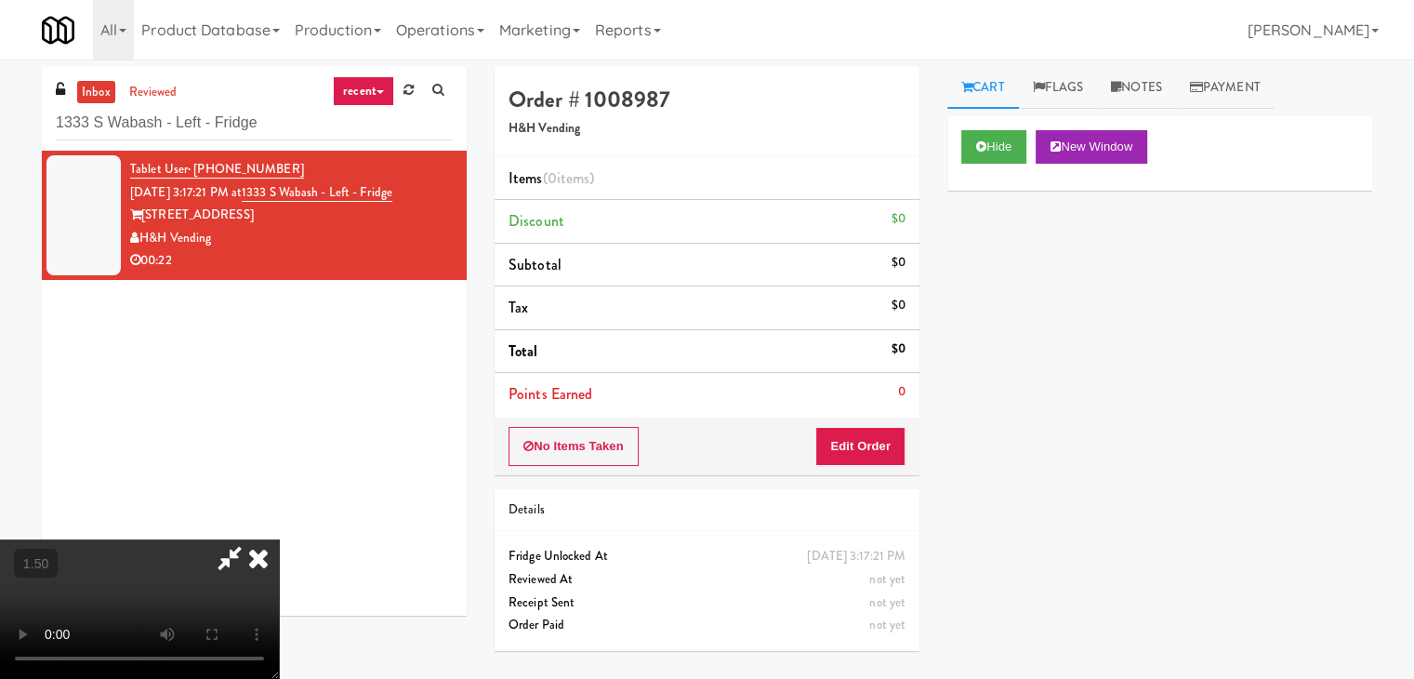
click at [279, 539] on icon at bounding box center [258, 557] width 41 height 37
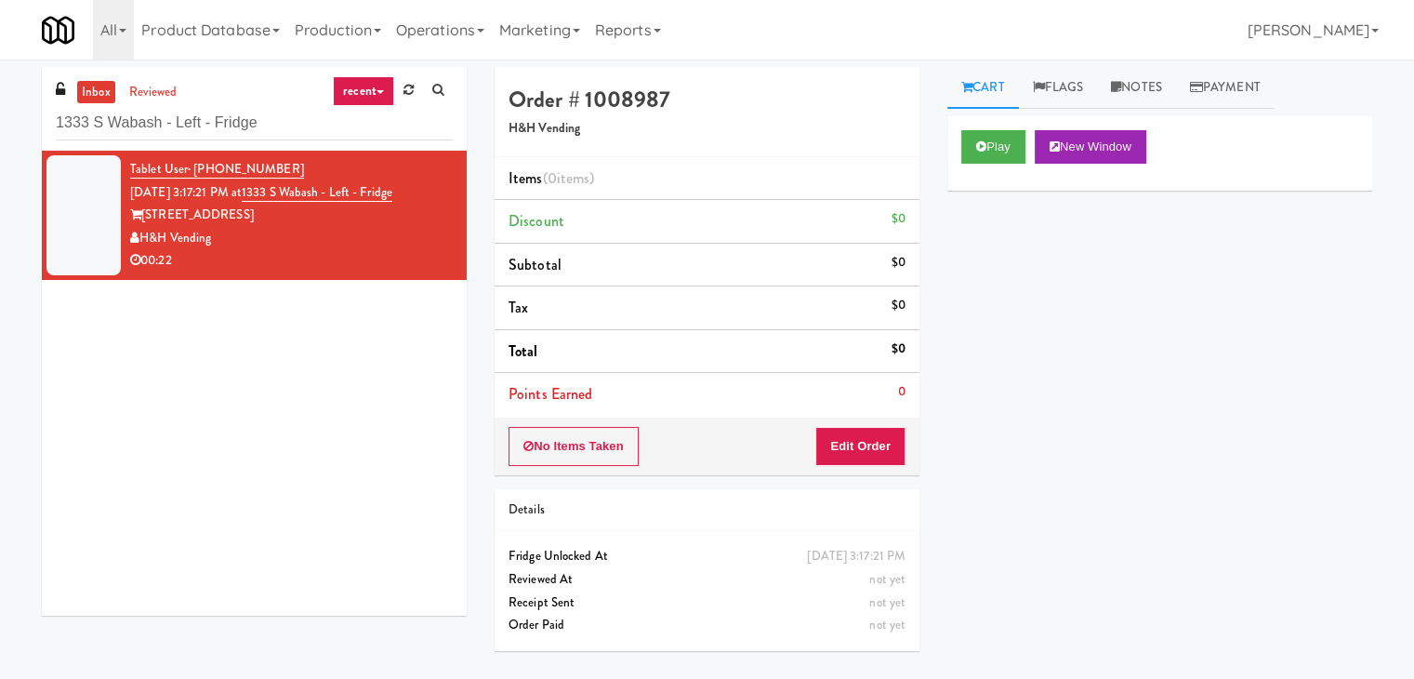
click at [847, 466] on div "No Items Taken Edit Order" at bounding box center [707, 447] width 425 height 58
drag, startPoint x: 849, startPoint y: 454, endPoint x: 938, endPoint y: 381, distance: 115.0
click at [851, 454] on button "Edit Order" at bounding box center [860, 446] width 90 height 39
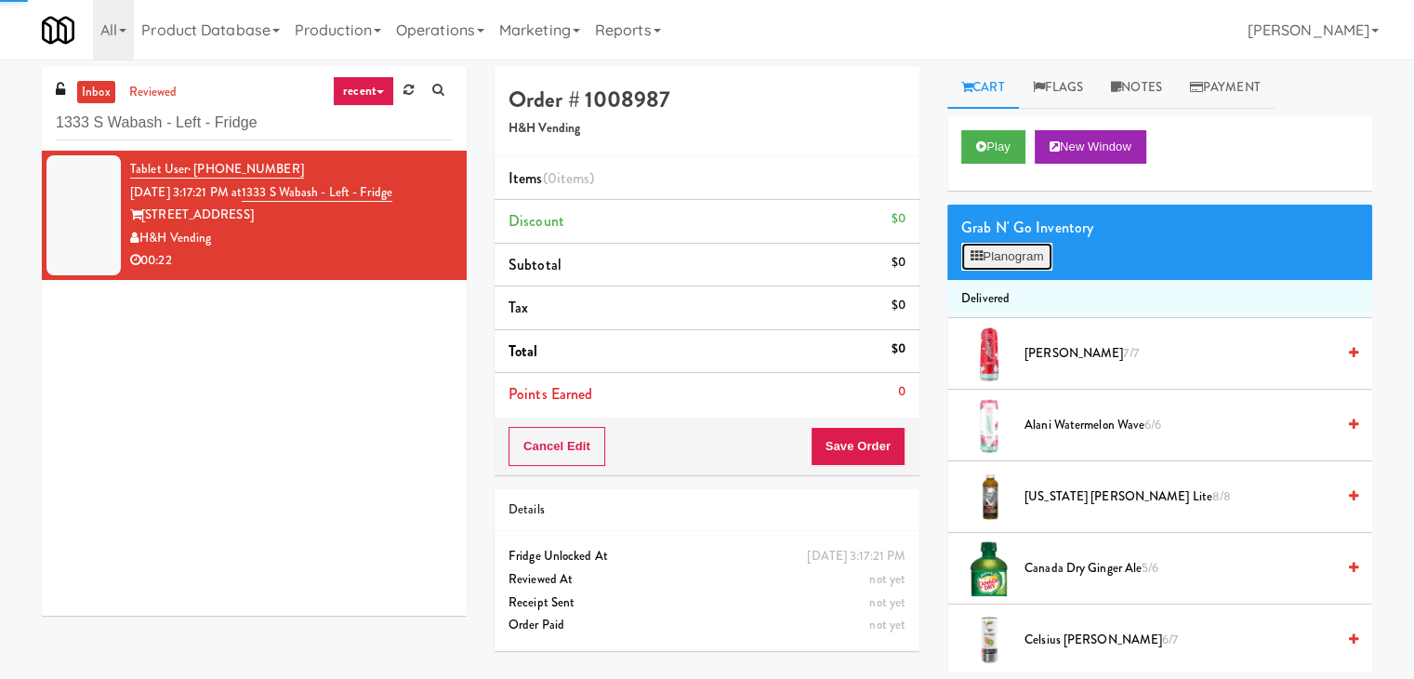
click at [1002, 253] on button "Planogram" at bounding box center [1006, 257] width 91 height 28
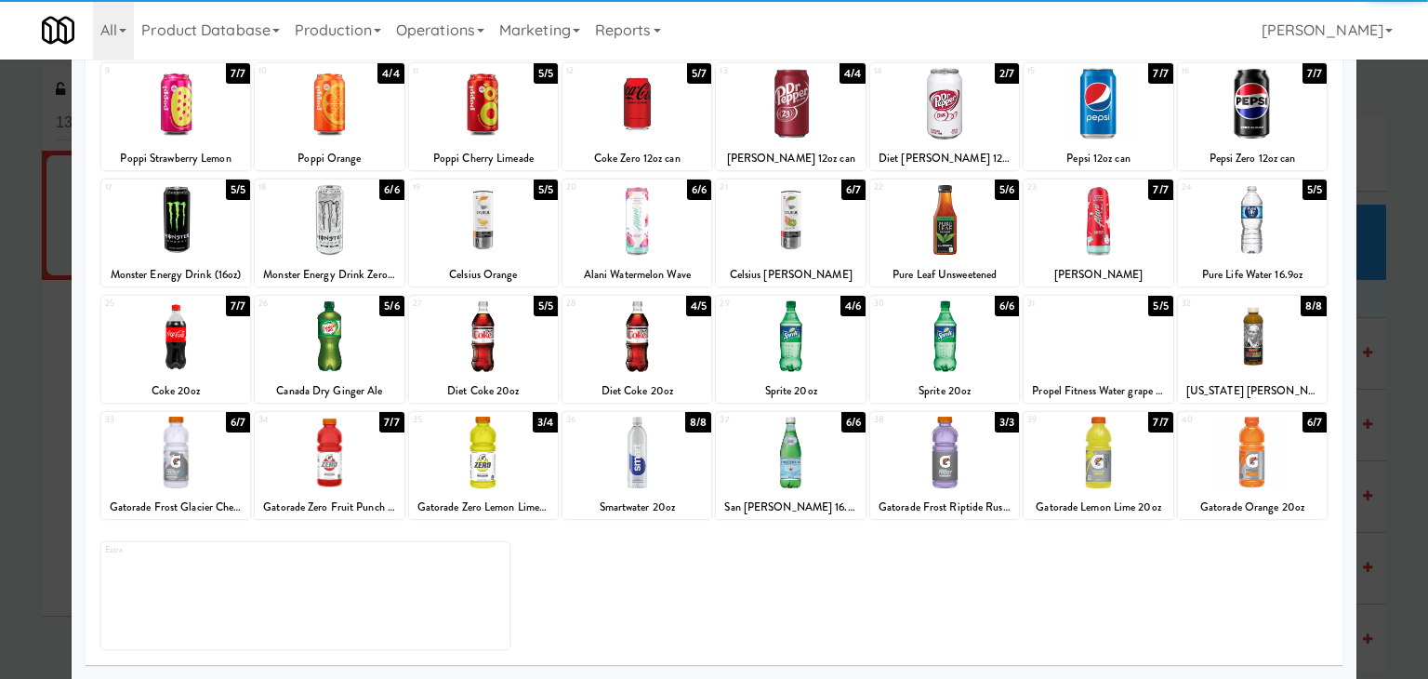
click at [193, 338] on div at bounding box center [175, 336] width 149 height 72
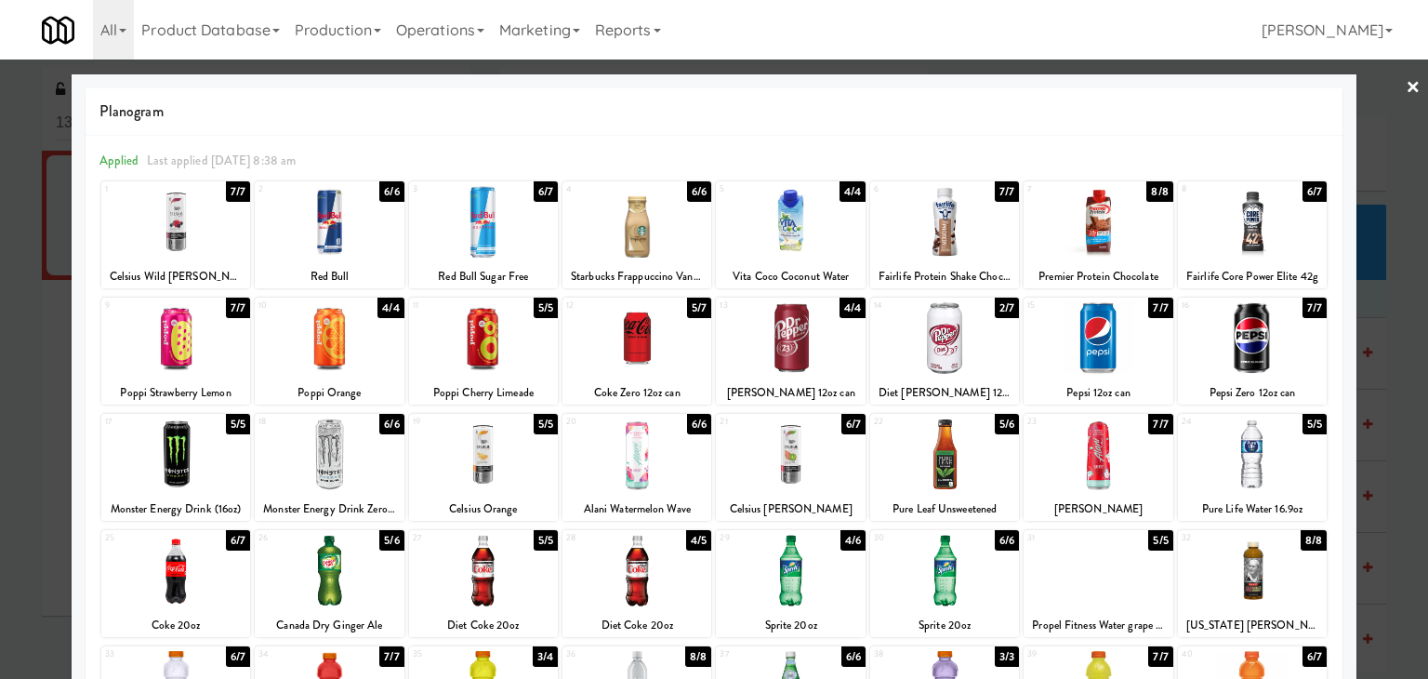
drag, startPoint x: 1394, startPoint y: 88, endPoint x: 1335, endPoint y: 134, distance: 74.2
click at [1406, 87] on link "×" at bounding box center [1413, 89] width 15 height 58
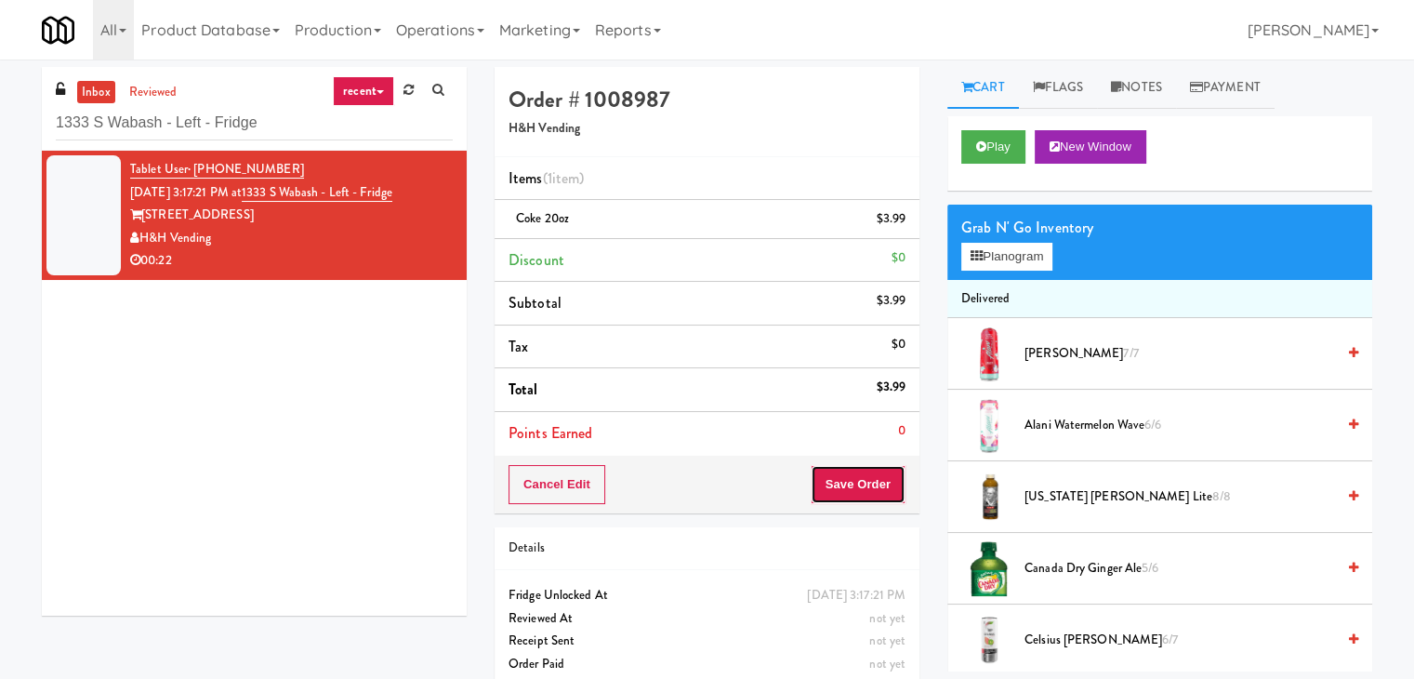
click at [846, 473] on button "Save Order" at bounding box center [858, 484] width 95 height 39
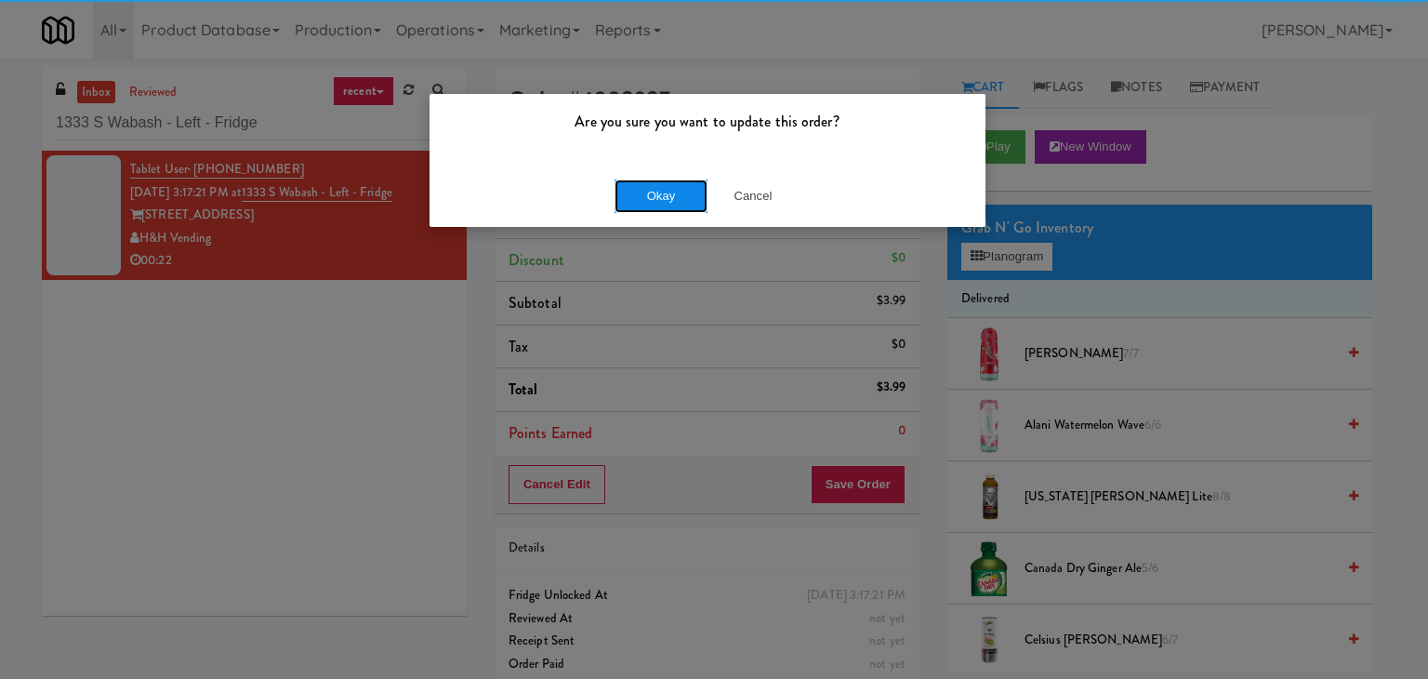
click at [671, 185] on button "Okay" at bounding box center [661, 195] width 93 height 33
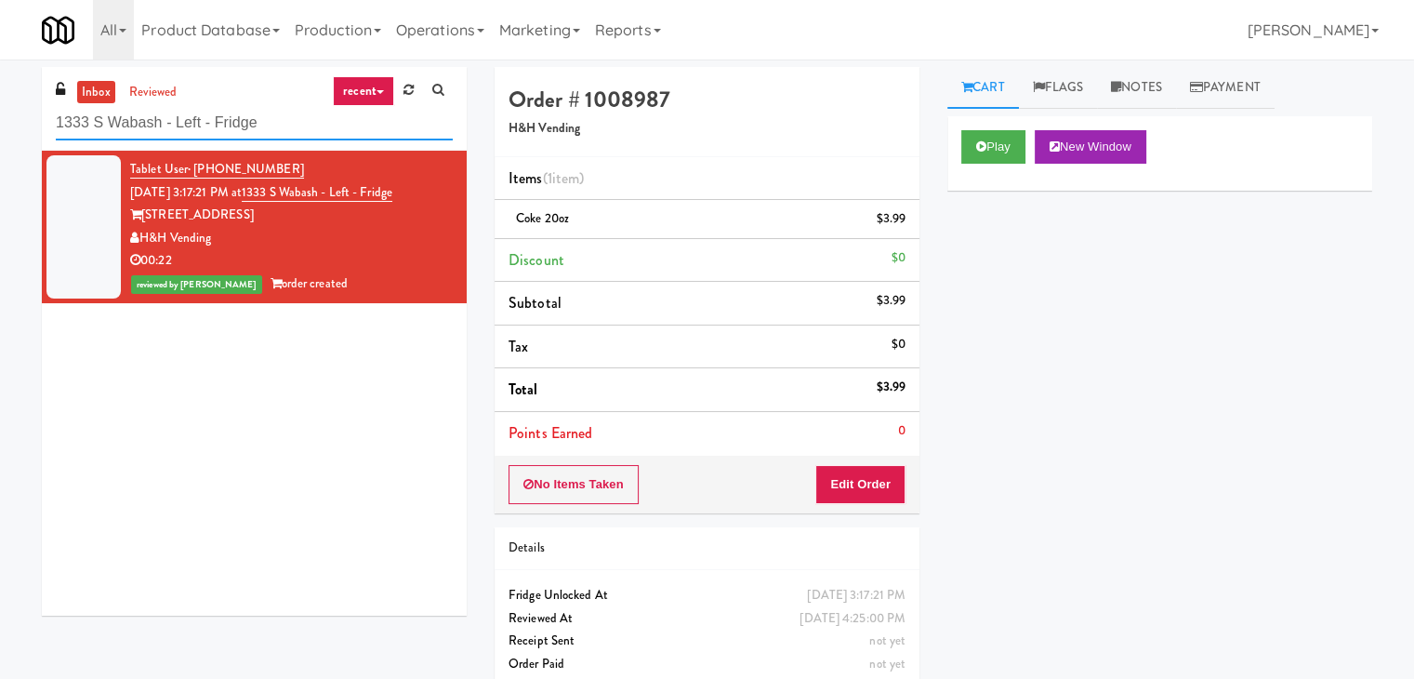
click at [252, 119] on input "1333 S Wabash - Left - Fridge" at bounding box center [254, 123] width 397 height 34
paste input "The [PERSON_NAME]"
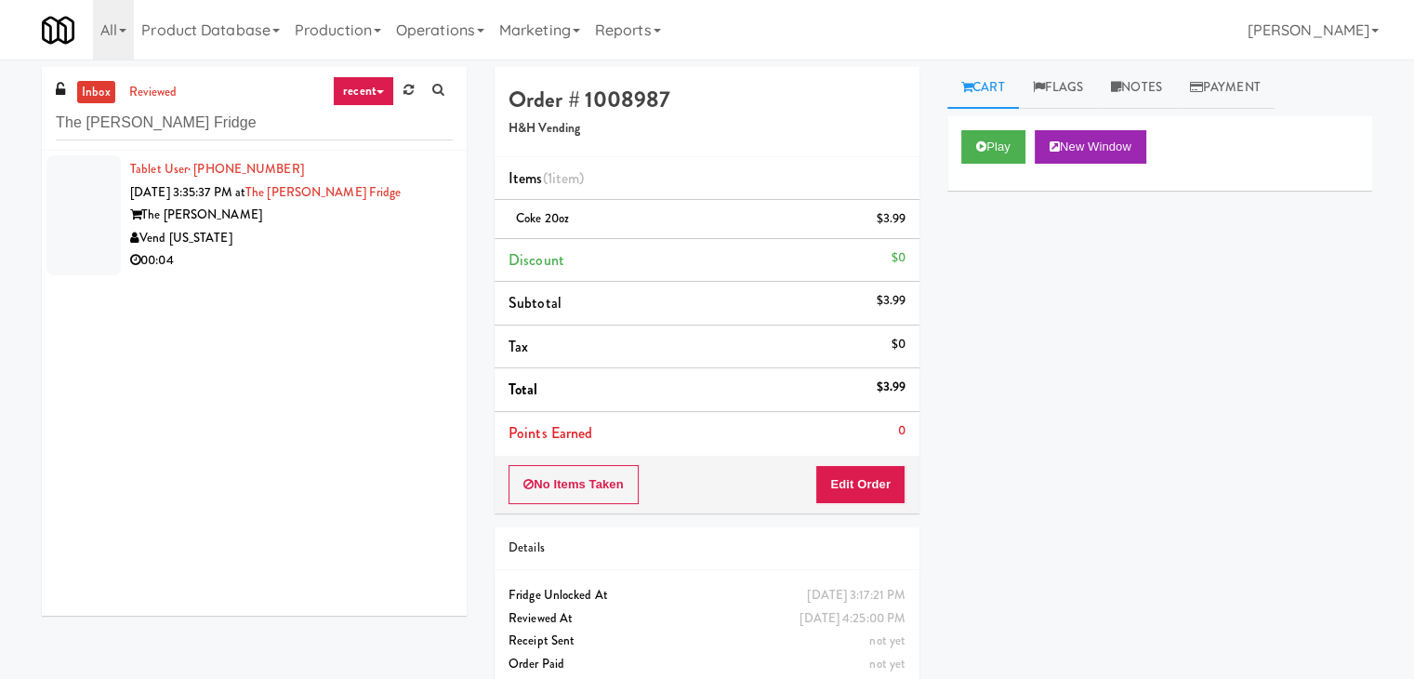
click at [376, 230] on div "Vend [US_STATE]" at bounding box center [291, 238] width 323 height 23
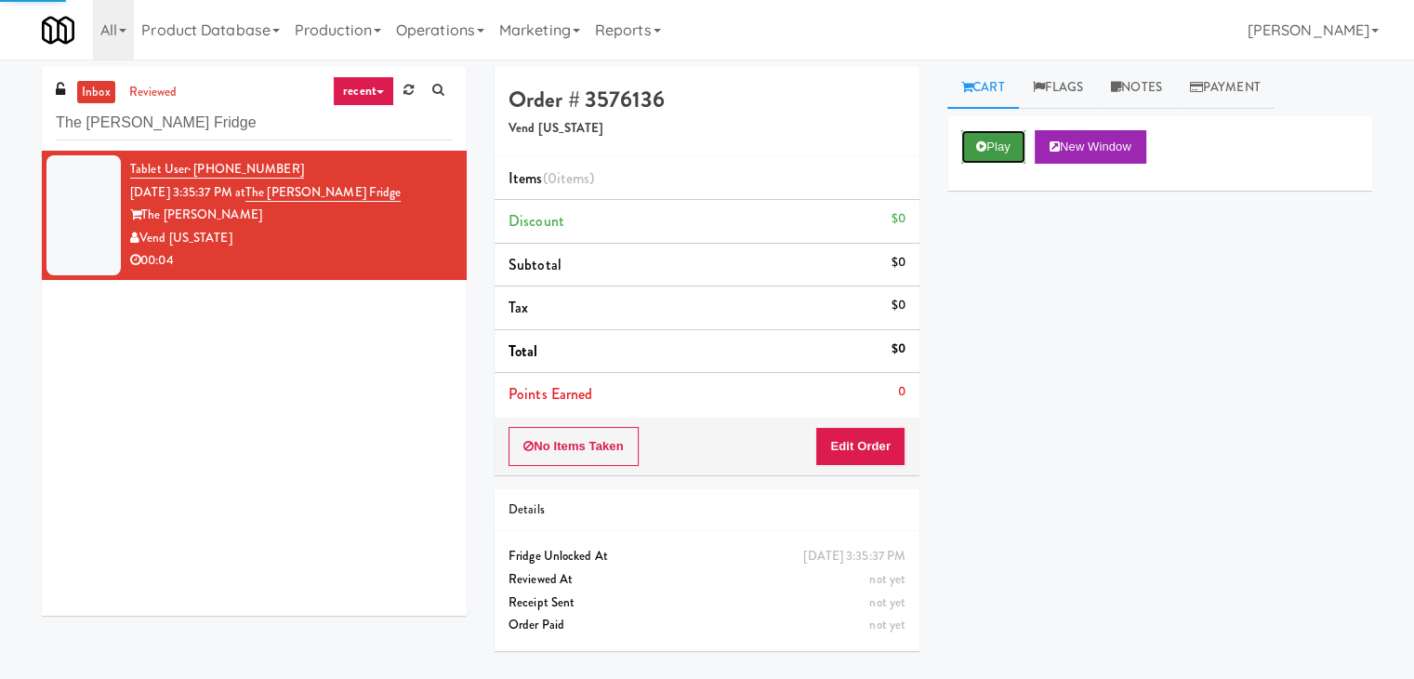
click at [979, 142] on icon at bounding box center [981, 146] width 10 height 12
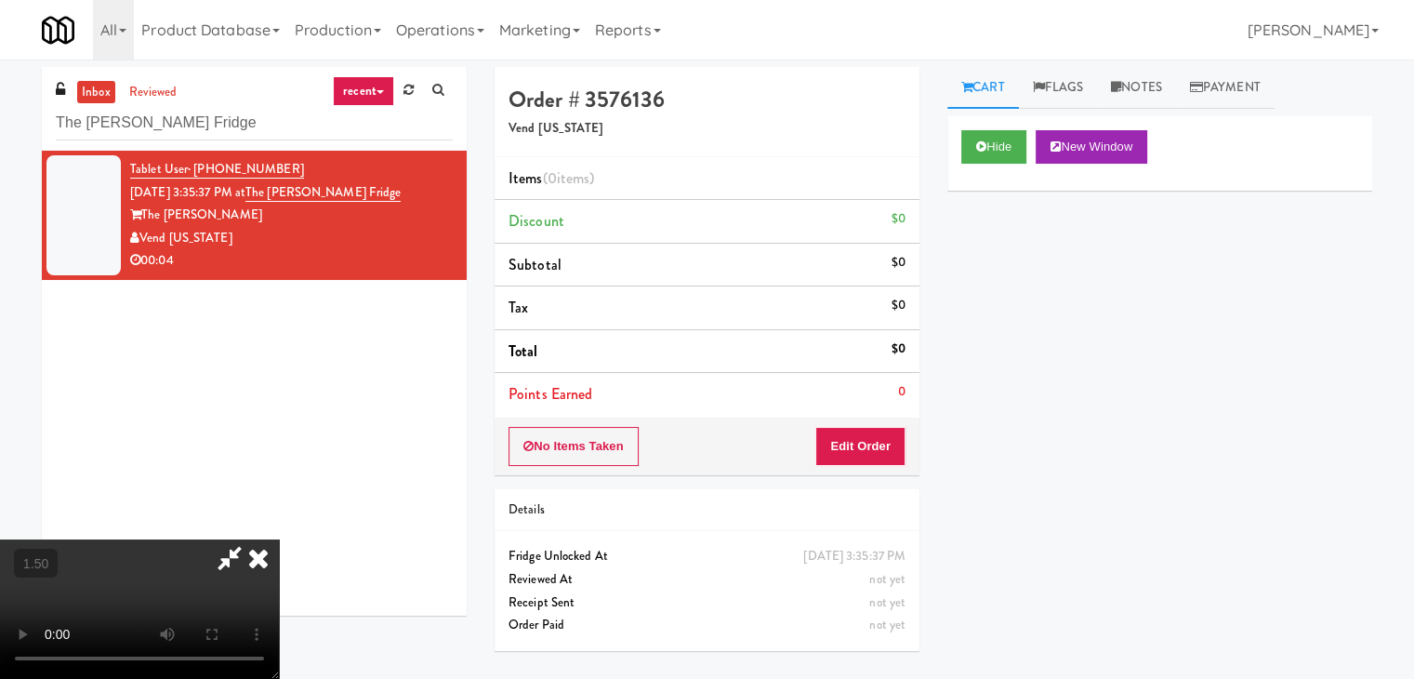
click at [279, 539] on video at bounding box center [139, 608] width 279 height 139
click at [279, 539] on icon at bounding box center [258, 557] width 41 height 37
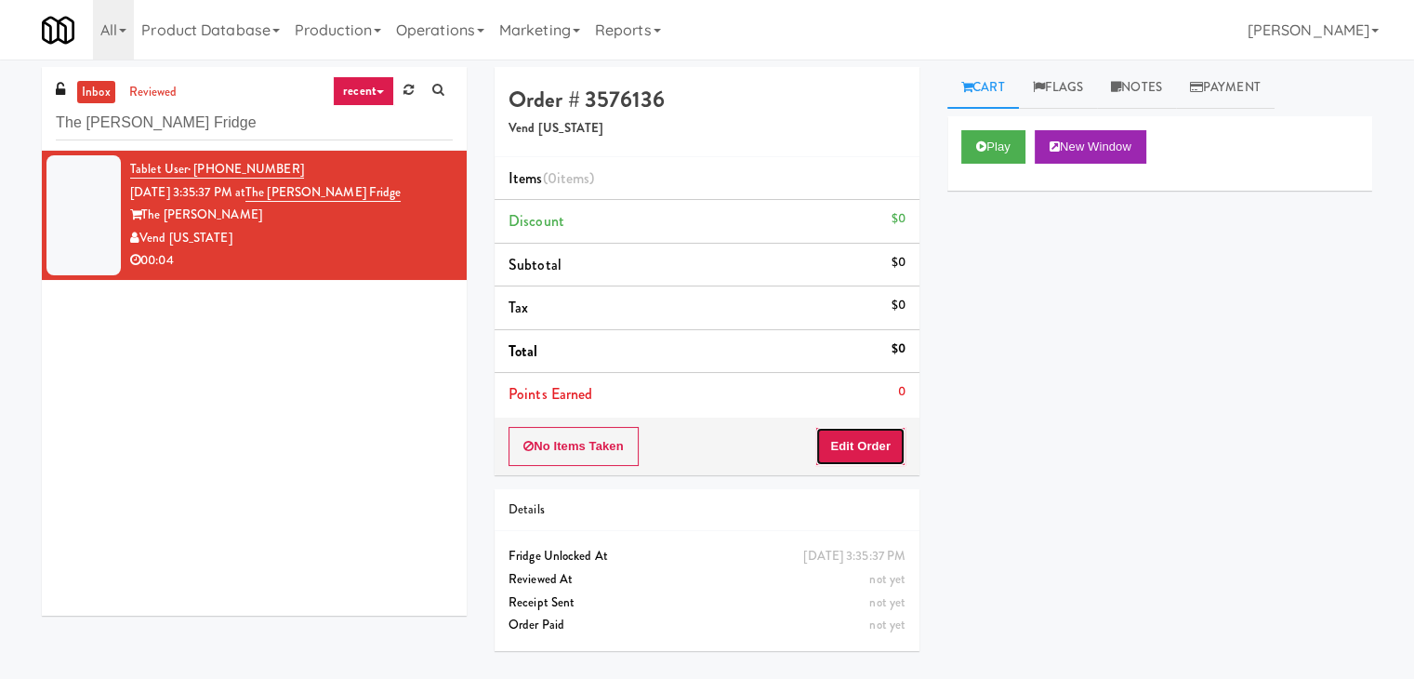
click at [867, 441] on button "Edit Order" at bounding box center [860, 446] width 90 height 39
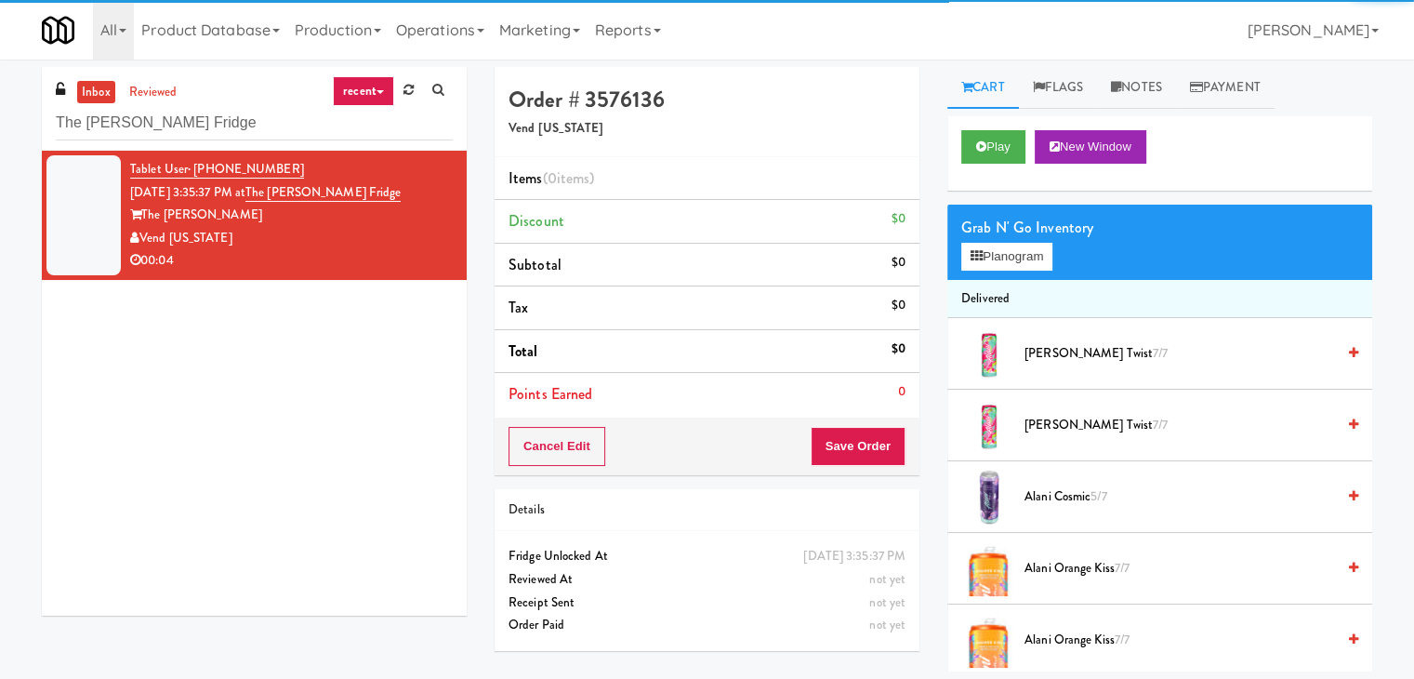
click at [1001, 271] on div "Grab N' Go Inventory Planogram" at bounding box center [1160, 242] width 425 height 75
click at [1001, 258] on button "Planogram" at bounding box center [1006, 257] width 91 height 28
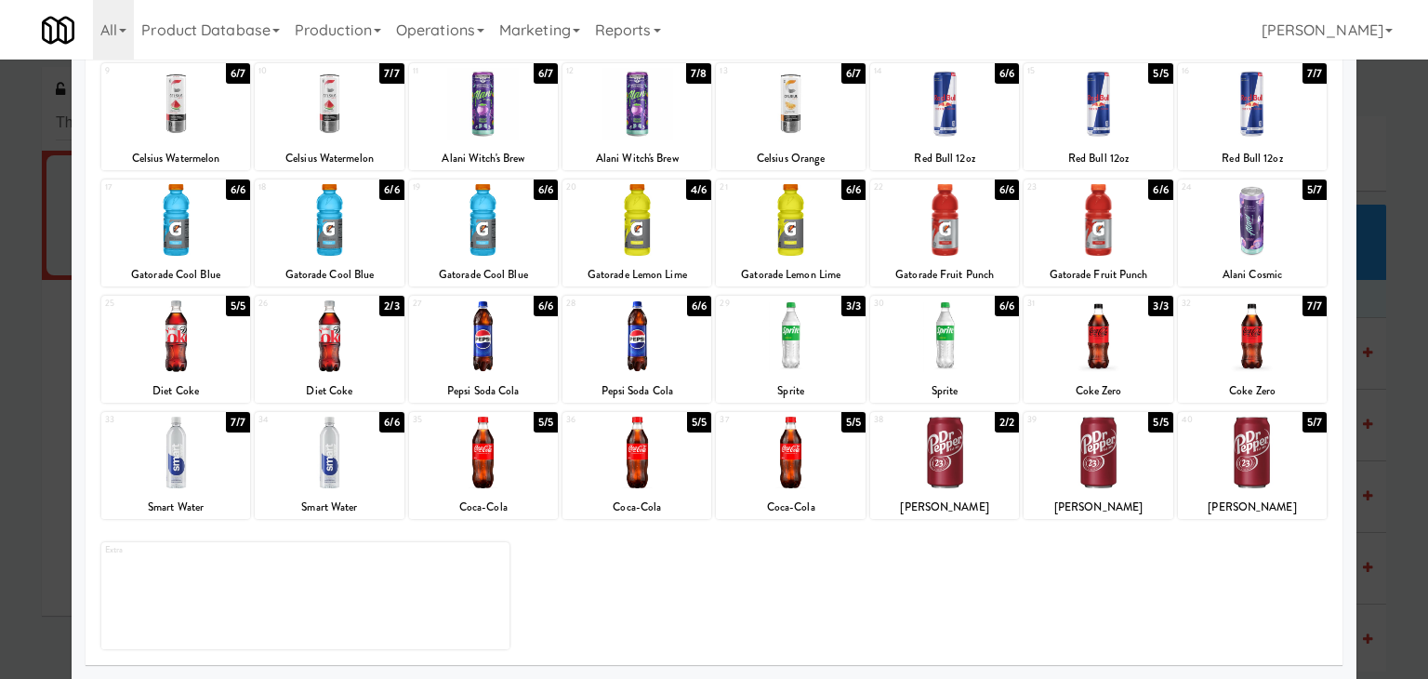
click at [660, 458] on div at bounding box center [637, 453] width 149 height 72
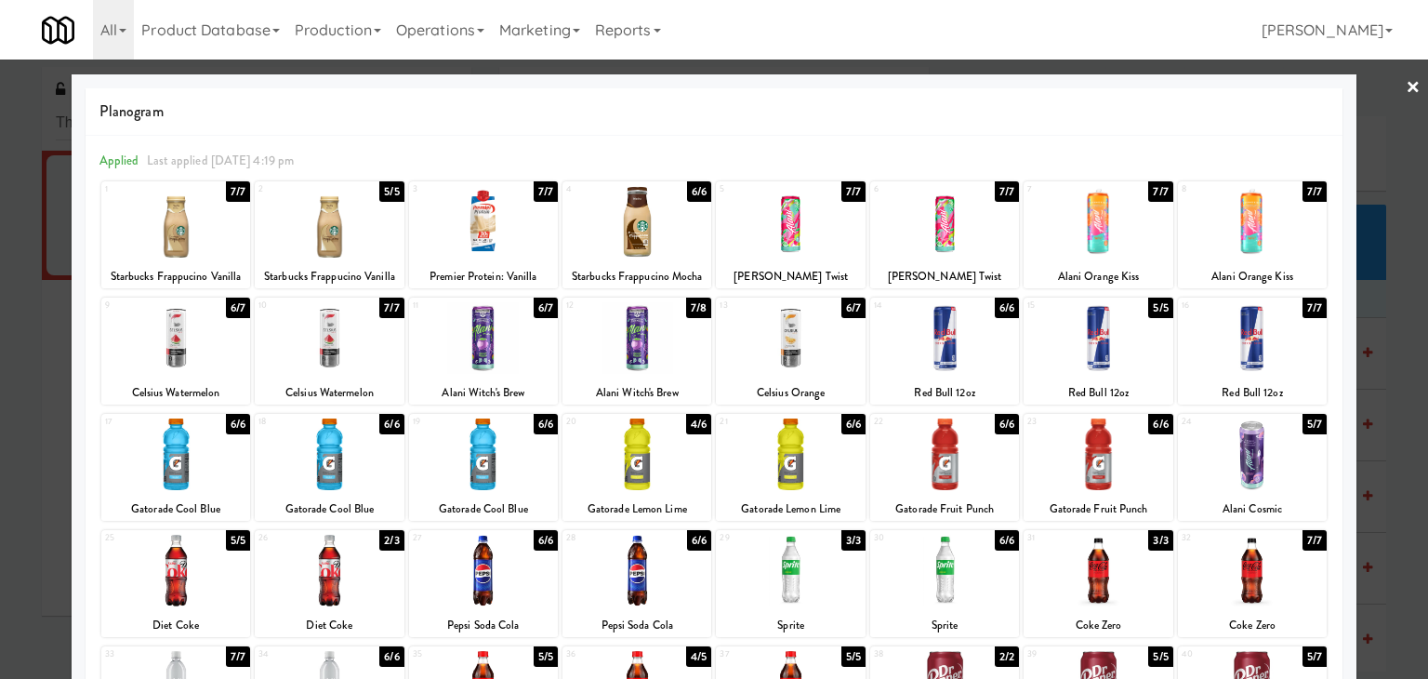
drag, startPoint x: 1404, startPoint y: 88, endPoint x: 1201, endPoint y: 260, distance: 265.9
click at [1406, 88] on link "×" at bounding box center [1413, 89] width 15 height 58
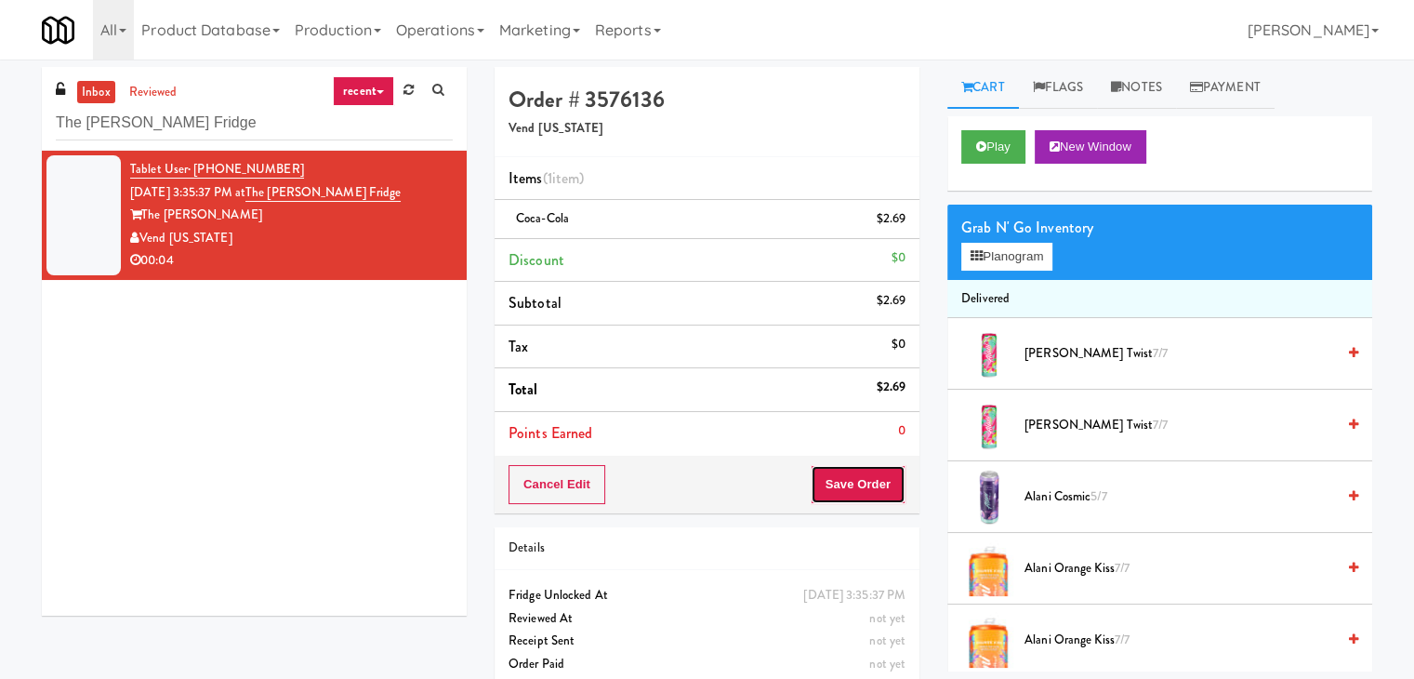
click at [864, 481] on button "Save Order" at bounding box center [858, 484] width 95 height 39
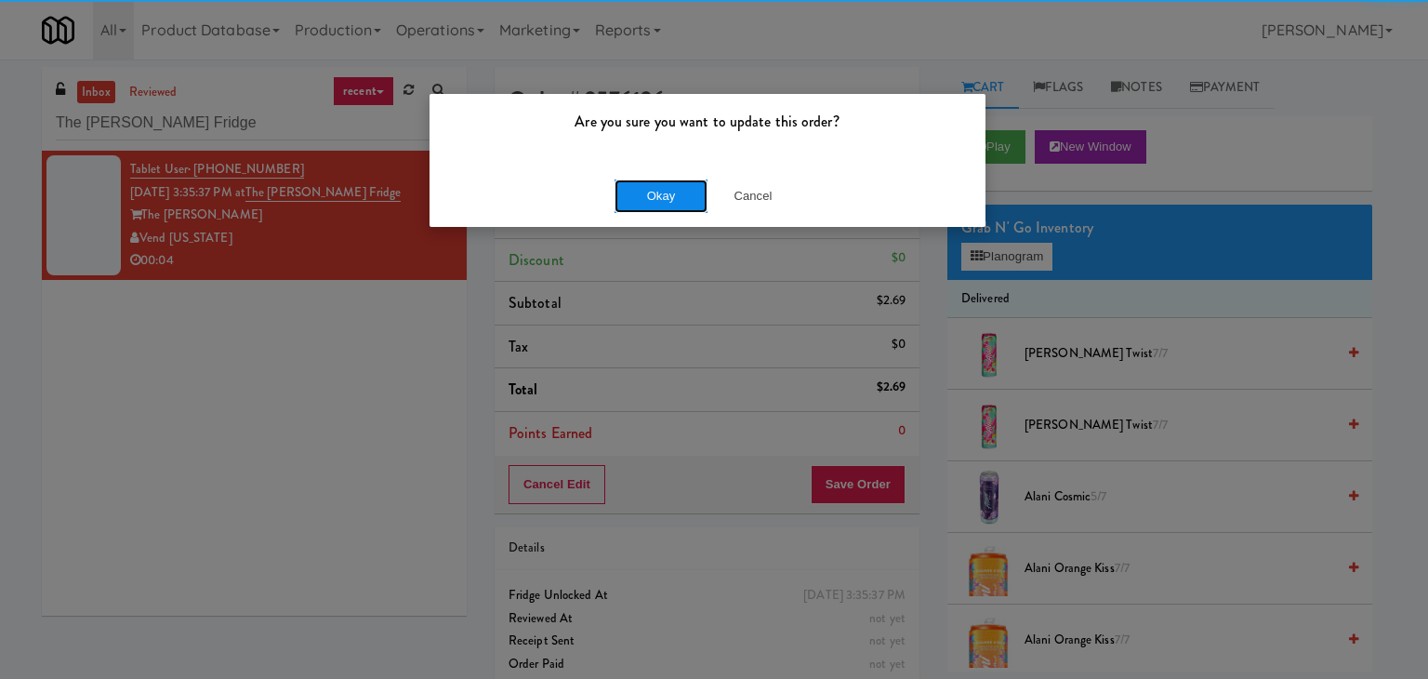
click at [675, 202] on button "Okay" at bounding box center [661, 195] width 93 height 33
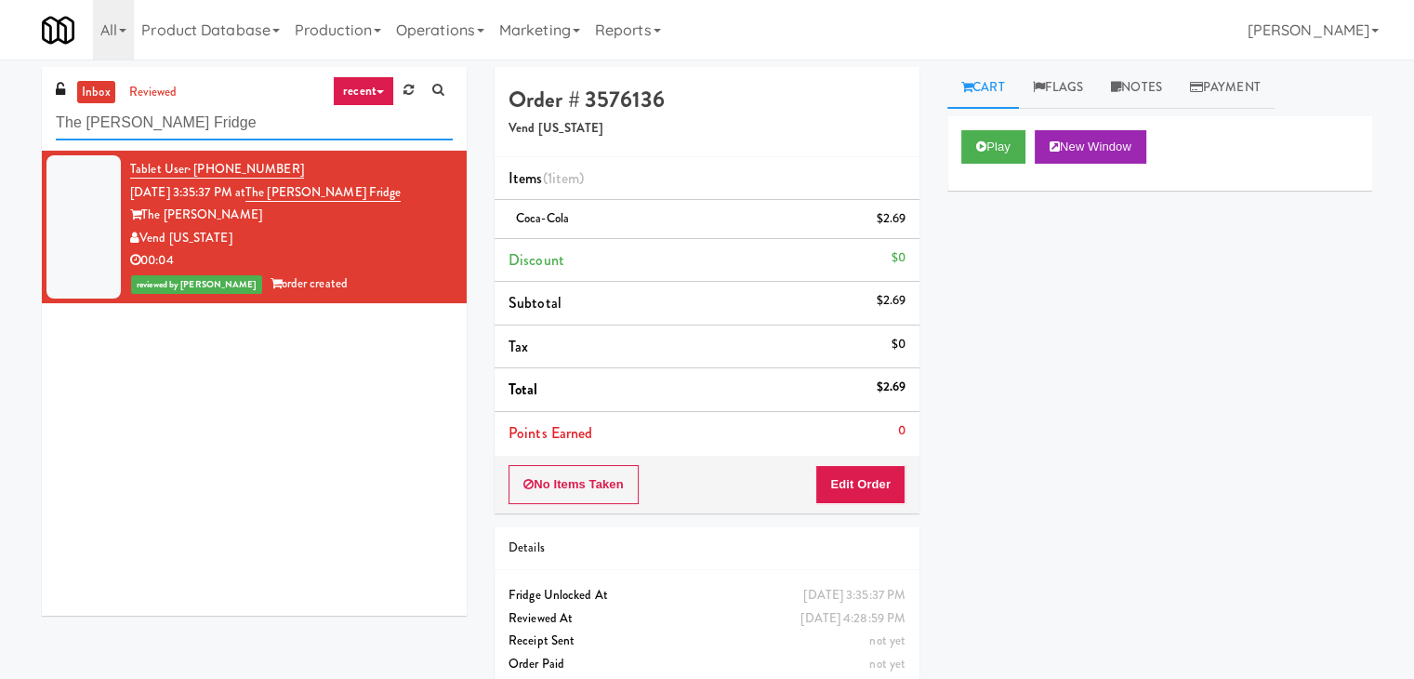
click at [249, 116] on input "The [PERSON_NAME] Fridge" at bounding box center [254, 123] width 397 height 34
click at [247, 117] on input "The [PERSON_NAME] Fridge" at bounding box center [254, 123] width 397 height 34
paste input "[PERSON_NAME] - Cooler - Right"
type input "[PERSON_NAME] - Cooler - Right"
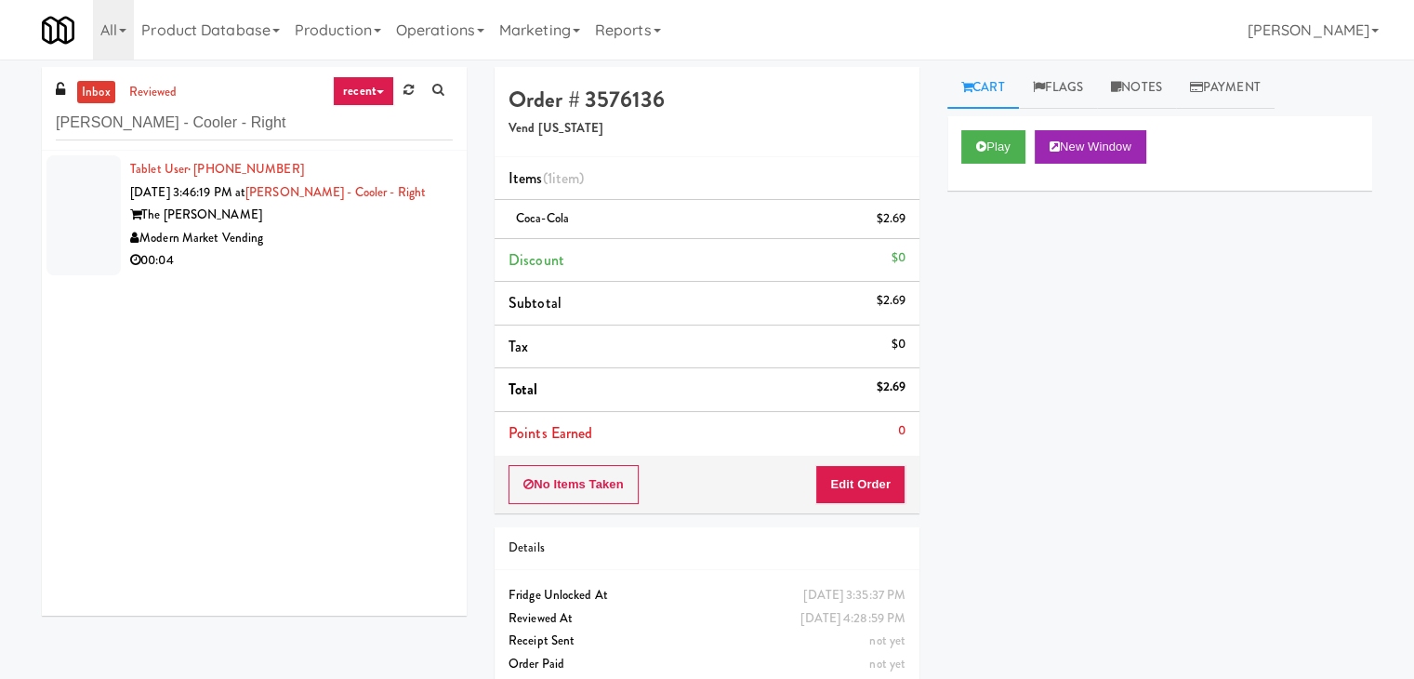
click at [338, 238] on div "Modern Market Vending" at bounding box center [291, 238] width 323 height 23
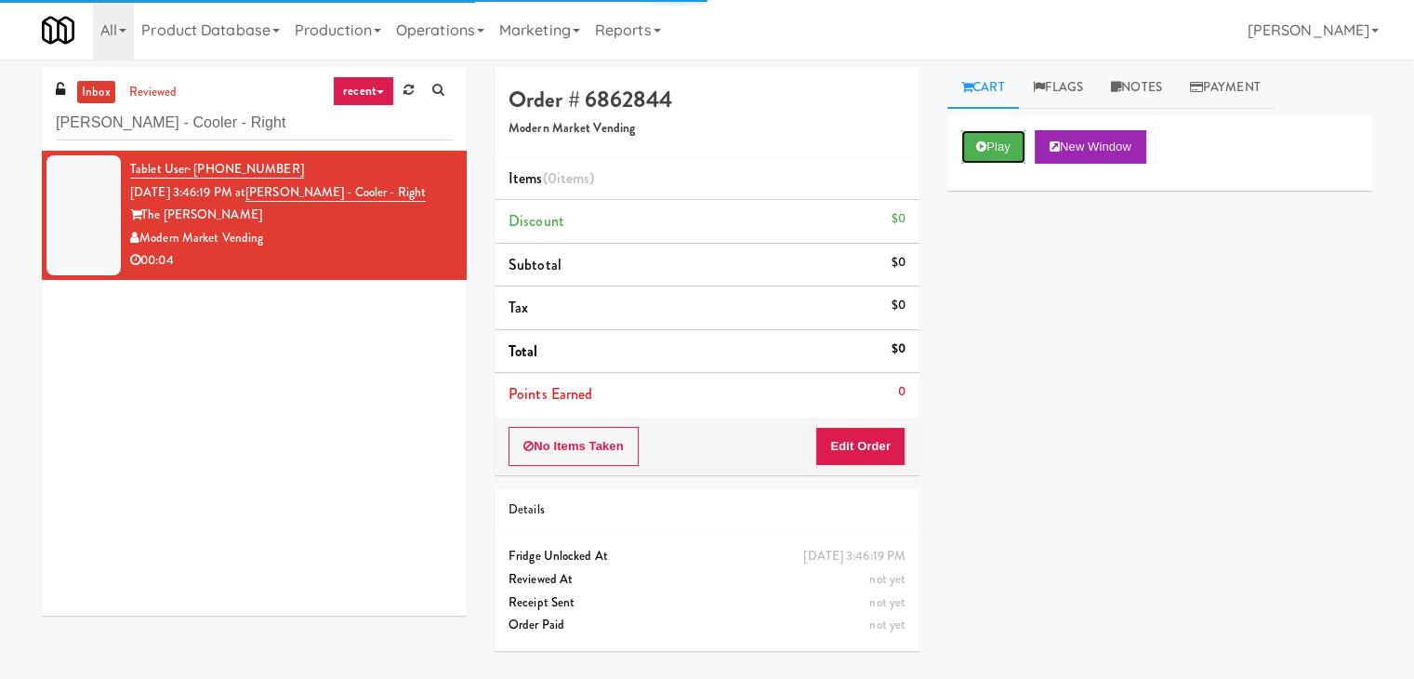
click at [997, 153] on button "Play" at bounding box center [993, 146] width 64 height 33
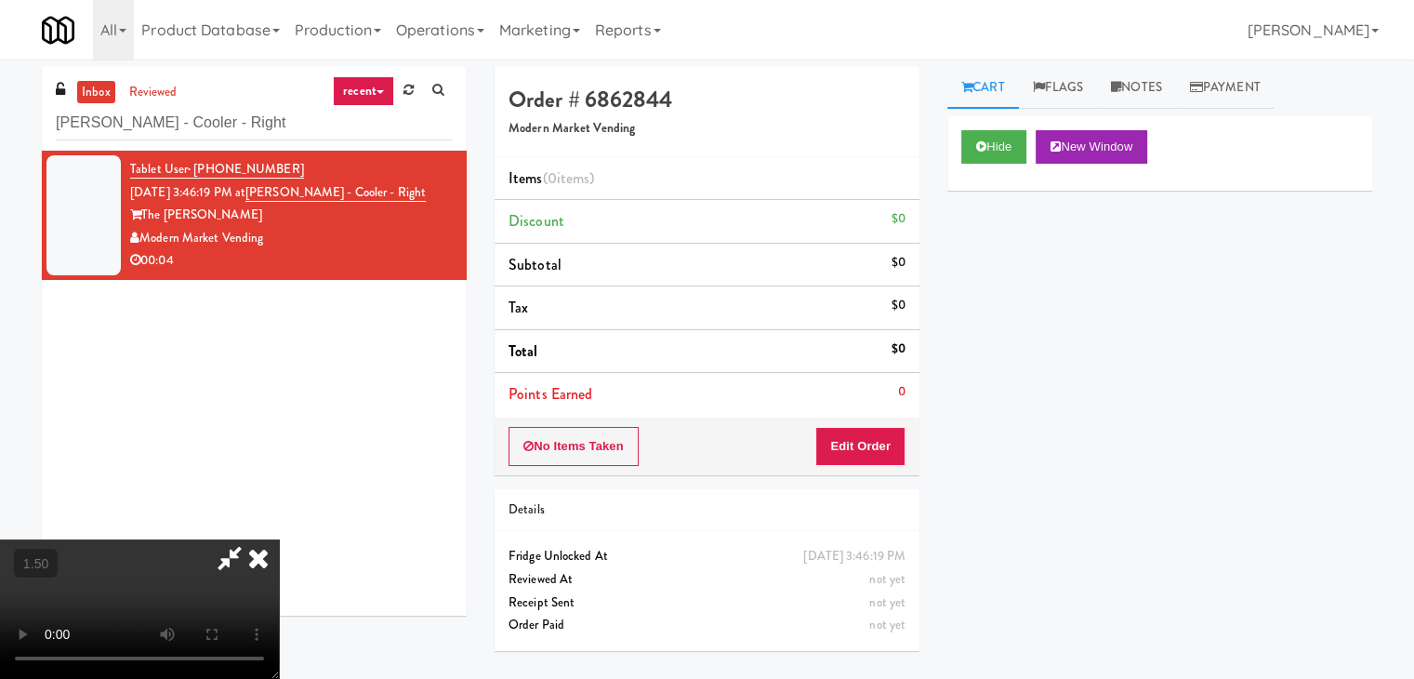
click at [279, 539] on video at bounding box center [139, 608] width 279 height 139
drag, startPoint x: 562, startPoint y: 309, endPoint x: 573, endPoint y: 310, distance: 11.2
click at [279, 539] on video at bounding box center [139, 608] width 279 height 139
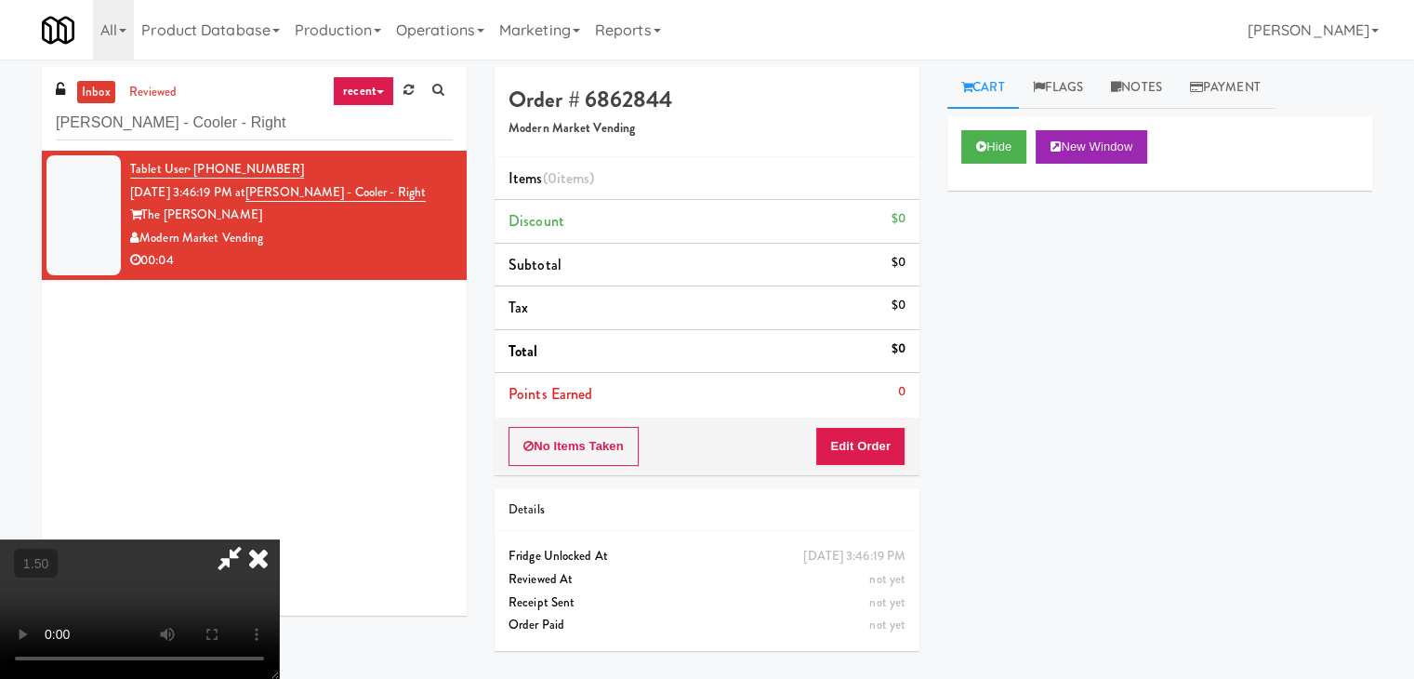
click at [279, 539] on icon at bounding box center [258, 557] width 41 height 37
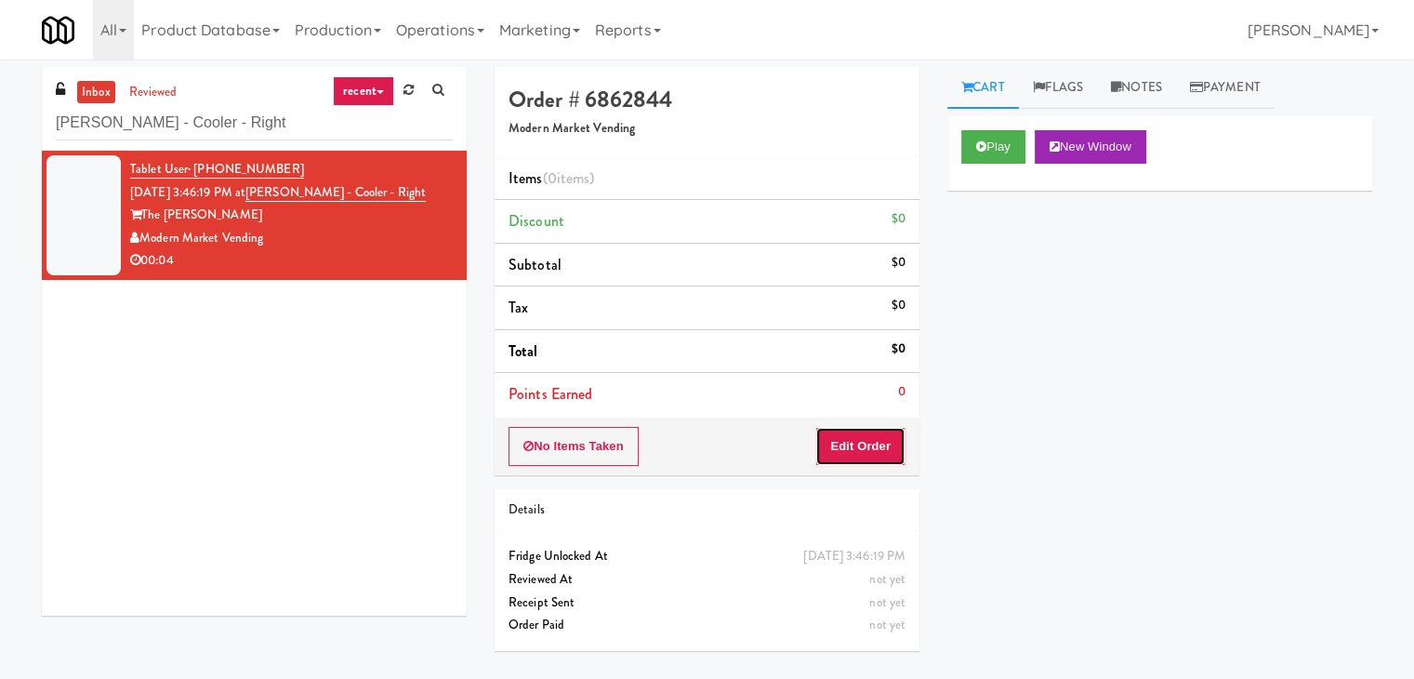
drag, startPoint x: 855, startPoint y: 444, endPoint x: 945, endPoint y: 375, distance: 112.7
click at [855, 443] on button "Edit Order" at bounding box center [860, 446] width 90 height 39
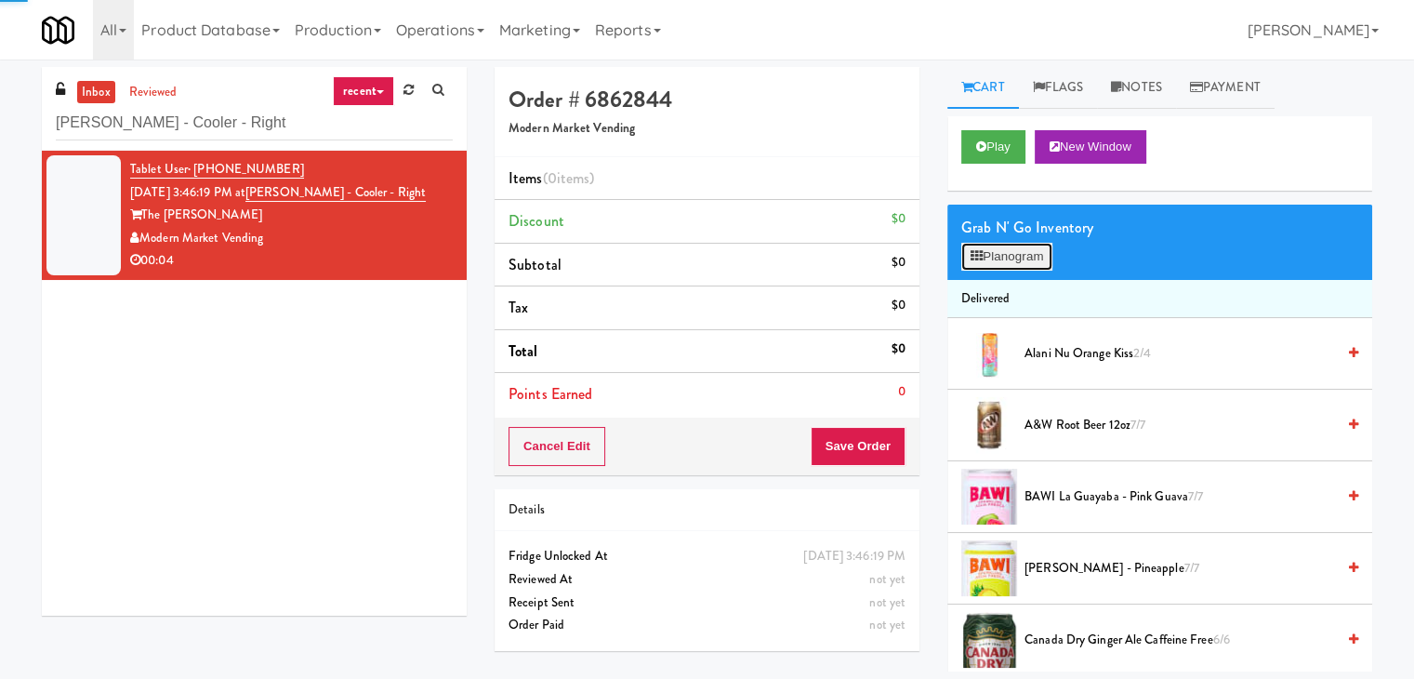
click at [994, 258] on button "Planogram" at bounding box center [1006, 257] width 91 height 28
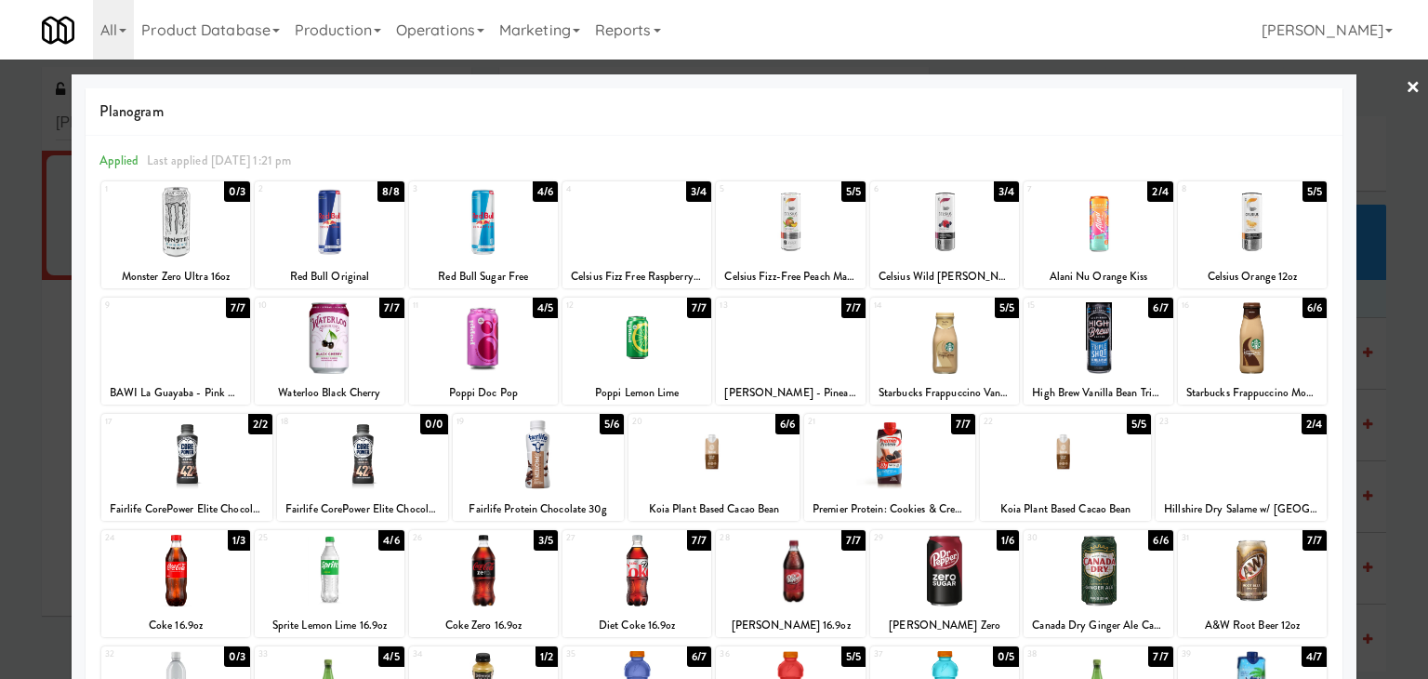
click at [943, 222] on div at bounding box center [944, 222] width 149 height 72
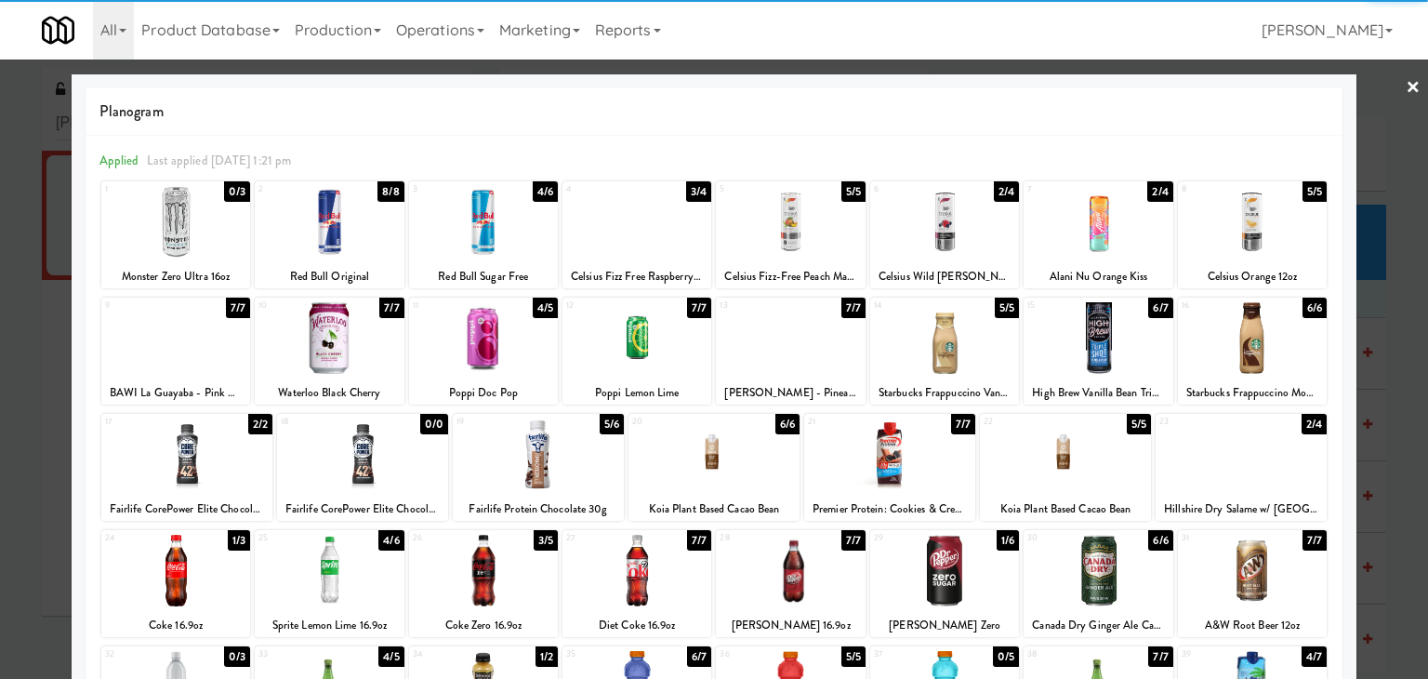
click at [1406, 83] on link "×" at bounding box center [1413, 89] width 15 height 58
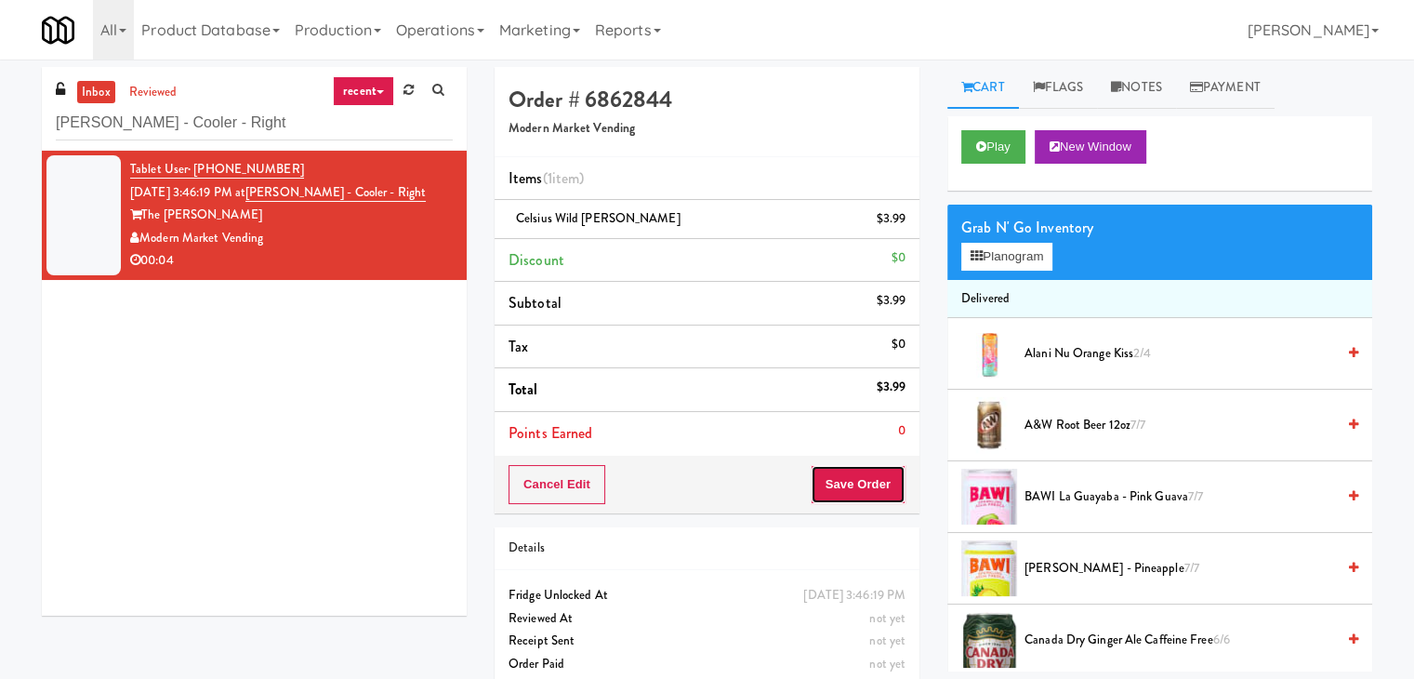
click at [882, 481] on button "Save Order" at bounding box center [858, 484] width 95 height 39
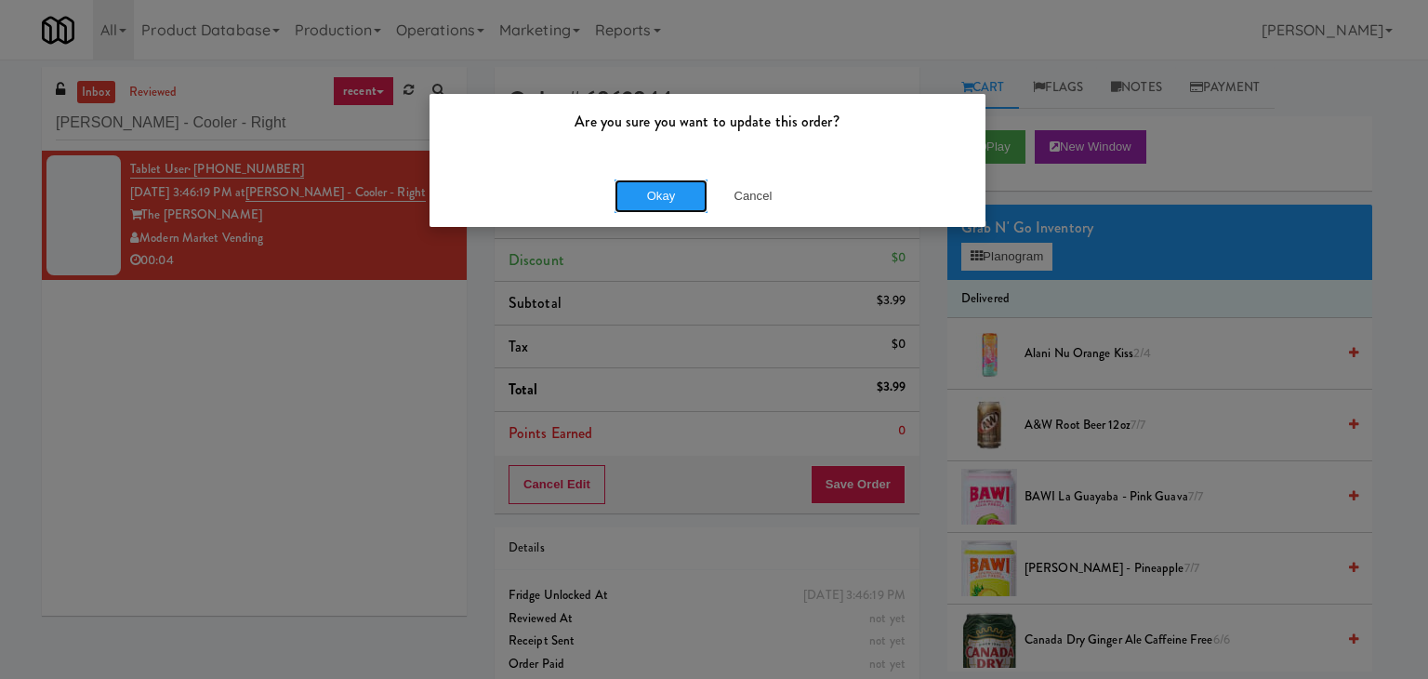
drag, startPoint x: 654, startPoint y: 194, endPoint x: 597, endPoint y: 141, distance: 77.6
click at [652, 193] on button "Okay" at bounding box center [661, 195] width 93 height 33
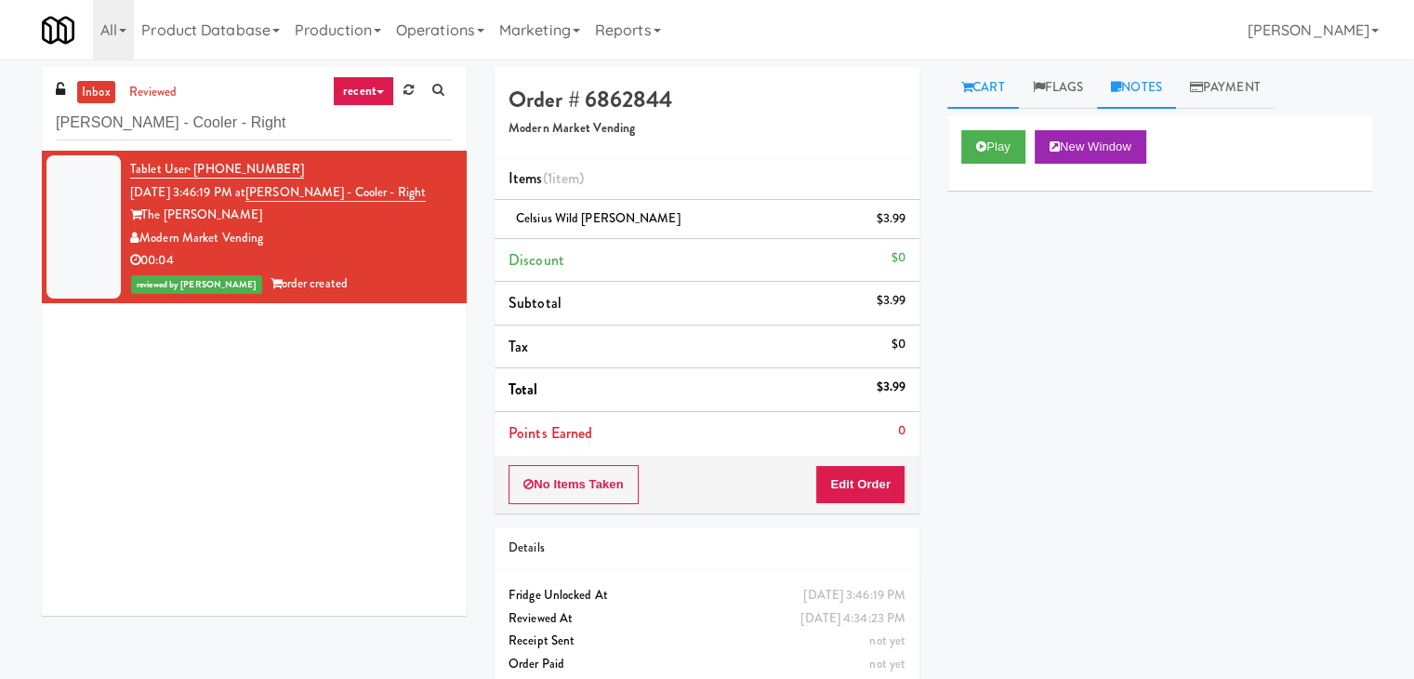
click at [1143, 91] on link "Notes" at bounding box center [1136, 88] width 79 height 42
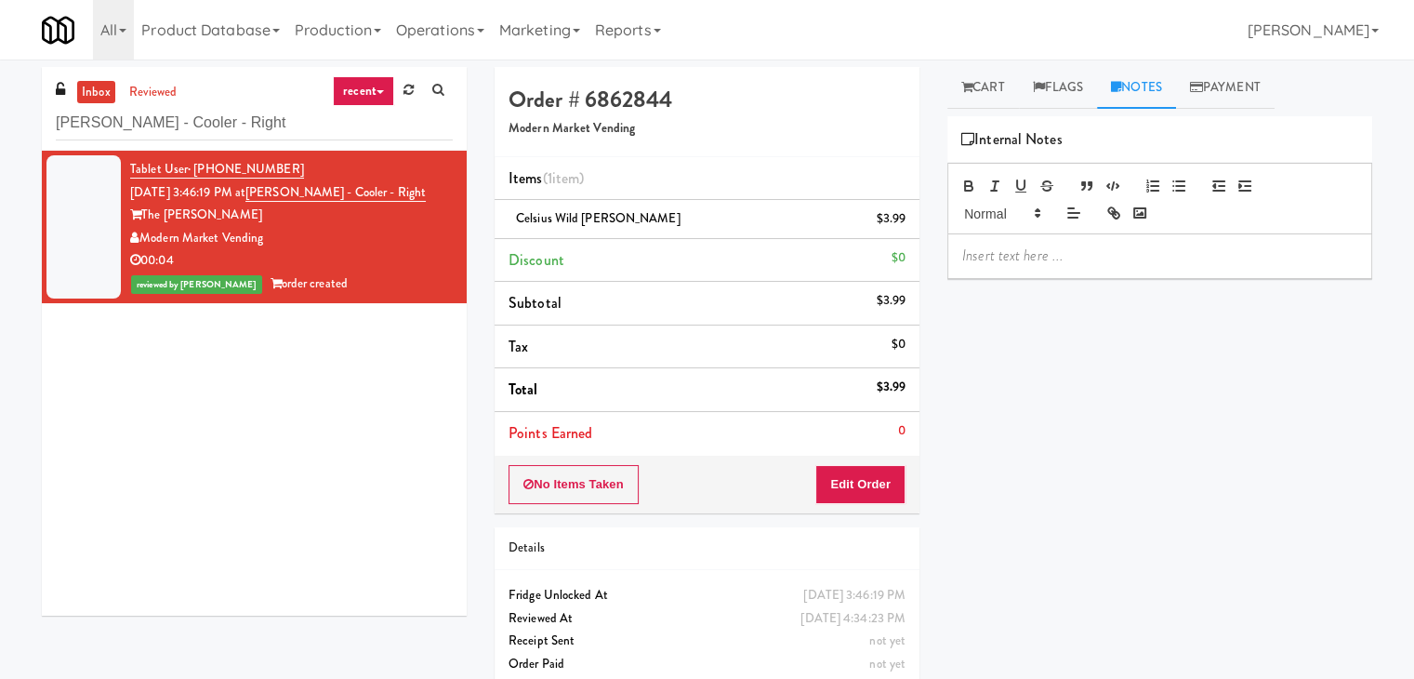
click at [1034, 259] on p at bounding box center [1159, 255] width 395 height 20
drag, startPoint x: 197, startPoint y: 351, endPoint x: 271, endPoint y: 360, distance: 74.0
click at [199, 351] on div "Tablet User · (210) 852-5631 [DATE] 3:46:19 PM at [PERSON_NAME] - Cooler - Righ…" at bounding box center [254, 383] width 425 height 465
click at [1007, 251] on p at bounding box center [1159, 255] width 395 height 20
drag, startPoint x: 1319, startPoint y: 254, endPoint x: 916, endPoint y: 249, distance: 402.7
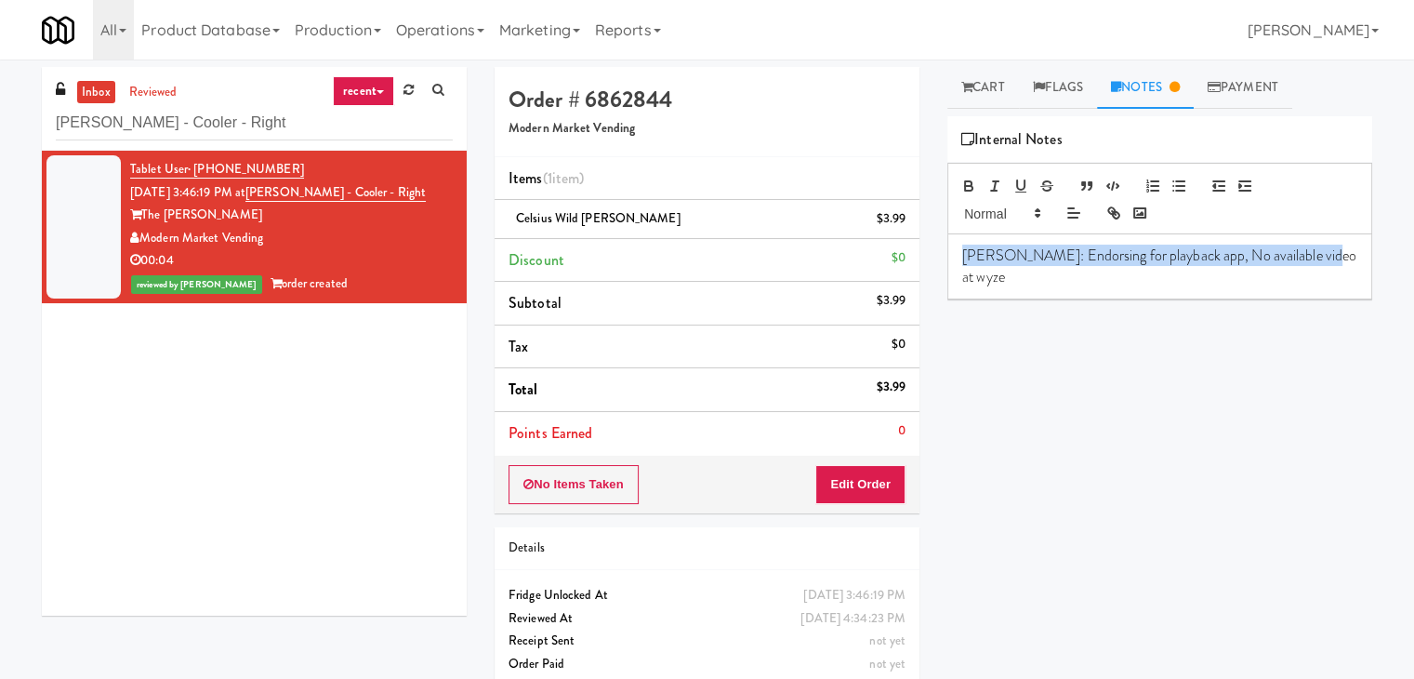
click at [916, 249] on div "Order # 6862844 Modern Market Vending Items (1 item ) Celsius Wild [PERSON_NAME…" at bounding box center [934, 385] width 906 height 636
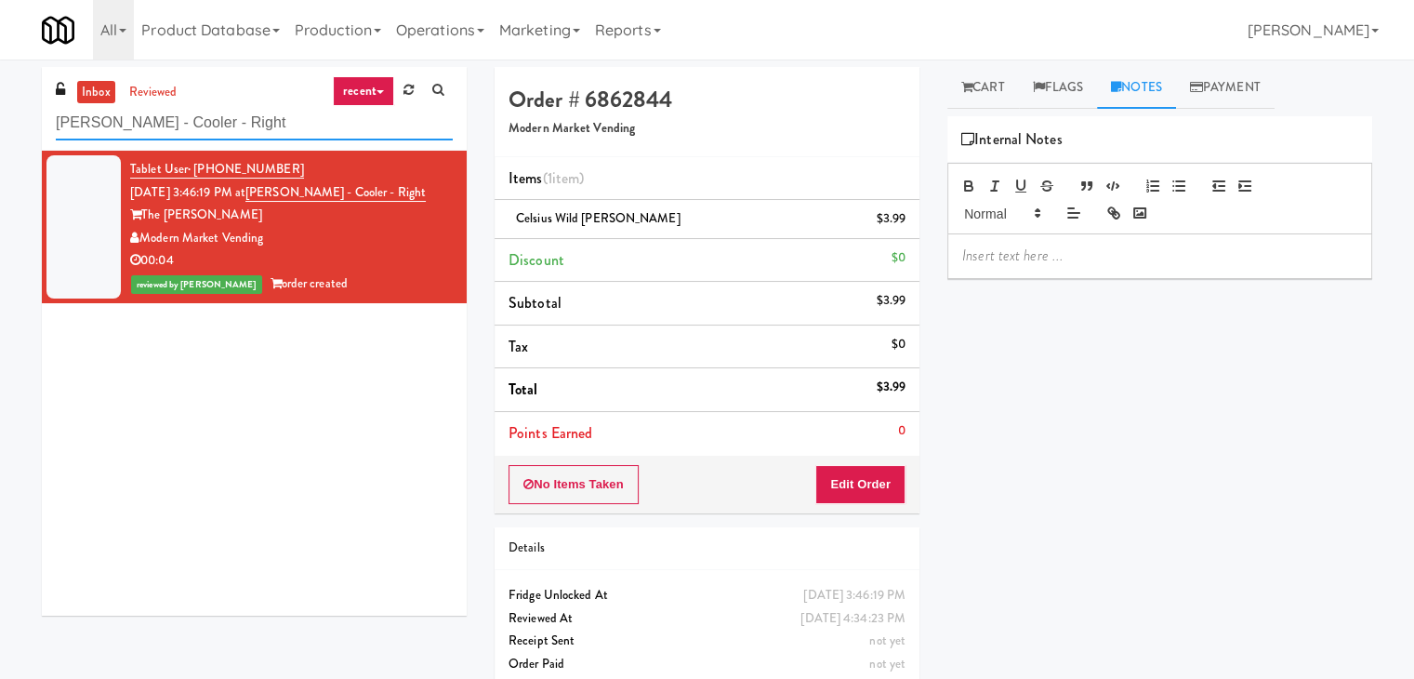
click at [259, 134] on input "[PERSON_NAME] - Cooler - Right" at bounding box center [254, 123] width 397 height 34
click at [259, 133] on input "[PERSON_NAME] - Cooler - Right" at bounding box center [254, 123] width 397 height 34
paste input "Cortellucci [PERSON_NAME][GEOGRAPHIC_DATA] - near Emergency"
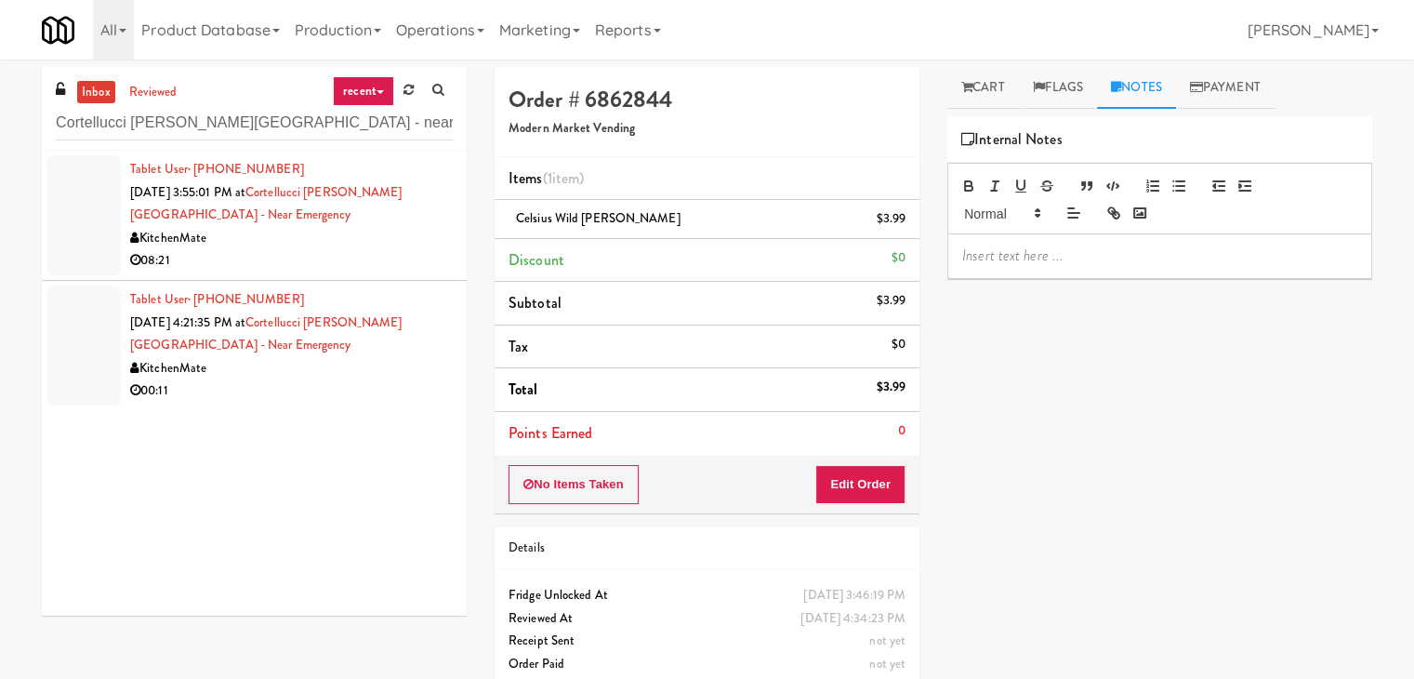
click at [369, 255] on div "08:21" at bounding box center [291, 260] width 323 height 23
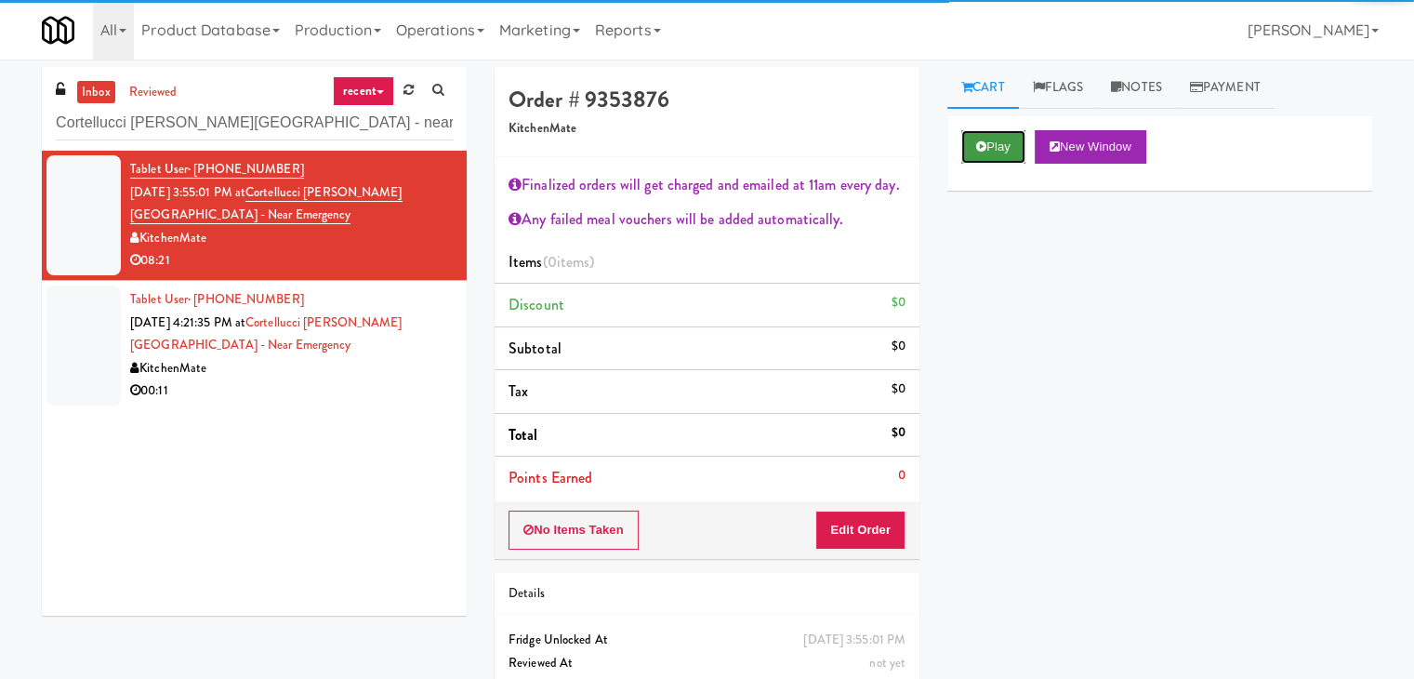
click at [997, 148] on button "Play" at bounding box center [993, 146] width 64 height 33
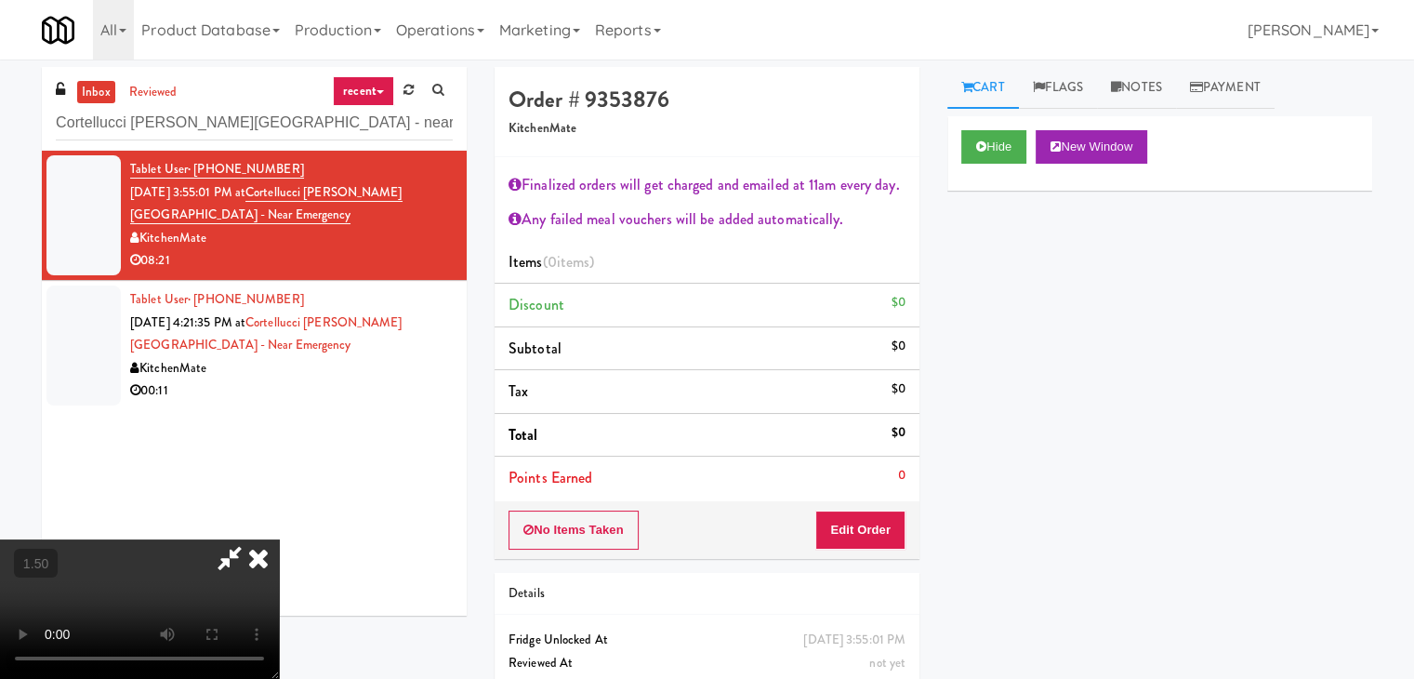
click at [279, 539] on video at bounding box center [139, 608] width 279 height 139
click at [251, 539] on icon at bounding box center [229, 557] width 43 height 37
click at [264, 539] on video at bounding box center [139, 608] width 279 height 139
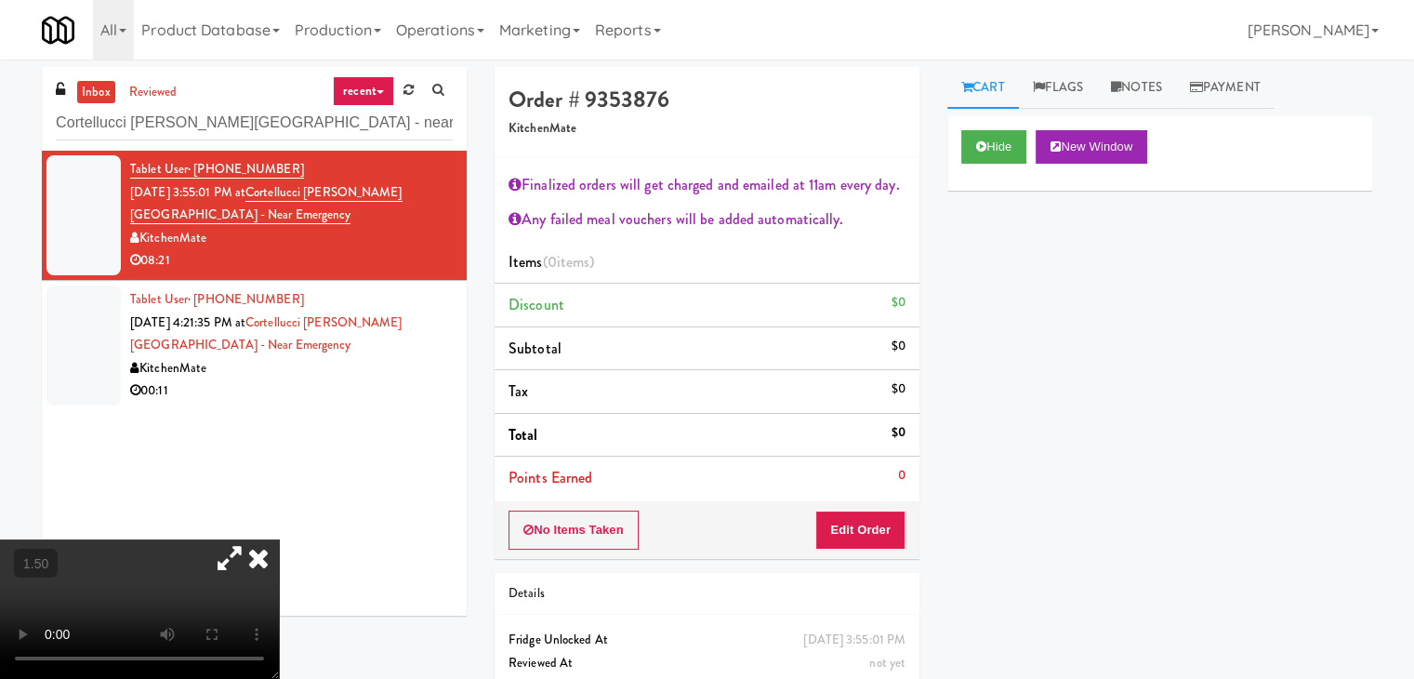
click at [279, 539] on icon at bounding box center [258, 557] width 41 height 37
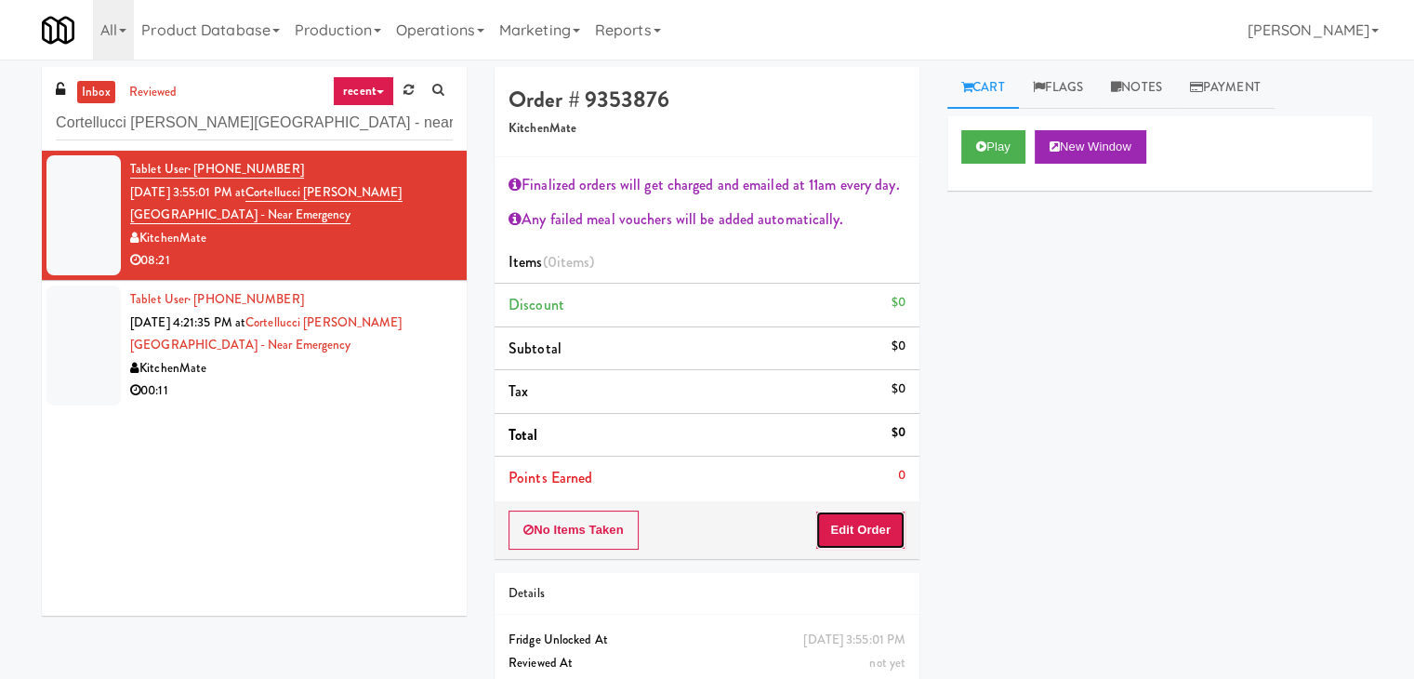
click at [870, 537] on button "Edit Order" at bounding box center [860, 529] width 90 height 39
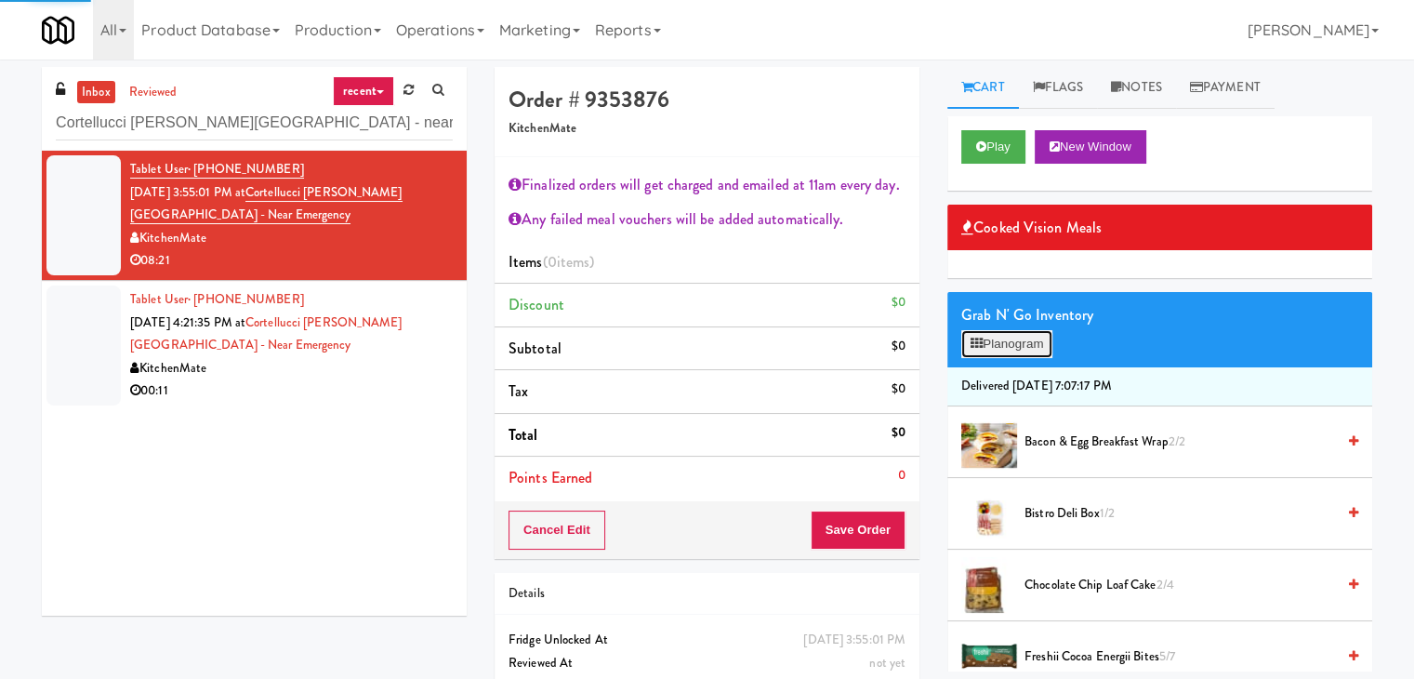
click at [1015, 346] on button "Planogram" at bounding box center [1006, 344] width 91 height 28
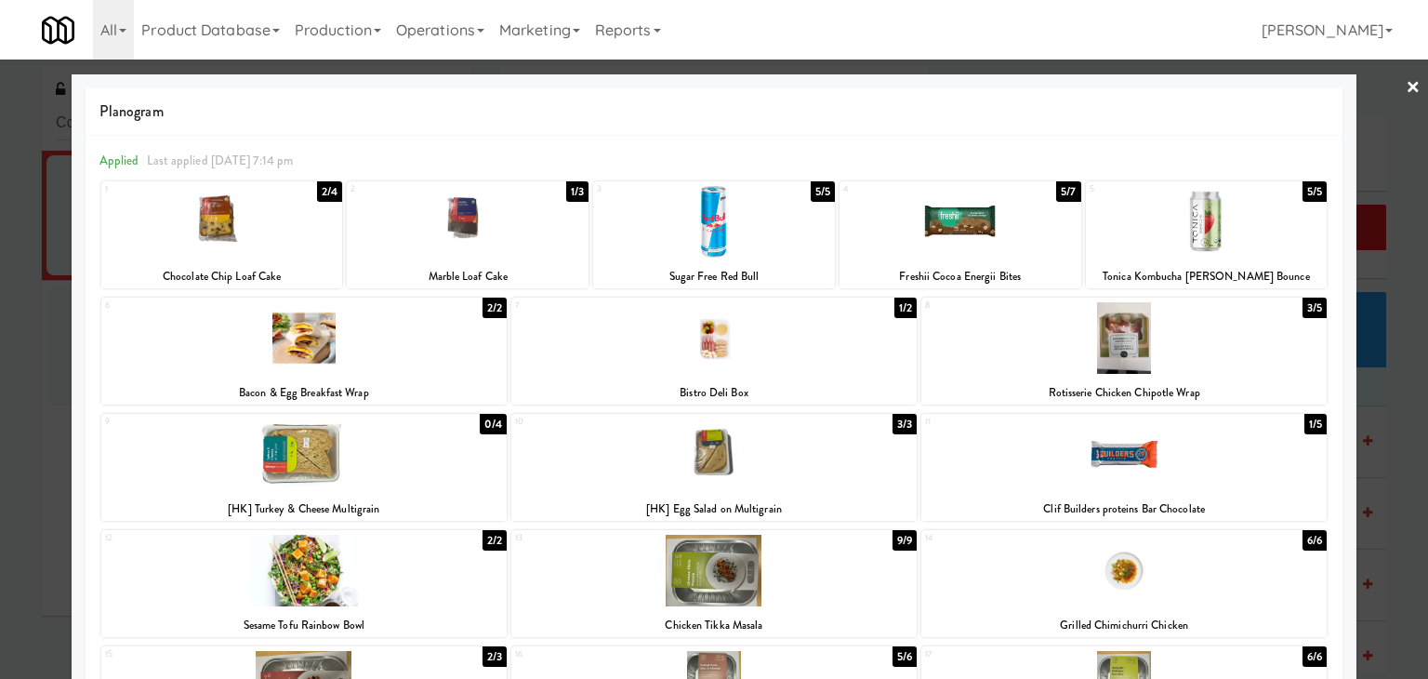
click at [727, 455] on div at bounding box center [713, 454] width 405 height 72
drag, startPoint x: 1146, startPoint y: 324, endPoint x: 1237, endPoint y: 300, distance: 94.0
click at [1146, 324] on div at bounding box center [1123, 338] width 405 height 72
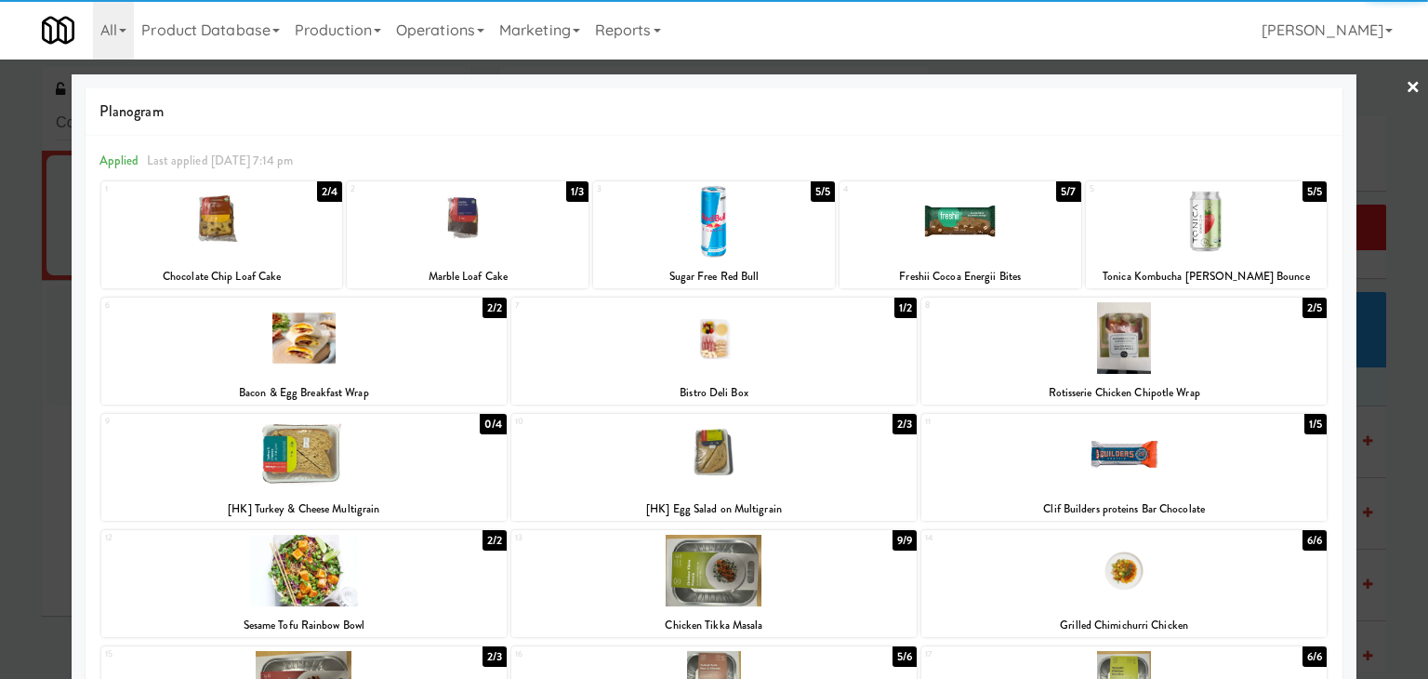
click at [1406, 86] on link "×" at bounding box center [1413, 89] width 15 height 58
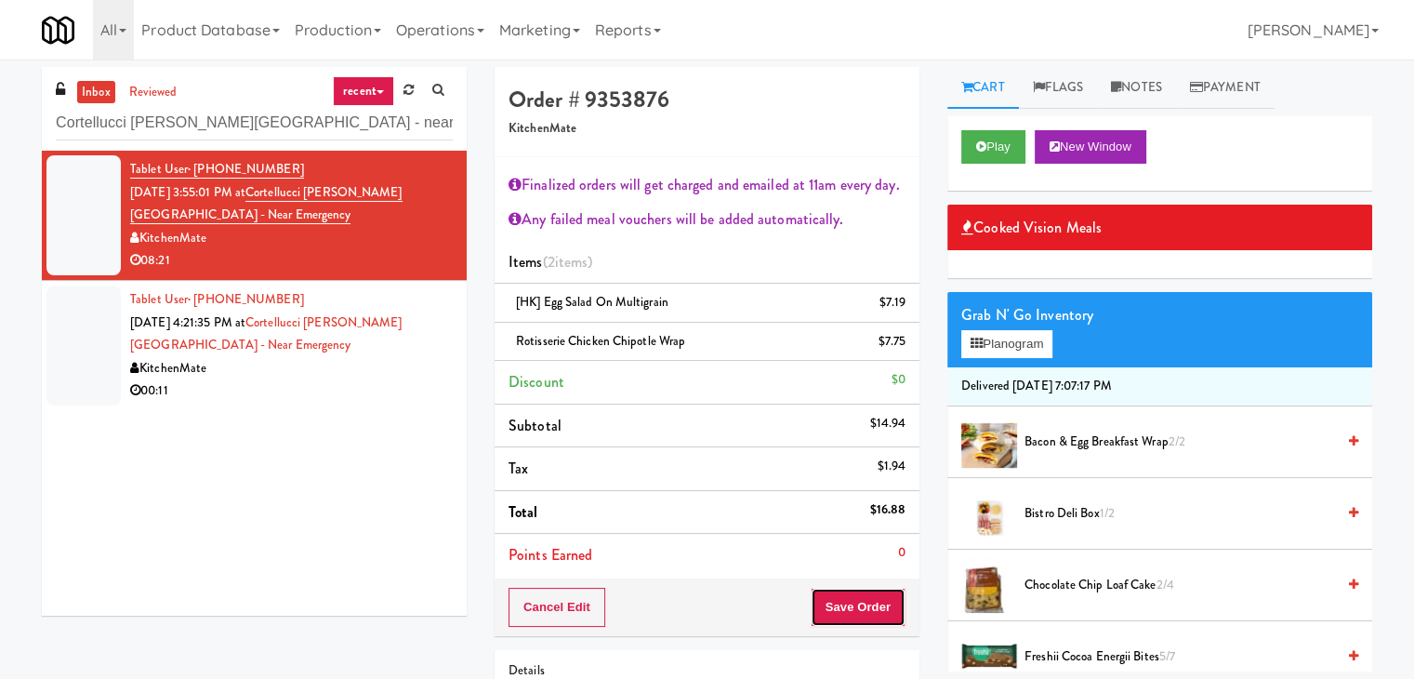
click at [834, 593] on button "Save Order" at bounding box center [858, 607] width 95 height 39
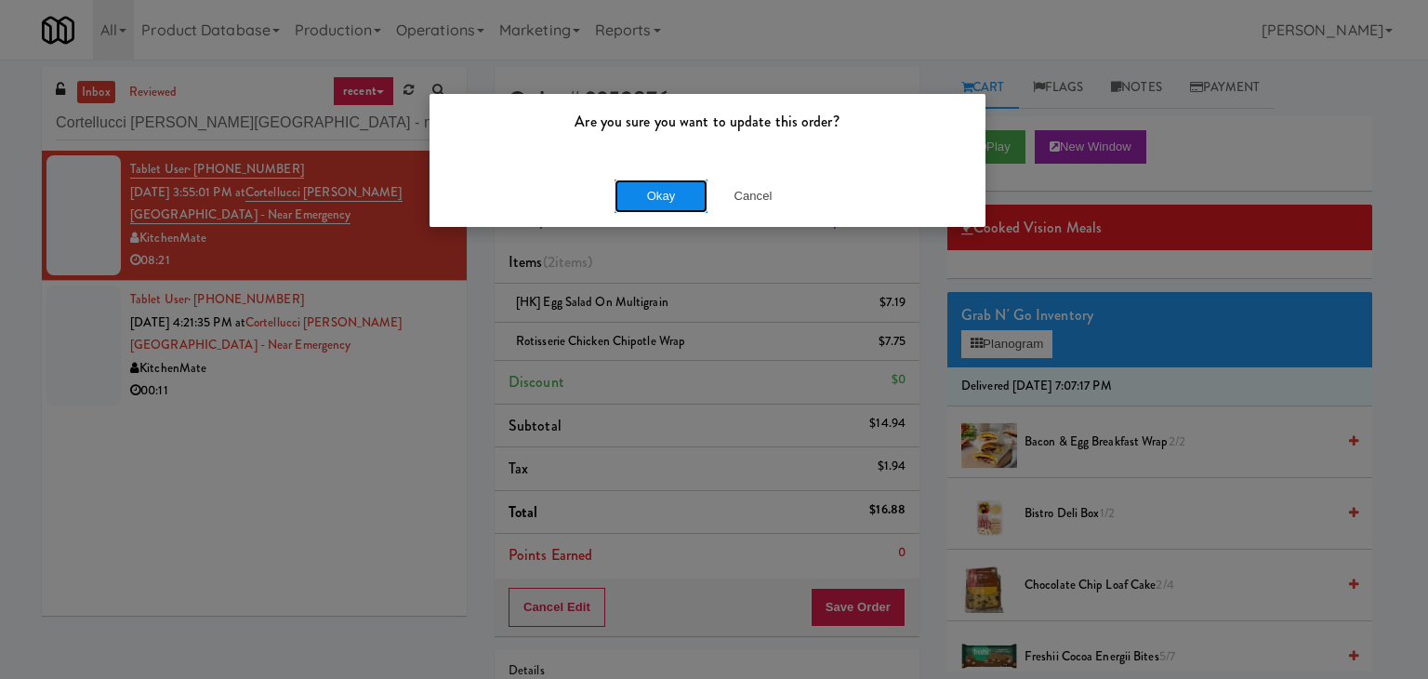
click at [666, 203] on button "Okay" at bounding box center [661, 195] width 93 height 33
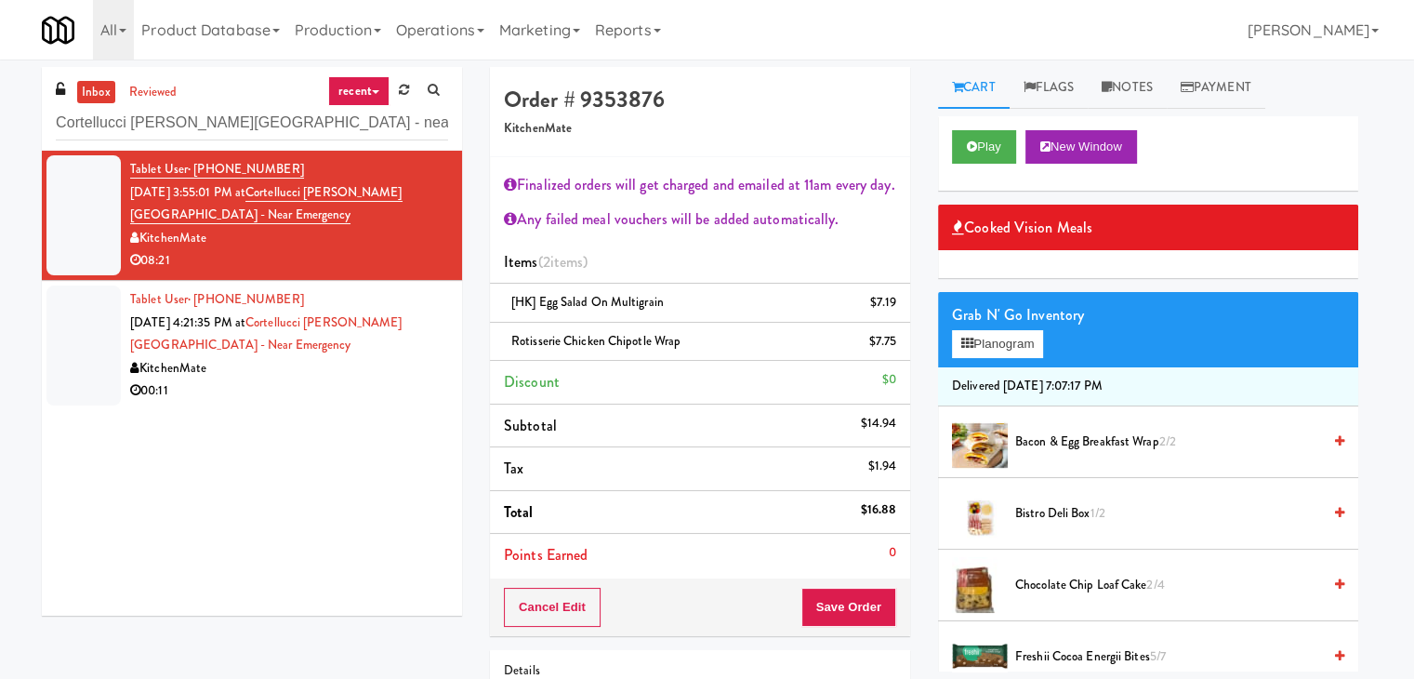
click at [362, 387] on div "00:11" at bounding box center [289, 390] width 318 height 23
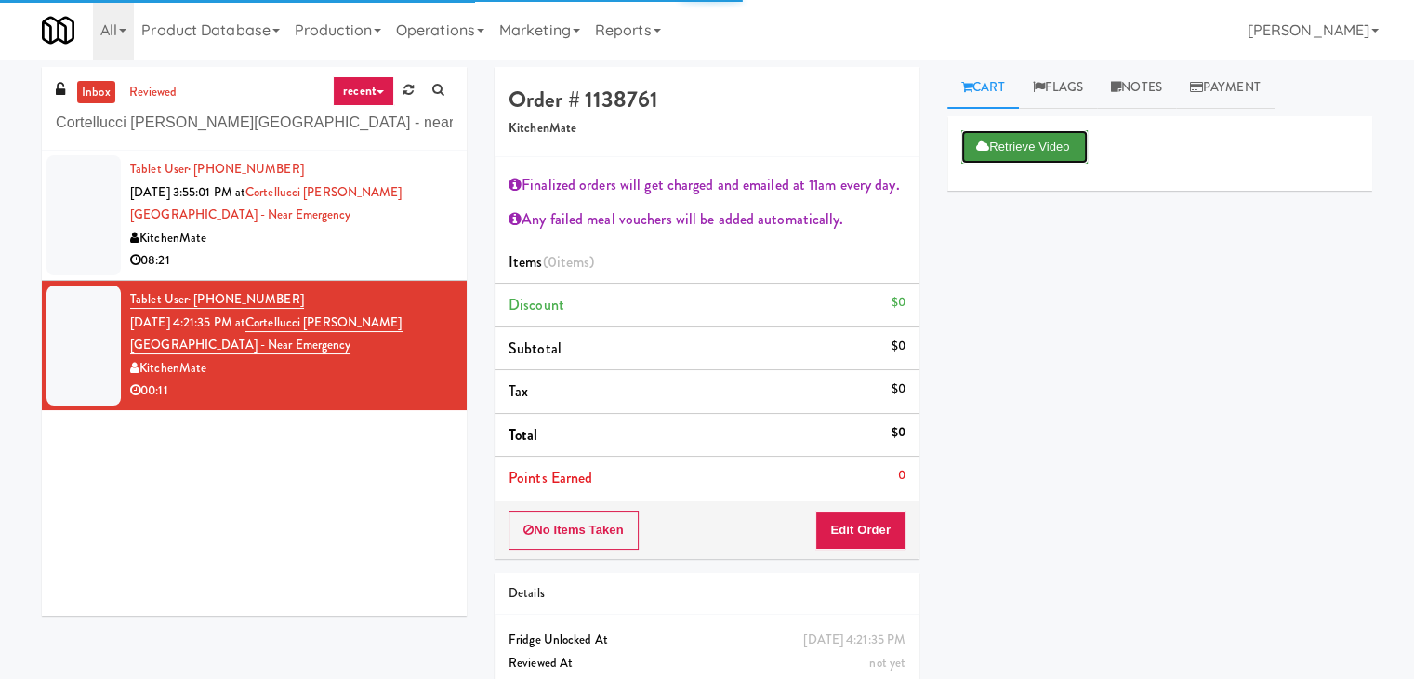
click at [1007, 148] on button "Retrieve Video" at bounding box center [1024, 146] width 126 height 33
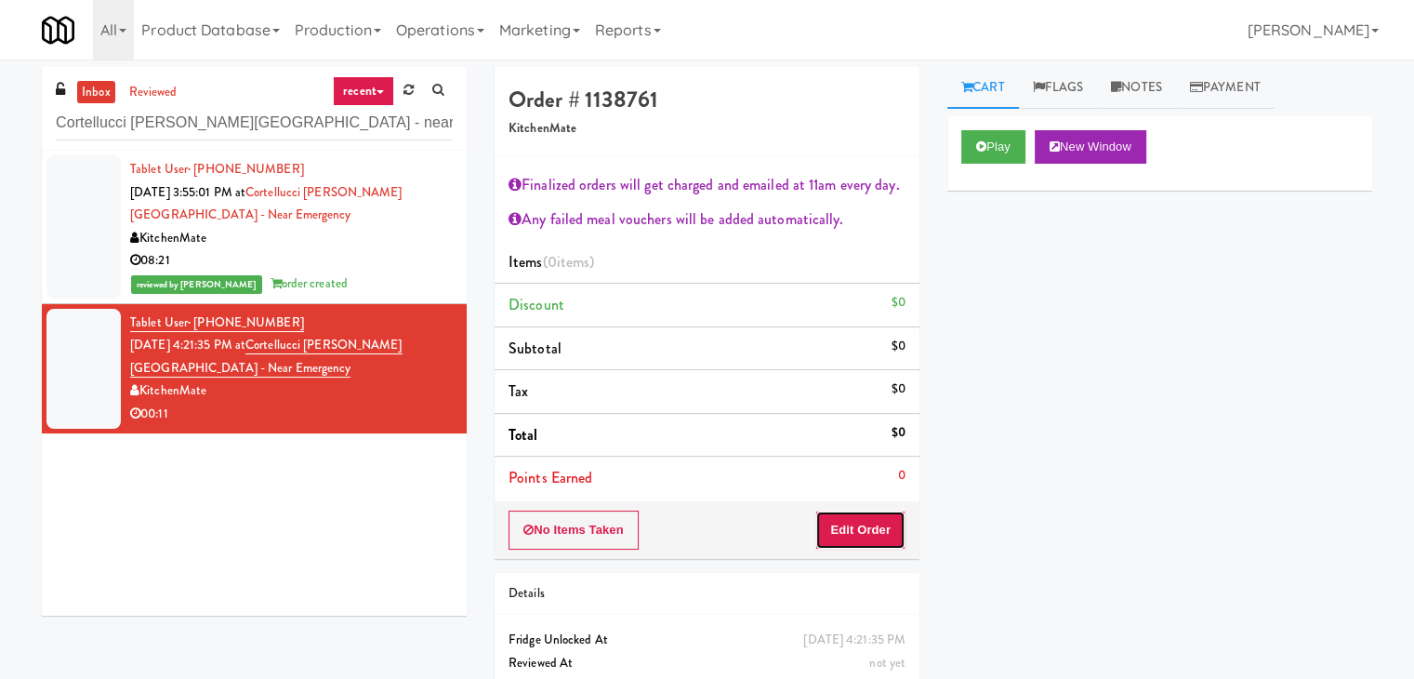
click at [868, 518] on button "Edit Order" at bounding box center [860, 529] width 90 height 39
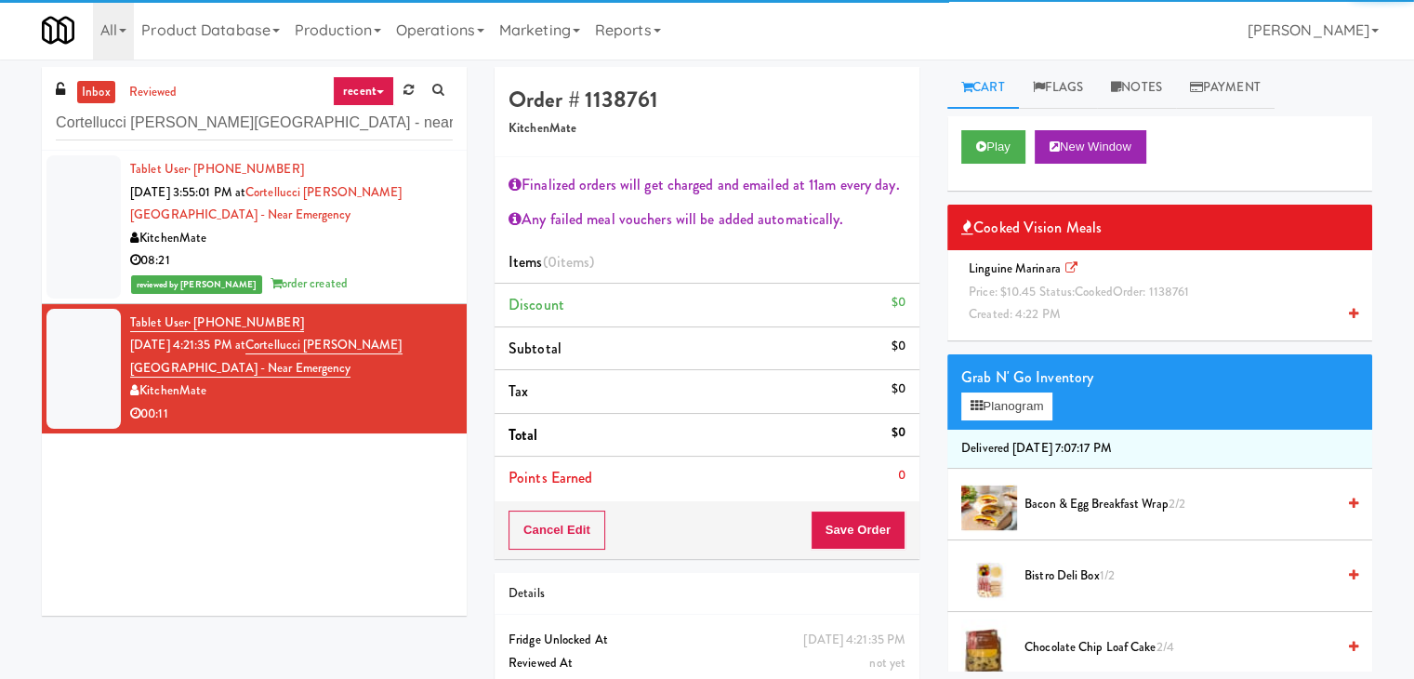
click at [1065, 287] on span "Price: $10.45 Status: cooked Order: 1138761" at bounding box center [1079, 292] width 220 height 18
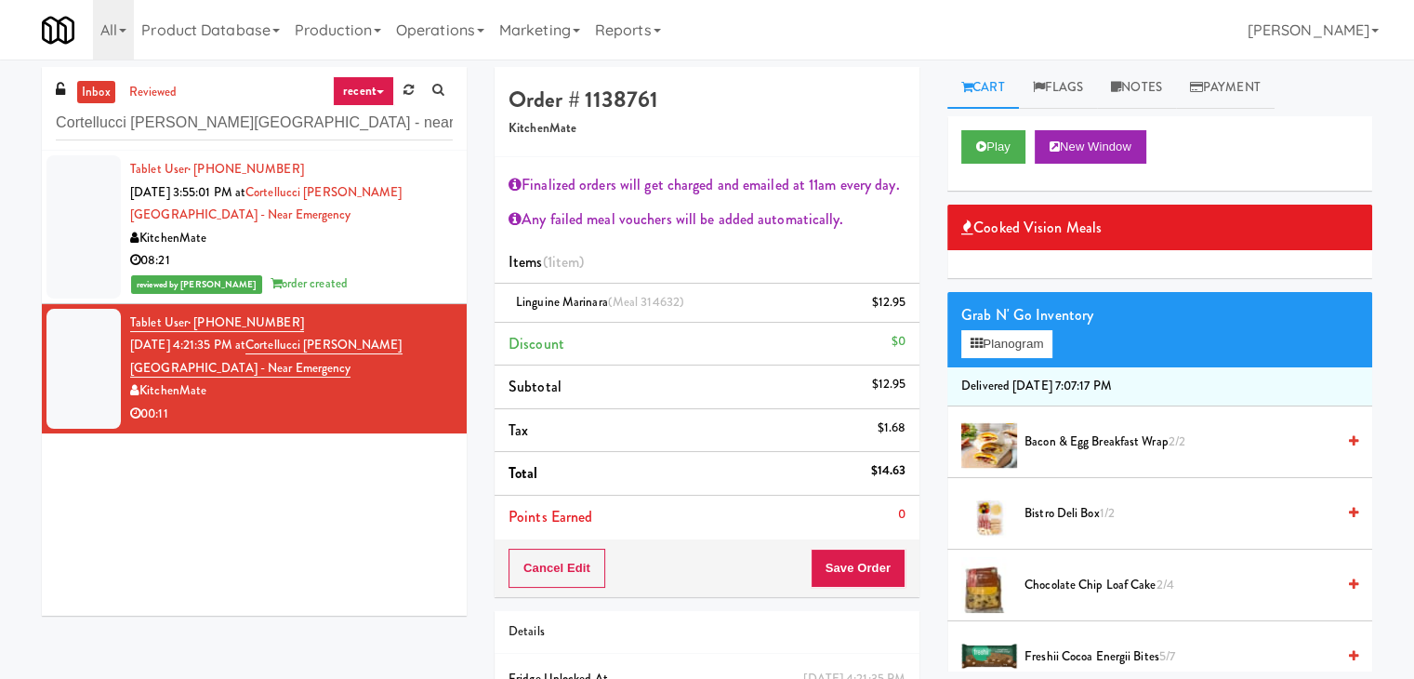
click at [1071, 436] on span "Bacon & Egg Breakfast Wrap 2/2" at bounding box center [1180, 442] width 311 height 23
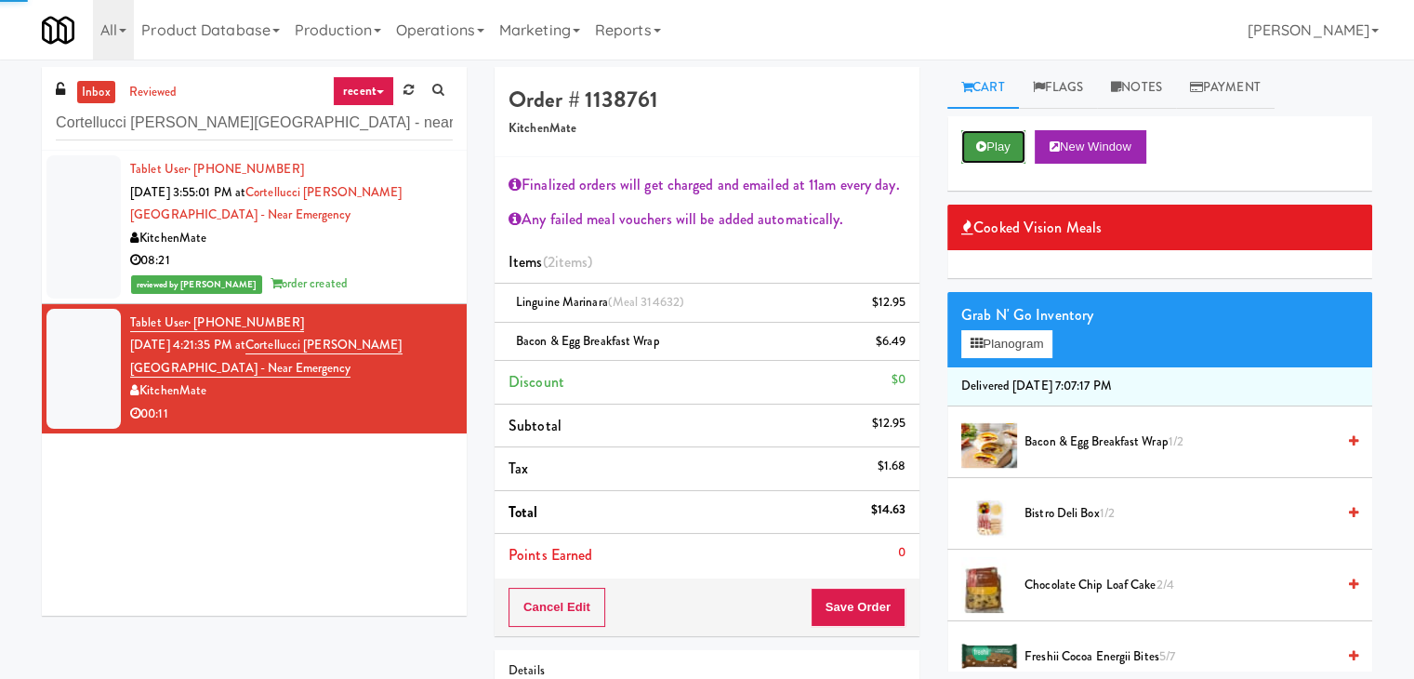
click at [1001, 142] on button "Play" at bounding box center [993, 146] width 64 height 33
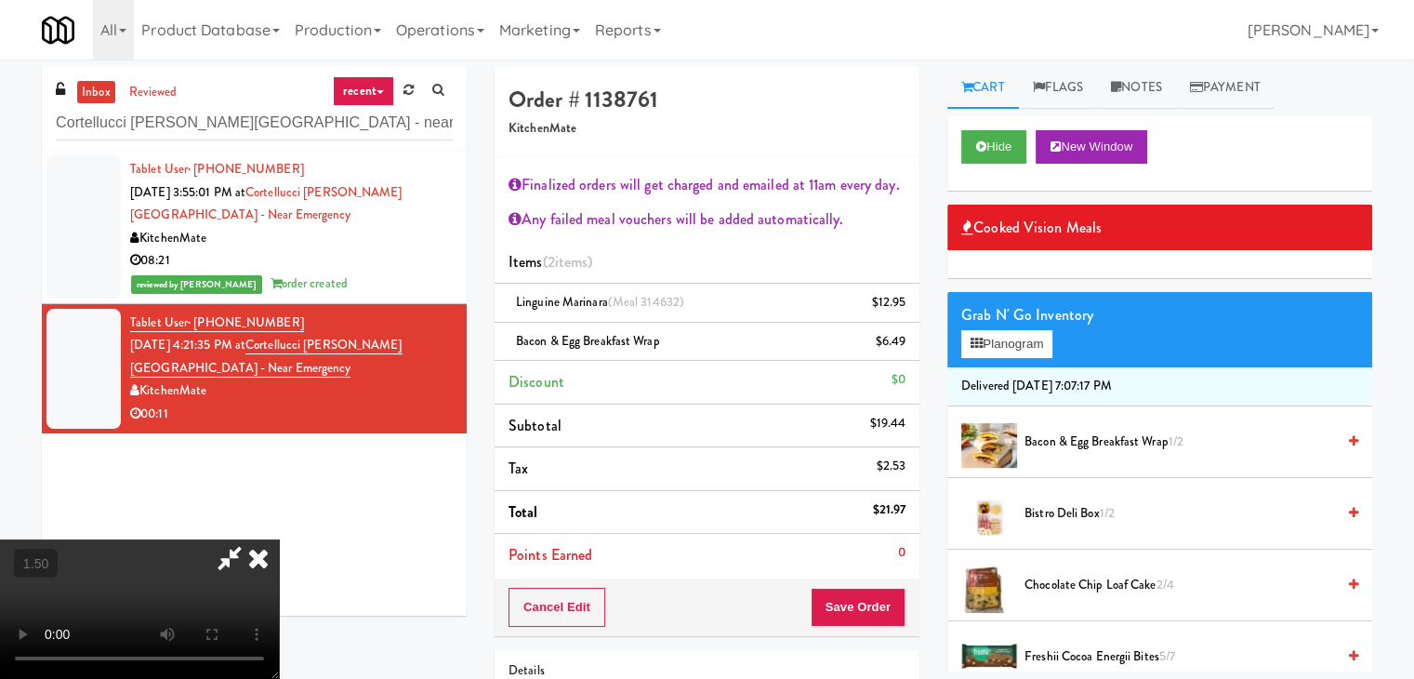
drag, startPoint x: 818, startPoint y: 76, endPoint x: 774, endPoint y: 161, distance: 95.7
click at [279, 539] on icon at bounding box center [258, 557] width 41 height 37
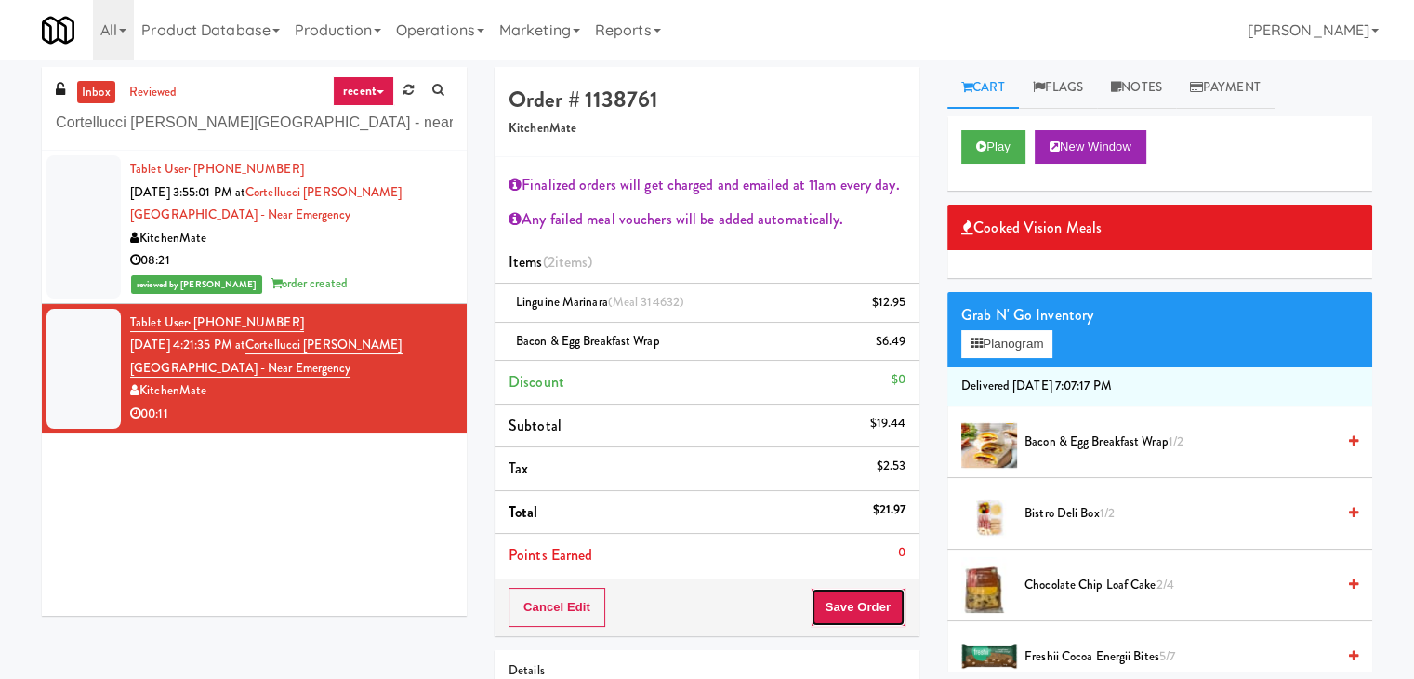
drag, startPoint x: 860, startPoint y: 605, endPoint x: 849, endPoint y: 604, distance: 11.2
click at [860, 604] on button "Save Order" at bounding box center [858, 607] width 95 height 39
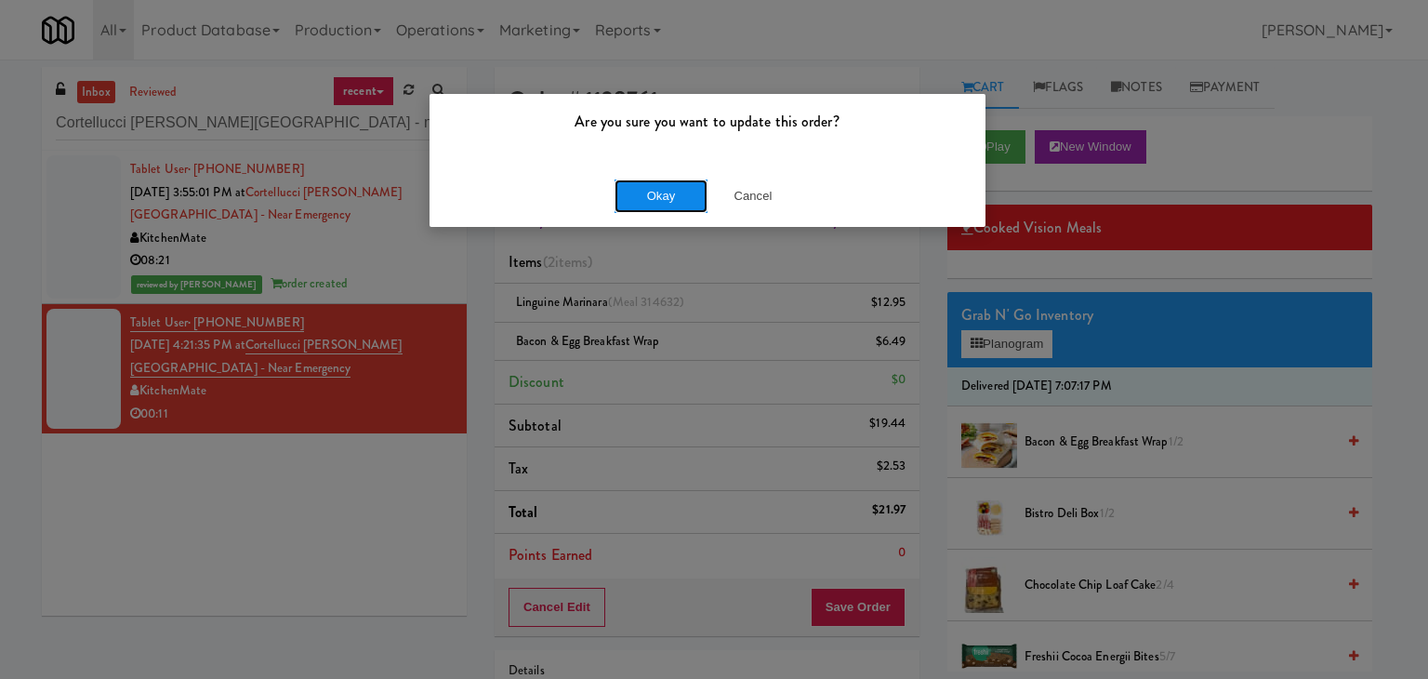
click at [669, 190] on button "Okay" at bounding box center [661, 195] width 93 height 33
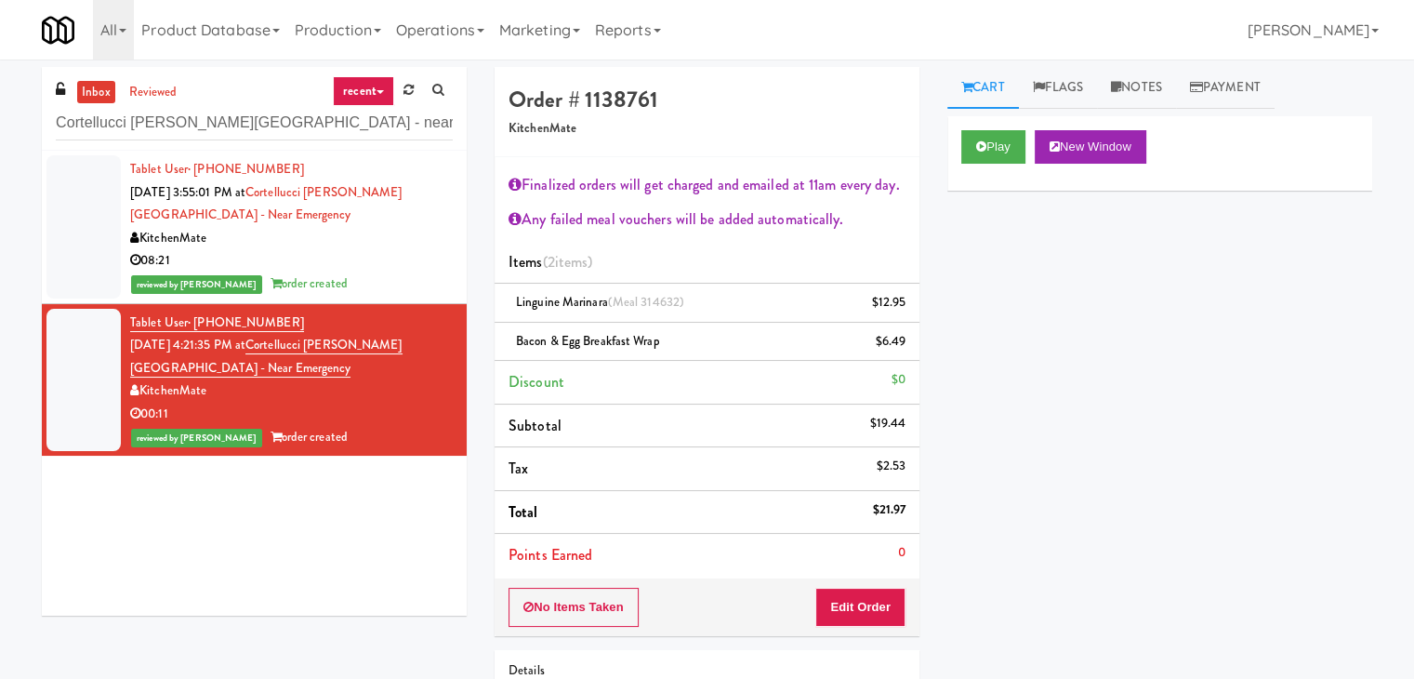
click at [404, 257] on div "08:21" at bounding box center [291, 260] width 323 height 23
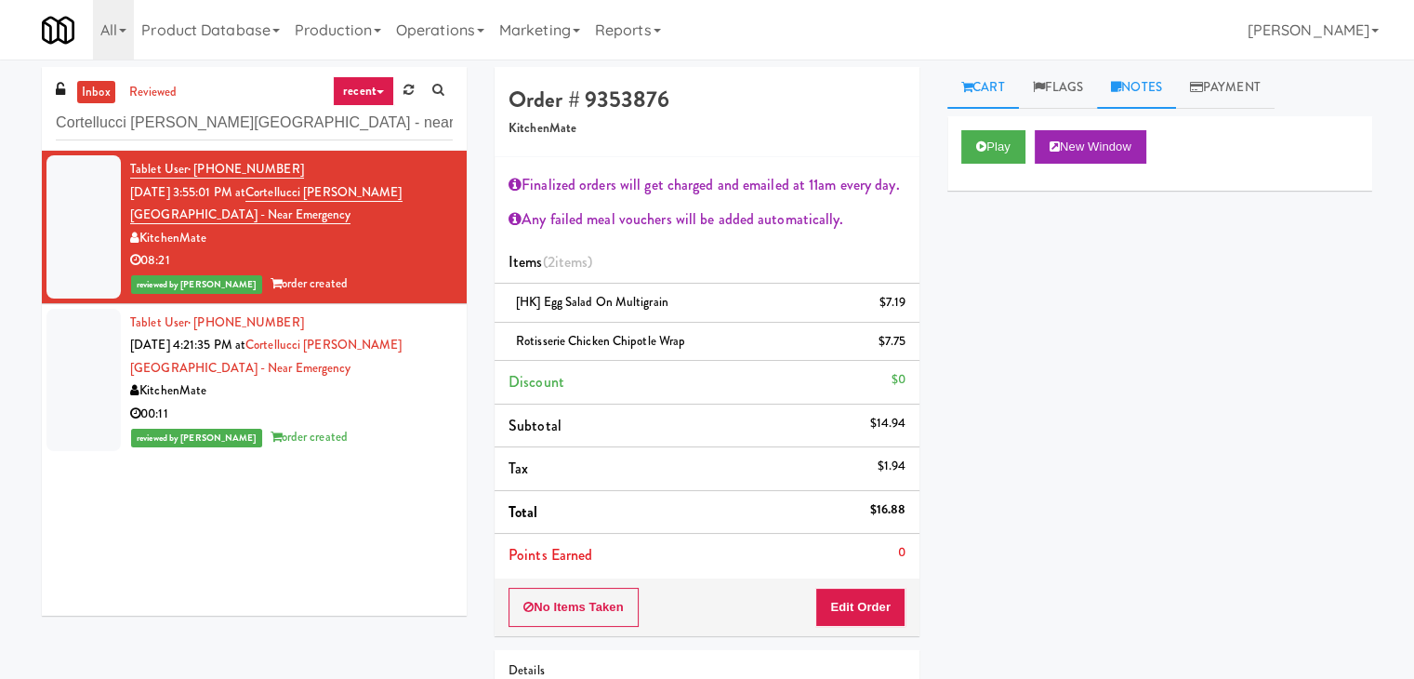
click at [1168, 95] on link "Notes" at bounding box center [1136, 88] width 79 height 42
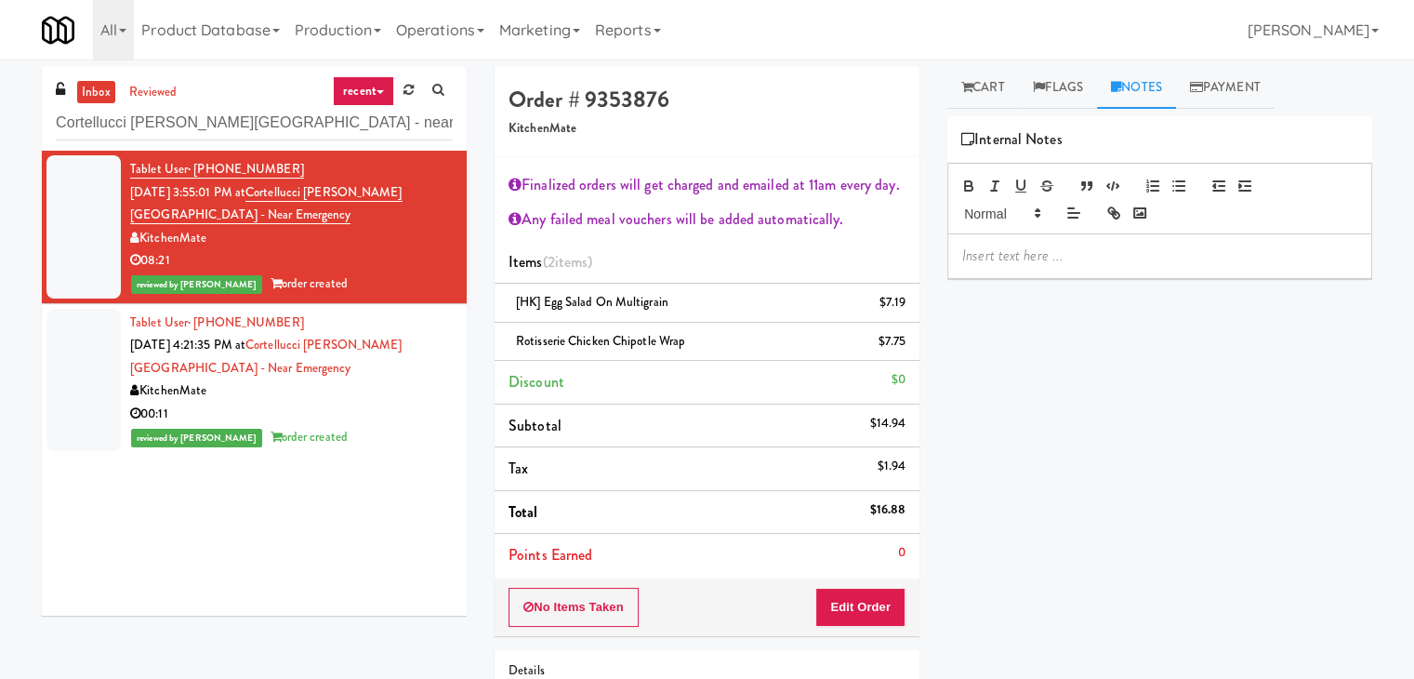
click at [1060, 276] on div "Play New Window Primary Flag Clear Flag if unable to determine what was taken o…" at bounding box center [1160, 464] width 425 height 697
click at [1027, 258] on p at bounding box center [1159, 255] width 395 height 20
drag, startPoint x: 11, startPoint y: 104, endPoint x: 375, endPoint y: 179, distance: 371.3
click at [12, 104] on div "inbox reviewed recent all unclear take inventory issue suspicious failed recent…" at bounding box center [707, 446] width 1414 height 759
click at [987, 255] on p at bounding box center [1159, 255] width 395 height 20
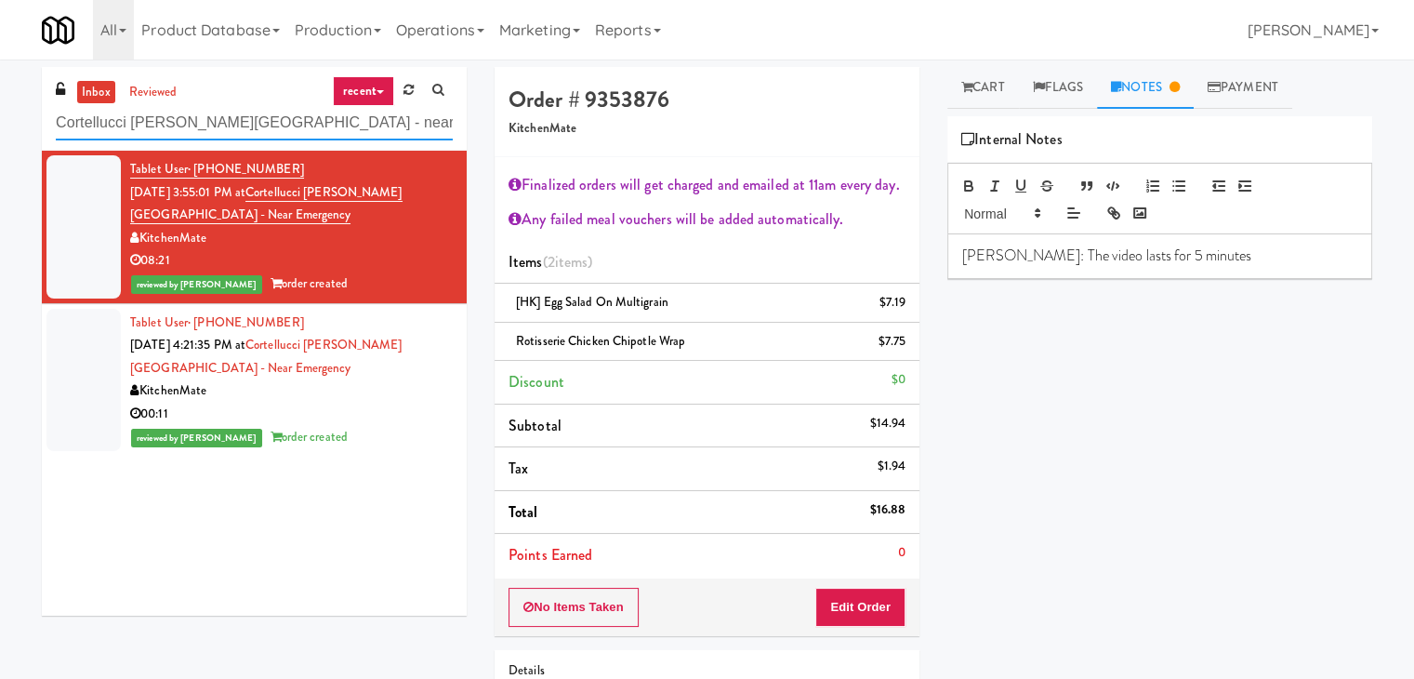
click at [260, 110] on input "Cortellucci [PERSON_NAME][GEOGRAPHIC_DATA] - near Emergency" at bounding box center [254, 123] width 397 height 34
paste input "Queen St. Cargo Planogram"
type input "Queen St. Cargo Planogram"
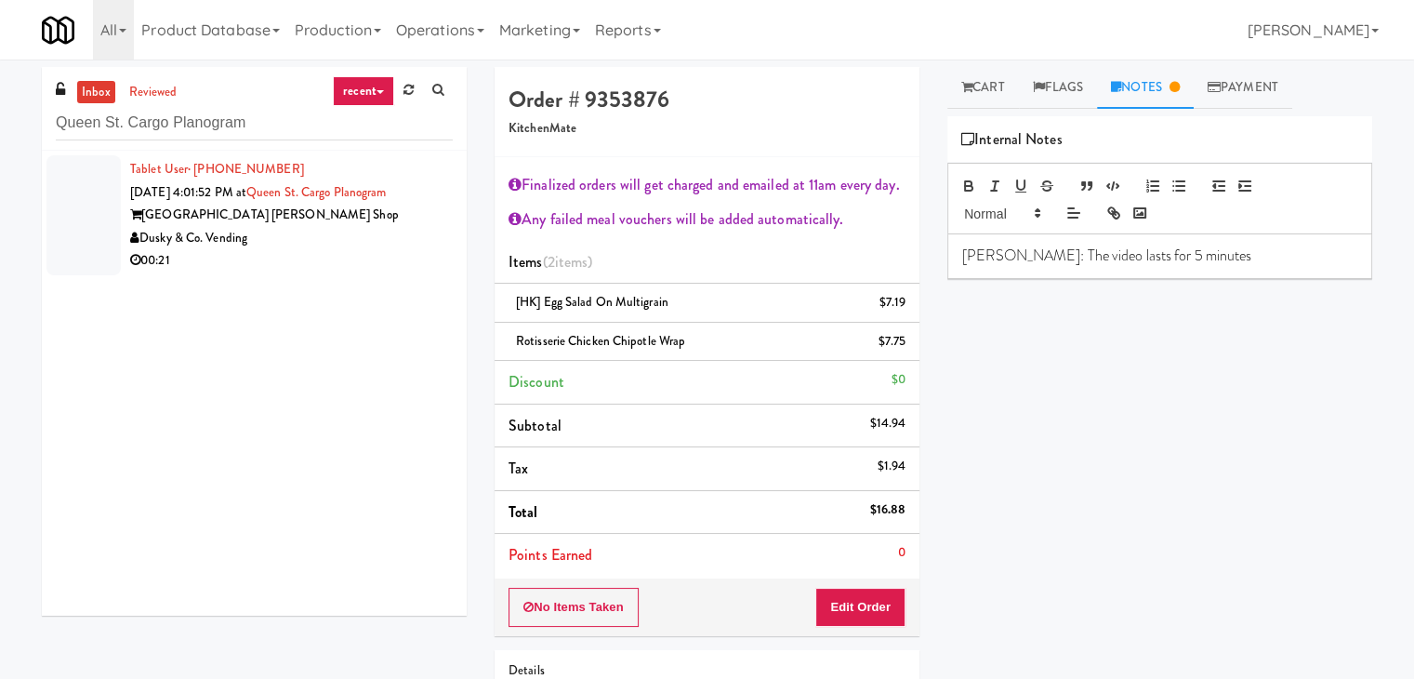
click at [379, 245] on div "Dusky & Co. Vending" at bounding box center [291, 238] width 323 height 23
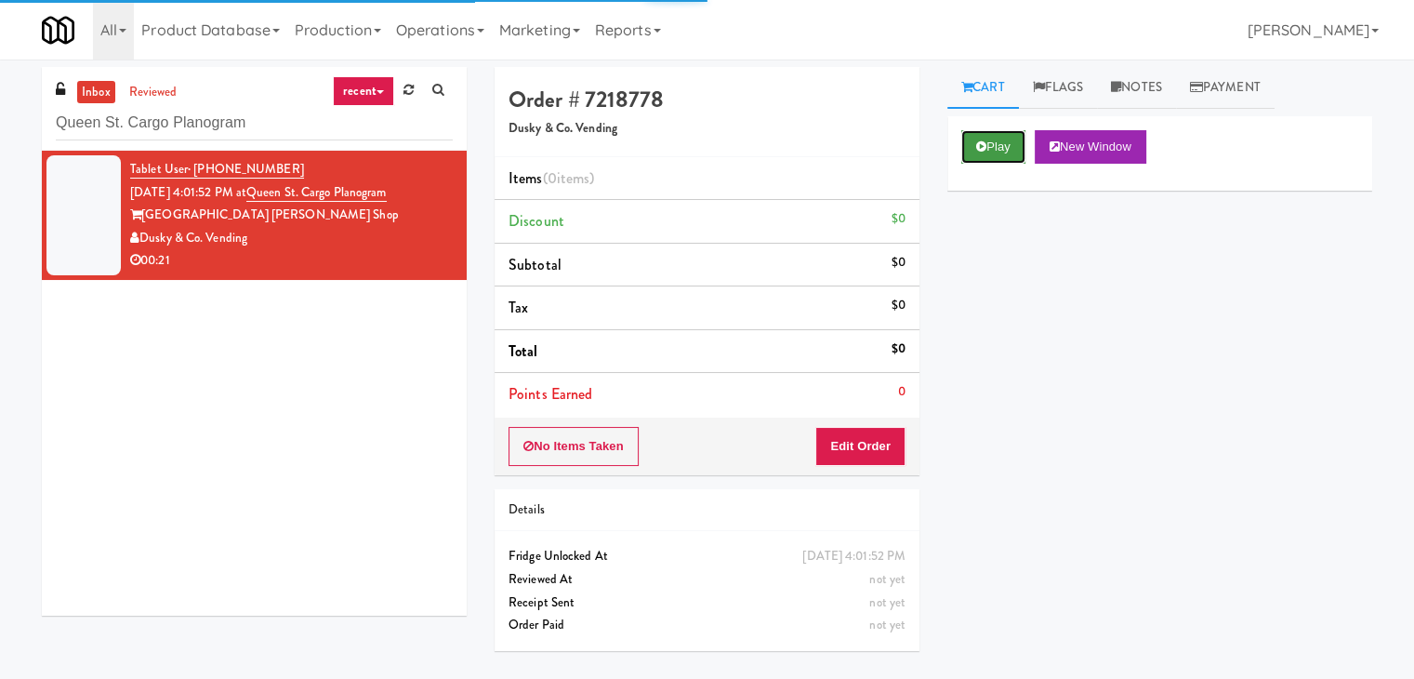
drag, startPoint x: 988, startPoint y: 148, endPoint x: 781, endPoint y: 116, distance: 208.8
click at [988, 147] on button "Play" at bounding box center [993, 146] width 64 height 33
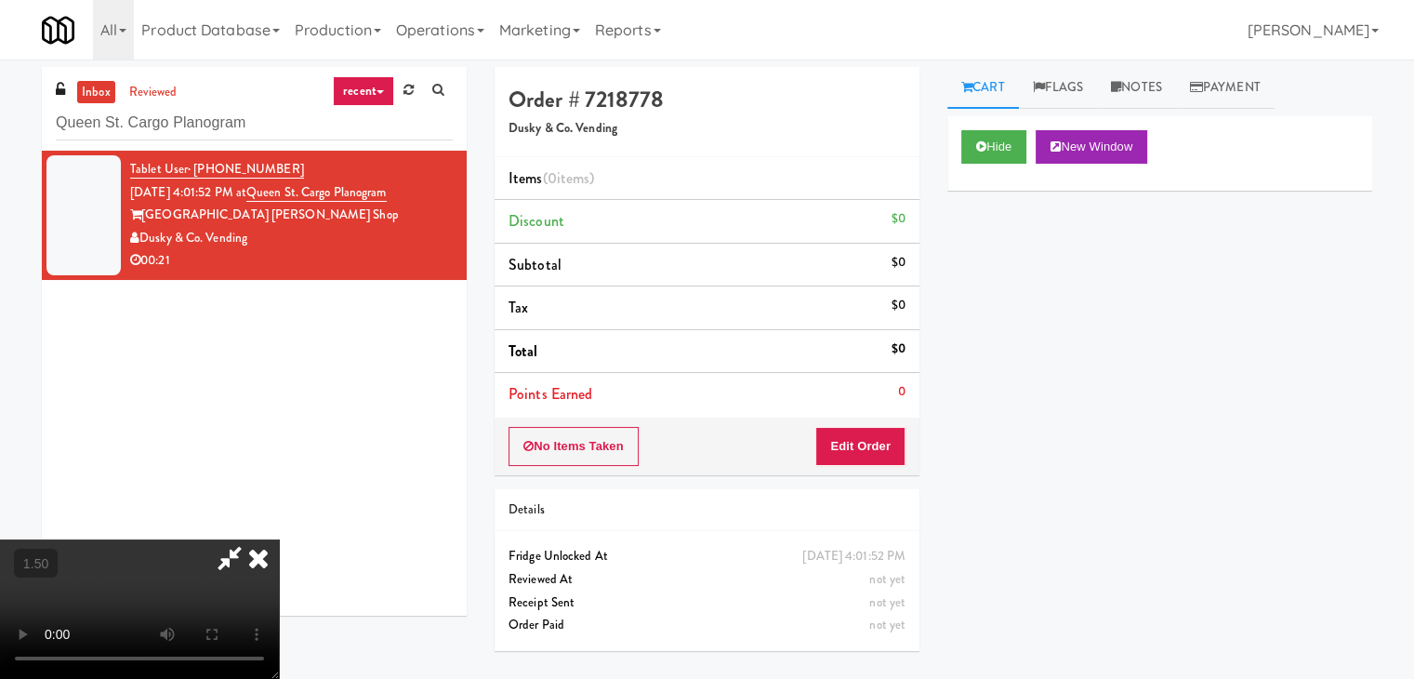
click at [279, 539] on video at bounding box center [139, 608] width 279 height 139
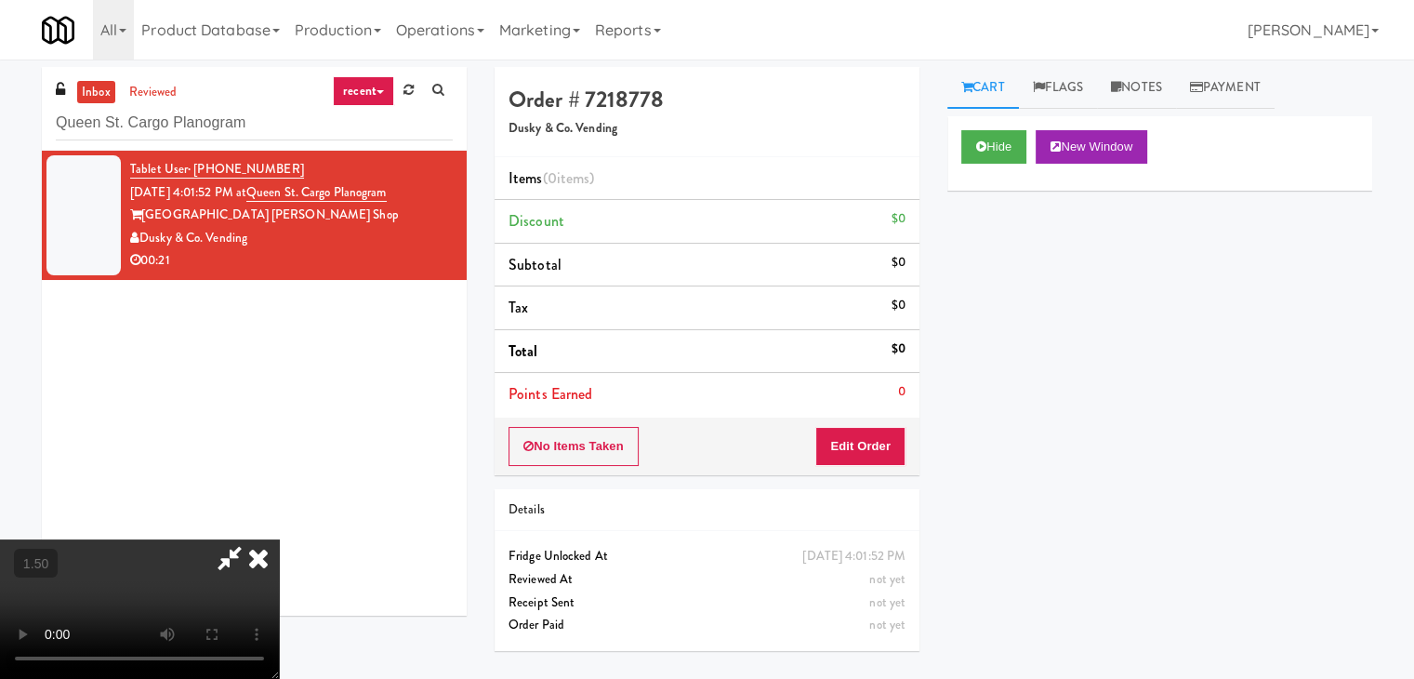
click at [279, 539] on video at bounding box center [139, 608] width 279 height 139
click at [885, 444] on button "Edit Order" at bounding box center [860, 446] width 90 height 39
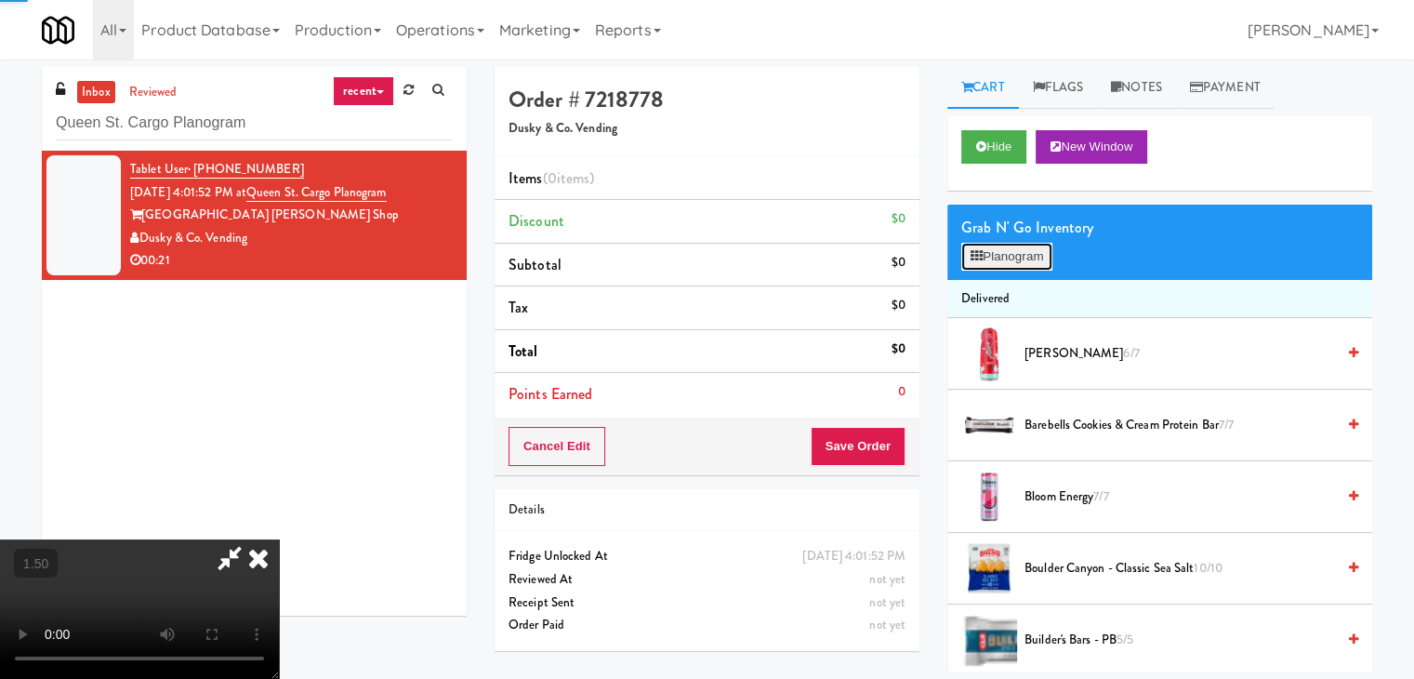
click at [1020, 258] on button "Planogram" at bounding box center [1006, 257] width 91 height 28
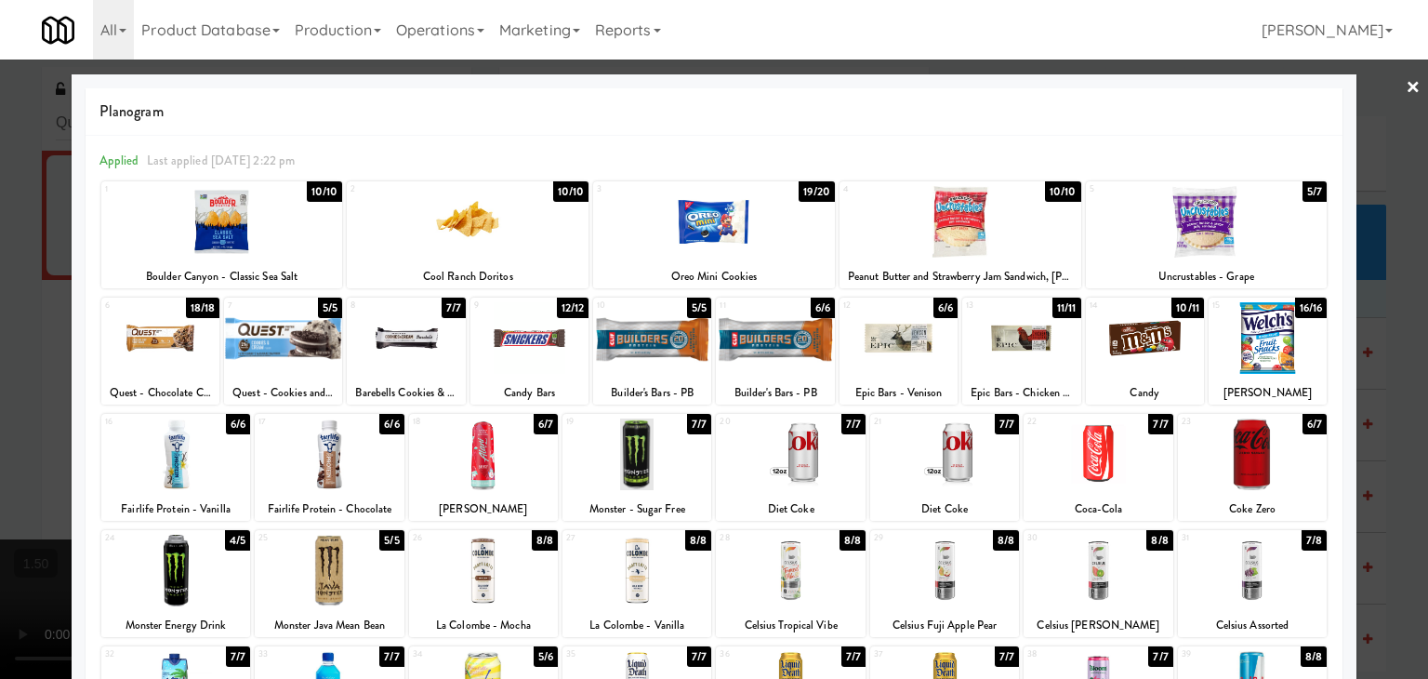
click at [455, 218] on div at bounding box center [468, 222] width 242 height 72
click at [693, 213] on div at bounding box center [714, 222] width 242 height 72
click at [1406, 86] on link "×" at bounding box center [1413, 89] width 15 height 58
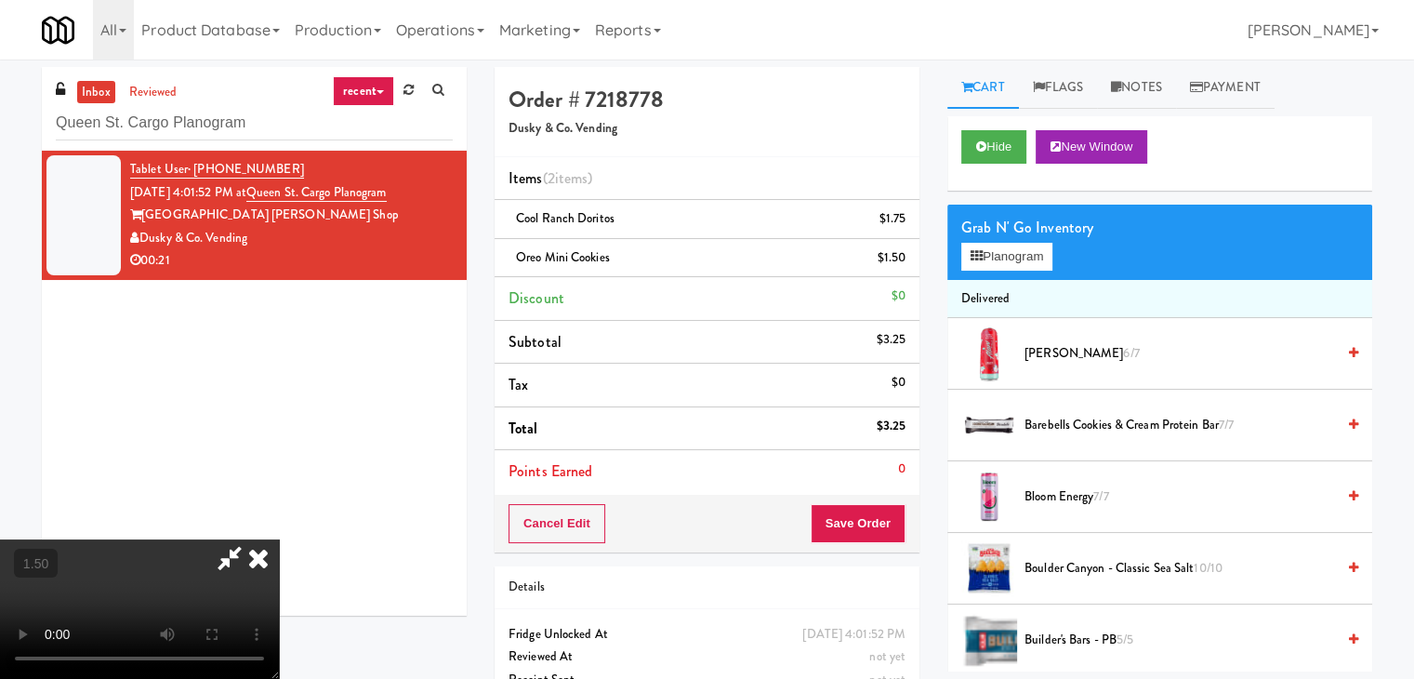
click at [279, 539] on video at bounding box center [139, 608] width 279 height 139
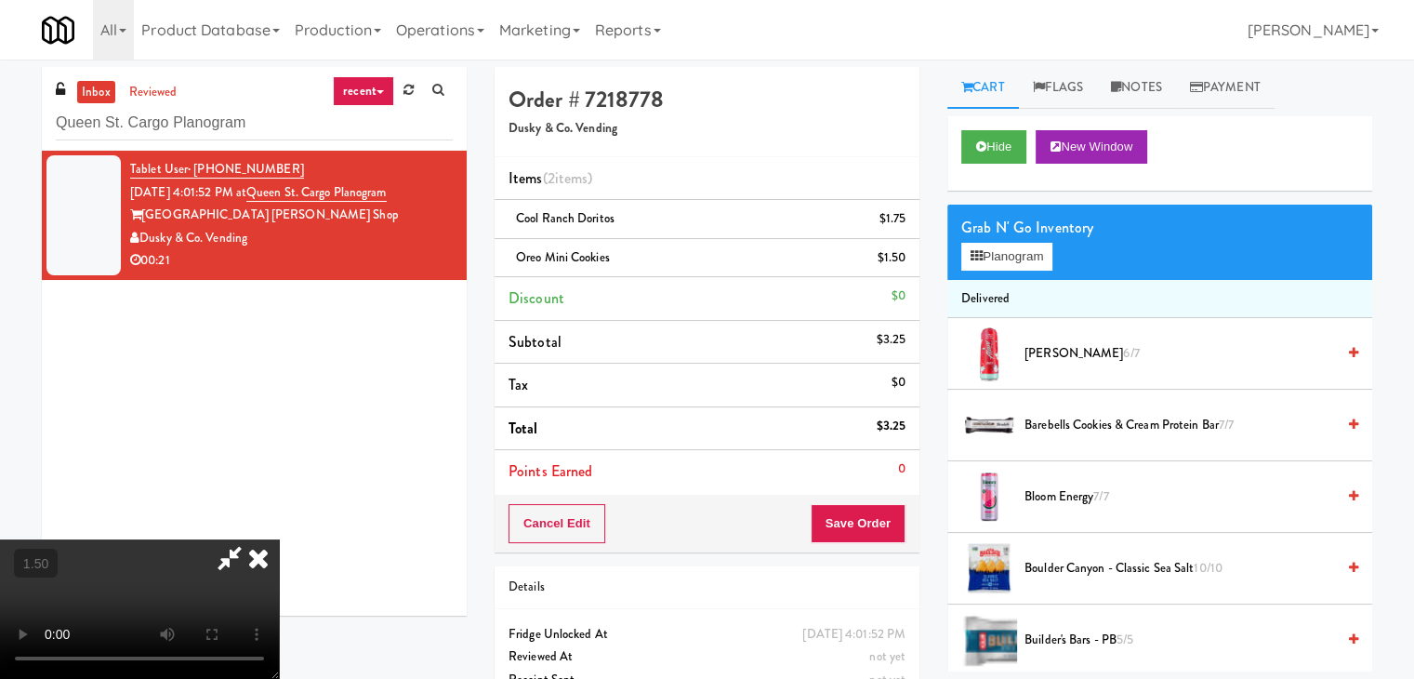
drag, startPoint x: 816, startPoint y: 79, endPoint x: 933, endPoint y: 248, distance: 205.3
click at [279, 539] on icon at bounding box center [258, 557] width 41 height 37
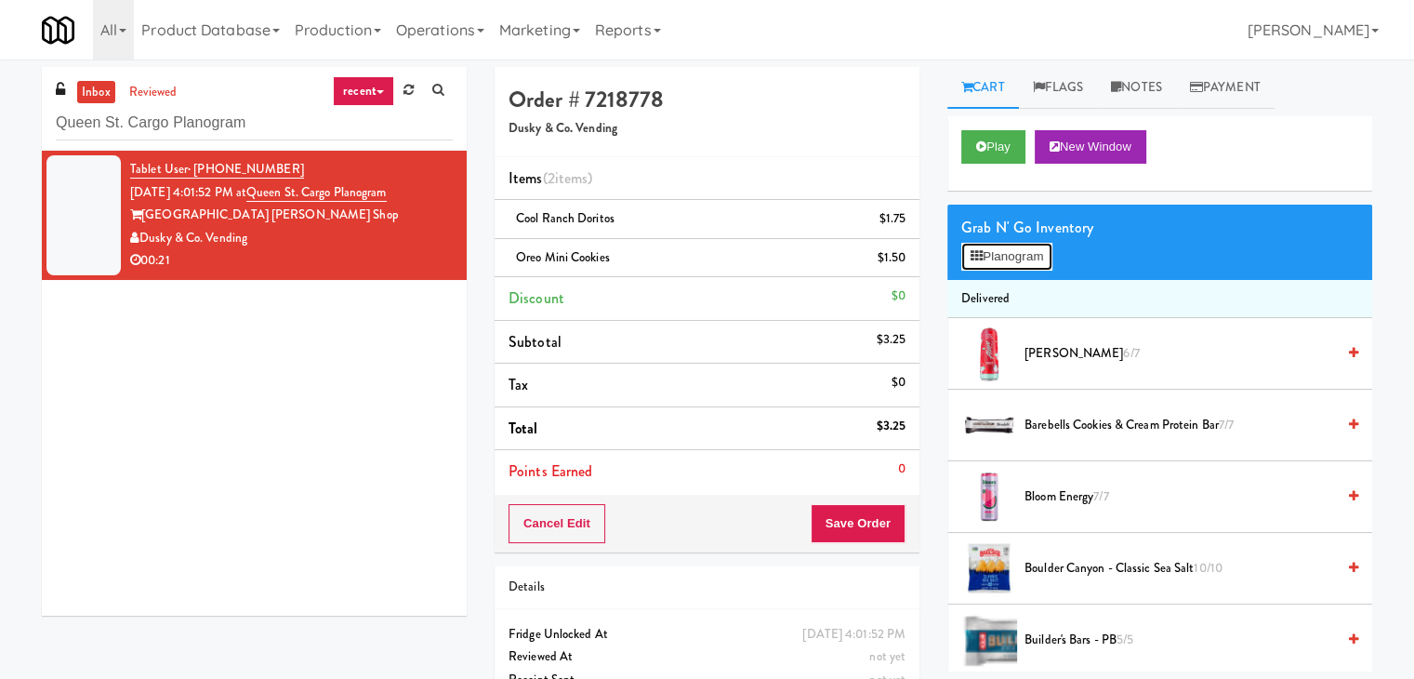
click at [997, 267] on button "Planogram" at bounding box center [1006, 257] width 91 height 28
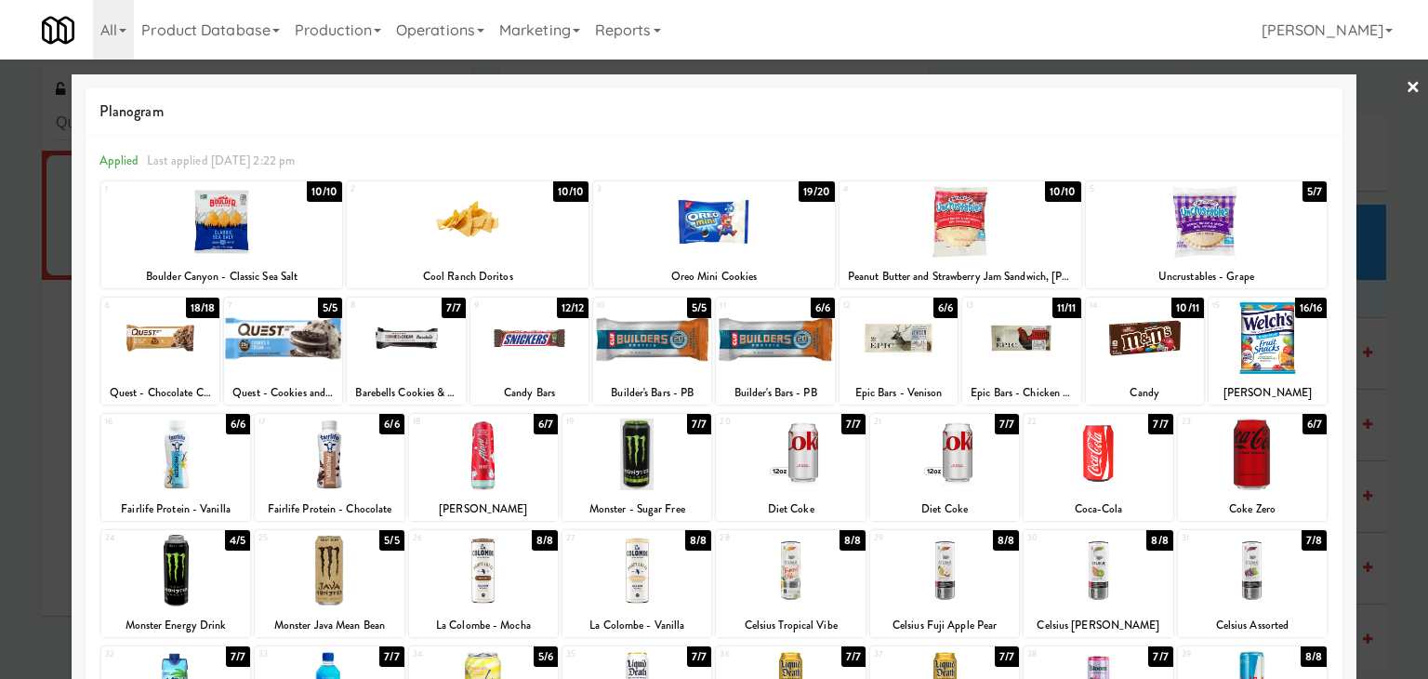
click at [347, 462] on div at bounding box center [329, 454] width 149 height 72
click at [1406, 86] on link "×" at bounding box center [1413, 89] width 15 height 58
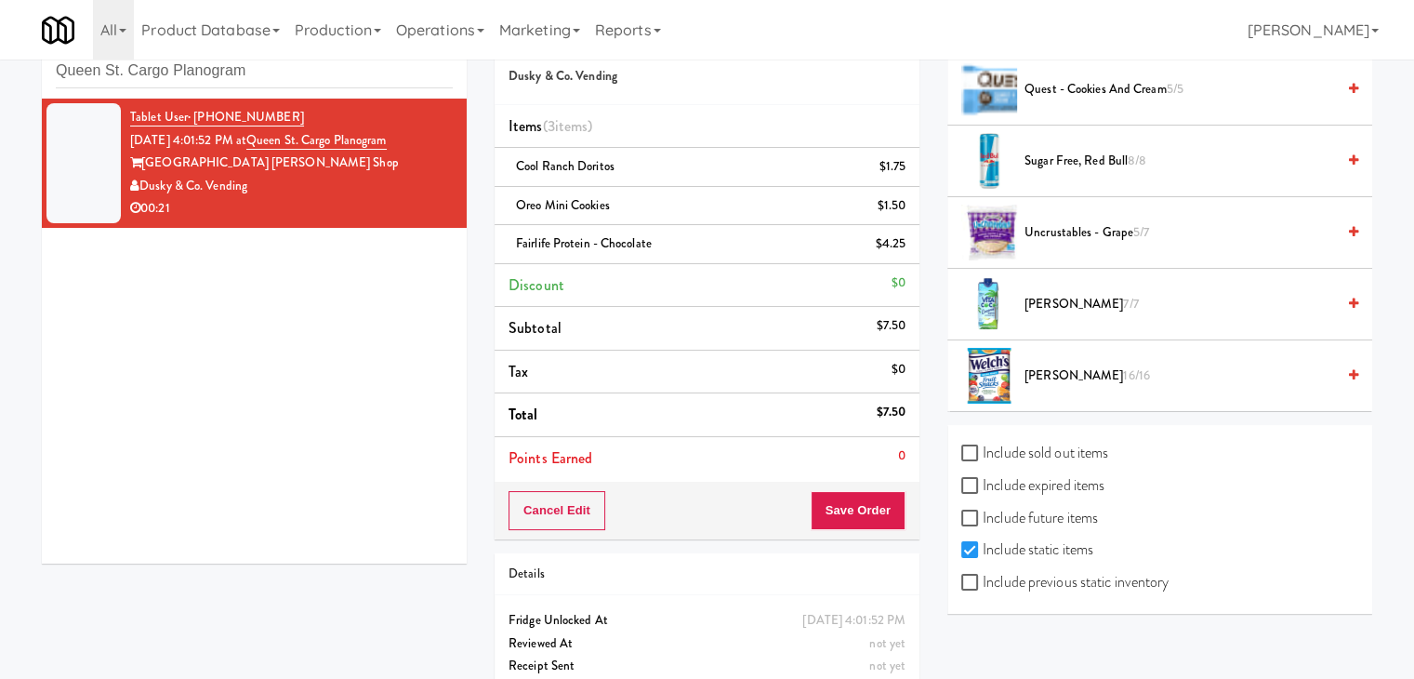
scroll to position [100, 0]
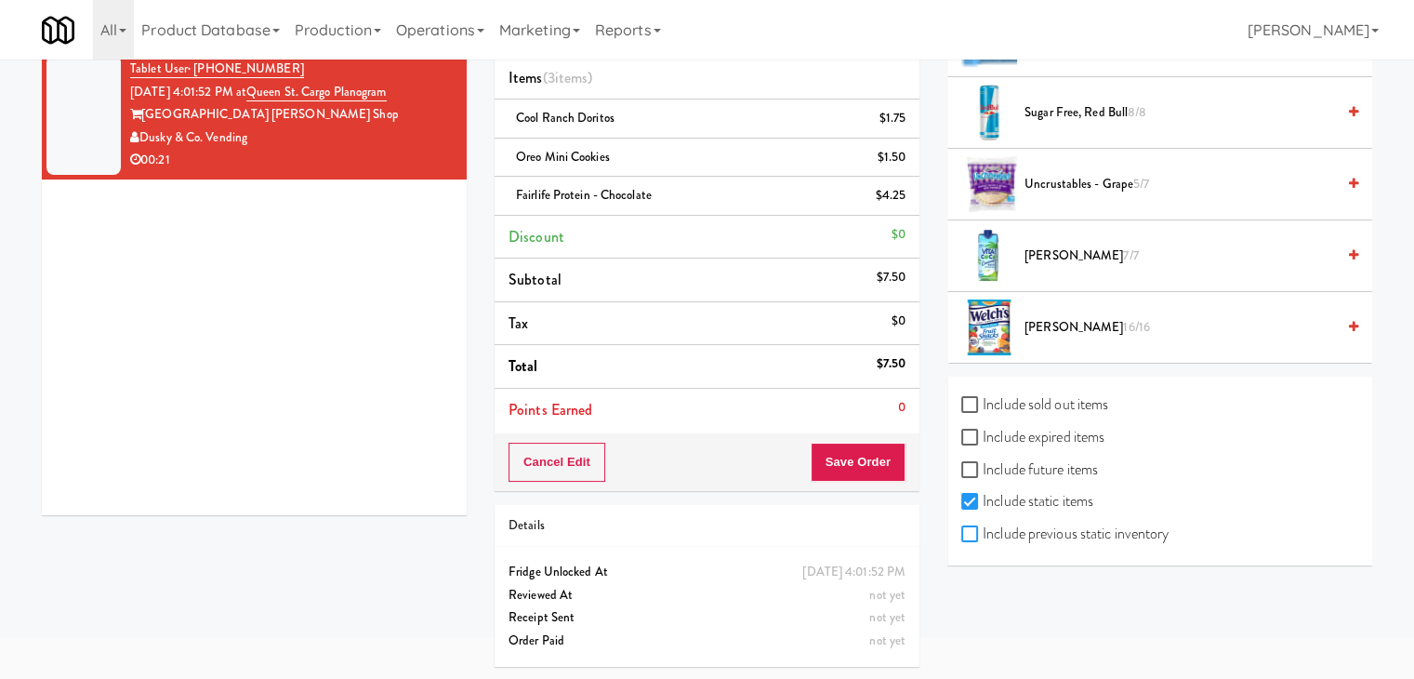
click at [974, 527] on input "Include previous static inventory" at bounding box center [971, 534] width 21 height 15
checkbox input "true"
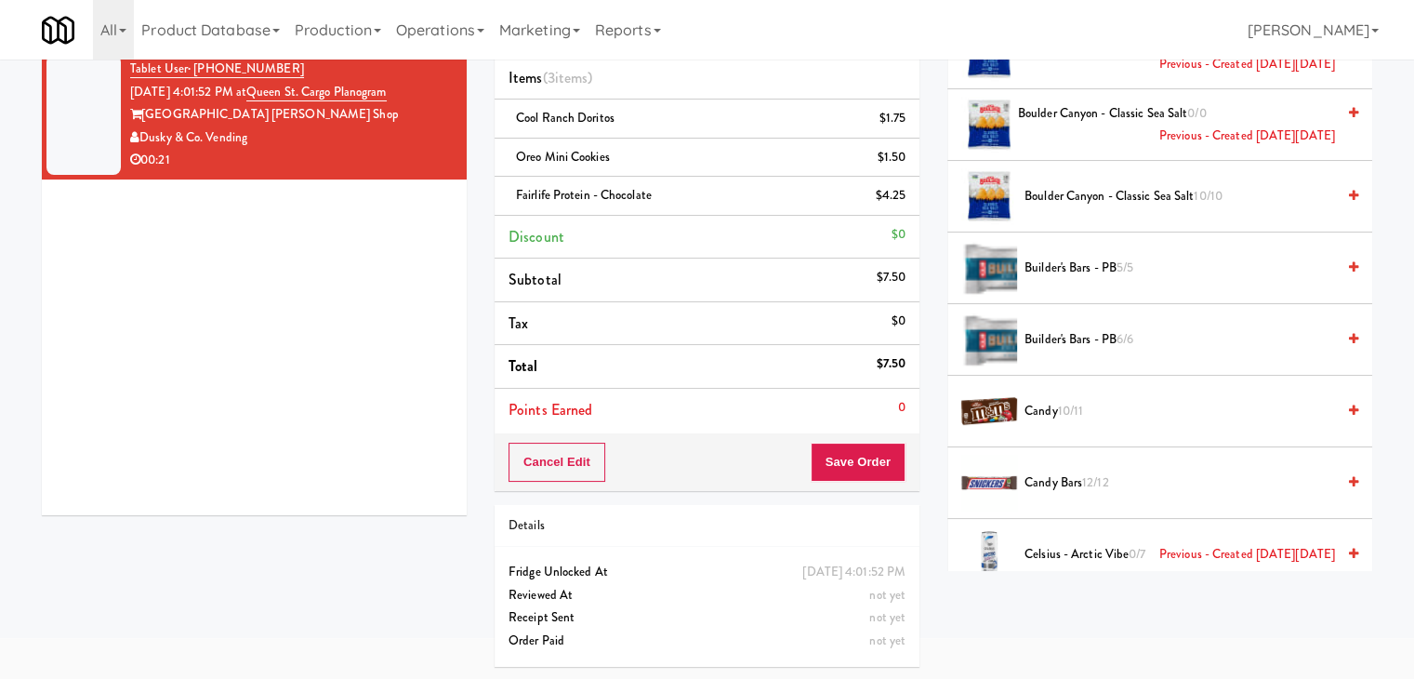
scroll to position [0, 0]
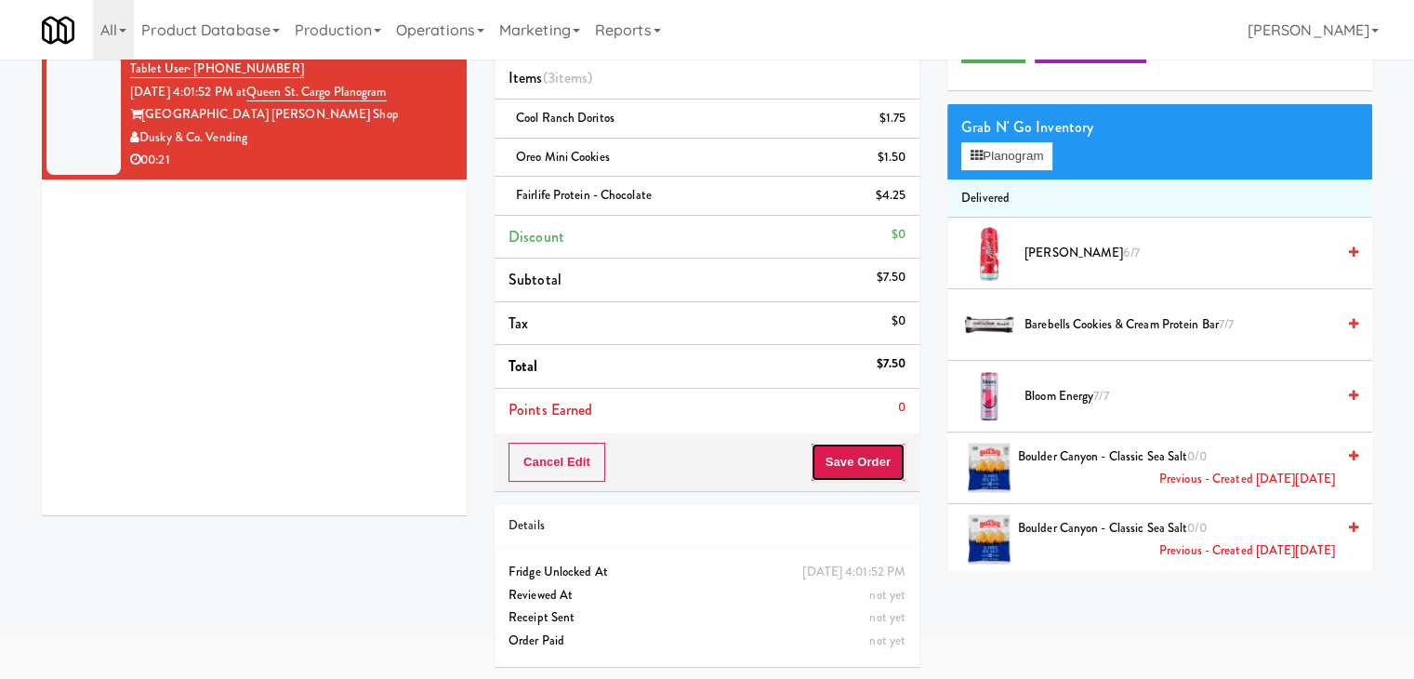
drag, startPoint x: 836, startPoint y: 458, endPoint x: 822, endPoint y: 441, distance: 22.5
click at [835, 455] on button "Save Order" at bounding box center [858, 462] width 95 height 39
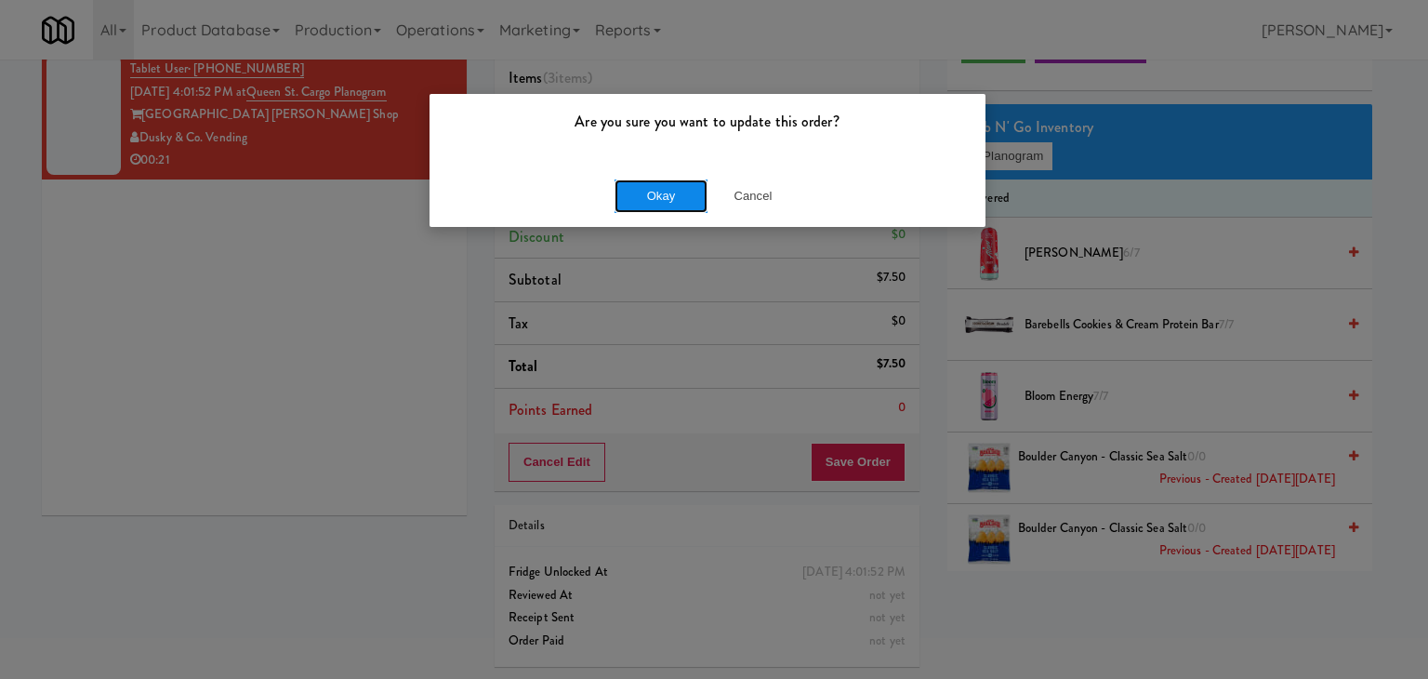
click at [660, 190] on button "Okay" at bounding box center [661, 195] width 93 height 33
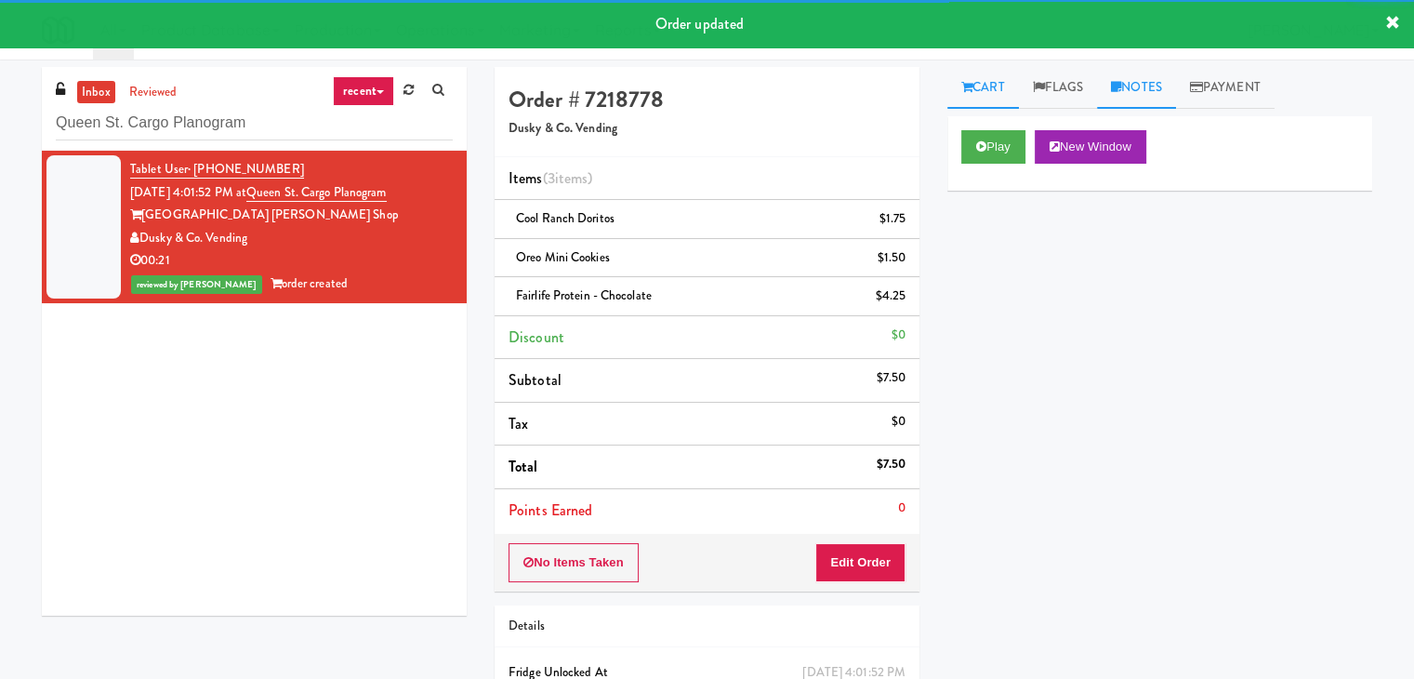
click at [1152, 77] on link "Notes" at bounding box center [1136, 88] width 79 height 42
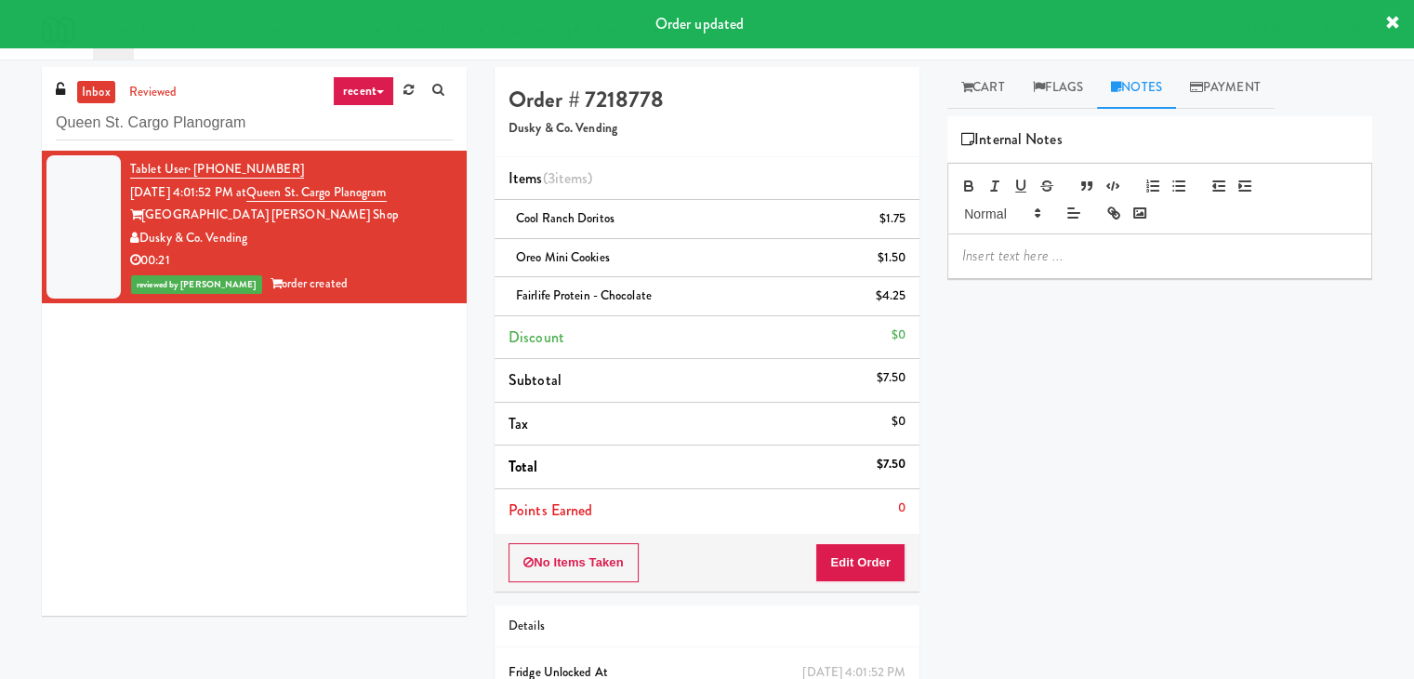
click at [1029, 252] on p at bounding box center [1159, 255] width 395 height 20
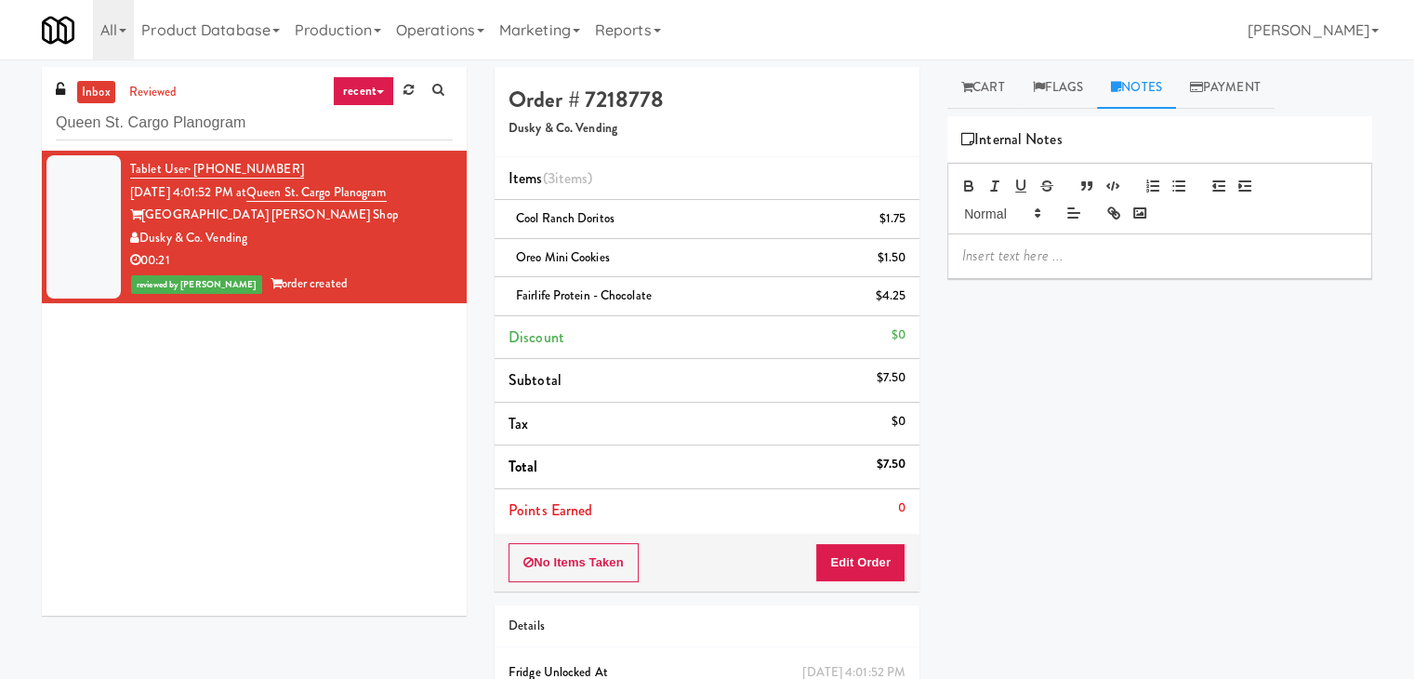
click at [120, 339] on div "Tablet User · (410) 971-6838 [DATE] 4:01:52 PM at [GEOGRAPHIC_DATA] [PERSON_NAM…" at bounding box center [254, 383] width 425 height 465
click at [1000, 246] on p at bounding box center [1159, 255] width 395 height 20
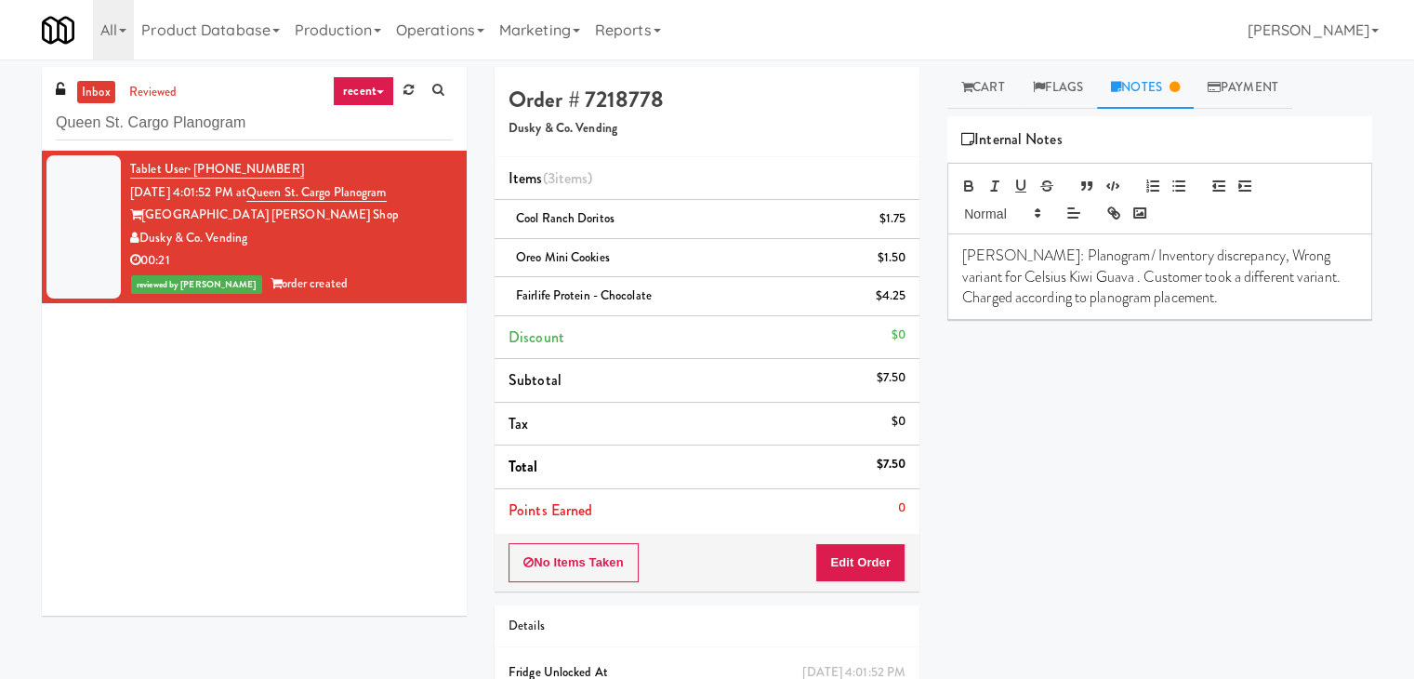
drag, startPoint x: 654, startPoint y: 295, endPoint x: 509, endPoint y: 300, distance: 145.2
click at [509, 300] on div "Fairlife Protein - Chocolate $4.25" at bounding box center [707, 296] width 397 height 23
copy span "Fairlife Protein - Chocolate"
drag, startPoint x: 1075, startPoint y: 276, endPoint x: 950, endPoint y: 276, distance: 124.6
click at [950, 276] on div "[PERSON_NAME]: Planogram/ Inventory discrepancy, Wrong variant for Celsius Kiwi…" at bounding box center [1159, 276] width 423 height 85
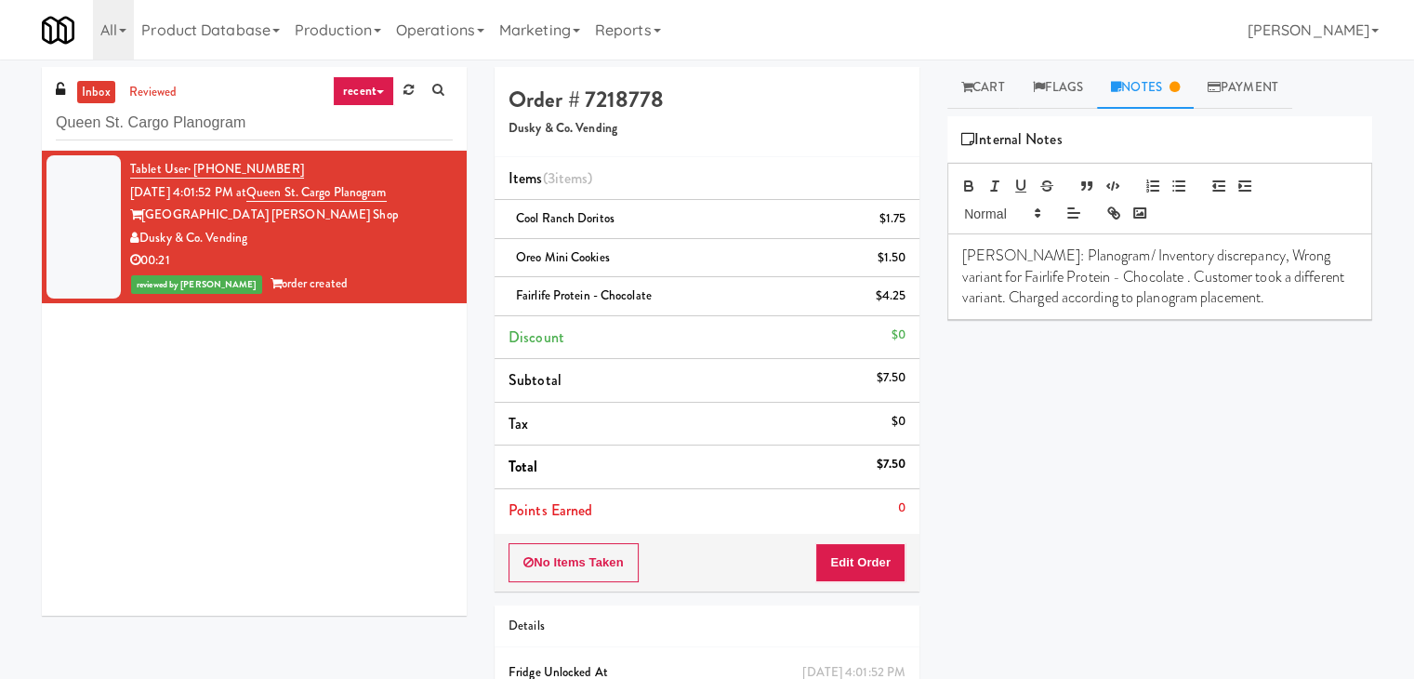
drag, startPoint x: 253, startPoint y: 239, endPoint x: 145, endPoint y: 240, distance: 107.9
click at [145, 240] on div "Dusky & Co. Vending" at bounding box center [291, 238] width 323 height 23
copy div "Dusky & Co. Vending"
drag, startPoint x: 420, startPoint y: 194, endPoint x: 276, endPoint y: 198, distance: 144.2
click at [276, 198] on div "Tablet User · (410) 971-6838 [DATE] 4:01:52 PM at [GEOGRAPHIC_DATA] [PERSON_NAM…" at bounding box center [291, 227] width 323 height 138
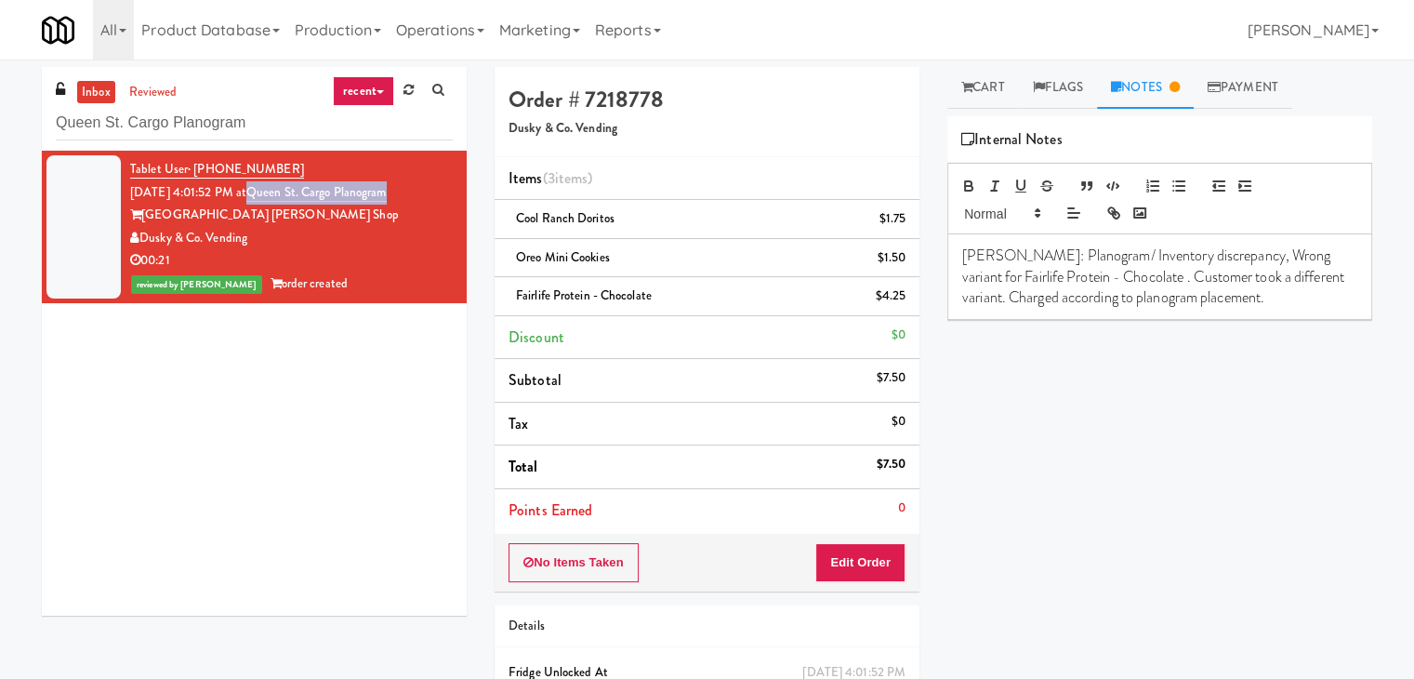
copy link "Queen St. Cargo Planogram"
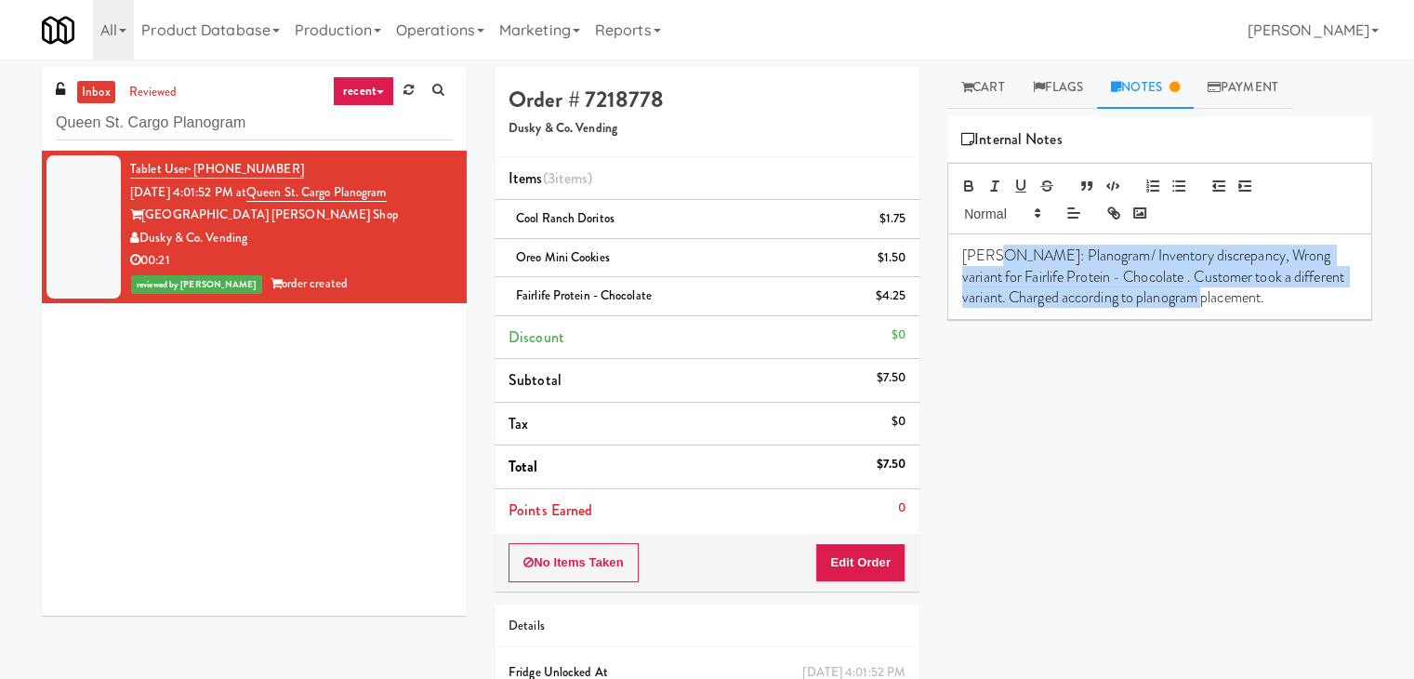
drag, startPoint x: 991, startPoint y: 248, endPoint x: 1248, endPoint y: 308, distance: 263.5
click at [1248, 308] on div "[PERSON_NAME]: Planogram/ Inventory discrepancy, Wrong variant for Fairlife Pro…" at bounding box center [1159, 276] width 423 height 85
copy p "Planogram/ Inventory discrepancy, Wrong variant for Fairlife Protein - Chocolat…"
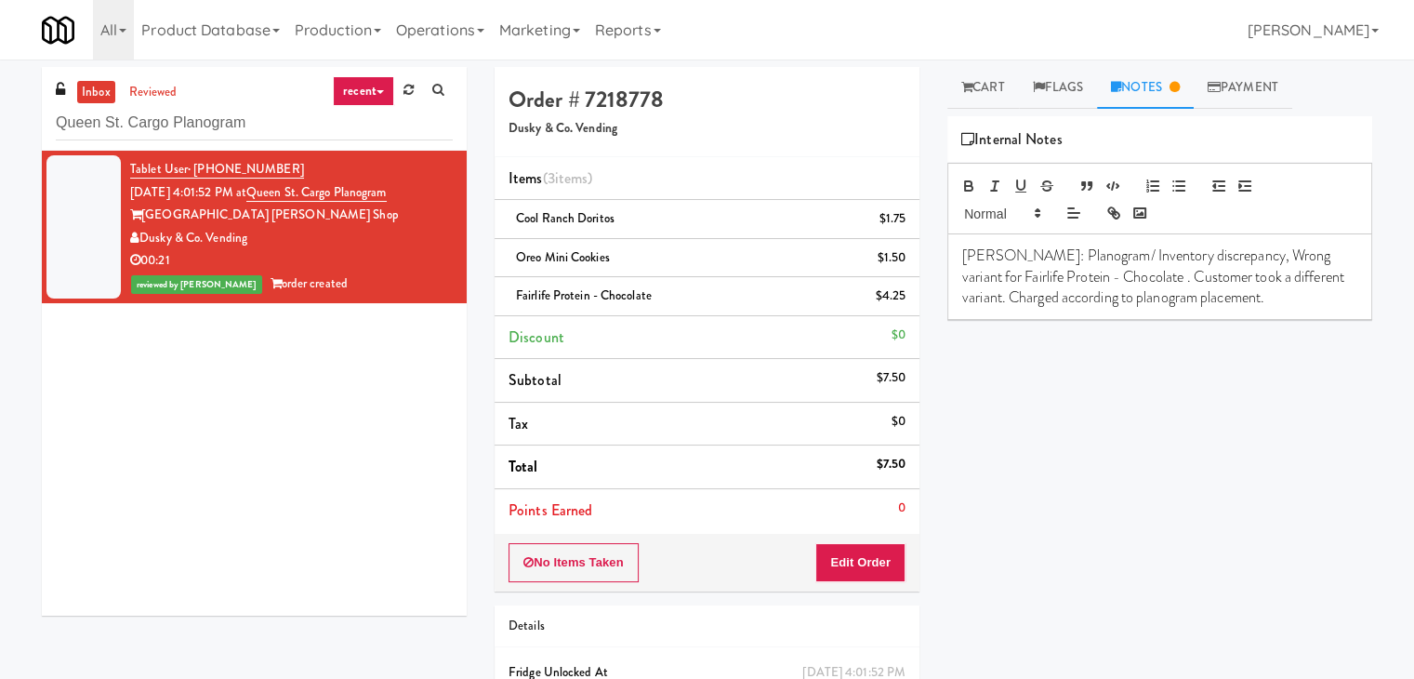
click at [1067, 477] on div "Play New Window Primary Flag Clear Flag if unable to determine what was taken o…" at bounding box center [1160, 464] width 425 height 697
click at [838, 566] on button "Edit Order" at bounding box center [860, 562] width 90 height 39
click at [982, 95] on link "Cart" at bounding box center [984, 88] width 72 height 42
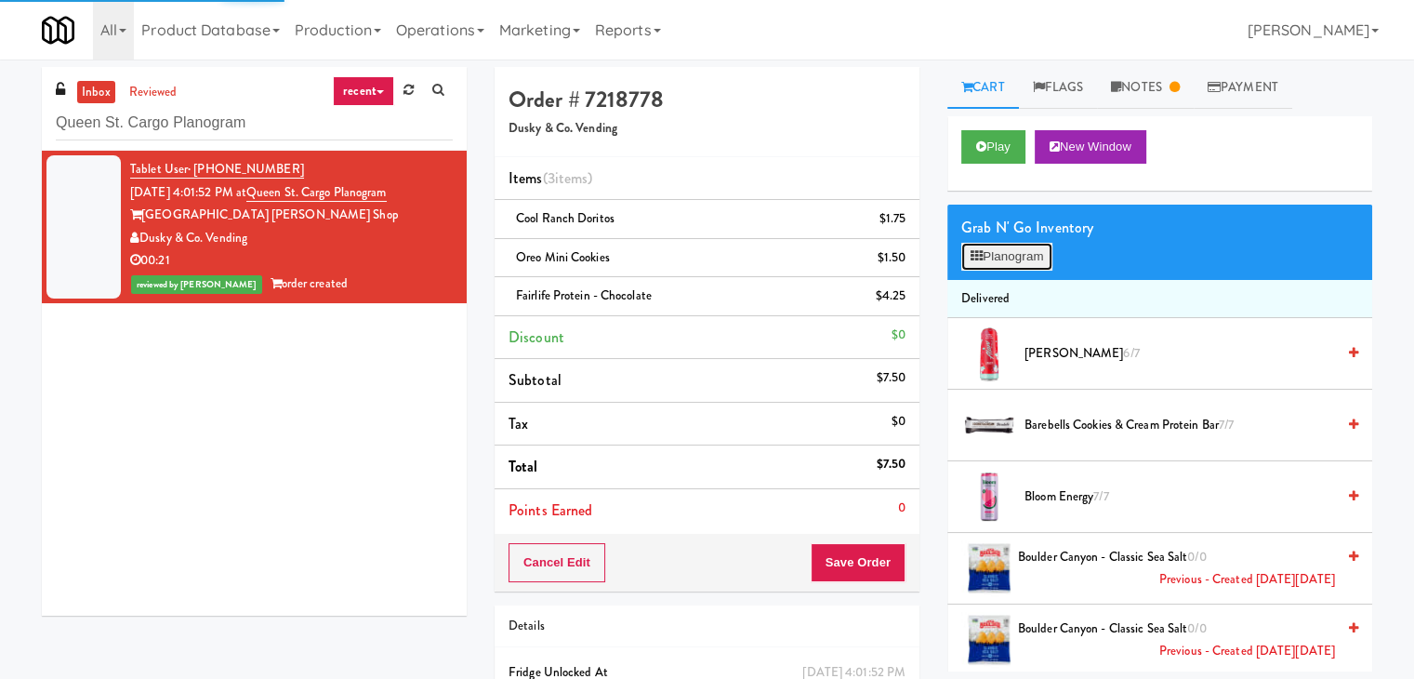
click at [1001, 261] on button "Planogram" at bounding box center [1006, 257] width 91 height 28
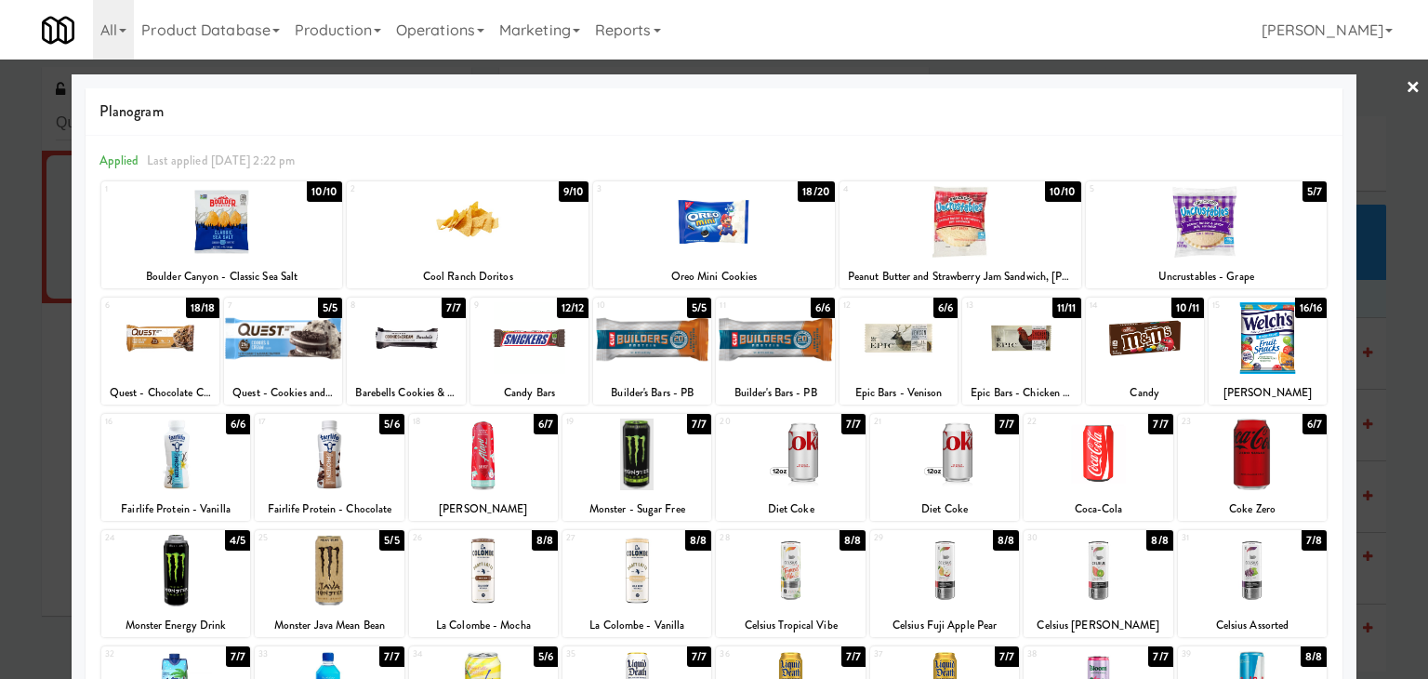
click at [1407, 89] on div at bounding box center [714, 339] width 1428 height 679
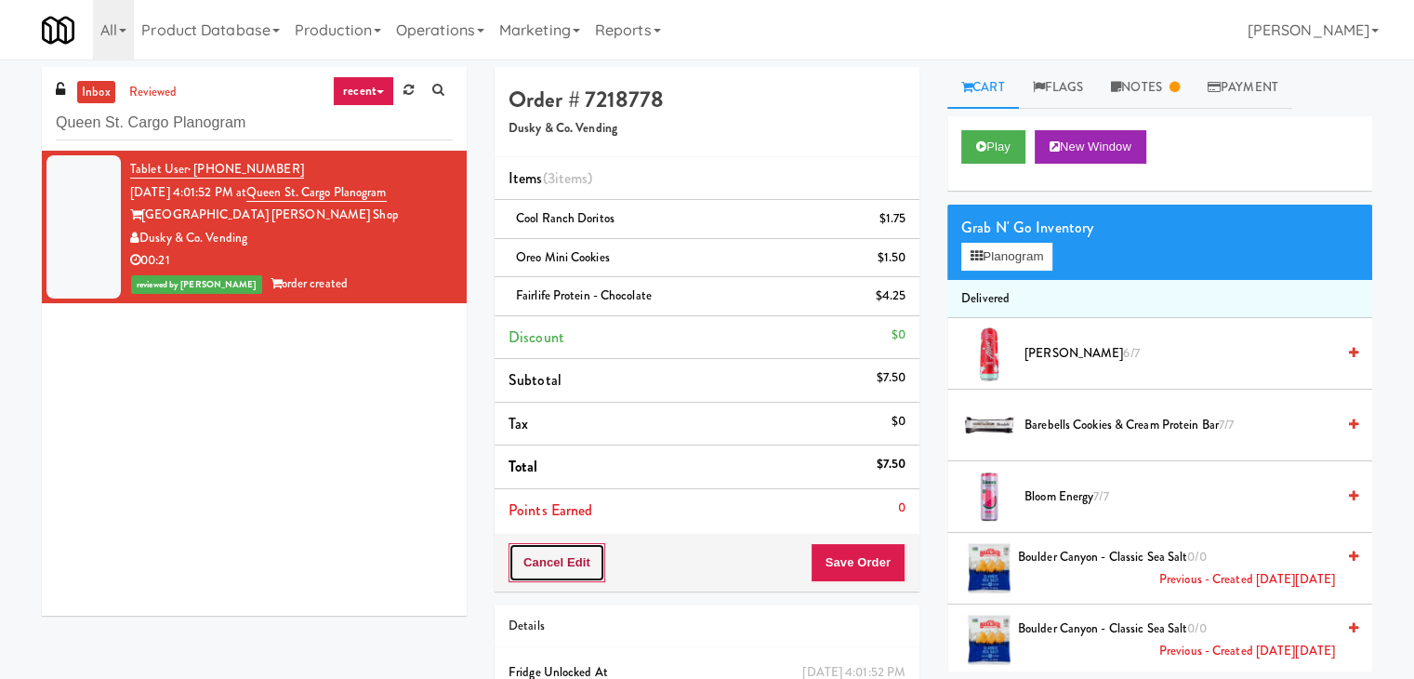
click at [589, 556] on button "Cancel Edit" at bounding box center [557, 562] width 97 height 39
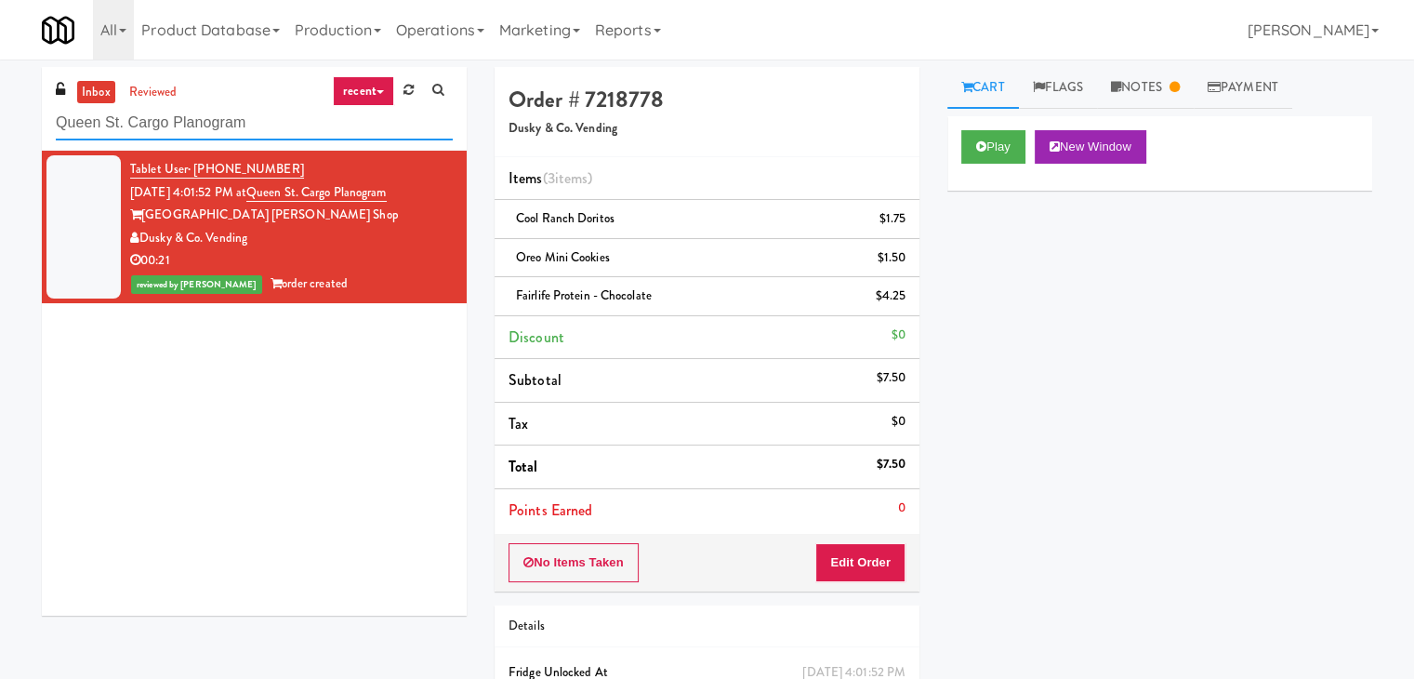
click at [250, 127] on input "Queen St. Cargo Planogram" at bounding box center [254, 123] width 397 height 34
paste input "Axis Cooler - Right"
type input "Axis Cooler - Right"
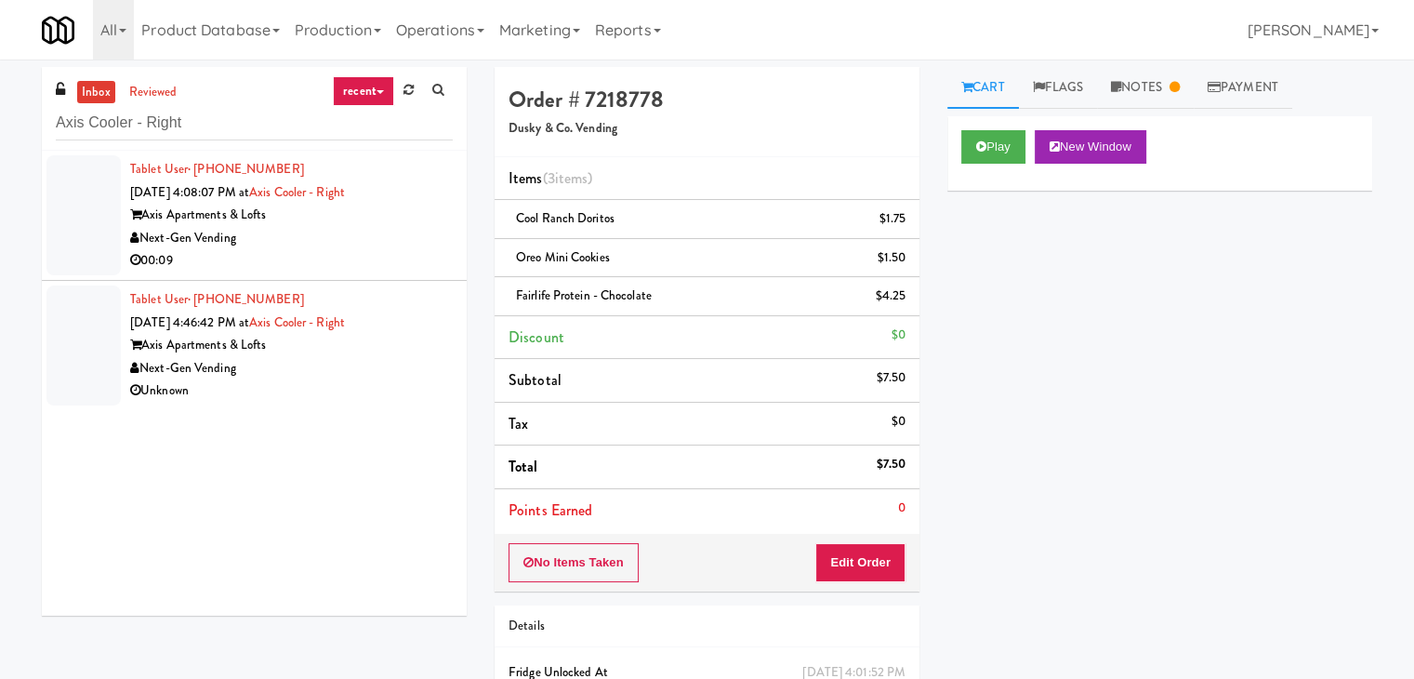
click at [324, 247] on div "Next-Gen Vending" at bounding box center [291, 238] width 323 height 23
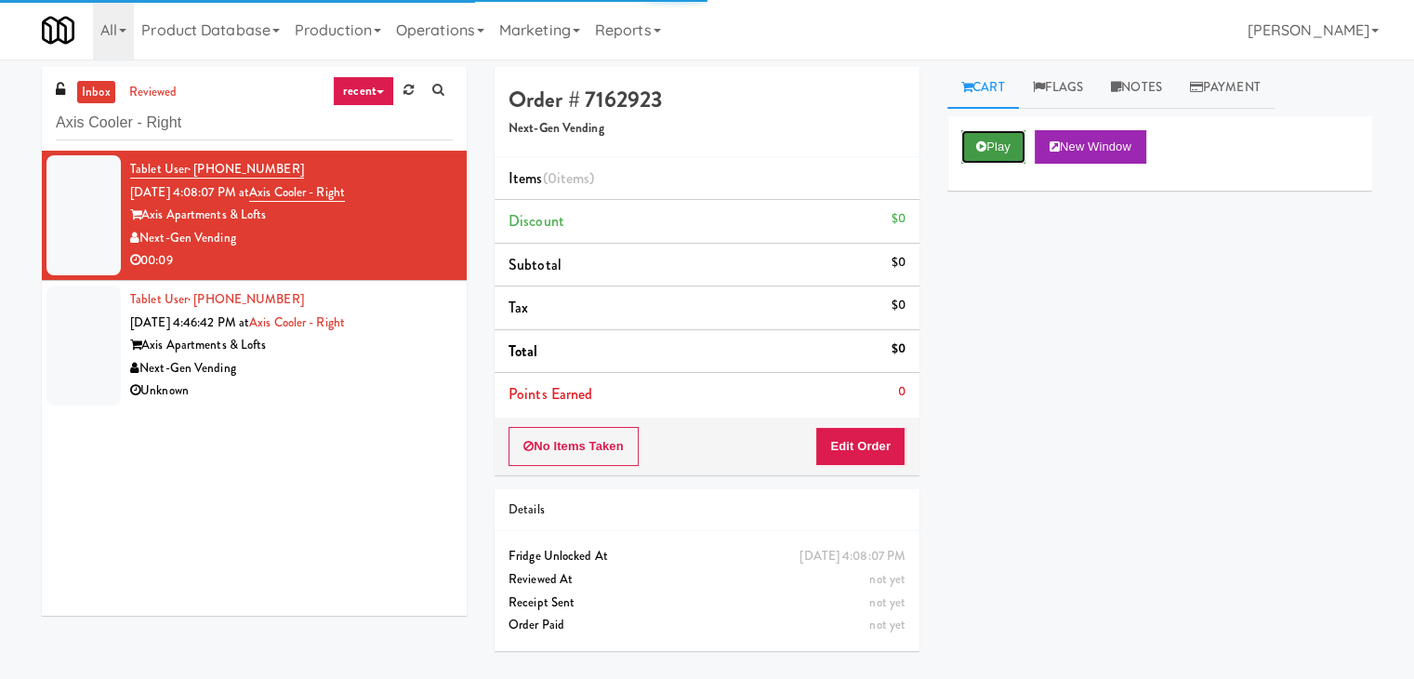
click at [990, 151] on button "Play" at bounding box center [993, 146] width 64 height 33
